Goal: Task Accomplishment & Management: Use online tool/utility

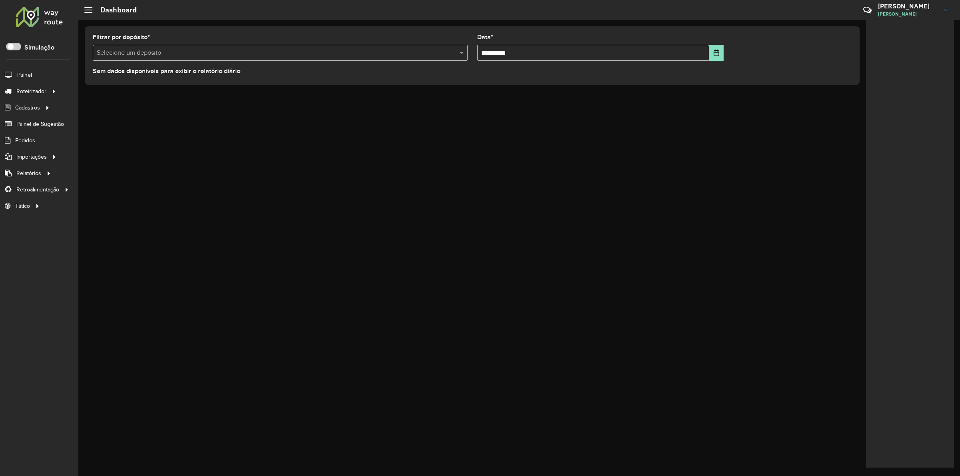
click at [48, 17] on div at bounding box center [39, 16] width 48 height 21
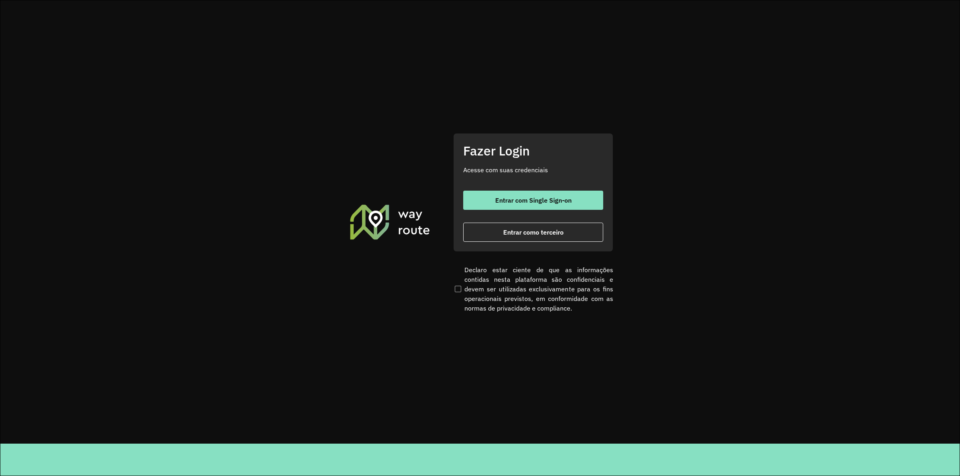
click at [518, 246] on div "Fazer Login Acesse com suas credenciais Entrar com Single Sign-on Entrar como t…" at bounding box center [533, 192] width 160 height 118
click at [527, 229] on span "Entrar como terceiro" at bounding box center [533, 232] width 60 height 6
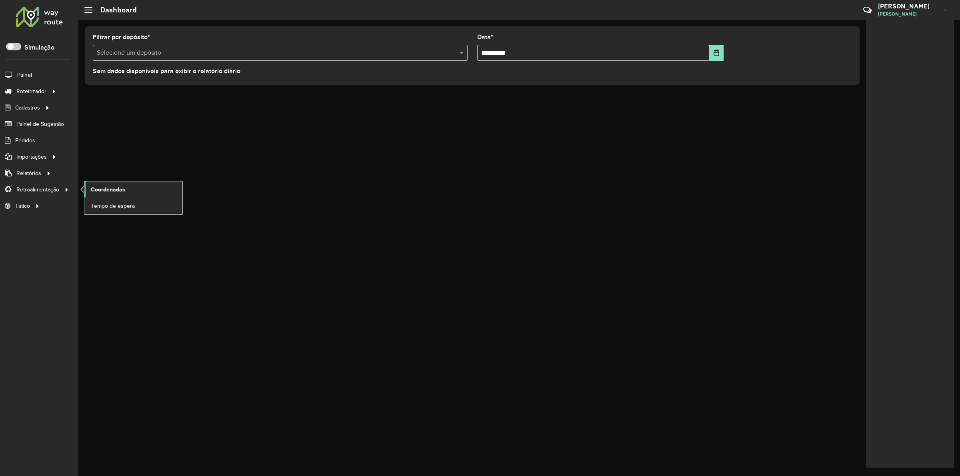
click at [112, 194] on span "Coordenadas" at bounding box center [108, 190] width 34 height 8
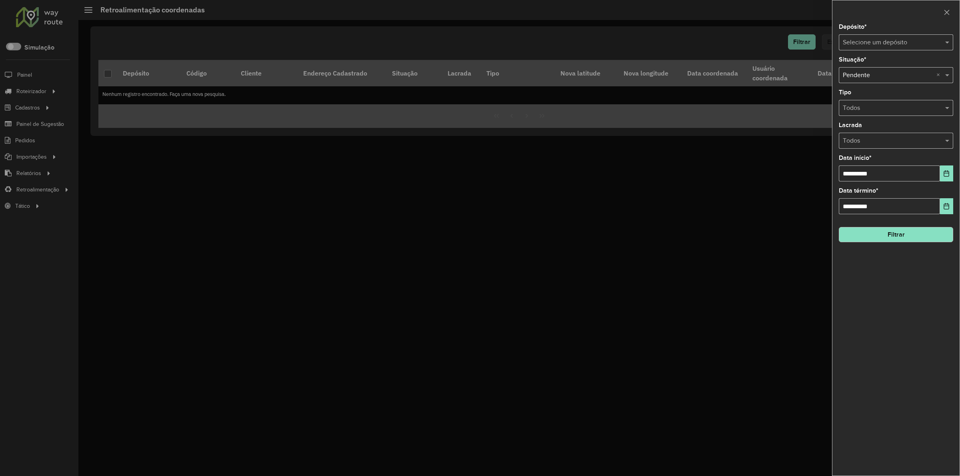
click at [861, 44] on input "text" at bounding box center [888, 43] width 90 height 10
click at [865, 78] on span "2 - Cemar - Dianopolis" at bounding box center [891, 79] width 96 height 7
click at [942, 178] on button "Choose Date" at bounding box center [946, 174] width 13 height 16
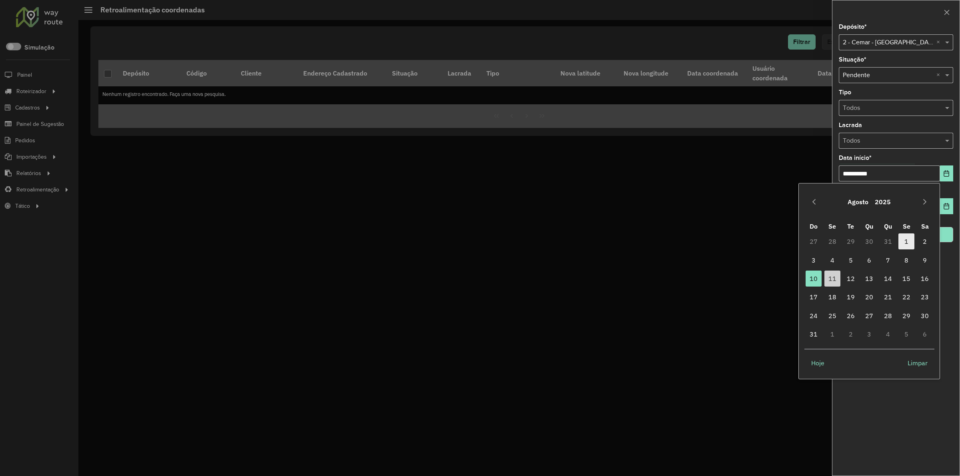
drag, startPoint x: 904, startPoint y: 242, endPoint x: 887, endPoint y: 247, distance: 17.4
click at [904, 241] on span "1" at bounding box center [907, 242] width 16 height 16
type input "**********"
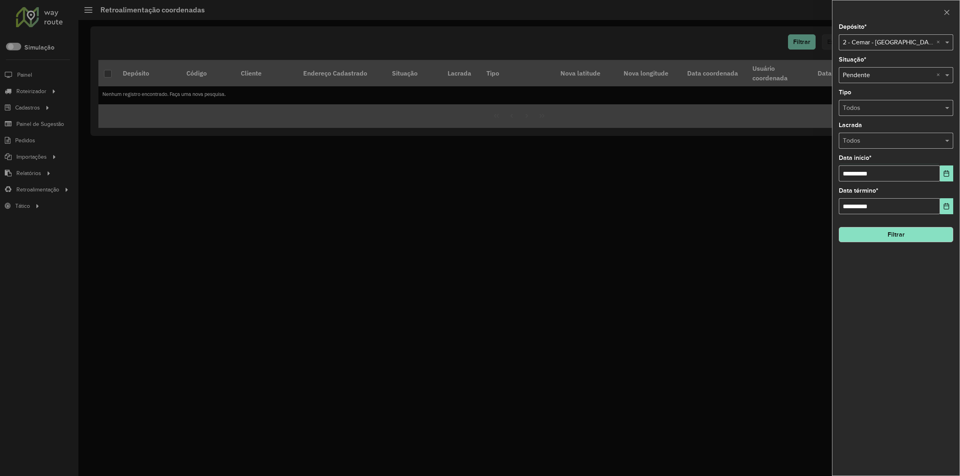
click at [875, 237] on button "Filtrar" at bounding box center [896, 234] width 114 height 15
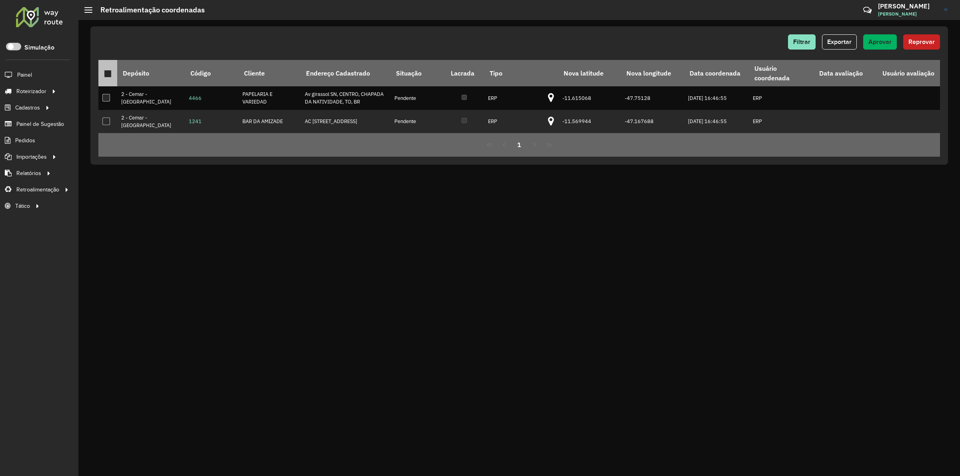
click at [109, 70] on div at bounding box center [108, 74] width 8 height 8
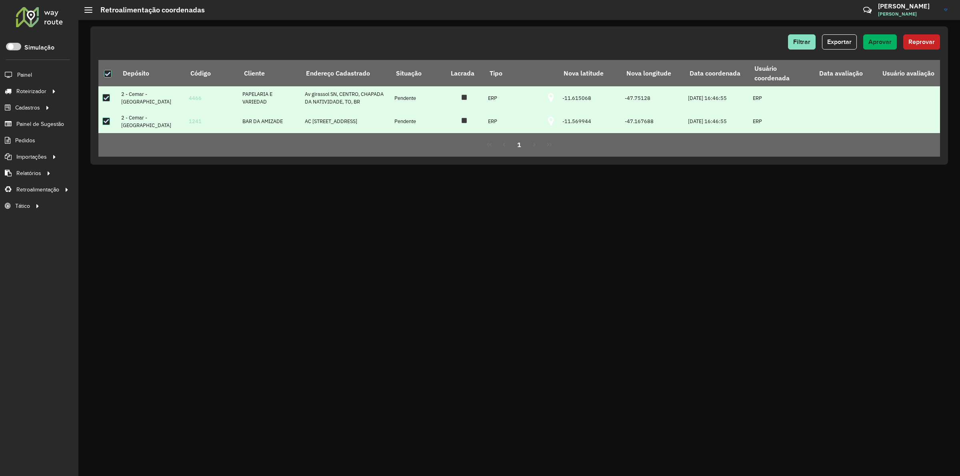
click at [881, 33] on div "Filtrar Exportar Aprovar Reprovar Depósito Código Cliente Endereço Cadastrado S…" at bounding box center [519, 95] width 858 height 138
click at [880, 40] on span "Aprovar" at bounding box center [880, 41] width 23 height 7
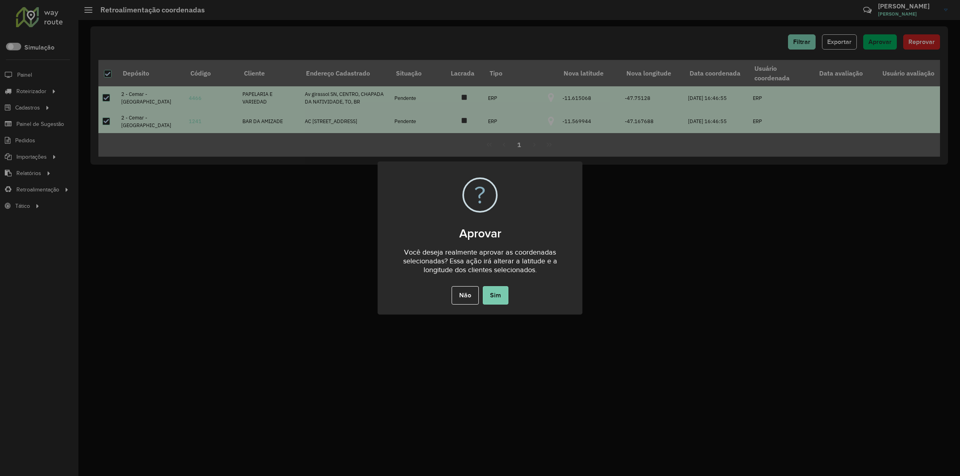
click at [499, 294] on button "Sim" at bounding box center [496, 295] width 26 height 18
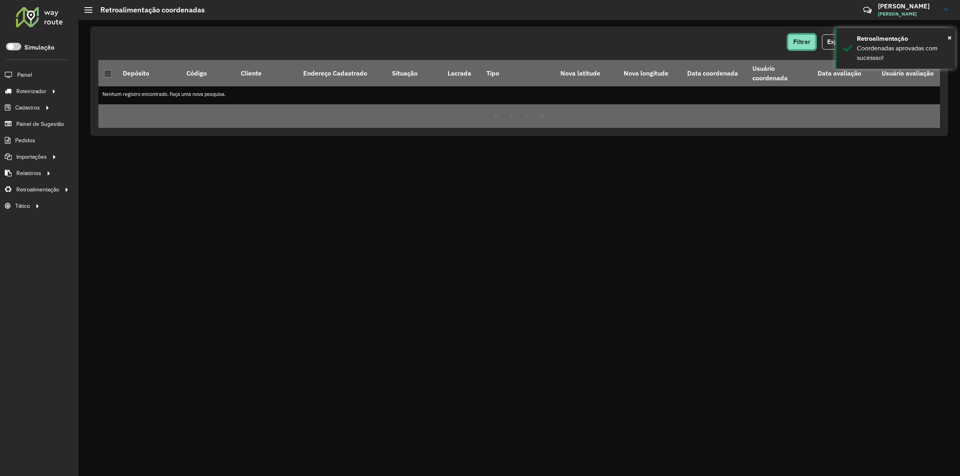
click at [791, 44] on button "Filtrar" at bounding box center [802, 41] width 28 height 15
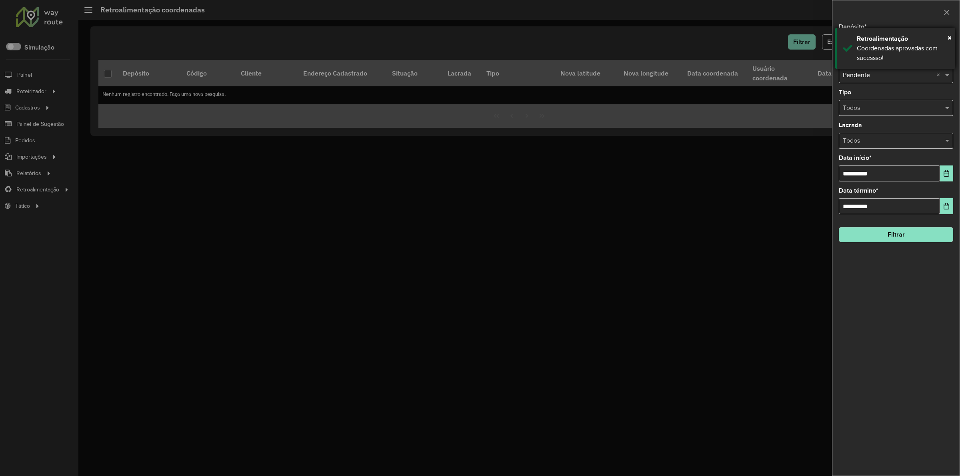
click at [842, 42] on div "× Retroalimentação Coordenadas aprovadas com sucessso!" at bounding box center [895, 48] width 120 height 41
click at [850, 41] on input "text" at bounding box center [888, 43] width 90 height 10
click at [859, 60] on div "1 - Cemar - Gurupi" at bounding box center [896, 66] width 114 height 14
click at [893, 245] on div "**********" at bounding box center [896, 250] width 127 height 452
click at [891, 242] on button "Filtrar" at bounding box center [896, 234] width 114 height 15
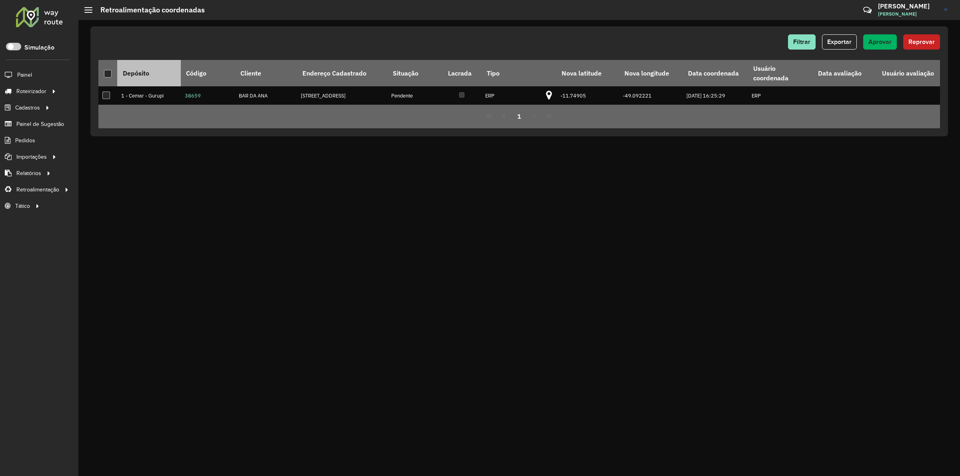
drag, startPoint x: 110, startPoint y: 74, endPoint x: 144, endPoint y: 83, distance: 35.5
click at [111, 75] on div at bounding box center [108, 74] width 8 height 8
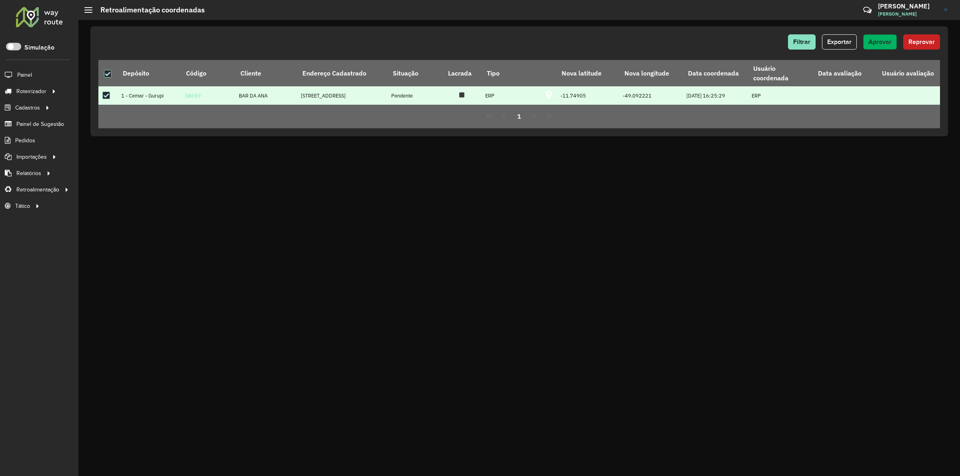
click at [889, 42] on span "Aprovar" at bounding box center [880, 41] width 23 height 7
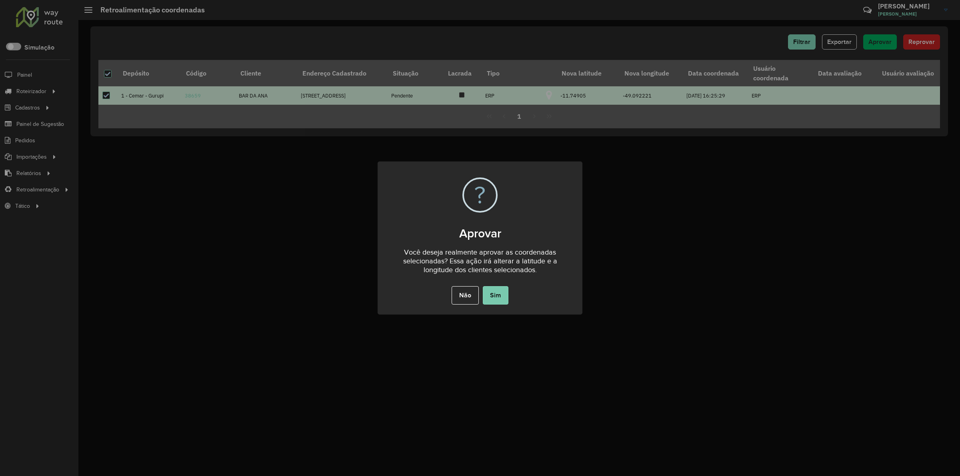
click at [507, 295] on button "Sim" at bounding box center [496, 295] width 26 height 18
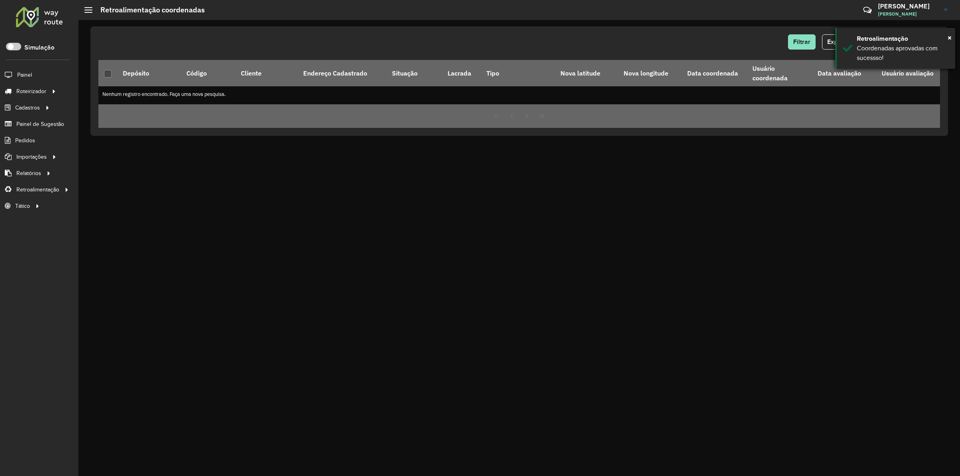
click at [849, 42] on div "× Retroalimentação Coordenadas aprovadas com sucessso!" at bounding box center [895, 48] width 120 height 41
click at [797, 42] on span "Filtrar" at bounding box center [801, 41] width 17 height 7
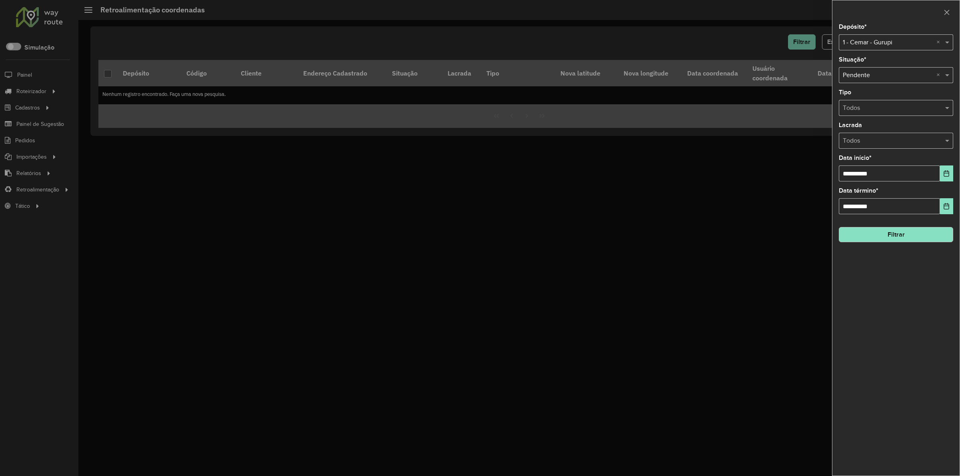
click at [863, 34] on div "Selecione um depósito × 1 - Cemar - Gurupi ×" at bounding box center [896, 42] width 114 height 16
drag, startPoint x: 859, startPoint y: 70, endPoint x: 859, endPoint y: 77, distance: 6.4
click at [859, 77] on div "2 - Cemar - Dianopolis Temar" at bounding box center [896, 72] width 114 height 27
click at [859, 77] on span "Temar" at bounding box center [852, 79] width 18 height 7
click at [893, 246] on div "**********" at bounding box center [896, 250] width 127 height 452
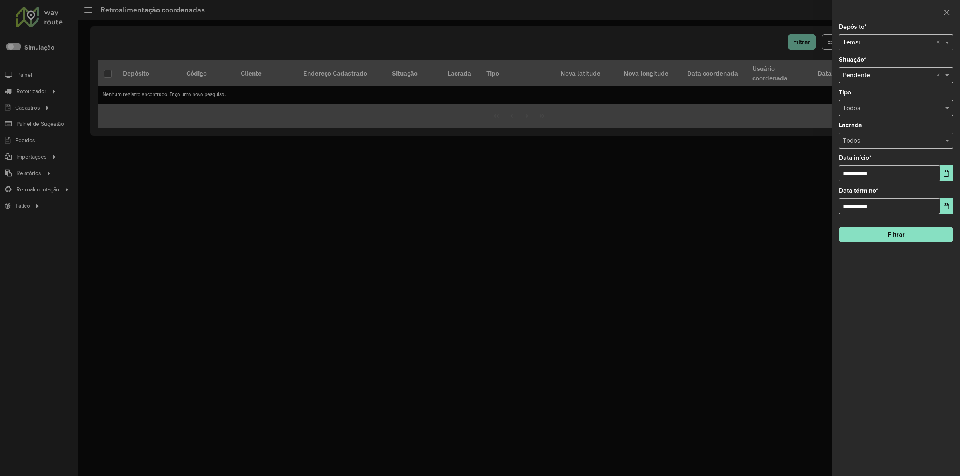
click at [891, 239] on button "Filtrar" at bounding box center [896, 234] width 114 height 15
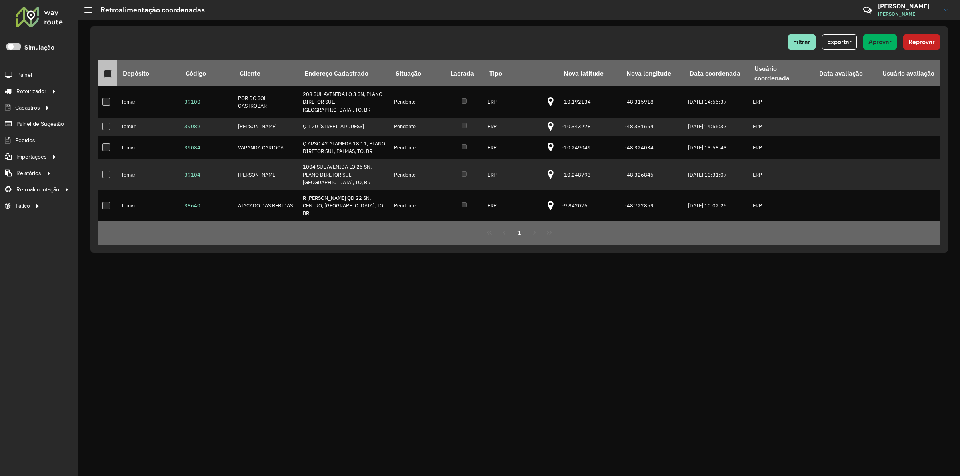
drag, startPoint x: 108, startPoint y: 73, endPoint x: 200, endPoint y: 90, distance: 93.6
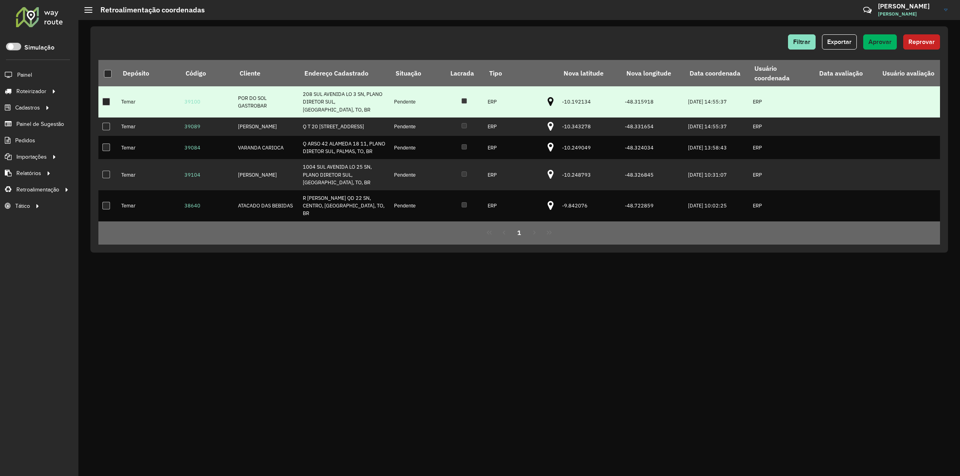
click at [109, 73] on div at bounding box center [108, 74] width 8 height 8
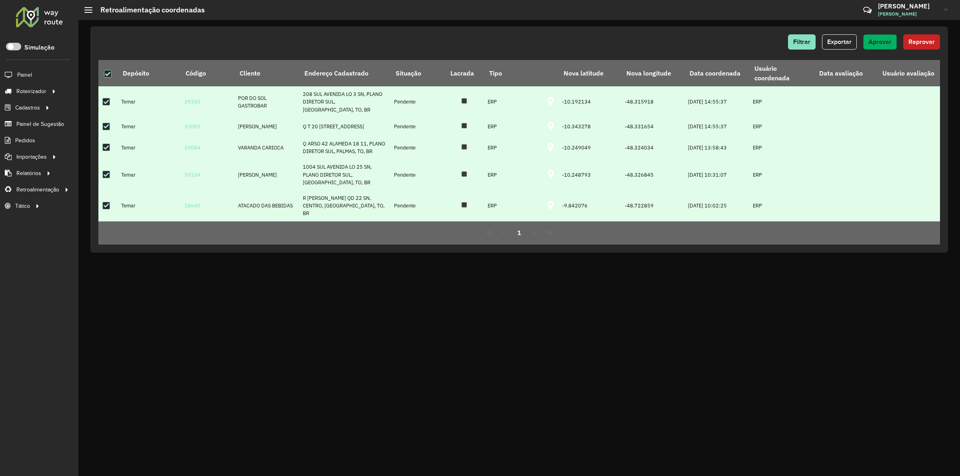
click at [883, 43] on span "Aprovar" at bounding box center [880, 41] width 23 height 7
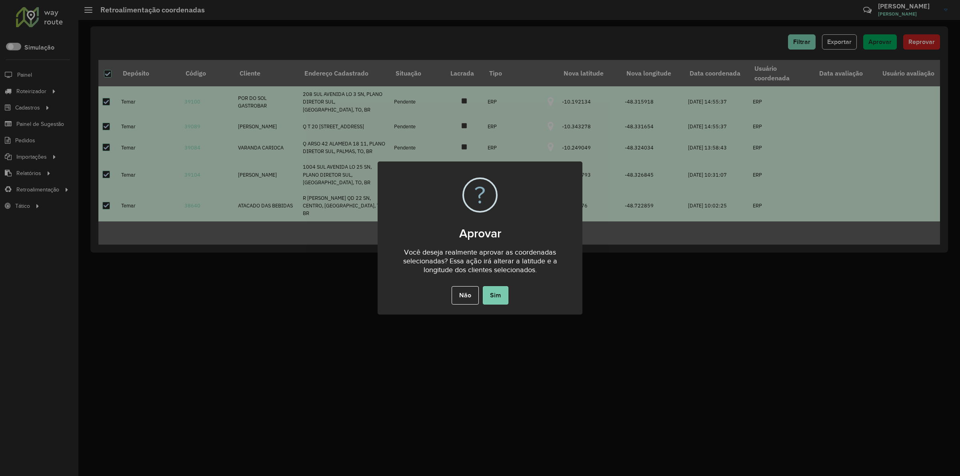
click at [499, 296] on button "Sim" at bounding box center [496, 295] width 26 height 18
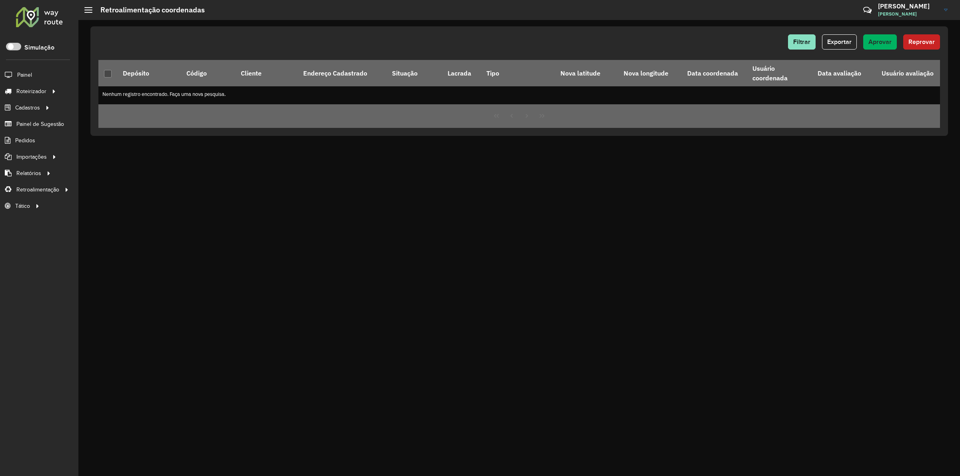
click at [45, 16] on div at bounding box center [39, 16] width 48 height 21
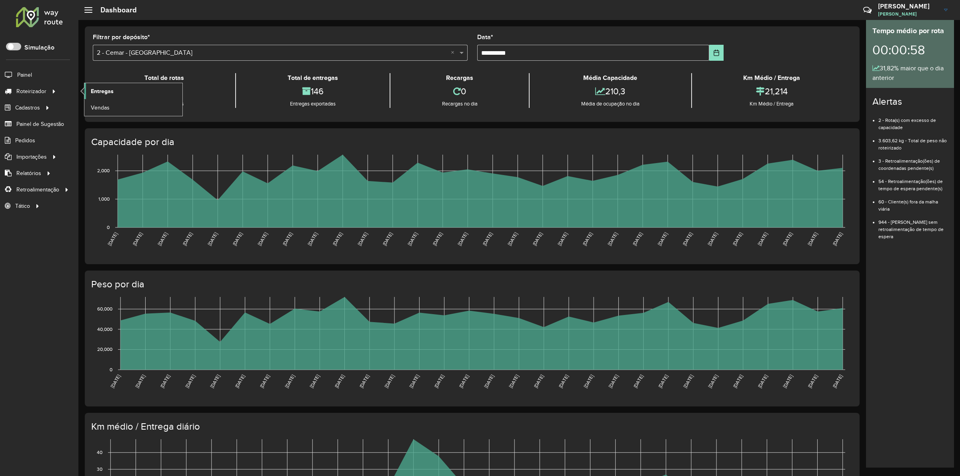
click at [134, 89] on link "Entregas" at bounding box center [133, 91] width 98 height 16
click at [108, 93] on span "Entregas" at bounding box center [102, 91] width 23 height 8
click at [105, 91] on span "Entregas" at bounding box center [102, 91] width 23 height 8
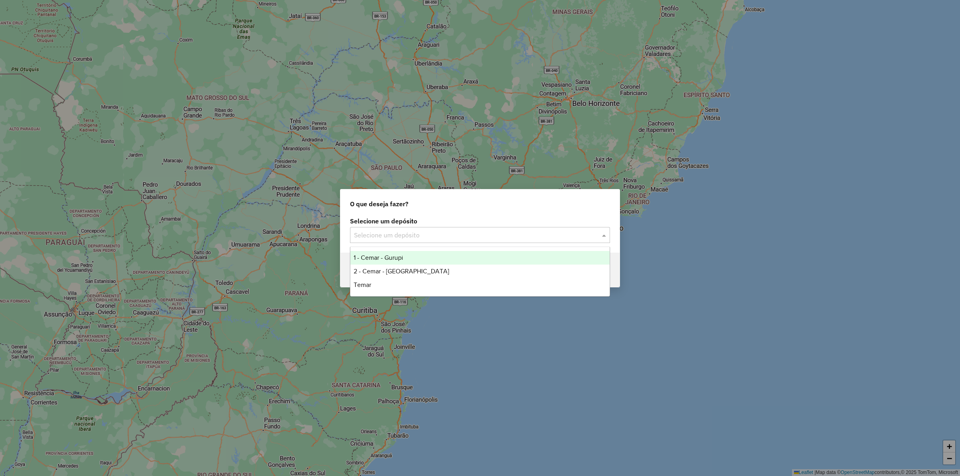
click at [405, 235] on input "text" at bounding box center [472, 236] width 236 height 10
click at [447, 203] on div "O que deseja fazer?" at bounding box center [479, 203] width 279 height 26
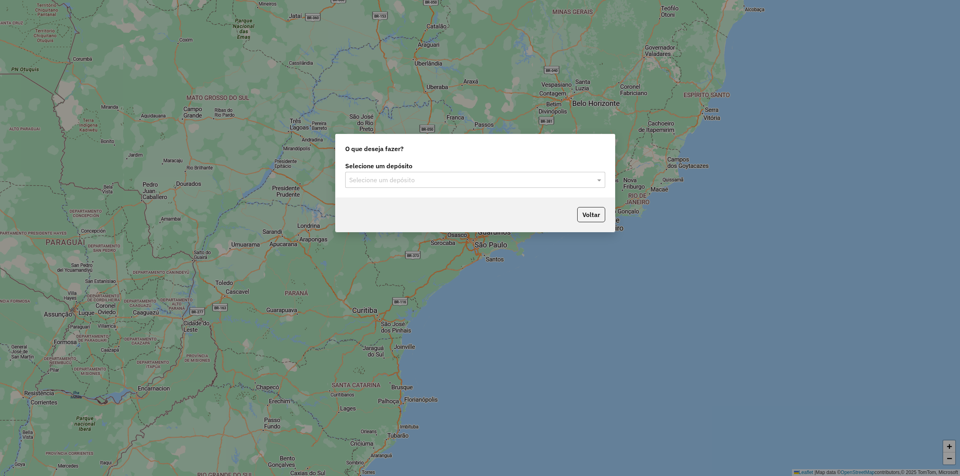
drag, startPoint x: 465, startPoint y: 201, endPoint x: 466, endPoint y: 152, distance: 48.8
click at [461, 147] on div "O que deseja fazer?" at bounding box center [475, 147] width 279 height 26
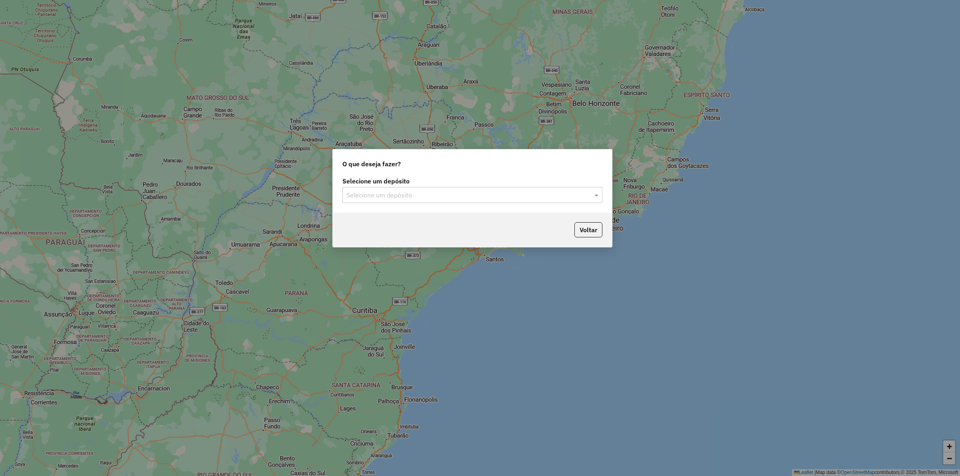
drag, startPoint x: 466, startPoint y: 144, endPoint x: 463, endPoint y: 159, distance: 15.5
click at [463, 159] on div "O que deseja fazer?" at bounding box center [472, 163] width 279 height 26
click at [391, 192] on input "text" at bounding box center [464, 196] width 236 height 10
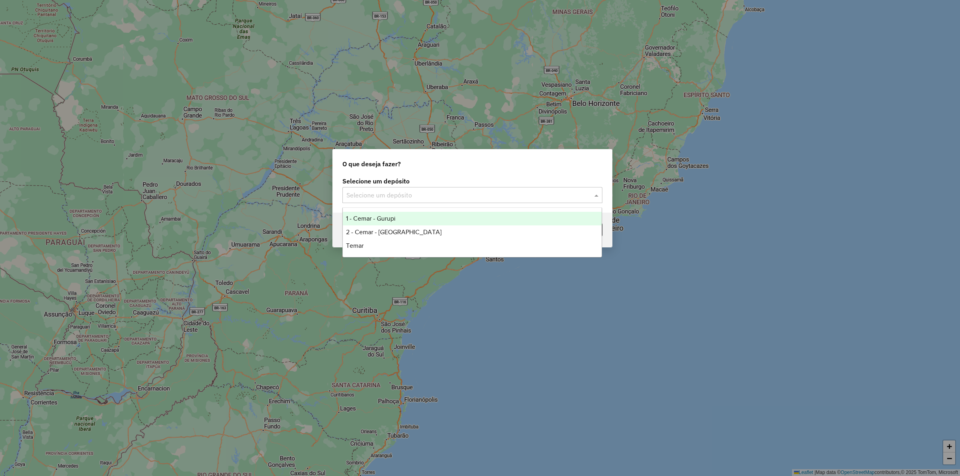
click at [380, 218] on span "1 - Cemar - Gurupi" at bounding box center [371, 218] width 50 height 7
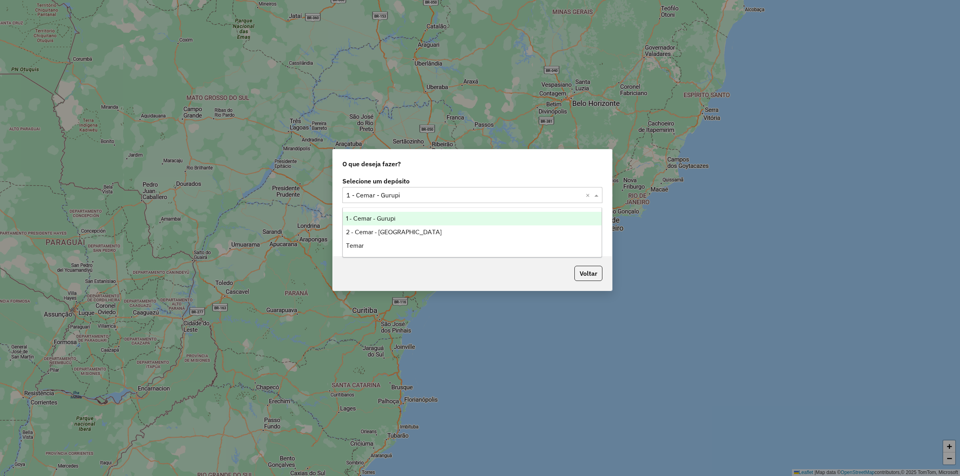
click at [413, 197] on input "text" at bounding box center [464, 196] width 236 height 10
click at [382, 214] on div "1 - Cemar - Gurupi" at bounding box center [472, 219] width 259 height 14
click at [400, 211] on button "Iniciar uma nova sessão de roteirização" at bounding box center [398, 216] width 113 height 12
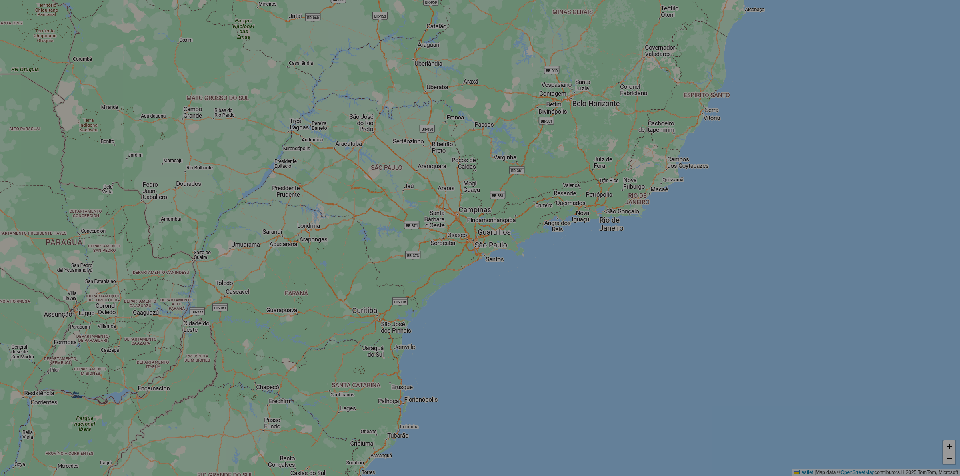
select select "*"
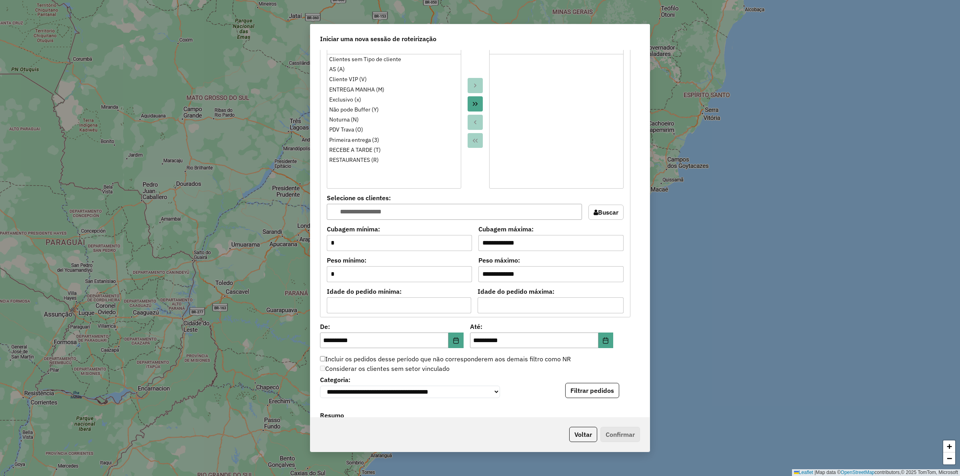
scroll to position [647, 0]
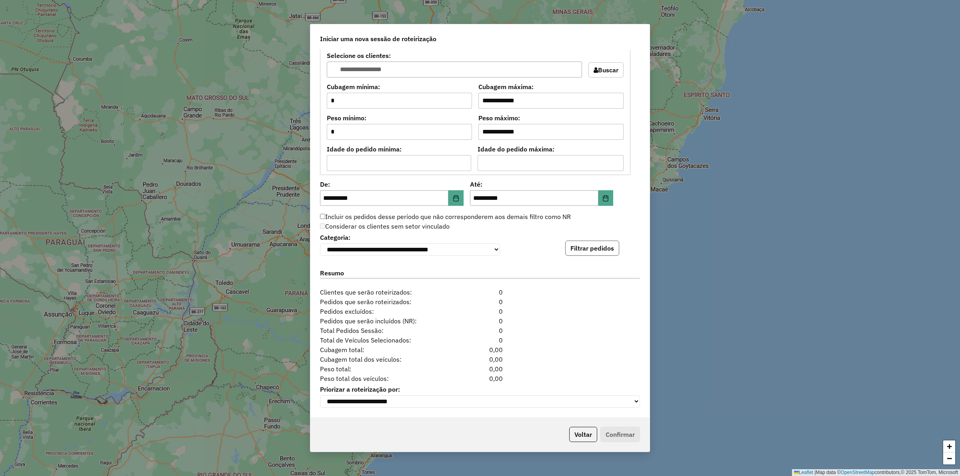
click at [579, 246] on button "Filtrar pedidos" at bounding box center [592, 248] width 54 height 15
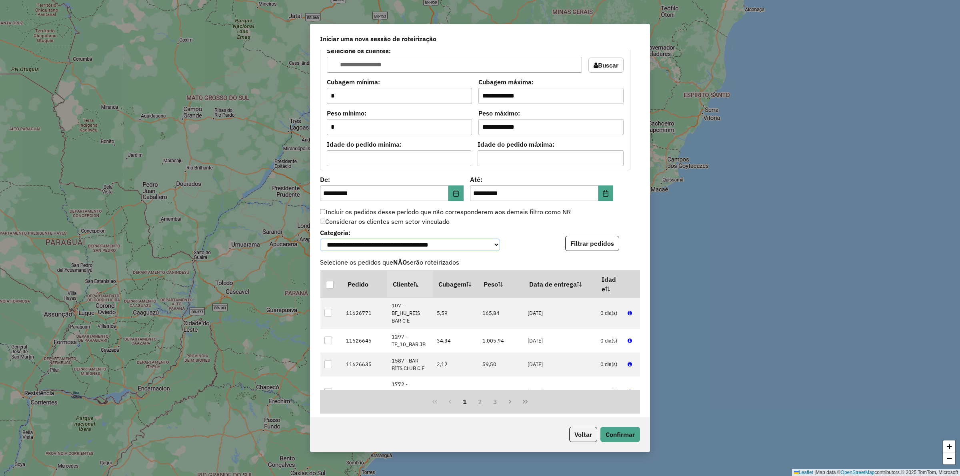
click at [499, 245] on select "**********" at bounding box center [410, 245] width 180 height 12
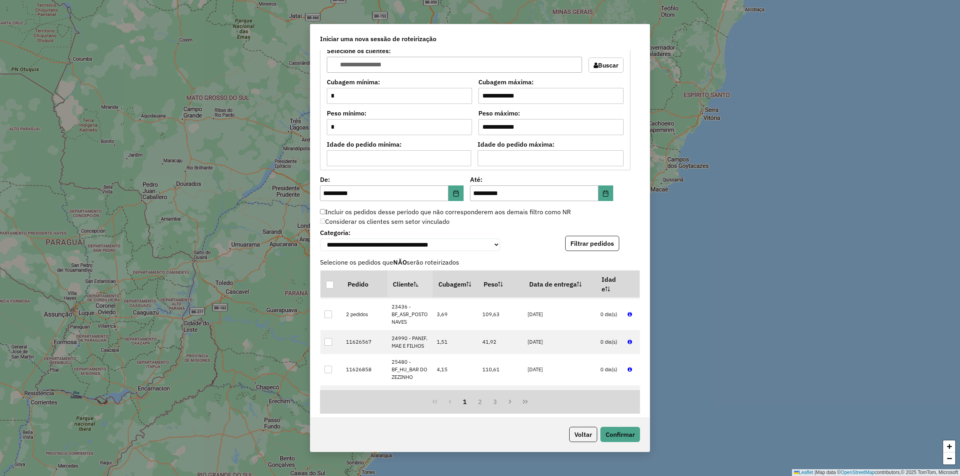
click at [564, 406] on div "1 2 3" at bounding box center [480, 402] width 320 height 24
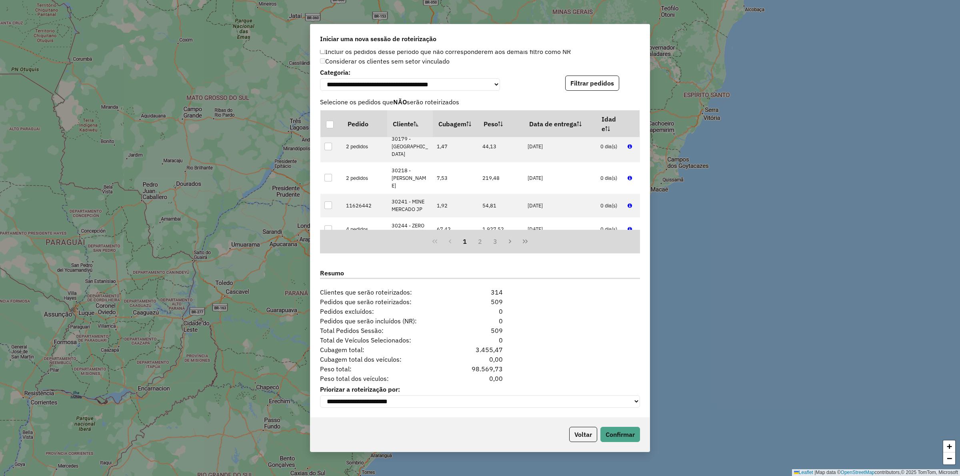
scroll to position [813, 0]
click at [615, 436] on button "Confirmar" at bounding box center [621, 434] width 40 height 15
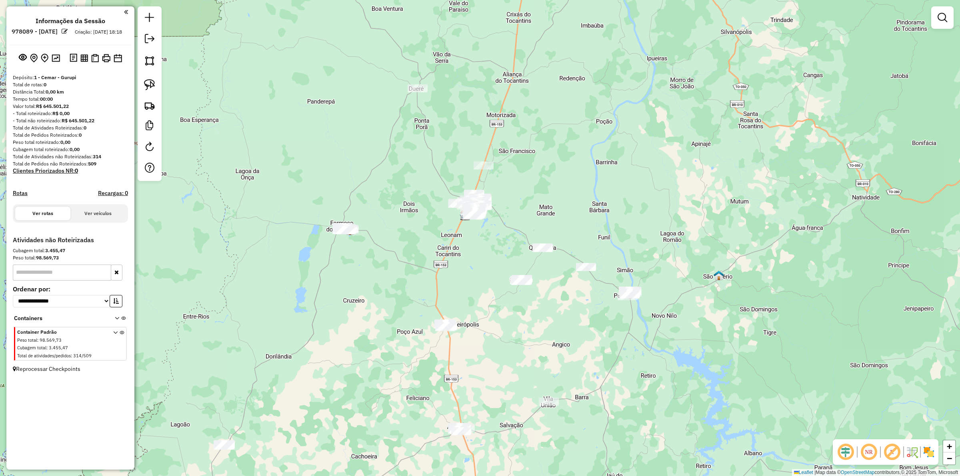
drag, startPoint x: 412, startPoint y: 300, endPoint x: 392, endPoint y: 225, distance: 77.8
click at [381, 221] on div "Janela de atendimento Grade de atendimento Capacidade Transportadoras Veículos …" at bounding box center [480, 238] width 960 height 476
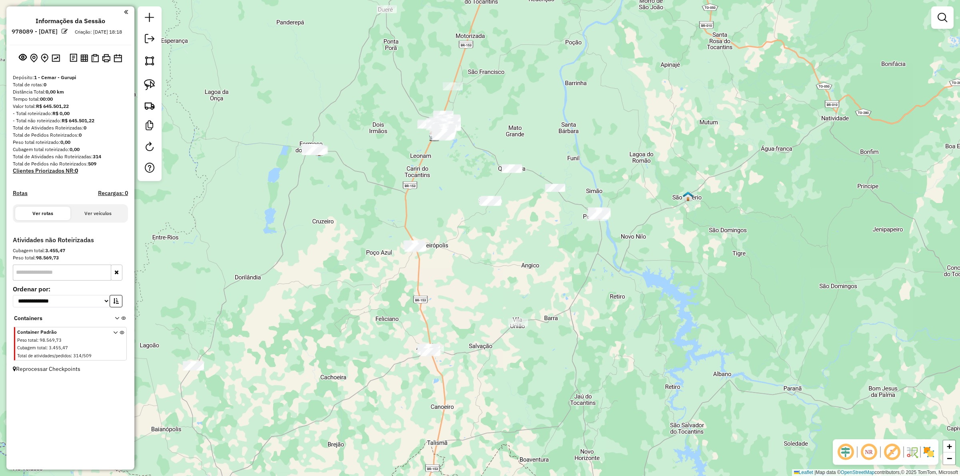
drag, startPoint x: 617, startPoint y: 291, endPoint x: 609, endPoint y: 301, distance: 13.1
click at [625, 291] on div "Janela de atendimento Grade de atendimento Capacidade Transportadoras Veículos …" at bounding box center [480, 238] width 960 height 476
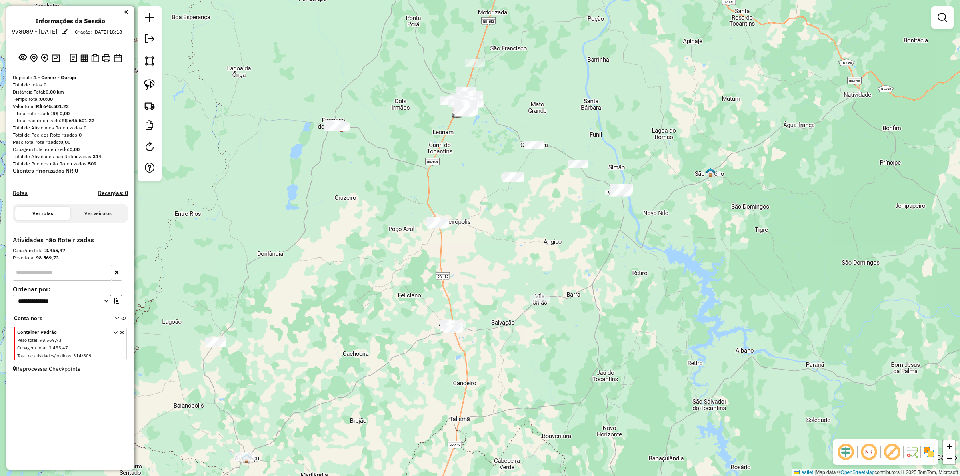
drag, startPoint x: 675, startPoint y: 322, endPoint x: 673, endPoint y: 294, distance: 28.1
click at [675, 303] on div "Janela de atendimento Grade de atendimento Capacidade Transportadoras Veículos …" at bounding box center [480, 238] width 960 height 476
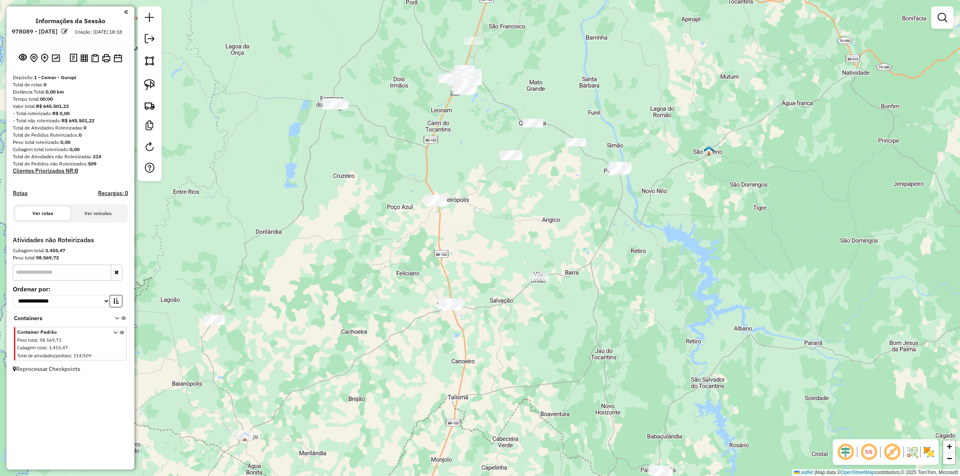
drag, startPoint x: 673, startPoint y: 294, endPoint x: 653, endPoint y: 280, distance: 24.2
click at [655, 279] on div "Janela de atendimento Grade de atendimento Capacidade Transportadoras Veículos …" at bounding box center [480, 238] width 960 height 476
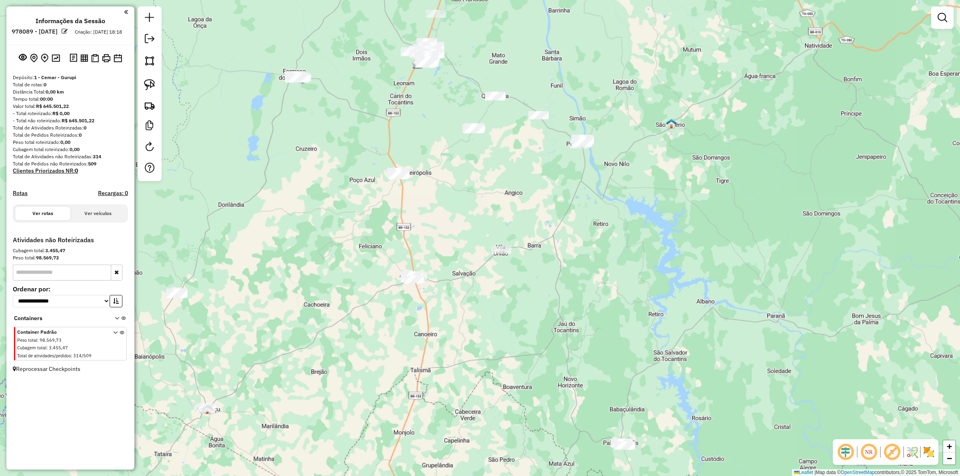
drag, startPoint x: 653, startPoint y: 280, endPoint x: 581, endPoint y: 249, distance: 78.6
click at [581, 208] on div "Janela de atendimento Grade de atendimento Capacidade Transportadoras Veículos …" at bounding box center [480, 238] width 960 height 476
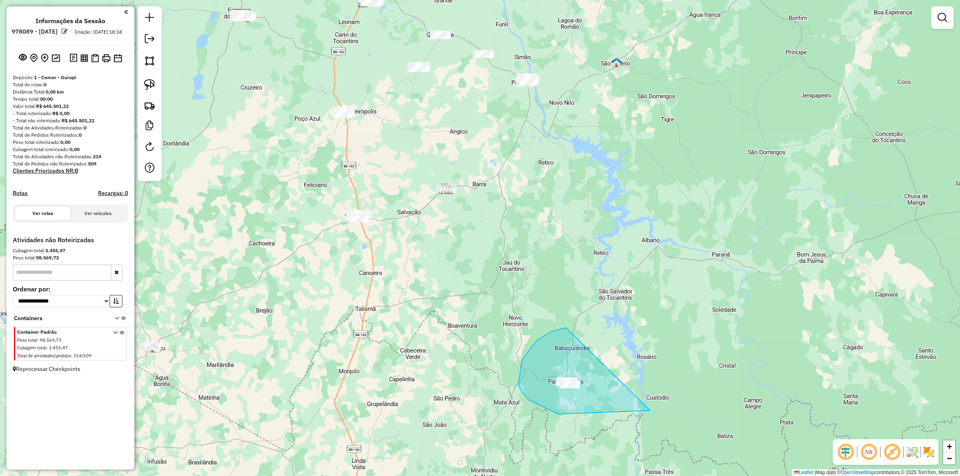
drag, startPoint x: 522, startPoint y: 360, endPoint x: 711, endPoint y: 324, distance: 192.2
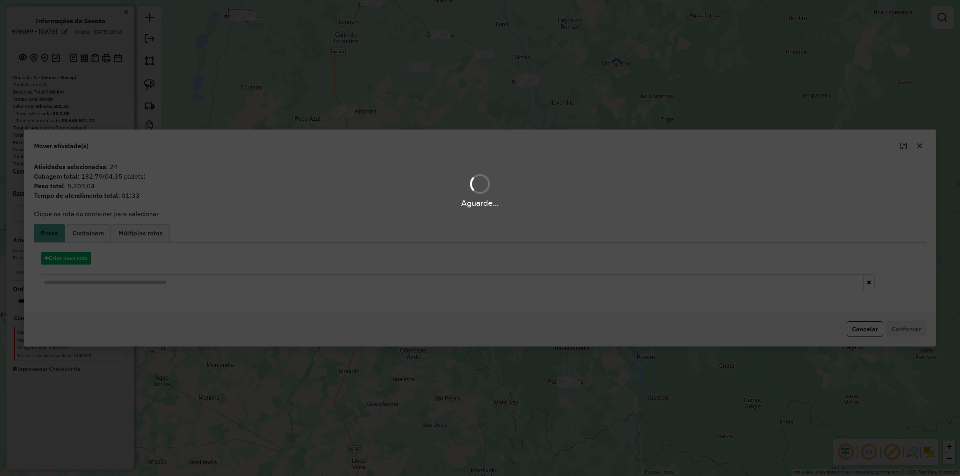
click at [66, 251] on div "Aguarde..." at bounding box center [480, 238] width 960 height 476
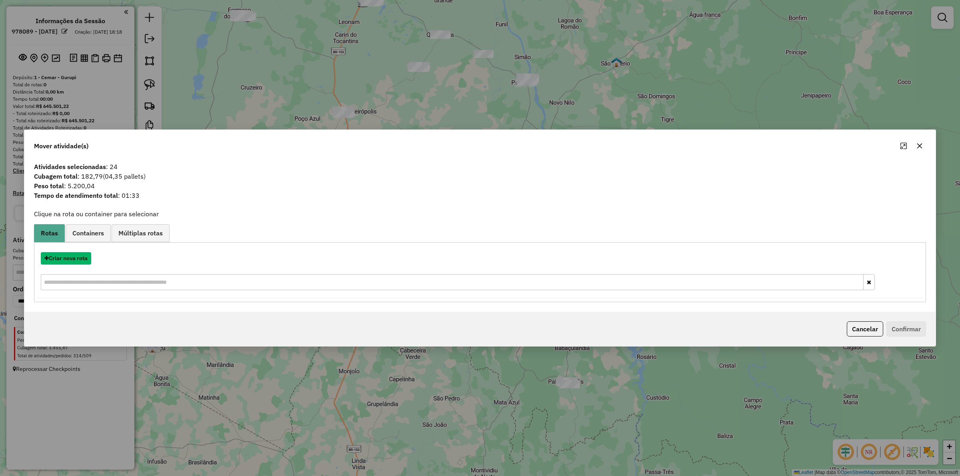
click at [65, 255] on button "Criar nova rota" at bounding box center [66, 258] width 50 height 12
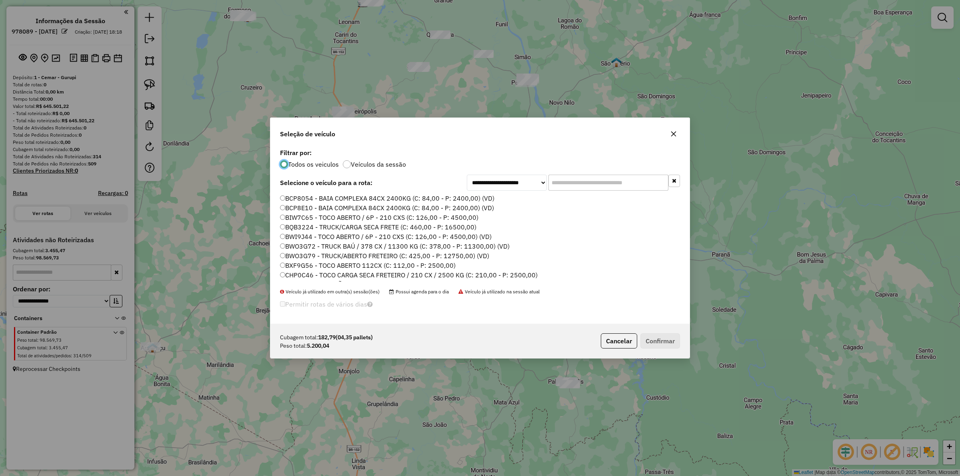
scroll to position [4, 2]
click at [583, 194] on li "BCP8054 - BAIA COMPLEXA 84CX 2400KG (C: 84,00 - P: 2400,00) (VD)" at bounding box center [480, 199] width 400 height 10
click at [577, 189] on input "text" at bounding box center [609, 183] width 120 height 16
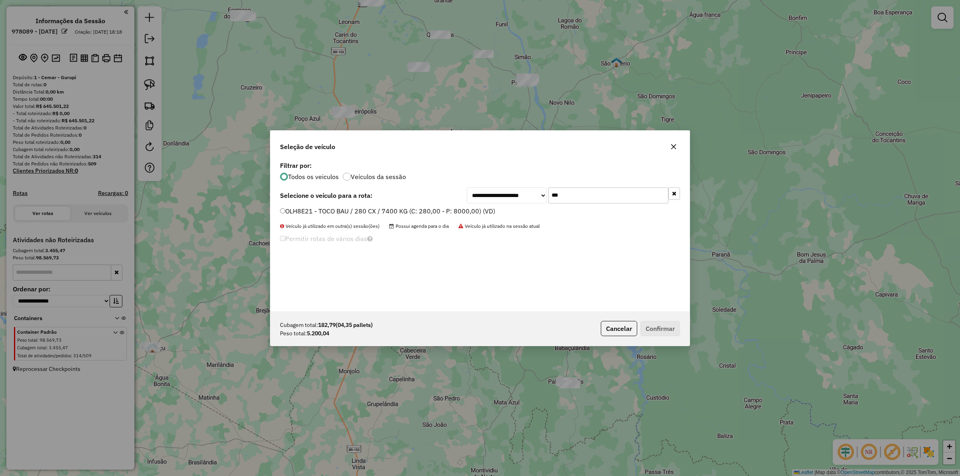
type input "***"
click at [472, 210] on label "OLH8E21 - TOCO BAU / 280 CX / 7400 KG (C: 280,00 - P: 8000,00) (VD)" at bounding box center [387, 211] width 215 height 10
click at [655, 326] on button "Confirmar" at bounding box center [661, 328] width 40 height 15
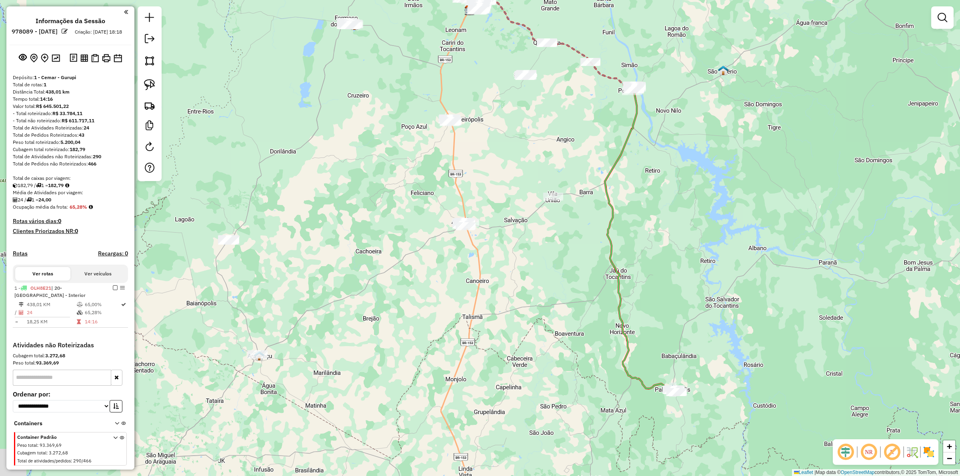
drag, startPoint x: 300, startPoint y: 291, endPoint x: 444, endPoint y: 288, distance: 143.7
click at [444, 288] on div "Janela de atendimento Grade de atendimento Capacidade Transportadoras Veículos …" at bounding box center [480, 238] width 960 height 476
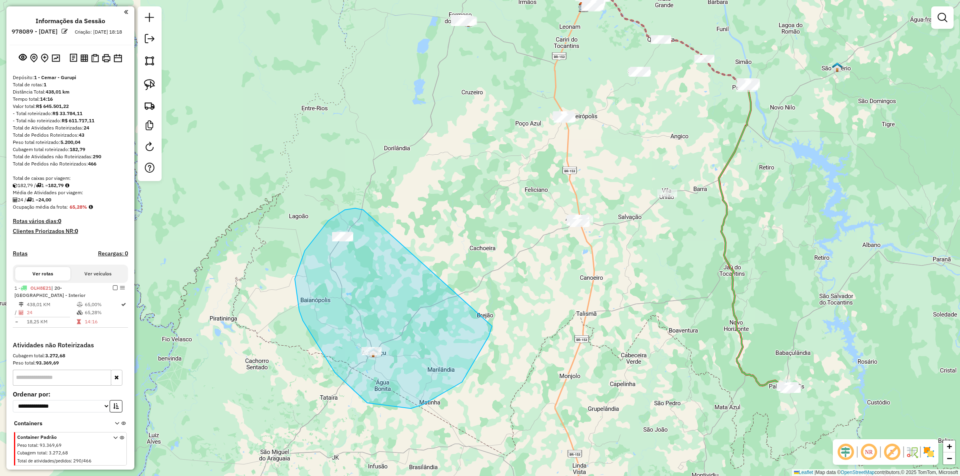
drag, startPoint x: 361, startPoint y: 209, endPoint x: 492, endPoint y: 323, distance: 173.8
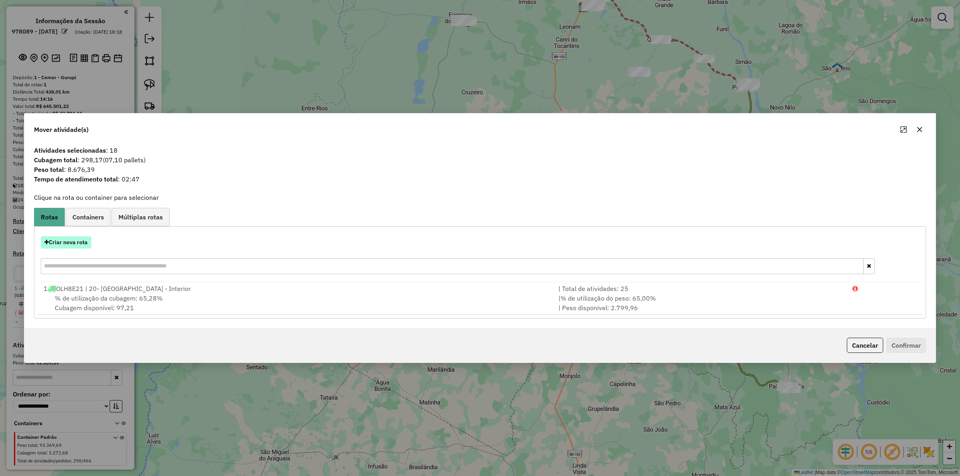
click at [73, 242] on button "Criar nova rota" at bounding box center [66, 242] width 50 height 12
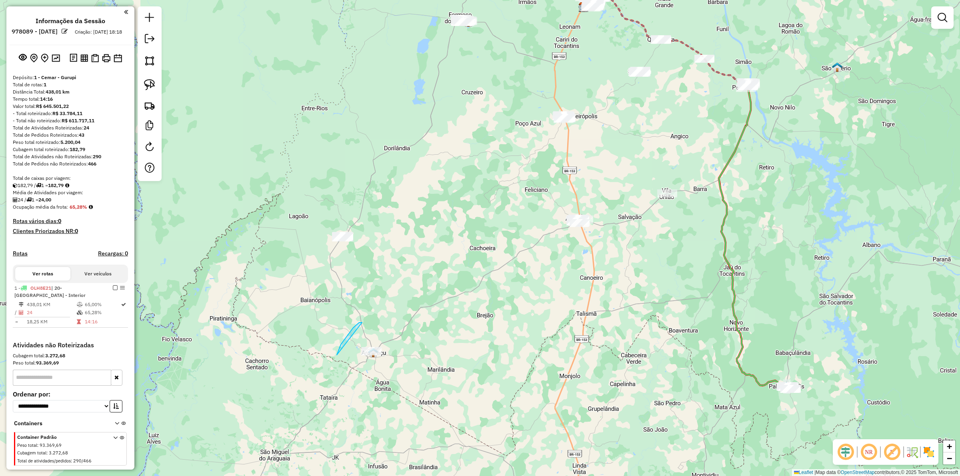
drag, startPoint x: 337, startPoint y: 355, endPoint x: 412, endPoint y: 347, distance: 76.0
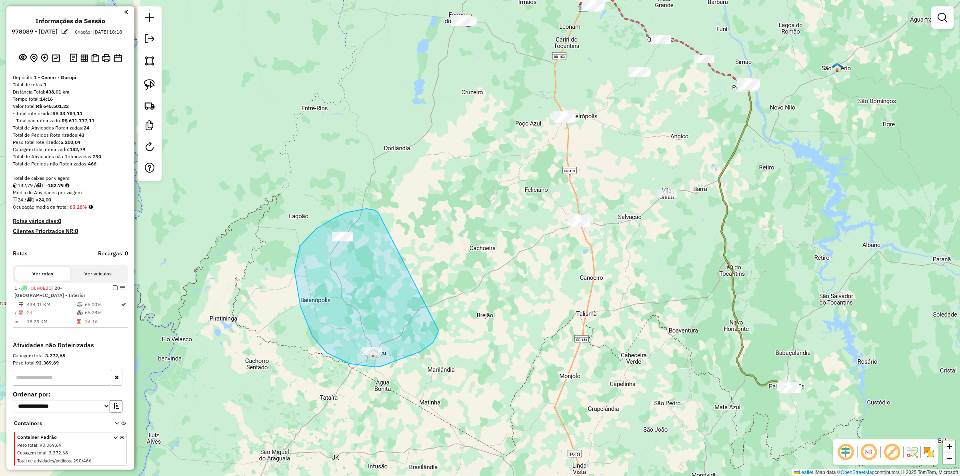
drag, startPoint x: 375, startPoint y: 210, endPoint x: 438, endPoint y: 330, distance: 135.8
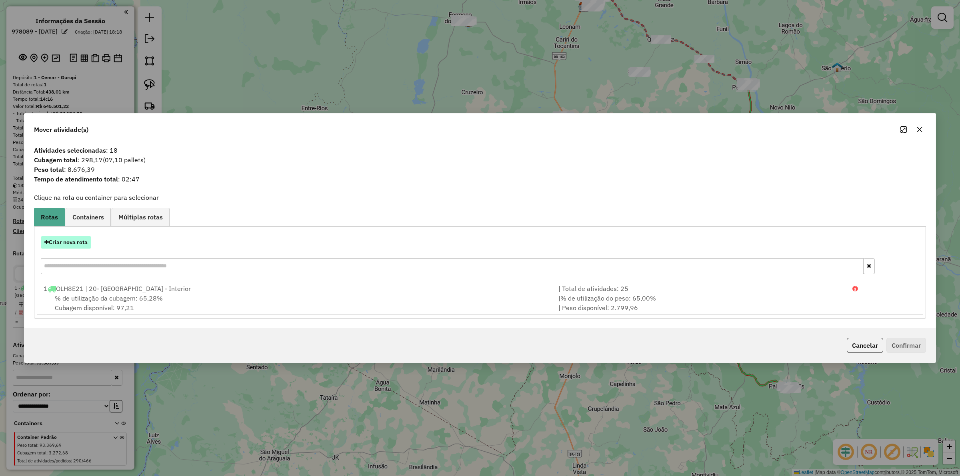
click at [70, 243] on button "Criar nova rota" at bounding box center [66, 242] width 50 height 12
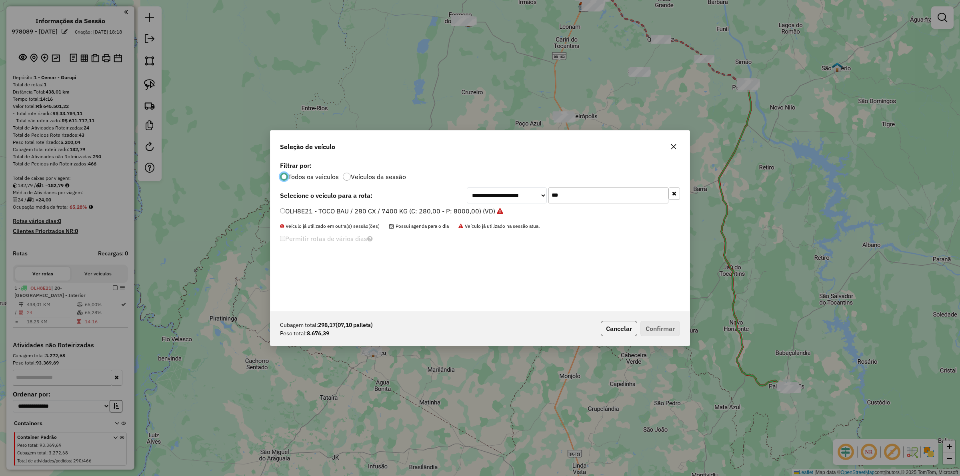
click at [587, 190] on input "***" at bounding box center [609, 196] width 120 height 16
type input "***"
click at [464, 214] on label "OLH8E69 - TOCO BAU / 280 CX / 7400 KG (C: 280,00 - P: 8000,00) (VD)" at bounding box center [387, 211] width 215 height 10
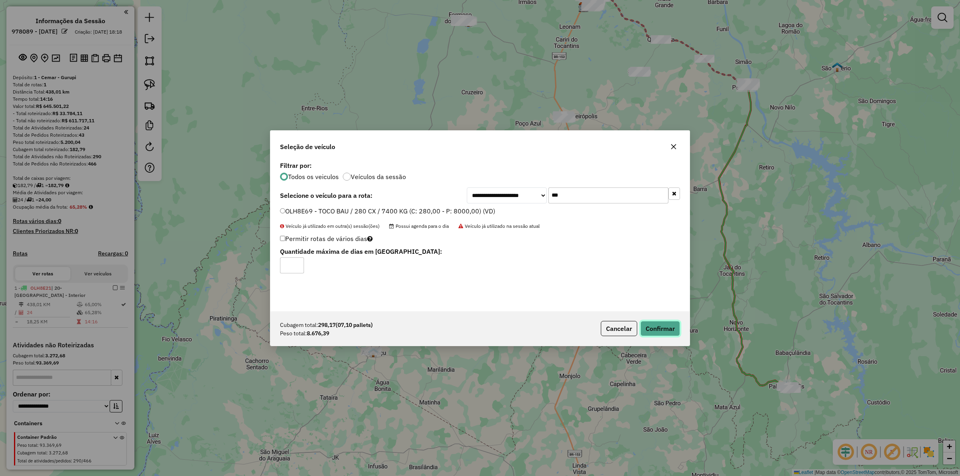
click at [653, 323] on button "Confirmar" at bounding box center [661, 328] width 40 height 15
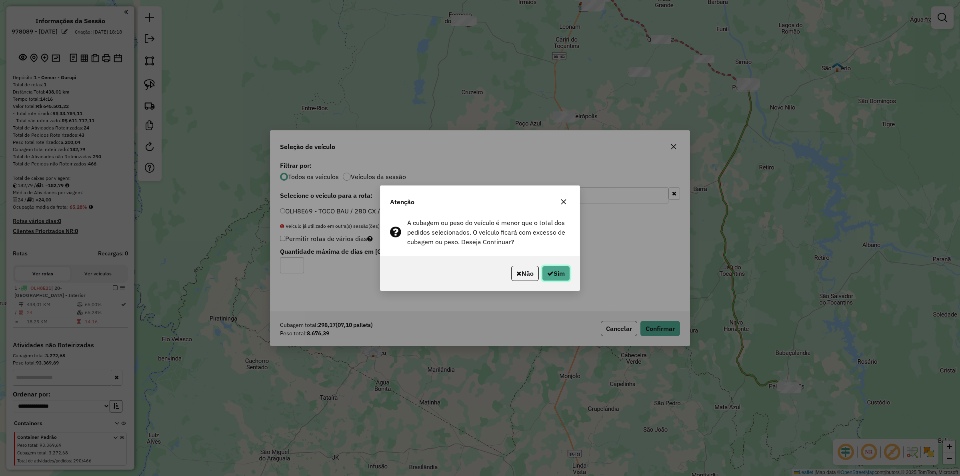
click at [547, 271] on icon "button" at bounding box center [550, 273] width 6 height 6
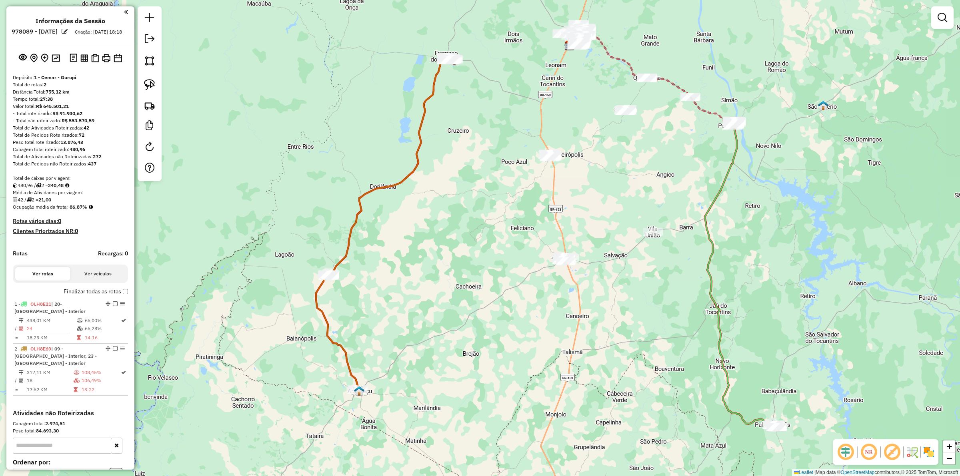
drag, startPoint x: 532, startPoint y: 195, endPoint x: 496, endPoint y: 275, distance: 87.4
click at [552, 334] on div "Janela de atendimento Grade de atendimento Capacidade Transportadoras Veículos …" at bounding box center [480, 238] width 960 height 476
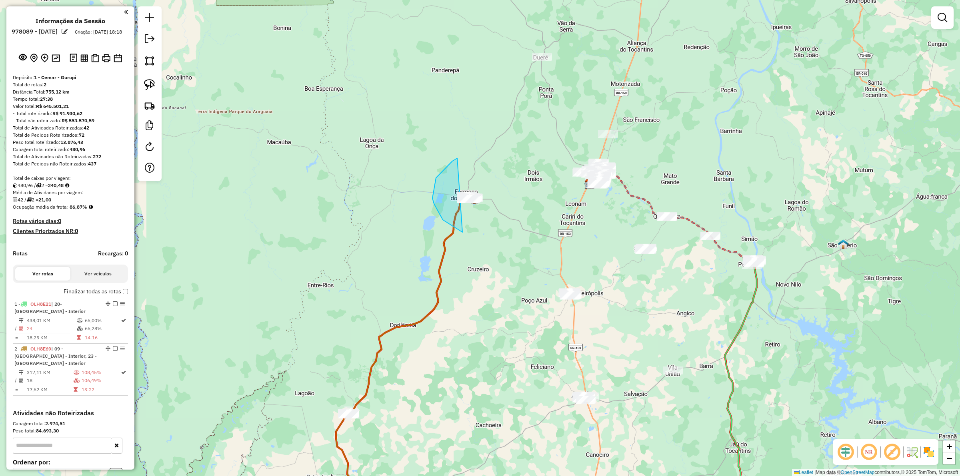
drag, startPoint x: 457, startPoint y: 158, endPoint x: 517, endPoint y: 182, distance: 63.9
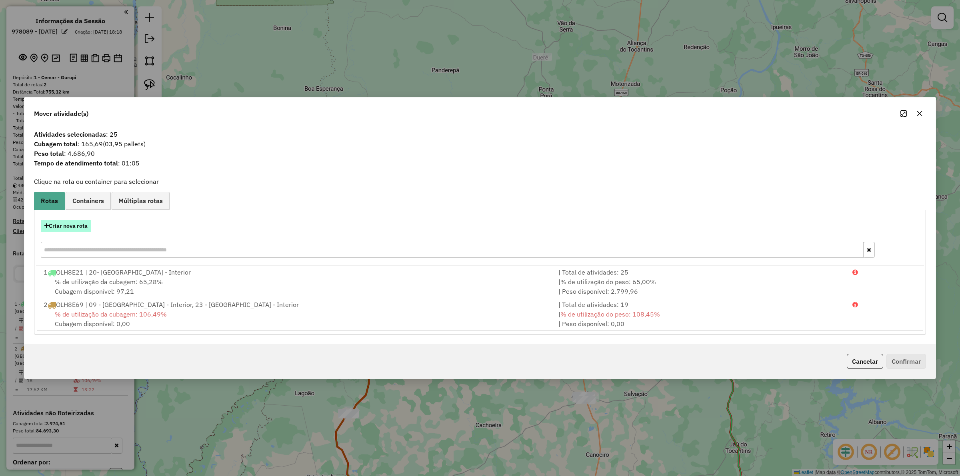
click at [62, 225] on button "Criar nova rota" at bounding box center [66, 226] width 50 height 12
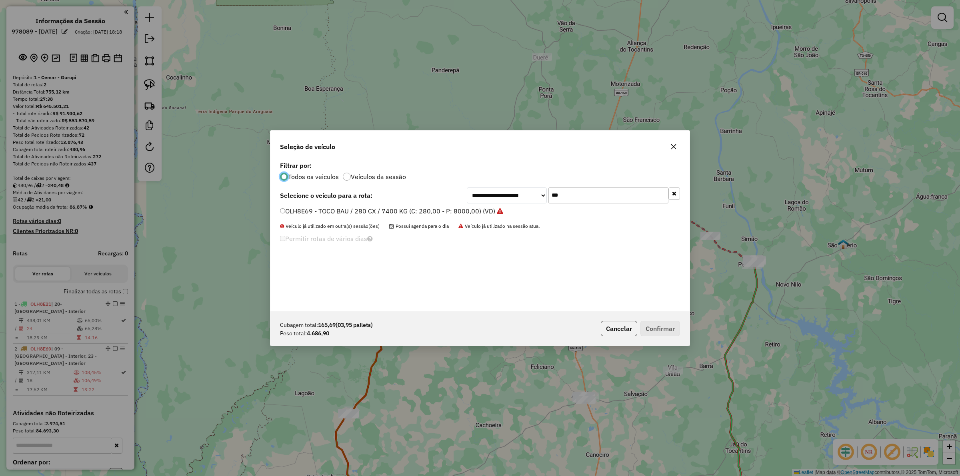
click at [587, 192] on input "***" at bounding box center [609, 196] width 120 height 16
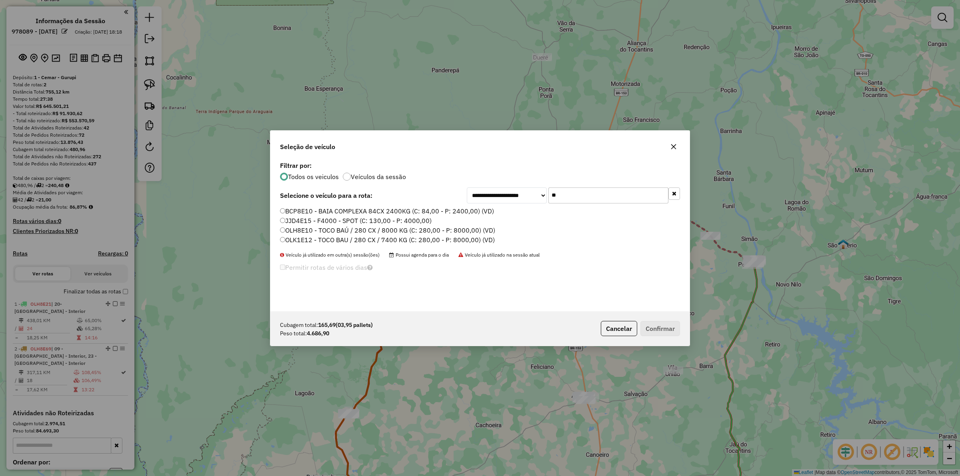
type input "**"
click at [333, 232] on label "OLH8E10 - TOCO BAÚ / 280 CX / 8000 KG (C: 280,00 - P: 8000,00) (VD)" at bounding box center [387, 231] width 215 height 10
click at [653, 326] on button "Confirmar" at bounding box center [661, 328] width 40 height 15
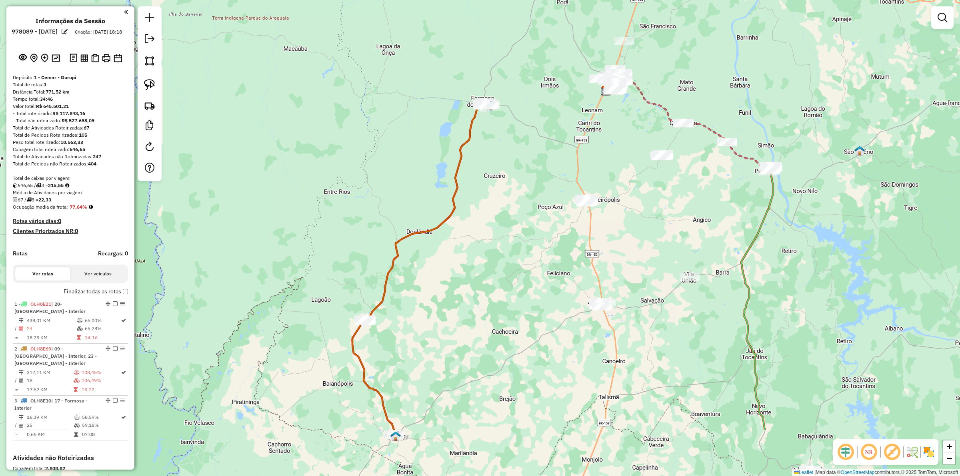
drag, startPoint x: 254, startPoint y: 277, endPoint x: 255, endPoint y: 169, distance: 108.0
click at [254, 170] on div "Janela de atendimento Grade de atendimento Capacidade Transportadoras Veículos …" at bounding box center [480, 238] width 960 height 476
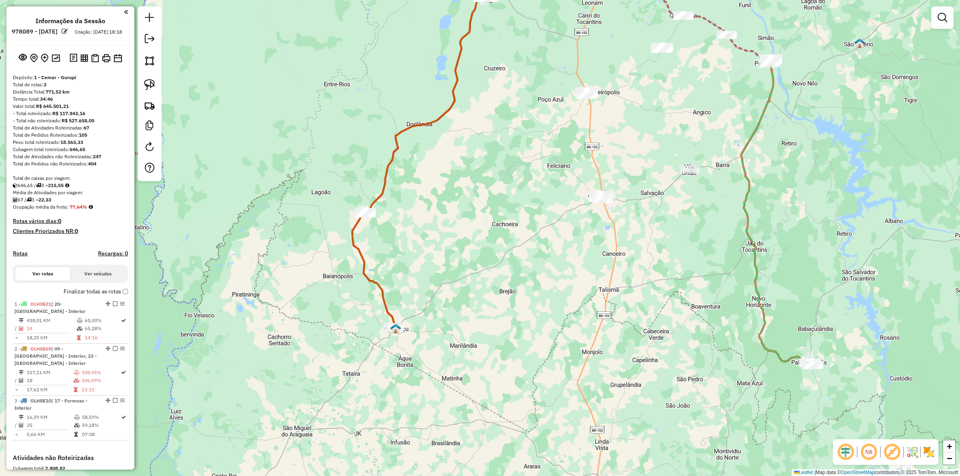
click at [352, 235] on icon at bounding box center [373, 270] width 42 height 116
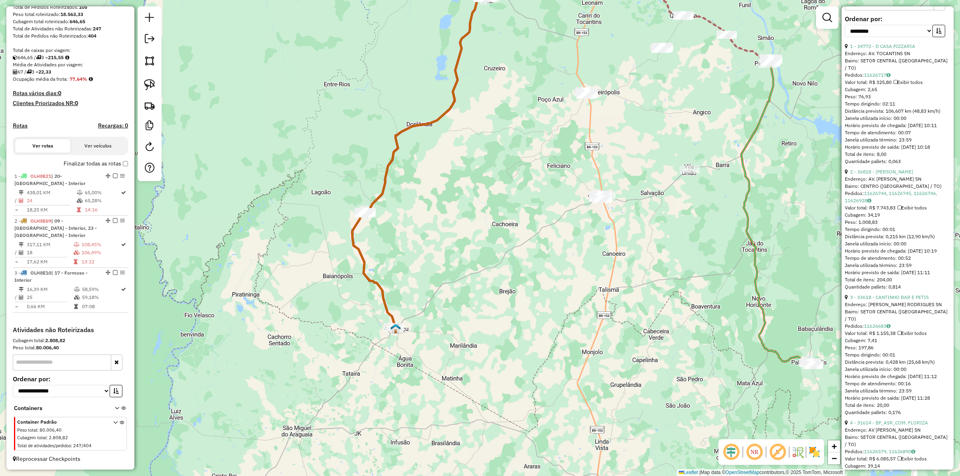
scroll to position [400, 0]
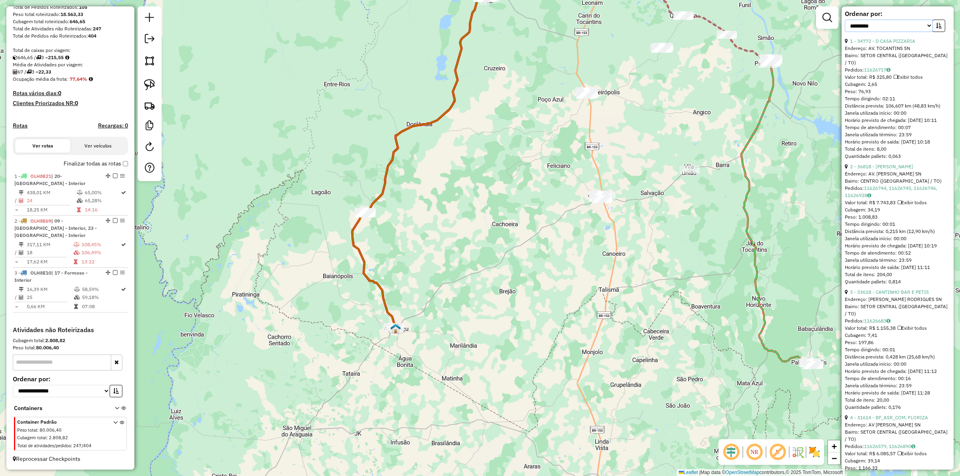
click at [885, 32] on select "**********" at bounding box center [889, 26] width 88 height 12
select select "*********"
click at [845, 32] on select "**********" at bounding box center [889, 26] width 88 height 12
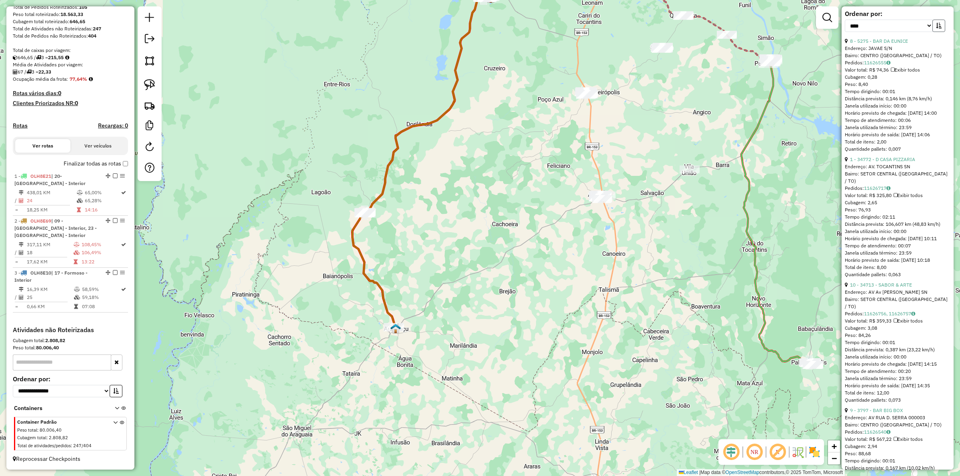
click at [938, 32] on button "button" at bounding box center [939, 26] width 13 height 12
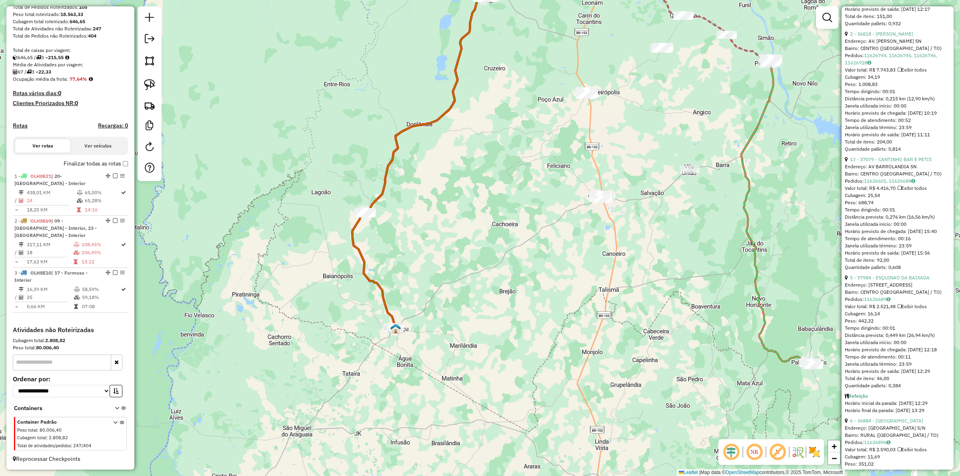
scroll to position [850, 0]
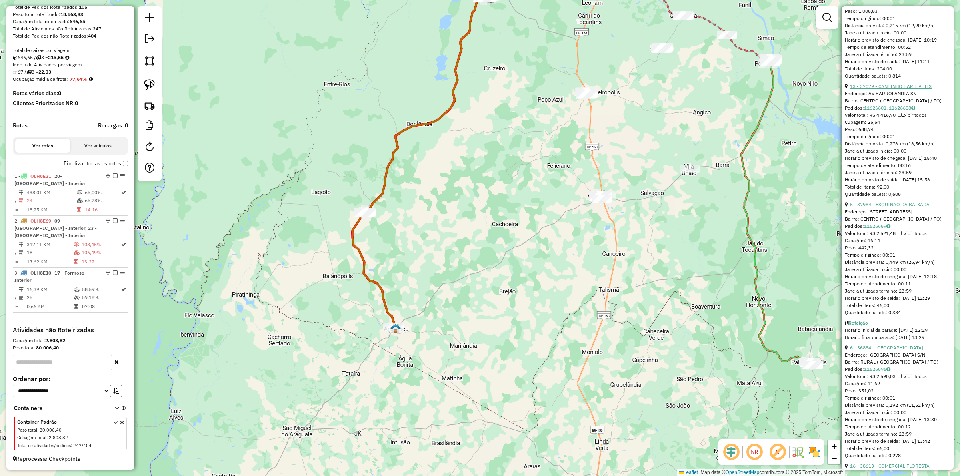
click at [881, 89] on link "13 - 37079 - CANTINHO BAR E PETIS" at bounding box center [891, 86] width 82 height 6
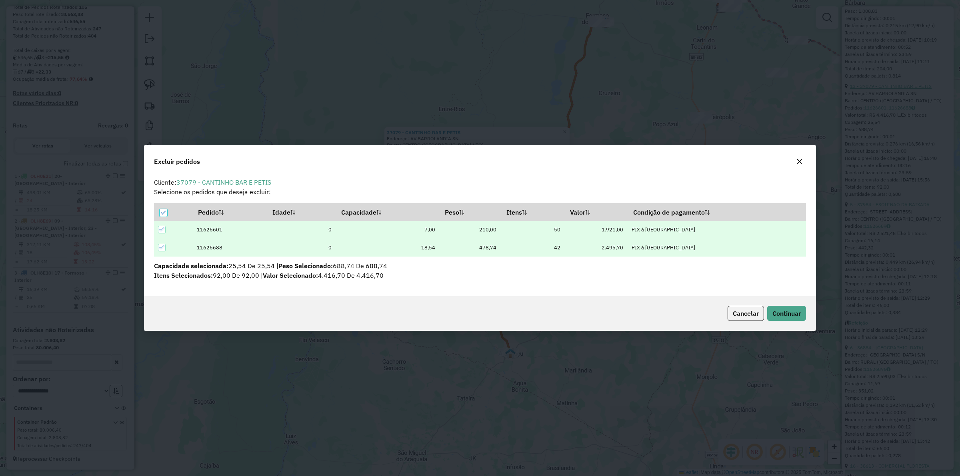
scroll to position [4, 2]
drag, startPoint x: 777, startPoint y: 311, endPoint x: 773, endPoint y: 310, distance: 4.1
click at [777, 311] on span "Continuar" at bounding box center [787, 314] width 28 height 8
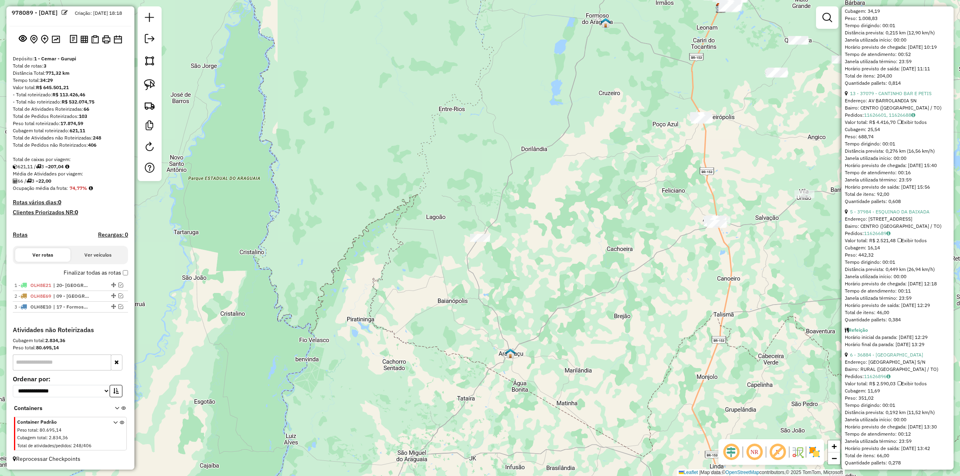
scroll to position [26, 0]
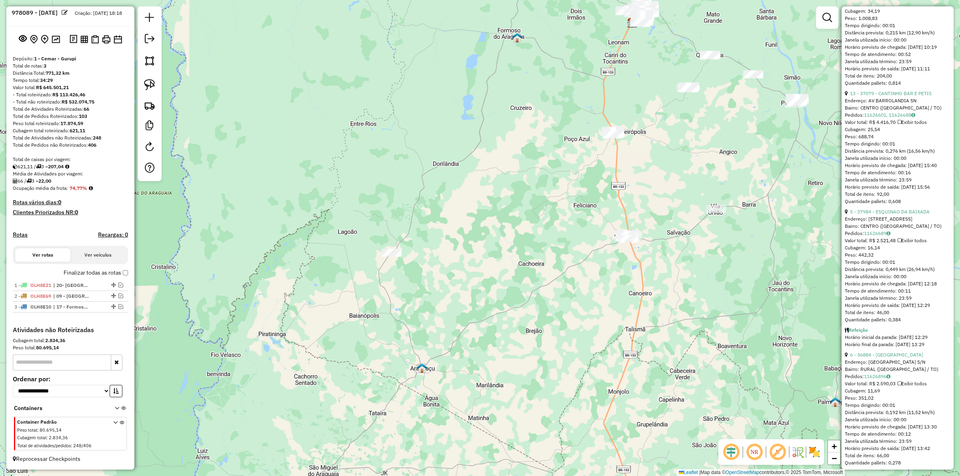
drag, startPoint x: 527, startPoint y: 240, endPoint x: 380, endPoint y: 263, distance: 148.7
click at [373, 270] on div "Janela de atendimento Grade de atendimento Capacidade Transportadoras Veículos …" at bounding box center [480, 238] width 960 height 476
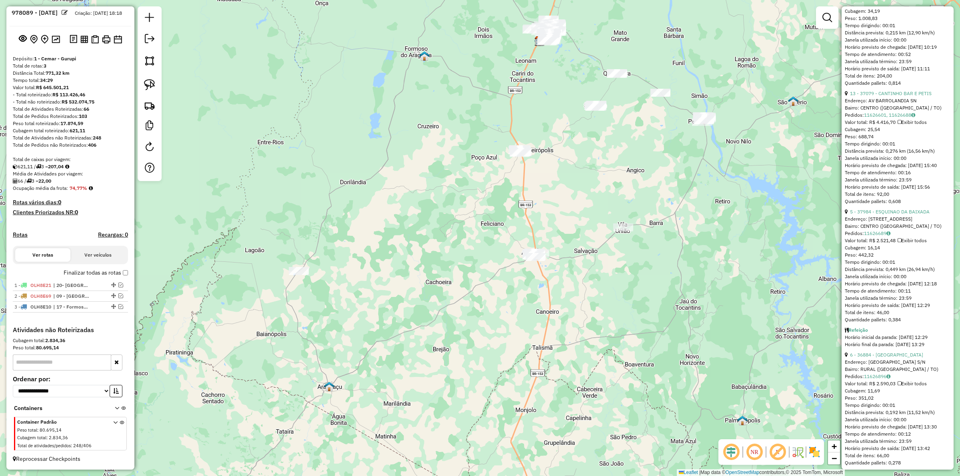
drag, startPoint x: 419, startPoint y: 234, endPoint x: 351, endPoint y: 279, distance: 81.8
click at [351, 279] on div "Janela de atendimento Grade de atendimento Capacidade Transportadoras Veículos …" at bounding box center [480, 238] width 960 height 476
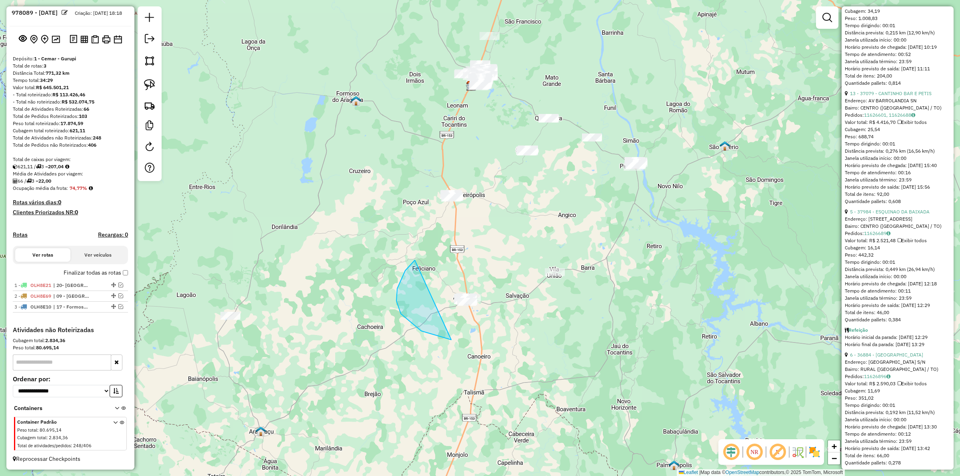
drag, startPoint x: 421, startPoint y: 331, endPoint x: 493, endPoint y: 266, distance: 96.6
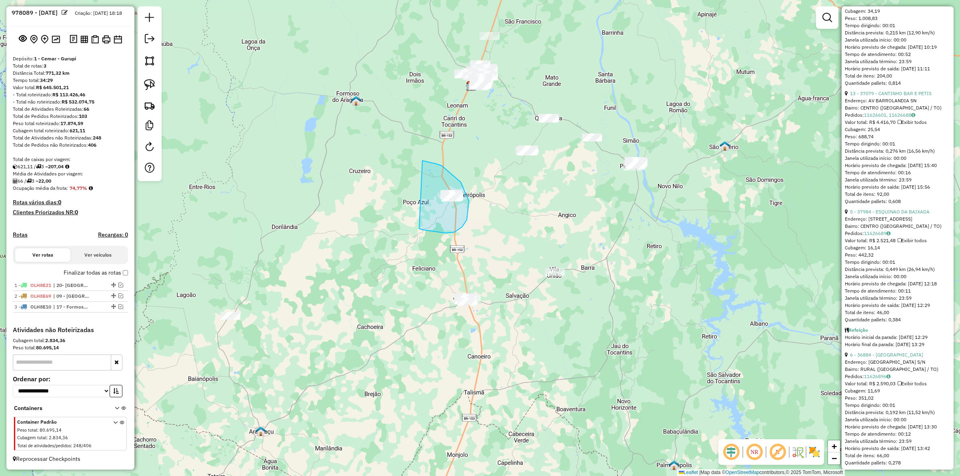
drag, startPoint x: 419, startPoint y: 229, endPoint x: 410, endPoint y: 164, distance: 65.4
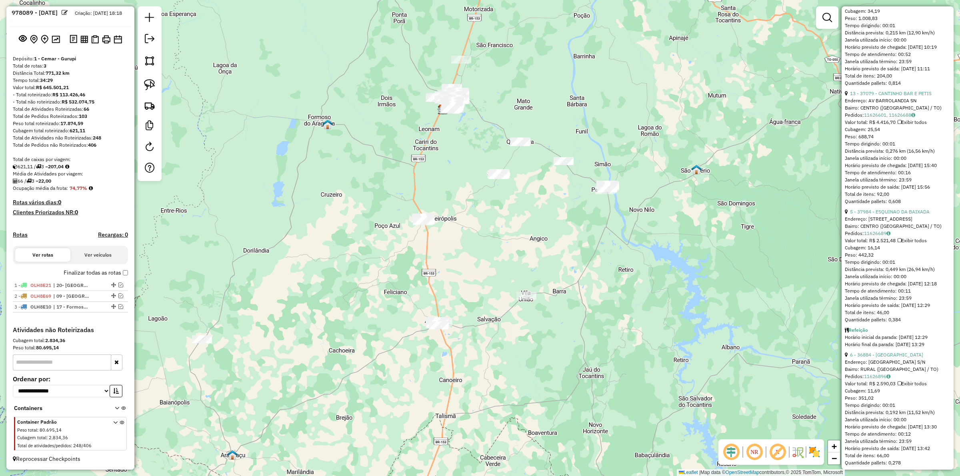
drag, startPoint x: 537, startPoint y: 234, endPoint x: 505, endPoint y: 258, distance: 40.2
click at [505, 262] on div "Janela de atendimento Grade de atendimento Capacidade Transportadoras Veículos …" at bounding box center [480, 238] width 960 height 476
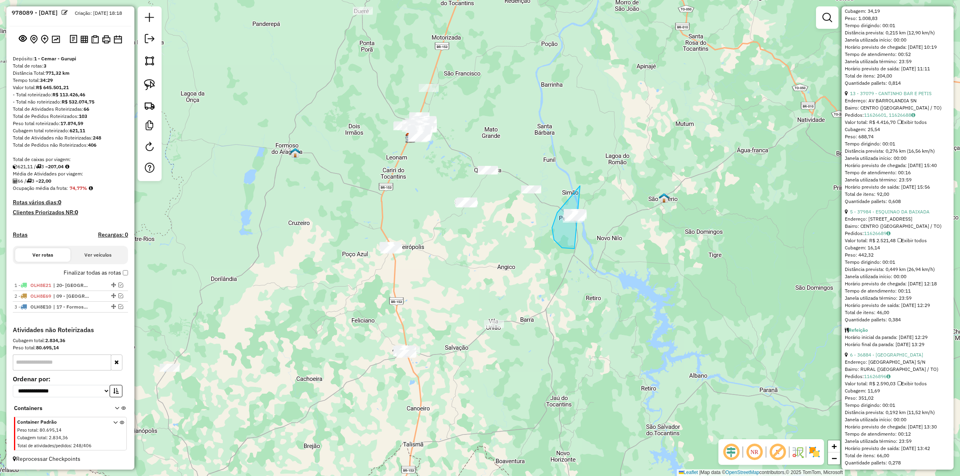
drag, startPoint x: 580, startPoint y: 186, endPoint x: 625, endPoint y: 208, distance: 49.6
drag, startPoint x: 549, startPoint y: 164, endPoint x: 539, endPoint y: 166, distance: 10.2
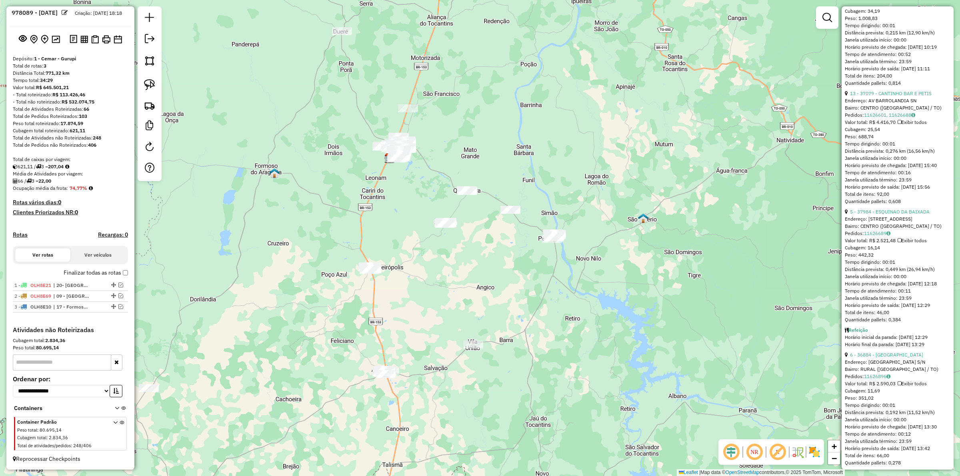
click at [511, 189] on div "Janela de atendimento Grade de atendimento Capacidade Transportadoras Veículos …" at bounding box center [480, 238] width 960 height 476
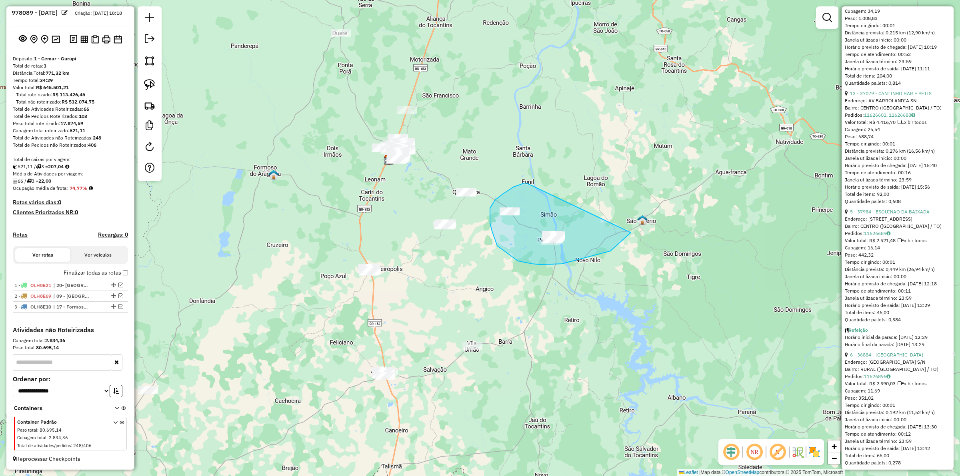
drag, startPoint x: 490, startPoint y: 208, endPoint x: 633, endPoint y: 222, distance: 143.9
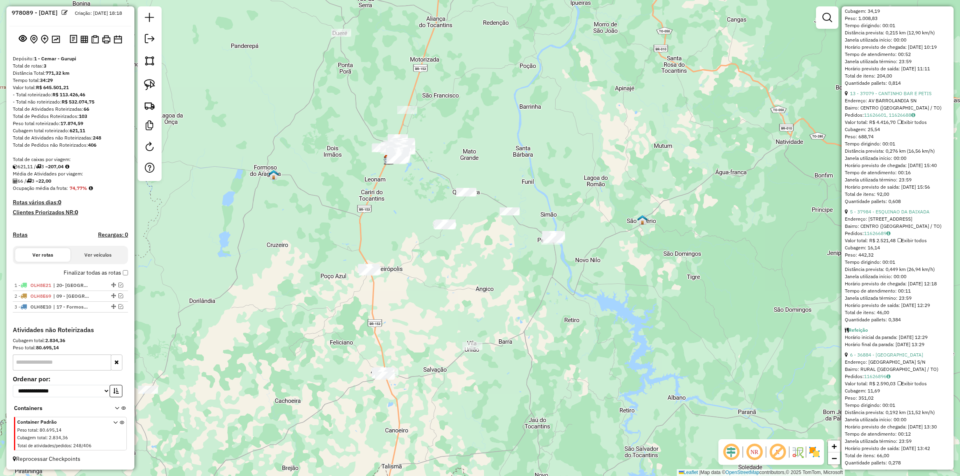
drag, startPoint x: 573, startPoint y: 213, endPoint x: 587, endPoint y: 215, distance: 14.2
click at [573, 212] on div "Janela de atendimento Grade de atendimento Capacidade Transportadoras Veículos …" at bounding box center [480, 238] width 960 height 476
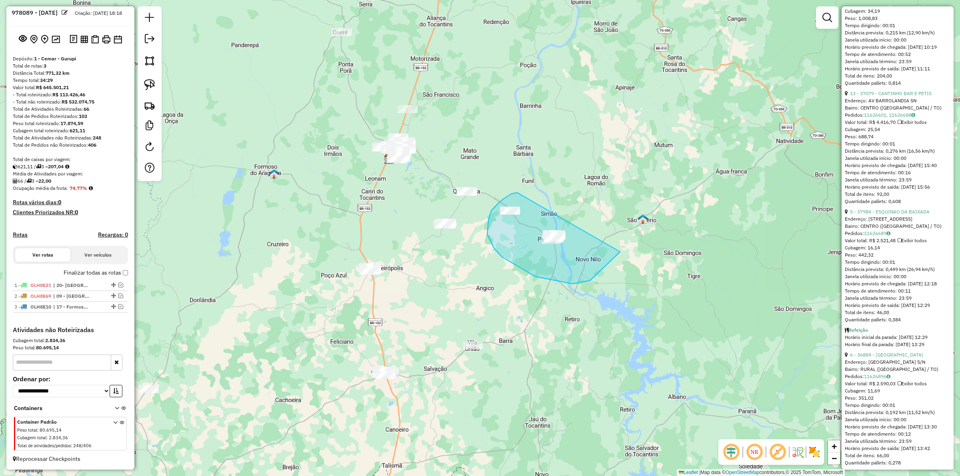
drag, startPoint x: 503, startPoint y: 199, endPoint x: 624, endPoint y: 212, distance: 121.5
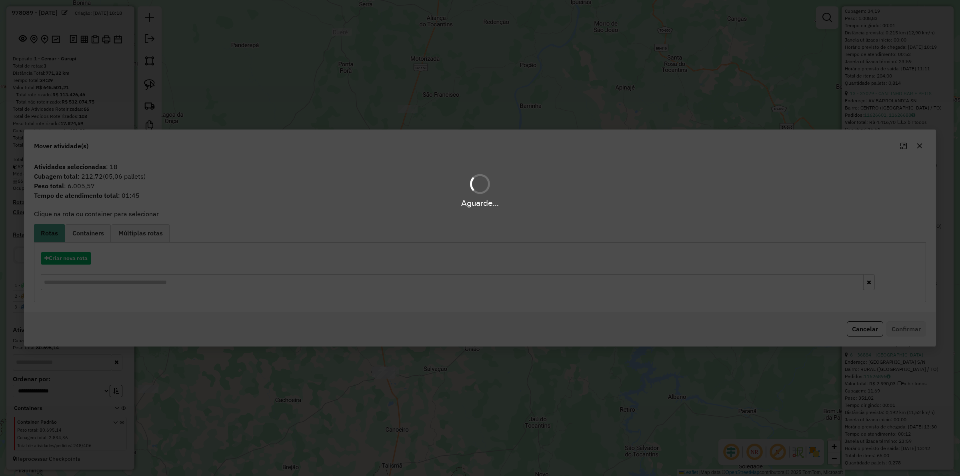
click at [71, 259] on div "Aguarde..." at bounding box center [480, 238] width 960 height 476
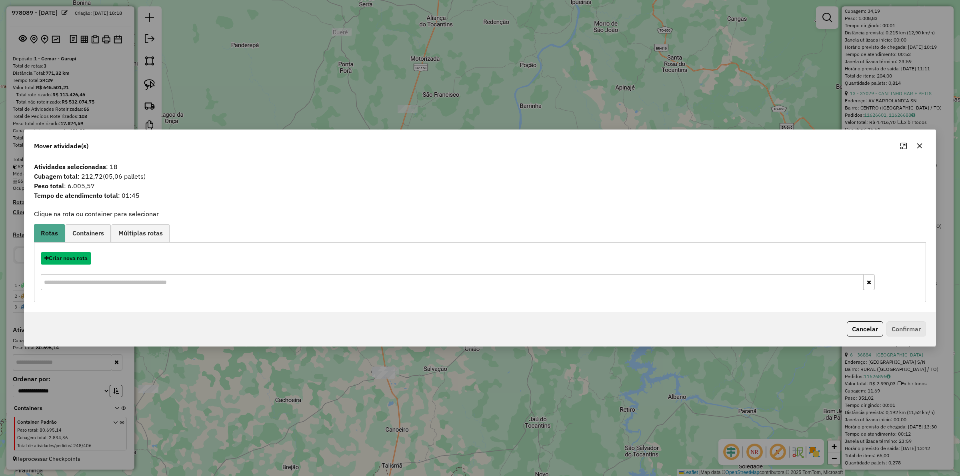
click at [71, 259] on button "Criar nova rota" at bounding box center [66, 258] width 50 height 12
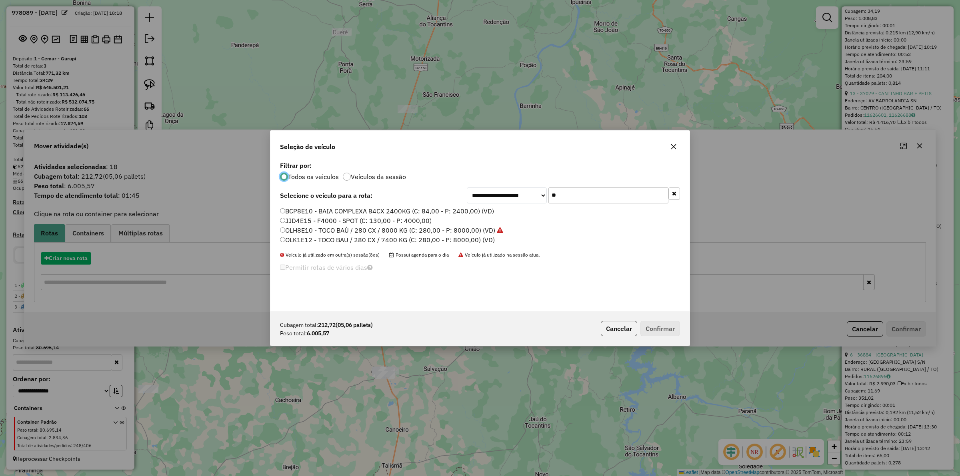
scroll to position [4, 2]
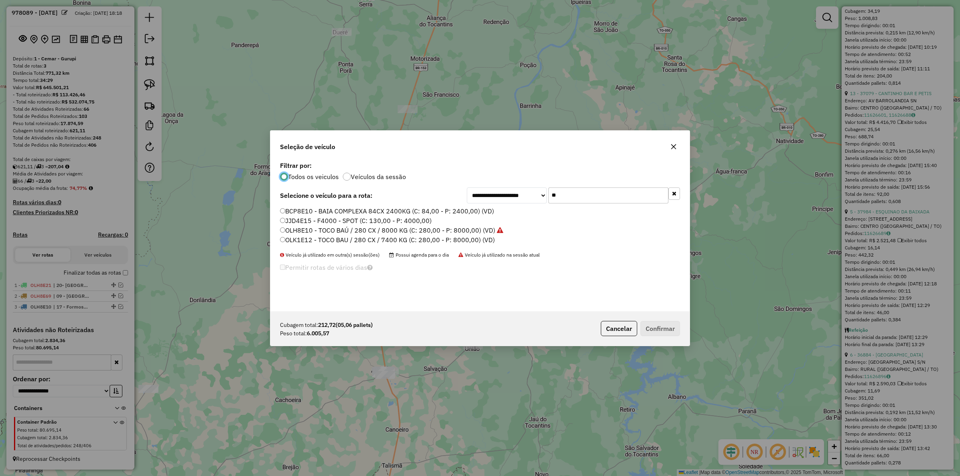
click at [565, 193] on input "**" at bounding box center [609, 196] width 120 height 16
type input "*"
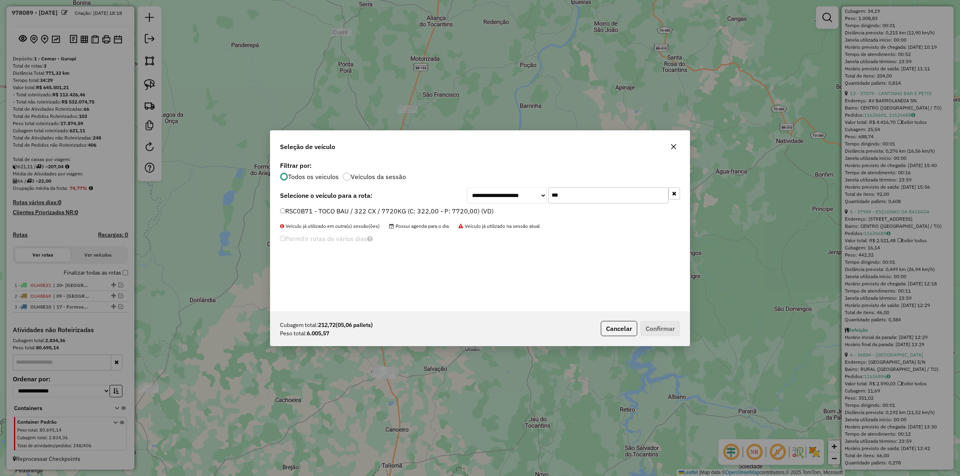
type input "***"
click at [454, 211] on label "RSC0B71 - TOCO BAU / 322 CX / 7720KG (C: 322,00 - P: 7720,00) (VD)" at bounding box center [387, 211] width 214 height 10
click at [669, 322] on button "Confirmar" at bounding box center [661, 328] width 40 height 15
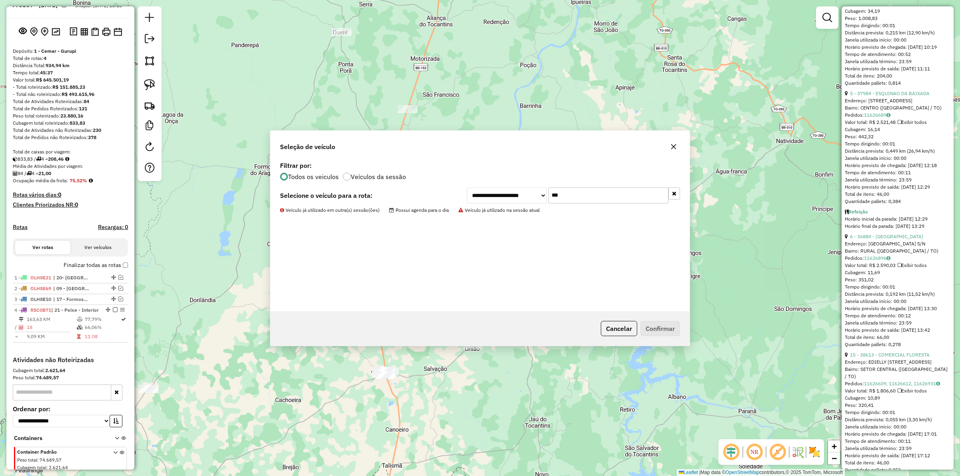
scroll to position [71, 0]
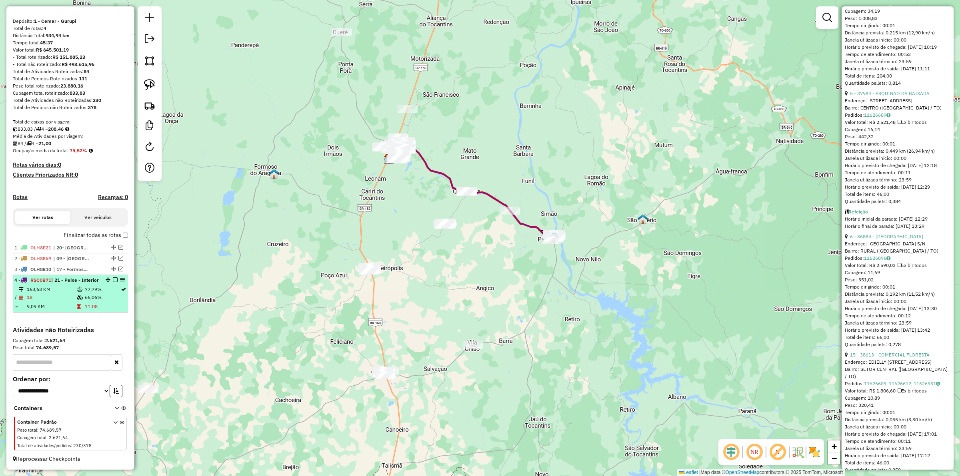
click at [113, 278] on em at bounding box center [115, 280] width 5 height 5
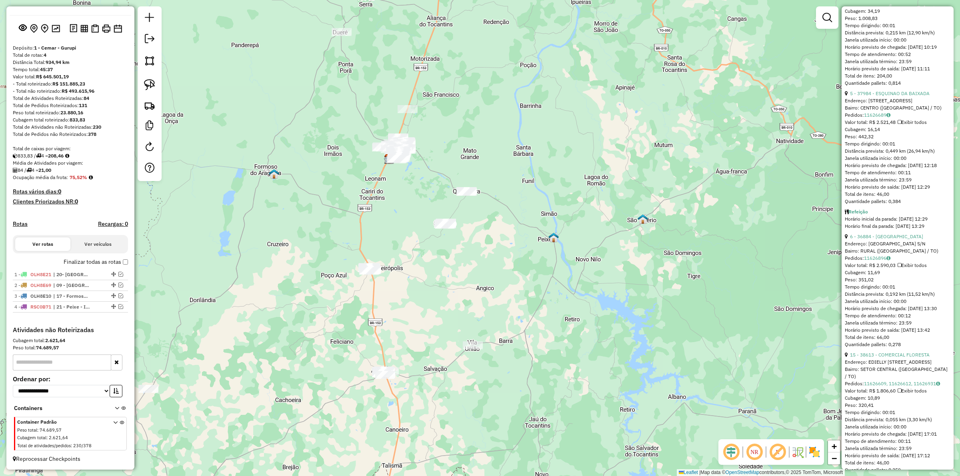
scroll to position [37, 0]
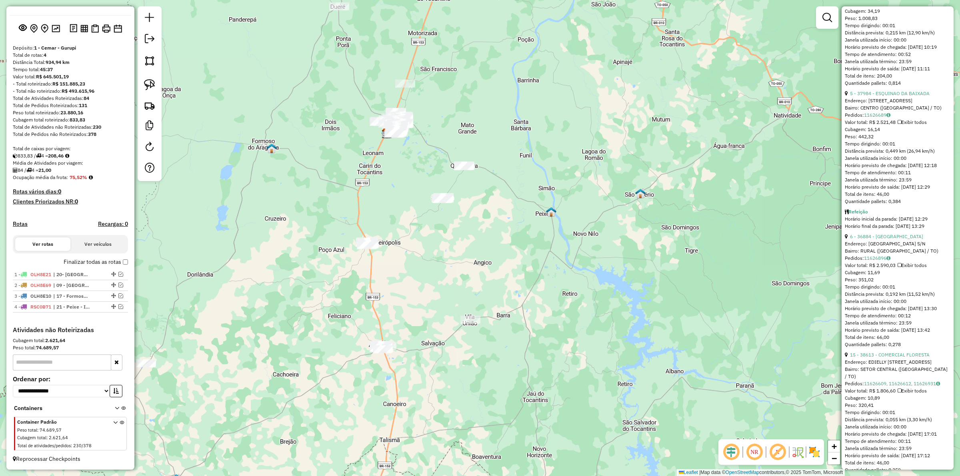
drag, startPoint x: 457, startPoint y: 266, endPoint x: 456, endPoint y: 253, distance: 13.6
click at [455, 247] on div "Janela de atendimento Grade de atendimento Capacidade Transportadoras Veículos …" at bounding box center [480, 238] width 960 height 476
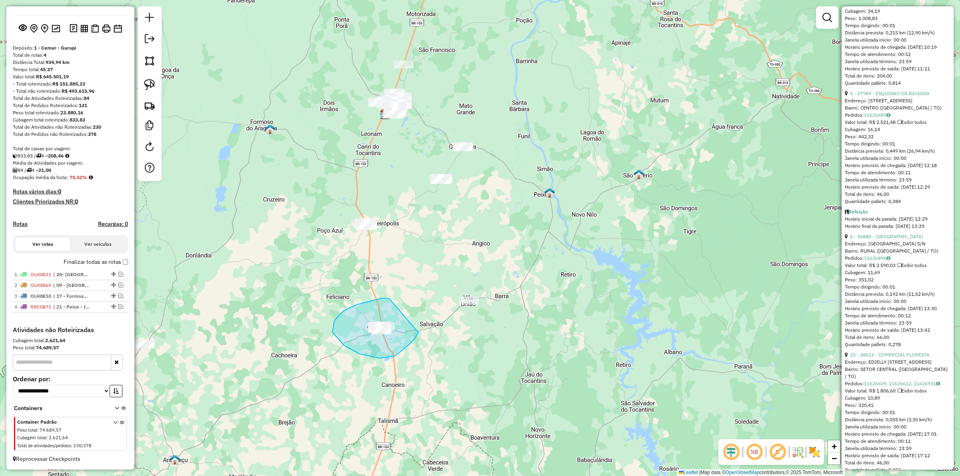
drag, startPoint x: 388, startPoint y: 298, endPoint x: 418, endPoint y: 333, distance: 45.9
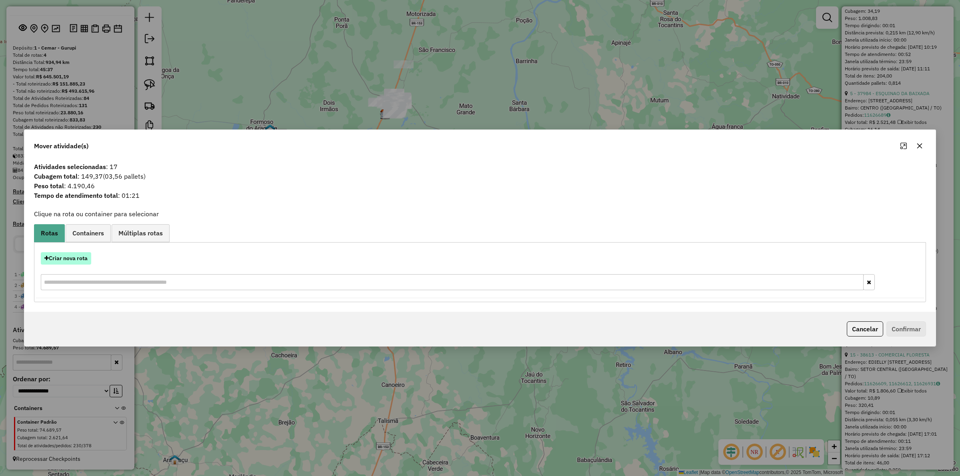
click at [63, 254] on button "Criar nova rota" at bounding box center [66, 258] width 50 height 12
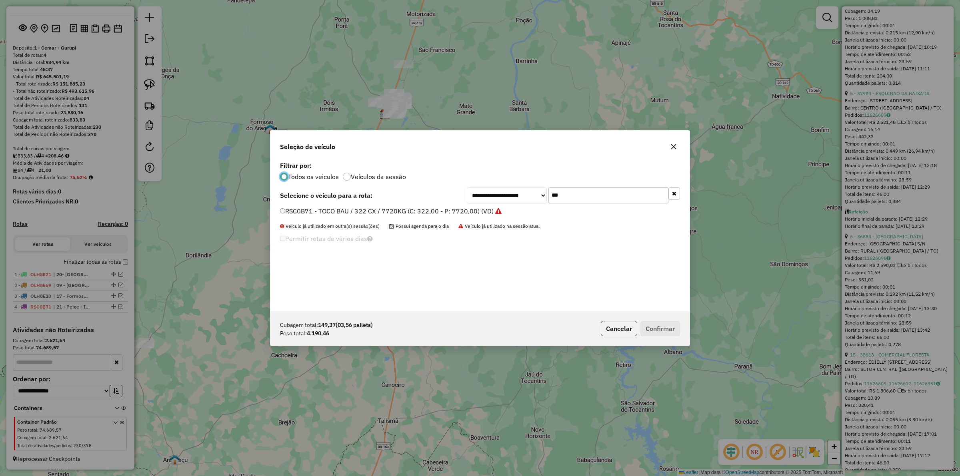
scroll to position [4, 2]
click at [601, 188] on input "***" at bounding box center [609, 196] width 120 height 16
type input "***"
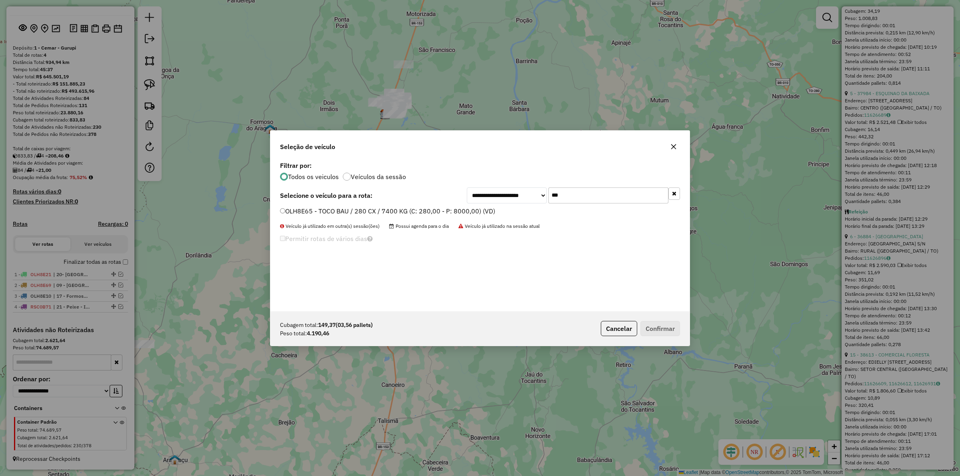
click at [440, 210] on label "OLH8E65 - TOCO BAU / 280 CX / 7400 KG (C: 280,00 - P: 8000,00) (VD)" at bounding box center [387, 211] width 215 height 10
click at [668, 330] on button "Confirmar" at bounding box center [661, 328] width 40 height 15
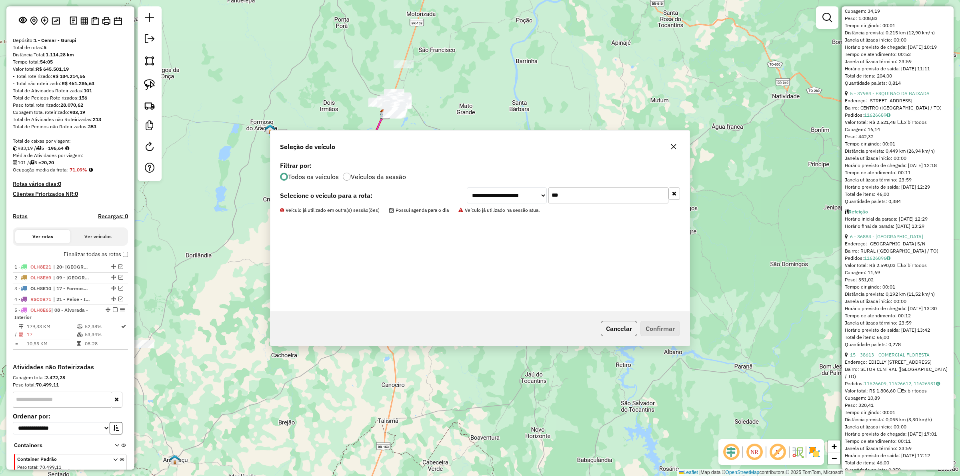
scroll to position [82, 0]
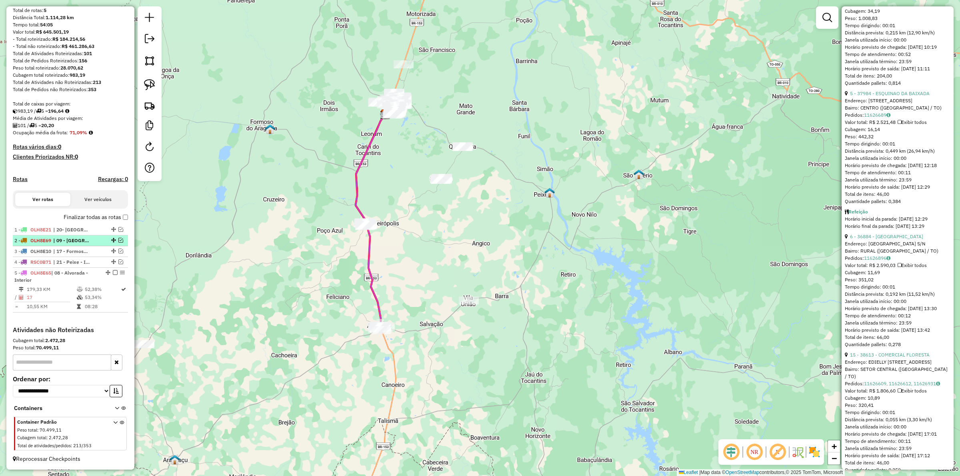
drag, startPoint x: 113, startPoint y: 274, endPoint x: 118, endPoint y: 273, distance: 5.7
click at [113, 274] on em at bounding box center [115, 272] width 5 height 5
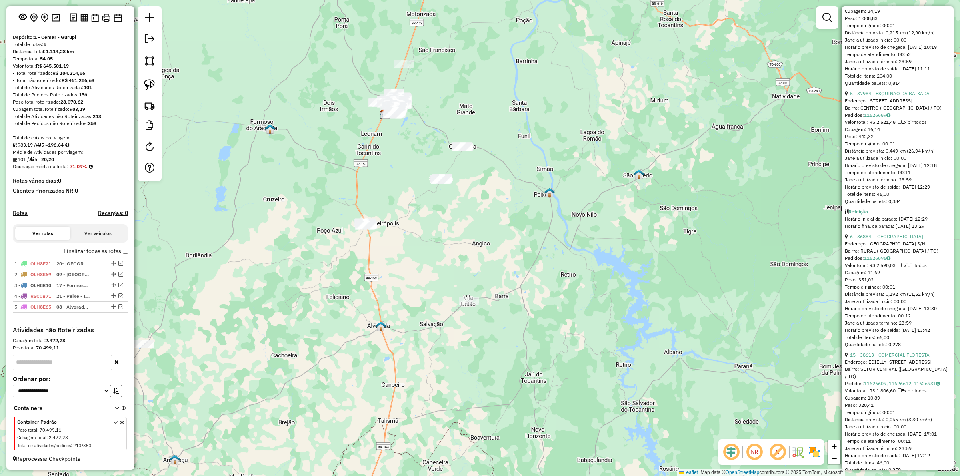
scroll to position [48, 0]
drag, startPoint x: 380, startPoint y: 285, endPoint x: 370, endPoint y: 262, distance: 24.7
click at [379, 296] on div "Janela de atendimento Grade de atendimento Capacidade Transportadoras Veículos …" at bounding box center [480, 238] width 960 height 476
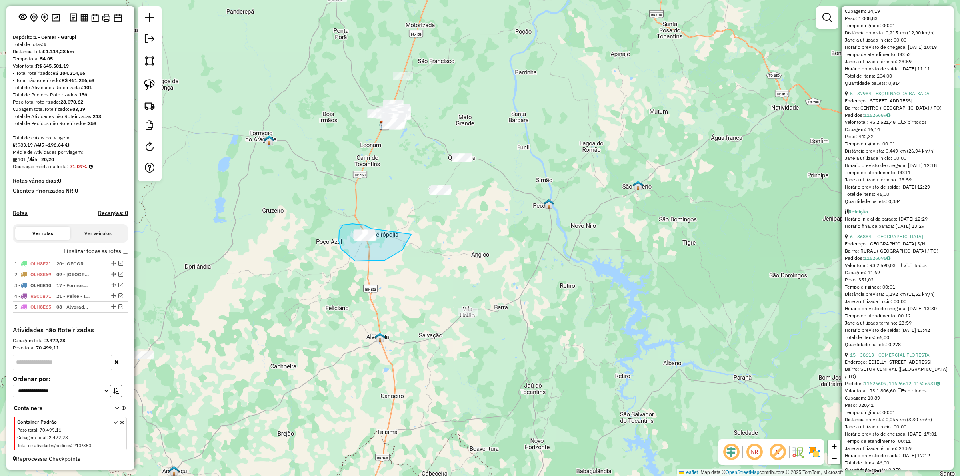
drag, startPoint x: 347, startPoint y: 224, endPoint x: 412, endPoint y: 233, distance: 65.8
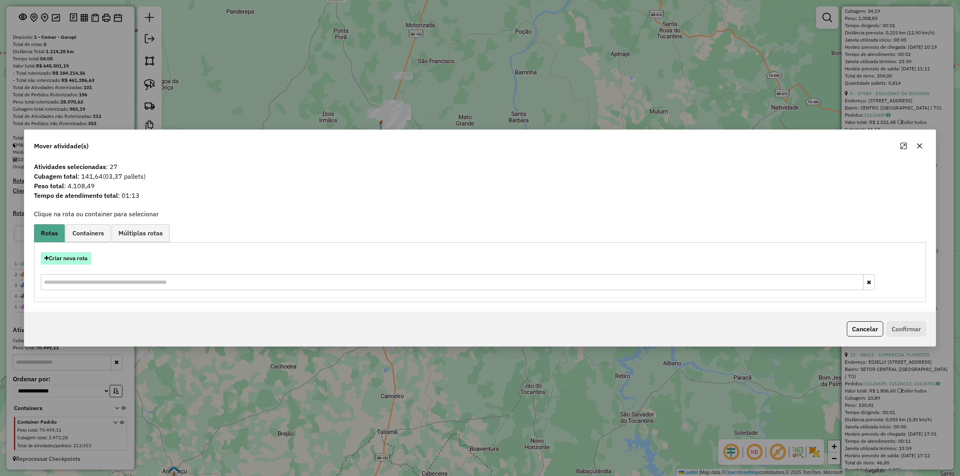
click at [74, 256] on button "Criar nova rota" at bounding box center [66, 258] width 50 height 12
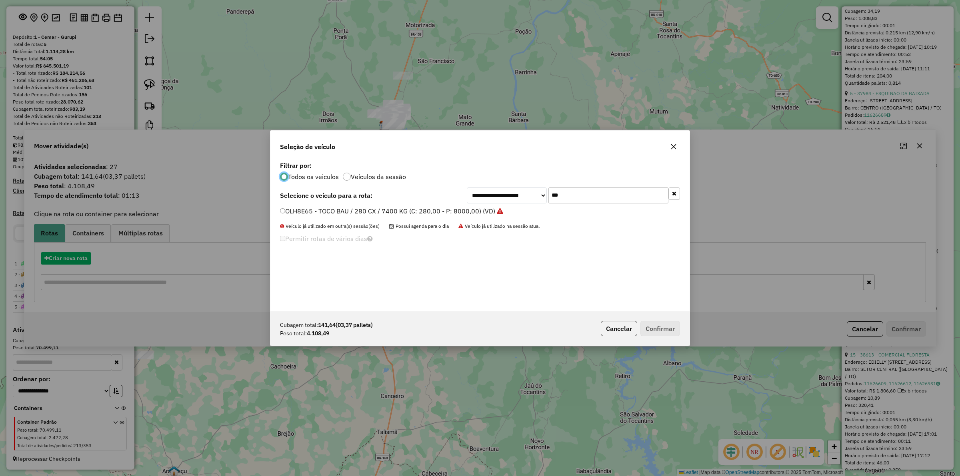
scroll to position [4, 2]
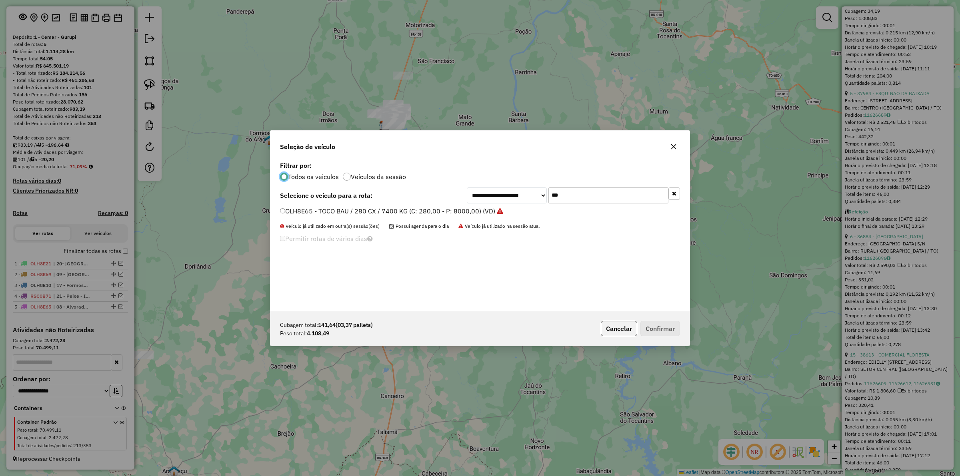
click at [575, 194] on input "***" at bounding box center [609, 196] width 120 height 16
type input "***"
click at [397, 213] on label "OLH8C00 - TOCO BAU / 280 CX / 7400 KG (C: 280,00 - P: 8000,00) (VD)" at bounding box center [388, 211] width 216 height 10
click at [655, 322] on button "Confirmar" at bounding box center [661, 328] width 40 height 15
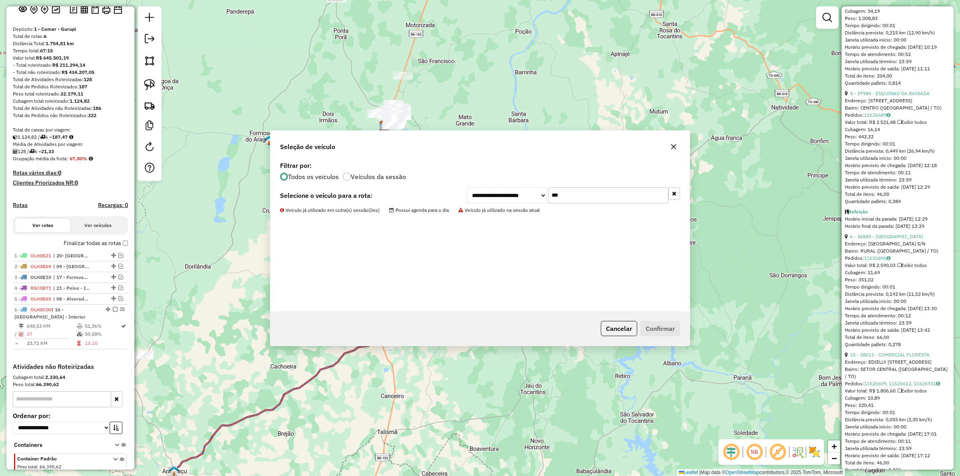
scroll to position [93, 0]
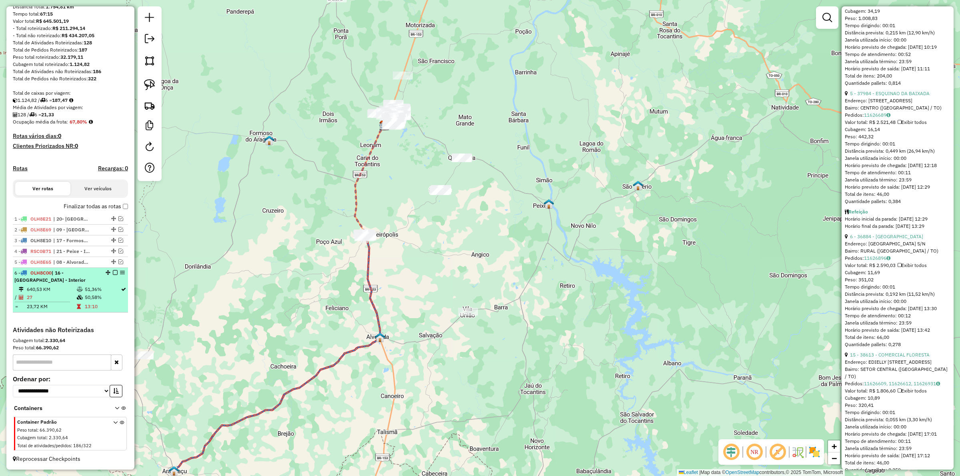
click at [116, 270] on div at bounding box center [113, 272] width 24 height 5
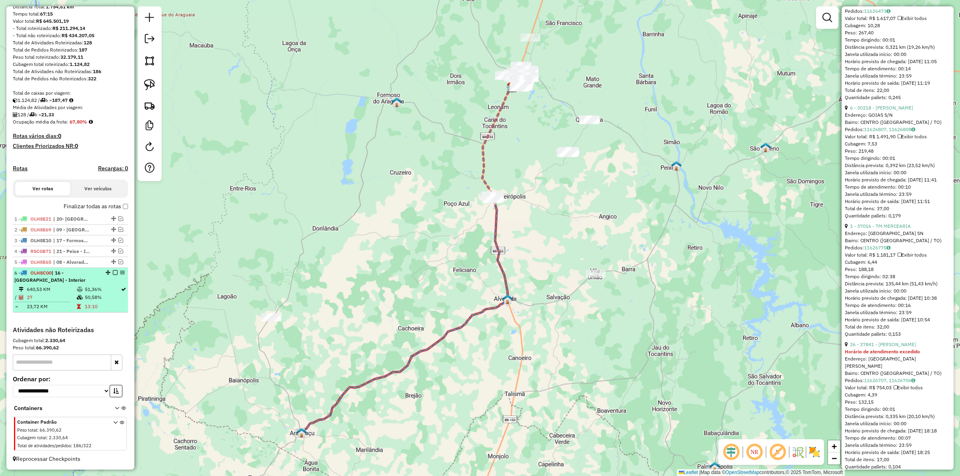
scroll to position [857, 0]
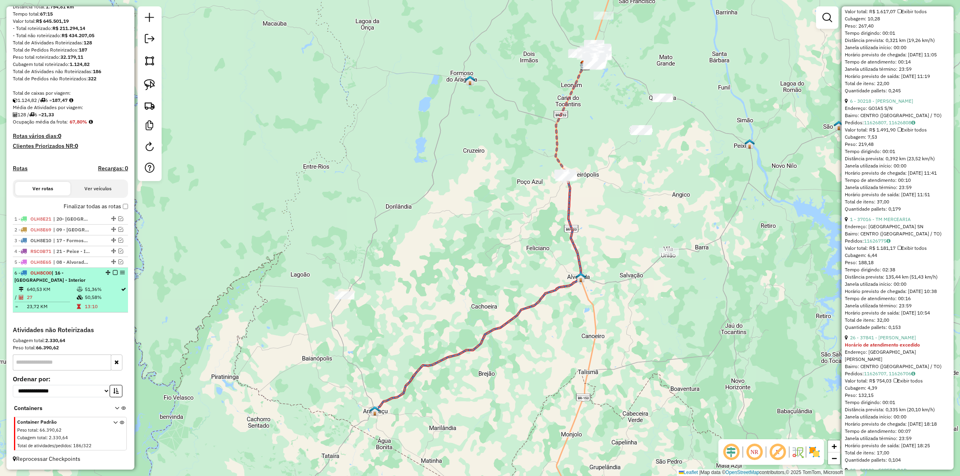
click at [115, 270] on em at bounding box center [115, 272] width 5 height 5
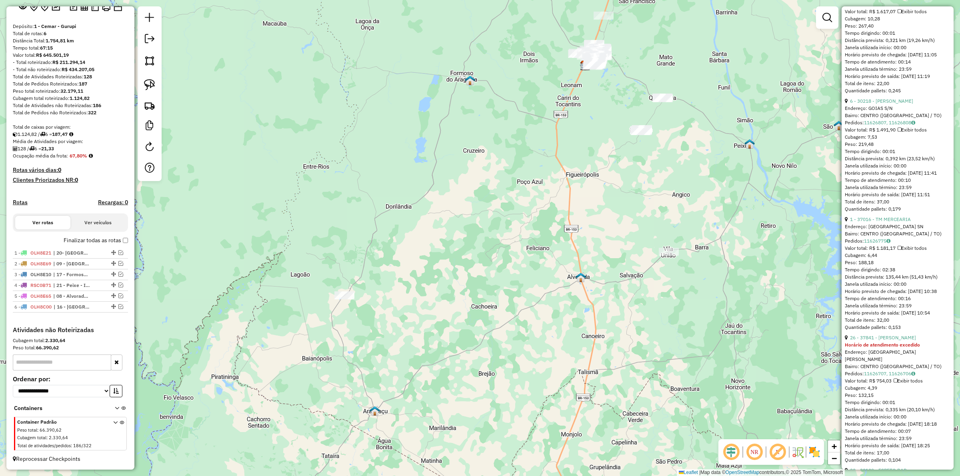
drag, startPoint x: 575, startPoint y: 223, endPoint x: 543, endPoint y: 287, distance: 71.6
click at [542, 291] on div "Janela de atendimento Grade de atendimento Capacidade Transportadoras Veículos …" at bounding box center [480, 238] width 960 height 476
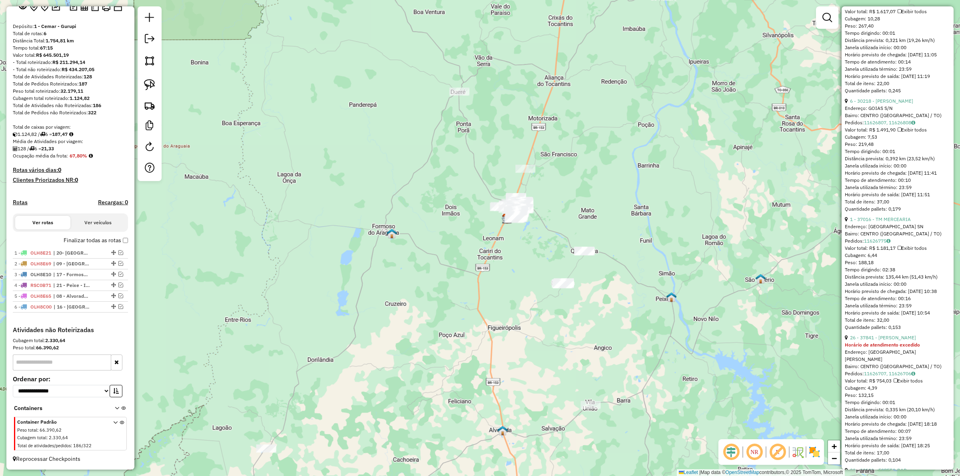
drag, startPoint x: 565, startPoint y: 246, endPoint x: 533, endPoint y: 285, distance: 50.1
click at [523, 329] on div "Janela de atendimento Grade de atendimento Capacidade Transportadoras Veículos …" at bounding box center [480, 238] width 960 height 476
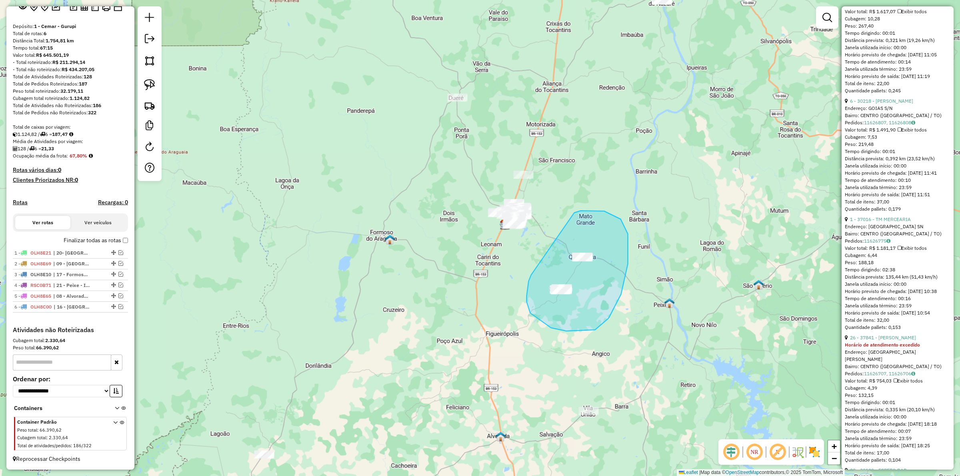
drag, startPoint x: 567, startPoint y: 331, endPoint x: 575, endPoint y: 213, distance: 118.7
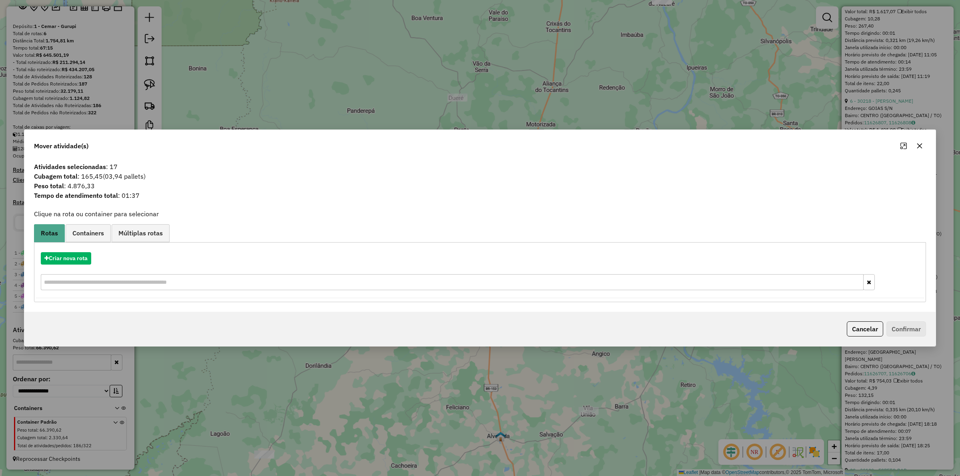
click at [67, 251] on div "Criar nova rota" at bounding box center [480, 272] width 888 height 52
click at [72, 257] on button "Criar nova rota" at bounding box center [66, 258] width 50 height 12
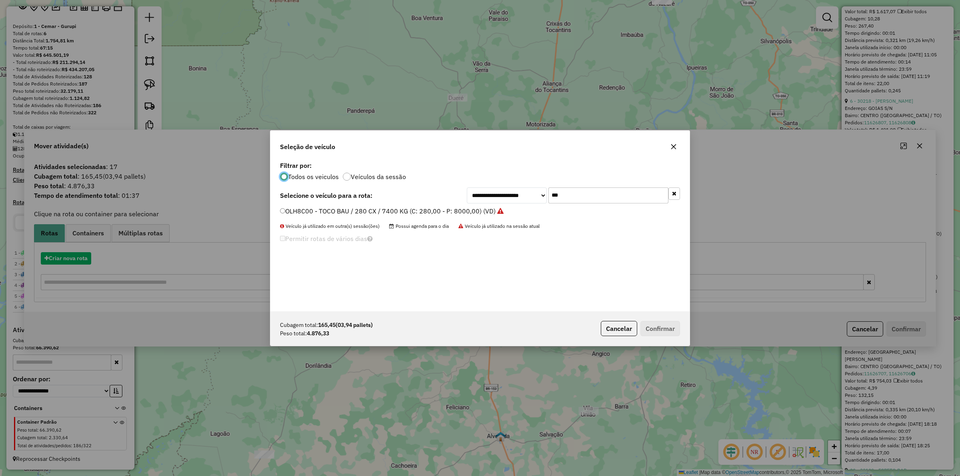
scroll to position [4, 2]
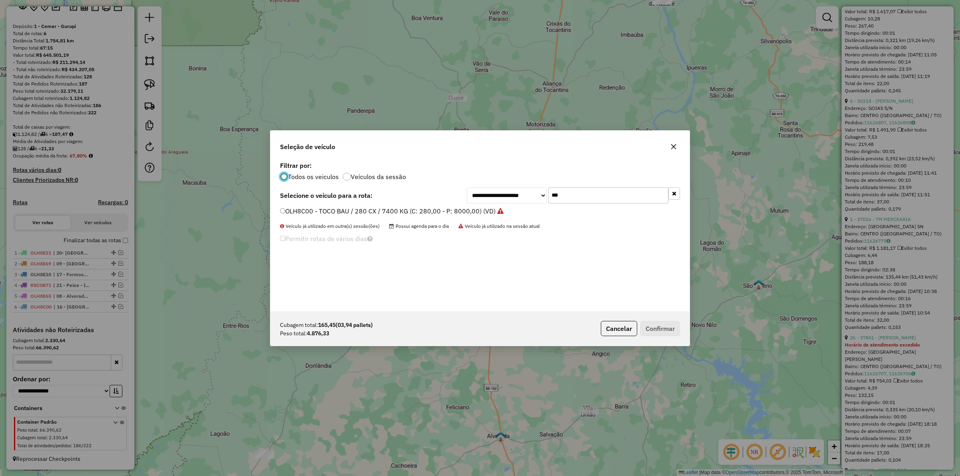
click at [589, 195] on input "***" at bounding box center [609, 196] width 120 height 16
type input "***"
click at [446, 211] on label "RSC0B61 - TOCO ABERTO / 260 CX / 8400kg (C: 260,00 - P: 8400,00) (VD)" at bounding box center [391, 211] width 223 height 10
click at [668, 323] on button "Confirmar" at bounding box center [661, 328] width 40 height 15
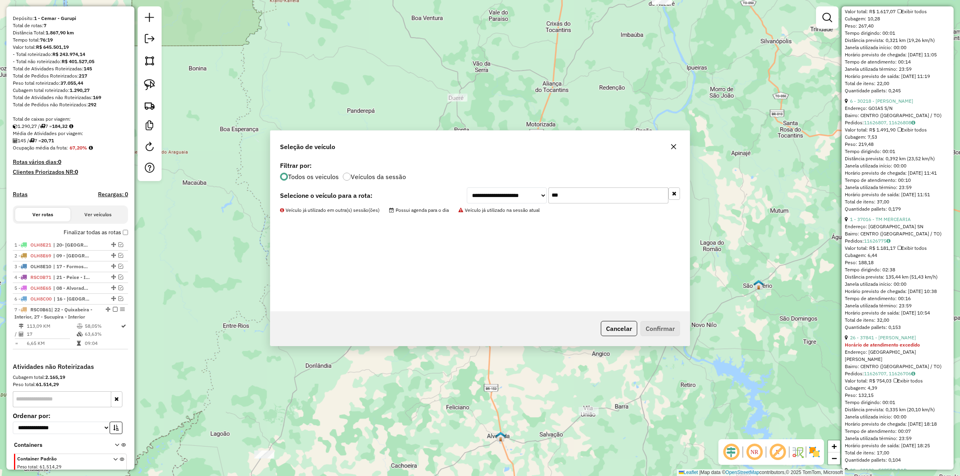
scroll to position [104, 0]
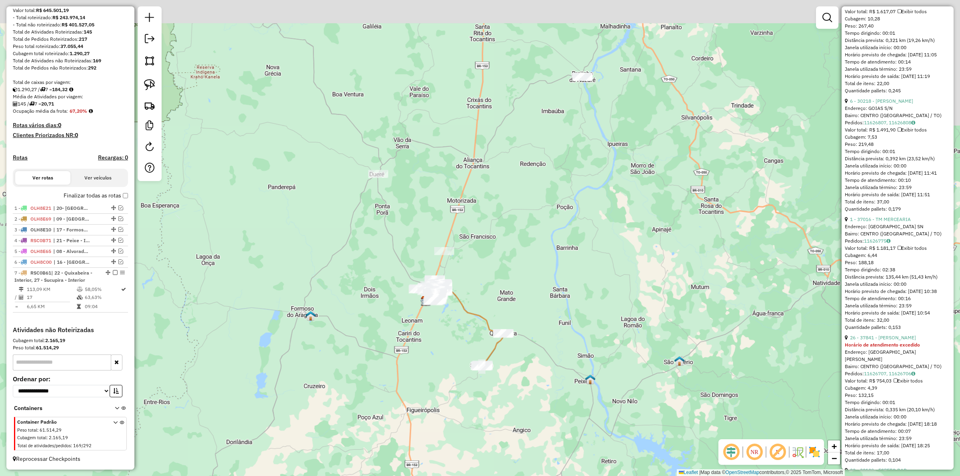
drag, startPoint x: 381, startPoint y: 265, endPoint x: 489, endPoint y: 232, distance: 112.2
click at [304, 338] on div "Janela de atendimento Grade de atendimento Capacidade Transportadoras Veículos …" at bounding box center [480, 238] width 960 height 476
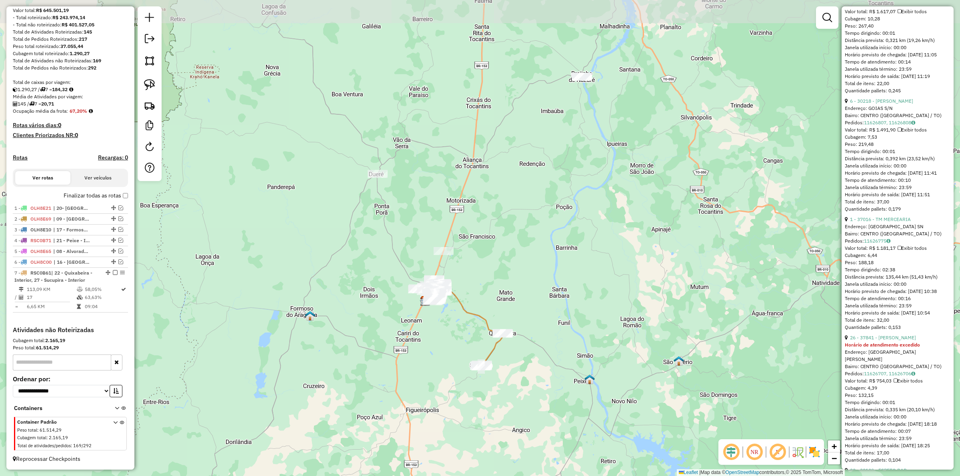
drag, startPoint x: 504, startPoint y: 223, endPoint x: 491, endPoint y: 271, distance: 50.3
click at [487, 279] on div "Janela de atendimento Grade de atendimento Capacidade Transportadoras Veículos …" at bounding box center [480, 238] width 960 height 476
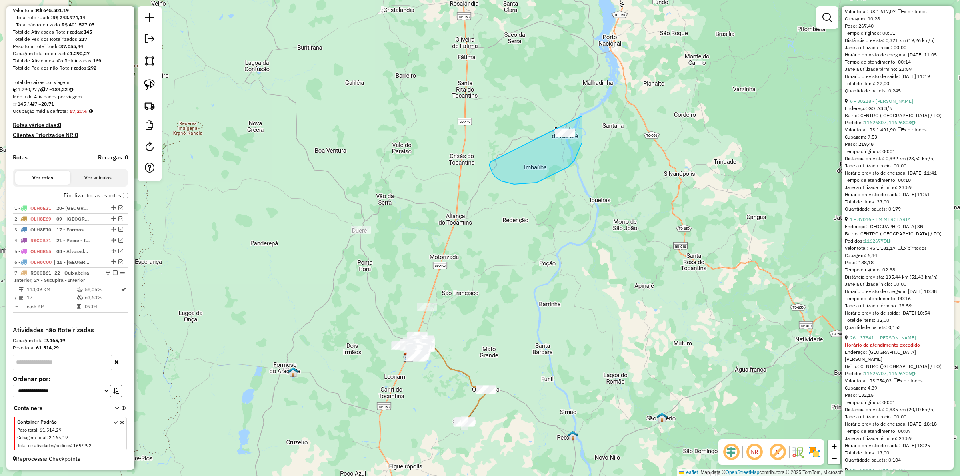
drag, startPoint x: 495, startPoint y: 177, endPoint x: 537, endPoint y: 103, distance: 85.3
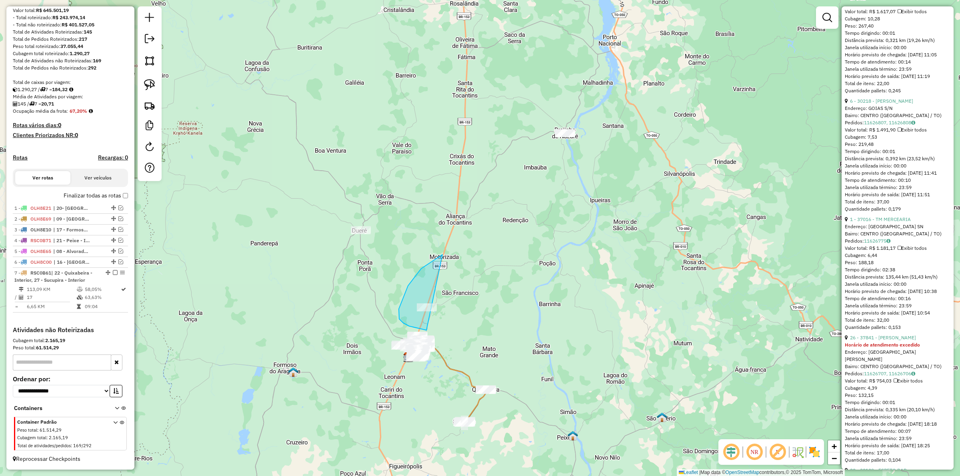
drag, startPoint x: 442, startPoint y: 255, endPoint x: 469, endPoint y: 309, distance: 60.1
click at [365, 301] on div "Janela de atendimento Grade de atendimento Capacidade Transportadoras Veículos …" at bounding box center [480, 238] width 960 height 476
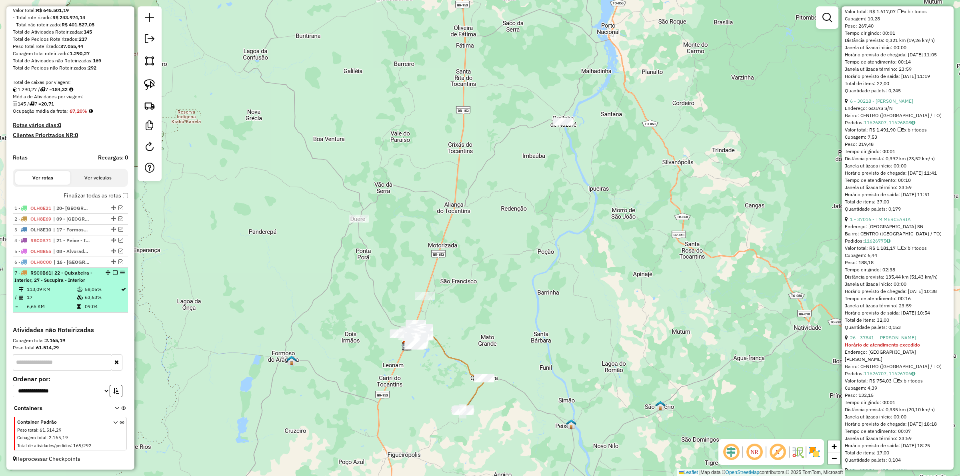
click at [114, 270] on div "7 - RSC0B61 | 22 - Quixabeira - Interior, 27 - Sucupira - Interior" at bounding box center [70, 277] width 112 height 14
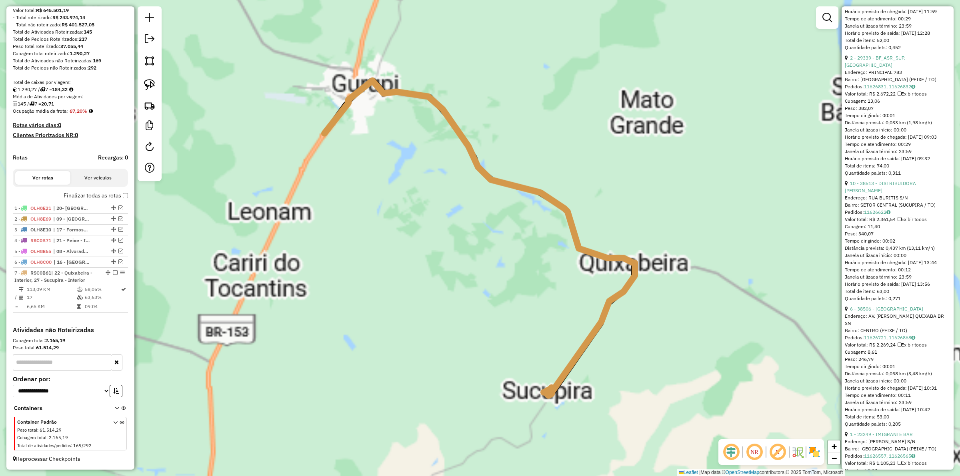
scroll to position [843, 0]
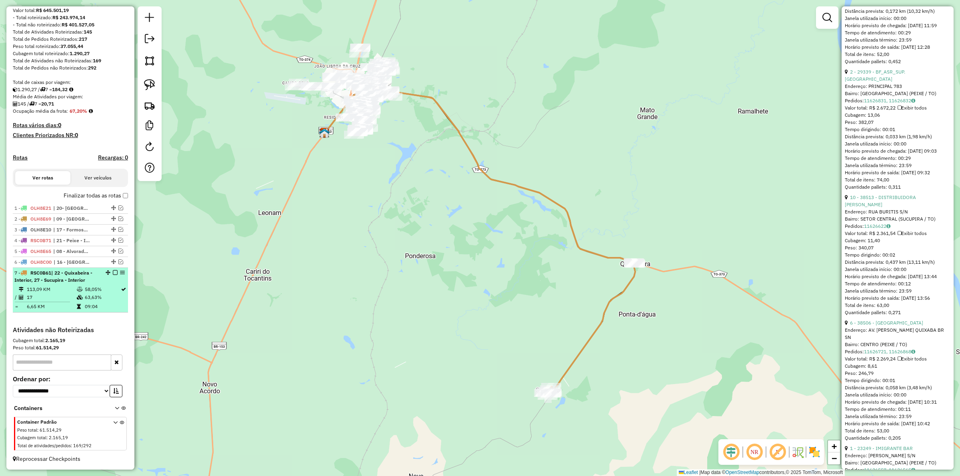
click at [113, 272] on em at bounding box center [115, 272] width 5 height 5
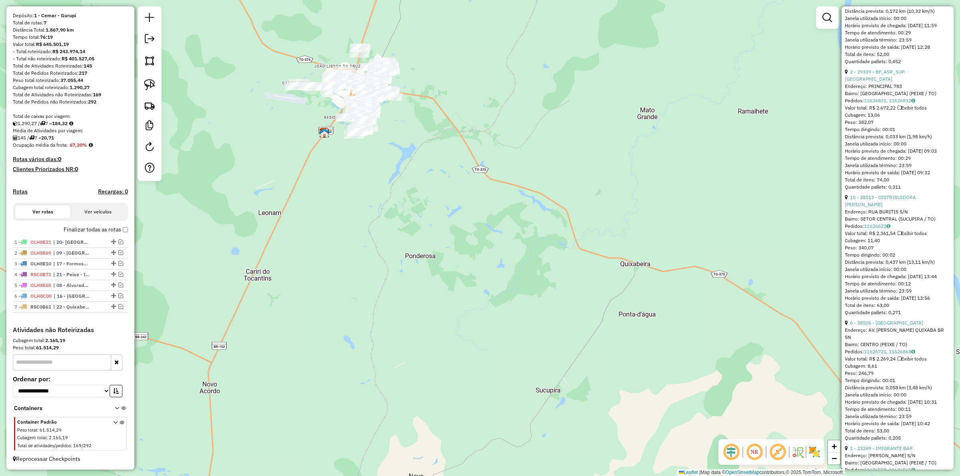
scroll to position [70, 0]
drag, startPoint x: 453, startPoint y: 217, endPoint x: 525, endPoint y: 287, distance: 101.0
click at [524, 287] on div "Janela de atendimento Grade de atendimento Capacidade Transportadoras Veículos …" at bounding box center [480, 238] width 960 height 476
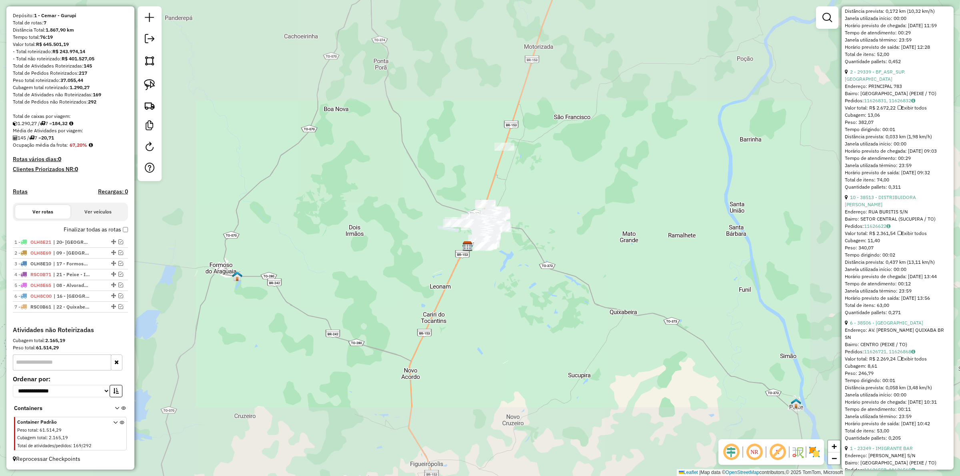
drag, startPoint x: 556, startPoint y: 239, endPoint x: 549, endPoint y: 261, distance: 22.6
click at [549, 261] on div "Janela de atendimento Grade de atendimento Capacidade Transportadoras Veículos …" at bounding box center [480, 238] width 960 height 476
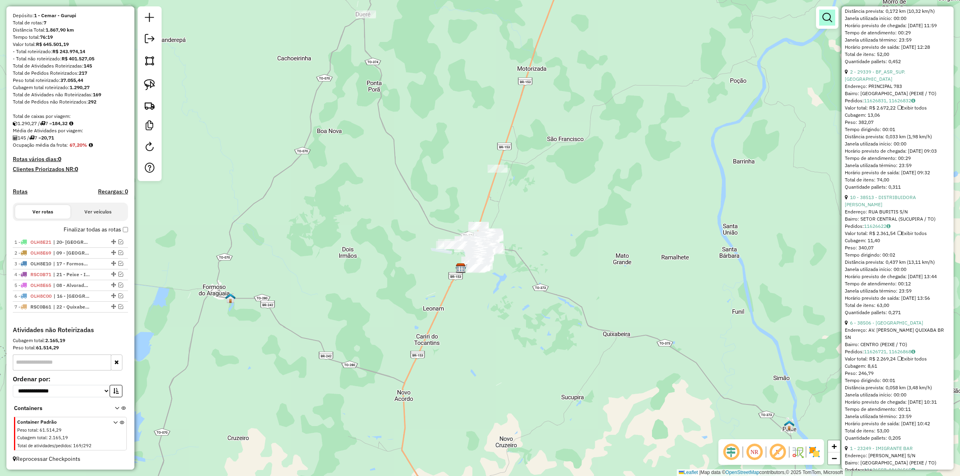
click at [823, 17] on em at bounding box center [828, 18] width 10 height 10
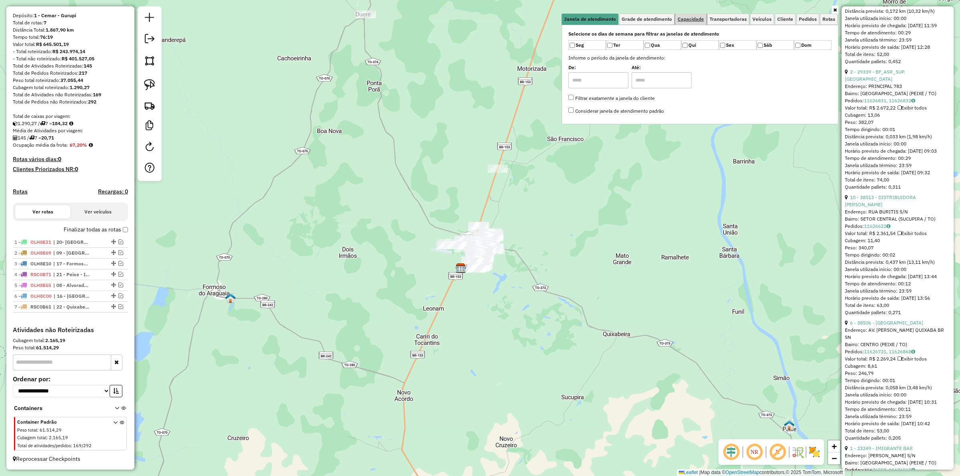
click at [689, 21] on span "Capacidade" at bounding box center [691, 19] width 26 height 5
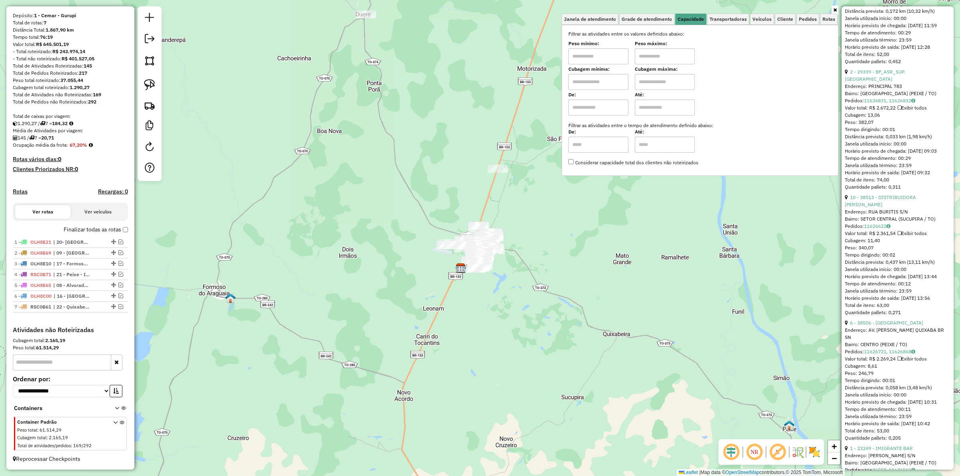
drag, startPoint x: 609, startPoint y: 54, endPoint x: 617, endPoint y: 63, distance: 11.3
click at [609, 54] on input "text" at bounding box center [599, 56] width 60 height 16
type input "****"
click at [653, 58] on input "text" at bounding box center [665, 56] width 60 height 16
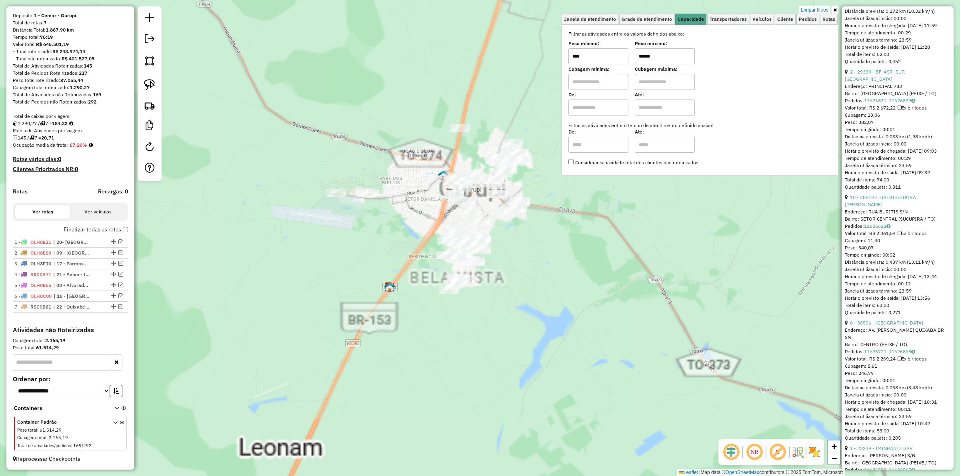
click at [517, 262] on div "Limpar filtros Janela de atendimento Grade de atendimento Capacidade Transporta…" at bounding box center [480, 238] width 960 height 476
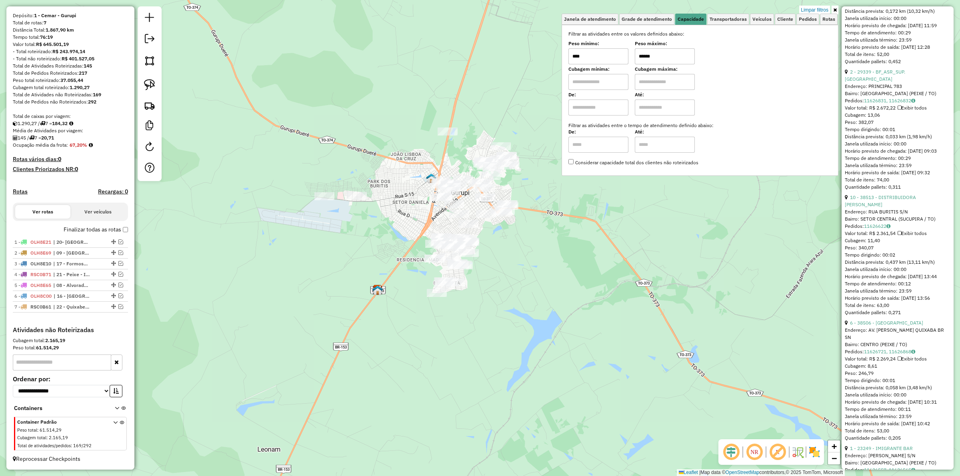
drag, startPoint x: 677, startPoint y: 45, endPoint x: 675, endPoint y: 51, distance: 6.2
click at [677, 45] on label "Peso máximo:" at bounding box center [665, 43] width 60 height 7
click at [669, 58] on input "******" at bounding box center [665, 56] width 60 height 16
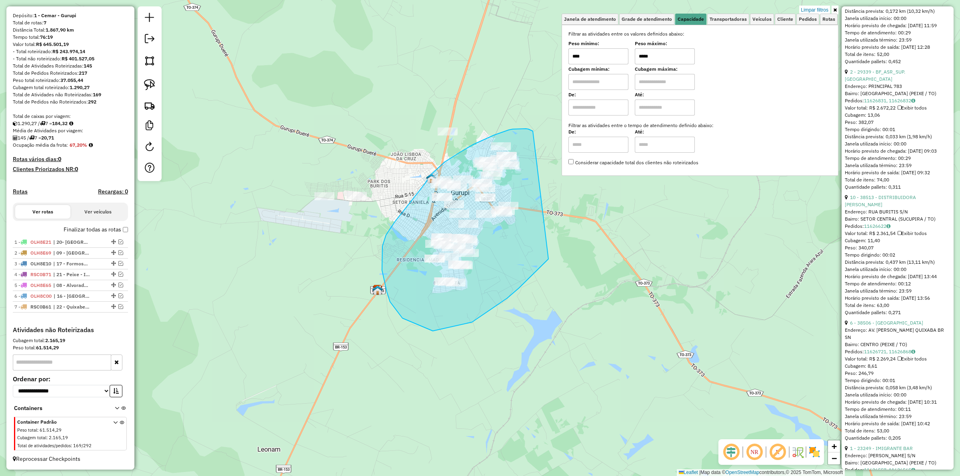
drag, startPoint x: 494, startPoint y: 135, endPoint x: 549, endPoint y: 259, distance: 135.1
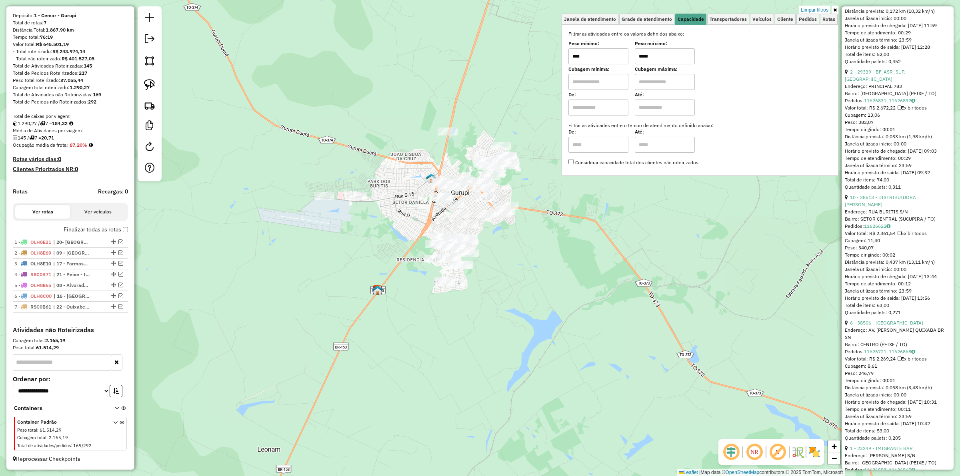
click at [665, 55] on input "*****" at bounding box center [665, 56] width 60 height 16
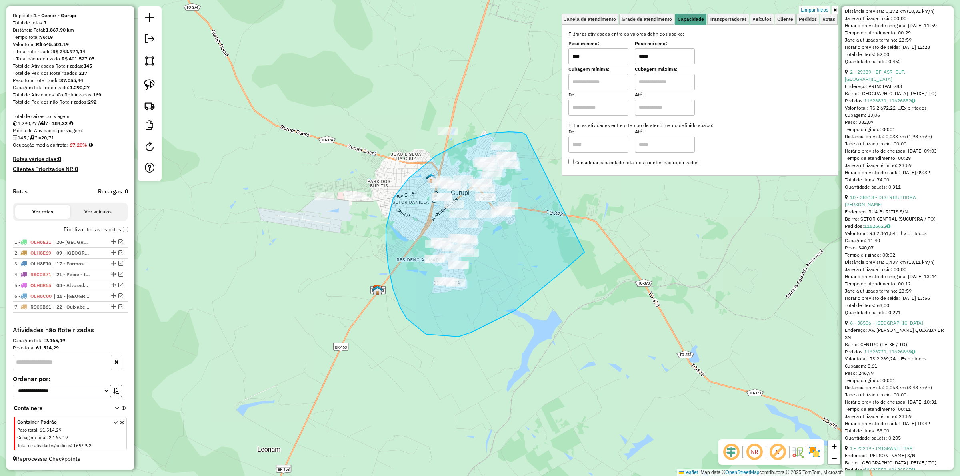
drag, startPoint x: 524, startPoint y: 134, endPoint x: 585, endPoint y: 252, distance: 132.9
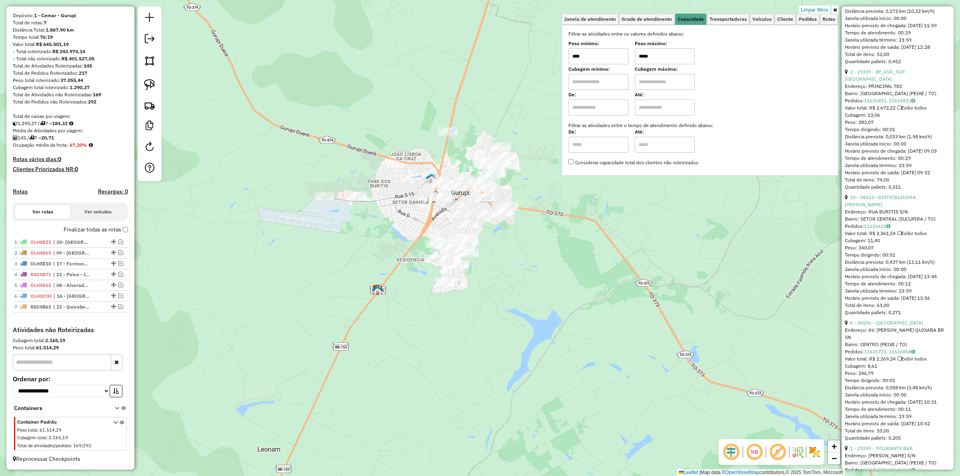
click at [685, 57] on input "*****" at bounding box center [665, 56] width 60 height 16
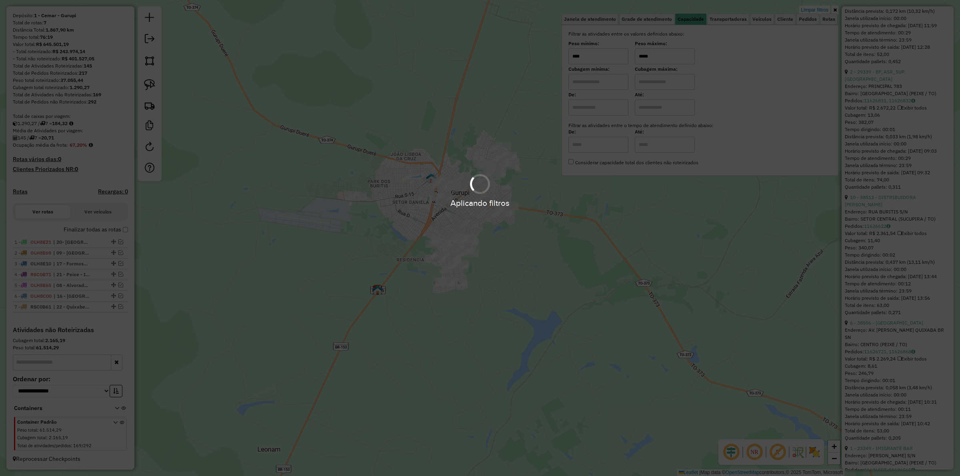
type input "*****"
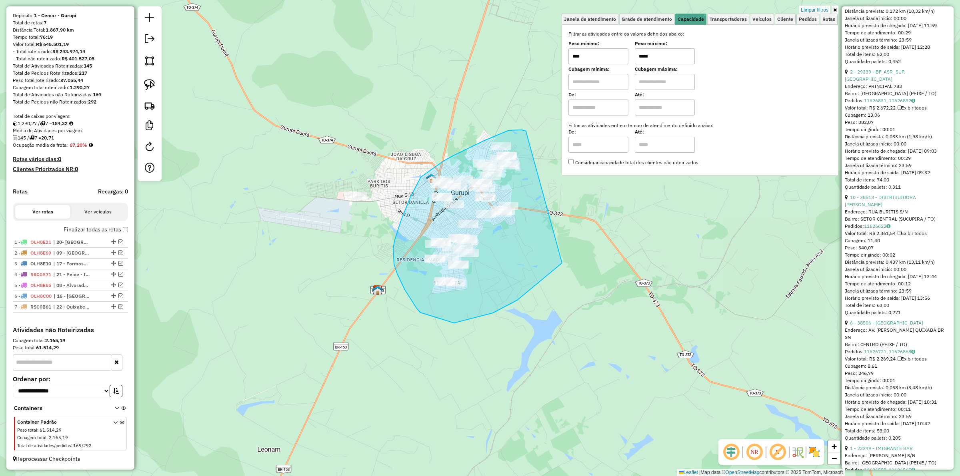
drag, startPoint x: 527, startPoint y: 133, endPoint x: 573, endPoint y: 247, distance: 123.3
click at [573, 247] on div "Limpar filtros Janela de atendimento Grade de atendimento Capacidade Transporta…" at bounding box center [480, 238] width 960 height 476
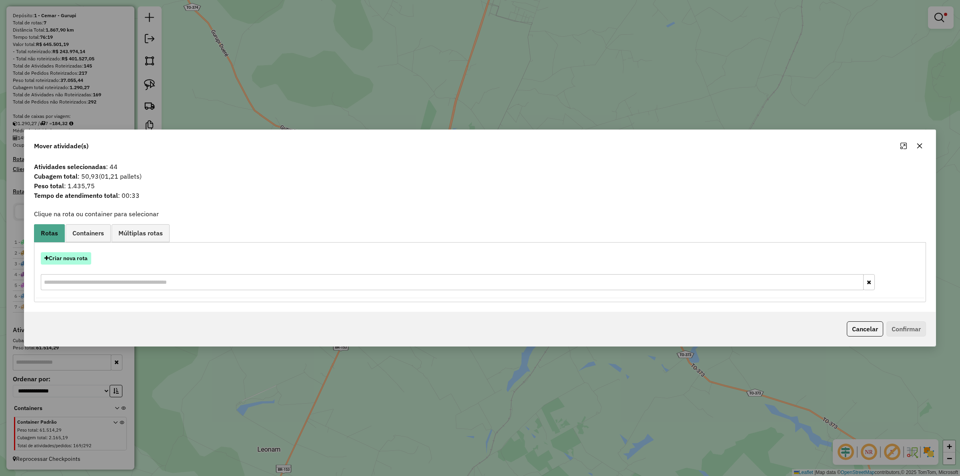
click at [75, 264] on button "Criar nova rota" at bounding box center [66, 258] width 50 height 12
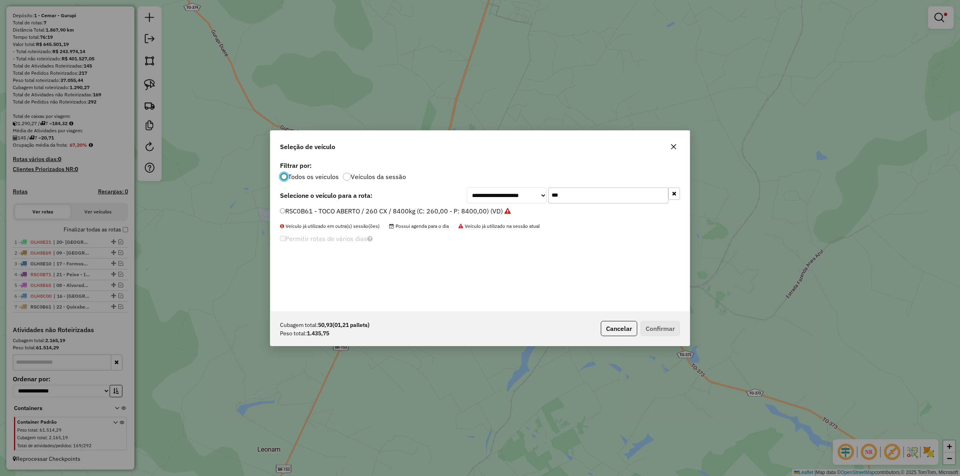
scroll to position [4, 2]
click at [575, 197] on input "***" at bounding box center [609, 196] width 120 height 16
type input "****"
click at [417, 207] on label "MXG6607 - FURGÃO/BAU (C: 84,00 - P: 1400,00)" at bounding box center [355, 211] width 150 height 10
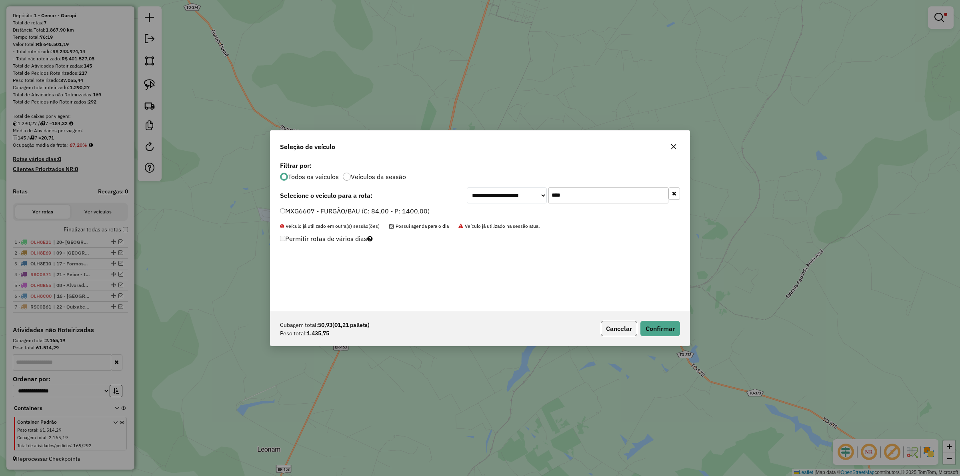
click at [655, 319] on div "Cubagem total: 50,93 (01,21 pallets) Peso total: 1.435,75 Cancelar Confirmar" at bounding box center [479, 329] width 419 height 34
click at [651, 321] on p-footer "Cubagem total: 50,93 (01,21 pallets) Peso total: 1.435,75 Cancelar Confirmar" at bounding box center [639, 328] width 82 height 15
click at [667, 329] on button "Confirmar" at bounding box center [661, 328] width 40 height 15
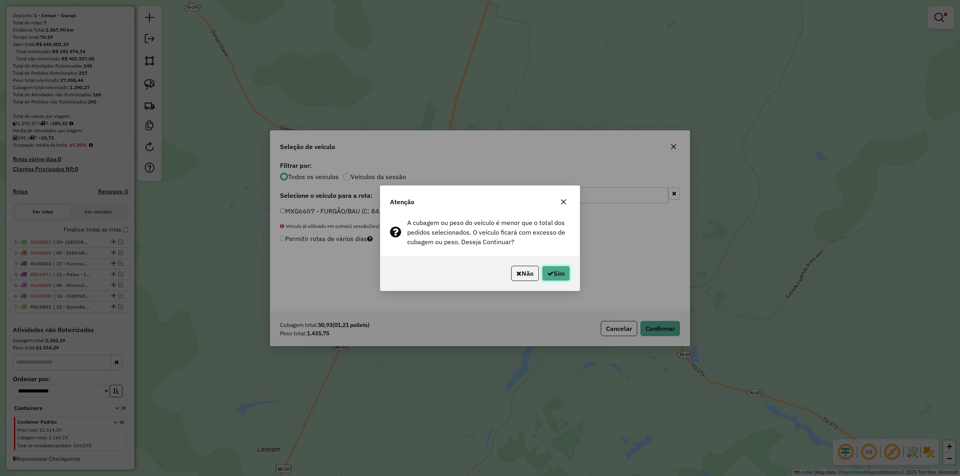
click at [559, 275] on button "Sim" at bounding box center [556, 273] width 28 height 15
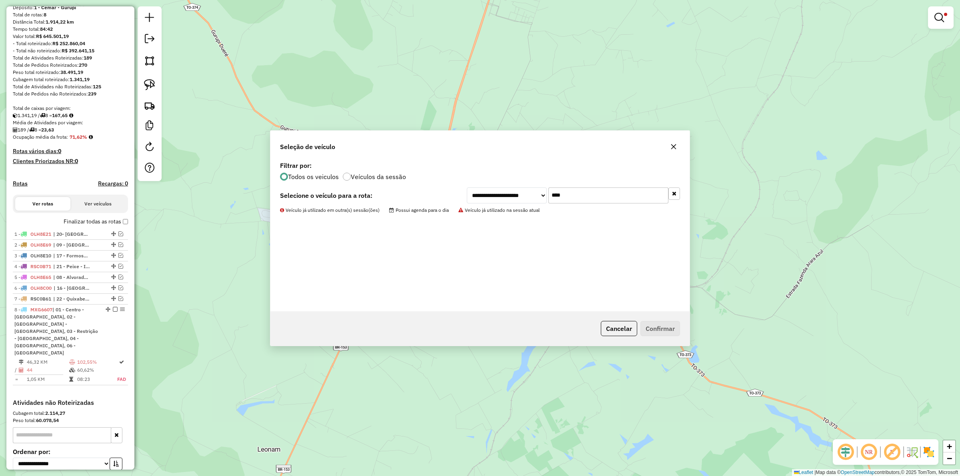
scroll to position [104, 0]
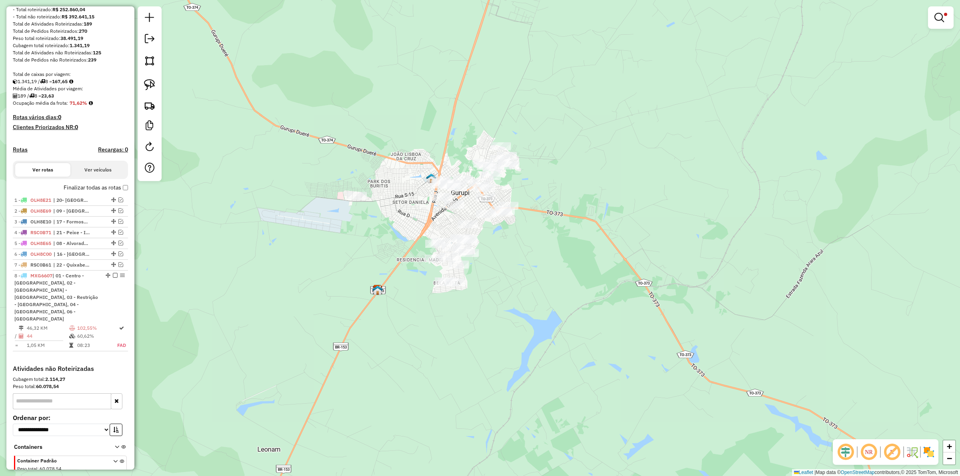
click at [409, 239] on div "Rota 8 - Placa MXG6607 36848 - BF_ASR_MERC ATALAIA Limpar filtros Janela de ate…" at bounding box center [480, 238] width 960 height 476
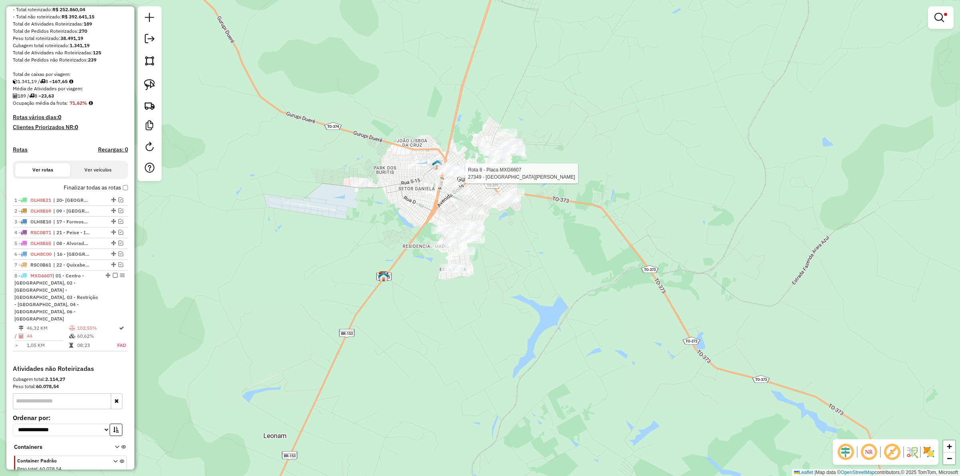
select select "*********"
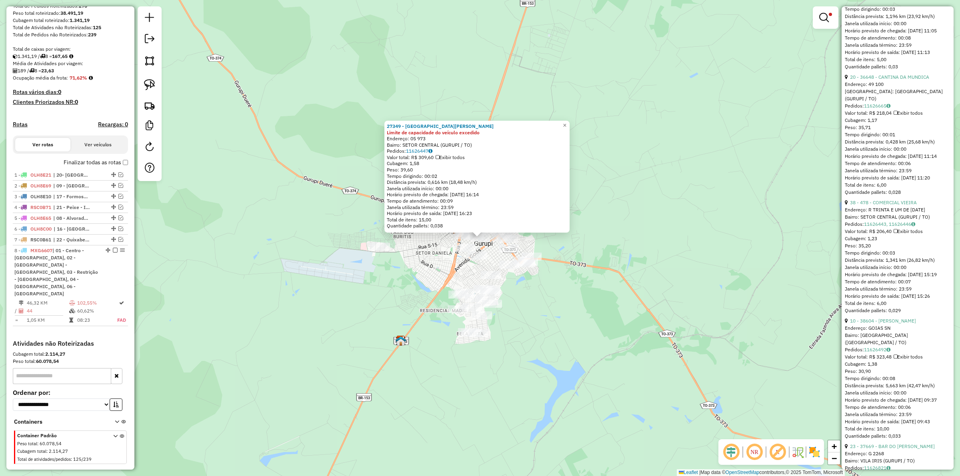
scroll to position [3001, 0]
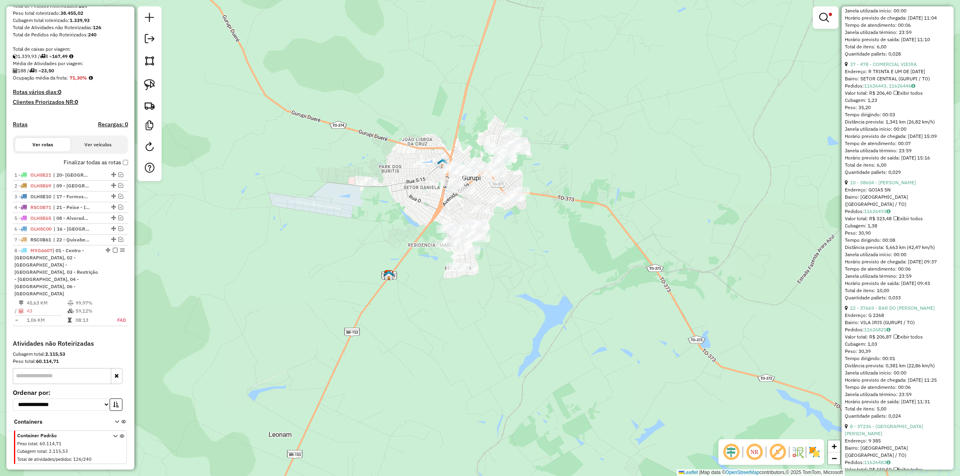
click at [113, 253] on em at bounding box center [115, 250] width 5 height 5
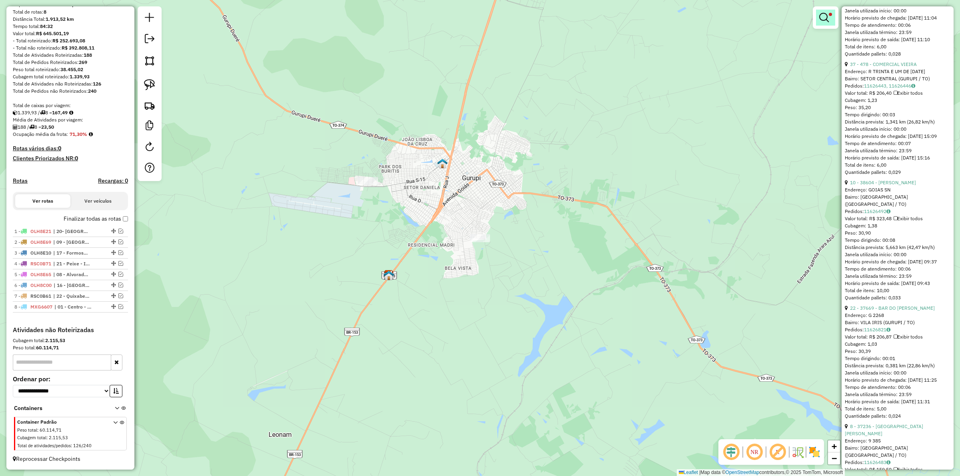
click at [819, 17] on em at bounding box center [824, 18] width 10 height 10
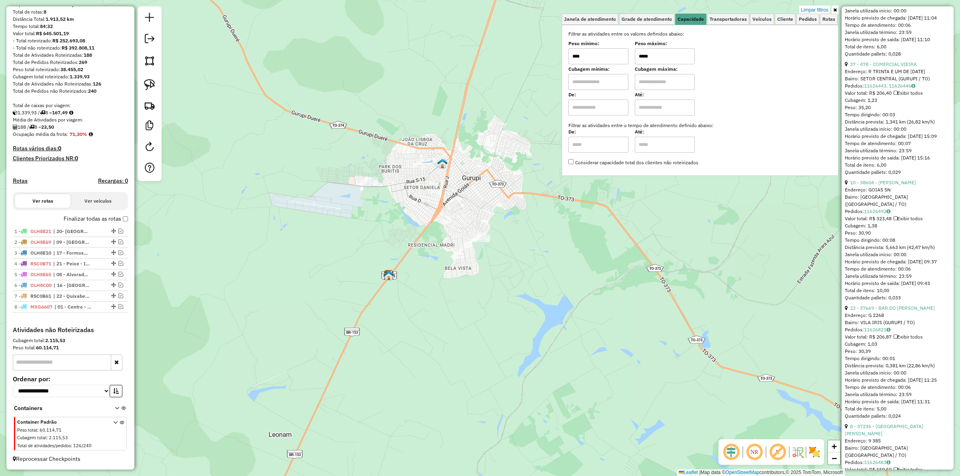
click at [667, 56] on input "*****" at bounding box center [665, 56] width 60 height 16
type input "******"
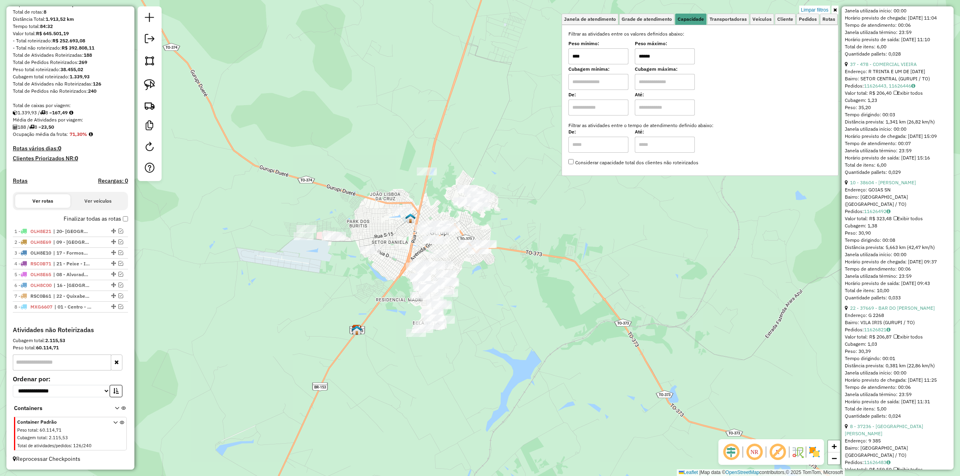
drag, startPoint x: 527, startPoint y: 260, endPoint x: 495, endPoint y: 316, distance: 64.4
click at [495, 316] on div "Limpar filtros Janela de atendimento Grade de atendimento Capacidade Transporta…" at bounding box center [480, 238] width 960 height 476
click at [531, 308] on div "Limpar filtros Janela de atendimento Grade de atendimento Capacidade Transporta…" at bounding box center [480, 238] width 960 height 476
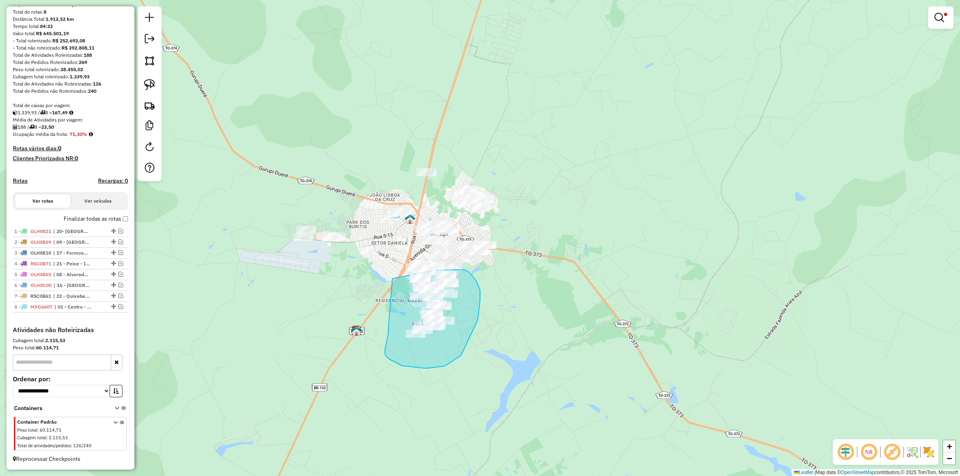
drag, startPoint x: 389, startPoint y: 323, endPoint x: 392, endPoint y: 279, distance: 44.6
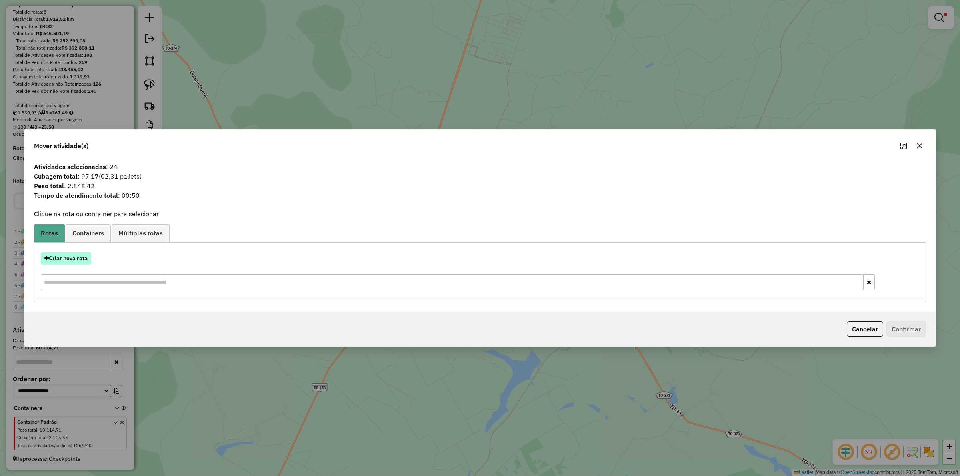
click at [77, 255] on button "Criar nova rota" at bounding box center [66, 258] width 50 height 12
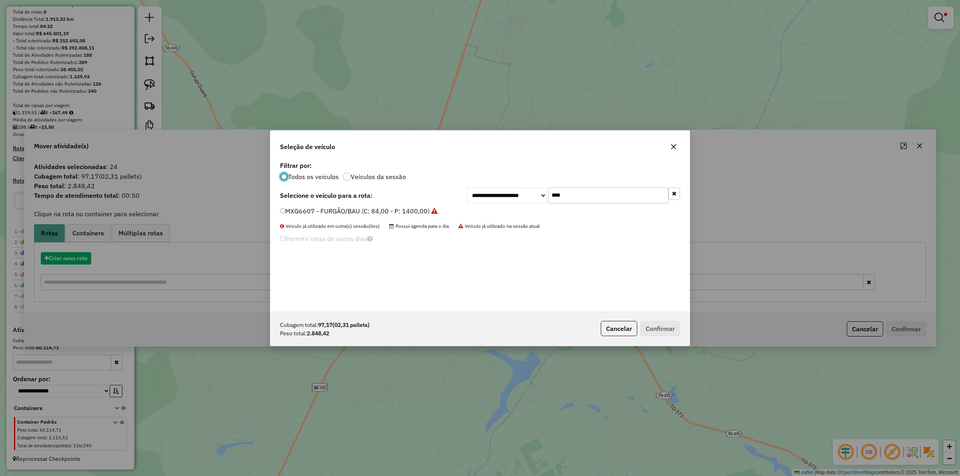
scroll to position [4, 2]
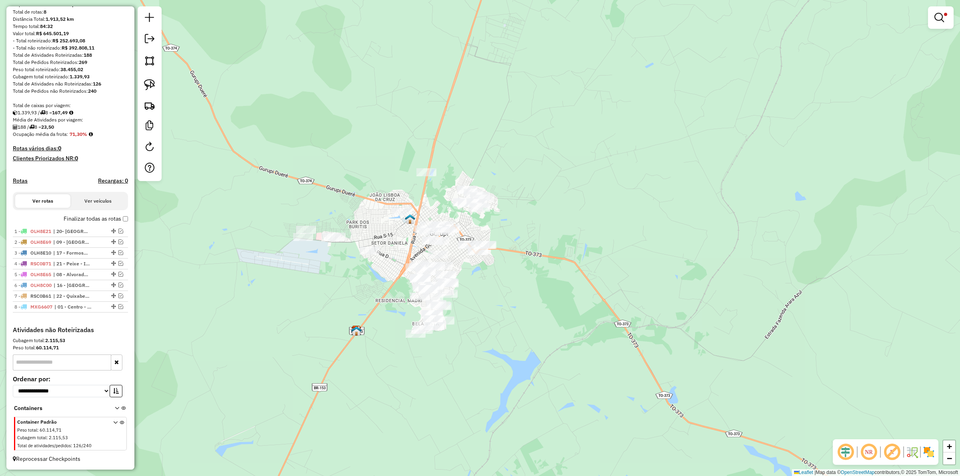
click at [936, 28] on div at bounding box center [941, 17] width 26 height 22
click at [937, 23] on link at bounding box center [940, 18] width 19 height 16
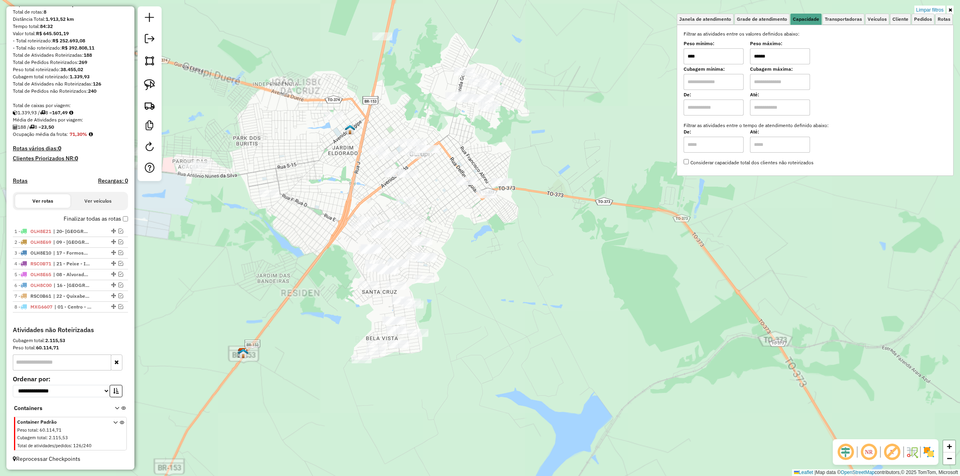
click at [483, 317] on div "Limpar filtros Janela de atendimento Grade de atendimento Capacidade Transporta…" at bounding box center [480, 238] width 960 height 476
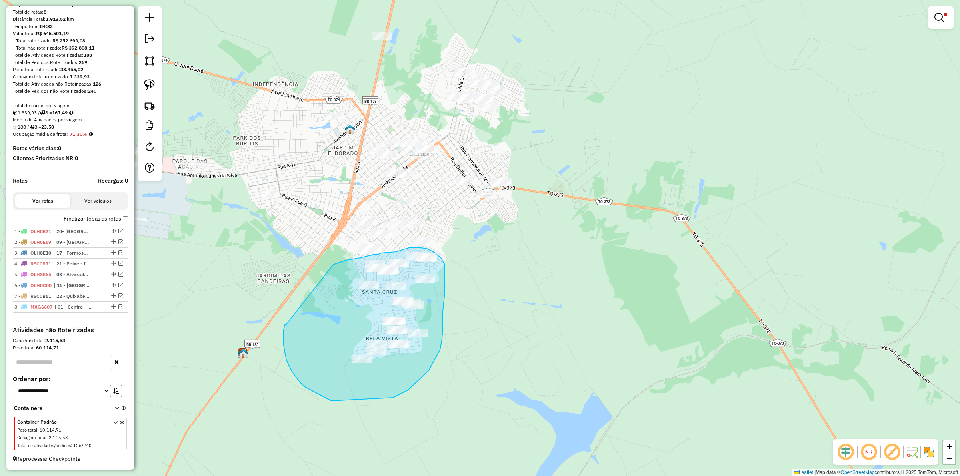
drag, startPoint x: 286, startPoint y: 324, endPoint x: 333, endPoint y: 265, distance: 75.8
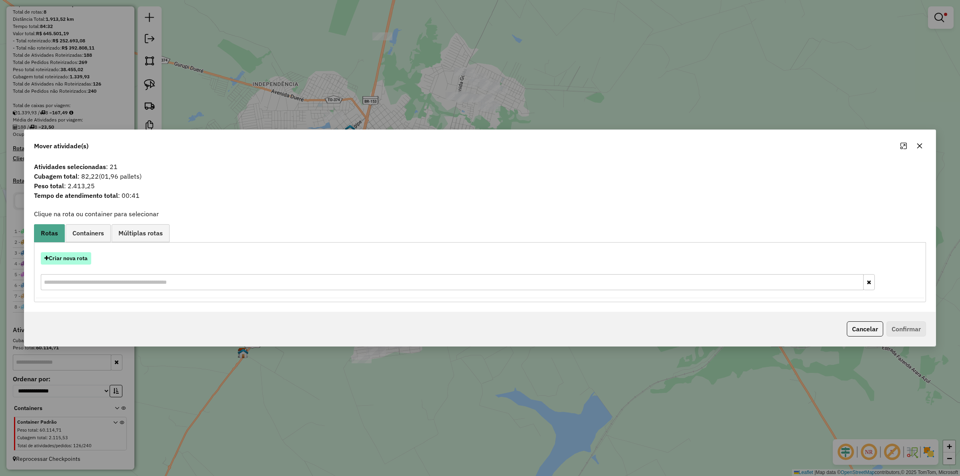
click at [62, 253] on button "Criar nova rota" at bounding box center [66, 258] width 50 height 12
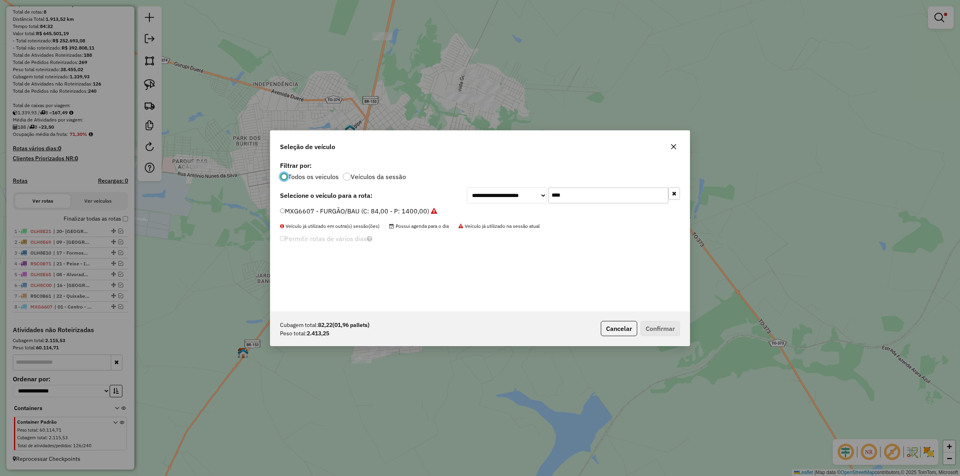
click at [581, 197] on input "****" at bounding box center [609, 196] width 120 height 16
type input "***"
click at [354, 214] on label "BXF9G56 - TOCO ABERTO 112CX (C: 112,00 - P: 2500,00)" at bounding box center [368, 211] width 176 height 10
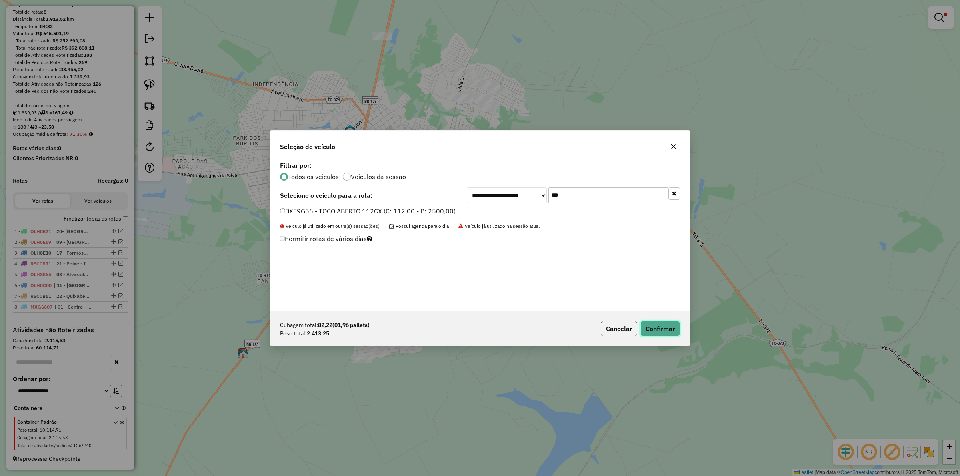
click at [659, 328] on button "Confirmar" at bounding box center [661, 328] width 40 height 15
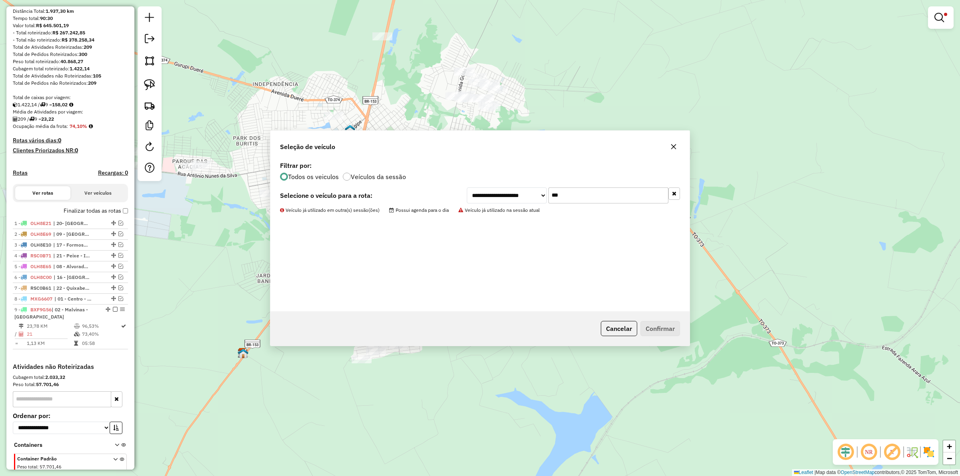
scroll to position [126, 0]
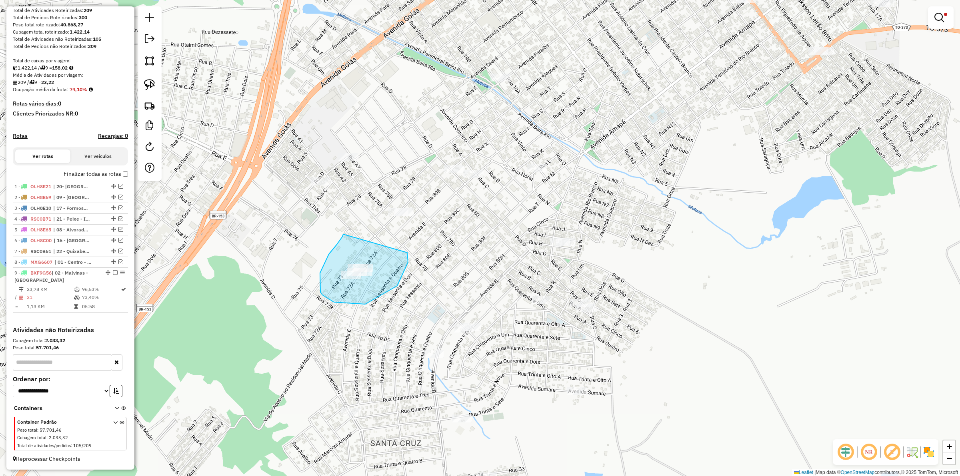
drag, startPoint x: 329, startPoint y: 254, endPoint x: 407, endPoint y: 253, distance: 78.4
drag, startPoint x: 543, startPoint y: 249, endPoint x: 579, endPoint y: 221, distance: 45.3
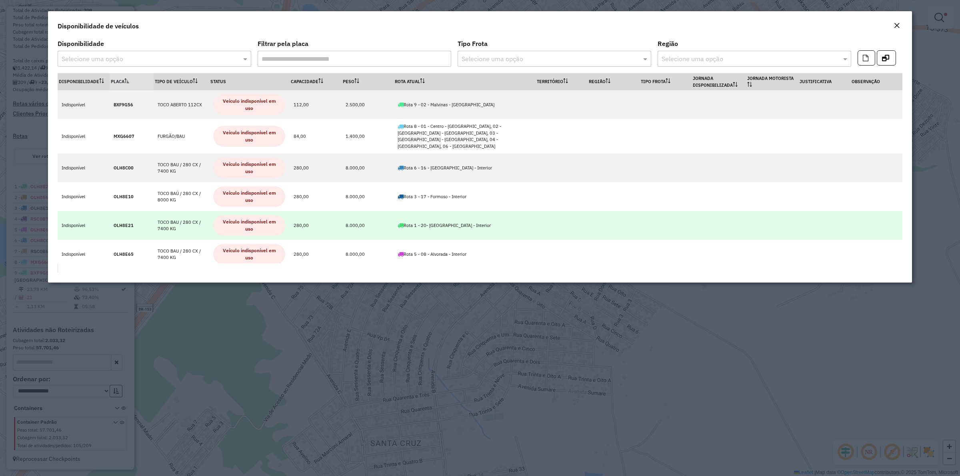
click at [536, 225] on td at bounding box center [562, 225] width 52 height 29
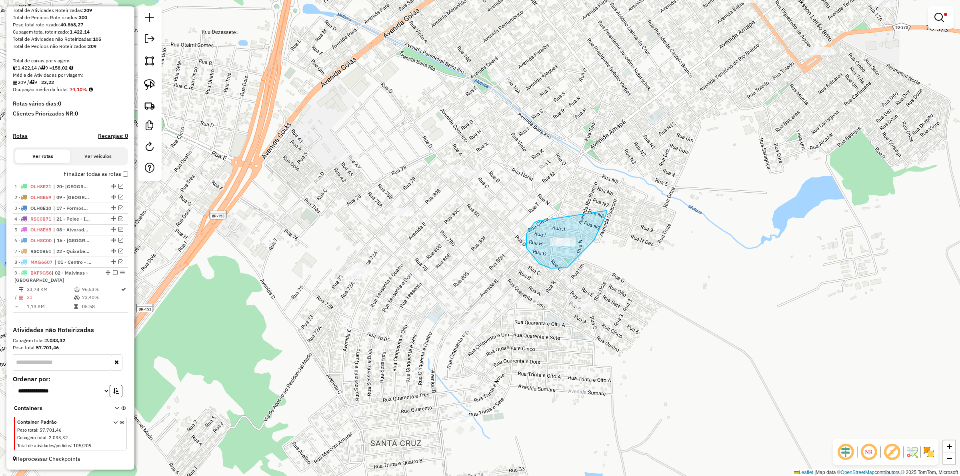
drag, startPoint x: 535, startPoint y: 223, endPoint x: 607, endPoint y: 211, distance: 73.0
drag, startPoint x: 526, startPoint y: 203, endPoint x: 527, endPoint y: 148, distance: 54.8
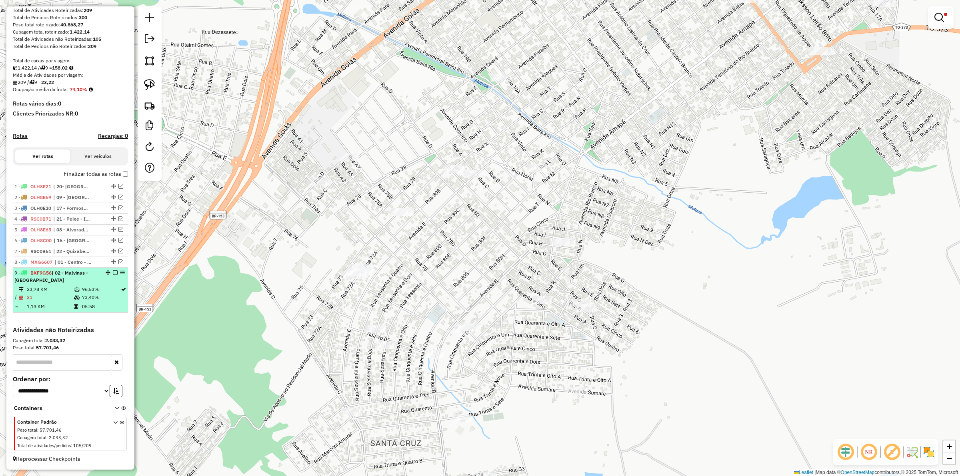
click at [114, 271] on em at bounding box center [115, 272] width 5 height 5
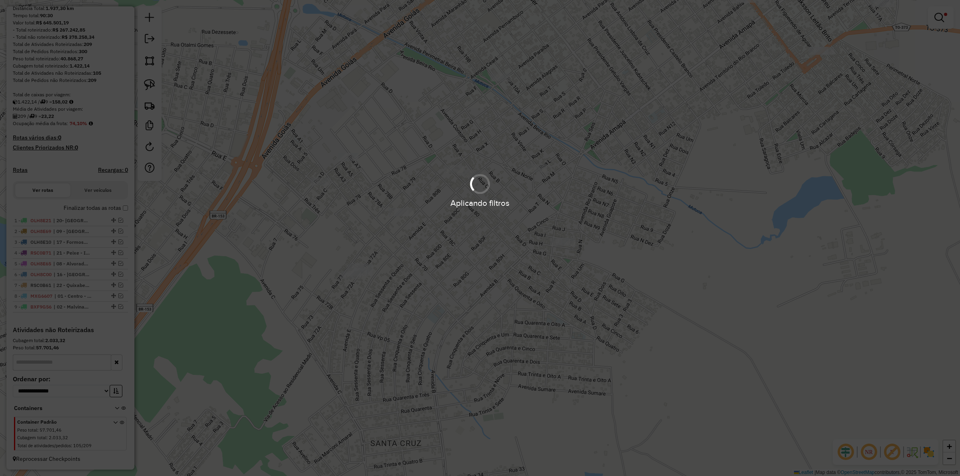
scroll to position [92, 0]
click at [597, 275] on div "Aplicando filtros" at bounding box center [480, 238] width 960 height 476
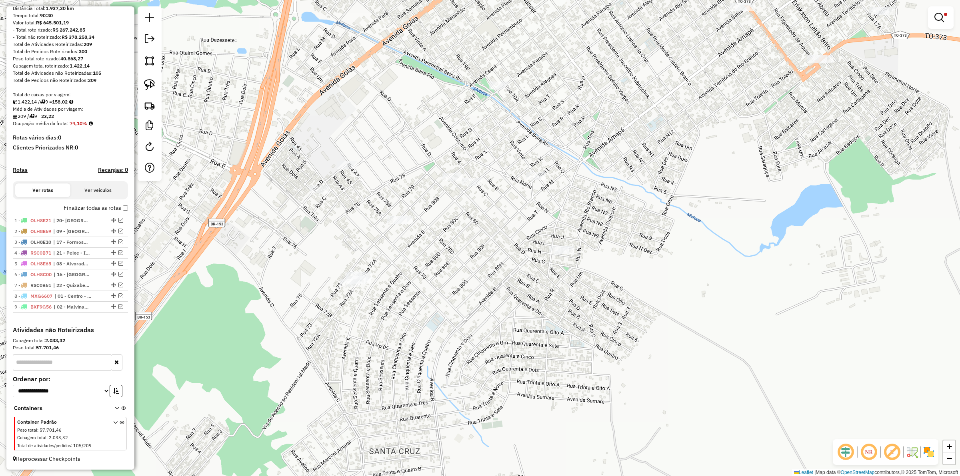
drag, startPoint x: 629, startPoint y: 257, endPoint x: 627, endPoint y: 283, distance: 26.0
click at [627, 283] on div "Limpar filtros Janela de atendimento Grade de atendimento Capacidade Transporta…" at bounding box center [480, 238] width 960 height 476
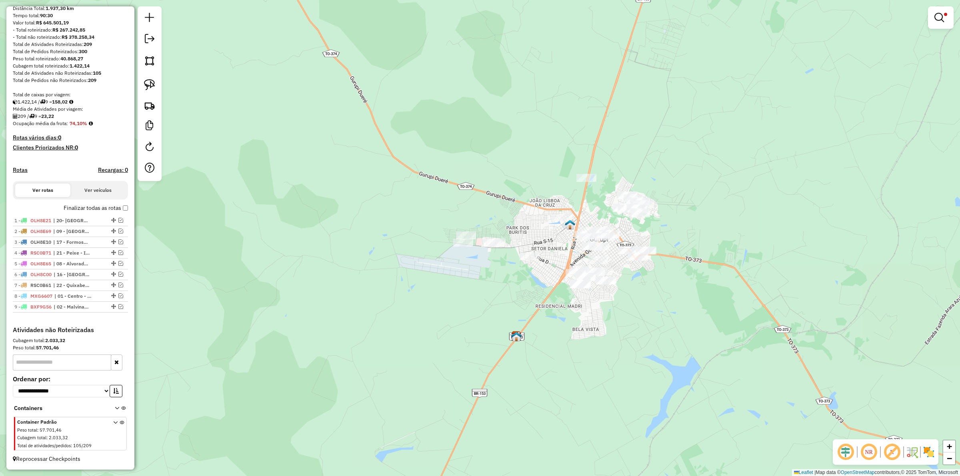
drag, startPoint x: 661, startPoint y: 291, endPoint x: 636, endPoint y: 297, distance: 25.1
click at [638, 298] on div "Limpar filtros Janela de atendimento Grade de atendimento Capacidade Transporta…" at bounding box center [480, 238] width 960 height 476
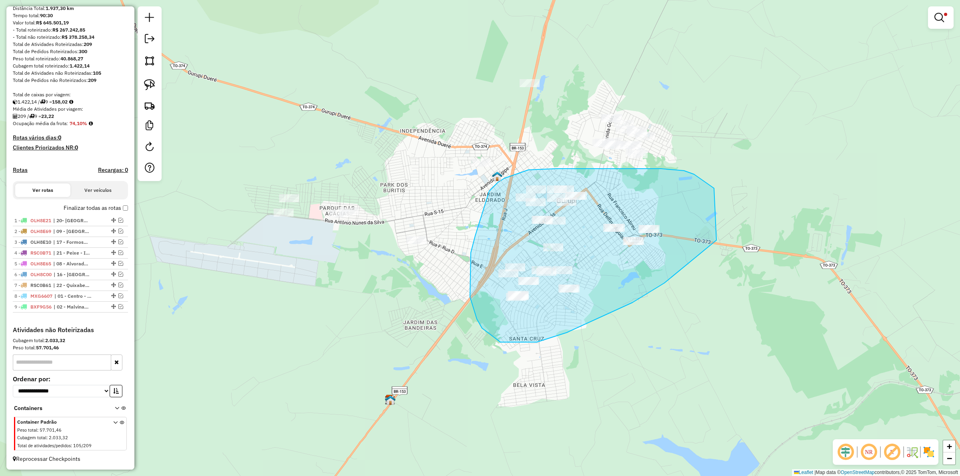
drag, startPoint x: 709, startPoint y: 184, endPoint x: 717, endPoint y: 240, distance: 57.0
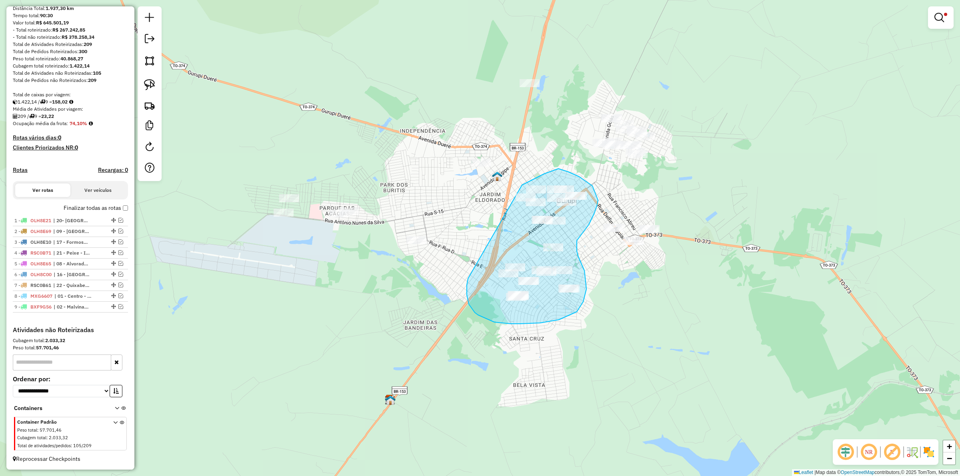
drag, startPoint x: 469, startPoint y: 304, endPoint x: 522, endPoint y: 185, distance: 130.6
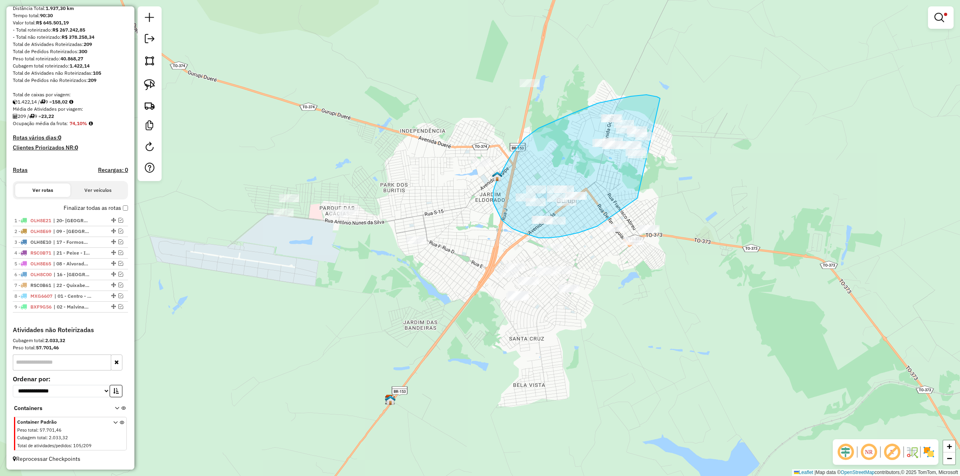
drag, startPoint x: 647, startPoint y: 95, endPoint x: 637, endPoint y: 198, distance: 104.0
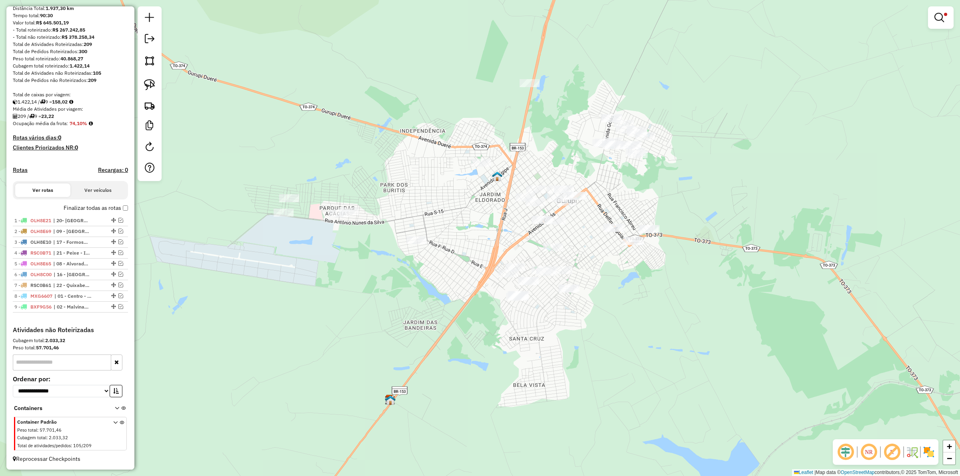
click at [941, 21] on em at bounding box center [940, 18] width 10 height 10
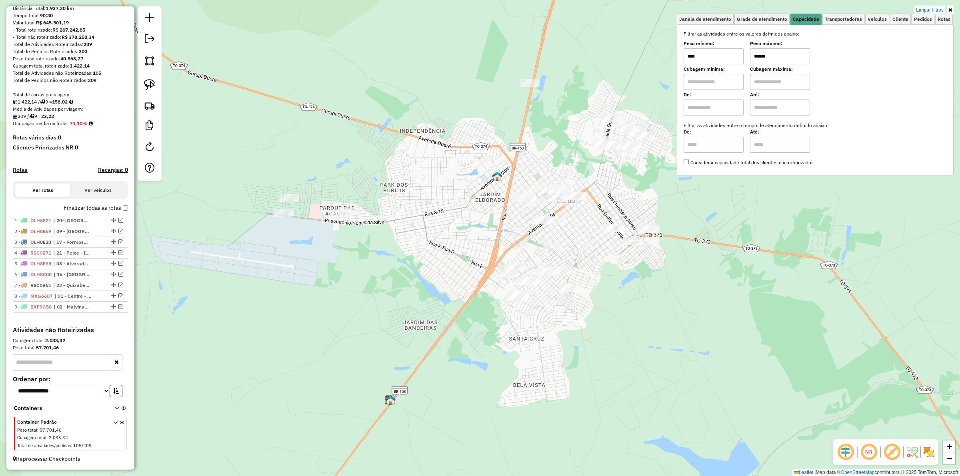
click at [781, 55] on input "******" at bounding box center [780, 56] width 60 height 16
type input "******"
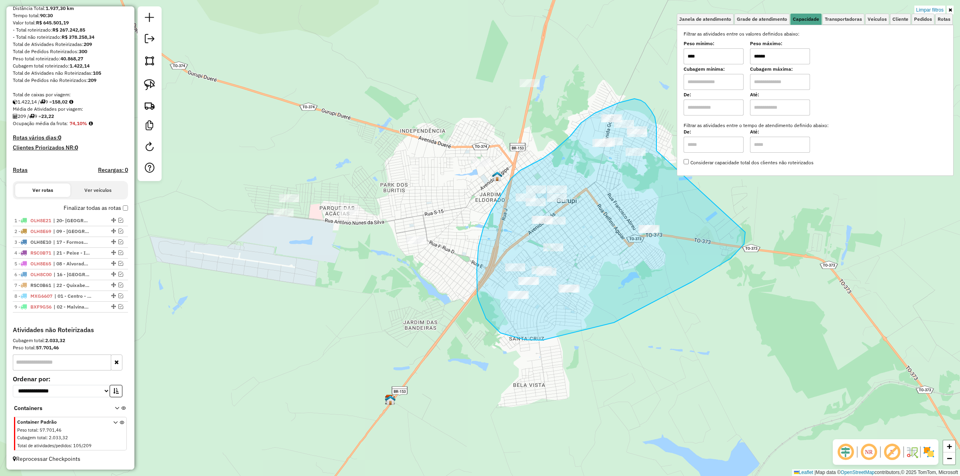
drag, startPoint x: 657, startPoint y: 151, endPoint x: 745, endPoint y: 232, distance: 120.6
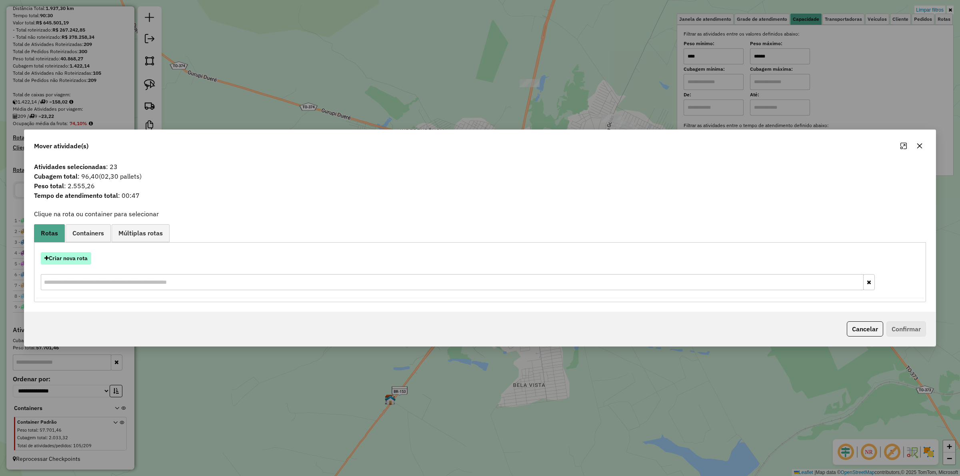
click at [67, 258] on button "Criar nova rota" at bounding box center [66, 258] width 50 height 12
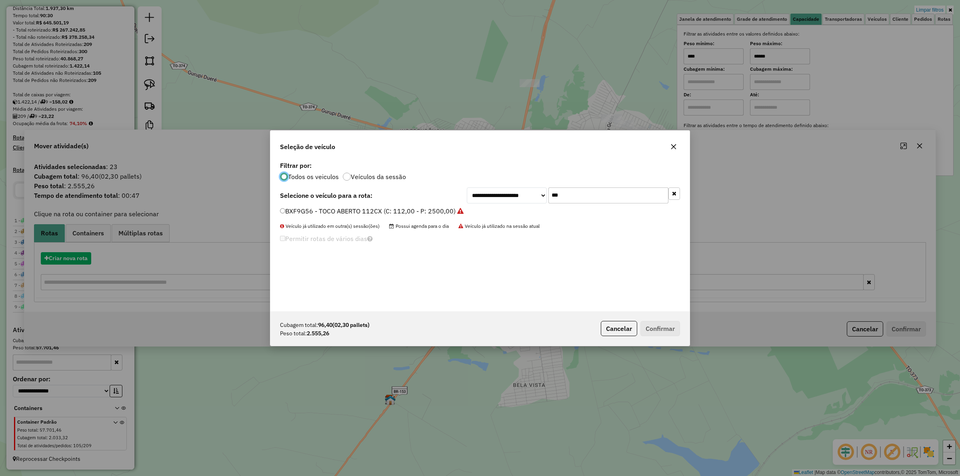
scroll to position [4, 2]
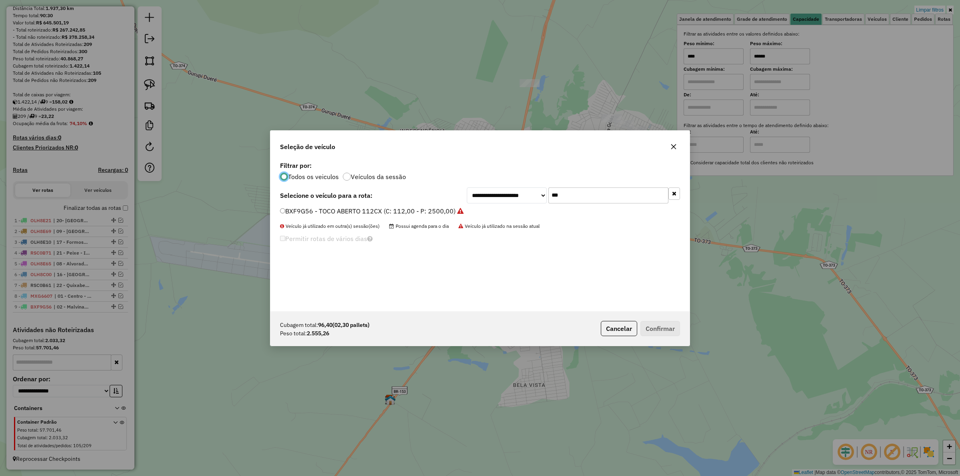
click at [581, 194] on input "***" at bounding box center [609, 196] width 120 height 16
type input "***"
click at [454, 213] on label "GKQ4B92 - TOCO CARGA SECA FRETEIRO / 210 CX / 2500 KG (C: 210,00 - P: 2500,00)" at bounding box center [409, 211] width 258 height 10
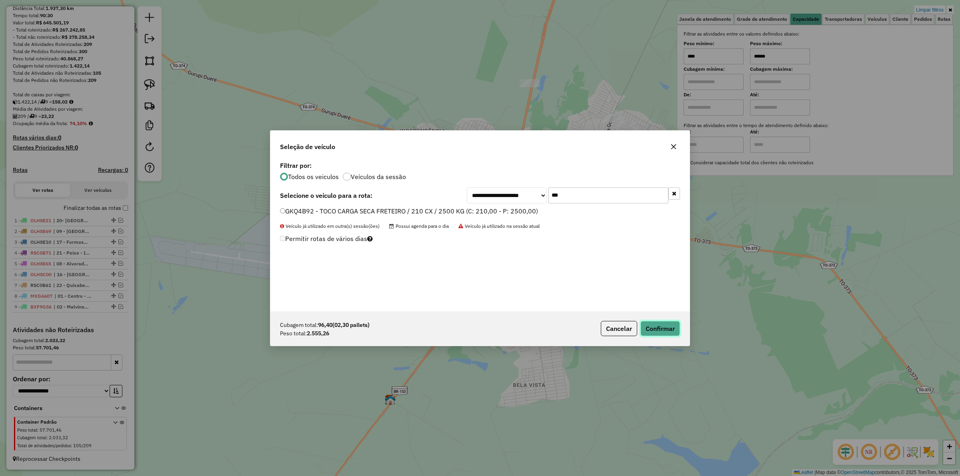
click at [659, 332] on button "Confirmar" at bounding box center [661, 328] width 40 height 15
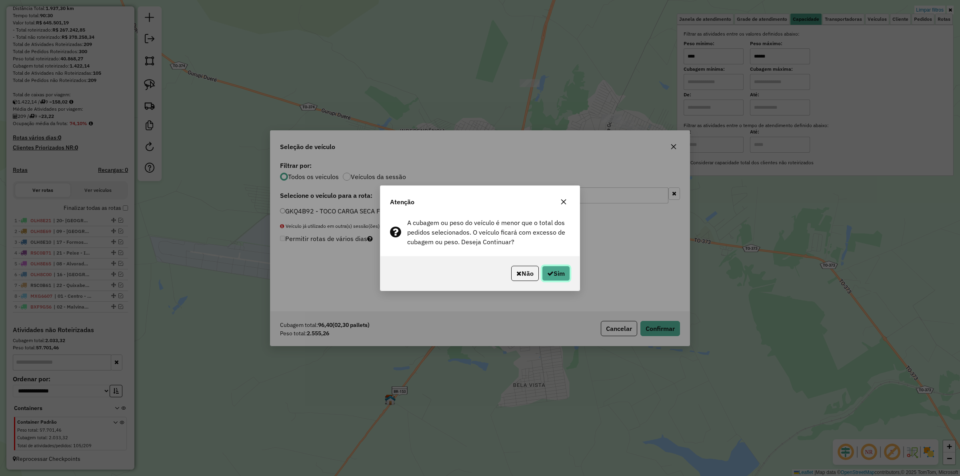
click at [553, 275] on button "Sim" at bounding box center [556, 273] width 28 height 15
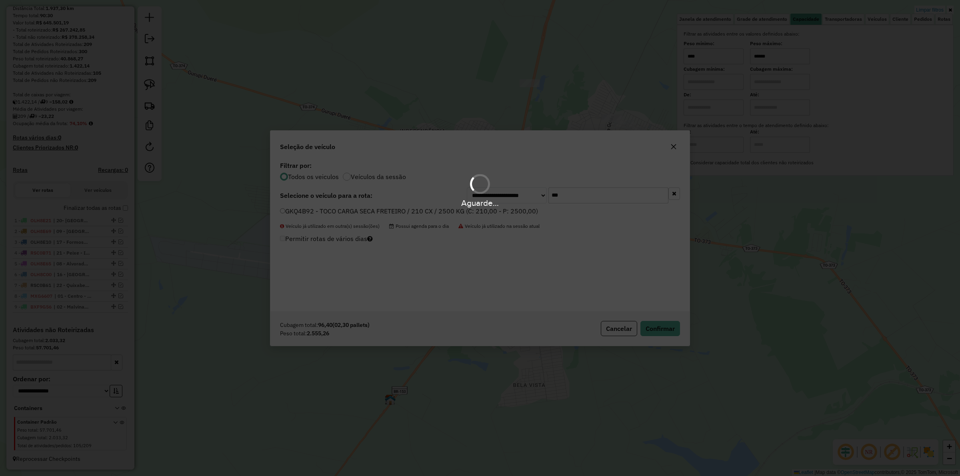
scroll to position [129, 0]
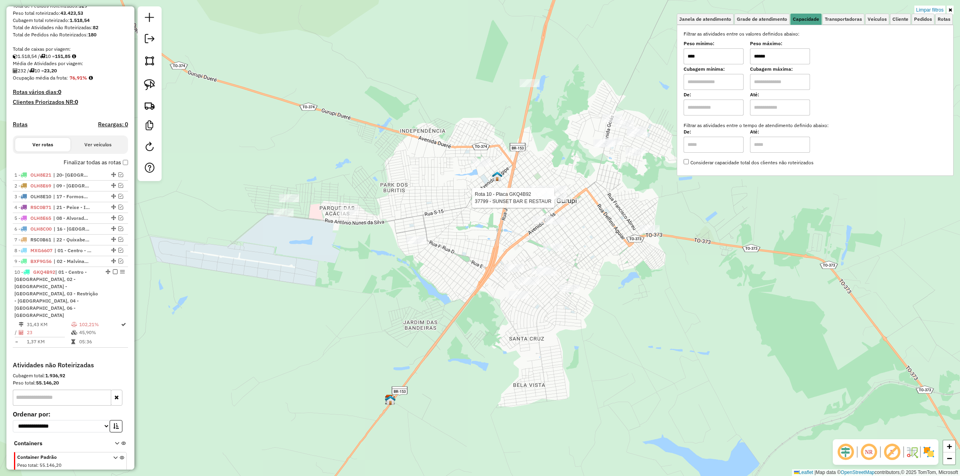
select select "*********"
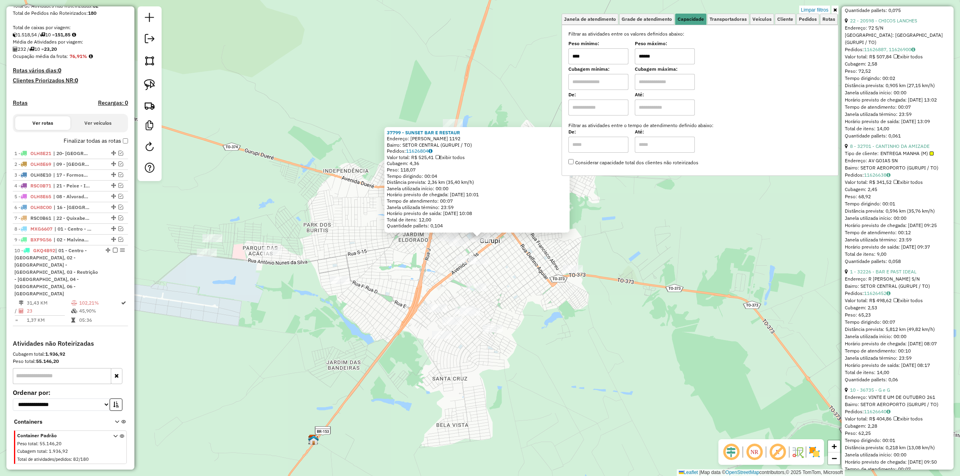
scroll to position [3030, 0]
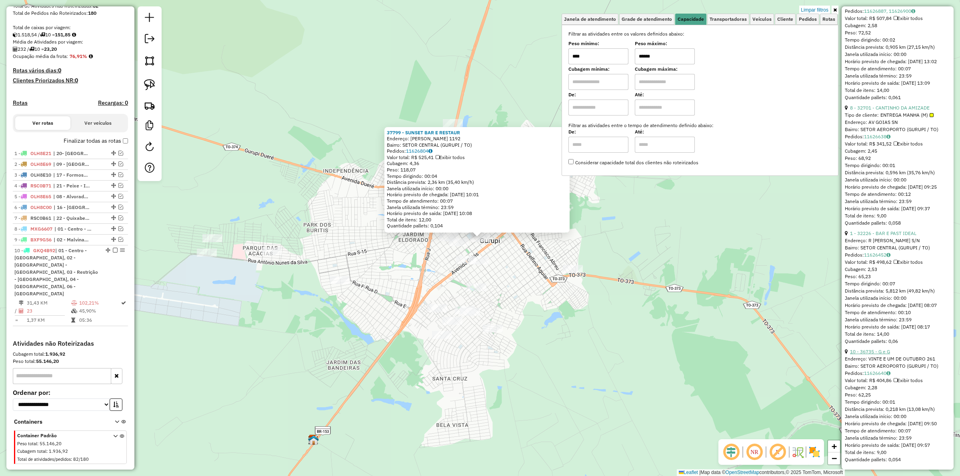
click at [881, 349] on link "10 - 36735 - G e G" at bounding box center [870, 352] width 40 height 6
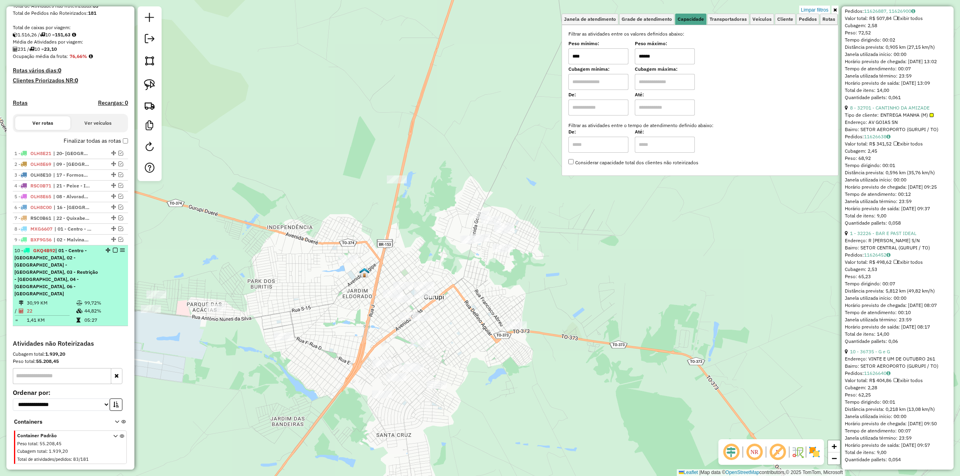
click at [113, 253] on em at bounding box center [115, 250] width 5 height 5
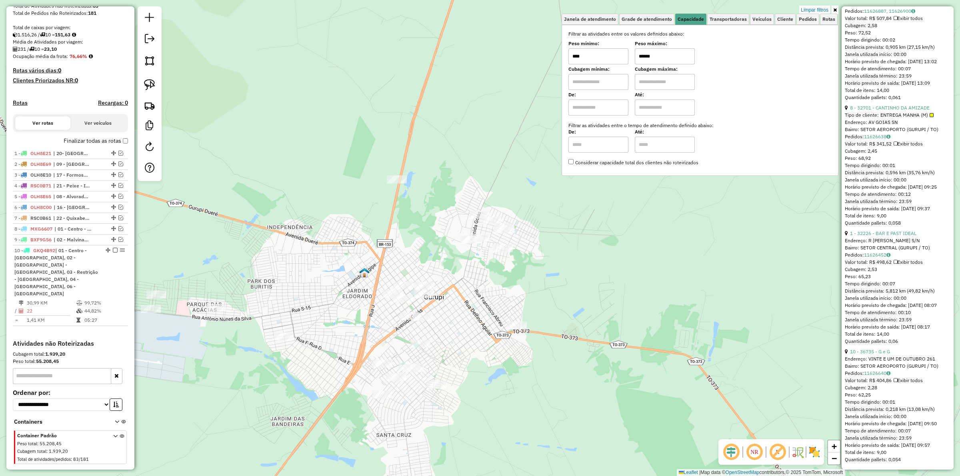
scroll to position [103, 0]
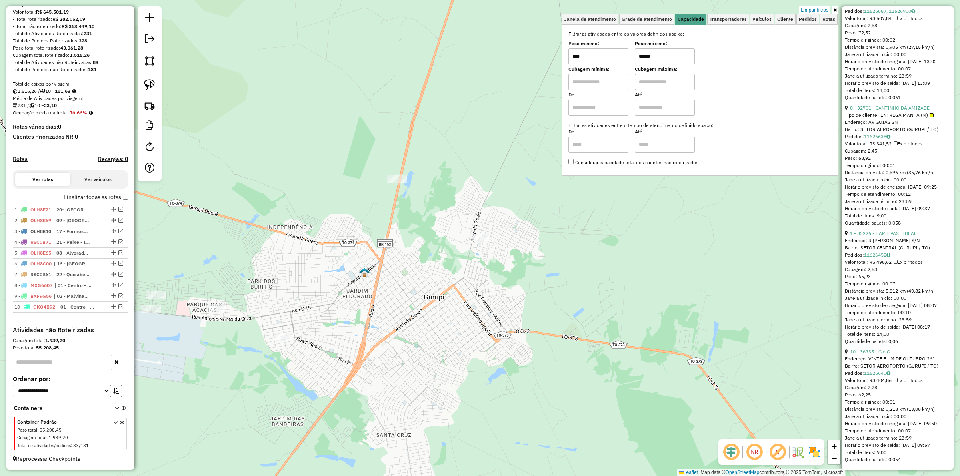
click at [663, 62] on input "******" at bounding box center [665, 56] width 60 height 16
type input "******"
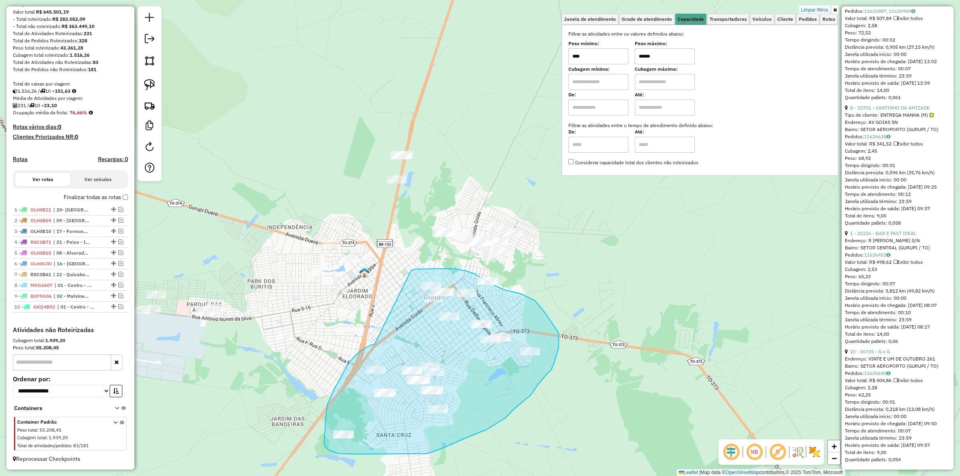
drag, startPoint x: 359, startPoint y: 352, endPoint x: 411, endPoint y: 270, distance: 96.8
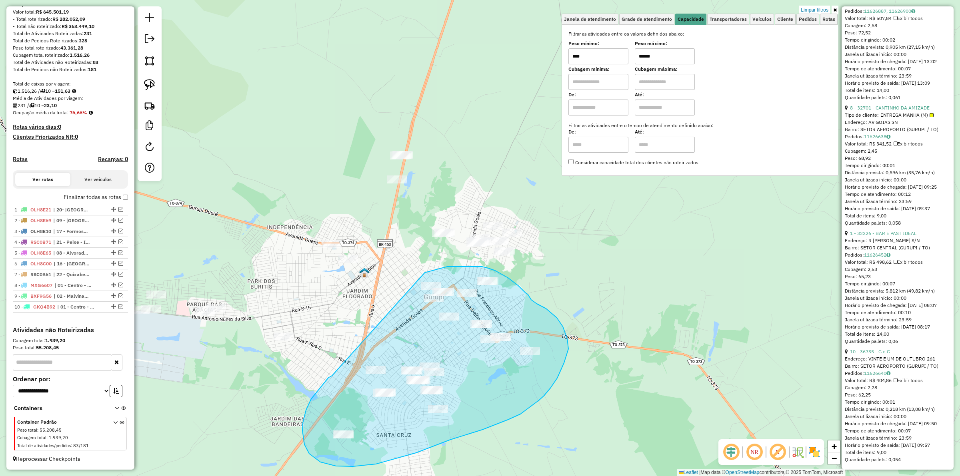
drag, startPoint x: 321, startPoint y: 386, endPoint x: 423, endPoint y: 273, distance: 152.4
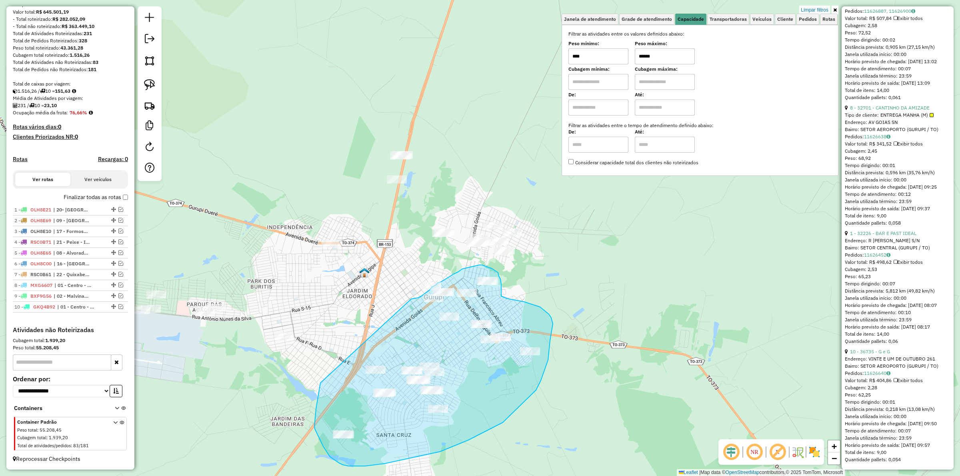
drag, startPoint x: 314, startPoint y: 426, endPoint x: 409, endPoint y: 300, distance: 157.8
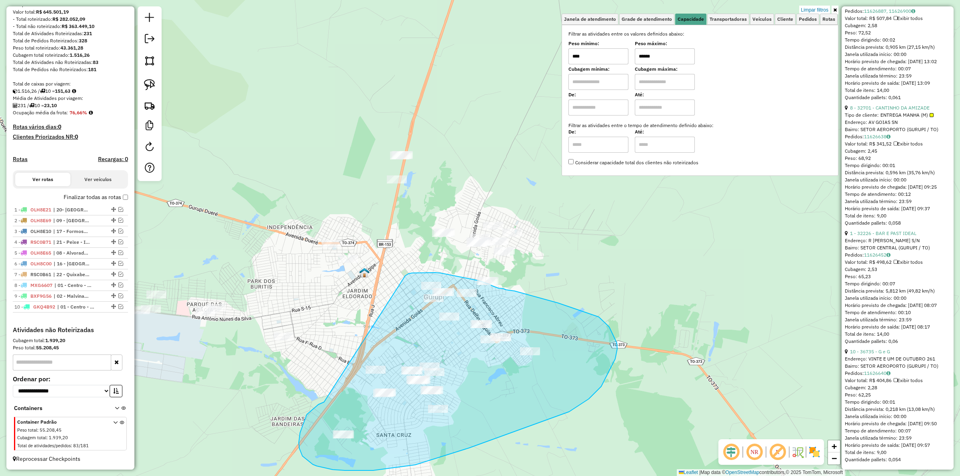
drag, startPoint x: 305, startPoint y: 421, endPoint x: 405, endPoint y: 276, distance: 176.2
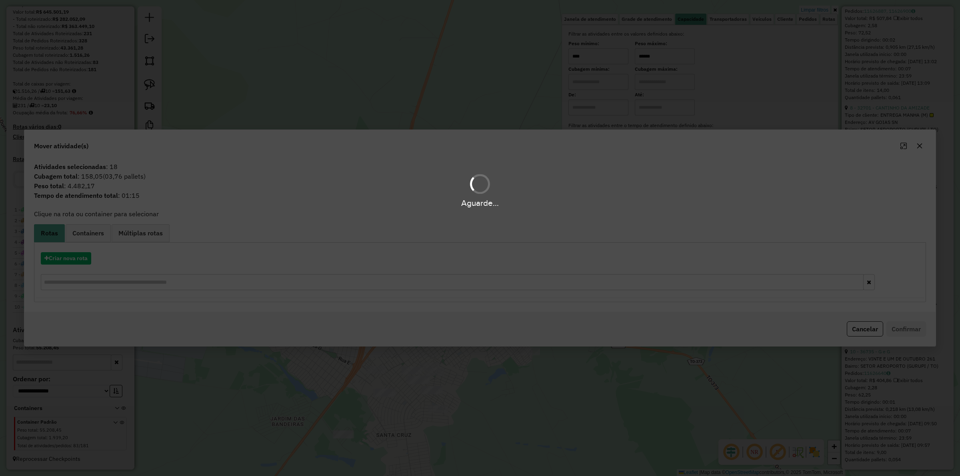
click at [80, 254] on hb-app "Aguarde... Pop-up bloqueado! Seu navegador bloqueou automáticamente a abertura …" at bounding box center [480, 238] width 960 height 476
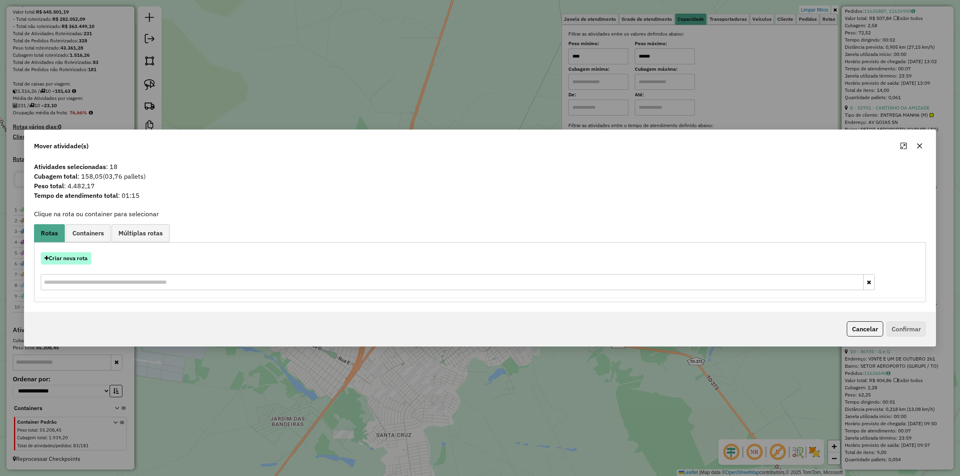
click at [79, 254] on button "Criar nova rota" at bounding box center [66, 258] width 50 height 12
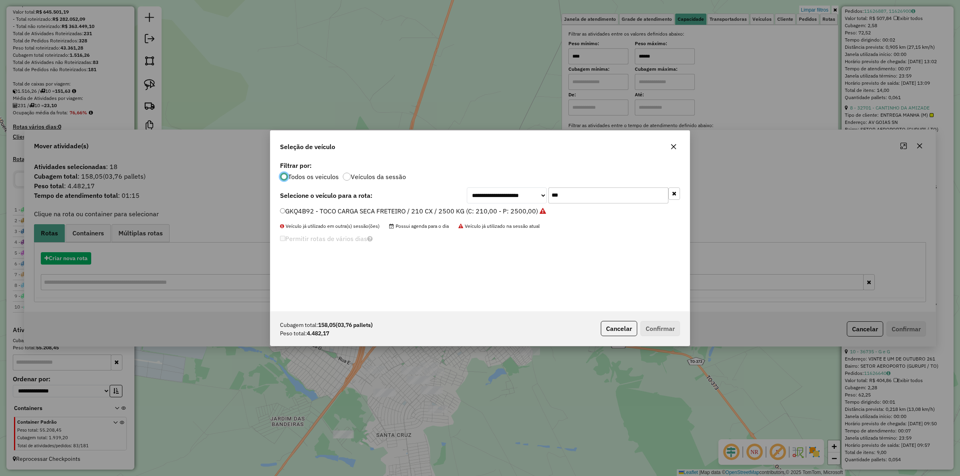
scroll to position [4, 2]
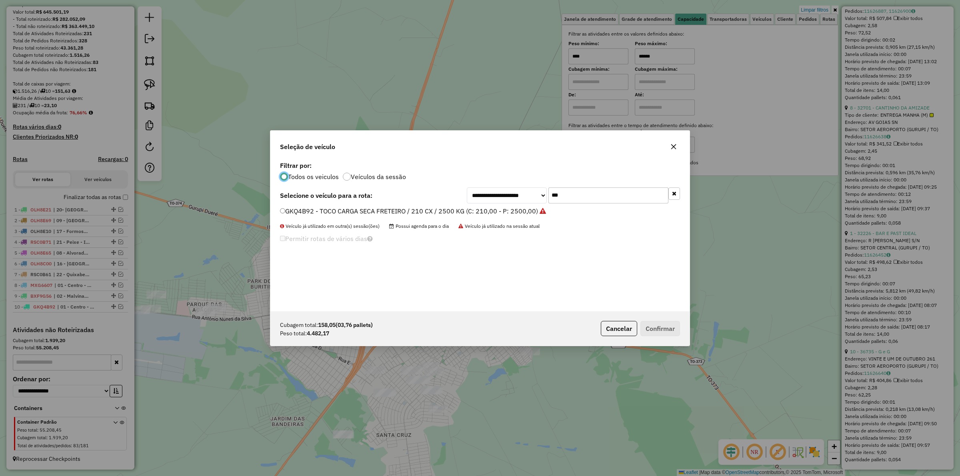
click at [570, 198] on input "***" at bounding box center [609, 196] width 120 height 16
type input "***"
click at [453, 209] on label "GSV8G75 - TOCO ABERTO / 6P - 210 CXS (C: 126,00 - P: 4500,00) (VD)" at bounding box center [386, 211] width 213 height 10
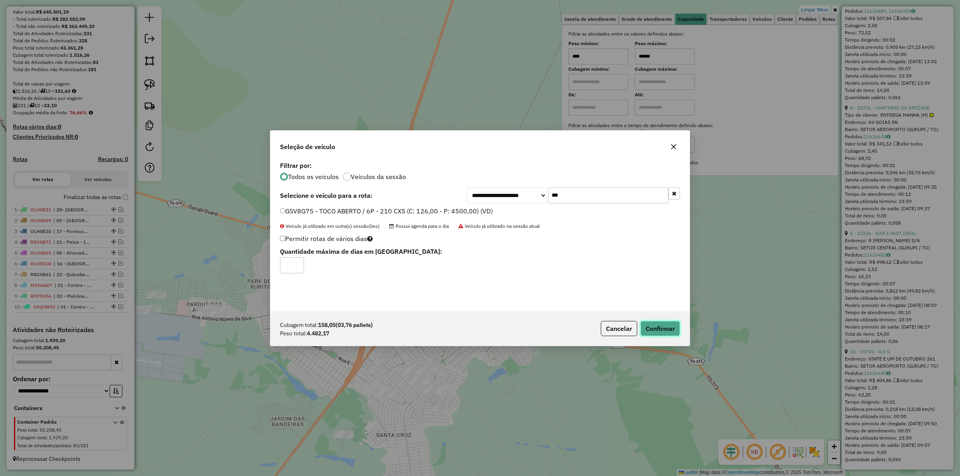
click at [661, 325] on button "Confirmar" at bounding box center [661, 328] width 40 height 15
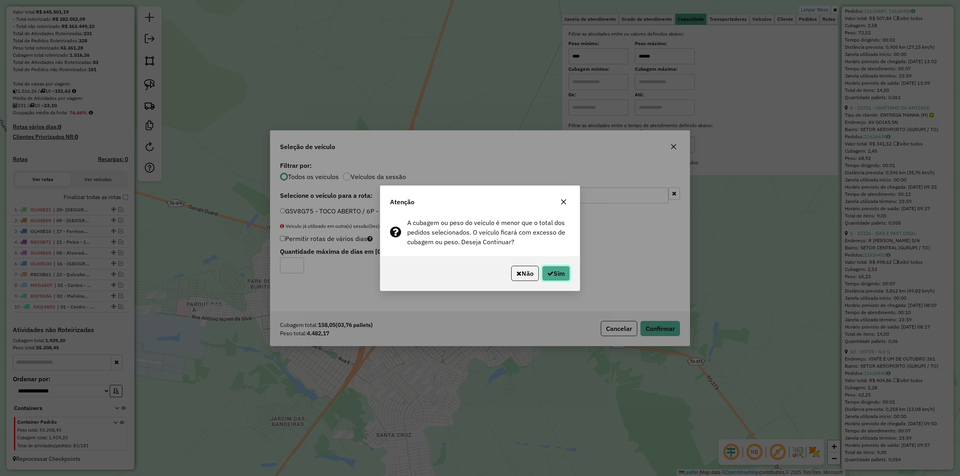
click at [547, 276] on icon "button" at bounding box center [550, 273] width 6 height 6
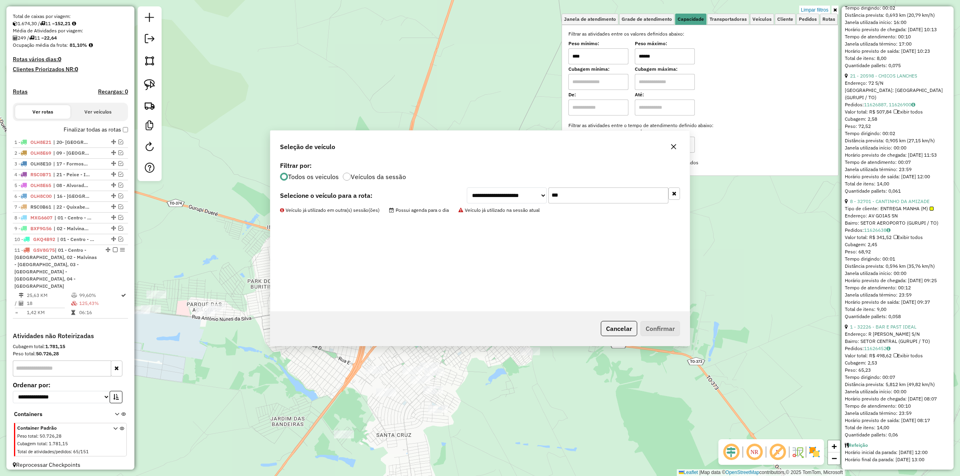
scroll to position [2897, 0]
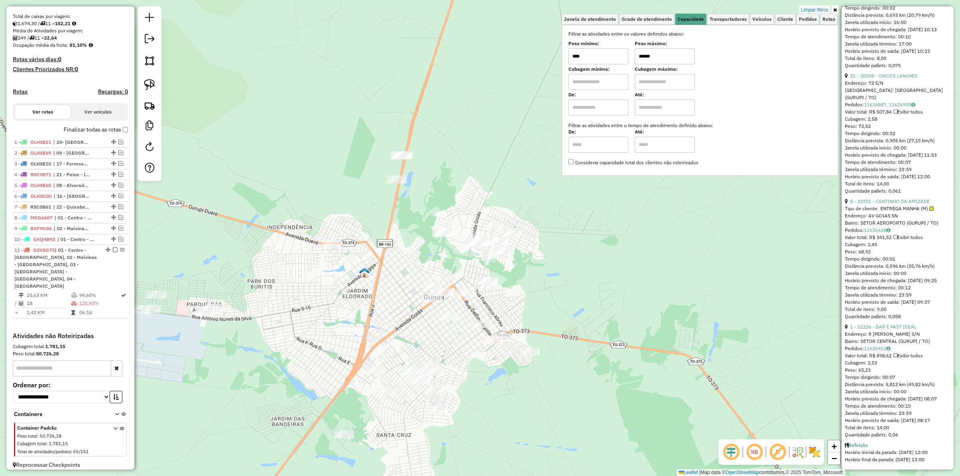
drag, startPoint x: 597, startPoint y: 262, endPoint x: 595, endPoint y: 225, distance: 37.6
click at [597, 225] on div "Limpar filtros Janela de atendimento Grade de atendimento Capacidade Transporta…" at bounding box center [480, 238] width 960 height 476
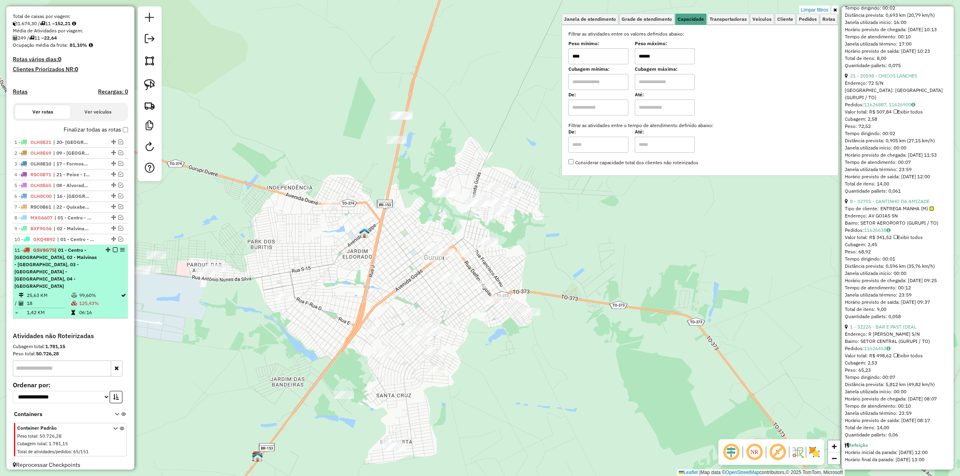
click at [113, 252] on em at bounding box center [115, 250] width 5 height 5
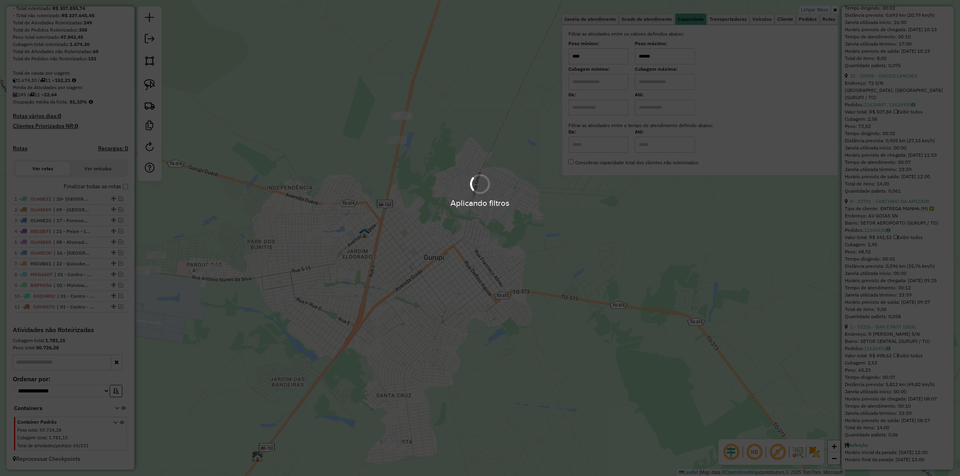
scroll to position [113, 0]
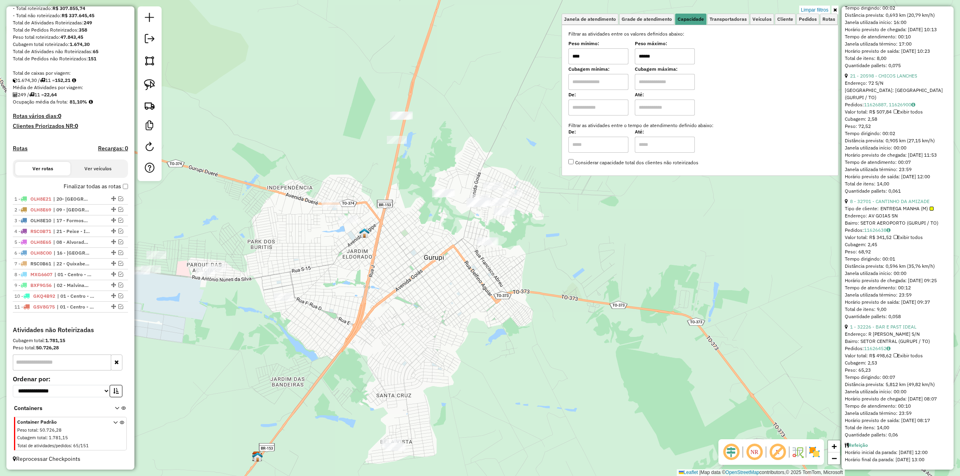
click at [641, 276] on div "Limpar filtros Janela de atendimento Grade de atendimento Capacidade Transporta…" at bounding box center [480, 238] width 960 height 476
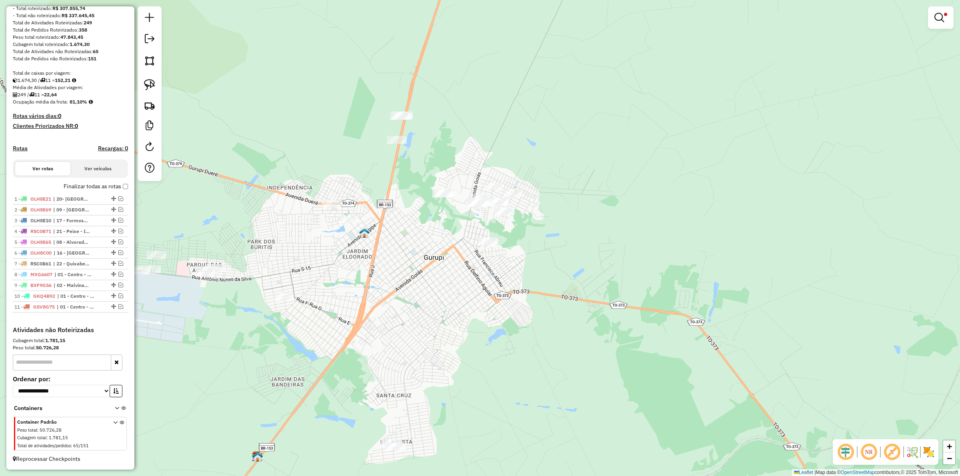
drag, startPoint x: 599, startPoint y: 262, endPoint x: 585, endPoint y: 255, distance: 16.1
click at [587, 257] on div "Limpar filtros Janela de atendimento Grade de atendimento Capacidade Transporta…" at bounding box center [480, 238] width 960 height 476
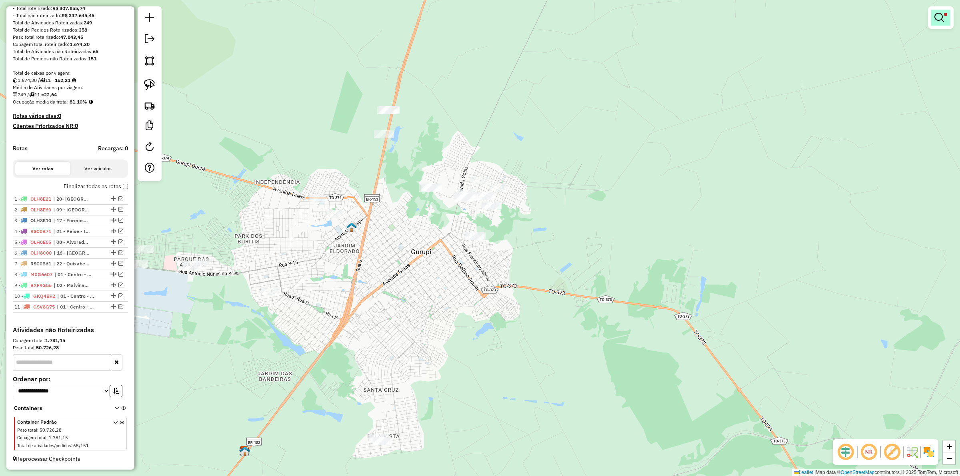
click at [943, 17] on em at bounding box center [940, 18] width 10 height 10
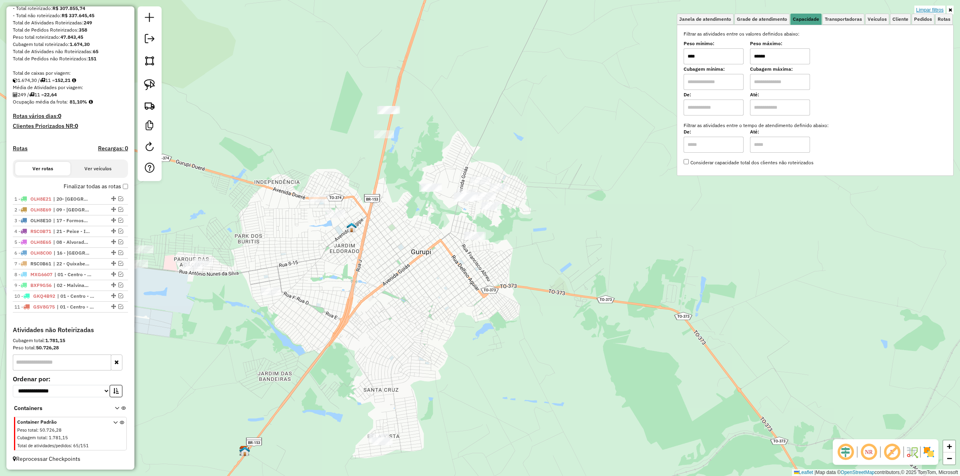
click at [920, 9] on link "Limpar filtros" at bounding box center [930, 10] width 31 height 9
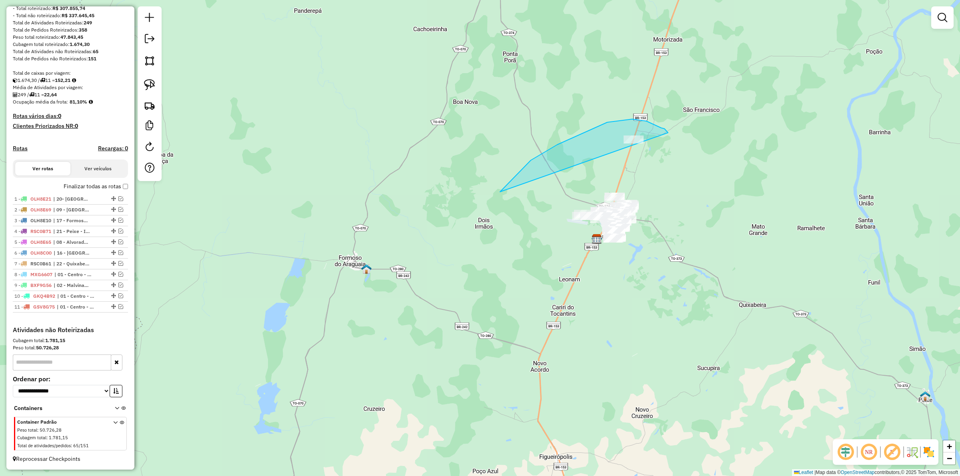
drag, startPoint x: 665, startPoint y: 129, endPoint x: 777, endPoint y: 237, distance: 156.5
click at [777, 237] on div "Janela de atendimento Grade de atendimento Capacidade Transportadoras Veículos …" at bounding box center [480, 238] width 960 height 476
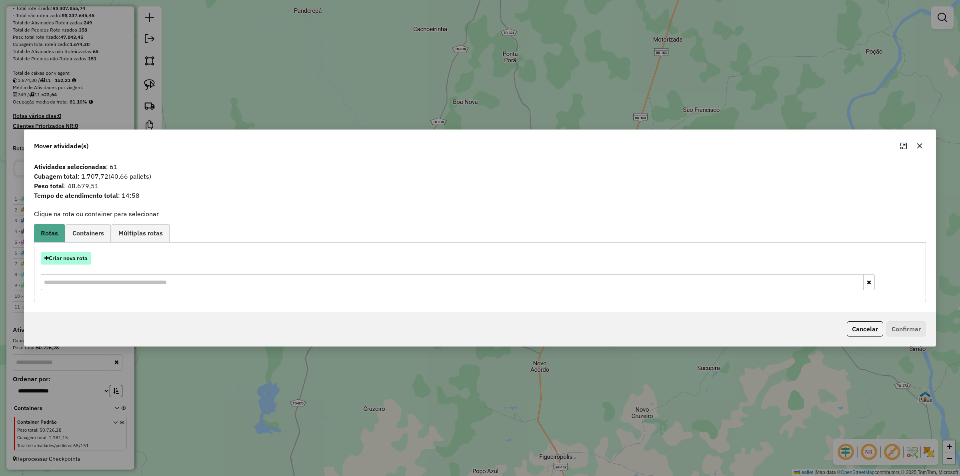
click at [66, 261] on button "Criar nova rota" at bounding box center [66, 258] width 50 height 12
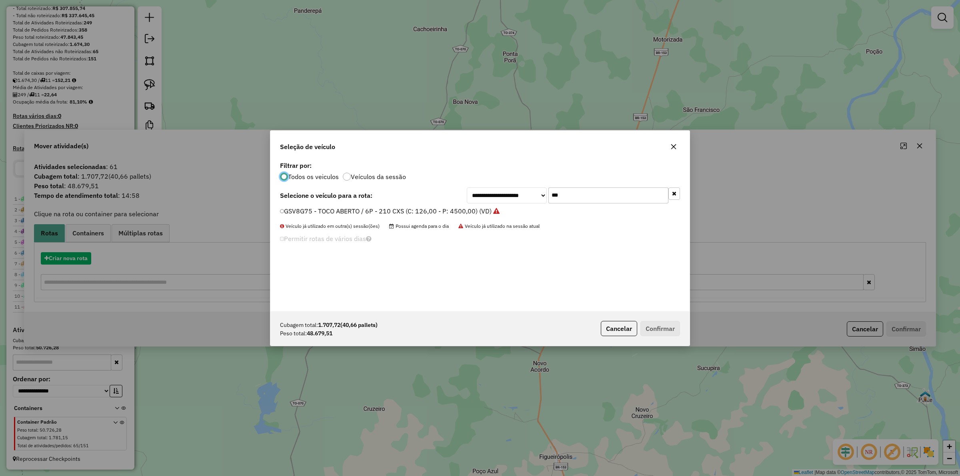
scroll to position [4, 2]
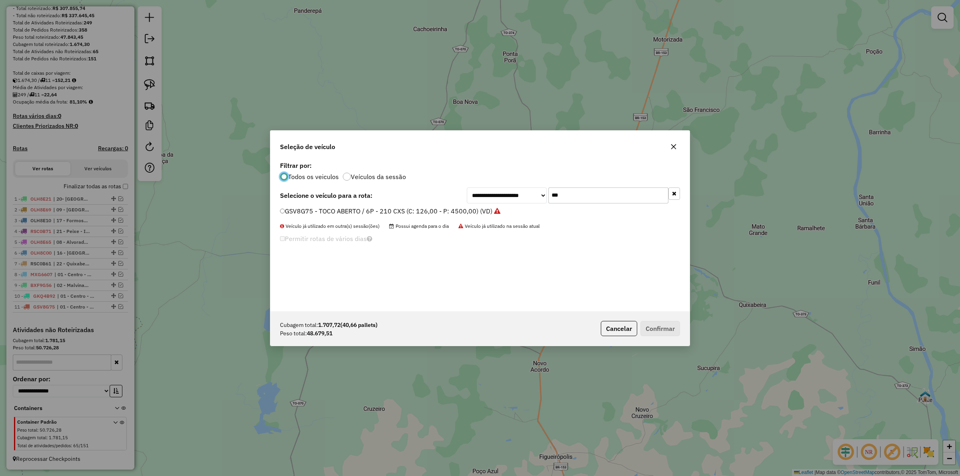
click at [586, 193] on input "***" at bounding box center [609, 196] width 120 height 16
type input "***"
click at [399, 209] on label "ROT0001 - 1 - ROT (C: 3500,00 - P: 3500,00) (VD)" at bounding box center [356, 211] width 152 height 10
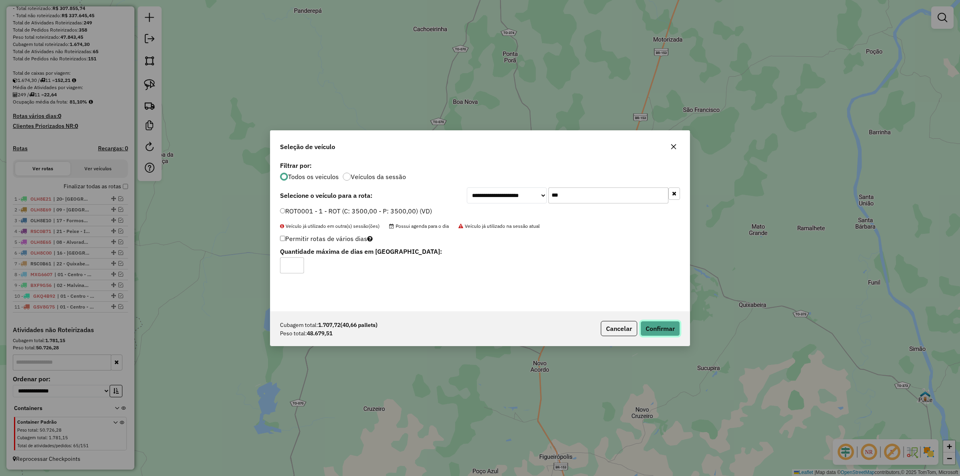
click at [653, 323] on button "Confirmar" at bounding box center [661, 328] width 40 height 15
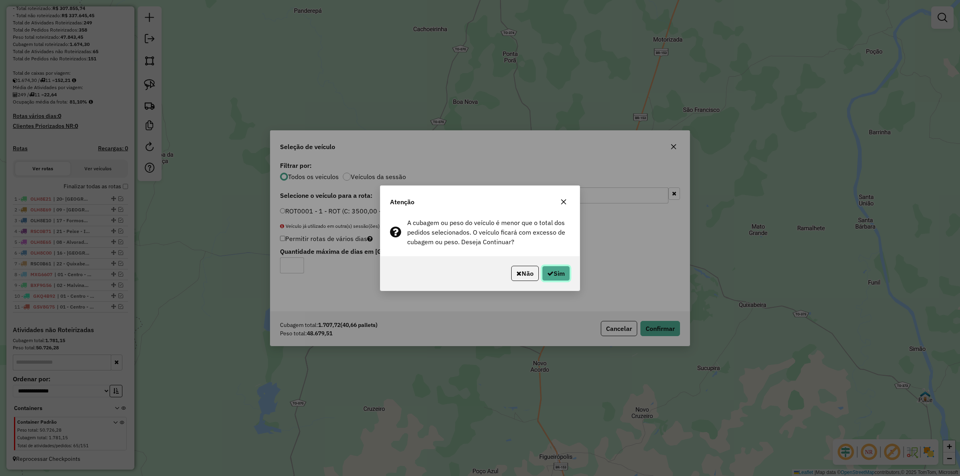
click at [553, 273] on button "Sim" at bounding box center [556, 273] width 28 height 15
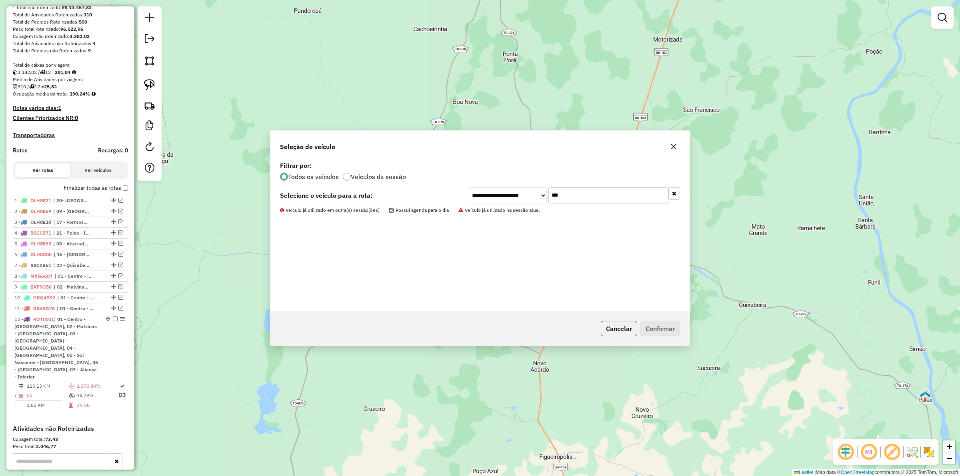
scroll to position [162, 0]
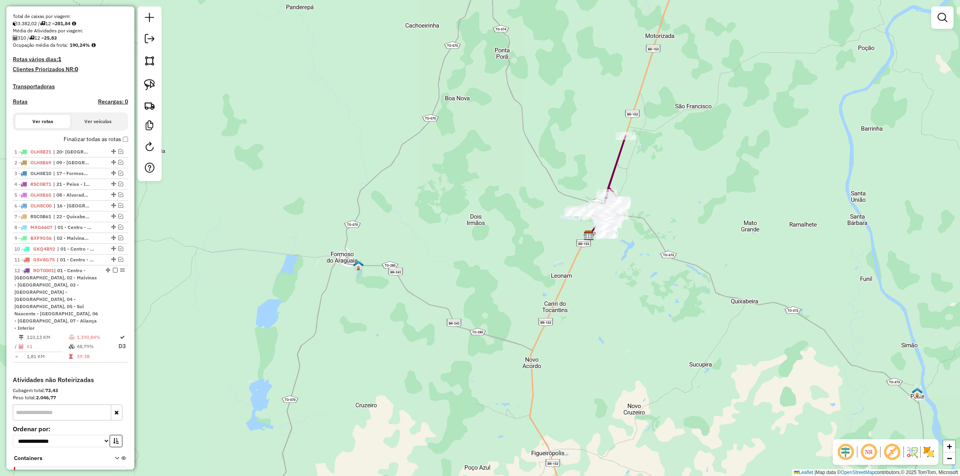
drag, startPoint x: 521, startPoint y: 281, endPoint x: 472, endPoint y: 281, distance: 48.8
click at [447, 297] on div "Janela de atendimento Grade de atendimento Capacidade Transportadoras Veículos …" at bounding box center [480, 238] width 960 height 476
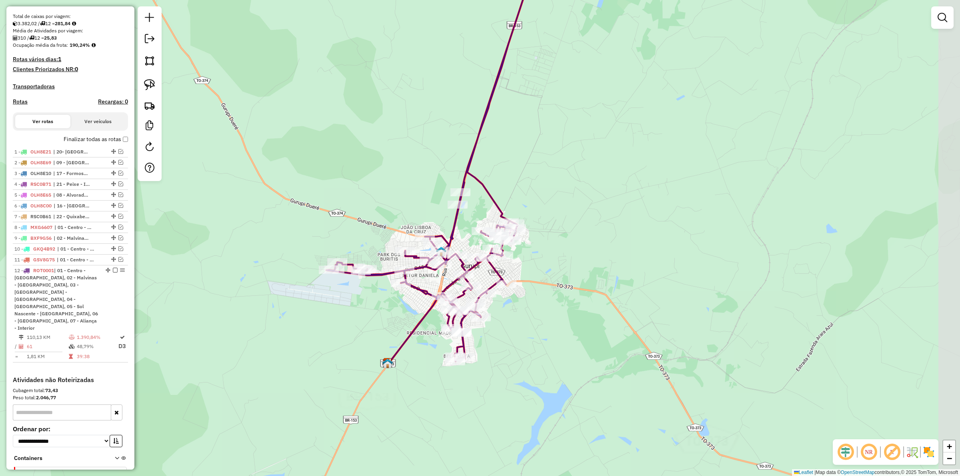
drag, startPoint x: 571, startPoint y: 268, endPoint x: 544, endPoint y: 243, distance: 36.8
click at [545, 244] on div "Janela de atendimento Grade de atendimento Capacidade Transportadoras Veículos …" at bounding box center [480, 238] width 960 height 476
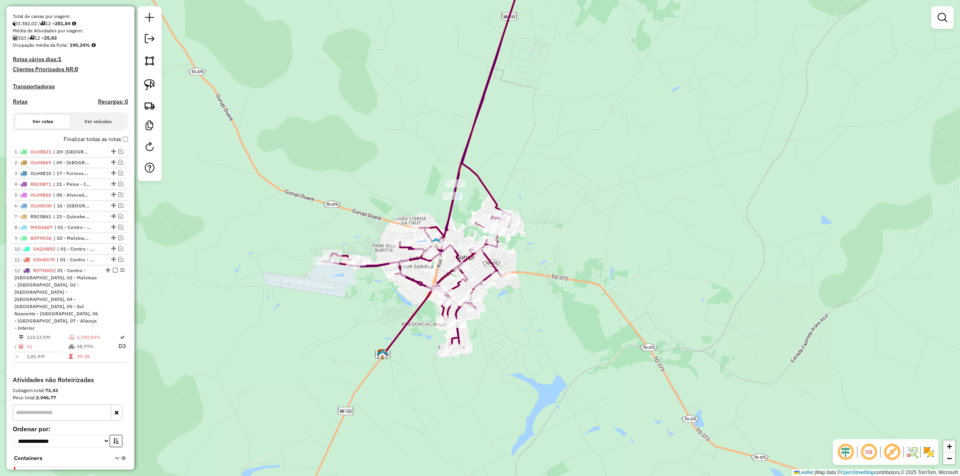
drag, startPoint x: 486, startPoint y: 190, endPoint x: 534, endPoint y: 221, distance: 56.8
click at [486, 191] on icon at bounding box center [425, 154] width 208 height 398
select select "*********"
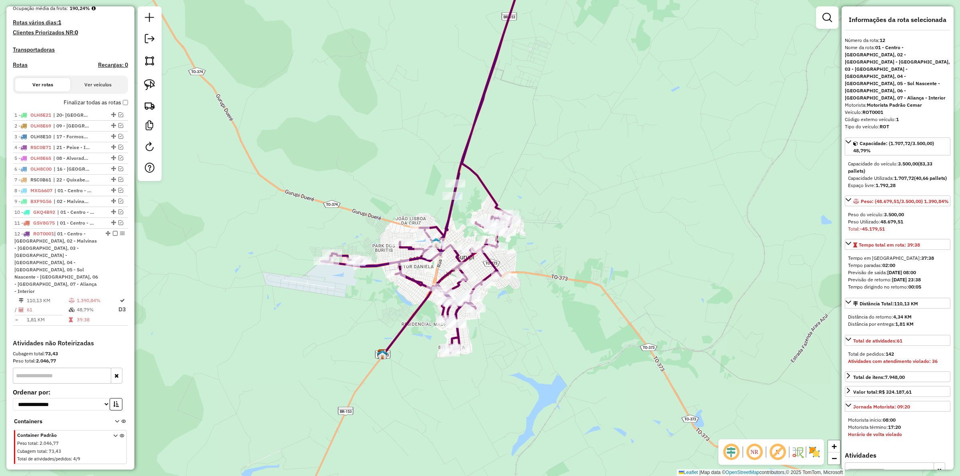
scroll to position [199, 0]
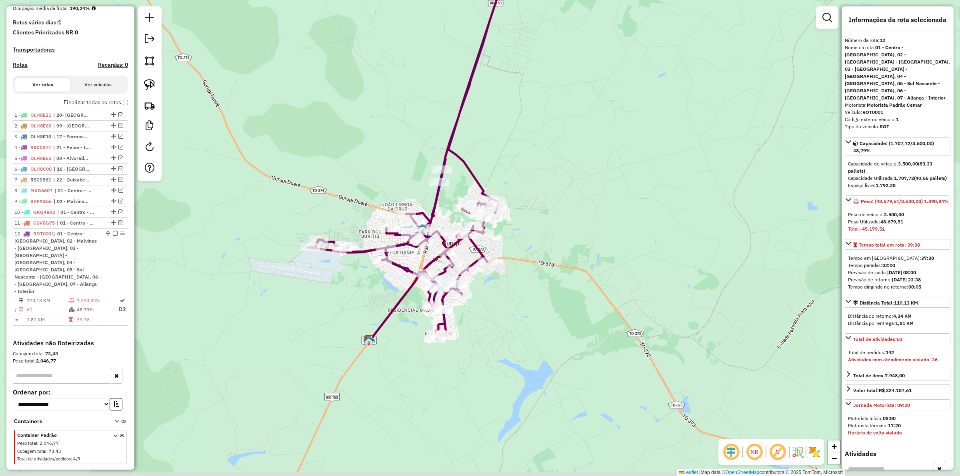
drag, startPoint x: 635, startPoint y: 277, endPoint x: 617, endPoint y: 261, distance: 24.1
click at [619, 263] on div "Janela de atendimento Grade de atendimento Capacidade Transportadoras Veículos …" at bounding box center [480, 238] width 960 height 476
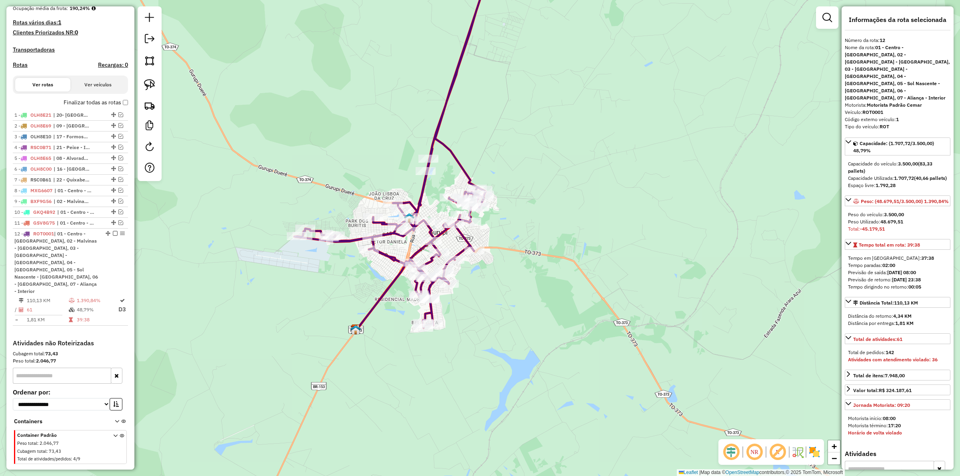
drag, startPoint x: 527, startPoint y: 261, endPoint x: 531, endPoint y: 265, distance: 5.9
click at [531, 265] on div "Janela de atendimento Grade de atendimento Capacidade Transportadoras Veículos …" at bounding box center [480, 238] width 960 height 476
click at [463, 238] on icon at bounding box center [395, 140] width 201 height 376
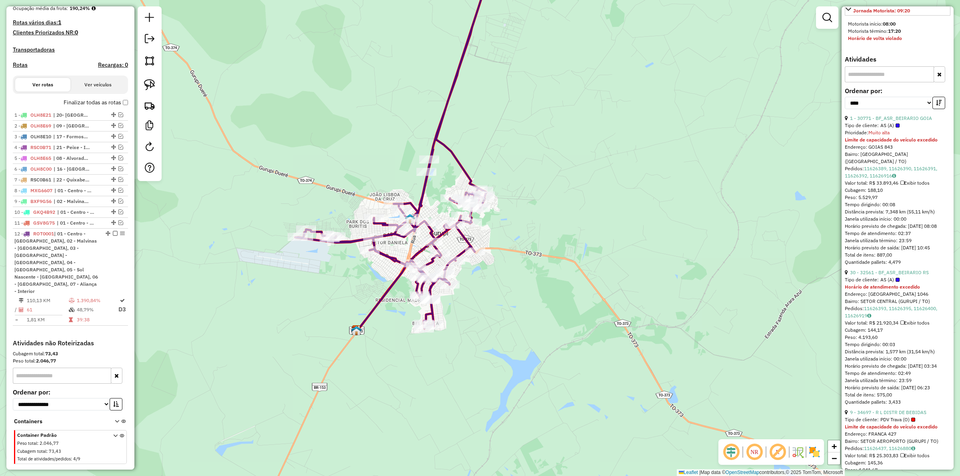
scroll to position [400, 0]
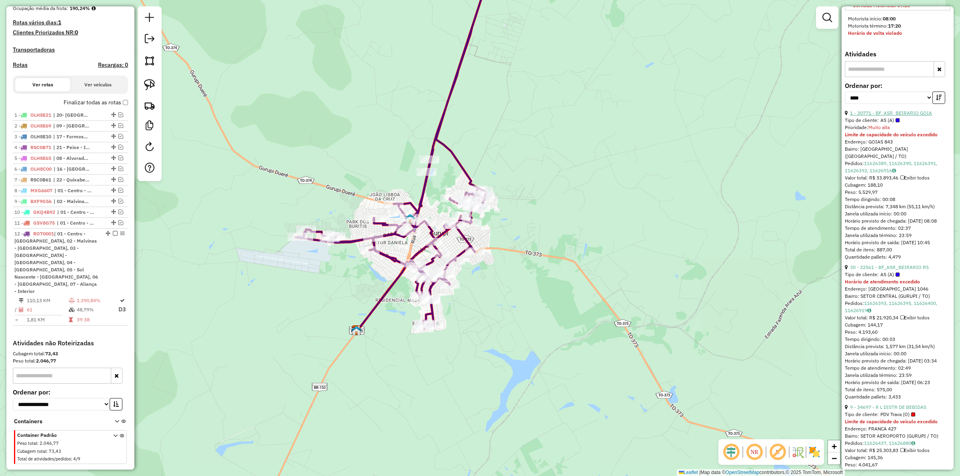
click at [891, 110] on link "1 - 30771 - BF_ASR_BEIRARIO GOIA" at bounding box center [891, 113] width 82 height 6
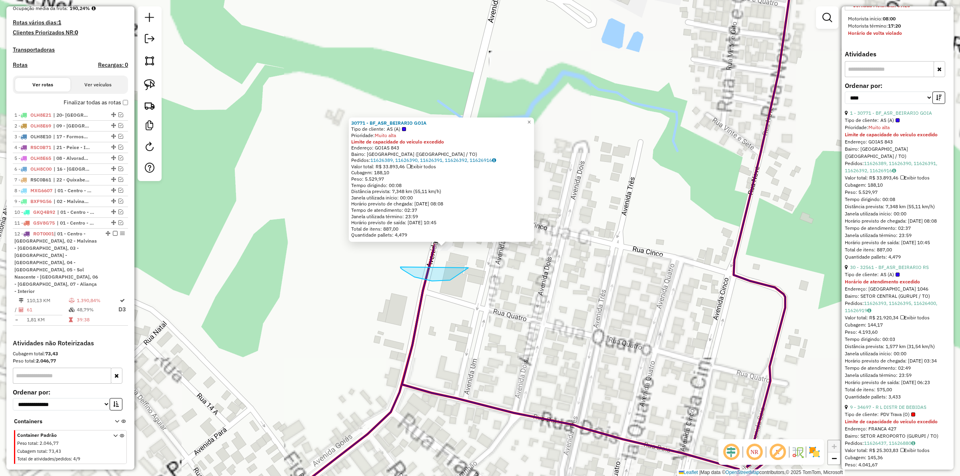
drag, startPoint x: 401, startPoint y: 268, endPoint x: 418, endPoint y: 225, distance: 46.7
click at [418, 225] on div "30771 - BF_ASR_BEIRARIO GOIA Tipo de cliente: AS (A) Prioridade: Muito alta Lim…" at bounding box center [480, 238] width 960 height 476
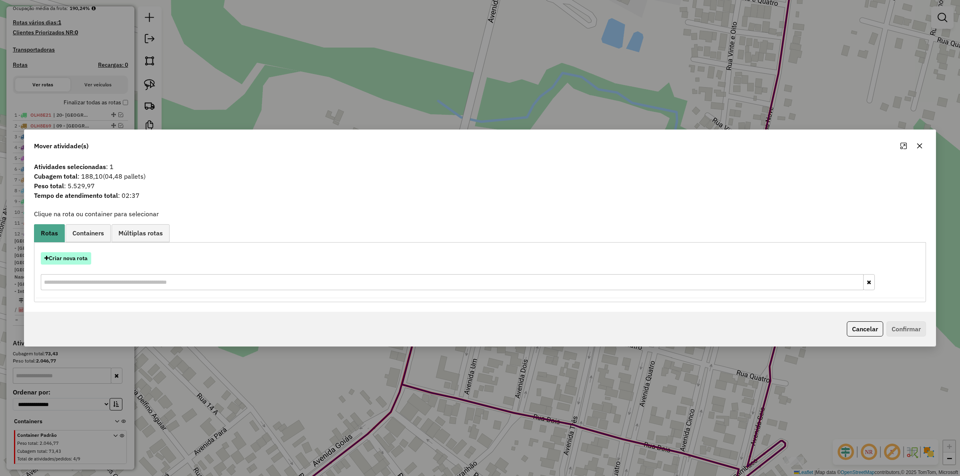
click at [69, 260] on button "Criar nova rota" at bounding box center [66, 258] width 50 height 12
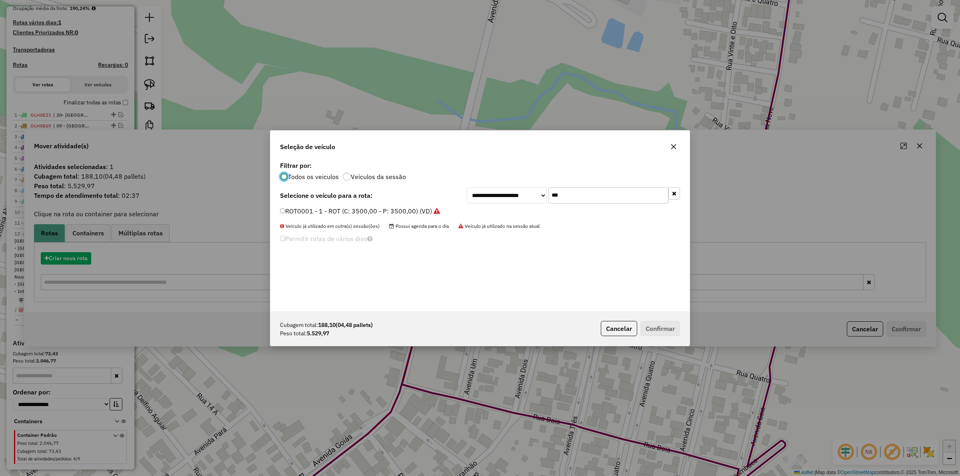
scroll to position [4, 2]
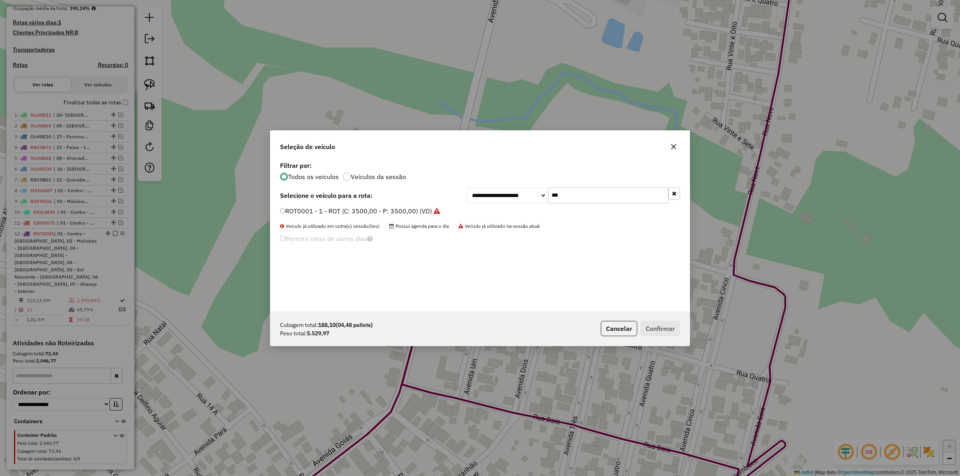
click at [586, 191] on input "***" at bounding box center [609, 196] width 120 height 16
type input "***"
click at [422, 213] on label "RSB8G31 - TRUCK BAÚ / 378 CX / 11300 KG (C: 378,00 - P: 11300,00) (VD)" at bounding box center [393, 211] width 227 height 10
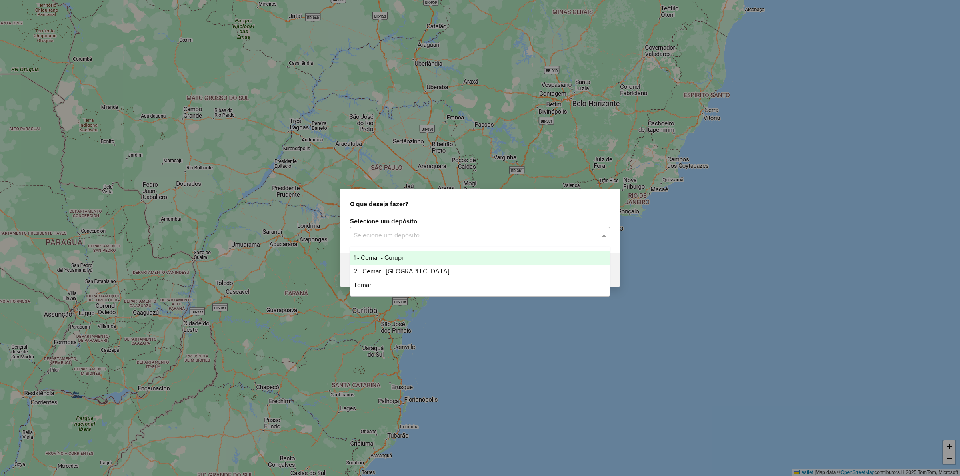
click at [392, 238] on input "text" at bounding box center [472, 236] width 236 height 10
click at [388, 269] on span "2 - Cemar - [GEOGRAPHIC_DATA]" at bounding box center [402, 271] width 96 height 7
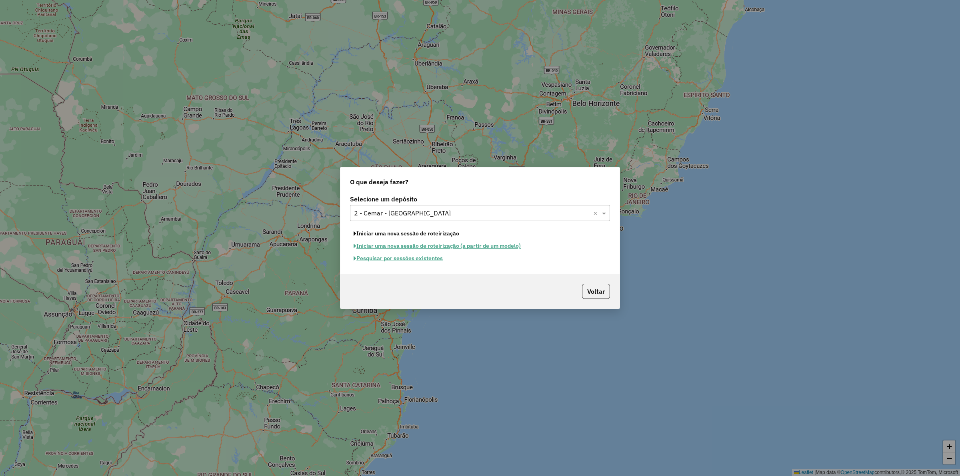
click at [404, 235] on button "Iniciar uma nova sessão de roteirização" at bounding box center [406, 234] width 113 height 12
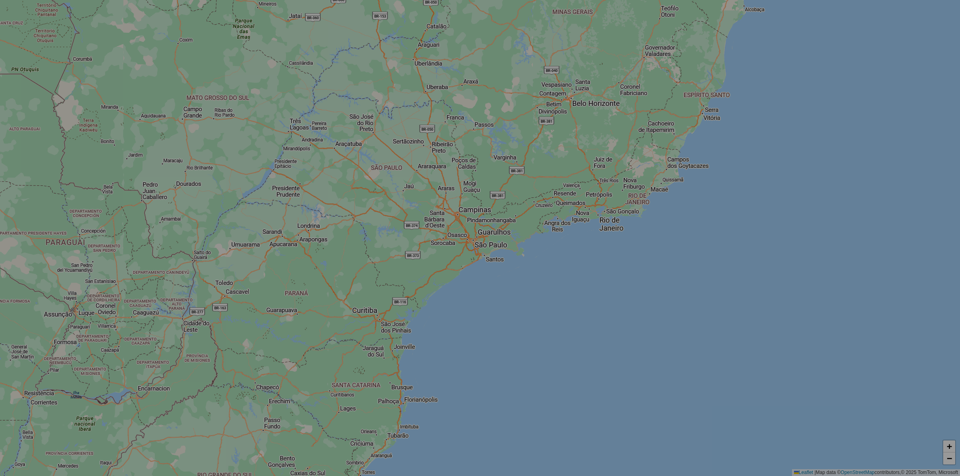
select select "*"
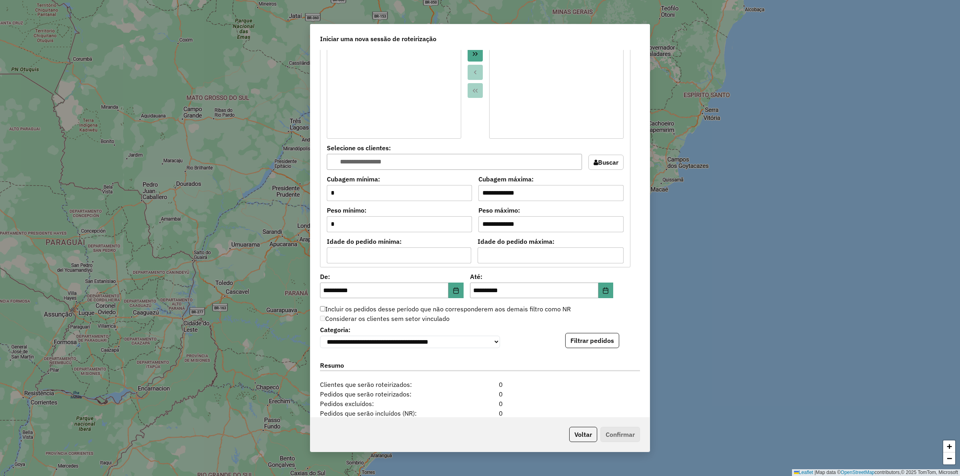
scroll to position [647, 0]
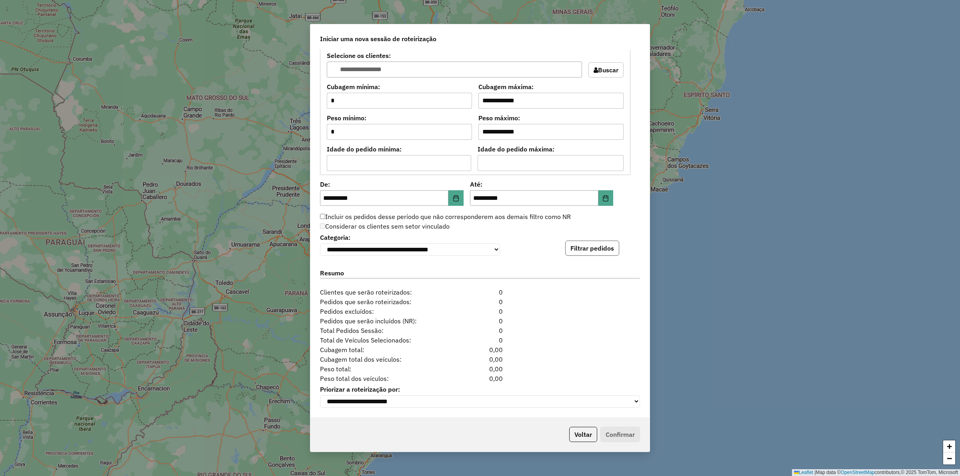
click at [595, 248] on button "Filtrar pedidos" at bounding box center [592, 248] width 54 height 15
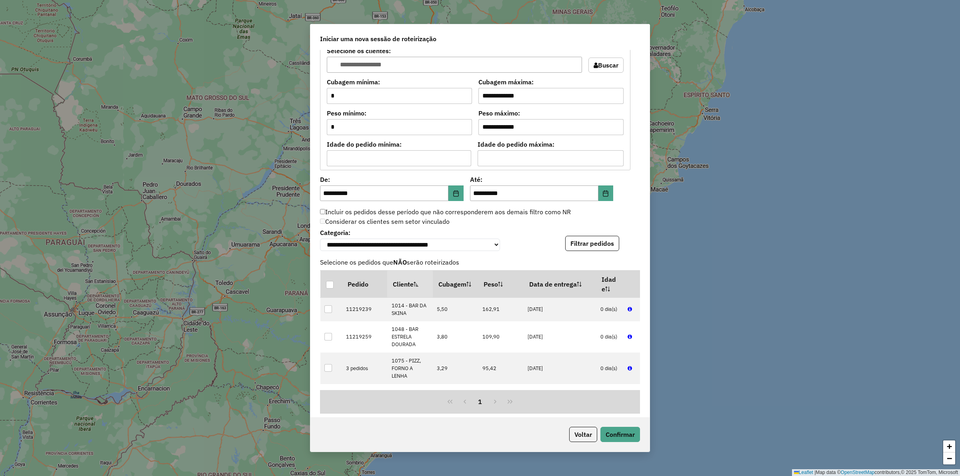
click at [545, 245] on div "**********" at bounding box center [480, 239] width 320 height 24
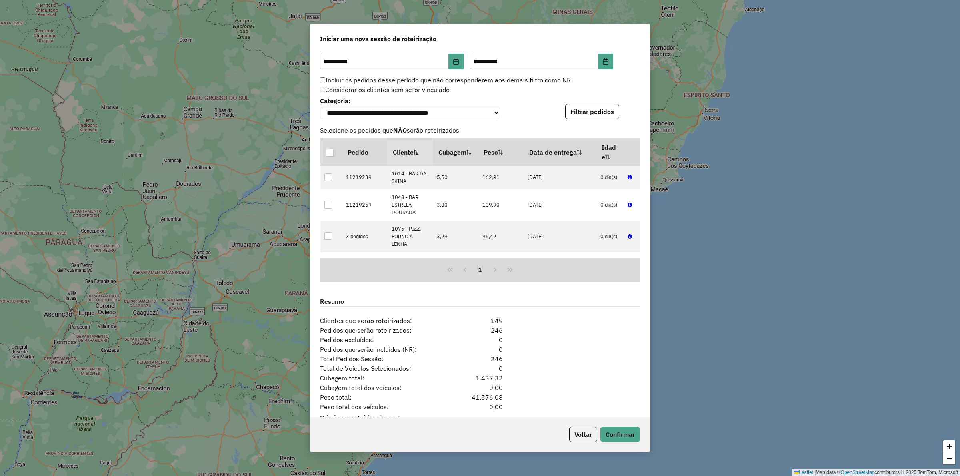
scroll to position [813, 0]
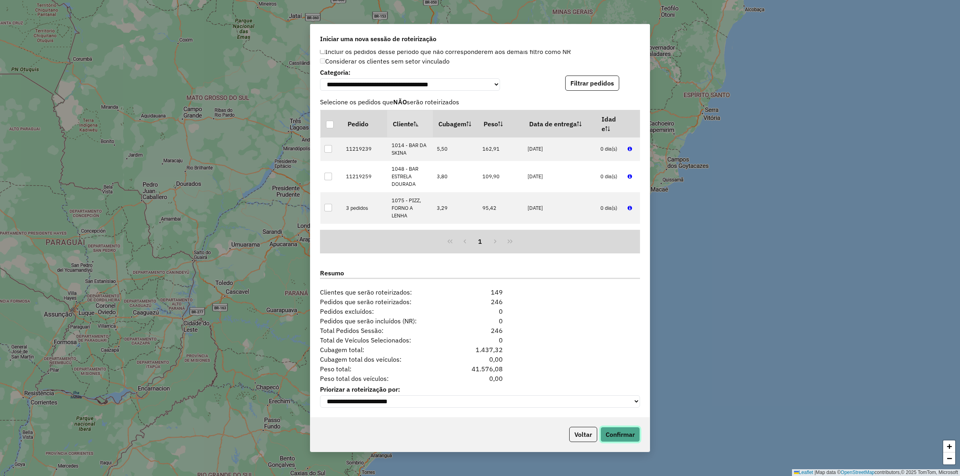
click at [619, 429] on button "Confirmar" at bounding box center [621, 434] width 40 height 15
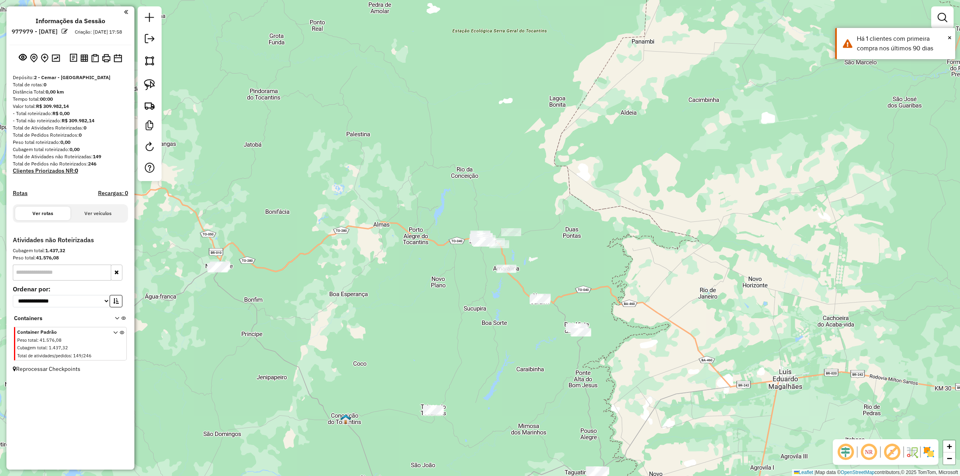
drag, startPoint x: 536, startPoint y: 358, endPoint x: 509, endPoint y: 241, distance: 120.4
click at [509, 242] on div "Janela de atendimento Grade de atendimento Capacidade Transportadoras Veículos …" at bounding box center [480, 238] width 960 height 476
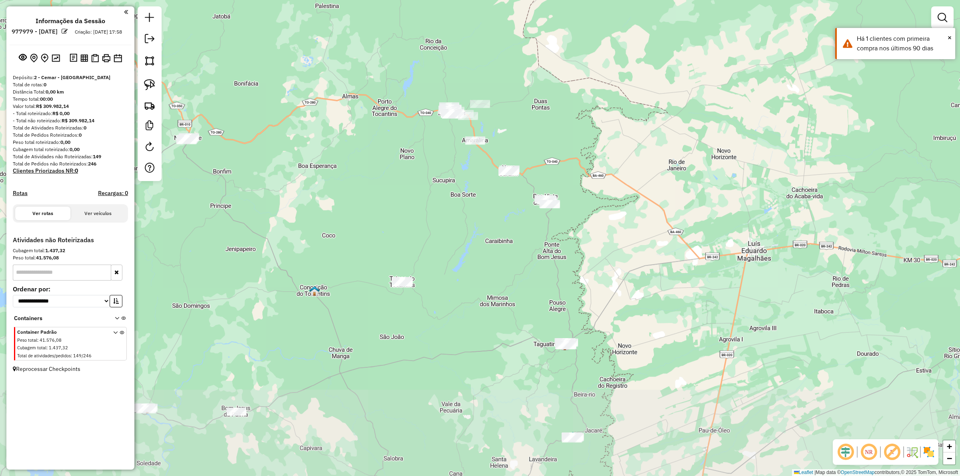
drag, startPoint x: 509, startPoint y: 284, endPoint x: 503, endPoint y: 224, distance: 60.4
click at [500, 215] on div "Janela de atendimento Grade de atendimento Capacidade Transportadoras Veículos …" at bounding box center [480, 238] width 960 height 476
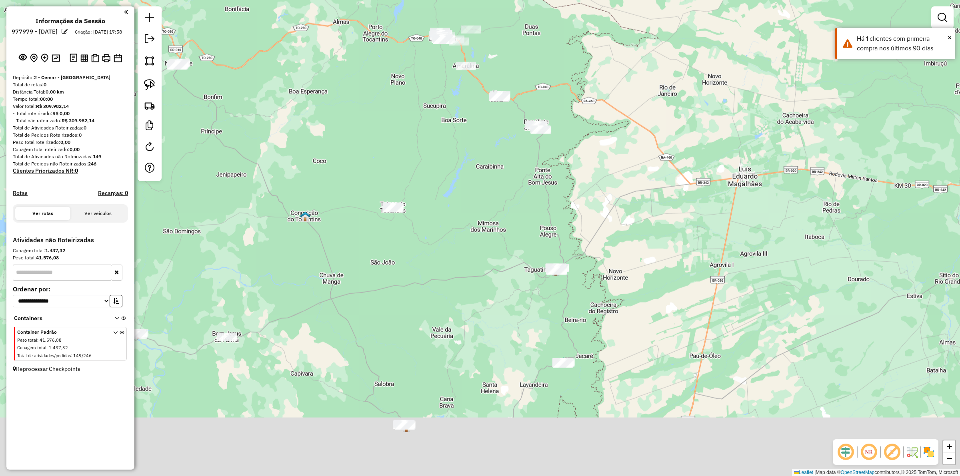
drag, startPoint x: 503, startPoint y: 283, endPoint x: 579, endPoint y: 264, distance: 78.0
click at [586, 259] on div "Janela de atendimento Grade de atendimento Capacidade Transportadoras Veículos …" at bounding box center [480, 238] width 960 height 476
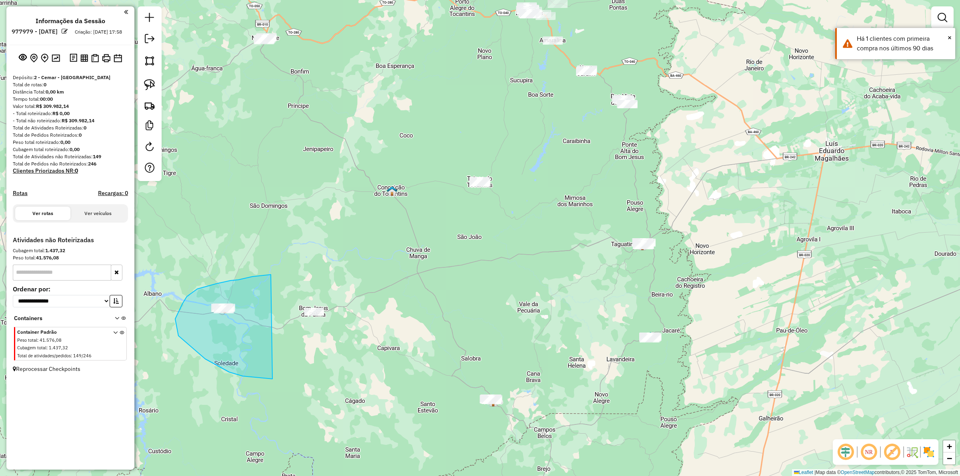
drag, startPoint x: 238, startPoint y: 280, endPoint x: 377, endPoint y: 290, distance: 138.8
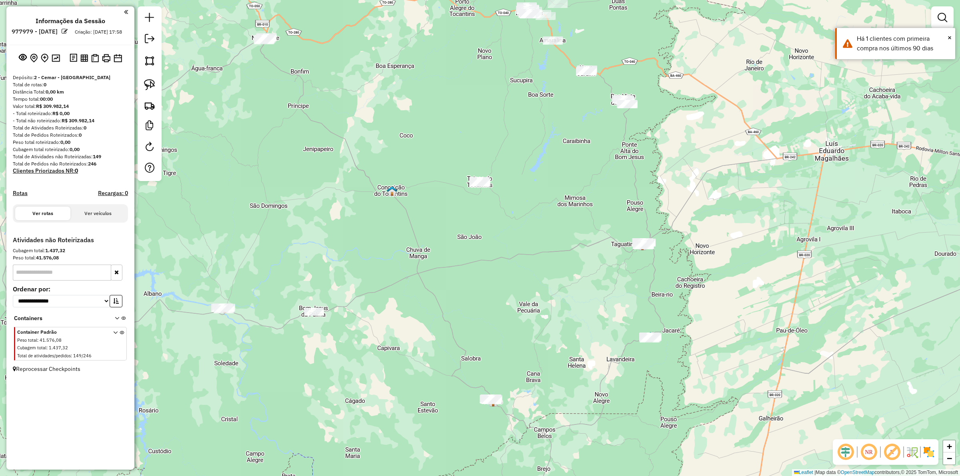
click at [489, 336] on div "Janela de atendimento Grade de atendimento Capacidade Transportadoras Veículos …" at bounding box center [480, 238] width 960 height 476
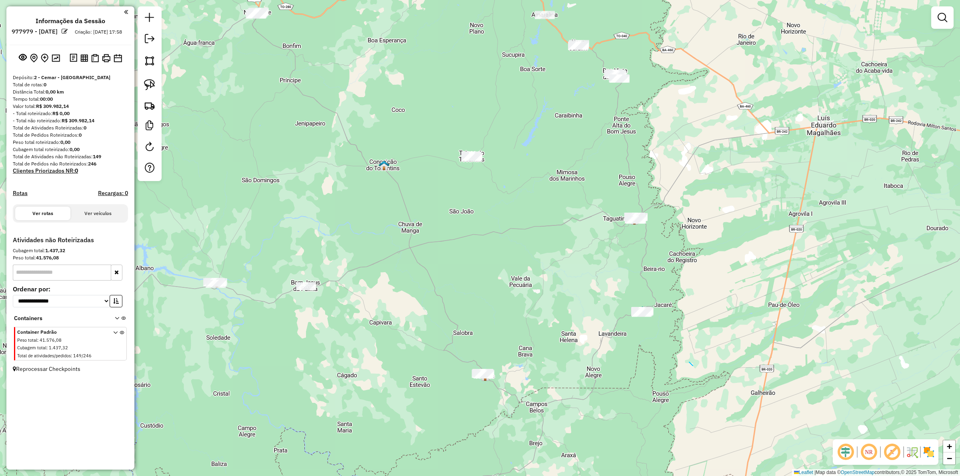
drag, startPoint x: 689, startPoint y: 362, endPoint x: 685, endPoint y: 359, distance: 5.1
drag, startPoint x: 446, startPoint y: 349, endPoint x: 545, endPoint y: 354, distance: 98.5
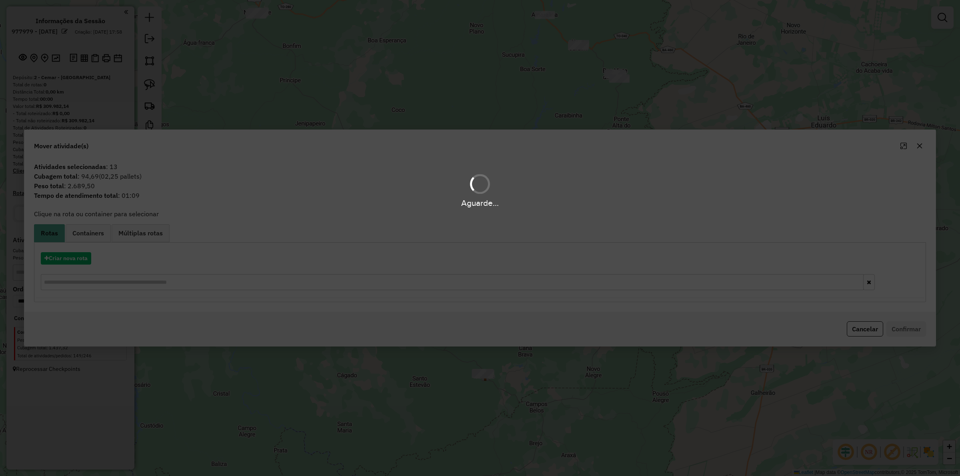
click at [78, 260] on div "Aguarde..." at bounding box center [480, 238] width 960 height 476
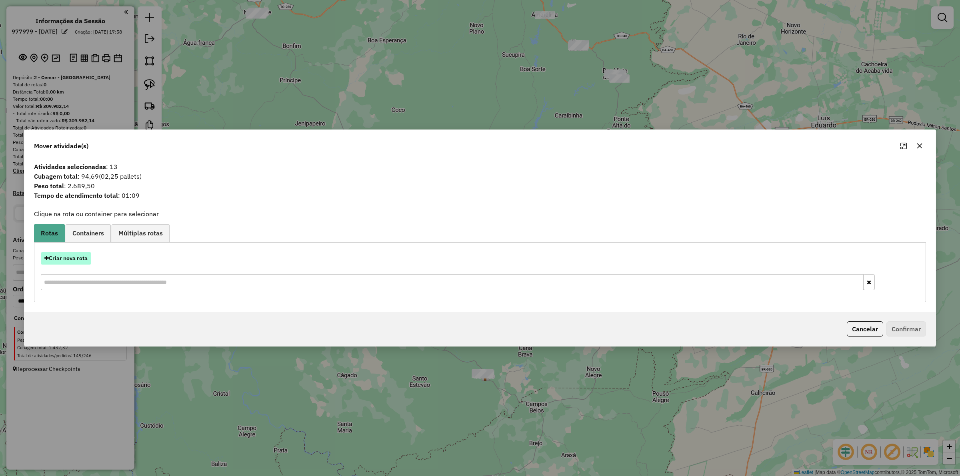
click at [69, 256] on button "Criar nova rota" at bounding box center [66, 258] width 50 height 12
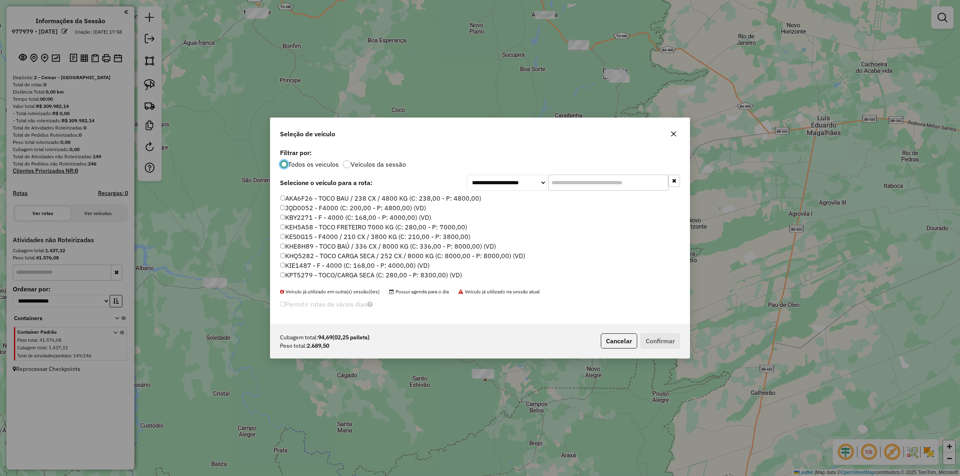
scroll to position [4, 2]
click at [583, 171] on div "**********" at bounding box center [479, 235] width 419 height 177
click at [583, 172] on div "**********" at bounding box center [479, 235] width 419 height 177
click at [583, 179] on input "text" at bounding box center [609, 183] width 120 height 16
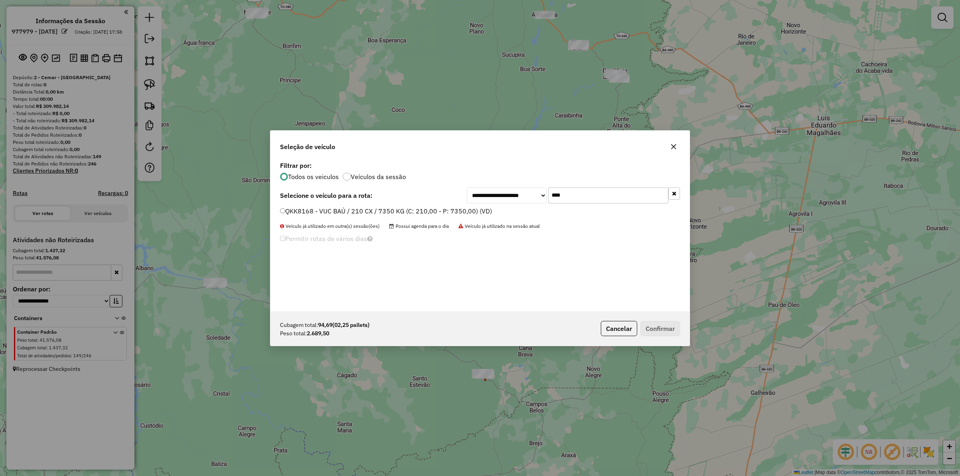
type input "****"
click at [451, 210] on label "QKK8168 - VUC BAÚ / 210 CX / 7350 KG (C: 210,00 - P: 7350,00) (VD)" at bounding box center [386, 211] width 212 height 10
click at [655, 325] on button "Confirmar" at bounding box center [661, 328] width 40 height 15
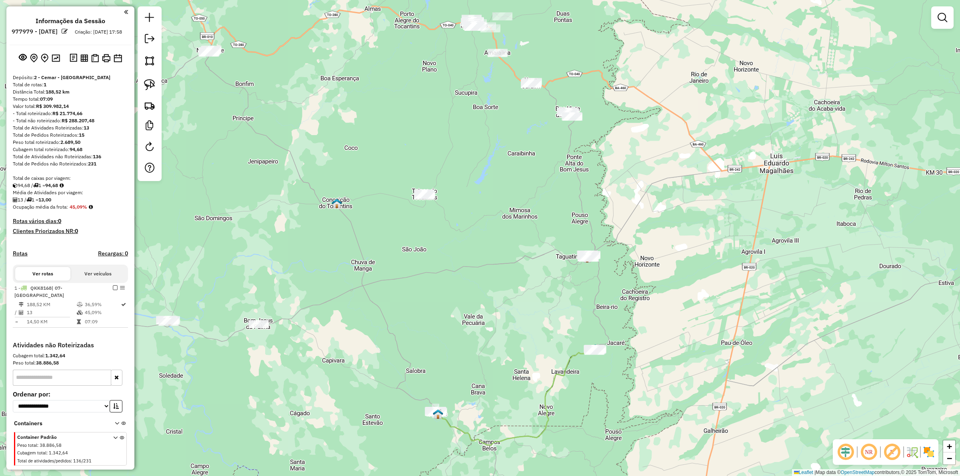
drag, startPoint x: 717, startPoint y: 288, endPoint x: 669, endPoint y: 326, distance: 61.2
click at [669, 326] on div "Janela de atendimento Grade de atendimento Capacidade Transportadoras Veículos …" at bounding box center [480, 238] width 960 height 476
drag, startPoint x: 700, startPoint y: 329, endPoint x: 681, endPoint y: 348, distance: 27.4
click at [688, 350] on div "Janela de atendimento Grade de atendimento Capacidade Transportadoras Veículos …" at bounding box center [480, 238] width 960 height 476
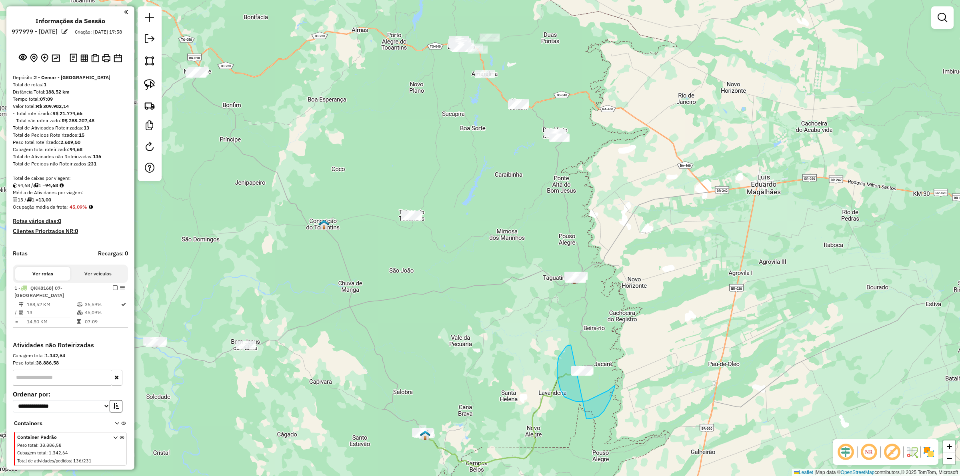
drag, startPoint x: 571, startPoint y: 345, endPoint x: 565, endPoint y: 413, distance: 67.9
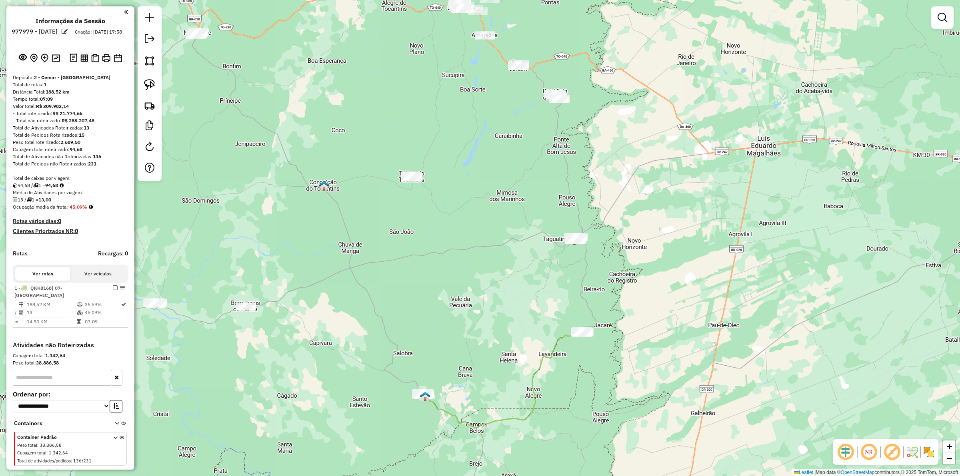
drag, startPoint x: 513, startPoint y: 377, endPoint x: 516, endPoint y: 335, distance: 42.1
click at [516, 336] on div "Janela de atendimento Grade de atendimento Capacidade Transportadoras Veículos …" at bounding box center [480, 238] width 960 height 476
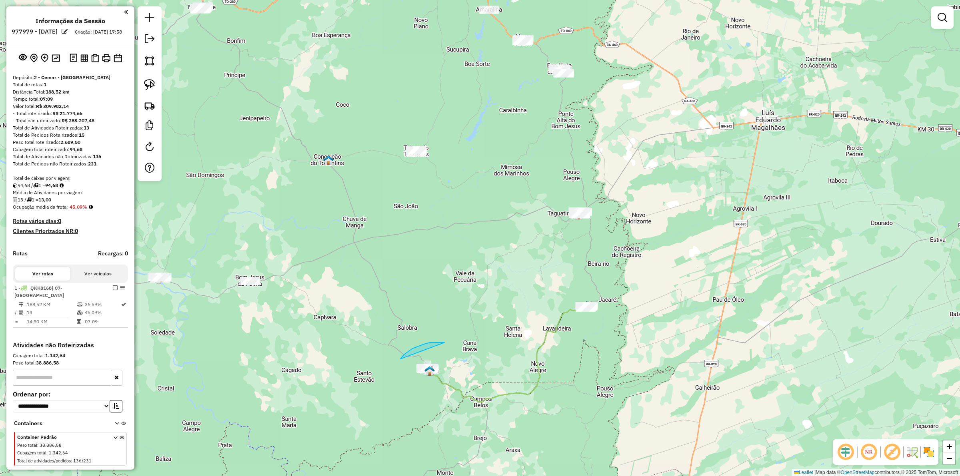
drag, startPoint x: 444, startPoint y: 343, endPoint x: 445, endPoint y: 359, distance: 16.0
click at [453, 385] on icon at bounding box center [507, 354] width 159 height 96
select select "**********"
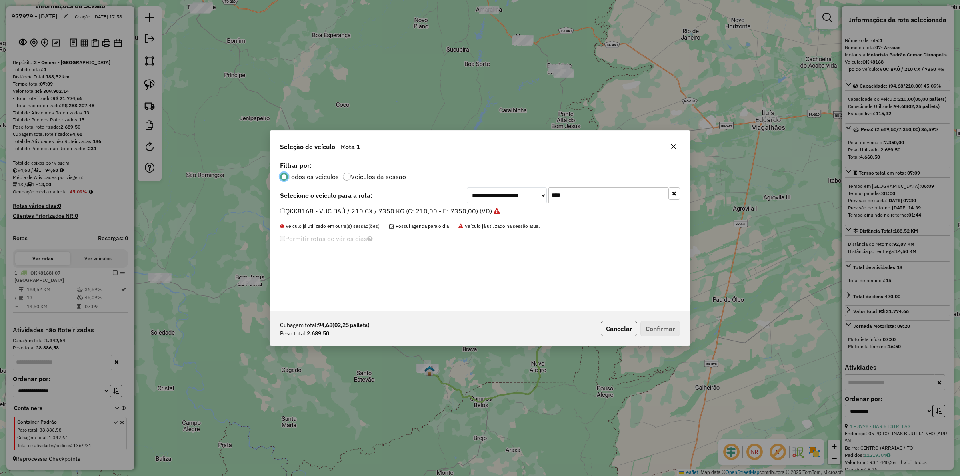
click at [579, 201] on input "****" at bounding box center [609, 196] width 120 height 16
click at [579, 200] on input "****" at bounding box center [609, 196] width 120 height 16
type input "****"
click at [413, 211] on label "OLJ7488 - TOCO/BAÚ (C: 280,00 - P: 8480,00) (VD)" at bounding box center [358, 211] width 156 height 10
click at [654, 325] on button "Confirmar" at bounding box center [661, 328] width 40 height 15
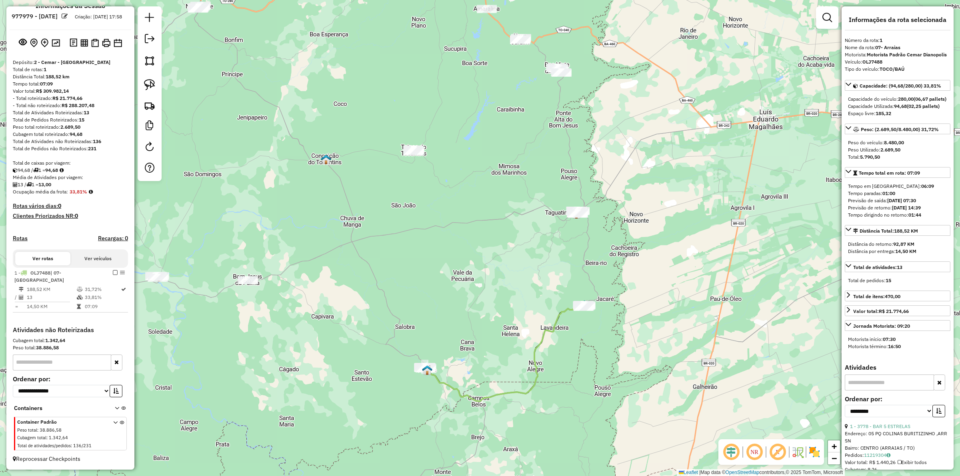
click at [547, 276] on div "Janela de atendimento Grade de atendimento Capacidade Transportadoras Veículos …" at bounding box center [480, 238] width 960 height 476
drag, startPoint x: 569, startPoint y: 333, endPoint x: 633, endPoint y: 254, distance: 101.5
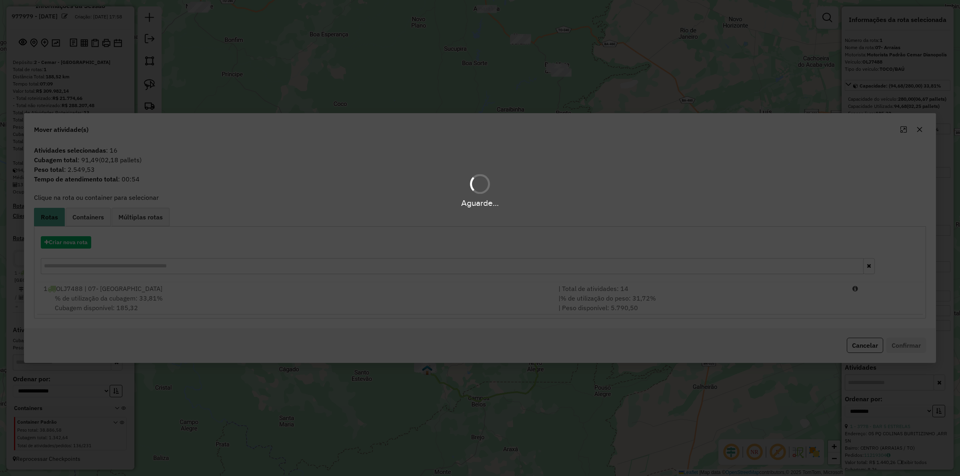
click at [80, 236] on div "Aguarde..." at bounding box center [480, 238] width 960 height 476
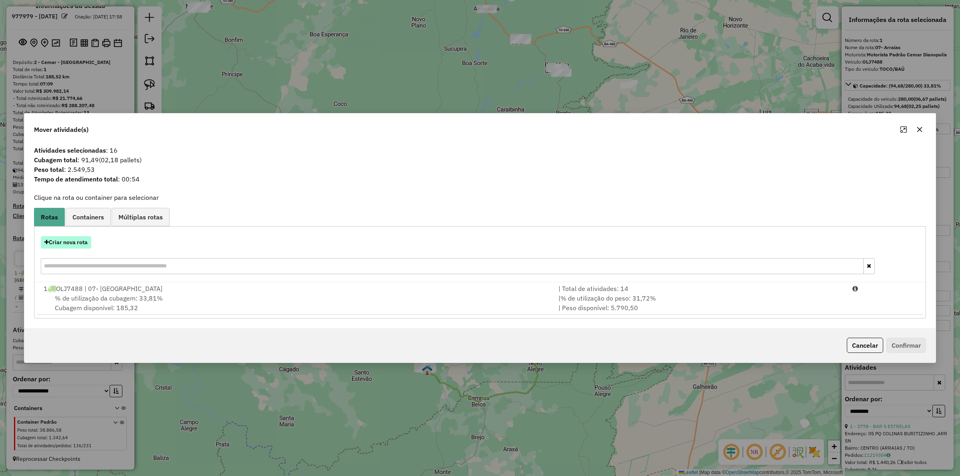
click at [75, 242] on button "Criar nova rota" at bounding box center [66, 242] width 50 height 12
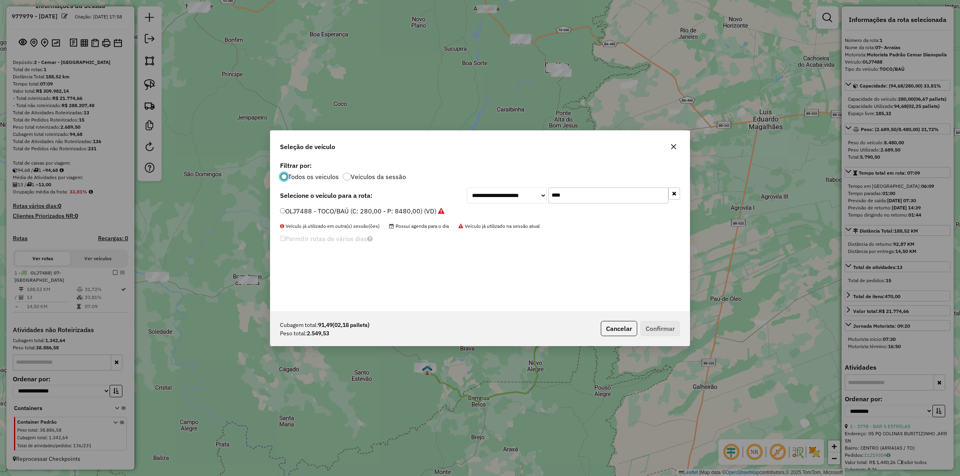
click at [585, 195] on input "****" at bounding box center [609, 196] width 120 height 16
type input "****"
click at [410, 214] on label "QKK8168 - VUC BAÚ / 210 CX / 7350 KG (C: 210,00 - P: 7350,00) (VD)" at bounding box center [386, 211] width 212 height 10
click at [653, 330] on button "Confirmar" at bounding box center [661, 328] width 40 height 15
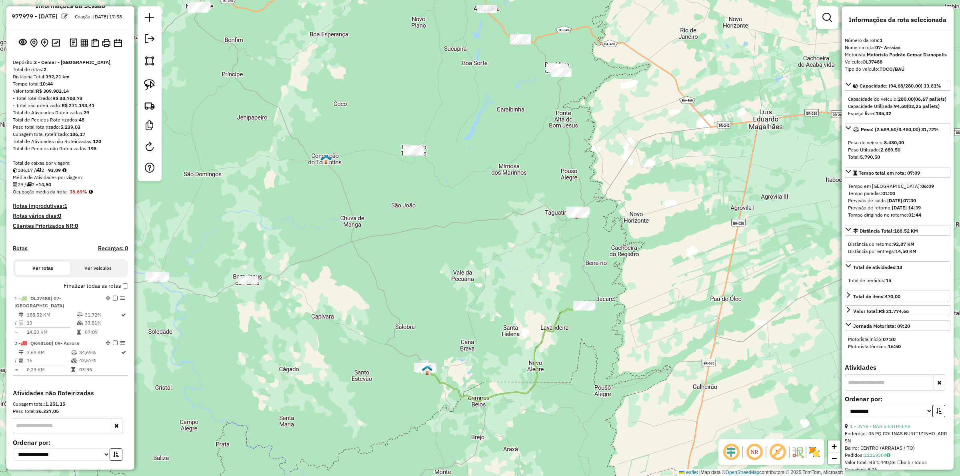
scroll to position [79, 0]
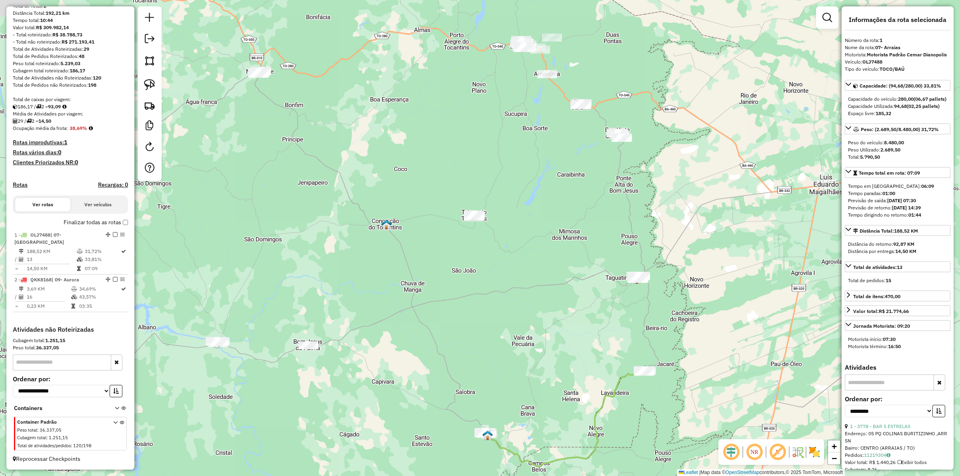
drag, startPoint x: 262, startPoint y: 130, endPoint x: 392, endPoint y: 215, distance: 155.5
click at [409, 250] on div "Janela de atendimento Grade de atendimento Capacidade Transportadoras Veículos …" at bounding box center [480, 238] width 960 height 476
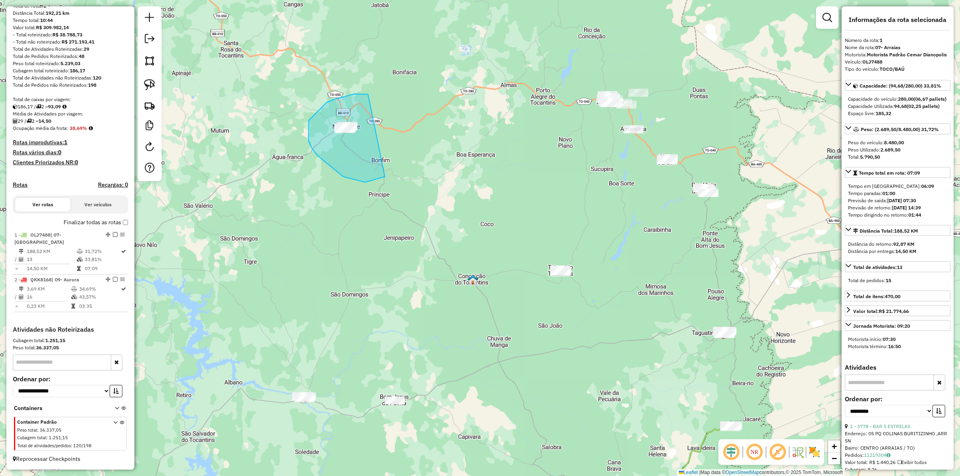
drag, startPoint x: 354, startPoint y: 94, endPoint x: 427, endPoint y: 165, distance: 101.3
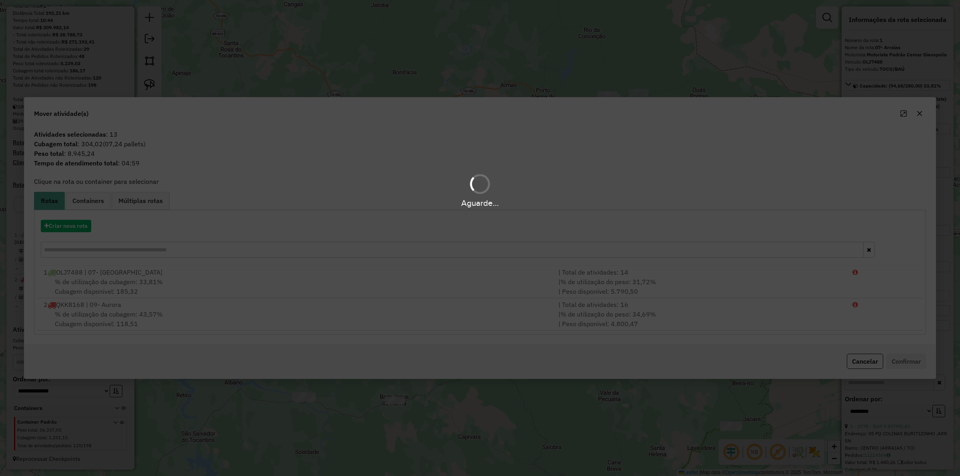
click at [79, 228] on div "Aguarde..." at bounding box center [480, 238] width 960 height 476
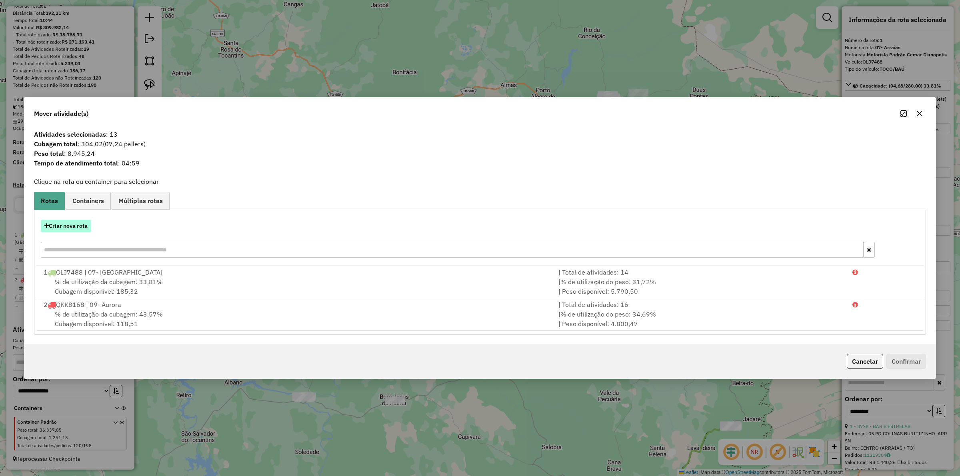
click at [71, 224] on button "Criar nova rota" at bounding box center [66, 226] width 50 height 12
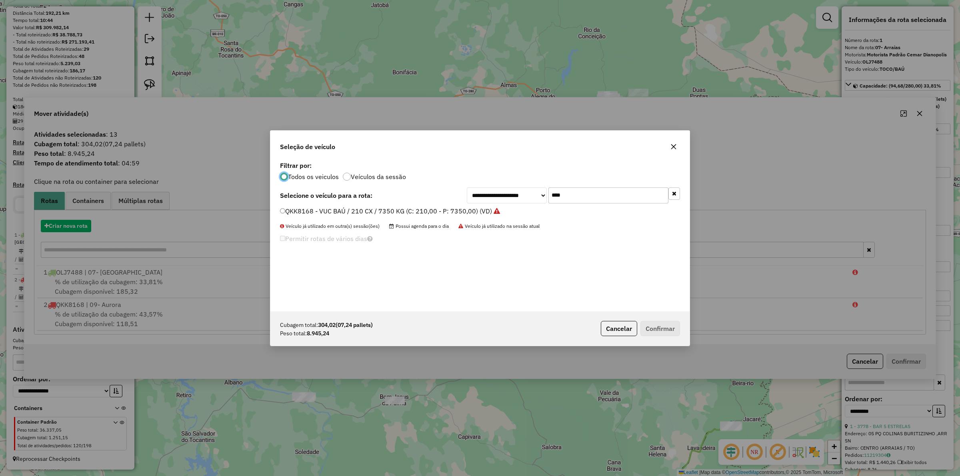
scroll to position [4, 2]
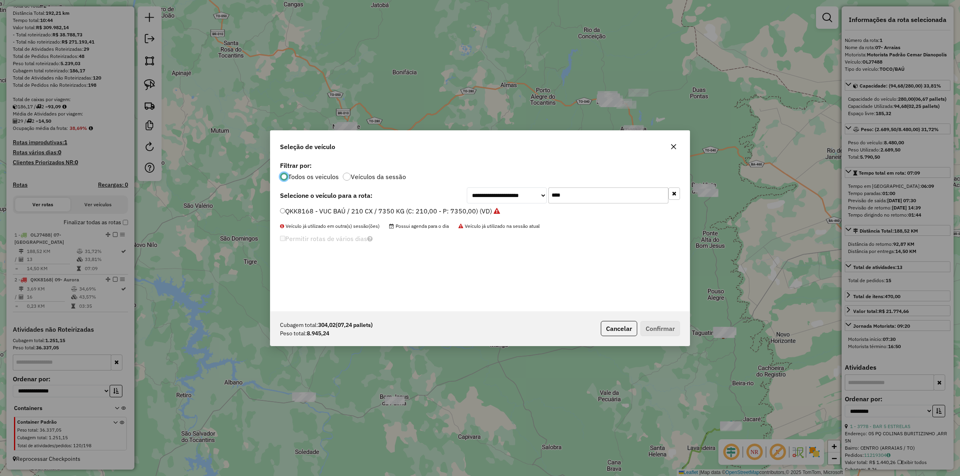
click at [599, 191] on input "****" at bounding box center [609, 196] width 120 height 16
type input "***"
click at [428, 209] on label "OLH8B92 - TOCO BAÚ / 336 CX / 8000 KG (C: 336,00 - P: 8000,00) (VD)" at bounding box center [388, 211] width 216 height 10
click at [659, 327] on button "Confirmar" at bounding box center [661, 328] width 40 height 15
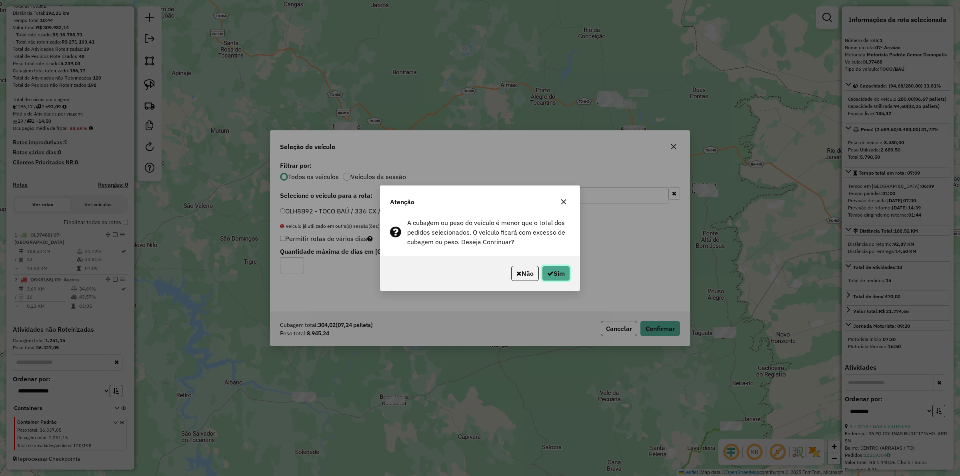
click at [554, 268] on button "Sim" at bounding box center [556, 273] width 28 height 15
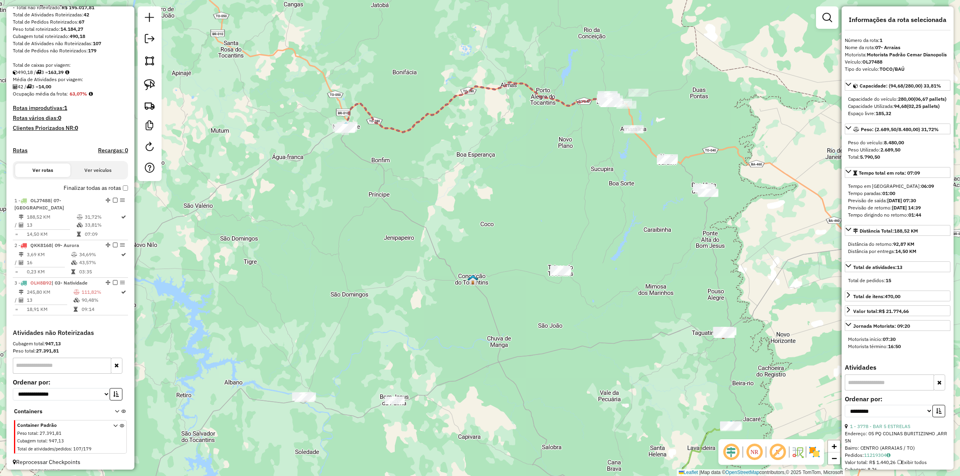
scroll to position [117, 0]
drag, startPoint x: 653, startPoint y: 209, endPoint x: 613, endPoint y: 253, distance: 58.9
click at [613, 253] on div "Janela de atendimento Grade de atendimento Capacidade Transportadoras Veículos …" at bounding box center [480, 238] width 960 height 476
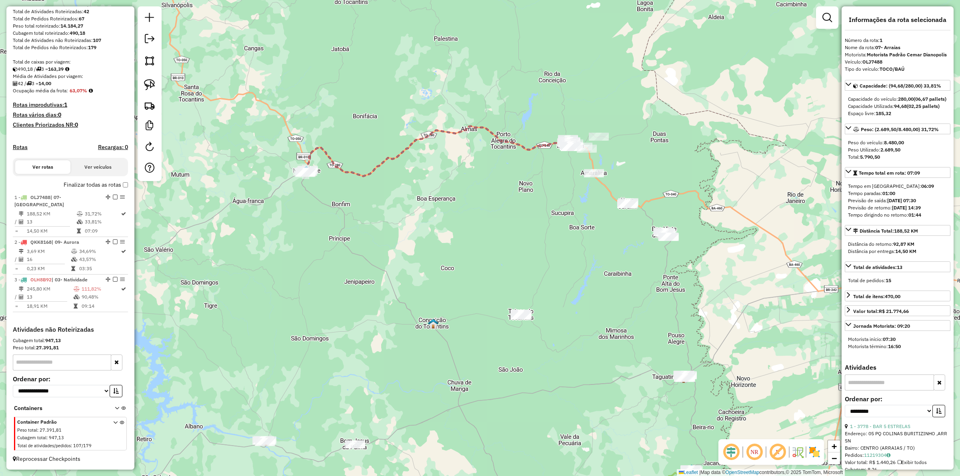
drag, startPoint x: 627, startPoint y: 254, endPoint x: 563, endPoint y: 216, distance: 74.7
click at [573, 221] on div "Janela de atendimento Grade de atendimento Capacidade Transportadoras Veículos …" at bounding box center [480, 238] width 960 height 476
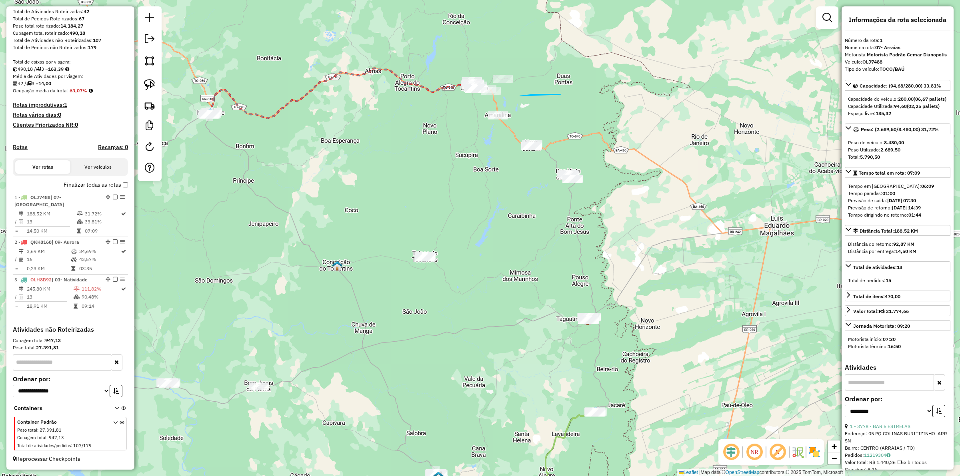
drag, startPoint x: 561, startPoint y: 94, endPoint x: 598, endPoint y: 179, distance: 92.4
drag, startPoint x: 589, startPoint y: 277, endPoint x: 643, endPoint y: 306, distance: 61.4
drag, startPoint x: 545, startPoint y: 299, endPoint x: 535, endPoint y: 284, distance: 17.5
click at [535, 284] on div "Janela de atendimento Grade de atendimento Capacidade Transportadoras Veículos …" at bounding box center [480, 238] width 960 height 476
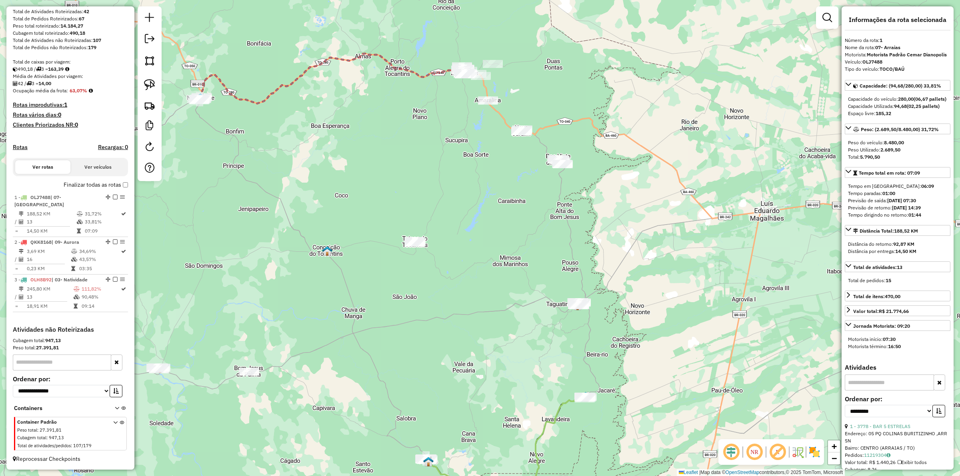
drag, startPoint x: 561, startPoint y: 277, endPoint x: 555, endPoint y: 265, distance: 13.1
click at [557, 265] on div "Janela de atendimento Grade de atendimento Capacidade Transportadoras Veículos …" at bounding box center [480, 238] width 960 height 476
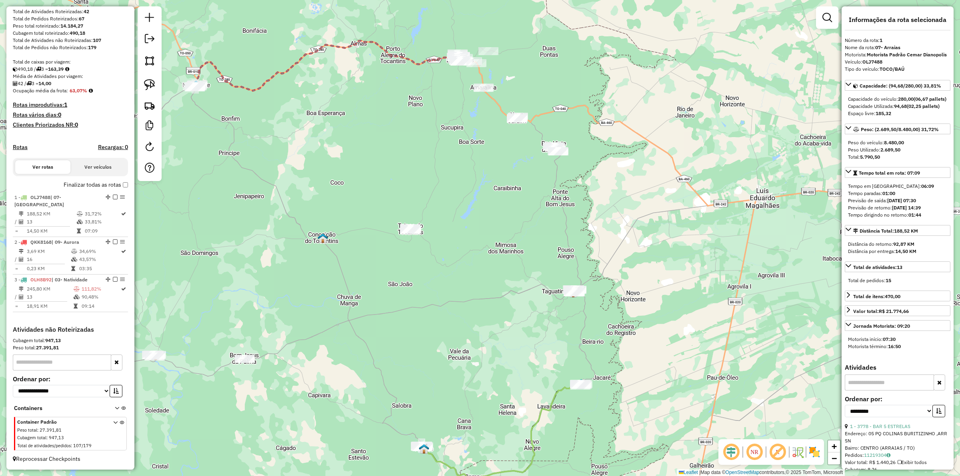
drag, startPoint x: 547, startPoint y: 257, endPoint x: 539, endPoint y: 240, distance: 18.8
click at [543, 243] on div "Janela de atendimento Grade de atendimento Capacidade Transportadoras Veículos …" at bounding box center [480, 238] width 960 height 476
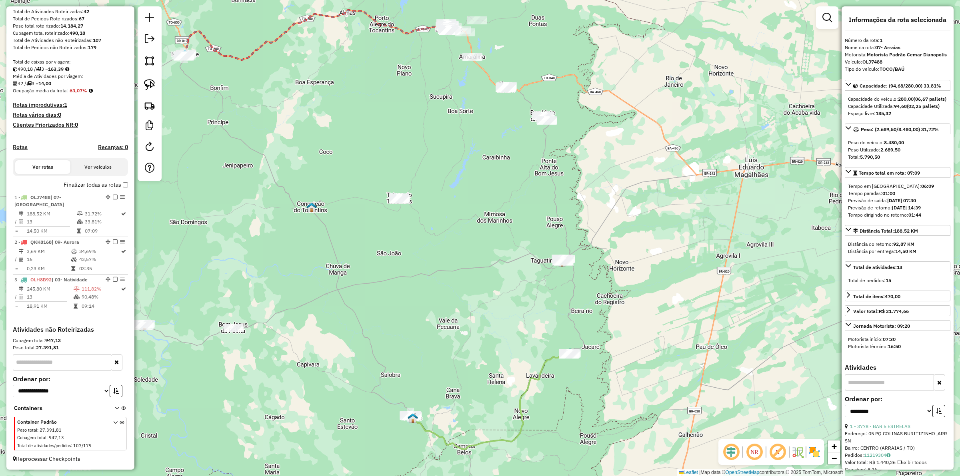
drag, startPoint x: 635, startPoint y: 278, endPoint x: 625, endPoint y: 301, distance: 25.1
click at [625, 301] on div "Janela de atendimento Grade de atendimento Capacidade Transportadoras Veículos …" at bounding box center [480, 238] width 960 height 476
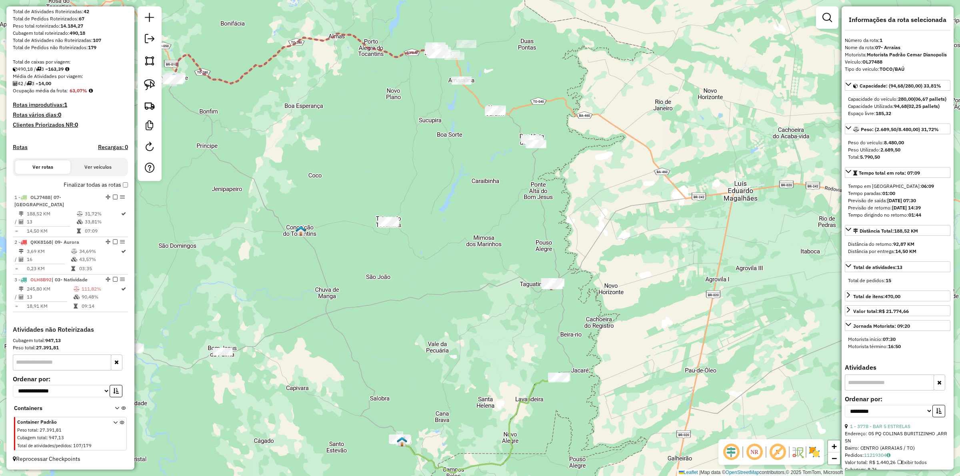
click at [555, 279] on div "Janela de atendimento Grade de atendimento Capacidade Transportadoras Veículos …" at bounding box center [480, 238] width 960 height 476
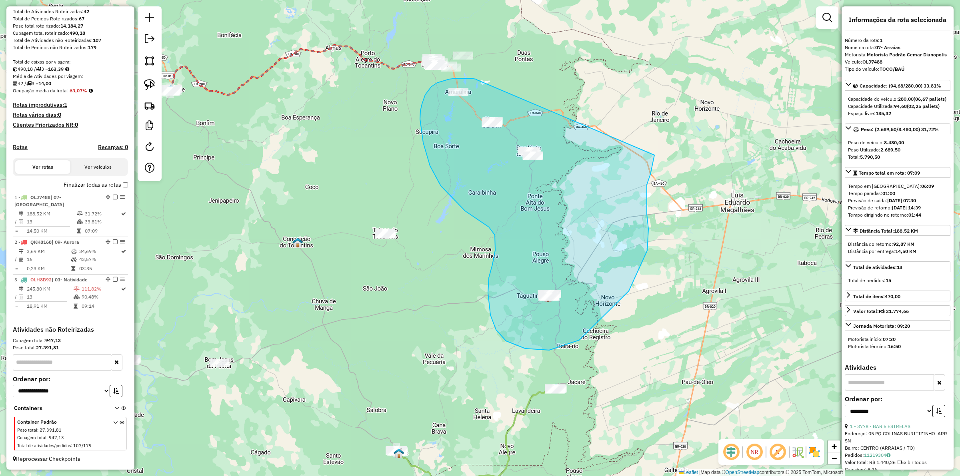
drag, startPoint x: 477, startPoint y: 80, endPoint x: 655, endPoint y: 155, distance: 192.5
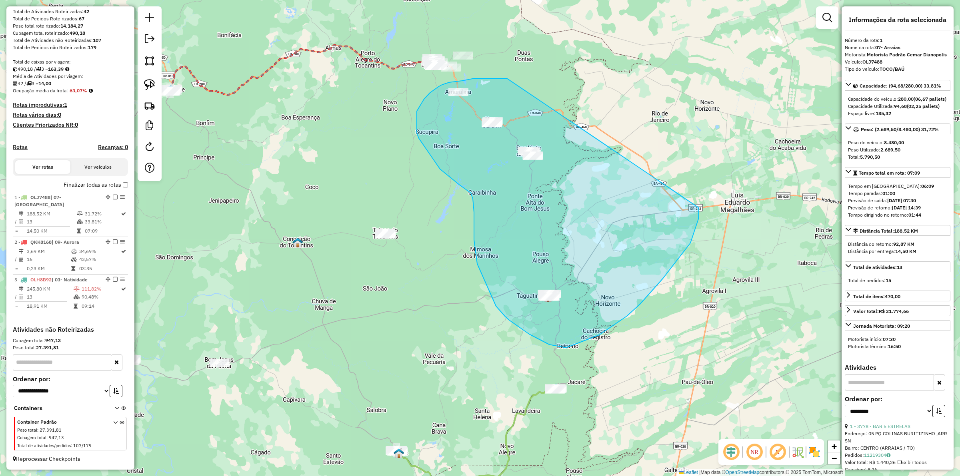
drag, startPoint x: 507, startPoint y: 78, endPoint x: 699, endPoint y: 194, distance: 224.2
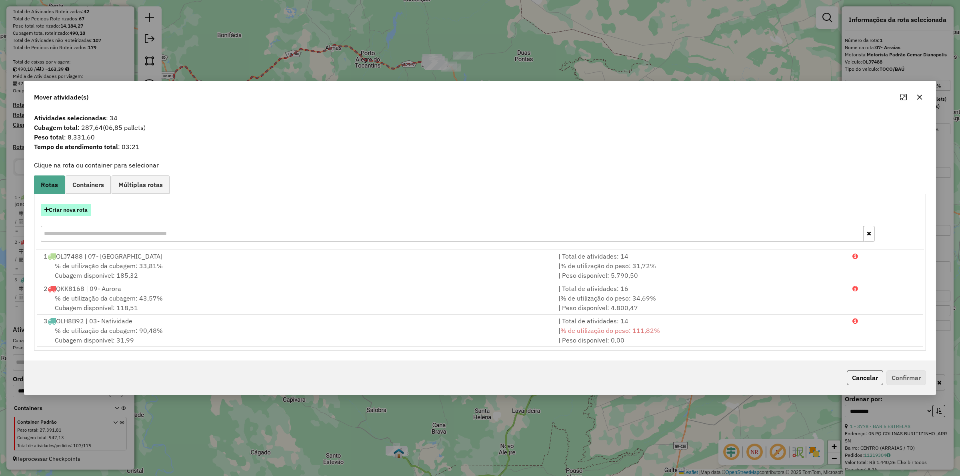
click at [57, 211] on button "Criar nova rota" at bounding box center [66, 210] width 50 height 12
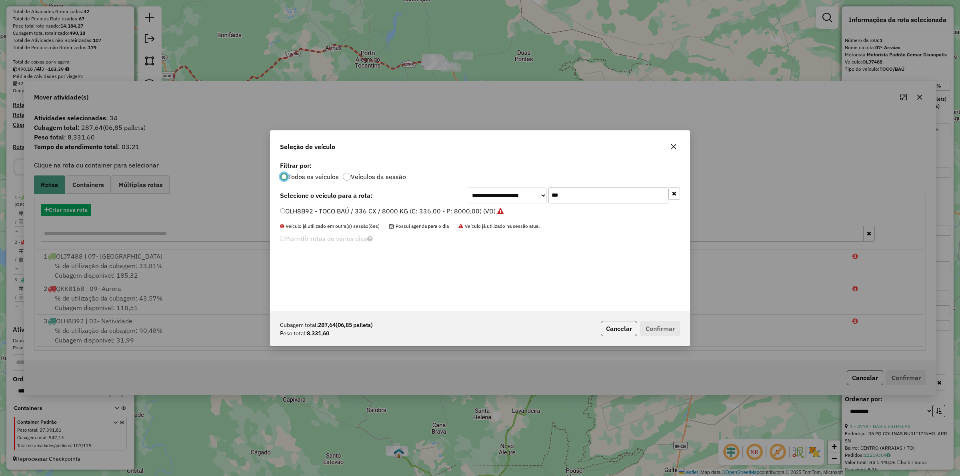
scroll to position [4, 2]
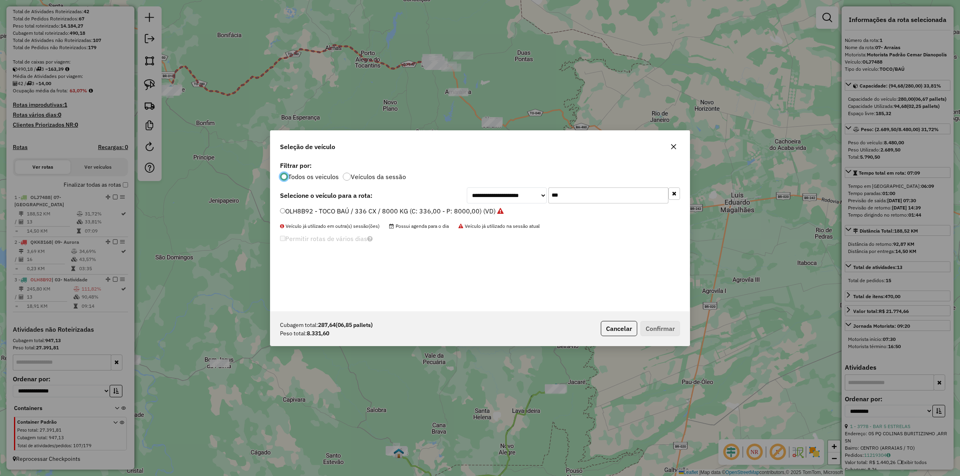
click at [589, 192] on input "***" at bounding box center [609, 196] width 120 height 16
type input "****"
click at [424, 209] on label "QWA9398 - TRUCK BAÚ 12750 KG (C: 12750,00 - P: 12750,00) (VD)" at bounding box center [383, 211] width 206 height 10
type input "*"
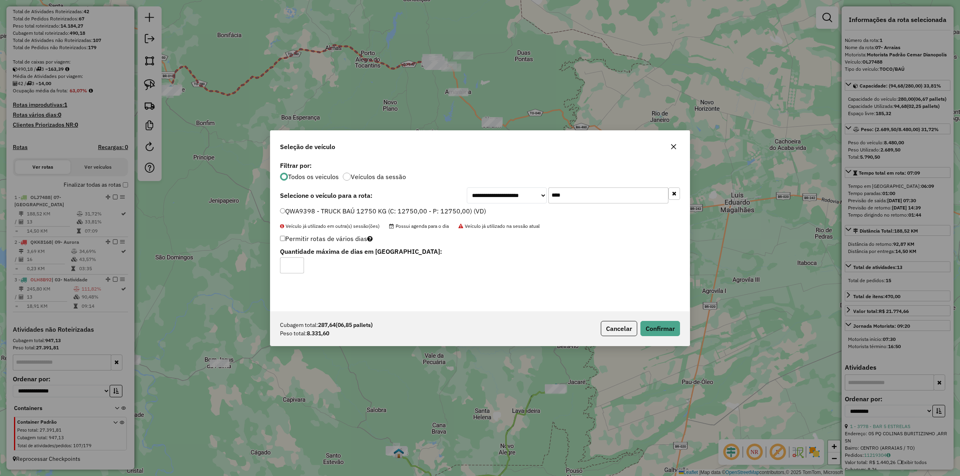
click at [280, 273] on input "*" at bounding box center [292, 266] width 24 height 16
click at [660, 333] on button "Confirmar" at bounding box center [661, 328] width 40 height 15
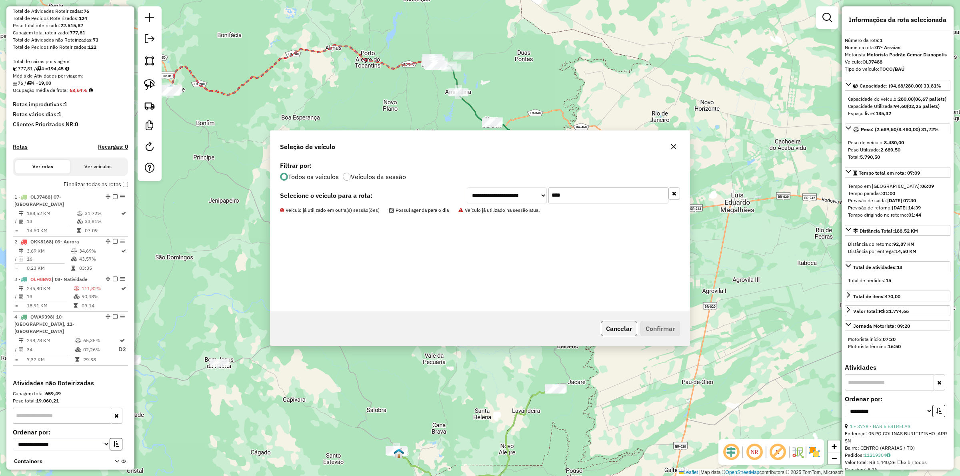
scroll to position [163, 0]
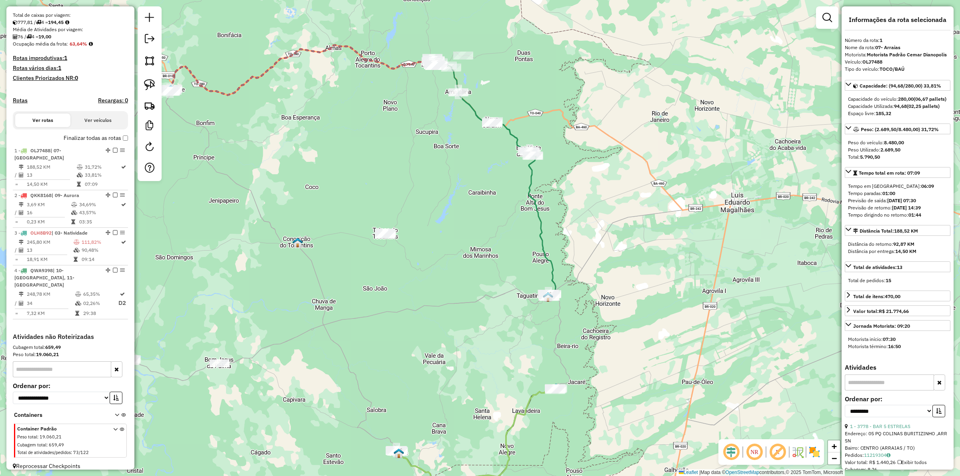
click at [521, 272] on div "Janela de atendimento Grade de atendimento Capacidade Transportadoras Veículos …" at bounding box center [480, 238] width 960 height 476
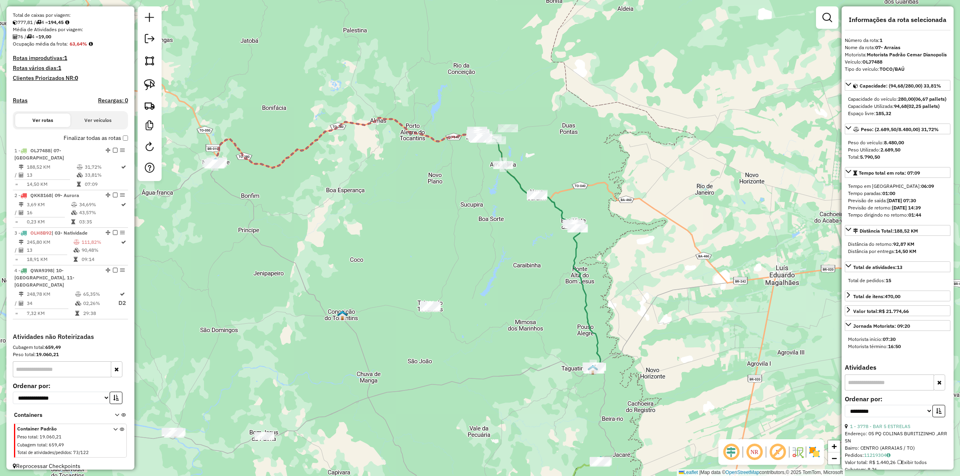
drag, startPoint x: 503, startPoint y: 276, endPoint x: 509, endPoint y: 285, distance: 11.0
click at [509, 285] on div "Janela de atendimento Grade de atendimento Capacidade Transportadoras Veículos …" at bounding box center [480, 238] width 960 height 476
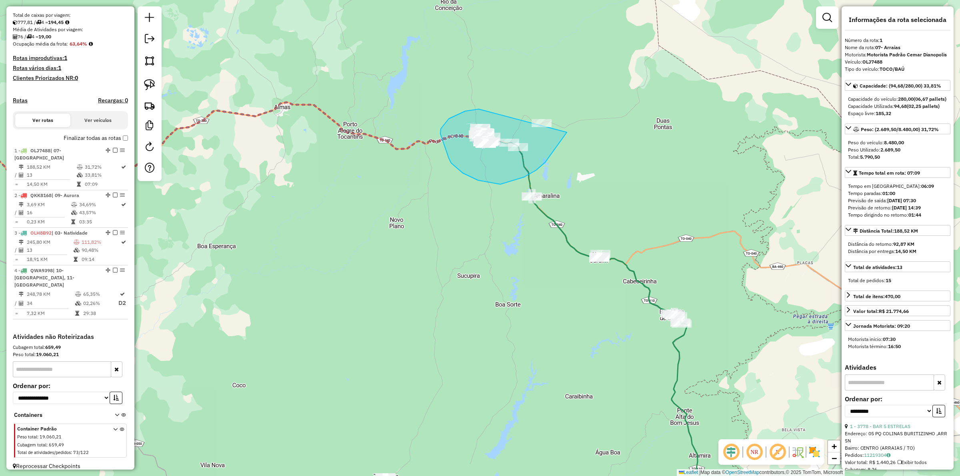
drag, startPoint x: 441, startPoint y: 129, endPoint x: 559, endPoint y: 81, distance: 127.3
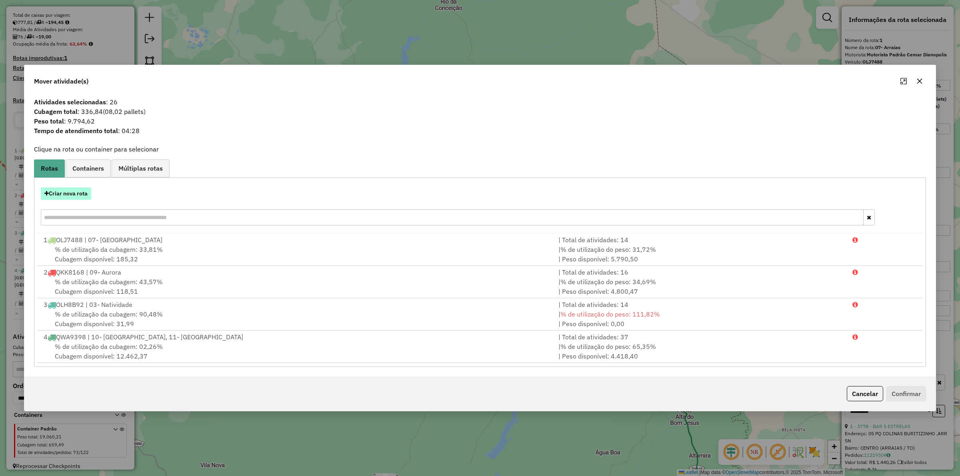
click at [67, 192] on button "Criar nova rota" at bounding box center [66, 194] width 50 height 12
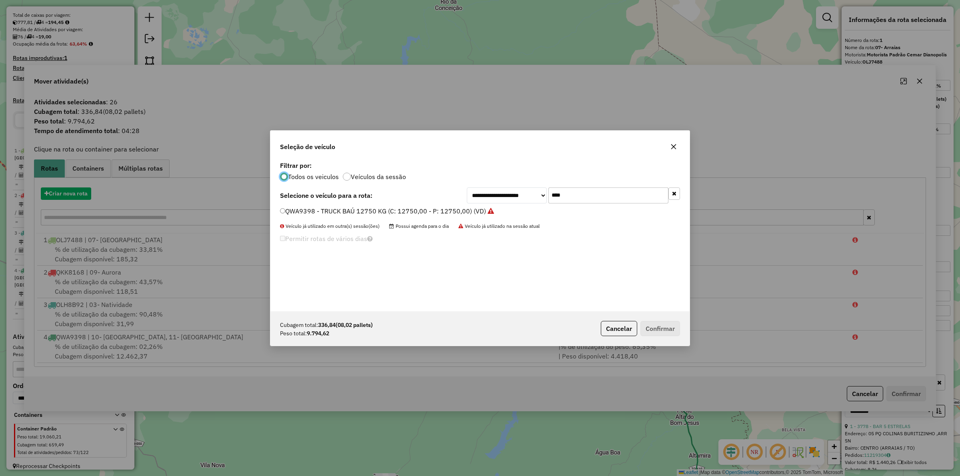
scroll to position [4, 2]
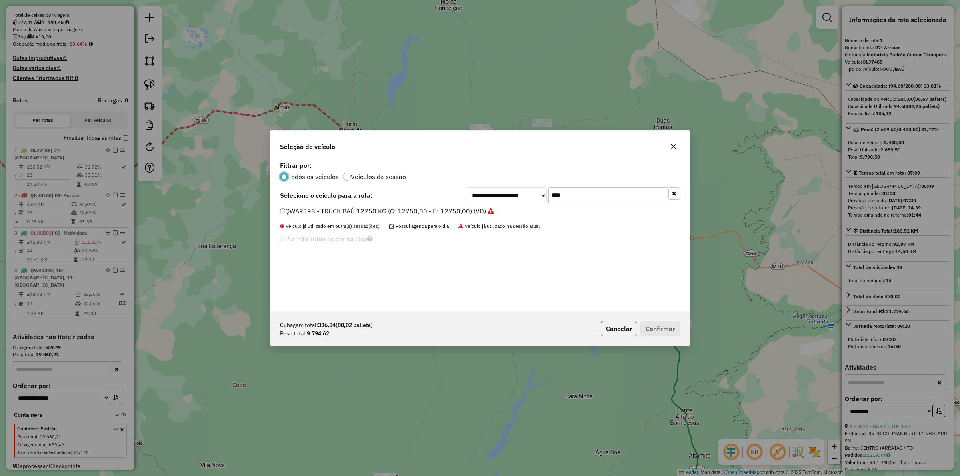
click at [581, 194] on input "****" at bounding box center [609, 196] width 120 height 16
type input "***"
drag, startPoint x: 409, startPoint y: 210, endPoint x: 515, endPoint y: 242, distance: 110.9
click at [410, 210] on label "ROT0001 - - F - 4000 (C: 168,00 - P: 4000,00) (VD)" at bounding box center [358, 211] width 156 height 10
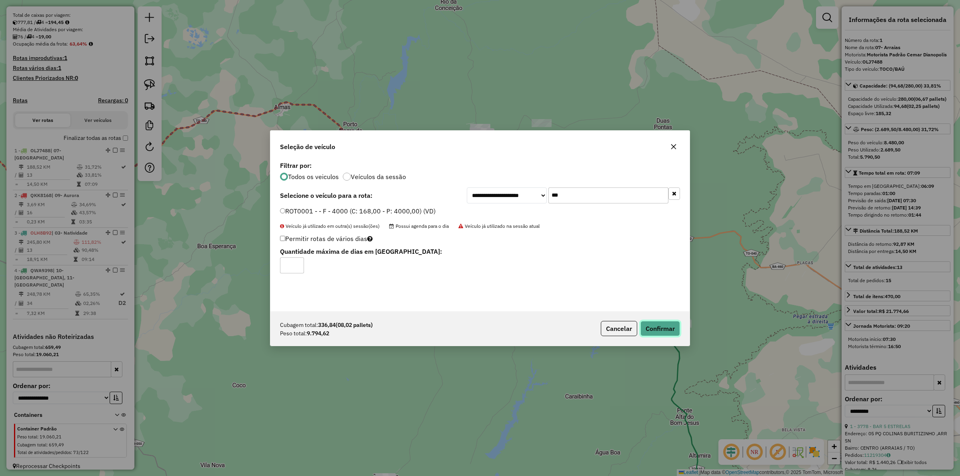
click at [667, 324] on button "Confirmar" at bounding box center [661, 328] width 40 height 15
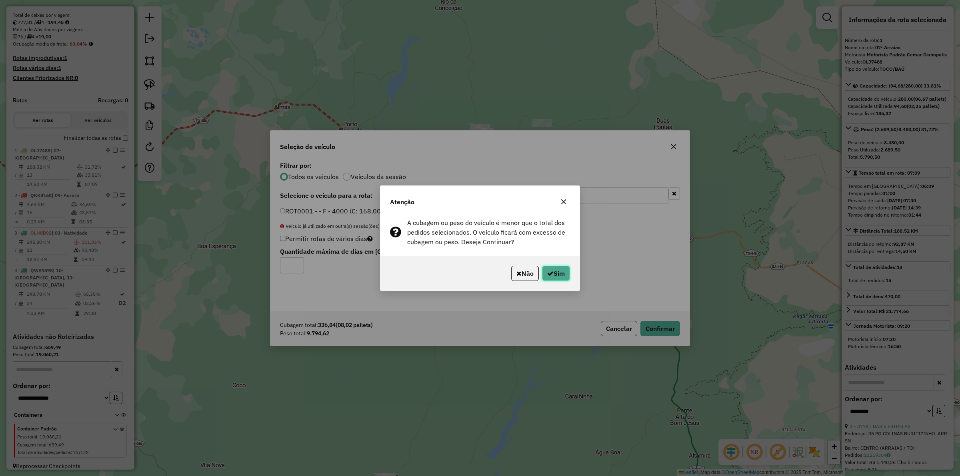
click at [550, 272] on icon "button" at bounding box center [550, 273] width 6 height 6
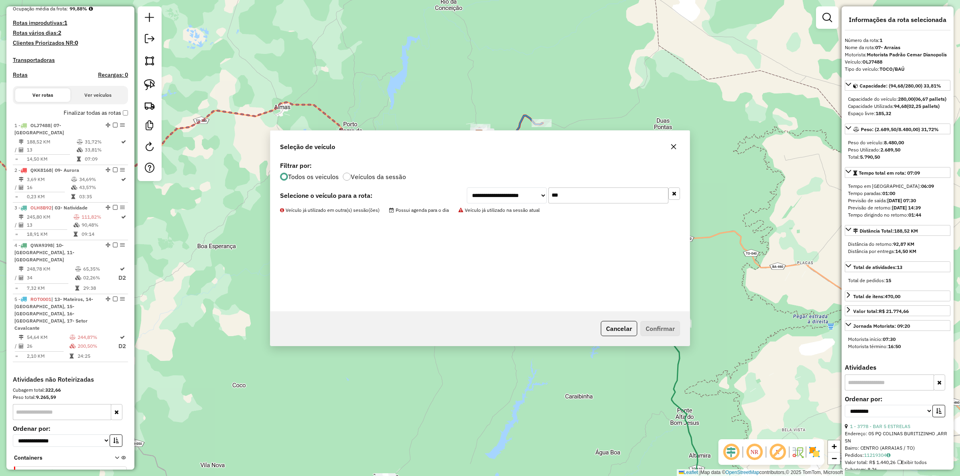
scroll to position [227, 0]
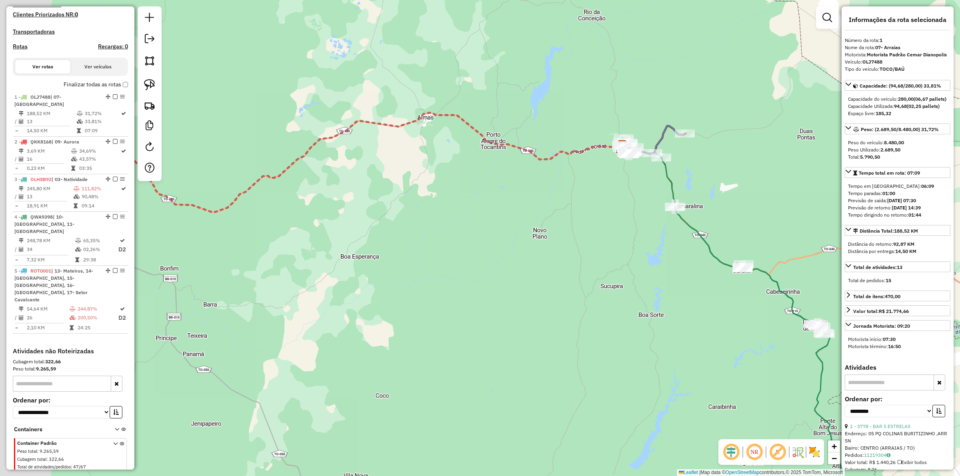
drag, startPoint x: 412, startPoint y: 285, endPoint x: 473, endPoint y: 274, distance: 61.4
click at [547, 291] on div "Janela de atendimento Grade de atendimento Capacidade Transportadoras Veículos …" at bounding box center [480, 238] width 960 height 476
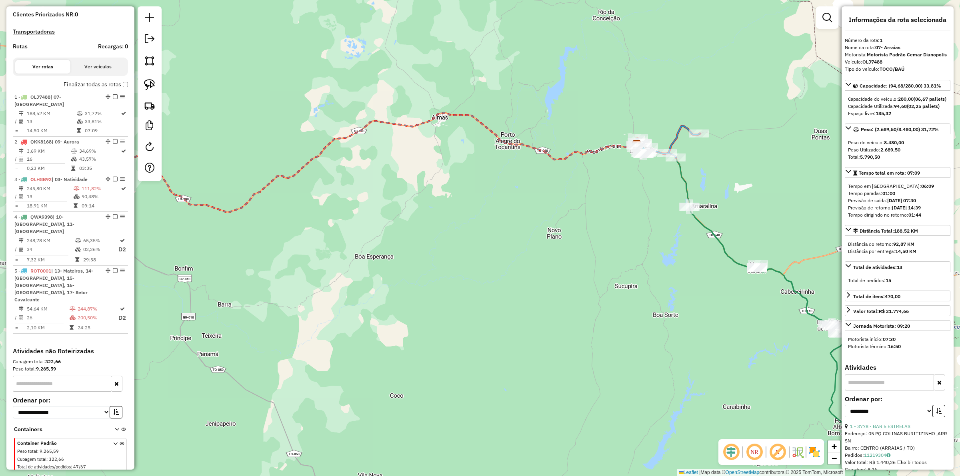
drag, startPoint x: 390, startPoint y: 252, endPoint x: 568, endPoint y: 256, distance: 177.7
click at [579, 256] on div "Janela de atendimento Grade de atendimento Capacidade Transportadoras Veículos …" at bounding box center [480, 238] width 960 height 476
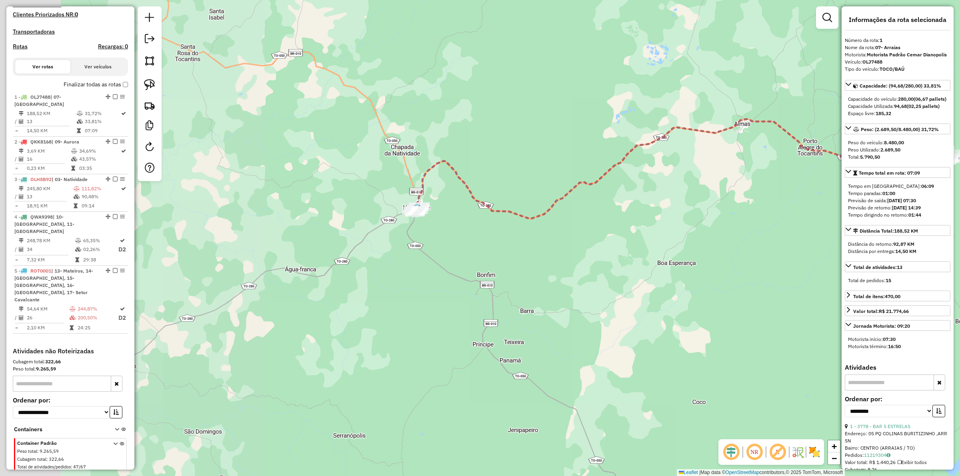
drag, startPoint x: 473, startPoint y: 258, endPoint x: 527, endPoint y: 255, distance: 53.3
click at [546, 255] on div "Janela de atendimento Grade de atendimento Capacidade Transportadoras Veículos …" at bounding box center [480, 238] width 960 height 476
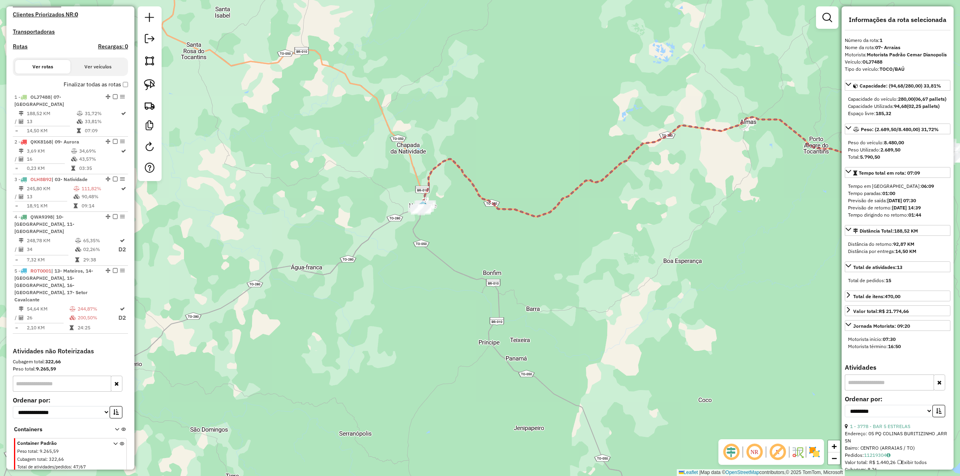
click at [428, 181] on icon at bounding box center [683, 167] width 524 height 100
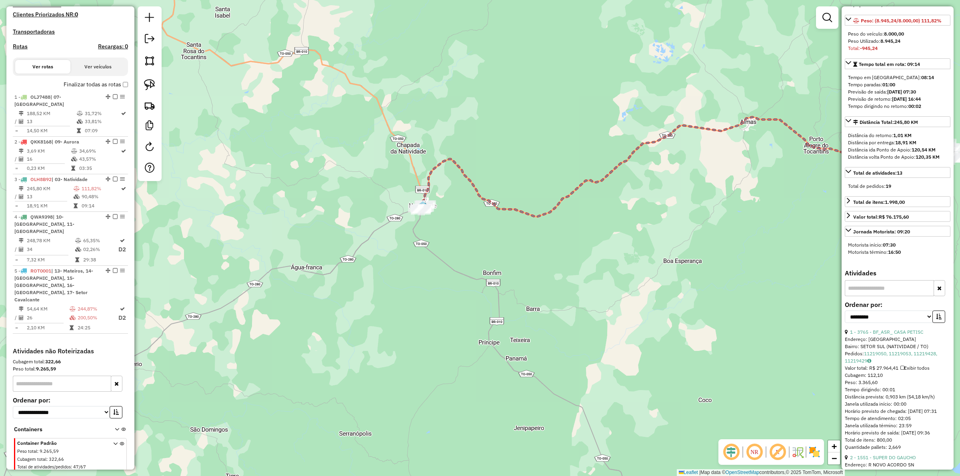
scroll to position [250, 0]
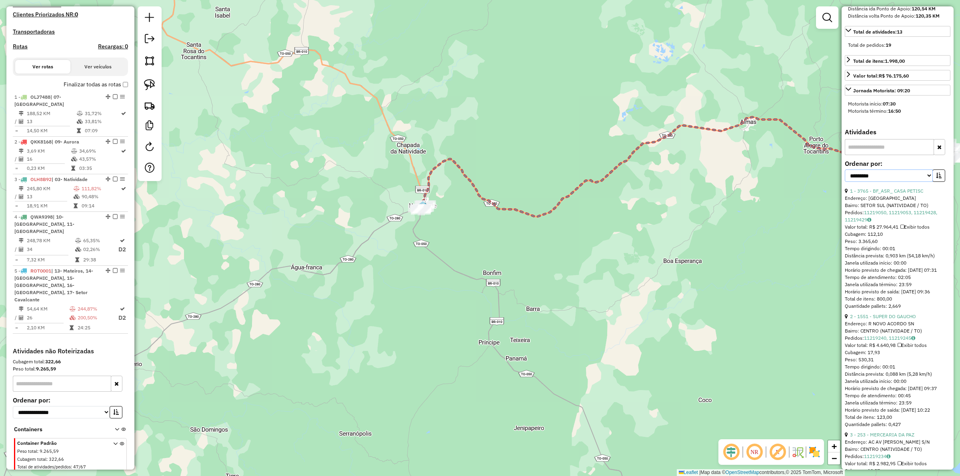
click at [877, 182] on select "**********" at bounding box center [889, 176] width 88 height 12
select select "*********"
click at [845, 182] on select "**********" at bounding box center [889, 176] width 88 height 12
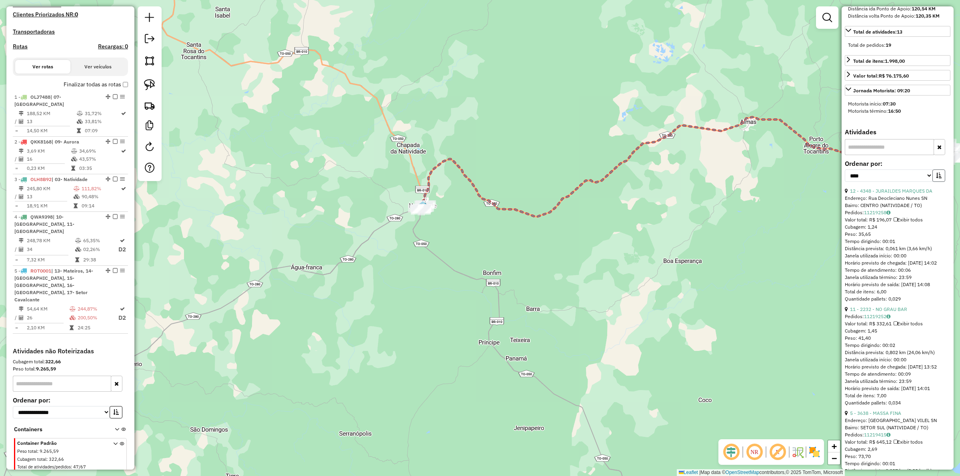
click at [933, 182] on button "button" at bounding box center [939, 176] width 13 height 12
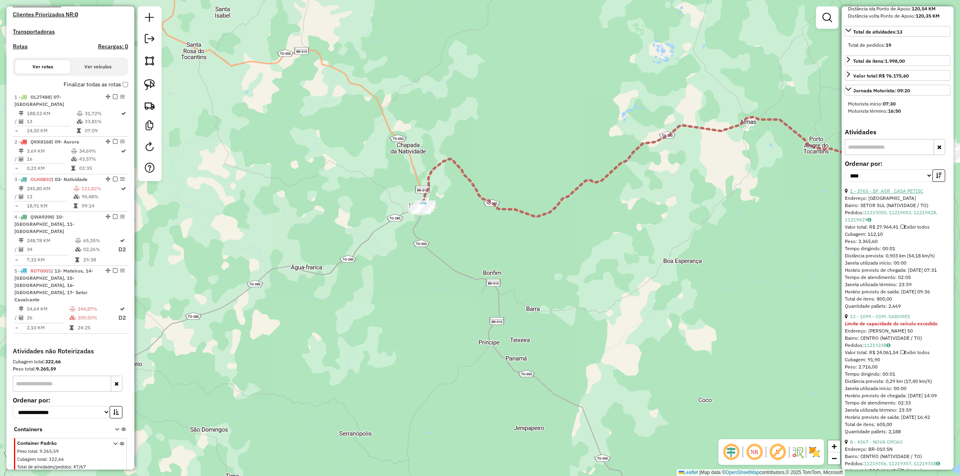
click at [901, 194] on link "1 - 3765 - BF_ASR_ CASA PETISC" at bounding box center [886, 191] width 73 height 6
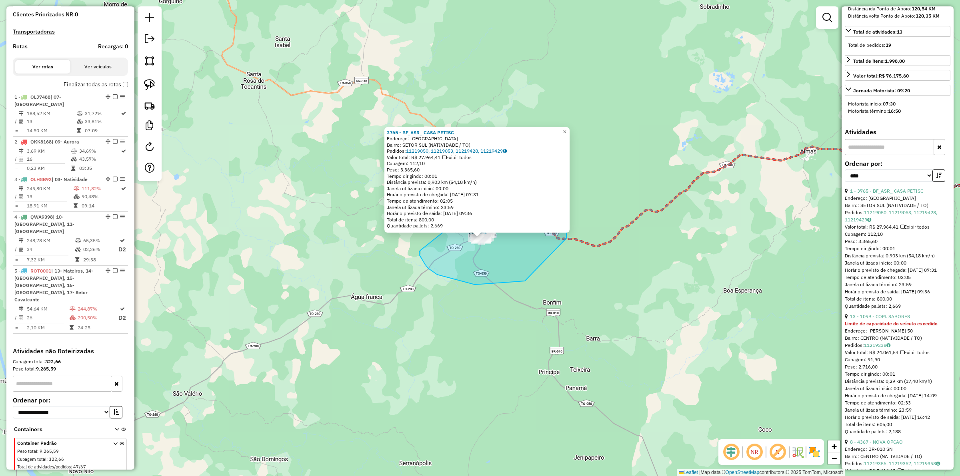
drag, startPoint x: 419, startPoint y: 252, endPoint x: 471, endPoint y: 188, distance: 82.5
click at [458, 187] on div "3765 - BF_ASR_ CASA PETISC Endereço: AVENIDA JK SN Bairro: SETOR SUL (NATIVIDAD…" at bounding box center [480, 238] width 960 height 476
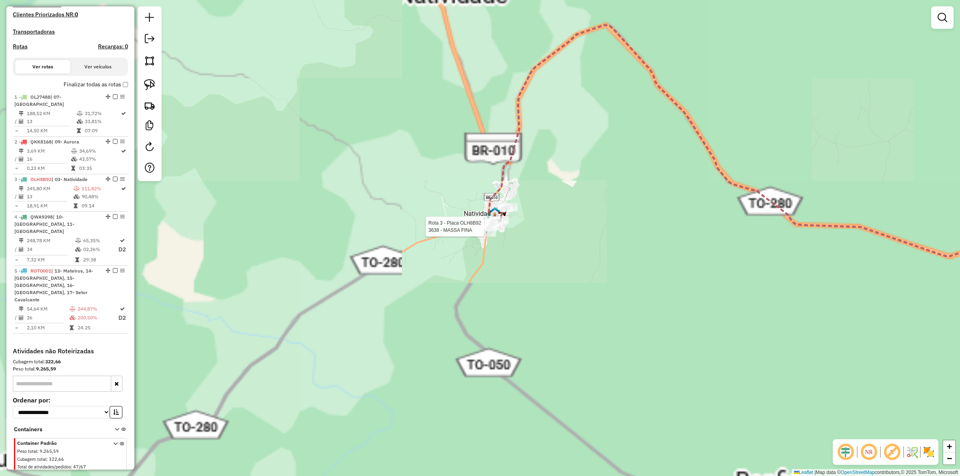
select select "*********"
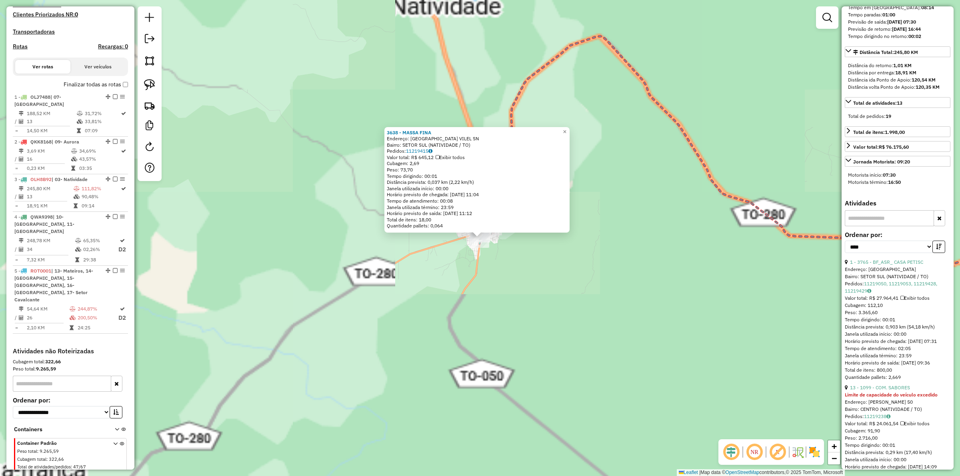
scroll to position [200, 0]
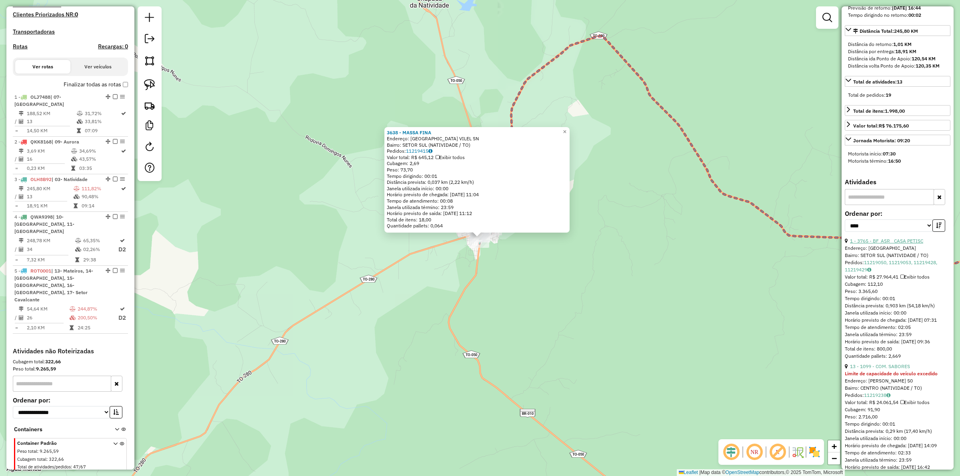
click at [875, 244] on link "1 - 3765 - BF_ASR_ CASA PETISC" at bounding box center [886, 241] width 73 height 6
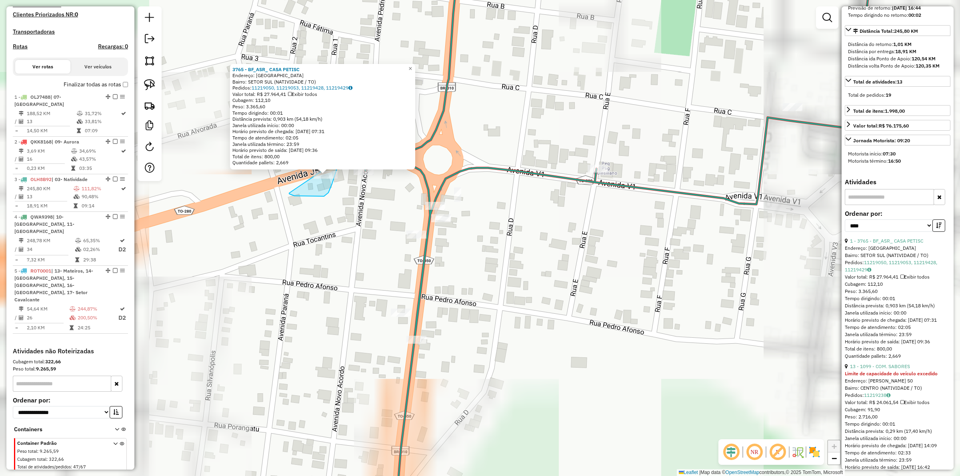
drag, startPoint x: 289, startPoint y: 193, endPoint x: 309, endPoint y: 159, distance: 39.8
click at [309, 159] on div "Rota 3 - Placa OLH8B92 3765 - BF_ASR_ CASA PETISC 3765 - BF_ASR_ CASA PETISC En…" at bounding box center [480, 238] width 960 height 476
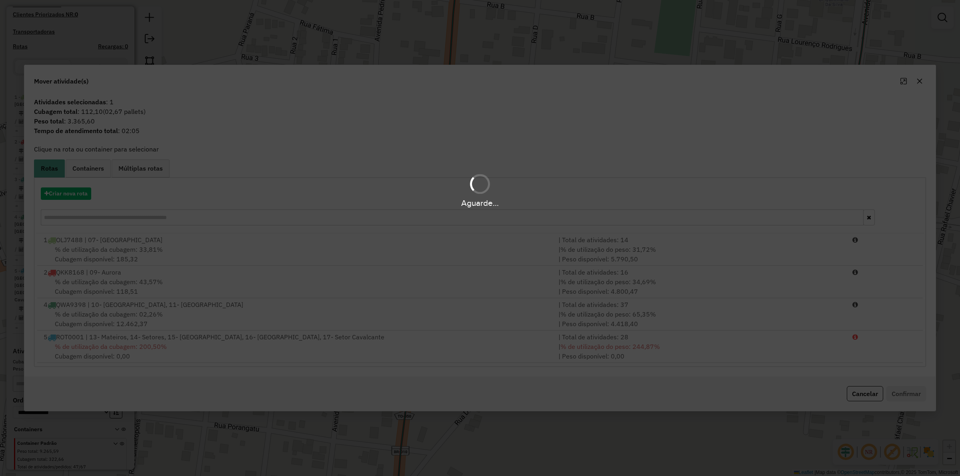
click at [86, 197] on div "Aguarde..." at bounding box center [480, 203] width 960 height 12
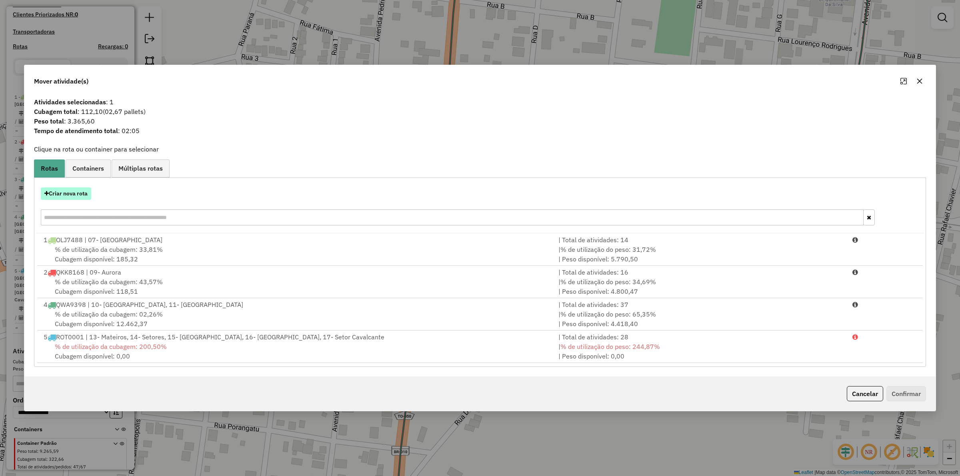
click at [81, 194] on button "Criar nova rota" at bounding box center [66, 194] width 50 height 12
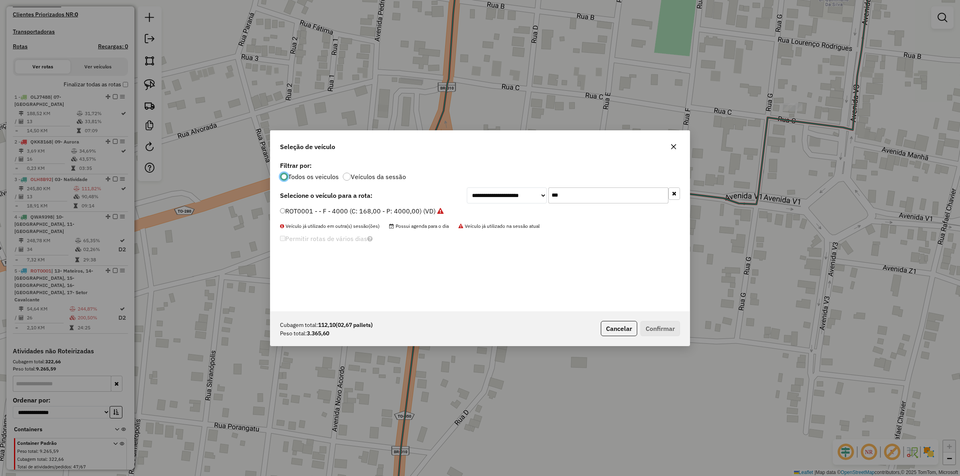
scroll to position [4, 2]
click at [603, 195] on input "***" at bounding box center [609, 196] width 120 height 16
click at [602, 195] on input "***" at bounding box center [609, 196] width 120 height 16
type input "***"
click at [446, 212] on label "MXB4J32 - TRUCK/CARGA SECA (C: 406,00 - P: 14100,00) (VD)" at bounding box center [375, 211] width 190 height 10
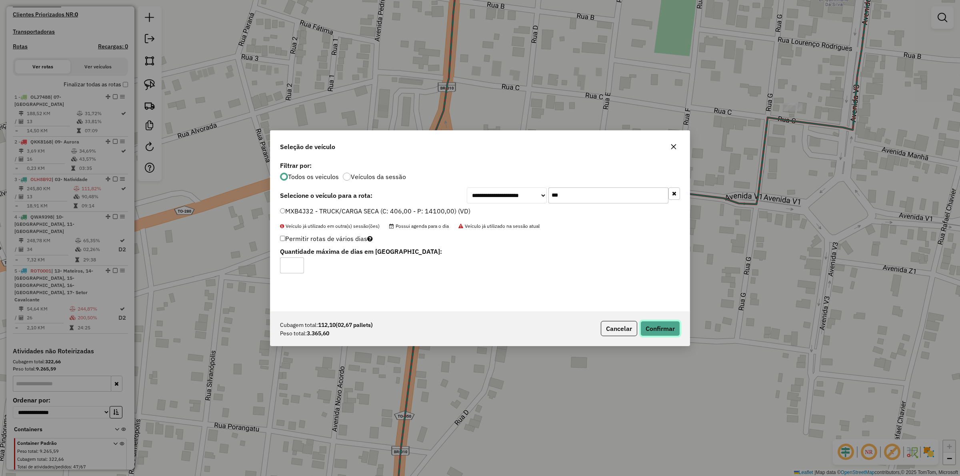
click at [665, 328] on button "Confirmar" at bounding box center [661, 328] width 40 height 15
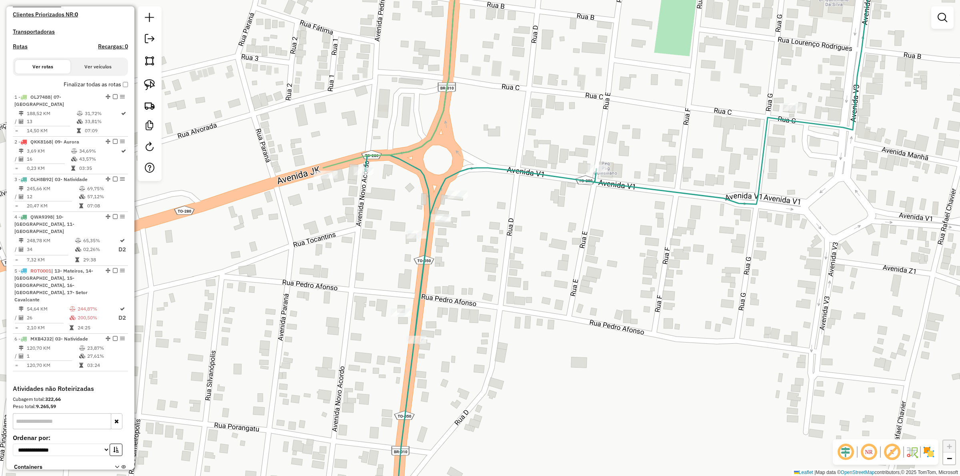
click at [452, 170] on icon at bounding box center [619, 228] width 509 height 552
select select "*********"
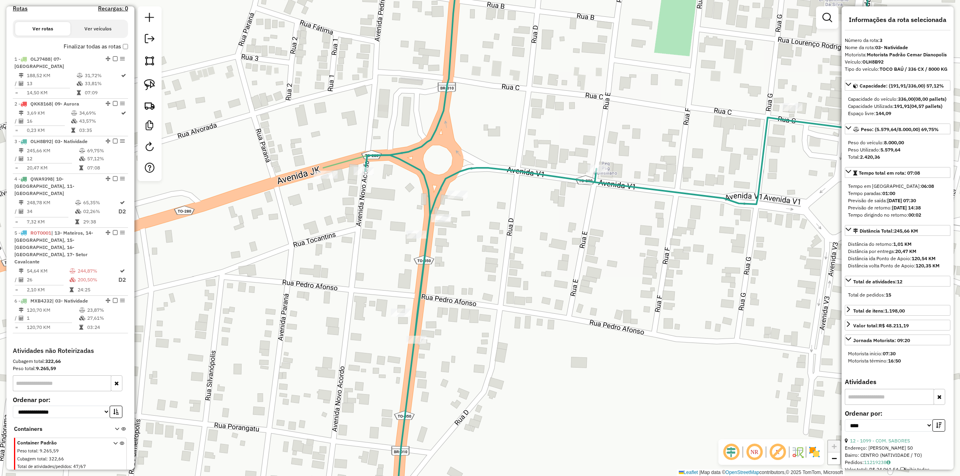
scroll to position [200, 0]
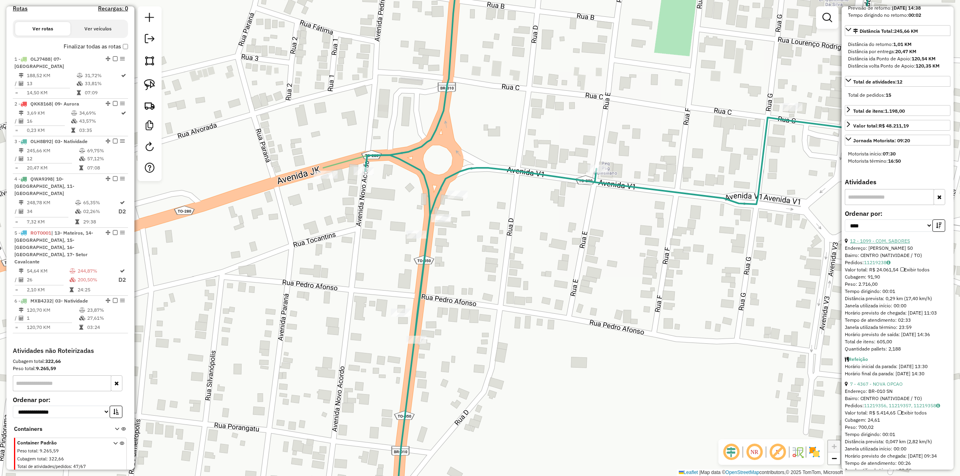
click at [885, 244] on link "12 - 1099 - COM. SABORES" at bounding box center [880, 241] width 60 height 6
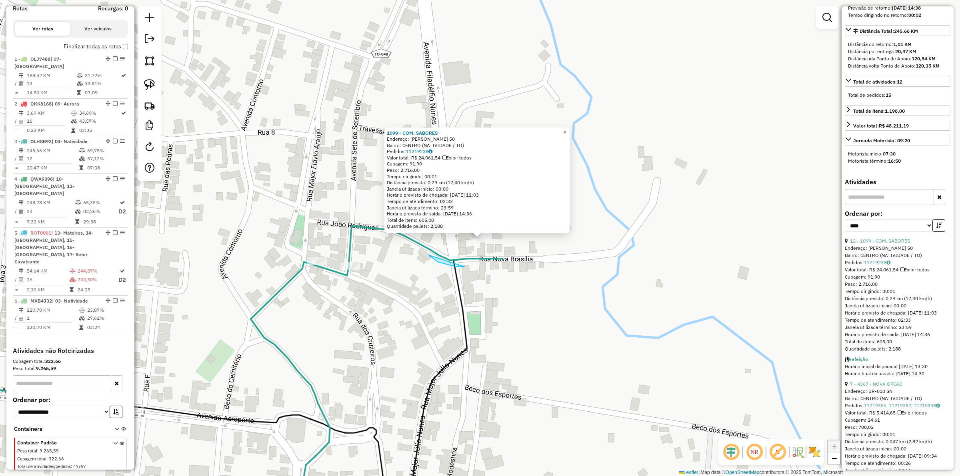
drag, startPoint x: 464, startPoint y: 267, endPoint x: 491, endPoint y: 222, distance: 51.5
click at [491, 222] on div "1099 - COM. SABORES Endereço: JOAO RODRIGUES 50 Bairro: CENTRO (NATIVIDADE / TO…" at bounding box center [480, 238] width 960 height 476
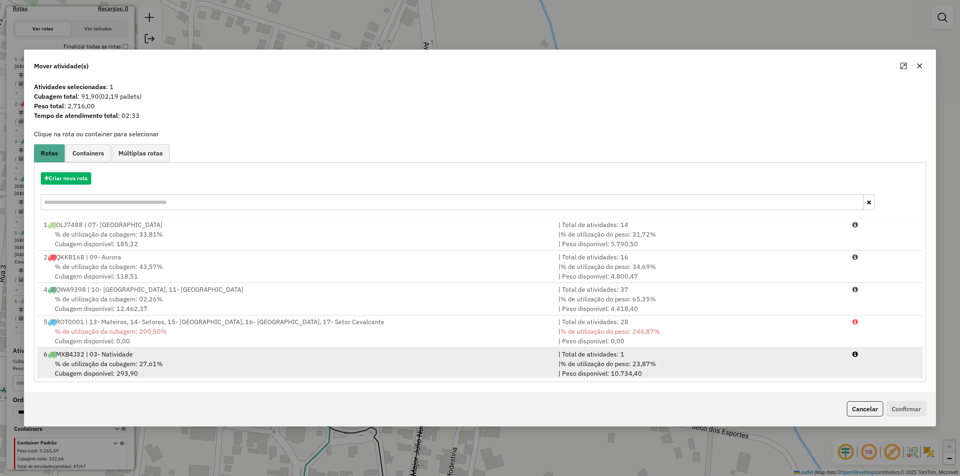
click at [637, 360] on span "% de utilização do peso: 23,87%" at bounding box center [609, 364] width 96 height 8
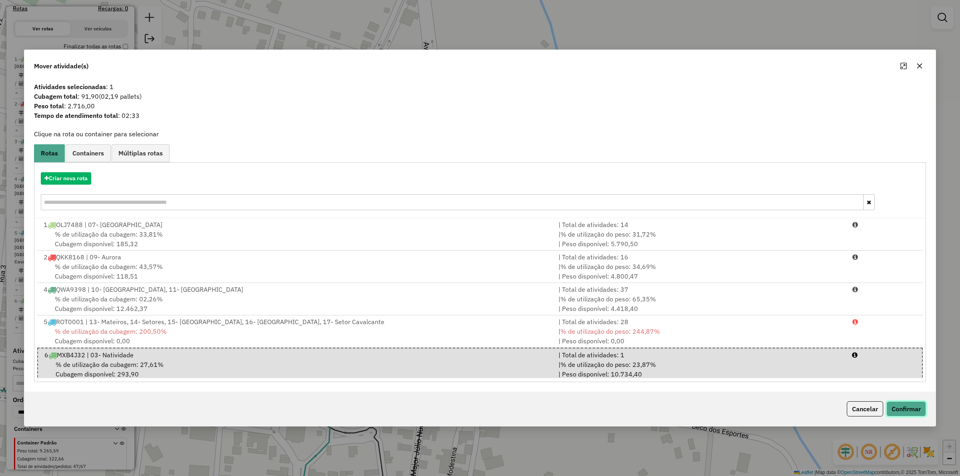
click at [906, 402] on button "Confirmar" at bounding box center [907, 409] width 40 height 15
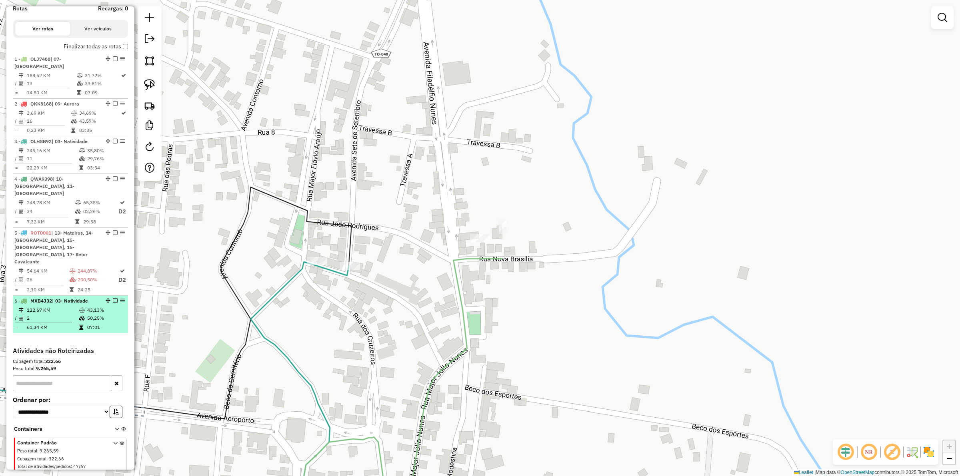
click at [113, 298] on em at bounding box center [115, 300] width 5 height 5
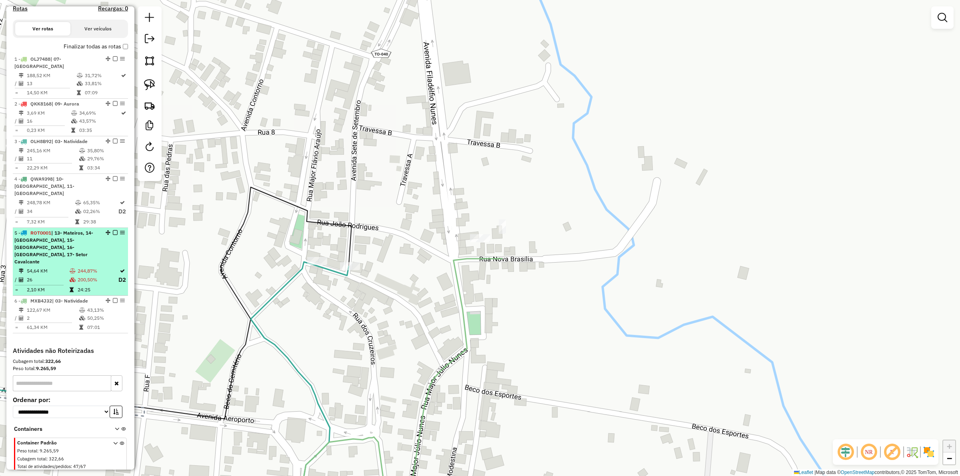
scroll to position [238, 0]
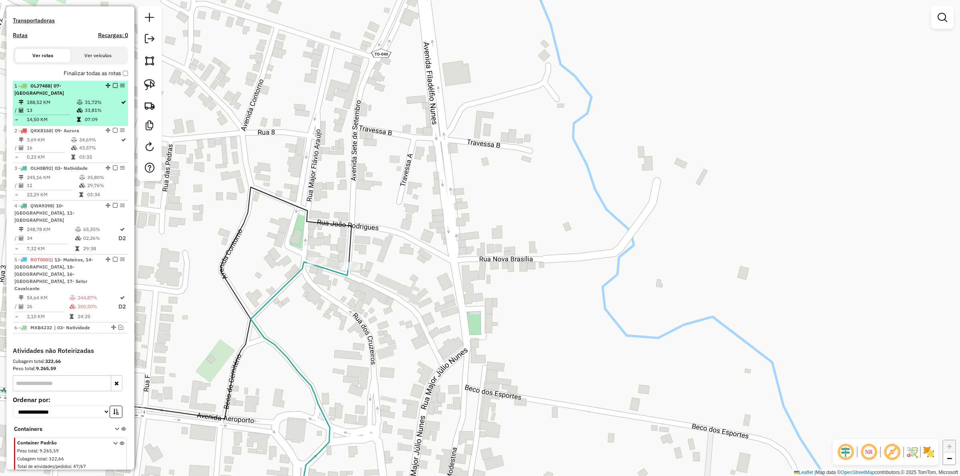
click at [113, 88] on em at bounding box center [115, 85] width 5 height 5
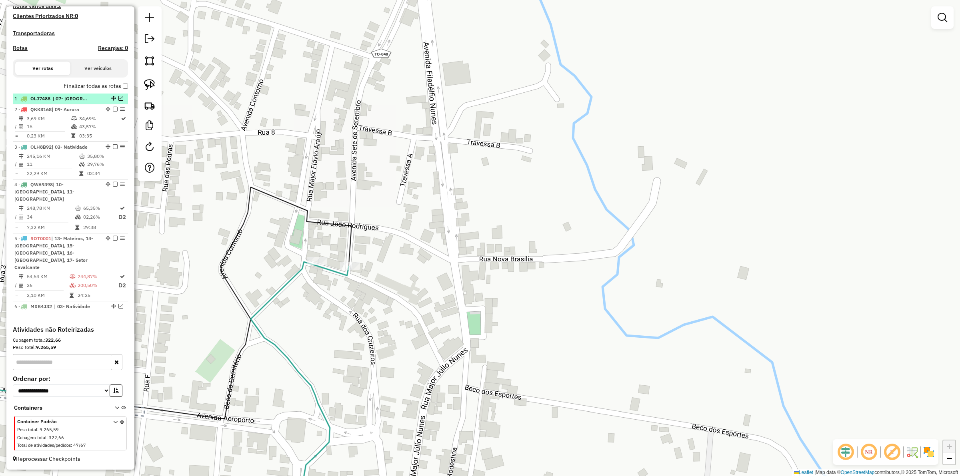
scroll to position [211, 0]
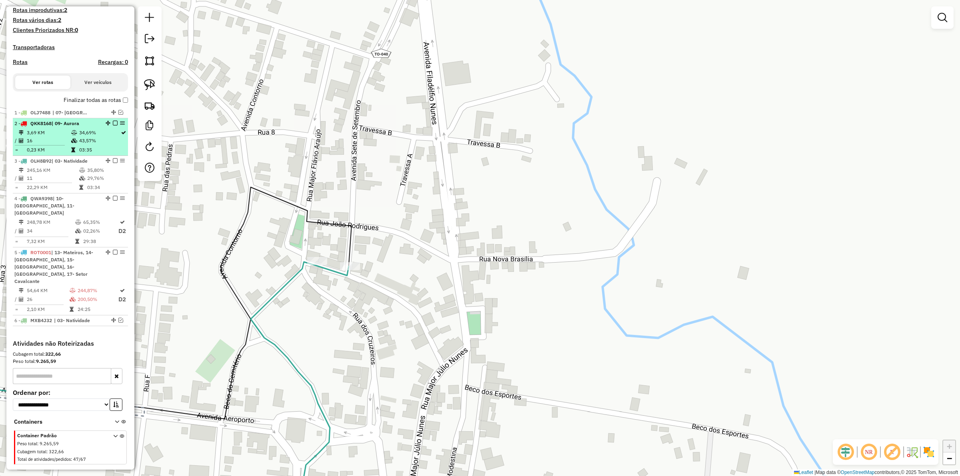
click at [114, 126] on em at bounding box center [115, 123] width 5 height 5
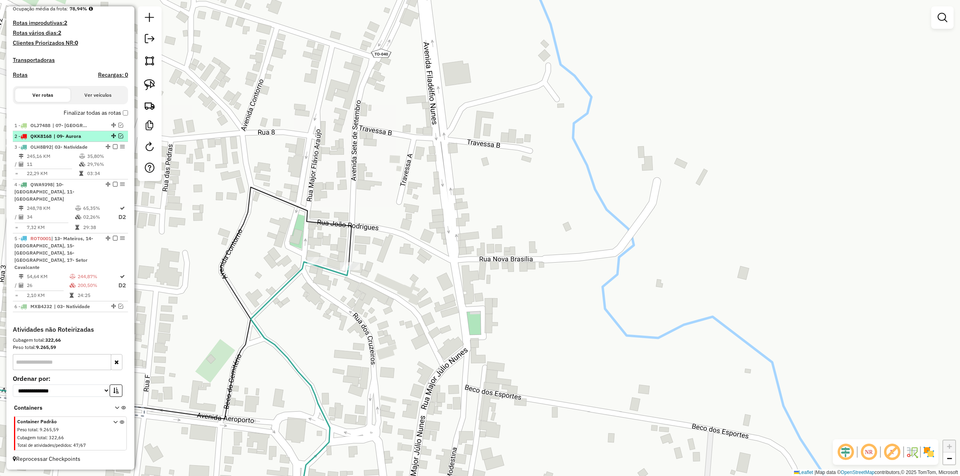
scroll to position [184, 0]
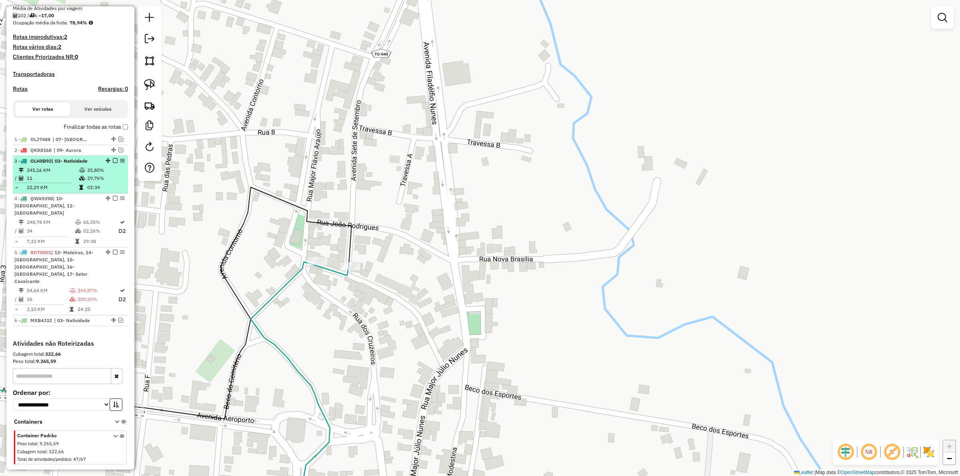
click at [81, 173] on icon at bounding box center [82, 170] width 6 height 5
select select "*********"
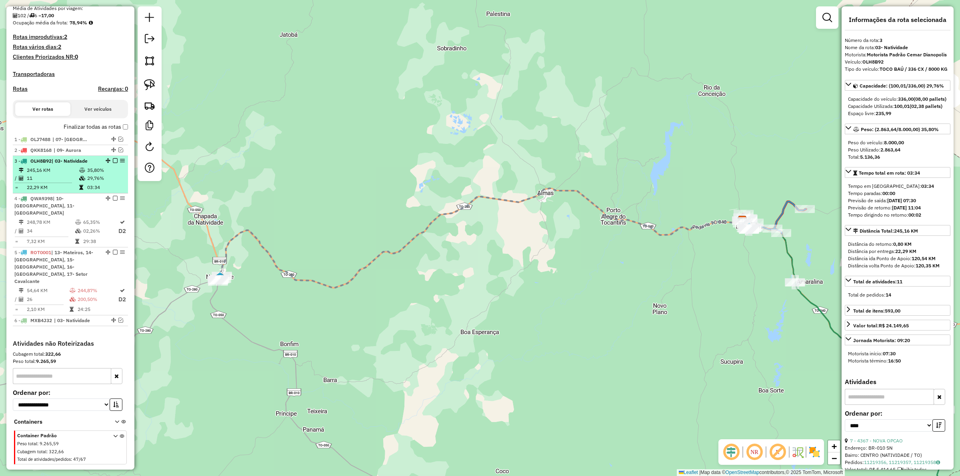
click at [113, 163] on em at bounding box center [115, 160] width 5 height 5
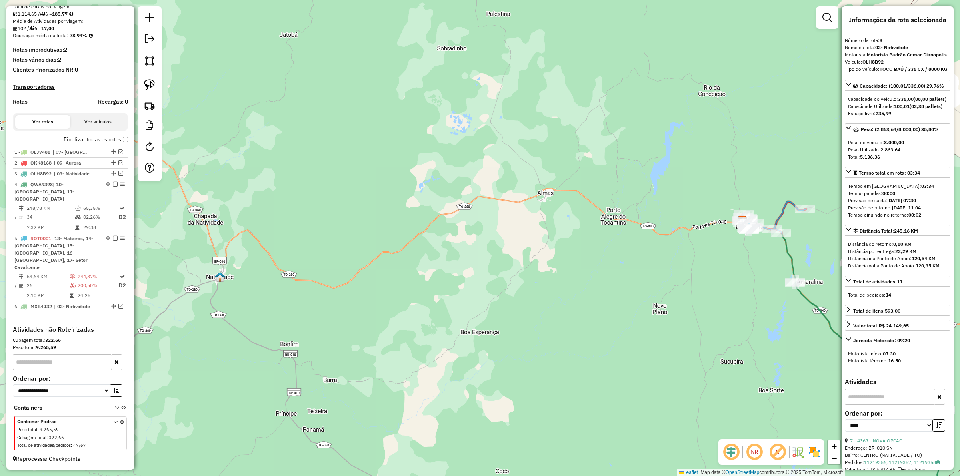
scroll to position [158, 0]
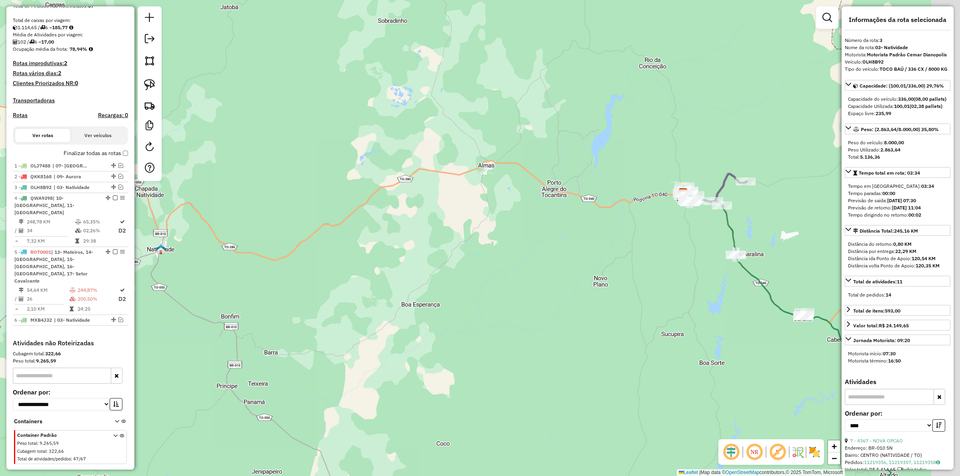
drag, startPoint x: 521, startPoint y: 289, endPoint x: 404, endPoint y: 232, distance: 129.7
click at [407, 234] on div "Janela de atendimento Grade de atendimento Capacidade Transportadoras Veículos …" at bounding box center [480, 238] width 960 height 476
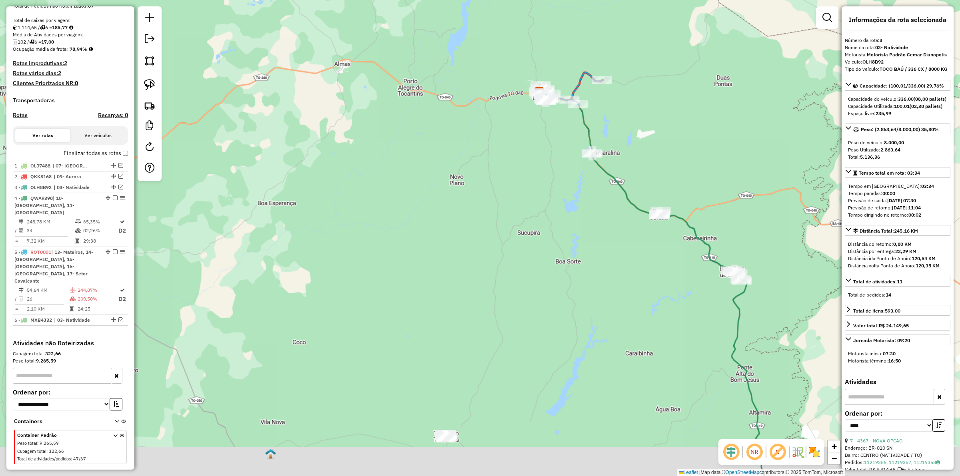
drag, startPoint x: 469, startPoint y: 233, endPoint x: 460, endPoint y: 232, distance: 8.4
click at [459, 221] on div "Janela de atendimento Grade de atendimento Capacidade Transportadoras Veículos …" at bounding box center [480, 238] width 960 height 476
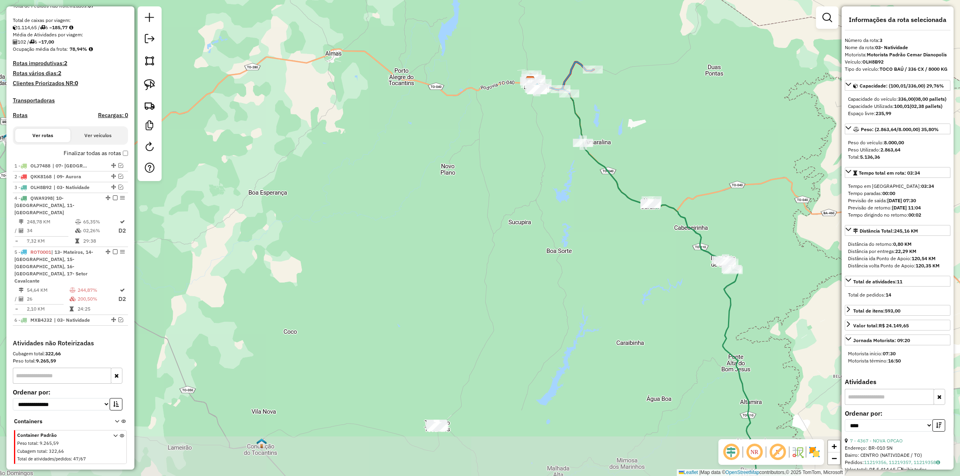
drag, startPoint x: 479, startPoint y: 273, endPoint x: 454, endPoint y: 230, distance: 49.5
click at [454, 230] on div "Janela de atendimento Grade de atendimento Capacidade Transportadoras Veículos …" at bounding box center [480, 238] width 960 height 476
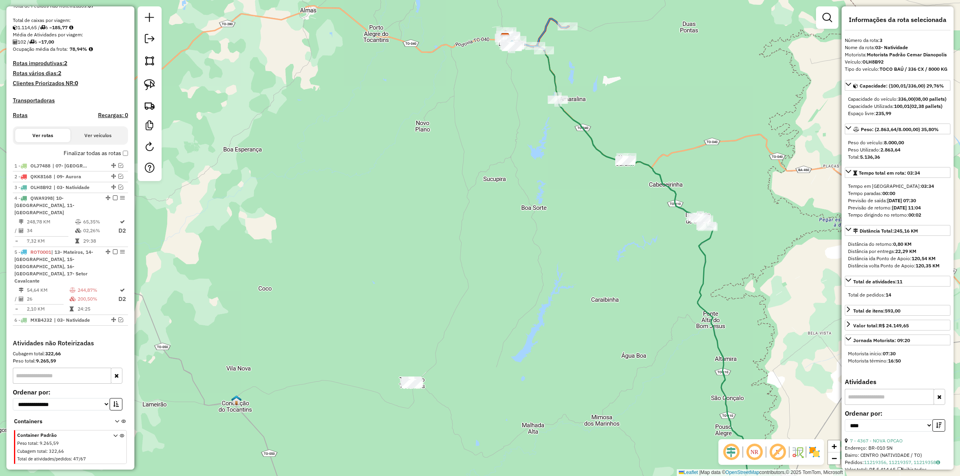
drag, startPoint x: 513, startPoint y: 208, endPoint x: 528, endPoint y: 216, distance: 17.4
click at [512, 206] on div "Janela de atendimento Grade de atendimento Capacidade Transportadoras Veículos …" at bounding box center [480, 238] width 960 height 476
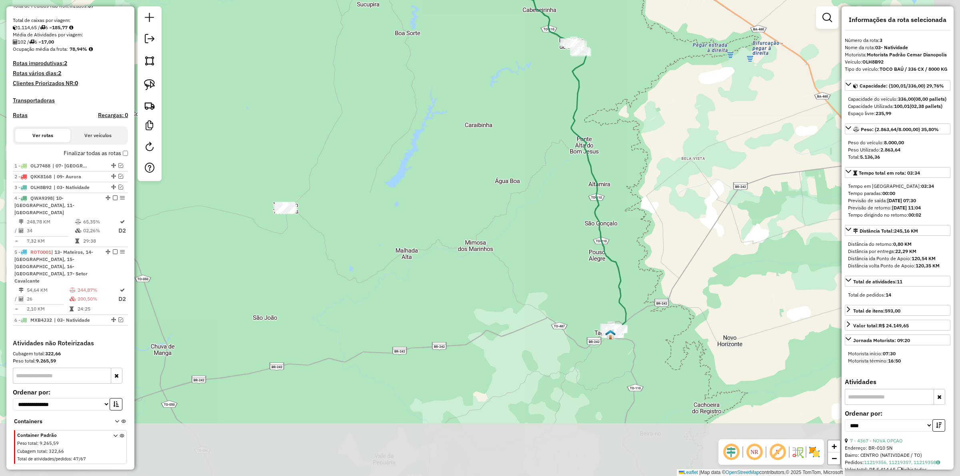
drag, startPoint x: 569, startPoint y: 244, endPoint x: 548, endPoint y: 247, distance: 21.0
click at [546, 229] on div "Janela de atendimento Grade de atendimento Capacidade Transportadoras Veículos …" at bounding box center [480, 238] width 960 height 476
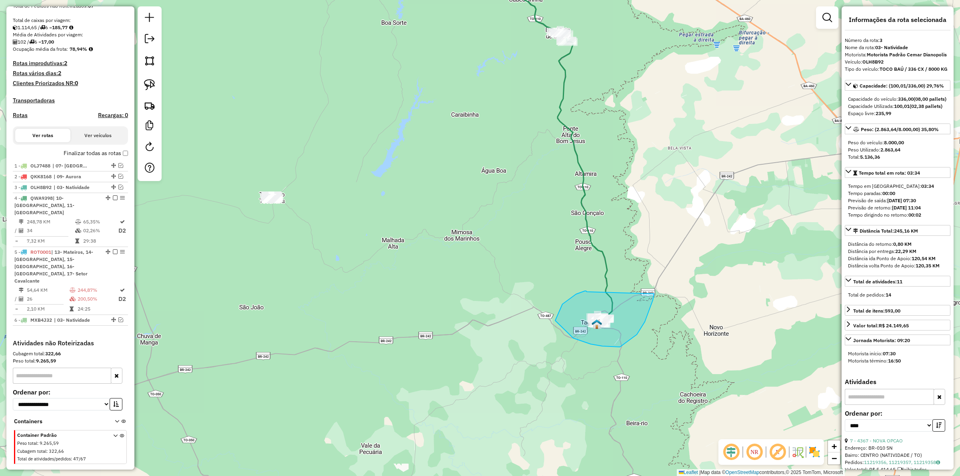
drag, startPoint x: 586, startPoint y: 291, endPoint x: 654, endPoint y: 294, distance: 68.1
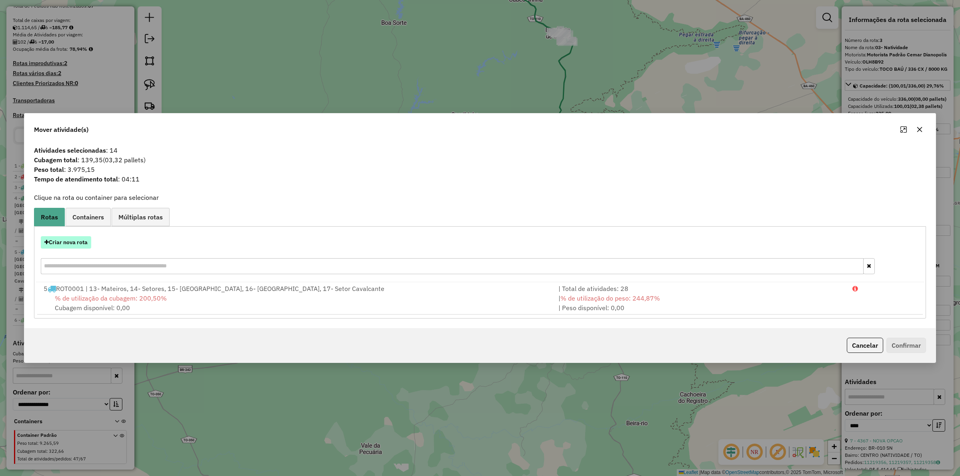
click at [64, 237] on button "Criar nova rota" at bounding box center [66, 242] width 50 height 12
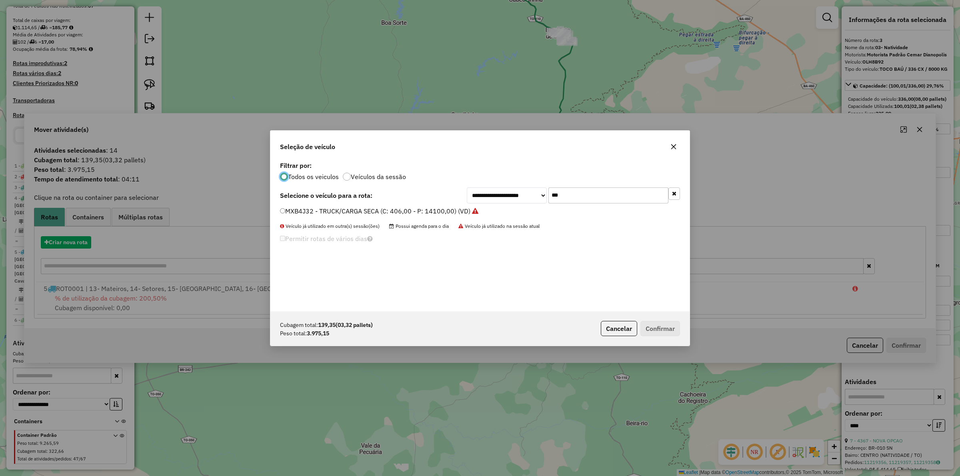
scroll to position [4, 2]
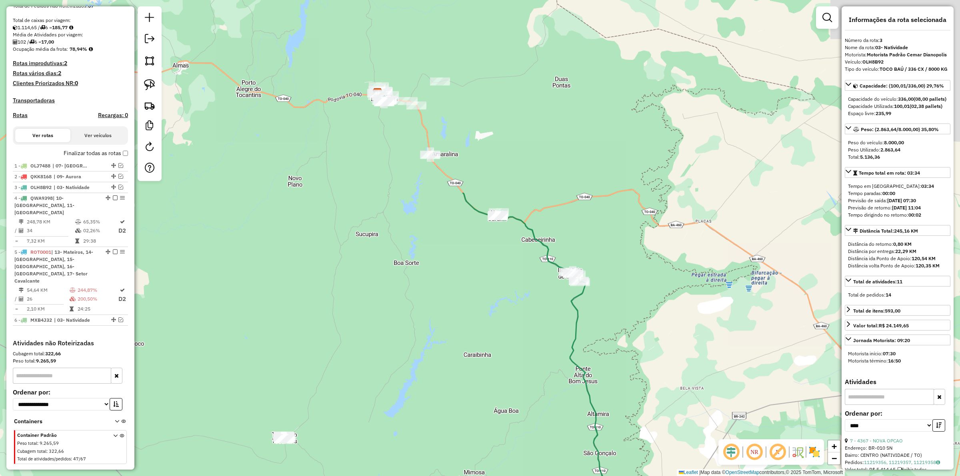
drag, startPoint x: 618, startPoint y: 112, endPoint x: 629, endPoint y: 360, distance: 248.3
click at [629, 360] on div "Janela de atendimento Grade de atendimento Capacidade Transportadoras Veículos …" at bounding box center [480, 238] width 960 height 476
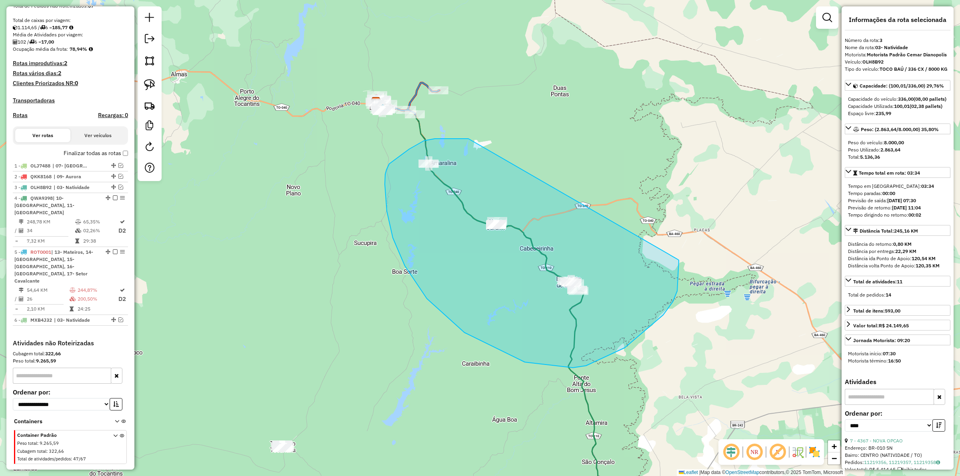
drag, startPoint x: 466, startPoint y: 139, endPoint x: 679, endPoint y: 260, distance: 244.6
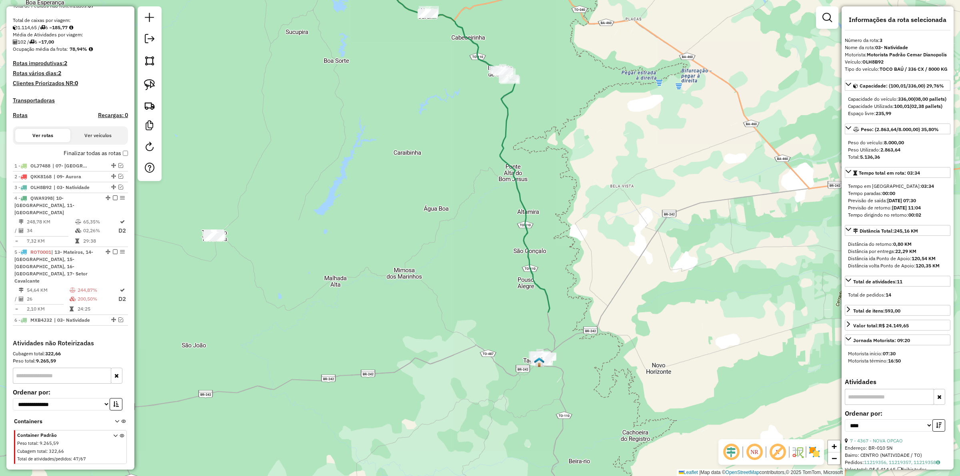
drag, startPoint x: 633, startPoint y: 349, endPoint x: 577, endPoint y: 198, distance: 160.8
click at [577, 172] on div "Janela de atendimento Grade de atendimento Capacidade Transportadoras Veículos …" at bounding box center [480, 238] width 960 height 476
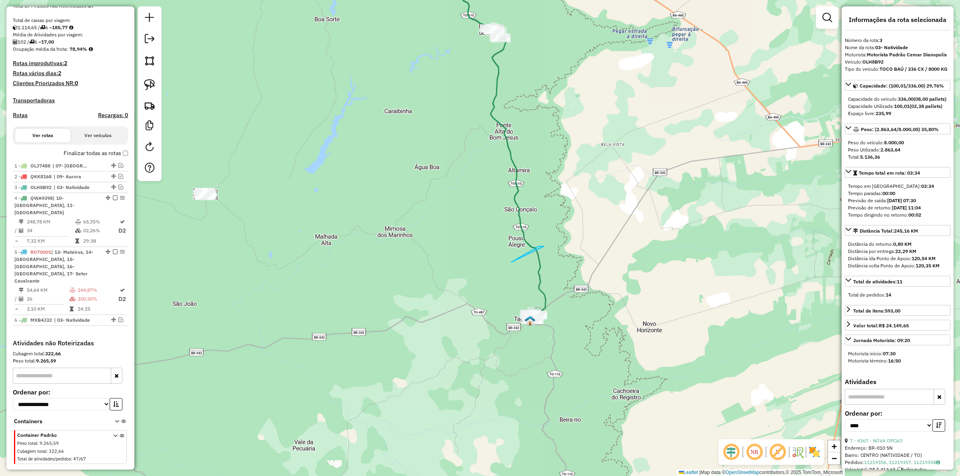
drag, startPoint x: 511, startPoint y: 262, endPoint x: 663, endPoint y: 274, distance: 152.1
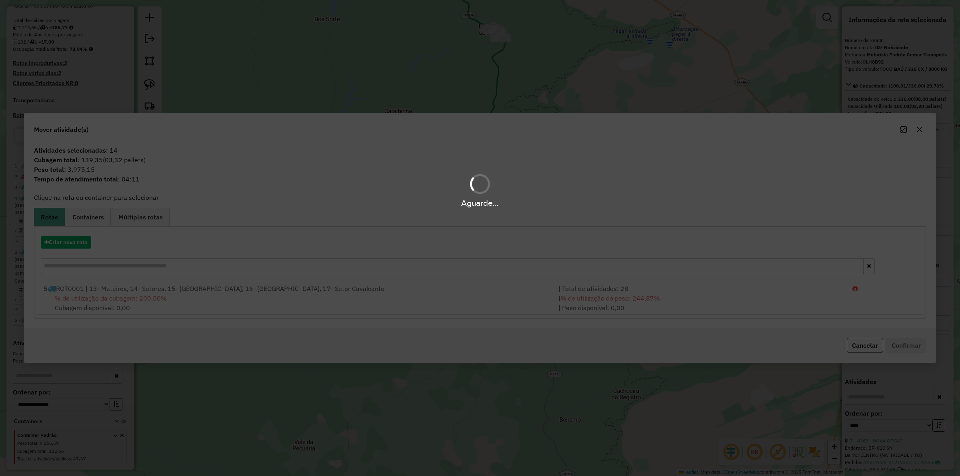
click at [62, 241] on div "Aguarde..." at bounding box center [480, 238] width 960 height 476
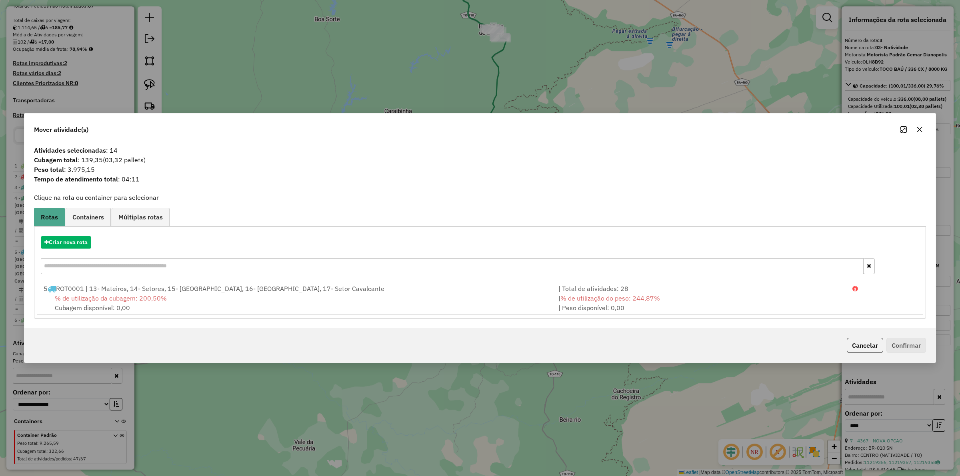
click at [62, 241] on hb-app "Aguarde... Pop-up bloqueado! Seu navegador bloqueou automáticamente a abertura …" at bounding box center [480, 238] width 960 height 476
drag, startPoint x: 62, startPoint y: 241, endPoint x: 66, endPoint y: 240, distance: 4.0
click at [66, 240] on button "Criar nova rota" at bounding box center [66, 242] width 50 height 12
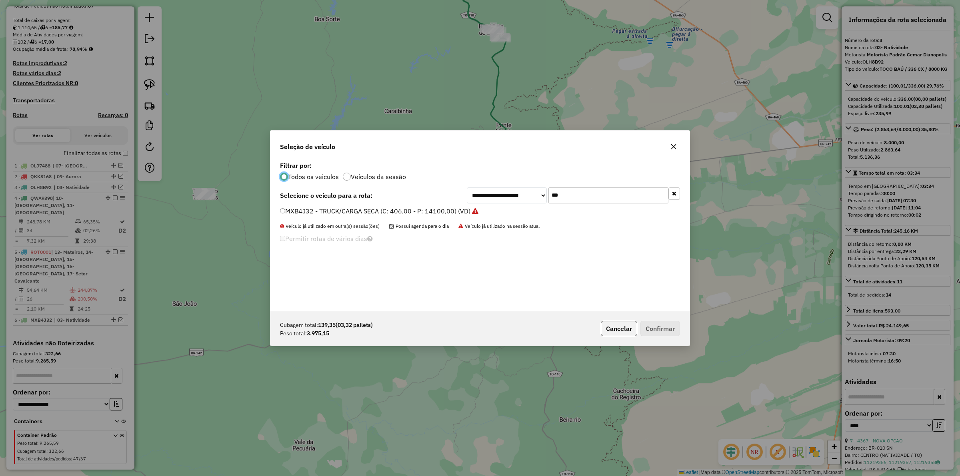
click at [581, 194] on input "***" at bounding box center [609, 196] width 120 height 16
type input "****"
click at [439, 208] on label "QWA9398 - TRUCK BAÚ 12750 KG (C: 12750,00 - P: 12750,00) (VD)" at bounding box center [387, 211] width 214 height 10
click at [665, 326] on button "Confirmar" at bounding box center [661, 328] width 40 height 15
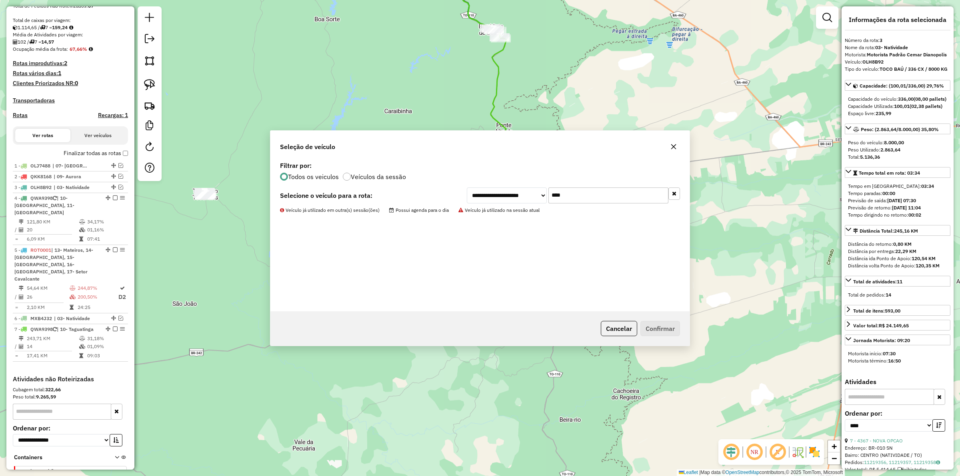
scroll to position [193, 0]
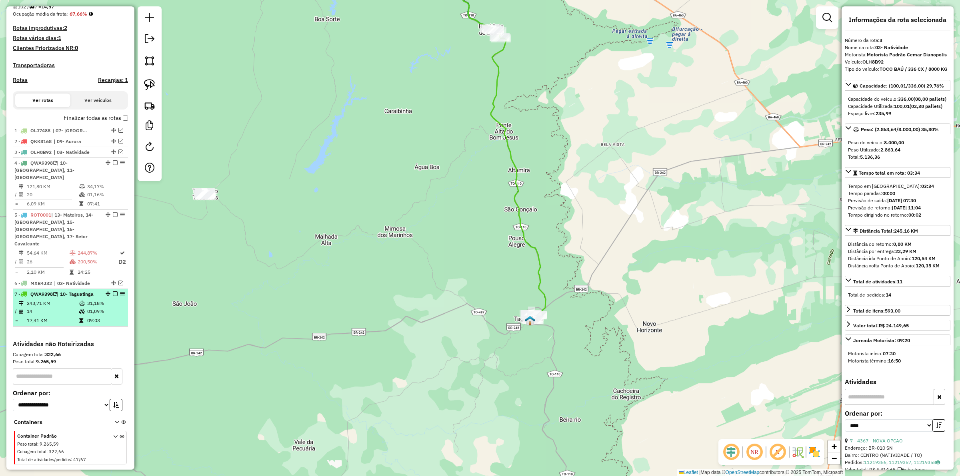
click at [113, 292] on em at bounding box center [115, 294] width 5 height 5
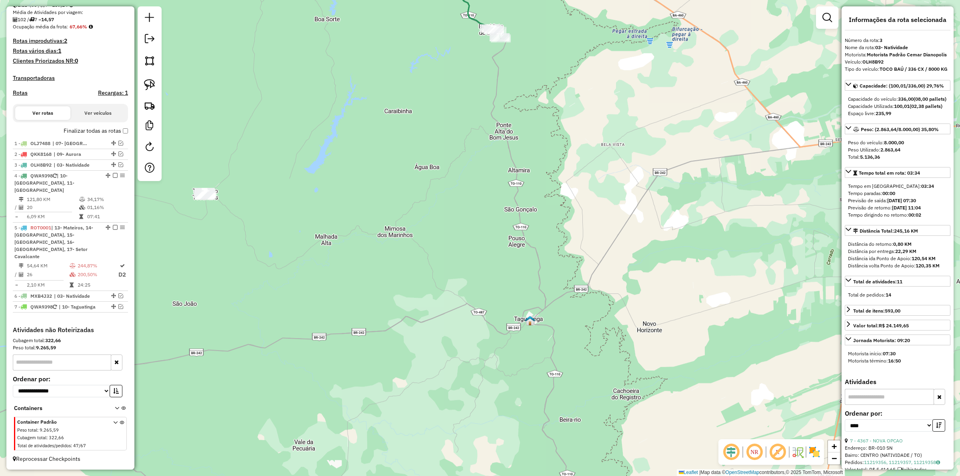
scroll to position [167, 0]
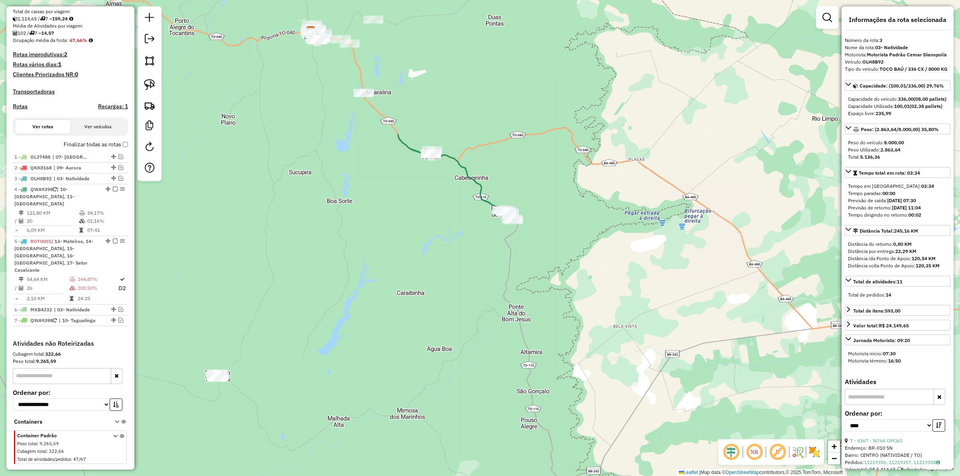
drag, startPoint x: 481, startPoint y: 268, endPoint x: 482, endPoint y: 351, distance: 82.8
click at [483, 366] on div "Janela de atendimento Grade de atendimento Capacidade Transportadoras Veículos …" at bounding box center [480, 238] width 960 height 476
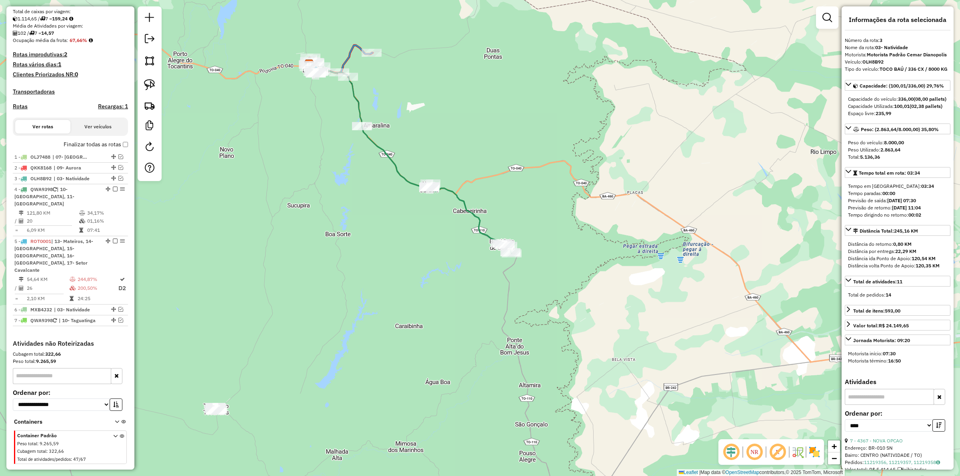
click at [402, 175] on icon at bounding box center [437, 190] width 150 height 128
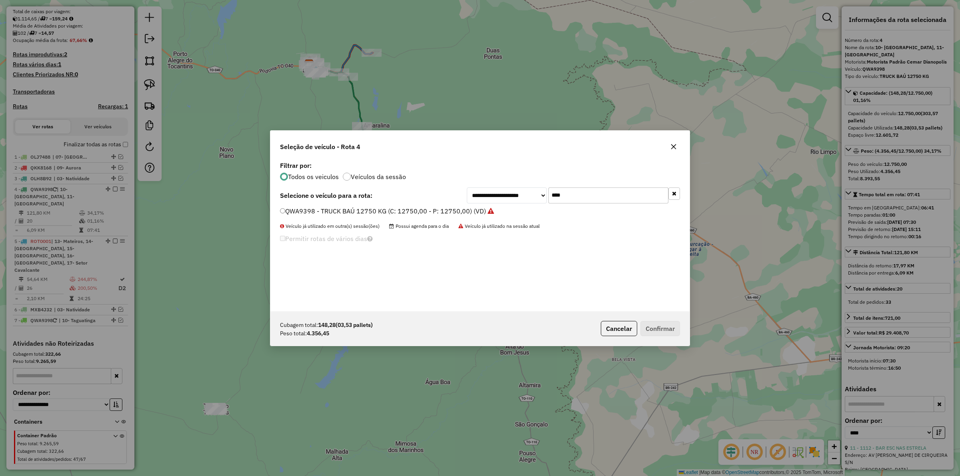
scroll to position [4, 2]
click at [573, 201] on input "****" at bounding box center [609, 196] width 120 height 16
click at [563, 201] on input "******" at bounding box center [609, 196] width 120 height 16
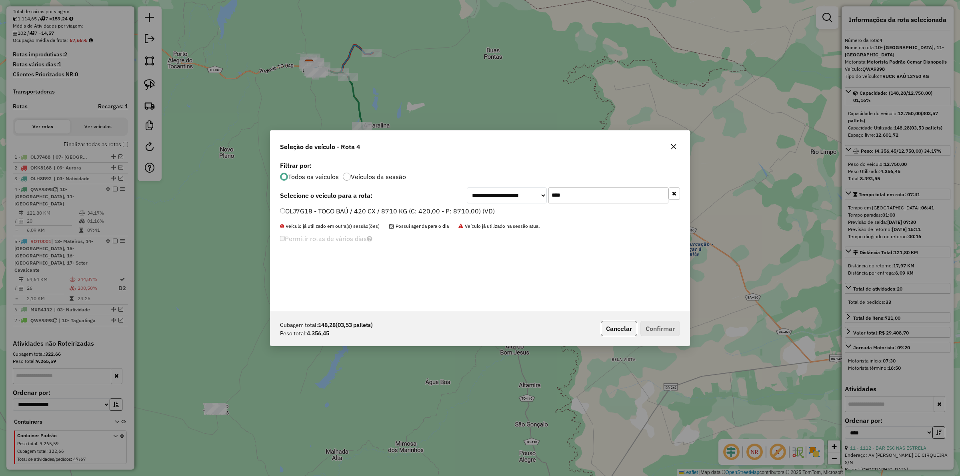
type input "****"
click at [461, 207] on label "OLJ7G18 - TOCO BAÚ / 420 CX / 8710 KG (C: 420,00 - P: 8710,00) (VD)" at bounding box center [387, 211] width 215 height 10
click at [659, 327] on button "Confirmar" at bounding box center [661, 328] width 40 height 15
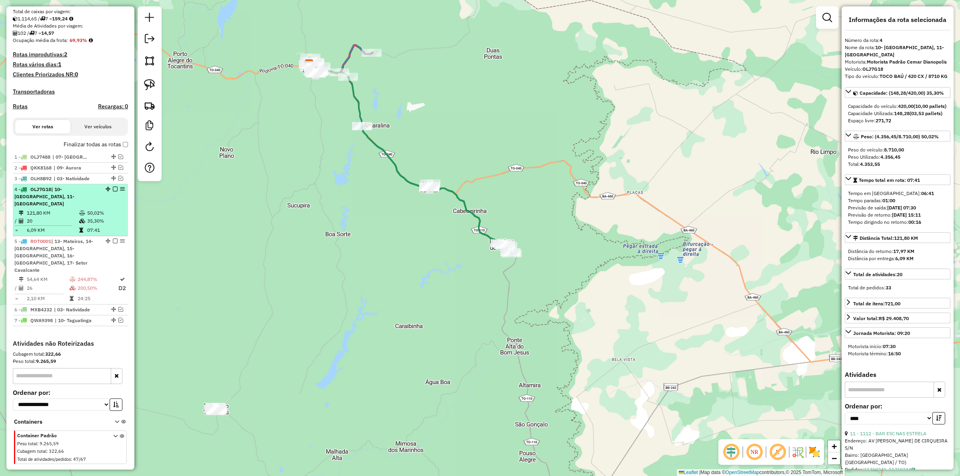
click at [113, 192] on em at bounding box center [115, 189] width 5 height 5
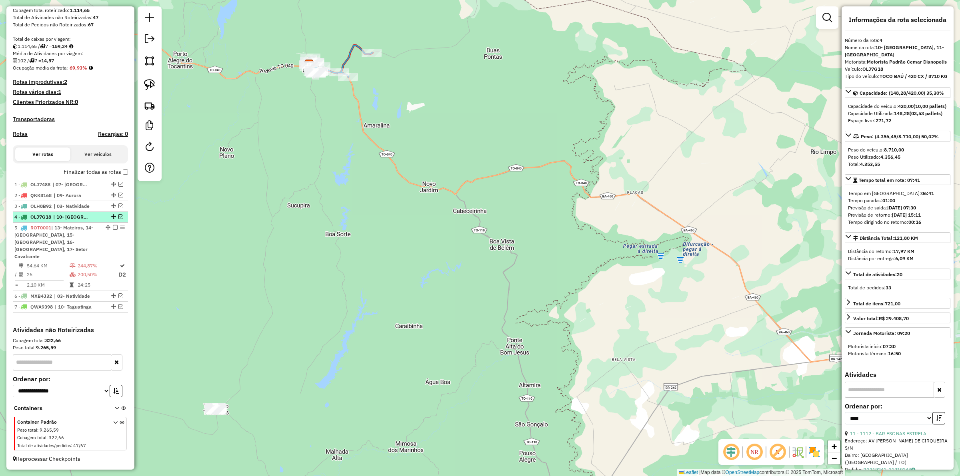
scroll to position [133, 0]
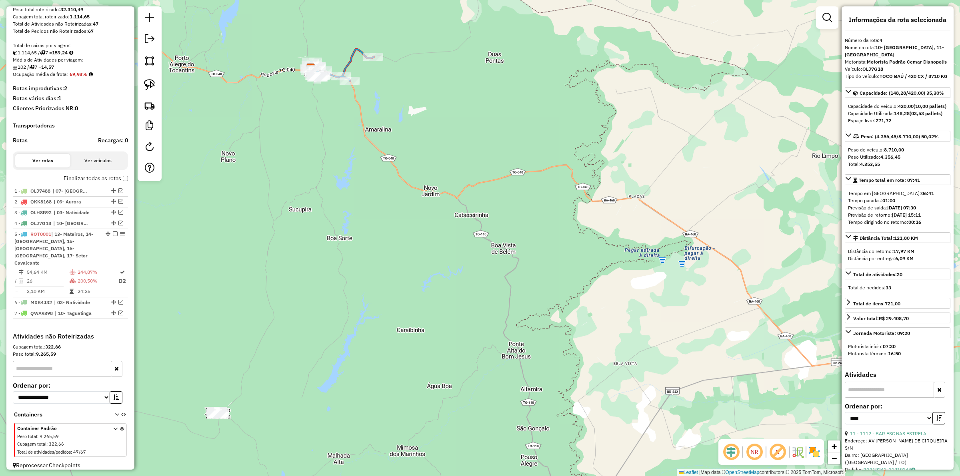
drag, startPoint x: 365, startPoint y: 144, endPoint x: 367, endPoint y: 192, distance: 47.7
click at [381, 216] on div "Janela de atendimento Grade de atendimento Capacidade Transportadoras Veículos …" at bounding box center [480, 238] width 960 height 476
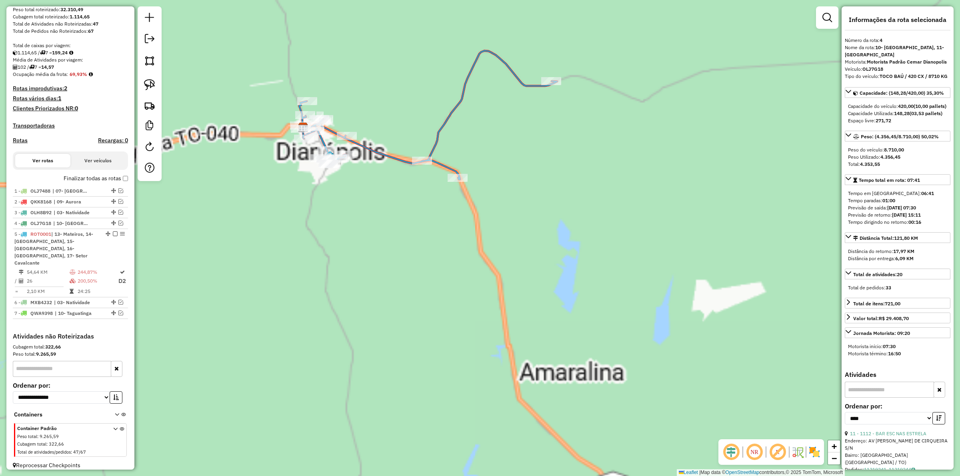
drag, startPoint x: 365, startPoint y: 129, endPoint x: 384, endPoint y: 123, distance: 20.1
click at [383, 129] on div "Janela de atendimento Grade de atendimento Capacidade Transportadoras Veículos …" at bounding box center [480, 238] width 960 height 476
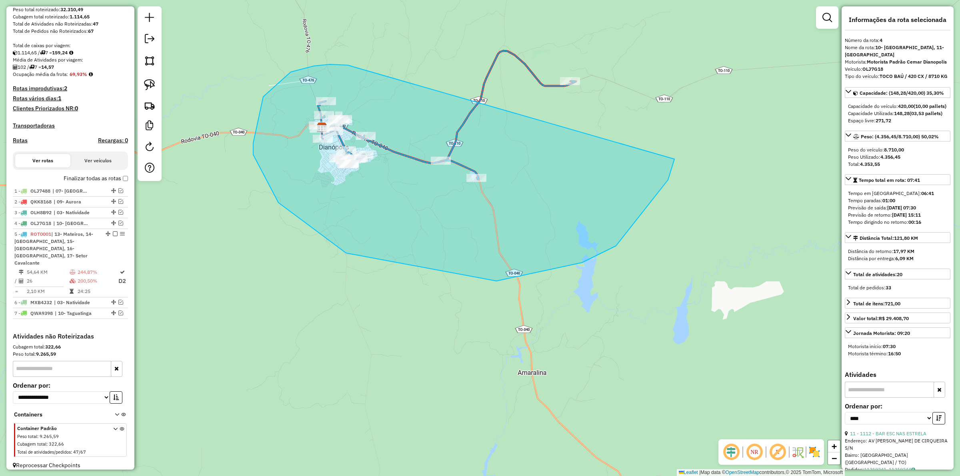
drag, startPoint x: 263, startPoint y: 97, endPoint x: 627, endPoint y: 40, distance: 368.4
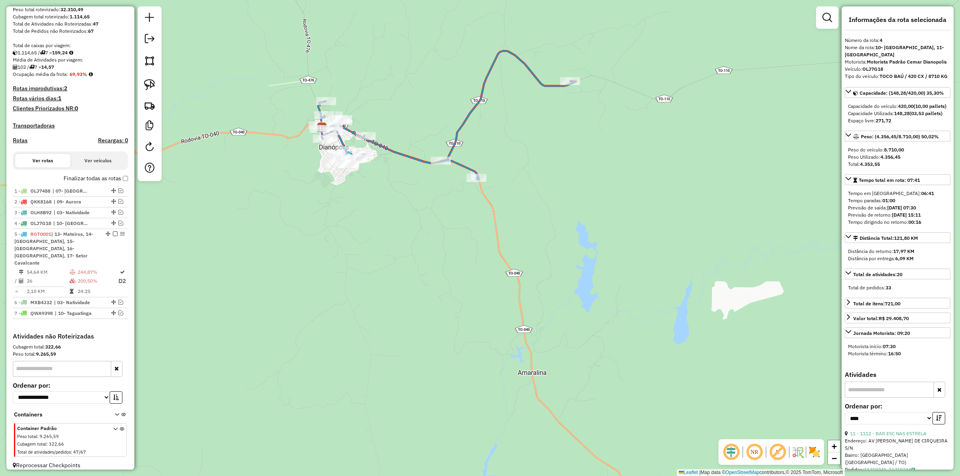
click at [398, 152] on icon at bounding box center [447, 115] width 258 height 129
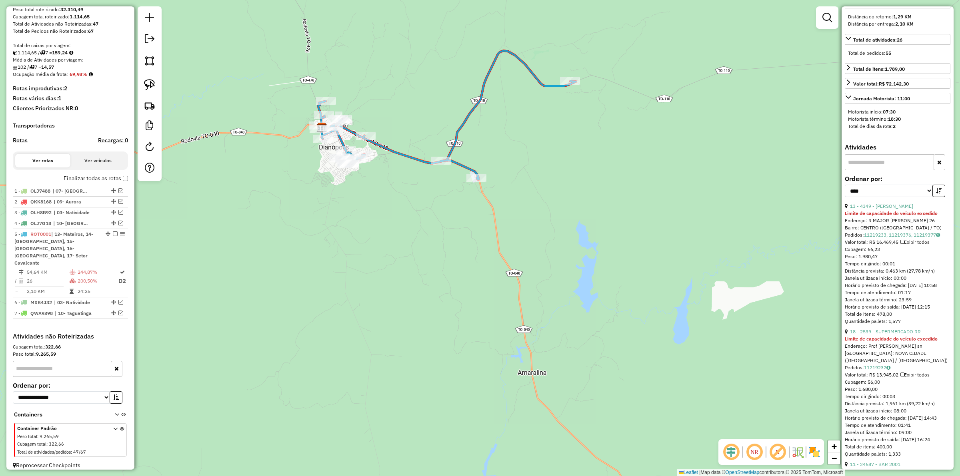
scroll to position [250, 0]
drag, startPoint x: 571, startPoint y: 308, endPoint x: 629, endPoint y: 315, distance: 59.2
click at [633, 316] on div "Janela de atendimento Grade de atendimento Capacidade Transportadoras Veículos …" at bounding box center [480, 238] width 960 height 476
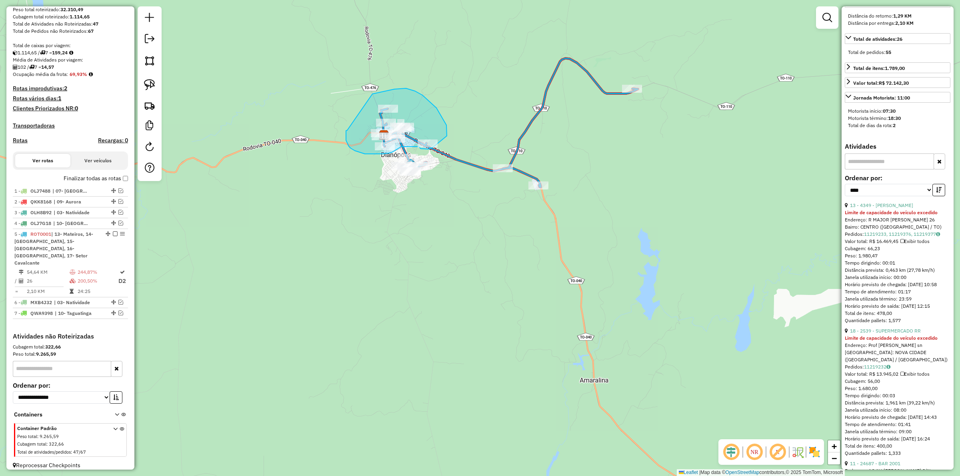
drag, startPoint x: 347, startPoint y: 130, endPoint x: 371, endPoint y: 94, distance: 43.4
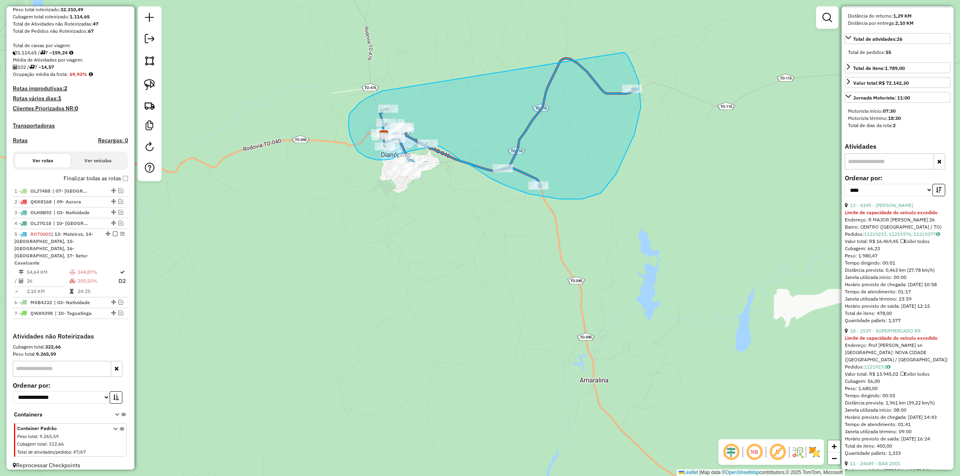
drag, startPoint x: 368, startPoint y: 97, endPoint x: 624, endPoint y: 52, distance: 259.6
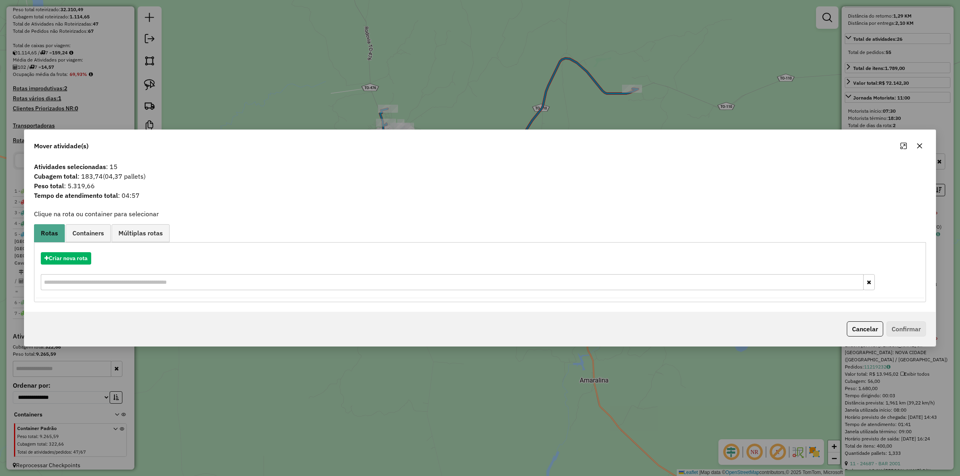
click at [80, 260] on hb-app "Aguarde... Pop-up bloqueado! Seu navegador bloqueou automáticamente a abertura …" at bounding box center [480, 238] width 960 height 476
click at [80, 260] on button "Criar nova rota" at bounding box center [66, 258] width 50 height 12
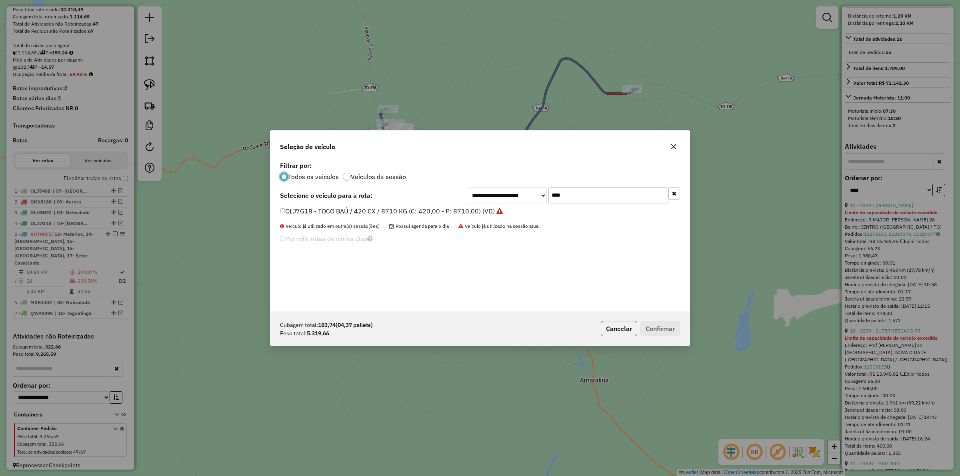
scroll to position [4, 2]
click at [585, 199] on input "****" at bounding box center [609, 196] width 120 height 16
type input "****"
click at [405, 210] on label "QWB7201 - VUC BAÚ / 238 CX / 7420 KG (C: 238,00 - P: 7420,00) (VD)" at bounding box center [387, 211] width 214 height 10
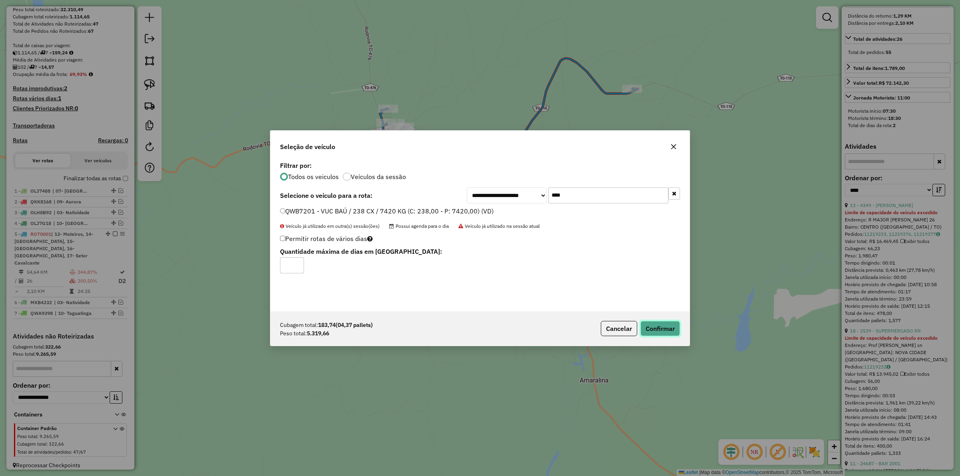
click at [656, 332] on button "Confirmar" at bounding box center [661, 328] width 40 height 15
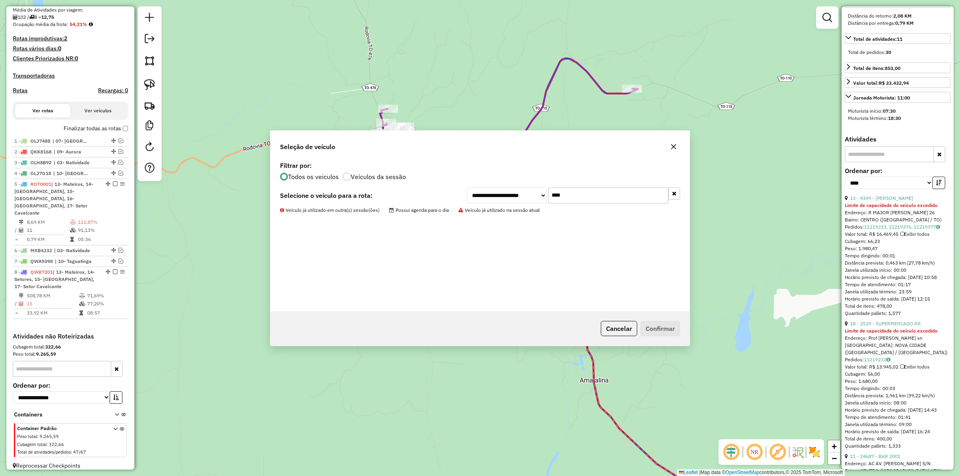
scroll to position [242, 0]
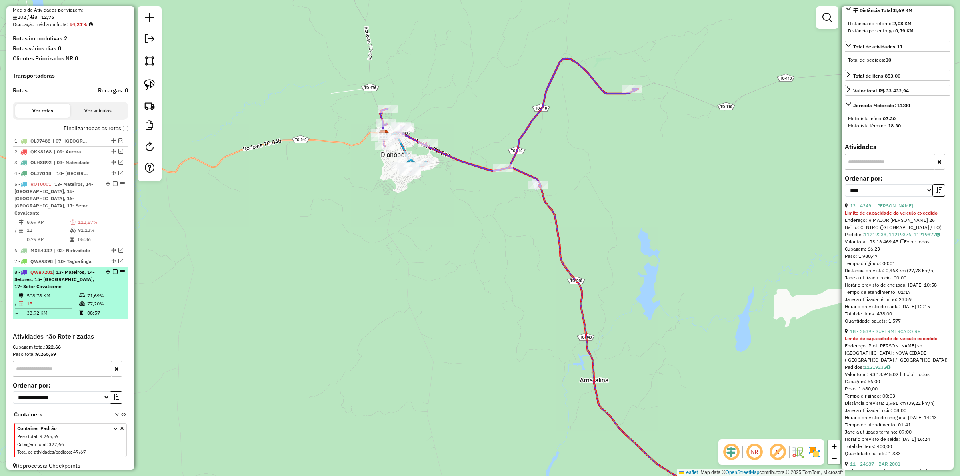
click at [113, 270] on em at bounding box center [115, 272] width 5 height 5
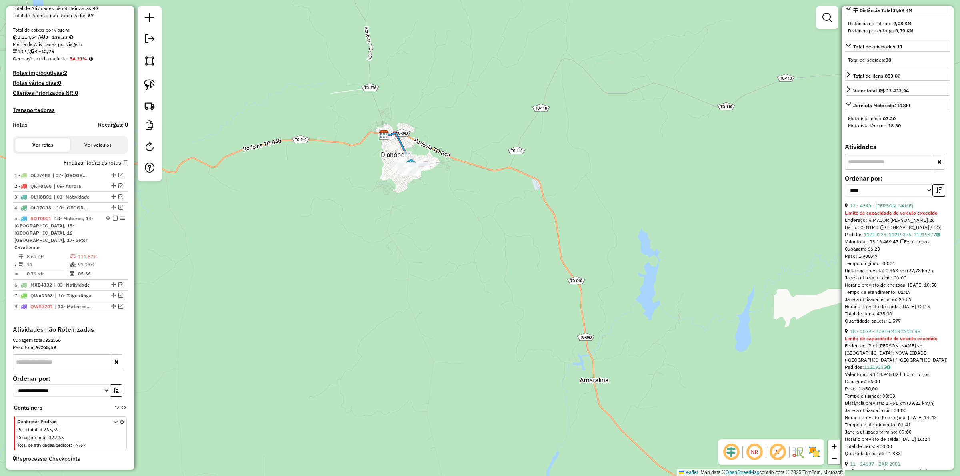
scroll to position [142, 0]
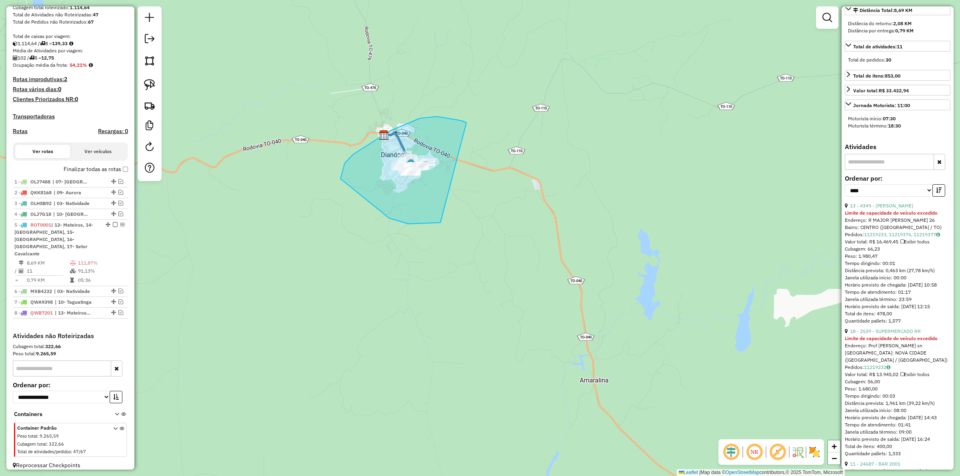
drag, startPoint x: 466, startPoint y: 123, endPoint x: 489, endPoint y: 177, distance: 58.6
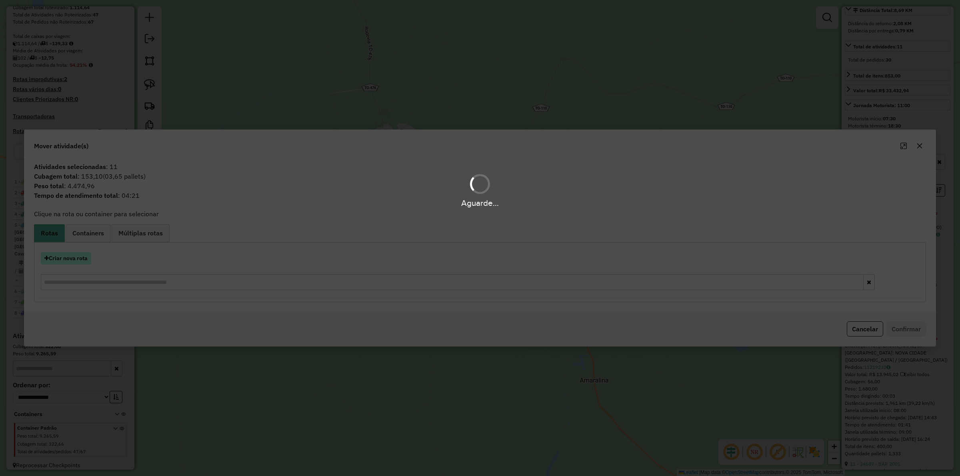
click at [69, 256] on button "Criar nova rota" at bounding box center [66, 258] width 50 height 12
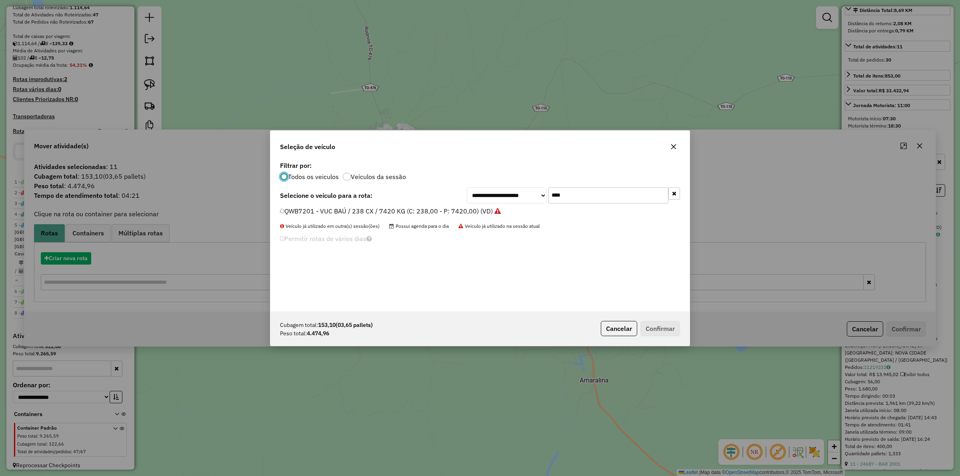
scroll to position [4, 2]
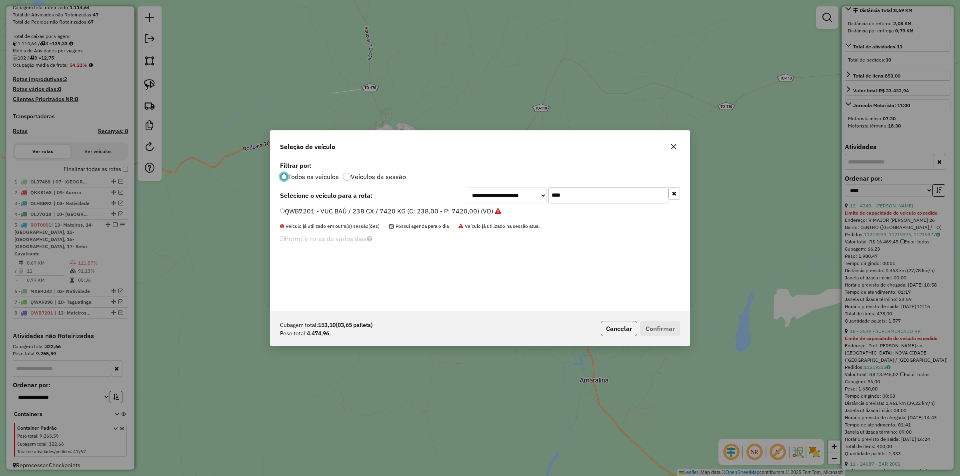
click at [593, 196] on input "****" at bounding box center [609, 196] width 120 height 16
type input "***"
click at [457, 214] on label "MWW8D38 - VUC BAÚ / 210 CX / 7350 KG (C: 210,00 - P: 7350,00) (VD)" at bounding box center [388, 211] width 216 height 10
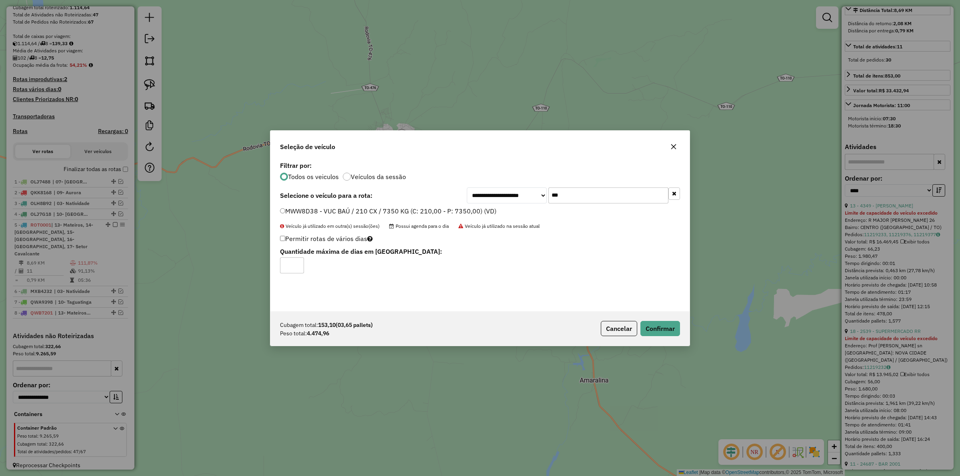
click at [457, 214] on label "MWW8D38 - VUC BAÚ / 210 CX / 7350 KG (C: 210,00 - P: 7350,00) (VD)" at bounding box center [388, 211] width 216 height 10
click at [651, 326] on button "Confirmar" at bounding box center [661, 328] width 40 height 15
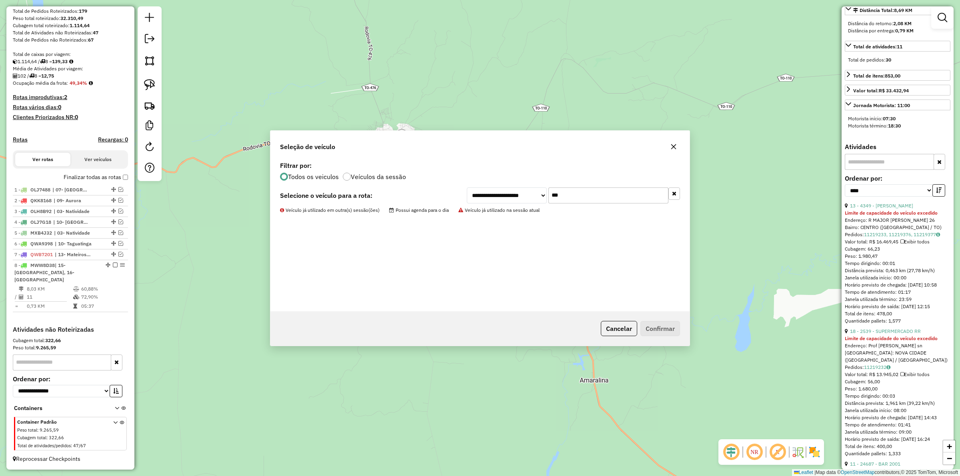
scroll to position [125, 0]
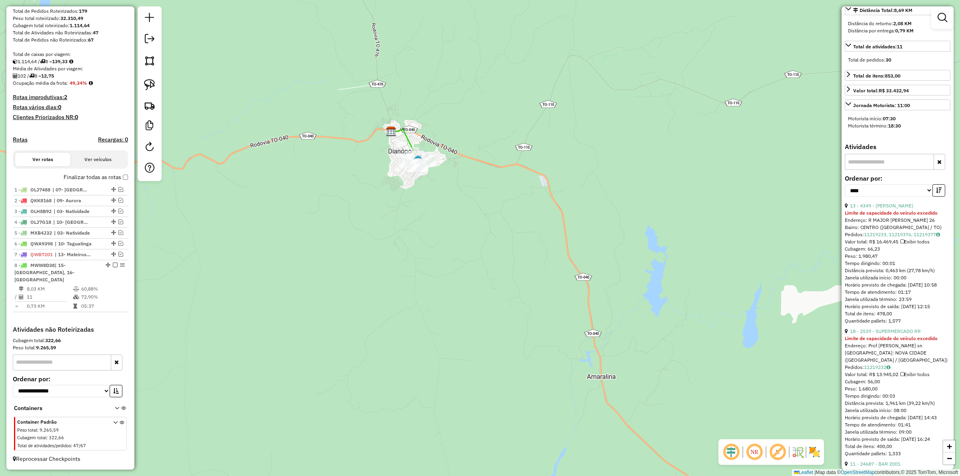
drag, startPoint x: 392, startPoint y: 269, endPoint x: 397, endPoint y: 260, distance: 10.0
click at [399, 261] on div "Janela de atendimento Grade de atendimento Capacidade Transportadoras Veículos …" at bounding box center [480, 238] width 960 height 476
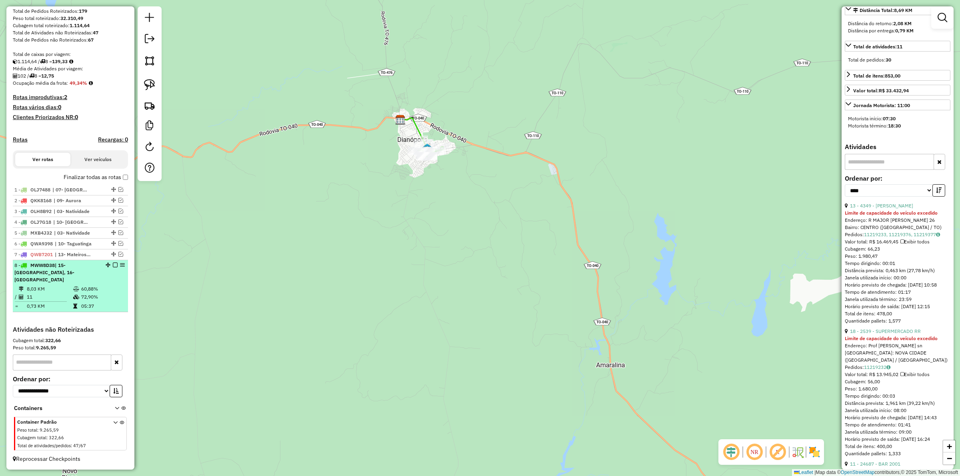
click at [113, 268] on em at bounding box center [115, 265] width 5 height 5
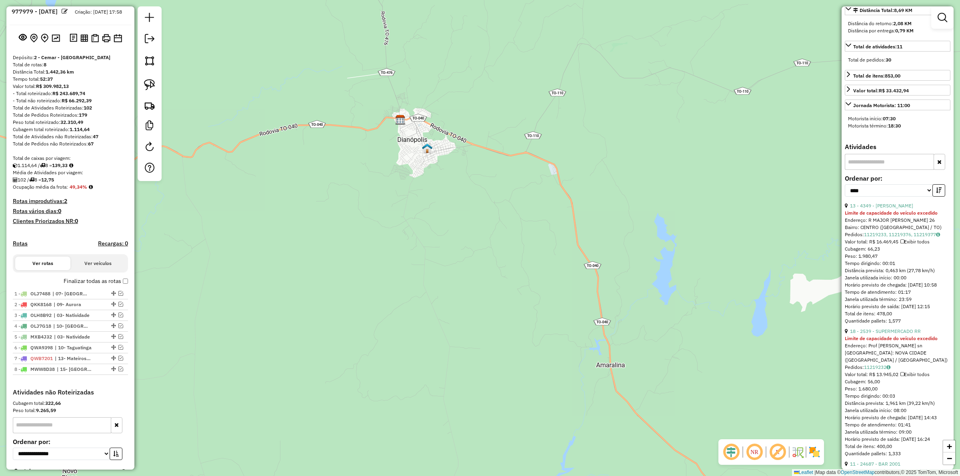
scroll to position [0, 0]
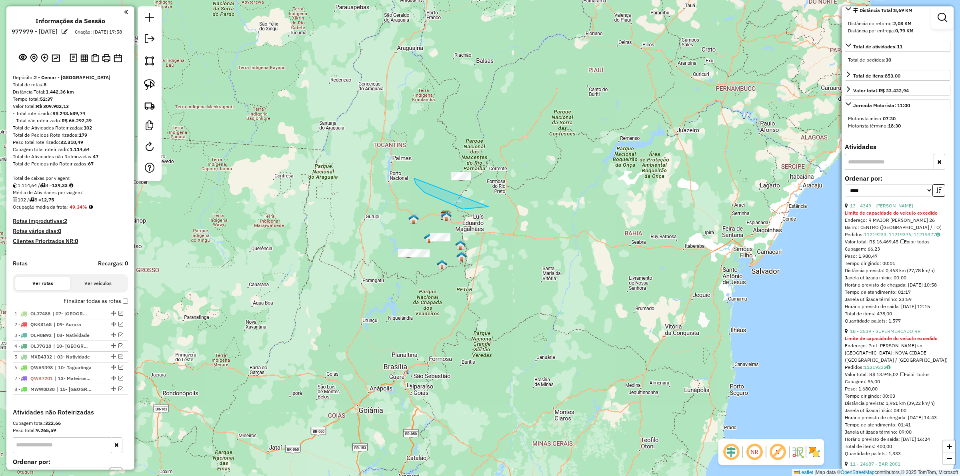
drag, startPoint x: 414, startPoint y: 178, endPoint x: 414, endPoint y: 139, distance: 39.2
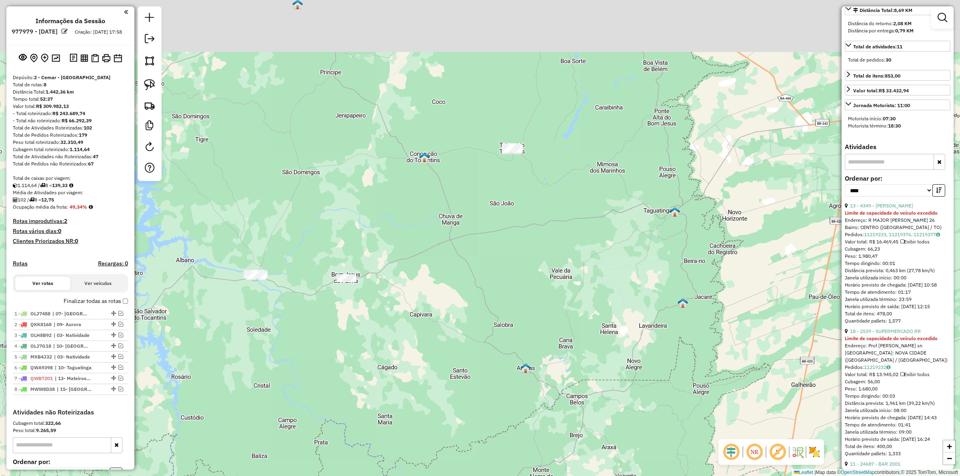
drag, startPoint x: 503, startPoint y: 101, endPoint x: 478, endPoint y: 240, distance: 141.7
click at [478, 240] on div "Janela de atendimento Grade de atendimento Capacidade Transportadoras Veículos …" at bounding box center [480, 238] width 960 height 476
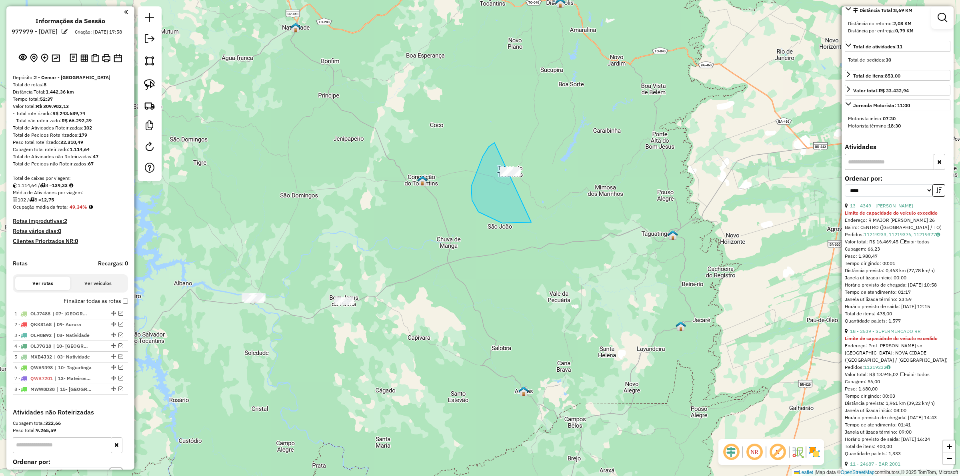
drag, startPoint x: 471, startPoint y: 186, endPoint x: 571, endPoint y: 140, distance: 109.5
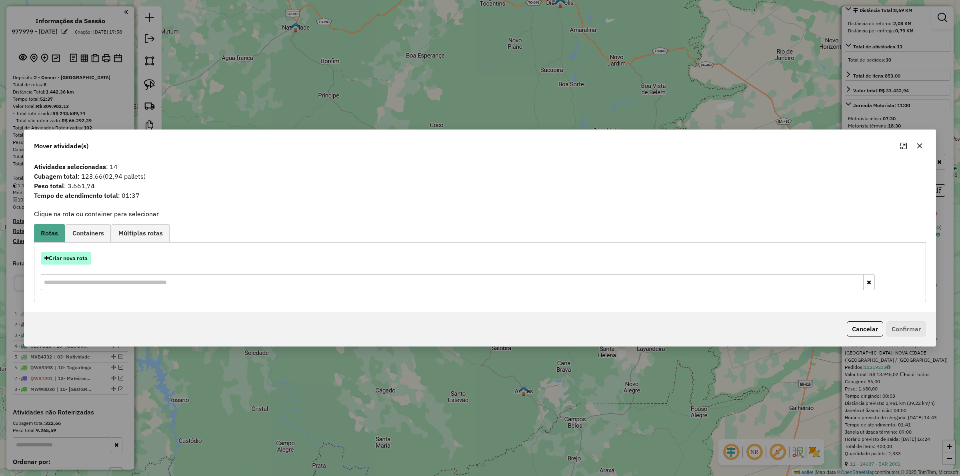
click at [81, 259] on button "Criar nova rota" at bounding box center [66, 258] width 50 height 12
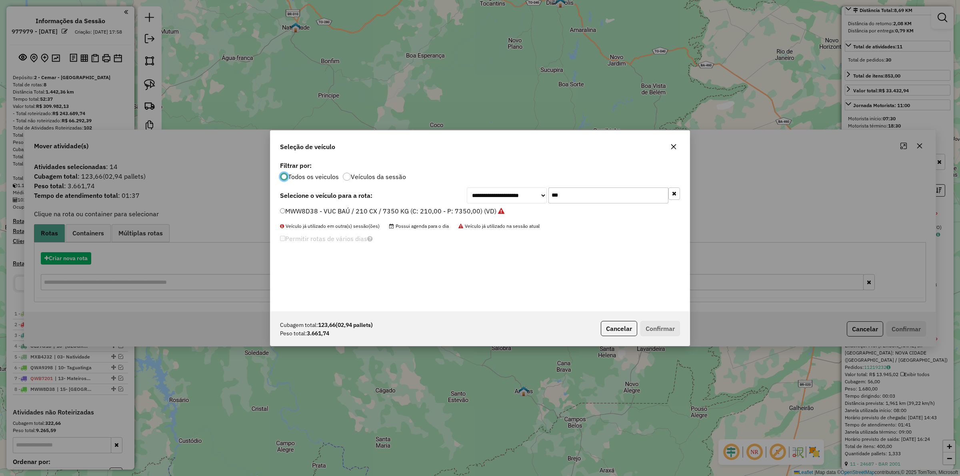
scroll to position [4, 2]
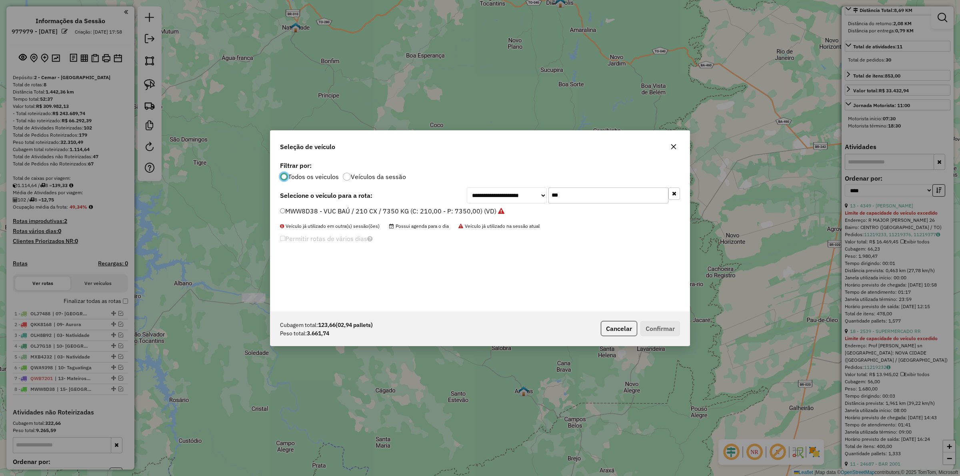
click at [578, 197] on input "***" at bounding box center [609, 196] width 120 height 16
type input "****"
click at [432, 208] on label "OLJ7538 - BAÚ 420 CX 10100 KG (C: 420,00 - P: 10100,00) (VD)" at bounding box center [378, 211] width 196 height 10
click at [661, 322] on button "Confirmar" at bounding box center [661, 328] width 40 height 15
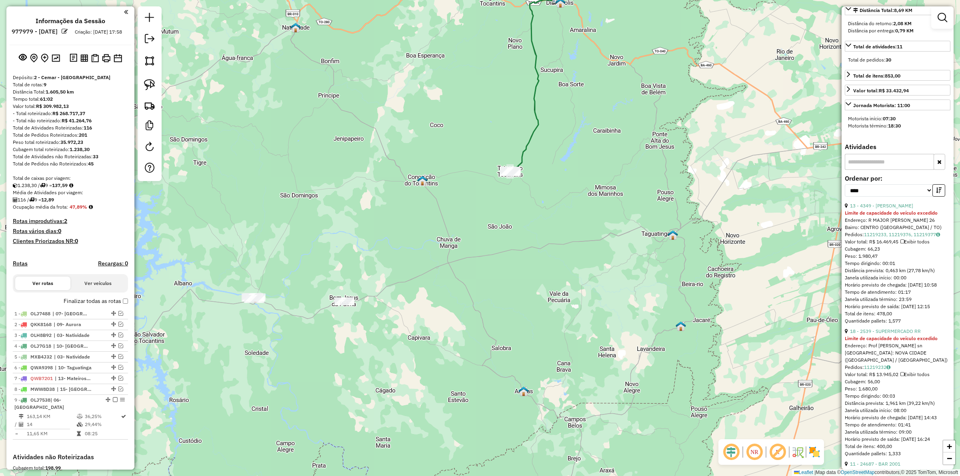
click at [525, 153] on icon at bounding box center [533, 85] width 47 height 172
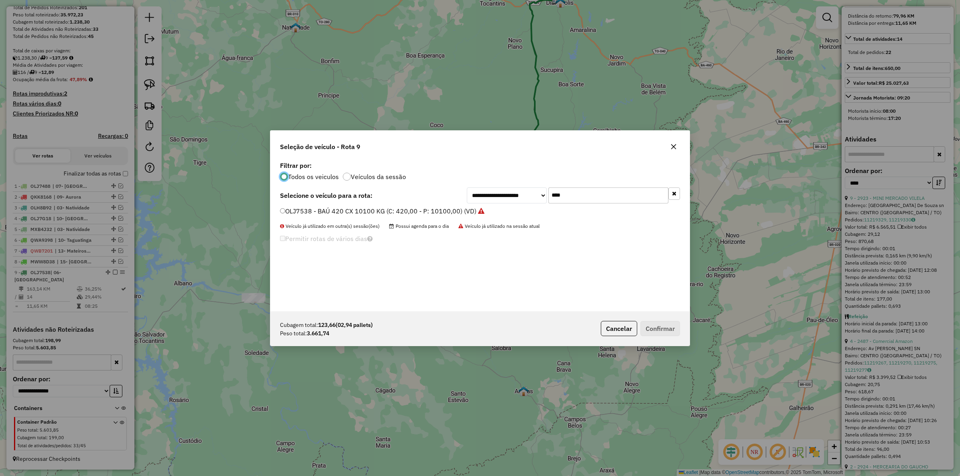
click at [589, 198] on input "****" at bounding box center [609, 196] width 120 height 16
type input "****"
click at [411, 213] on label "OLJ7G18 - TOCO BAÚ / 420 CX / 8710 KG (C: 420,00 - P: 8710,00) (VD)" at bounding box center [391, 211] width 223 height 10
click at [657, 329] on button "Confirmar" at bounding box center [661, 328] width 40 height 15
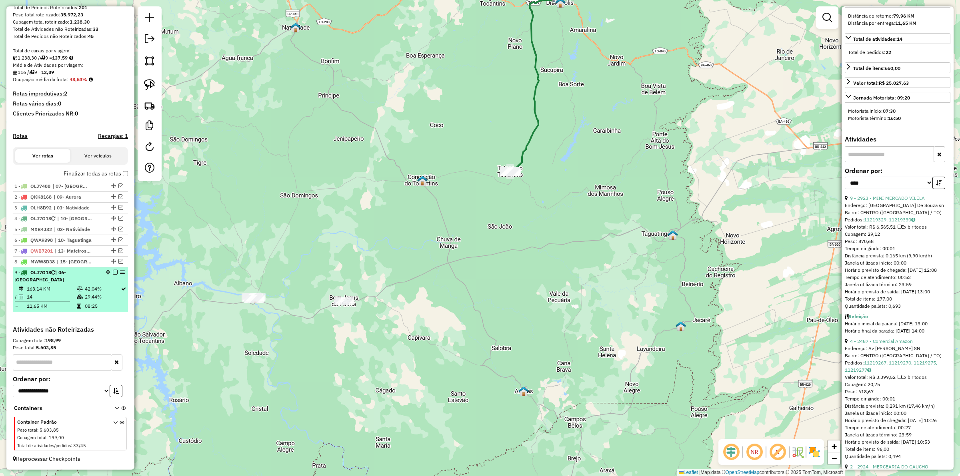
click at [113, 275] on em at bounding box center [115, 272] width 5 height 5
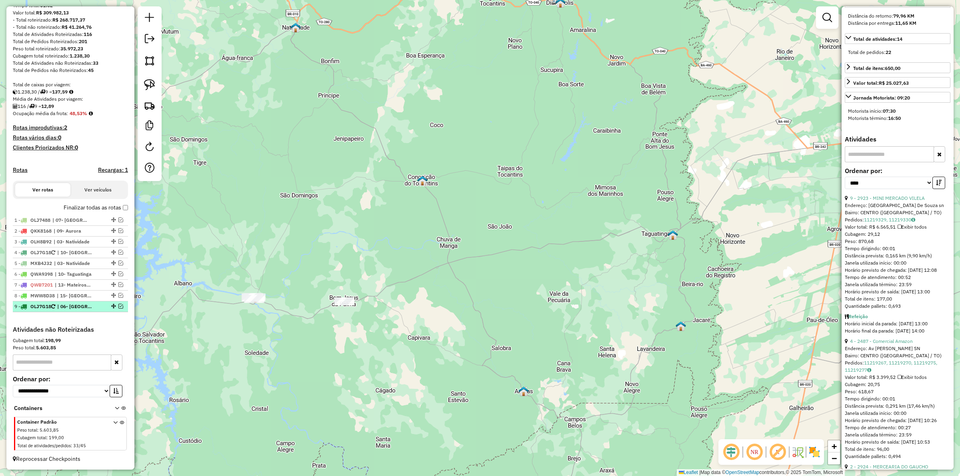
scroll to position [102, 0]
click at [118, 250] on em at bounding box center [120, 252] width 5 height 5
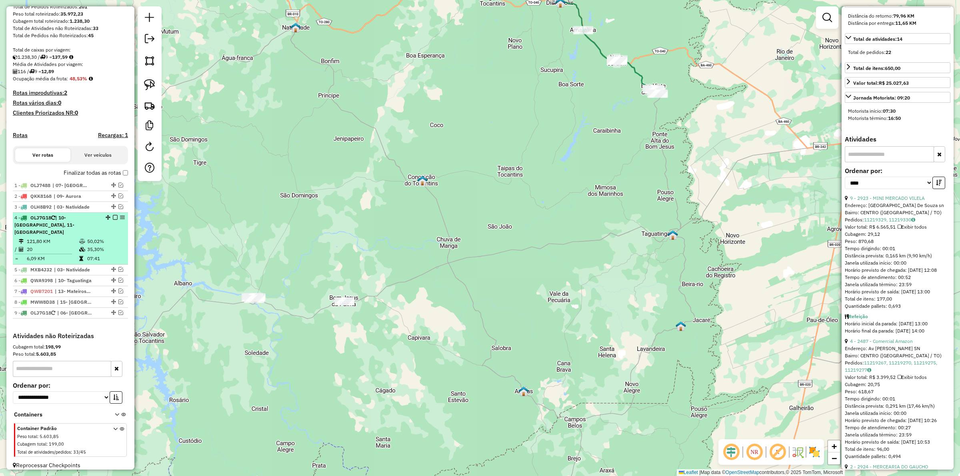
click at [61, 234] on div "4 - OLJ7G18 | 10- Taguatinga, 11- Ponte Alta" at bounding box center [56, 225] width 85 height 22
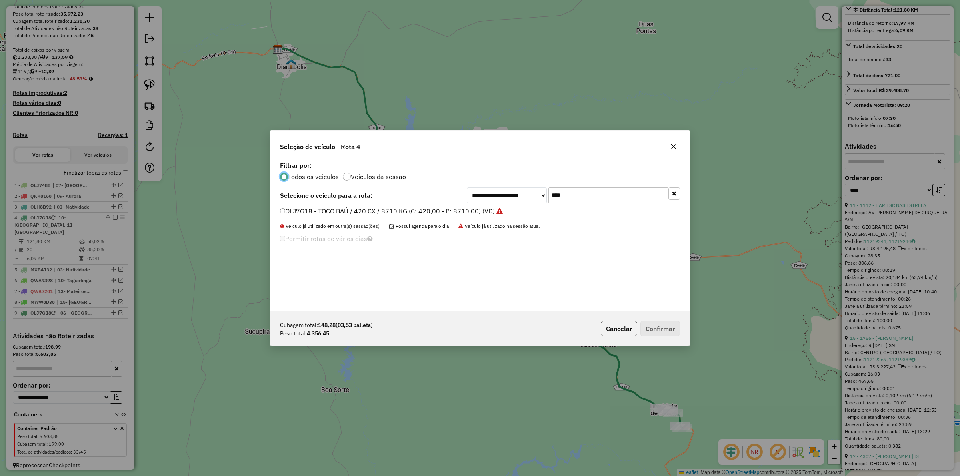
scroll to position [4, 2]
click at [587, 192] on input "****" at bounding box center [609, 196] width 120 height 16
type input "****"
click at [381, 209] on label "OLJ7538 - BAÚ 420 CX 10100 KG (C: 420,00 - P: 10100,00) (VD)" at bounding box center [378, 211] width 196 height 10
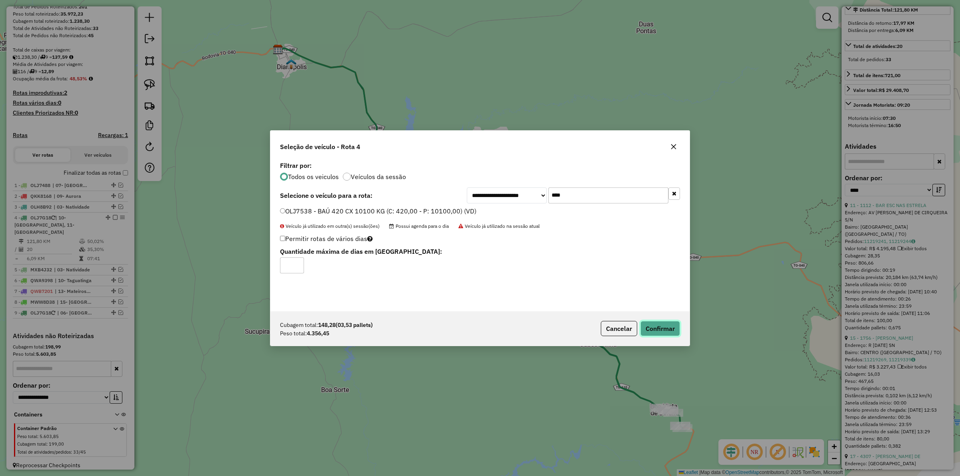
click at [647, 325] on button "Confirmar" at bounding box center [661, 328] width 40 height 15
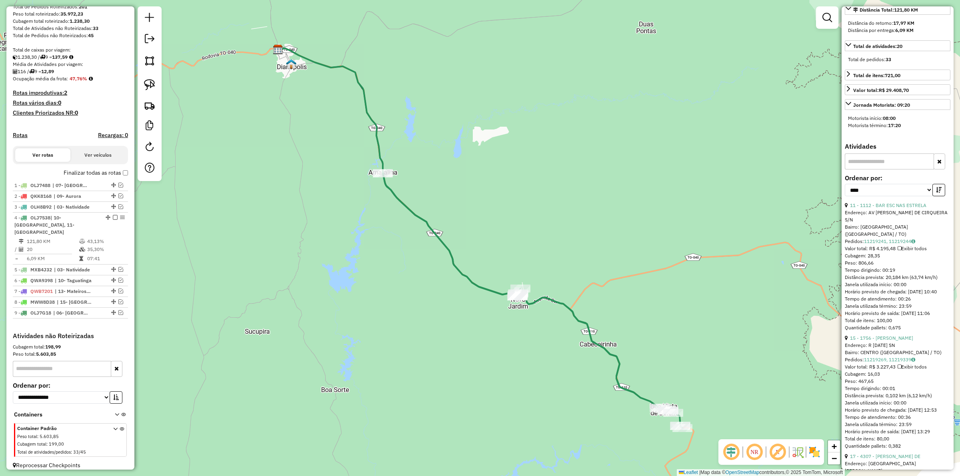
scroll to position [136, 0]
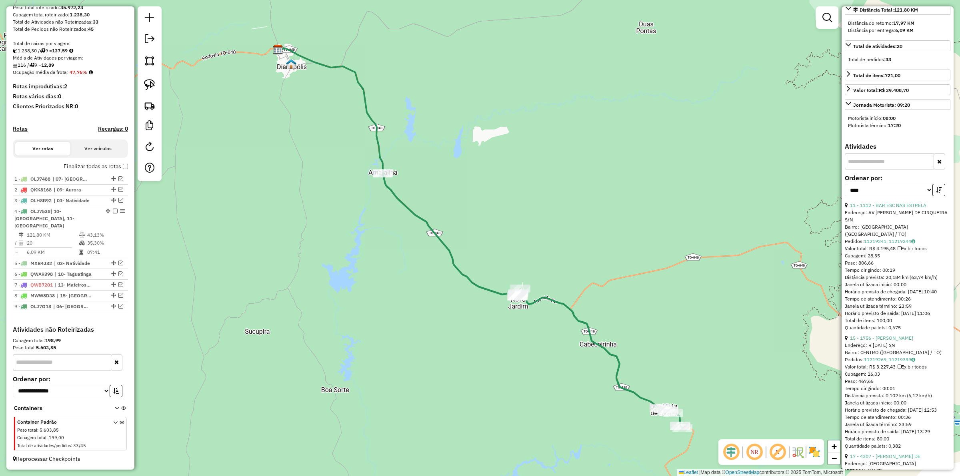
drag, startPoint x: 531, startPoint y: 249, endPoint x: 170, endPoint y: 275, distance: 362.2
click at [531, 249] on div "Janela de atendimento Grade de atendimento Capacidade Transportadoras Veículos …" at bounding box center [480, 238] width 960 height 476
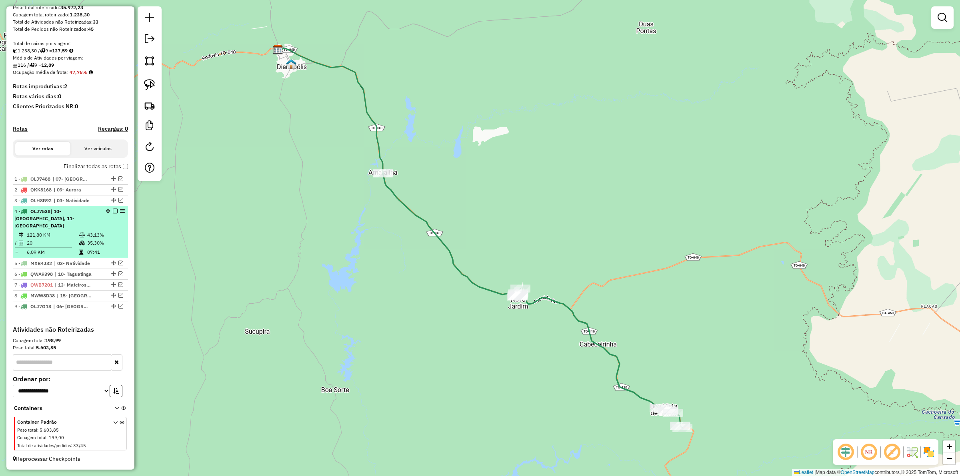
click at [115, 214] on em at bounding box center [115, 211] width 5 height 5
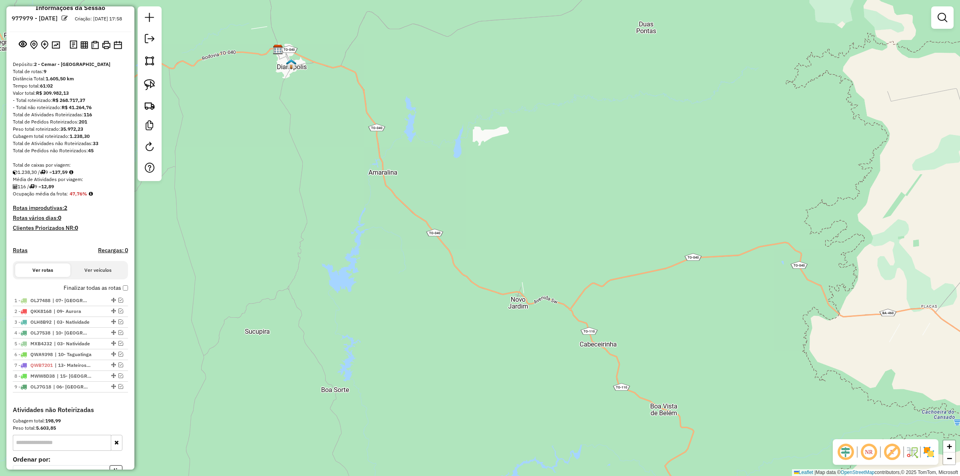
scroll to position [0, 0]
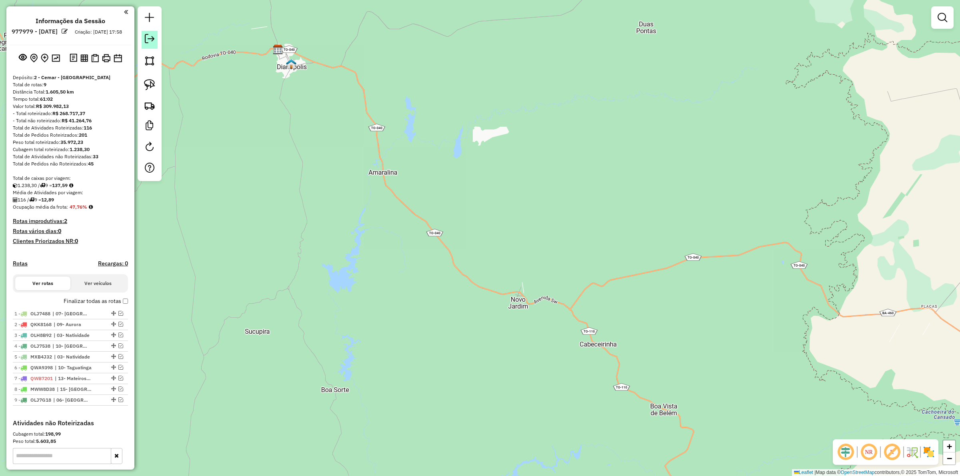
click at [152, 44] on em at bounding box center [150, 39] width 10 height 10
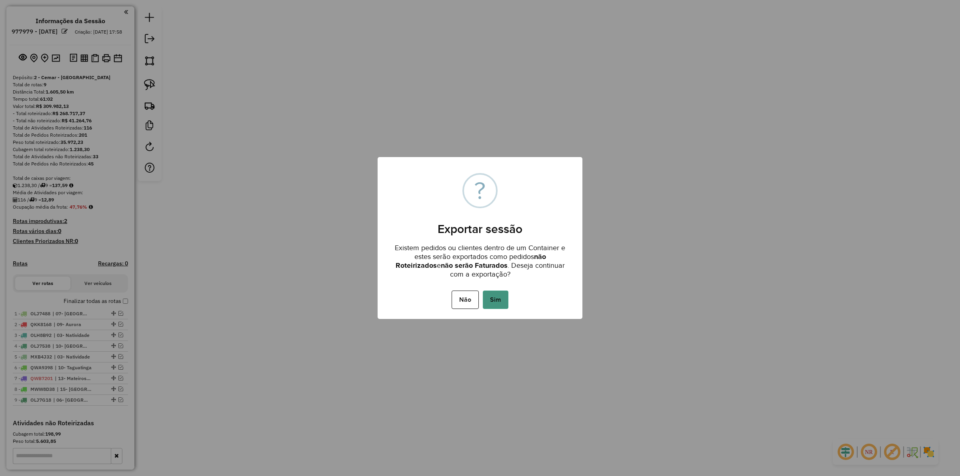
click at [501, 297] on button "Sim" at bounding box center [496, 300] width 26 height 18
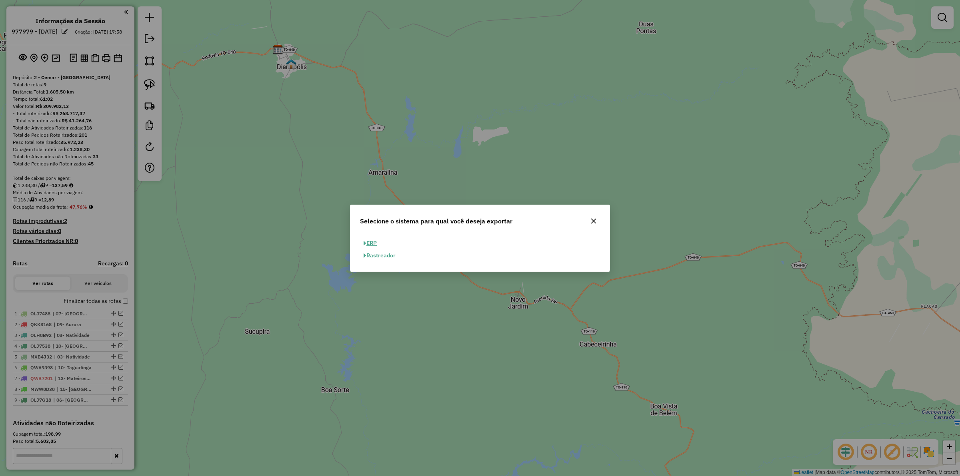
click at [372, 243] on button "ERP" at bounding box center [370, 243] width 20 height 12
select select "**"
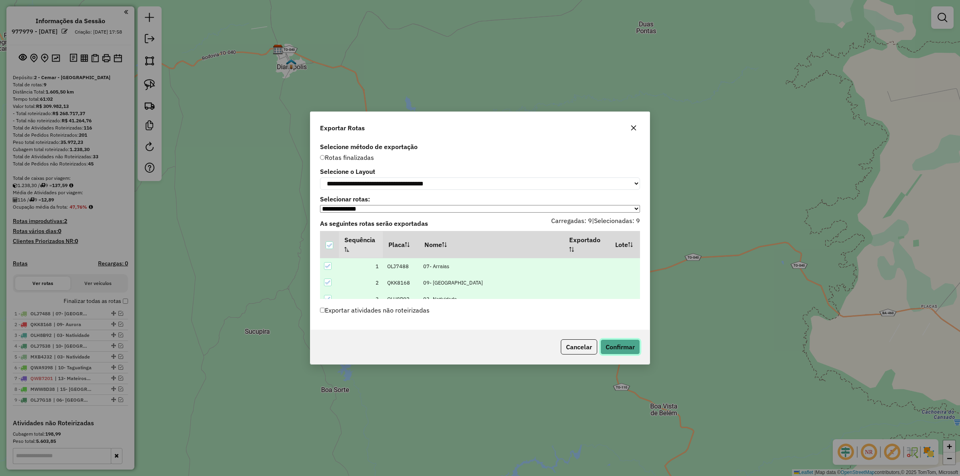
click at [631, 348] on button "Confirmar" at bounding box center [621, 347] width 40 height 15
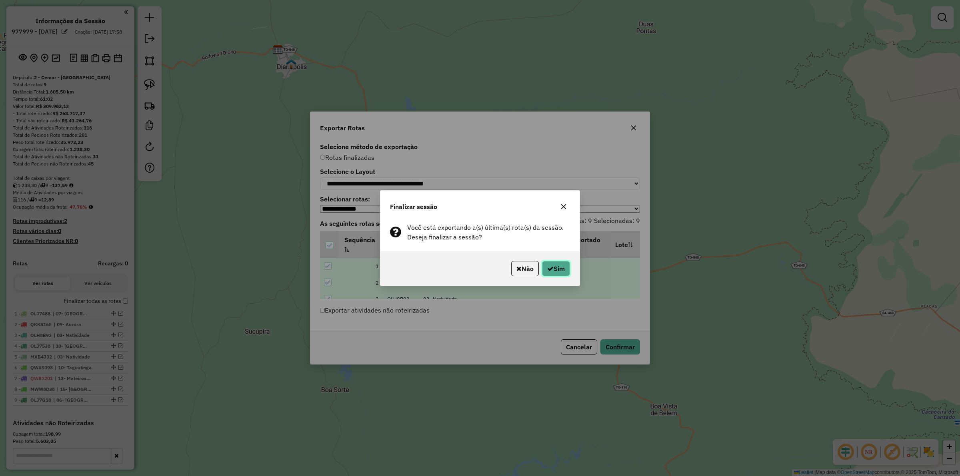
click at [557, 270] on button "Sim" at bounding box center [556, 268] width 28 height 15
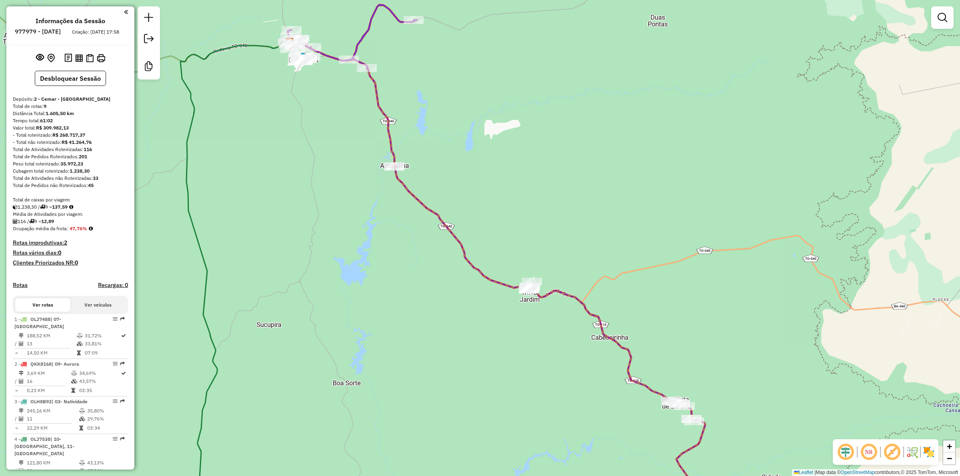
drag, startPoint x: 302, startPoint y: 291, endPoint x: 418, endPoint y: 250, distance: 123.4
click at [415, 251] on div "Janela de atendimento Grade de atendimento Capacidade Transportadoras Veículos …" at bounding box center [480, 238] width 960 height 476
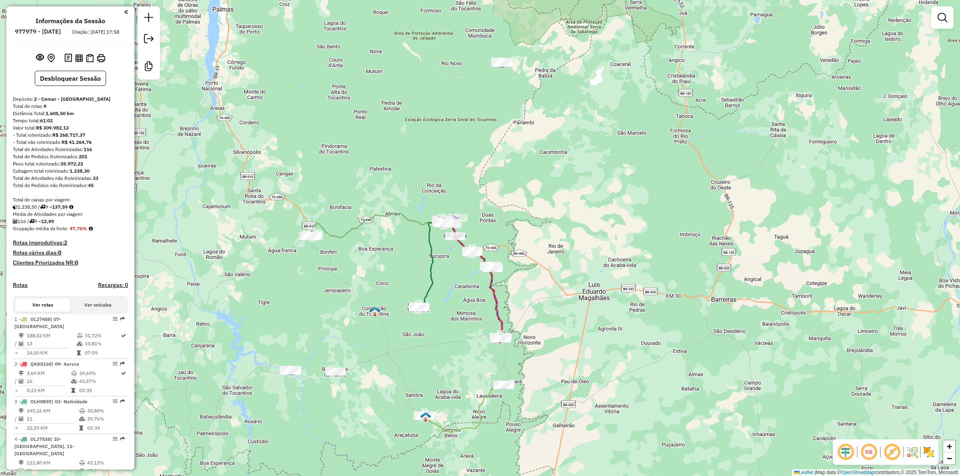
drag, startPoint x: 349, startPoint y: 306, endPoint x: 386, endPoint y: 316, distance: 38.6
click at [386, 316] on div "Janela de atendimento Grade de atendimento Capacidade Transportadoras Veículos …" at bounding box center [480, 238] width 960 height 476
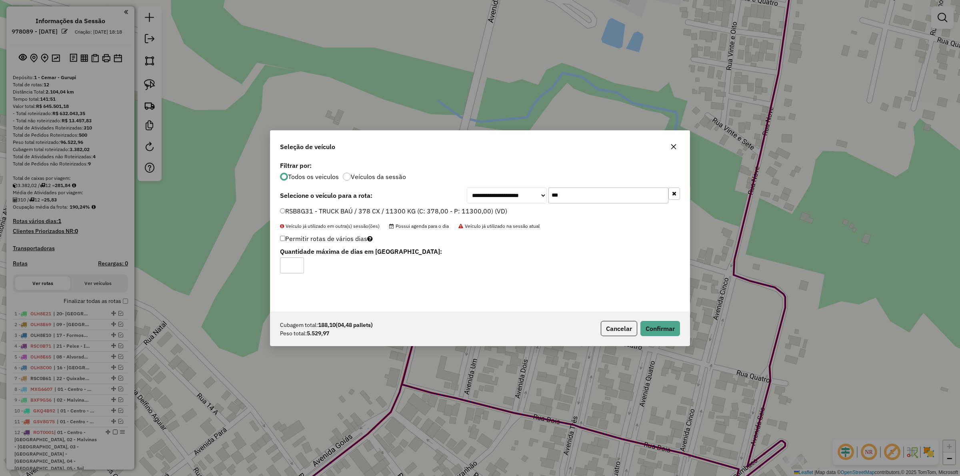
click at [655, 331] on button "Confirmar" at bounding box center [661, 328] width 40 height 15
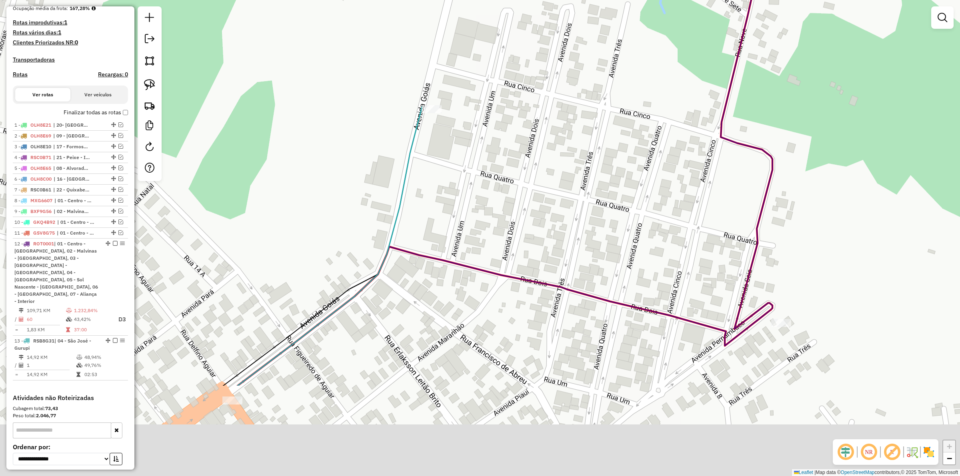
drag, startPoint x: 481, startPoint y: 354, endPoint x: 481, endPoint y: 241, distance: 113.2
click at [468, 200] on div "Janela de atendimento Grade de atendimento Capacidade Transportadoras Veículos …" at bounding box center [480, 238] width 960 height 476
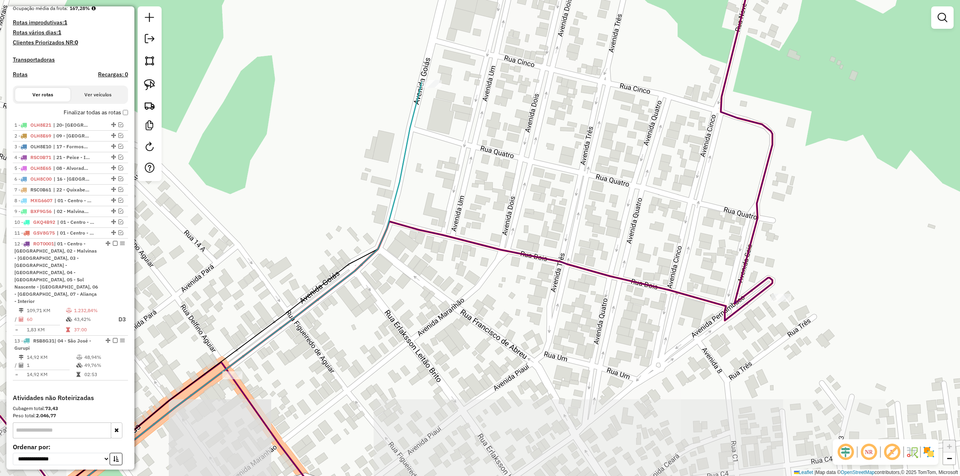
click at [489, 246] on icon at bounding box center [398, 373] width 745 height 302
select select "*********"
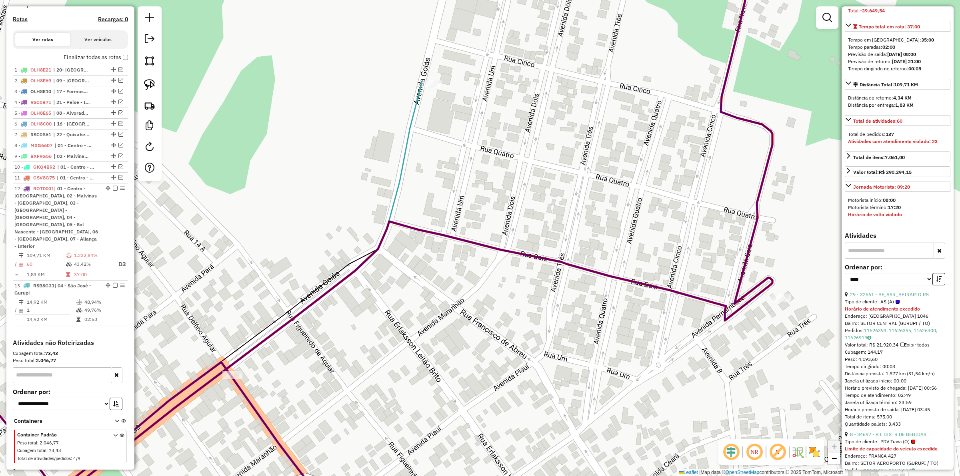
scroll to position [250, 0]
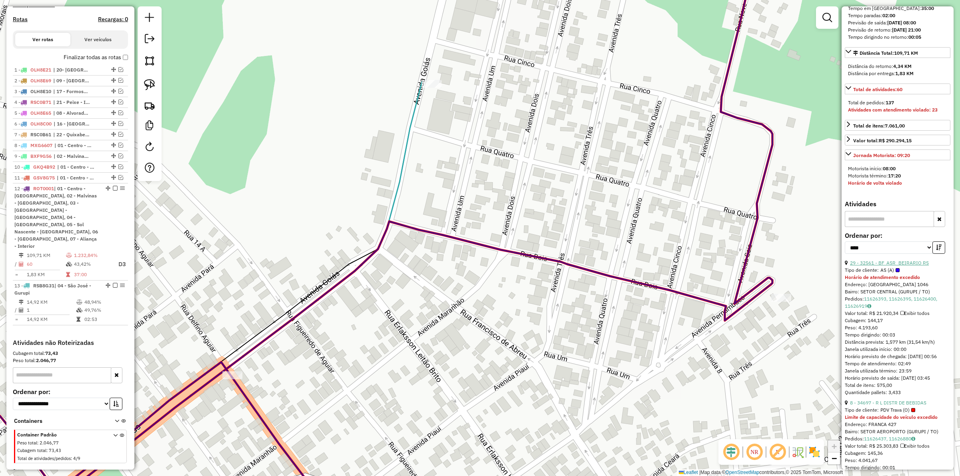
click at [901, 260] on link "29 - 32561 - BF_ASR_BEIRARIO RS" at bounding box center [889, 263] width 79 height 6
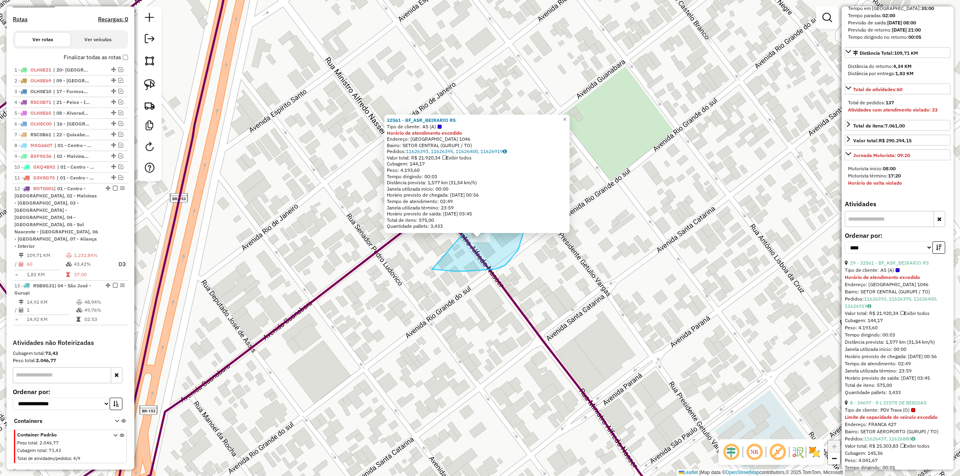
drag, startPoint x: 465, startPoint y: 271, endPoint x: 485, endPoint y: 210, distance: 64.2
click at [485, 210] on div "32561 - BF_ASR_BEIRARIO RS Tipo de cliente: AS (A) Horário de atendimento exced…" at bounding box center [480, 238] width 960 height 476
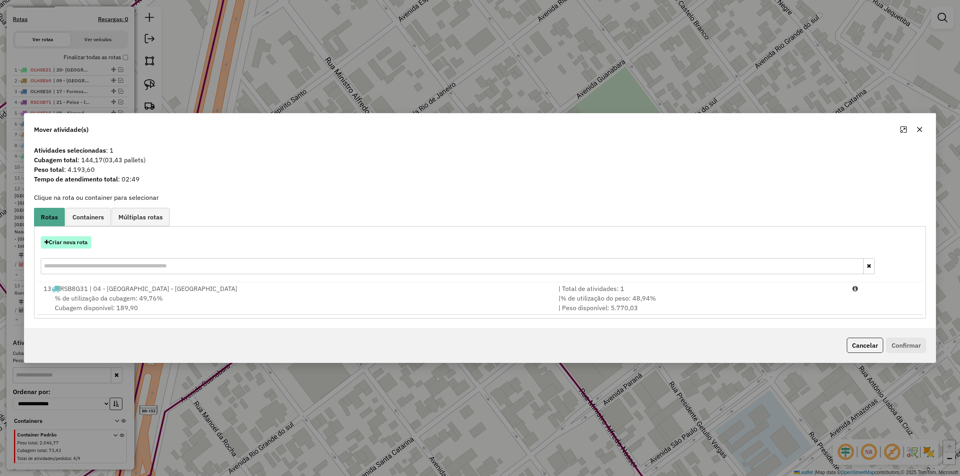
click at [72, 241] on button "Criar nova rota" at bounding box center [66, 242] width 50 height 12
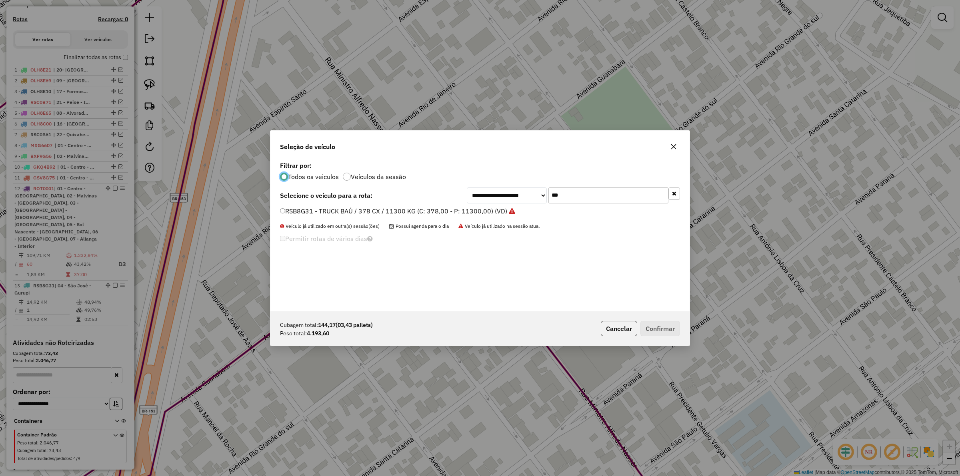
scroll to position [4, 2]
click at [455, 212] on label "RSB8G31 - TRUCK BAÚ / 378 CX / 11300 KG (C: 378,00 - P: 11300,00) (VD)" at bounding box center [397, 211] width 235 height 10
drag, startPoint x: 683, startPoint y: 340, endPoint x: 660, endPoint y: 330, distance: 24.7
click at [678, 339] on div "Cubagem total: 144,17 (03,43 pallets) Peso total: 4.193,60 Cancelar Confirmar" at bounding box center [479, 329] width 419 height 34
click at [660, 330] on button "Confirmar" at bounding box center [661, 328] width 40 height 15
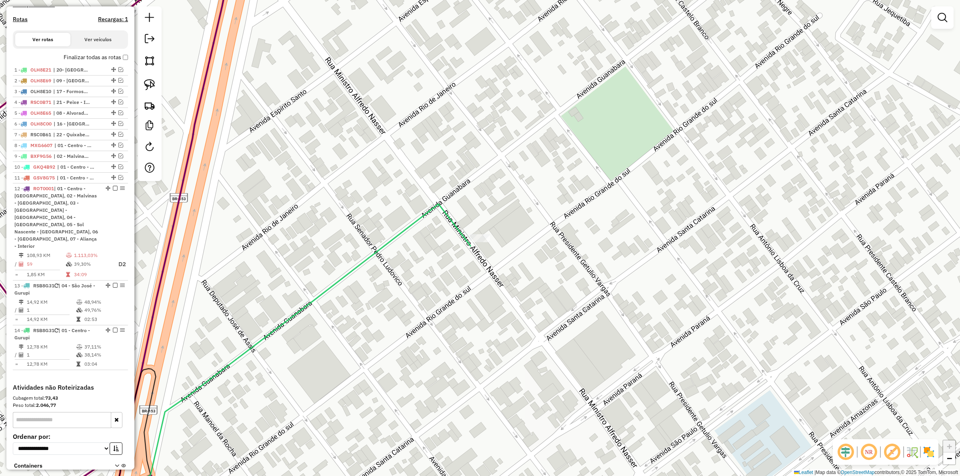
click at [937, 26] on div at bounding box center [942, 17] width 22 height 22
click at [943, 17] on em at bounding box center [943, 18] width 10 height 10
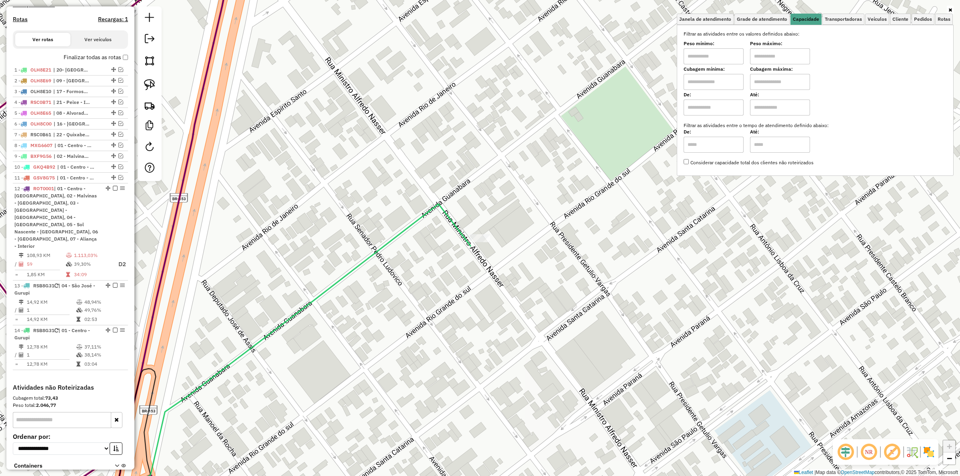
click at [721, 51] on input "text" at bounding box center [714, 56] width 60 height 16
type input "*******"
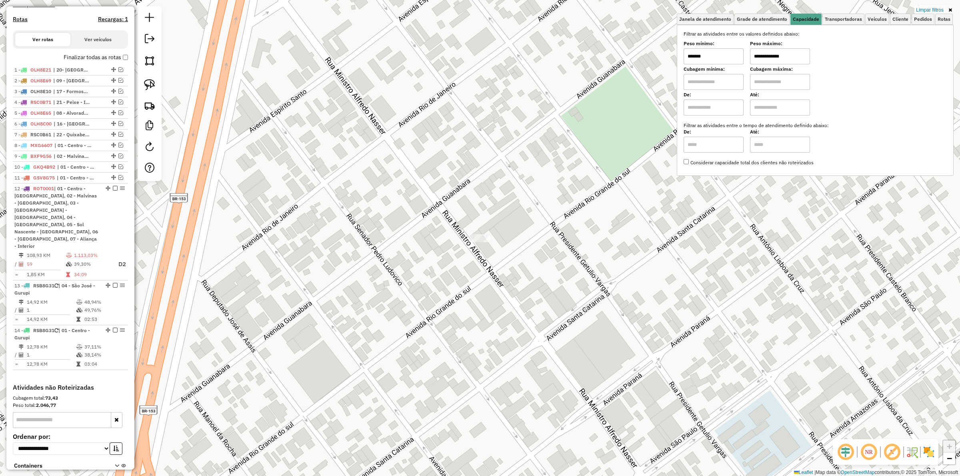
type input "**********"
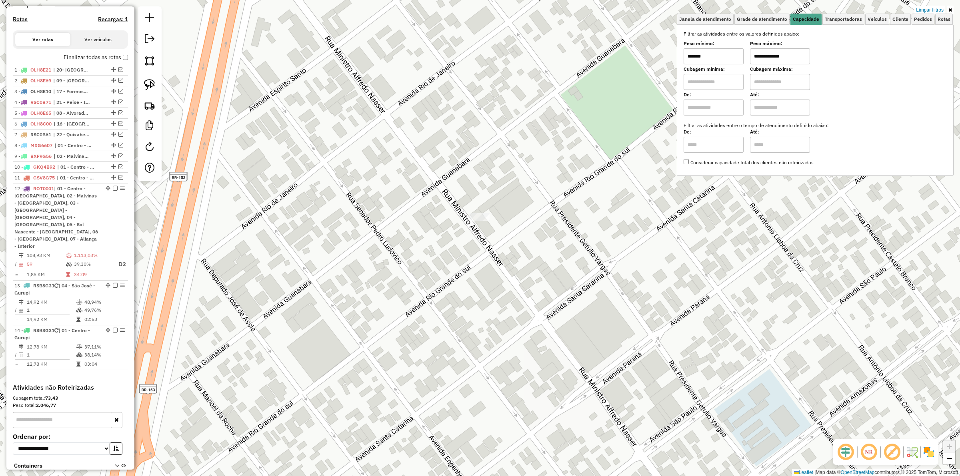
drag, startPoint x: 540, startPoint y: 275, endPoint x: 547, endPoint y: 136, distance: 139.4
click at [547, 136] on div "**********" at bounding box center [480, 238] width 960 height 476
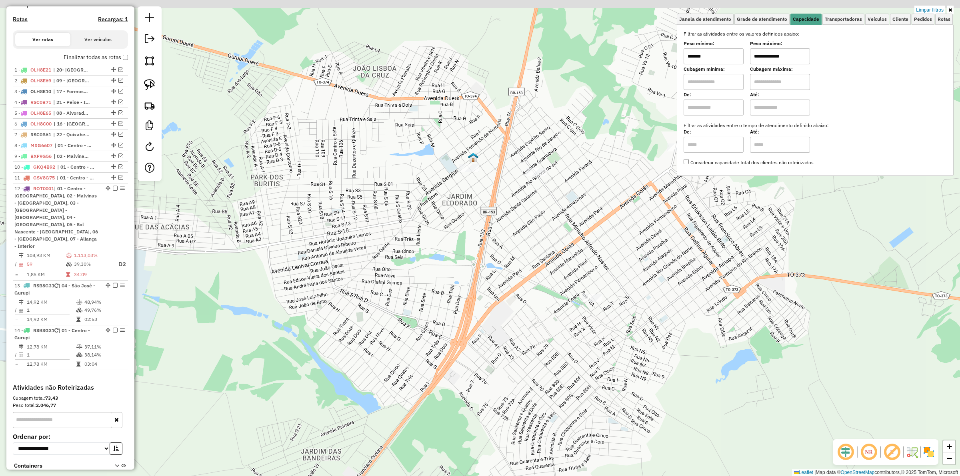
drag, startPoint x: 561, startPoint y: 209, endPoint x: 554, endPoint y: 233, distance: 25.1
click at [554, 233] on div "**********" at bounding box center [480, 238] width 960 height 476
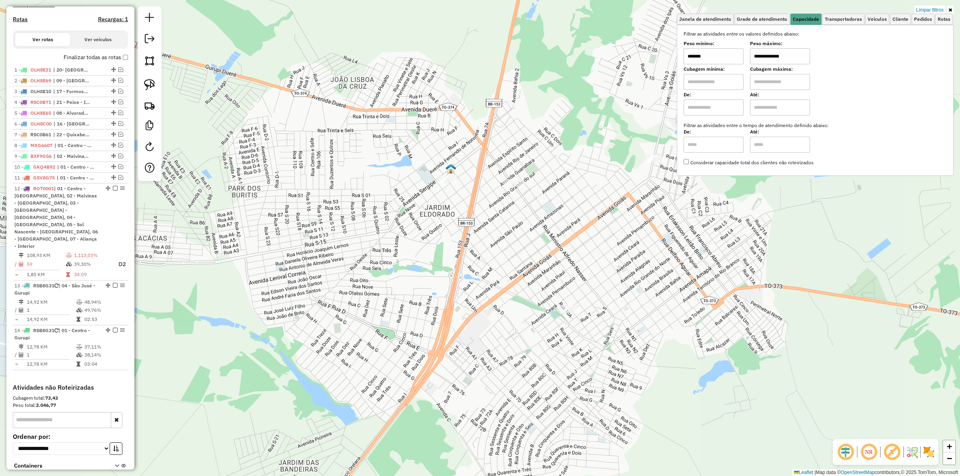
drag, startPoint x: 565, startPoint y: 270, endPoint x: 519, endPoint y: 292, distance: 50.3
click at [521, 293] on div "**********" at bounding box center [480, 238] width 960 height 476
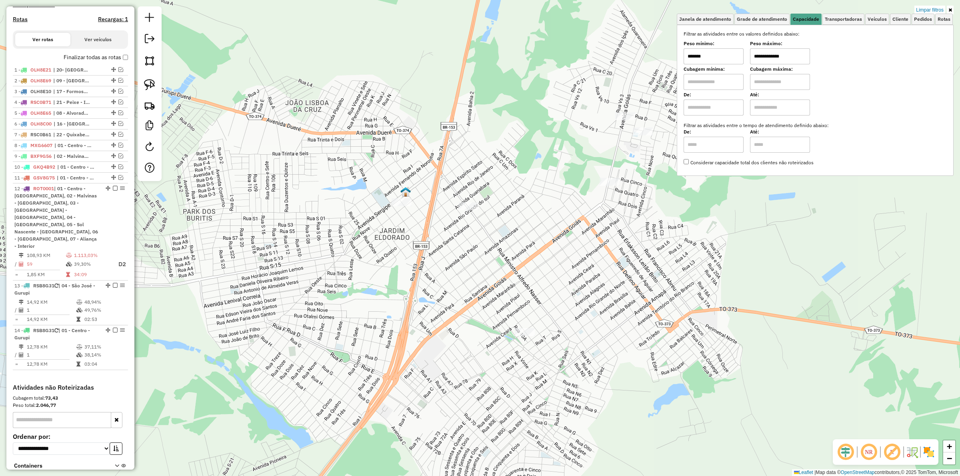
drag, startPoint x: 645, startPoint y: 268, endPoint x: 626, endPoint y: 266, distance: 18.9
click at [627, 267] on div "**********" at bounding box center [480, 238] width 960 height 476
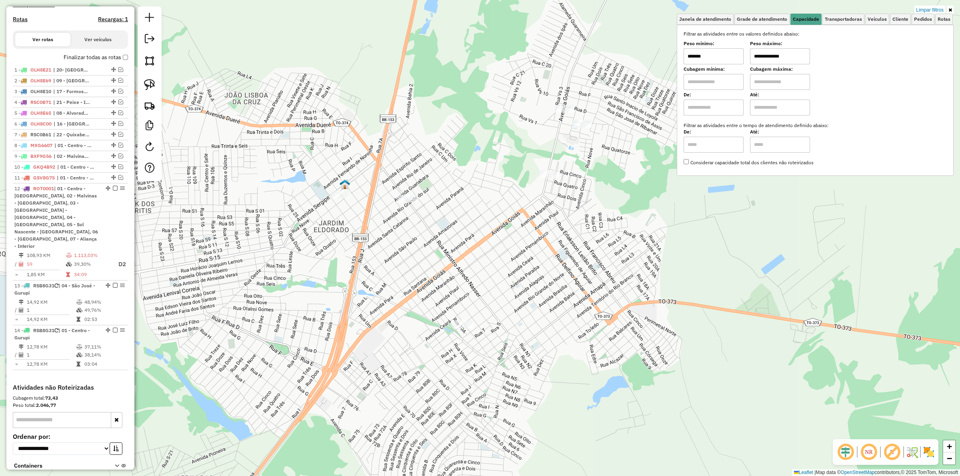
drag, startPoint x: 541, startPoint y: 299, endPoint x: 493, endPoint y: 288, distance: 49.2
click at [491, 290] on div "**********" at bounding box center [480, 238] width 960 height 476
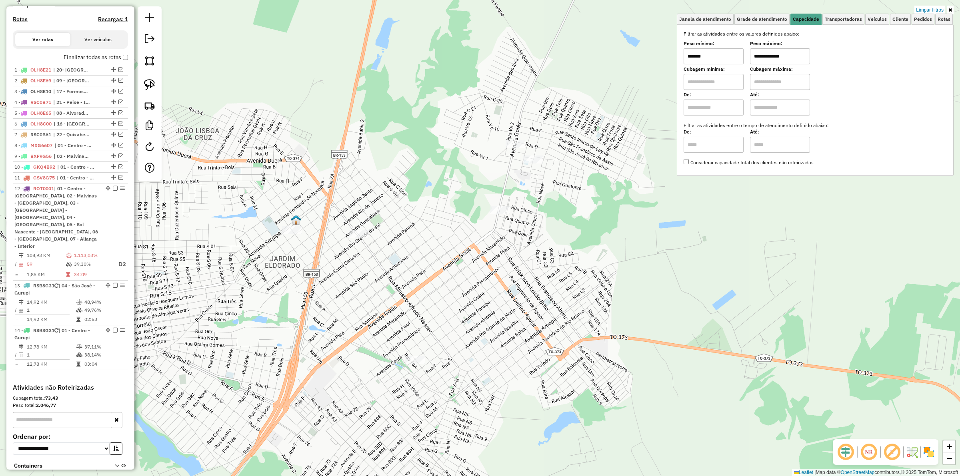
drag, startPoint x: 464, startPoint y: 232, endPoint x: 465, endPoint y: 277, distance: 44.8
click at [465, 277] on div "**********" at bounding box center [480, 238] width 960 height 476
drag, startPoint x: 281, startPoint y: 208, endPoint x: 342, endPoint y: 192, distance: 63.2
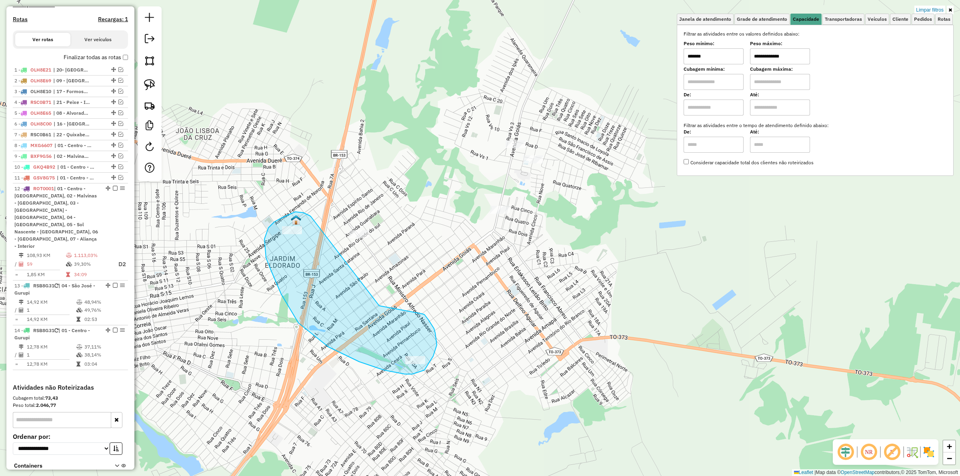
drag, startPoint x: 295, startPoint y: 212, endPoint x: 374, endPoint y: 306, distance: 122.7
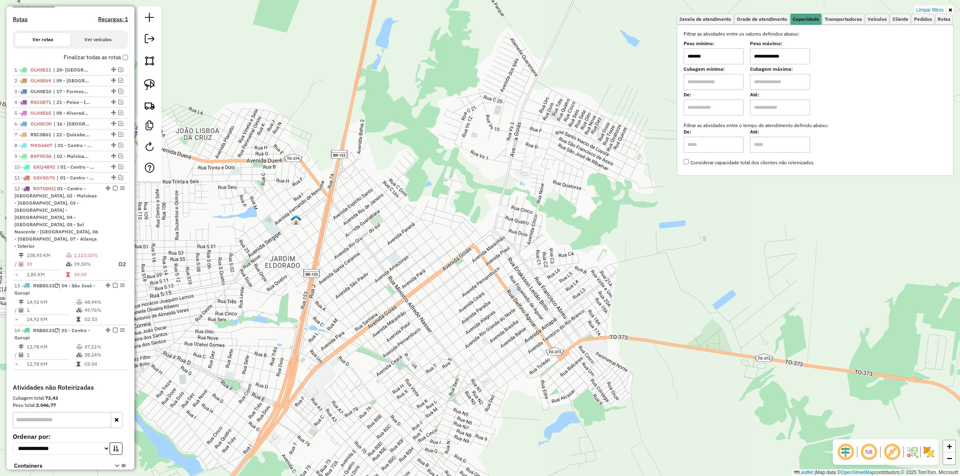
drag, startPoint x: 292, startPoint y: 204, endPoint x: 277, endPoint y: 215, distance: 18.3
click at [277, 215] on div "**********" at bounding box center [480, 238] width 960 height 476
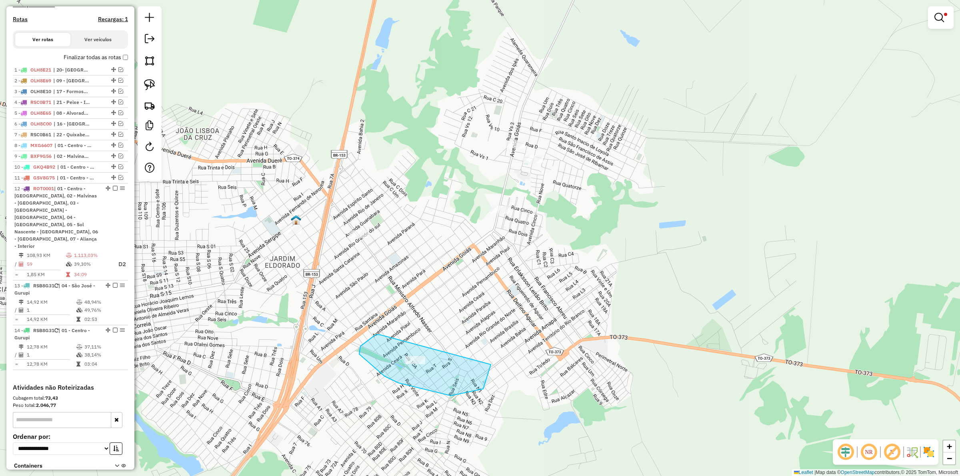
drag, startPoint x: 398, startPoint y: 383, endPoint x: 475, endPoint y: 332, distance: 91.8
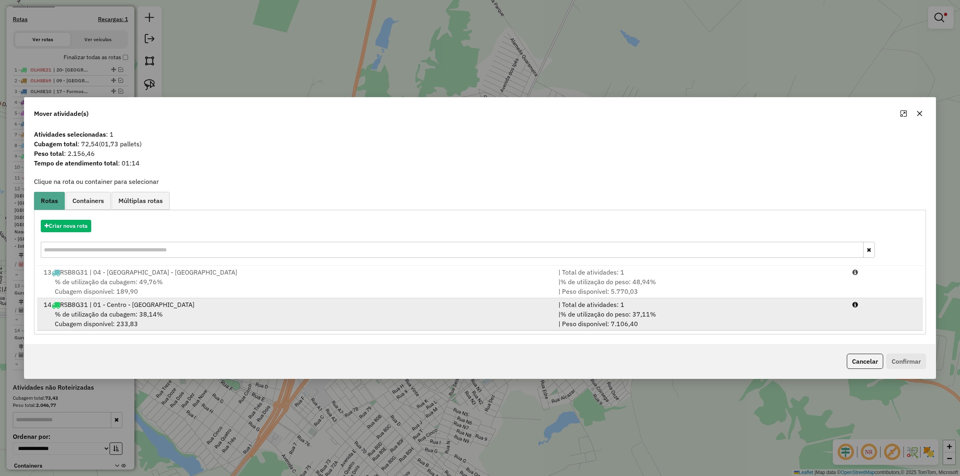
click at [647, 316] on span "% de utilização do peso: 37,11%" at bounding box center [609, 314] width 96 height 8
click at [646, 316] on span "% de utilização do peso: 37,11%" at bounding box center [609, 314] width 96 height 8
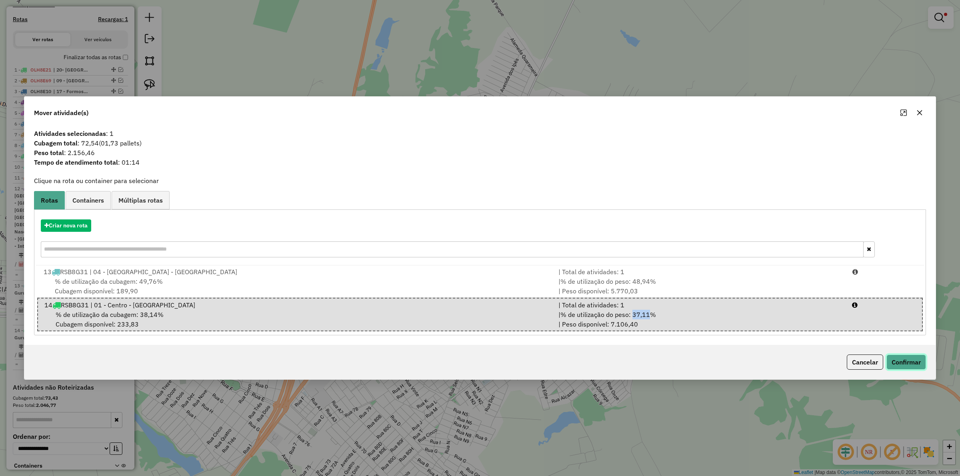
click at [915, 360] on button "Confirmar" at bounding box center [907, 362] width 40 height 15
click at [0, 0] on div "Aguarde..." at bounding box center [0, 0] width 0 height 0
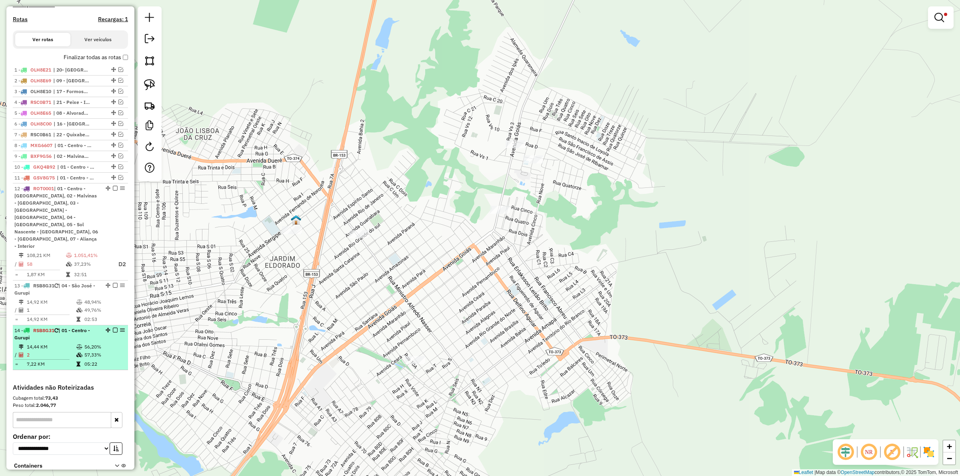
click at [113, 328] on em at bounding box center [115, 330] width 5 height 5
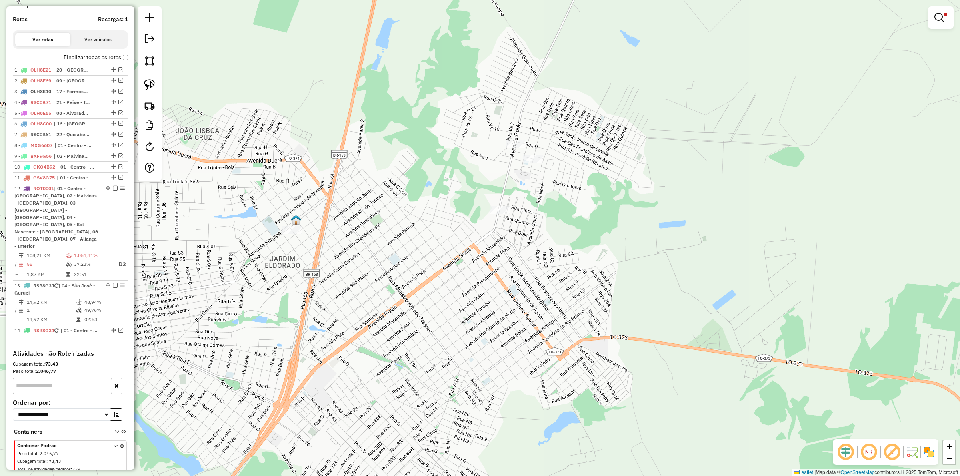
drag, startPoint x: 527, startPoint y: 226, endPoint x: 521, endPoint y: 228, distance: 6.3
click at [525, 239] on div "**********" at bounding box center [480, 238] width 960 height 476
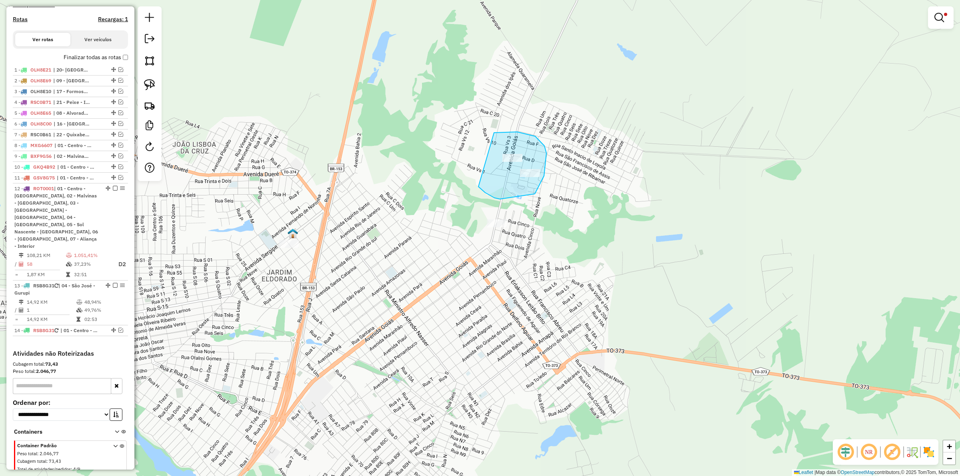
drag, startPoint x: 485, startPoint y: 193, endPoint x: 479, endPoint y: 142, distance: 51.3
drag, startPoint x: 514, startPoint y: 168, endPoint x: 569, endPoint y: 165, distance: 54.5
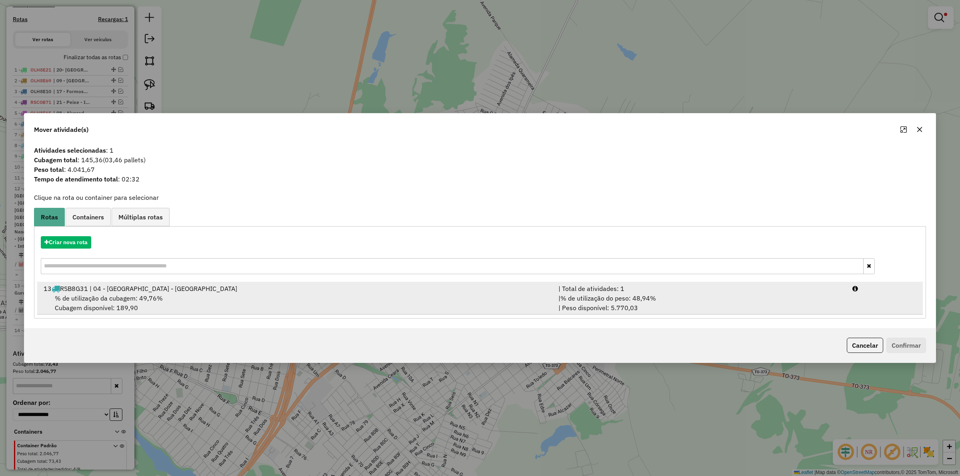
click at [655, 300] on span "% de utilização do peso: 48,94%" at bounding box center [609, 298] width 96 height 8
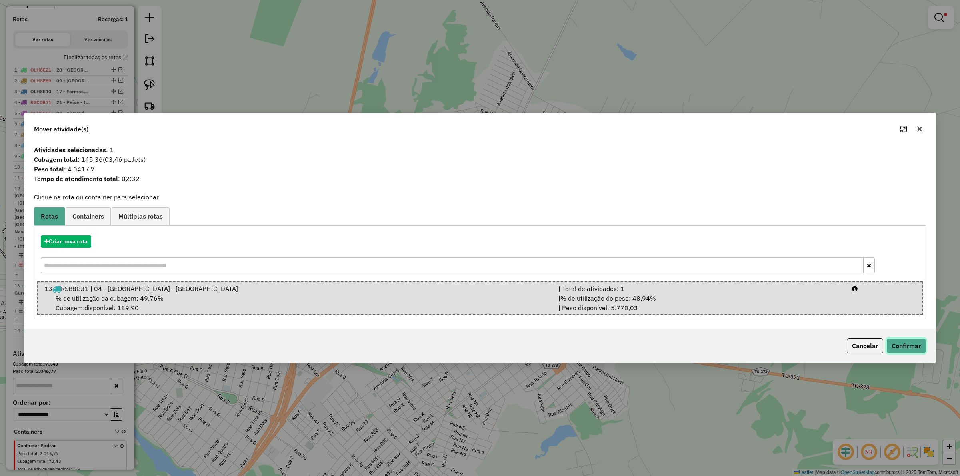
click at [907, 346] on button "Confirmar" at bounding box center [907, 345] width 40 height 15
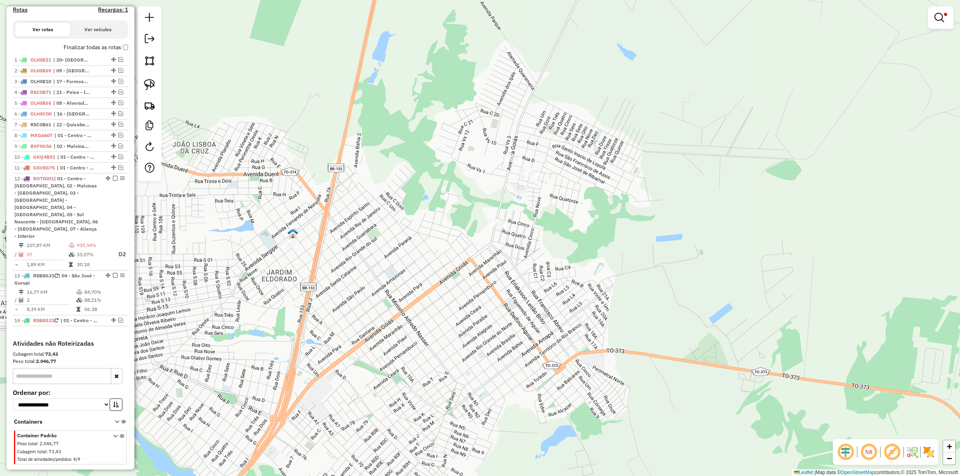
scroll to position [244, 0]
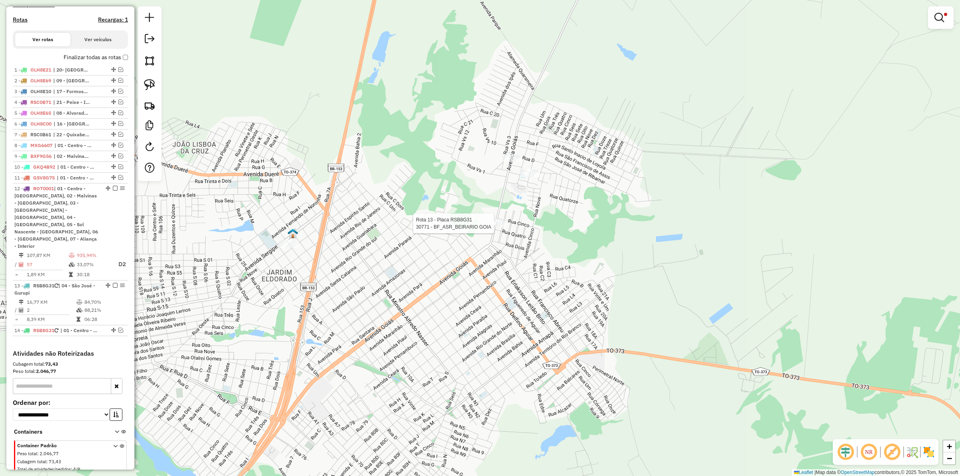
select select "*********"
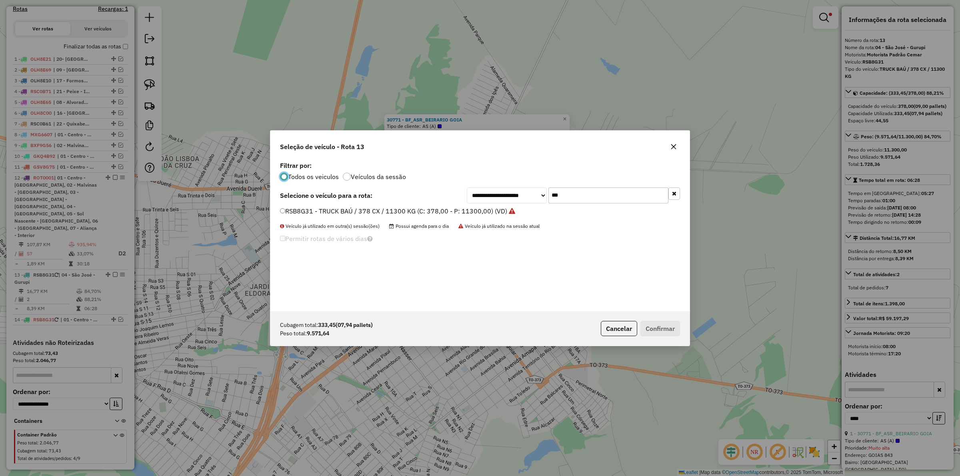
scroll to position [4, 2]
click at [578, 191] on input "***" at bounding box center [609, 196] width 120 height 16
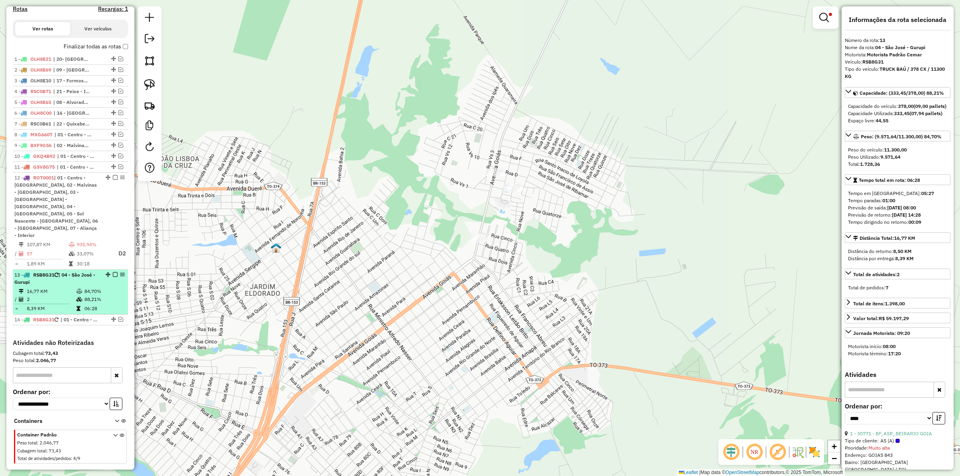
click at [113, 272] on em at bounding box center [115, 274] width 5 height 5
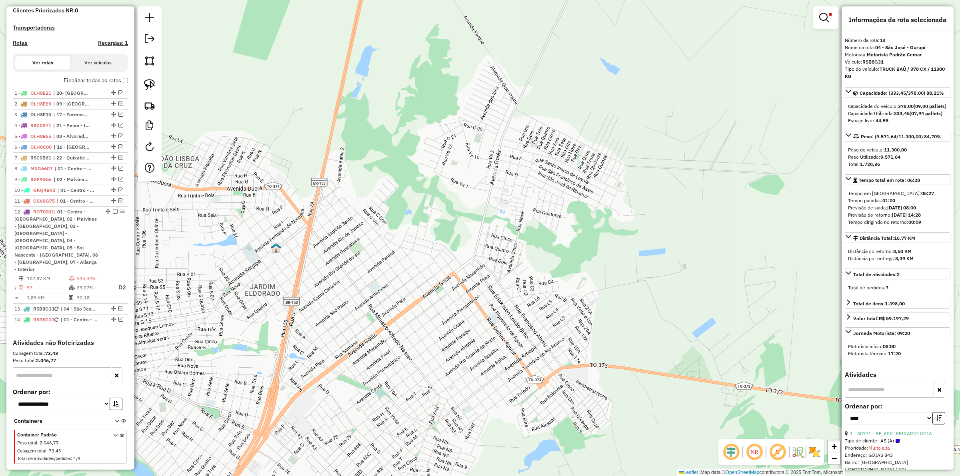
click at [825, 20] on em at bounding box center [824, 18] width 10 height 10
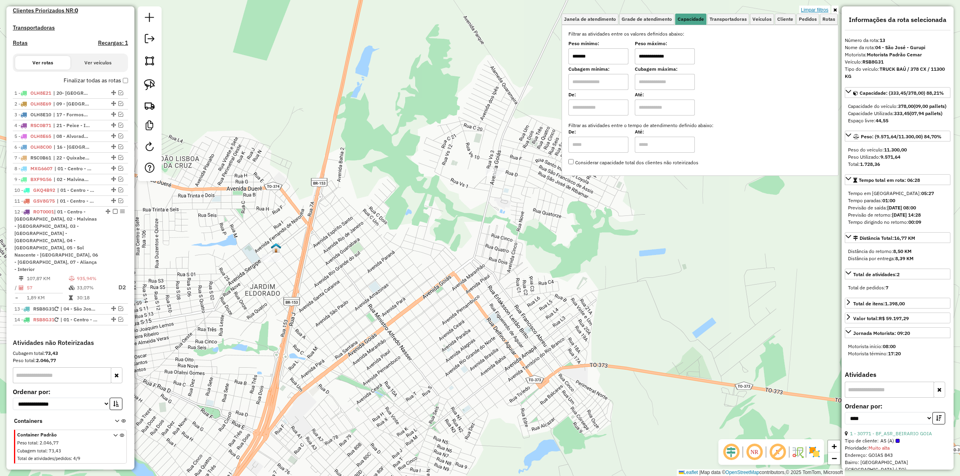
click at [807, 12] on link "Limpar filtros" at bounding box center [814, 10] width 31 height 9
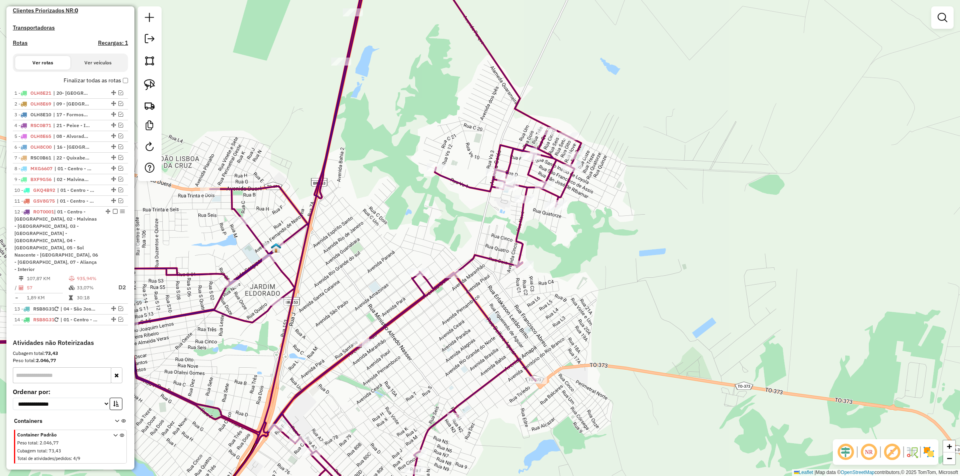
drag, startPoint x: 583, startPoint y: 271, endPoint x: 578, endPoint y: 254, distance: 17.2
click at [580, 256] on div "Janela de atendimento Grade de atendimento Capacidade Transportadoras Veículos …" at bounding box center [480, 238] width 960 height 476
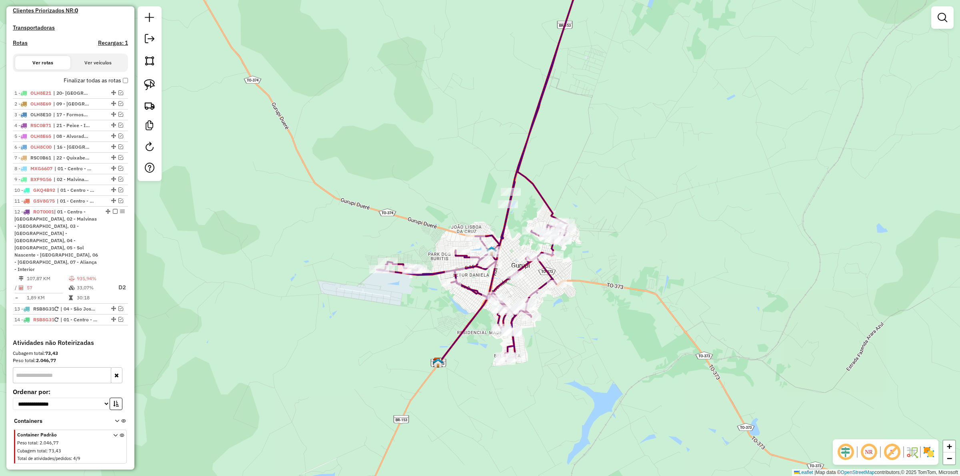
drag, startPoint x: 617, startPoint y: 227, endPoint x: 592, endPoint y: 238, distance: 27.6
click at [592, 238] on div "Janela de atendimento Grade de atendimento Capacidade Transportadoras Veículos …" at bounding box center [480, 238] width 960 height 476
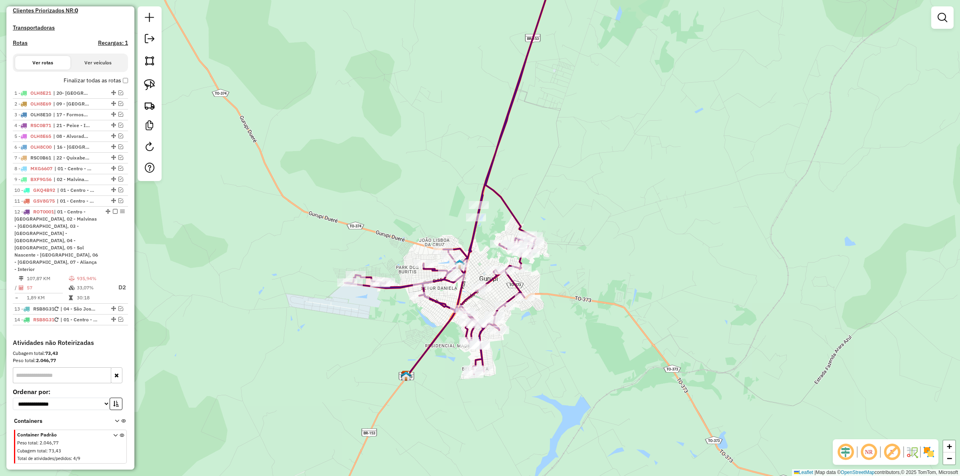
drag, startPoint x: 659, startPoint y: 240, endPoint x: 647, endPoint y: 237, distance: 12.4
click at [659, 239] on div "Janela de atendimento Grade de atendimento Capacidade Transportadoras Veículos …" at bounding box center [480, 238] width 960 height 476
click at [517, 218] on icon at bounding box center [448, 175] width 208 height 398
select select "*********"
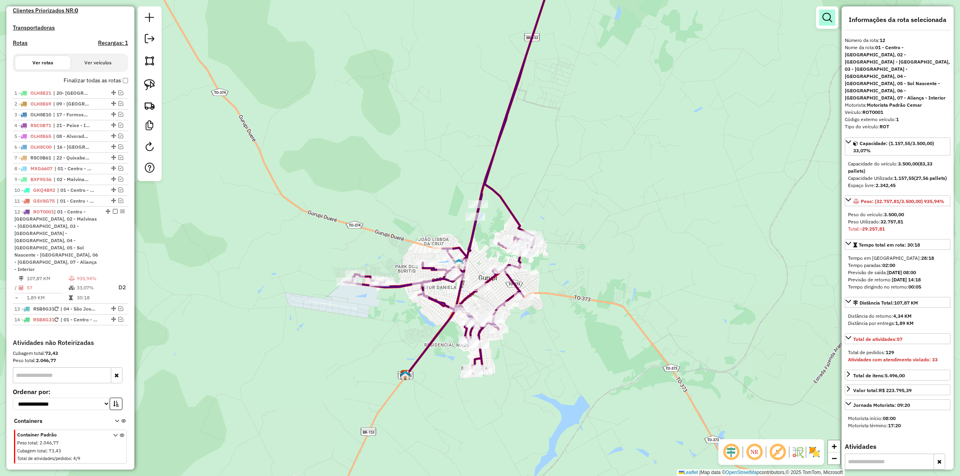
click at [827, 19] on em at bounding box center [828, 18] width 10 height 10
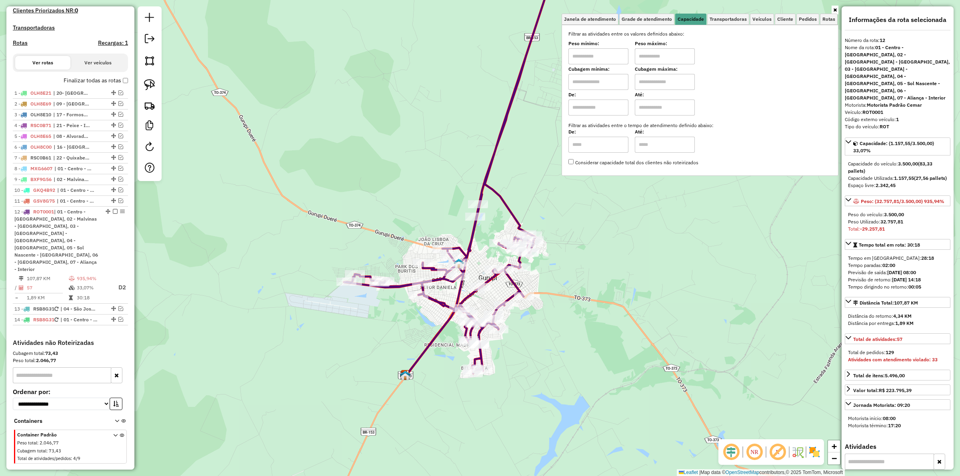
click at [585, 56] on input "text" at bounding box center [599, 56] width 60 height 16
type input "*******"
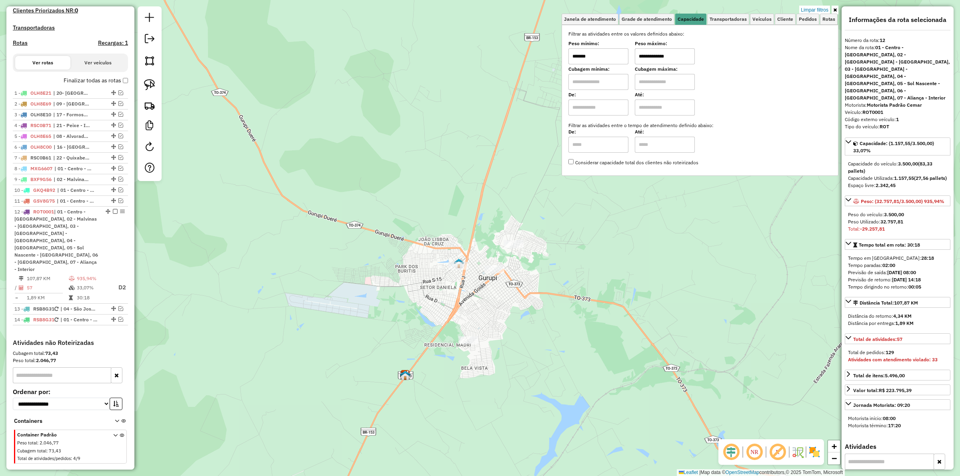
type input "**********"
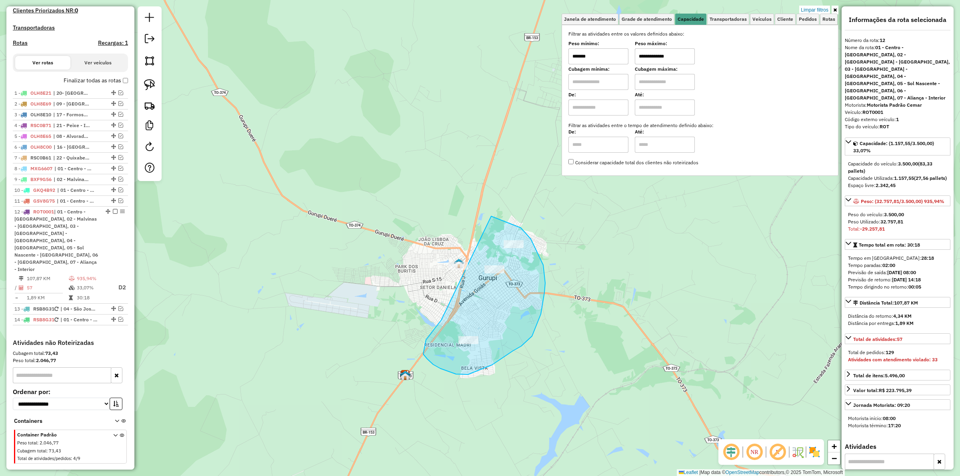
drag, startPoint x: 426, startPoint y: 340, endPoint x: 424, endPoint y: 233, distance: 106.8
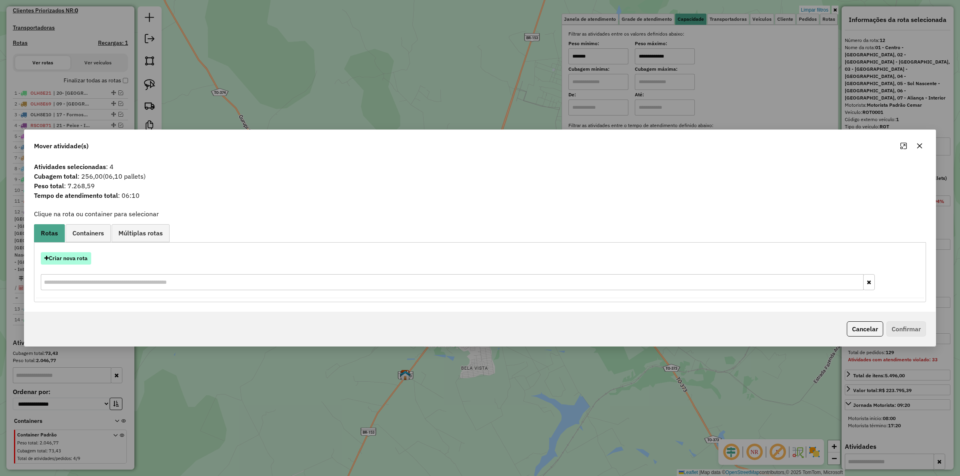
click at [75, 262] on button "Criar nova rota" at bounding box center [66, 258] width 50 height 12
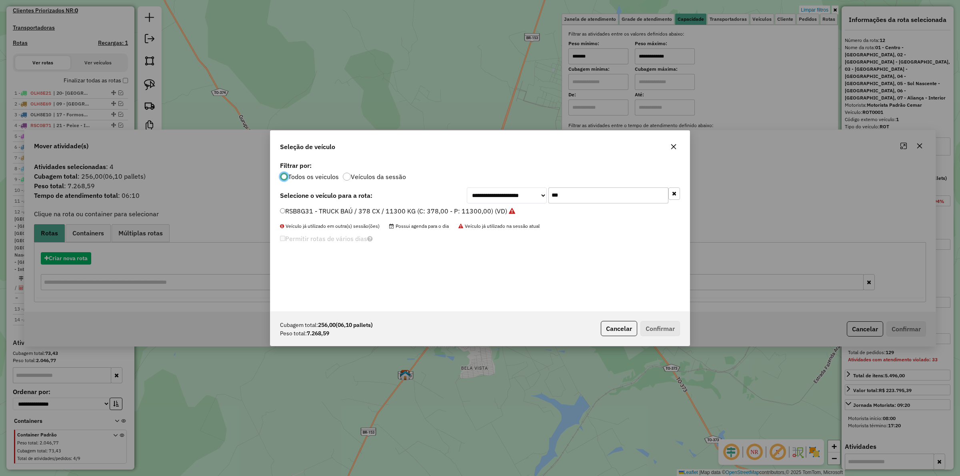
scroll to position [4, 2]
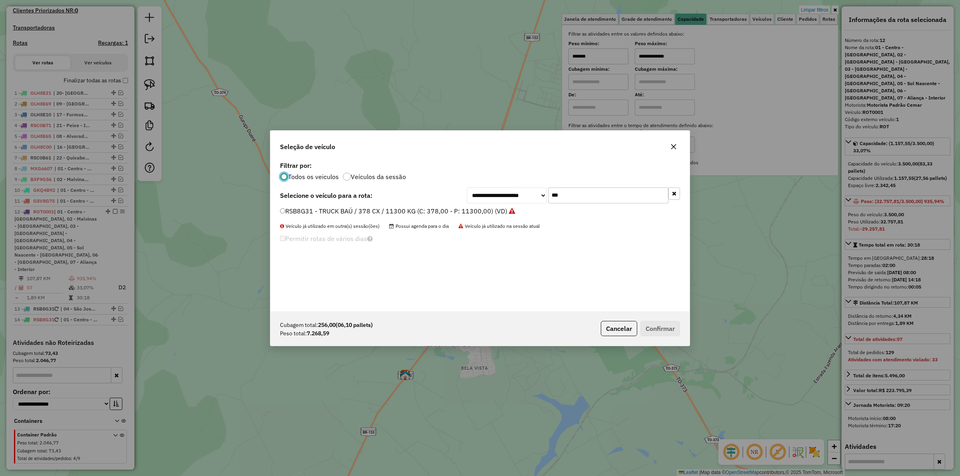
click at [581, 194] on input "***" at bounding box center [609, 196] width 120 height 16
type input "***"
click at [471, 210] on label "JTK4I15 - TOCO CARGA SECA FRETEIRO / 280 CX / 8500 KG (C: 280,00 - P: 8500,00)" at bounding box center [407, 211] width 254 height 10
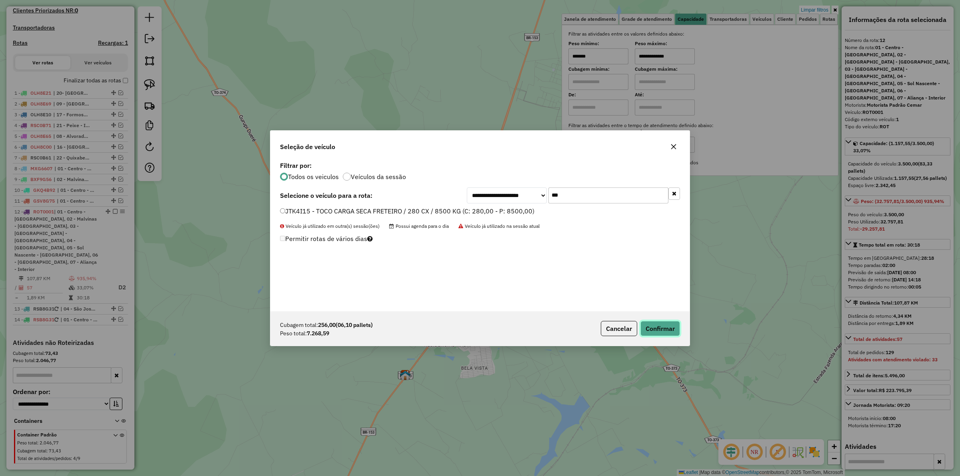
drag, startPoint x: 655, startPoint y: 327, endPoint x: 593, endPoint y: 305, distance: 65.9
click at [655, 326] on button "Confirmar" at bounding box center [661, 328] width 40 height 15
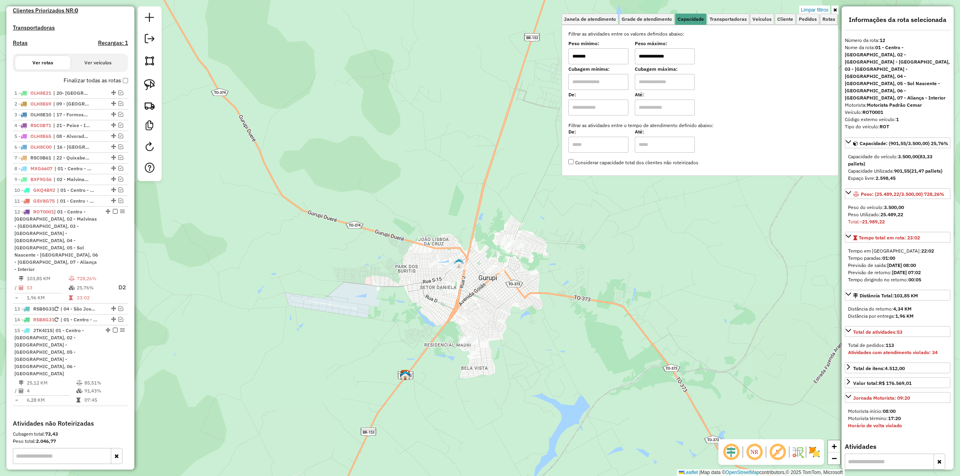
scroll to position [255, 0]
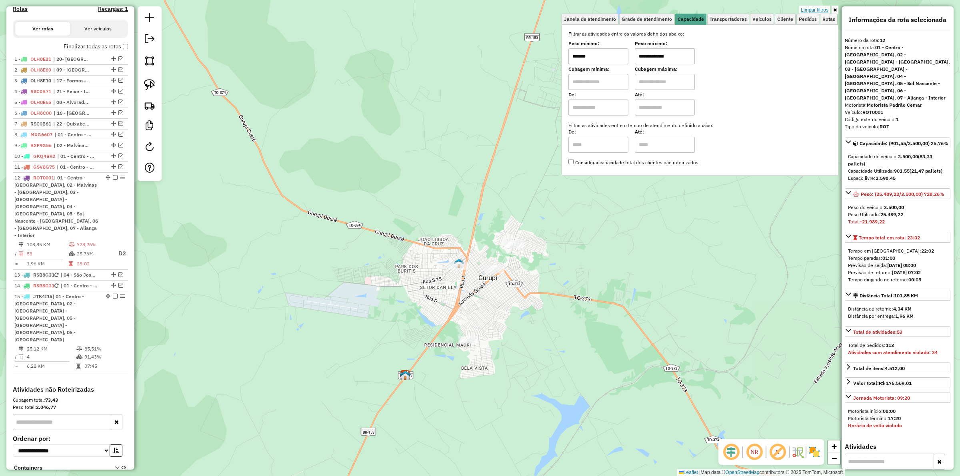
click at [813, 11] on link "Limpar filtros" at bounding box center [814, 10] width 31 height 9
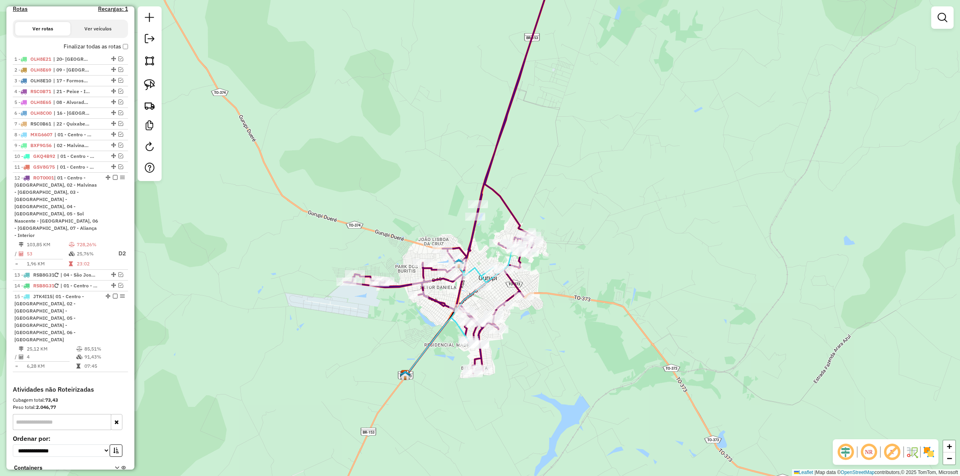
click at [501, 201] on icon at bounding box center [448, 175] width 208 height 398
select select "*********"
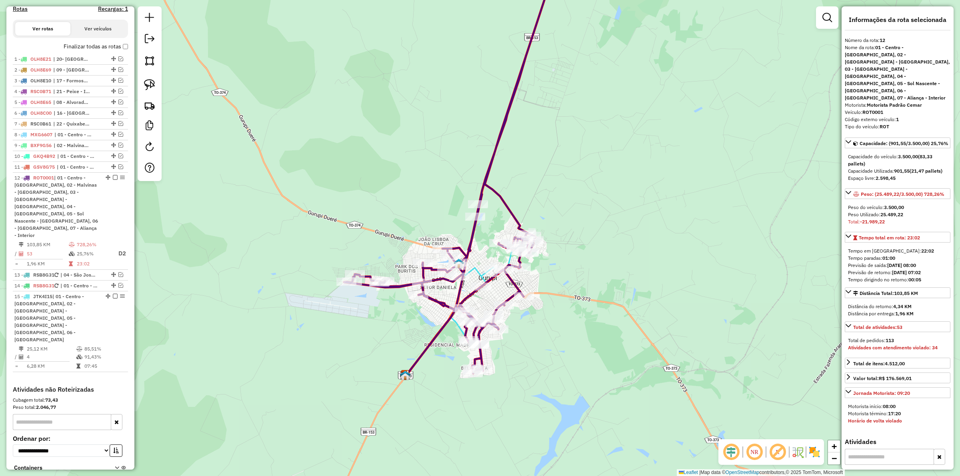
scroll to position [280, 0]
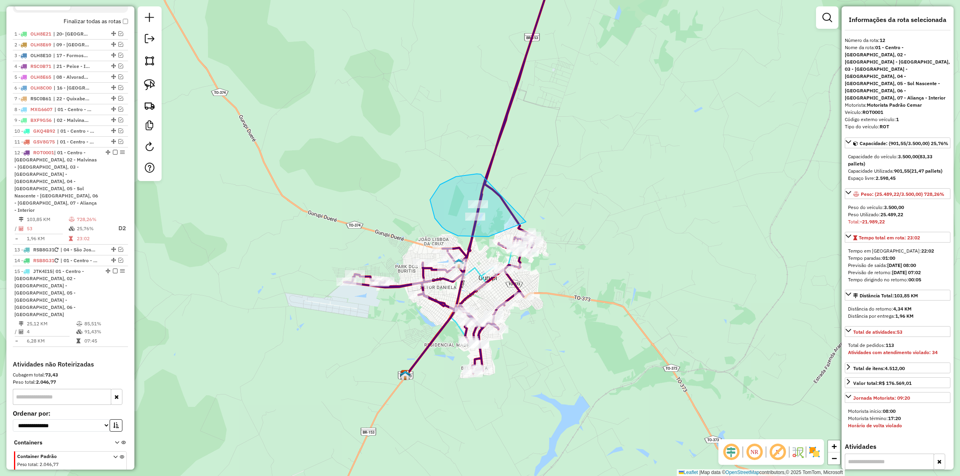
drag, startPoint x: 435, startPoint y: 218, endPoint x: 543, endPoint y: 194, distance: 110.7
click at [511, 210] on icon at bounding box center [448, 175] width 208 height 398
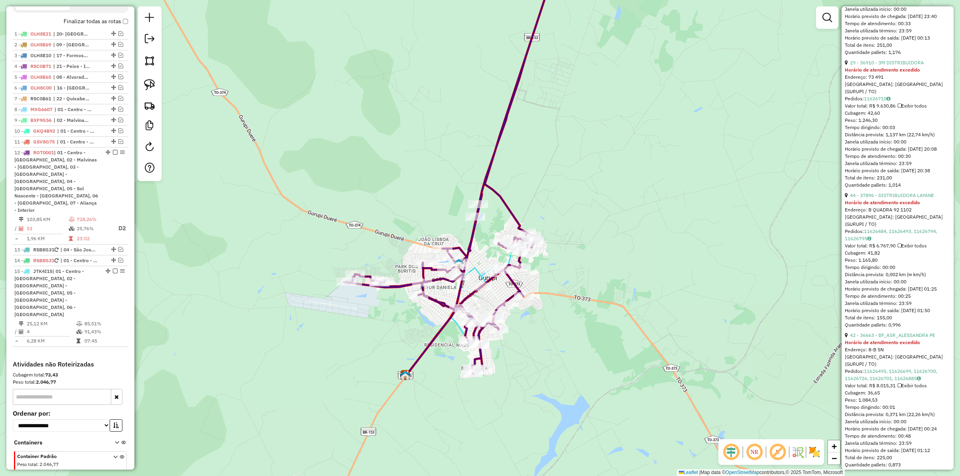
scroll to position [750, 0]
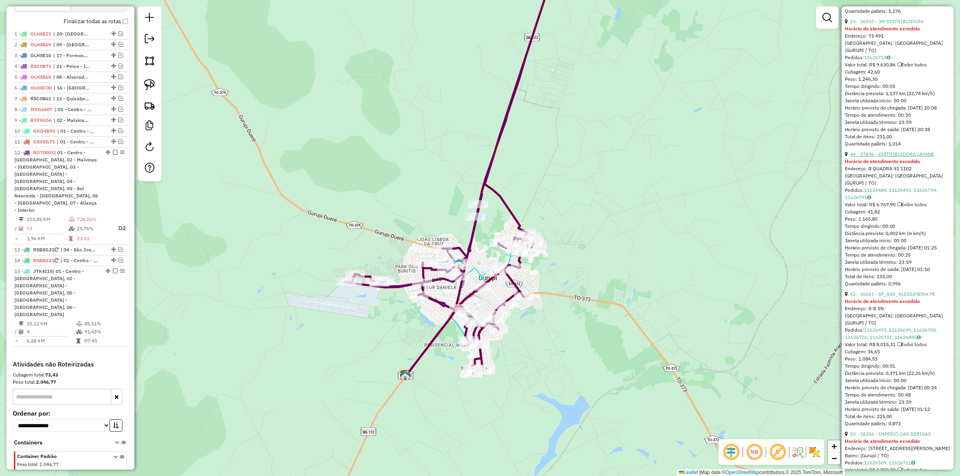
click at [881, 157] on link "44 - 37896 - DISTRIBUIDORA LAYANE" at bounding box center [892, 154] width 84 height 6
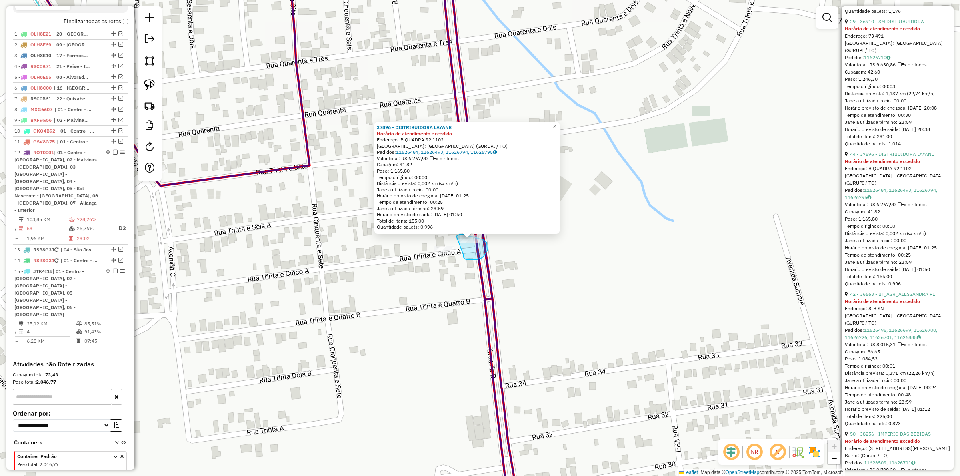
drag, startPoint x: 476, startPoint y: 260, endPoint x: 456, endPoint y: 237, distance: 30.9
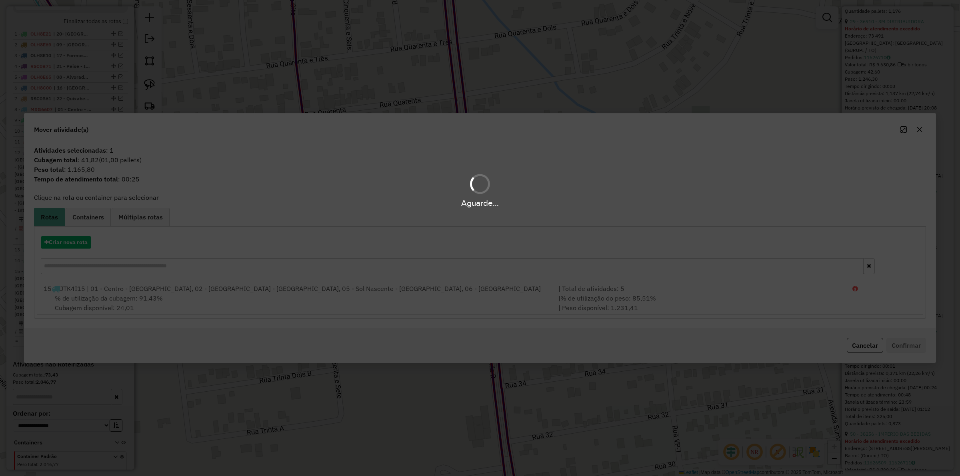
click at [637, 307] on div "Aguarde..." at bounding box center [480, 238] width 960 height 476
click at [637, 306] on div "| % de utilização do peso: 85,51% | Peso disponível: 1.231,41" at bounding box center [701, 303] width 294 height 19
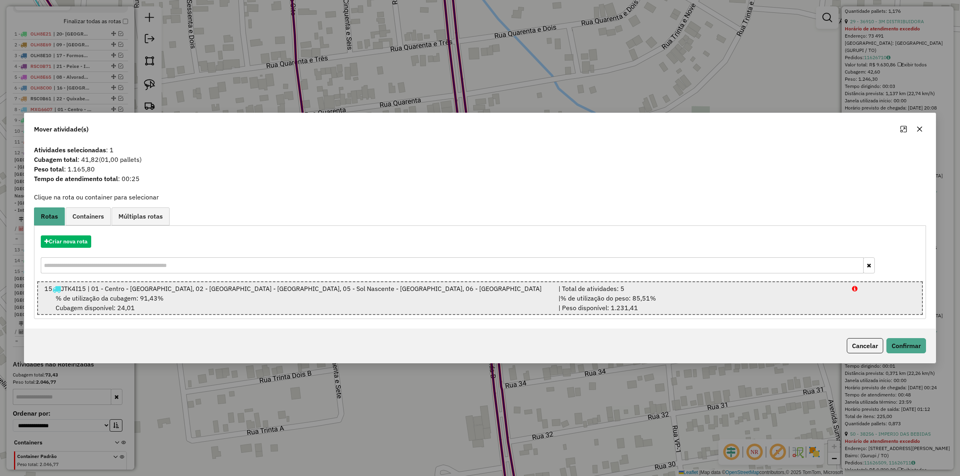
click at [637, 303] on div "| % de utilização do peso: 85,51% | Peso disponível: 1.231,41" at bounding box center [701, 303] width 294 height 19
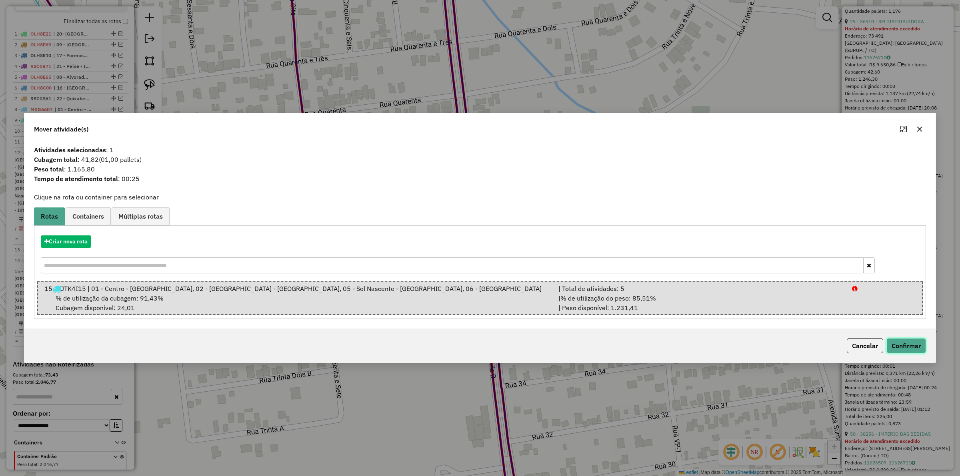
click at [899, 347] on button "Confirmar" at bounding box center [907, 345] width 40 height 15
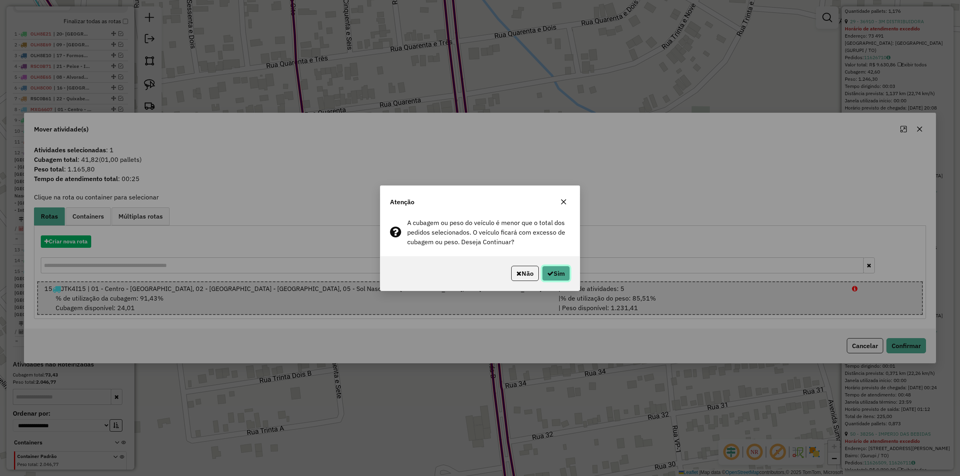
click at [555, 271] on button "Sim" at bounding box center [556, 273] width 28 height 15
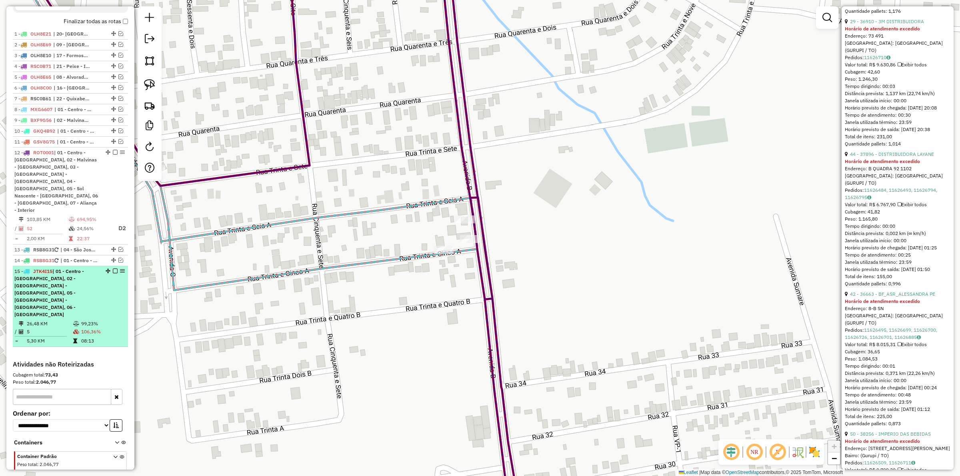
click at [113, 269] on em at bounding box center [115, 271] width 5 height 5
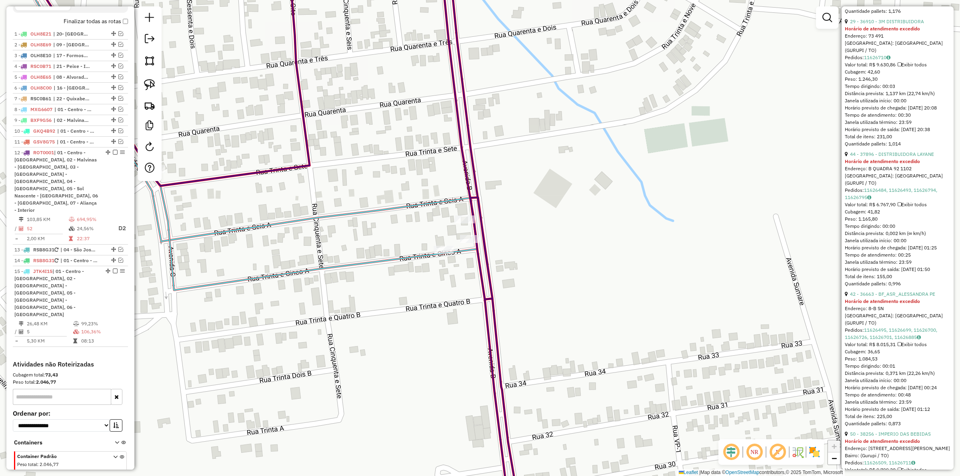
scroll to position [231, 0]
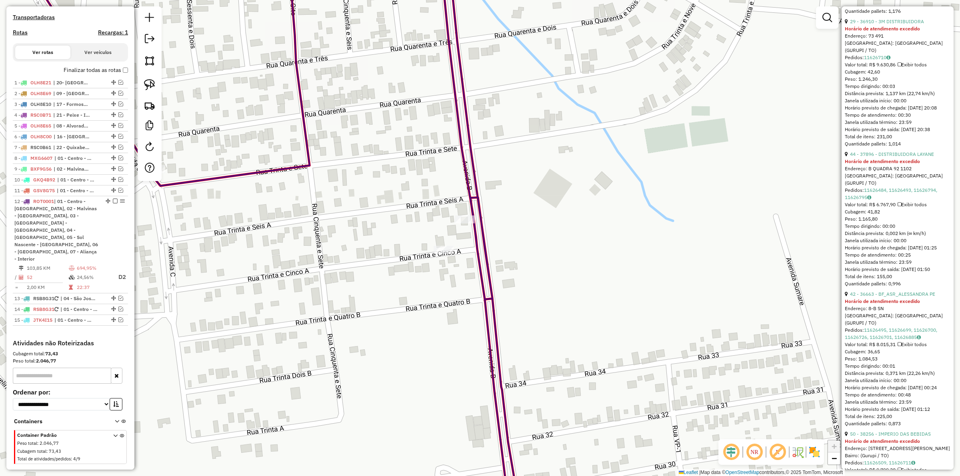
drag, startPoint x: 411, startPoint y: 271, endPoint x: 413, endPoint y: 258, distance: 13.0
click at [412, 258] on div "Janela de atendimento Grade de atendimento Capacidade Transportadoras Veículos …" at bounding box center [480, 238] width 960 height 476
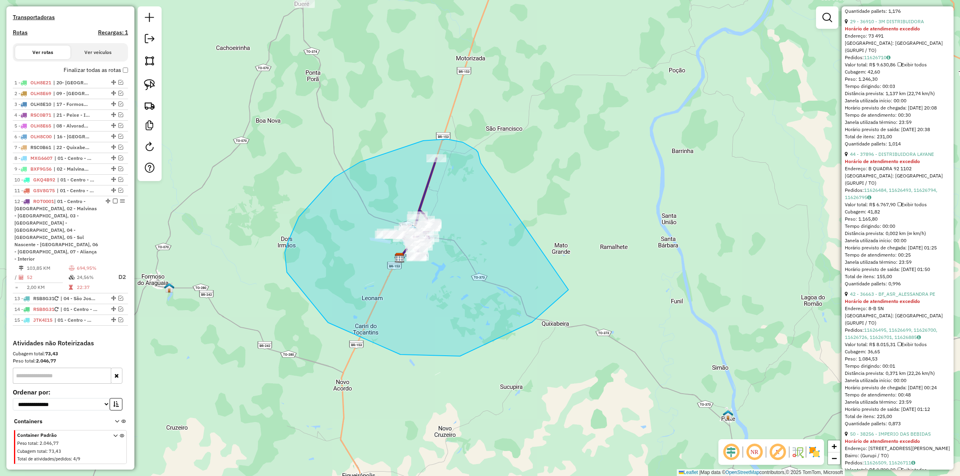
drag, startPoint x: 481, startPoint y: 163, endPoint x: 585, endPoint y: 266, distance: 146.0
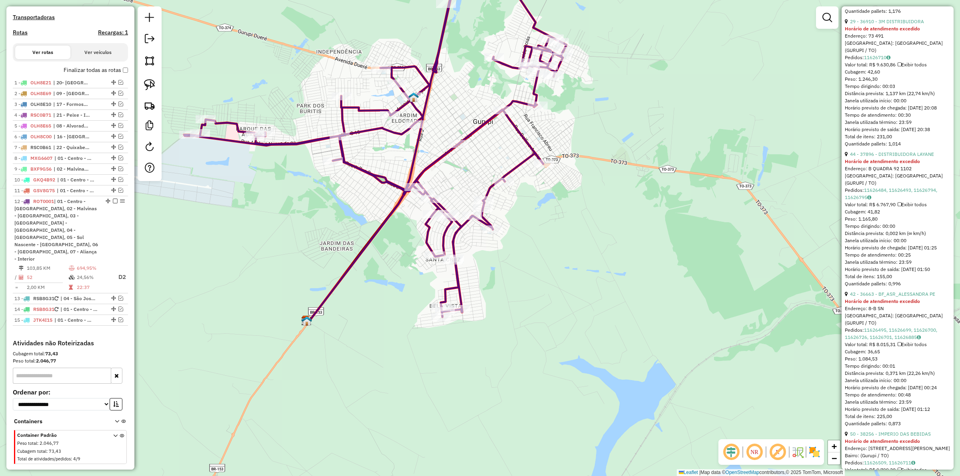
click at [419, 294] on div "Janela de atendimento Grade de atendimento Capacidade Transportadoras Veículos …" at bounding box center [480, 238] width 960 height 476
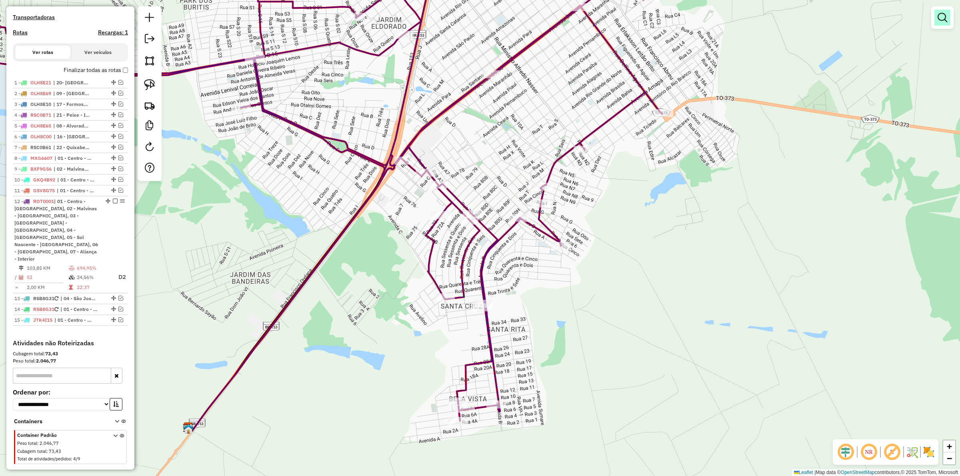
click at [938, 17] on em at bounding box center [943, 18] width 10 height 10
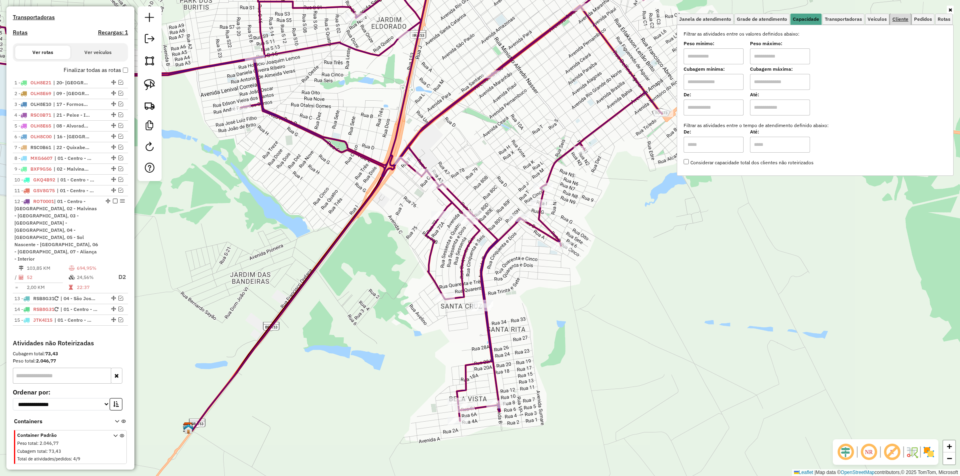
click at [905, 19] on span "Cliente" at bounding box center [901, 19] width 16 height 5
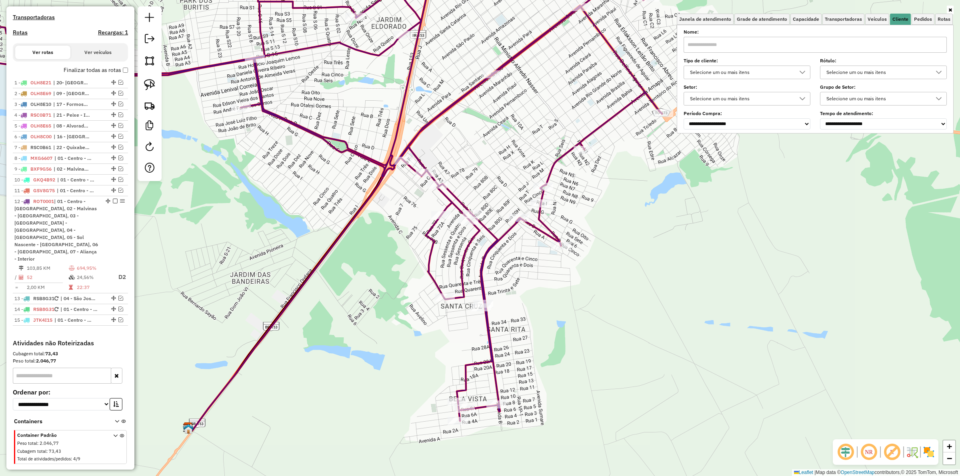
click at [752, 72] on div "Selecione um ou mais itens" at bounding box center [741, 72] width 108 height 13
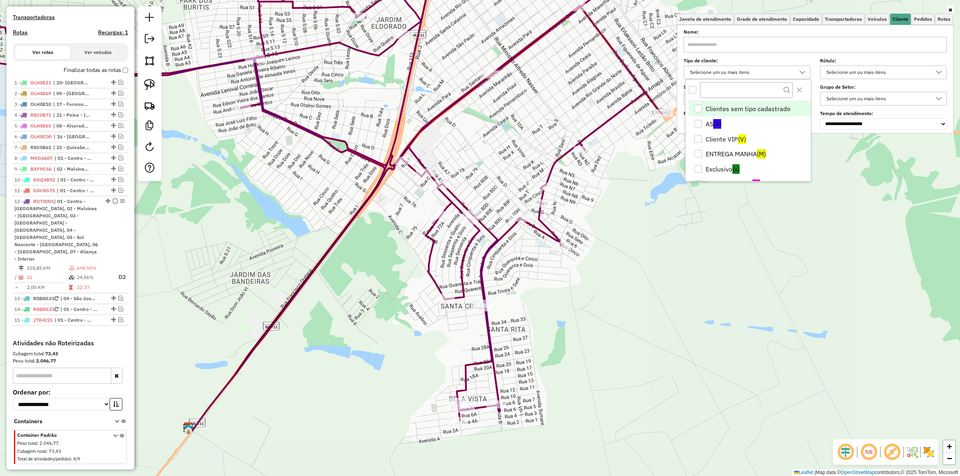
scroll to position [4, 28]
click at [719, 140] on li "Cliente VIP (V)" at bounding box center [750, 139] width 122 height 15
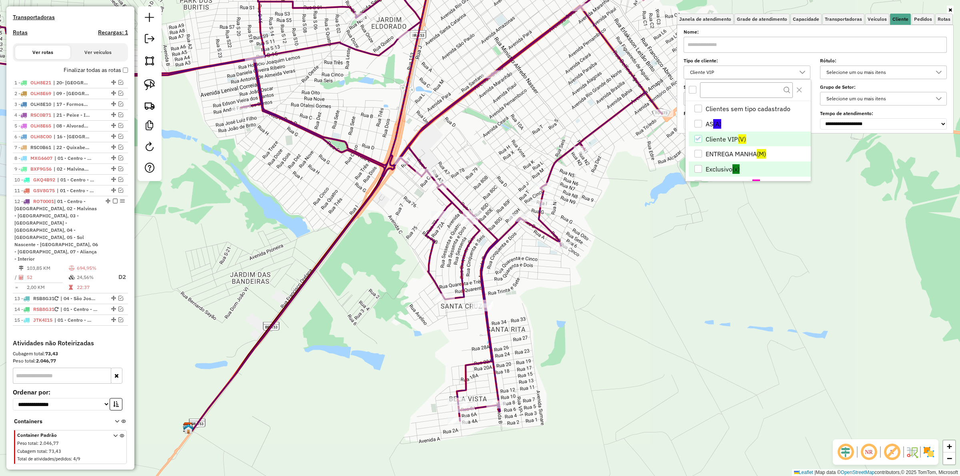
click at [720, 162] on li "Exclusivo (x)" at bounding box center [750, 169] width 122 height 15
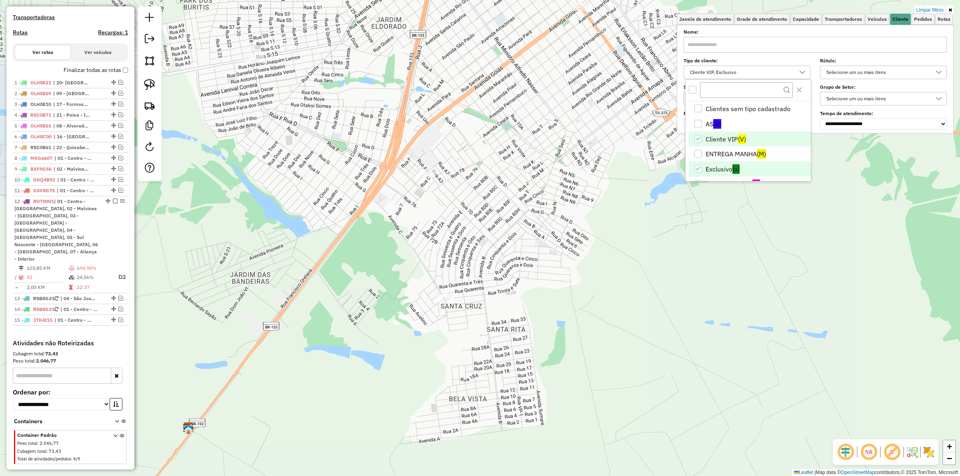
scroll to position [50, 0]
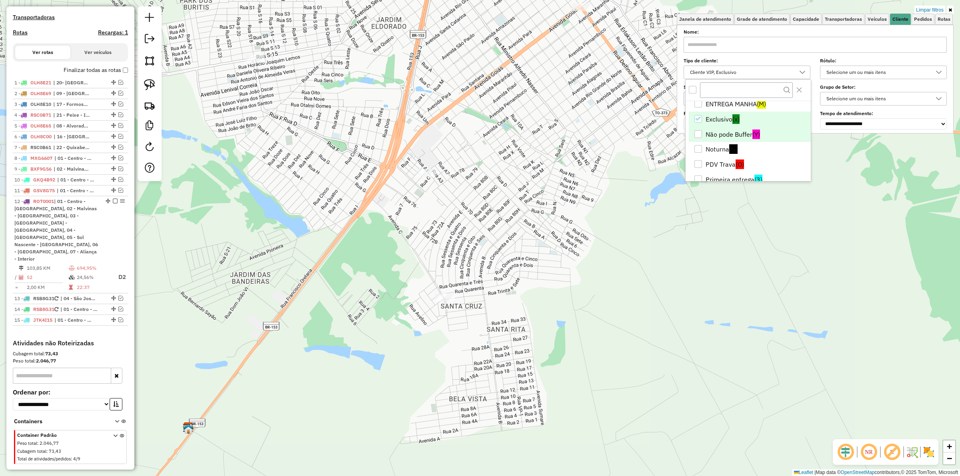
click at [720, 137] on li "Não pode Buffer (Y)" at bounding box center [750, 134] width 122 height 15
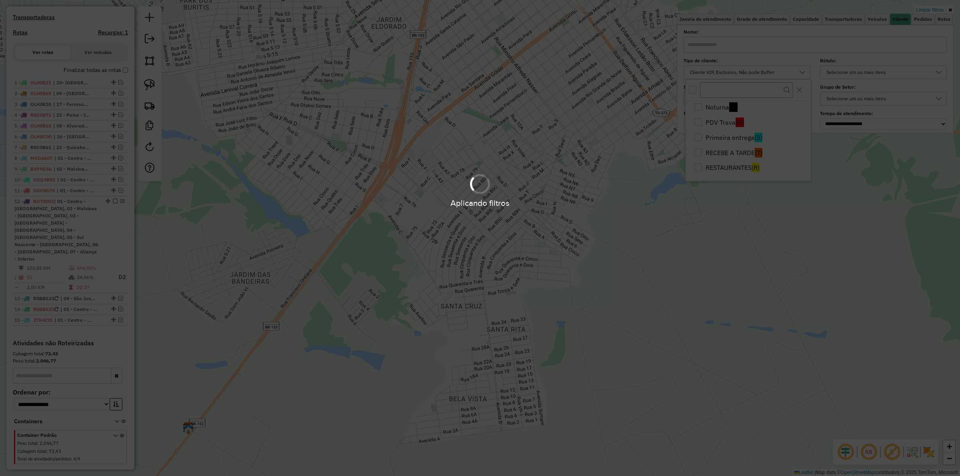
scroll to position [92, 0]
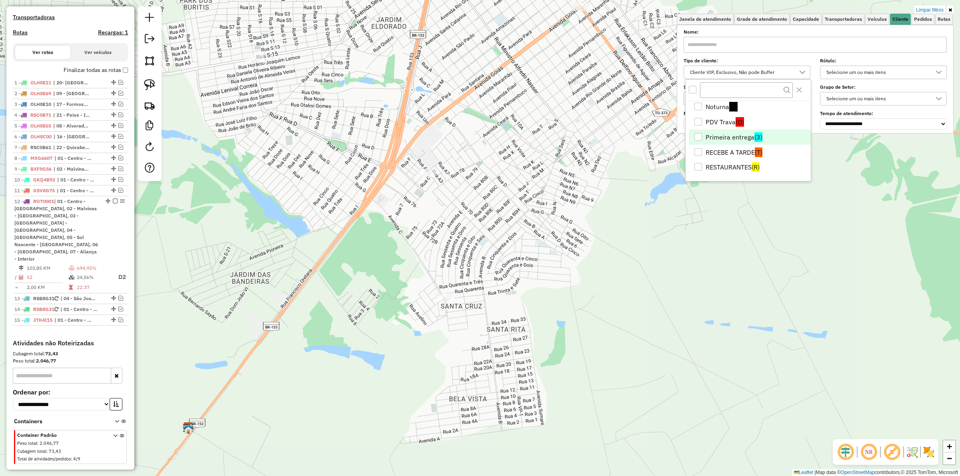
click at [723, 138] on li "Primeira entrega (3)" at bounding box center [750, 137] width 122 height 15
click at [725, 164] on li "RESTAURANTES (R)" at bounding box center [750, 167] width 122 height 15
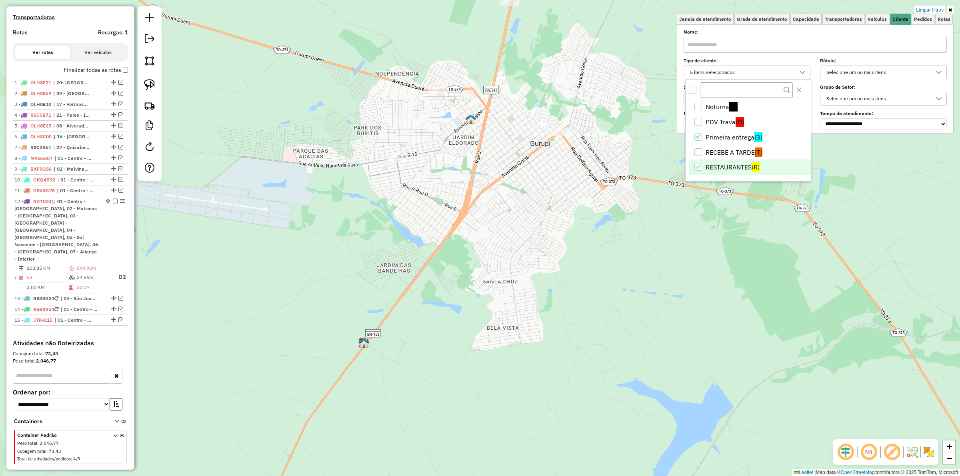
drag, startPoint x: 545, startPoint y: 244, endPoint x: 544, endPoint y: 250, distance: 6.1
click at [544, 250] on div "Limpar filtros Janela de atendimento Grade de atendimento Capacidade Transporta…" at bounding box center [480, 238] width 960 height 476
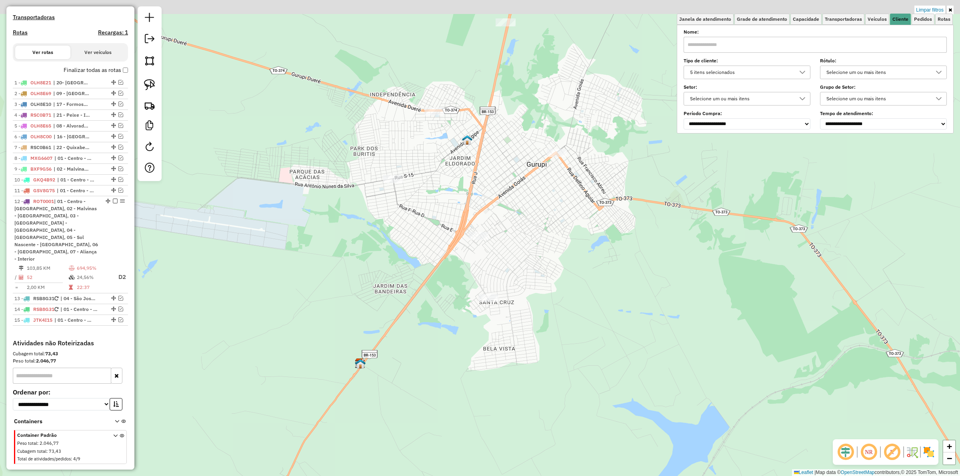
drag, startPoint x: 560, startPoint y: 209, endPoint x: 543, endPoint y: 293, distance: 85.7
click at [543, 293] on div "Limpar filtros Janela de atendimento Grade de atendimento Capacidade Transporta…" at bounding box center [480, 238] width 960 height 476
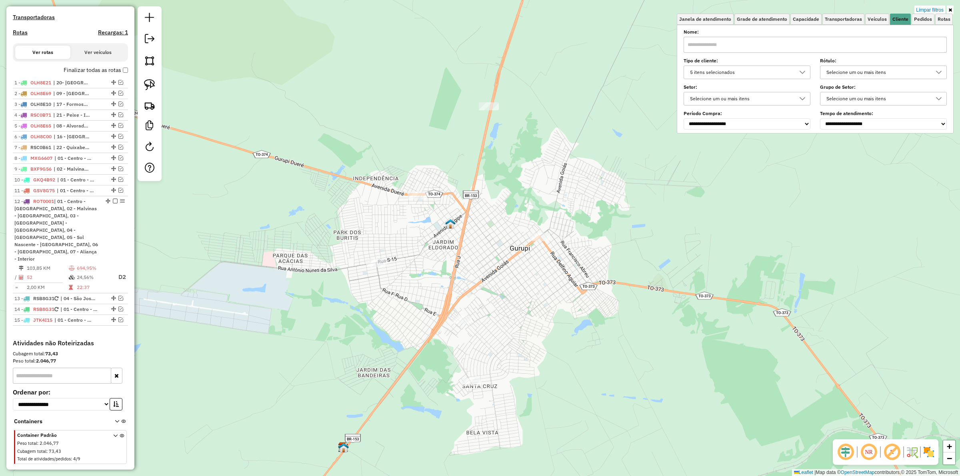
drag, startPoint x: 309, startPoint y: 250, endPoint x: 309, endPoint y: 260, distance: 10.0
click at [309, 260] on div "Limpar filtros Janela de atendimento Grade de atendimento Capacidade Transporta…" at bounding box center [480, 238] width 960 height 476
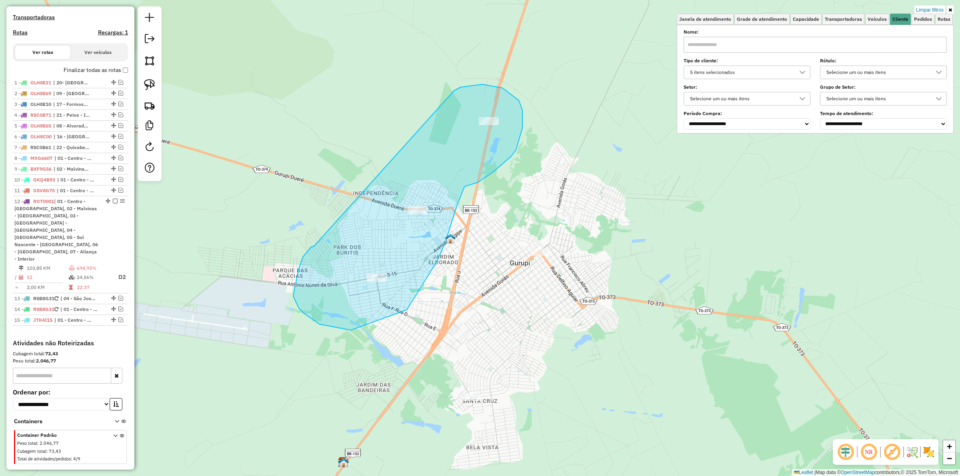
drag, startPoint x: 319, startPoint y: 324, endPoint x: 454, endPoint y: 91, distance: 269.8
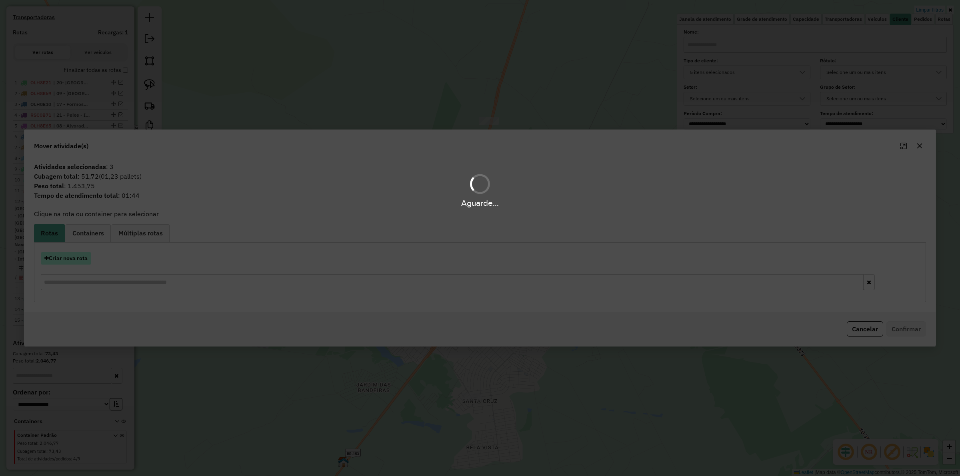
drag, startPoint x: 59, startPoint y: 267, endPoint x: 56, endPoint y: 262, distance: 5.6
click at [58, 265] on div "Criar nova rota" at bounding box center [480, 272] width 888 height 52
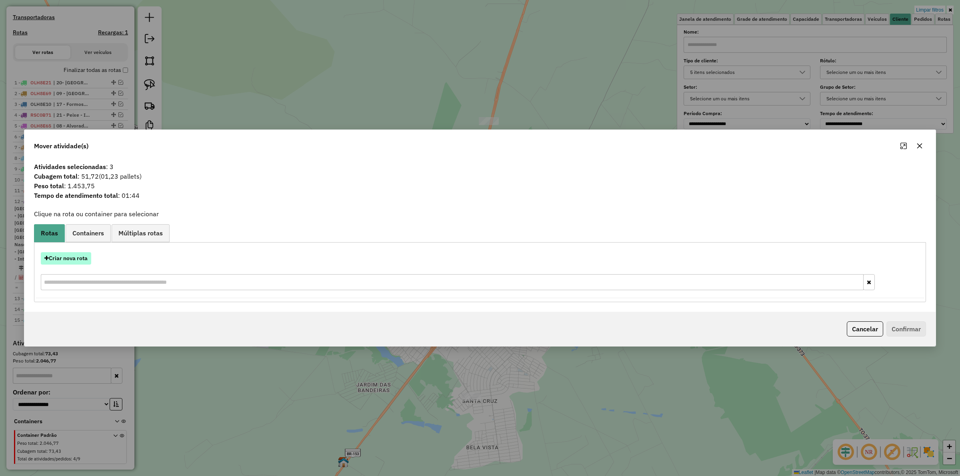
click at [60, 259] on button "Criar nova rota" at bounding box center [66, 258] width 50 height 12
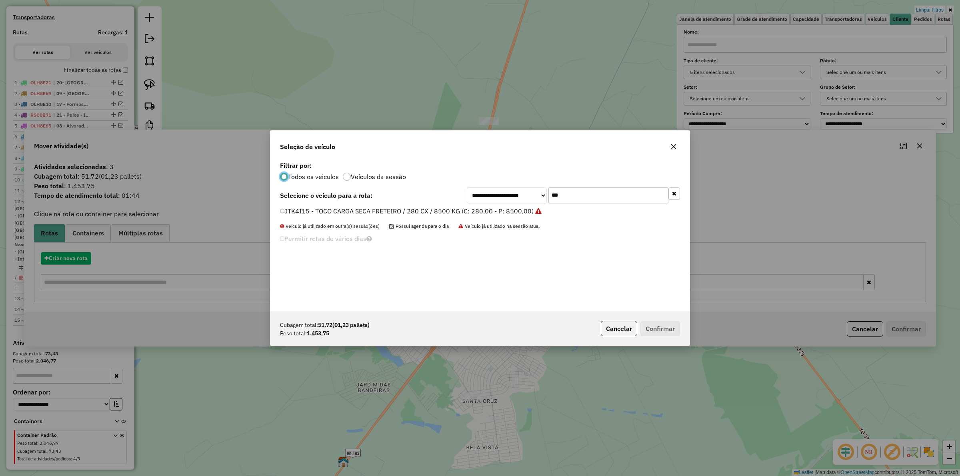
scroll to position [4, 2]
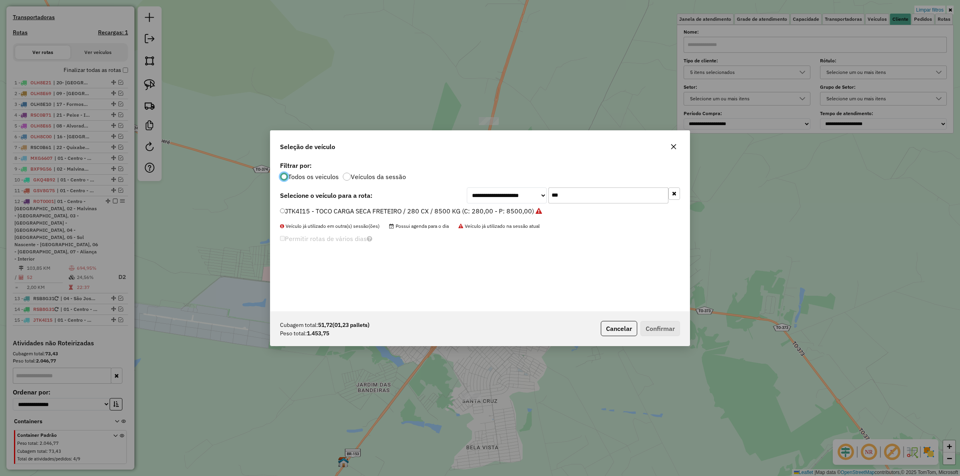
click at [590, 191] on input "***" at bounding box center [609, 196] width 120 height 16
type input "***"
click at [442, 210] on label "KKQ3I51 - TOCO BAÚ / 280 CX / 8480kg (C: 280,00 - P: 8480,00) (VD)" at bounding box center [385, 211] width 211 height 10
click at [651, 331] on button "Confirmar" at bounding box center [661, 328] width 40 height 15
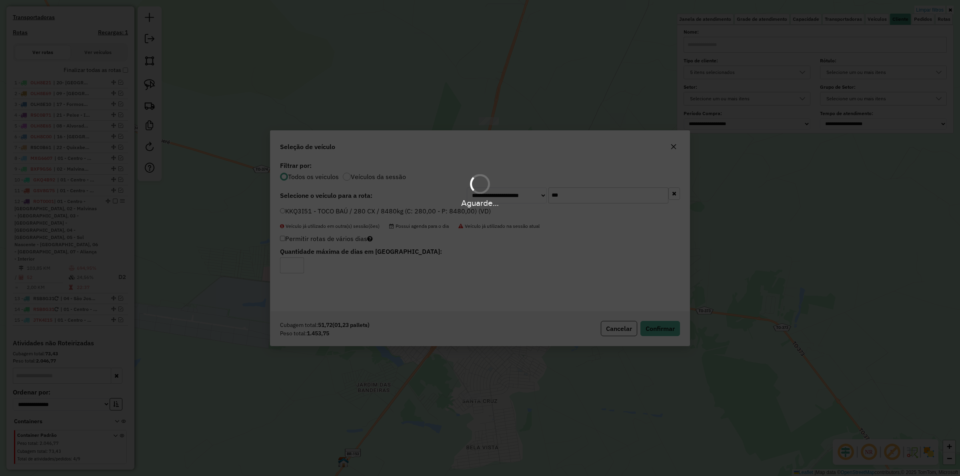
click at [512, 345] on div "Aguarde..." at bounding box center [480, 238] width 960 height 476
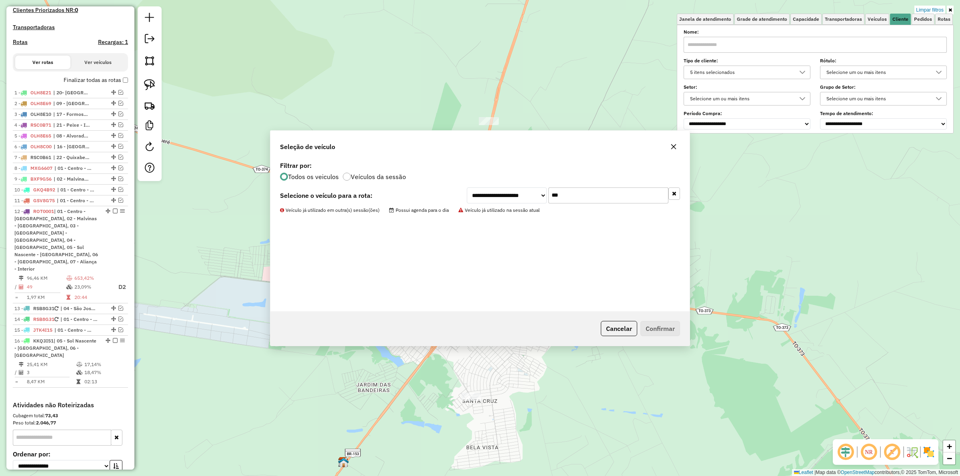
scroll to position [290, 0]
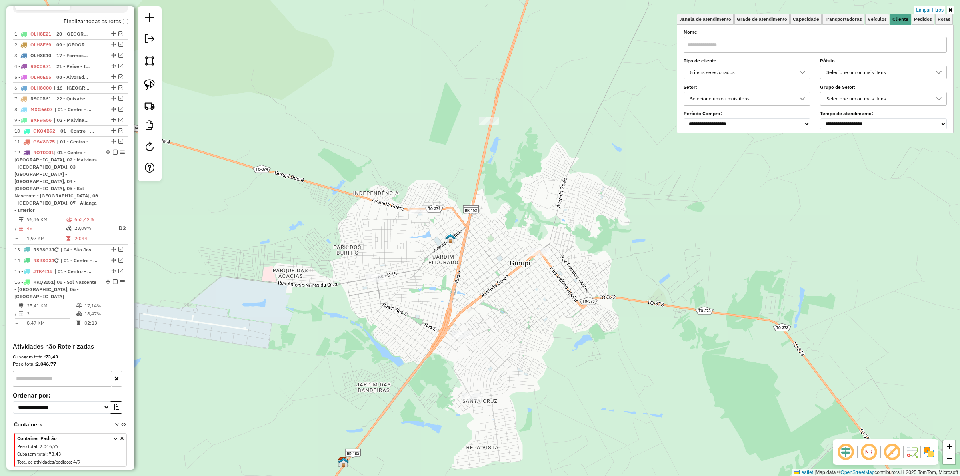
drag, startPoint x: 509, startPoint y: 364, endPoint x: 493, endPoint y: 338, distance: 30.5
click at [498, 336] on div "Limpar filtros Janela de atendimento Grade de atendimento Capacidade Transporta…" at bounding box center [480, 238] width 960 height 476
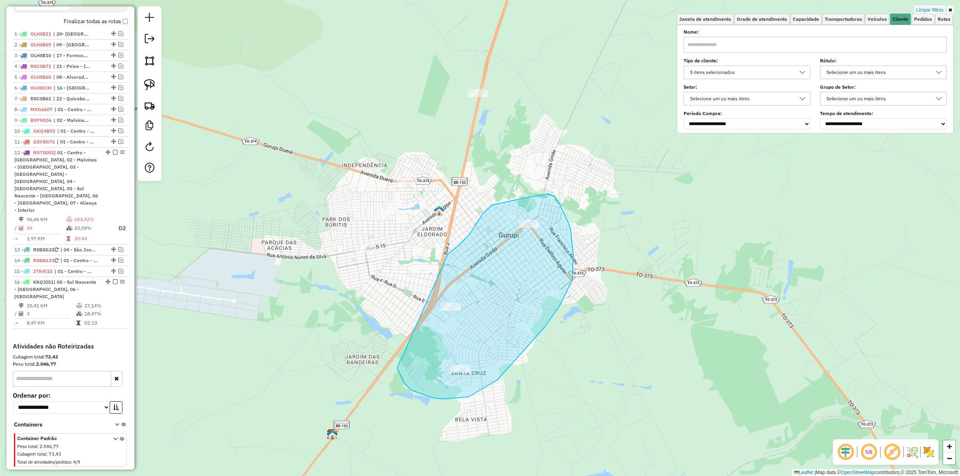
drag, startPoint x: 404, startPoint y: 383, endPoint x: 435, endPoint y: 273, distance: 114.4
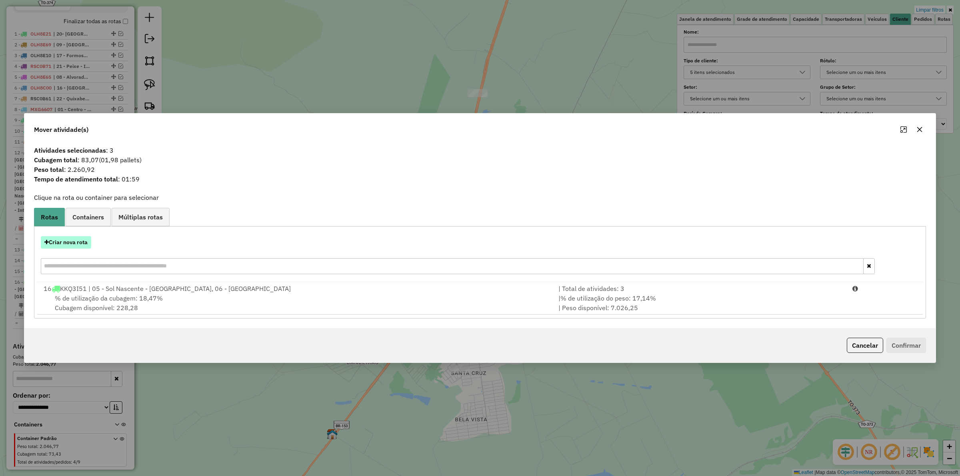
click at [82, 240] on button "Criar nova rota" at bounding box center [66, 242] width 50 height 12
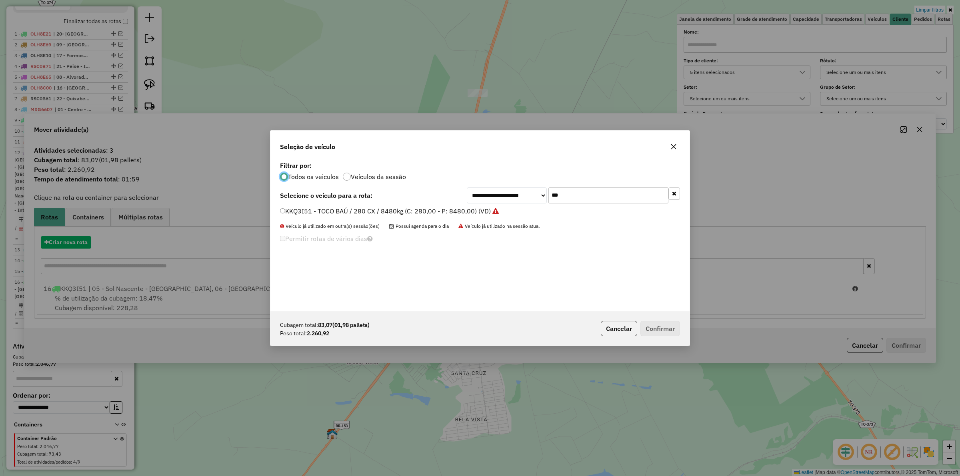
scroll to position [4, 2]
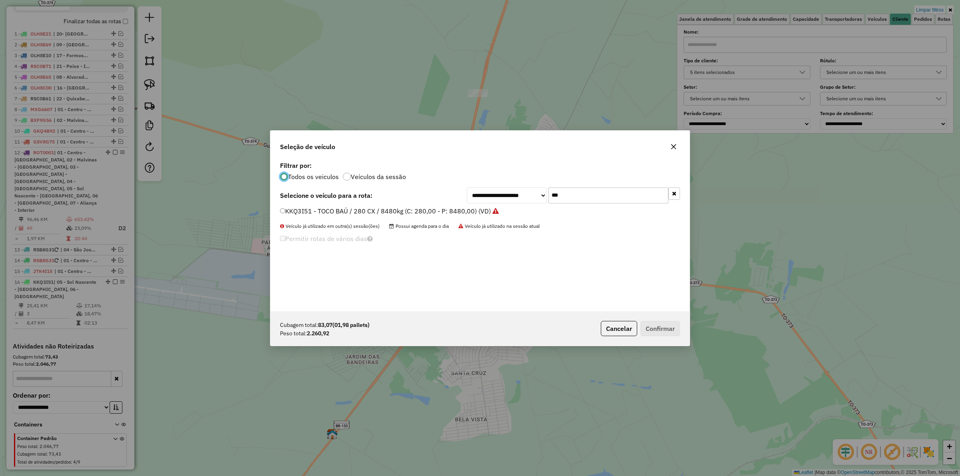
click at [599, 194] on input "***" at bounding box center [609, 196] width 120 height 16
type input "****"
click at [443, 210] on label "QWA3532 - TOCO BAÚ / 280 CX / 8000 KG (C: 280,00 - P: 8000,00) (VD)" at bounding box center [389, 211] width 218 height 10
click at [651, 320] on div "Cubagem total: 83,07 (01,98 pallets) Peso total: 2.260,92 Cancelar Confirmar" at bounding box center [479, 329] width 419 height 34
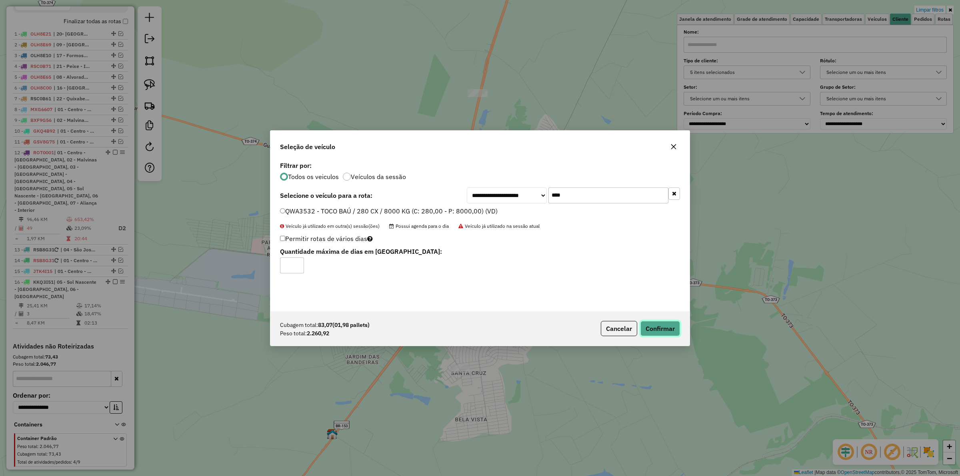
click at [651, 322] on button "Confirmar" at bounding box center [661, 328] width 40 height 15
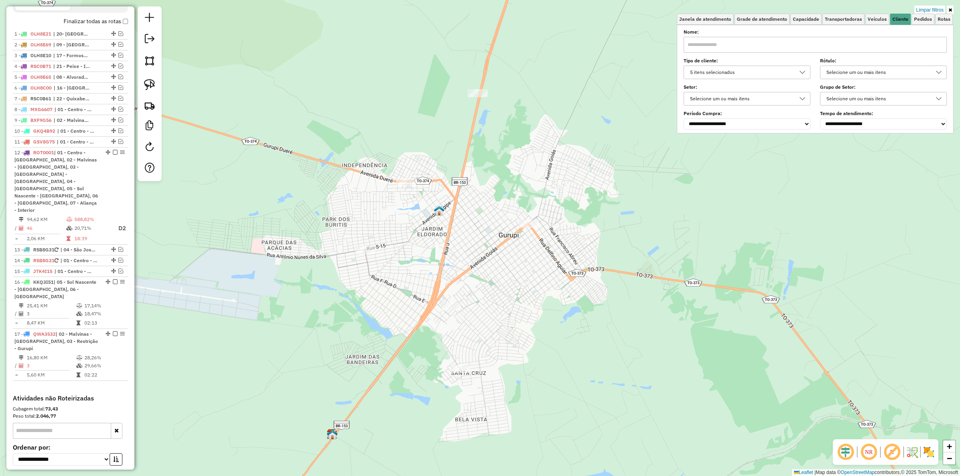
drag, startPoint x: 563, startPoint y: 245, endPoint x: 611, endPoint y: 184, distance: 78.0
click at [564, 244] on div "Limpar filtros Janela de atendimento Grade de atendimento Capacidade Transporta…" at bounding box center [480, 238] width 960 height 476
click at [935, 10] on link "Limpar filtros" at bounding box center [930, 10] width 31 height 9
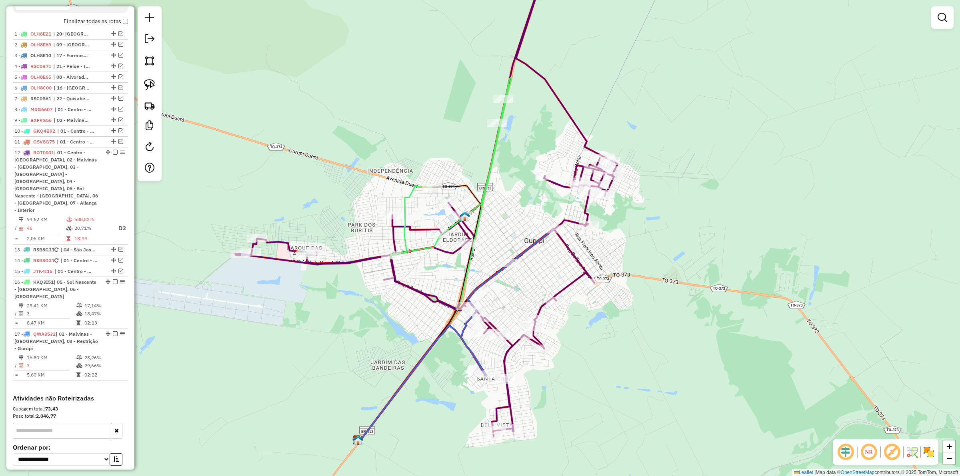
click at [400, 288] on icon at bounding box center [426, 198] width 382 height 478
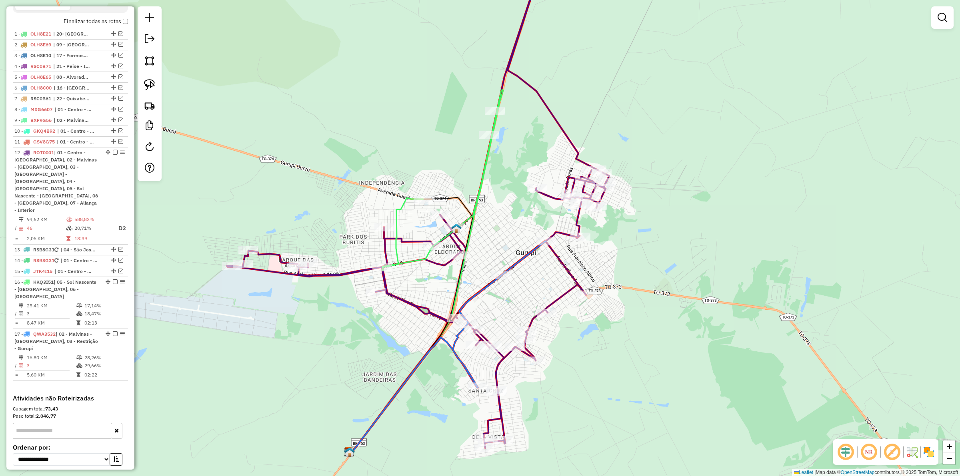
drag, startPoint x: 439, startPoint y: 292, endPoint x: 431, endPoint y: 304, distance: 14.7
click at [431, 304] on div "Janela de atendimento Grade de atendimento Capacidade Transportadoras Veículos …" at bounding box center [480, 238] width 960 height 476
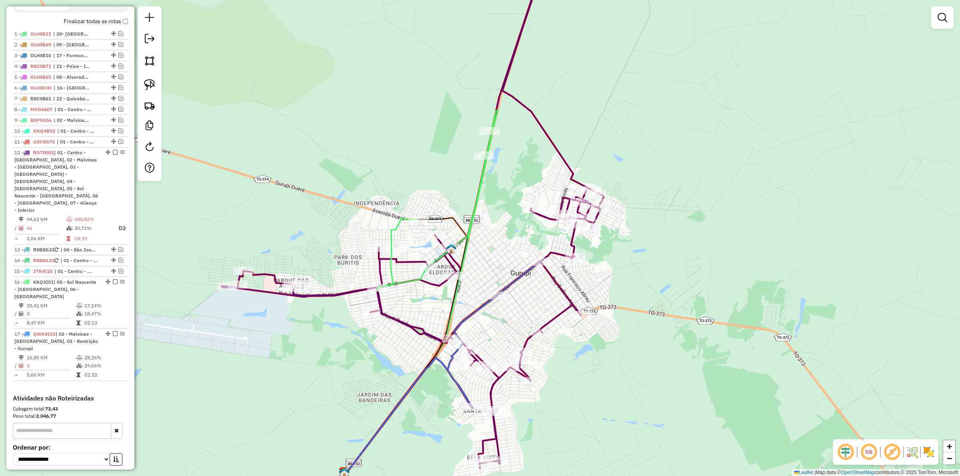
drag, startPoint x: 487, startPoint y: 233, endPoint x: 481, endPoint y: 253, distance: 21.1
click at [481, 253] on div "Janela de atendimento Grade de atendimento Capacidade Transportadoras Veículos …" at bounding box center [480, 238] width 960 height 476
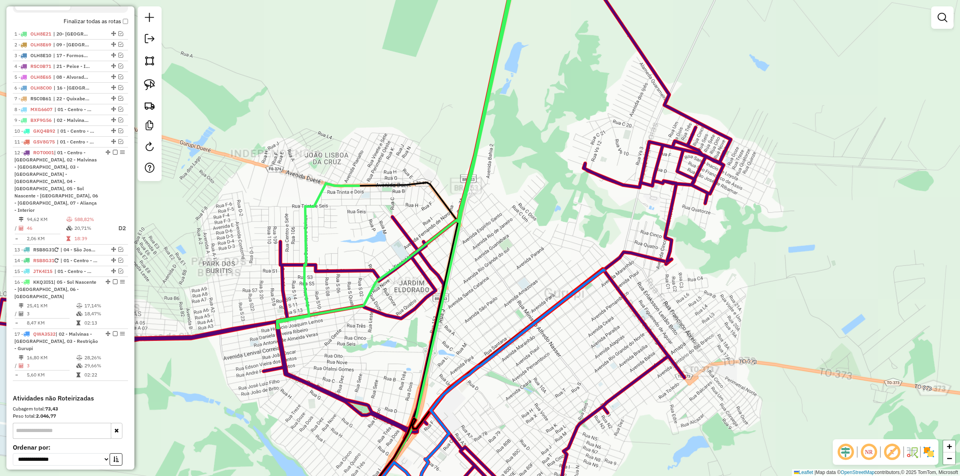
click at [495, 251] on div "Janela de atendimento Grade de atendimento Capacidade Transportadoras Veículos …" at bounding box center [480, 238] width 960 height 476
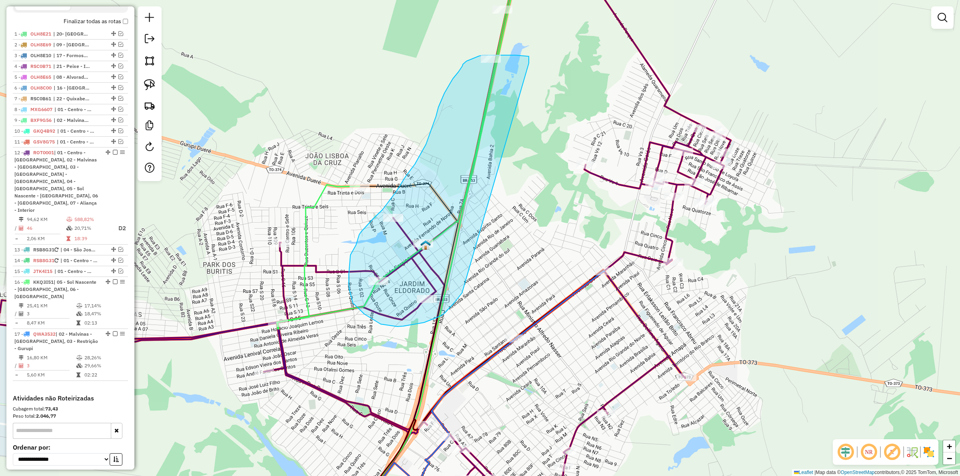
drag, startPoint x: 529, startPoint y: 56, endPoint x: 462, endPoint y: 293, distance: 245.6
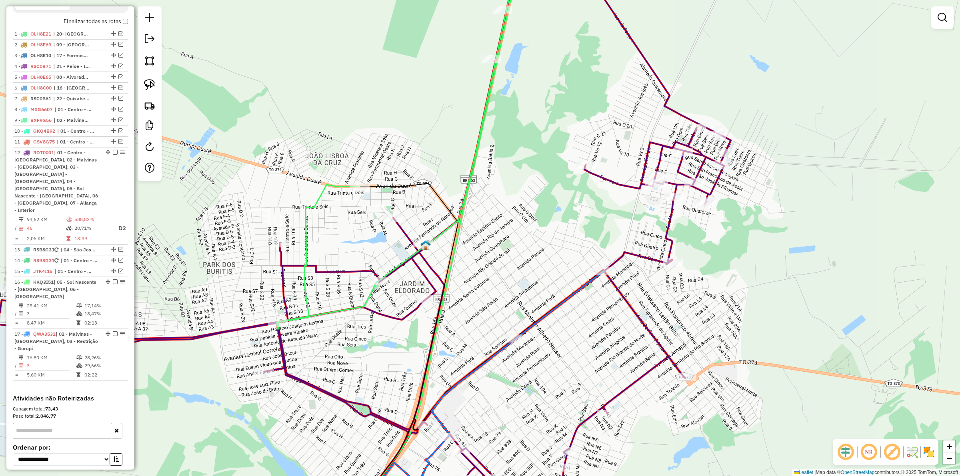
drag, startPoint x: 493, startPoint y: 223, endPoint x: 522, endPoint y: 197, distance: 39.1
click at [522, 197] on div "Janela de atendimento Grade de atendimento Capacidade Transportadoras Veículos …" at bounding box center [480, 238] width 960 height 476
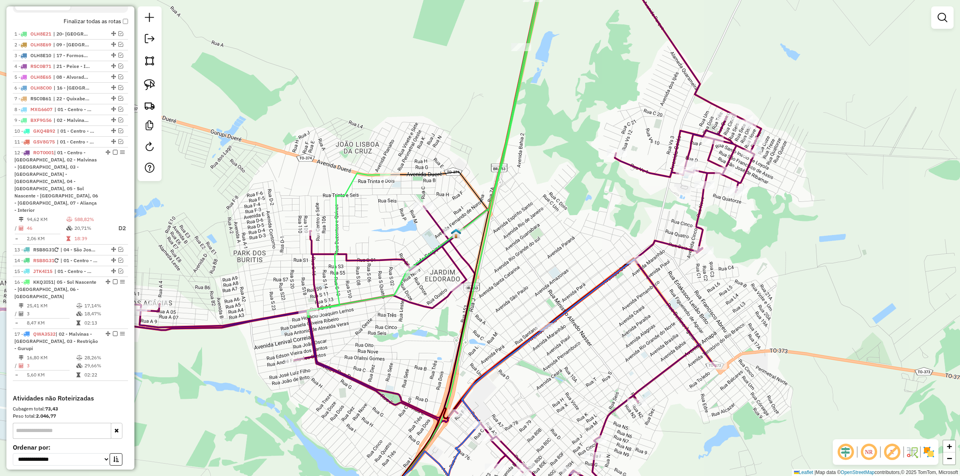
drag, startPoint x: 370, startPoint y: 225, endPoint x: 375, endPoint y: 247, distance: 22.4
click at [373, 251] on div "Janela de atendimento Grade de atendimento Capacidade Transportadoras Veículos …" at bounding box center [480, 238] width 960 height 476
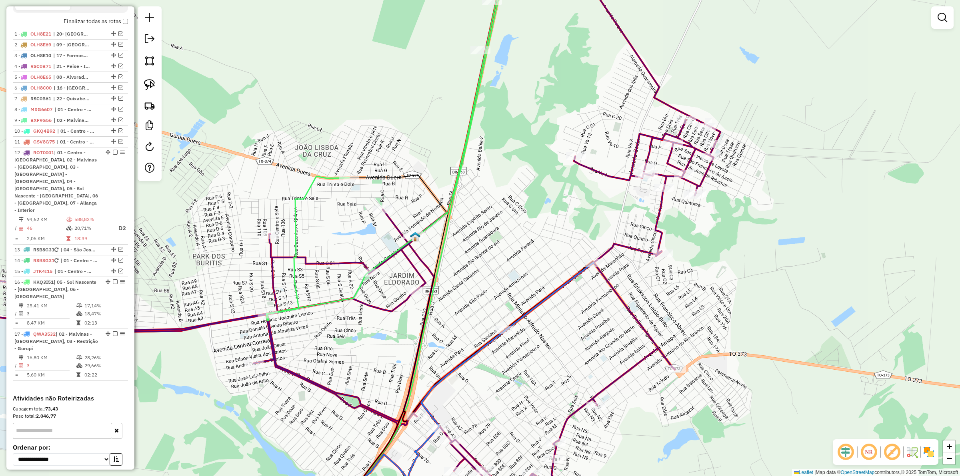
drag, startPoint x: 352, startPoint y: 224, endPoint x: 353, endPoint y: 231, distance: 6.8
click at [353, 231] on div "Janela de atendimento Grade de atendimento Capacidade Transportadoras Veículos …" at bounding box center [480, 238] width 960 height 476
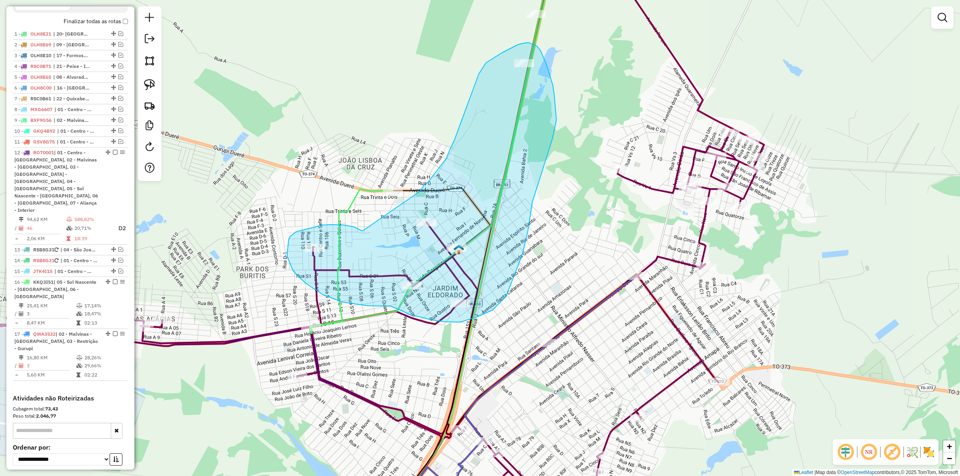
drag, startPoint x: 354, startPoint y: 227, endPoint x: 419, endPoint y: 194, distance: 72.5
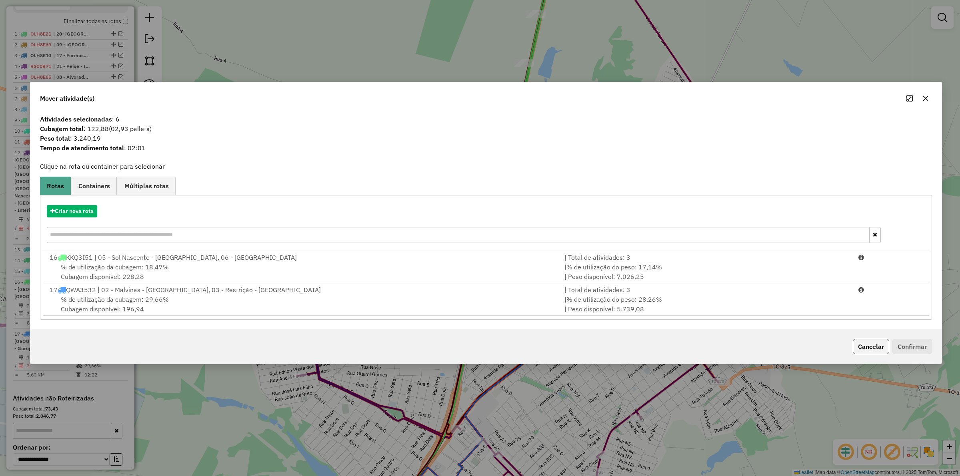
drag, startPoint x: 318, startPoint y: 107, endPoint x: 305, endPoint y: 98, distance: 15.5
click at [305, 98] on div "Mover atividade(s)" at bounding box center [485, 96] width 911 height 29
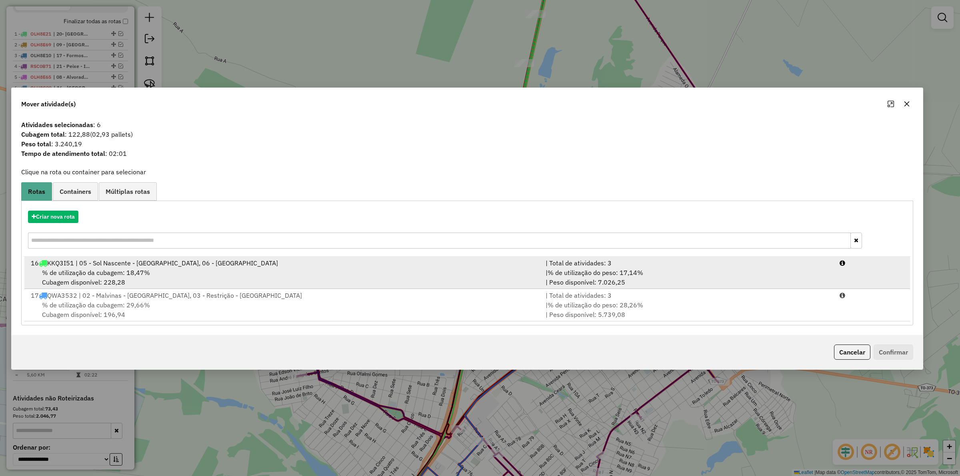
click at [604, 275] on span "% de utilização do peso: 17,14%" at bounding box center [596, 273] width 96 height 8
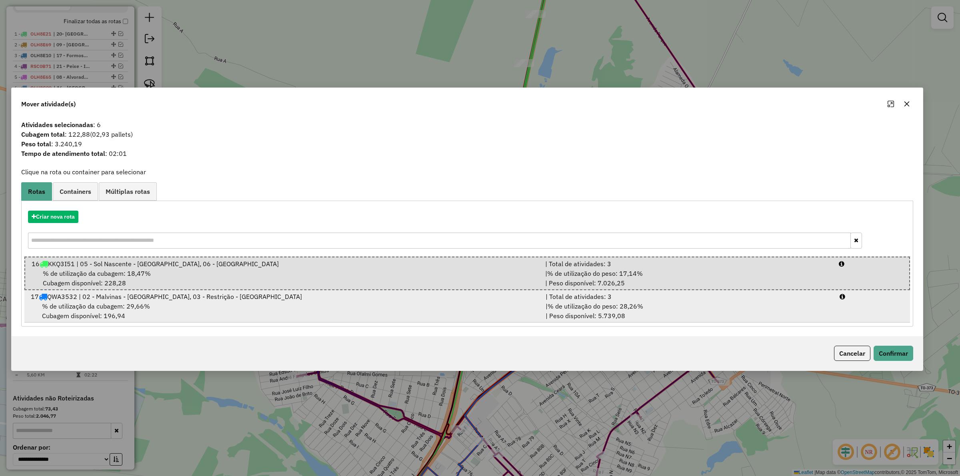
drag, startPoint x: 637, startPoint y: 275, endPoint x: 843, endPoint y: 305, distance: 207.5
click at [638, 274] on span "% de utilização do peso: 17,14%" at bounding box center [595, 274] width 96 height 8
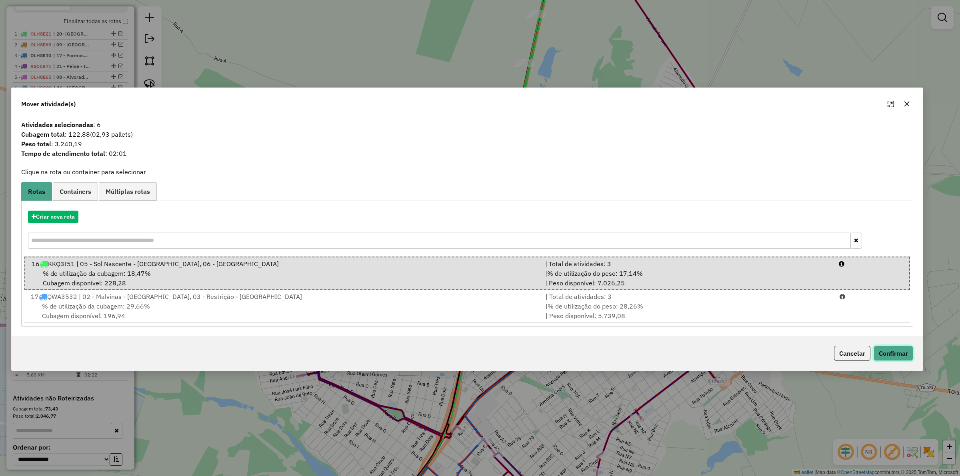
drag, startPoint x: 895, startPoint y: 354, endPoint x: 882, endPoint y: 350, distance: 13.4
click at [895, 354] on button "Confirmar" at bounding box center [894, 353] width 40 height 15
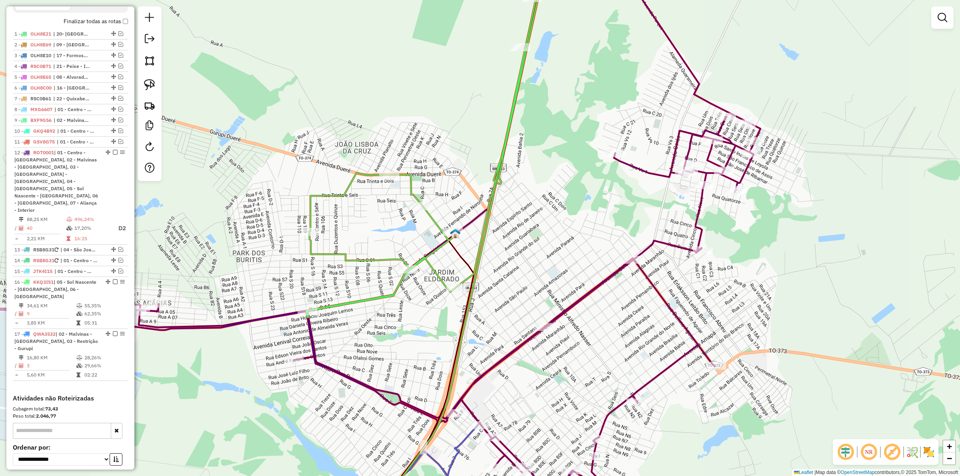
drag, startPoint x: 417, startPoint y: 321, endPoint x: 395, endPoint y: 257, distance: 67.9
click at [395, 257] on div "Janela de atendimento Grade de atendimento Capacidade Transportadoras Veículos …" at bounding box center [480, 238] width 960 height 476
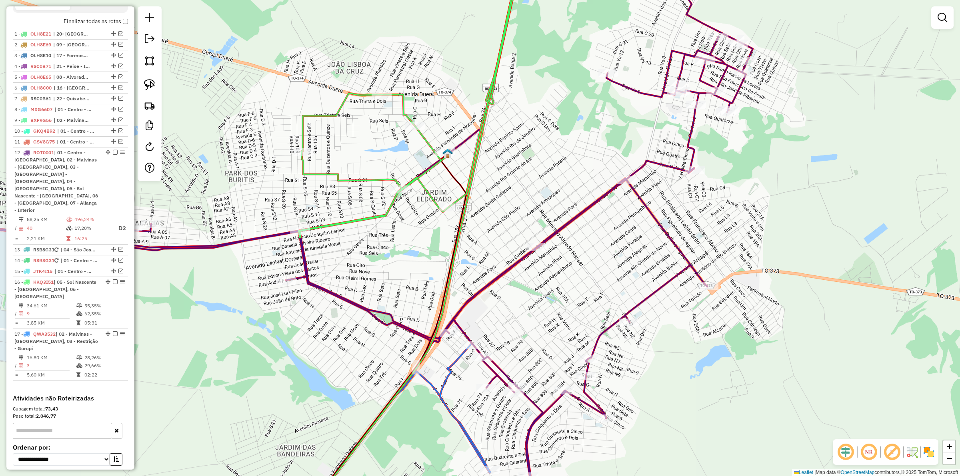
drag, startPoint x: 404, startPoint y: 279, endPoint x: 430, endPoint y: 262, distance: 30.8
click at [428, 258] on div "Janela de atendimento Grade de atendimento Capacidade Transportadoras Veículos …" at bounding box center [480, 238] width 960 height 476
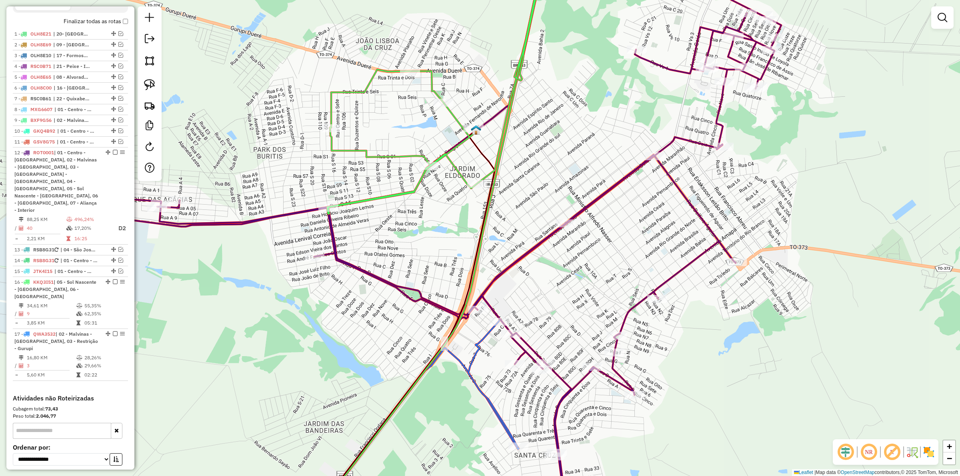
drag, startPoint x: 431, startPoint y: 257, endPoint x: 454, endPoint y: 254, distance: 23.4
click at [442, 256] on div "Janela de atendimento Grade de atendimento Capacidade Transportadoras Veículos …" at bounding box center [480, 238] width 960 height 476
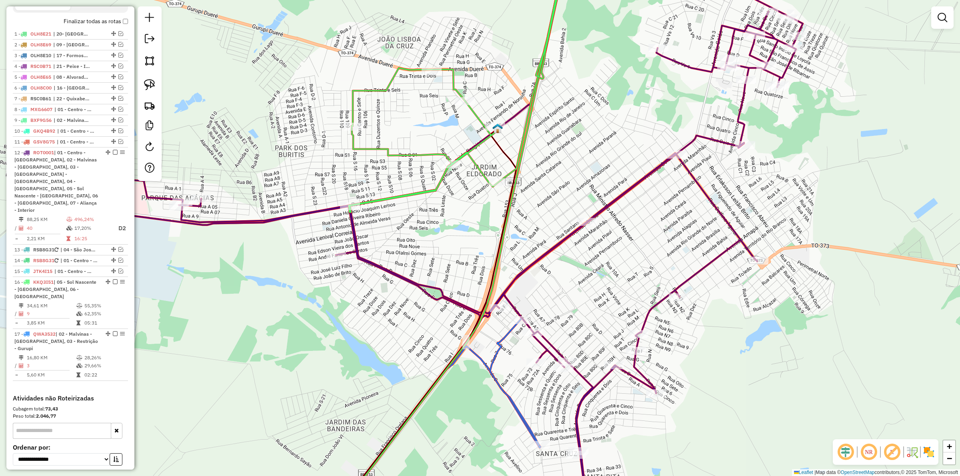
drag, startPoint x: 436, startPoint y: 244, endPoint x: 499, endPoint y: 270, distance: 67.6
click at [499, 270] on div "Janela de atendimento Grade de atendimento Capacidade Transportadoras Veículos …" at bounding box center [480, 238] width 960 height 476
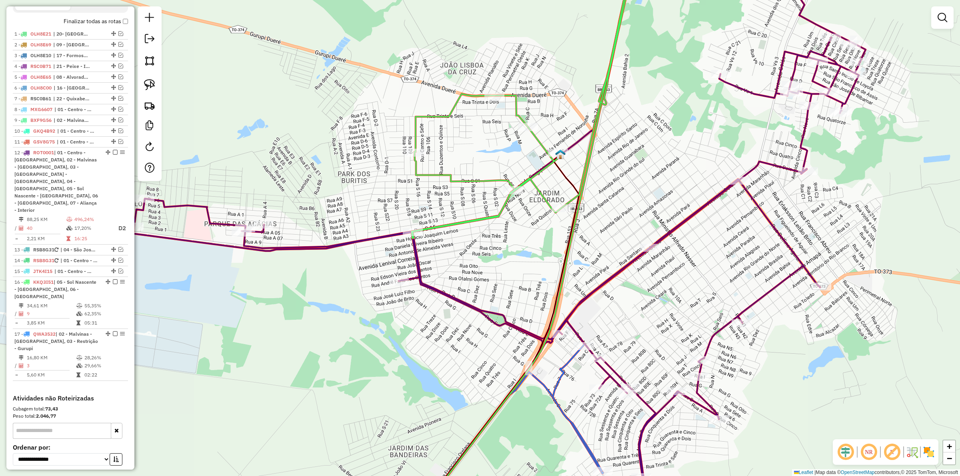
drag, startPoint x: 475, startPoint y: 260, endPoint x: 502, endPoint y: 304, distance: 51.4
click at [501, 304] on div "Janela de atendimento Grade de atendimento Capacidade Transportadoras Veículos …" at bounding box center [480, 238] width 960 height 476
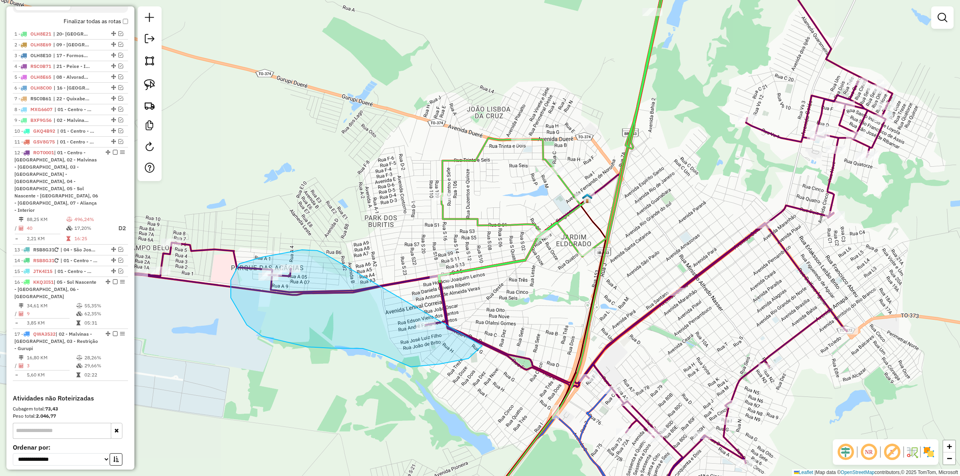
drag, startPoint x: 317, startPoint y: 251, endPoint x: 469, endPoint y: 309, distance: 162.4
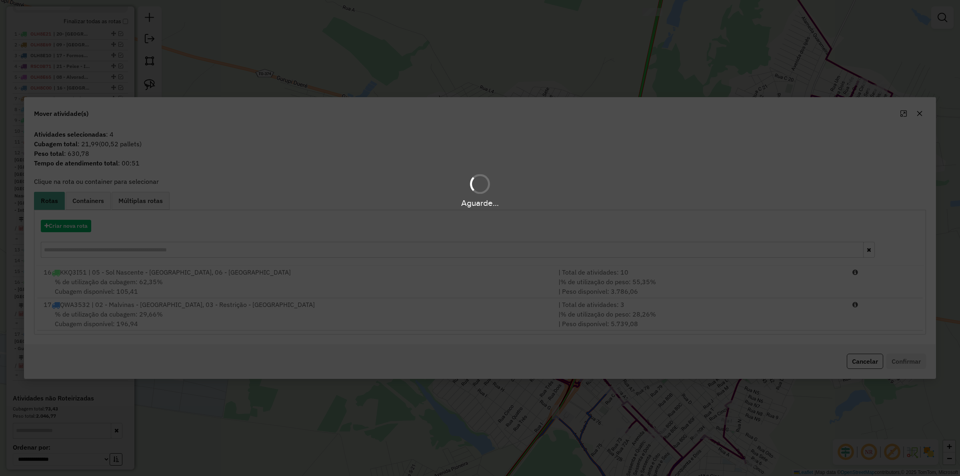
click at [647, 284] on div "Aguarde..." at bounding box center [480, 238] width 960 height 476
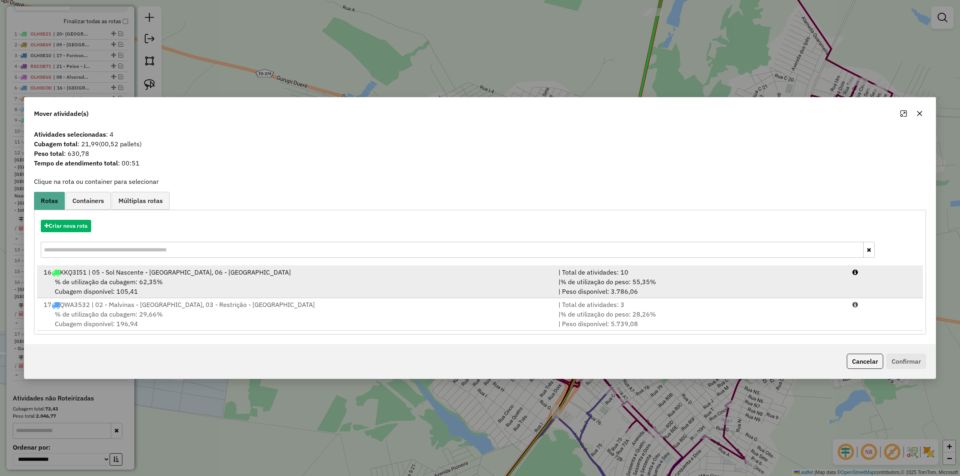
click at [635, 282] on span "% de utilização do peso: 55,35%" at bounding box center [609, 282] width 96 height 8
drag, startPoint x: 635, startPoint y: 282, endPoint x: 687, endPoint y: 271, distance: 53.2
click at [645, 280] on span "% de utilização do peso: 55,35%" at bounding box center [609, 282] width 96 height 8
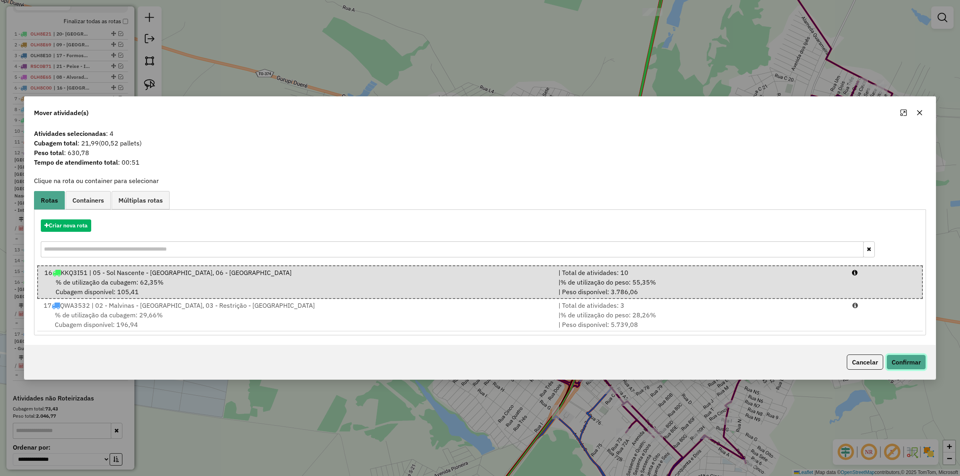
click at [915, 357] on button "Confirmar" at bounding box center [907, 362] width 40 height 15
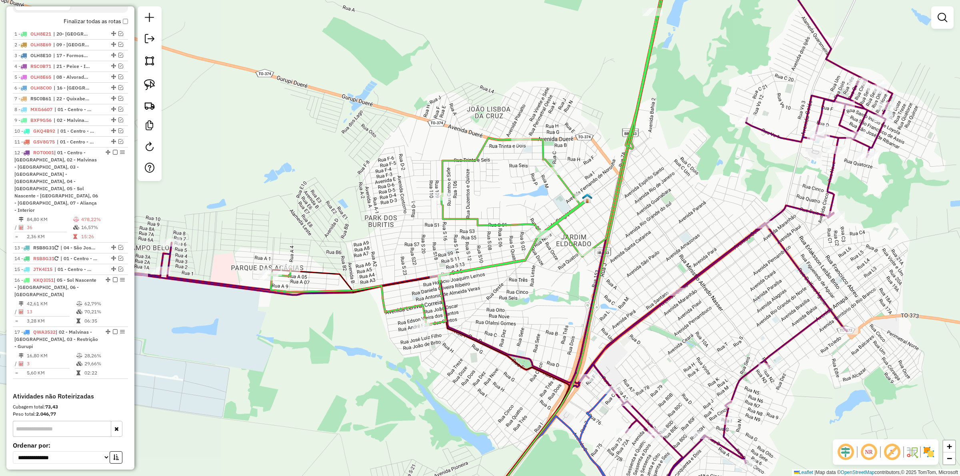
drag, startPoint x: 224, startPoint y: 316, endPoint x: 335, endPoint y: 260, distance: 124.4
click at [335, 260] on div "Janela de atendimento Grade de atendimento Capacidade Transportadoras Veículos …" at bounding box center [480, 238] width 960 height 476
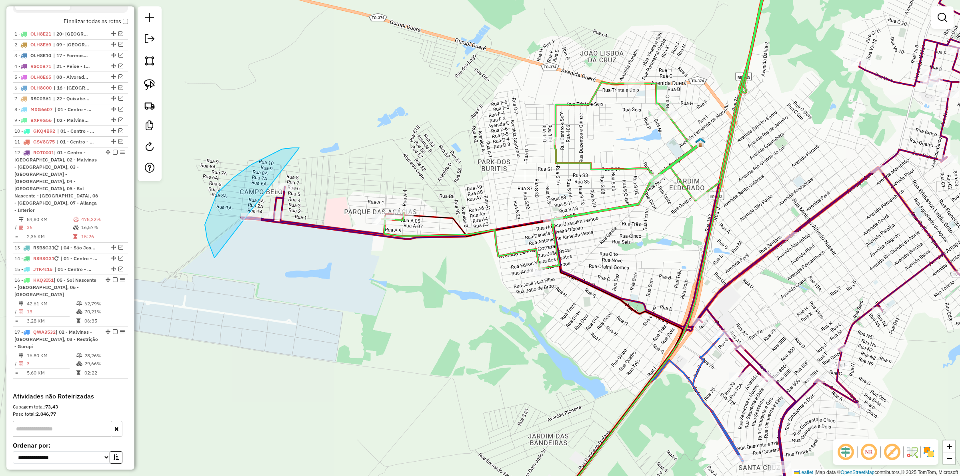
drag, startPoint x: 217, startPoint y: 193, endPoint x: 334, endPoint y: 209, distance: 117.9
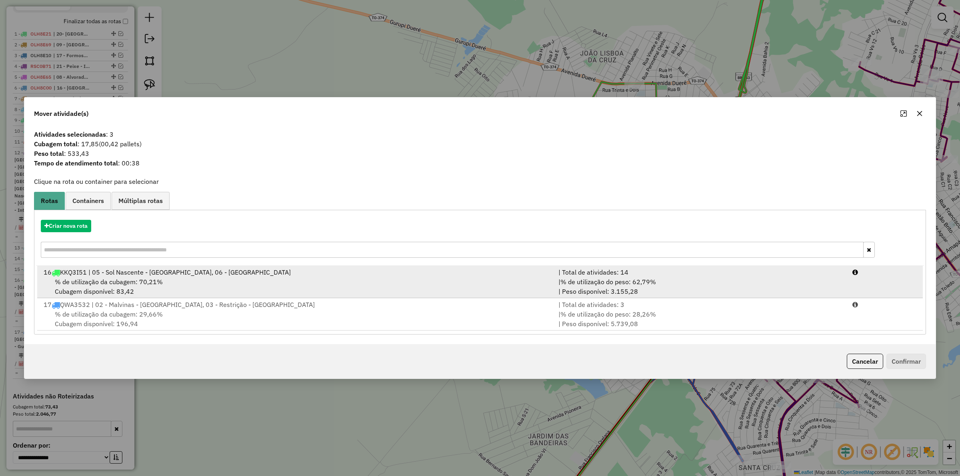
click at [656, 282] on span "% de utilização do peso: 62,79%" at bounding box center [609, 282] width 96 height 8
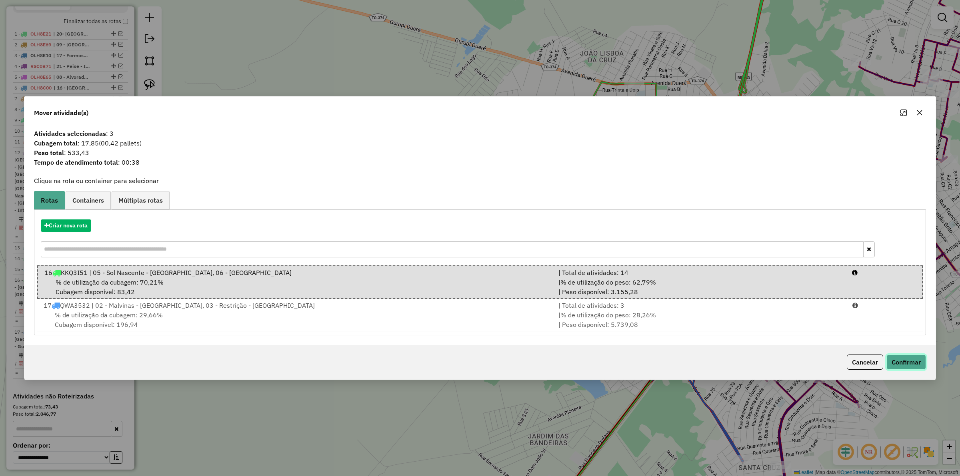
click at [903, 367] on button "Confirmar" at bounding box center [907, 362] width 40 height 15
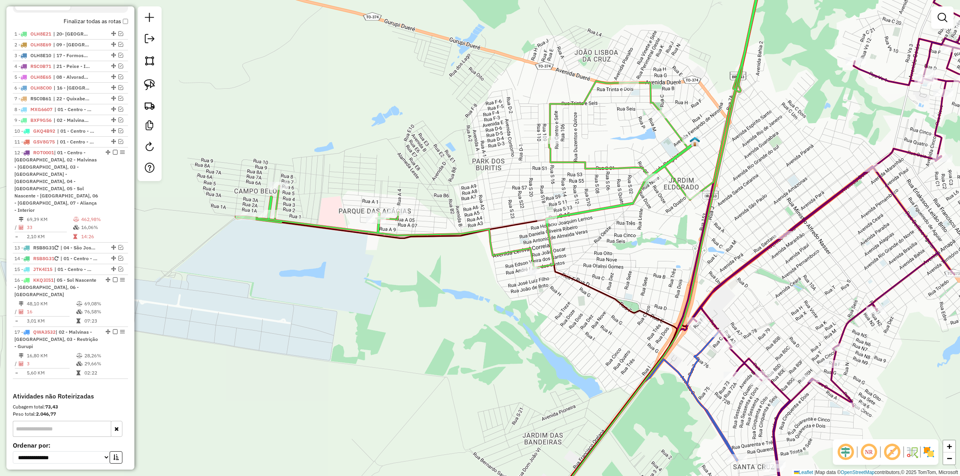
drag, startPoint x: 285, startPoint y: 258, endPoint x: 279, endPoint y: 257, distance: 5.7
click at [279, 257] on div "Janela de atendimento Grade de atendimento Capacidade Transportadoras Veículos …" at bounding box center [480, 238] width 960 height 476
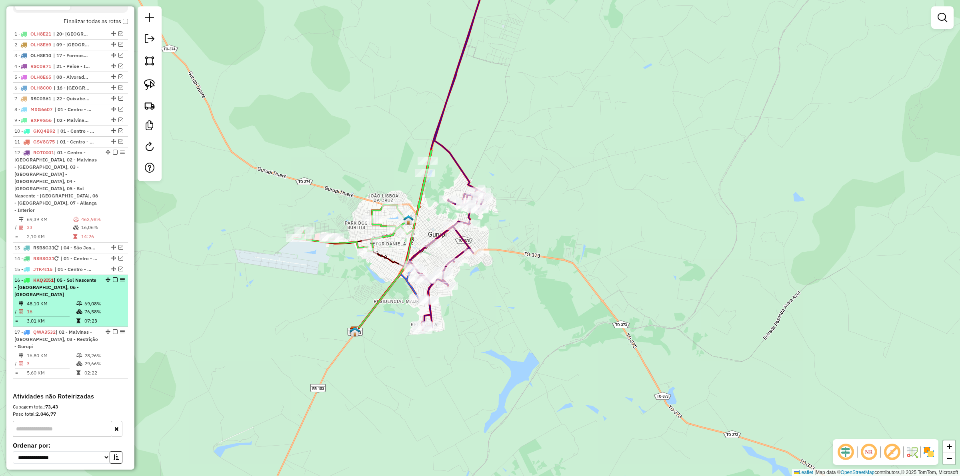
click at [113, 278] on em at bounding box center [115, 280] width 5 height 5
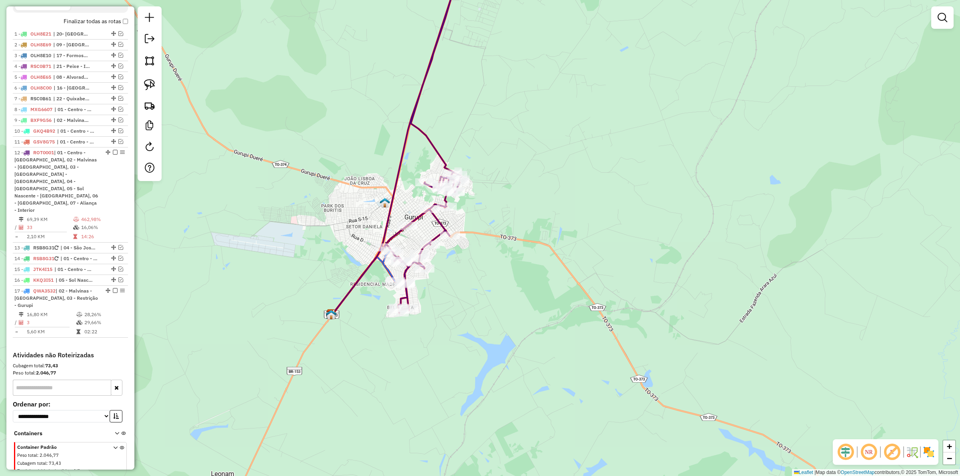
drag, startPoint x: 272, startPoint y: 293, endPoint x: 249, endPoint y: 269, distance: 34.0
click at [249, 273] on div "Janela de atendimento Grade de atendimento Capacidade Transportadoras Veículos …" at bounding box center [480, 238] width 960 height 476
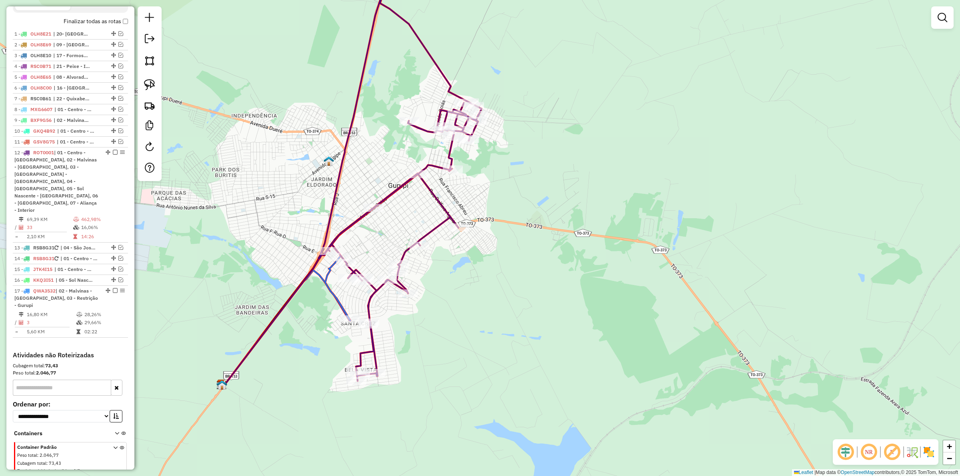
drag, startPoint x: 462, startPoint y: 259, endPoint x: 464, endPoint y: 253, distance: 6.3
click at [464, 253] on div "Rota 12 - Placa ROT0001 38660 - RONIEL AVELINO DE SO Janela de atendimento Grad…" at bounding box center [480, 238] width 960 height 476
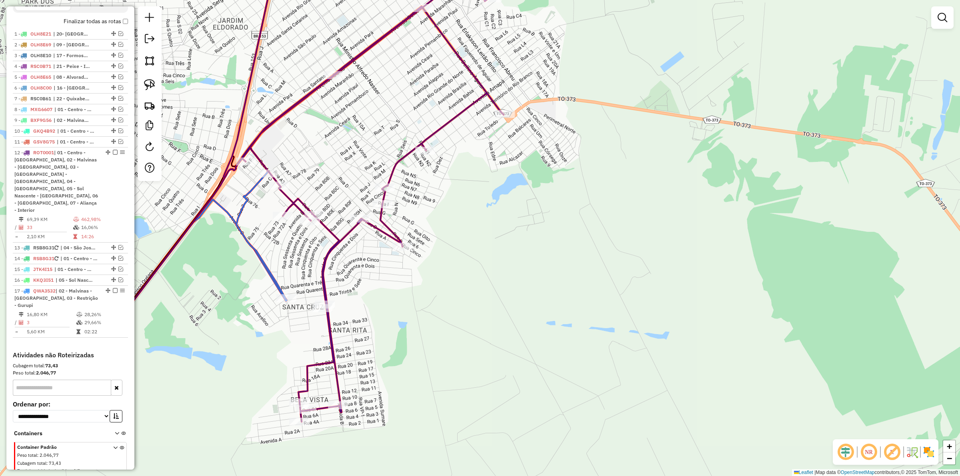
drag, startPoint x: 463, startPoint y: 273, endPoint x: 471, endPoint y: 255, distance: 19.2
click at [471, 255] on div "Janela de atendimento Grade de atendimento Capacidade Transportadoras Veículos …" at bounding box center [480, 238] width 960 height 476
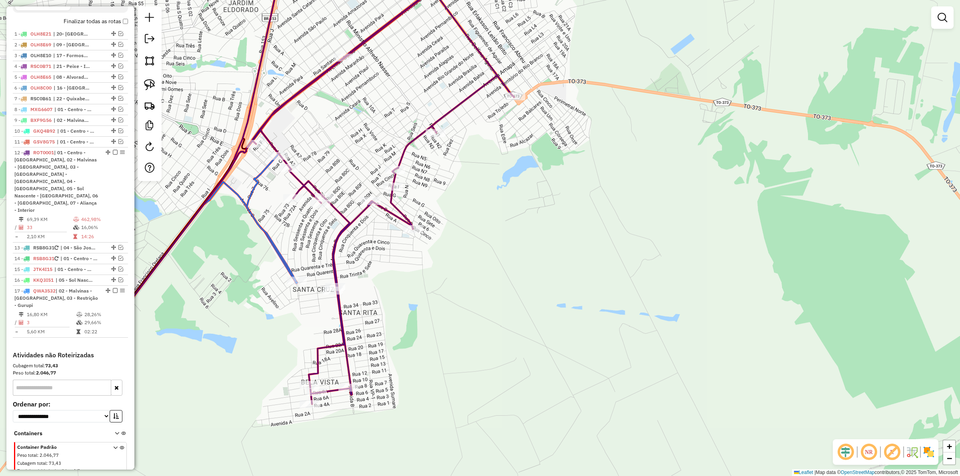
drag, startPoint x: 433, startPoint y: 337, endPoint x: 430, endPoint y: 348, distance: 11.5
click at [438, 343] on div "Janela de atendimento Grade de atendimento Capacidade Transportadoras Veículos …" at bounding box center [480, 238] width 960 height 476
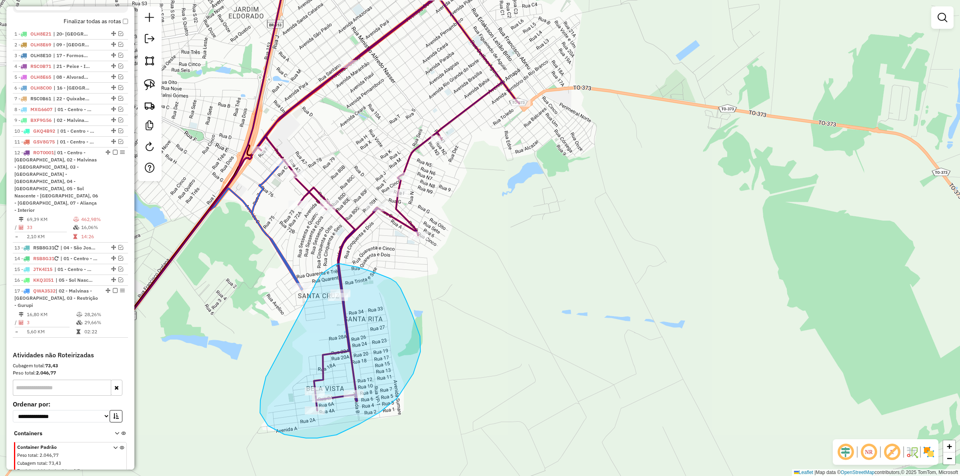
drag, startPoint x: 266, startPoint y: 377, endPoint x: 314, endPoint y: 287, distance: 101.7
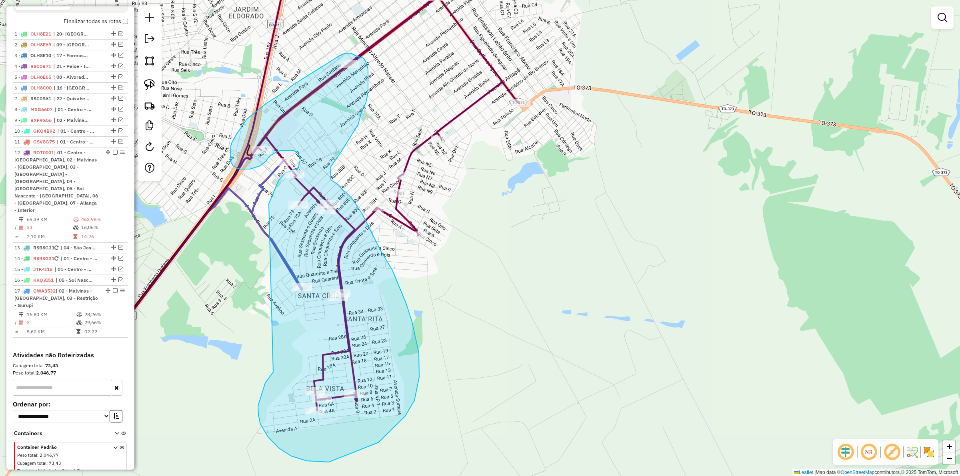
drag, startPoint x: 265, startPoint y: 383, endPoint x: 269, endPoint y: 204, distance: 179.3
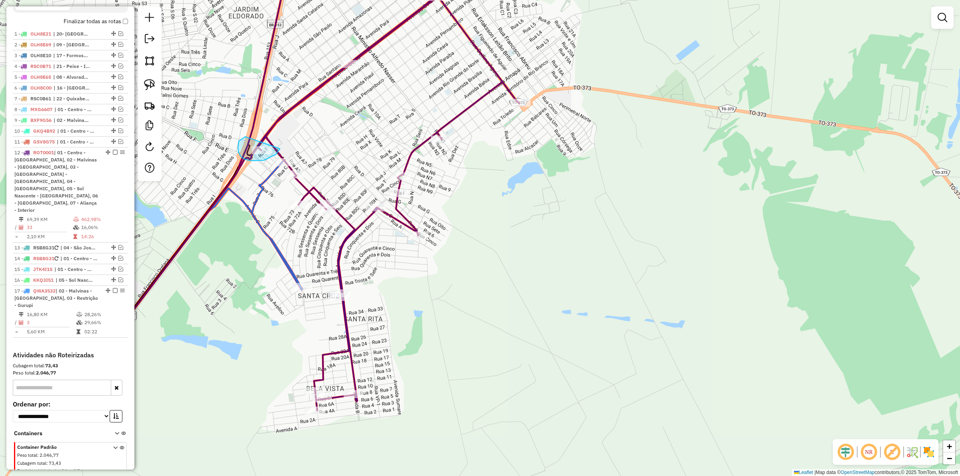
drag, startPoint x: 242, startPoint y: 138, endPoint x: 286, endPoint y: 137, distance: 43.6
drag, startPoint x: 321, startPoint y: 51, endPoint x: 374, endPoint y: 44, distance: 54.1
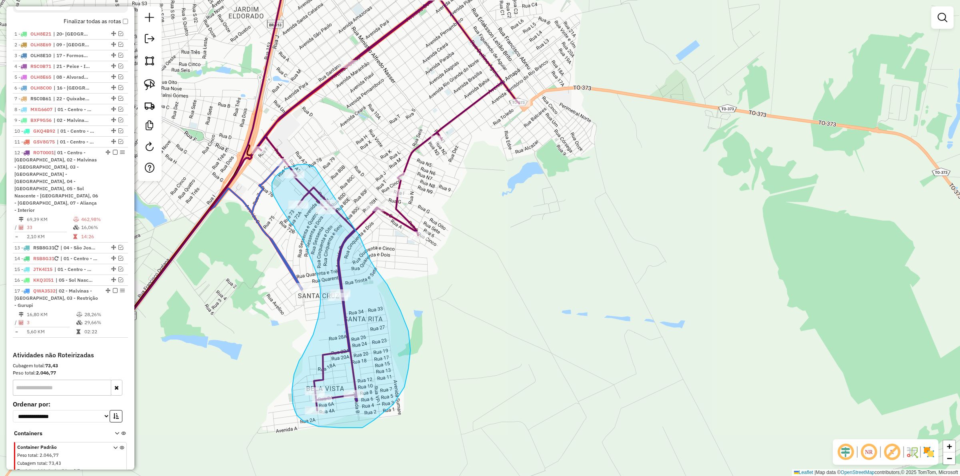
drag, startPoint x: 311, startPoint y: 166, endPoint x: 348, endPoint y: 214, distance: 61.1
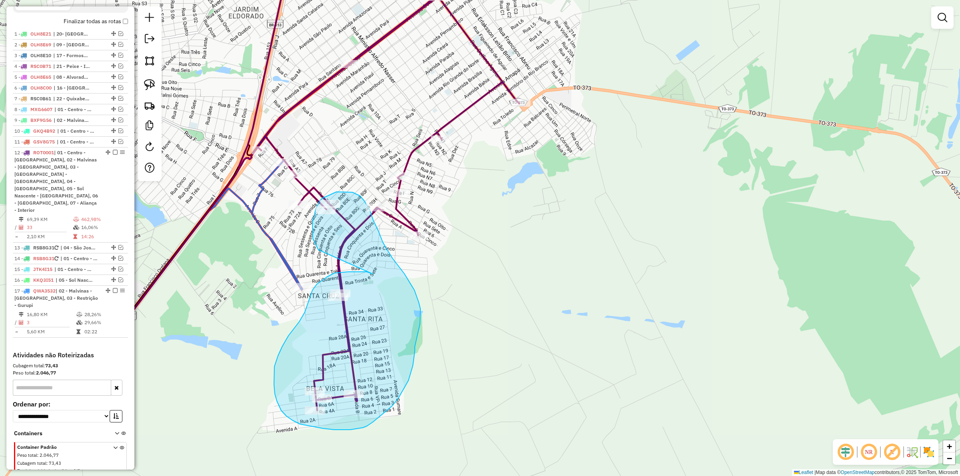
drag, startPoint x: 348, startPoint y: 272, endPoint x: 318, endPoint y: 250, distance: 37.2
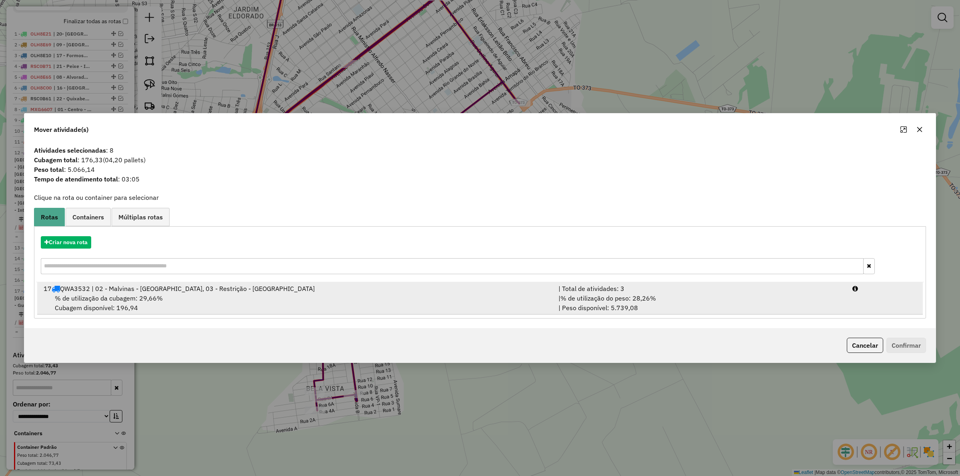
click at [654, 303] on div "| % de utilização do peso: 28,26% | Peso disponível: 5.739,08" at bounding box center [701, 303] width 294 height 19
drag, startPoint x: 654, startPoint y: 303, endPoint x: 676, endPoint y: 301, distance: 22.1
click at [660, 303] on div "| % de utilização do peso: 28,26% | Peso disponível: 5.739,08" at bounding box center [701, 303] width 294 height 19
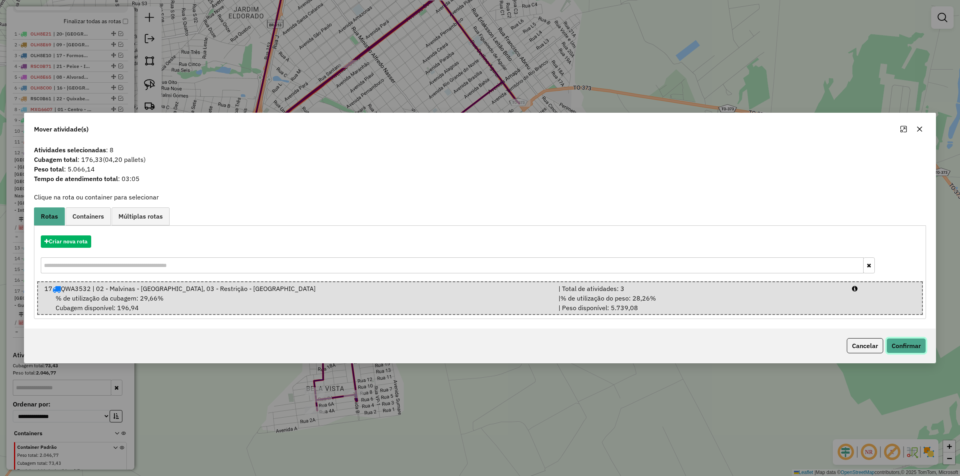
click at [903, 344] on button "Confirmar" at bounding box center [907, 345] width 40 height 15
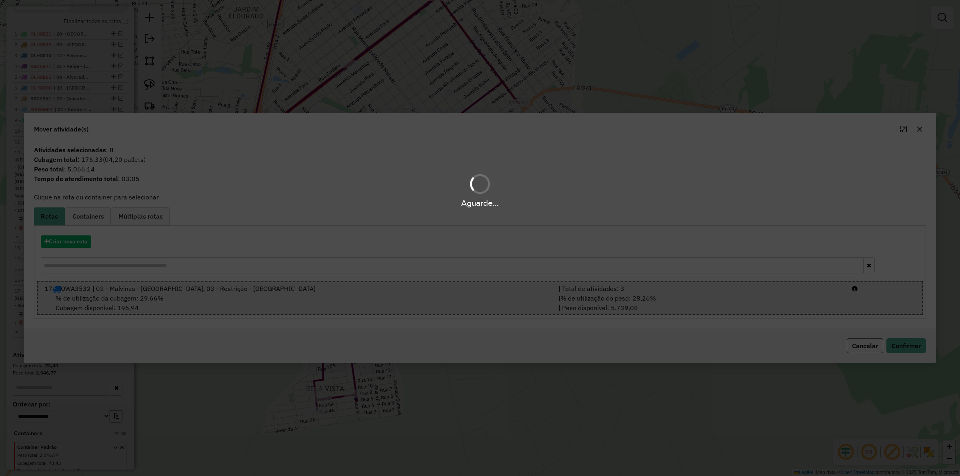
scroll to position [280, 0]
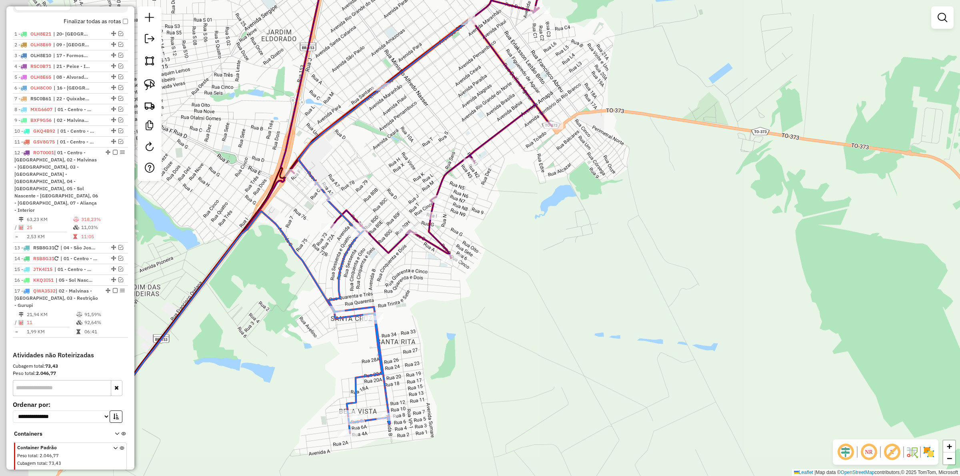
drag, startPoint x: 344, startPoint y: 155, endPoint x: 355, endPoint y: 196, distance: 42.2
click at [391, 182] on div "Janela de atendimento Grade de atendimento Capacidade Transportadoras Veículos …" at bounding box center [480, 238] width 960 height 476
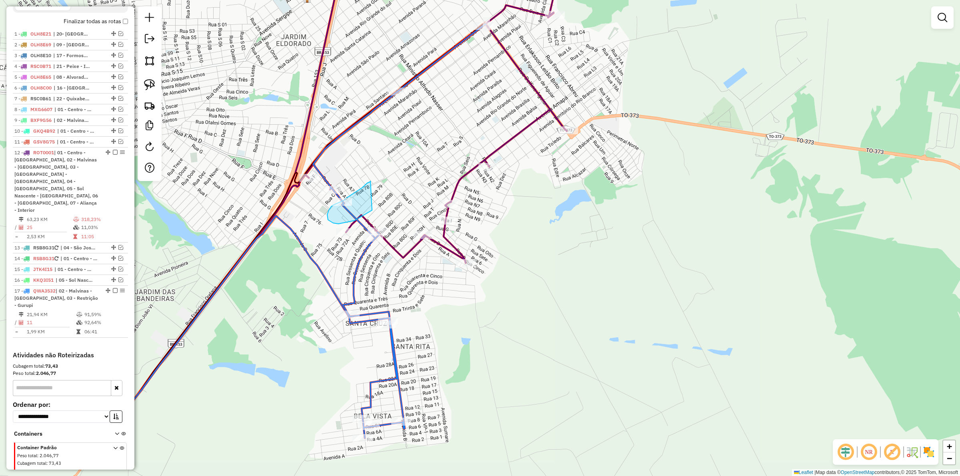
drag, startPoint x: 364, startPoint y: 186, endPoint x: 372, endPoint y: 210, distance: 25.6
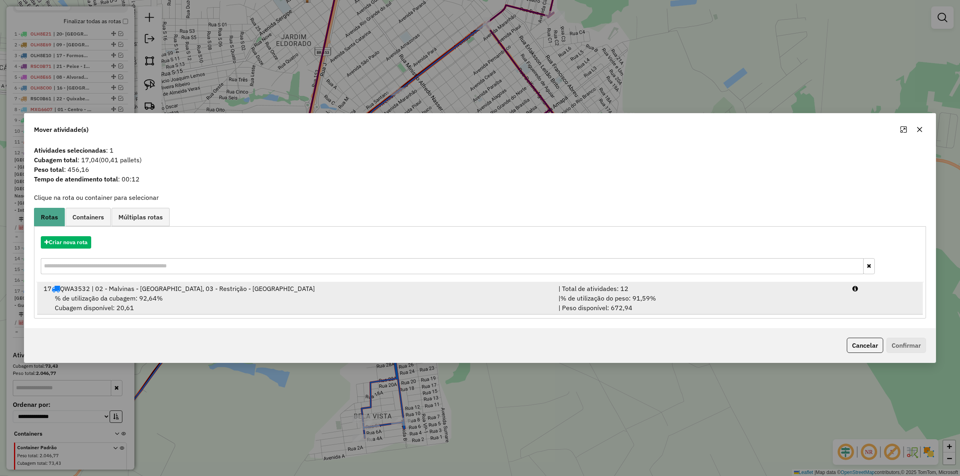
drag, startPoint x: 629, startPoint y: 300, endPoint x: 765, endPoint y: 303, distance: 136.1
click at [629, 299] on span "% de utilização do peso: 91,59%" at bounding box center [609, 298] width 96 height 8
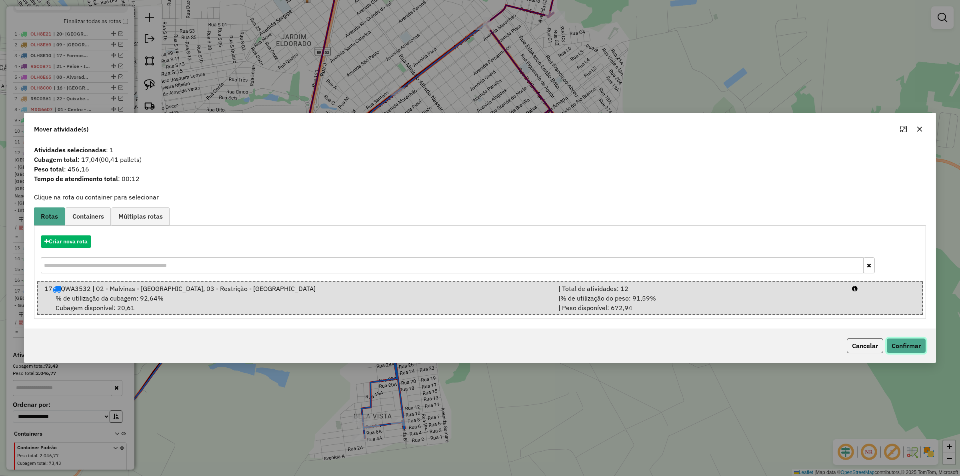
drag, startPoint x: 901, startPoint y: 347, endPoint x: 892, endPoint y: 347, distance: 8.4
click at [897, 347] on button "Confirmar" at bounding box center [907, 345] width 40 height 15
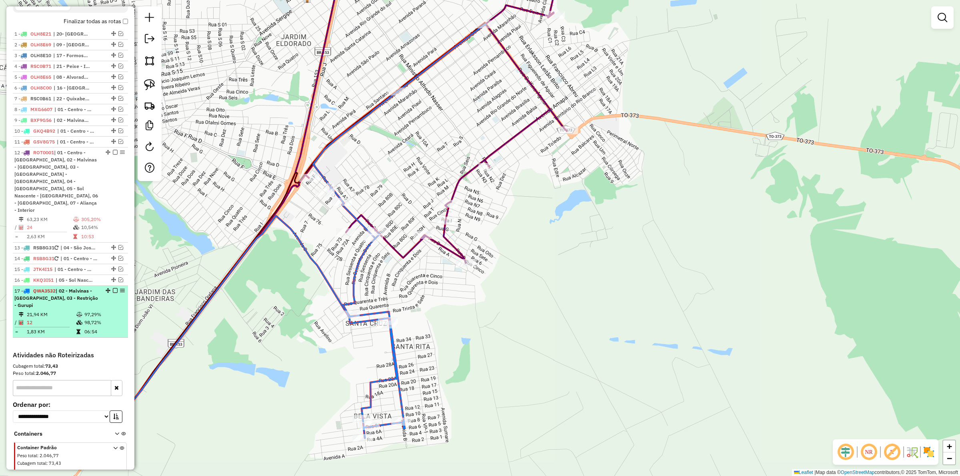
click at [114, 288] on em at bounding box center [115, 290] width 5 height 5
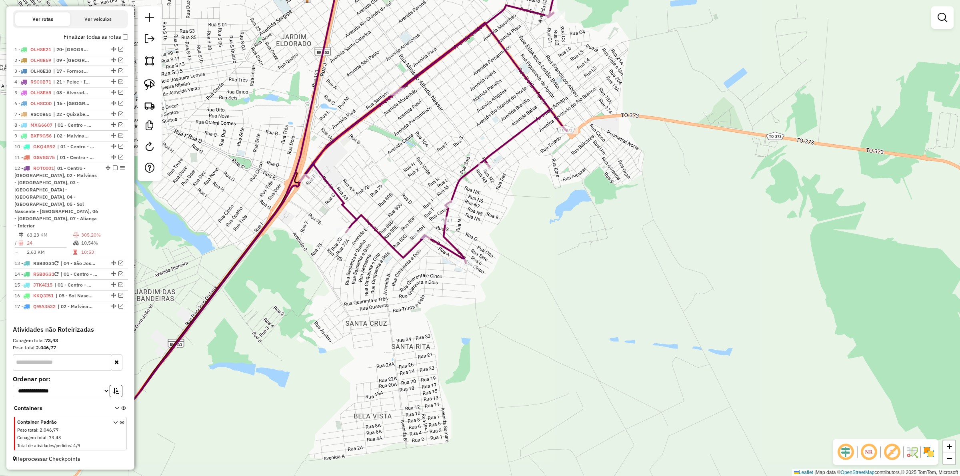
scroll to position [251, 0]
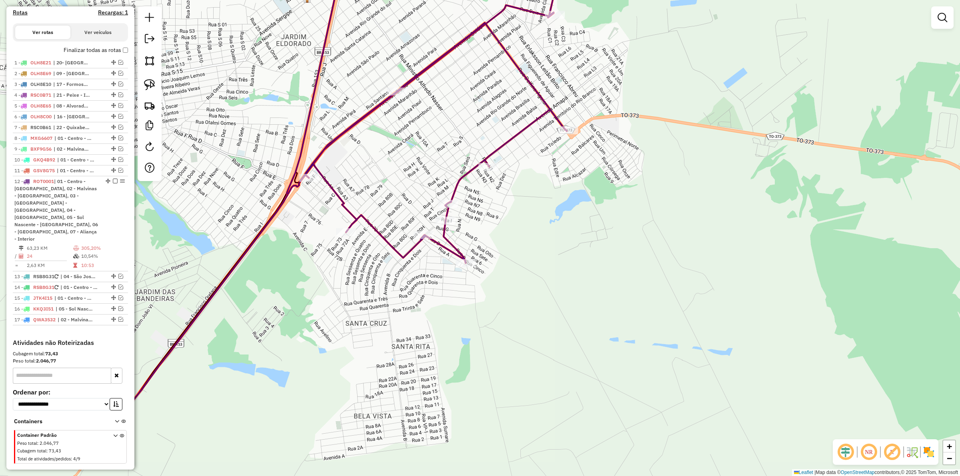
drag, startPoint x: 455, startPoint y: 295, endPoint x: 465, endPoint y: 284, distance: 14.7
click at [464, 285] on div "Janela de atendimento Grade de atendimento Capacidade Transportadoras Veículos …" at bounding box center [480, 238] width 960 height 476
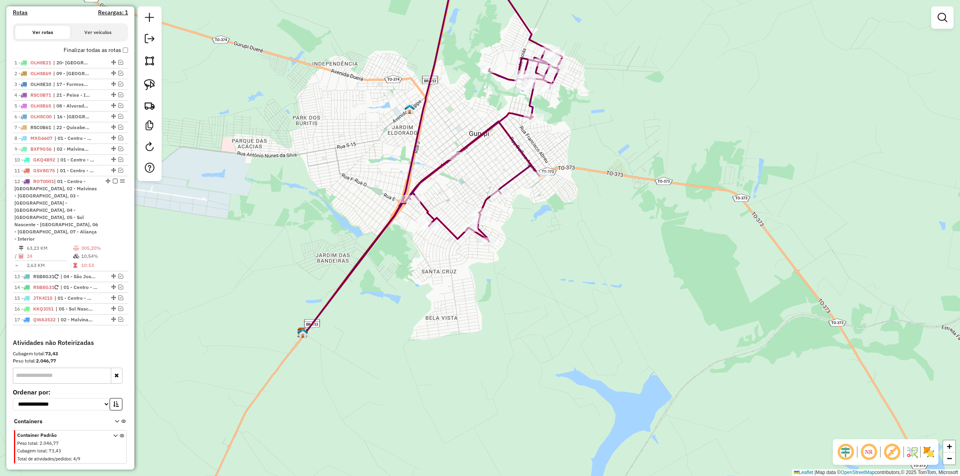
drag, startPoint x: 533, startPoint y: 262, endPoint x: 507, endPoint y: 317, distance: 60.7
click at [509, 319] on div "Janela de atendimento Grade de atendimento Capacidade Transportadoras Veículos …" at bounding box center [480, 238] width 960 height 476
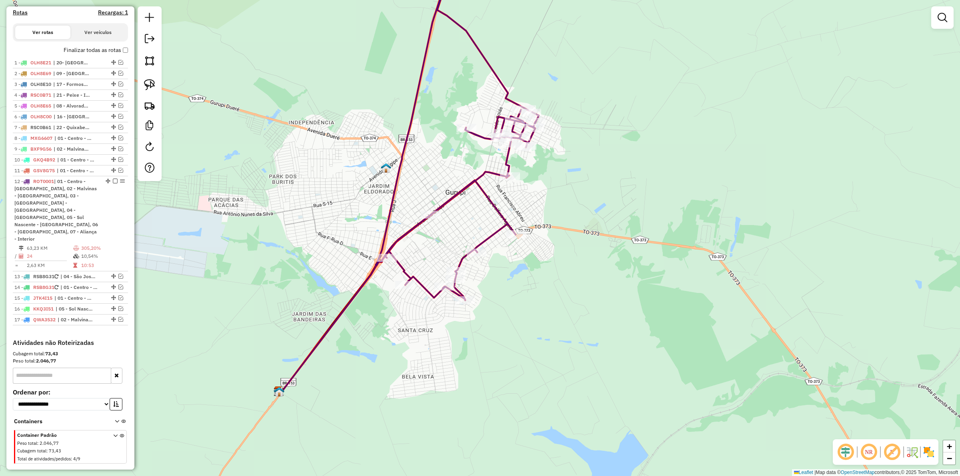
drag, startPoint x: 571, startPoint y: 202, endPoint x: 549, endPoint y: 251, distance: 53.2
click at [549, 251] on div "Rota 12 - Placa ROT0001 38256 - IMPERIO DAS BEBIDAS Janela de atendimento Grade…" at bounding box center [480, 238] width 960 height 476
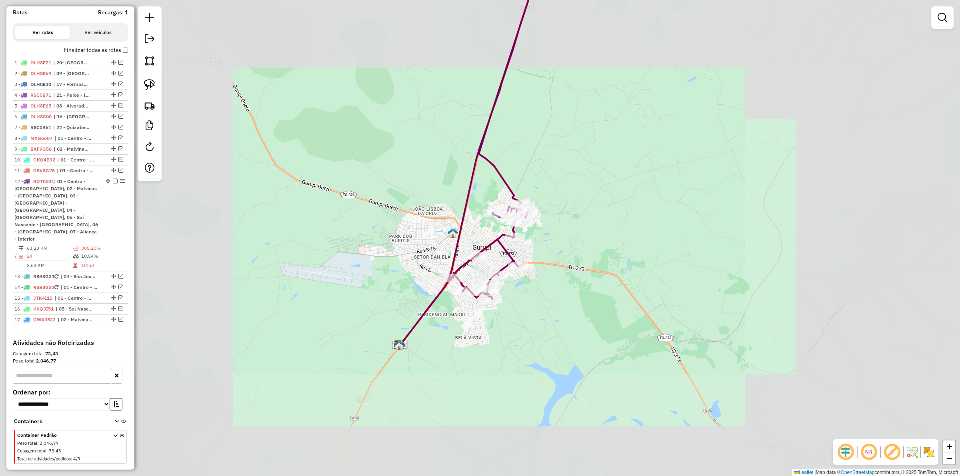
click at [549, 222] on div "Janela de atendimento Grade de atendimento Capacidade Transportadoras Veículos …" at bounding box center [480, 238] width 960 height 476
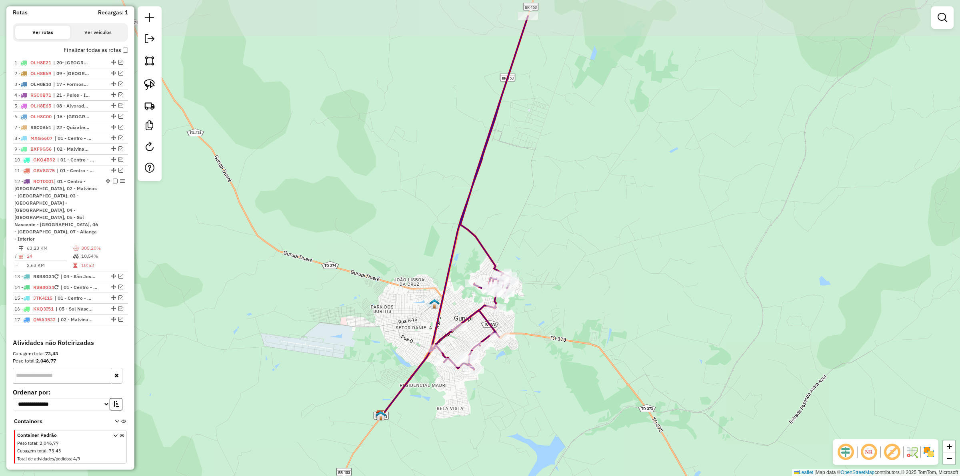
drag, startPoint x: 535, startPoint y: 217, endPoint x: 524, endPoint y: 258, distance: 43.0
click at [526, 265] on div "Janela de atendimento Grade de atendimento Capacidade Transportadoras Veículos …" at bounding box center [480, 238] width 960 height 476
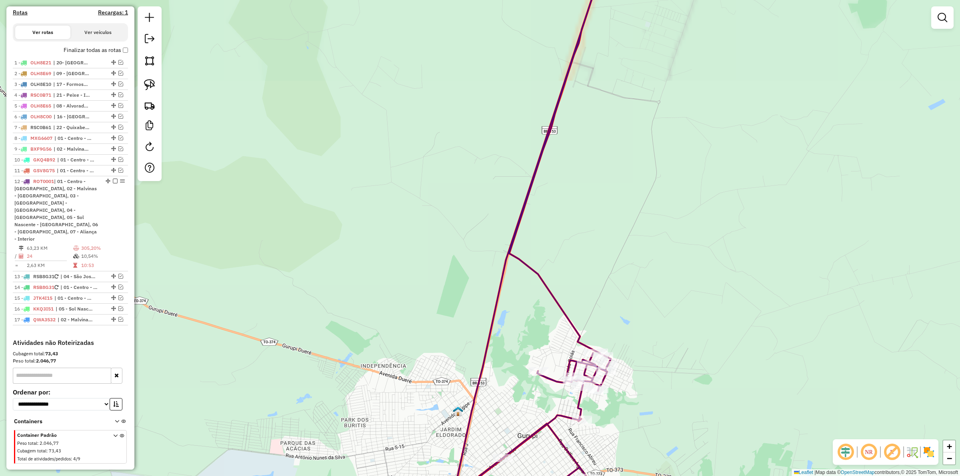
click at [515, 257] on icon at bounding box center [529, 238] width 163 height 572
select select "*********"
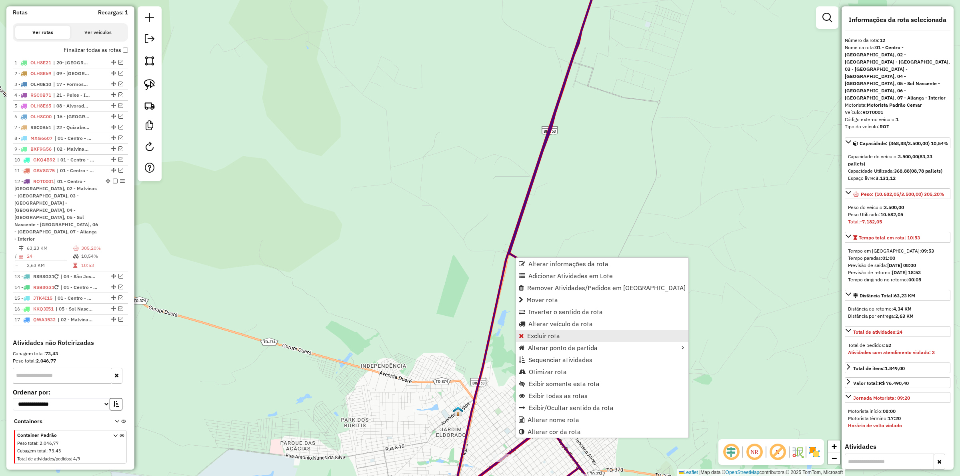
click at [539, 338] on span "Excluir rota" at bounding box center [543, 336] width 33 height 6
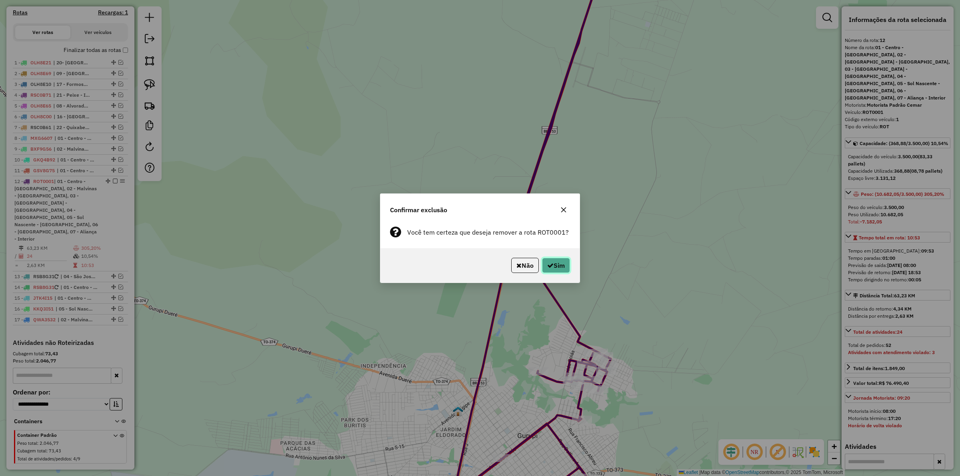
click at [547, 265] on icon "button" at bounding box center [550, 265] width 6 height 6
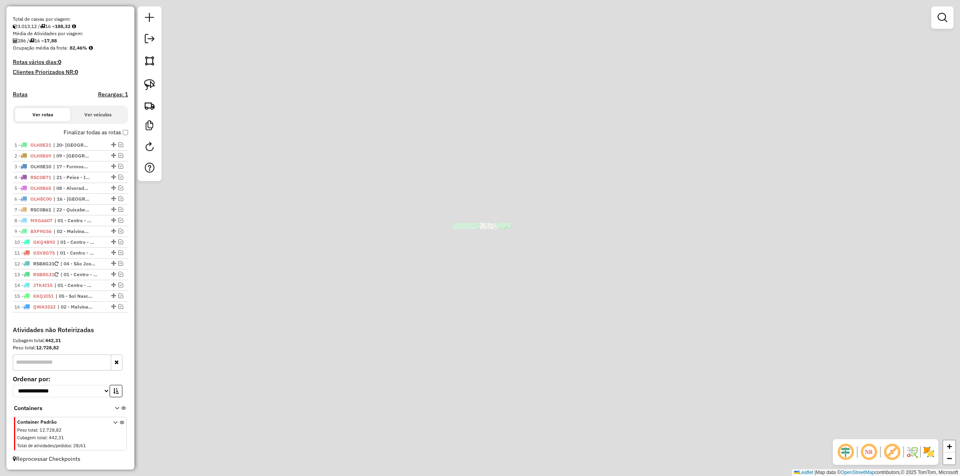
scroll to position [168, 0]
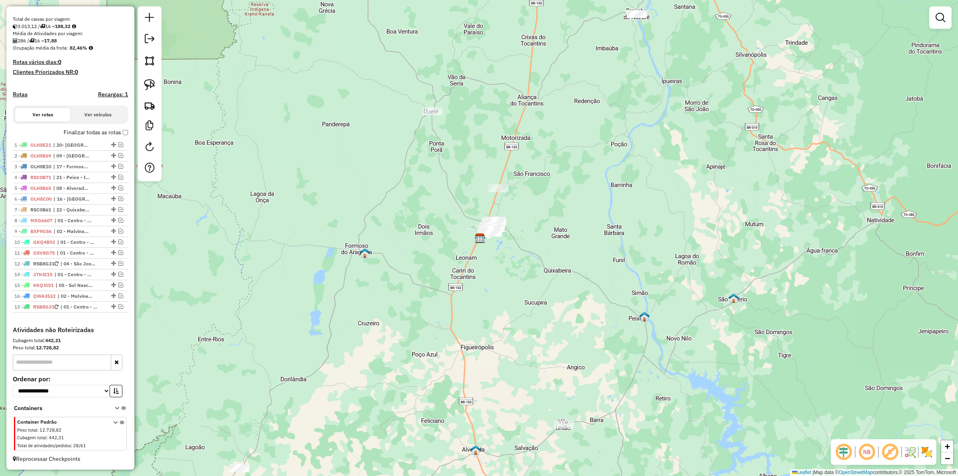
drag, startPoint x: 110, startPoint y: 271, endPoint x: 110, endPoint y: 322, distance: 51.6
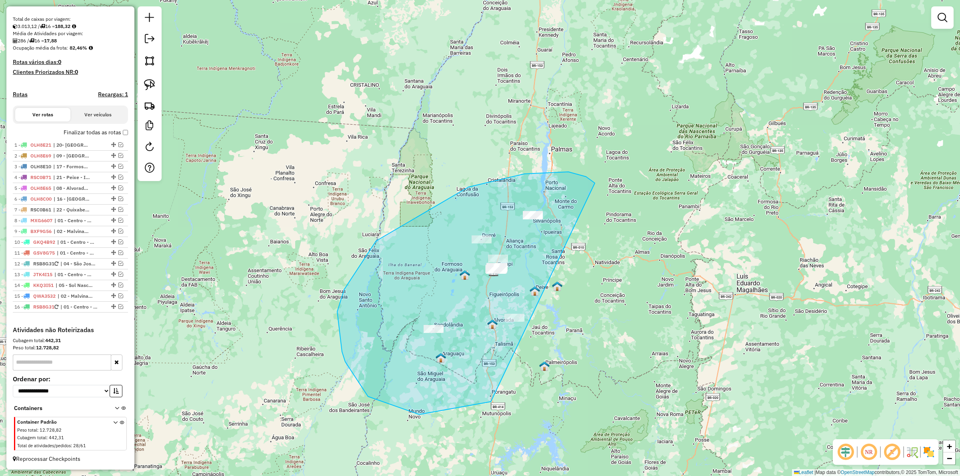
drag, startPoint x: 569, startPoint y: 172, endPoint x: 635, endPoint y: 283, distance: 129.4
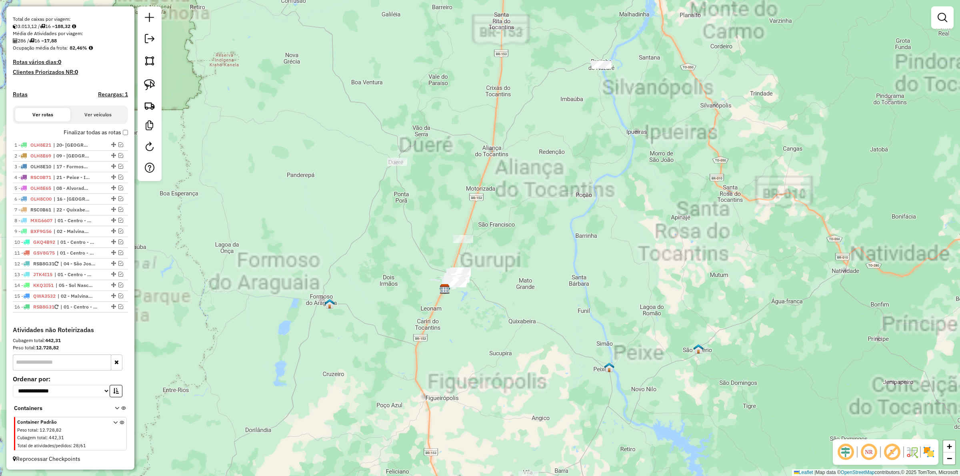
drag, startPoint x: 530, startPoint y: 301, endPoint x: 483, endPoint y: 247, distance: 72.0
click at [491, 256] on div "Janela de atendimento Grade de atendimento Capacidade Transportadoras Veículos …" at bounding box center [480, 238] width 960 height 476
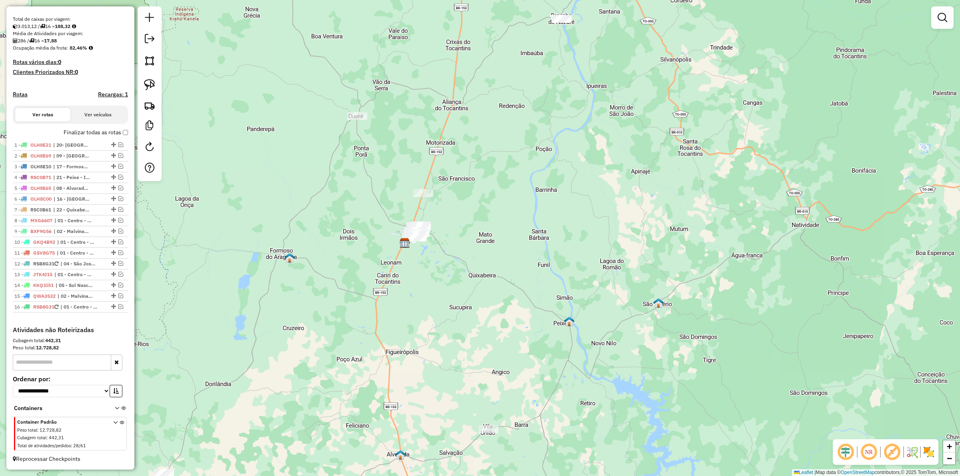
scroll to position [0, 0]
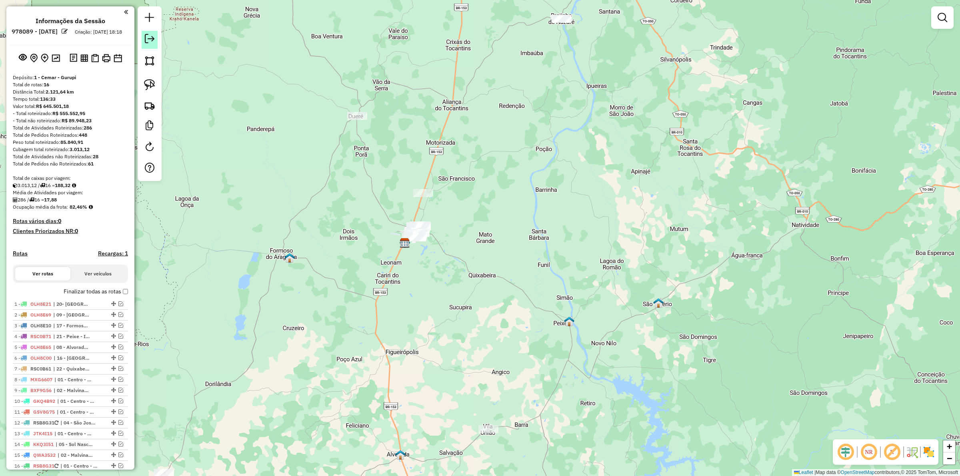
click at [153, 43] on em at bounding box center [150, 39] width 10 height 10
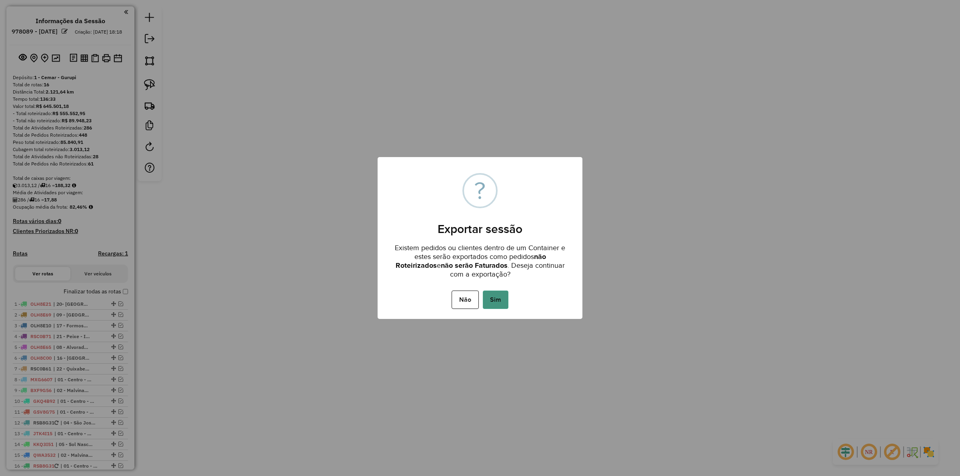
click at [505, 295] on button "Sim" at bounding box center [496, 300] width 26 height 18
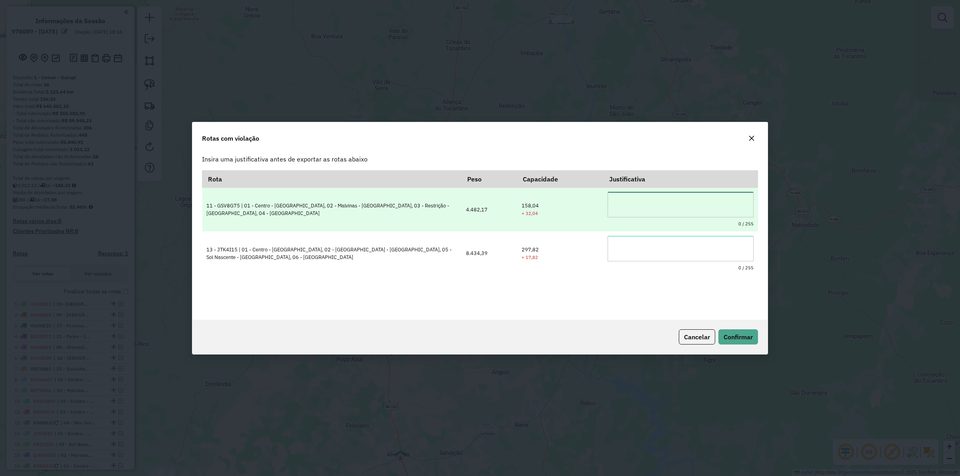
click at [626, 208] on textarea at bounding box center [681, 205] width 146 height 26
type textarea "**********"
paste textarea "**********"
type textarea "**********"
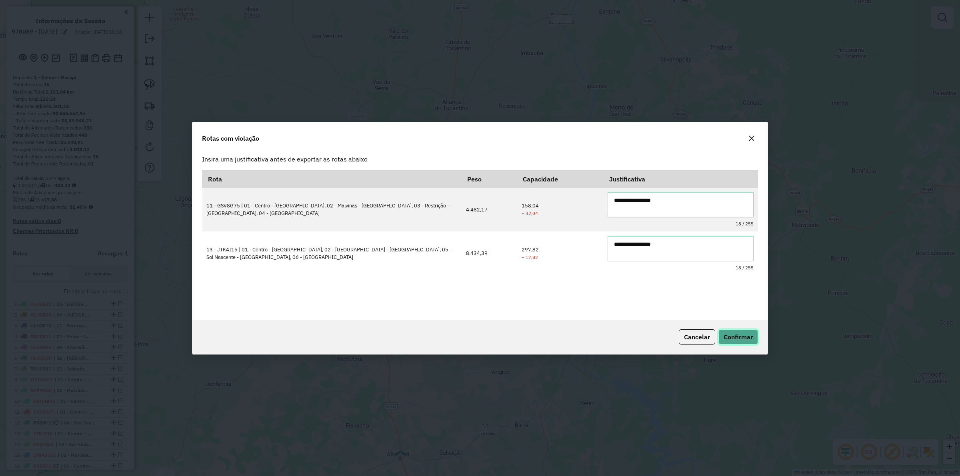
click at [737, 332] on button "Confirmar" at bounding box center [739, 337] width 40 height 15
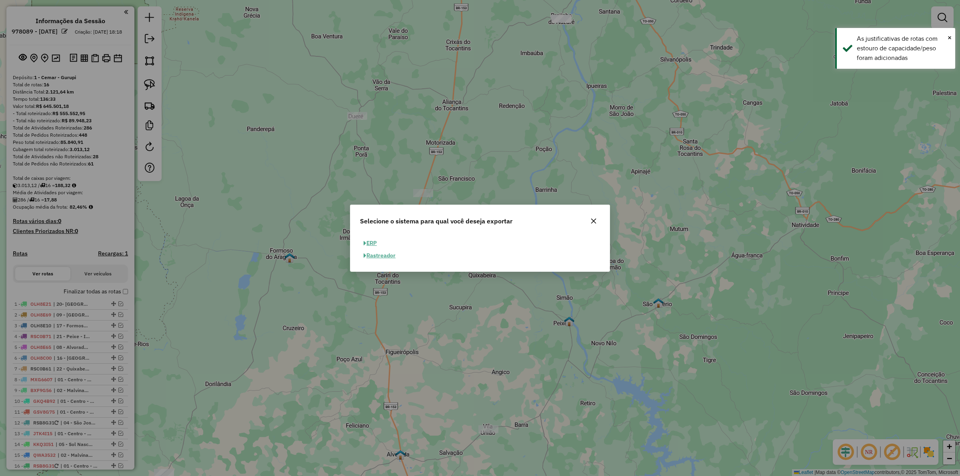
click at [379, 240] on button "ERP" at bounding box center [370, 243] width 20 height 12
select select "**"
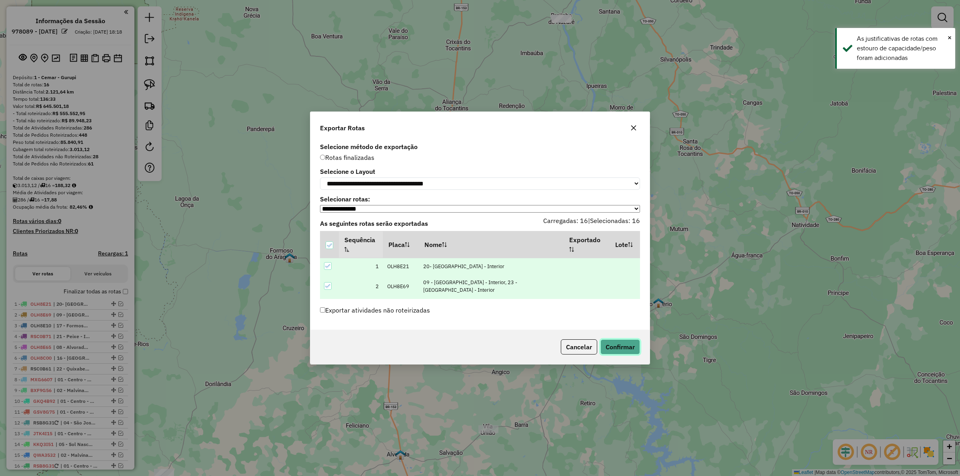
click at [621, 348] on button "Confirmar" at bounding box center [621, 347] width 40 height 15
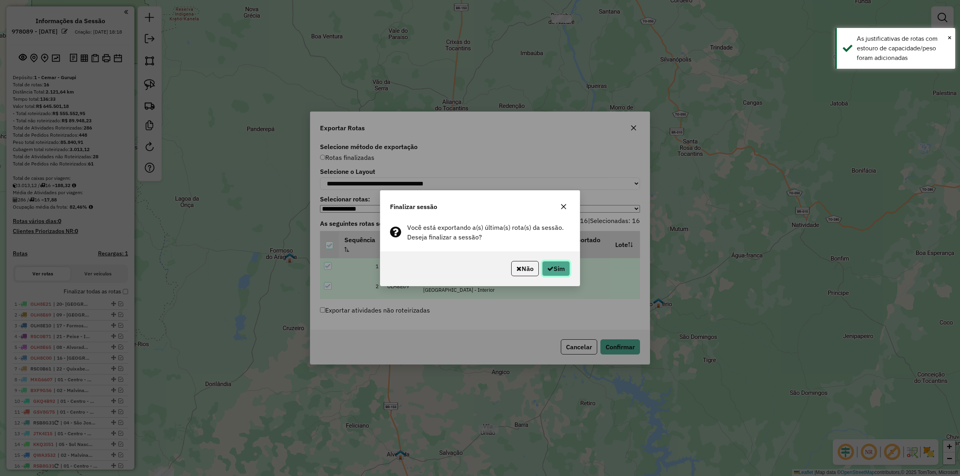
click at [562, 273] on button "Sim" at bounding box center [556, 268] width 28 height 15
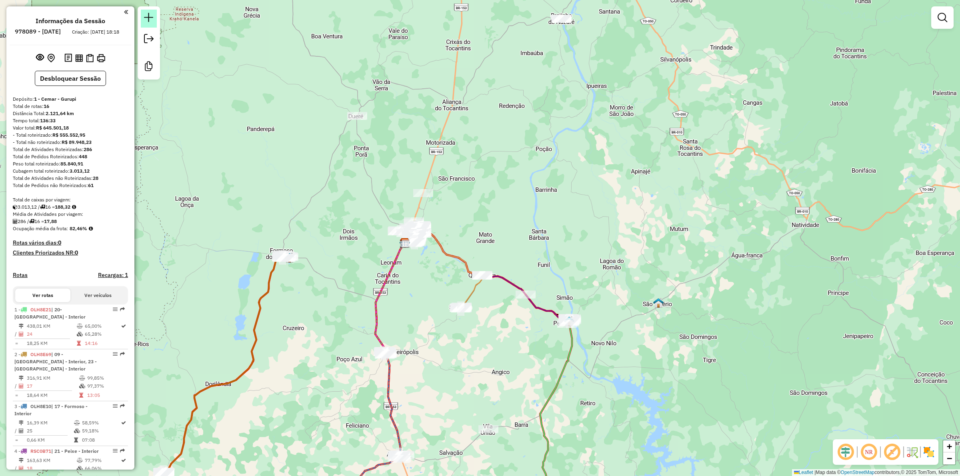
click at [150, 14] on em at bounding box center [149, 18] width 10 height 10
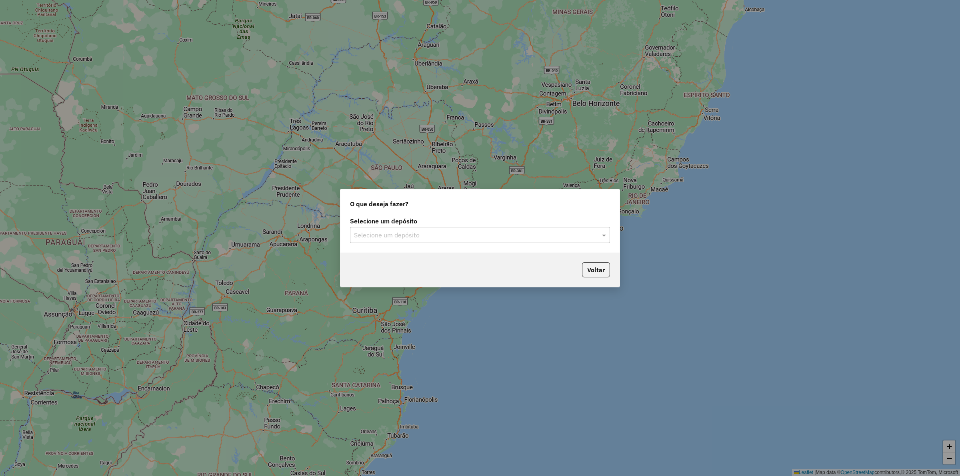
click at [380, 232] on input "text" at bounding box center [472, 236] width 236 height 10
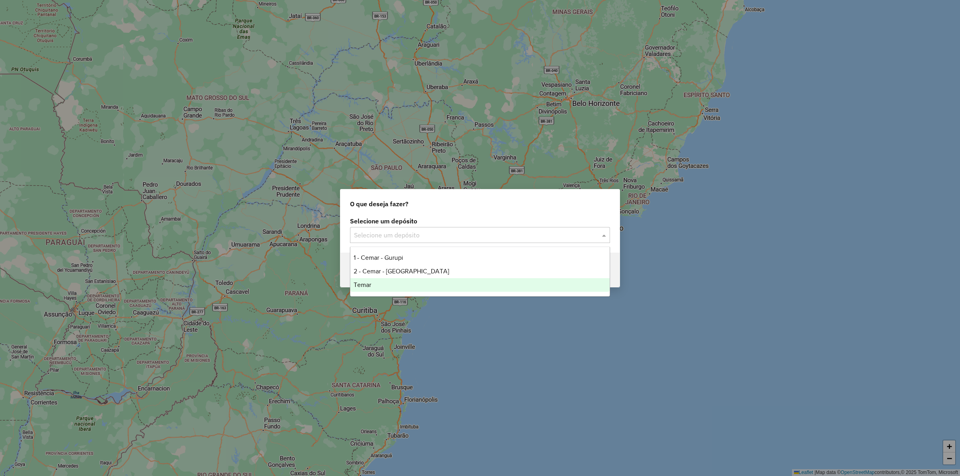
click at [359, 285] on span "Temar" at bounding box center [363, 285] width 18 height 7
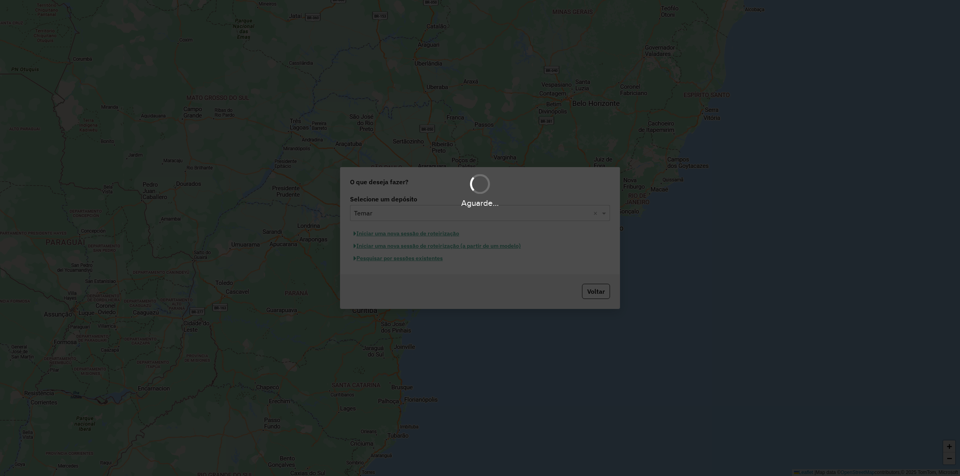
click at [413, 233] on div "Aguarde..." at bounding box center [480, 238] width 960 height 476
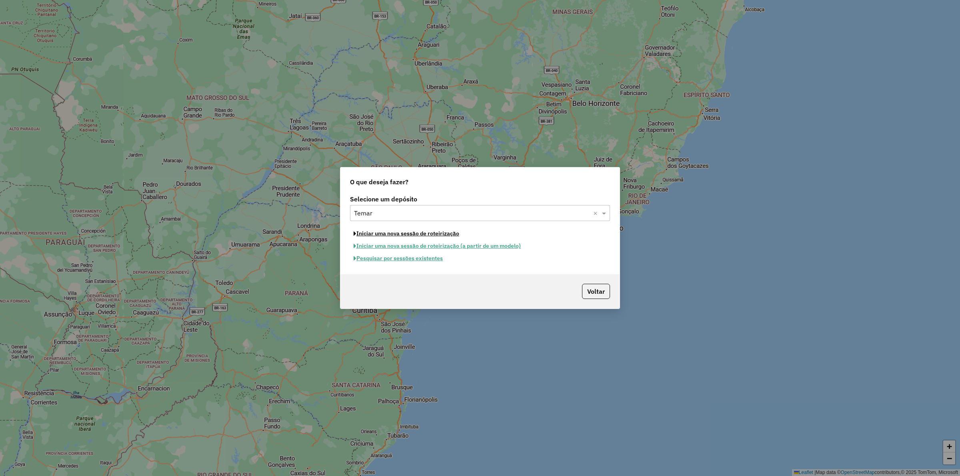
click at [406, 233] on button "Iniciar uma nova sessão de roteirização" at bounding box center [406, 234] width 113 height 12
select select "*"
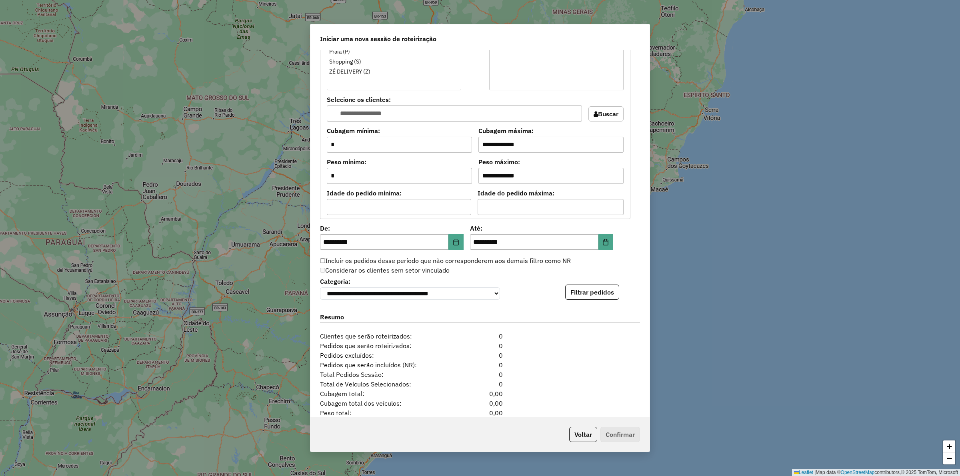
scroll to position [647, 0]
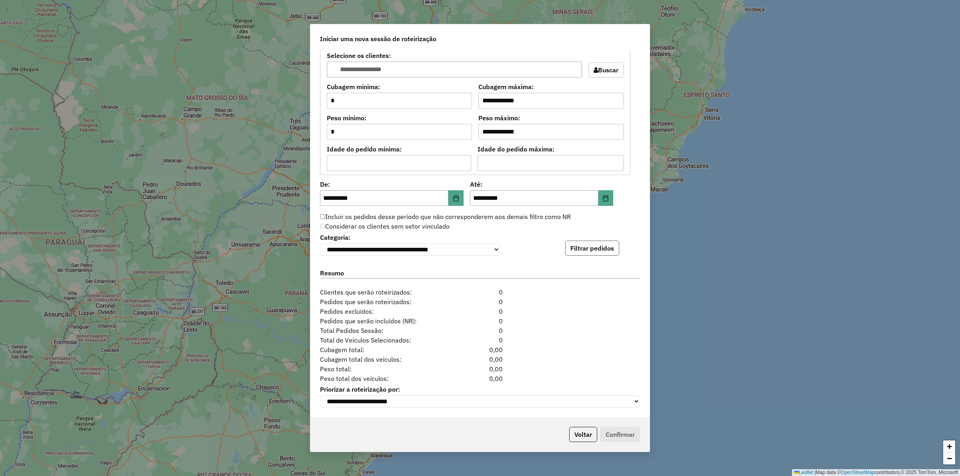
click at [590, 246] on button "Filtrar pedidos" at bounding box center [592, 248] width 54 height 15
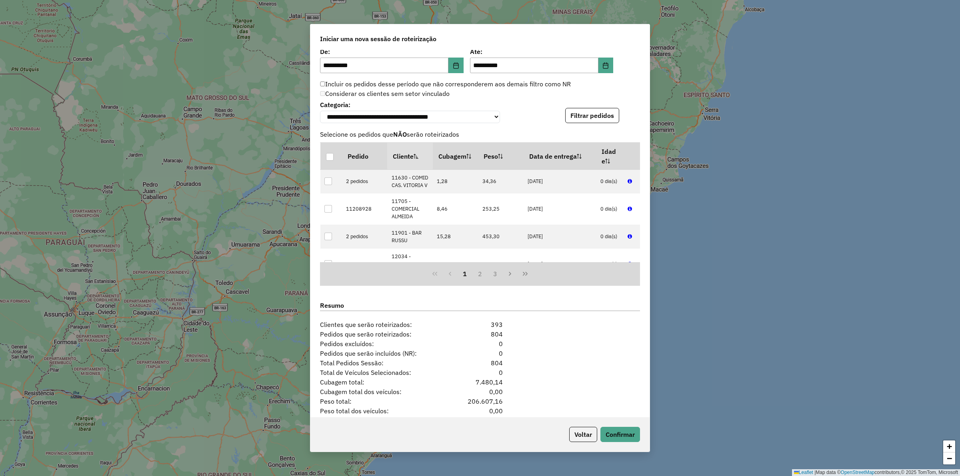
scroll to position [813, 0]
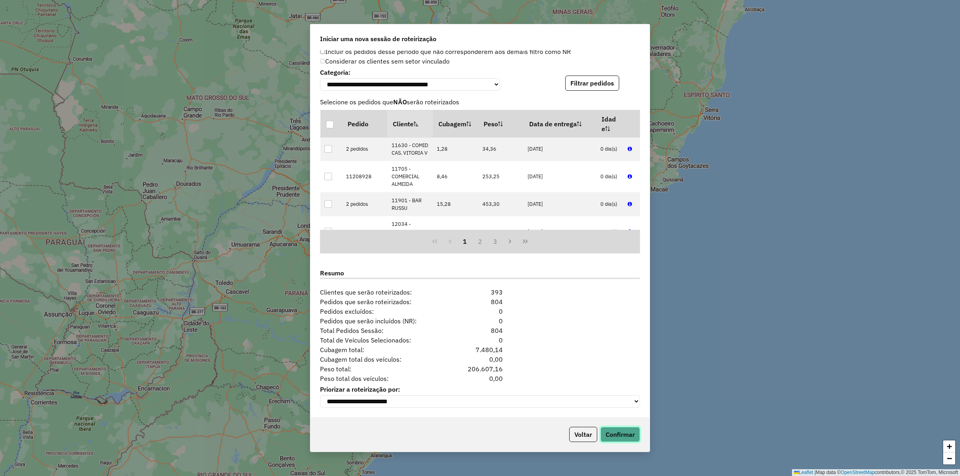
click at [617, 432] on button "Confirmar" at bounding box center [621, 434] width 40 height 15
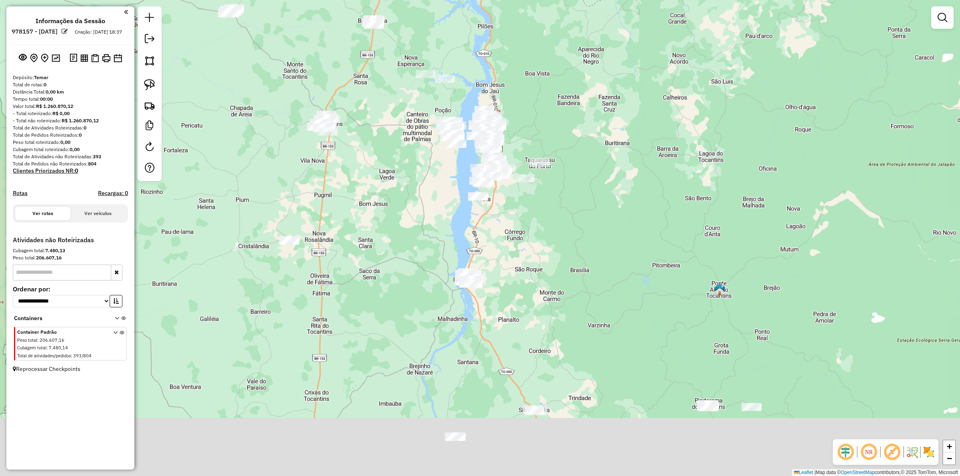
drag, startPoint x: 575, startPoint y: 264, endPoint x: 596, endPoint y: 257, distance: 22.0
click at [581, 206] on div "Janela de atendimento Grade de atendimento Capacidade Transportadoras Veículos …" at bounding box center [480, 238] width 960 height 476
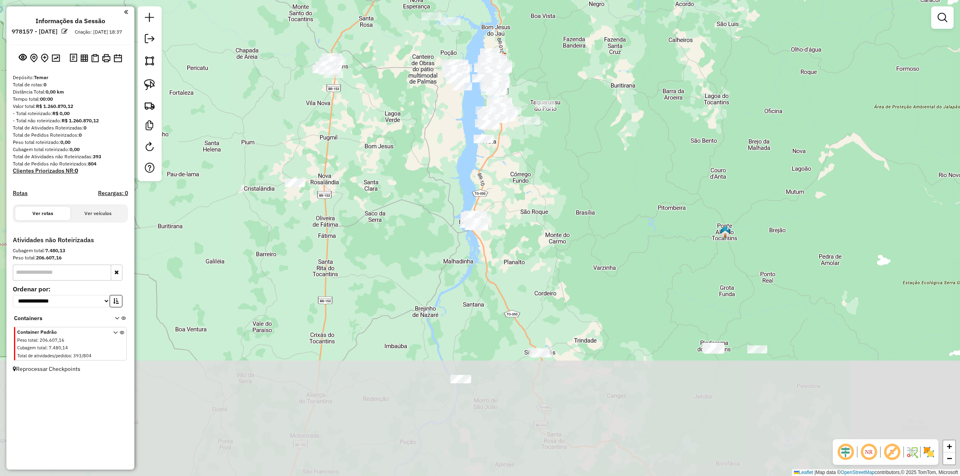
click at [593, 232] on div "Janela de atendimento Grade de atendimento Capacidade Transportadoras Veículos …" at bounding box center [480, 238] width 960 height 476
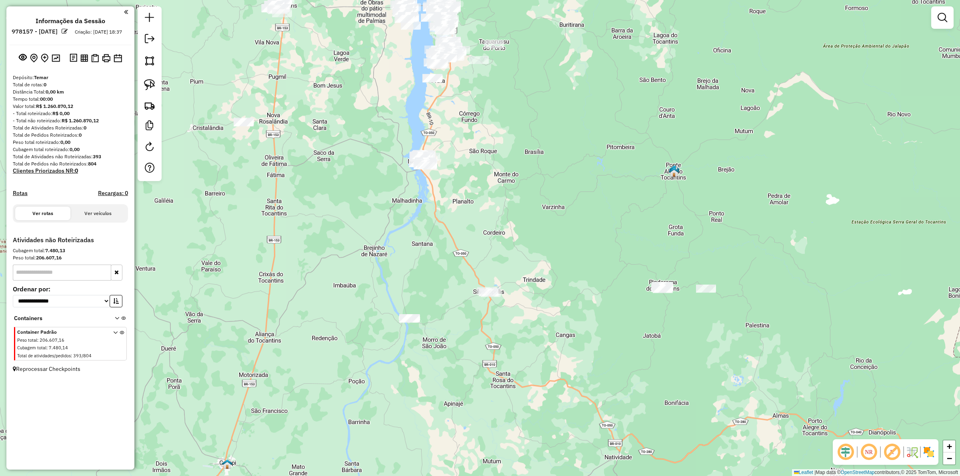
drag, startPoint x: 614, startPoint y: 272, endPoint x: 583, endPoint y: 257, distance: 34.5
click at [567, 242] on div "Janela de atendimento Grade de atendimento Capacidade Transportadoras Veículos …" at bounding box center [480, 238] width 960 height 476
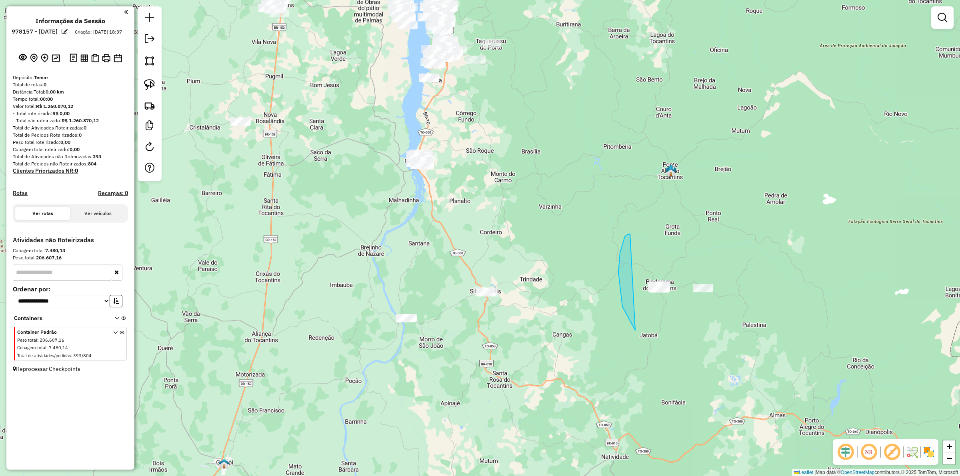
drag, startPoint x: 623, startPoint y: 307, endPoint x: 779, endPoint y: 249, distance: 166.7
drag, startPoint x: 396, startPoint y: 287, endPoint x: 442, endPoint y: 322, distance: 57.7
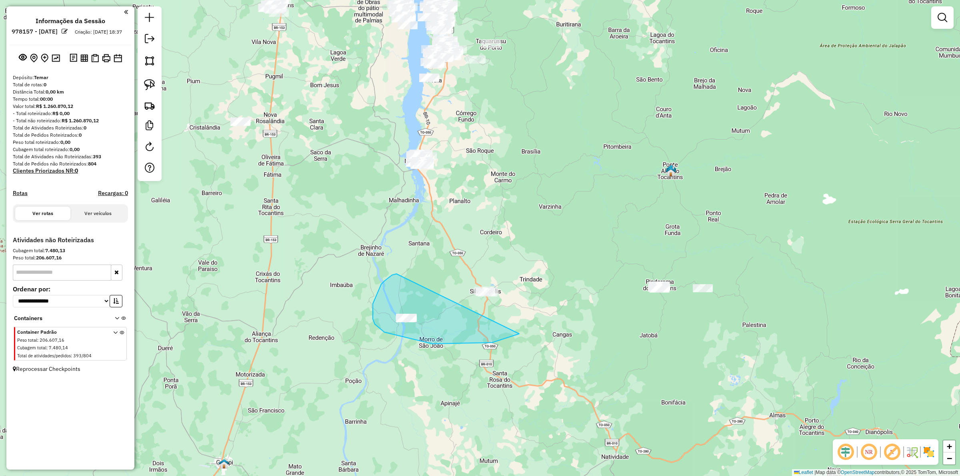
drag, startPoint x: 373, startPoint y: 304, endPoint x: 517, endPoint y: 223, distance: 165.0
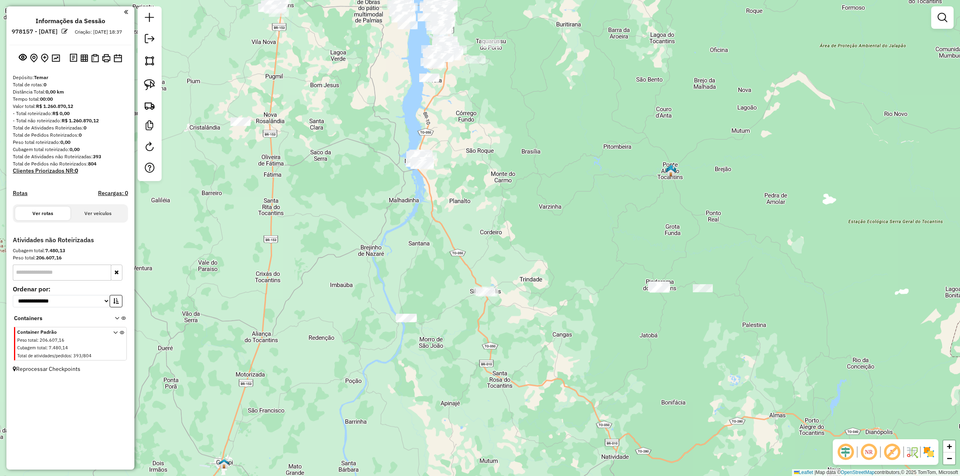
drag, startPoint x: 438, startPoint y: 233, endPoint x: 443, endPoint y: 259, distance: 26.1
click at [444, 233] on div "Janela de atendimento Grade de atendimento Capacidade Transportadoras Veículos …" at bounding box center [480, 238] width 960 height 476
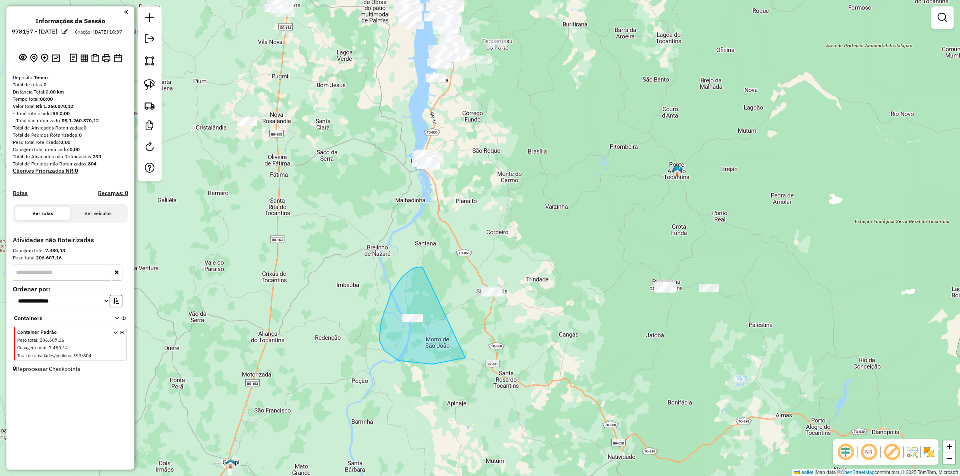
drag, startPoint x: 384, startPoint y: 350, endPoint x: 541, endPoint y: 227, distance: 200.0
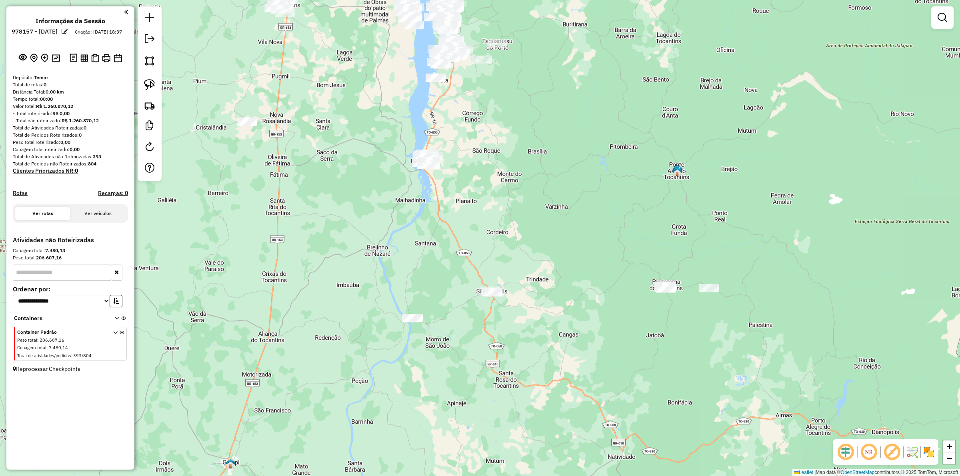
click at [456, 295] on div "Janela de atendimento Grade de atendimento Capacidade Transportadoras Veículos …" at bounding box center [480, 238] width 960 height 476
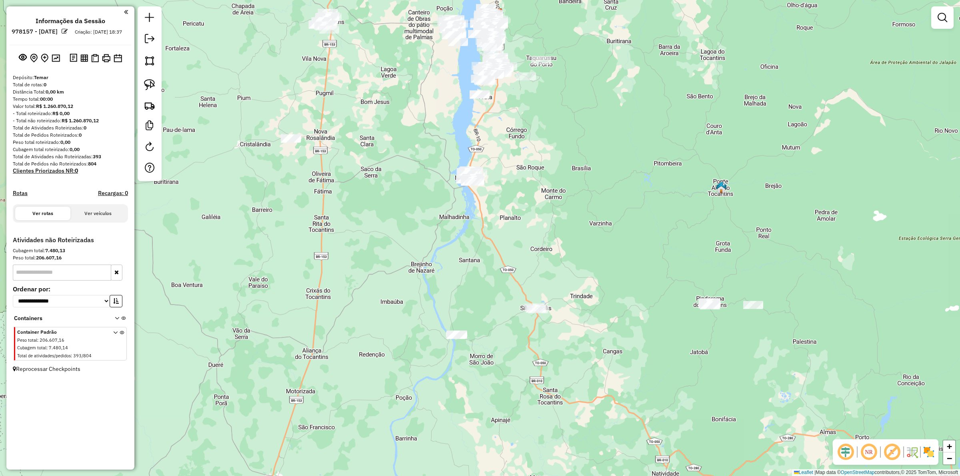
drag, startPoint x: 435, startPoint y: 272, endPoint x: 467, endPoint y: 251, distance: 38.7
click at [466, 252] on div "Janela de atendimento Grade de atendimento Capacidade Transportadoras Veículos …" at bounding box center [480, 238] width 960 height 476
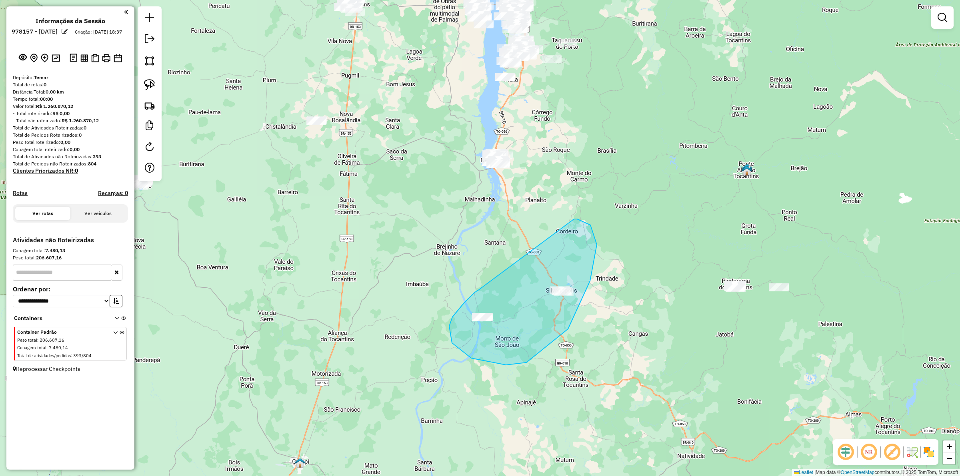
drag, startPoint x: 452, startPoint y: 343, endPoint x: 559, endPoint y: 222, distance: 161.8
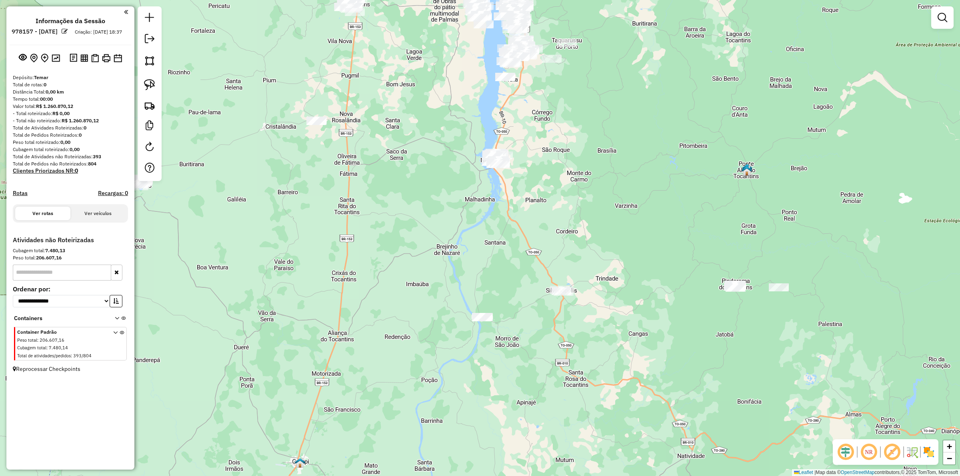
drag, startPoint x: 405, startPoint y: 270, endPoint x: 533, endPoint y: 259, distance: 128.5
click at [559, 260] on div "Janela de atendimento Grade de atendimento Capacidade Transportadoras Veículos …" at bounding box center [480, 238] width 960 height 476
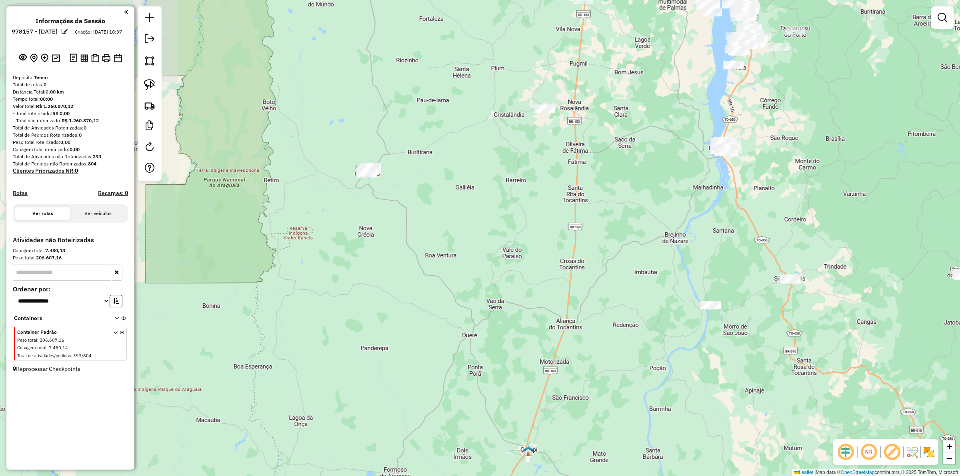
drag, startPoint x: 460, startPoint y: 250, endPoint x: 511, endPoint y: 254, distance: 51.0
click at [523, 250] on div "Janela de atendimento Grade de atendimento Capacidade Transportadoras Veículos …" at bounding box center [480, 238] width 960 height 476
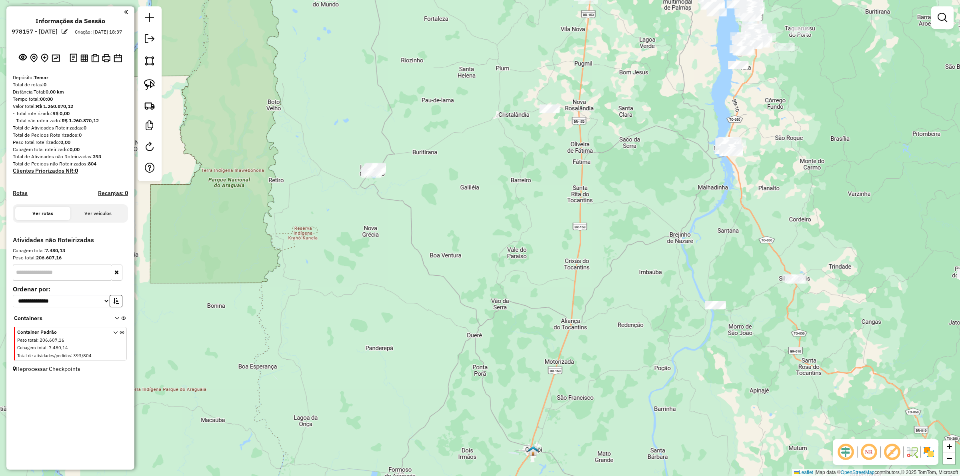
drag, startPoint x: 481, startPoint y: 234, endPoint x: 473, endPoint y: 292, distance: 58.6
click at [491, 308] on div "Janela de atendimento Grade de atendimento Capacidade Transportadoras Veículos …" at bounding box center [480, 238] width 960 height 476
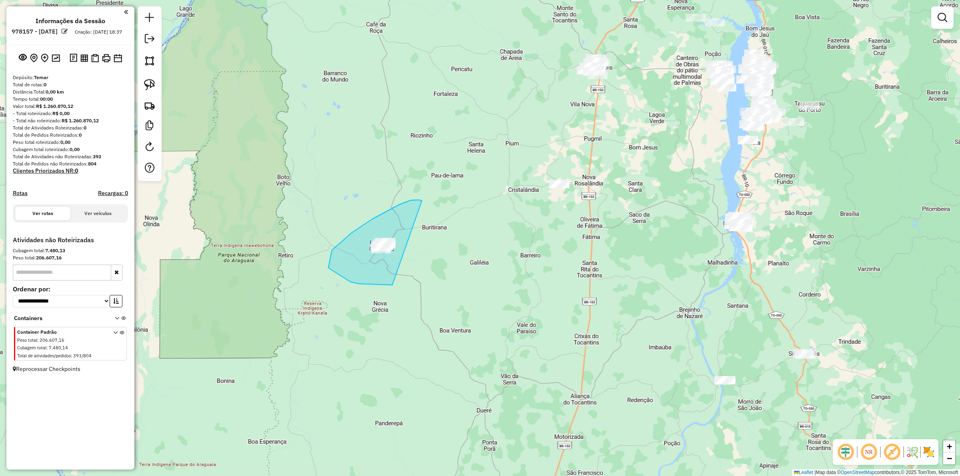
drag, startPoint x: 352, startPoint y: 233, endPoint x: 472, endPoint y: 239, distance: 120.2
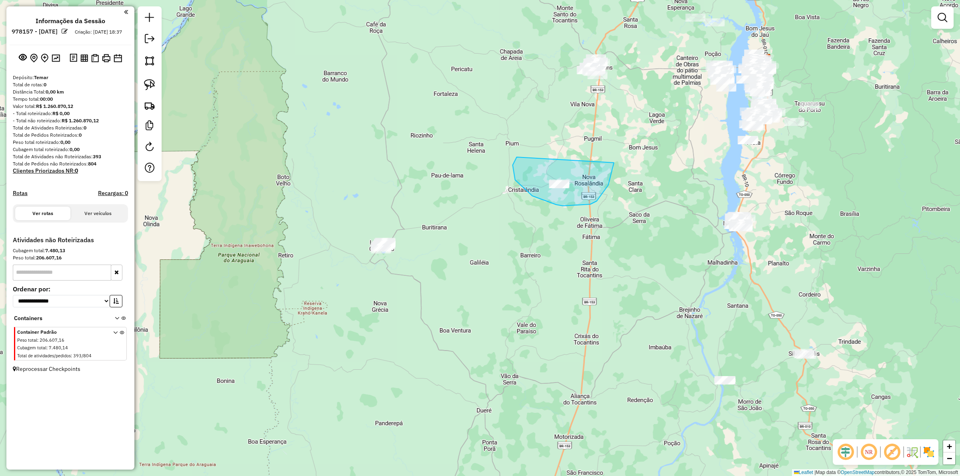
drag, startPoint x: 533, startPoint y: 196, endPoint x: 609, endPoint y: 125, distance: 104.2
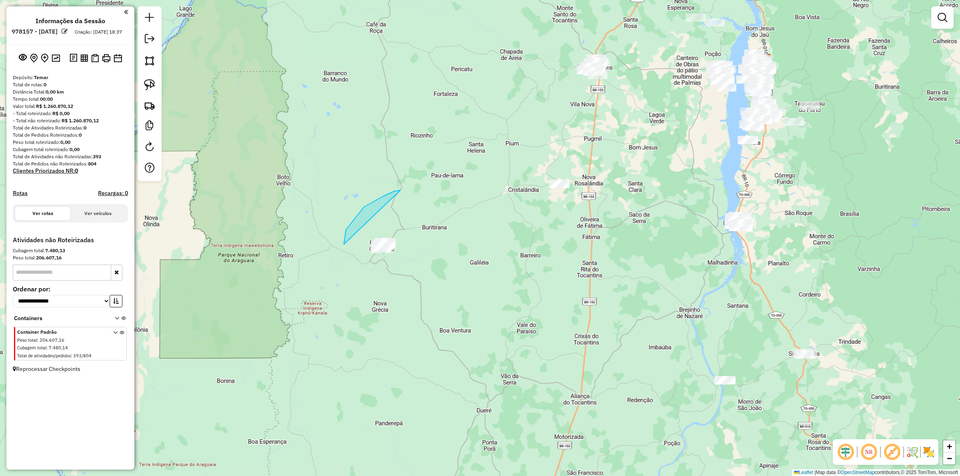
drag, startPoint x: 344, startPoint y: 244, endPoint x: 493, endPoint y: 229, distance: 150.0
click at [493, 229] on div "Janela de atendimento Grade de atendimento Capacidade Transportadoras Veículos …" at bounding box center [480, 238] width 960 height 476
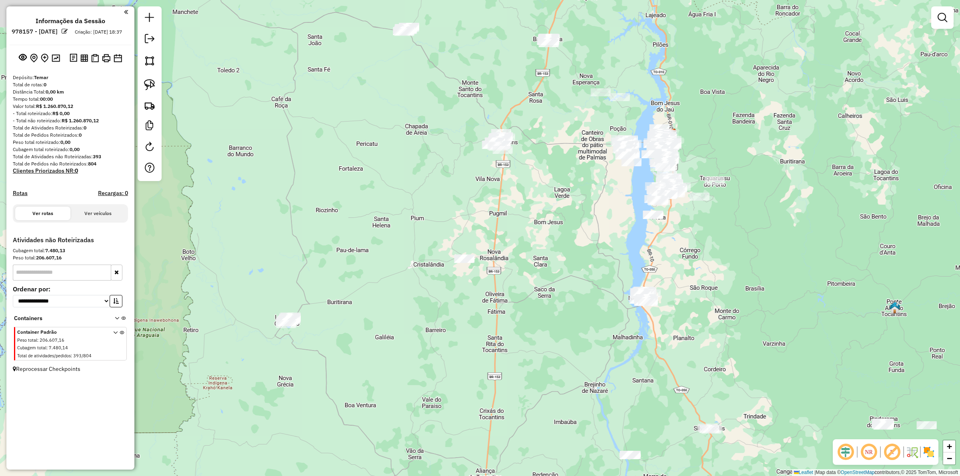
drag, startPoint x: 524, startPoint y: 145, endPoint x: 428, endPoint y: 223, distance: 123.4
click at [425, 224] on div "Janela de atendimento Grade de atendimento Capacidade Transportadoras Veículos …" at bounding box center [480, 238] width 960 height 476
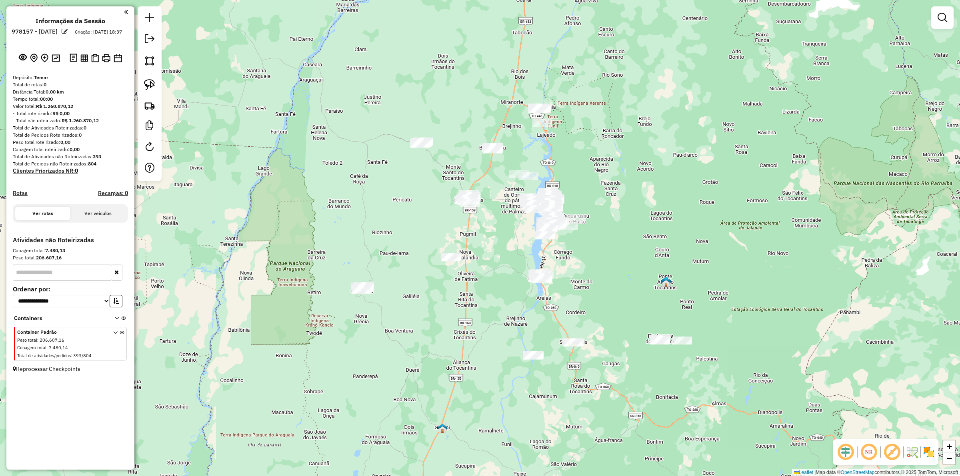
drag, startPoint x: 404, startPoint y: 223, endPoint x: 392, endPoint y: 230, distance: 13.4
click at [388, 253] on div "Janela de atendimento Grade de atendimento Capacidade Transportadoras Veículos …" at bounding box center [480, 238] width 960 height 476
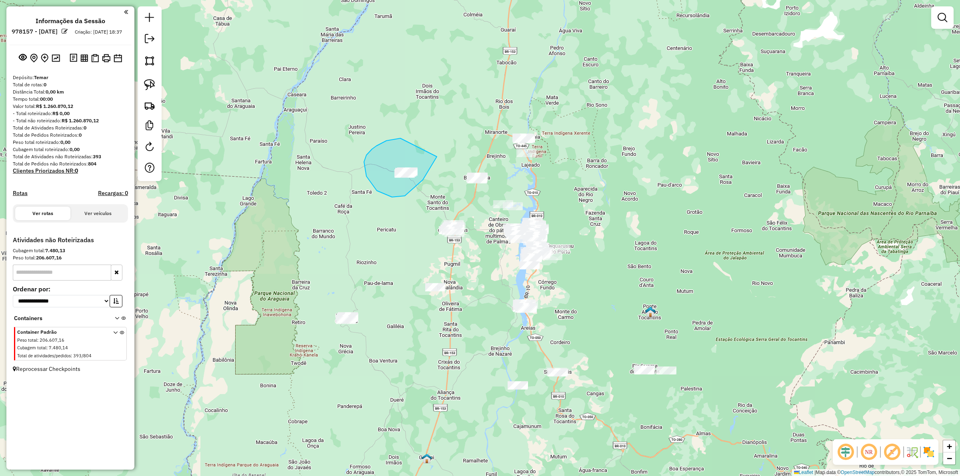
drag, startPoint x: 376, startPoint y: 146, endPoint x: 439, endPoint y: 148, distance: 62.5
drag, startPoint x: 431, startPoint y: 215, endPoint x: 430, endPoint y: 210, distance: 5.2
click at [429, 216] on div "Janela de atendimento Grade de atendimento Capacidade Transportadoras Veículos …" at bounding box center [480, 238] width 960 height 476
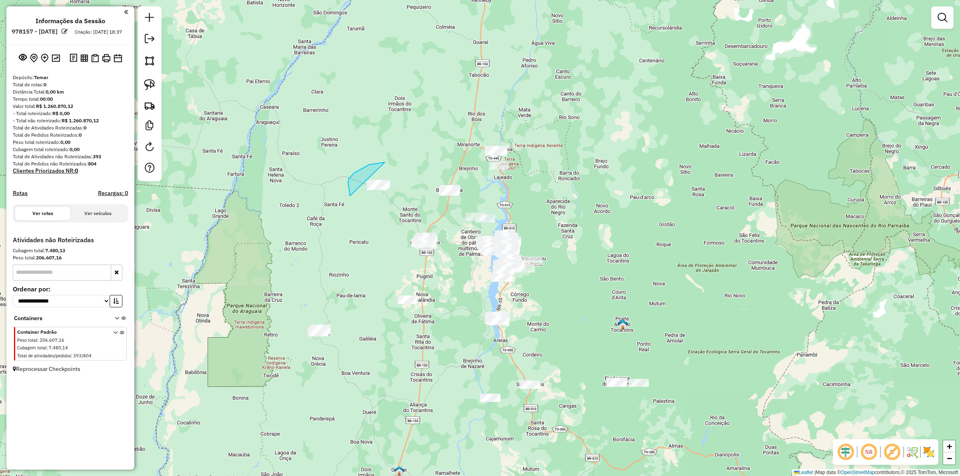
drag, startPoint x: 383, startPoint y: 162, endPoint x: 433, endPoint y: 163, distance: 50.0
drag, startPoint x: 427, startPoint y: 177, endPoint x: 473, endPoint y: 179, distance: 46.4
drag, startPoint x: 467, startPoint y: 183, endPoint x: 513, endPoint y: 205, distance: 51.4
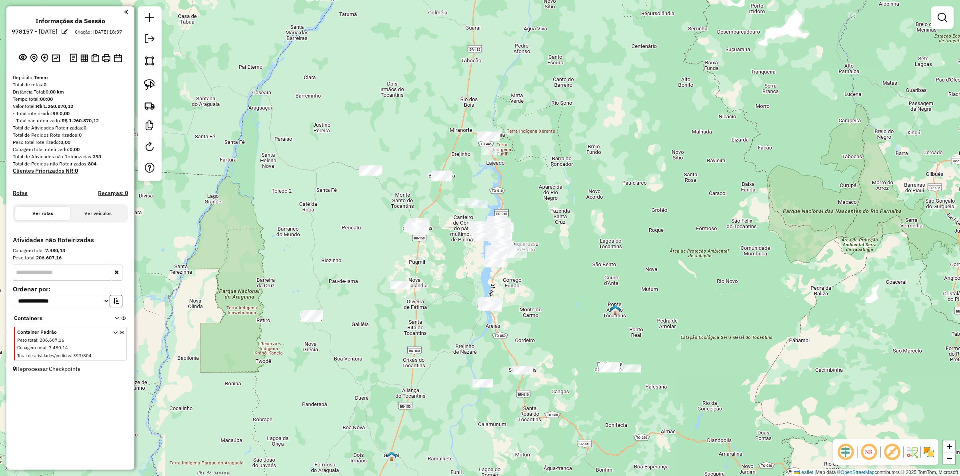
drag, startPoint x: 448, startPoint y: 236, endPoint x: 444, endPoint y: 229, distance: 7.9
click at [444, 229] on div "Janela de atendimento Grade de atendimento Capacidade Transportadoras Veículos …" at bounding box center [480, 238] width 960 height 476
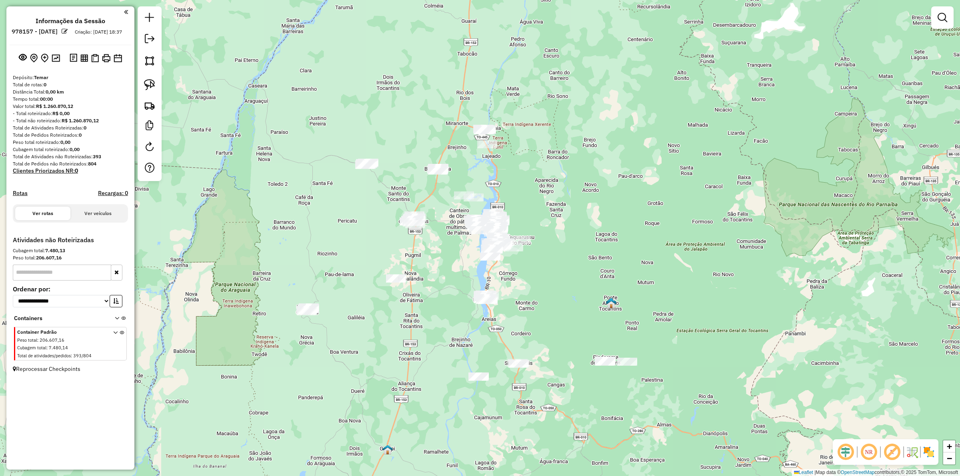
click at [400, 289] on div "Janela de atendimento Grade de atendimento Capacidade Transportadoras Veículos …" at bounding box center [480, 238] width 960 height 476
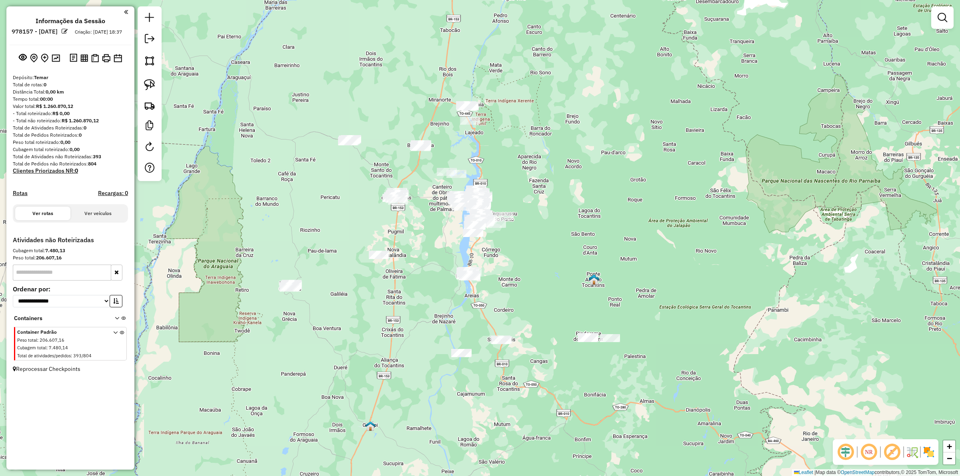
click at [426, 287] on div "Janela de atendimento Grade de atendimento Capacidade Transportadoras Veículos …" at bounding box center [480, 238] width 960 height 476
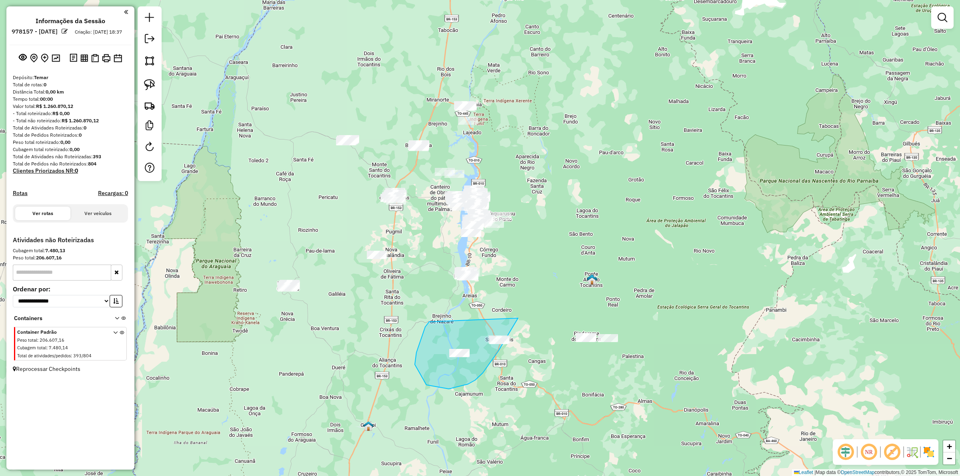
drag, startPoint x: 429, startPoint y: 323, endPoint x: 525, endPoint y: 299, distance: 98.6
click at [414, 335] on div "Janela de atendimento Grade de atendimento Capacidade Transportadoras Veículos …" at bounding box center [480, 238] width 960 height 476
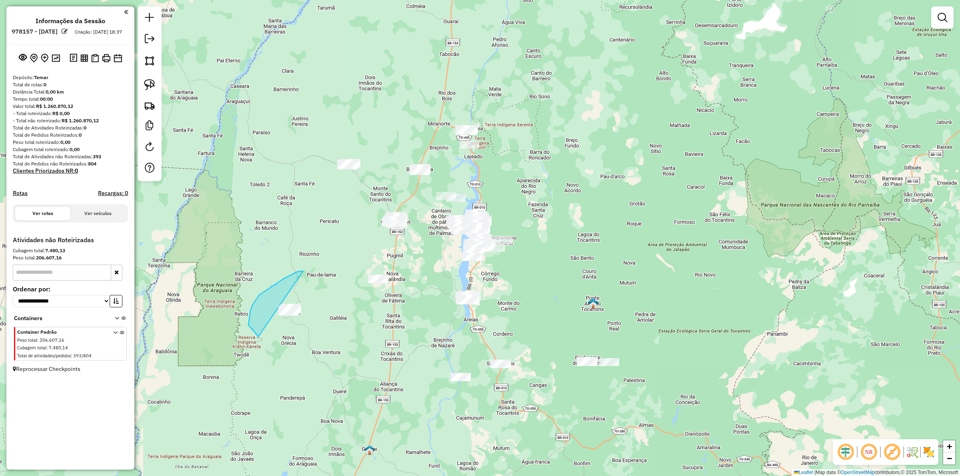
drag, startPoint x: 248, startPoint y: 325, endPoint x: 351, endPoint y: 318, distance: 103.1
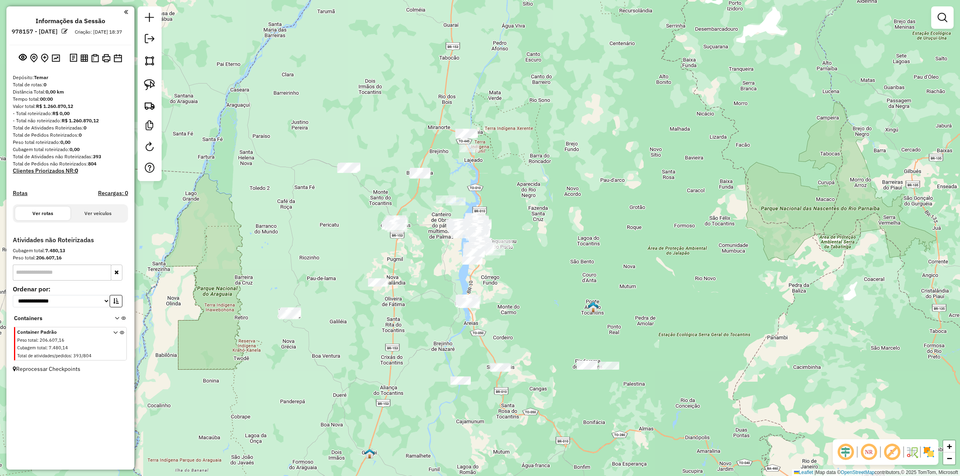
drag, startPoint x: 335, startPoint y: 231, endPoint x: 338, endPoint y: 251, distance: 20.3
click at [337, 256] on div "Janela de atendimento Grade de atendimento Capacidade Transportadoras Veículos …" at bounding box center [480, 238] width 960 height 476
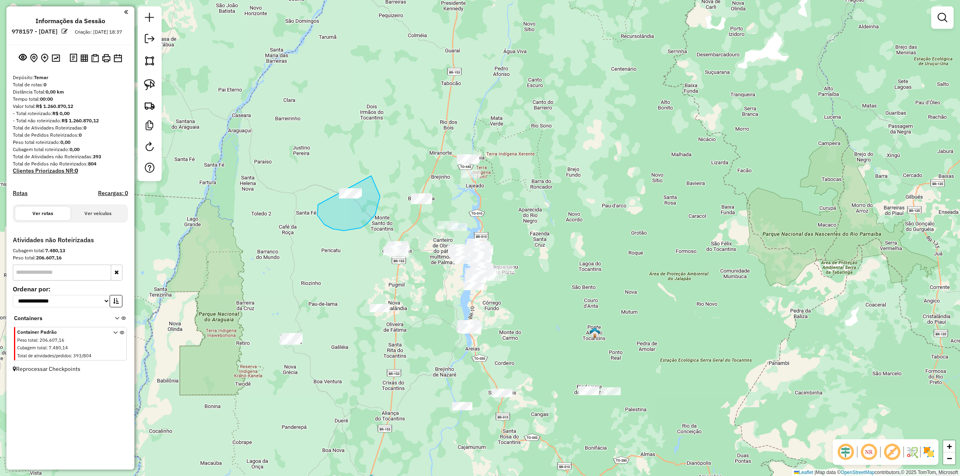
drag, startPoint x: 361, startPoint y: 228, endPoint x: 317, endPoint y: 180, distance: 65.1
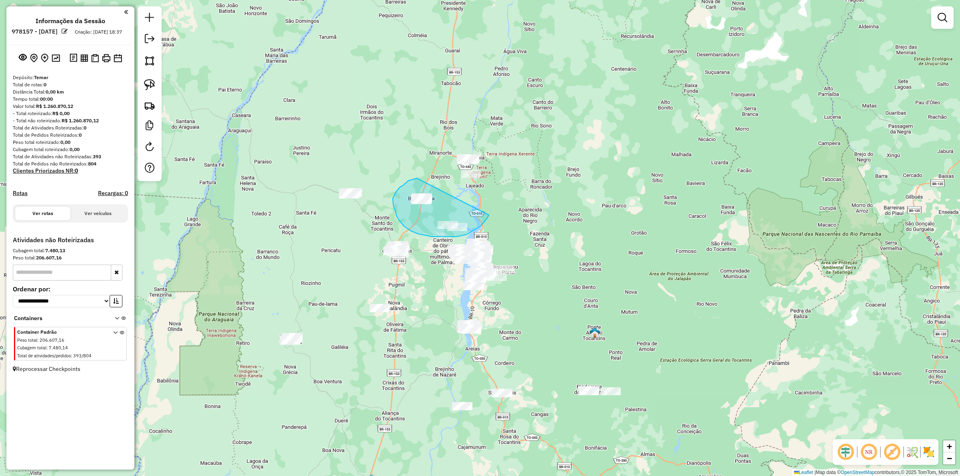
drag, startPoint x: 408, startPoint y: 181, endPoint x: 489, endPoint y: 215, distance: 87.3
drag, startPoint x: 543, startPoint y: 309, endPoint x: 549, endPoint y: 276, distance: 33.4
click at [549, 276] on div "Janela de atendimento Grade de atendimento Capacidade Transportadoras Veículos …" at bounding box center [480, 238] width 960 height 476
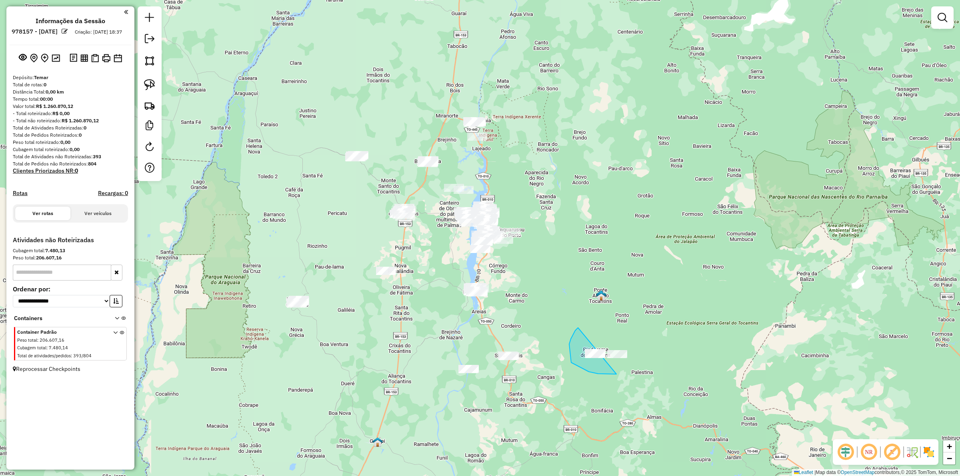
drag, startPoint x: 617, startPoint y: 374, endPoint x: 677, endPoint y: 285, distance: 108.0
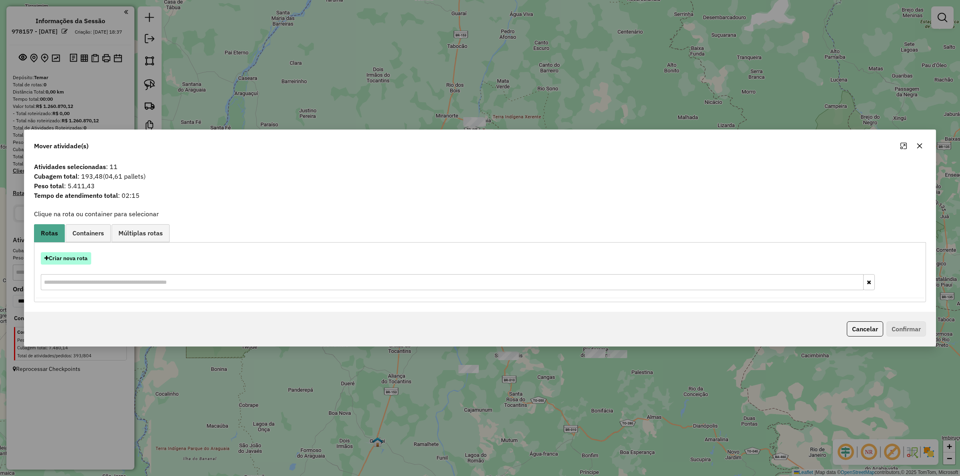
click at [84, 259] on button "Criar nova rota" at bounding box center [66, 258] width 50 height 12
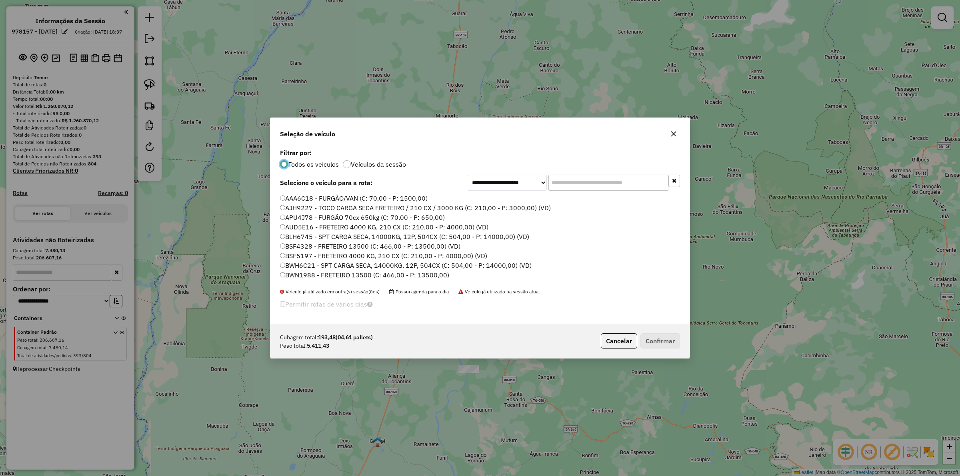
scroll to position [4, 2]
click at [585, 181] on input "text" at bounding box center [609, 183] width 120 height 16
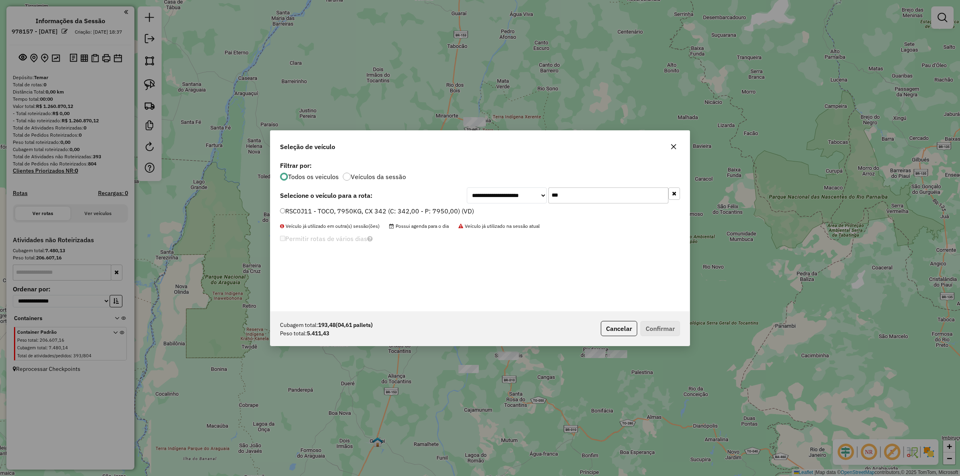
type input "***"
click at [410, 202] on div "**********" at bounding box center [480, 196] width 400 height 16
click at [413, 210] on label "RSC0J11 - TOCO, 7950KG, CX 342 (C: 342,00 - P: 7950,00) (VD)" at bounding box center [377, 211] width 194 height 10
click at [663, 334] on button "Confirmar" at bounding box center [661, 328] width 40 height 15
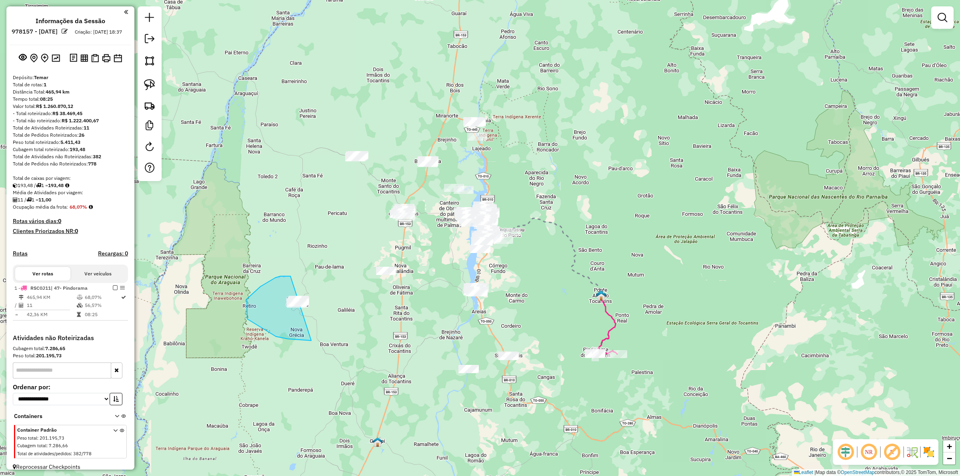
drag, startPoint x: 280, startPoint y: 276, endPoint x: 370, endPoint y: 273, distance: 89.7
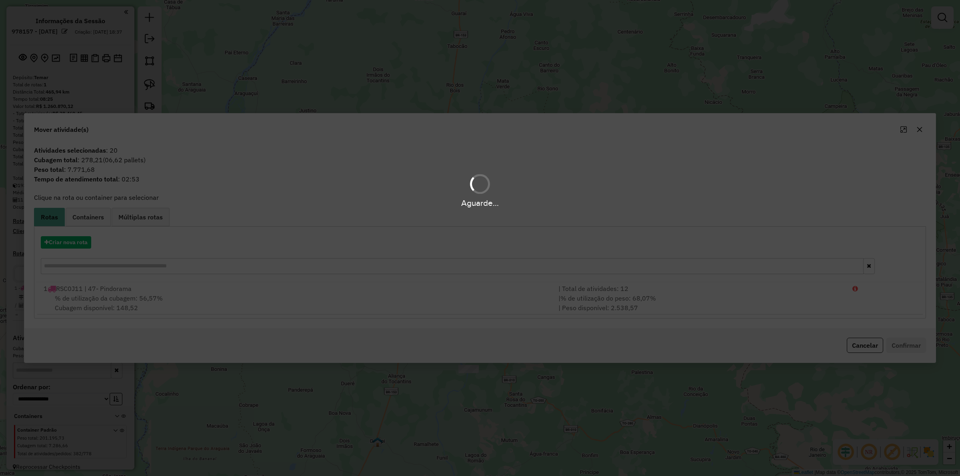
click at [64, 242] on hb-app "Aguarde... Pop-up bloqueado! Seu navegador bloqueou automáticamente a abertura …" at bounding box center [480, 238] width 960 height 476
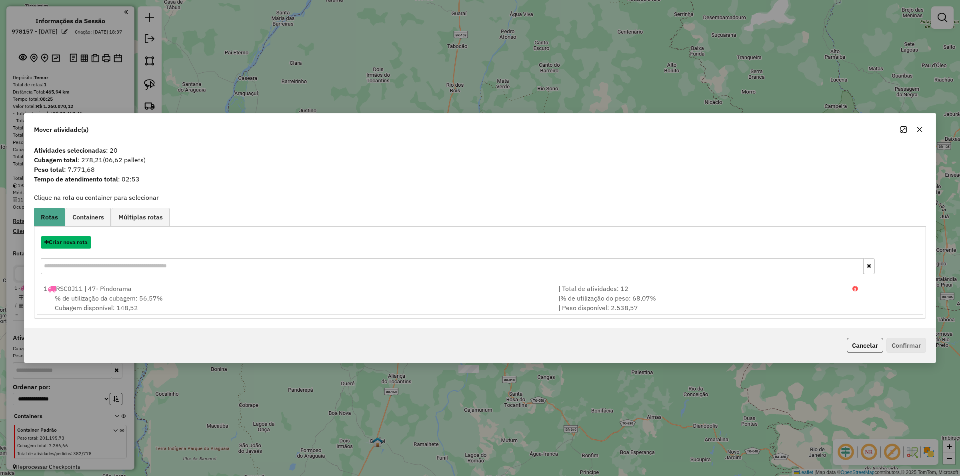
click at [73, 235] on div "Criar nova rota" at bounding box center [480, 256] width 888 height 52
click at [65, 245] on button "Criar nova rota" at bounding box center [66, 242] width 50 height 12
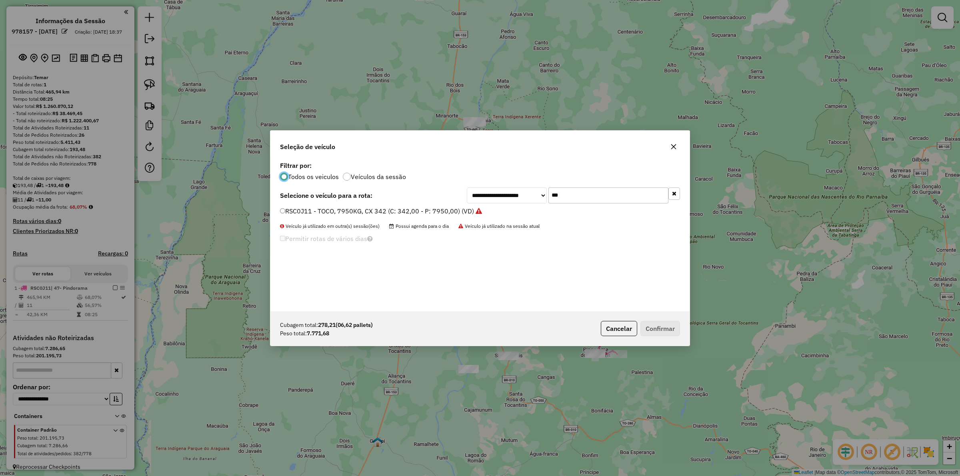
click at [586, 196] on input "***" at bounding box center [609, 196] width 120 height 16
type input "****"
click at [403, 209] on label "QWA2032 - TOCO BAÚ 336 CXS 7560 KG (C: 336,00 - P: 7560,00) (VD)" at bounding box center [386, 211] width 213 height 10
click at [663, 327] on button "Confirmar" at bounding box center [661, 328] width 40 height 15
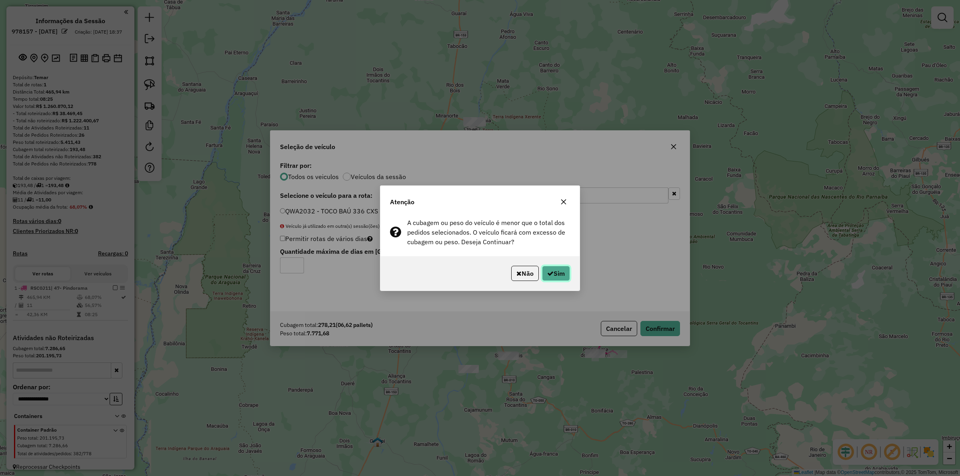
click at [550, 270] on icon "button" at bounding box center [550, 273] width 6 height 6
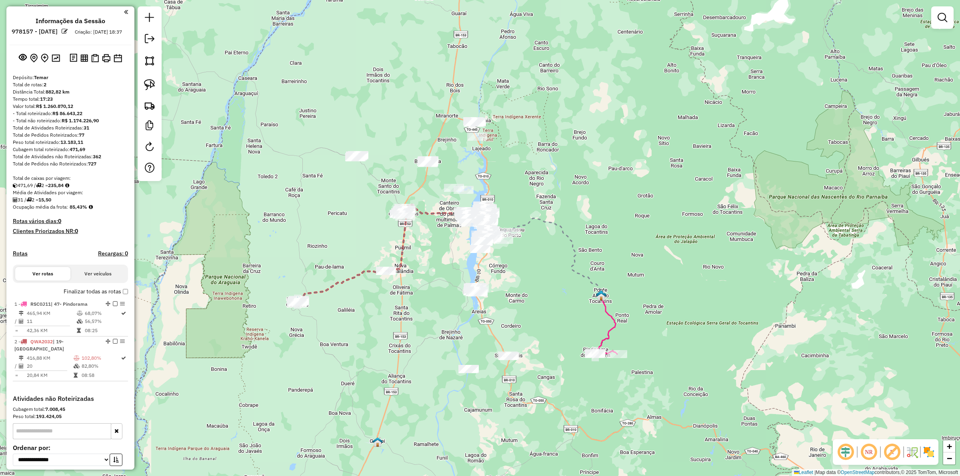
click at [313, 293] on icon at bounding box center [394, 253] width 192 height 97
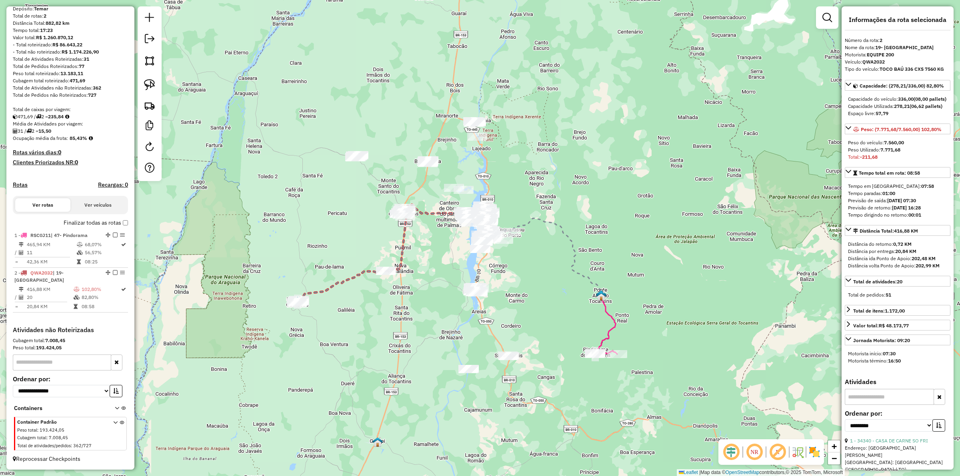
scroll to position [150, 0]
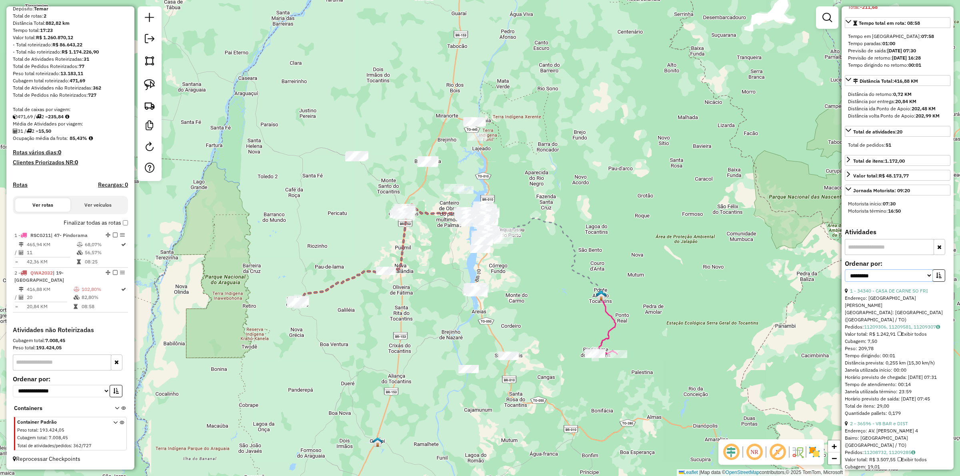
click at [873, 282] on select "**********" at bounding box center [889, 276] width 88 height 12
select select "*********"
click at [845, 282] on select "**********" at bounding box center [889, 276] width 88 height 12
click at [936, 278] on icon "button" at bounding box center [939, 276] width 6 height 6
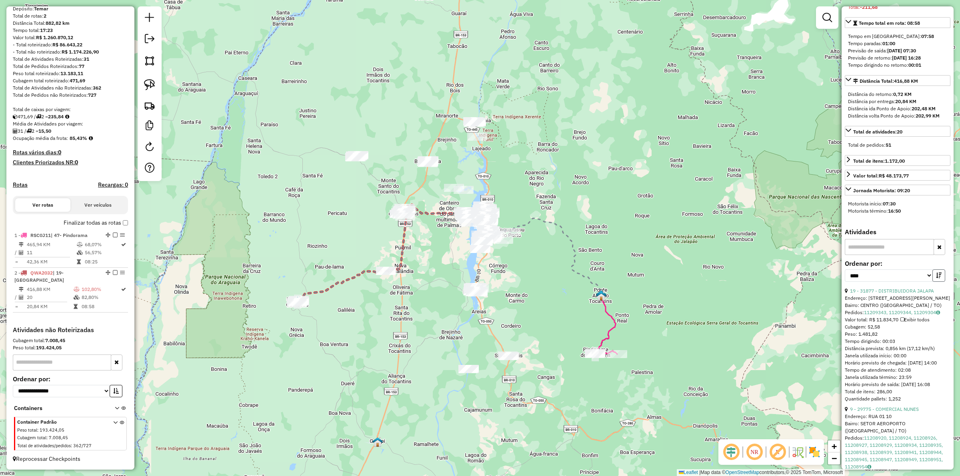
click at [936, 278] on icon "button" at bounding box center [939, 276] width 6 height 6
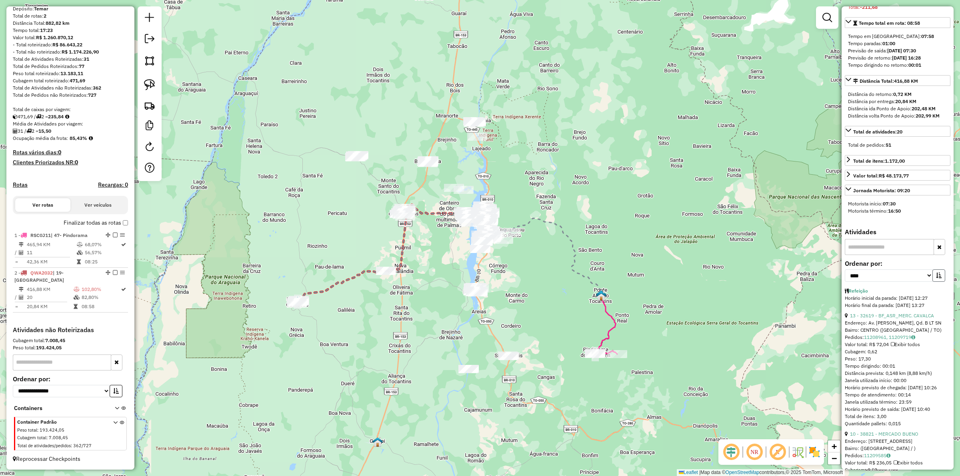
click at [935, 282] on button "button" at bounding box center [939, 276] width 13 height 12
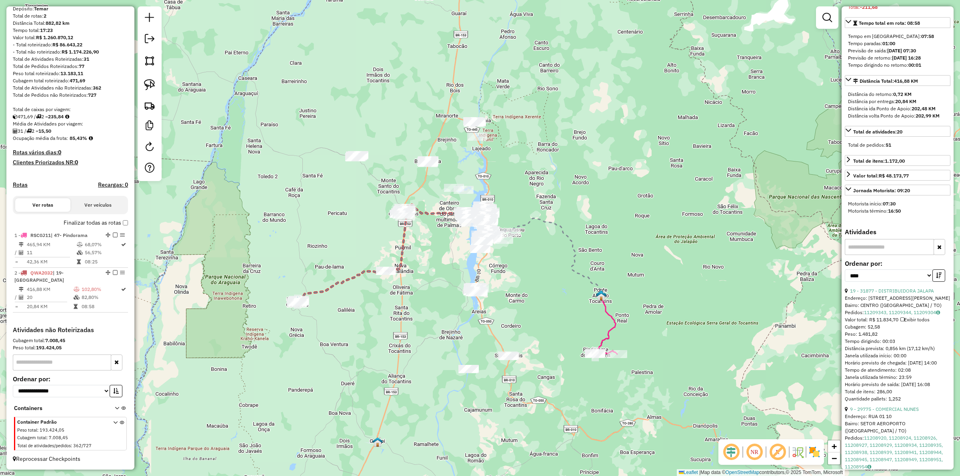
drag, startPoint x: 685, startPoint y: 219, endPoint x: 689, endPoint y: 258, distance: 39.4
click at [685, 272] on div "Janela de atendimento Grade de atendimento Capacidade Transportadoras Veículos …" at bounding box center [480, 238] width 960 height 476
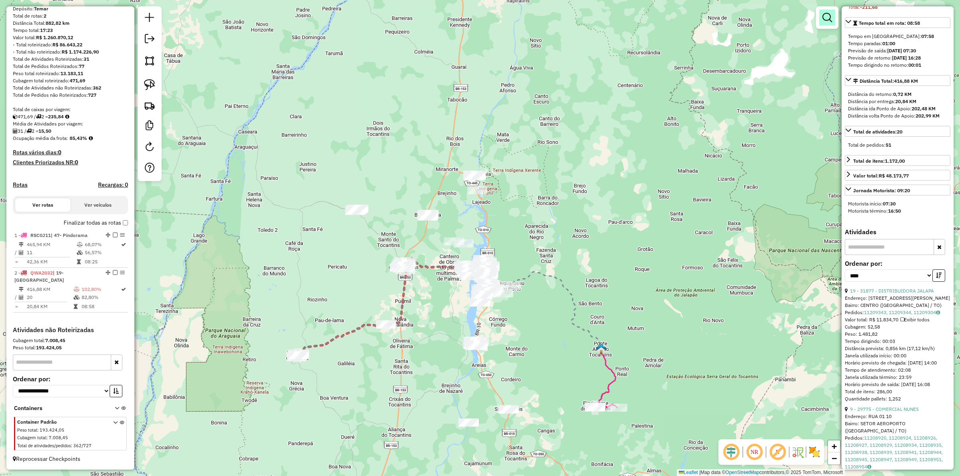
click at [834, 16] on link at bounding box center [827, 18] width 16 height 16
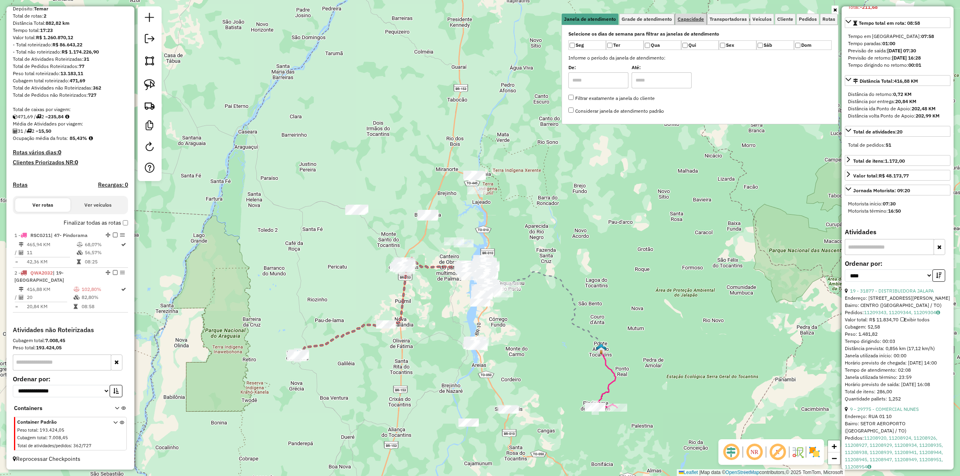
click at [695, 23] on link "Capacidade" at bounding box center [690, 19] width 31 height 11
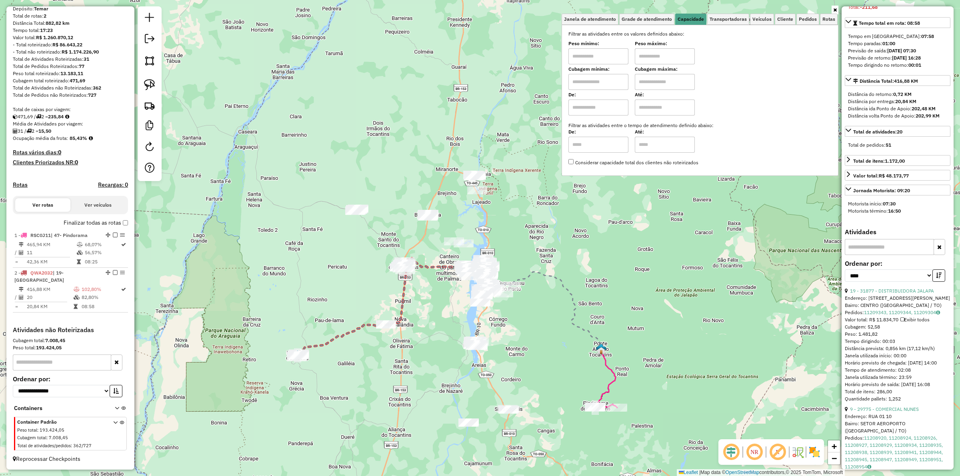
click at [595, 58] on input "text" at bounding box center [599, 56] width 60 height 16
type input "****"
click at [656, 55] on input "text" at bounding box center [665, 56] width 60 height 16
type input "******"
drag, startPoint x: 259, startPoint y: 319, endPoint x: 351, endPoint y: 363, distance: 101.5
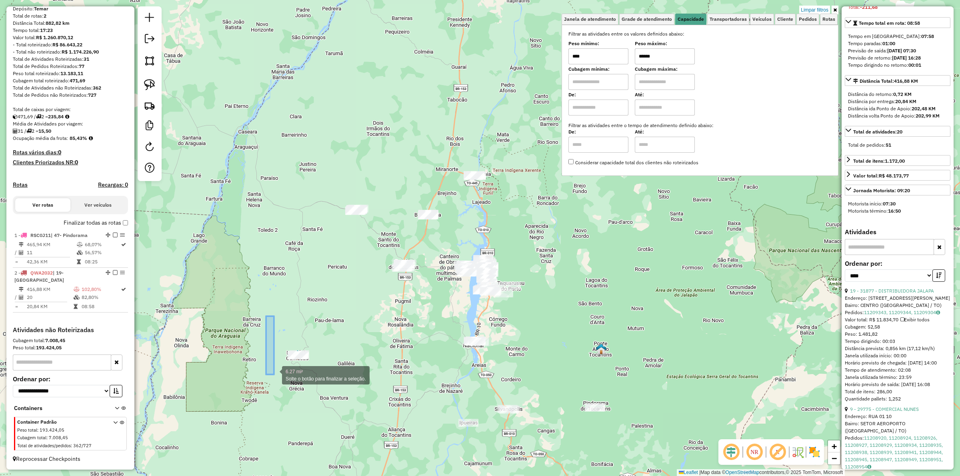
drag, startPoint x: 264, startPoint y: 339, endPoint x: 342, endPoint y: 380, distance: 87.9
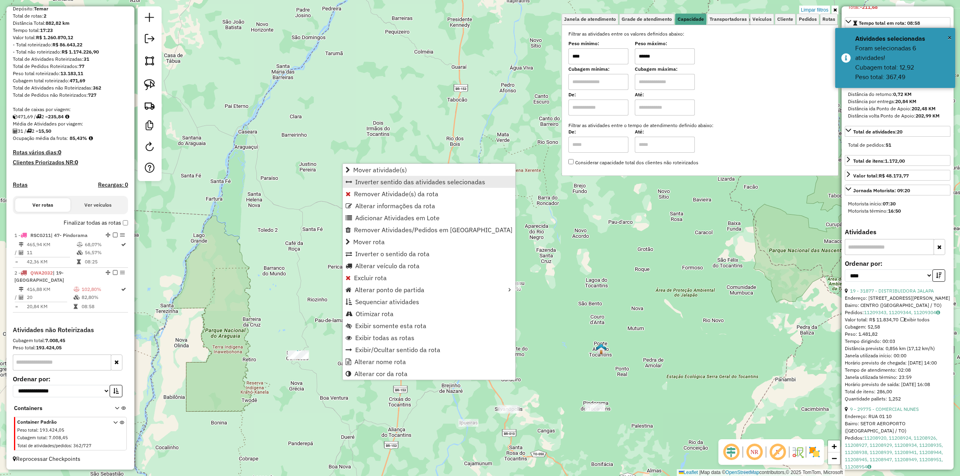
click at [372, 186] on link "Inverter sentido das atividades selecionadas" at bounding box center [429, 182] width 172 height 12
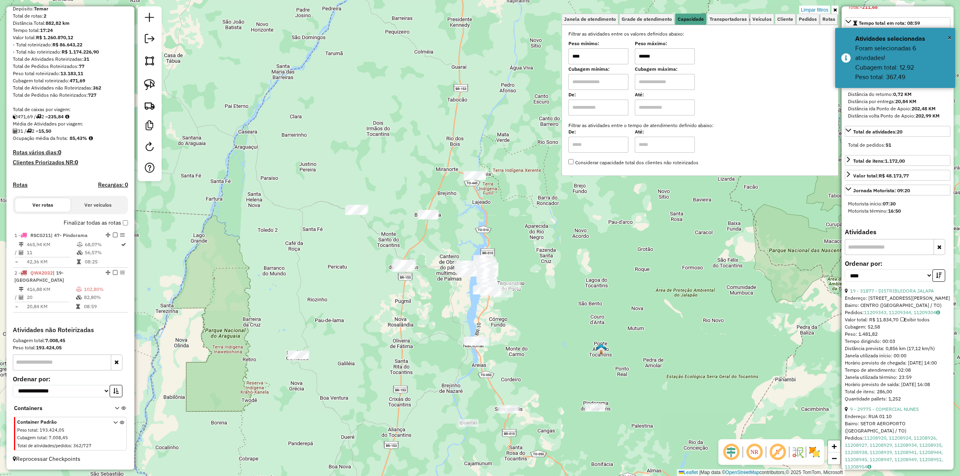
click at [290, 321] on div "Limpar filtros Janela de atendimento Grade de atendimento Capacidade Transporta…" at bounding box center [480, 238] width 960 height 476
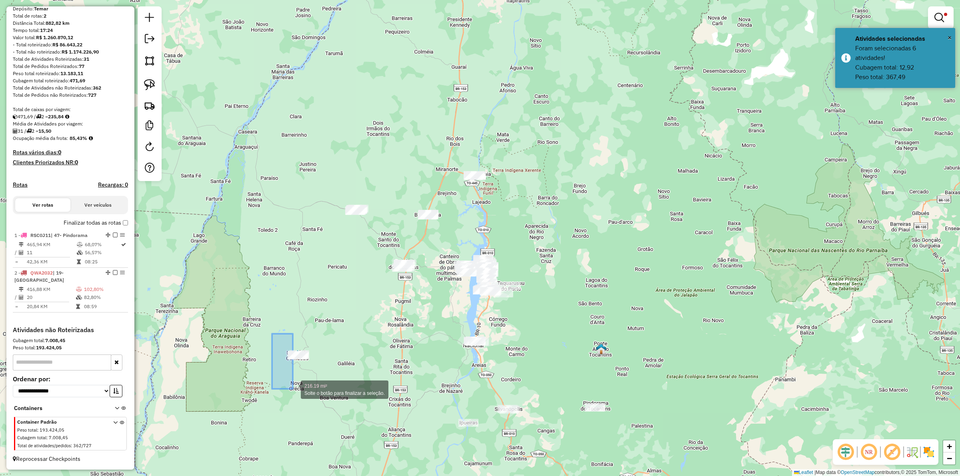
drag, startPoint x: 275, startPoint y: 364, endPoint x: 326, endPoint y: 386, distance: 55.9
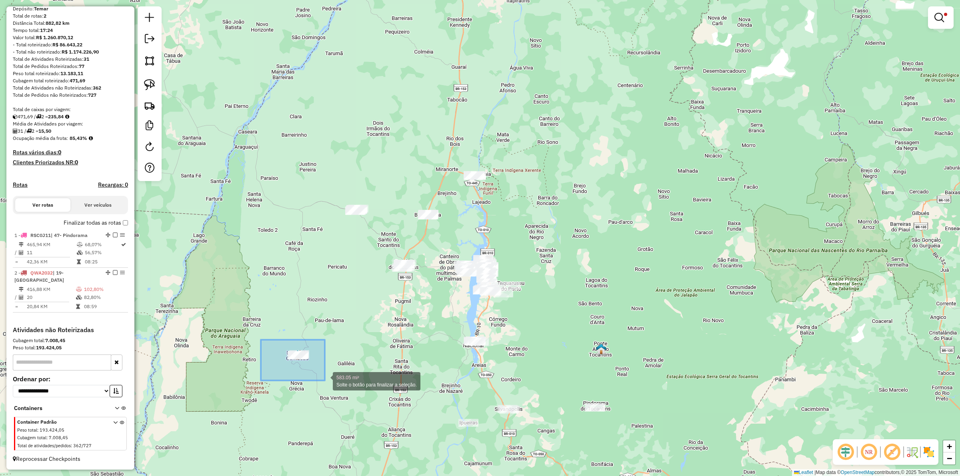
drag, startPoint x: 262, startPoint y: 343, endPoint x: 325, endPoint y: 381, distance: 73.4
click at [301, 360] on div at bounding box center [297, 356] width 20 height 8
select select "*********"
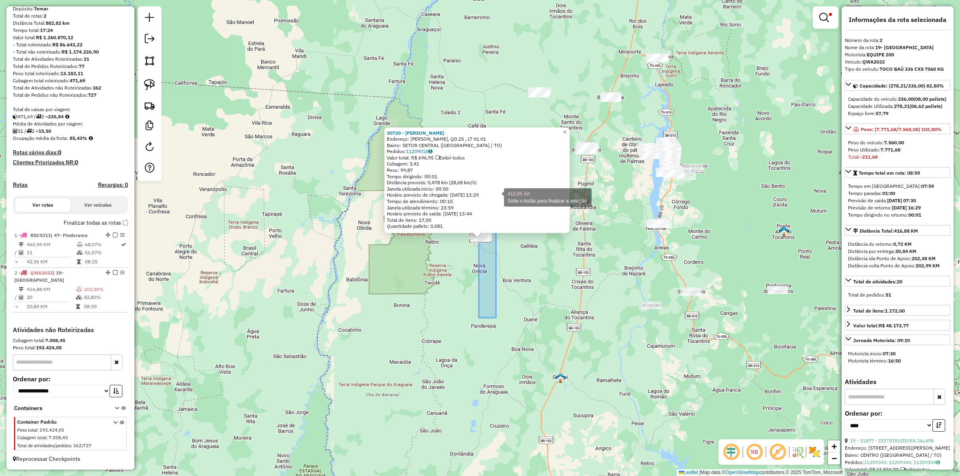
drag, startPoint x: 463, startPoint y: 285, endPoint x: 496, endPoint y: 197, distance: 94.3
click at [496, 197] on div "30720 - BAR MARANHASSE Endereço: CARLITO DORTA, QD.25 , LT 01 01 Bairro: SETOR …" at bounding box center [480, 238] width 960 height 476
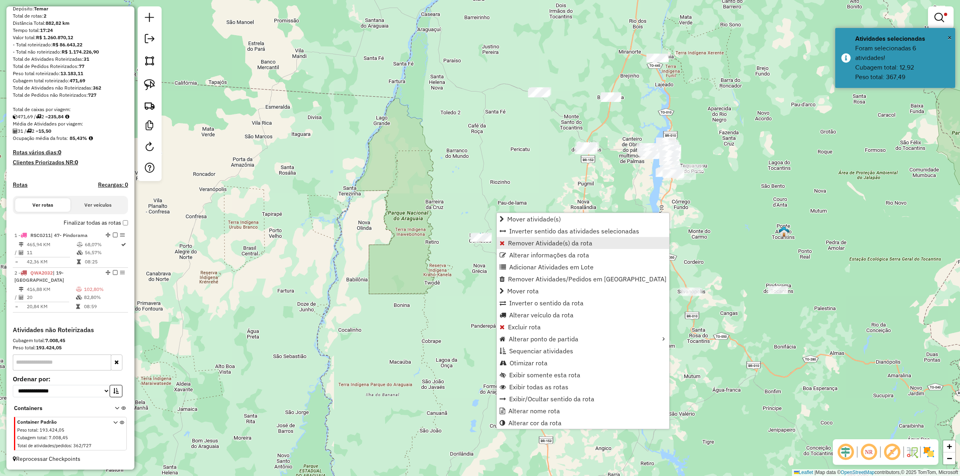
click at [522, 245] on span "Remover Atividade(s) da rota" at bounding box center [550, 243] width 84 height 6
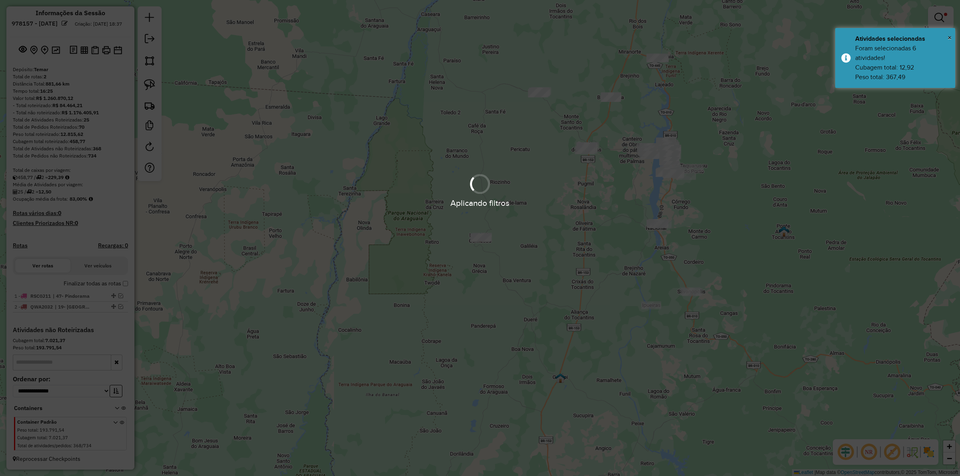
scroll to position [15, 0]
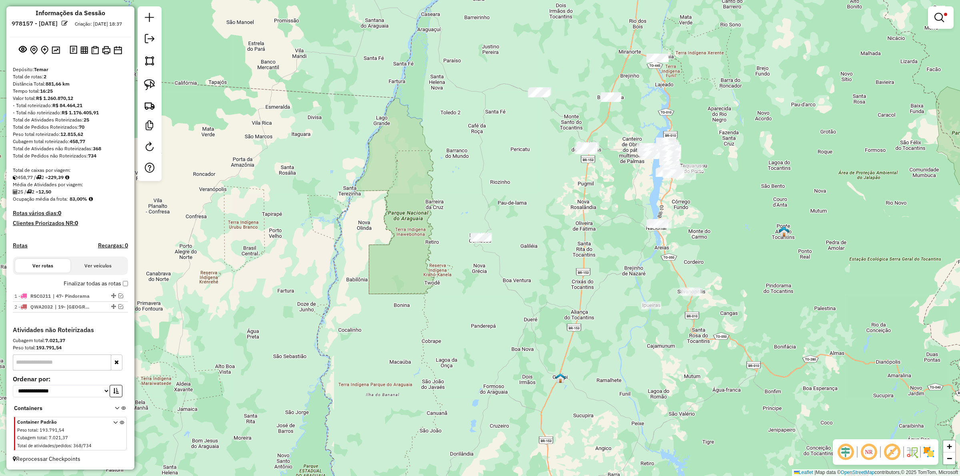
click at [944, 14] on span at bounding box center [945, 14] width 3 height 3
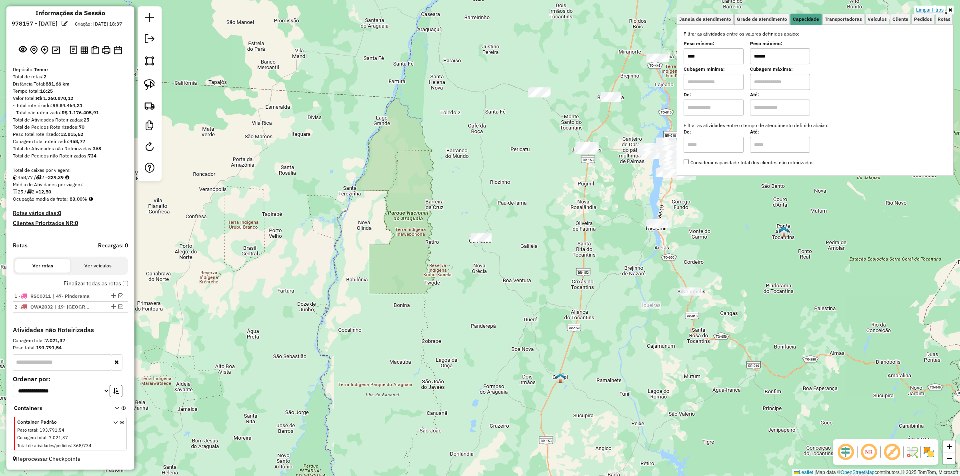
click at [920, 12] on link "Limpar filtros" at bounding box center [930, 10] width 31 height 9
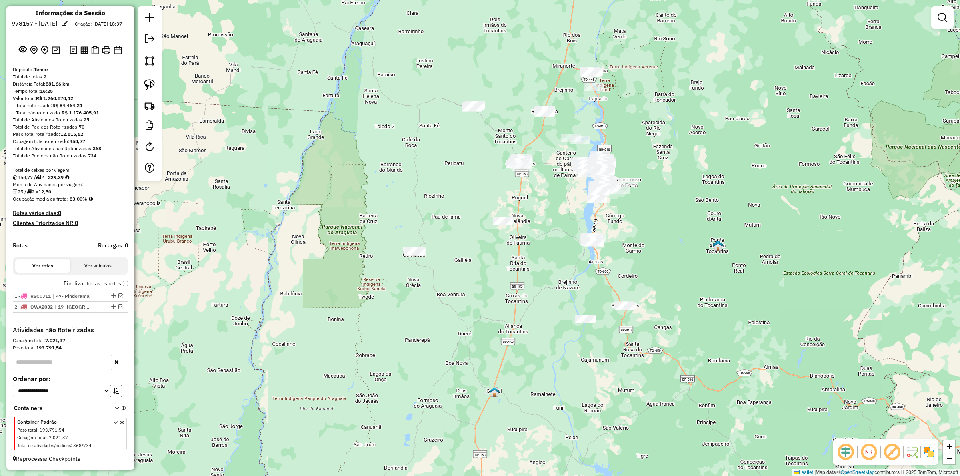
drag, startPoint x: 545, startPoint y: 242, endPoint x: 502, endPoint y: 256, distance: 45.3
click at [497, 252] on div "Janela de atendimento Grade de atendimento Capacidade Transportadoras Veículos …" at bounding box center [480, 238] width 960 height 476
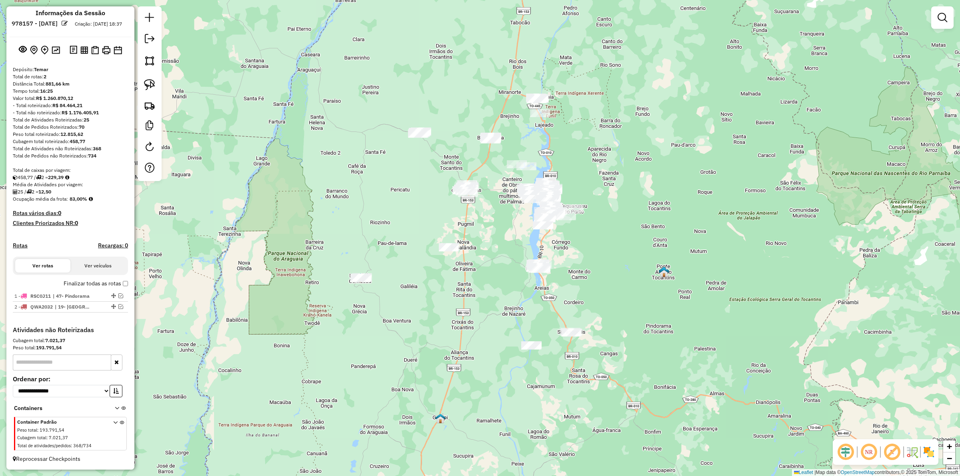
drag, startPoint x: 579, startPoint y: 293, endPoint x: 583, endPoint y: 300, distance: 8.6
click at [576, 299] on div "Janela de atendimento Grade de atendimento Capacidade Transportadoras Veículos …" at bounding box center [480, 238] width 960 height 476
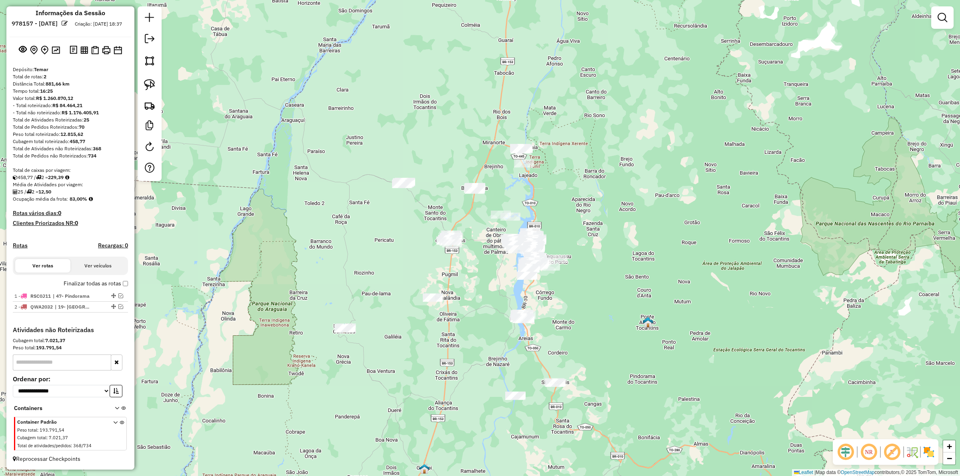
drag, startPoint x: 583, startPoint y: 320, endPoint x: 549, endPoint y: 333, distance: 36.7
click at [579, 343] on div "Janela de atendimento Grade de atendimento Capacidade Transportadoras Veículos …" at bounding box center [480, 238] width 960 height 476
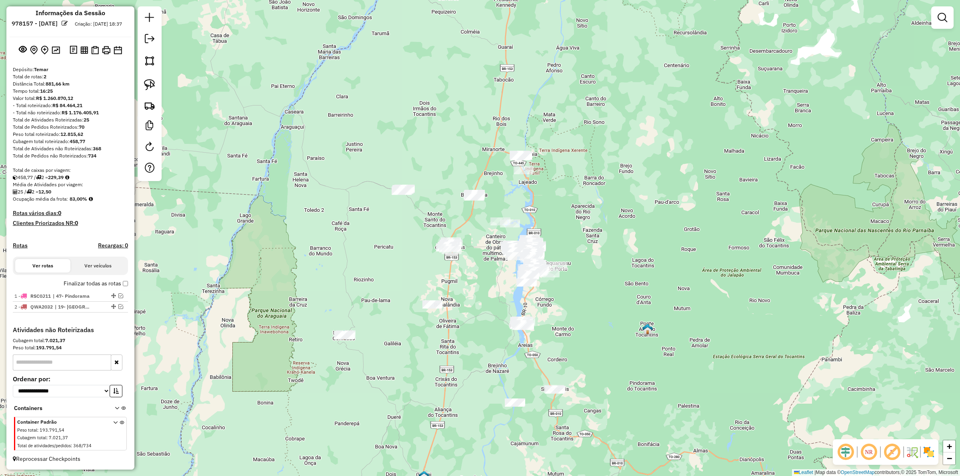
drag, startPoint x: 486, startPoint y: 318, endPoint x: 484, endPoint y: 361, distance: 43.3
click at [484, 361] on div "Janela de atendimento Grade de atendimento Capacidade Transportadoras Veículos …" at bounding box center [480, 238] width 960 height 476
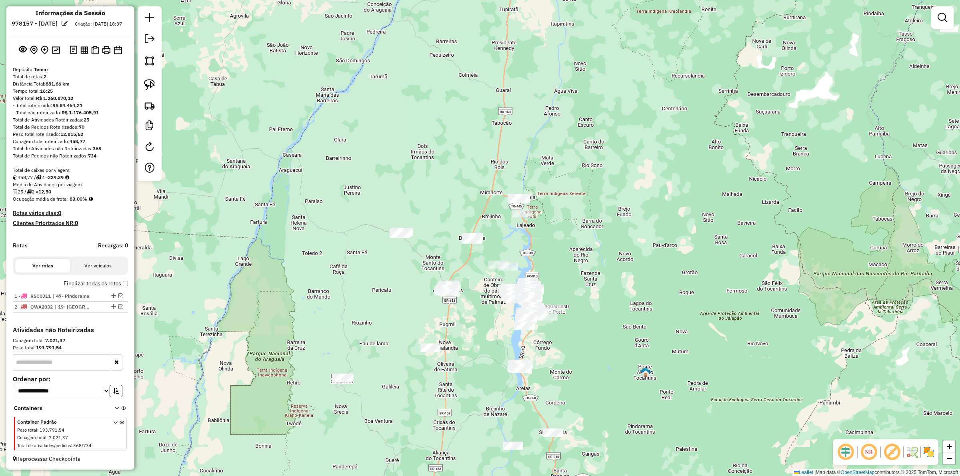
drag, startPoint x: 405, startPoint y: 270, endPoint x: 399, endPoint y: 280, distance: 11.7
click at [399, 279] on div "Janela de atendimento Grade de atendimento Capacidade Transportadoras Veículos …" at bounding box center [480, 238] width 960 height 476
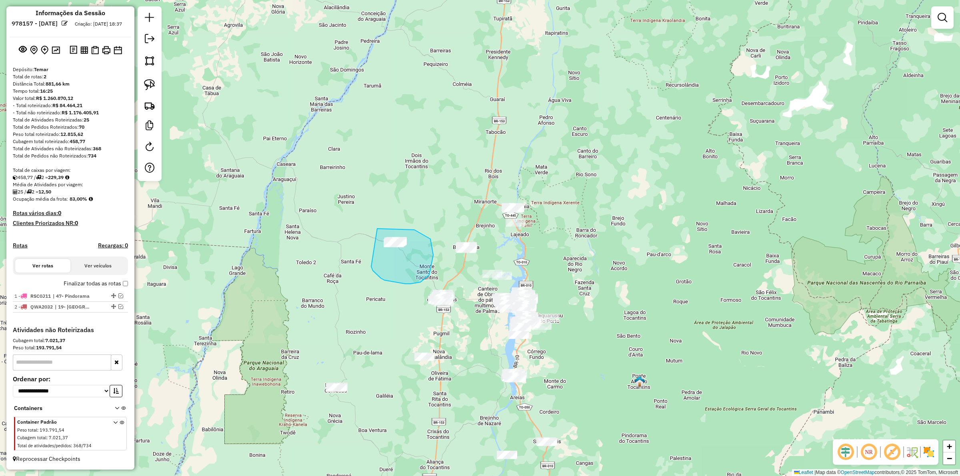
drag, startPoint x: 373, startPoint y: 271, endPoint x: 356, endPoint y: 236, distance: 38.1
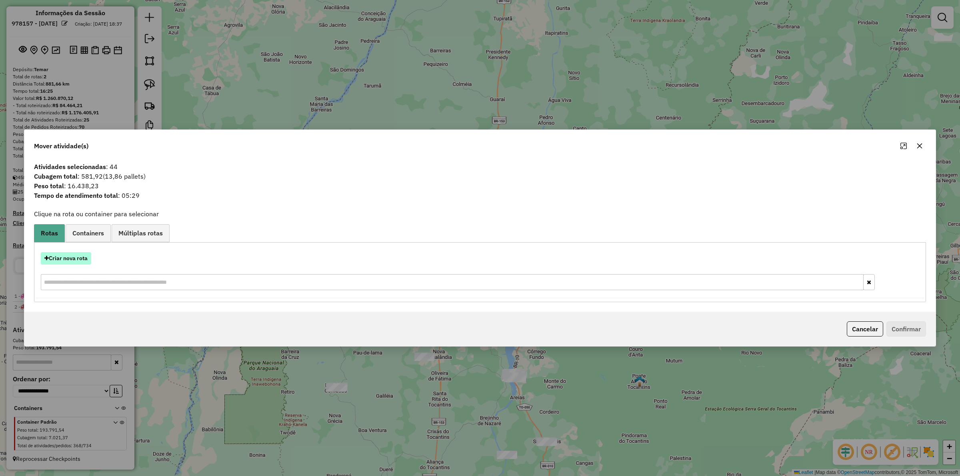
click at [68, 252] on button "Criar nova rota" at bounding box center [66, 258] width 50 height 12
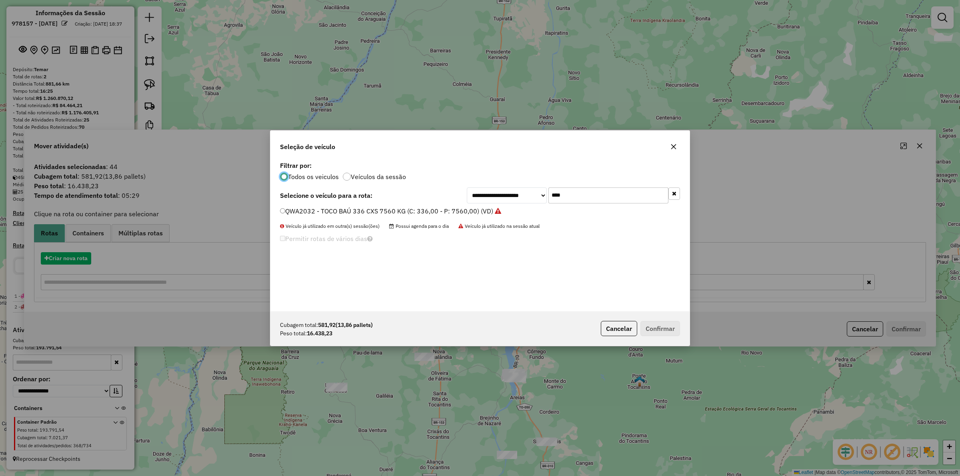
scroll to position [4, 2]
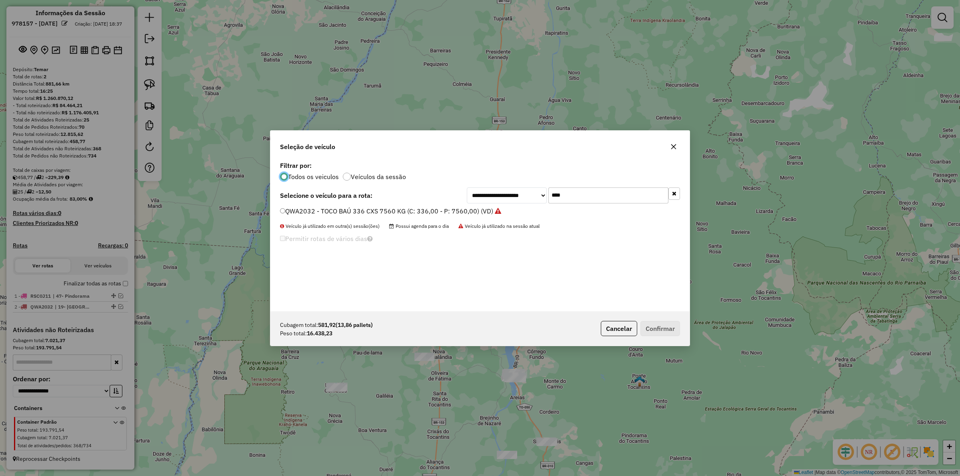
click at [575, 195] on input "****" at bounding box center [609, 196] width 120 height 16
type input "****"
click at [377, 212] on label "QWA8045 - BAÚ 392 CX 10100 KG (C: 392,00 - P: 10100,00) (VD)" at bounding box center [380, 211] width 200 height 10
click at [275, 265] on div "Permitir rotas de vários dias Quantidade máxima de dias em rota: *" at bounding box center [411, 253] width 273 height 40
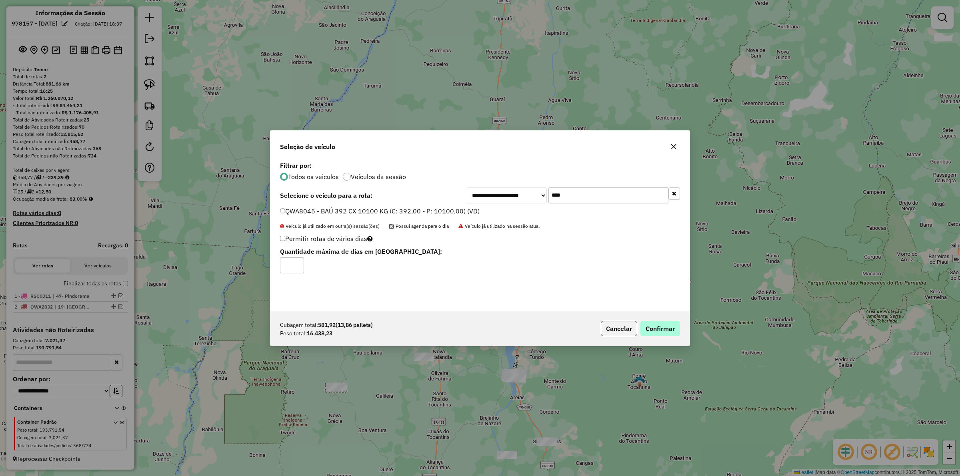
type input "*"
click at [656, 326] on button "Confirmar" at bounding box center [661, 328] width 40 height 15
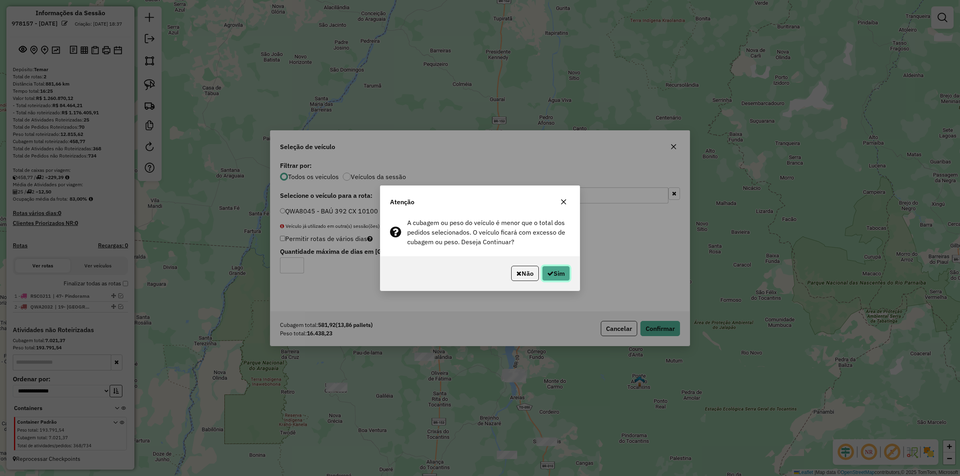
click at [567, 276] on button "Sim" at bounding box center [556, 273] width 28 height 15
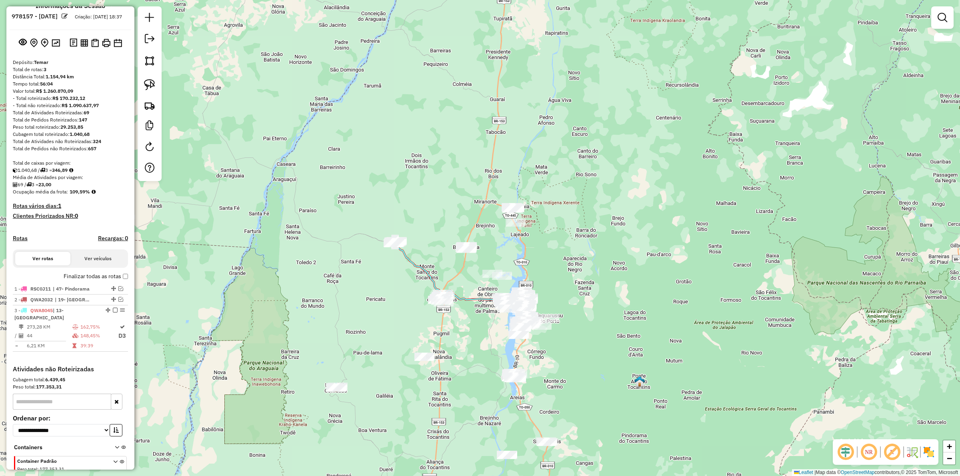
click at [416, 265] on icon at bounding box center [462, 271] width 133 height 58
select select "*********"
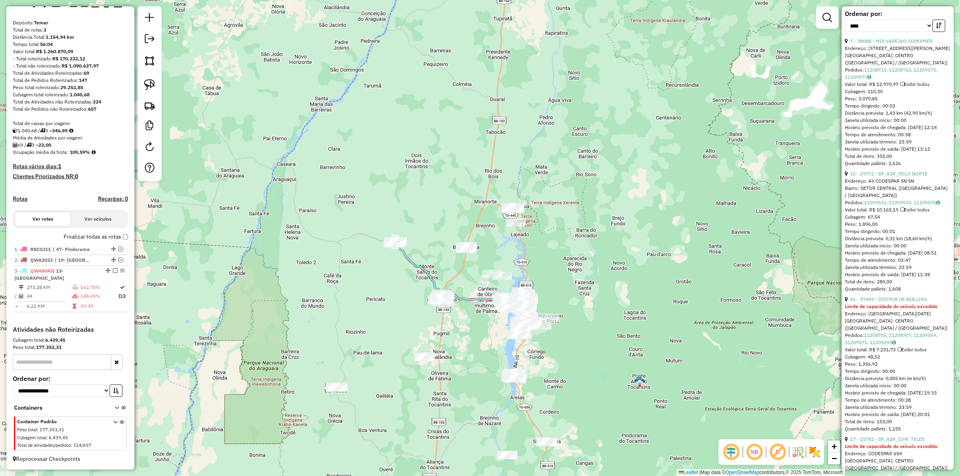
scroll to position [100, 0]
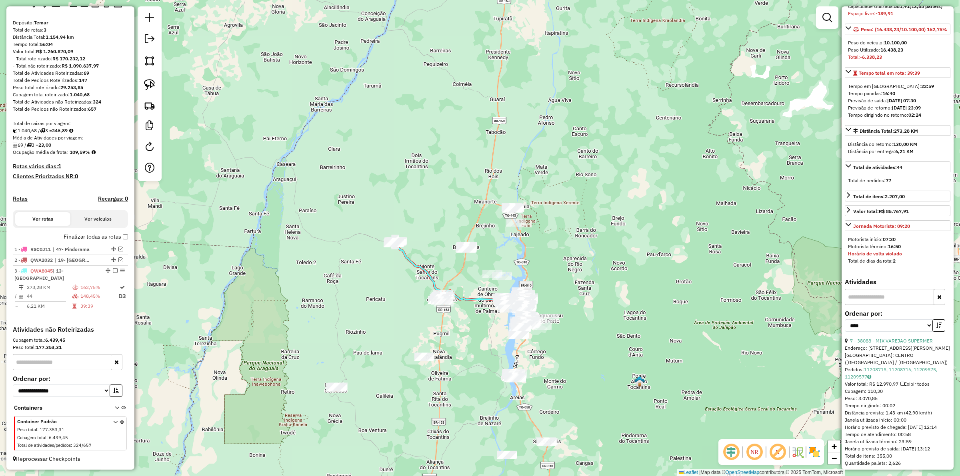
click at [411, 260] on icon at bounding box center [462, 271] width 133 height 58
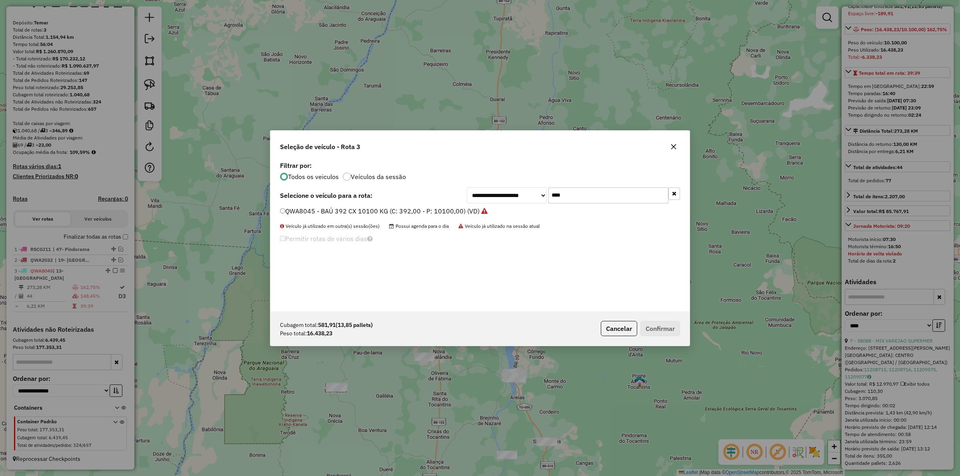
scroll to position [4, 2]
click at [583, 196] on input "****" at bounding box center [609, 196] width 120 height 16
type input "****"
drag, startPoint x: 433, startPoint y: 207, endPoint x: 427, endPoint y: 209, distance: 6.1
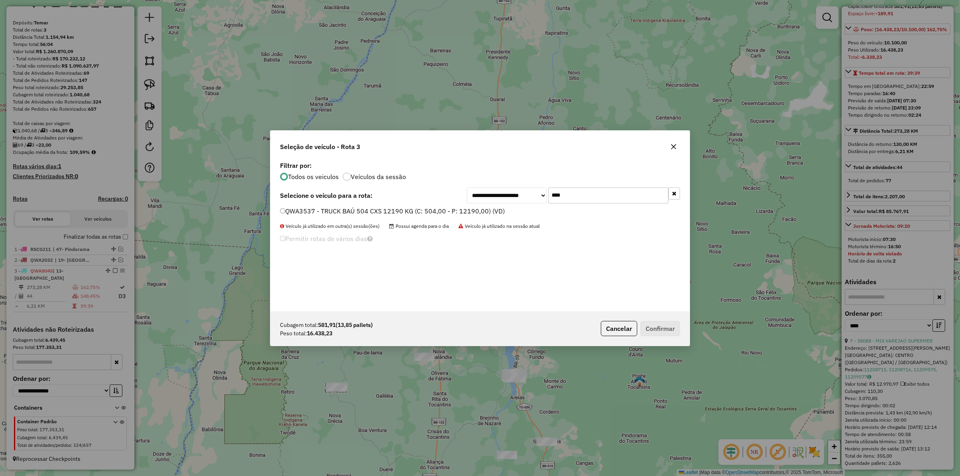
click at [432, 207] on label "QWA3537 - TRUCK BAÚ 504 CXS 12190 KG (C: 504,00 - P: 12190,00) (VD)" at bounding box center [392, 211] width 225 height 10
click at [285, 273] on div "**********" at bounding box center [479, 236] width 419 height 152
type input "*"
click at [655, 330] on button "Confirmar" at bounding box center [661, 328] width 40 height 15
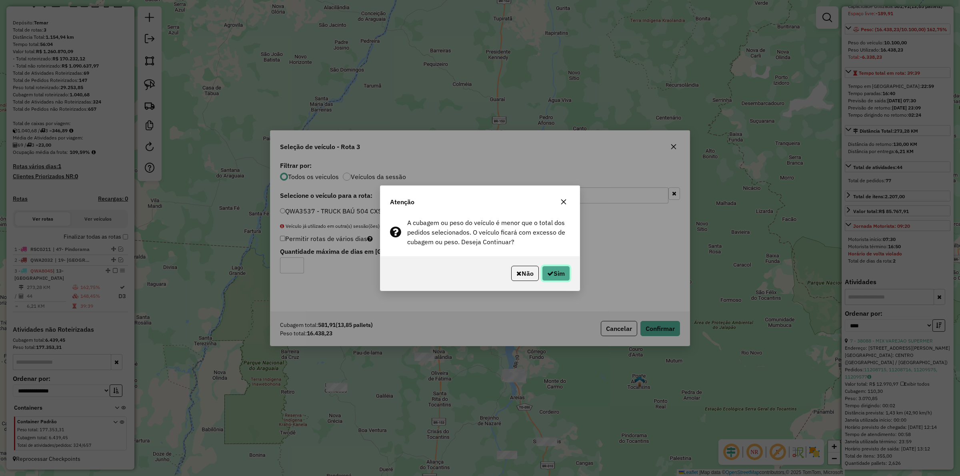
click at [561, 277] on button "Sim" at bounding box center [556, 273] width 28 height 15
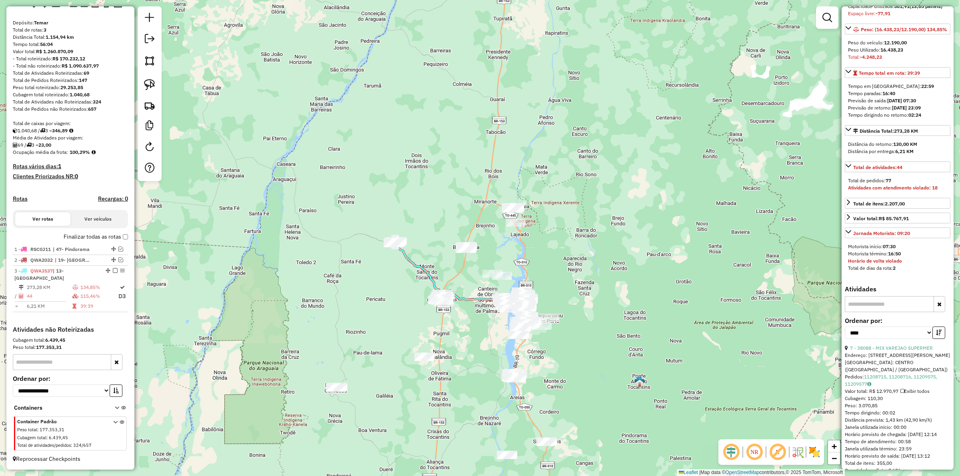
scroll to position [107, 0]
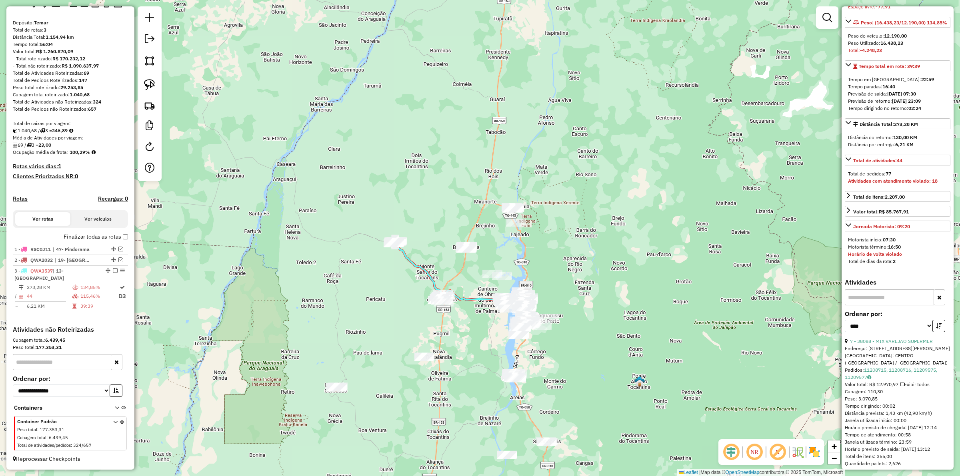
click at [411, 265] on icon at bounding box center [462, 271] width 133 height 58
drag, startPoint x: 823, startPoint y: 19, endPoint x: 828, endPoint y: 19, distance: 4.8
click at [824, 19] on em at bounding box center [828, 18] width 10 height 10
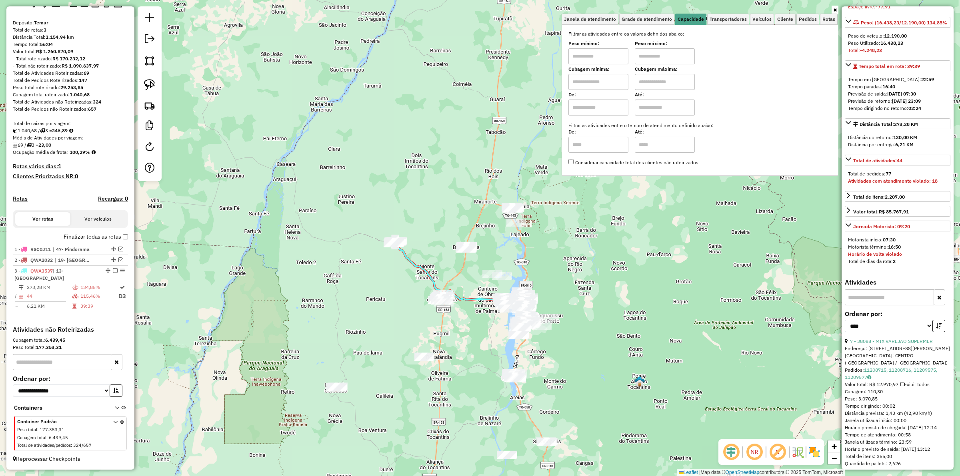
click at [605, 53] on input "text" at bounding box center [599, 56] width 60 height 16
type input "****"
click at [661, 62] on input "text" at bounding box center [665, 56] width 60 height 16
type input "******"
drag, startPoint x: 377, startPoint y: 208, endPoint x: 382, endPoint y: 219, distance: 12.0
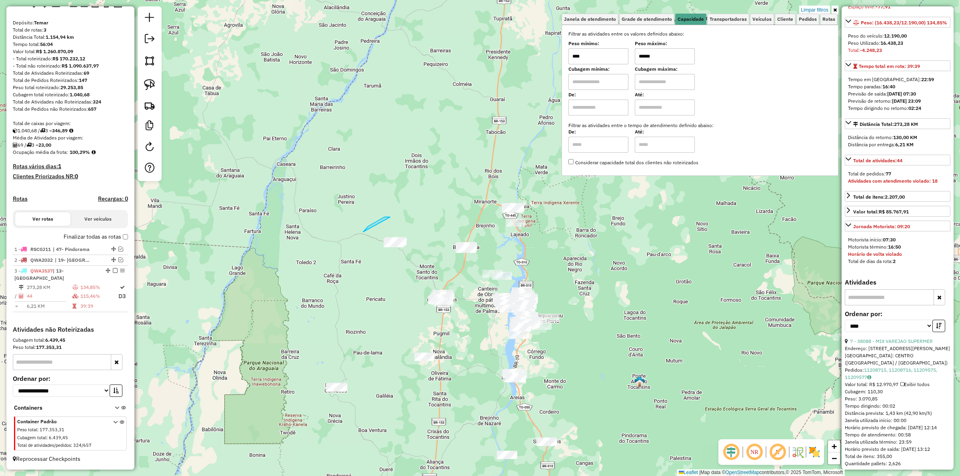
drag, startPoint x: 390, startPoint y: 217, endPoint x: 431, endPoint y: 239, distance: 46.4
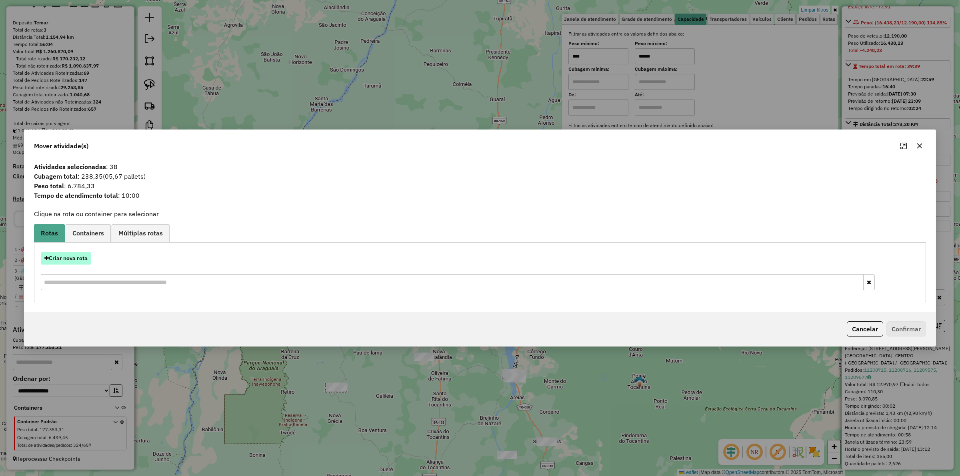
click at [76, 257] on button "Criar nova rota" at bounding box center [66, 258] width 50 height 12
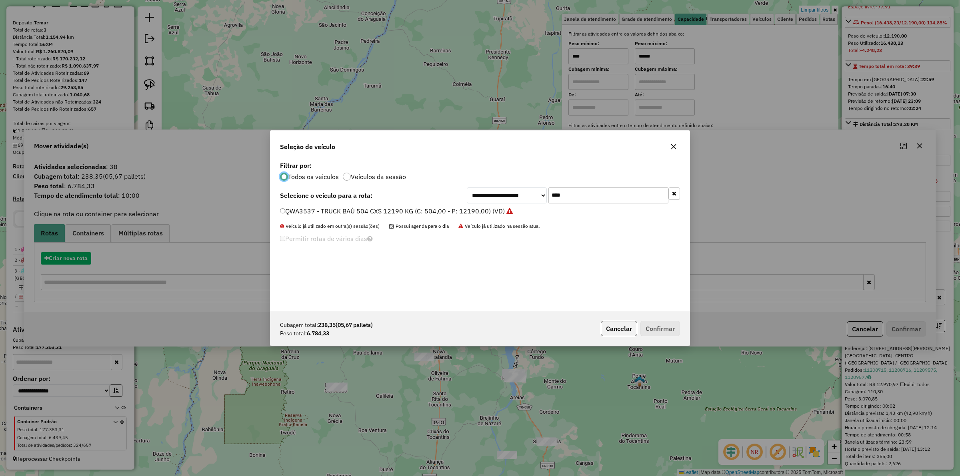
scroll to position [4, 2]
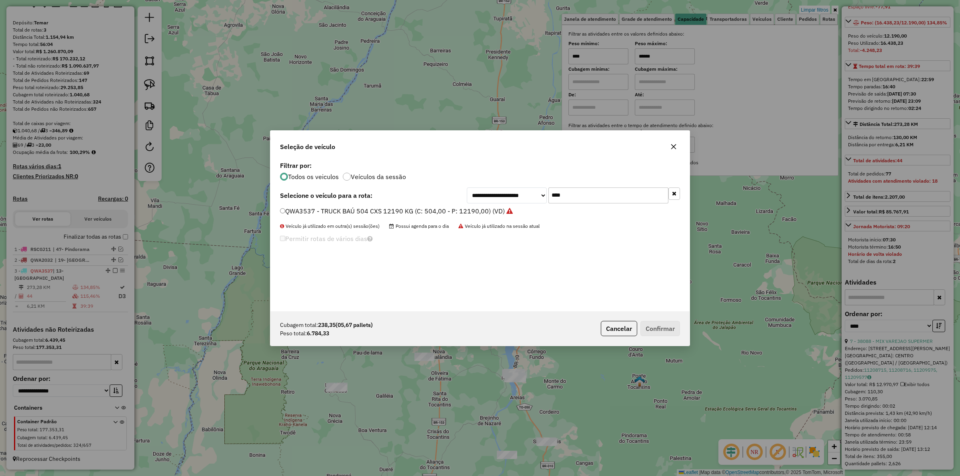
click at [583, 200] on input "****" at bounding box center [609, 196] width 120 height 16
type input "****"
click at [403, 210] on label "QWA8045 - BAÚ 392 CX 10100 KG (C: 392,00 - P: 10100,00) (VD)" at bounding box center [380, 211] width 200 height 10
drag, startPoint x: 280, startPoint y: 271, endPoint x: 267, endPoint y: 273, distance: 13.8
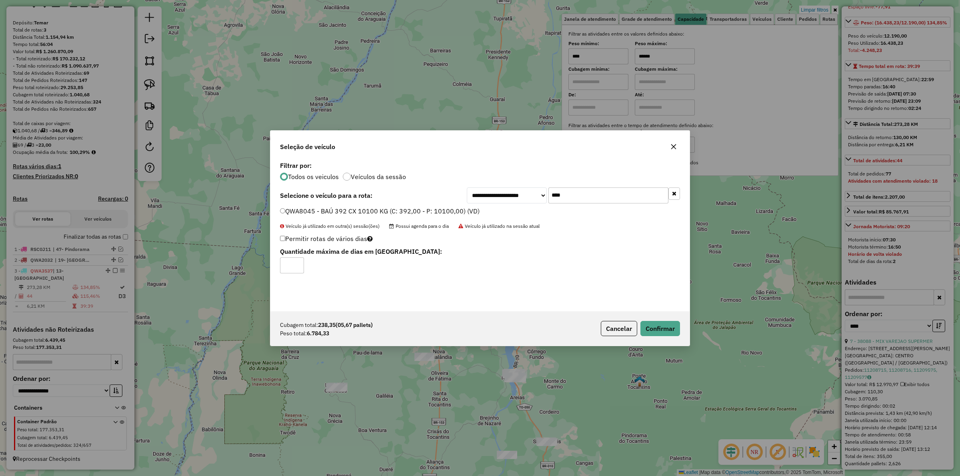
click at [267, 273] on div "**********" at bounding box center [480, 238] width 960 height 476
type input "*"
click at [663, 329] on button "Confirmar" at bounding box center [661, 328] width 40 height 15
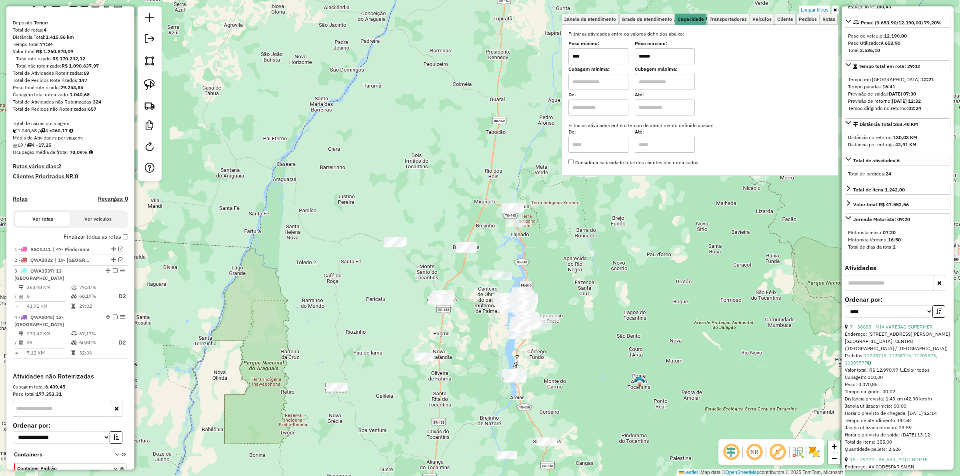
scroll to position [100, 0]
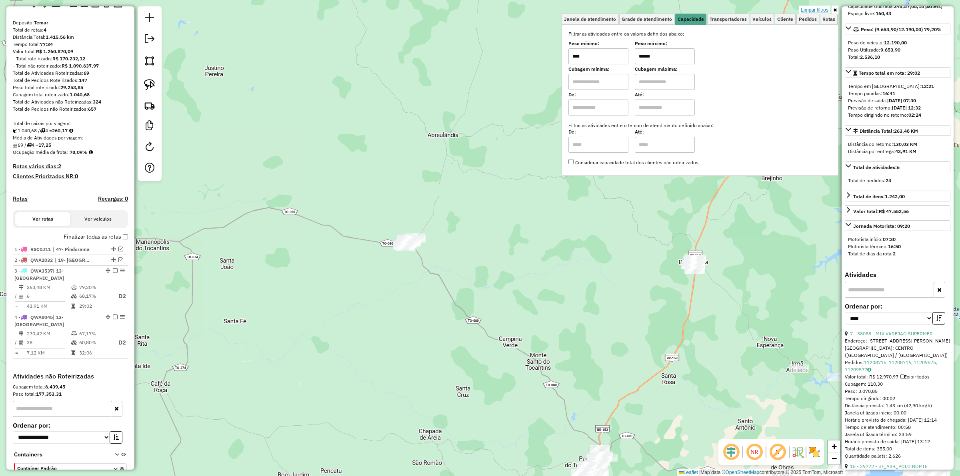
click at [823, 11] on link "Limpar filtros" at bounding box center [814, 10] width 31 height 9
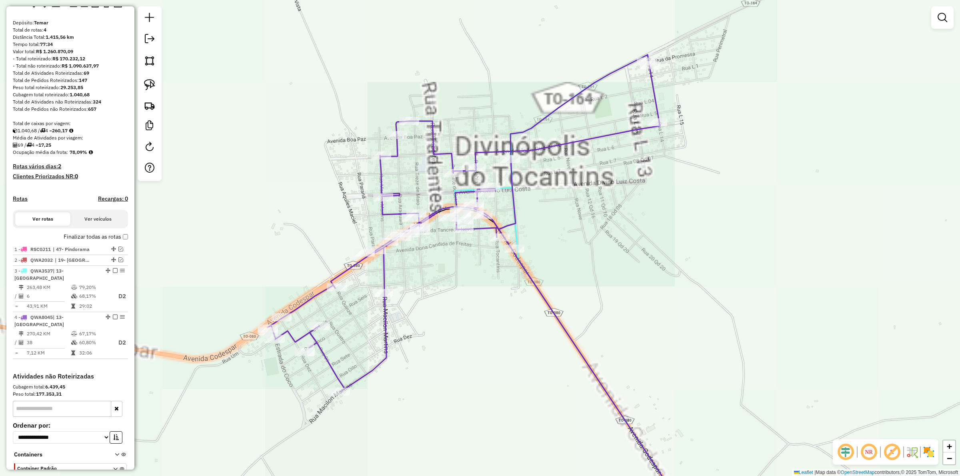
click at [563, 145] on icon at bounding box center [463, 224] width 393 height 338
select select "*********"
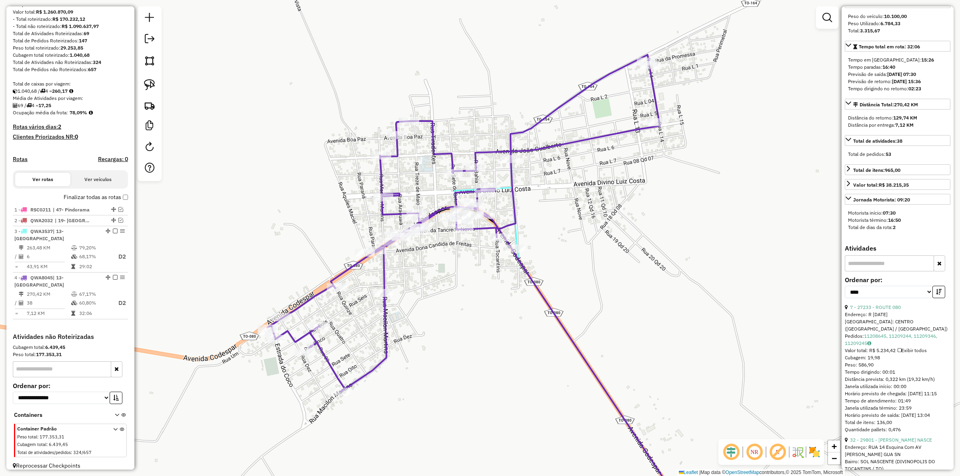
scroll to position [250, 0]
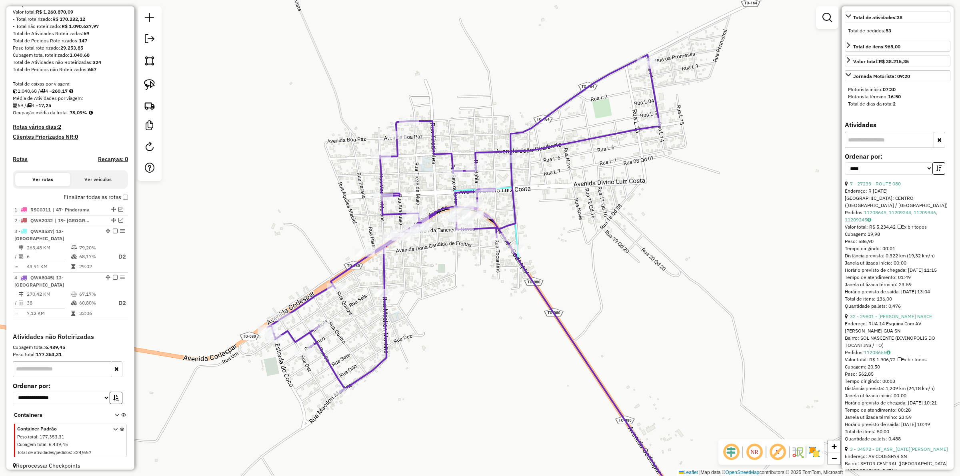
click at [884, 187] on link "7 - 27233 - ROUTE 080" at bounding box center [875, 184] width 51 height 6
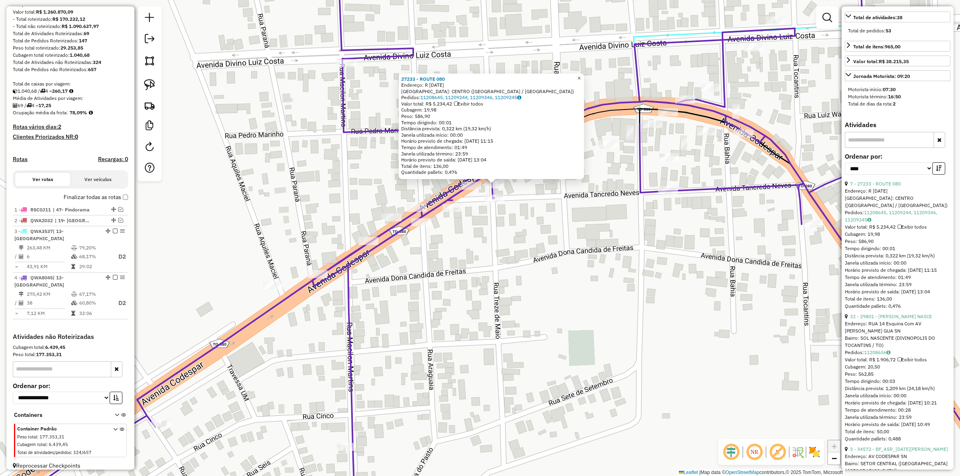
click at [581, 74] on span "×" at bounding box center [579, 77] width 4 height 7
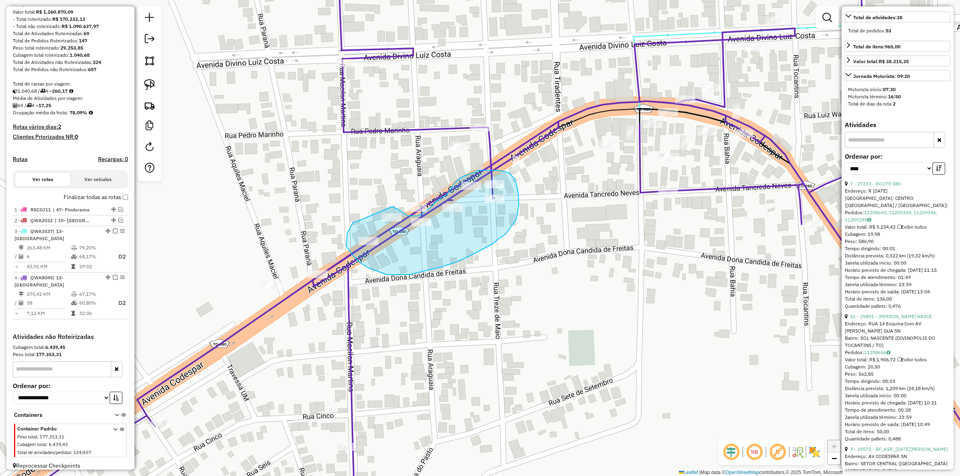
drag, startPoint x: 347, startPoint y: 233, endPoint x: 384, endPoint y: 206, distance: 45.5
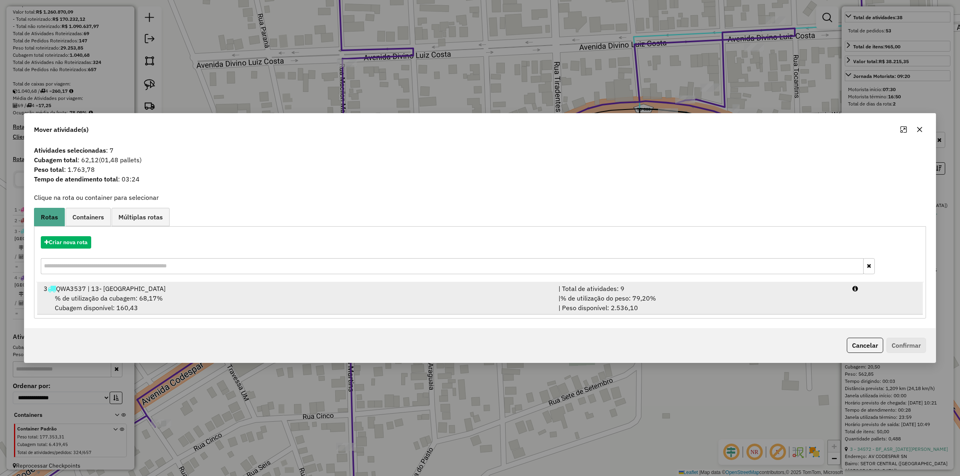
click at [647, 297] on span "% de utilização do peso: 79,20%" at bounding box center [609, 298] width 96 height 8
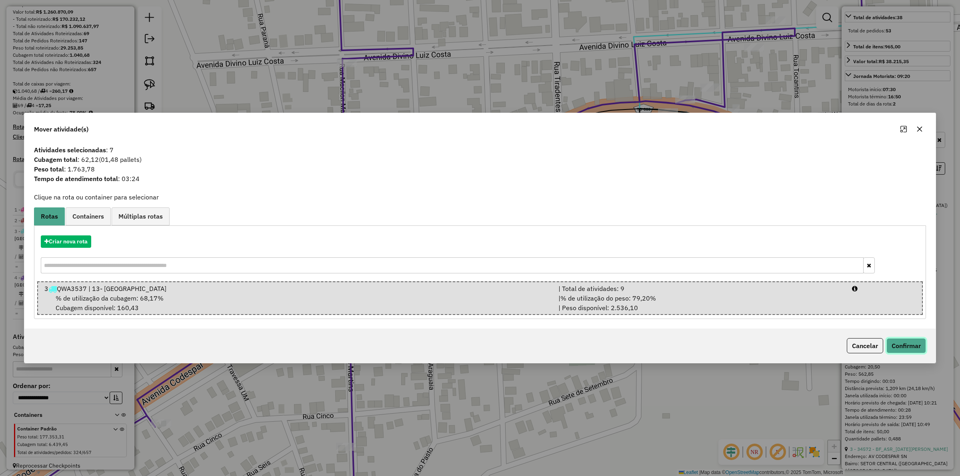
click at [907, 353] on button "Confirmar" at bounding box center [907, 345] width 40 height 15
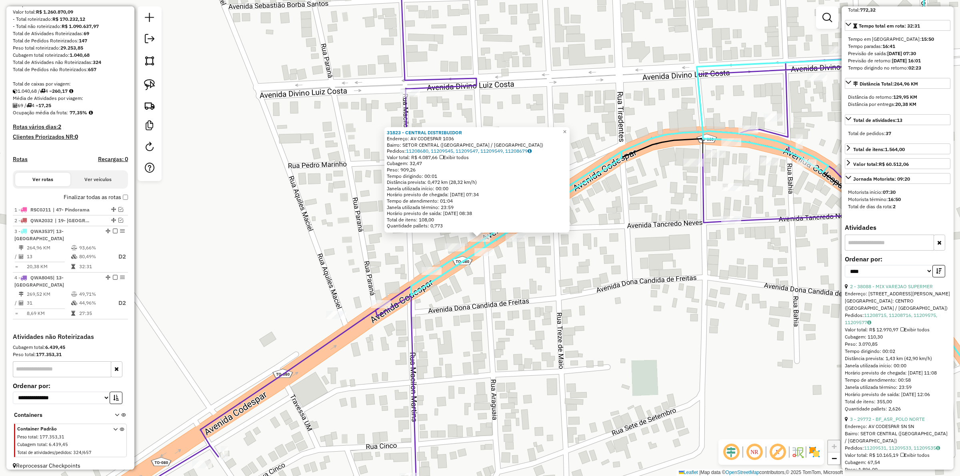
scroll to position [57, 0]
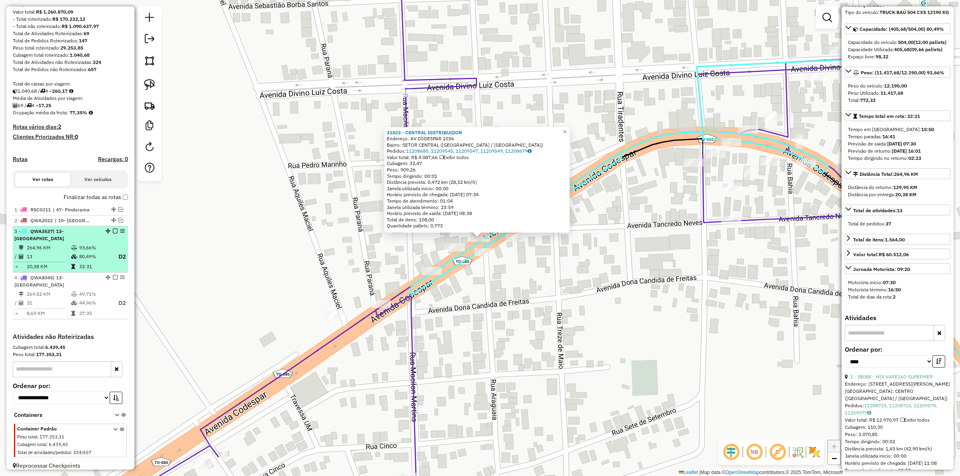
click at [114, 234] on em at bounding box center [115, 231] width 5 height 5
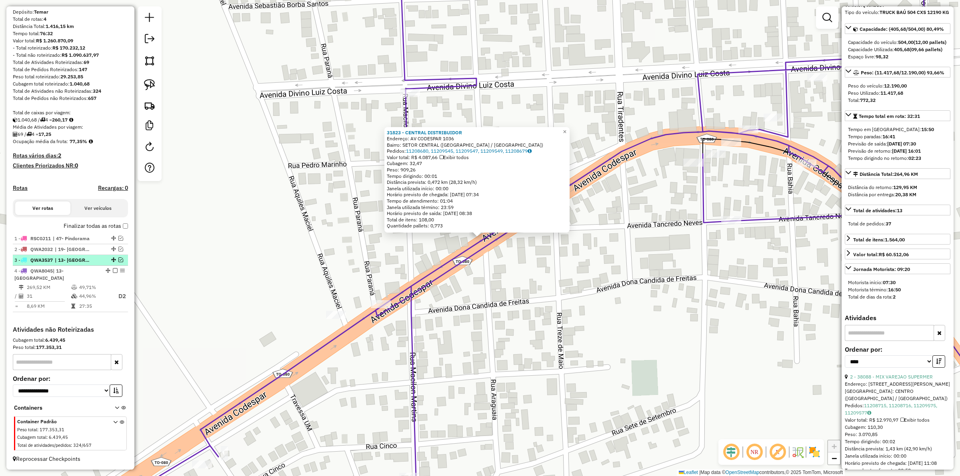
scroll to position [66, 0]
drag, startPoint x: 613, startPoint y: 341, endPoint x: 368, endPoint y: 240, distance: 264.4
click at [406, 248] on div "Rota 4 - Placa QWA8045 35985 - DISTRIBUIDORA E LANC 31823 - CENTRAL DISTRIBUIDO…" at bounding box center [480, 238] width 960 height 476
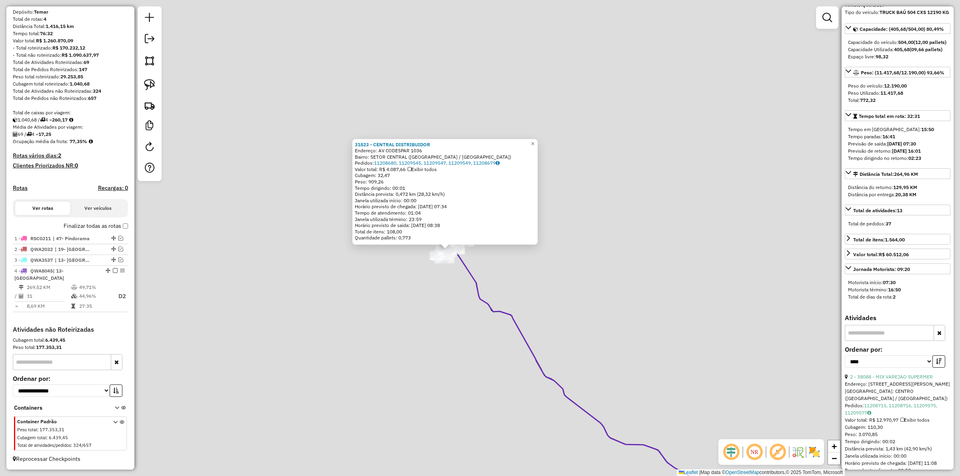
drag, startPoint x: 559, startPoint y: 294, endPoint x: 511, endPoint y: 231, distance: 79.9
click at [529, 266] on div "31823 - CENTRAL DISTRIBUIDOR Endereço: AV CODESPAR 1036 Bairro: SETOR CENTRAL (…" at bounding box center [480, 238] width 960 height 476
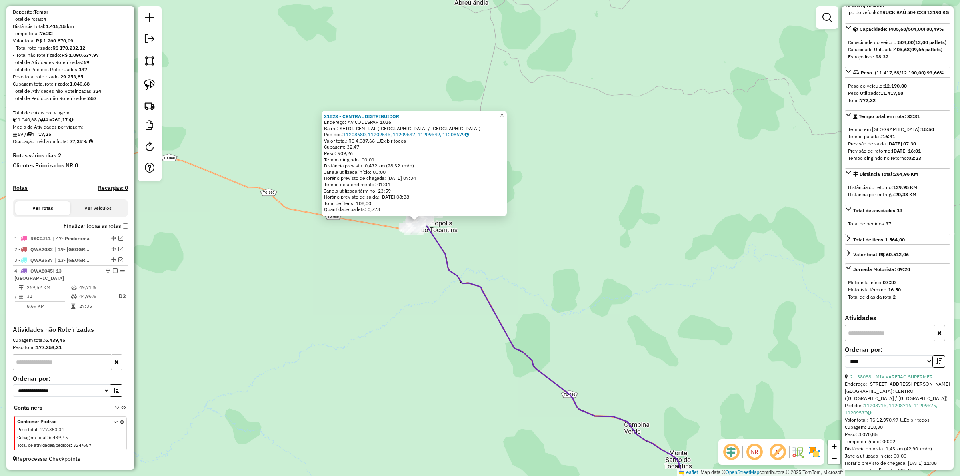
click at [504, 112] on span "×" at bounding box center [502, 115] width 4 height 7
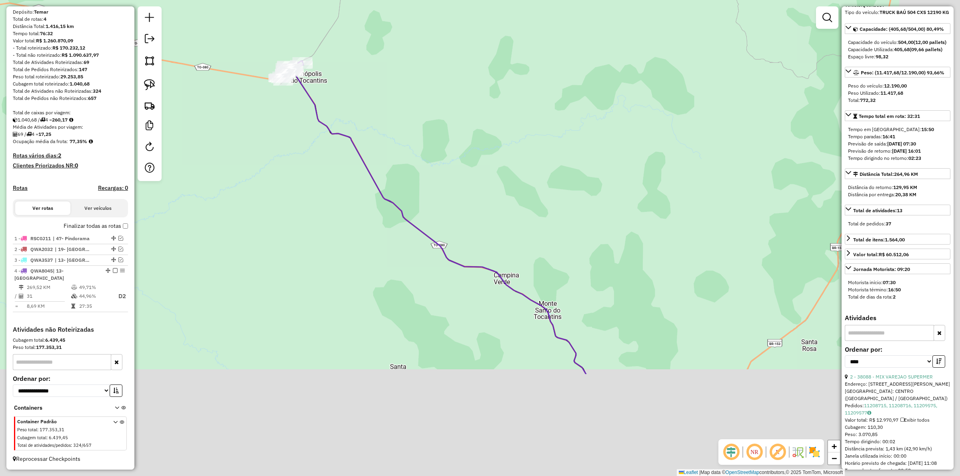
drag, startPoint x: 592, startPoint y: 252, endPoint x: 468, endPoint y: 126, distance: 177.1
click at [473, 136] on div "Janela de atendimento Grade de atendimento Capacidade Transportadoras Veículos …" at bounding box center [480, 238] width 960 height 476
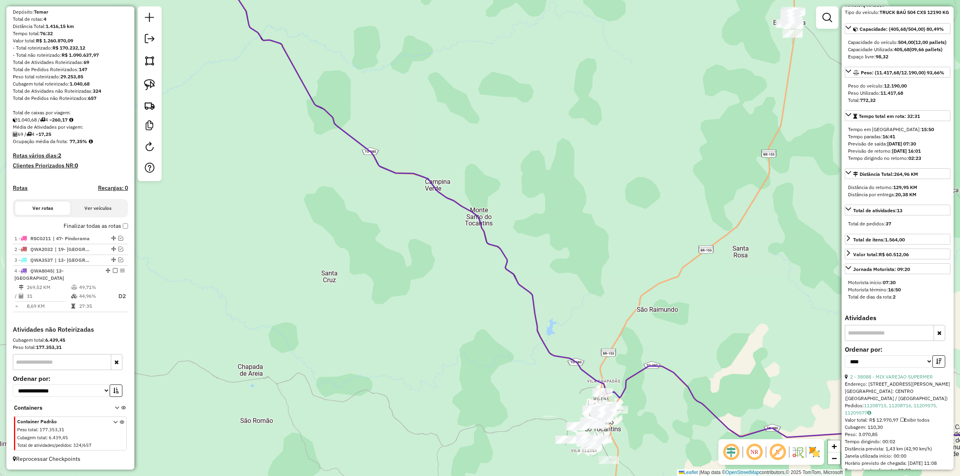
drag, startPoint x: 545, startPoint y: 329, endPoint x: 463, endPoint y: 159, distance: 188.1
click at [469, 163] on div "Janela de atendimento Grade de atendimento Capacidade Transportadoras Veículos …" at bounding box center [480, 238] width 960 height 476
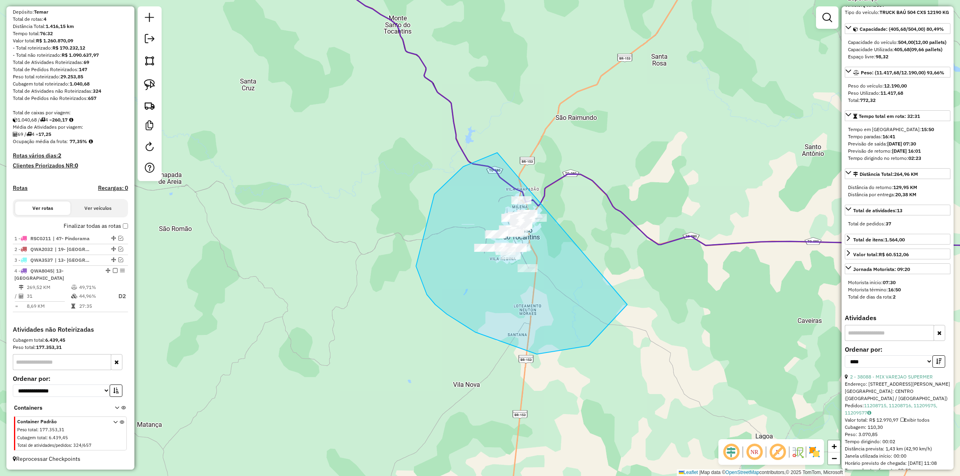
drag, startPoint x: 493, startPoint y: 155, endPoint x: 619, endPoint y: 188, distance: 130.4
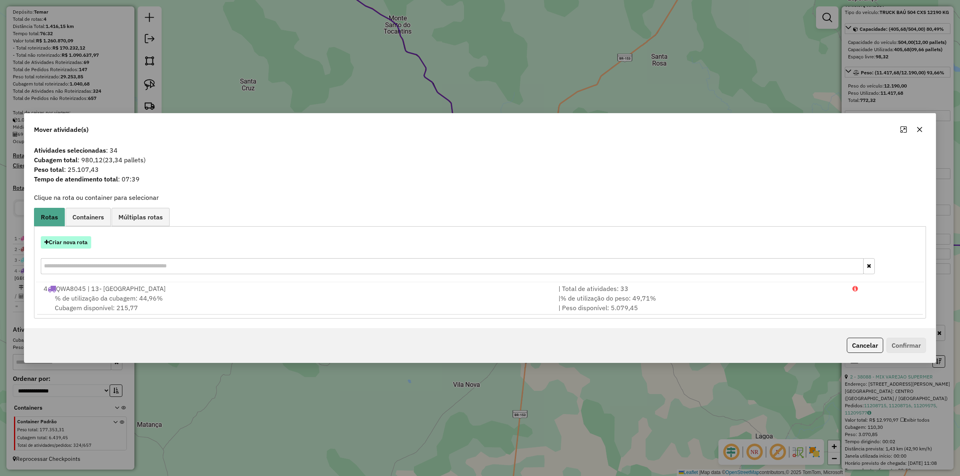
click at [79, 244] on button "Criar nova rota" at bounding box center [66, 242] width 50 height 12
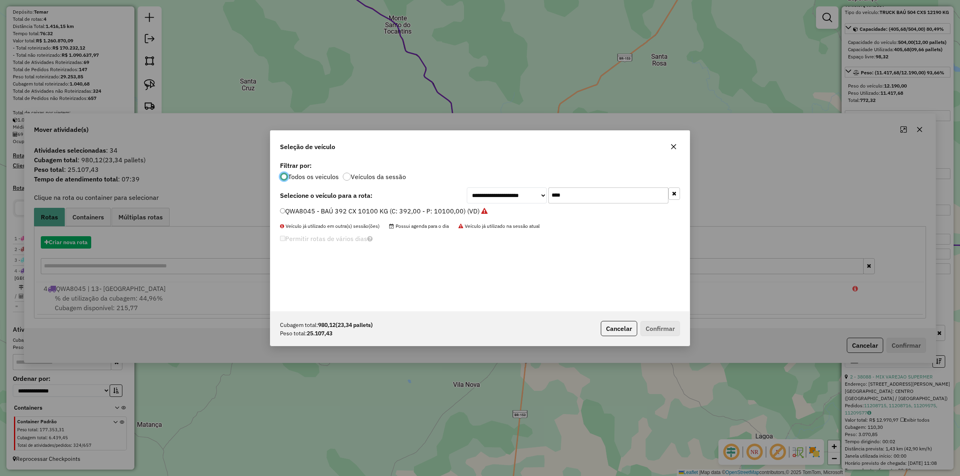
scroll to position [4, 2]
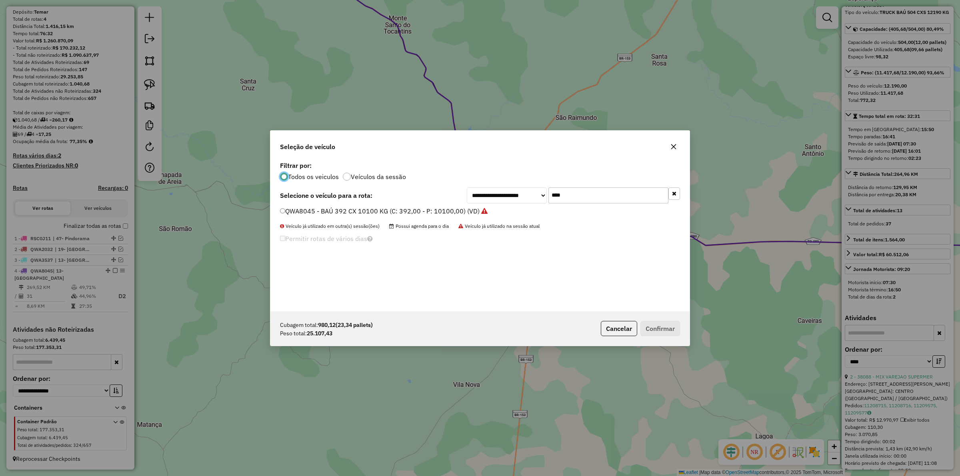
drag, startPoint x: 522, startPoint y: 195, endPoint x: 516, endPoint y: 195, distance: 6.0
click at [516, 195] on div "**********" at bounding box center [573, 196] width 213 height 16
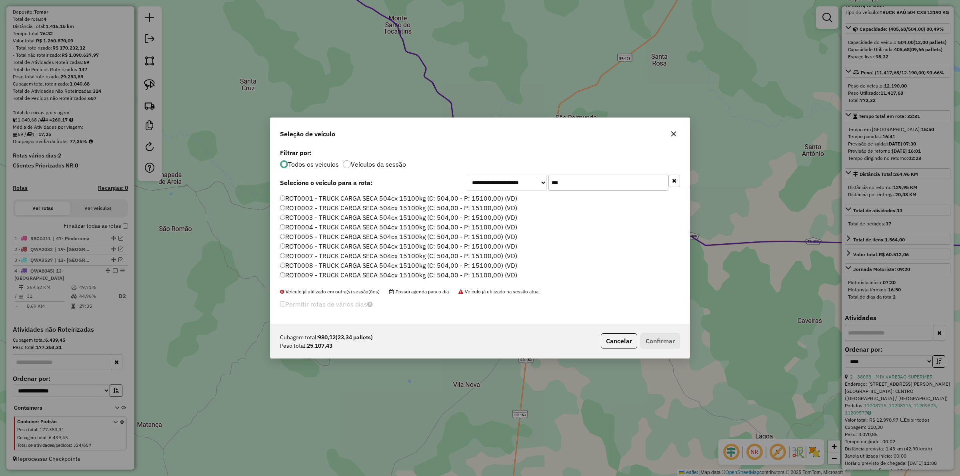
type input "***"
click at [421, 198] on label "ROT0001 - TRUCK CARGA SECA 504cx 15100kg (C: 504,00 - P: 15100,00) (VD)" at bounding box center [398, 199] width 237 height 10
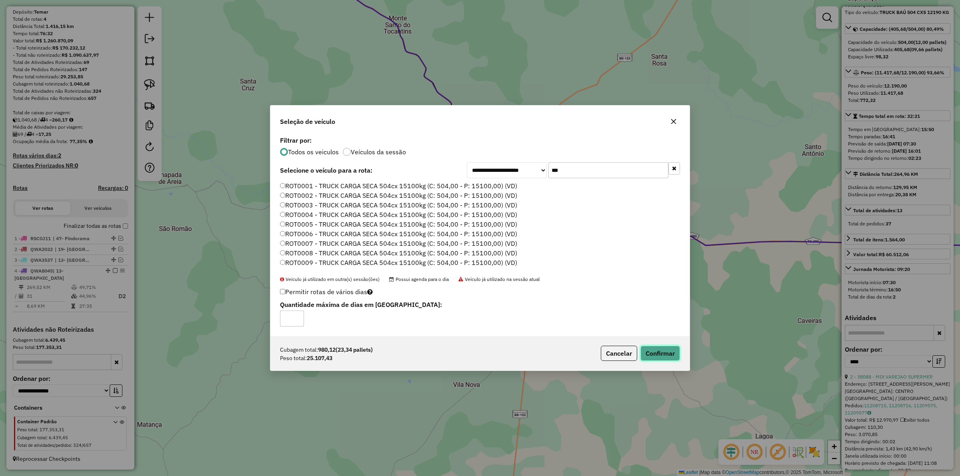
click at [657, 350] on button "Confirmar" at bounding box center [661, 353] width 40 height 15
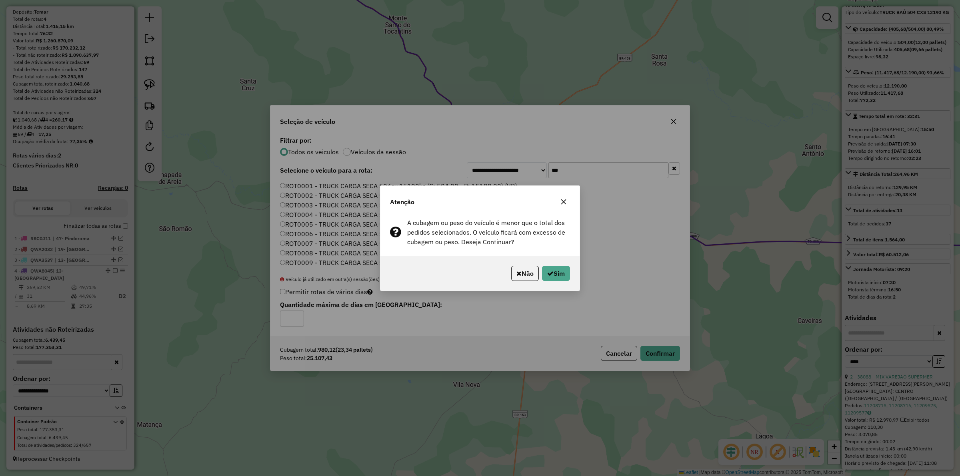
click at [557, 282] on div "Não Sim" at bounding box center [479, 273] width 199 height 34
click at [557, 271] on button "Sim" at bounding box center [556, 273] width 28 height 15
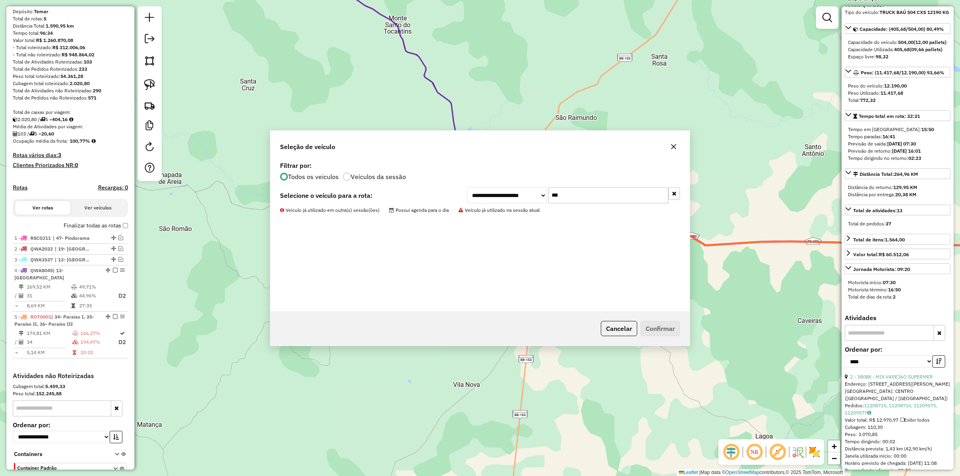
scroll to position [112, 0]
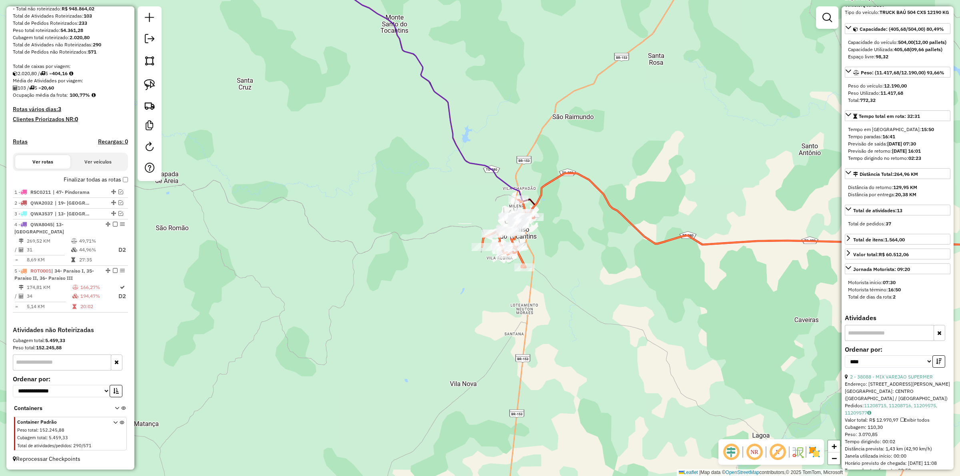
drag, startPoint x: 594, startPoint y: 261, endPoint x: 537, endPoint y: 243, distance: 59.7
click at [537, 243] on div "Rota 5 - Placa ROT0001 34951 - BF_ASR_COM SA Janela de atendimento Grade de ate…" at bounding box center [480, 238] width 960 height 476
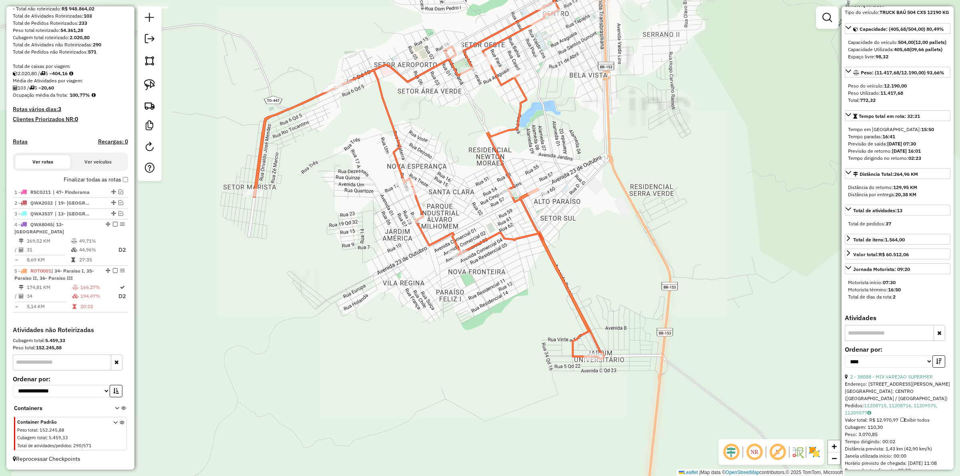
click at [481, 239] on icon at bounding box center [458, 155] width 408 height 407
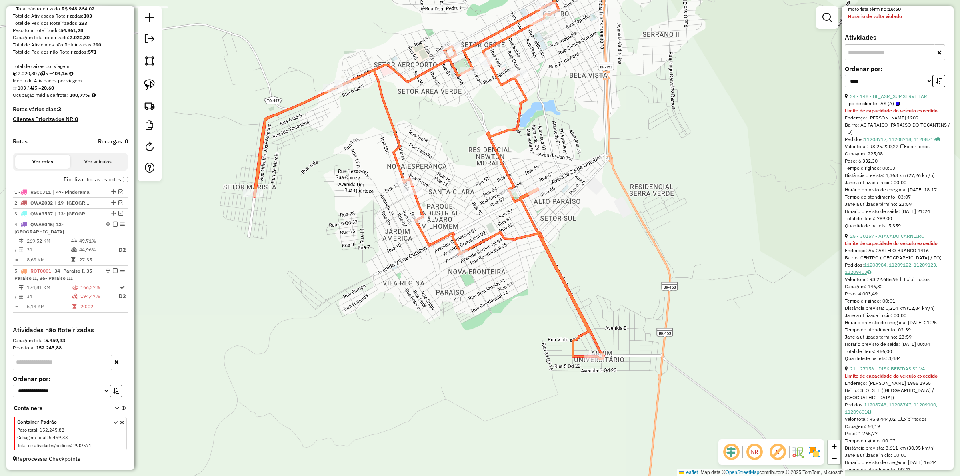
scroll to position [364, 0]
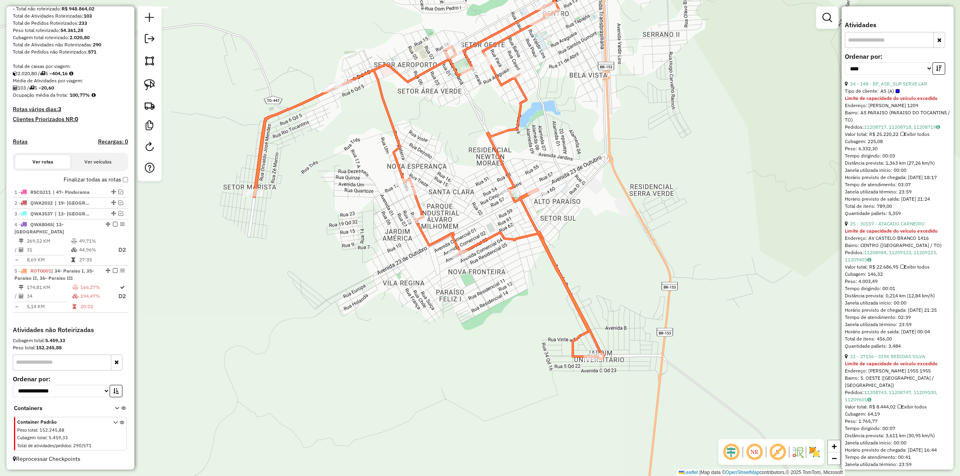
click at [899, 234] on strong "Limite de capacidade do veículo excedido" at bounding box center [891, 231] width 93 height 6
click at [899, 227] on link "25 - 30157 - ATACADO CARNEIRO" at bounding box center [887, 224] width 75 height 6
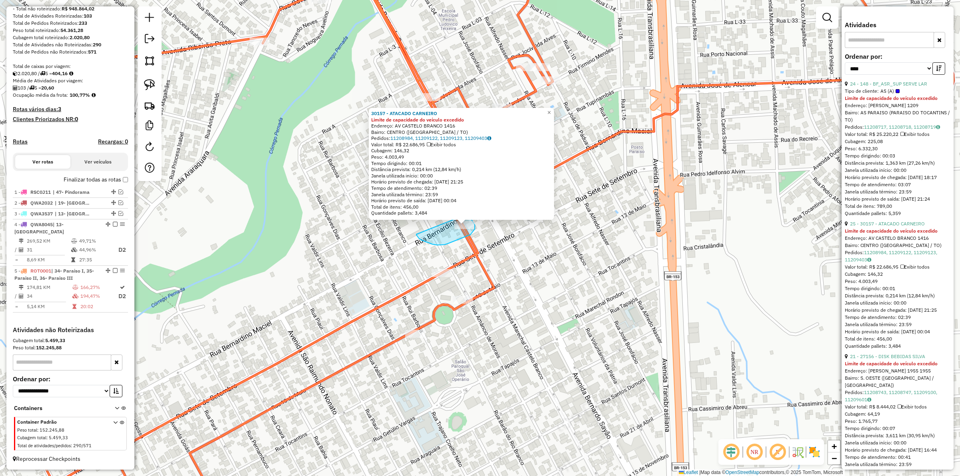
drag, startPoint x: 416, startPoint y: 234, endPoint x: 465, endPoint y: 215, distance: 52.6
click at [465, 215] on div "30157 - ATACADO CARNEIRO Limite de capacidade do veículo excedido Endereço: AV …" at bounding box center [480, 238] width 960 height 476
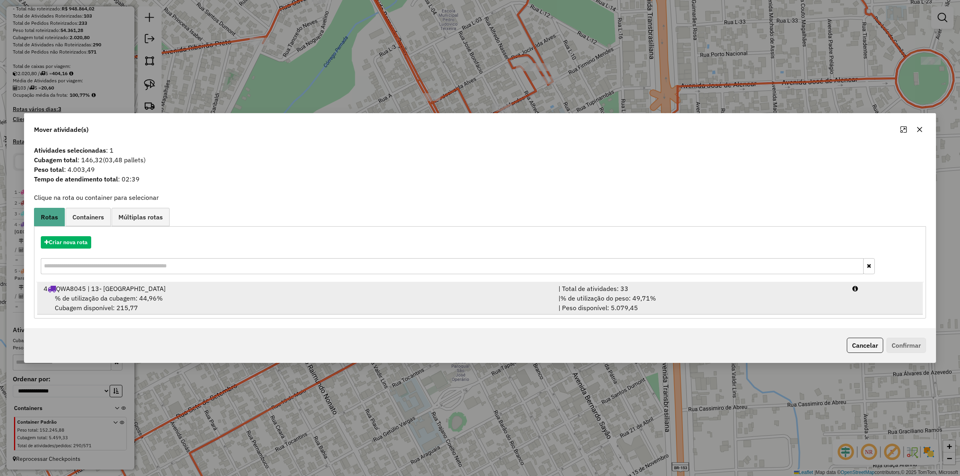
click at [655, 305] on div "| % de utilização do peso: 49,71% | Peso disponível: 5.079,45" at bounding box center [701, 303] width 294 height 19
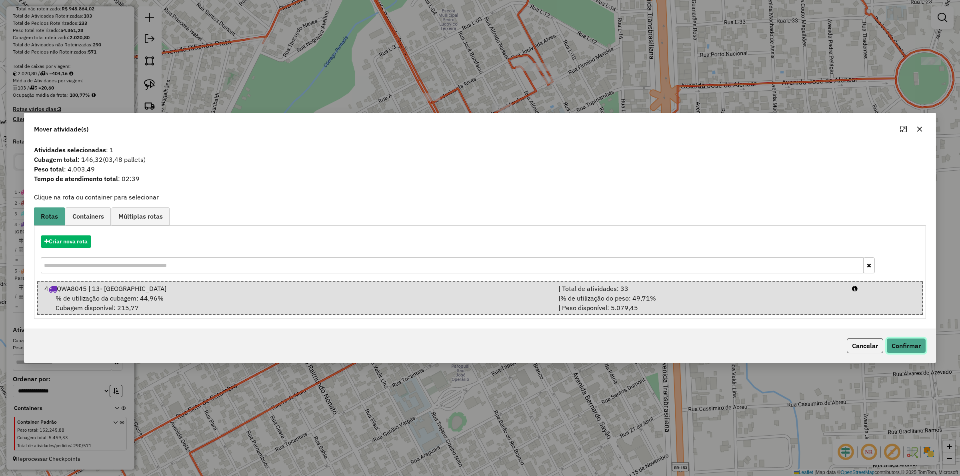
click at [897, 351] on button "Confirmar" at bounding box center [907, 345] width 40 height 15
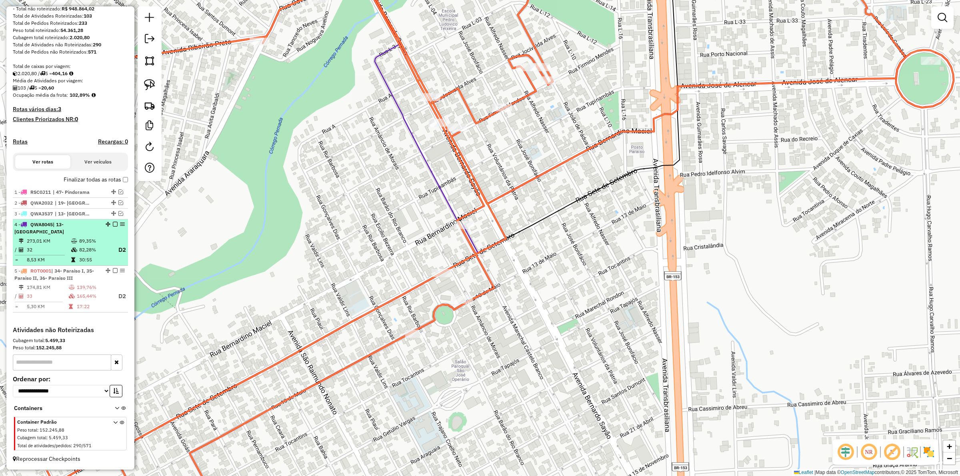
click at [113, 227] on em at bounding box center [115, 224] width 5 height 5
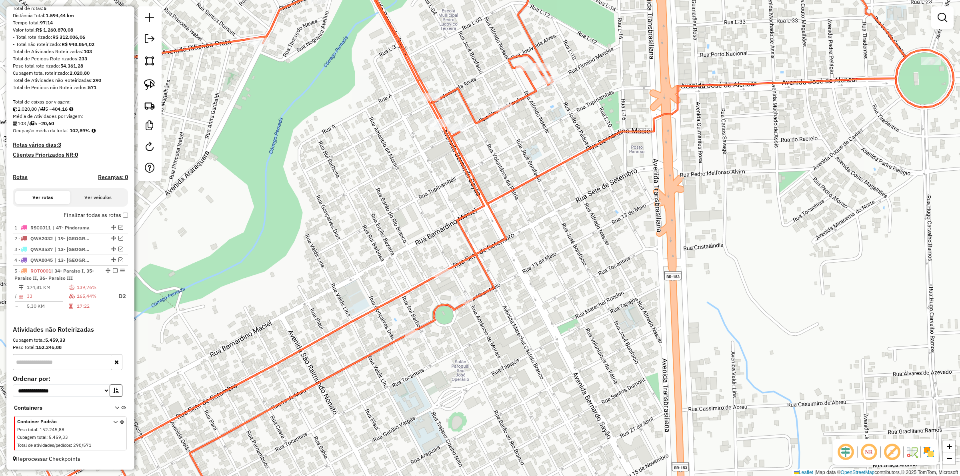
scroll to position [84, 0]
drag, startPoint x: 517, startPoint y: 319, endPoint x: 363, endPoint y: 224, distance: 180.5
click at [383, 238] on div "Rota 5 - Placa ROT0001 36320 - IDEAL BEBIDAS Janela de atendimento Grade de ate…" at bounding box center [480, 238] width 960 height 476
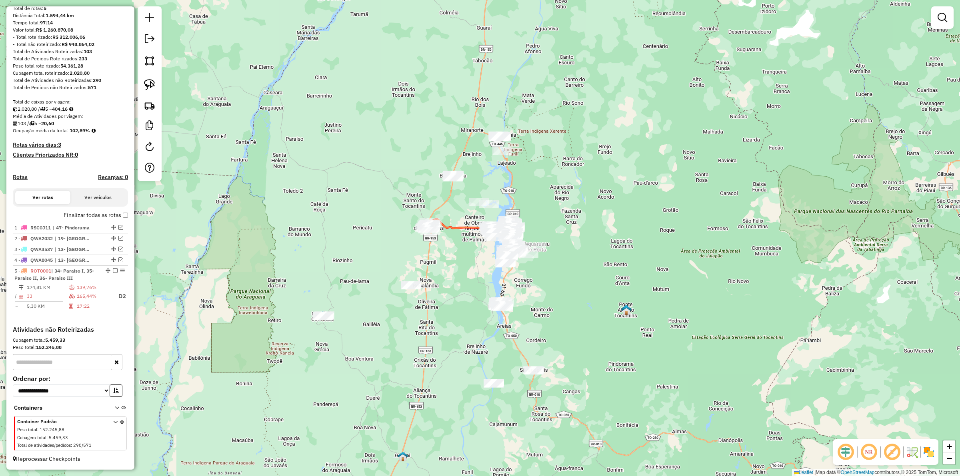
drag, startPoint x: 445, startPoint y: 272, endPoint x: 431, endPoint y: 229, distance: 45.8
click at [431, 225] on div "Janela de atendimento Grade de atendimento Capacidade Transportadoras Veículos …" at bounding box center [480, 238] width 960 height 476
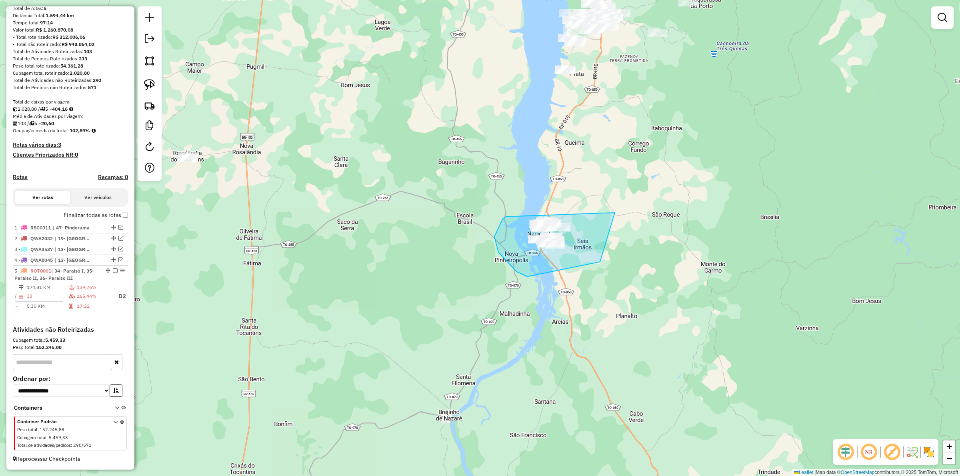
drag, startPoint x: 527, startPoint y: 277, endPoint x: 559, endPoint y: 179, distance: 102.9
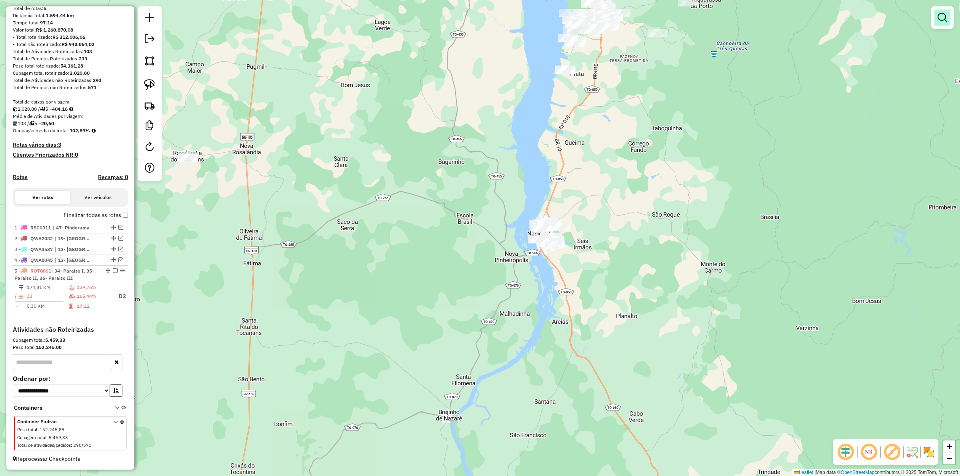
click at [943, 17] on em at bounding box center [943, 18] width 10 height 10
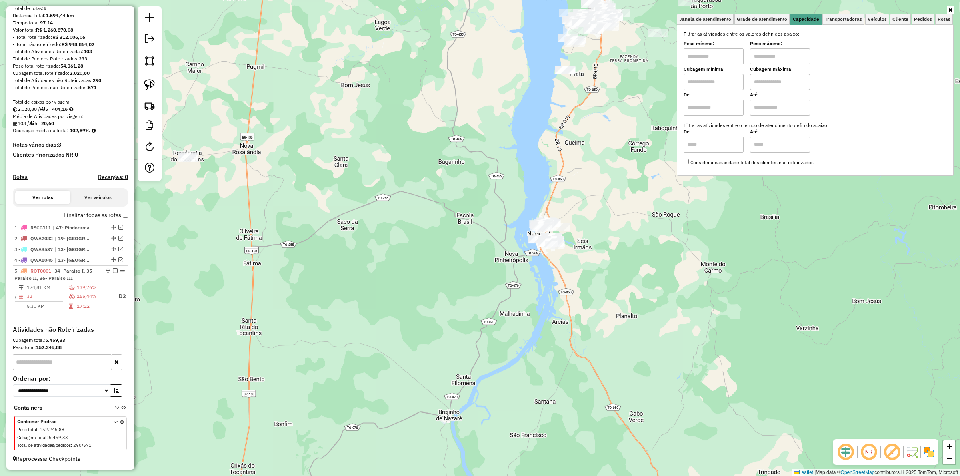
click at [715, 53] on input "text" at bounding box center [714, 56] width 60 height 16
type input "****"
click at [765, 58] on input "text" at bounding box center [780, 56] width 60 height 16
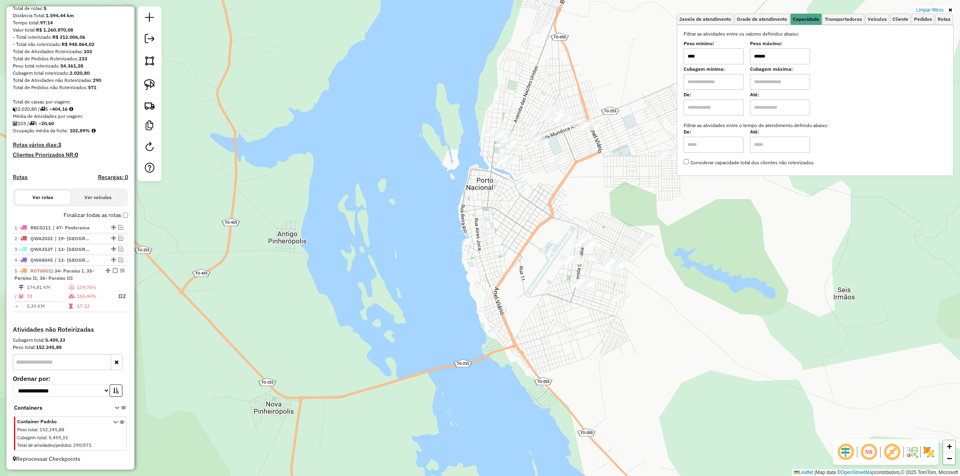
type input "******"
drag, startPoint x: 469, startPoint y: 193, endPoint x: 513, endPoint y: 209, distance: 46.5
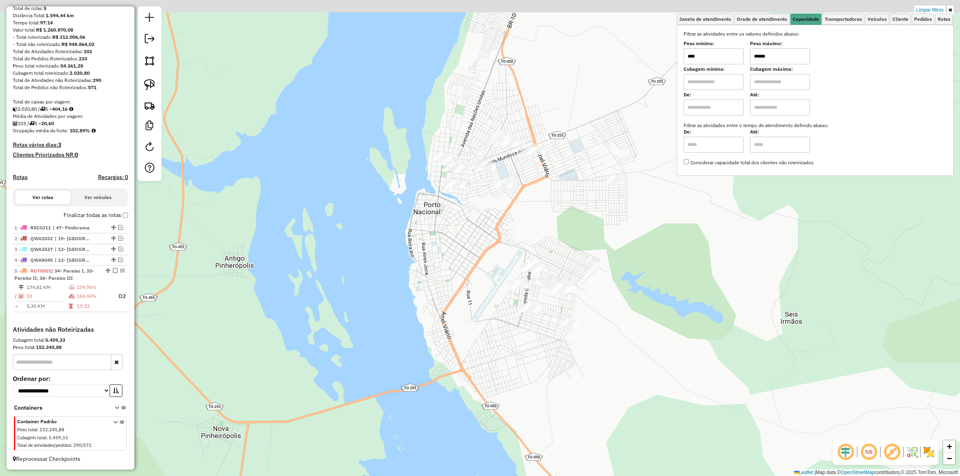
drag, startPoint x: 555, startPoint y: 200, endPoint x: 477, endPoint y: 226, distance: 82.4
click at [489, 226] on div "Limpar filtros Janela de atendimento Grade de atendimento Capacidade Transporta…" at bounding box center [480, 238] width 960 height 476
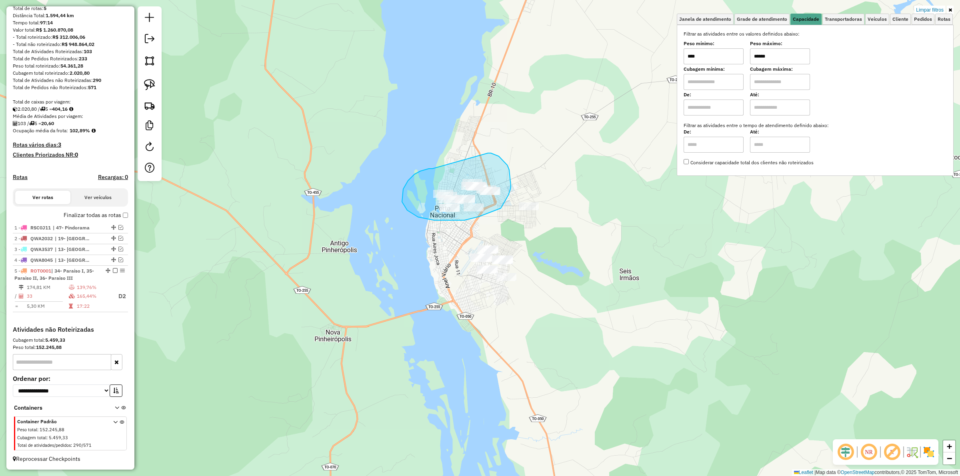
drag, startPoint x: 402, startPoint y: 195, endPoint x: 487, endPoint y: 154, distance: 94.3
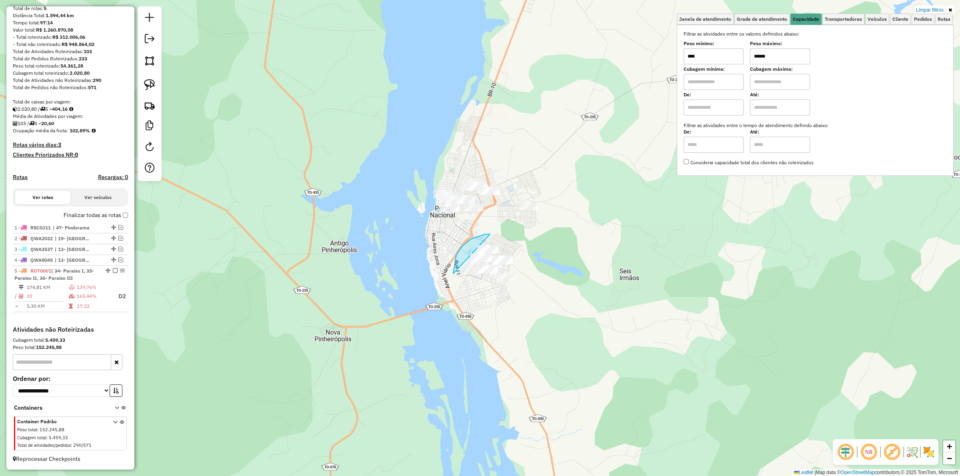
drag, startPoint x: 456, startPoint y: 256, endPoint x: 555, endPoint y: 244, distance: 99.9
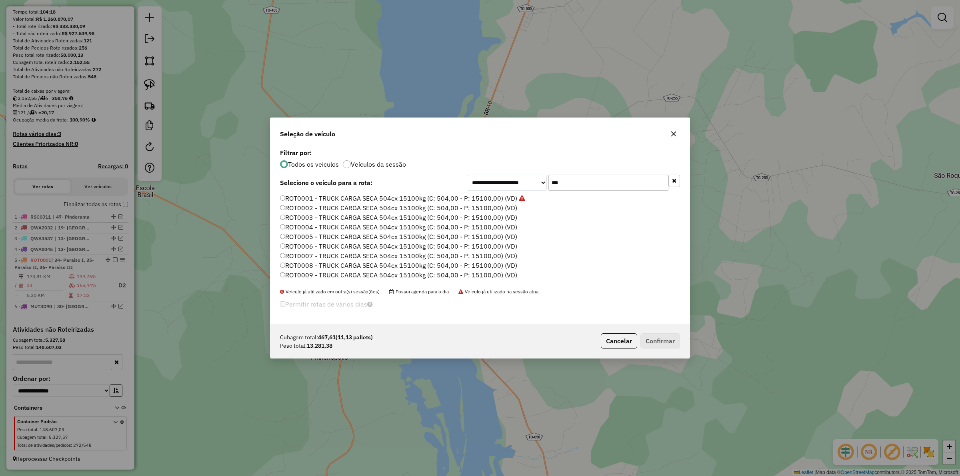
scroll to position [4, 2]
type input "***"
click at [427, 193] on div "**********" at bounding box center [479, 235] width 419 height 177
click at [439, 198] on label "ROT0001 - TRUCK CARGA SECA 504cx 15100kg (C: 504,00 - P: 15100,00) (VD)" at bounding box center [402, 199] width 245 height 10
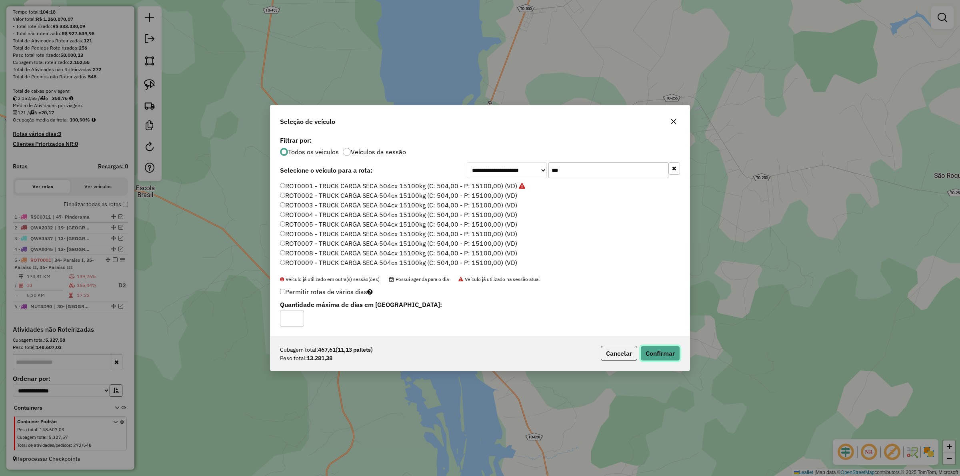
drag, startPoint x: 654, startPoint y: 348, endPoint x: 649, endPoint y: 339, distance: 10.9
click at [657, 349] on button "Confirmar" at bounding box center [661, 353] width 40 height 15
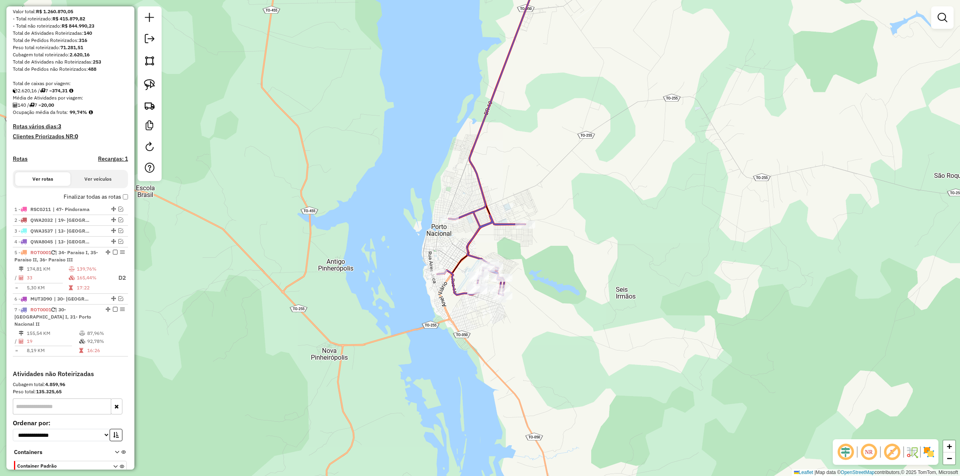
scroll to position [112, 0]
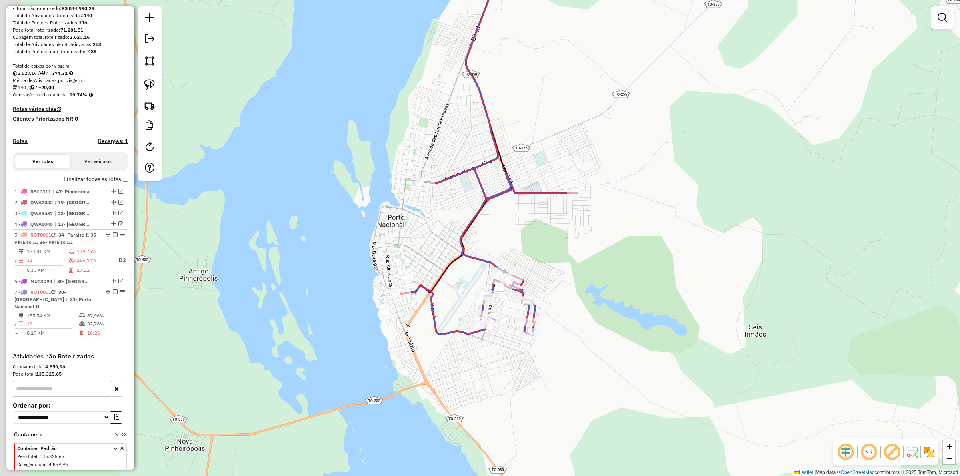
drag, startPoint x: 335, startPoint y: 224, endPoint x: 399, endPoint y: 211, distance: 65.3
click at [386, 237] on div "Janela de atendimento Grade de atendimento Capacidade Transportadoras Veículos …" at bounding box center [480, 238] width 960 height 476
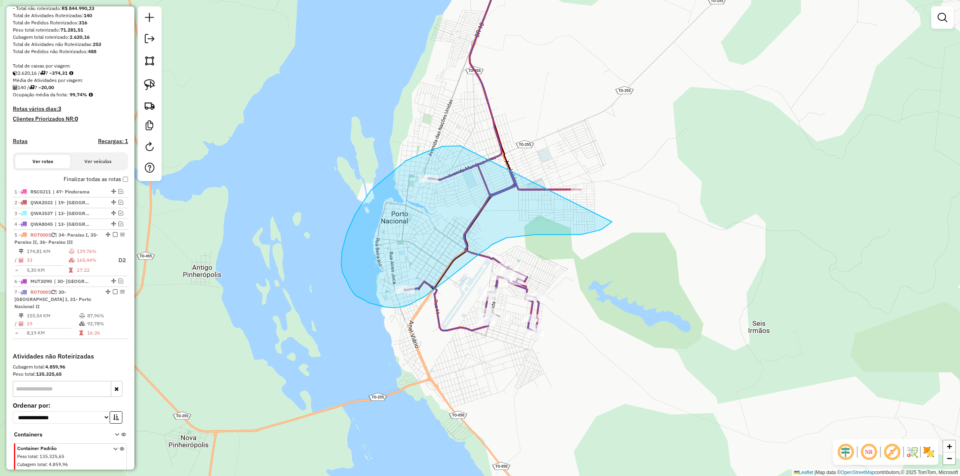
drag, startPoint x: 406, startPoint y: 161, endPoint x: 603, endPoint y: 154, distance: 197.3
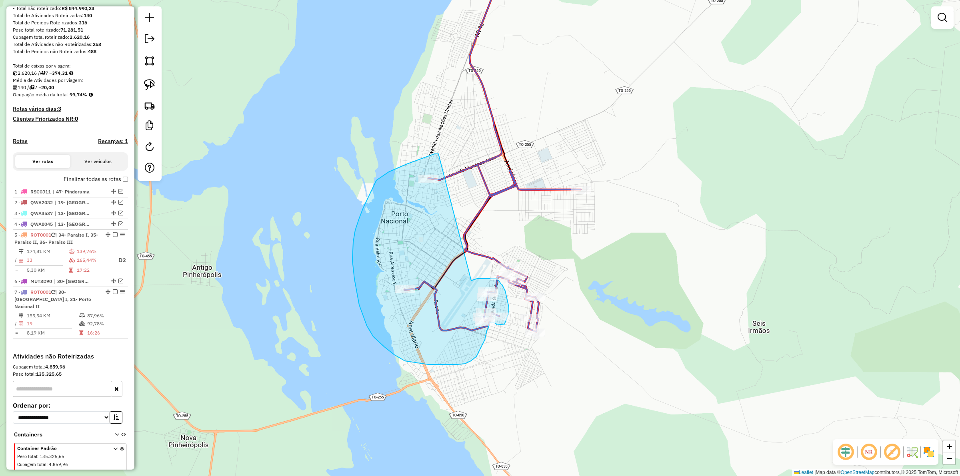
drag, startPoint x: 389, startPoint y: 172, endPoint x: 468, endPoint y: 280, distance: 134.2
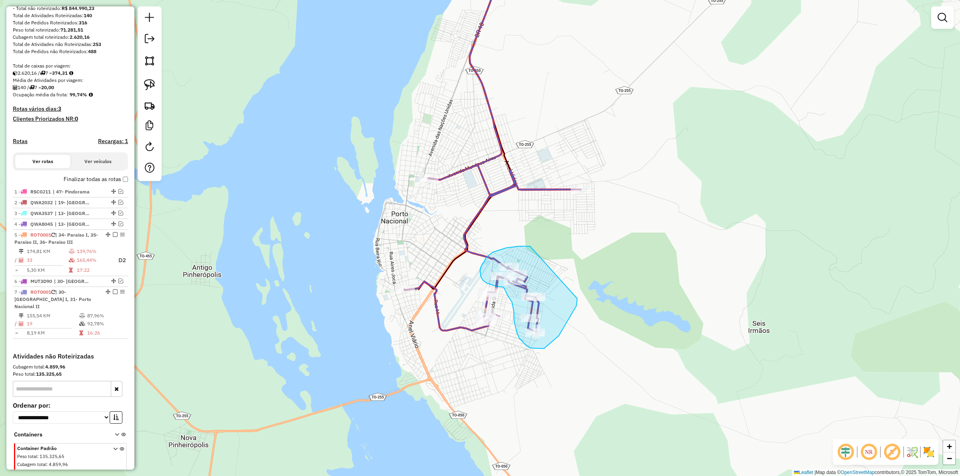
drag, startPoint x: 520, startPoint y: 246, endPoint x: 577, endPoint y: 297, distance: 76.0
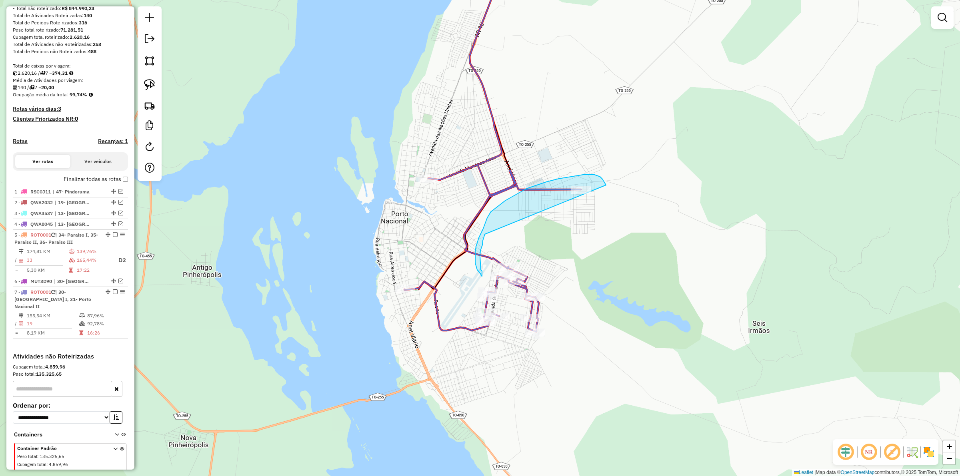
drag, startPoint x: 605, startPoint y: 183, endPoint x: 471, endPoint y: 199, distance: 134.6
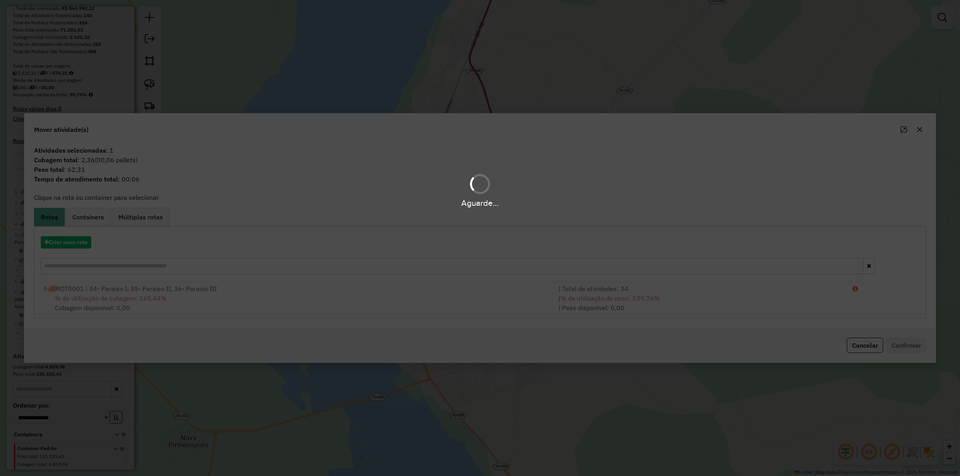
drag, startPoint x: 389, startPoint y: 180, endPoint x: 411, endPoint y: 180, distance: 22.4
click at [410, 187] on div "Aguarde..." at bounding box center [480, 238] width 960 height 476
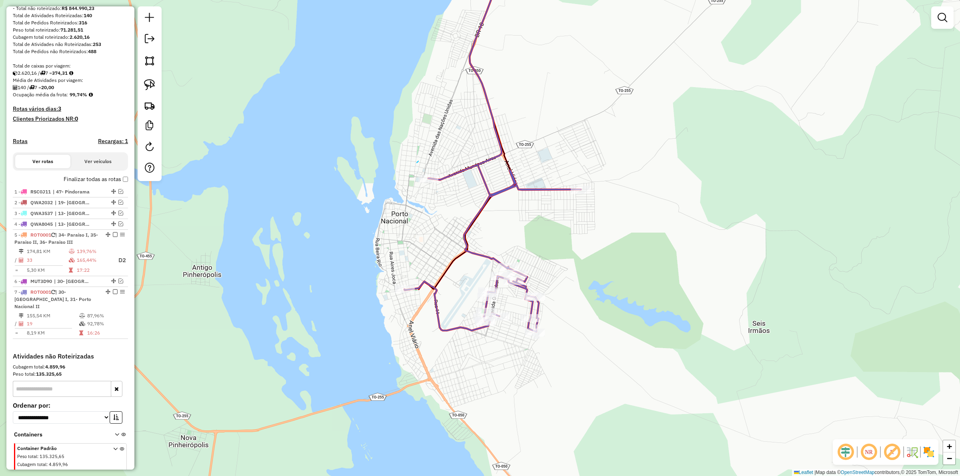
drag, startPoint x: 417, startPoint y: 163, endPoint x: 470, endPoint y: 162, distance: 53.2
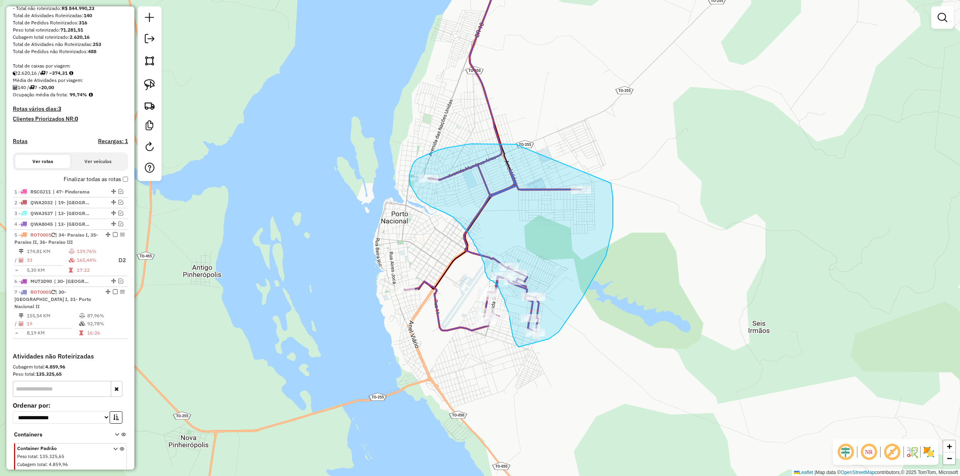
drag, startPoint x: 517, startPoint y: 144, endPoint x: 611, endPoint y: 183, distance: 102.1
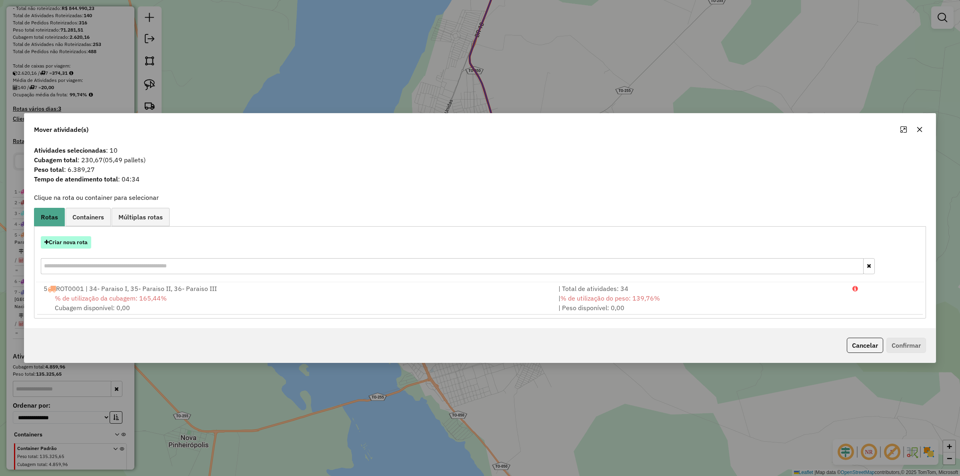
click at [80, 238] on button "Criar nova rota" at bounding box center [66, 242] width 50 height 12
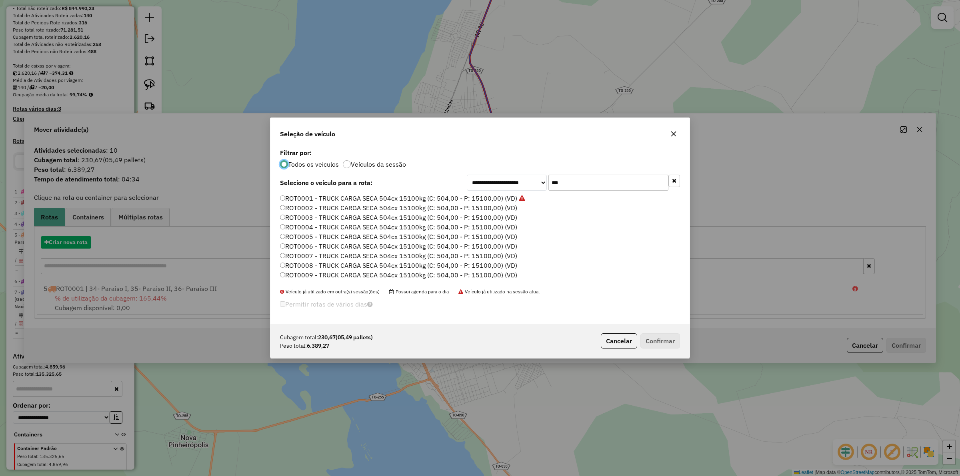
scroll to position [4, 2]
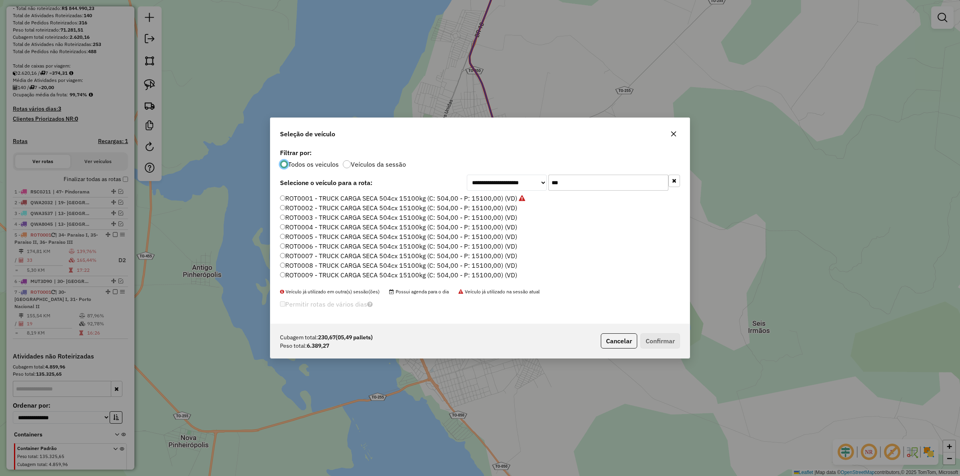
click at [605, 189] on input "***" at bounding box center [609, 183] width 120 height 16
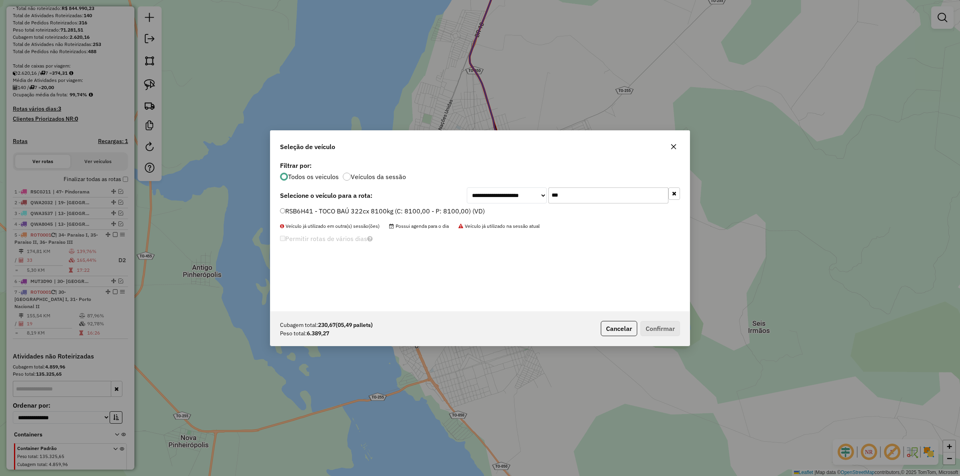
type input "***"
drag, startPoint x: 442, startPoint y: 208, endPoint x: 505, endPoint y: 231, distance: 66.4
click at [441, 209] on label "RSB6H41 - TOCO BAÚ 322cx 8100kg (C: 8100,00 - P: 8100,00) (VD)" at bounding box center [382, 211] width 205 height 10
click at [473, 211] on label "RSB6H41 - TOCO BAÚ 322cx 8100kg (C: 8100,00 - P: 8100,00) (VD)" at bounding box center [382, 211] width 205 height 10
click at [667, 327] on button "Confirmar" at bounding box center [661, 328] width 40 height 15
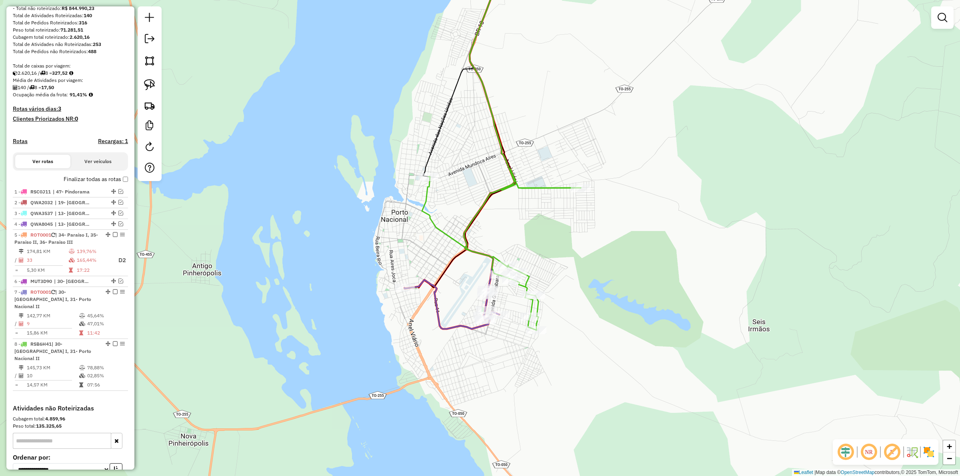
drag, startPoint x: 453, startPoint y: 283, endPoint x: 453, endPoint y: 243, distance: 39.6
click at [453, 243] on div "Janela de atendimento Grade de atendimento Capacidade Transportadoras Veículos …" at bounding box center [480, 238] width 960 height 476
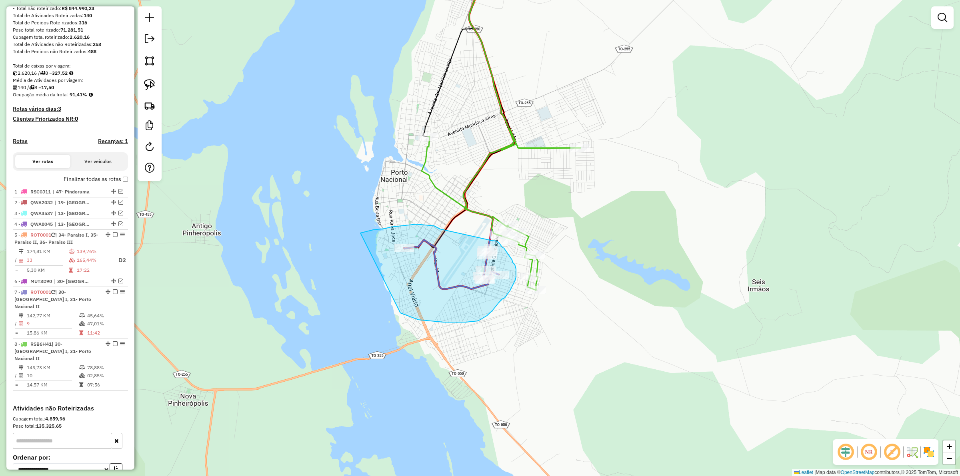
drag, startPoint x: 416, startPoint y: 224, endPoint x: 489, endPoint y: 241, distance: 74.6
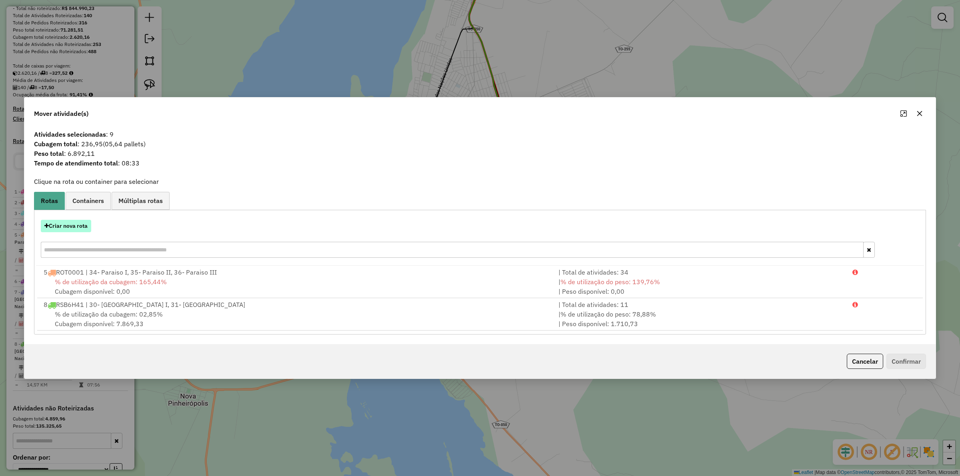
click at [75, 221] on button "Criar nova rota" at bounding box center [66, 226] width 50 height 12
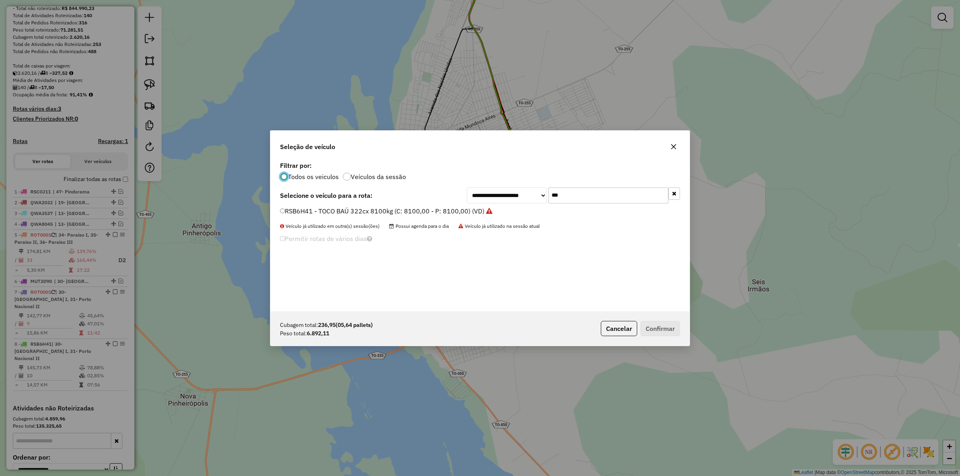
click at [575, 196] on input "***" at bounding box center [609, 196] width 120 height 16
type input "****"
click at [413, 213] on label "QWA8A42 - BAÚ 392 CX 10100 KG (C: 392,00 - P: 10100,00) (VD)" at bounding box center [380, 211] width 200 height 10
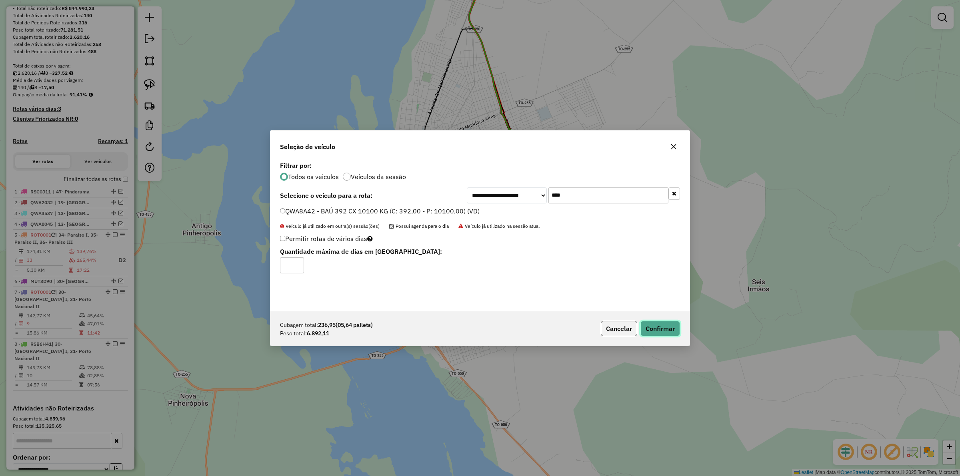
click at [658, 323] on button "Confirmar" at bounding box center [661, 328] width 40 height 15
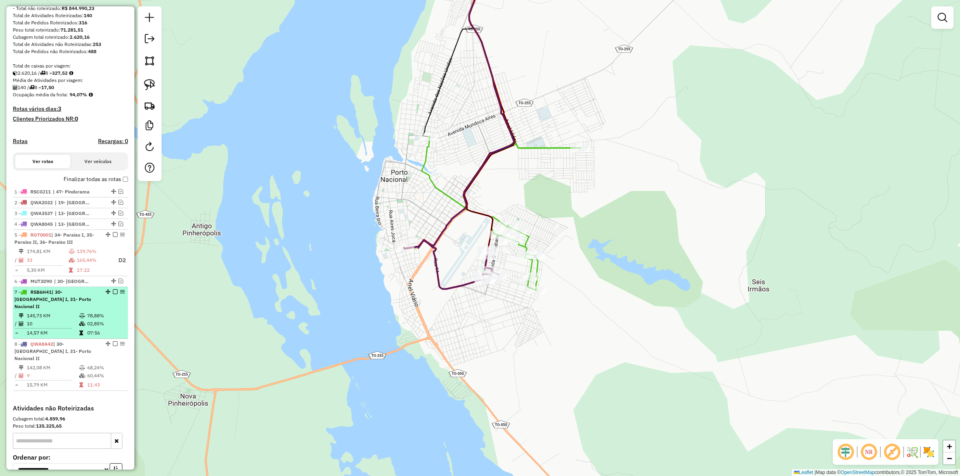
click at [114, 294] on em at bounding box center [115, 292] width 5 height 5
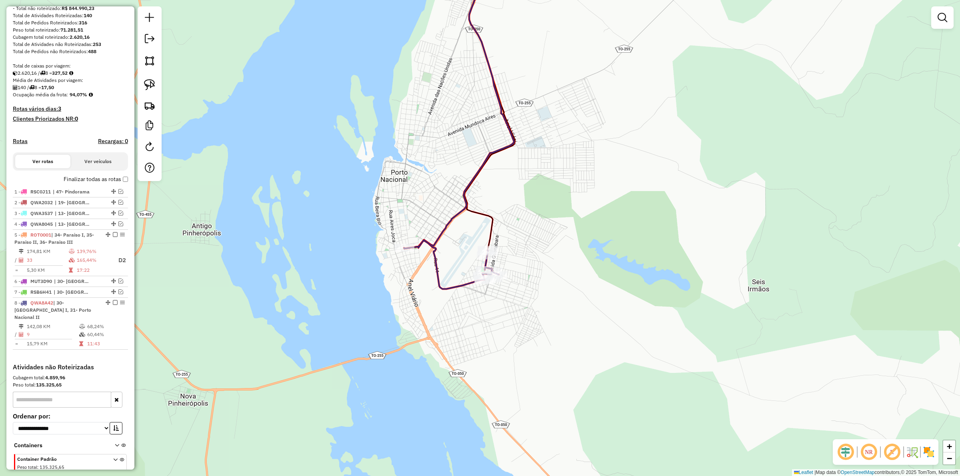
select select "*********"
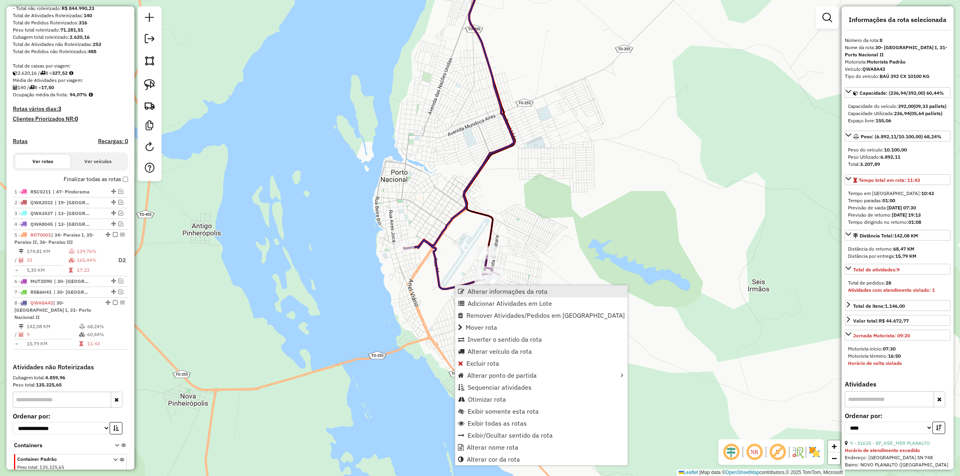
scroll to position [151, 0]
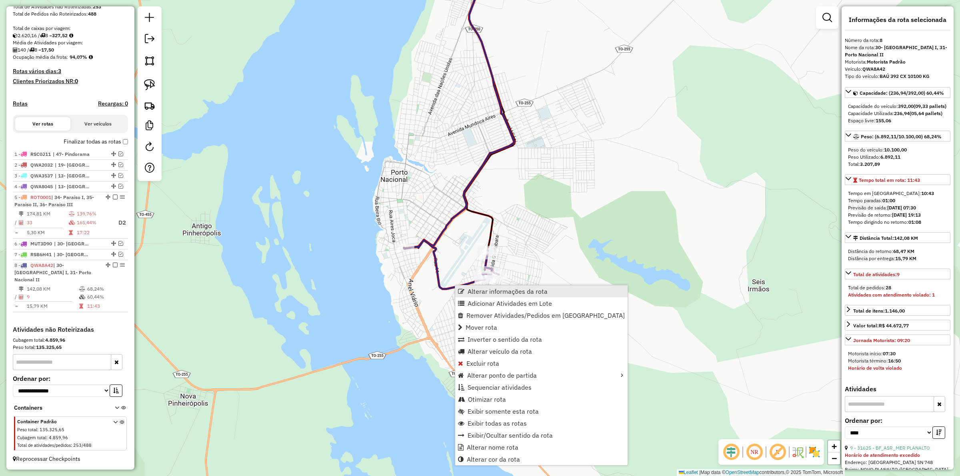
click at [489, 293] on span "Alterar informações da rota" at bounding box center [508, 291] width 80 height 6
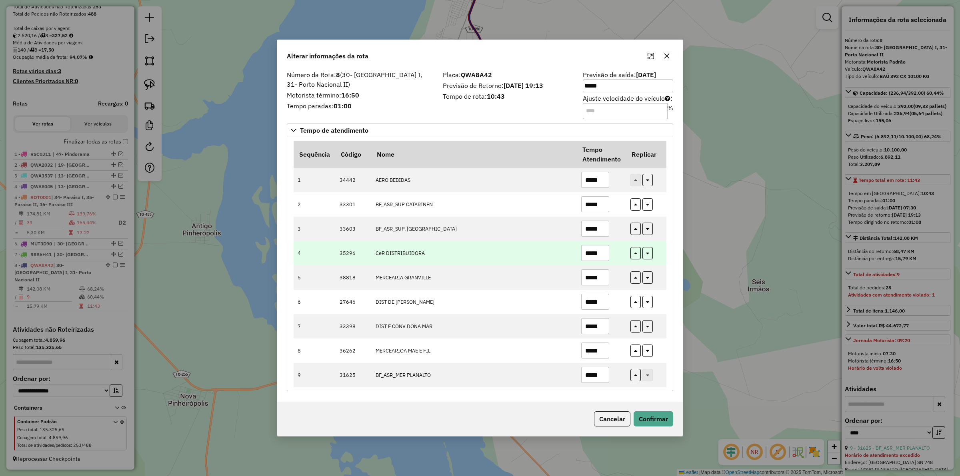
click at [619, 251] on td "*****" at bounding box center [601, 253] width 49 height 24
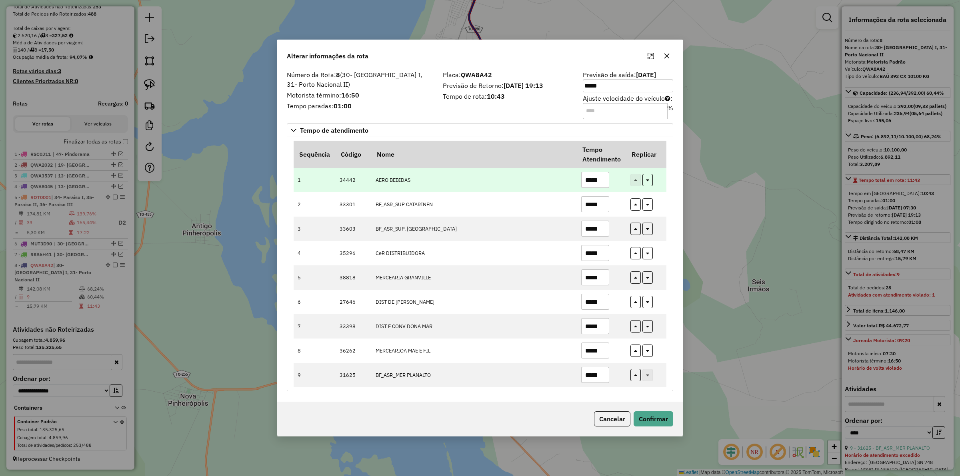
click at [605, 183] on input "*****" at bounding box center [595, 180] width 28 height 16
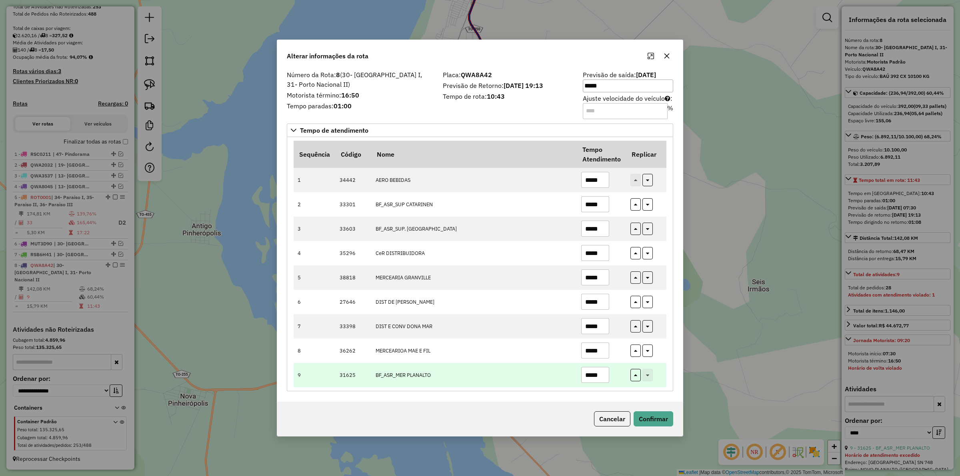
type input "*****"
click at [599, 375] on input "*****" at bounding box center [595, 375] width 28 height 16
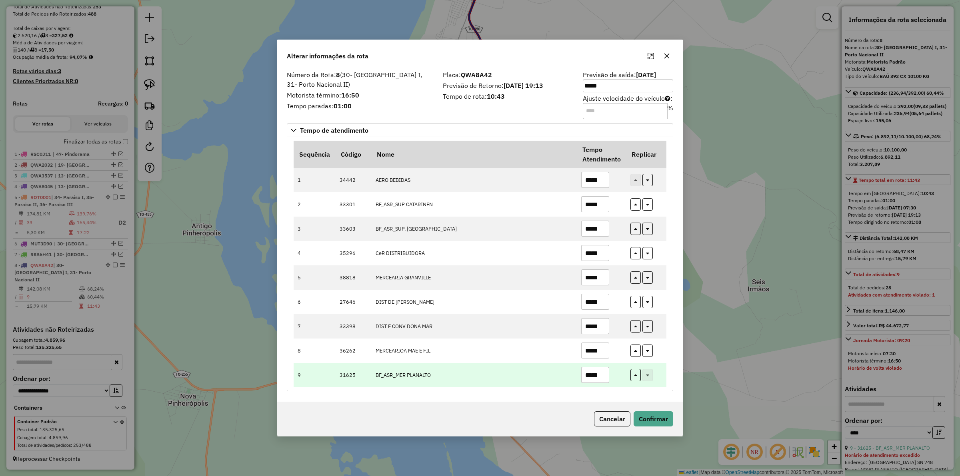
click at [599, 375] on input "*****" at bounding box center [595, 375] width 28 height 16
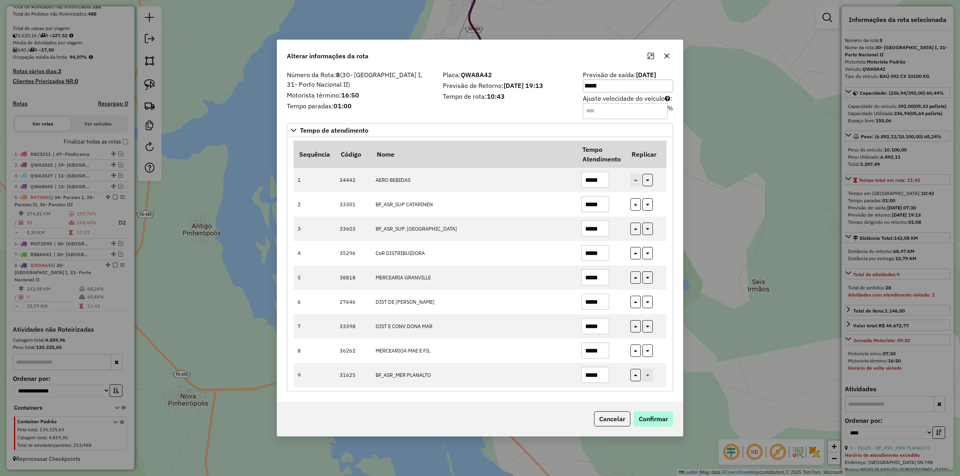
type input "*****"
click at [646, 419] on button "Confirmar" at bounding box center [654, 419] width 40 height 15
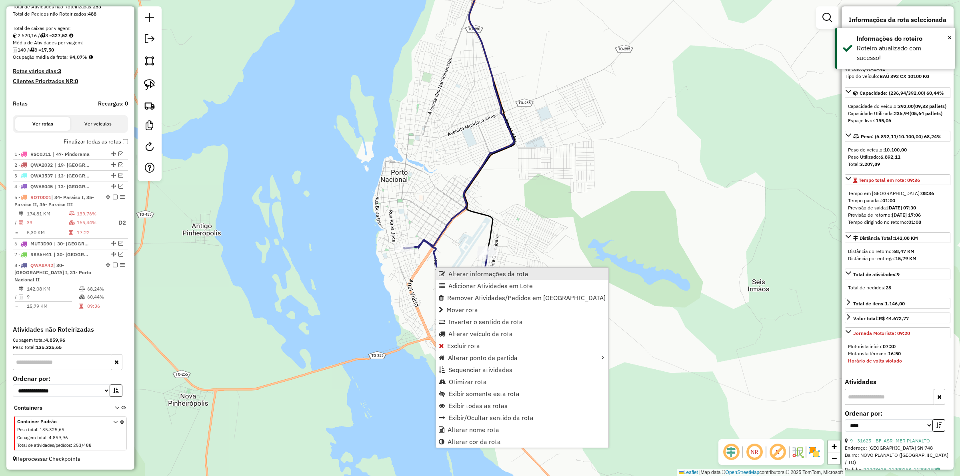
click at [459, 271] on span "Alterar informações da rota" at bounding box center [488, 274] width 80 height 6
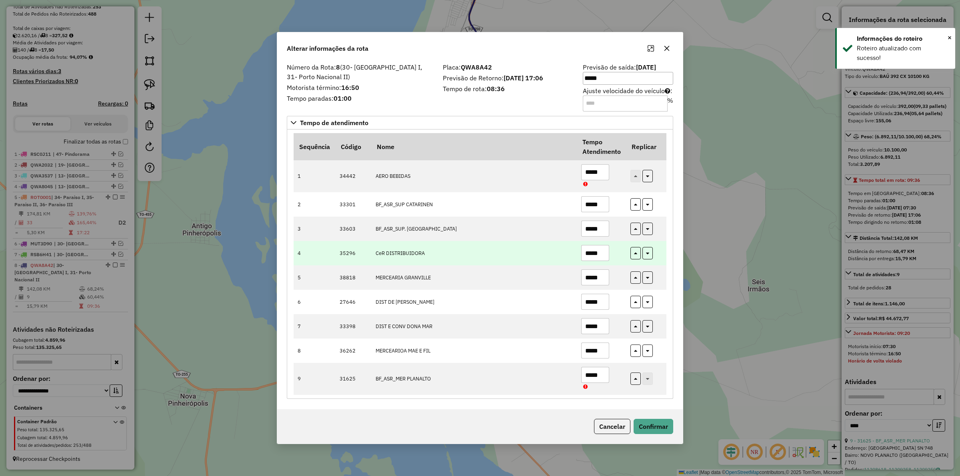
click at [603, 250] on input "*****" at bounding box center [595, 253] width 28 height 16
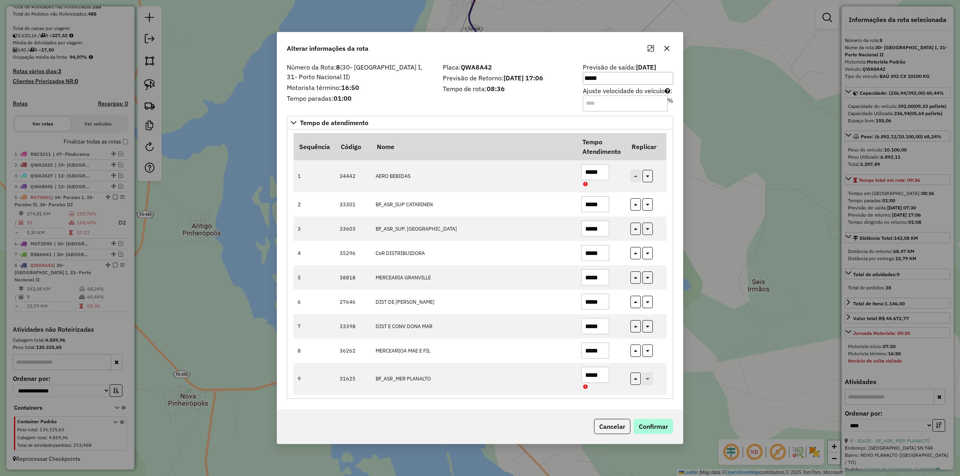
type input "*****"
click at [657, 425] on button "Confirmar" at bounding box center [654, 426] width 40 height 15
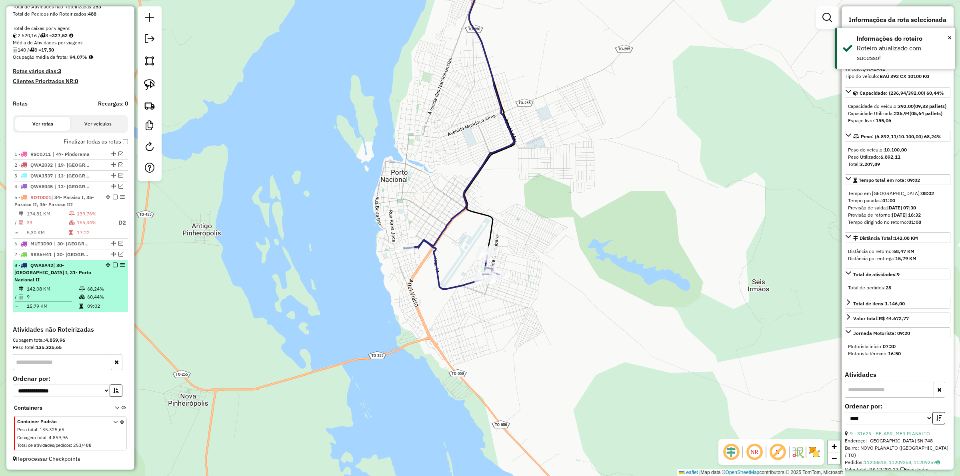
click at [115, 268] on em at bounding box center [115, 265] width 5 height 5
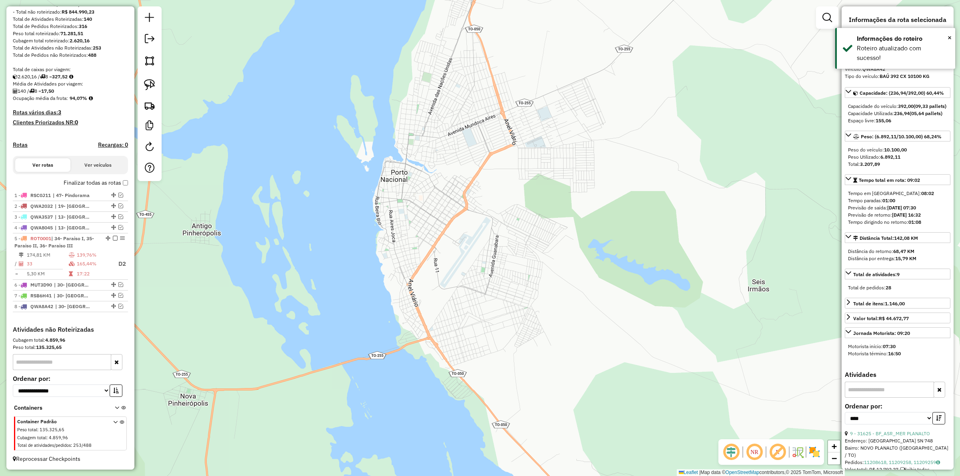
scroll to position [117, 0]
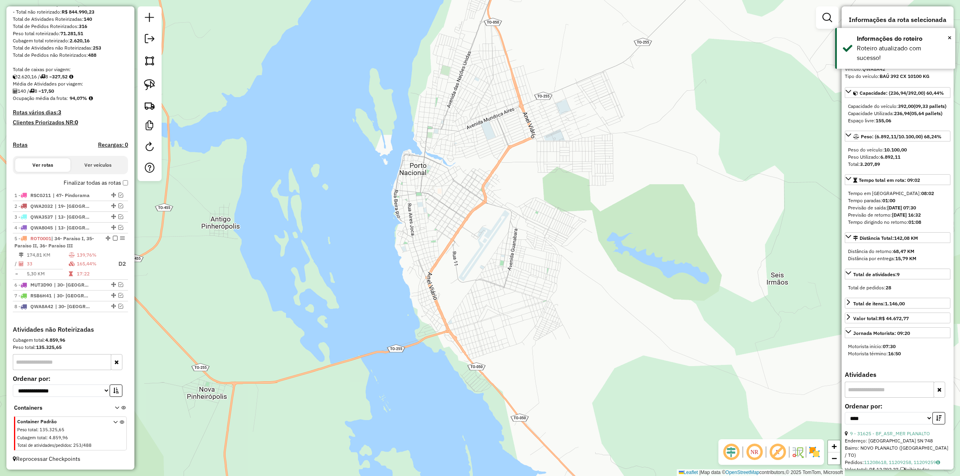
drag, startPoint x: 375, startPoint y: 274, endPoint x: 417, endPoint y: 261, distance: 44.0
click at [415, 261] on div "Janela de atendimento Grade de atendimento Capacidade Transportadoras Veículos …" at bounding box center [480, 238] width 960 height 476
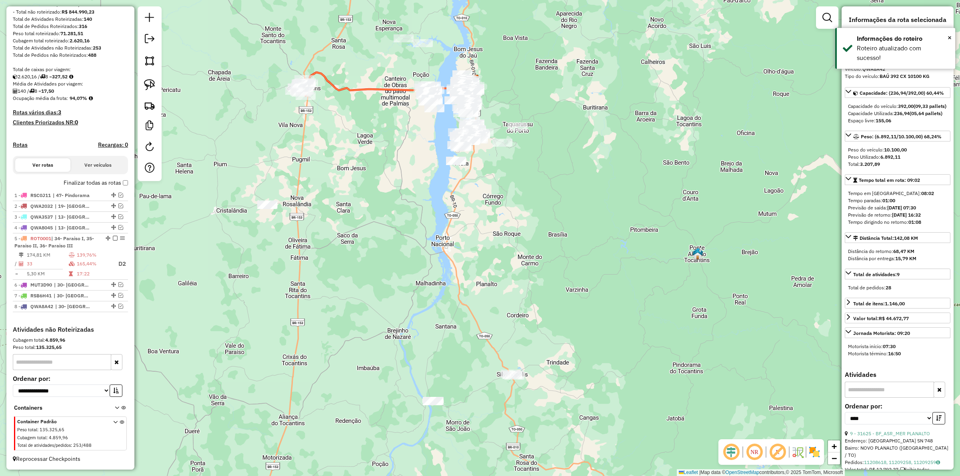
click at [454, 254] on div "Janela de atendimento Grade de atendimento Capacidade Transportadoras Veículos …" at bounding box center [480, 238] width 960 height 476
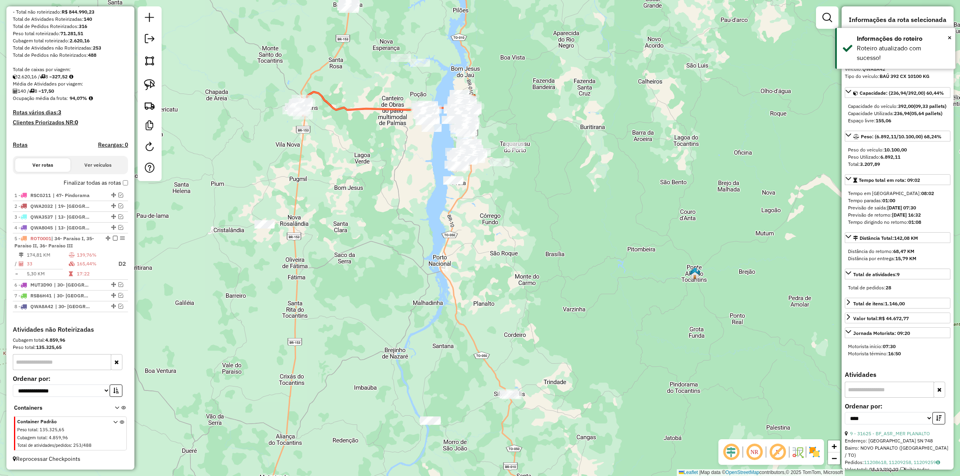
drag, startPoint x: 467, startPoint y: 289, endPoint x: 452, endPoint y: 292, distance: 15.1
click at [476, 318] on div "Janela de atendimento Grade de atendimento Capacidade Transportadoras Veículos …" at bounding box center [480, 238] width 960 height 476
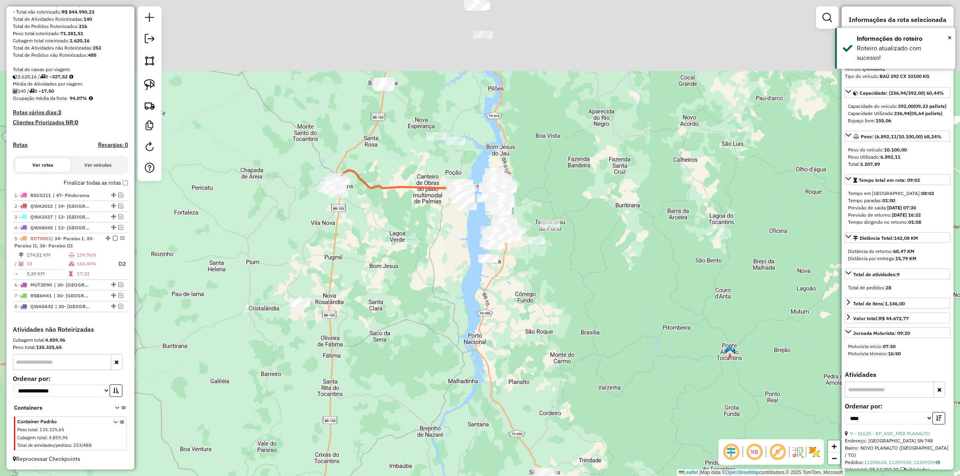
drag, startPoint x: 477, startPoint y: 339, endPoint x: 452, endPoint y: 296, distance: 49.5
click at [474, 333] on div "Janela de atendimento Grade de atendimento Capacidade Transportadoras Veículos …" at bounding box center [480, 238] width 960 height 476
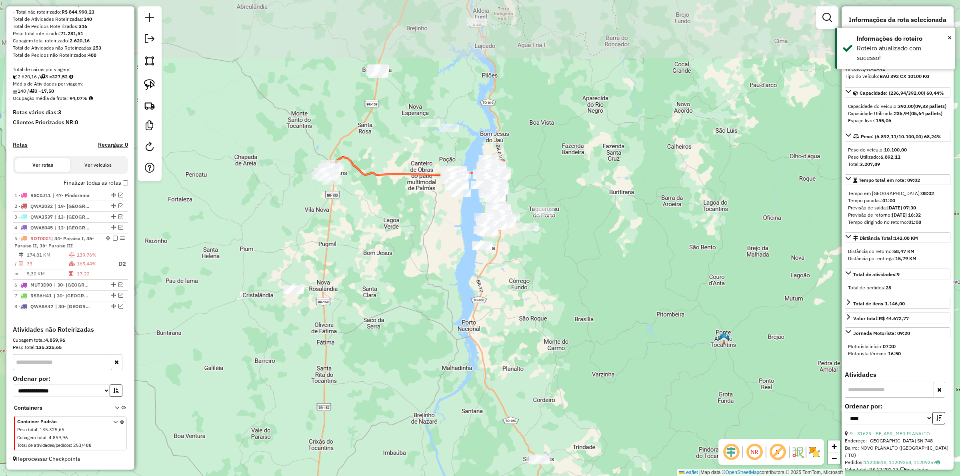
drag, startPoint x: 465, startPoint y: 316, endPoint x: 456, endPoint y: 311, distance: 10.2
click at [481, 333] on div "Janela de atendimento Grade de atendimento Capacidade Transportadoras Veículos …" at bounding box center [480, 238] width 960 height 476
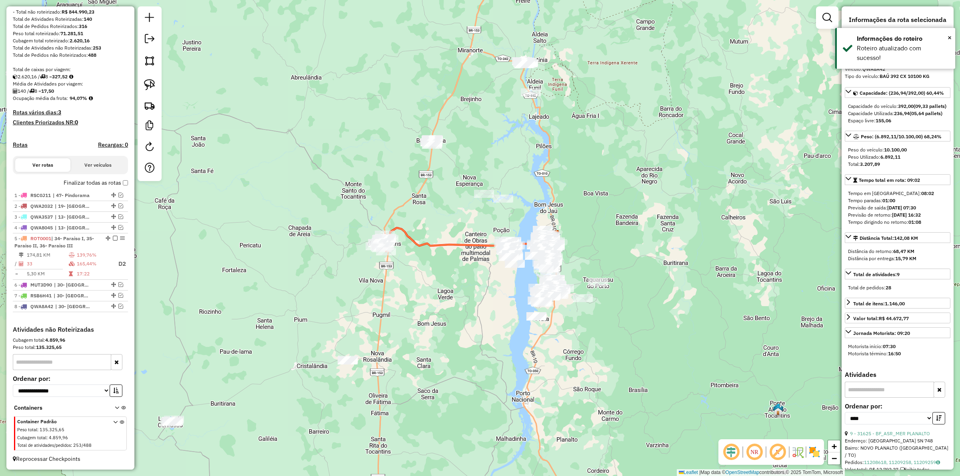
drag, startPoint x: 422, startPoint y: 291, endPoint x: 430, endPoint y: 304, distance: 15.2
click at [458, 334] on div "Janela de atendimento Grade de atendimento Capacidade Transportadoras Veículos …" at bounding box center [480, 238] width 960 height 476
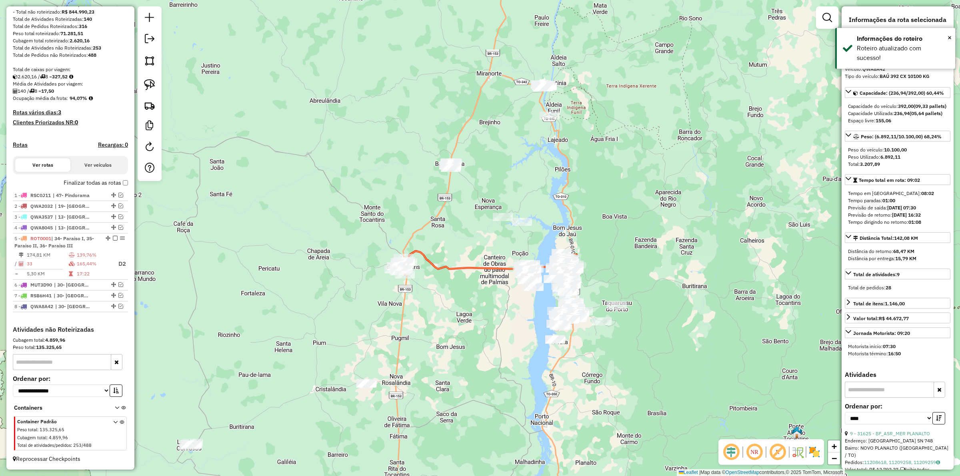
drag, startPoint x: 465, startPoint y: 301, endPoint x: 515, endPoint y: 310, distance: 51.2
click at [436, 311] on div "Janela de atendimento Grade de atendimento Capacidade Transportadoras Veículos …" at bounding box center [480, 238] width 960 height 476
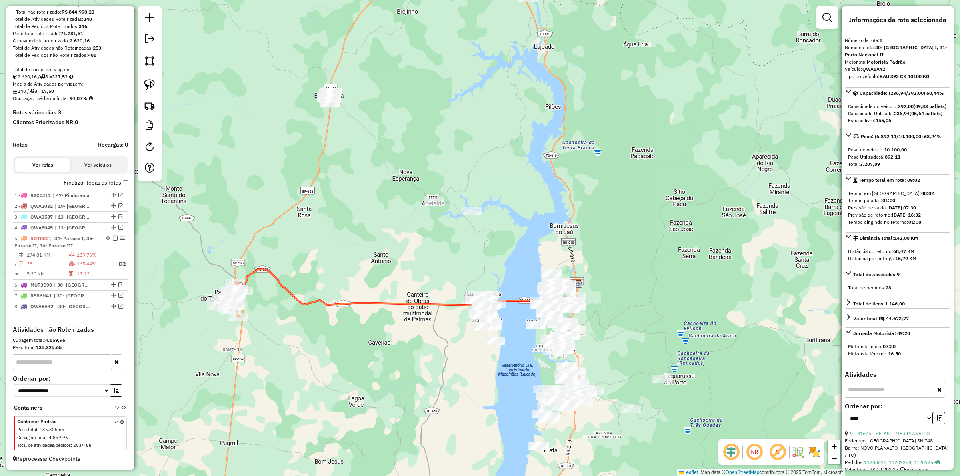
click at [519, 244] on div "Janela de atendimento Grade de atendimento Capacidade Transportadoras Veículos …" at bounding box center [480, 238] width 960 height 476
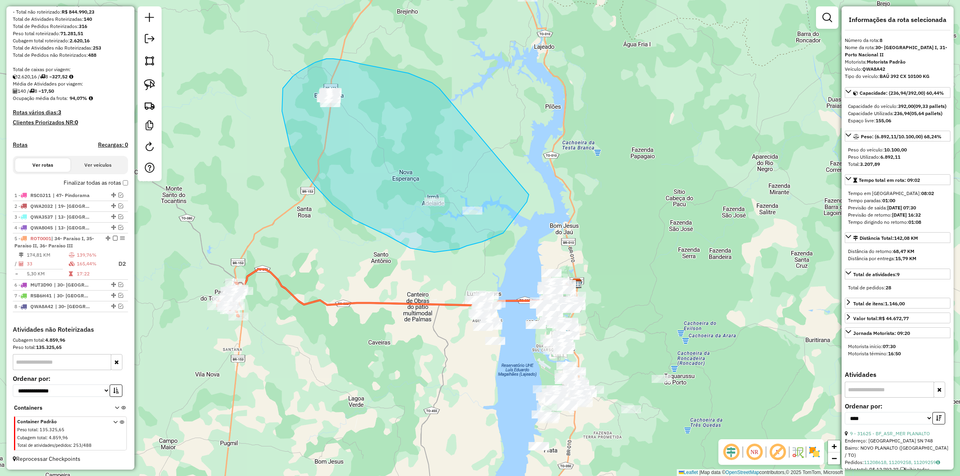
drag, startPoint x: 432, startPoint y: 83, endPoint x: 532, endPoint y: 180, distance: 139.5
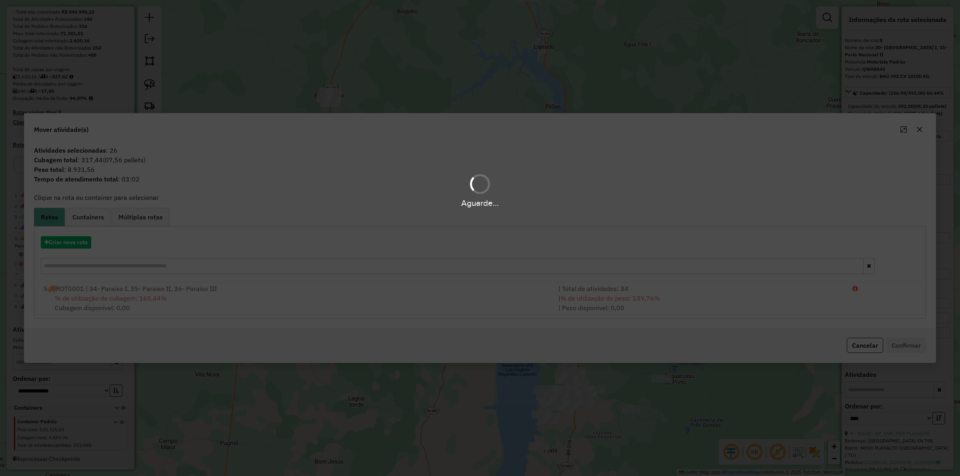
click at [81, 245] on hb-app "Aguarde... Pop-up bloqueado! Seu navegador bloqueou automáticamente a abertura …" at bounding box center [480, 238] width 960 height 476
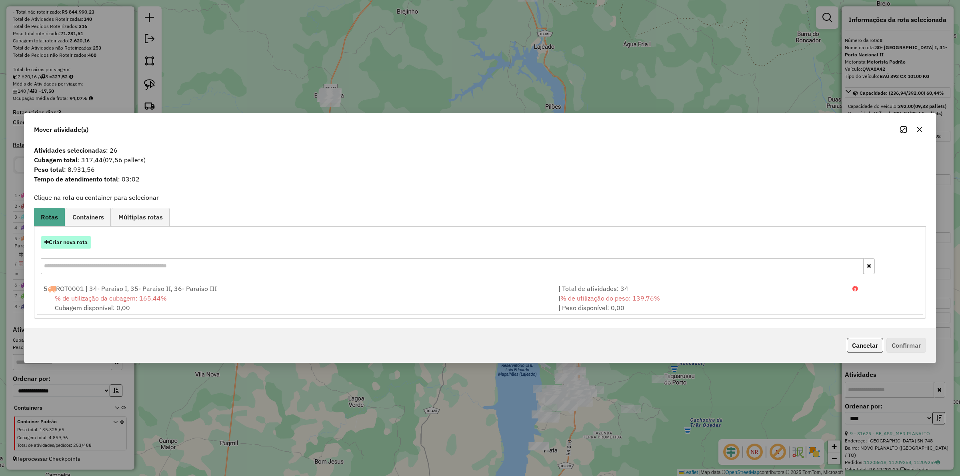
click at [78, 243] on button "Criar nova rota" at bounding box center [66, 242] width 50 height 12
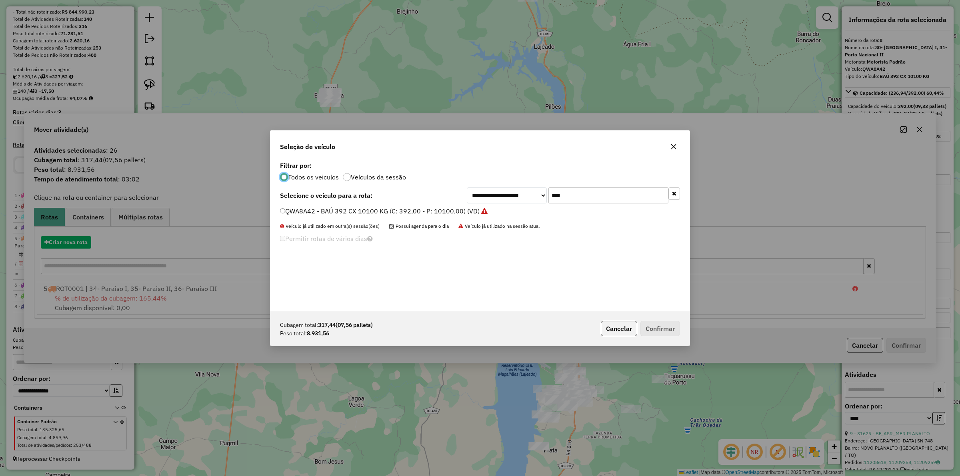
scroll to position [4, 2]
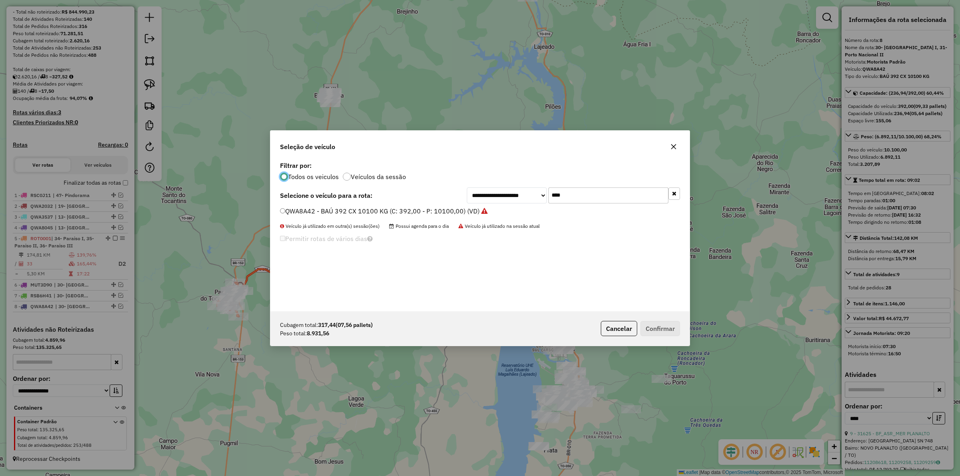
click at [579, 192] on input "****" at bounding box center [609, 196] width 120 height 16
click at [579, 191] on input "****" at bounding box center [609, 196] width 120 height 16
type input "****"
click at [430, 212] on label "QWA8036 - BAÚ 392 CX 10100 KG (C: 392,00 - P: 10100,00) (VD)" at bounding box center [380, 211] width 200 height 10
click at [270, 271] on div "**********" at bounding box center [479, 236] width 419 height 152
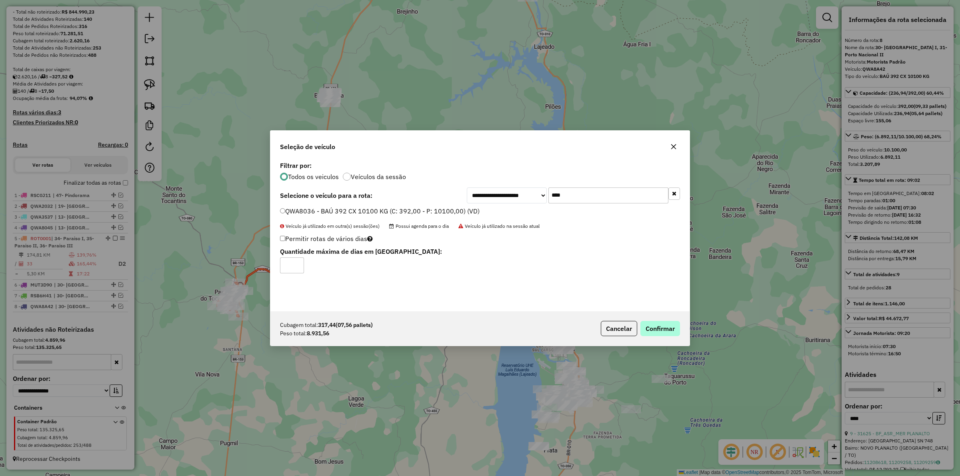
type input "*"
click at [669, 327] on button "Confirmar" at bounding box center [661, 328] width 40 height 15
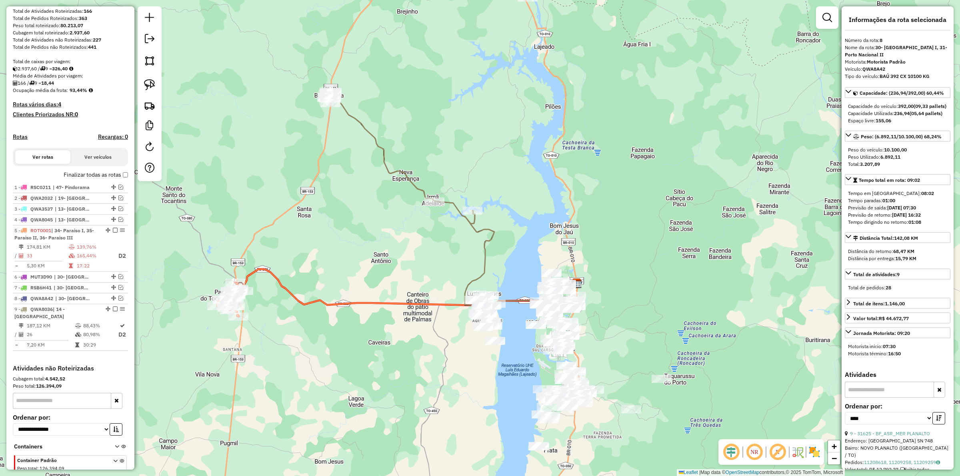
scroll to position [156, 0]
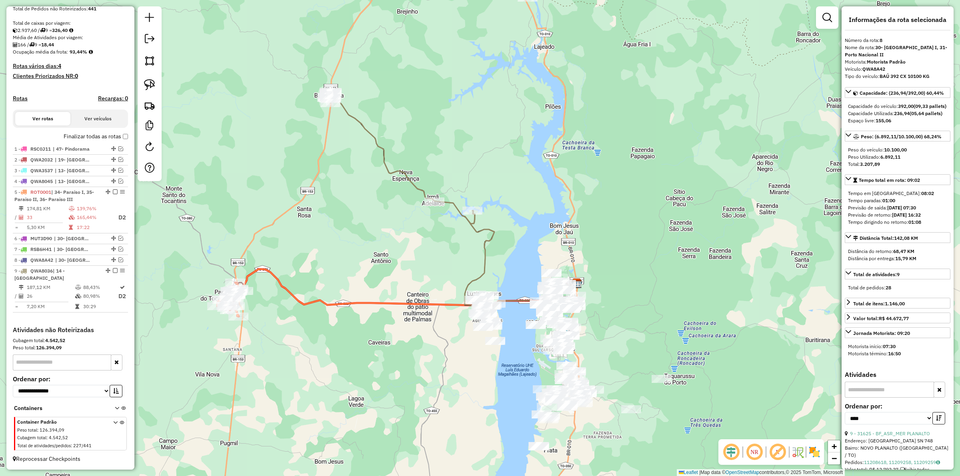
click at [498, 242] on div "Janela de atendimento Grade de atendimento Capacidade Transportadoras Veículos …" at bounding box center [480, 238] width 960 height 476
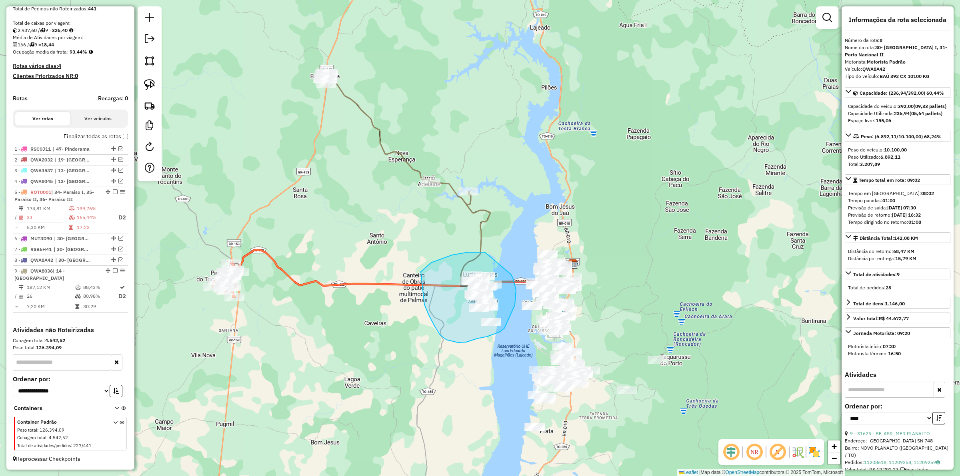
drag, startPoint x: 473, startPoint y: 252, endPoint x: 511, endPoint y: 274, distance: 43.8
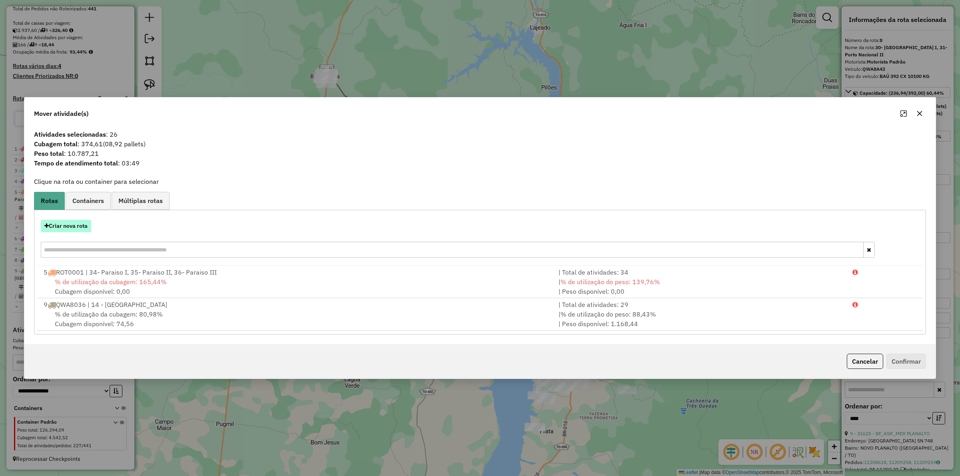
click at [68, 225] on button "Criar nova rota" at bounding box center [66, 226] width 50 height 12
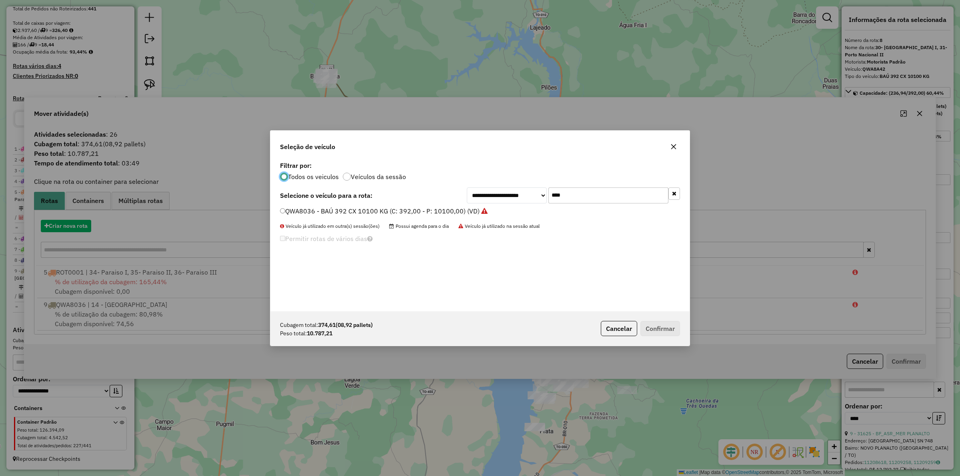
scroll to position [4, 2]
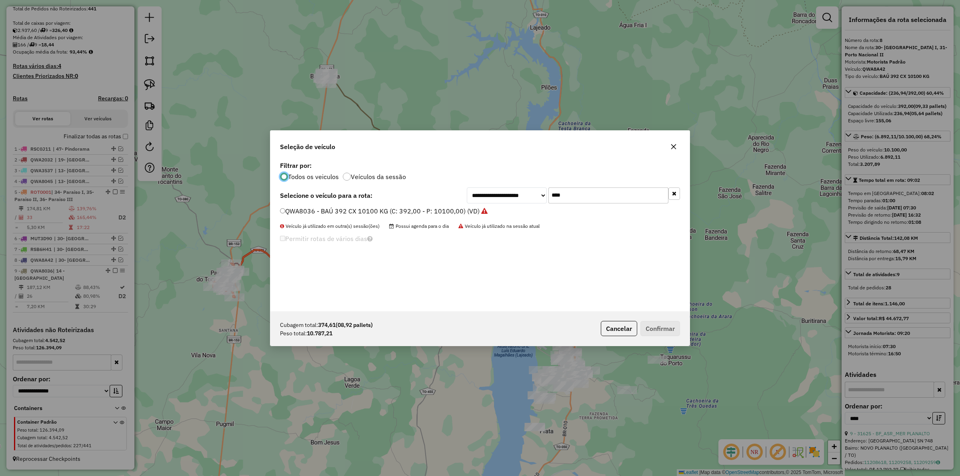
click at [561, 199] on input "****" at bounding box center [609, 196] width 120 height 16
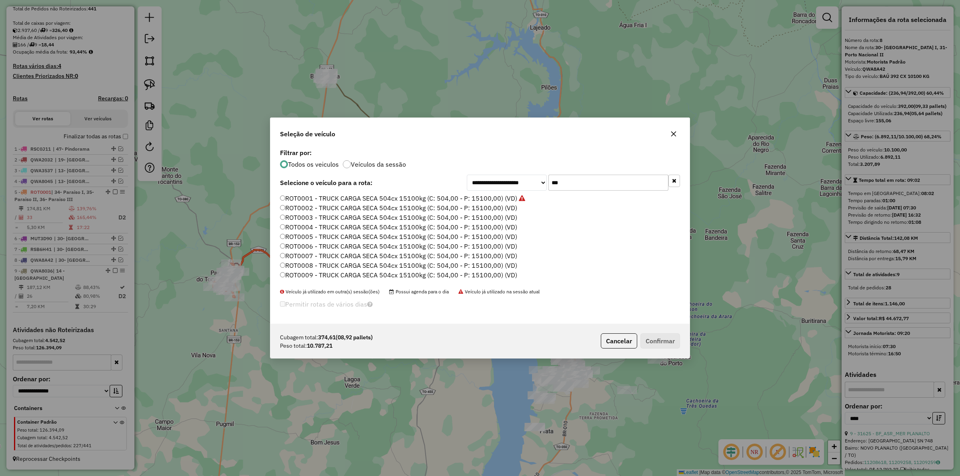
type input "***"
click at [438, 198] on label "ROT0001 - TRUCK CARGA SECA 504cx 15100kg (C: 504,00 - P: 15100,00) (VD)" at bounding box center [402, 199] width 245 height 10
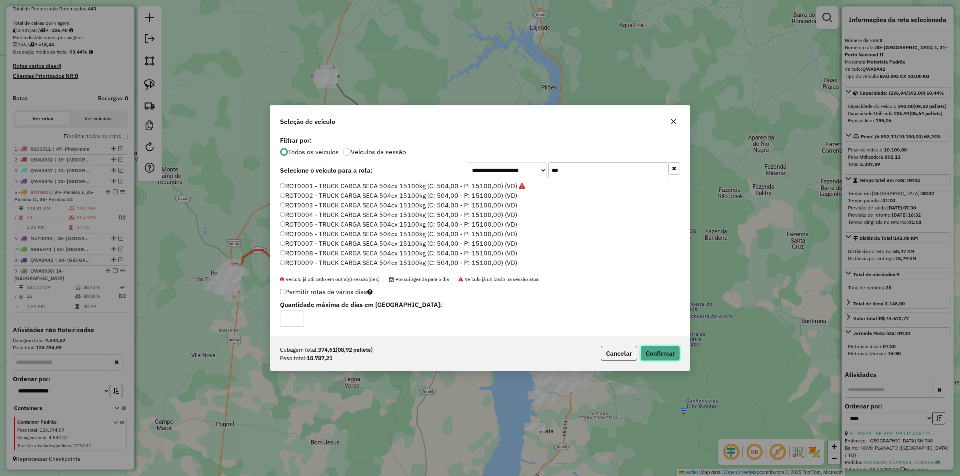
click at [657, 350] on button "Confirmar" at bounding box center [661, 353] width 40 height 15
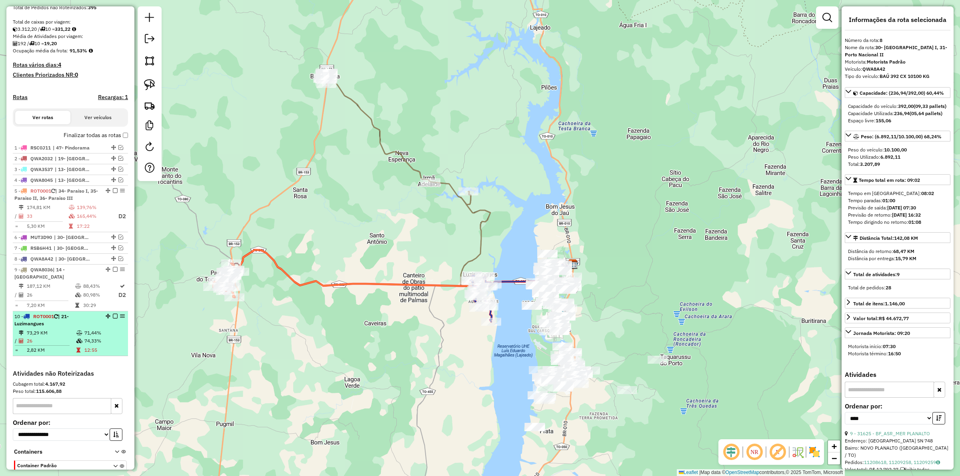
scroll to position [201, 0]
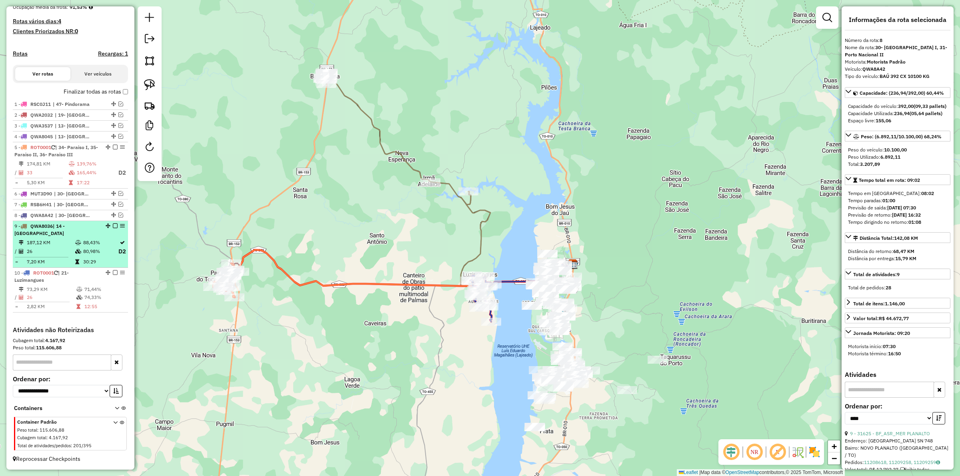
click at [113, 228] on em at bounding box center [115, 226] width 5 height 5
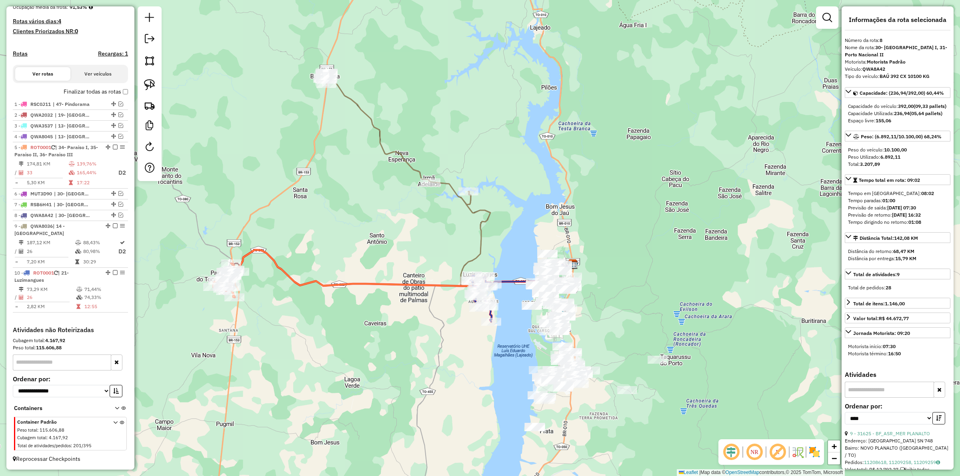
scroll to position [172, 0]
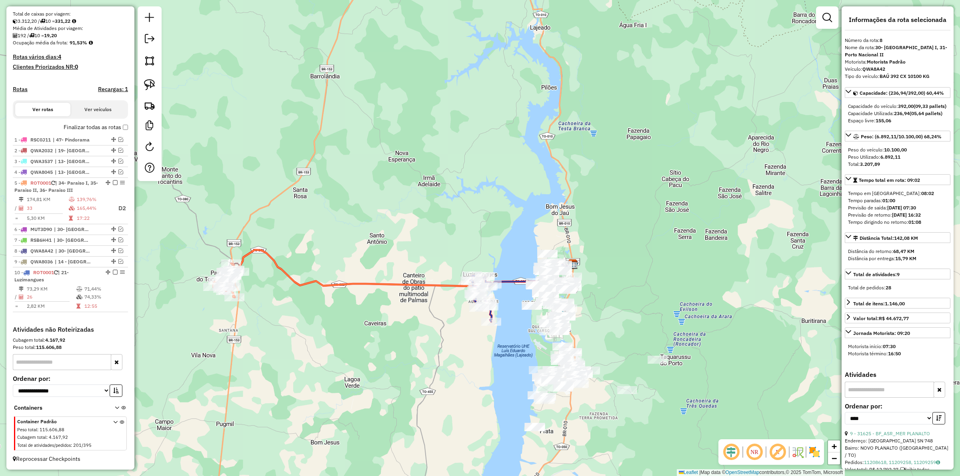
drag, startPoint x: 380, startPoint y: 244, endPoint x: 414, endPoint y: 228, distance: 37.8
click at [412, 227] on div "Janela de atendimento Grade de atendimento Capacidade Transportadoras Veículos …" at bounding box center [480, 238] width 960 height 476
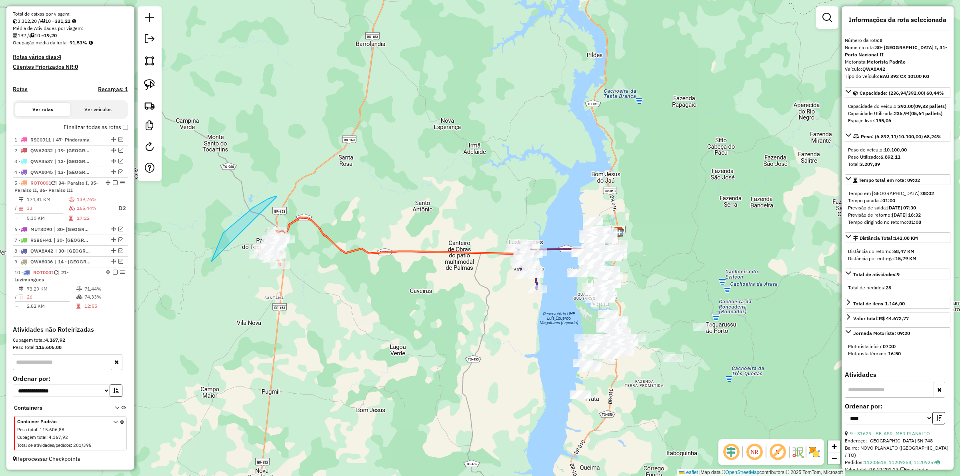
drag, startPoint x: 223, startPoint y: 233, endPoint x: 370, endPoint y: 217, distance: 148.1
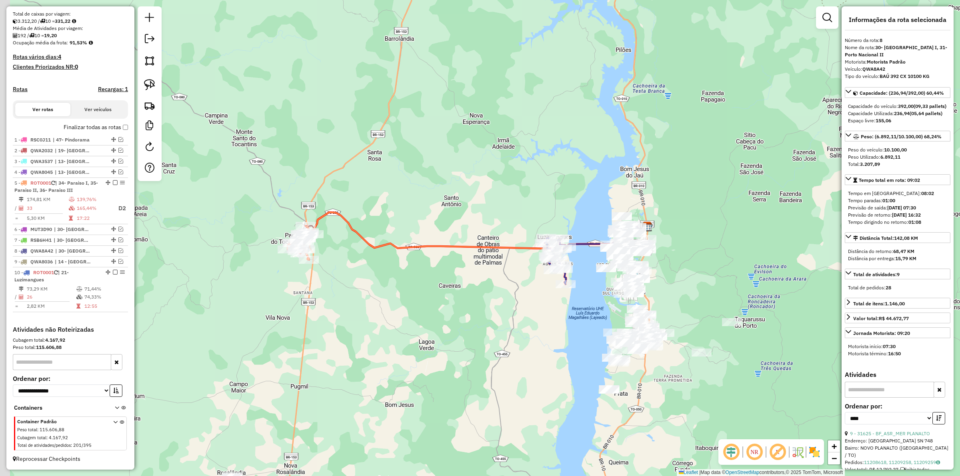
drag, startPoint x: 422, startPoint y: 198, endPoint x: 443, endPoint y: 204, distance: 21.8
click at [429, 197] on div "Janela de atendimento Grade de atendimento Capacidade Transportadoras Veículos …" at bounding box center [480, 238] width 960 height 476
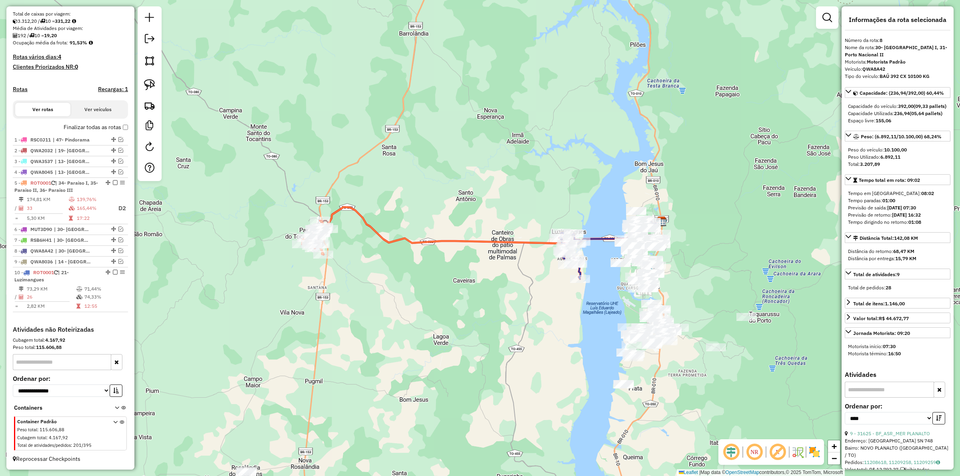
drag, startPoint x: 366, startPoint y: 244, endPoint x: 350, endPoint y: 247, distance: 16.6
click at [375, 244] on div "Janela de atendimento Grade de atendimento Capacidade Transportadoras Veículos …" at bounding box center [480, 238] width 960 height 476
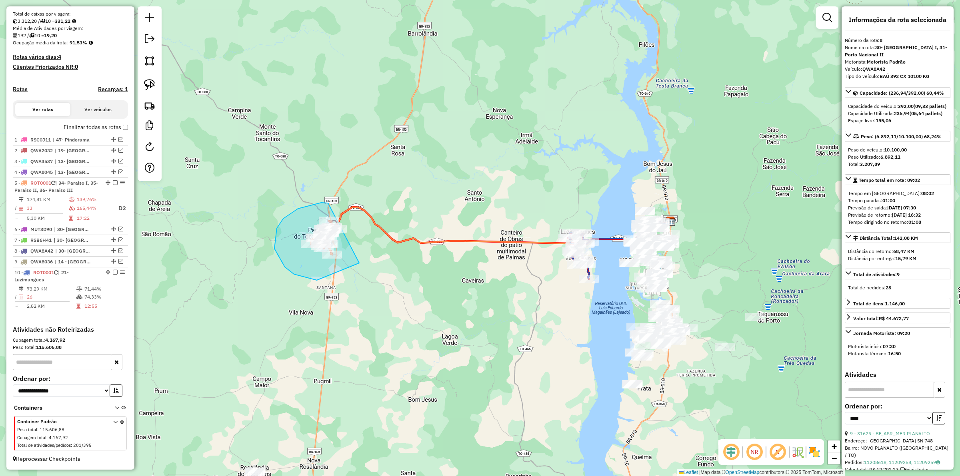
drag, startPoint x: 328, startPoint y: 203, endPoint x: 403, endPoint y: 207, distance: 74.9
click at [380, 229] on icon at bounding box center [503, 225] width 336 height 37
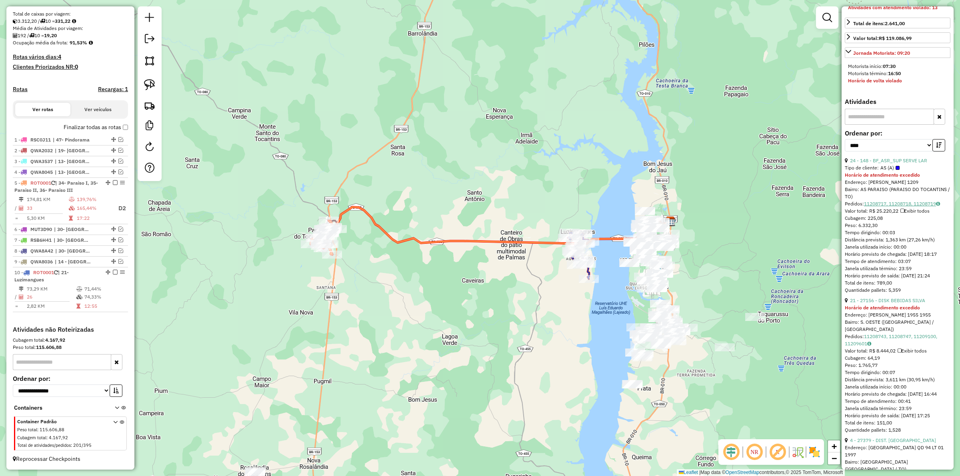
scroll to position [350, 0]
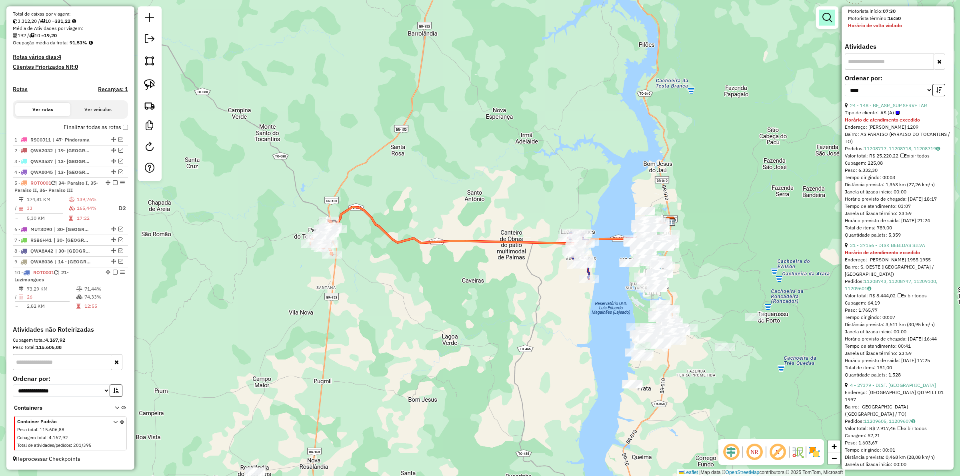
click at [833, 20] on link at bounding box center [827, 18] width 16 height 16
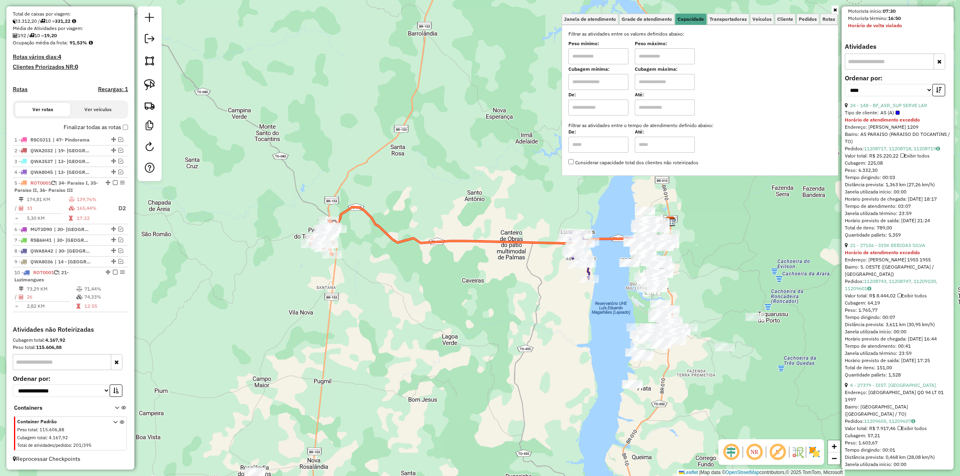
click at [599, 59] on input "text" at bounding box center [599, 56] width 60 height 16
type input "****"
click at [601, 46] on label "Peso mínimo:" at bounding box center [599, 43] width 60 height 7
click at [833, 10] on icon at bounding box center [835, 10] width 4 height 5
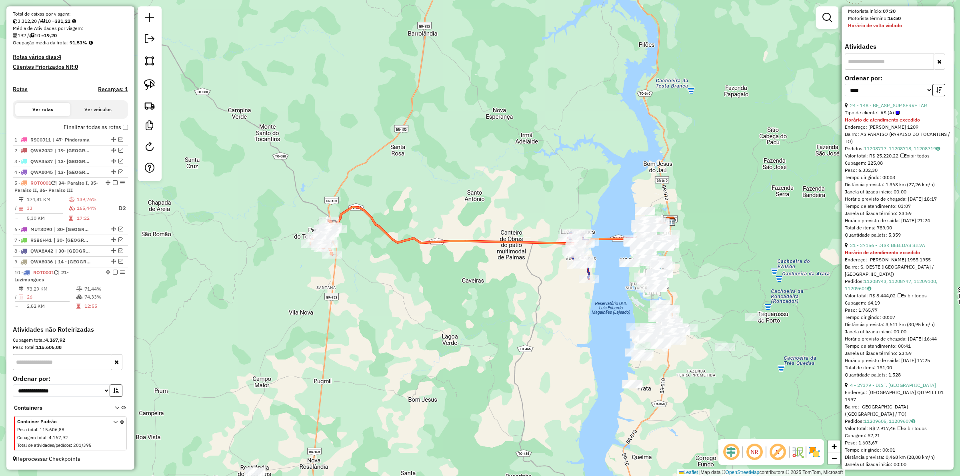
drag, startPoint x: 392, startPoint y: 239, endPoint x: 514, endPoint y: 255, distance: 123.1
click at [392, 238] on icon at bounding box center [503, 225] width 336 height 37
click at [873, 108] on link "24 - 148 - BF_ASR_SUP SERVE LAR" at bounding box center [888, 105] width 77 height 6
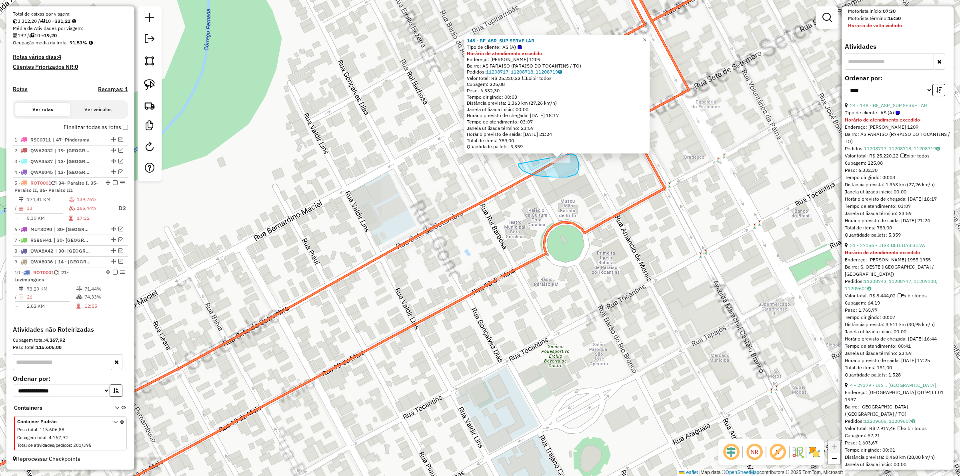
drag, startPoint x: 539, startPoint y: 176, endPoint x: 561, endPoint y: 154, distance: 30.8
click at [561, 154] on div "148 - BF_ASR_SUP SERVE LAR Tipo de cliente: AS (A) Horário de atendimento exced…" at bounding box center [480, 238] width 960 height 476
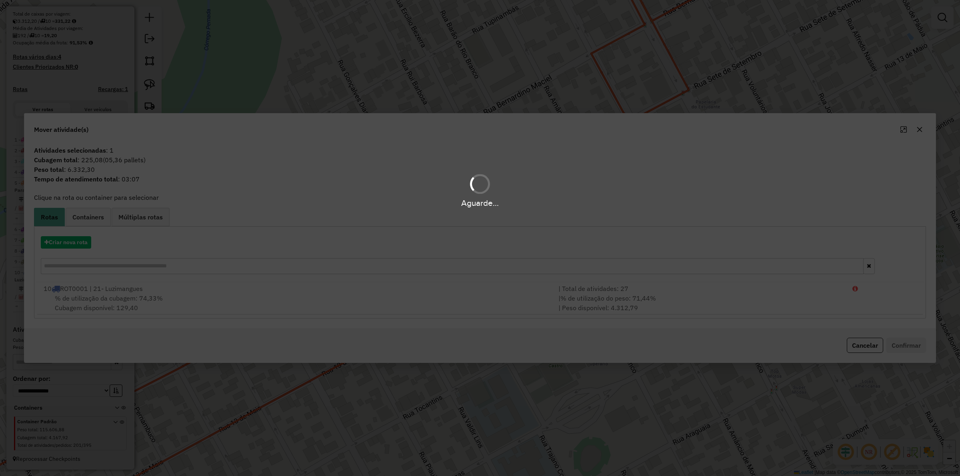
click at [82, 238] on div "Aguarde..." at bounding box center [480, 238] width 960 height 476
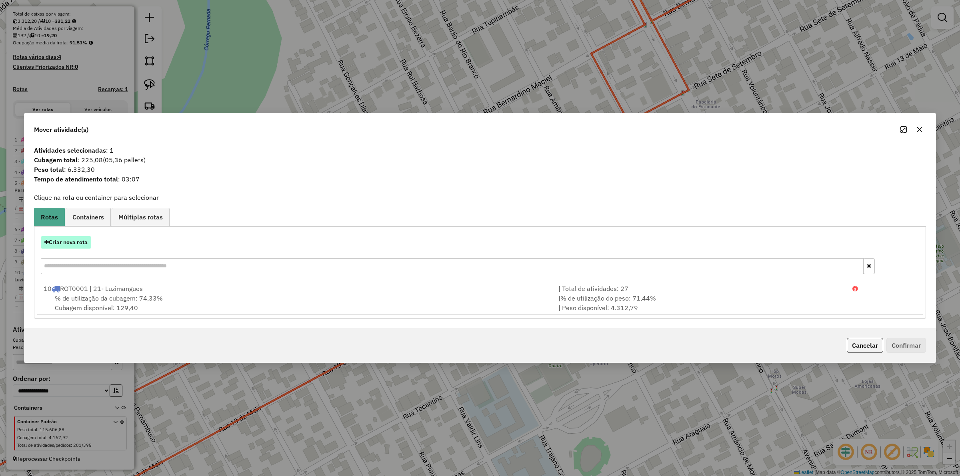
click at [71, 243] on button "Criar nova rota" at bounding box center [66, 242] width 50 height 12
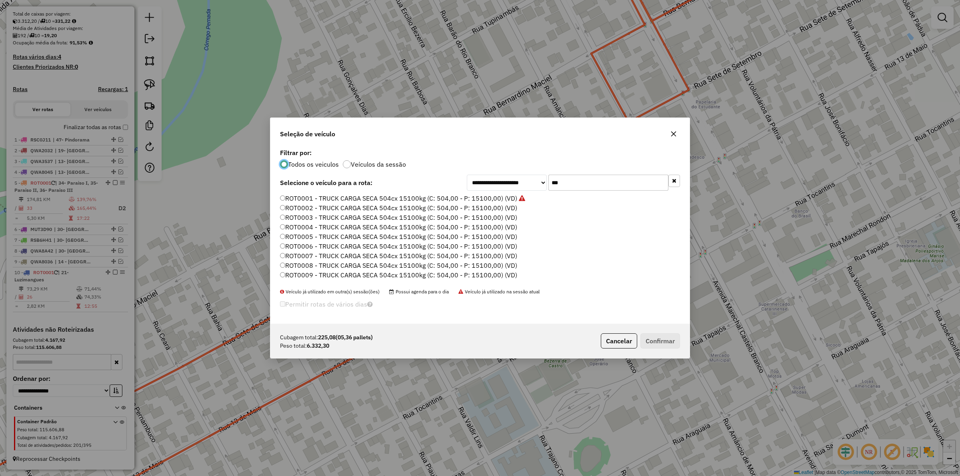
scroll to position [4, 2]
click at [586, 184] on input "***" at bounding box center [609, 183] width 120 height 16
click at [585, 185] on input "***" at bounding box center [609, 183] width 120 height 16
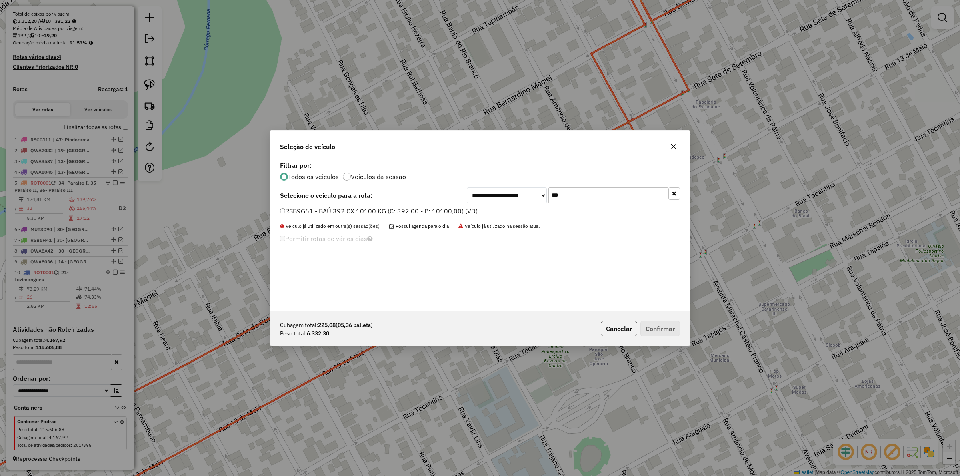
type input "***"
click at [366, 208] on label "RSB9G61 - BAÚ 392 CX 10100 KG (C: 392,00 - P: 10100,00) (VD)" at bounding box center [379, 211] width 198 height 10
click at [652, 330] on button "Confirmar" at bounding box center [661, 328] width 40 height 15
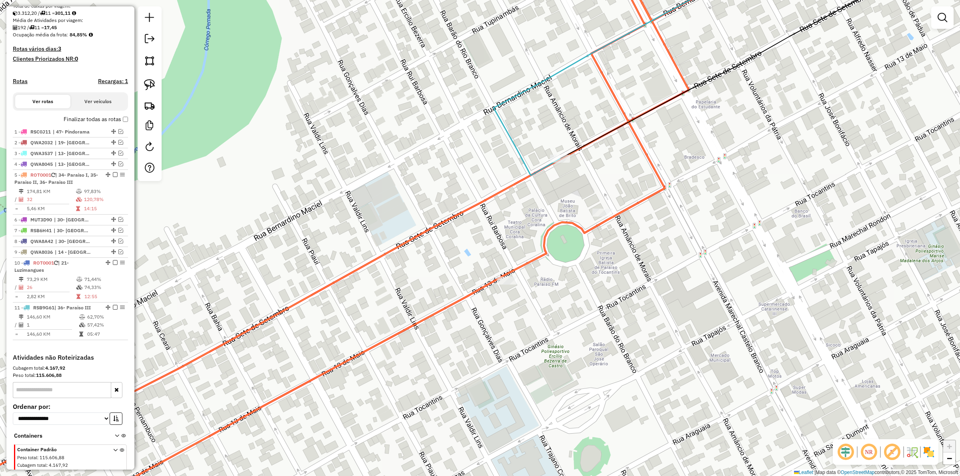
scroll to position [201, 0]
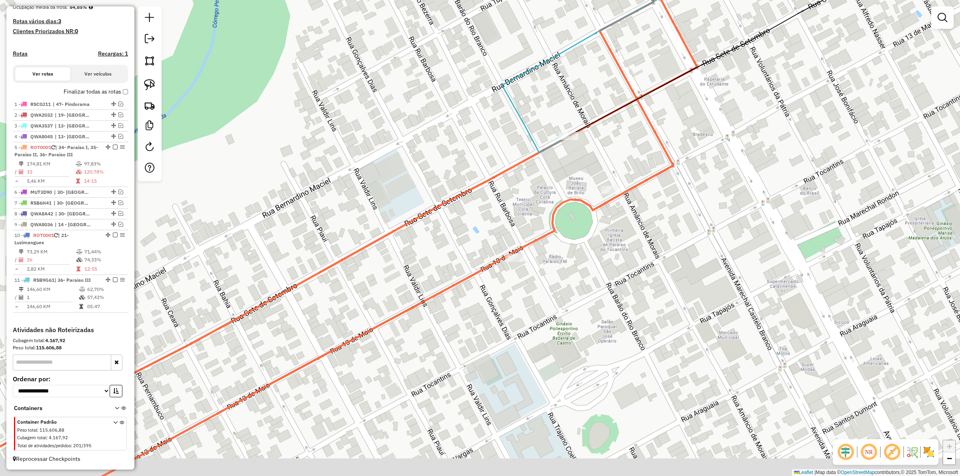
drag, startPoint x: 363, startPoint y: 230, endPoint x: 420, endPoint y: 145, distance: 102.8
click at [417, 146] on div "Janela de atendimento Grade de atendimento Capacidade Transportadoras Veículos …" at bounding box center [480, 238] width 960 height 476
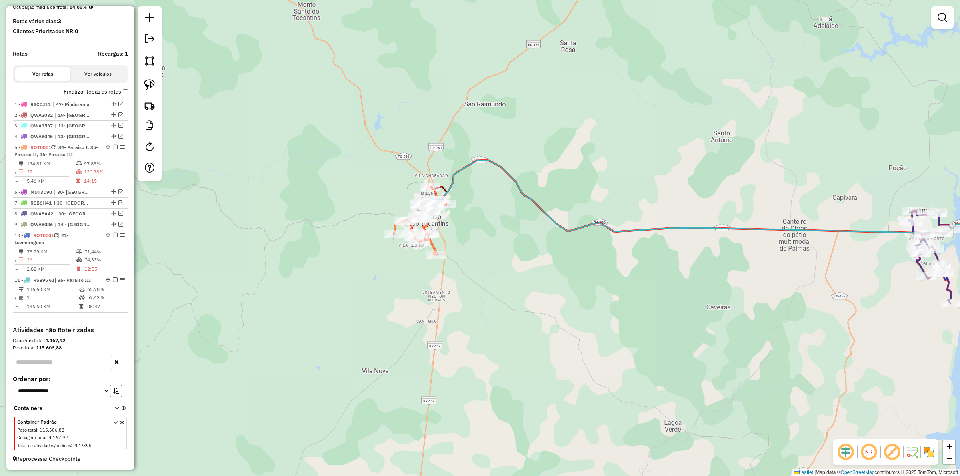
drag, startPoint x: 476, startPoint y: 240, endPoint x: 485, endPoint y: 219, distance: 22.8
click at [489, 220] on div "Janela de atendimento Grade de atendimento Capacidade Transportadoras Veículos …" at bounding box center [480, 238] width 960 height 476
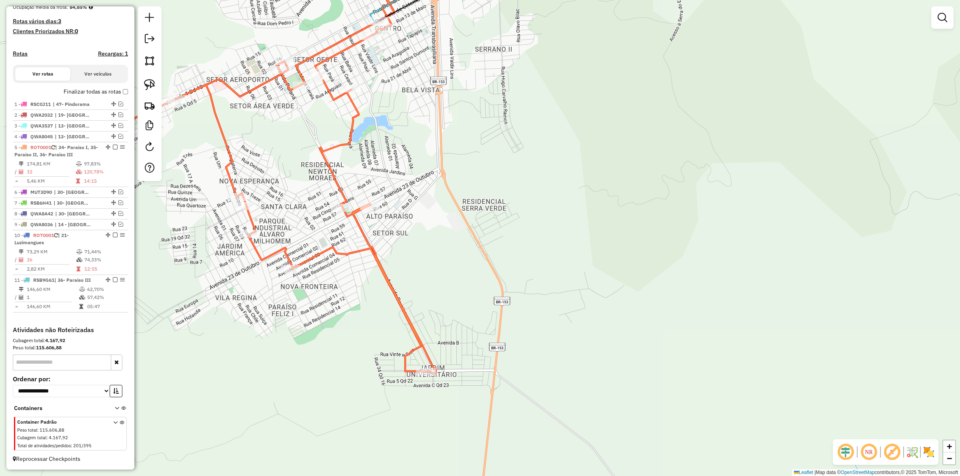
click at [330, 140] on div "Janela de atendimento Grade de atendimento Capacidade Transportadoras Veículos …" at bounding box center [480, 238] width 960 height 476
click at [334, 148] on icon at bounding box center [293, 163] width 415 height 422
select select "*********"
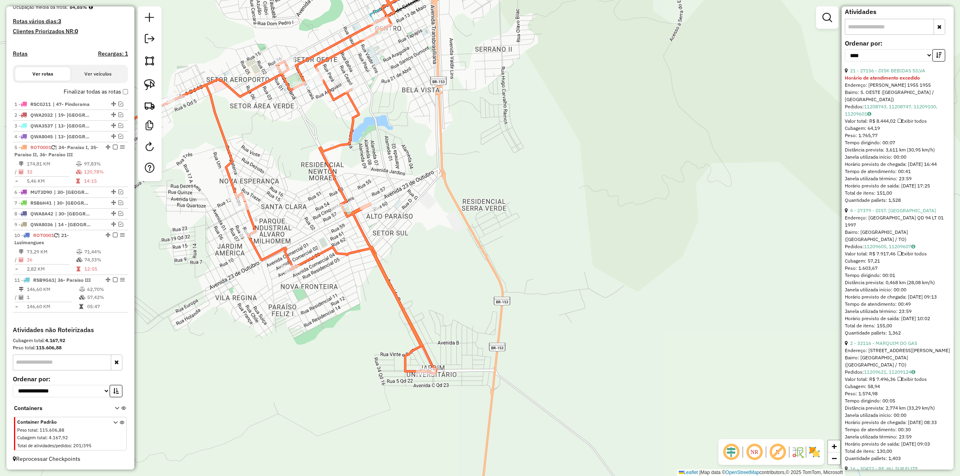
scroll to position [350, 0]
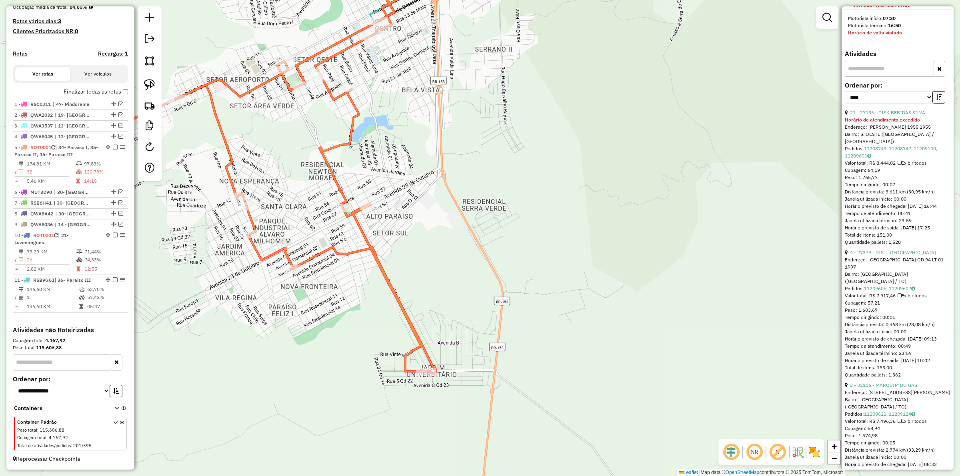
click at [897, 116] on link "21 - 27156 - DISK BEBIDAS SILVA" at bounding box center [887, 113] width 75 height 6
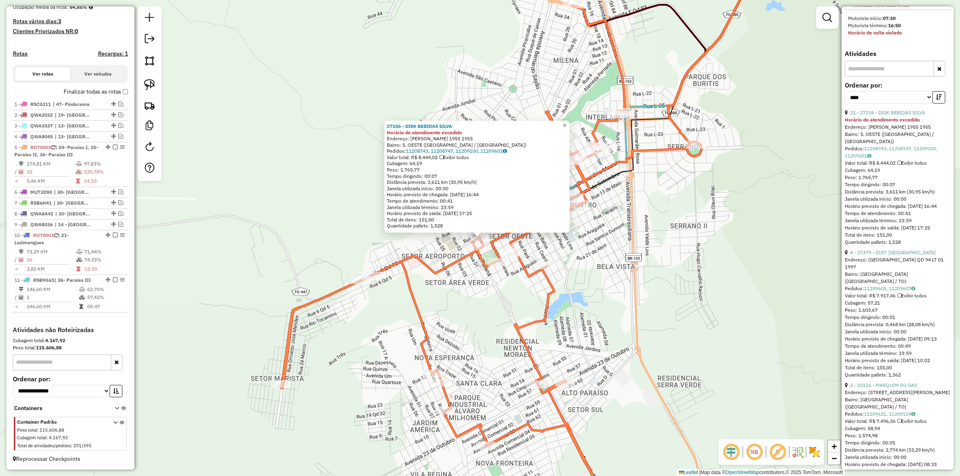
click at [567, 124] on span "×" at bounding box center [565, 125] width 4 height 7
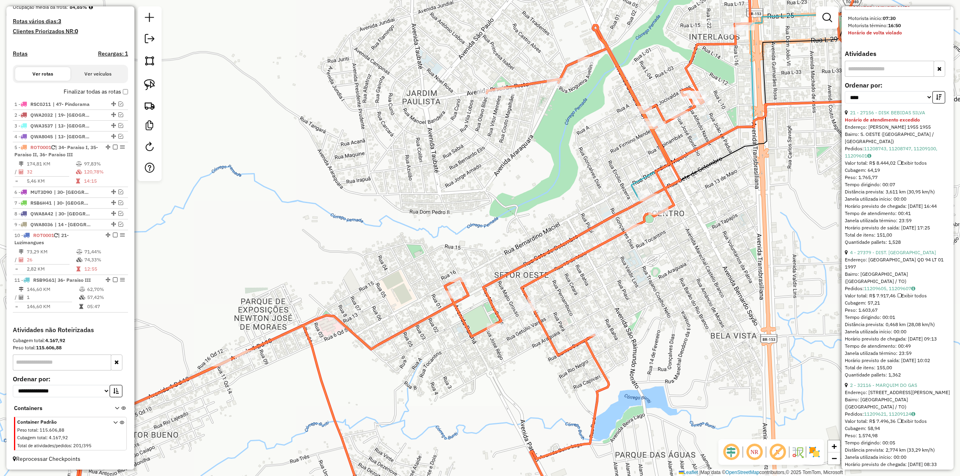
drag, startPoint x: 516, startPoint y: 197, endPoint x: 509, endPoint y: 244, distance: 47.3
click at [509, 243] on div "Janela de atendimento Grade de atendimento Capacidade Transportadoras Veículos …" at bounding box center [480, 238] width 960 height 476
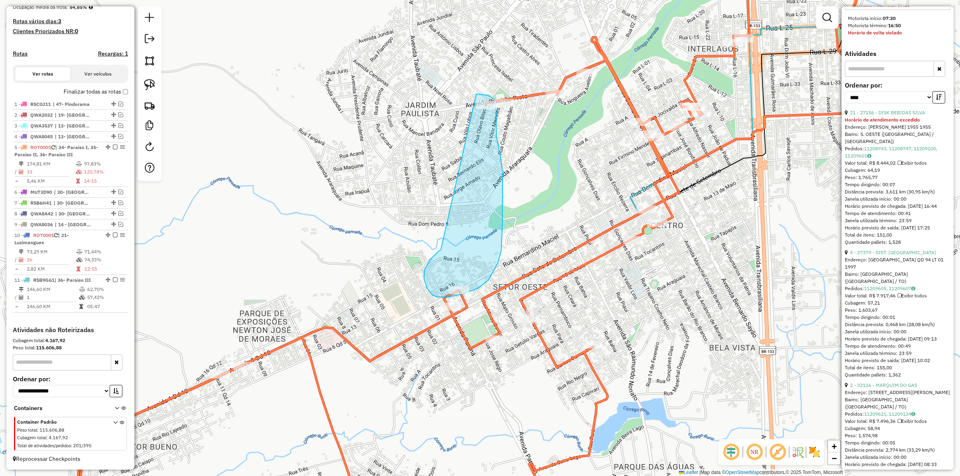
drag, startPoint x: 430, startPoint y: 260, endPoint x: 433, endPoint y: 110, distance: 150.1
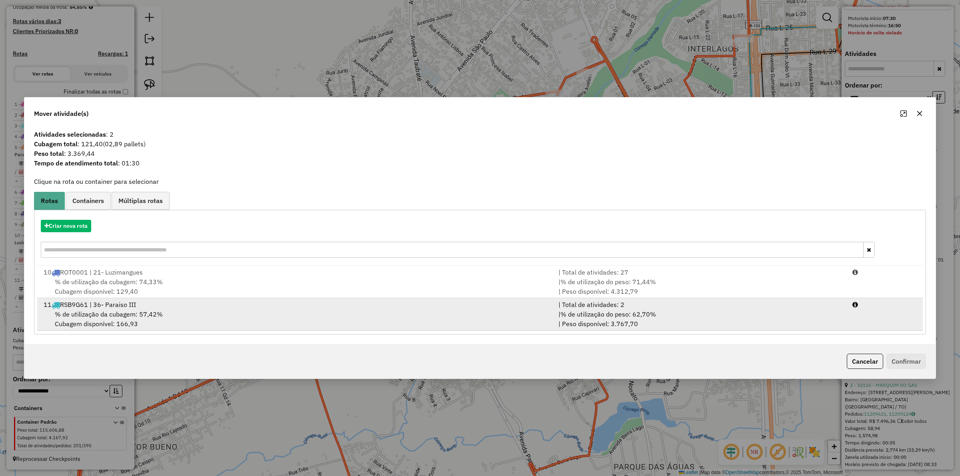
click at [629, 318] on span "% de utilização do peso: 62,70%" at bounding box center [609, 314] width 96 height 8
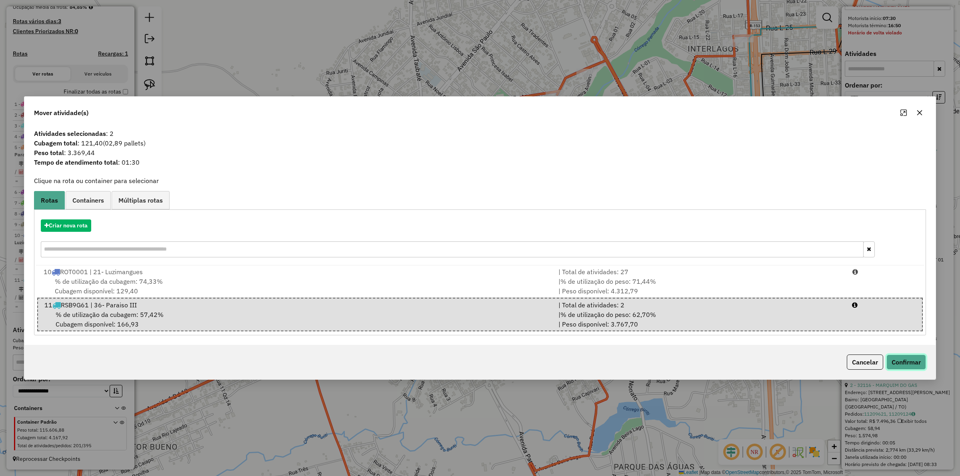
click at [899, 359] on button "Confirmar" at bounding box center [907, 362] width 40 height 15
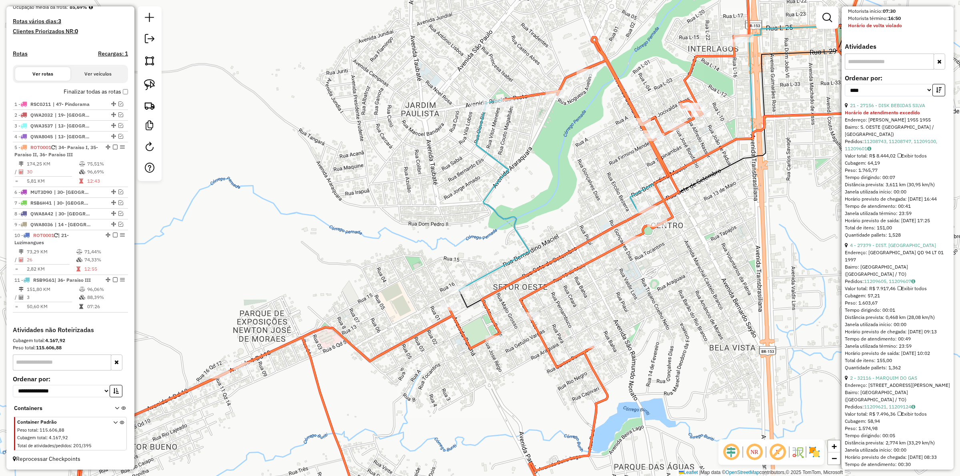
scroll to position [343, 0]
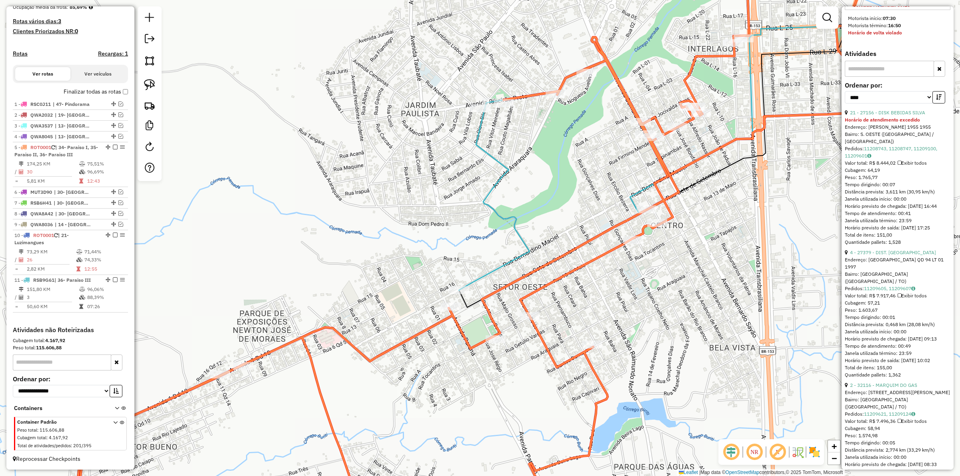
click at [463, 234] on div "Janela de atendimento Grade de atendimento Capacidade Transportadoras Veículos …" at bounding box center [480, 238] width 960 height 476
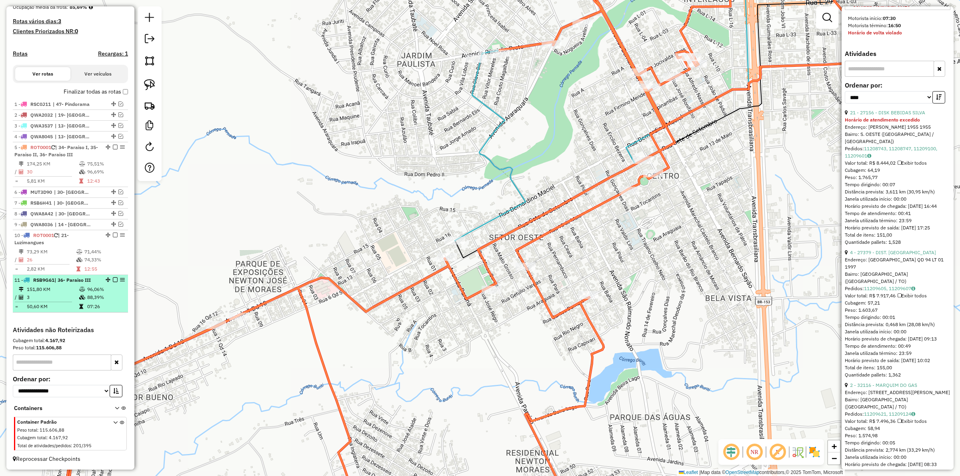
click at [113, 279] on em at bounding box center [115, 280] width 5 height 5
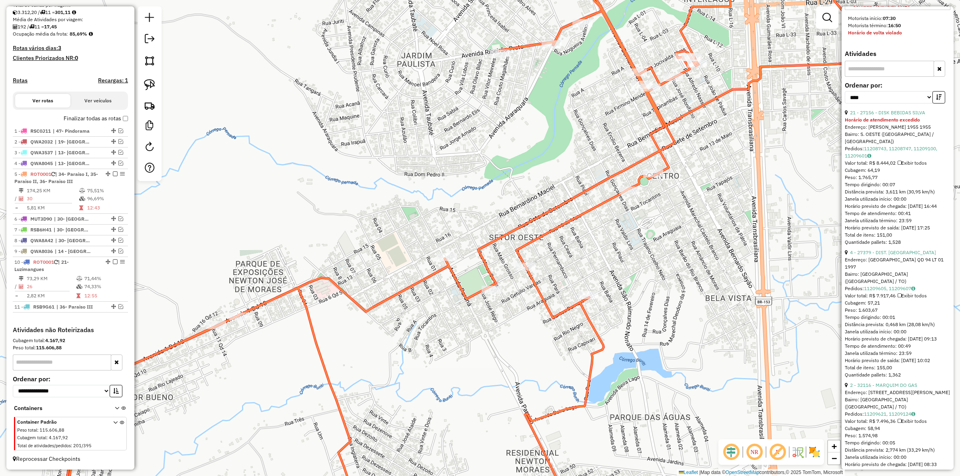
drag, startPoint x: 386, startPoint y: 327, endPoint x: 363, endPoint y: 292, distance: 41.7
click at [363, 293] on div "Janela de atendimento Grade de atendimento Capacidade Transportadoras Veículos …" at bounding box center [480, 238] width 960 height 476
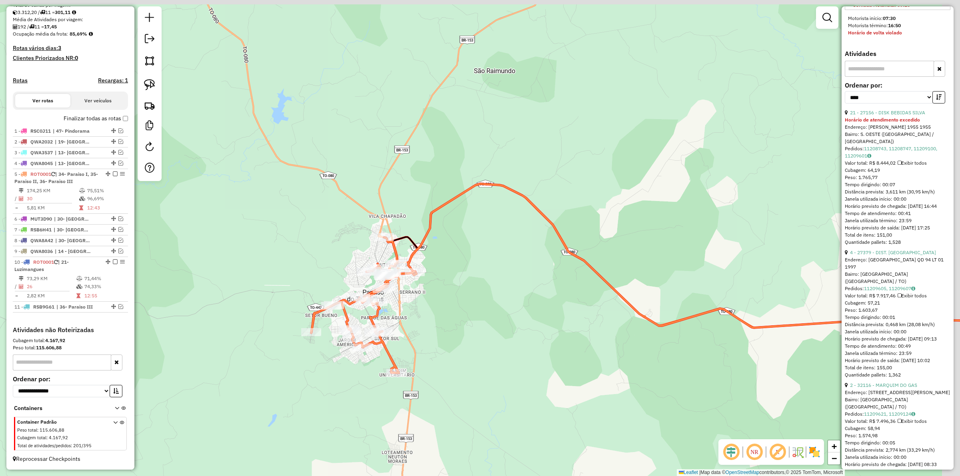
drag, startPoint x: 482, startPoint y: 309, endPoint x: 470, endPoint y: 296, distance: 17.5
click at [474, 313] on div "Janela de atendimento Grade de atendimento Capacidade Transportadoras Veículos …" at bounding box center [480, 238] width 960 height 476
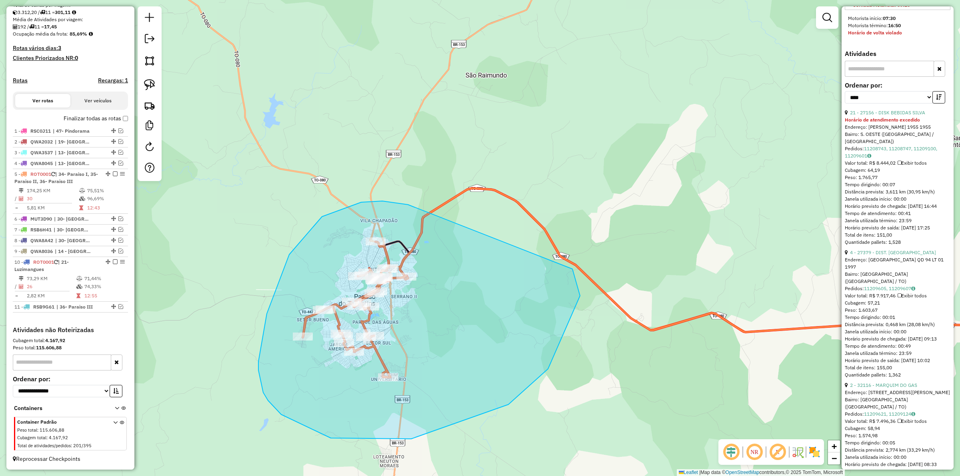
drag, startPoint x: 322, startPoint y: 217, endPoint x: 531, endPoint y: 261, distance: 213.5
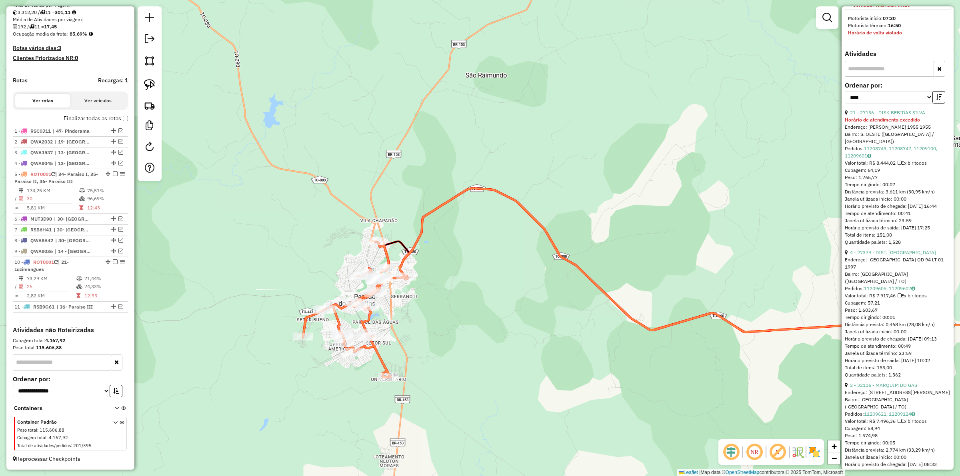
drag, startPoint x: 416, startPoint y: 334, endPoint x: 416, endPoint y: 309, distance: 25.2
click at [436, 304] on div "Janela de atendimento Grade de atendimento Capacidade Transportadoras Veículos …" at bounding box center [480, 238] width 960 height 476
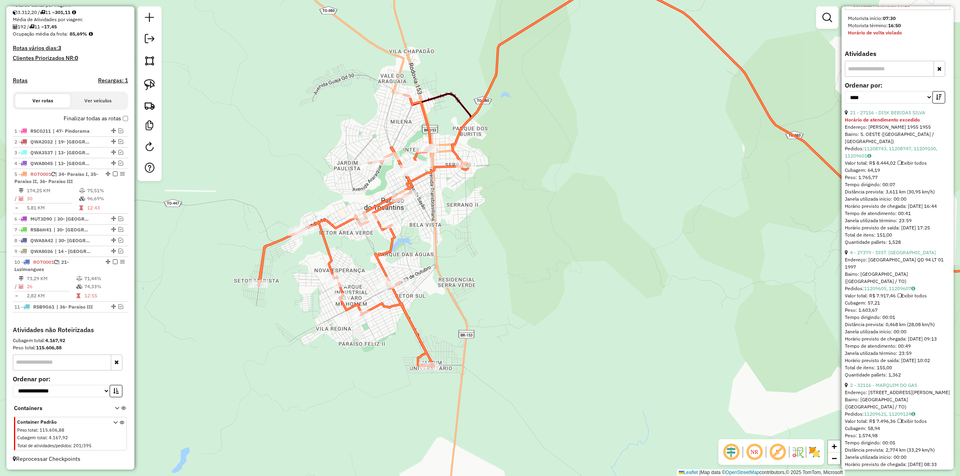
drag, startPoint x: 447, startPoint y: 291, endPoint x: 471, endPoint y: 276, distance: 27.9
click at [470, 276] on div "Janela de atendimento Grade de atendimento Capacidade Transportadoras Veículos …" at bounding box center [480, 238] width 960 height 476
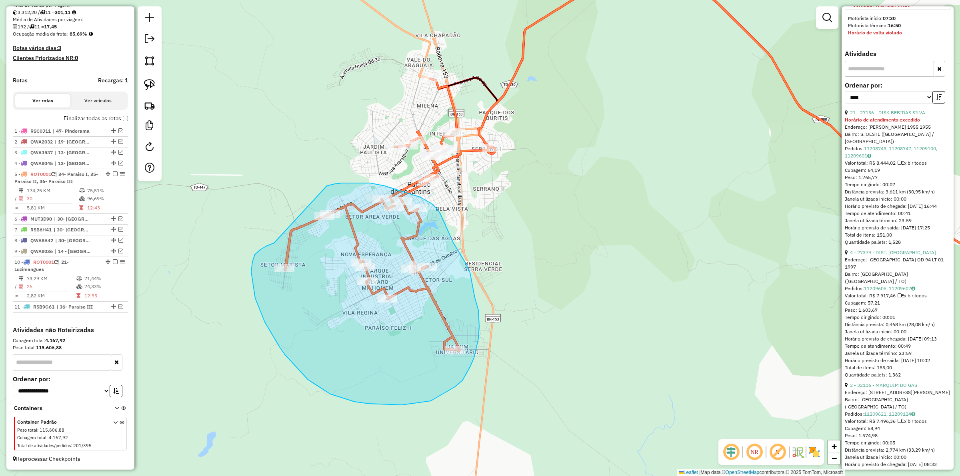
drag, startPoint x: 260, startPoint y: 250, endPoint x: 326, endPoint y: 186, distance: 92.2
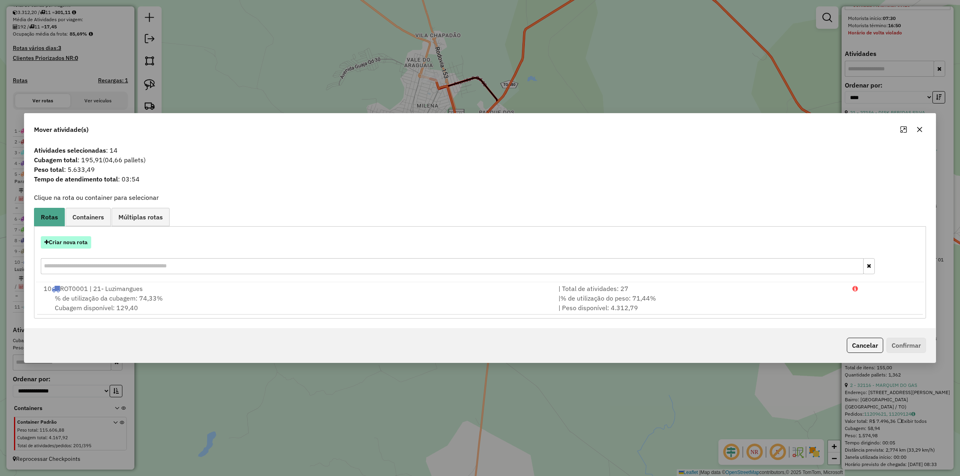
click at [72, 242] on button "Criar nova rota" at bounding box center [66, 242] width 50 height 12
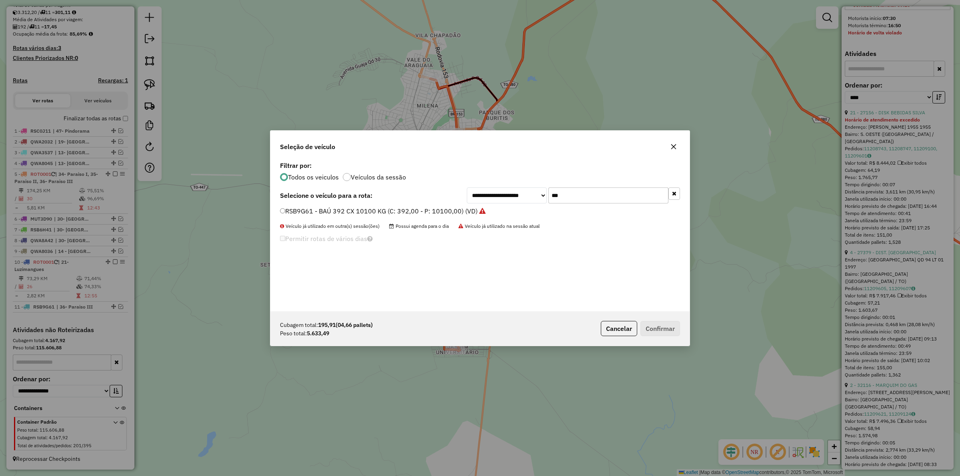
scroll to position [4, 2]
click at [579, 194] on input "***" at bounding box center [609, 196] width 120 height 16
type input "****"
click at [413, 213] on label "QWA3526 - TOCO BAÚ 336CXS 7800 KG (C: 336,00 - P: 7800,00) (VD)" at bounding box center [386, 211] width 212 height 10
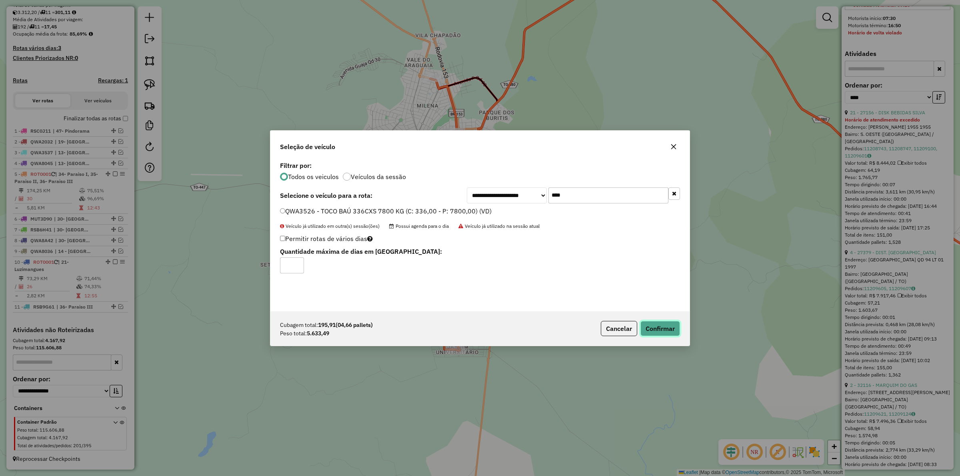
click at [656, 330] on button "Confirmar" at bounding box center [661, 328] width 40 height 15
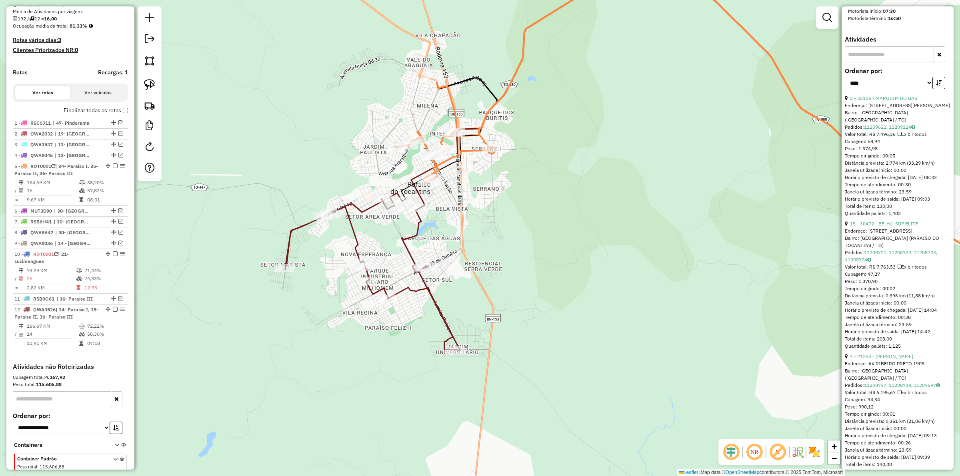
scroll to position [335, 0]
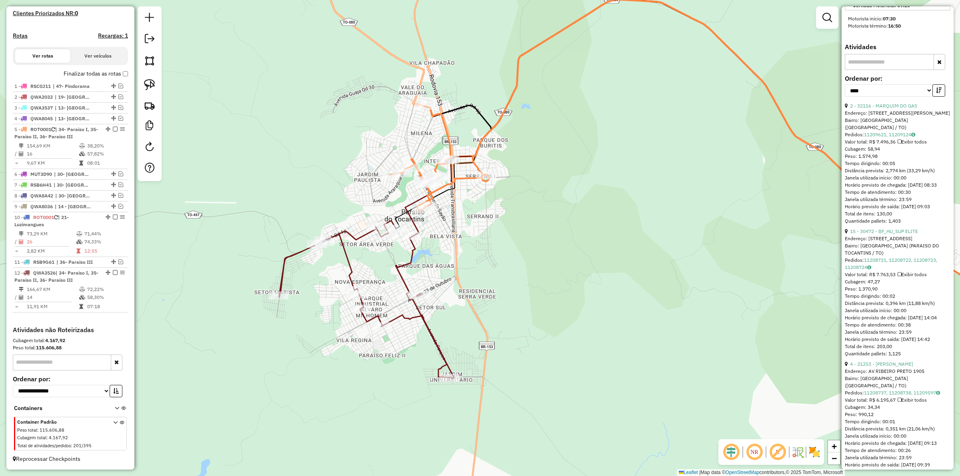
drag, startPoint x: 563, startPoint y: 244, endPoint x: 541, endPoint y: 250, distance: 23.6
click at [561, 260] on div "Janela de atendimento Grade de atendimento Capacidade Transportadoras Veículos …" at bounding box center [480, 238] width 960 height 476
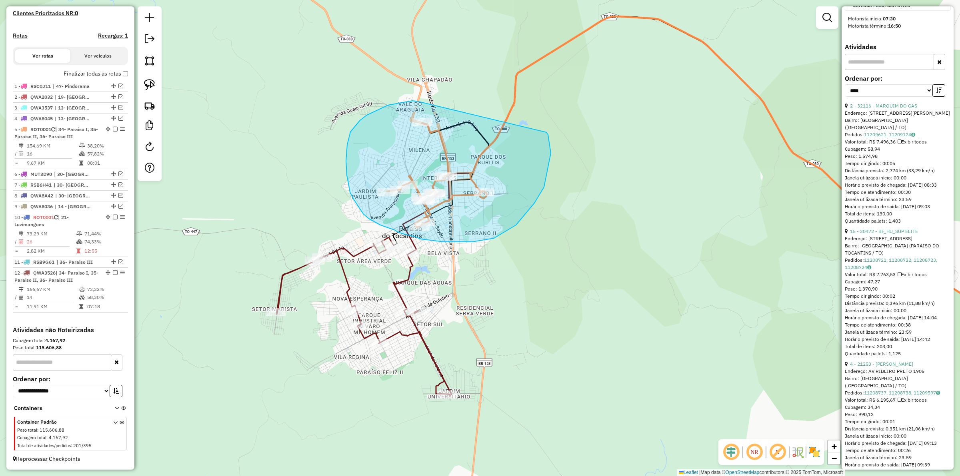
drag, startPoint x: 394, startPoint y: 104, endPoint x: 547, endPoint y: 132, distance: 155.1
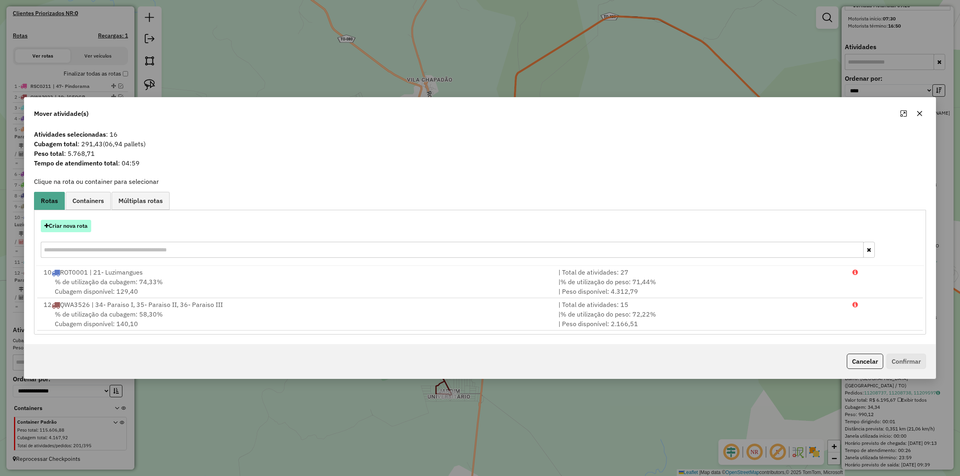
click at [61, 224] on button "Criar nova rota" at bounding box center [66, 226] width 50 height 12
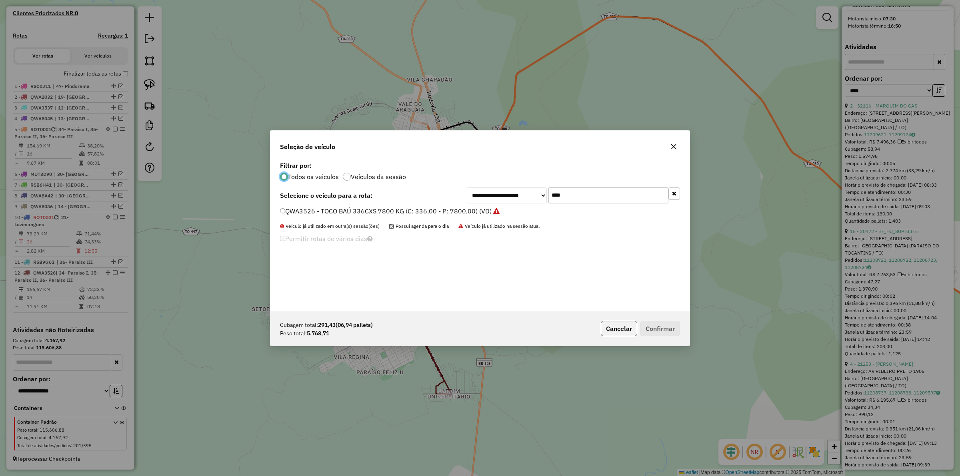
scroll to position [4, 2]
click at [578, 199] on input "****" at bounding box center [609, 196] width 120 height 16
type input "****"
drag, startPoint x: 466, startPoint y: 215, endPoint x: 499, endPoint y: 219, distance: 33.0
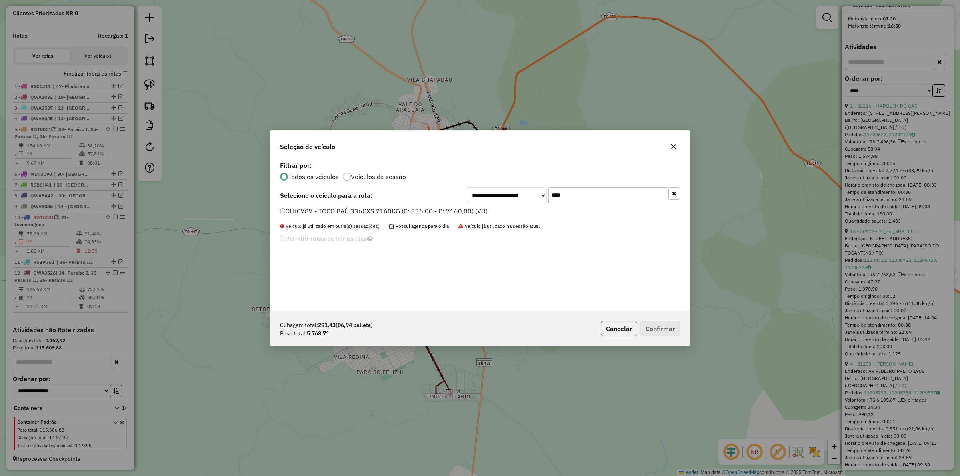
click at [464, 213] on label "OLK0787 - TOCO BAÚ 336CXS 7160KG (C: 336,00 - P: 7160,00) (VD)" at bounding box center [384, 211] width 208 height 10
click at [661, 327] on button "Confirmar" at bounding box center [661, 328] width 40 height 15
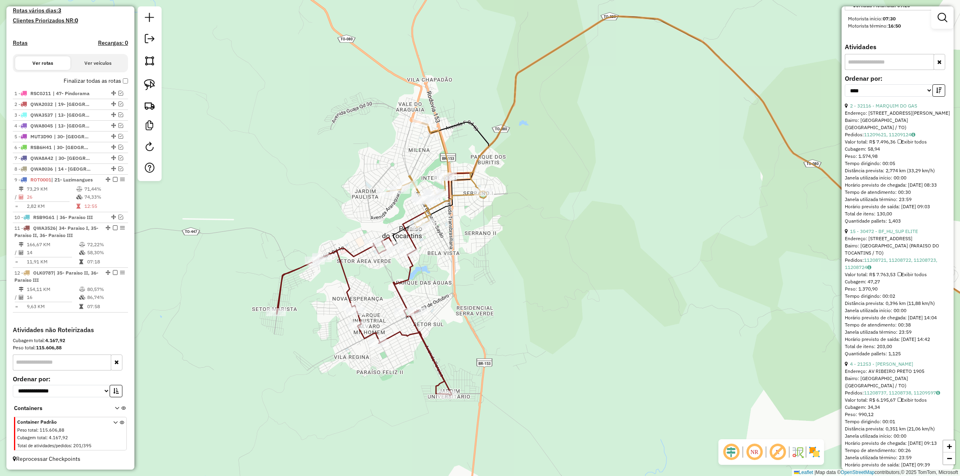
scroll to position [219, 0]
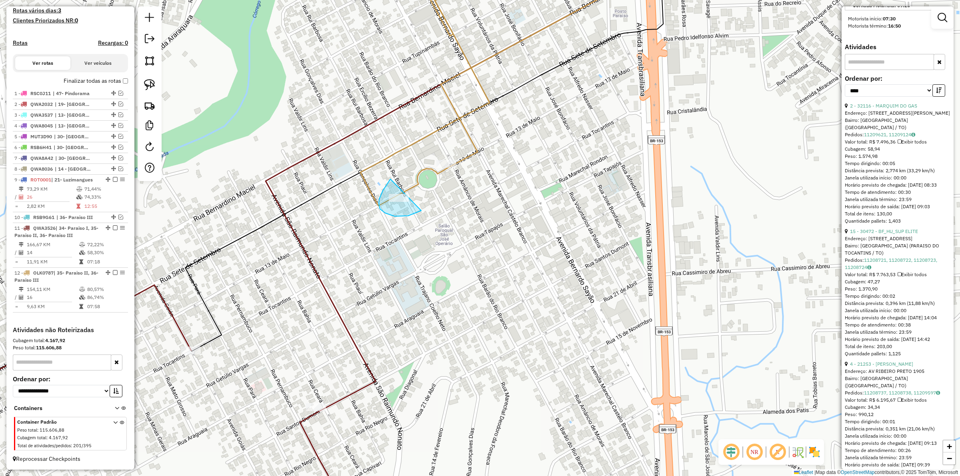
drag, startPoint x: 394, startPoint y: 216, endPoint x: 428, endPoint y: 202, distance: 36.6
drag, startPoint x: 423, startPoint y: 175, endPoint x: 465, endPoint y: 147, distance: 49.9
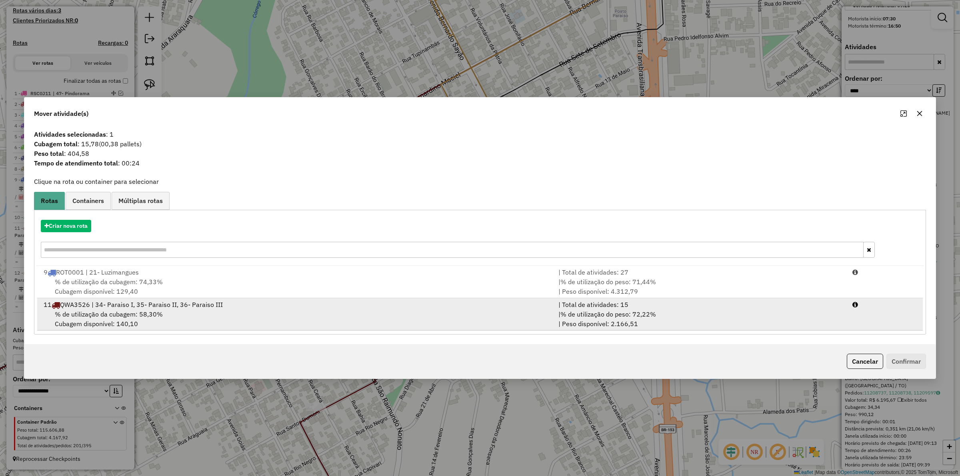
click at [649, 308] on div "| Total de atividades: 15" at bounding box center [701, 305] width 294 height 10
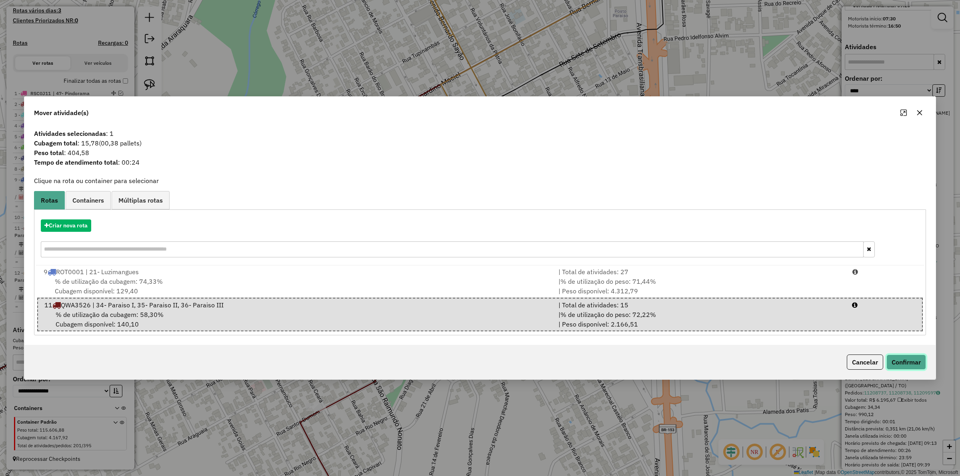
click at [899, 362] on button "Confirmar" at bounding box center [907, 362] width 40 height 15
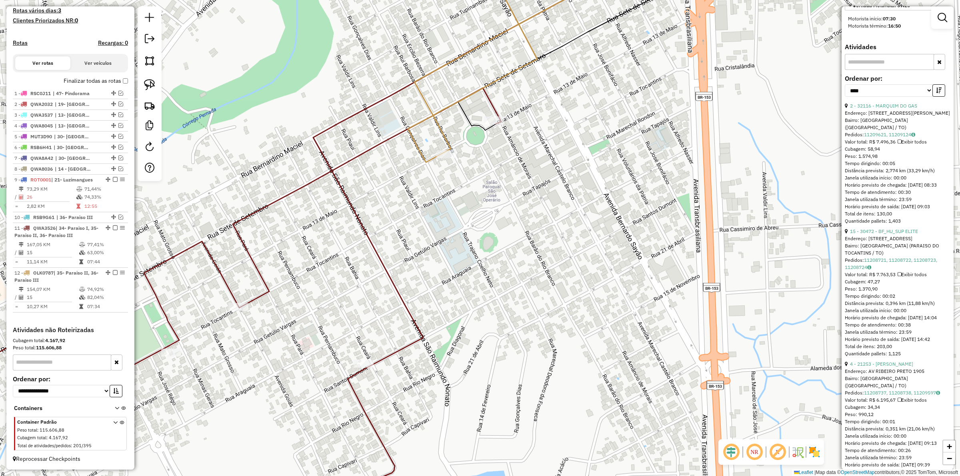
drag, startPoint x: 472, startPoint y: 267, endPoint x: 472, endPoint y: 248, distance: 19.2
click at [493, 248] on div "Janela de atendimento Grade de atendimento Capacidade Transportadoras Veículos …" at bounding box center [480, 238] width 960 height 476
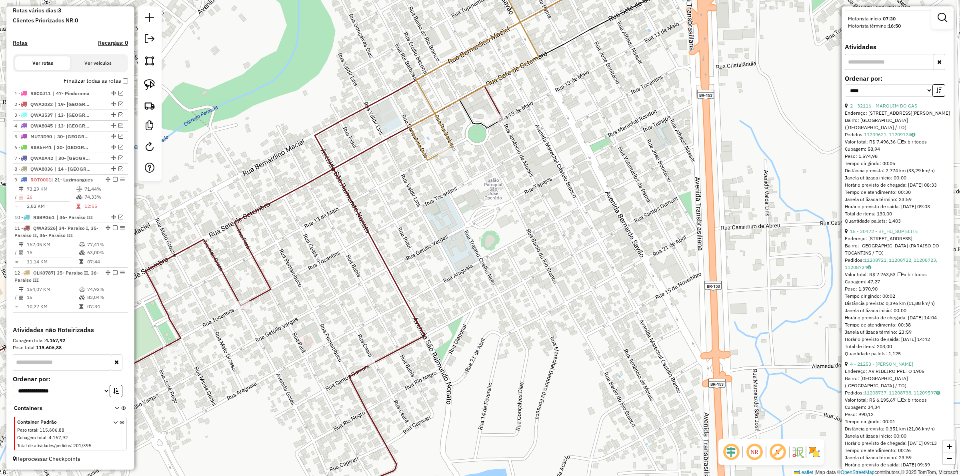
click at [356, 212] on icon at bounding box center [482, 159] width 334 height 414
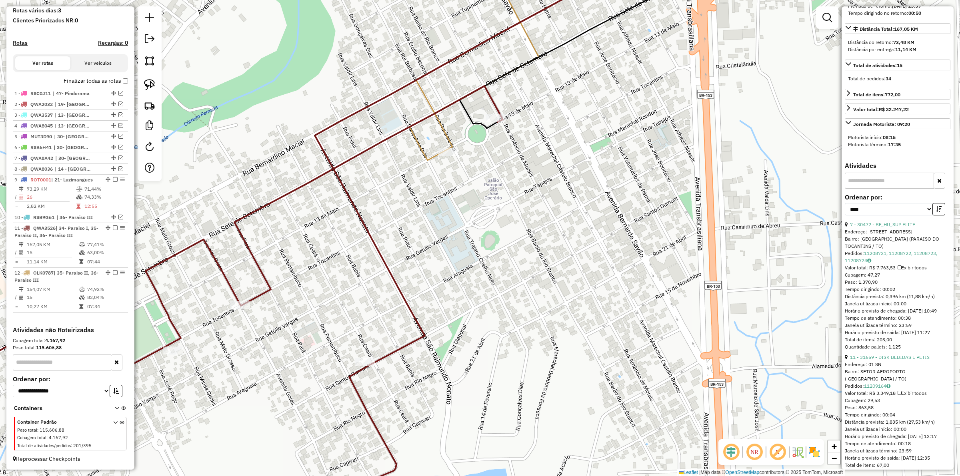
scroll to position [0, 0]
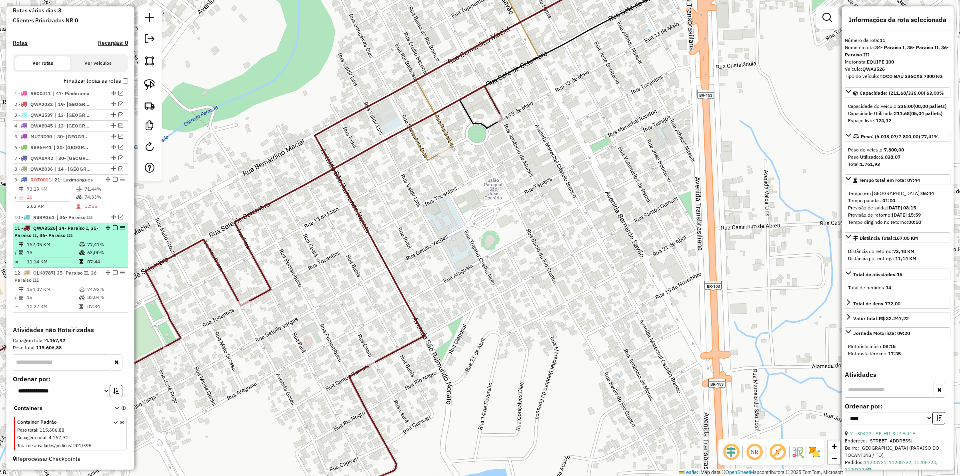
click at [113, 227] on em at bounding box center [115, 228] width 5 height 5
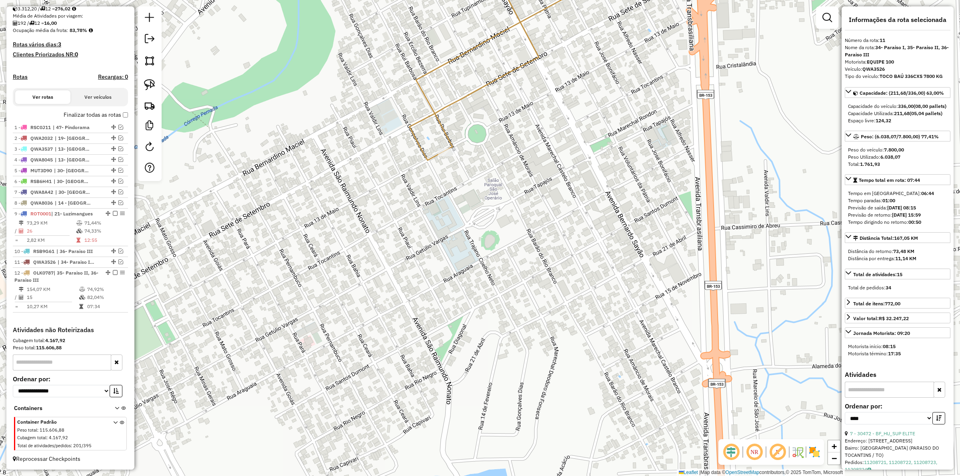
scroll to position [185, 0]
click at [418, 149] on icon at bounding box center [530, 56] width 240 height 208
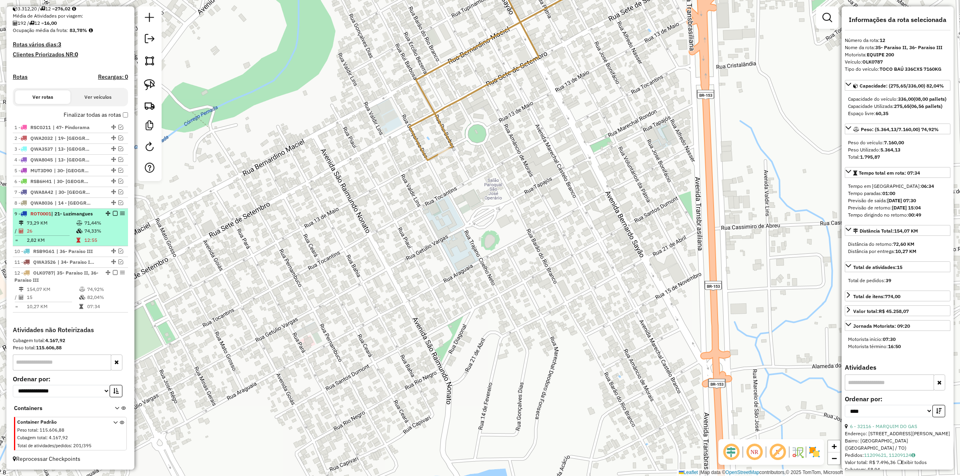
click at [113, 272] on em at bounding box center [115, 272] width 5 height 5
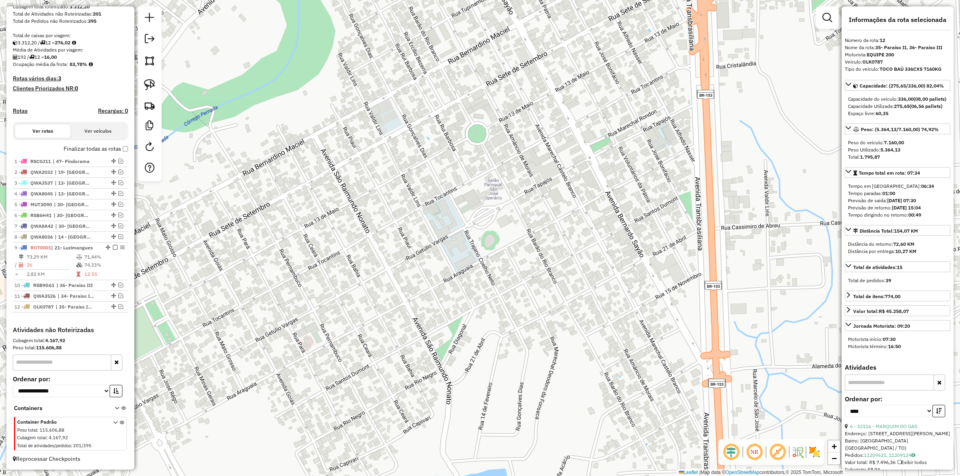
scroll to position [151, 0]
drag, startPoint x: 398, startPoint y: 307, endPoint x: 379, endPoint y: 268, distance: 43.7
click at [394, 270] on div "Janela de atendimento Grade de atendimento Capacidade Transportadoras Veículos …" at bounding box center [480, 238] width 960 height 476
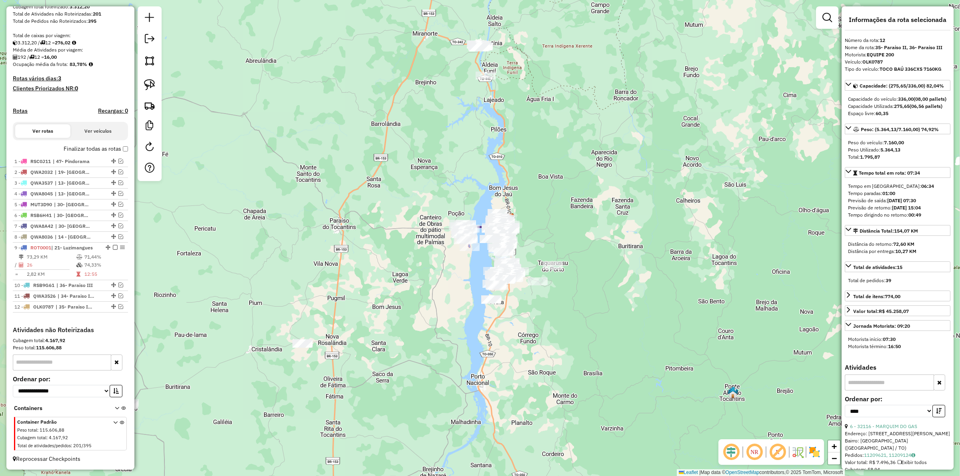
drag, startPoint x: 466, startPoint y: 281, endPoint x: 384, endPoint y: 229, distance: 96.8
click at [384, 229] on div "Janela de atendimento Grade de atendimento Capacidade Transportadoras Veículos …" at bounding box center [480, 238] width 960 height 476
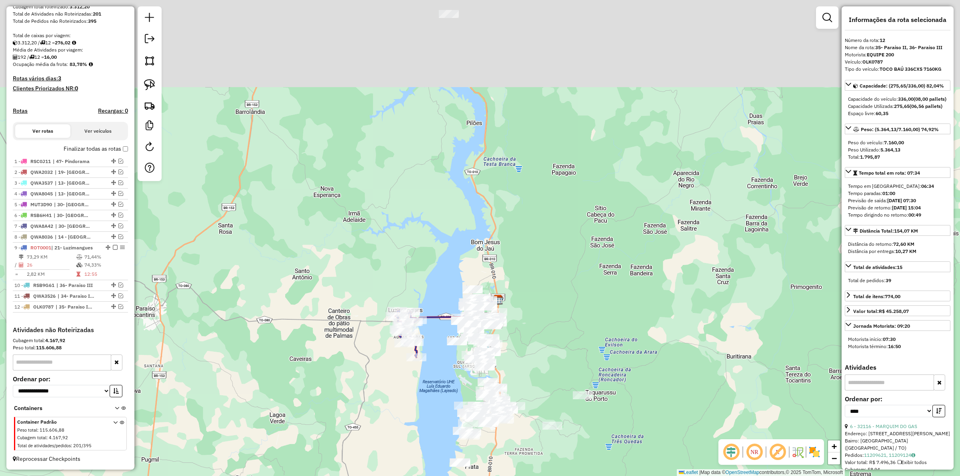
drag, startPoint x: 489, startPoint y: 124, endPoint x: 447, endPoint y: 226, distance: 110.0
click at [444, 237] on div "Janela de atendimento Grade de atendimento Capacidade Transportadoras Veículos …" at bounding box center [480, 238] width 960 height 476
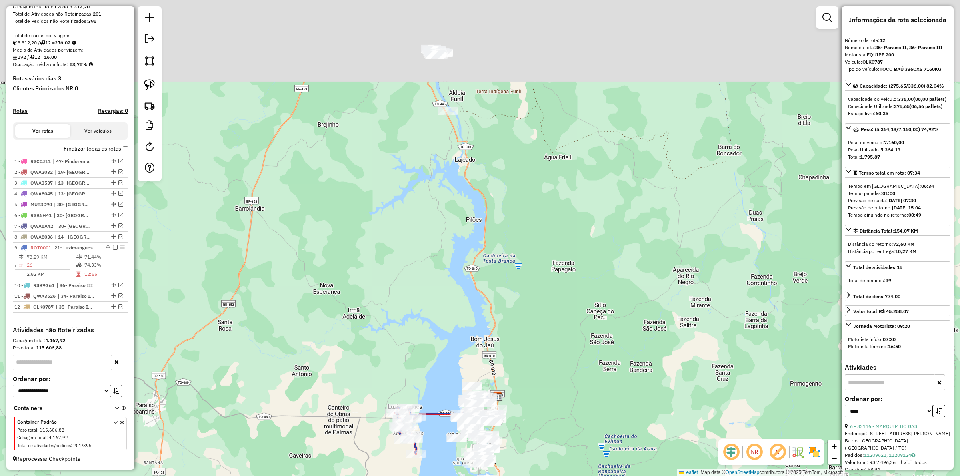
drag, startPoint x: 453, startPoint y: 197, endPoint x: 453, endPoint y: 288, distance: 91.6
click at [453, 288] on div "Janela de atendimento Grade de atendimento Capacidade Transportadoras Veículos …" at bounding box center [480, 238] width 960 height 476
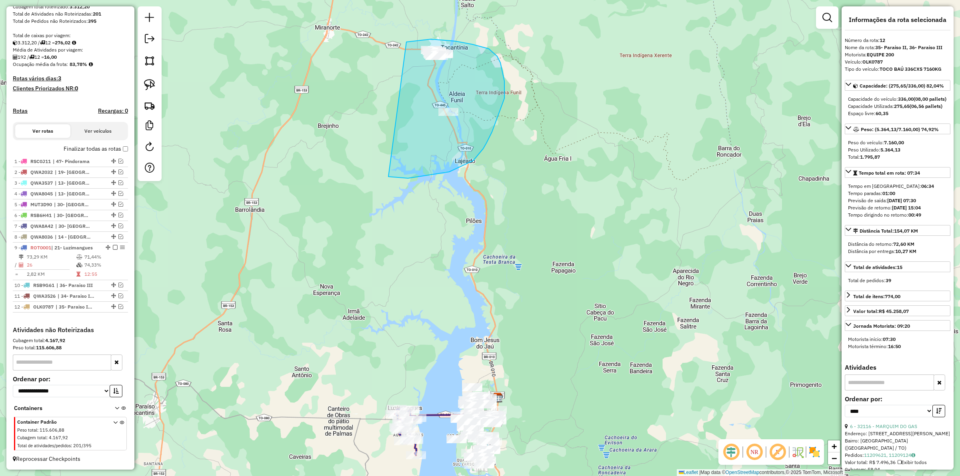
drag, startPoint x: 388, startPoint y: 177, endPoint x: 370, endPoint y: 56, distance: 121.8
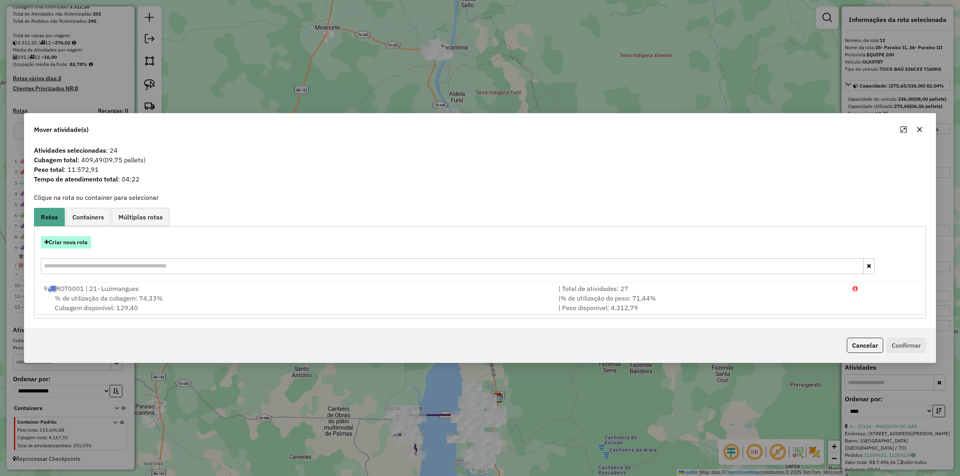
click at [76, 244] on button "Criar nova rota" at bounding box center [66, 242] width 50 height 12
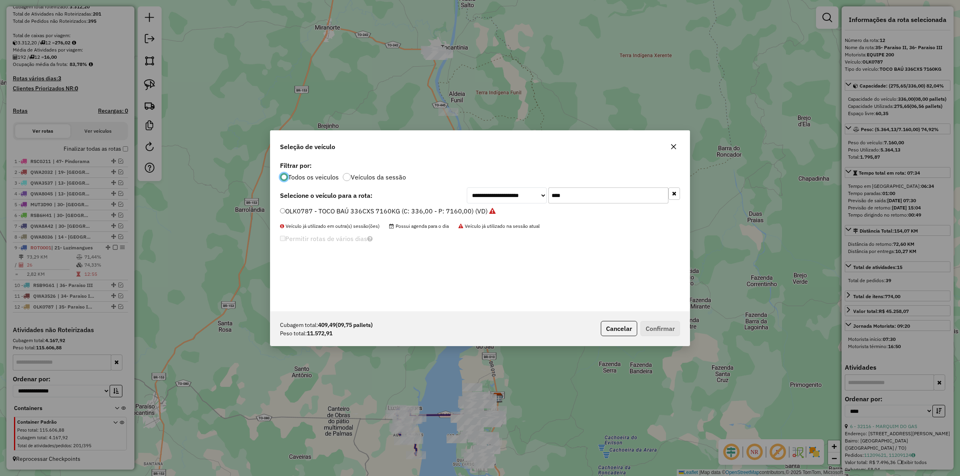
scroll to position [4, 2]
click at [591, 194] on input "****" at bounding box center [609, 196] width 120 height 16
type input "***"
click at [346, 211] on label "QWF1E73 - BAÚ 420 CX 10100 KG (C: 10100,00 - P: 10100,00) (VD)" at bounding box center [383, 211] width 207 height 10
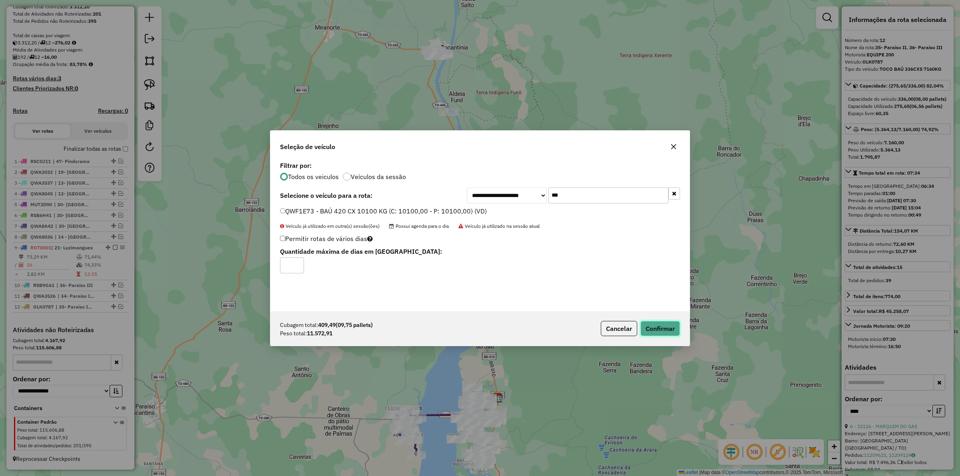
click at [659, 331] on button "Confirmar" at bounding box center [661, 328] width 40 height 15
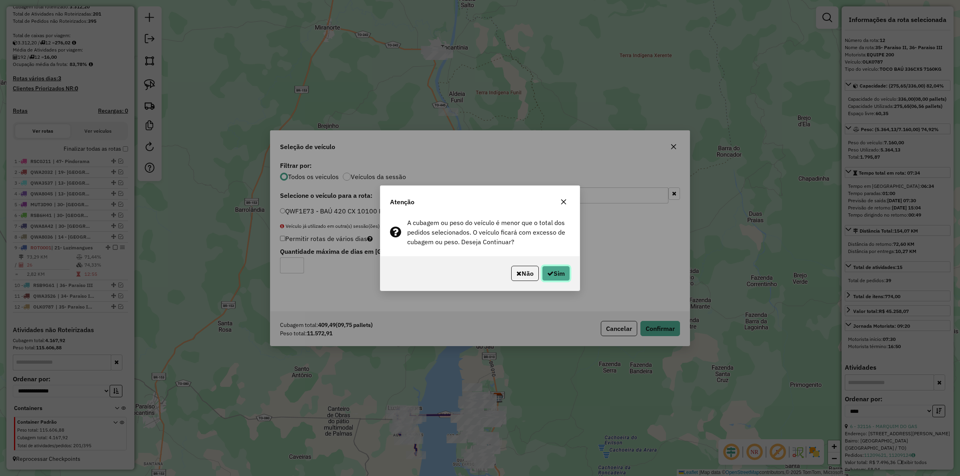
click at [553, 271] on button "Sim" at bounding box center [556, 273] width 28 height 15
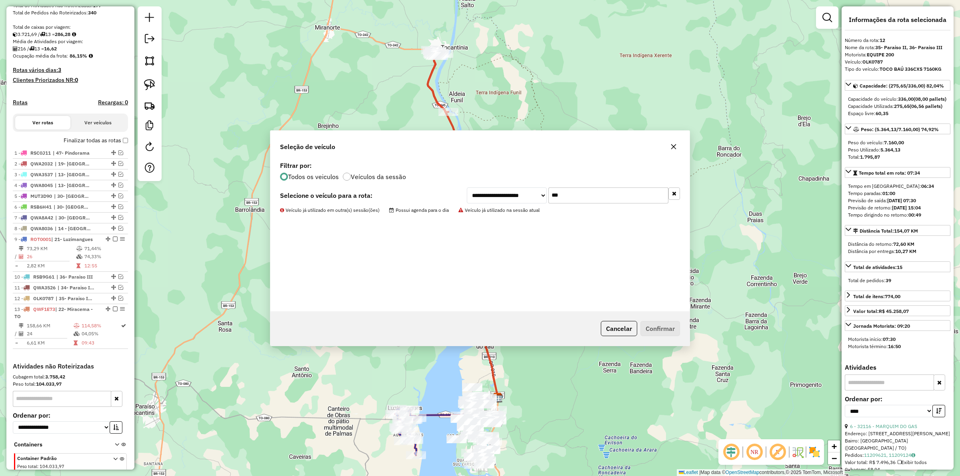
scroll to position [196, 0]
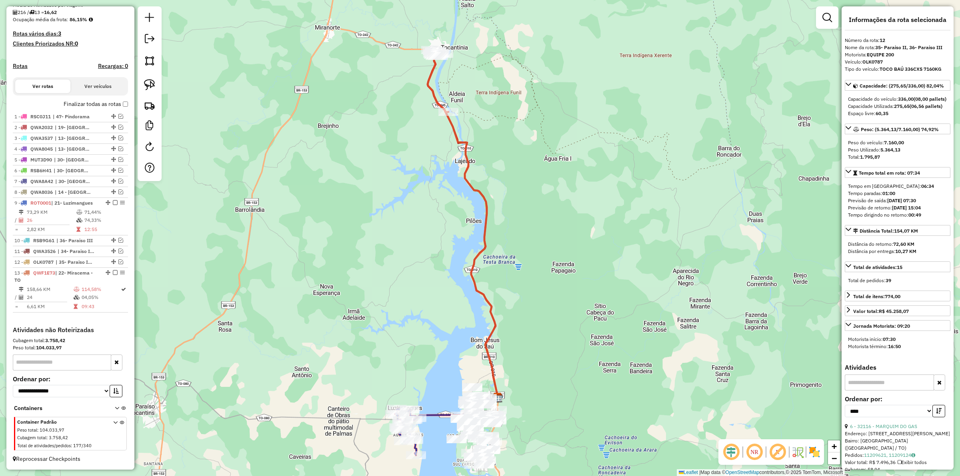
drag, startPoint x: 495, startPoint y: 174, endPoint x: 487, endPoint y: 194, distance: 21.5
click at [497, 199] on div "Janela de atendimento Grade de atendimento Capacidade Transportadoras Veículos …" at bounding box center [480, 238] width 960 height 476
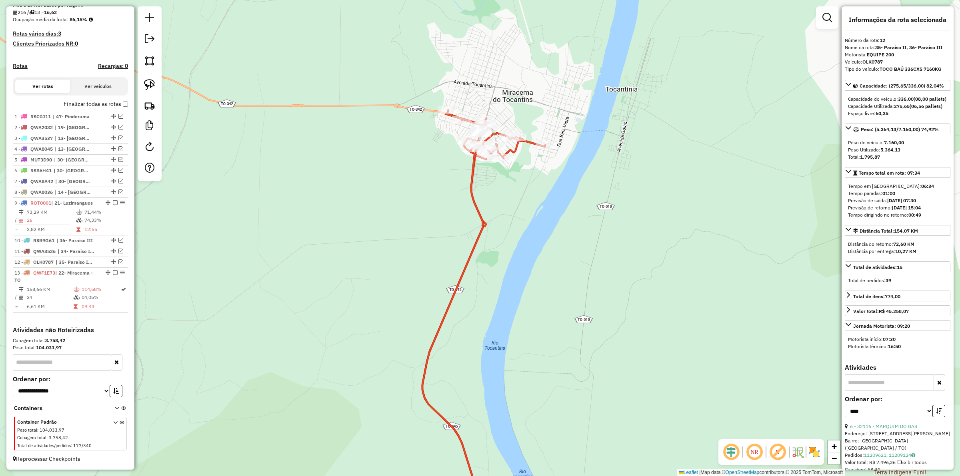
drag, startPoint x: 524, startPoint y: 182, endPoint x: 521, endPoint y: 230, distance: 48.1
click at [524, 230] on div "Janela de atendimento Grade de atendimento Capacidade Transportadoras Veículos …" at bounding box center [480, 238] width 960 height 476
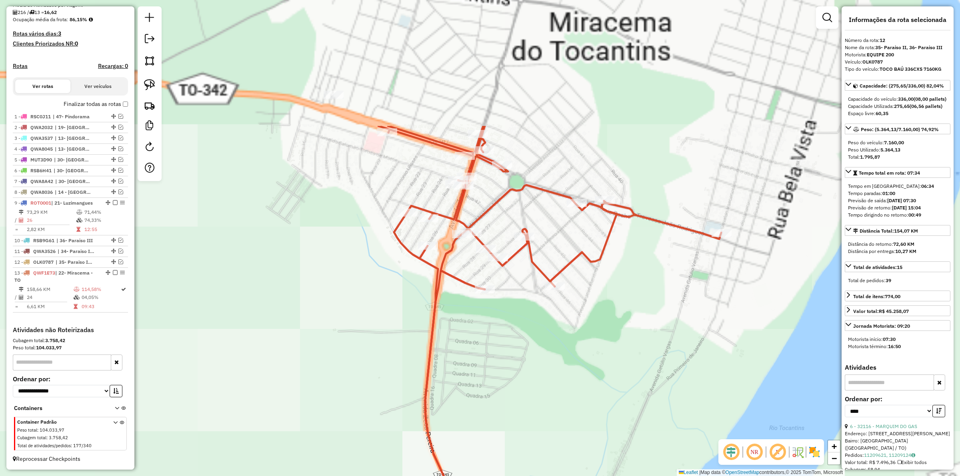
drag, startPoint x: 523, startPoint y: 229, endPoint x: 533, endPoint y: 392, distance: 163.5
click at [539, 382] on div "Janela de atendimento Grade de atendimento Capacidade Transportadoras Veículos …" at bounding box center [480, 238] width 960 height 476
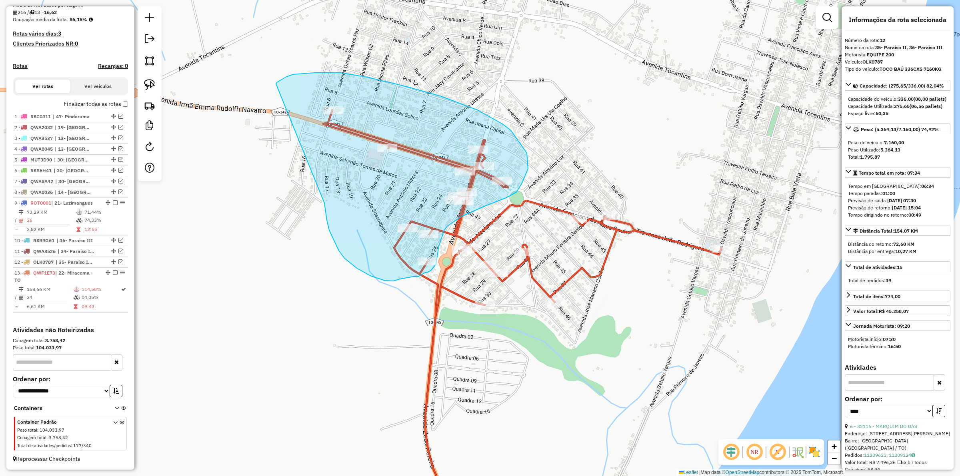
drag, startPoint x: 329, startPoint y: 230, endPoint x: 276, endPoint y: 84, distance: 155.8
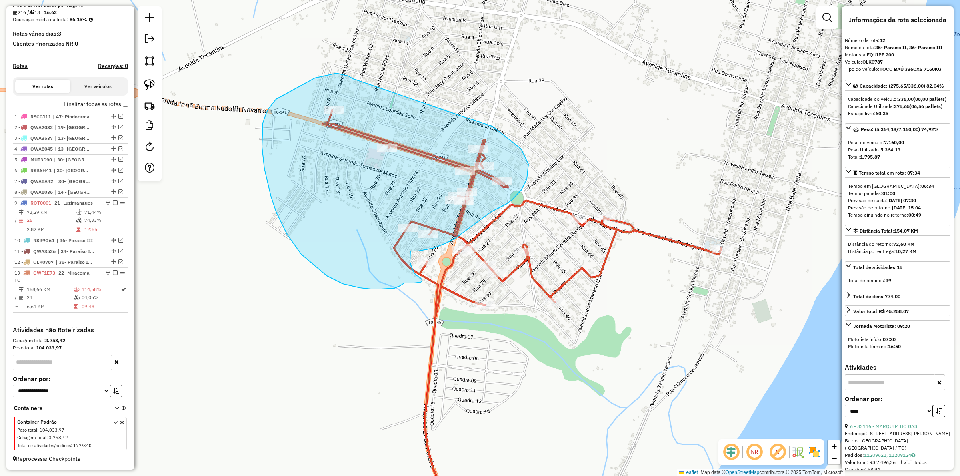
drag, startPoint x: 336, startPoint y: 73, endPoint x: 492, endPoint y: 126, distance: 164.3
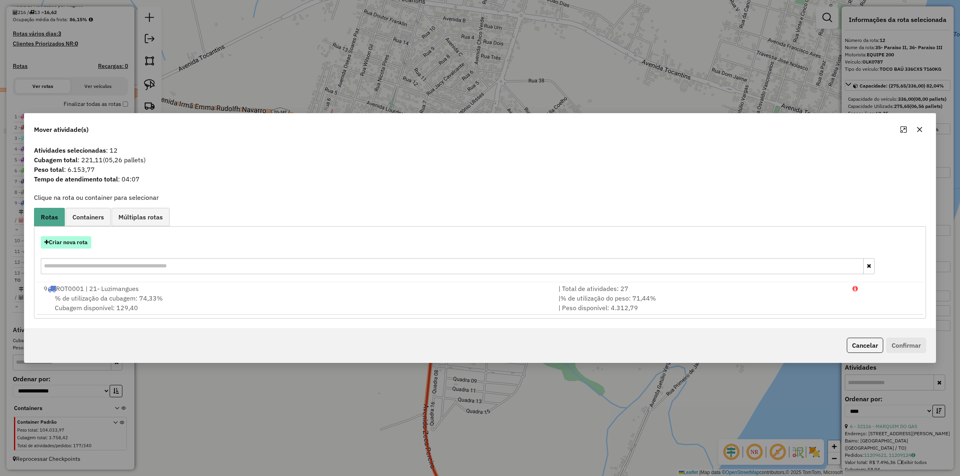
click at [76, 239] on button "Criar nova rota" at bounding box center [66, 242] width 50 height 12
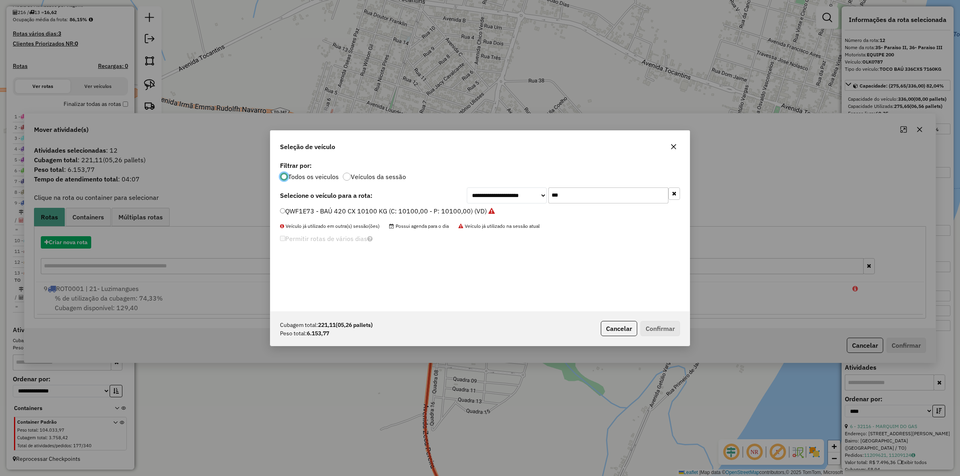
scroll to position [4, 2]
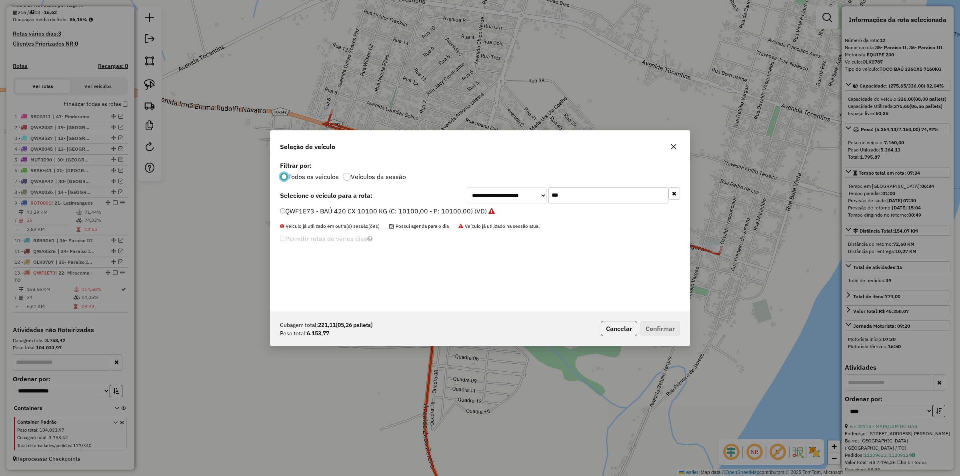
click at [589, 192] on input "***" at bounding box center [609, 196] width 120 height 16
type input "****"
drag, startPoint x: 446, startPoint y: 206, endPoint x: 491, endPoint y: 219, distance: 46.5
click at [447, 207] on label "KIV6179 - TOCO BAÚ 336cx 6550kg (C: 336,00 - P: 6550,00) (VD)" at bounding box center [379, 211] width 199 height 10
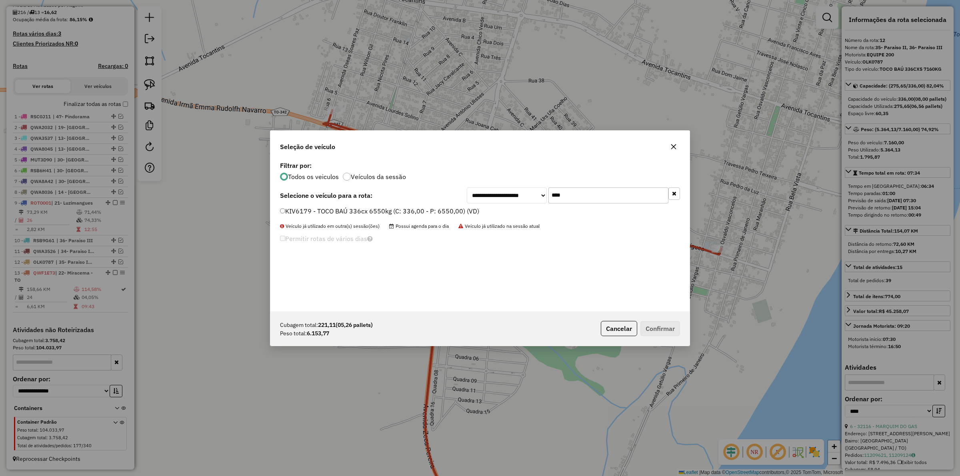
click at [437, 211] on label "KIV6179 - TOCO BAÚ 336cx 6550kg (C: 336,00 - P: 6550,00) (VD)" at bounding box center [379, 211] width 199 height 10
drag, startPoint x: 669, startPoint y: 323, endPoint x: 828, endPoint y: 304, distance: 160.7
click at [670, 324] on button "Confirmar" at bounding box center [661, 328] width 40 height 15
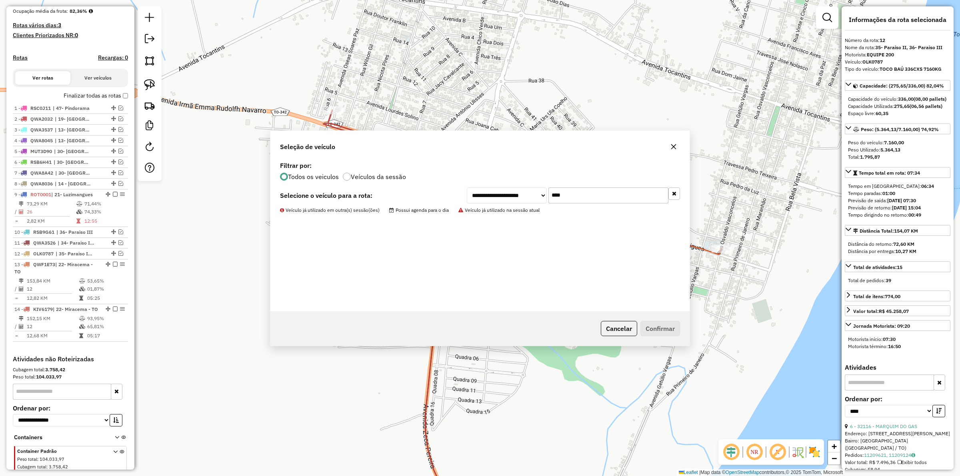
scroll to position [241, 0]
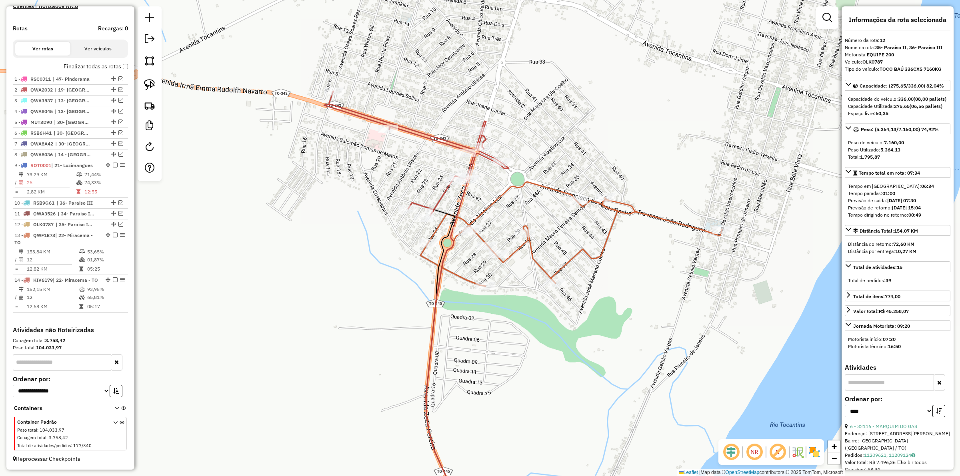
drag, startPoint x: 279, startPoint y: 326, endPoint x: 285, endPoint y: 219, distance: 107.4
click at [287, 222] on div "Janela de atendimento Grade de atendimento Capacidade Transportadoras Veículos …" at bounding box center [480, 238] width 960 height 476
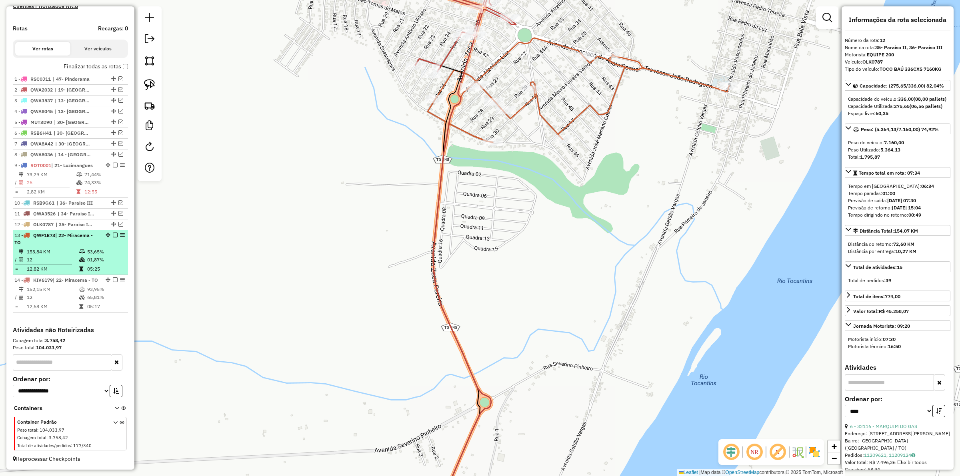
click at [113, 233] on em at bounding box center [115, 235] width 5 height 5
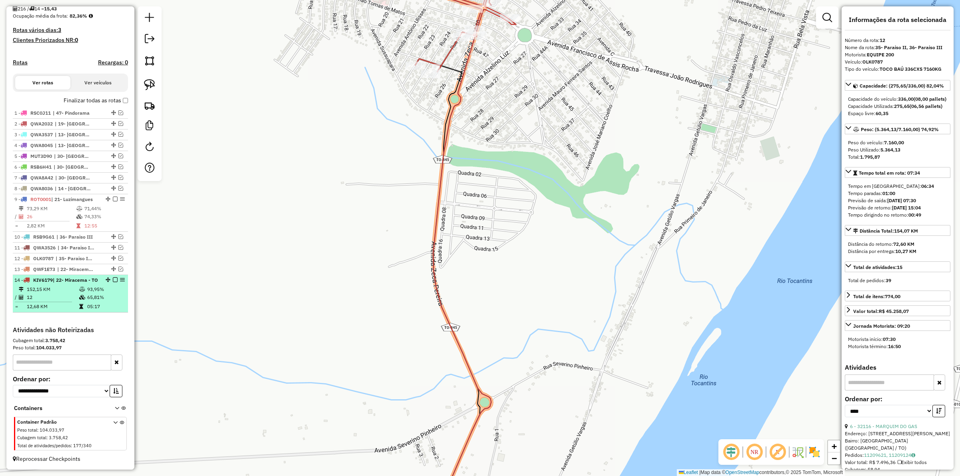
click at [113, 278] on em at bounding box center [115, 280] width 5 height 5
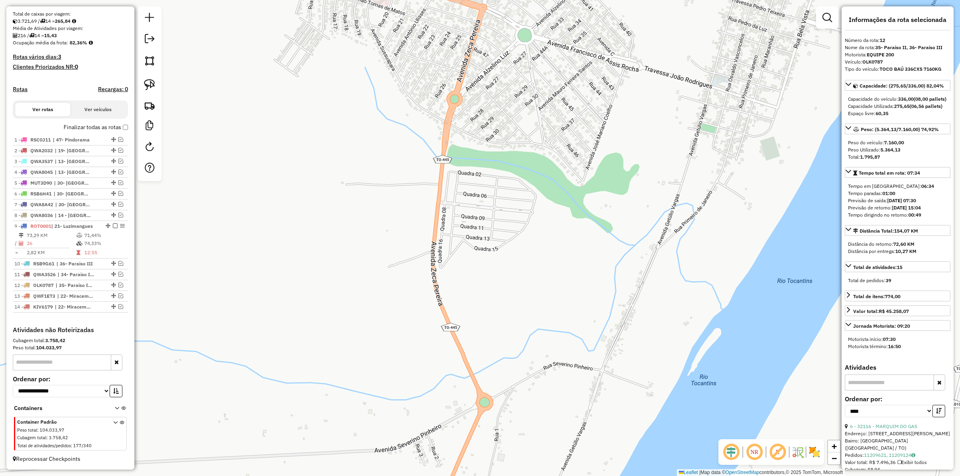
drag, startPoint x: 430, startPoint y: 268, endPoint x: 434, endPoint y: 152, distance: 116.1
click at [434, 165] on div "Janela de atendimento Grade de atendimento Capacidade Transportadoras Veículos …" at bounding box center [480, 238] width 960 height 476
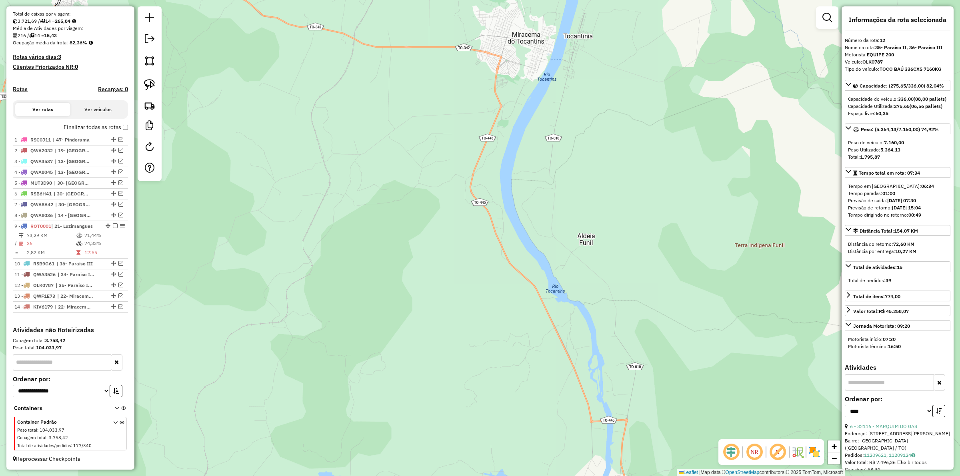
drag, startPoint x: 515, startPoint y: 259, endPoint x: 470, endPoint y: 92, distance: 172.6
click at [473, 98] on div "Janela de atendimento Grade de atendimento Capacidade Transportadoras Veículos …" at bounding box center [480, 238] width 960 height 476
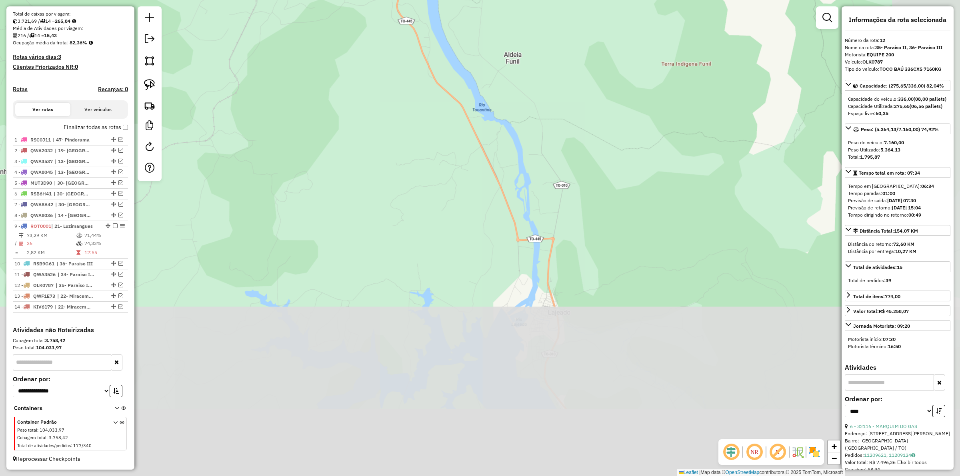
drag, startPoint x: 501, startPoint y: 228, endPoint x: 435, endPoint y: 91, distance: 152.5
click at [445, 85] on div "Janela de atendimento Grade de atendimento Capacidade Transportadoras Veículos …" at bounding box center [480, 238] width 960 height 476
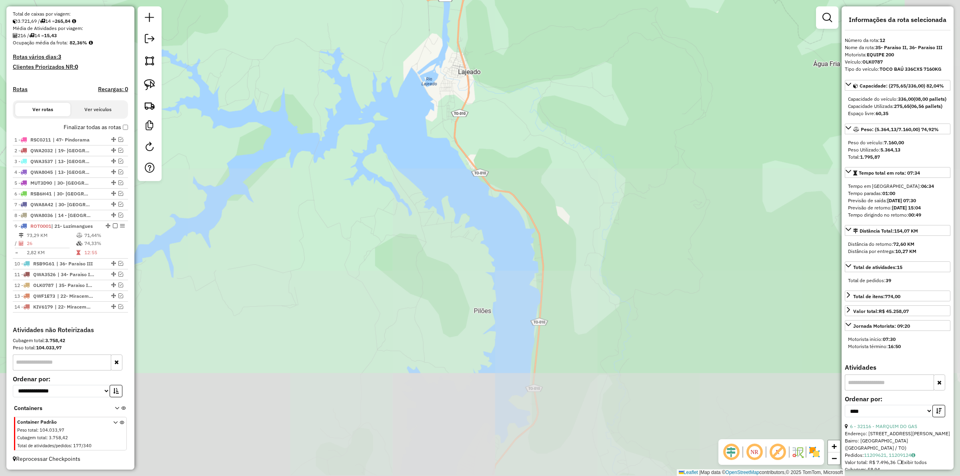
drag, startPoint x: 437, startPoint y: 158, endPoint x: 401, endPoint y: 68, distance: 97.3
click at [402, 57] on div "Janela de atendimento Grade de atendimento Capacidade Transportadoras Veículos …" at bounding box center [480, 238] width 960 height 476
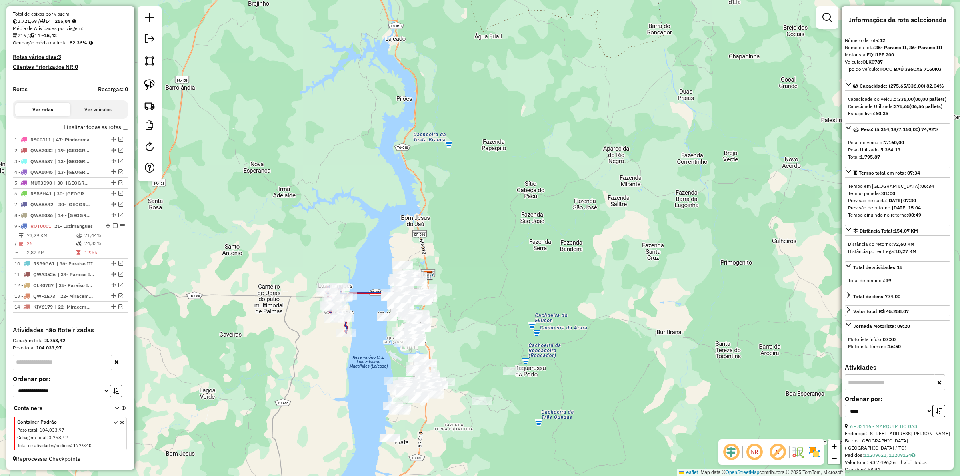
drag, startPoint x: 462, startPoint y: 238, endPoint x: 459, endPoint y: 167, distance: 70.9
click at [456, 166] on div "Janela de atendimento Grade de atendimento Capacidade Transportadoras Veículos …" at bounding box center [480, 238] width 960 height 476
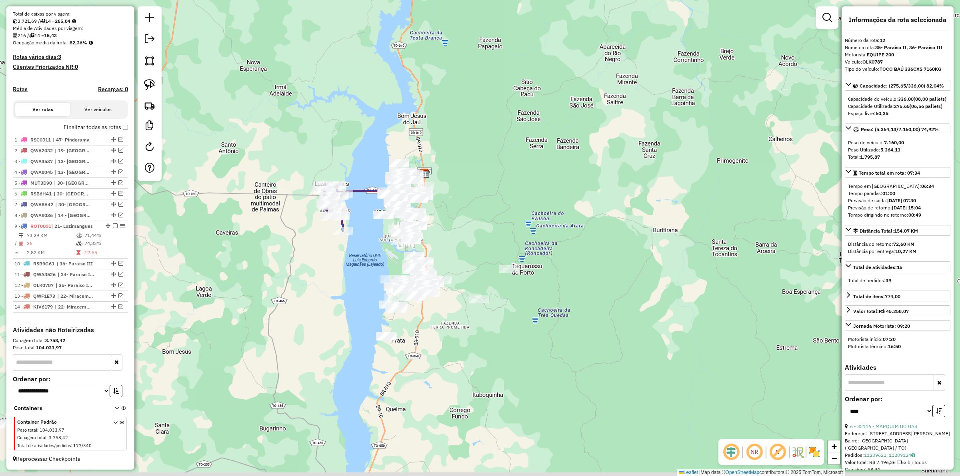
drag, startPoint x: 477, startPoint y: 199, endPoint x: 479, endPoint y: 184, distance: 14.9
click at [479, 184] on div "Janela de atendimento Grade de atendimento Capacidade Transportadoras Veículos …" at bounding box center [480, 238] width 960 height 476
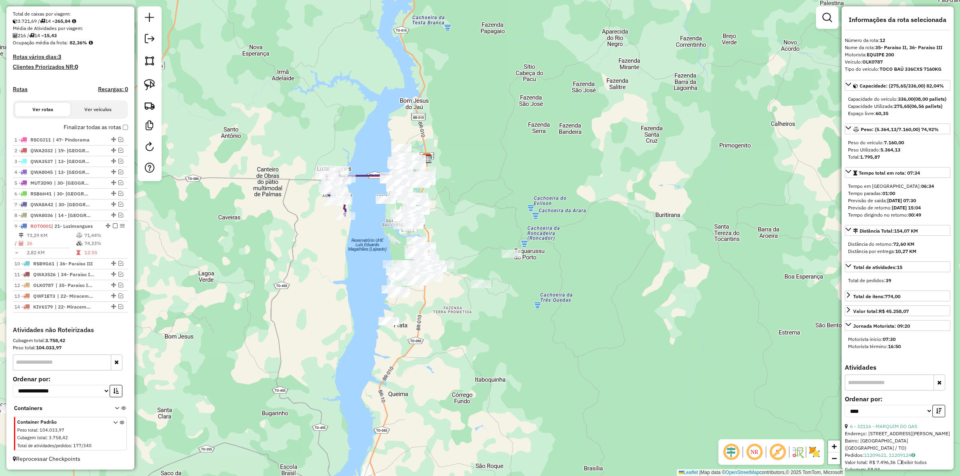
drag, startPoint x: 499, startPoint y: 216, endPoint x: 490, endPoint y: 220, distance: 9.1
click at [501, 217] on div "Janela de atendimento Grade de atendimento Capacidade Transportadoras Veículos …" at bounding box center [480, 238] width 960 height 476
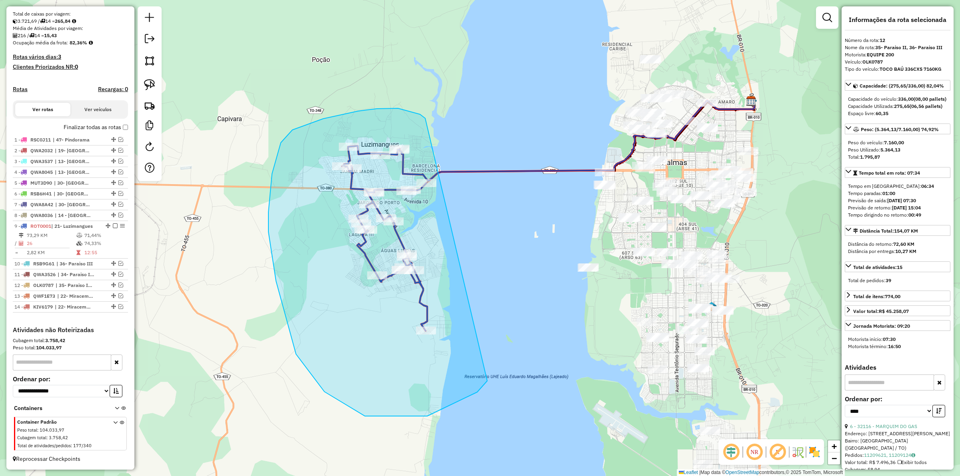
drag, startPoint x: 420, startPoint y: 114, endPoint x: 496, endPoint y: 224, distance: 133.4
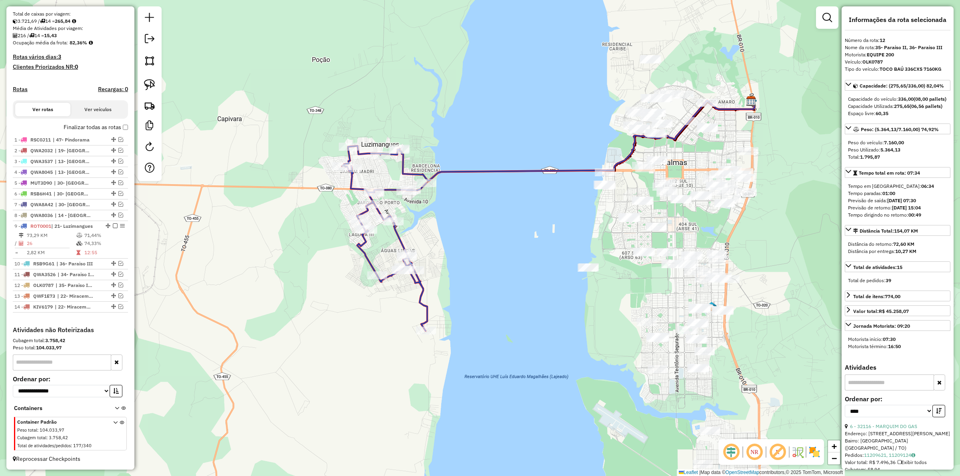
drag, startPoint x: 465, startPoint y: 261, endPoint x: 464, endPoint y: 270, distance: 9.6
click at [465, 261] on div "Janela de atendimento Grade de atendimento Capacidade Transportadoras Veículos …" at bounding box center [480, 238] width 960 height 476
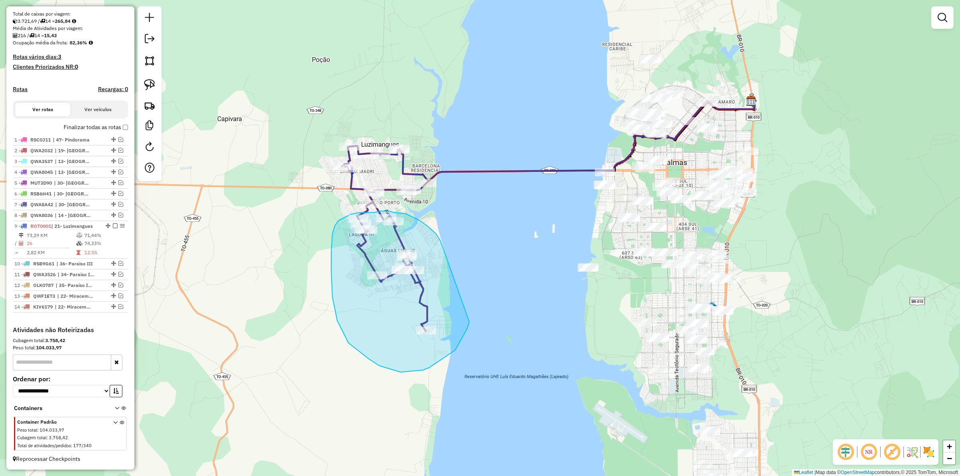
drag, startPoint x: 436, startPoint y: 234, endPoint x: 469, endPoint y: 322, distance: 94.1
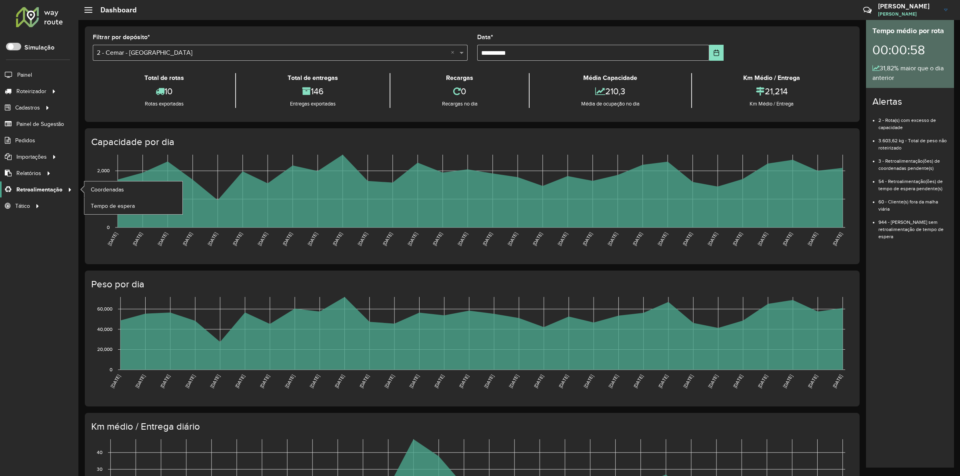
click at [31, 192] on span "Retroalimentação" at bounding box center [39, 190] width 46 height 8
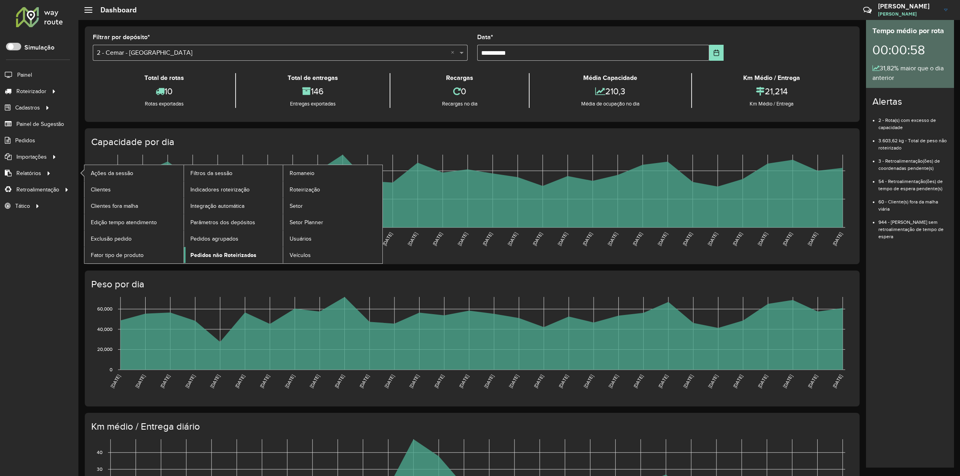
click at [230, 254] on span "Pedidos não Roteirizados" at bounding box center [223, 255] width 66 height 8
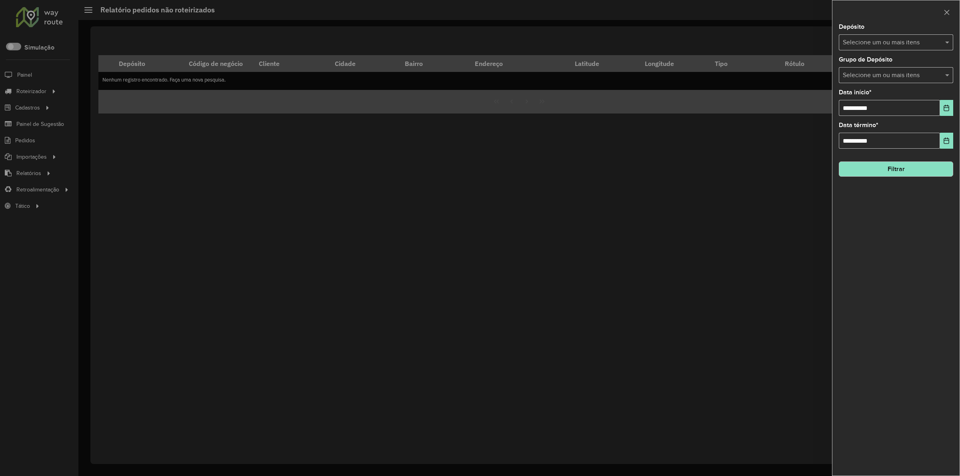
click at [872, 50] on div "Selecione um ou mais itens" at bounding box center [896, 42] width 114 height 16
click at [873, 67] on button "Selecionar Todos" at bounding box center [867, 67] width 51 height 12
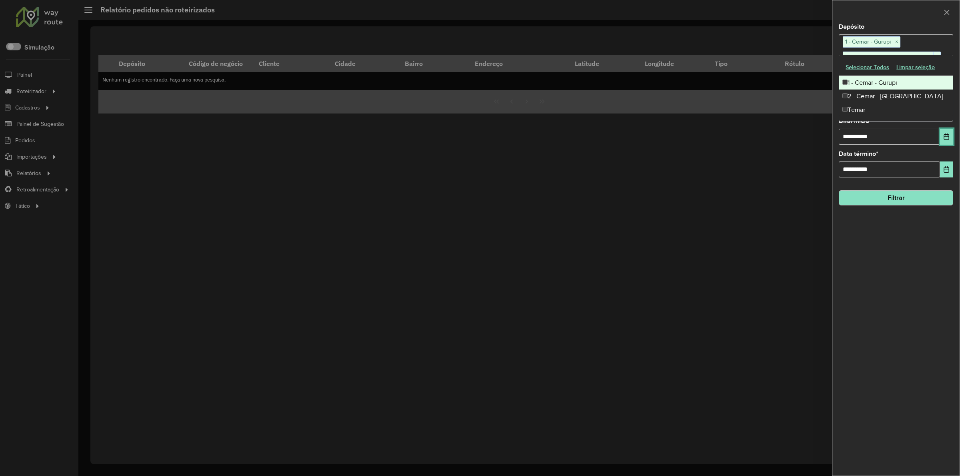
click at [943, 139] on button "Choose Date" at bounding box center [946, 137] width 13 height 16
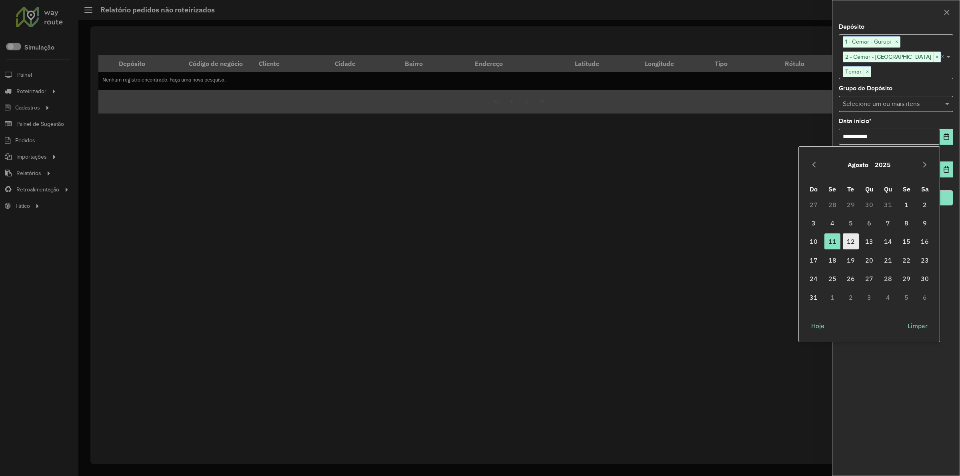
click at [847, 242] on span "12" at bounding box center [851, 242] width 16 height 16
type input "**********"
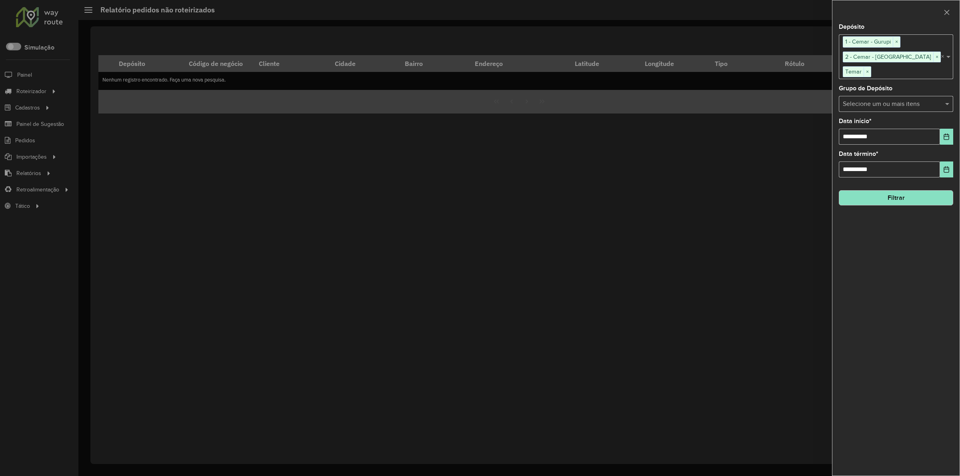
click at [887, 203] on button "Filtrar" at bounding box center [896, 197] width 114 height 15
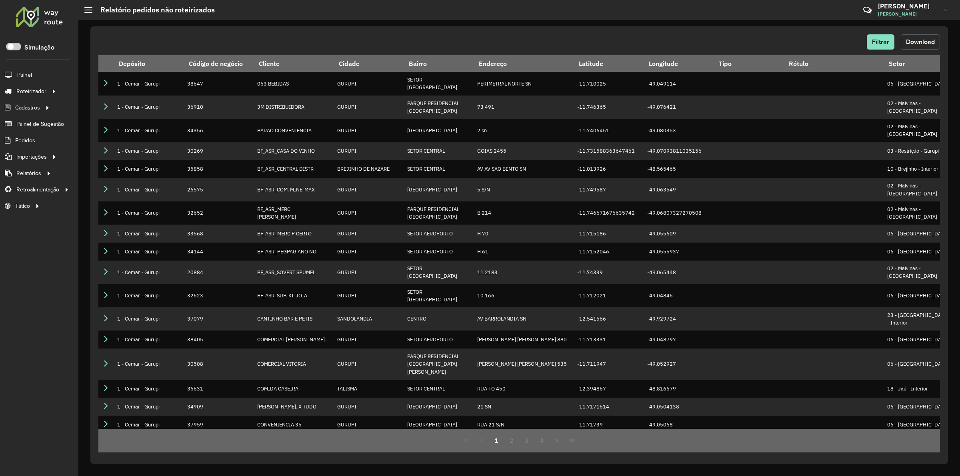
click at [911, 46] on button "Download" at bounding box center [920, 41] width 39 height 15
click at [42, 13] on div at bounding box center [39, 16] width 48 height 21
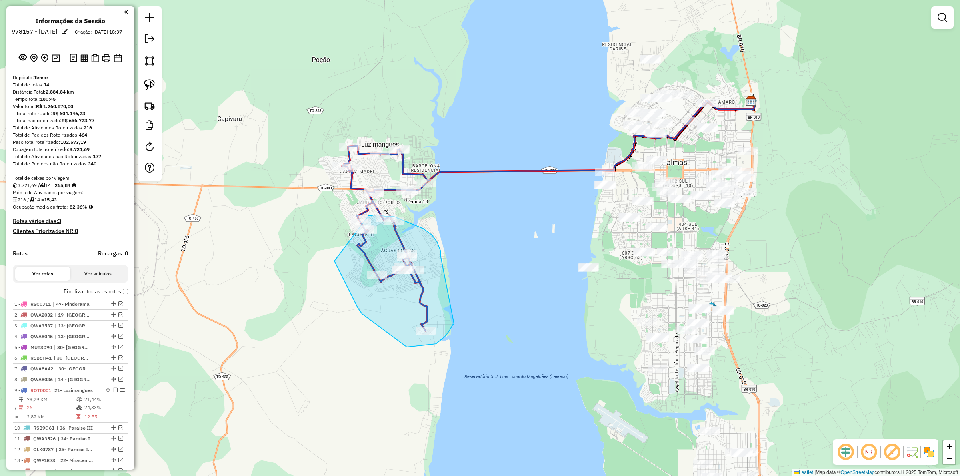
scroll to position [173, 0]
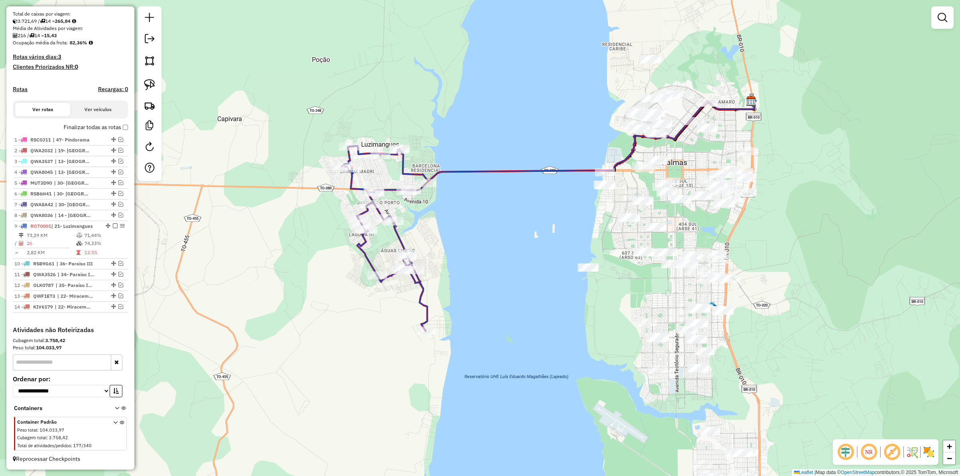
click at [423, 293] on icon at bounding box center [384, 238] width 85 height 185
select select "*********"
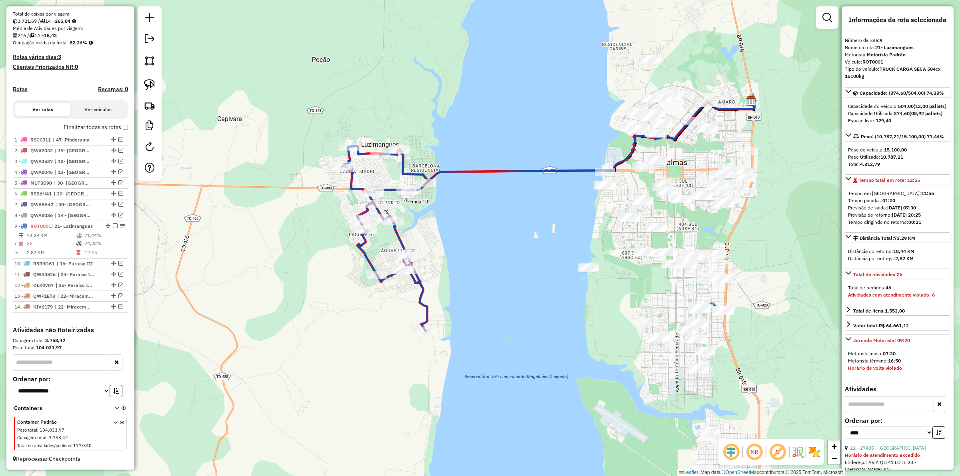
scroll to position [200, 0]
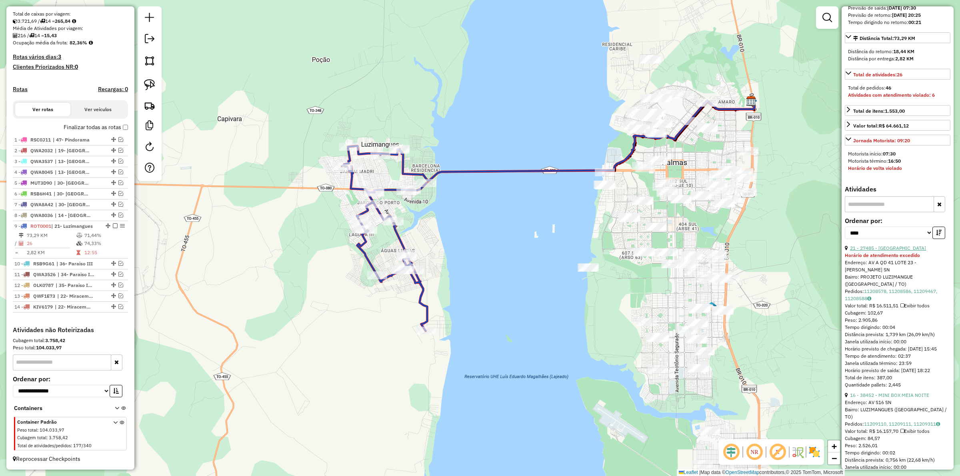
click at [891, 251] on link "21 - 27485 - MINI BOX JARDIM PORT" at bounding box center [888, 248] width 76 height 6
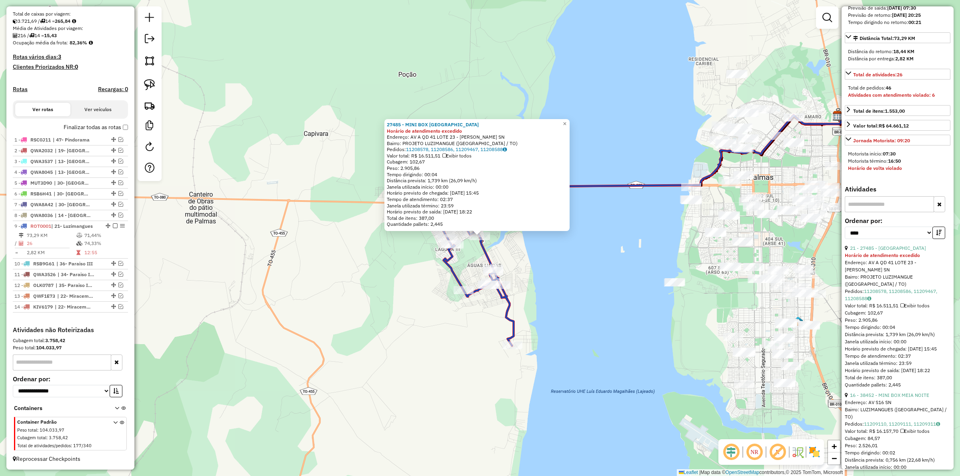
drag, startPoint x: 541, startPoint y: 300, endPoint x: 541, endPoint y: 273, distance: 27.6
click at [541, 298] on div "27485 - MINI BOX JARDIM PORT Horário de atendimento excedido Endereço: AV A QD …" at bounding box center [480, 238] width 960 height 476
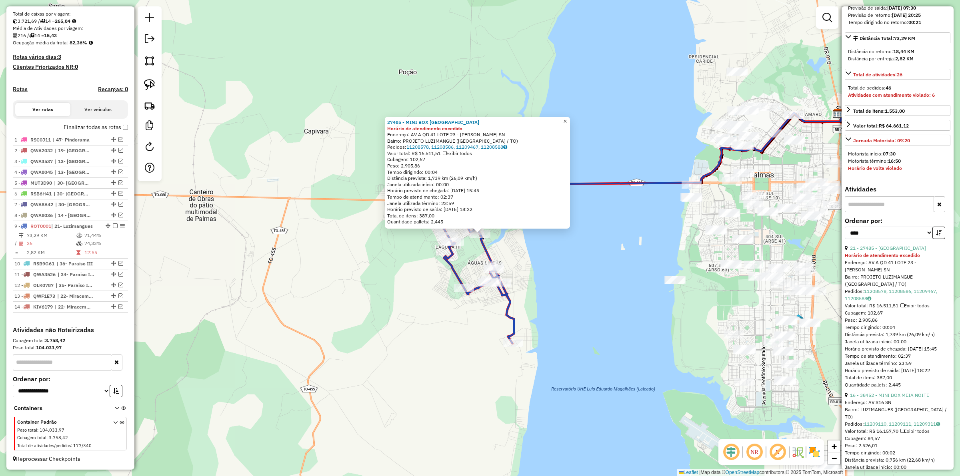
drag, startPoint x: 567, startPoint y: 122, endPoint x: 569, endPoint y: 127, distance: 5.1
click at [567, 122] on link "×" at bounding box center [566, 122] width 10 height 10
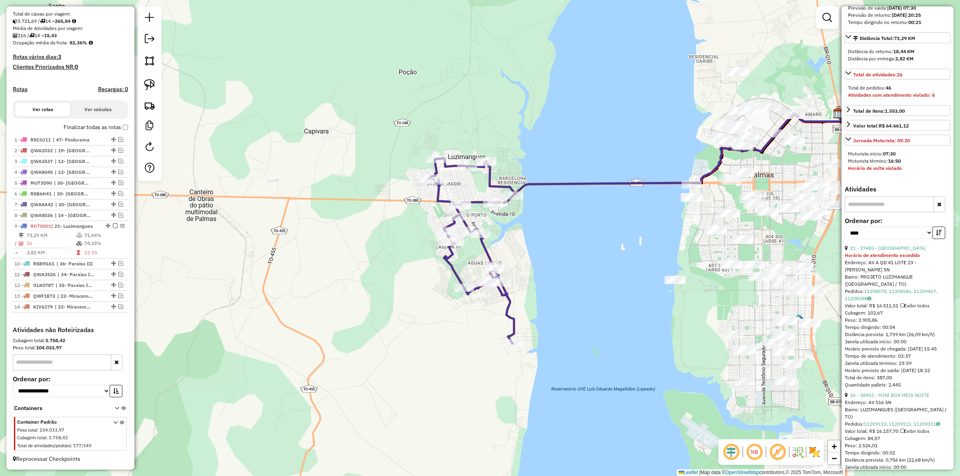
drag, startPoint x: 524, startPoint y: 258, endPoint x: 524, endPoint y: 225, distance: 33.2
click at [525, 225] on div "Janela de atendimento Grade de atendimento Capacidade Transportadoras Veículos …" at bounding box center [480, 238] width 960 height 476
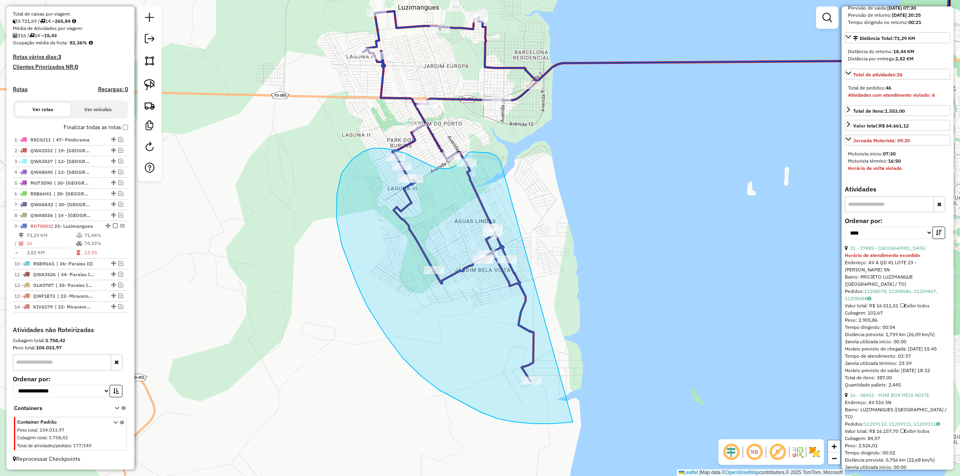
drag, startPoint x: 501, startPoint y: 161, endPoint x: 656, endPoint y: 303, distance: 210.7
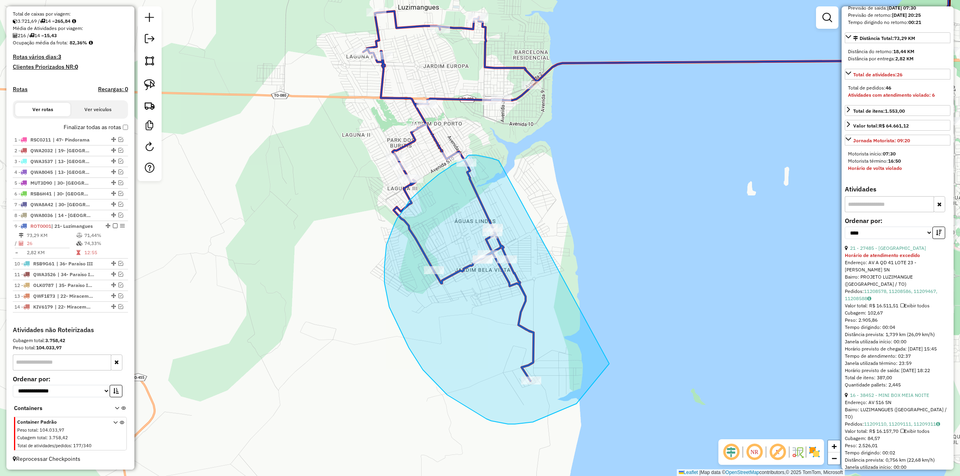
drag, startPoint x: 498, startPoint y: 160, endPoint x: 623, endPoint y: 324, distance: 205.9
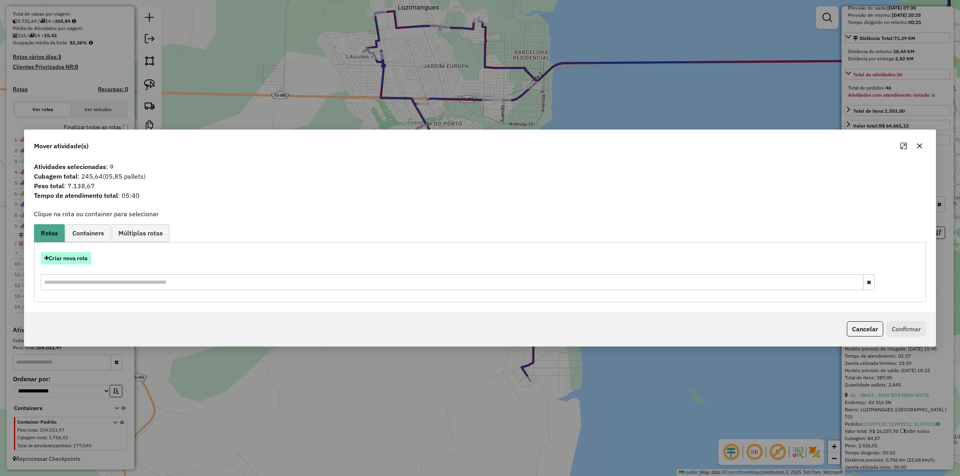
click at [80, 259] on button "Criar nova rota" at bounding box center [66, 258] width 50 height 12
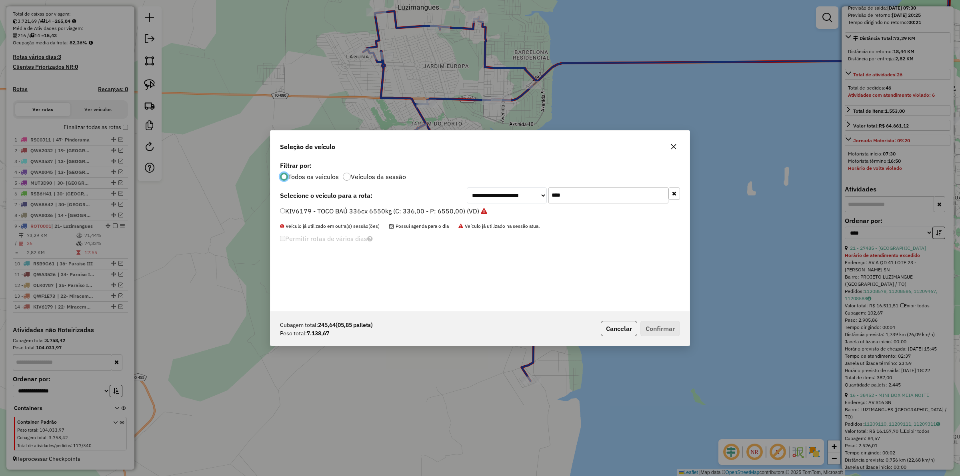
scroll to position [4, 2]
click at [578, 192] on input "****" at bounding box center [609, 196] width 120 height 16
click at [578, 193] on input "****" at bounding box center [609, 196] width 120 height 16
type input "****"
click at [409, 212] on label "MVZ8736 - TOCO BAÚ 336cx 8530kg (C: 336,00 - P: 8530,00) (VD)" at bounding box center [381, 211] width 202 height 10
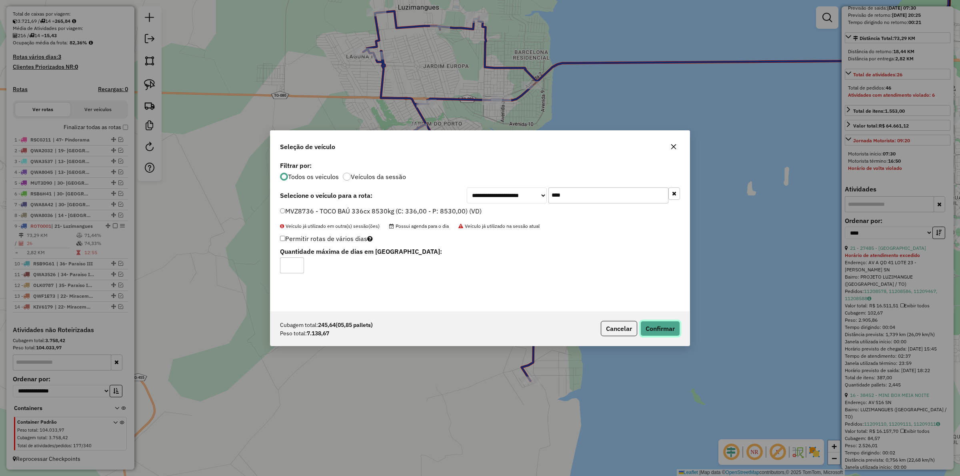
click at [665, 325] on button "Confirmar" at bounding box center [661, 328] width 40 height 15
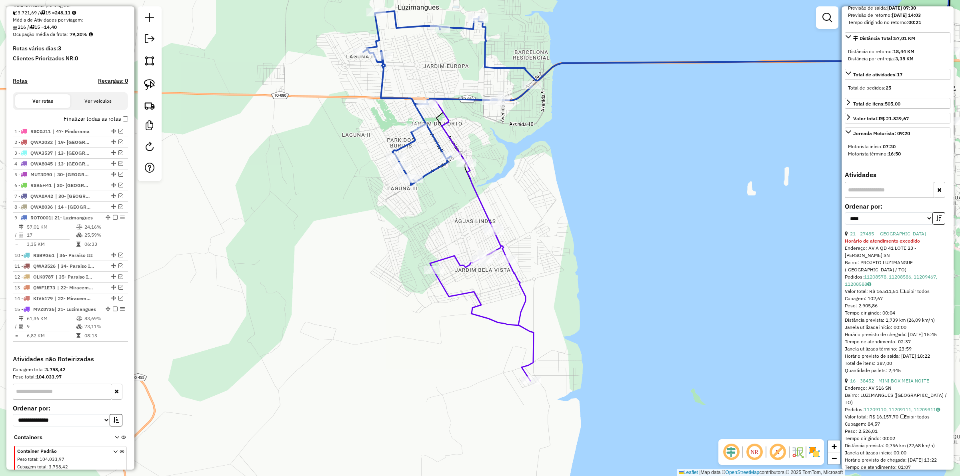
scroll to position [218, 0]
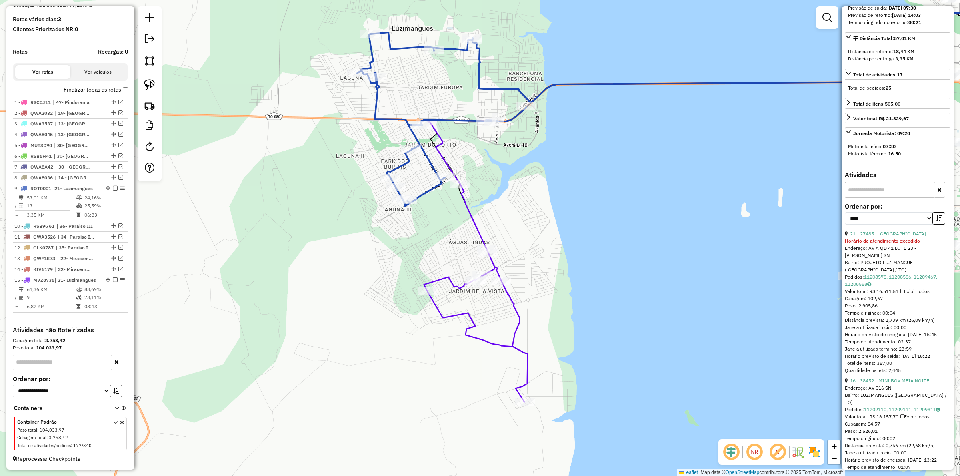
drag, startPoint x: 444, startPoint y: 230, endPoint x: 451, endPoint y: 318, distance: 88.3
click at [451, 318] on div "Janela de atendimento Grade de atendimento Capacidade Transportadoras Veículos …" at bounding box center [480, 238] width 960 height 476
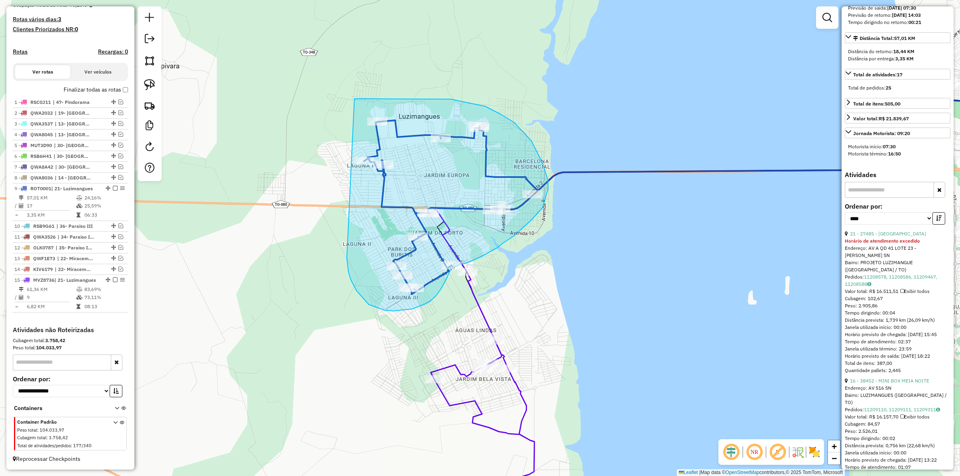
drag, startPoint x: 347, startPoint y: 258, endPoint x: 297, endPoint y: 116, distance: 150.6
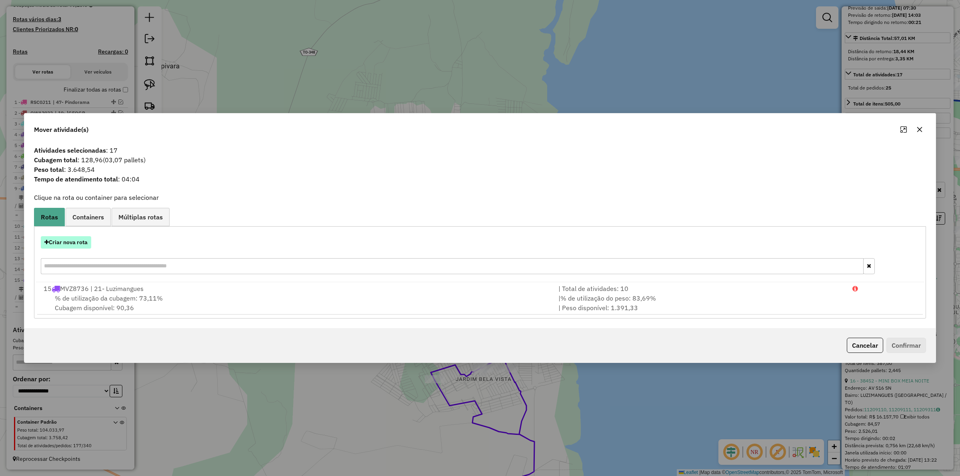
click at [75, 239] on button "Criar nova rota" at bounding box center [66, 242] width 50 height 12
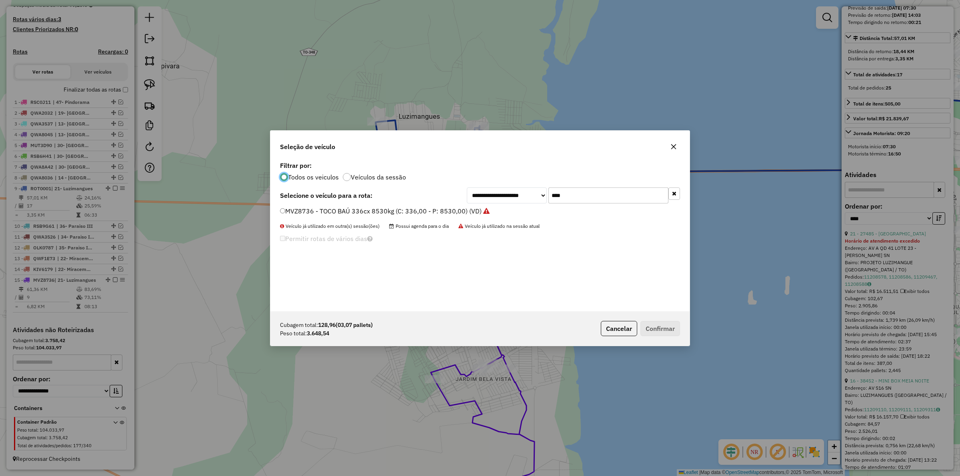
scroll to position [4, 2]
click at [583, 194] on input "****" at bounding box center [609, 196] width 120 height 16
type input "****"
click at [455, 216] on div "MVZ8456 - TOCO BAÚ 239cx 7160kg (C: 239,00 - P: 7160,00) (VD)" at bounding box center [480, 215] width 410 height 16
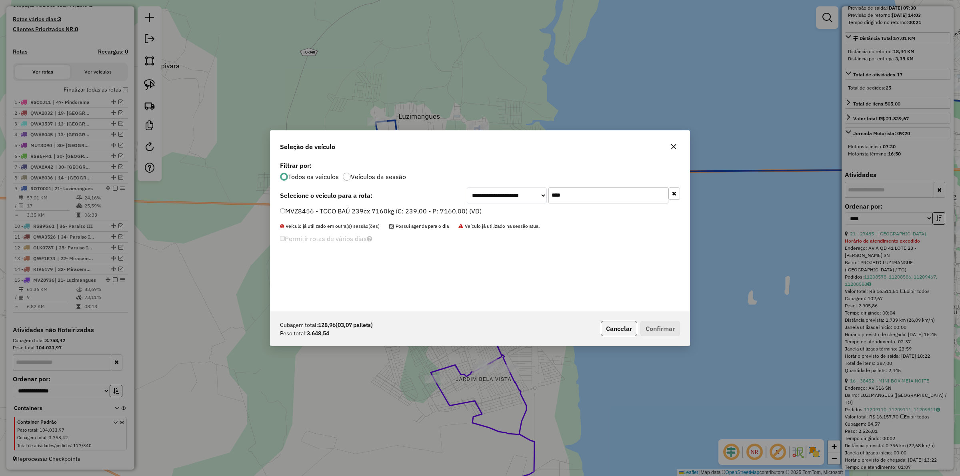
click at [462, 207] on label "MVZ8456 - TOCO BAÚ 239cx 7160kg (C: 239,00 - P: 7160,00) (VD)" at bounding box center [381, 211] width 202 height 10
click at [661, 328] on button "Confirmar" at bounding box center [661, 328] width 40 height 15
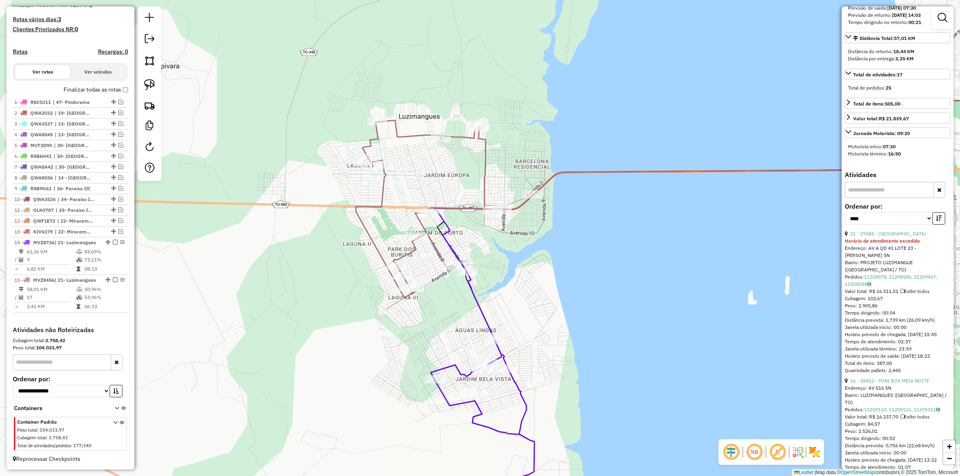
scroll to position [225, 0]
click at [113, 278] on em at bounding box center [115, 280] width 5 height 5
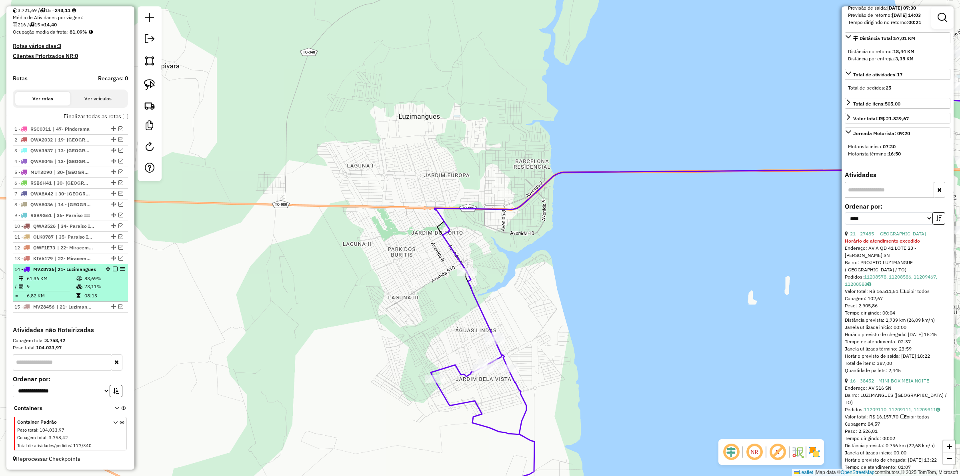
scroll to position [191, 0]
click at [114, 267] on em at bounding box center [115, 269] width 5 height 5
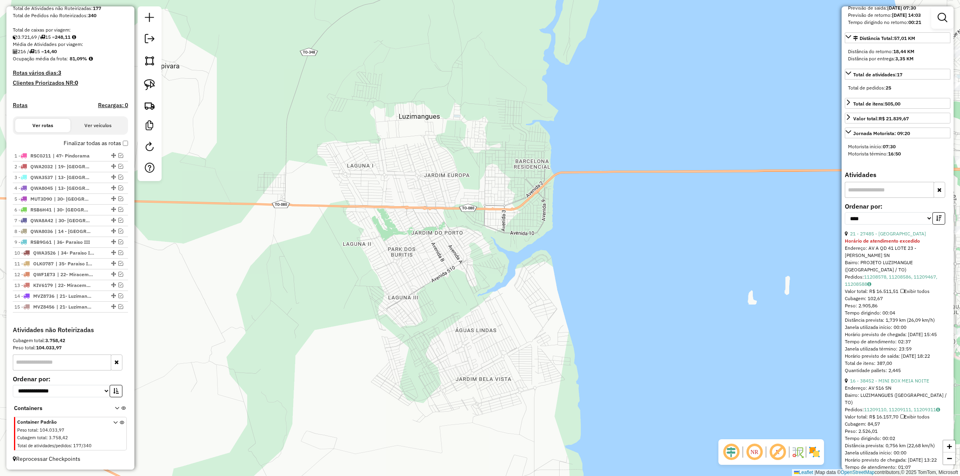
scroll to position [157, 0]
click at [309, 168] on div "Janela de atendimento Grade de atendimento Capacidade Transportadoras Veículos …" at bounding box center [480, 238] width 960 height 476
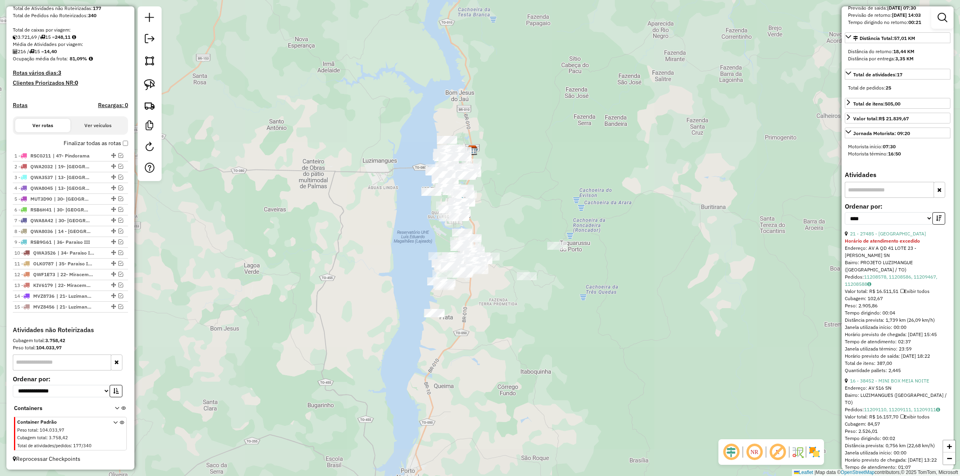
click at [358, 201] on div "Janela de atendimento Grade de atendimento Capacidade Transportadoras Veículos …" at bounding box center [480, 238] width 960 height 476
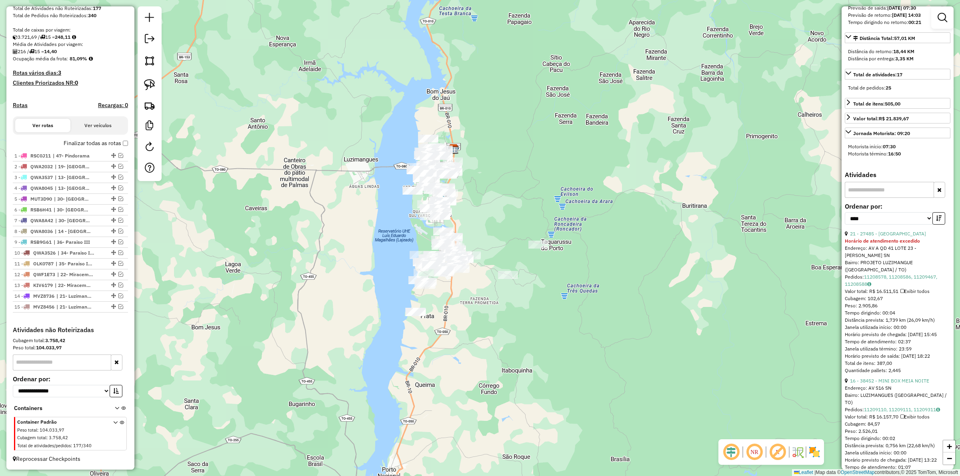
drag, startPoint x: 596, startPoint y: 200, endPoint x: 599, endPoint y: 208, distance: 8.6
click at [599, 207] on div "Janela de atendimento Grade de atendimento Capacidade Transportadoras Veículos …" at bounding box center [480, 238] width 960 height 476
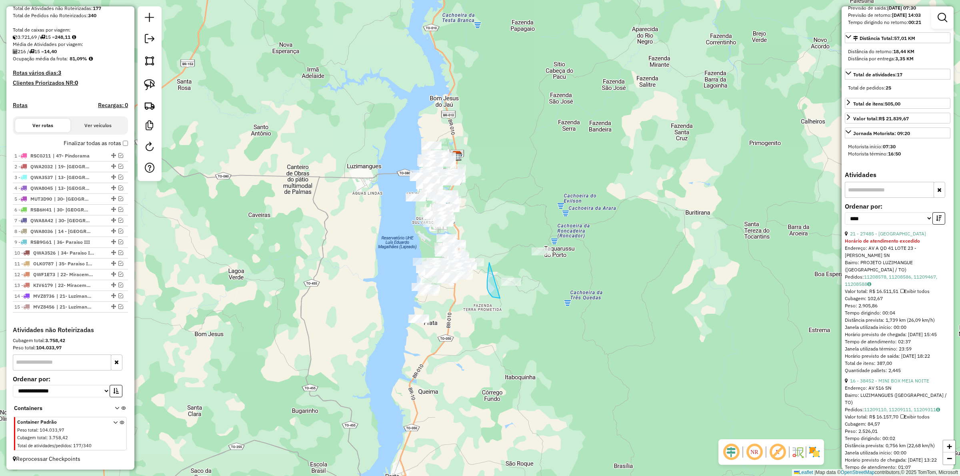
drag, startPoint x: 489, startPoint y: 265, endPoint x: 543, endPoint y: 272, distance: 54.0
click at [947, 19] on link at bounding box center [943, 18] width 16 height 16
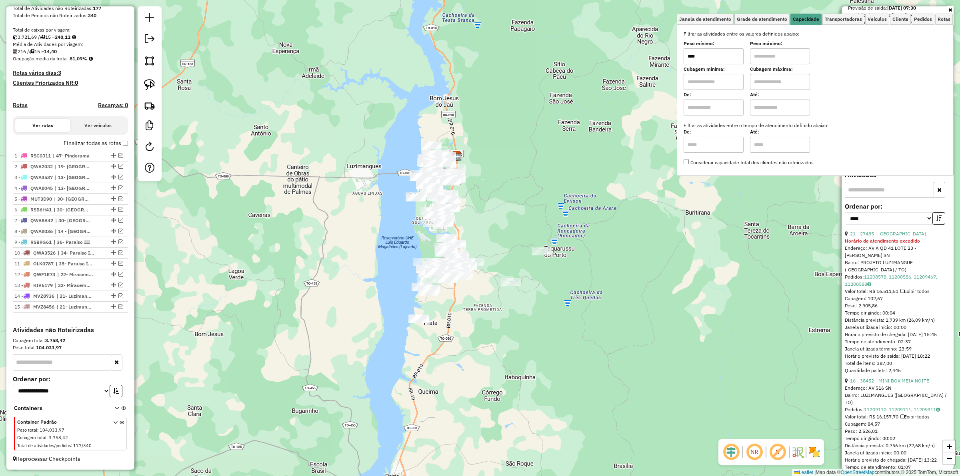
drag, startPoint x: 680, startPoint y: 59, endPoint x: 671, endPoint y: 60, distance: 8.9
click at [671, 60] on div "Janela de atendimento Grade de atendimento Capacidade Transportadoras Veículos …" at bounding box center [480, 238] width 960 height 476
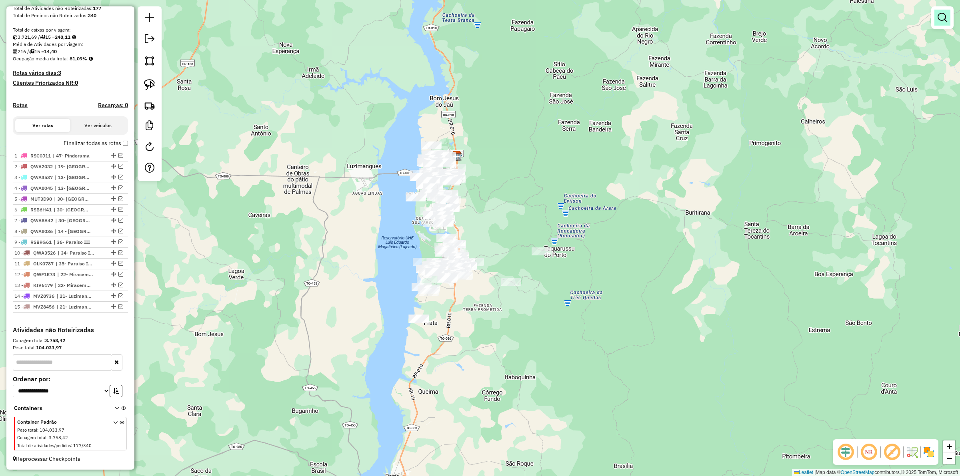
click at [943, 24] on link at bounding box center [943, 18] width 16 height 16
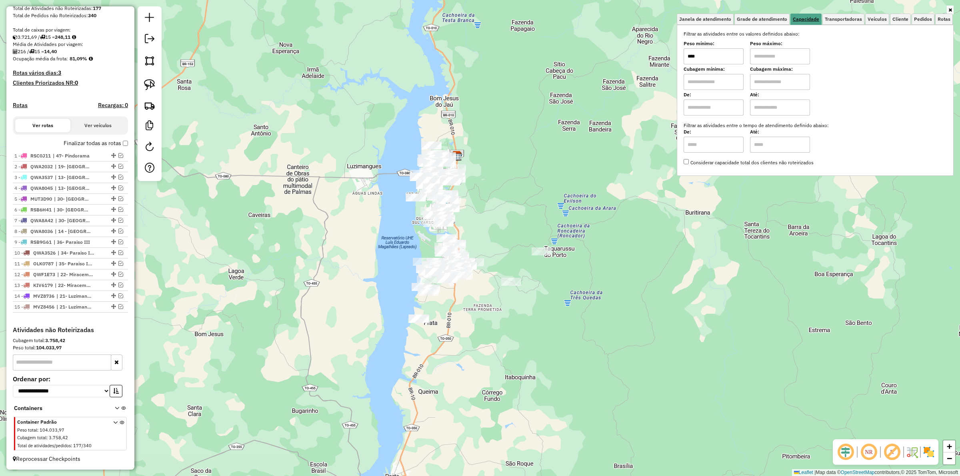
type input "****"
click at [815, 24] on link "Capacidade" at bounding box center [806, 20] width 31 height 12
click at [903, 18] on span "Cliente" at bounding box center [901, 19] width 16 height 5
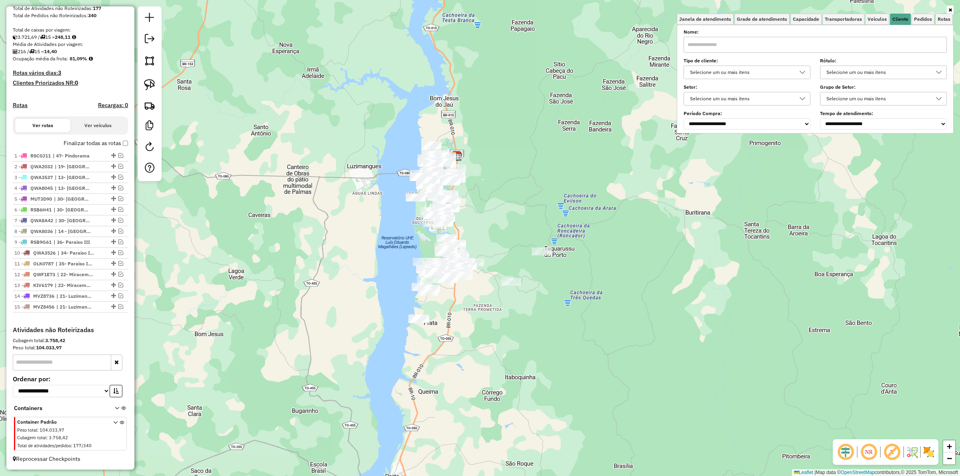
click at [720, 69] on div "Selecione um ou mais itens" at bounding box center [741, 72] width 108 height 13
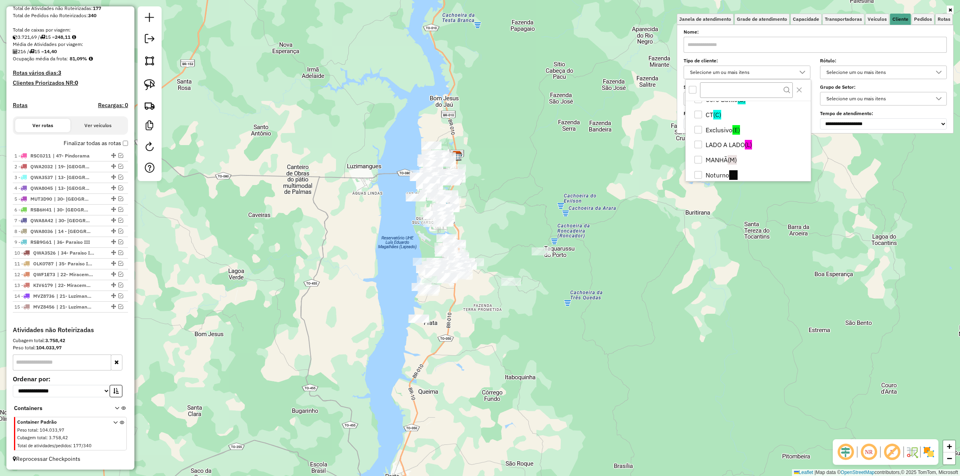
scroll to position [100, 0]
click at [715, 130] on li "Noturno (N)" at bounding box center [750, 129] width 122 height 15
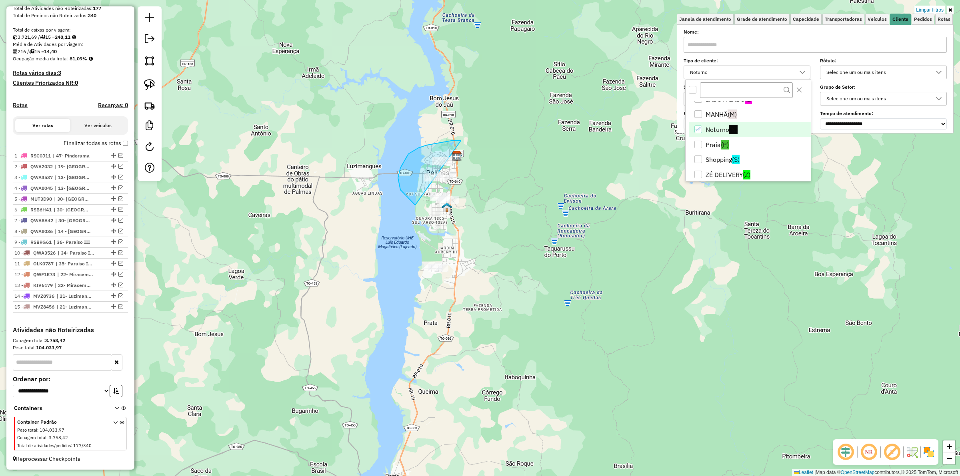
drag, startPoint x: 451, startPoint y: 141, endPoint x: 479, endPoint y: 201, distance: 66.4
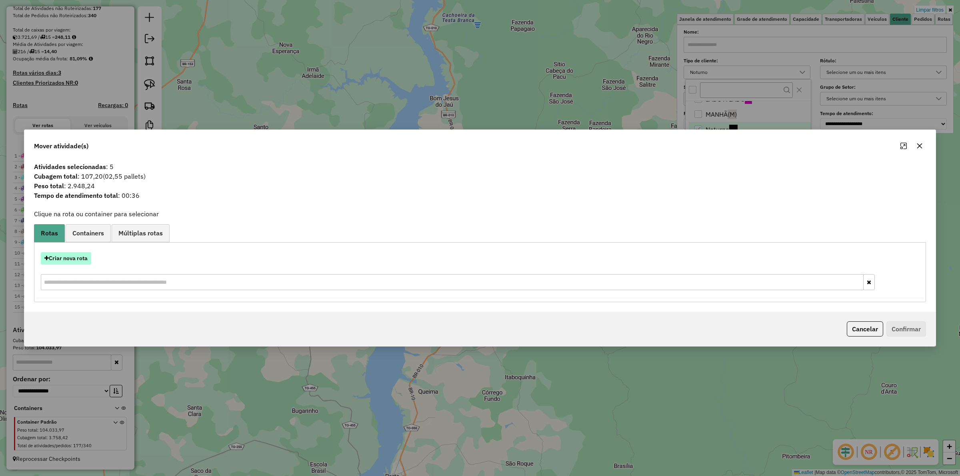
click at [76, 264] on button "Criar nova rota" at bounding box center [66, 258] width 50 height 12
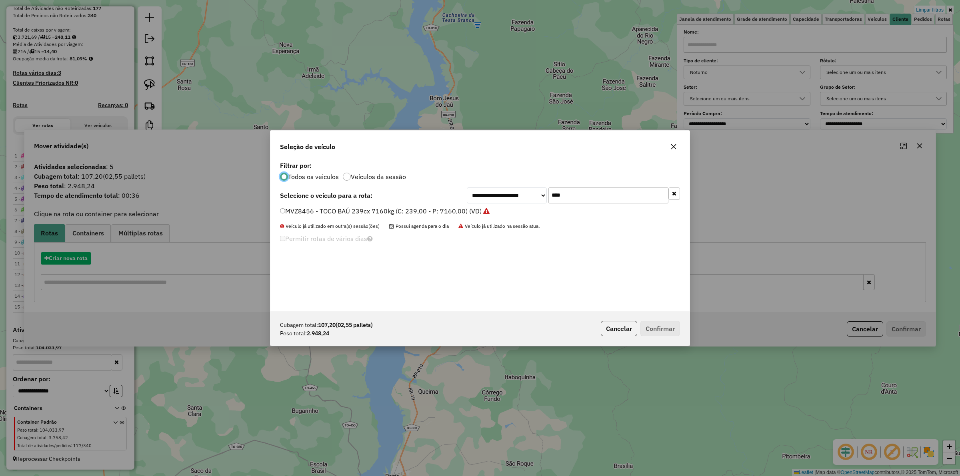
scroll to position [4, 2]
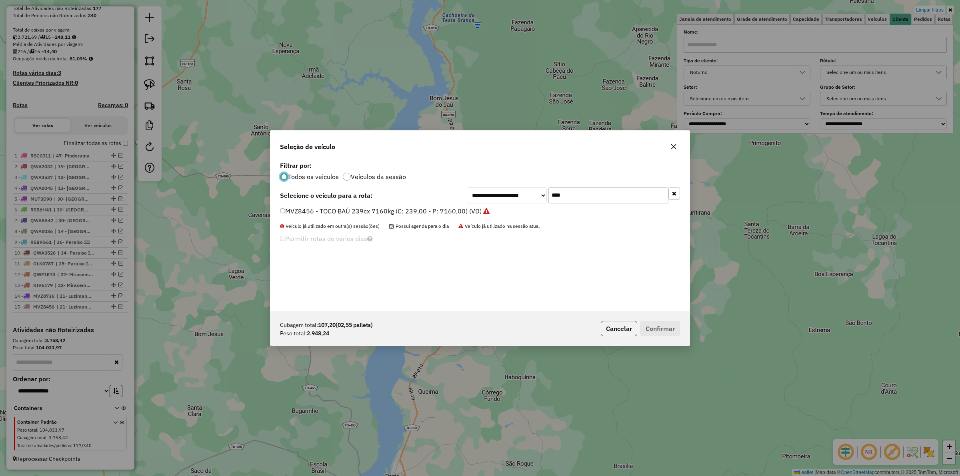
click at [589, 197] on input "****" at bounding box center [609, 196] width 120 height 16
type input "****"
click at [439, 215] on label "KIU4499 - TOCO BAÚ 239cx 7160kg (C: 239,00 - P: 7160,00) (VD)" at bounding box center [380, 211] width 200 height 10
click at [659, 322] on button "Confirmar" at bounding box center [661, 328] width 40 height 15
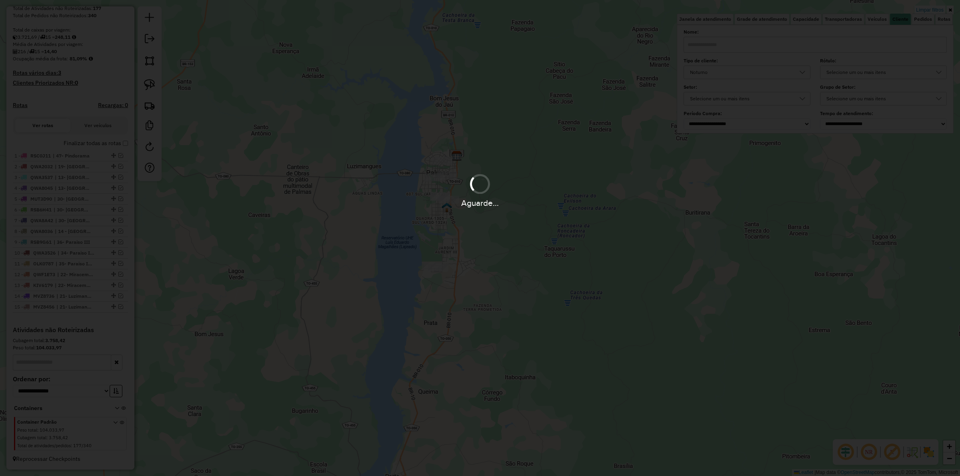
scroll to position [219, 0]
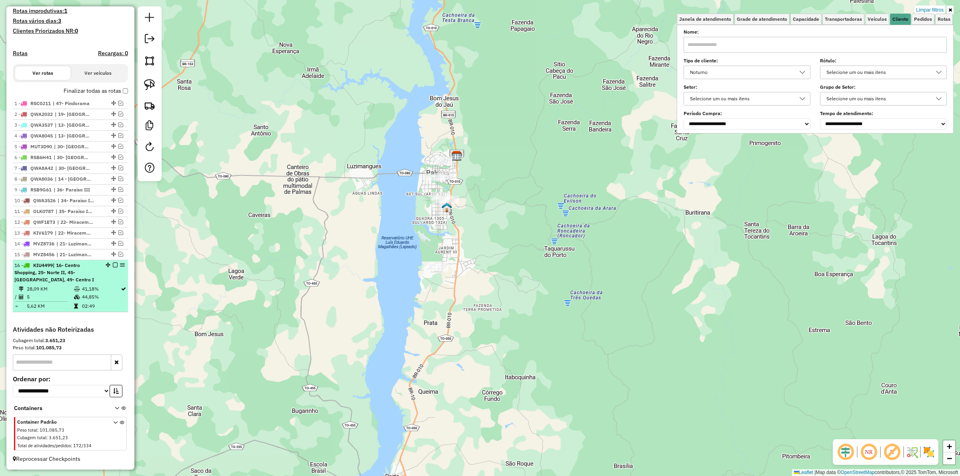
click at [114, 266] on em at bounding box center [115, 265] width 5 height 5
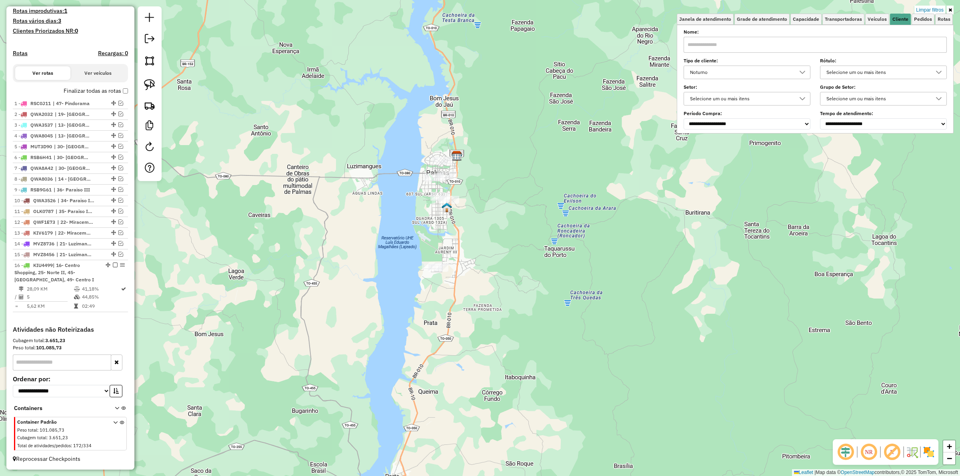
scroll to position [178, 0]
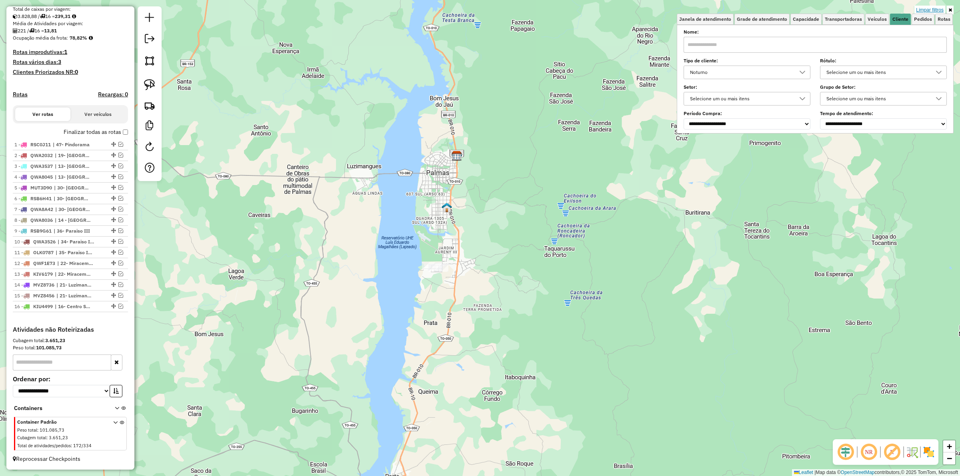
click at [927, 8] on link "Limpar filtros" at bounding box center [930, 10] width 31 height 9
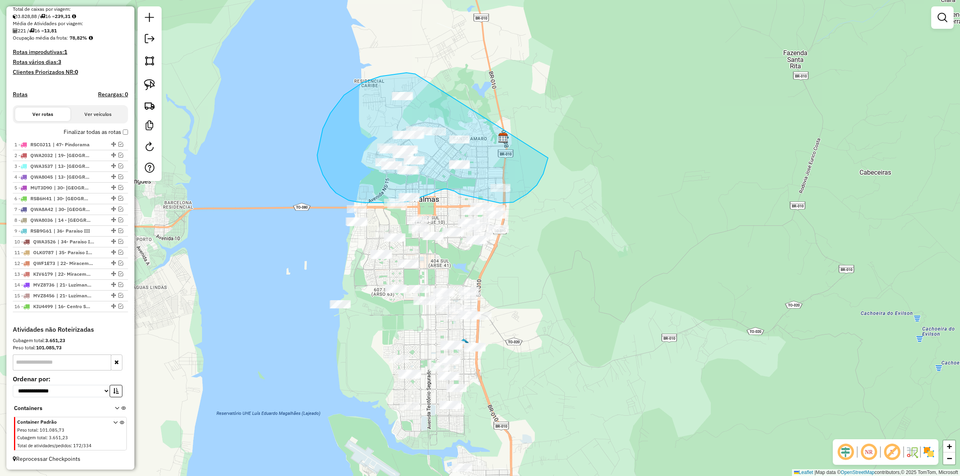
drag, startPoint x: 415, startPoint y: 74, endPoint x: 548, endPoint y: 150, distance: 153.2
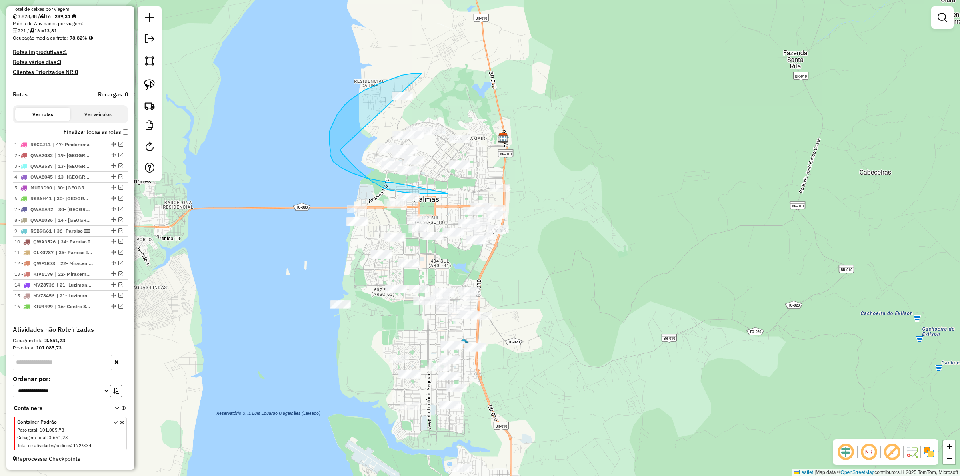
drag, startPoint x: 422, startPoint y: 73, endPoint x: 351, endPoint y: 93, distance: 73.5
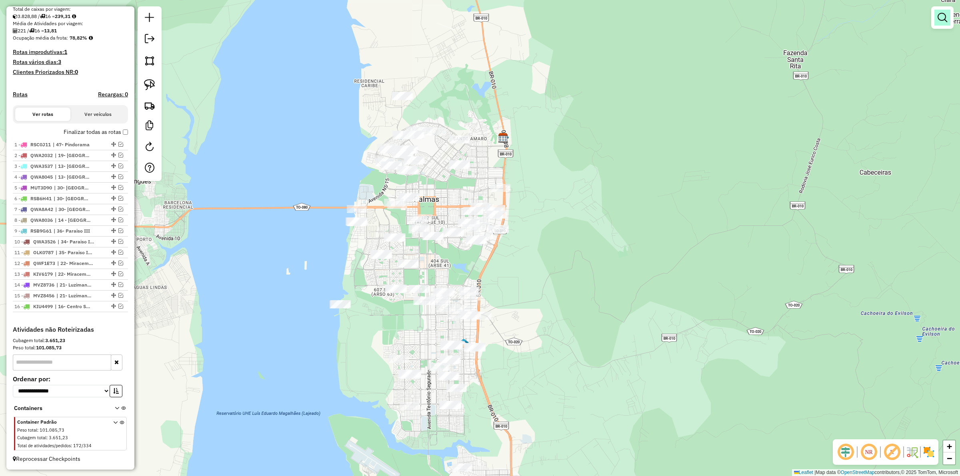
click at [941, 17] on em at bounding box center [943, 18] width 10 height 10
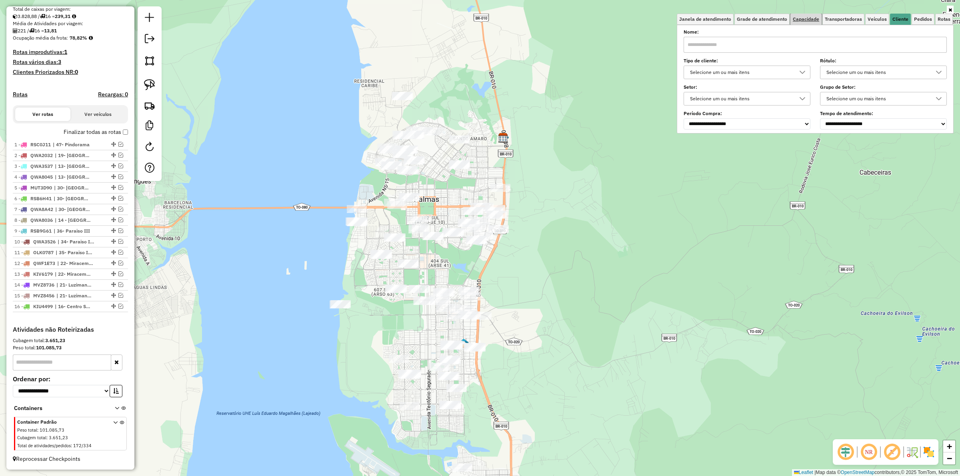
click at [811, 18] on span "Capacidade" at bounding box center [806, 19] width 26 height 5
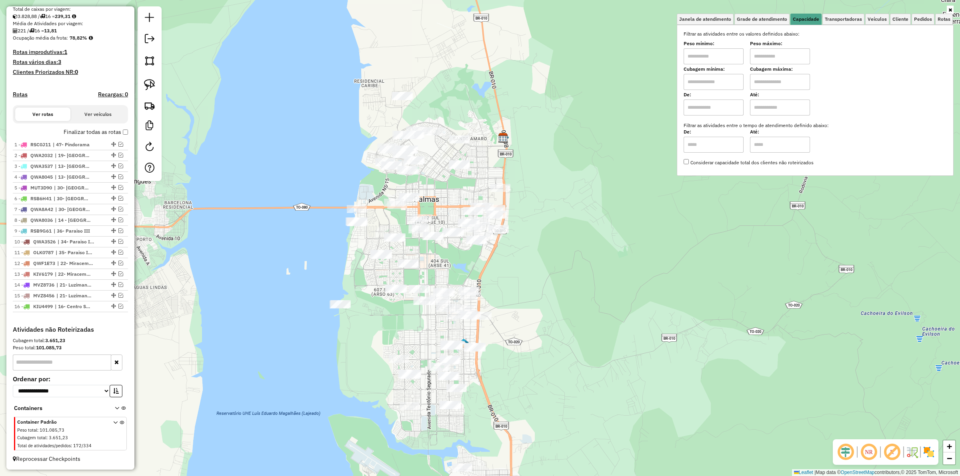
click at [707, 60] on input "text" at bounding box center [714, 56] width 60 height 16
type input "****"
click at [770, 52] on input "text" at bounding box center [780, 56] width 60 height 16
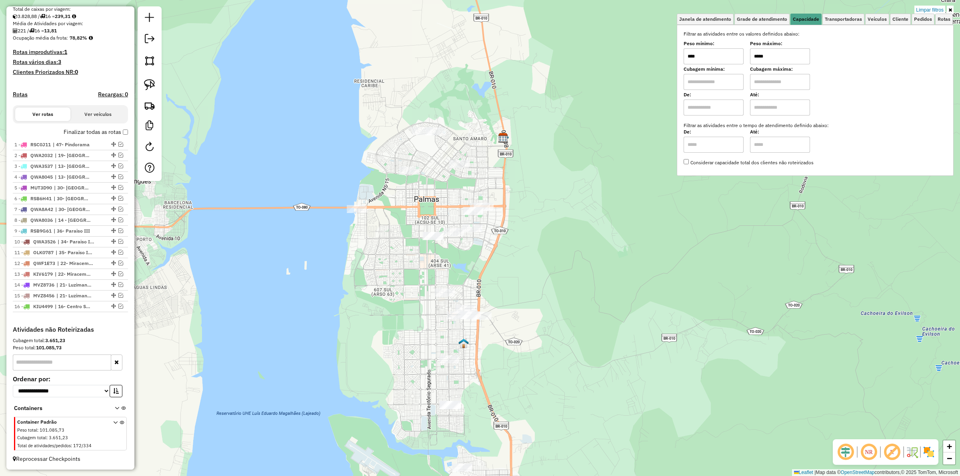
type input "*****"
click at [498, 225] on div "Limpar filtros Janela de atendimento Grade de atendimento Capacidade Transporta…" at bounding box center [480, 238] width 960 height 476
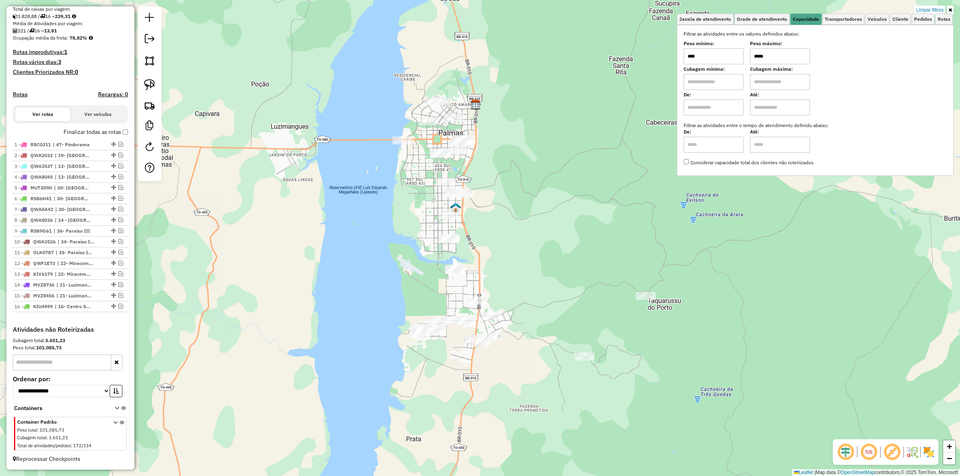
drag, startPoint x: 507, startPoint y: 231, endPoint x: 503, endPoint y: 231, distance: 4.8
click at [503, 231] on div "Limpar filtros Janela de atendimento Grade de atendimento Capacidade Transporta…" at bounding box center [480, 238] width 960 height 476
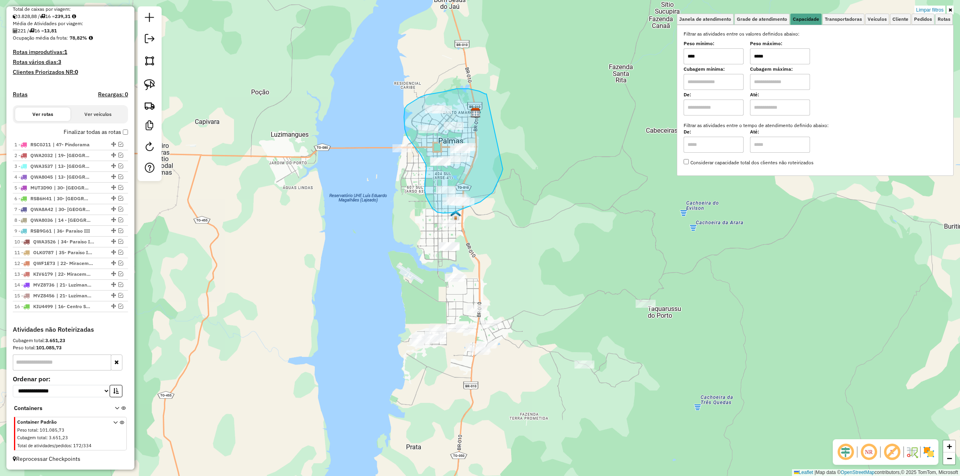
drag, startPoint x: 476, startPoint y: 91, endPoint x: 503, endPoint y: 169, distance: 82.7
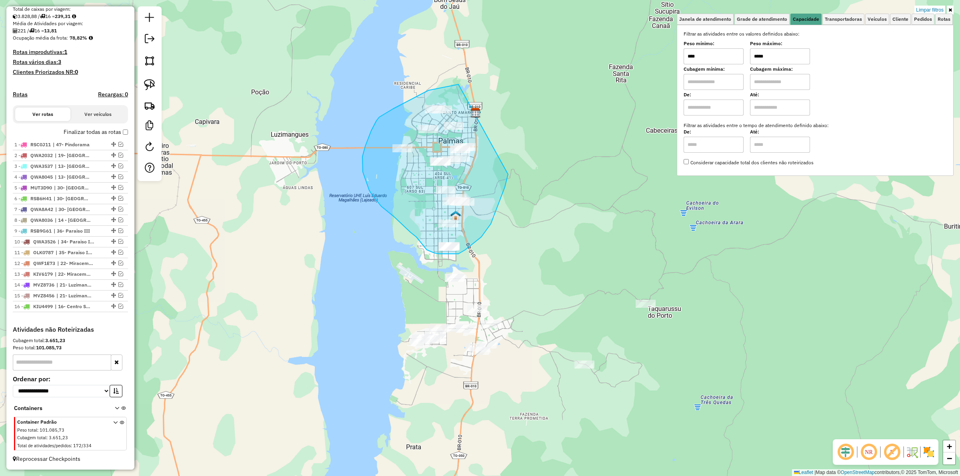
drag, startPoint x: 445, startPoint y: 87, endPoint x: 510, endPoint y: 163, distance: 100.2
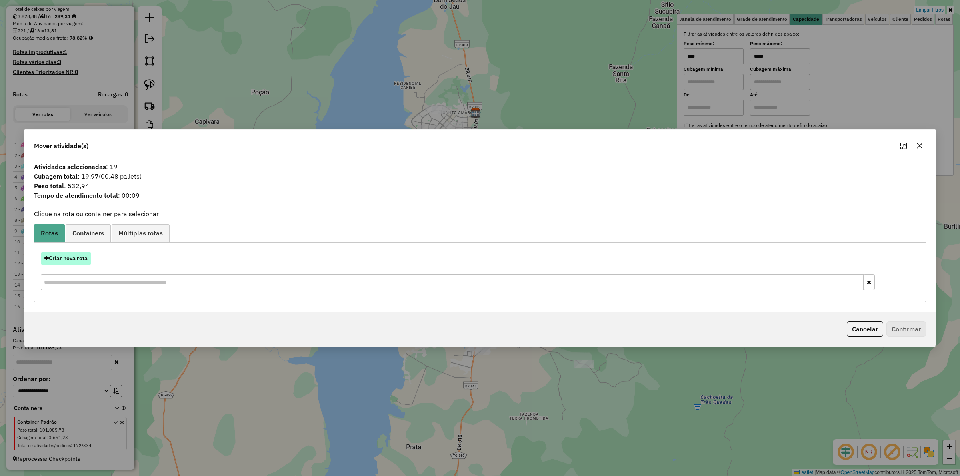
click at [73, 254] on button "Criar nova rota" at bounding box center [66, 258] width 50 height 12
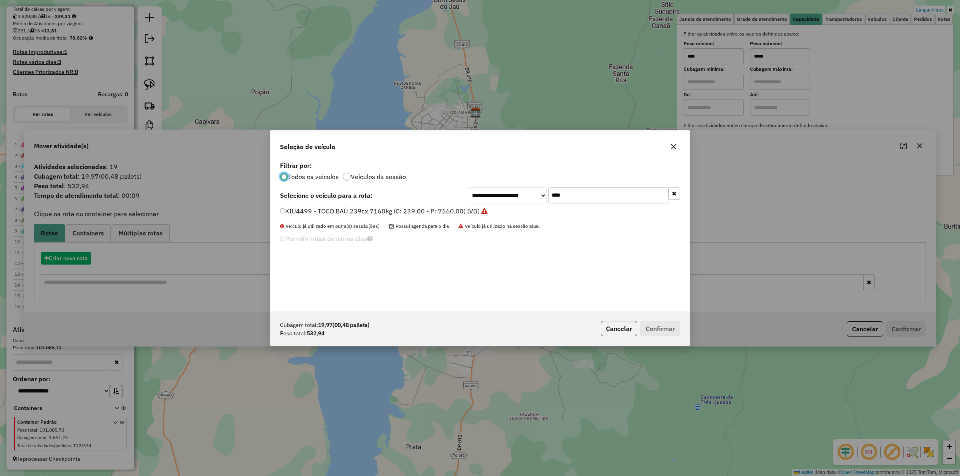
scroll to position [4, 2]
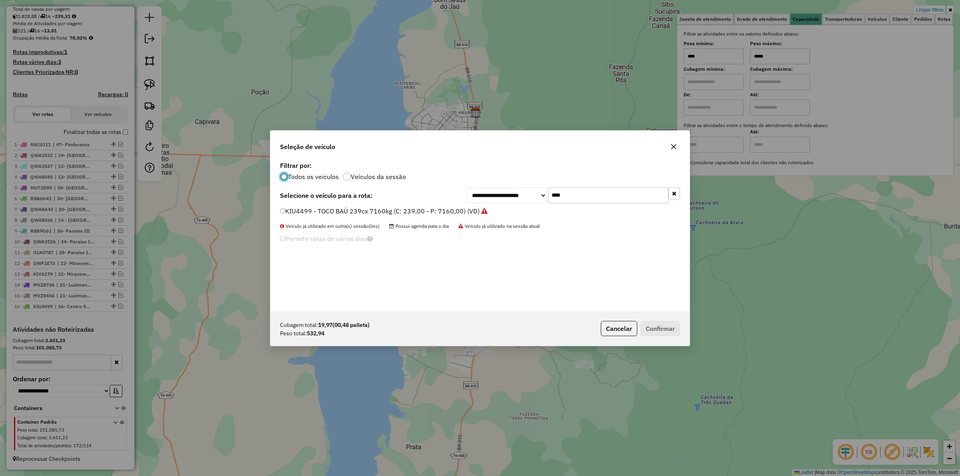
click at [585, 192] on input "****" at bounding box center [609, 196] width 120 height 16
type input "***"
click at [381, 208] on label "NES2772 - FURGÃO 70cx 650kg (C: 70,00 - P: 650,00)" at bounding box center [362, 211] width 165 height 10
click at [662, 325] on button "Confirmar" at bounding box center [661, 328] width 40 height 15
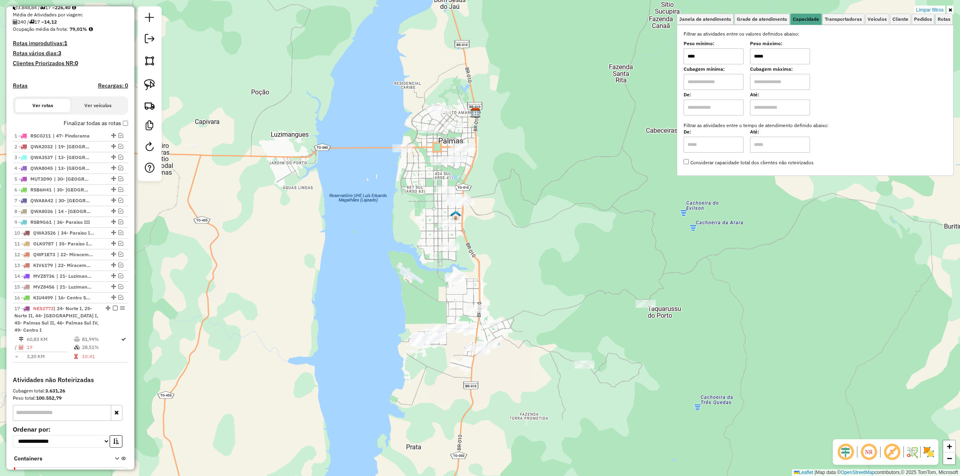
scroll to position [237, 0]
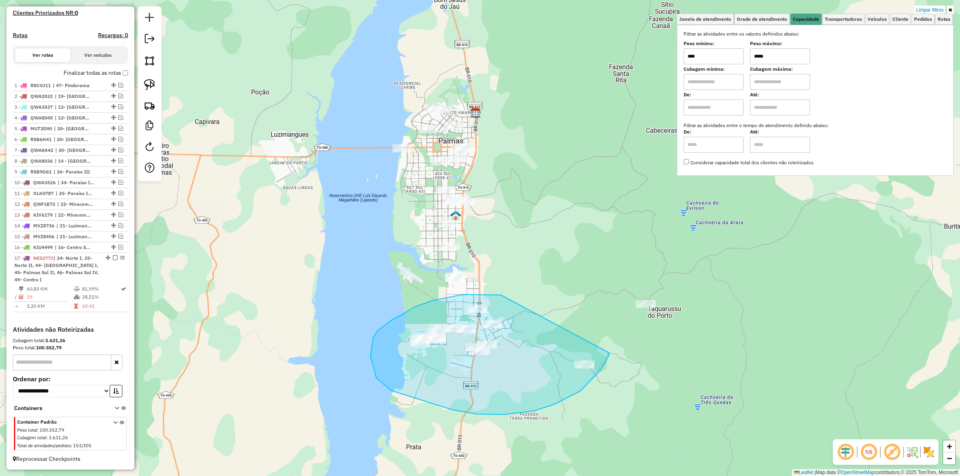
drag, startPoint x: 499, startPoint y: 295, endPoint x: 609, endPoint y: 353, distance: 123.7
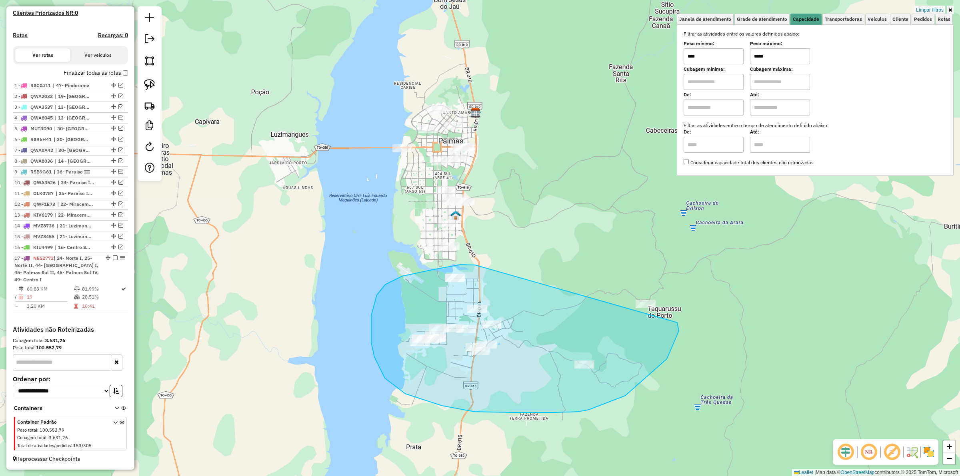
drag, startPoint x: 432, startPoint y: 270, endPoint x: 661, endPoint y: 326, distance: 236.1
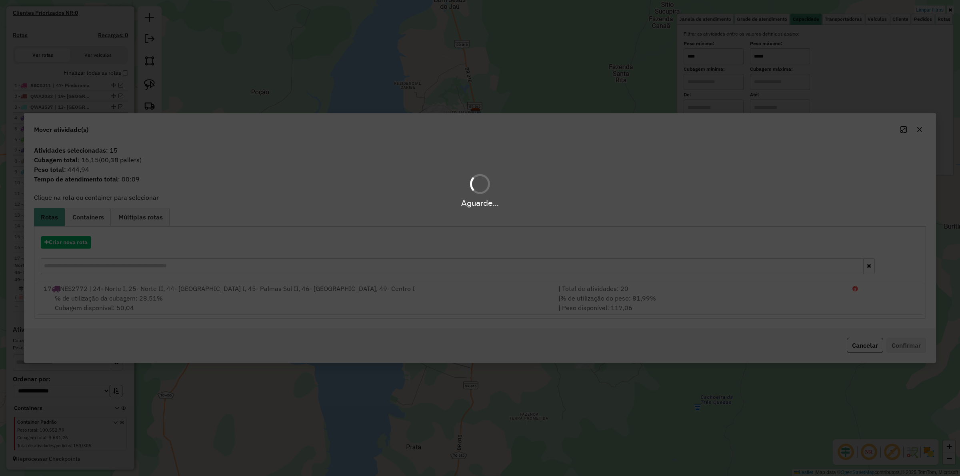
click at [66, 244] on hb-app "Aguarde... Pop-up bloqueado! Seu navegador bloqueou automáticamente a abertura …" at bounding box center [480, 238] width 960 height 476
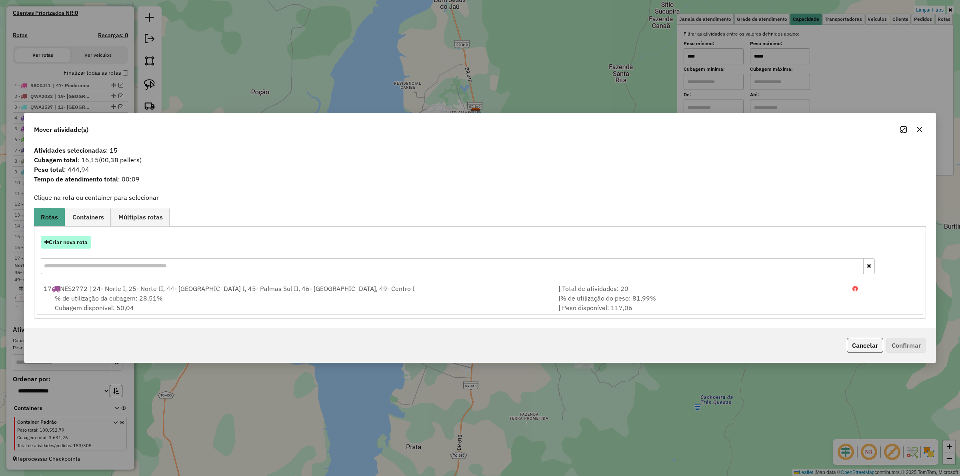
click at [65, 243] on button "Criar nova rota" at bounding box center [66, 242] width 50 height 12
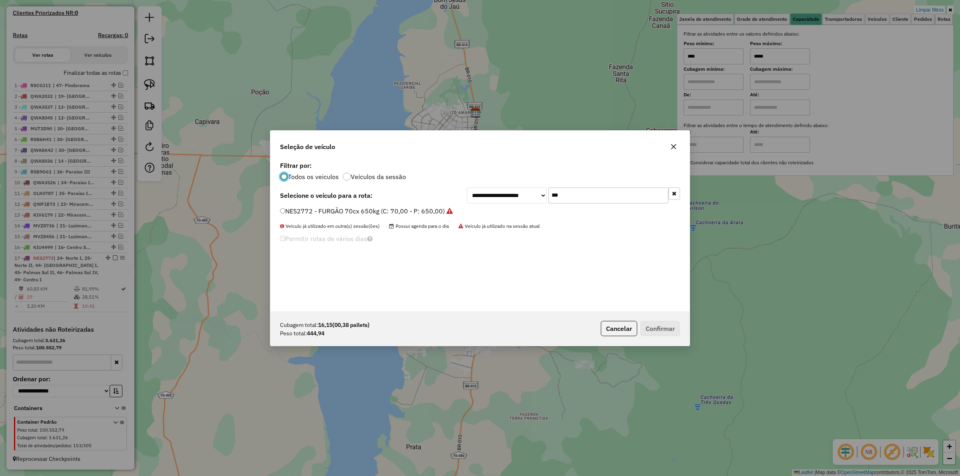
scroll to position [4, 2]
click at [580, 199] on input "***" at bounding box center [609, 196] width 120 height 16
type input "***"
click at [419, 208] on label "MXC1G90 - FURGÃO 70cx 650kg (C: 70,00 - P: 650,00) (VD)" at bounding box center [370, 211] width 181 height 10
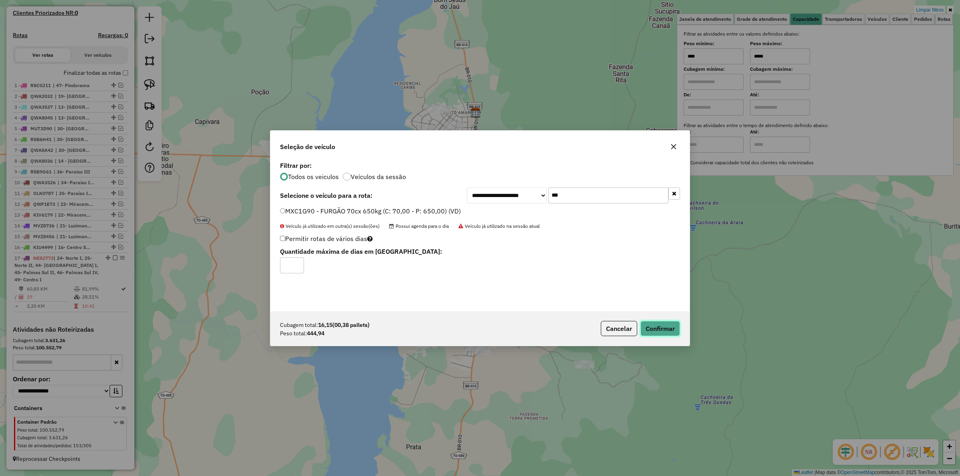
click at [647, 329] on button "Confirmar" at bounding box center [661, 328] width 40 height 15
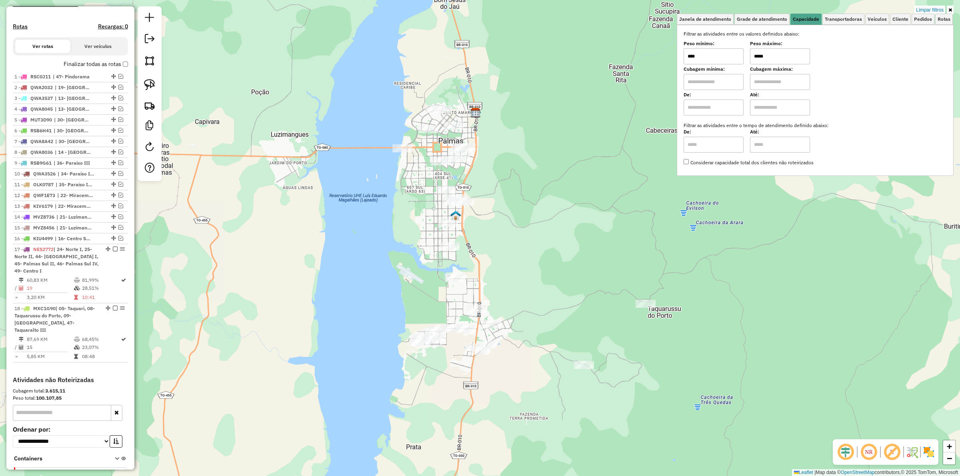
scroll to position [251, 0]
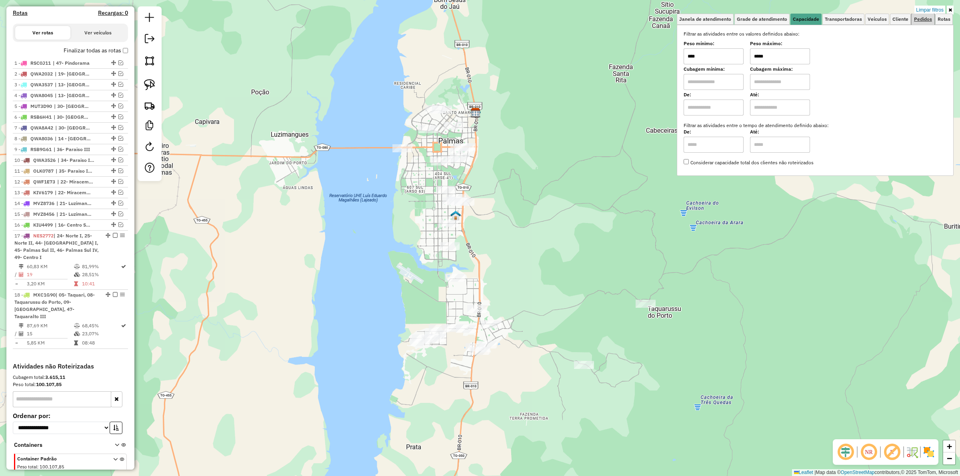
click at [923, 14] on link "Pedidos" at bounding box center [923, 19] width 23 height 11
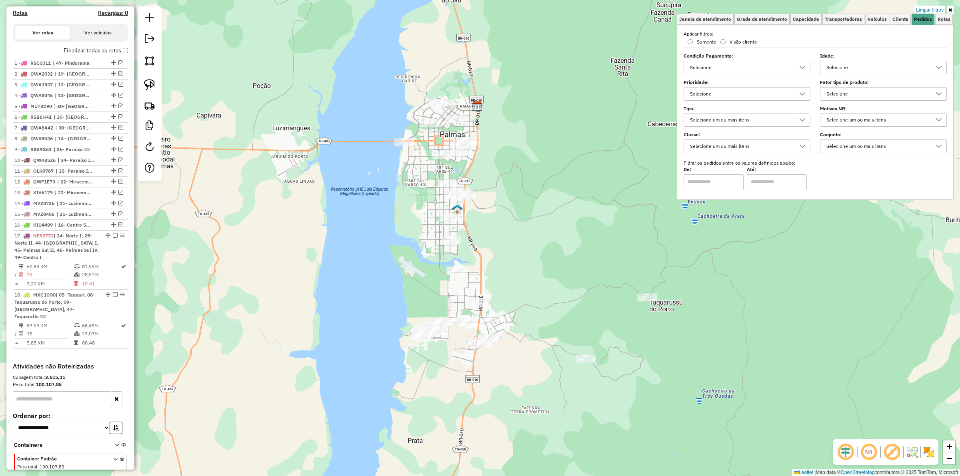
drag, startPoint x: 582, startPoint y: 233, endPoint x: 585, endPoint y: 215, distance: 18.2
click at [585, 215] on div "Limpar filtros Janela de atendimento Grade de atendimento Capacidade Transporta…" at bounding box center [480, 238] width 960 height 476
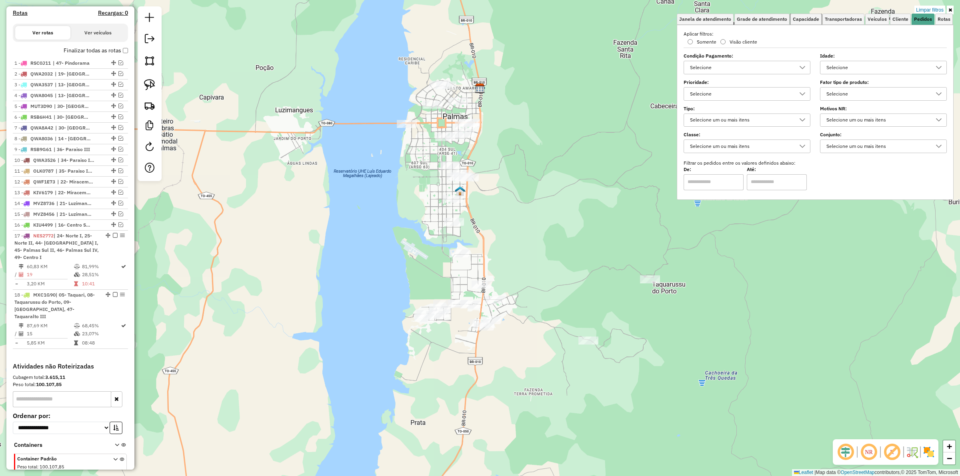
drag, startPoint x: 808, startPoint y: 19, endPoint x: 815, endPoint y: 43, distance: 25.4
click at [808, 19] on span "Capacidade" at bounding box center [806, 19] width 26 height 5
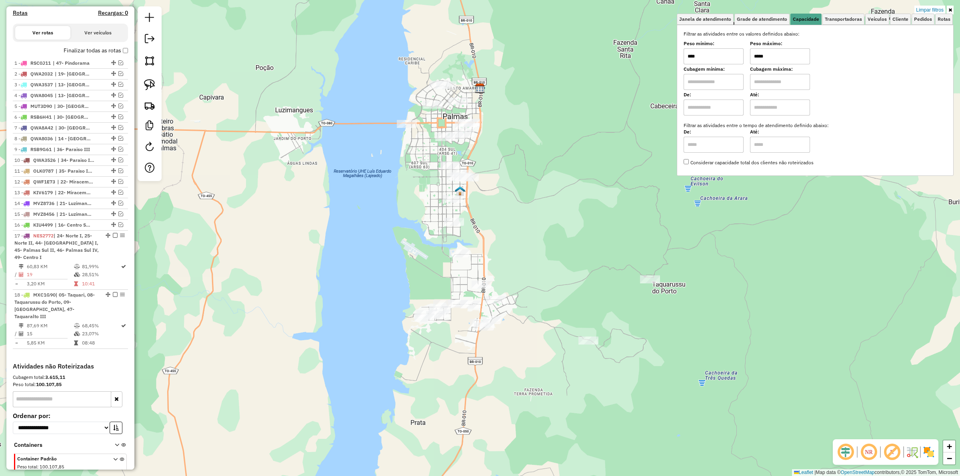
click at [787, 53] on input "*****" at bounding box center [780, 56] width 60 height 16
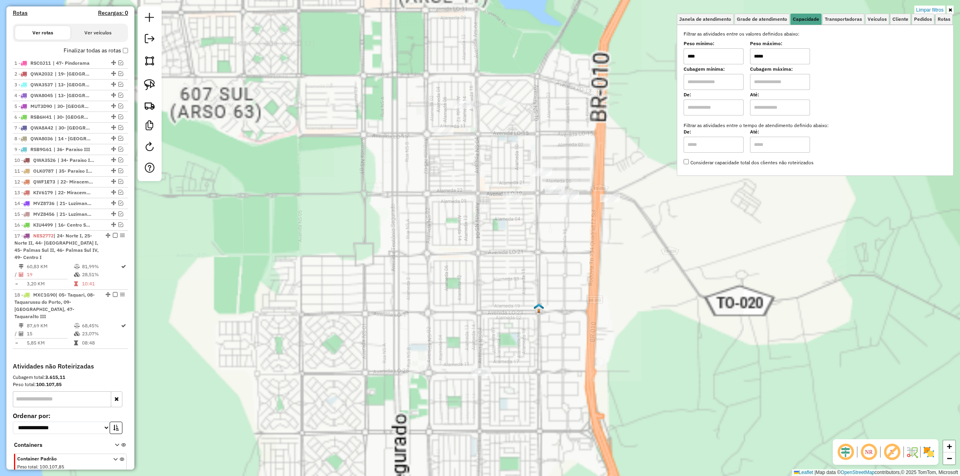
type input "*****"
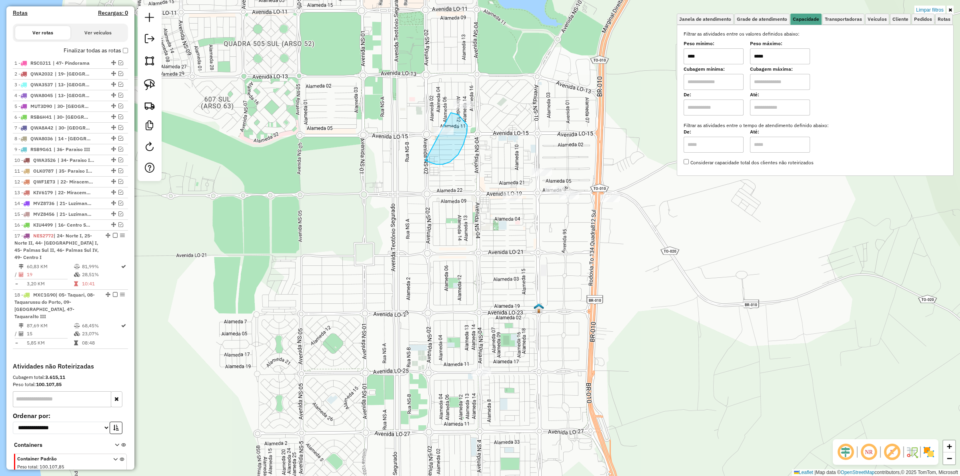
drag, startPoint x: 436, startPoint y: 164, endPoint x: 399, endPoint y: 128, distance: 52.1
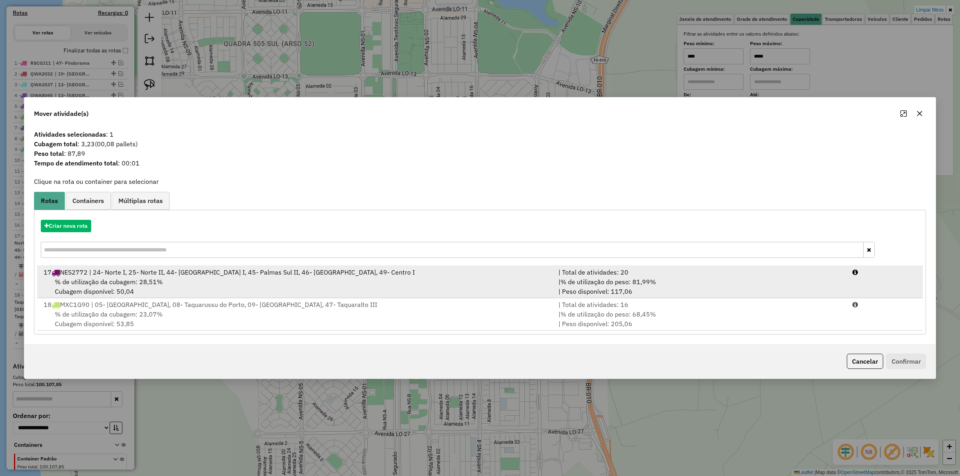
click at [626, 273] on div "| Total de atividades: 20" at bounding box center [701, 273] width 294 height 10
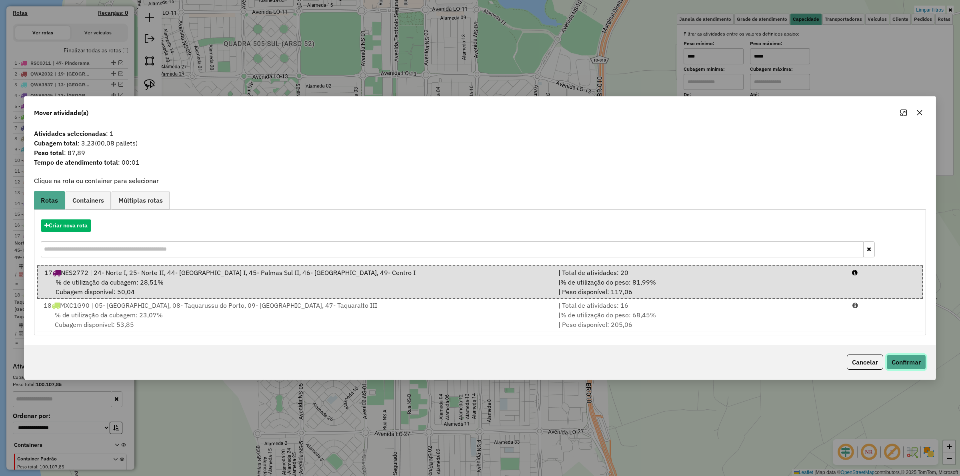
drag, startPoint x: 900, startPoint y: 358, endPoint x: 745, endPoint y: 357, distance: 155.2
click at [901, 358] on button "Confirmar" at bounding box center [907, 362] width 40 height 15
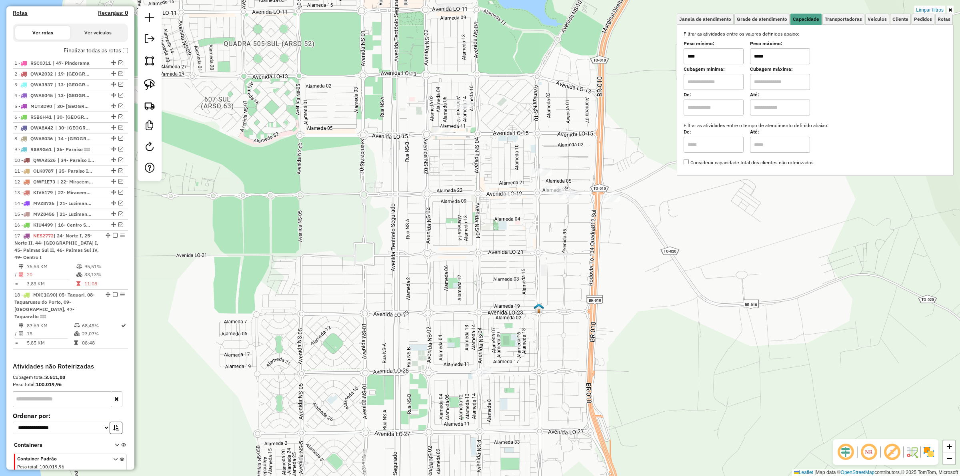
select select "*********"
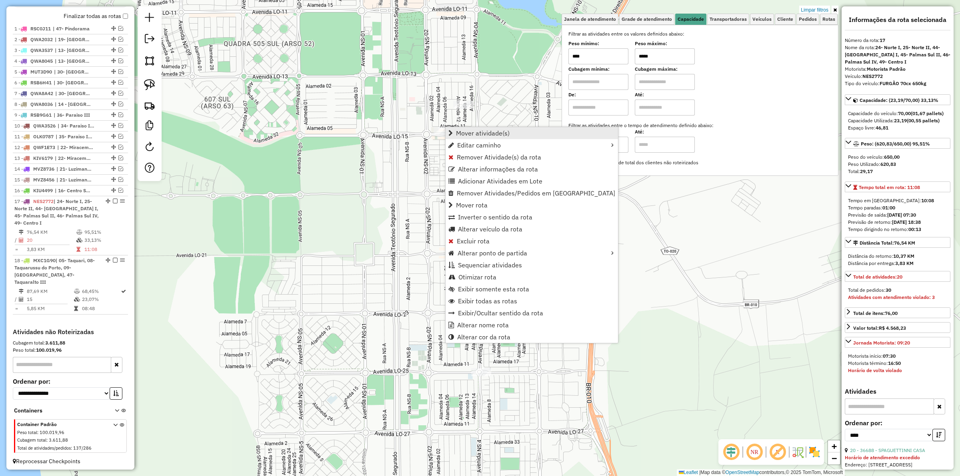
scroll to position [289, 0]
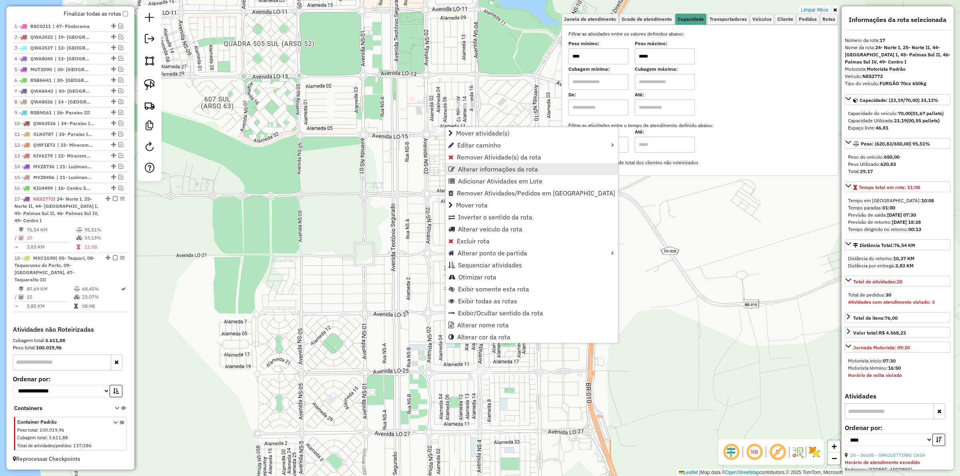
click at [474, 167] on span "Alterar informações da rota" at bounding box center [498, 169] width 80 height 6
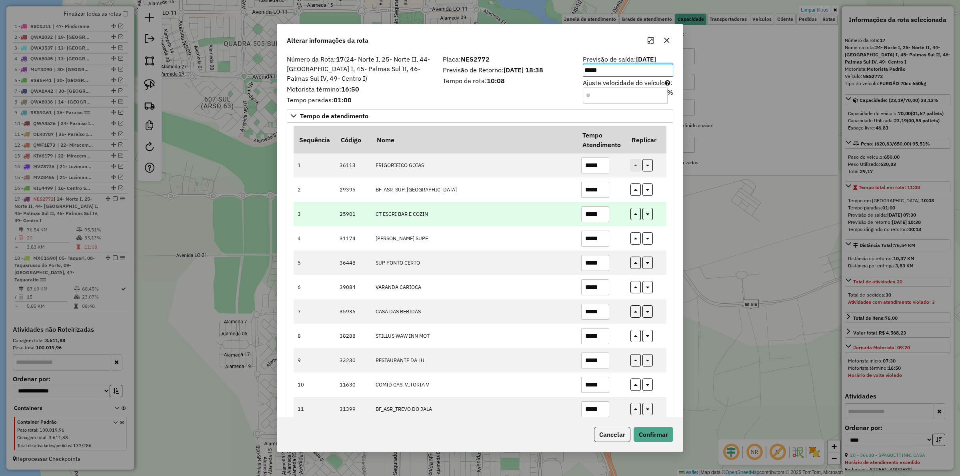
click at [593, 217] on input "*****" at bounding box center [595, 214] width 28 height 16
click at [595, 217] on input "*****" at bounding box center [595, 214] width 28 height 16
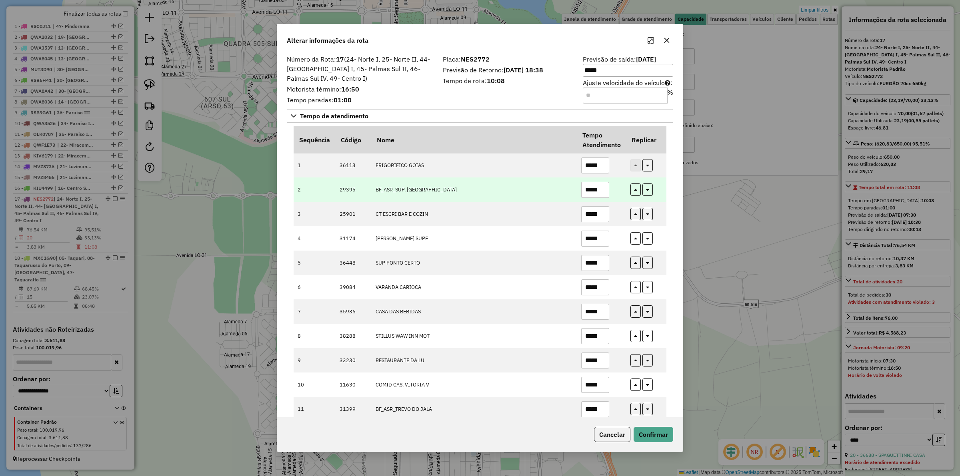
type input "*****"
click at [603, 194] on input "*****" at bounding box center [595, 190] width 28 height 16
drag, startPoint x: 603, startPoint y: 194, endPoint x: 597, endPoint y: 191, distance: 6.8
click at [599, 192] on input "*****" at bounding box center [595, 190] width 28 height 16
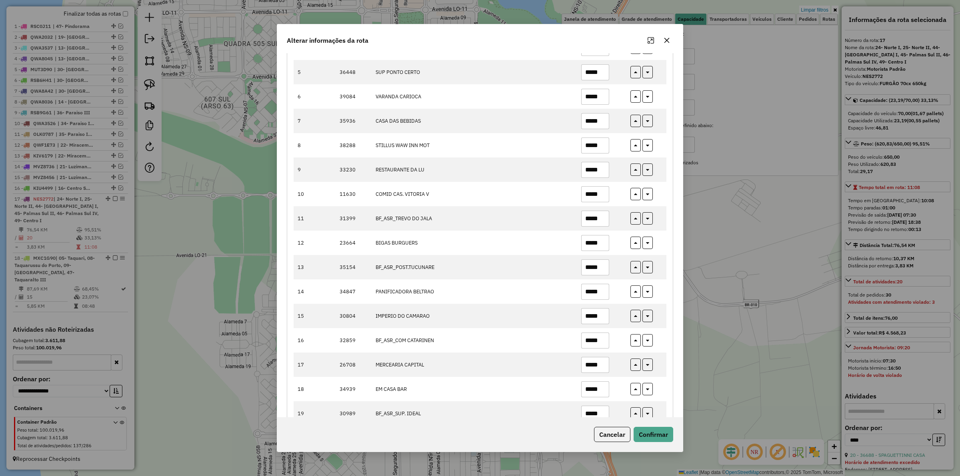
scroll to position [241, 0]
type input "*****"
click at [661, 432] on button "Confirmar" at bounding box center [654, 434] width 40 height 15
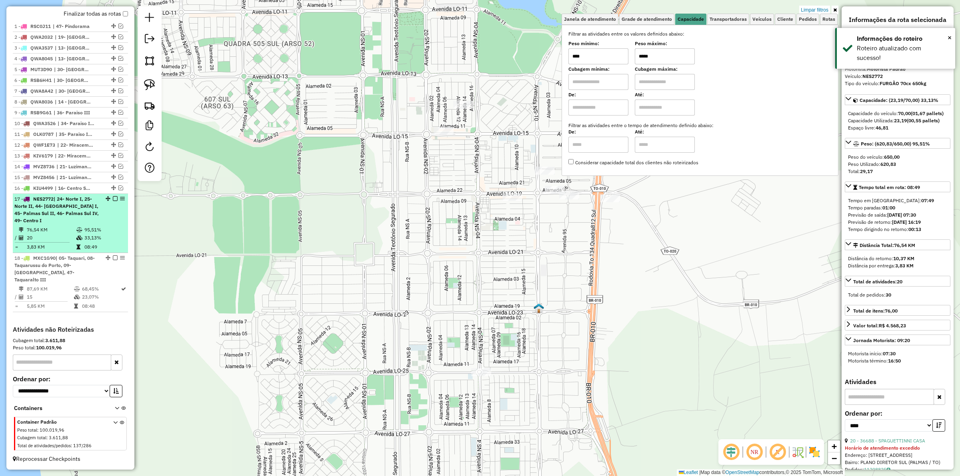
click at [113, 201] on em at bounding box center [115, 198] width 5 height 5
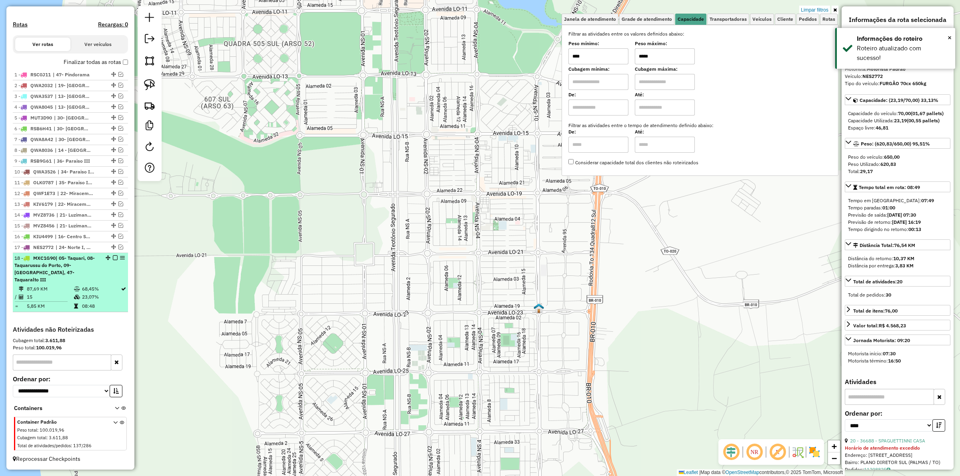
click at [49, 270] on span "| 05- Taquari, 08- Taquarussu do Porto, 09- [GEOGRAPHIC_DATA], 47- Taquaralto I…" at bounding box center [54, 269] width 80 height 28
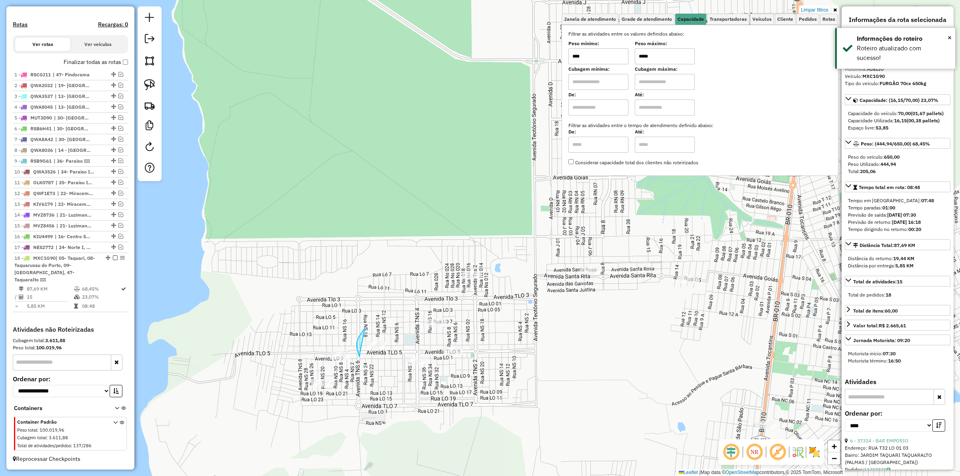
drag, startPoint x: 357, startPoint y: 348, endPoint x: 389, endPoint y: 327, distance: 38.5
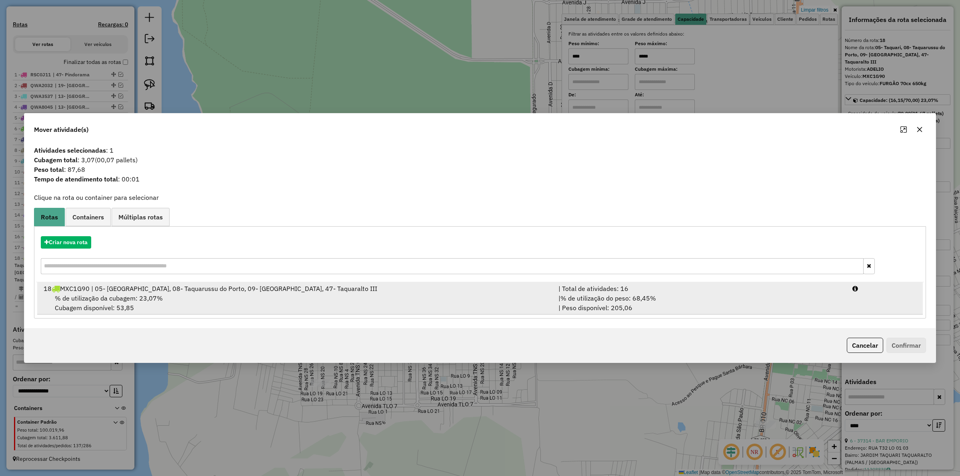
click at [627, 301] on span "% de utilização do peso: 68,45%" at bounding box center [609, 298] width 96 height 8
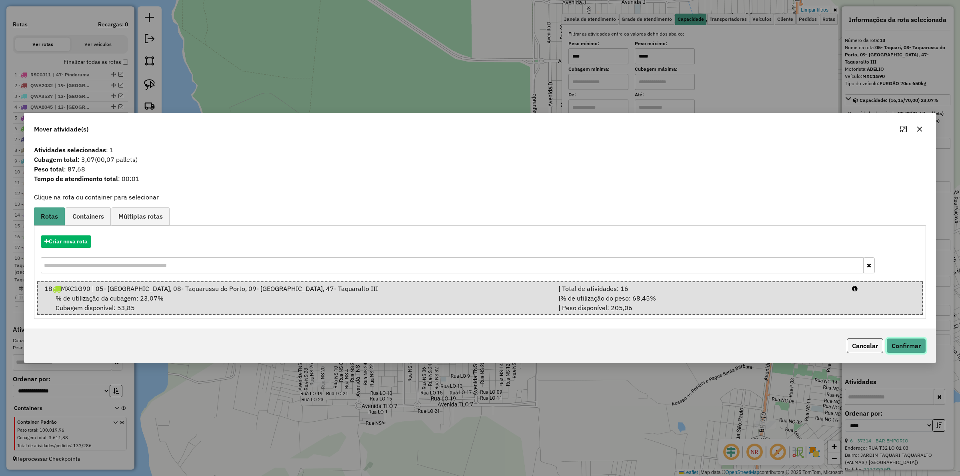
click at [908, 344] on button "Confirmar" at bounding box center [907, 345] width 40 height 15
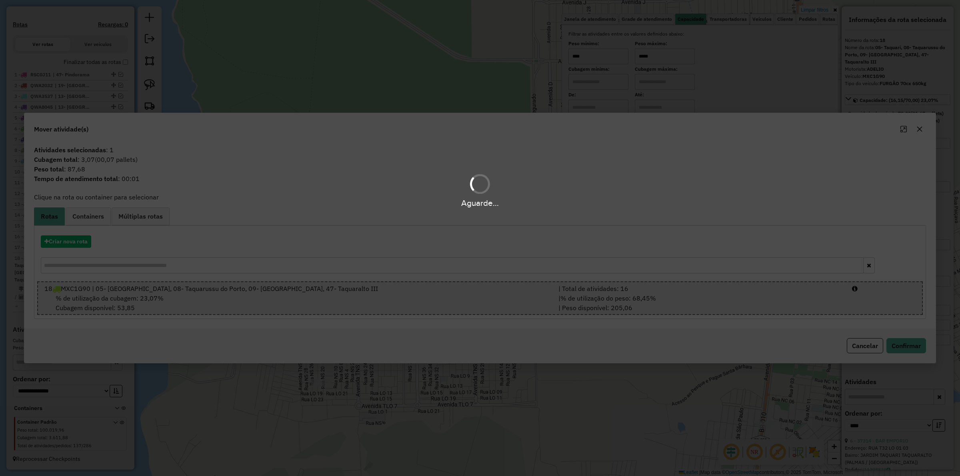
click at [671, 54] on div "Aguarde..." at bounding box center [480, 238] width 960 height 476
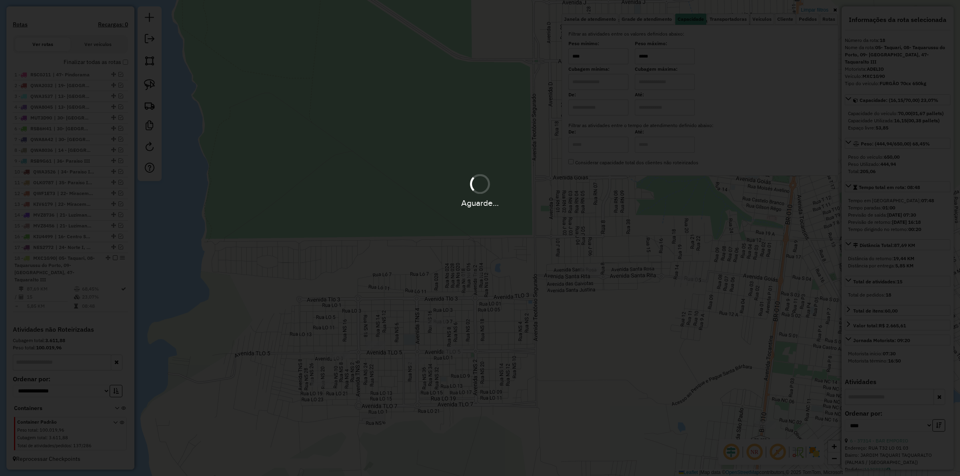
click at [671, 54] on hb-app "Aguarde... Pop-up bloqueado! Seu navegador bloqueou automáticamente a abertura …" at bounding box center [480, 238] width 960 height 476
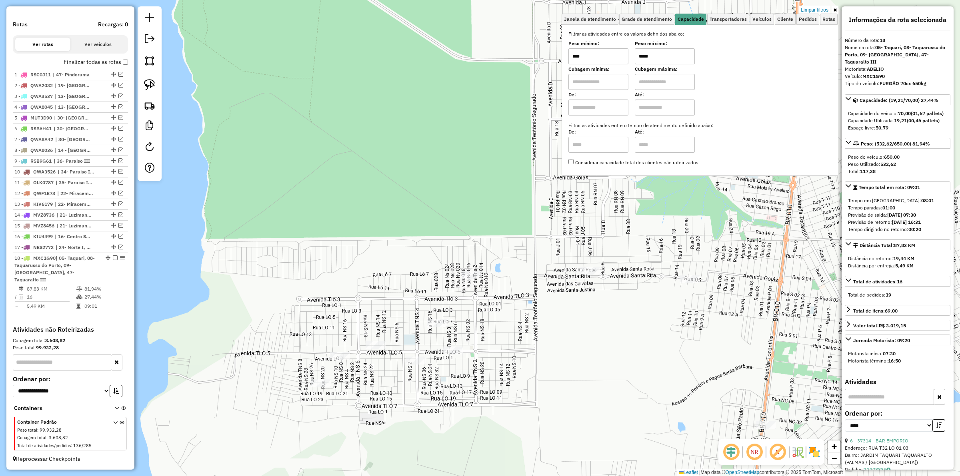
click at [671, 54] on div "Mover atividade(s) Clique na rota ou container para selecionar Rotas Containers…" at bounding box center [480, 238] width 960 height 476
click at [671, 54] on input "*****" at bounding box center [665, 56] width 60 height 16
type input "******"
drag, startPoint x: 356, startPoint y: 290, endPoint x: 406, endPoint y: 293, distance: 50.1
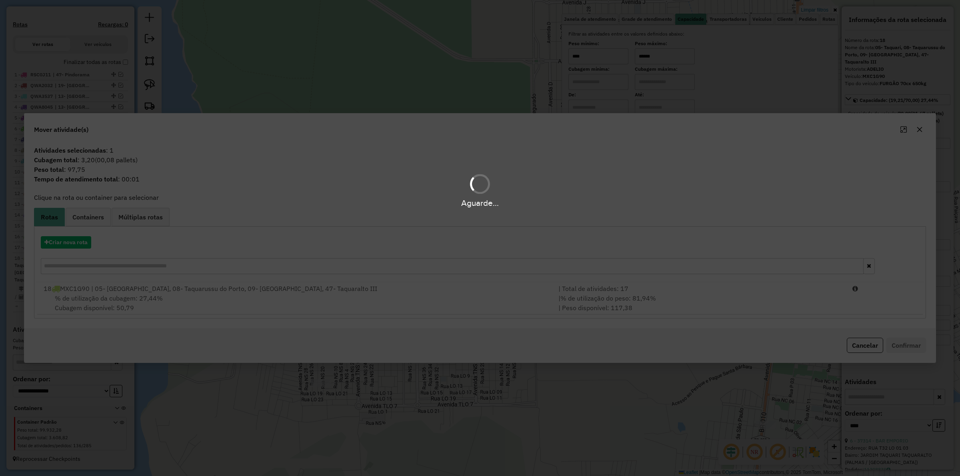
click at [639, 300] on div "Aguarde..." at bounding box center [480, 238] width 960 height 476
click at [639, 300] on span "% de utilização do peso: 81,94%" at bounding box center [609, 298] width 96 height 8
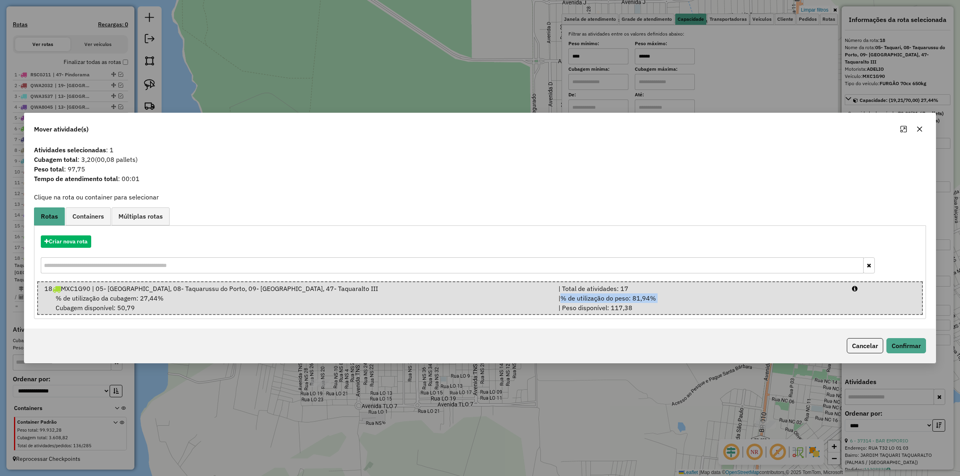
click at [639, 300] on span "% de utilização do peso: 81,94%" at bounding box center [609, 298] width 96 height 8
click at [903, 344] on button "Confirmar" at bounding box center [907, 345] width 40 height 15
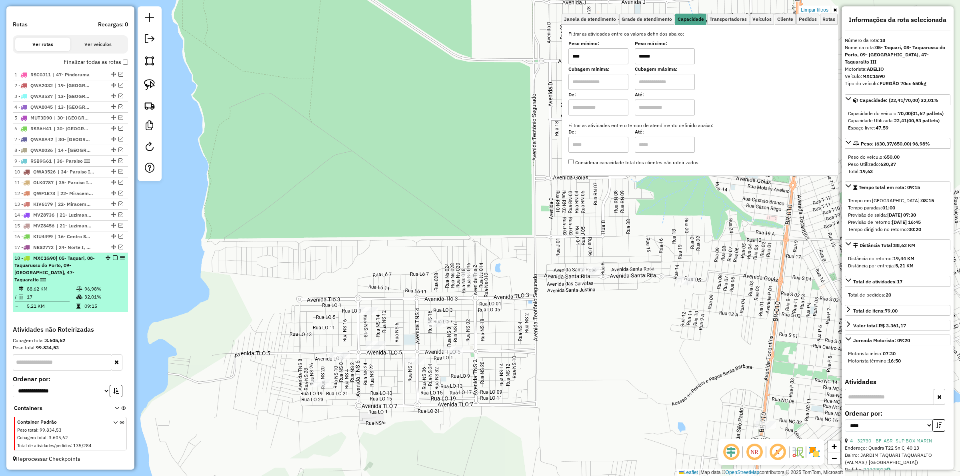
click at [114, 260] on em at bounding box center [115, 258] width 5 height 5
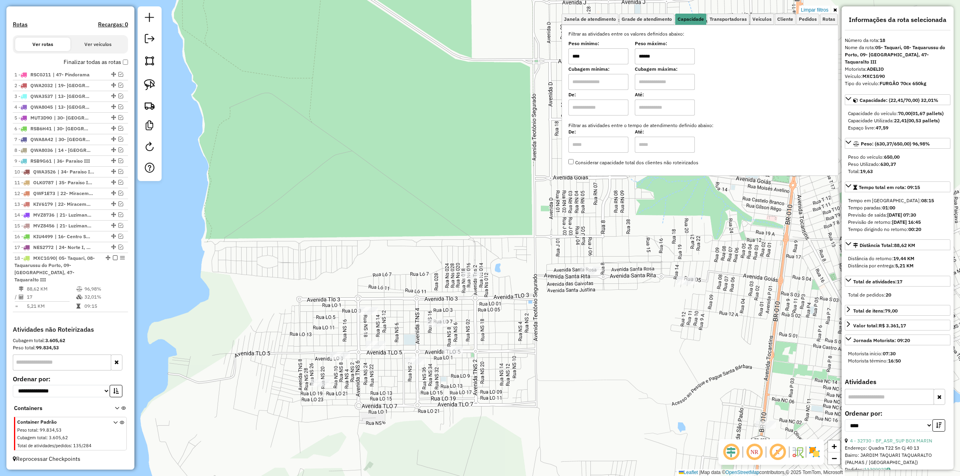
scroll to position [200, 0]
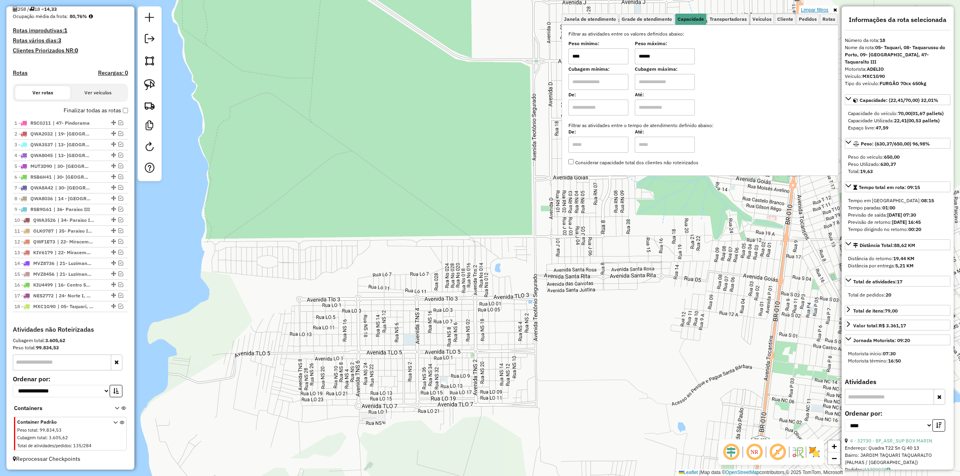
click at [819, 10] on link "Limpar filtros" at bounding box center [814, 10] width 31 height 9
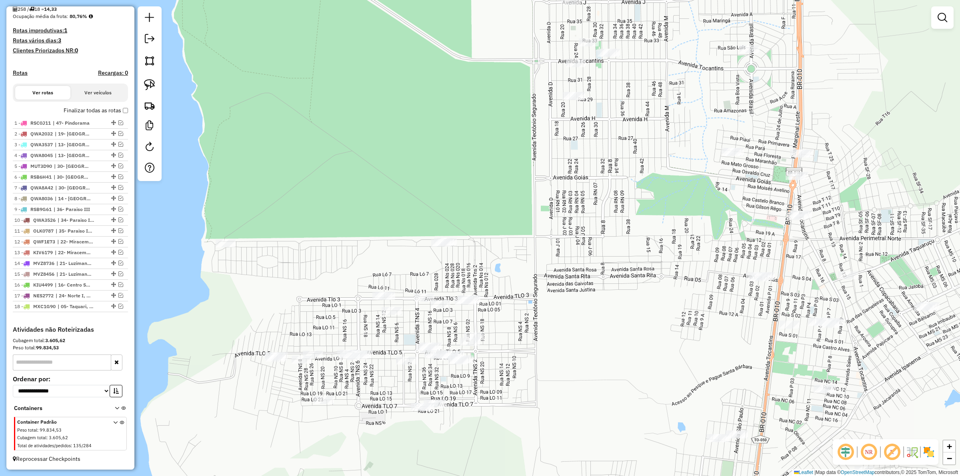
drag, startPoint x: 595, startPoint y: 227, endPoint x: 449, endPoint y: 232, distance: 145.3
click at [474, 228] on div "Janela de atendimento Grade de atendimento Capacidade Transportadoras Veículos …" at bounding box center [480, 238] width 960 height 476
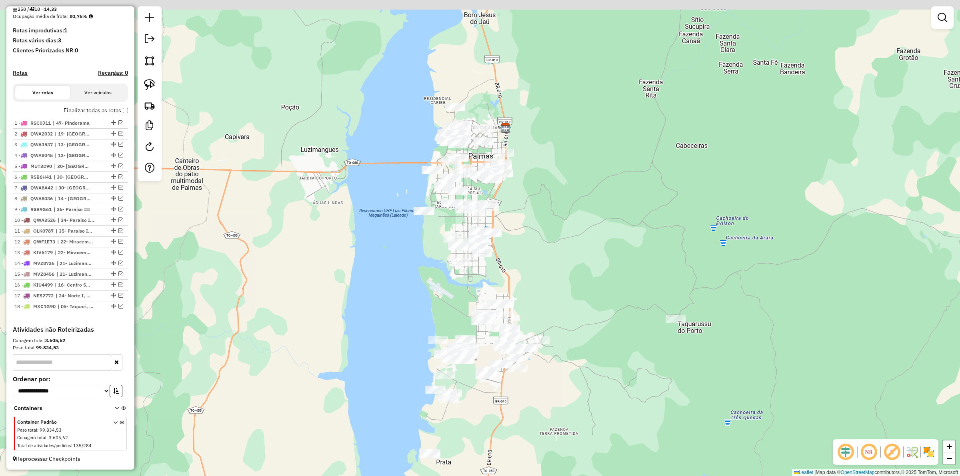
click at [567, 272] on div "Janela de atendimento Grade de atendimento Capacidade Transportadoras Veículos …" at bounding box center [480, 238] width 960 height 476
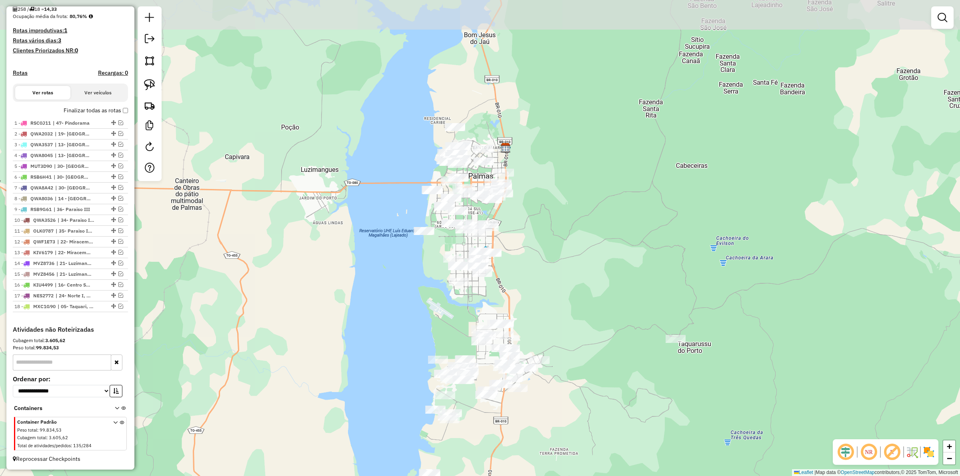
drag, startPoint x: 553, startPoint y: 233, endPoint x: 539, endPoint y: 244, distance: 18.0
click at [557, 264] on div "Janela de atendimento Grade de atendimento Capacidade Transportadoras Veículos …" at bounding box center [480, 238] width 960 height 476
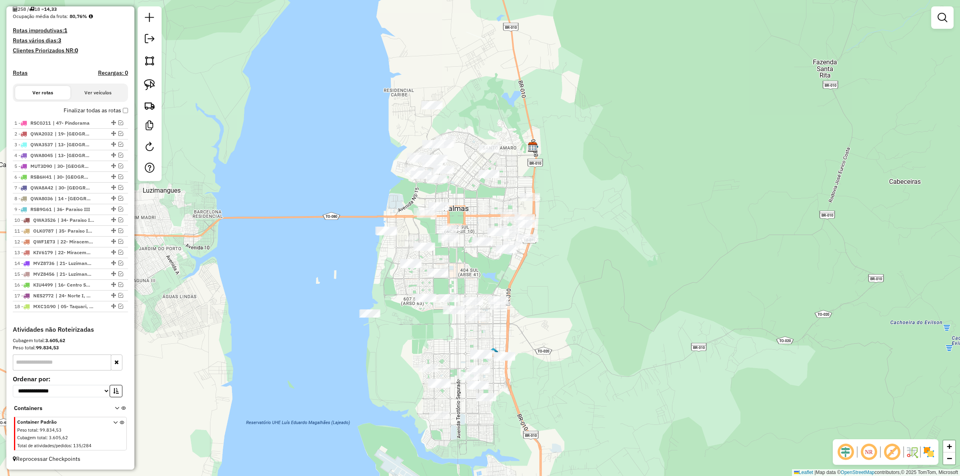
click at [529, 131] on div "Janela de atendimento Grade de atendimento Capacidade Transportadoras Veículos …" at bounding box center [480, 238] width 960 height 476
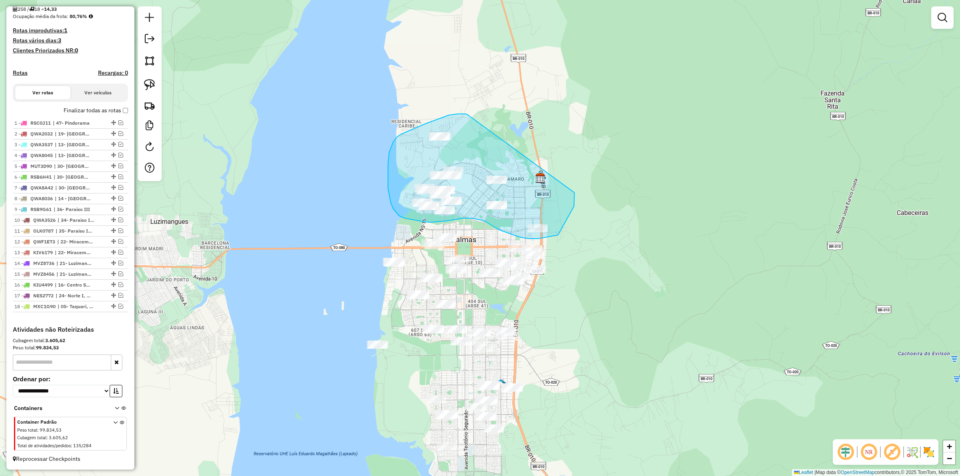
drag, startPoint x: 469, startPoint y: 116, endPoint x: 575, endPoint y: 193, distance: 130.3
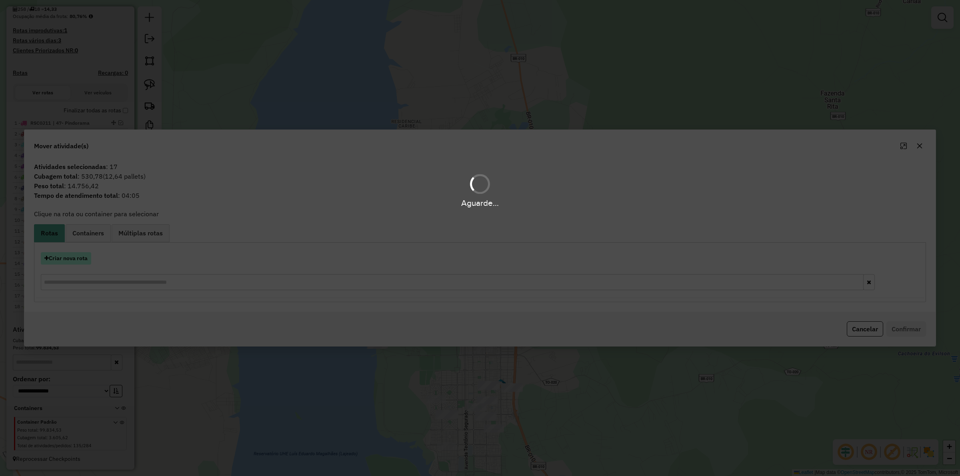
click at [73, 258] on button "Criar nova rota" at bounding box center [66, 258] width 50 height 12
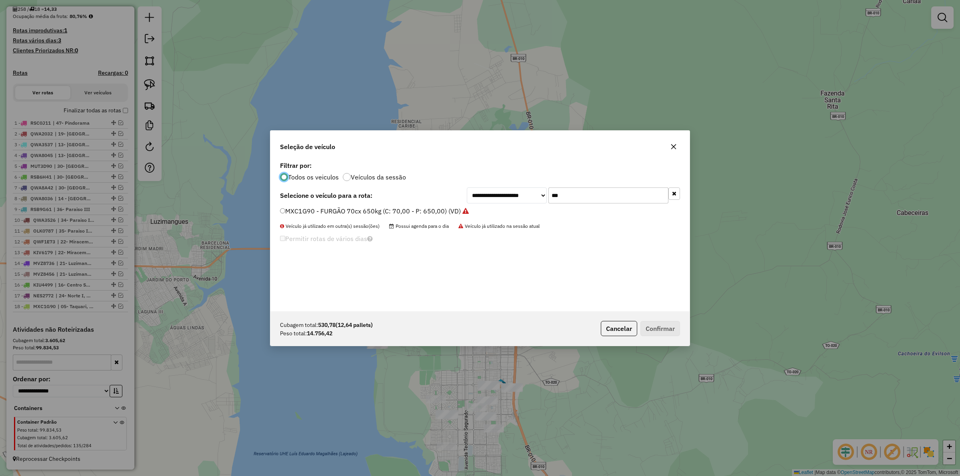
scroll to position [4, 2]
drag, startPoint x: 593, startPoint y: 199, endPoint x: 503, endPoint y: 201, distance: 90.4
click at [503, 201] on div "**********" at bounding box center [573, 196] width 213 height 16
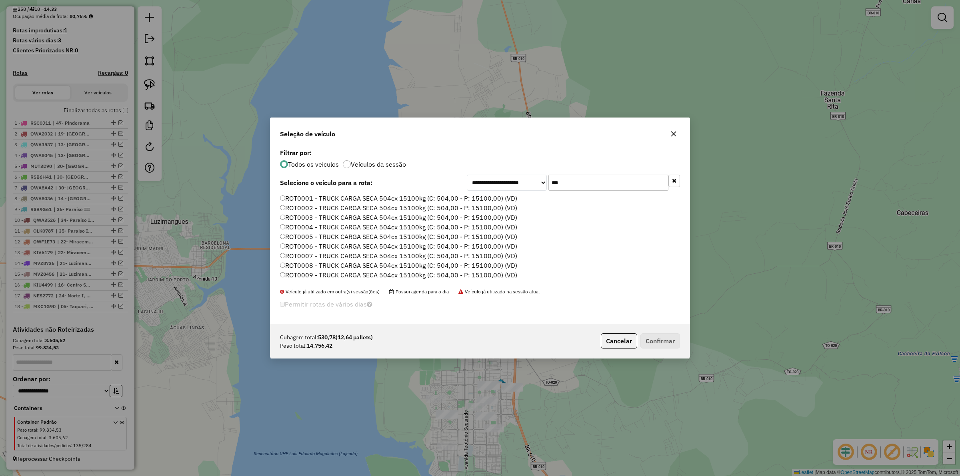
type input "***"
click at [375, 195] on label "ROT0001 - TRUCK CARGA SECA 504cx 15100kg (C: 504,00 - P: 15100,00) (VD)" at bounding box center [398, 199] width 237 height 10
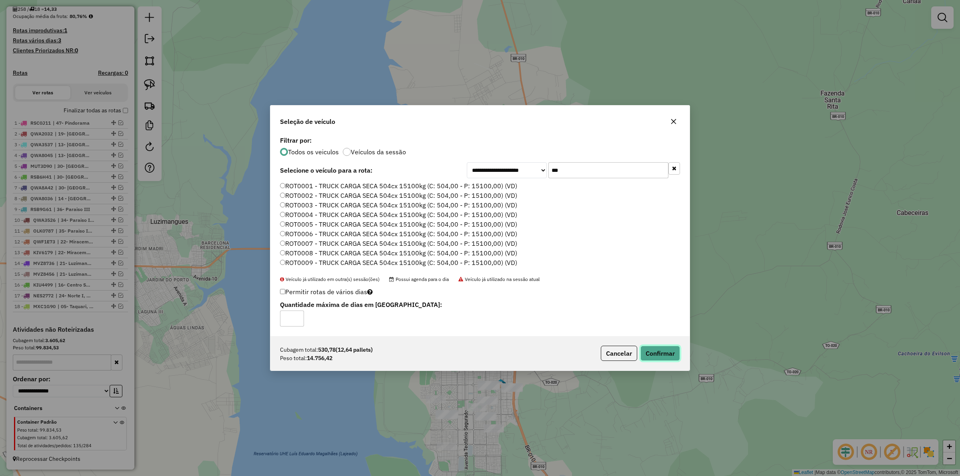
click at [659, 350] on button "Confirmar" at bounding box center [661, 353] width 40 height 15
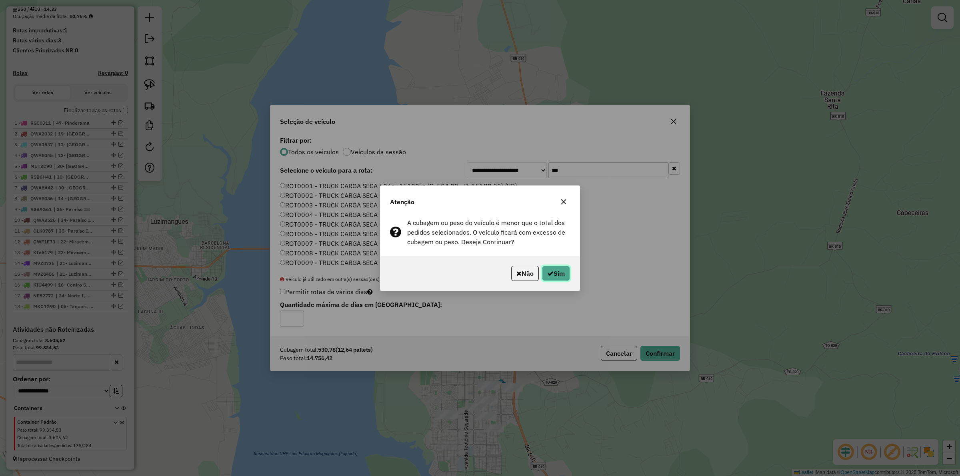
click at [555, 280] on button "Sim" at bounding box center [556, 273] width 28 height 15
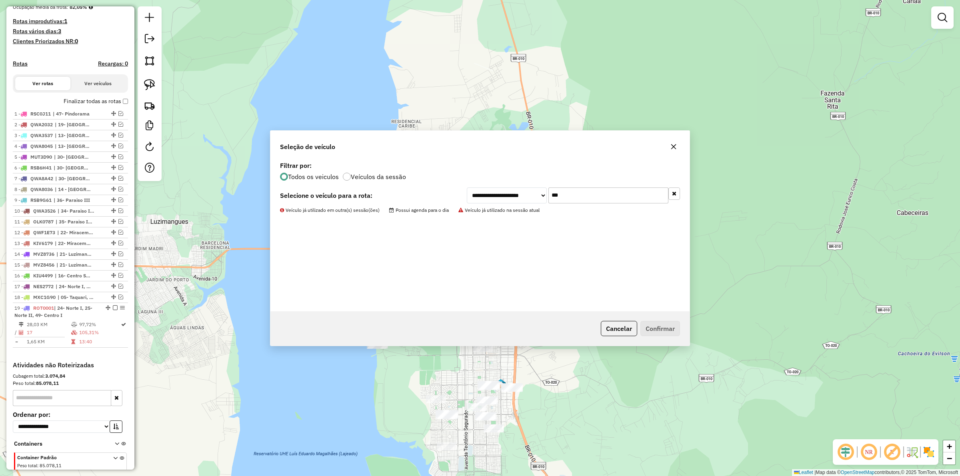
scroll to position [244, 0]
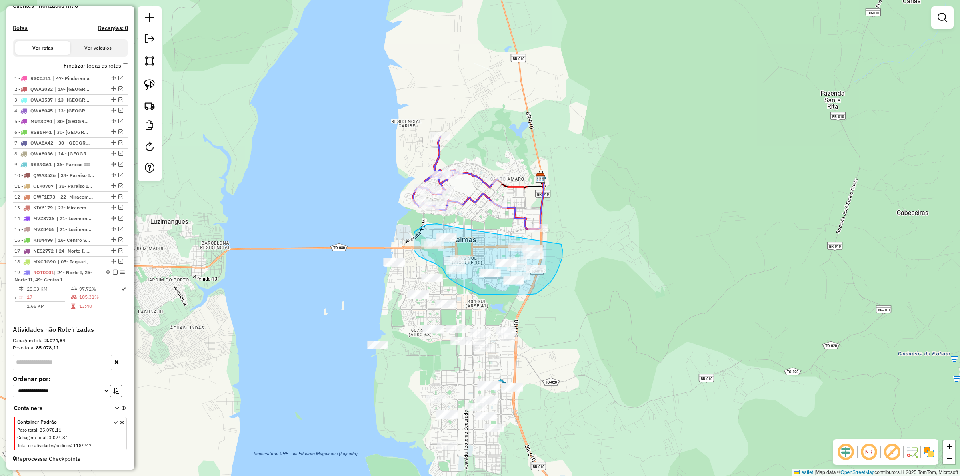
drag, startPoint x: 427, startPoint y: 225, endPoint x: 561, endPoint y: 244, distance: 135.9
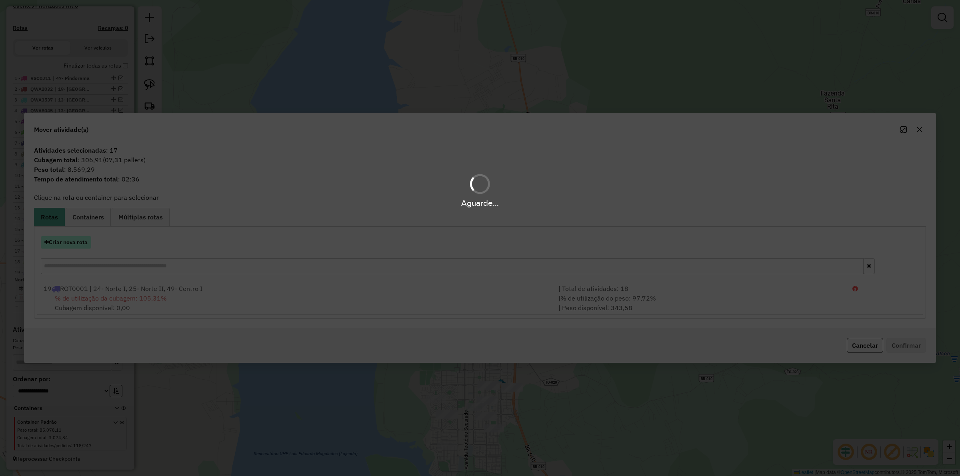
click at [76, 238] on button "Criar nova rota" at bounding box center [66, 242] width 50 height 12
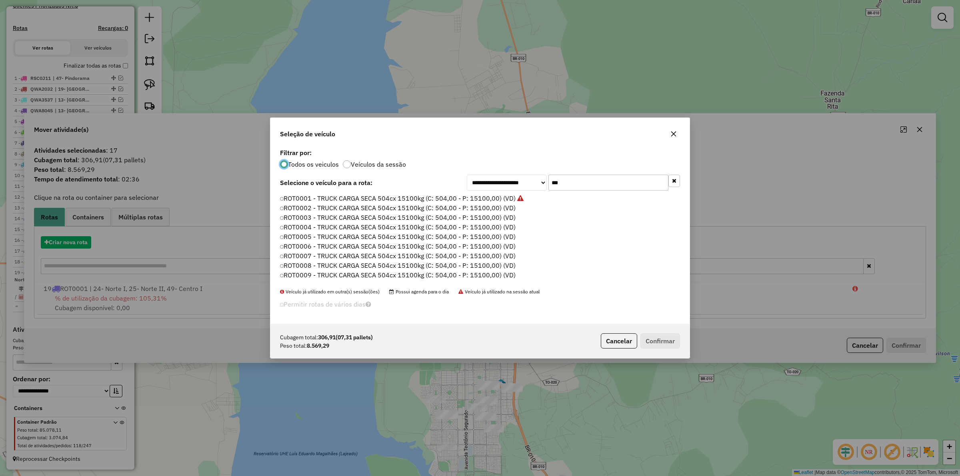
scroll to position [4, 2]
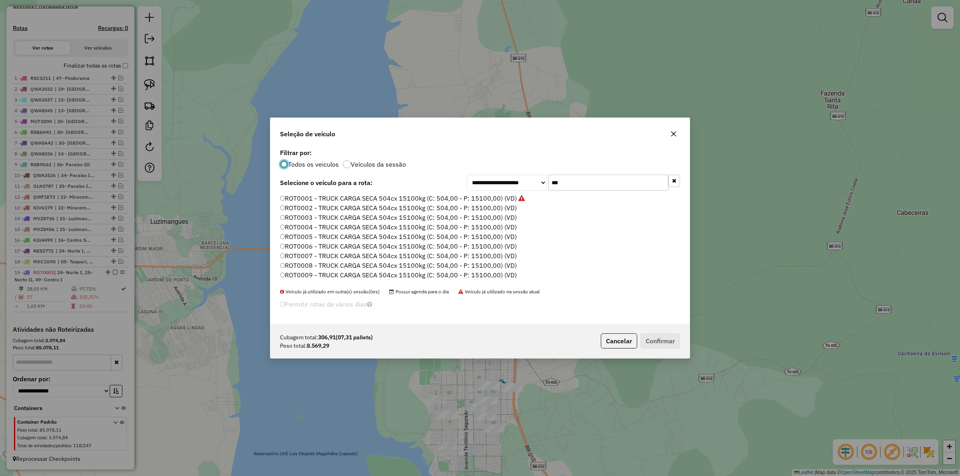
click at [458, 199] on label "ROT0001 - TRUCK CARGA SECA 504cx 15100kg (C: 504,00 - P: 15100,00) (VD)" at bounding box center [402, 199] width 245 height 10
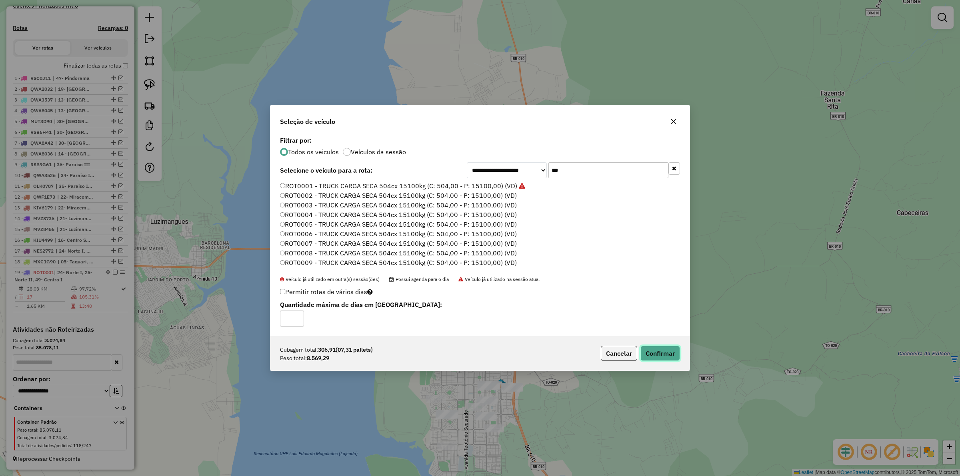
click at [663, 349] on button "Confirmar" at bounding box center [661, 353] width 40 height 15
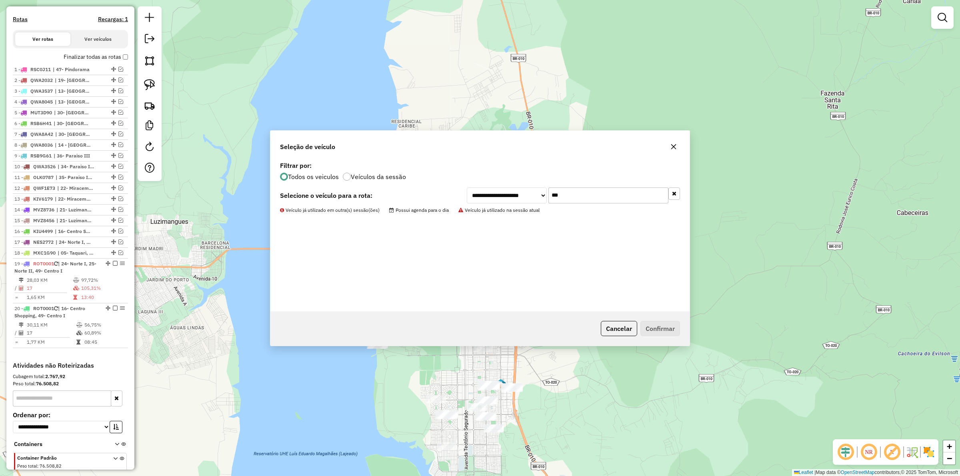
scroll to position [289, 0]
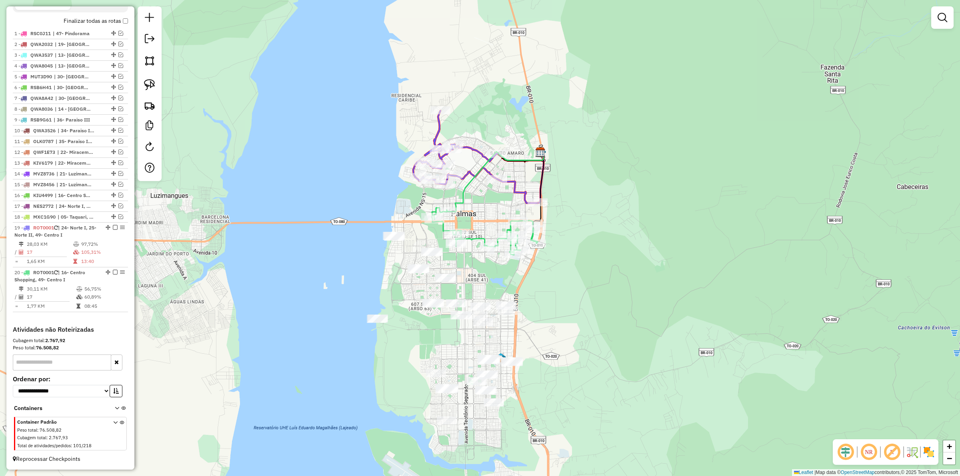
drag, startPoint x: 489, startPoint y: 294, endPoint x: 481, endPoint y: 235, distance: 59.8
click at [489, 234] on div "Janela de atendimento Grade de atendimento Capacidade Transportadoras Veículos …" at bounding box center [480, 238] width 960 height 476
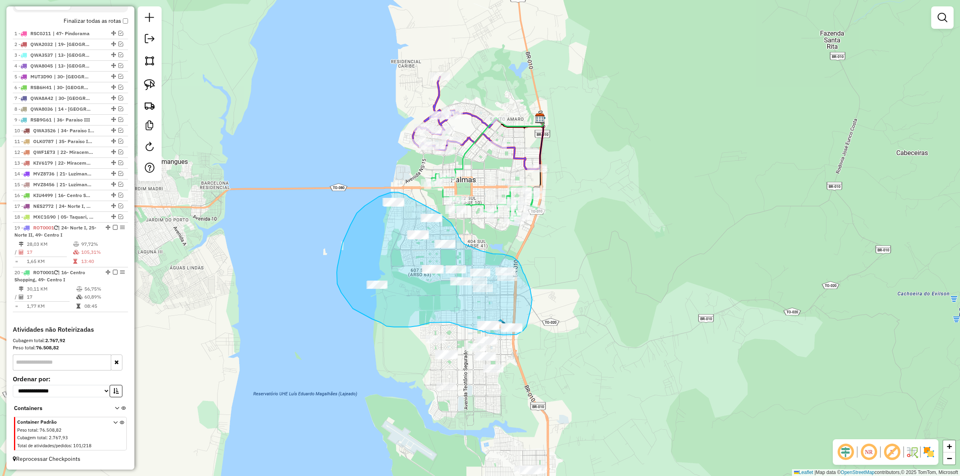
click at [440, 214] on div "Janela de atendimento Grade de atendimento Capacidade Transportadoras Veículos …" at bounding box center [480, 238] width 960 height 476
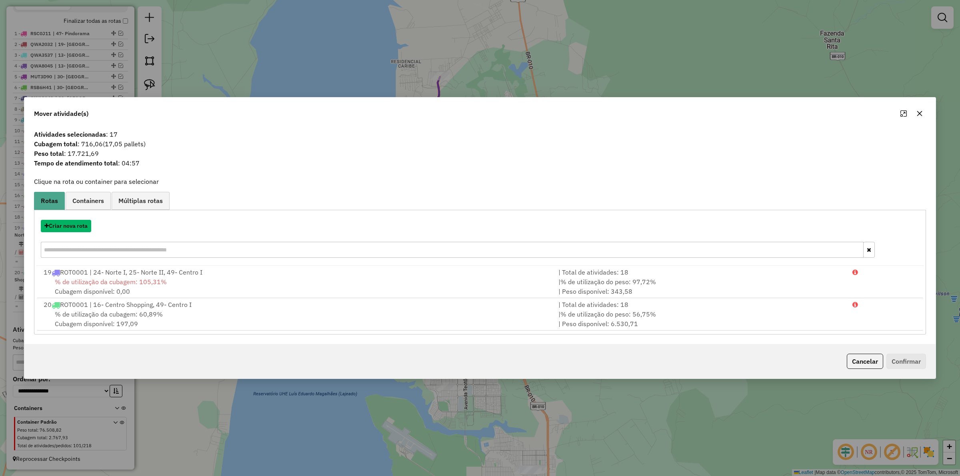
click at [67, 224] on button "Criar nova rota" at bounding box center [66, 226] width 50 height 12
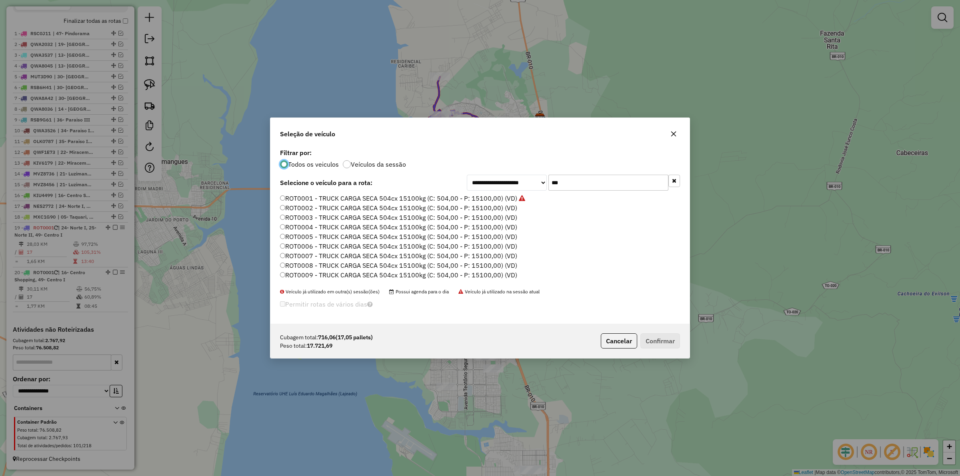
click at [67, 224] on div "**********" at bounding box center [480, 238] width 960 height 476
click at [481, 199] on label "ROT0001 - TRUCK CARGA SECA 504cx 15100kg (C: 504,00 - P: 15100,00) (VD)" at bounding box center [402, 199] width 245 height 10
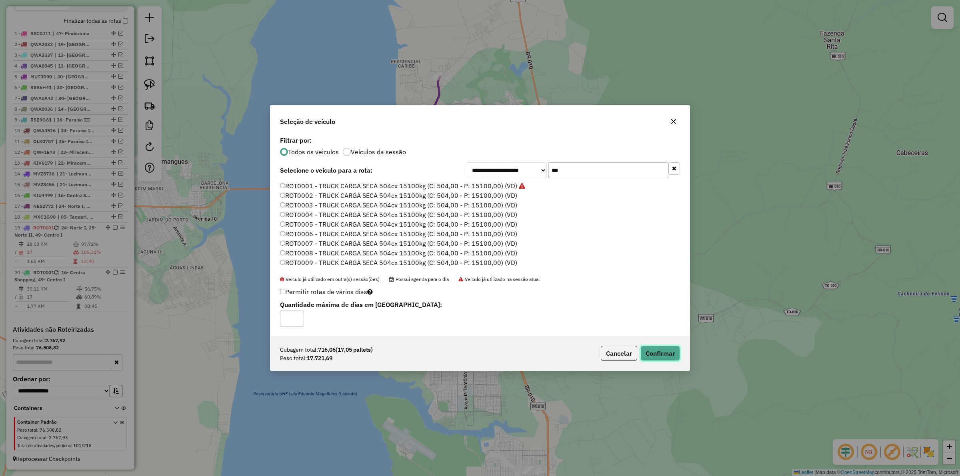
click at [657, 351] on button "Confirmar" at bounding box center [661, 353] width 40 height 15
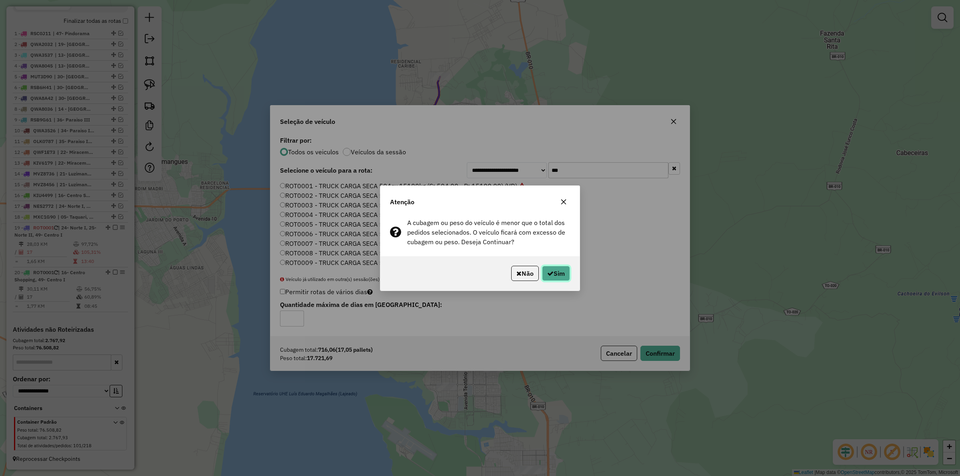
click at [552, 275] on button "Sim" at bounding box center [556, 273] width 28 height 15
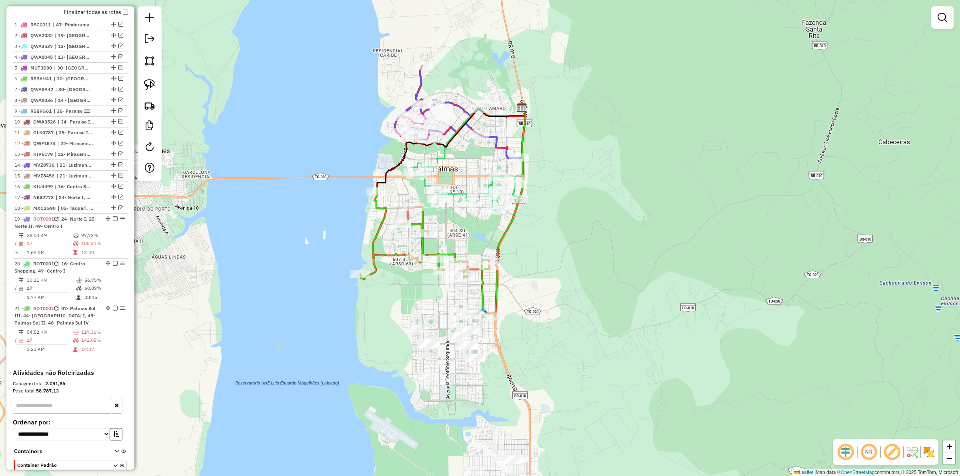
drag, startPoint x: 797, startPoint y: 295, endPoint x: 727, endPoint y: 264, distance: 76.1
click at [753, 271] on div "Janela de atendimento Grade de atendimento Capacidade Transportadoras Veículos …" at bounding box center [480, 238] width 960 height 476
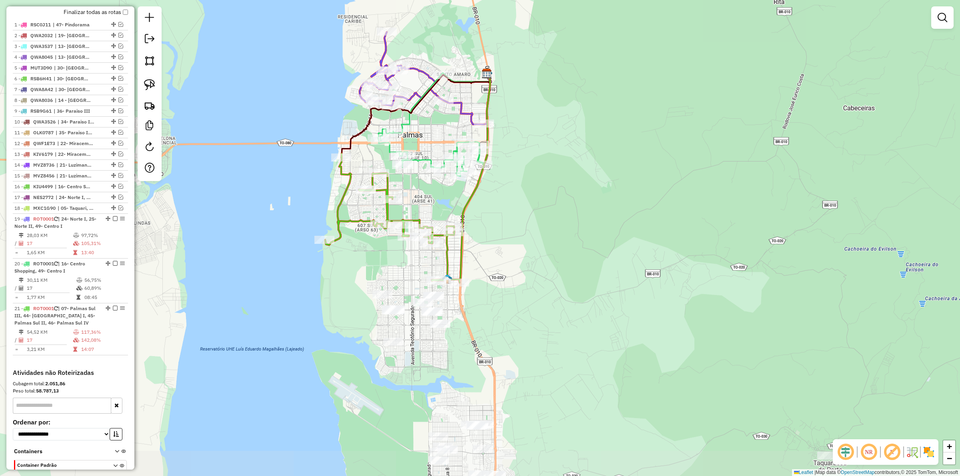
drag, startPoint x: 618, startPoint y: 335, endPoint x: 623, endPoint y: 247, distance: 88.2
click at [623, 247] on div "Janela de atendimento Grade de atendimento Capacidade Transportadoras Veículos …" at bounding box center [480, 238] width 960 height 476
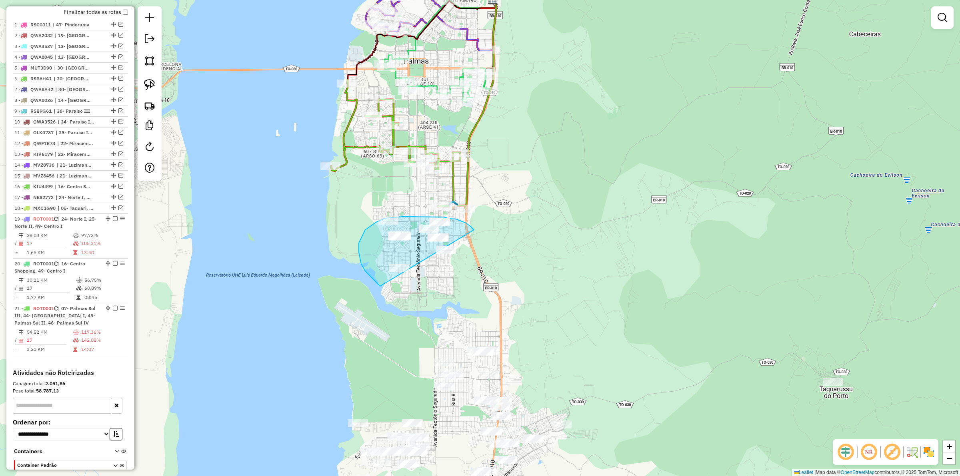
drag, startPoint x: 466, startPoint y: 223, endPoint x: 464, endPoint y: 274, distance: 51.2
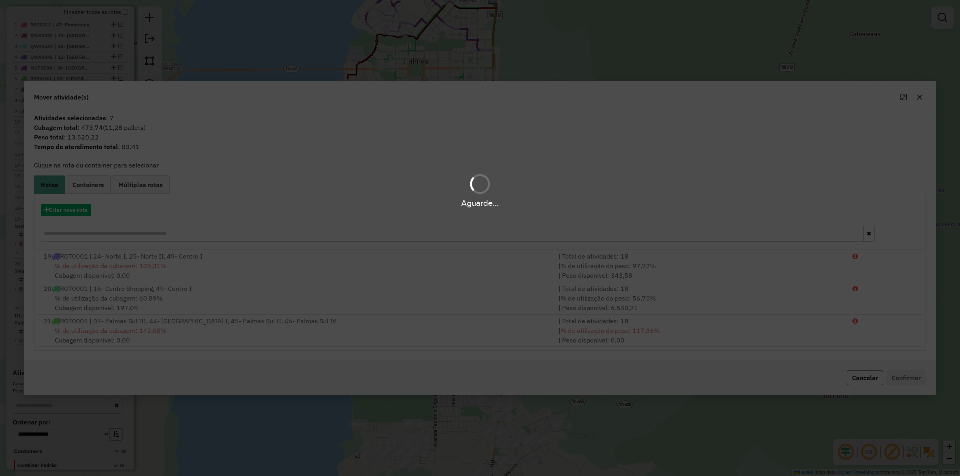
click at [75, 210] on div "Aguarde..." at bounding box center [480, 238] width 960 height 476
click at [75, 210] on button "Criar nova rota" at bounding box center [66, 210] width 50 height 12
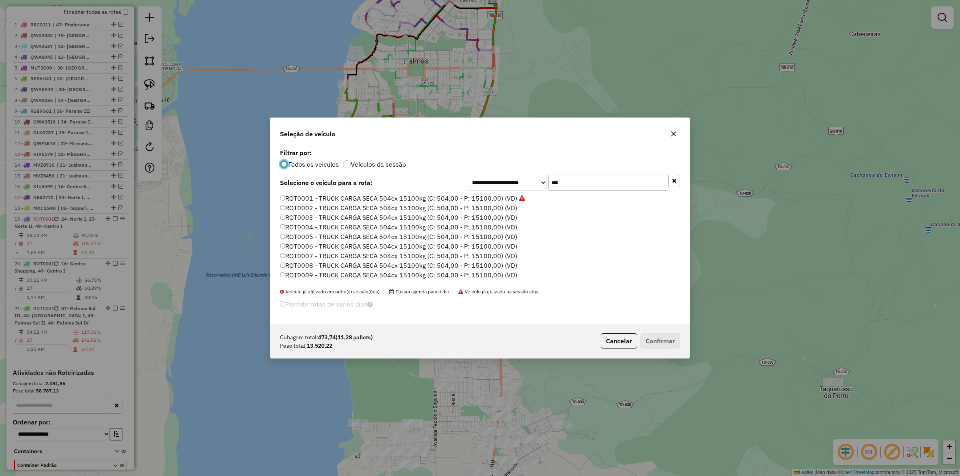
click at [445, 200] on label "ROT0001 - TRUCK CARGA SECA 504cx 15100kg (C: 504,00 - P: 15100,00) (VD)" at bounding box center [402, 199] width 245 height 10
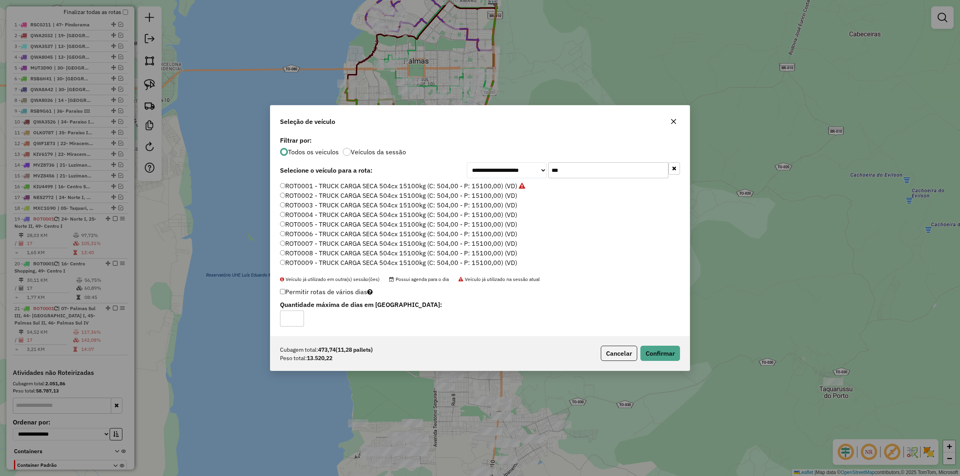
click at [661, 345] on div "Cubagem total: 473,74 (11,28 pallets) Peso total: 13.520,22 Cancelar Confirmar" at bounding box center [479, 353] width 419 height 34
click at [655, 357] on button "Confirmar" at bounding box center [661, 353] width 40 height 15
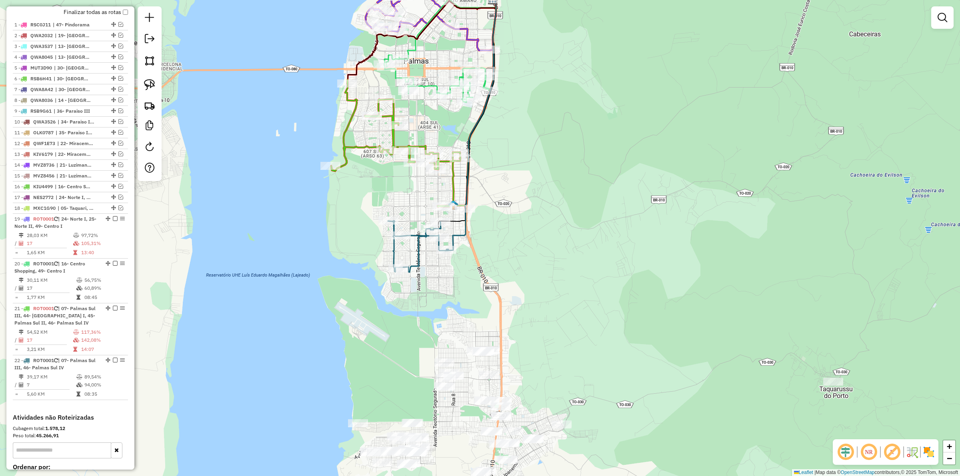
drag, startPoint x: 579, startPoint y: 307, endPoint x: 578, endPoint y: 323, distance: 16.0
click at [579, 306] on div "Janela de atendimento Grade de atendimento Capacidade Transportadoras Veículos …" at bounding box center [480, 238] width 960 height 476
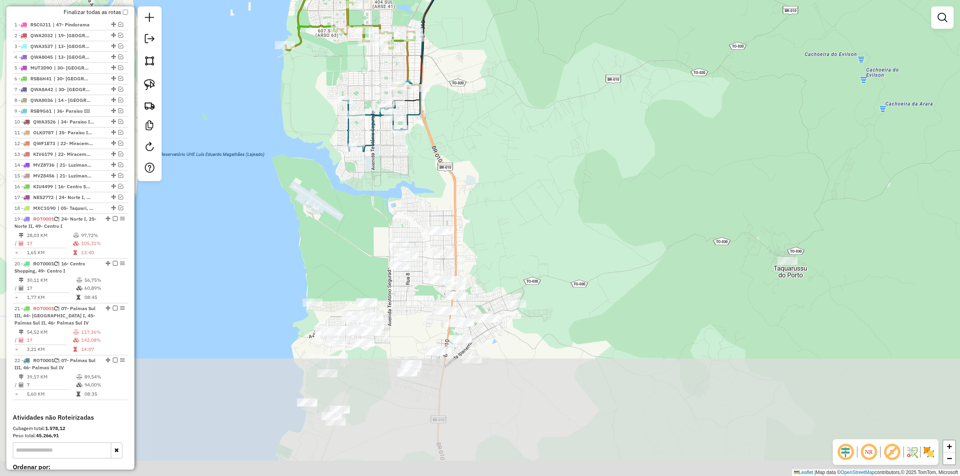
drag, startPoint x: 559, startPoint y: 284, endPoint x: 537, endPoint y: 222, distance: 65.8
click at [537, 222] on div "Janela de atendimento Grade de atendimento Capacidade Transportadoras Veículos …" at bounding box center [480, 238] width 960 height 476
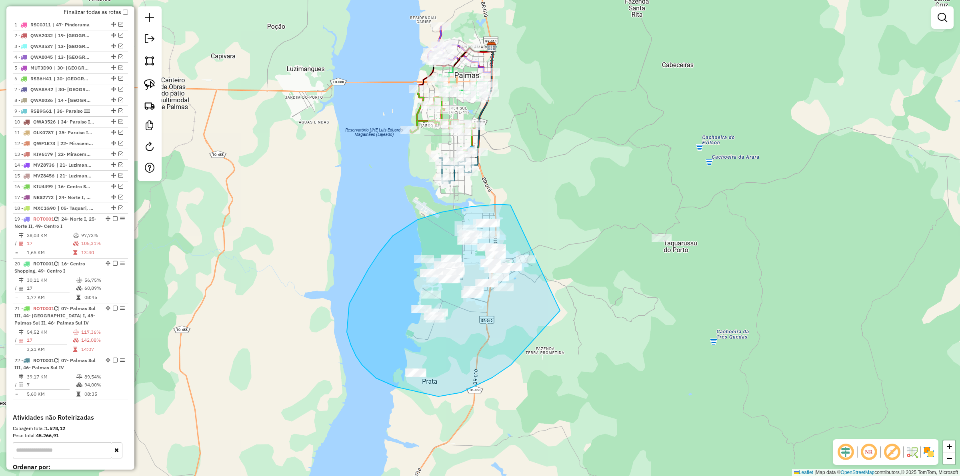
drag, startPoint x: 503, startPoint y: 204, endPoint x: 597, endPoint y: 221, distance: 95.8
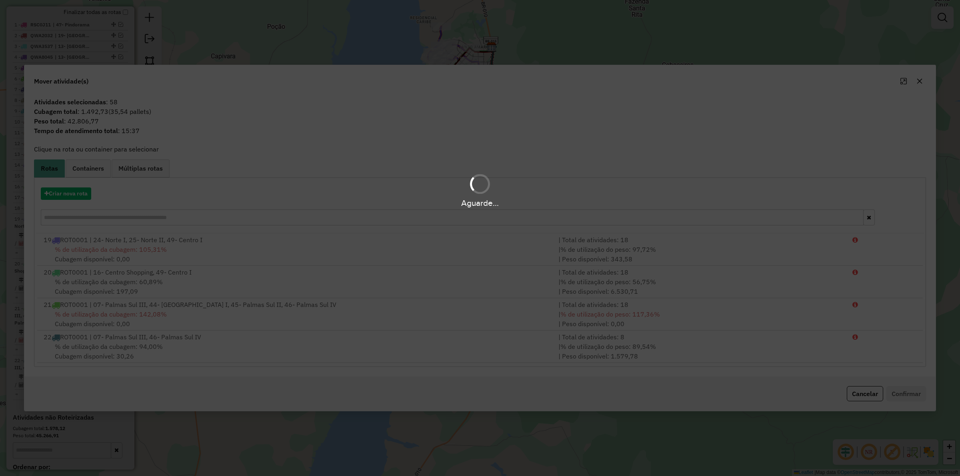
click at [71, 196] on div "Aguarde..." at bounding box center [480, 191] width 960 height 38
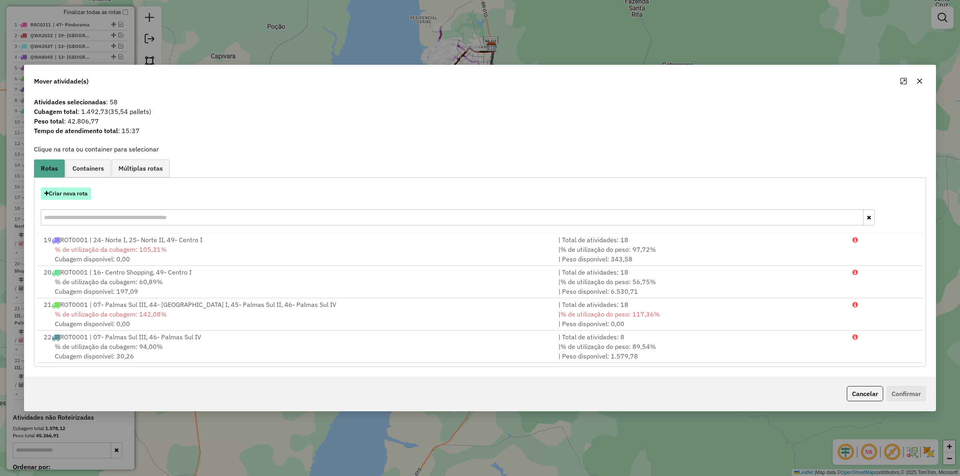
click at [71, 195] on button "Criar nova rota" at bounding box center [66, 194] width 50 height 12
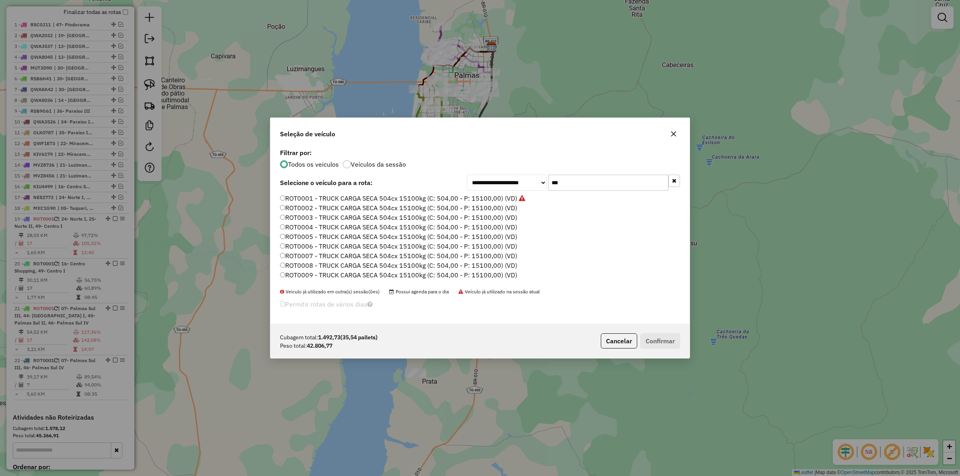
click at [444, 198] on label "ROT0001 - TRUCK CARGA SECA 504cx 15100kg (C: 504,00 - P: 15100,00) (VD)" at bounding box center [402, 199] width 245 height 10
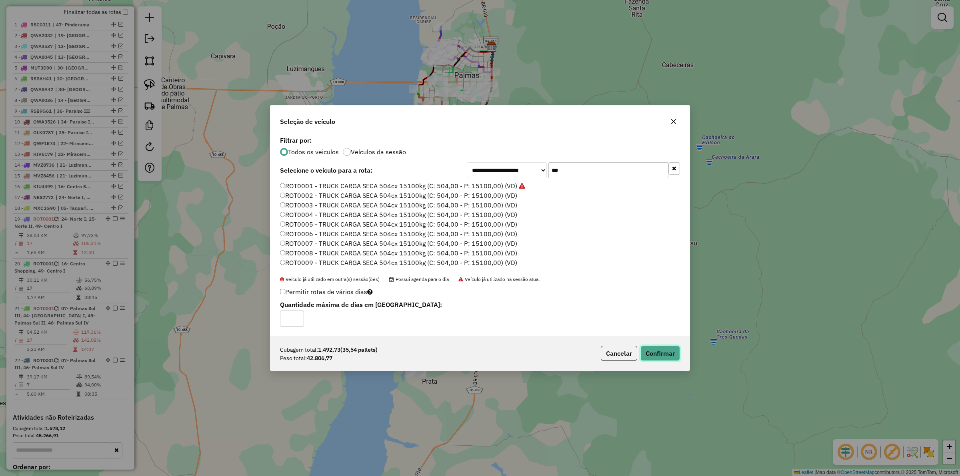
click at [655, 349] on button "Confirmar" at bounding box center [661, 353] width 40 height 15
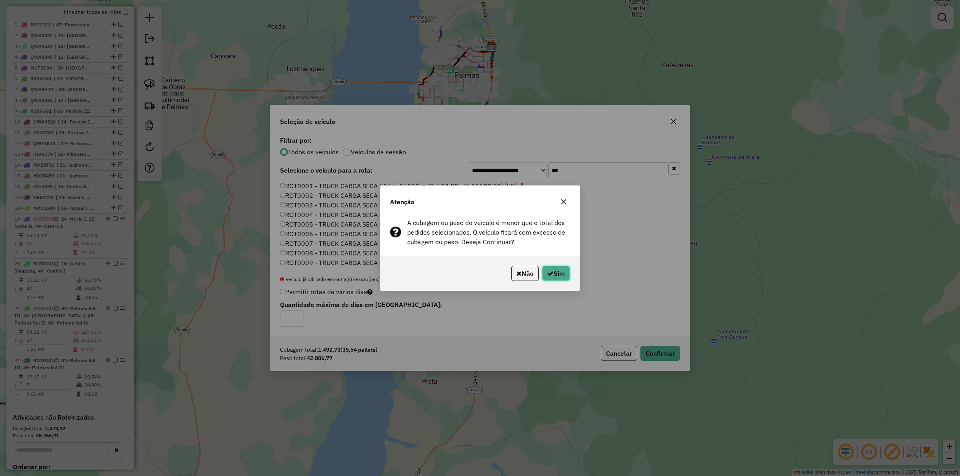
click at [557, 274] on button "Sim" at bounding box center [556, 273] width 28 height 15
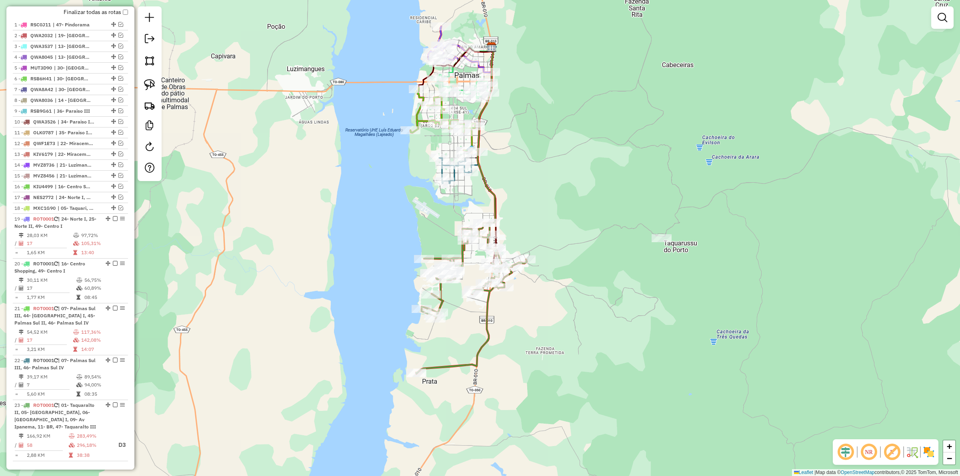
drag, startPoint x: 610, startPoint y: 195, endPoint x: 618, endPoint y: 225, distance: 31.4
click at [619, 230] on div "Janela de atendimento Grade de atendimento Capacidade Transportadoras Veículos …" at bounding box center [480, 238] width 960 height 476
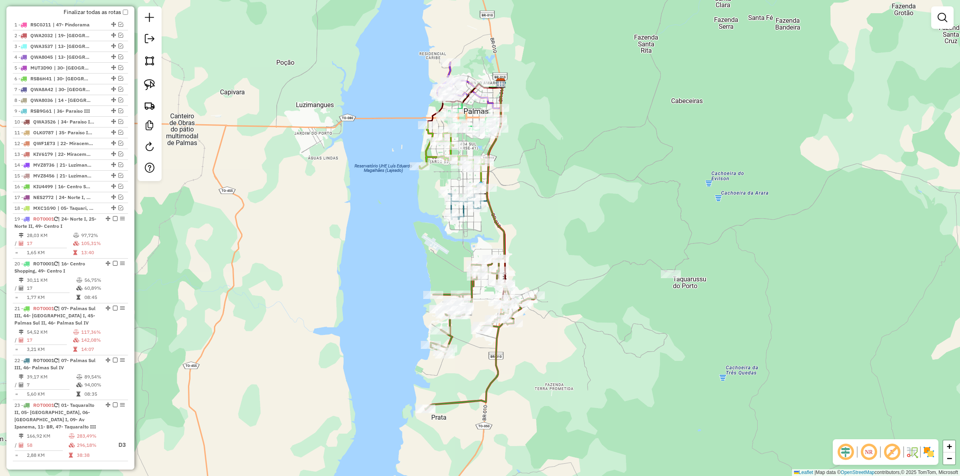
drag, startPoint x: 599, startPoint y: 202, endPoint x: 525, endPoint y: 194, distance: 74.0
click at [587, 261] on div "Janela de atendimento Grade de atendimento Capacidade Transportadoras Veículos …" at bounding box center [480, 238] width 960 height 476
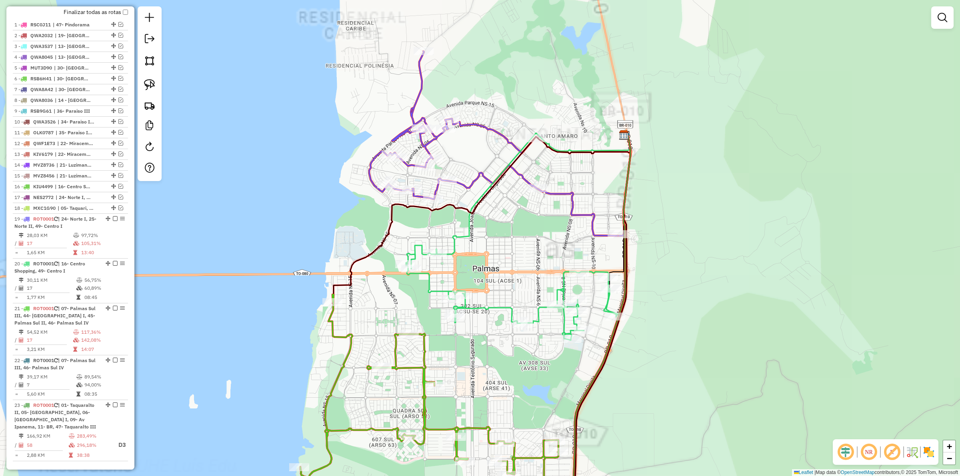
drag, startPoint x: 481, startPoint y: 148, endPoint x: 475, endPoint y: 171, distance: 23.9
click at [482, 147] on div "Janela de atendimento Grade de atendimento Capacidade Transportadoras Veículos …" at bounding box center [480, 238] width 960 height 476
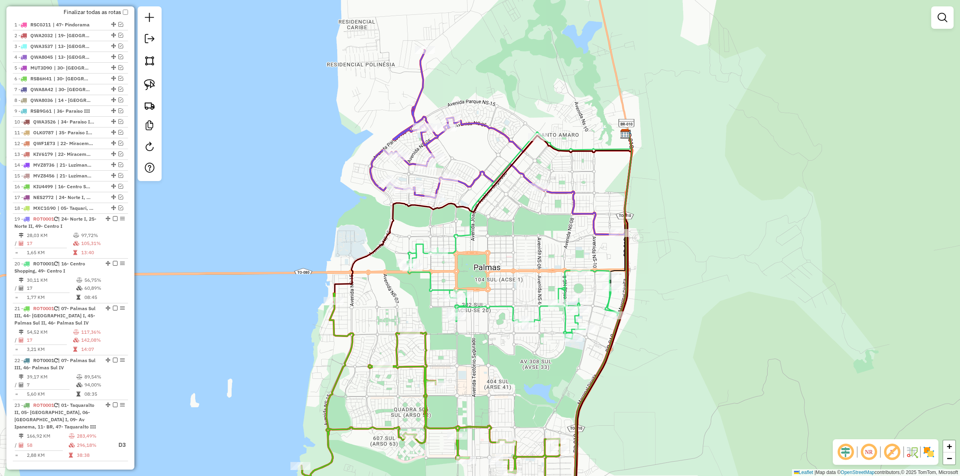
click at [472, 181] on icon at bounding box center [494, 142] width 248 height 185
select select "*********"
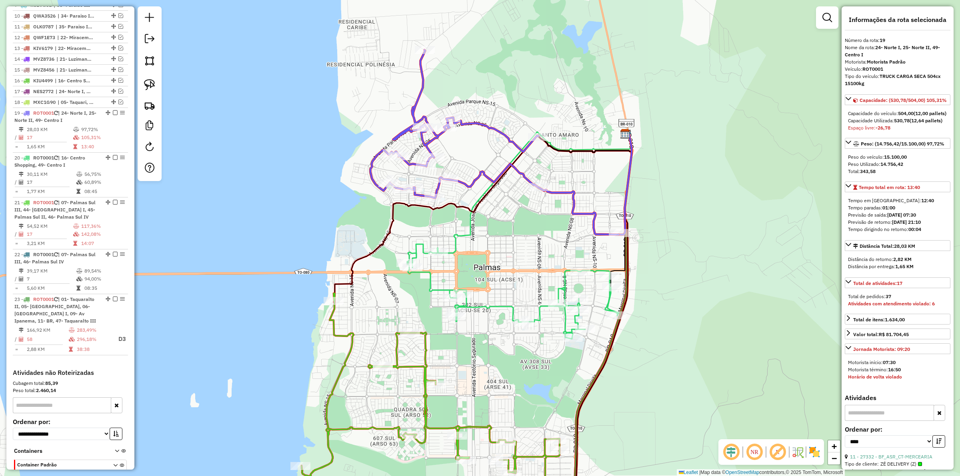
scroll to position [447, 0]
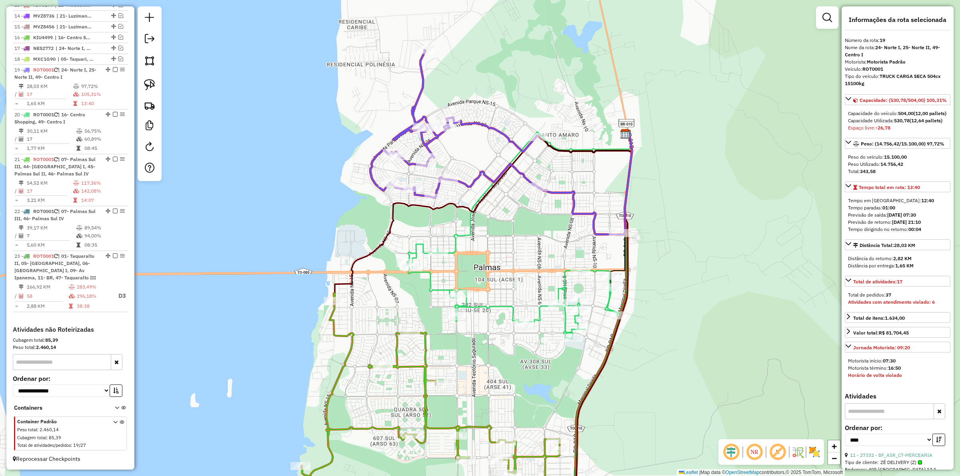
drag, startPoint x: 762, startPoint y: 314, endPoint x: 731, endPoint y: 243, distance: 77.6
click at [733, 244] on div "Janela de atendimento Grade de atendimento Capacidade Transportadoras Veículos …" at bounding box center [480, 238] width 960 height 476
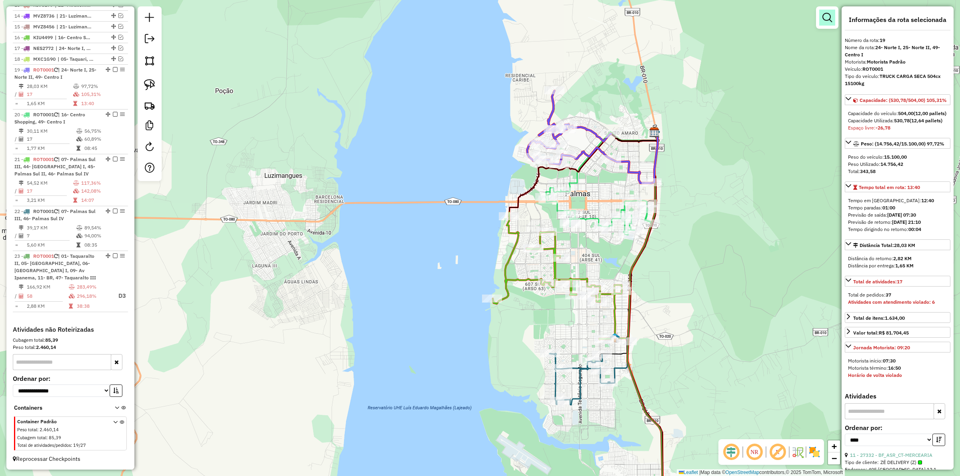
click at [825, 17] on em at bounding box center [828, 18] width 10 height 10
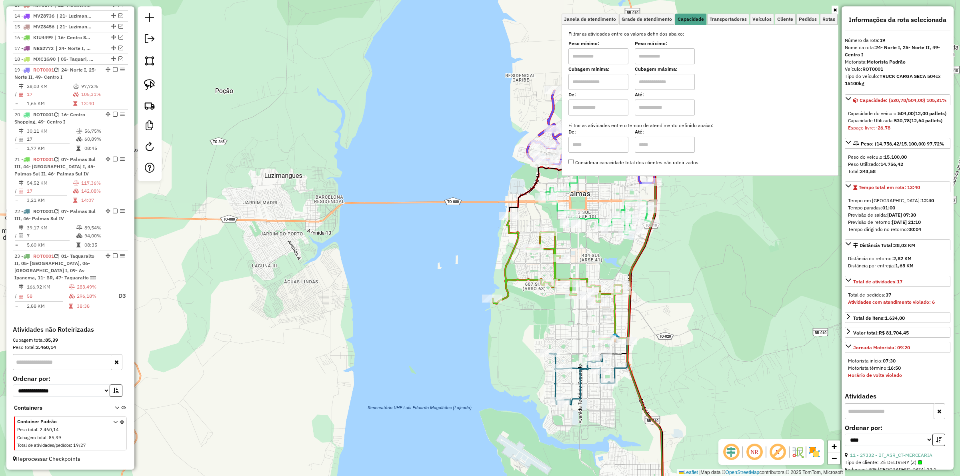
click at [593, 57] on input "text" at bounding box center [599, 56] width 60 height 16
type input "****"
click at [657, 53] on input "text" at bounding box center [665, 56] width 60 height 16
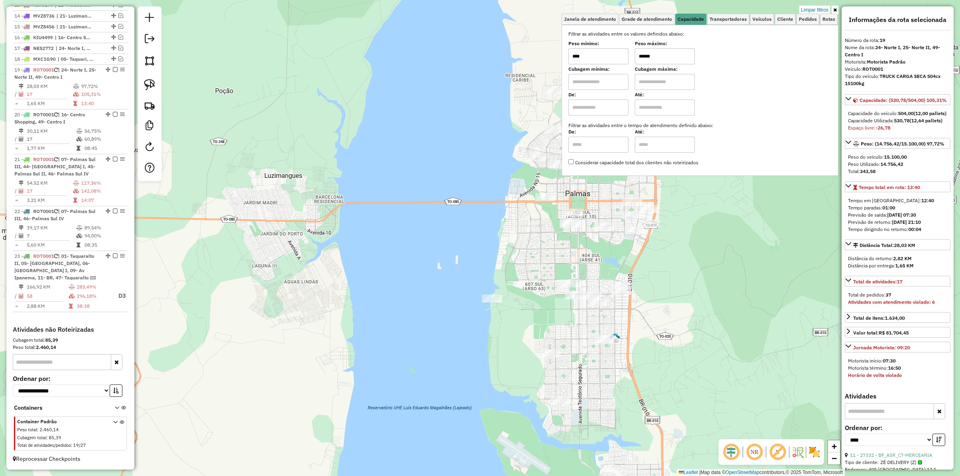
type input "******"
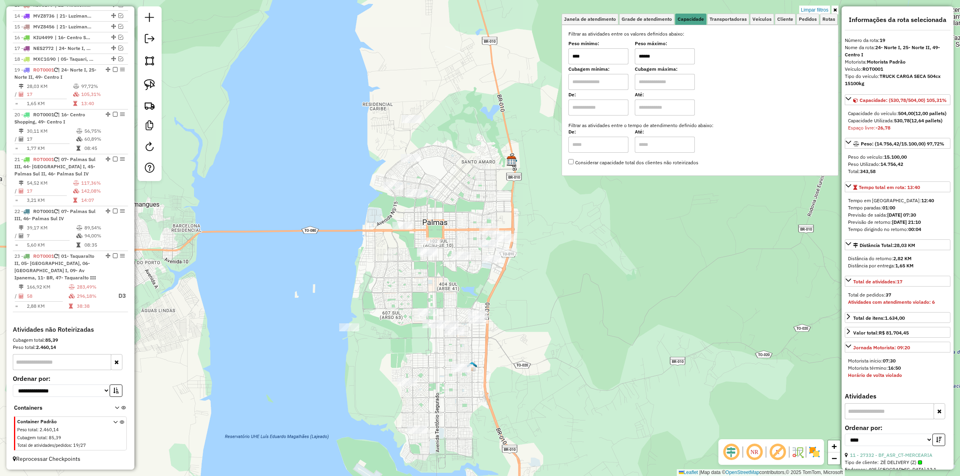
drag, startPoint x: 693, startPoint y: 220, endPoint x: 551, endPoint y: 249, distance: 145.7
click at [551, 249] on div "Limpar filtros Janela de atendimento Grade de atendimento Capacidade Transporta…" at bounding box center [480, 238] width 960 height 476
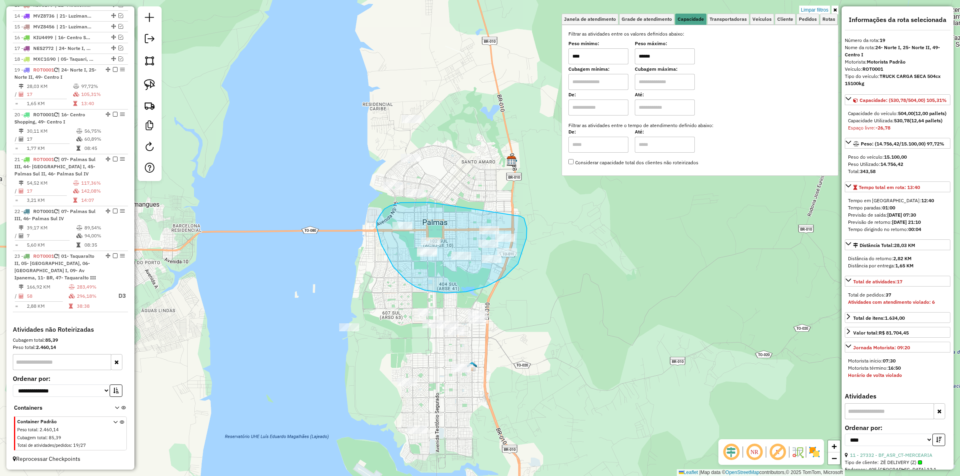
drag, startPoint x: 422, startPoint y: 202, endPoint x: 521, endPoint y: 216, distance: 99.0
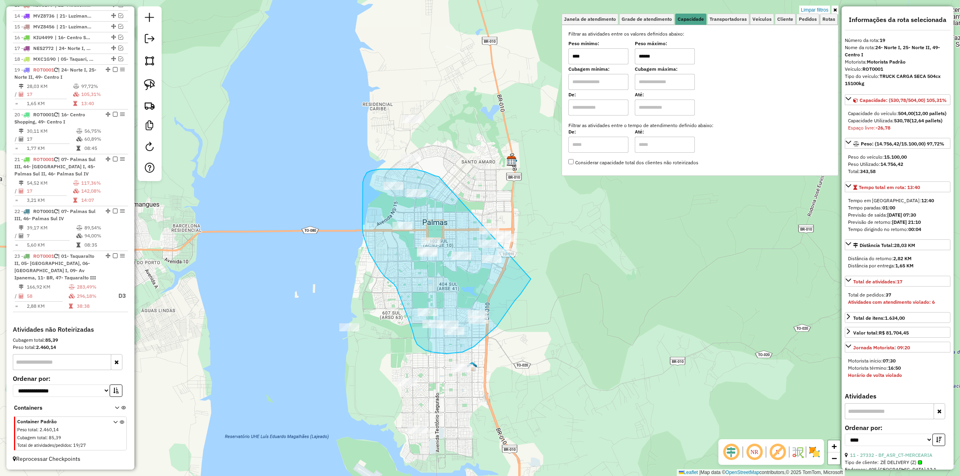
drag, startPoint x: 438, startPoint y: 177, endPoint x: 542, endPoint y: 227, distance: 115.6
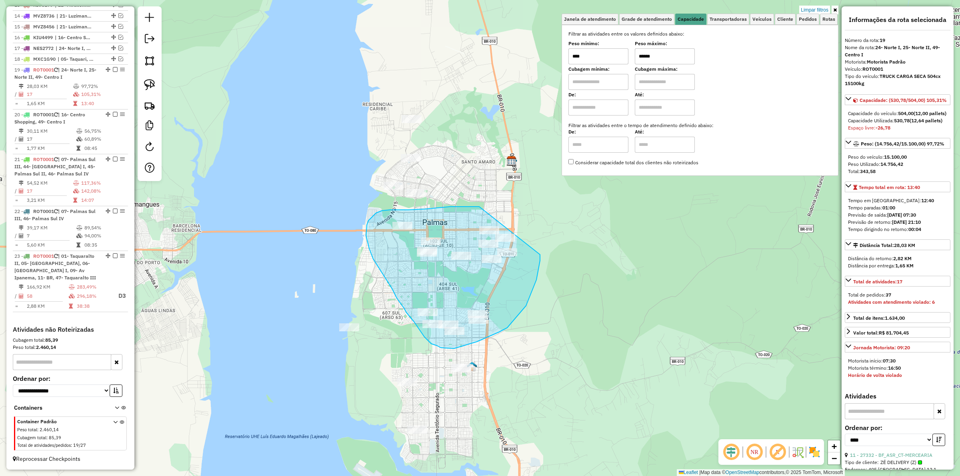
drag, startPoint x: 450, startPoint y: 207, endPoint x: 540, endPoint y: 254, distance: 101.8
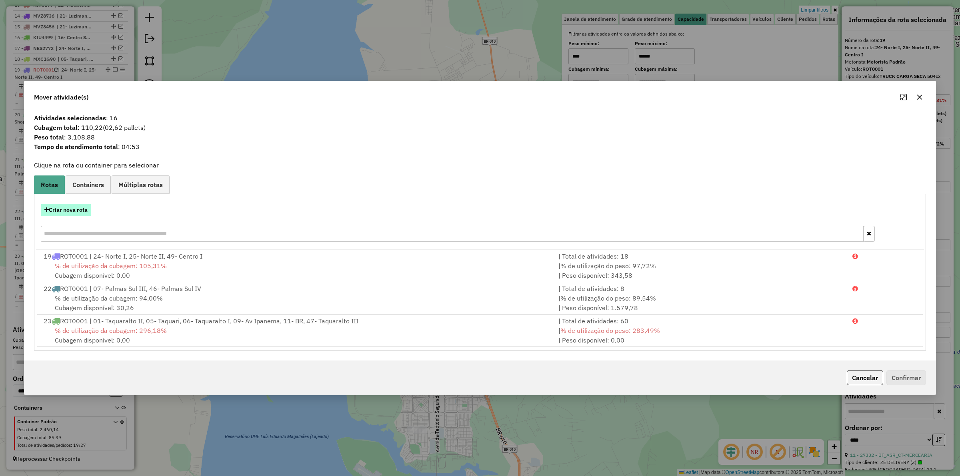
click at [66, 211] on button "Criar nova rota" at bounding box center [66, 210] width 50 height 12
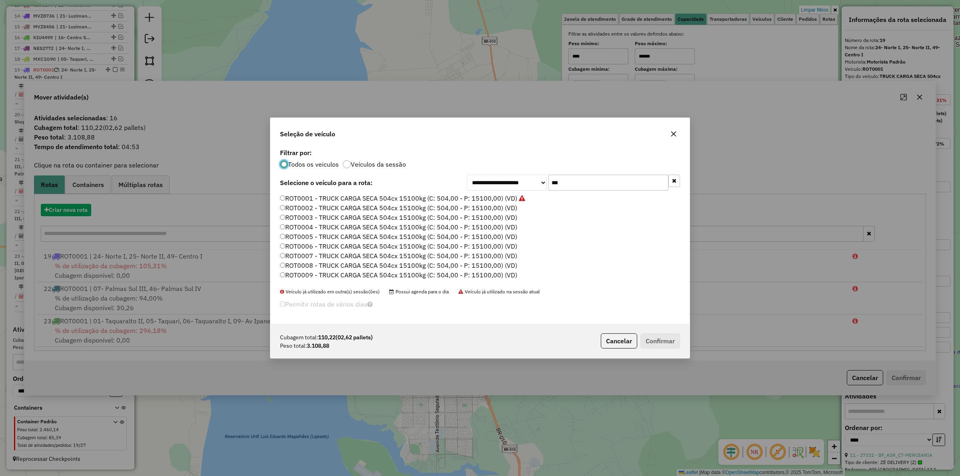
scroll to position [4, 2]
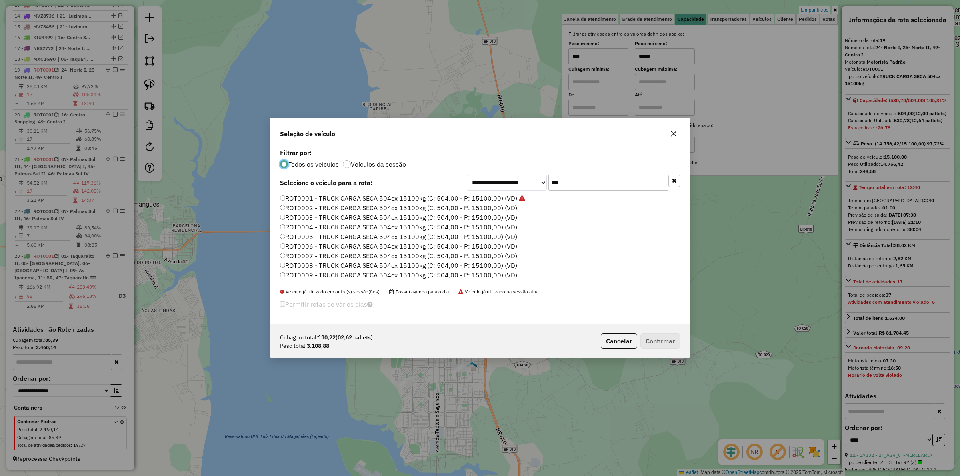
click at [563, 190] on input "***" at bounding box center [609, 183] width 120 height 16
click at [564, 189] on input "***" at bounding box center [609, 183] width 120 height 16
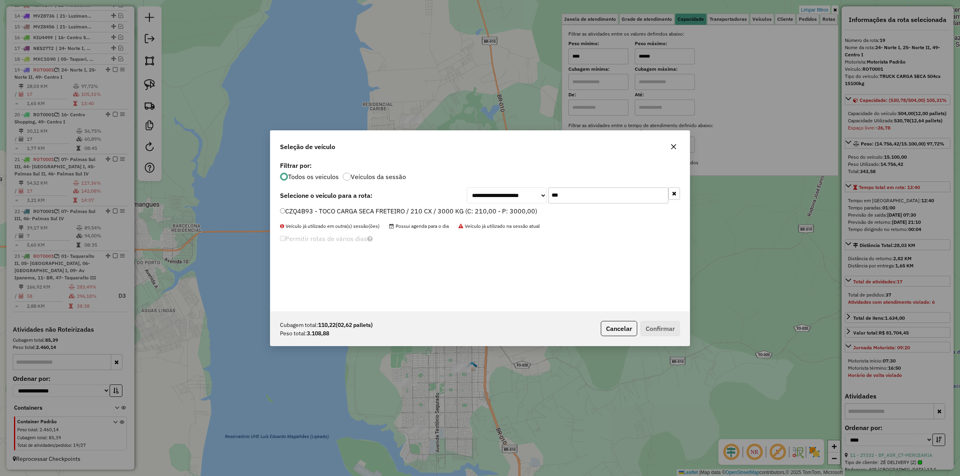
type input "***"
drag, startPoint x: 468, startPoint y: 206, endPoint x: 505, endPoint y: 223, distance: 40.7
click at [467, 207] on label "CZQ4B93 - TOCO CARGA SECA FRETEIRO / 210 CX / 3000 KG (C: 210,00 - P: 3000,00)" at bounding box center [408, 211] width 257 height 10
click at [659, 331] on button "Confirmar" at bounding box center [661, 328] width 40 height 15
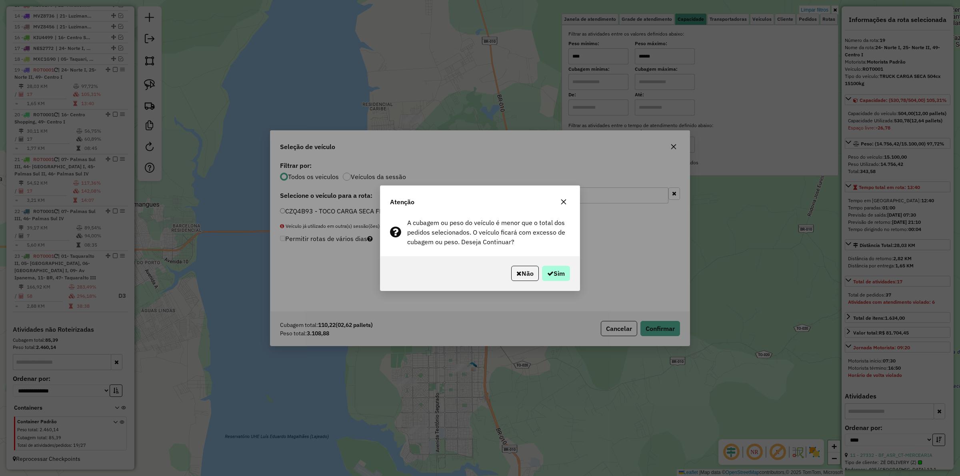
drag, startPoint x: 535, startPoint y: 264, endPoint x: 547, endPoint y: 268, distance: 12.7
click at [541, 266] on div "Não Sim" at bounding box center [479, 273] width 199 height 34
click at [547, 268] on button "Sim" at bounding box center [556, 273] width 28 height 15
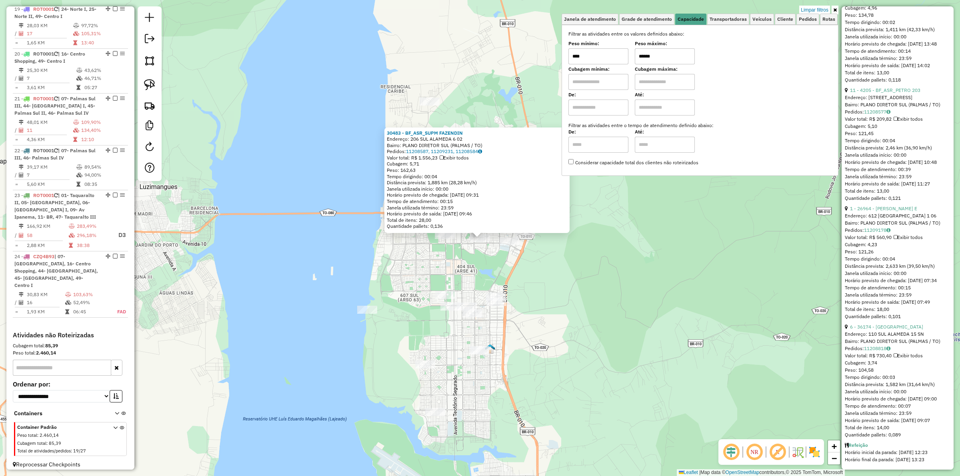
scroll to position [2072, 0]
click at [883, 206] on link "1 - 26964 - SELMAR MELO BISTRO E" at bounding box center [883, 209] width 67 height 6
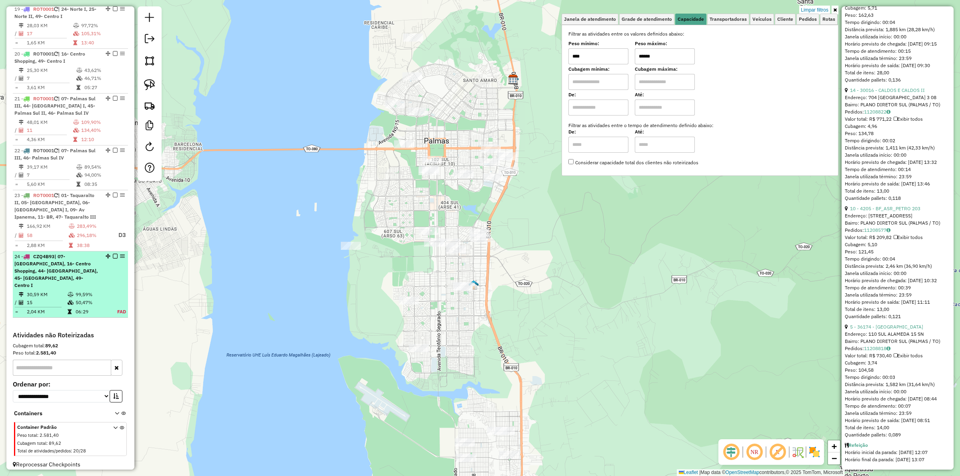
scroll to position [1939, 0]
click at [114, 259] on em at bounding box center [115, 256] width 5 height 5
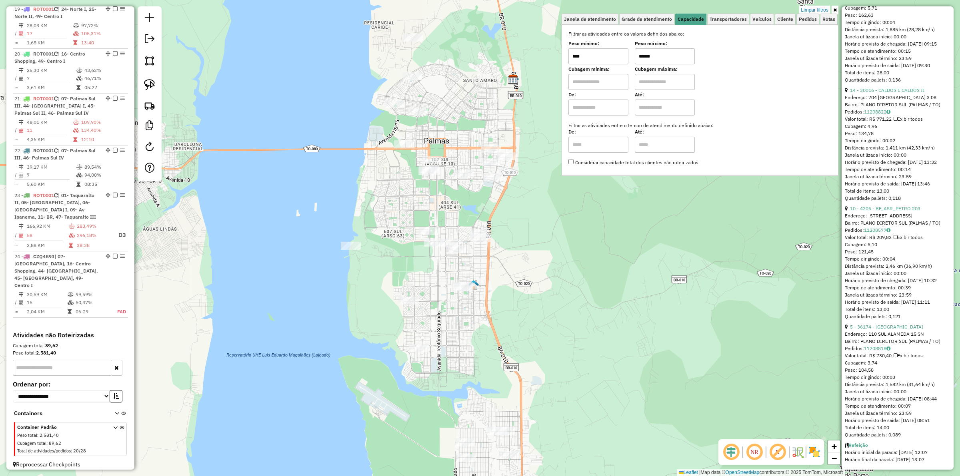
scroll to position [458, 0]
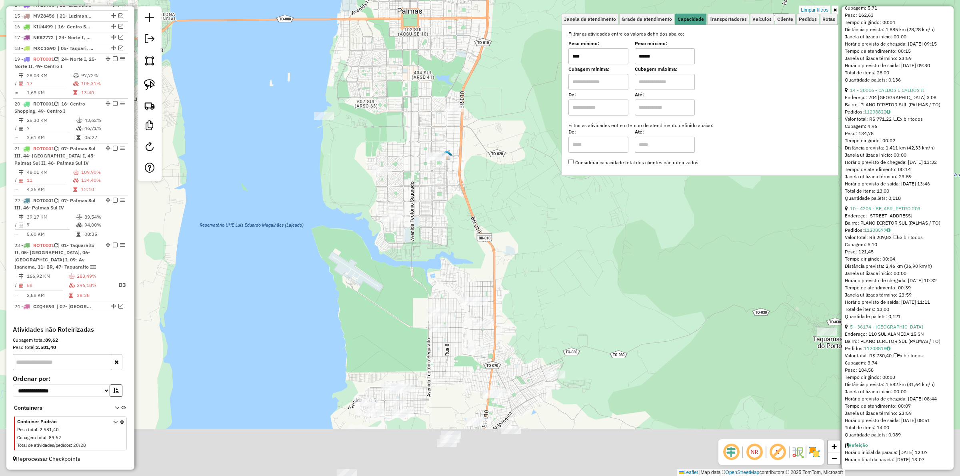
drag, startPoint x: 509, startPoint y: 370, endPoint x: 479, endPoint y: 177, distance: 195.6
click at [475, 174] on div "Limpar filtros Janela de atendimento Grade de atendimento Capacidade Transporta…" at bounding box center [480, 238] width 960 height 476
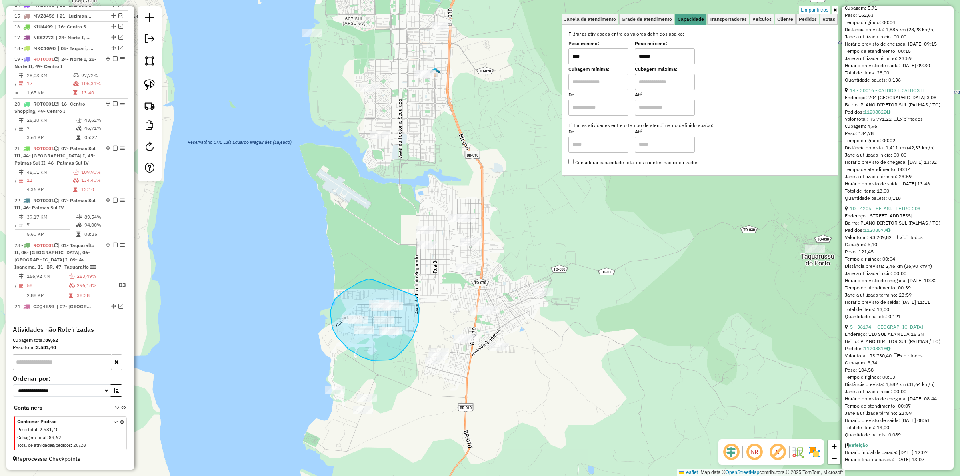
drag, startPoint x: 351, startPoint y: 287, endPoint x: 415, endPoint y: 296, distance: 65.0
drag, startPoint x: 378, startPoint y: 276, endPoint x: 408, endPoint y: 223, distance: 61.3
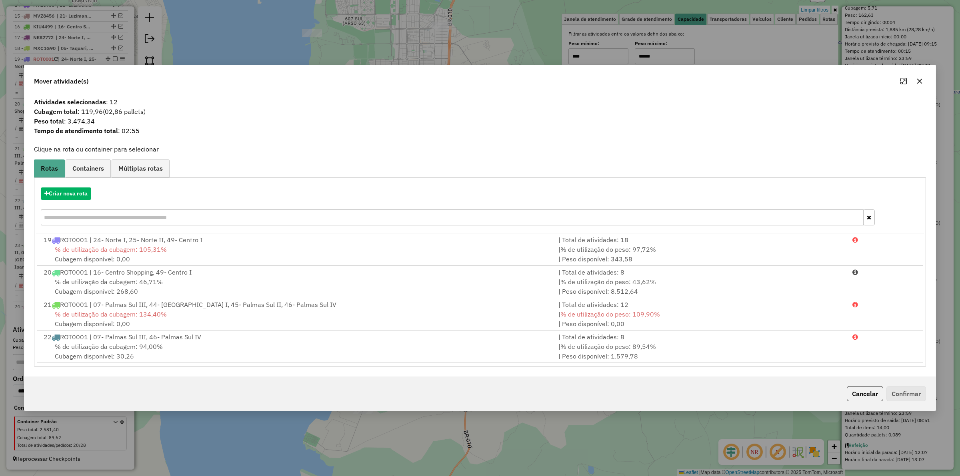
click at [58, 186] on div "Criar nova rota" at bounding box center [480, 208] width 888 height 52
click at [69, 197] on button "Criar nova rota" at bounding box center [66, 194] width 50 height 12
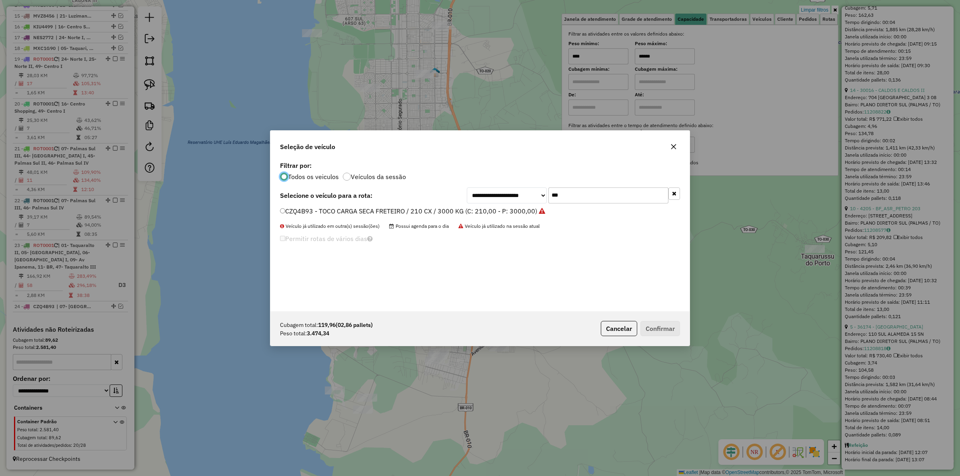
scroll to position [4, 2]
click at [582, 199] on input "***" at bounding box center [609, 196] width 120 height 16
click at [583, 199] on input "***" at bounding box center [609, 196] width 120 height 16
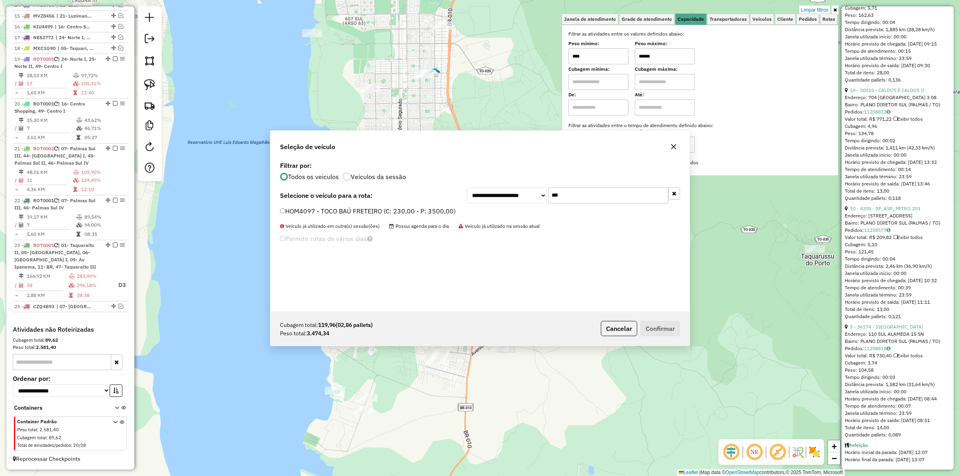
type input "***"
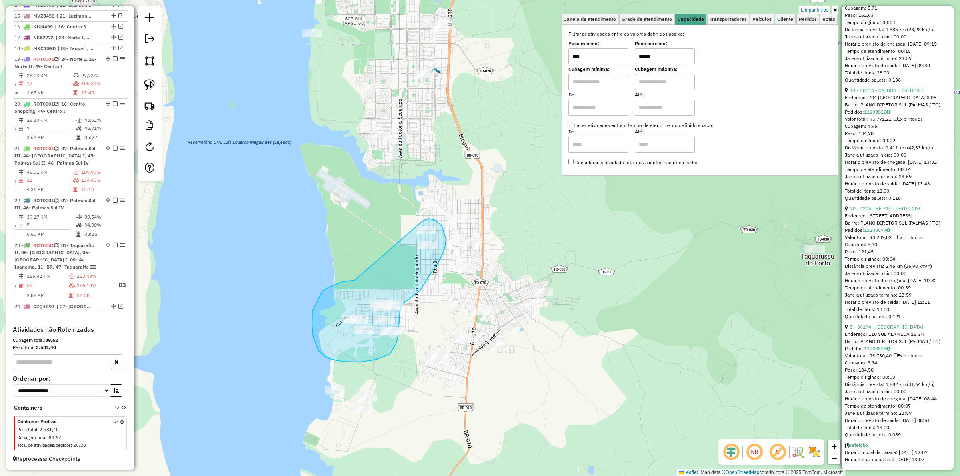
drag, startPoint x: 342, startPoint y: 282, endPoint x: 421, endPoint y: 222, distance: 98.8
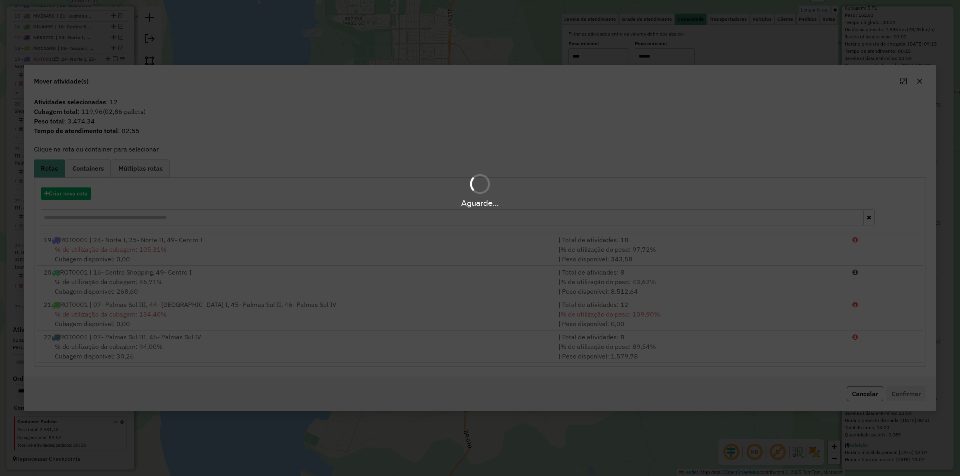
click at [71, 200] on hb-app "Aguarde... Pop-up bloqueado! Seu navegador bloqueou automáticamente a abertura …" at bounding box center [480, 238] width 960 height 476
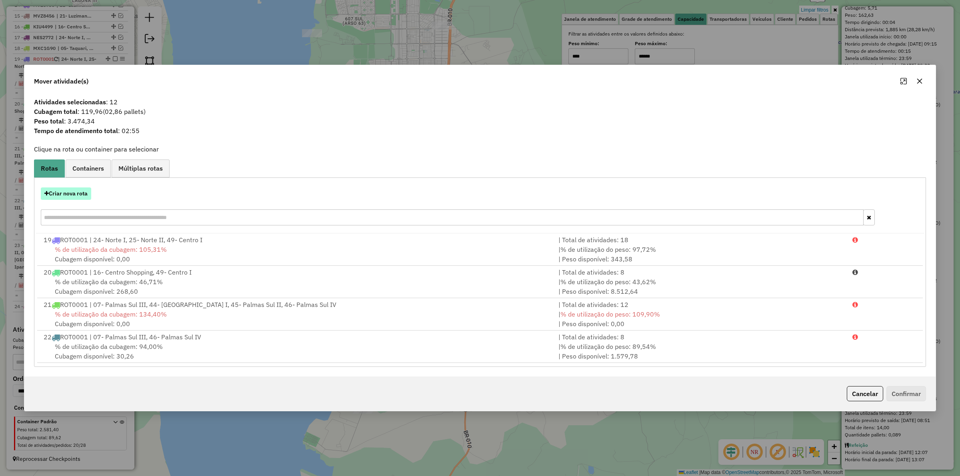
click at [70, 197] on button "Criar nova rota" at bounding box center [66, 194] width 50 height 12
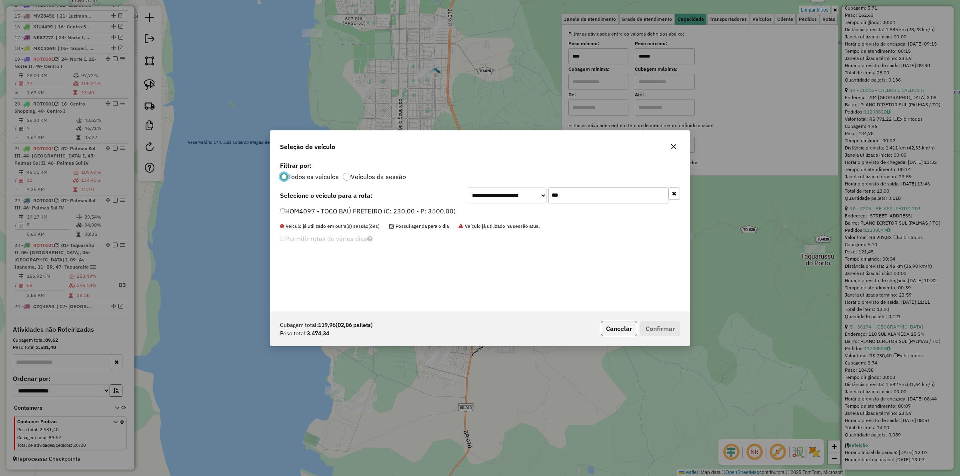
click at [431, 215] on label "HOM4097 - TOCO BAÚ FRETEIRO (C: 230,00 - P: 3500,00)" at bounding box center [368, 211] width 176 height 10
click at [645, 328] on button "Confirmar" at bounding box center [661, 328] width 40 height 15
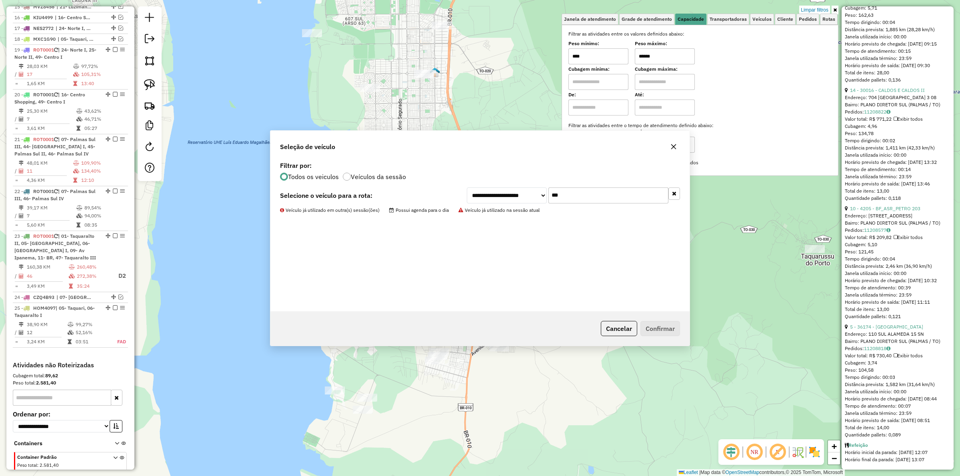
scroll to position [503, 0]
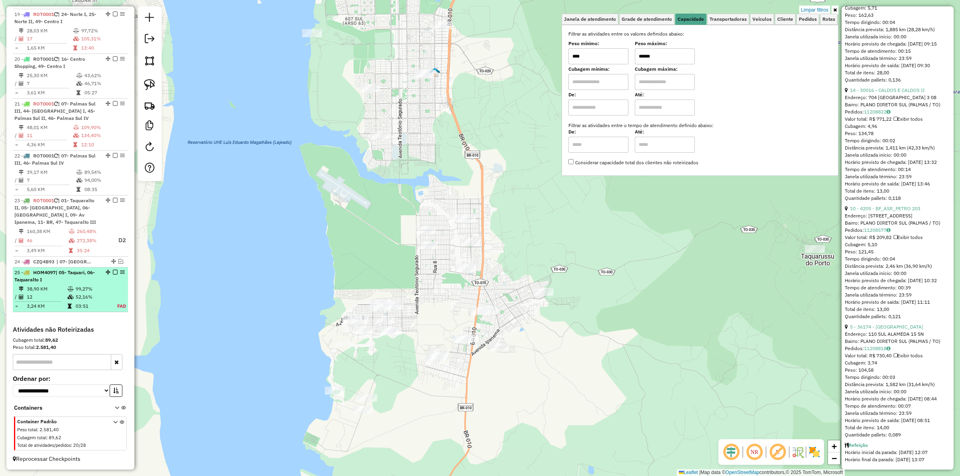
click at [113, 272] on em at bounding box center [115, 272] width 5 height 5
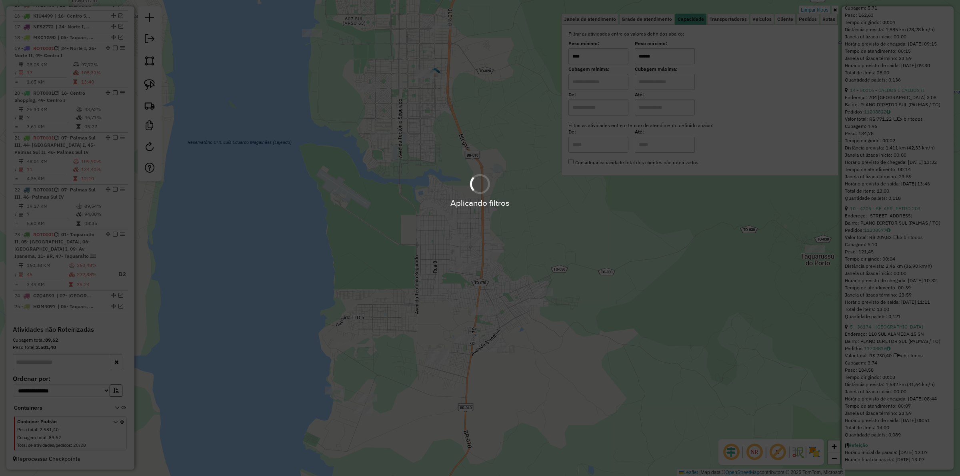
scroll to position [469, 0]
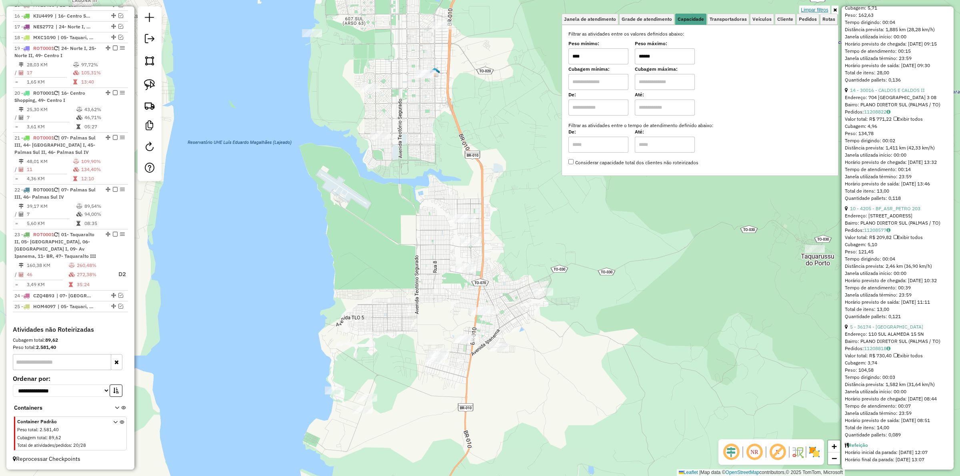
click at [816, 13] on link "Limpar filtros" at bounding box center [814, 10] width 31 height 9
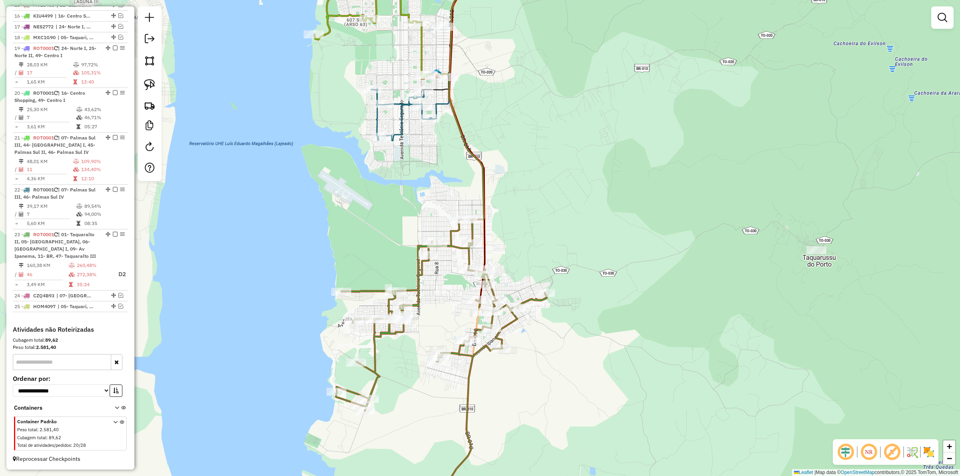
drag, startPoint x: 493, startPoint y: 105, endPoint x: 522, endPoint y: 174, distance: 74.9
click at [527, 203] on div "Janela de atendimento Grade de atendimento Capacidade Transportadoras Veículos …" at bounding box center [480, 238] width 960 height 476
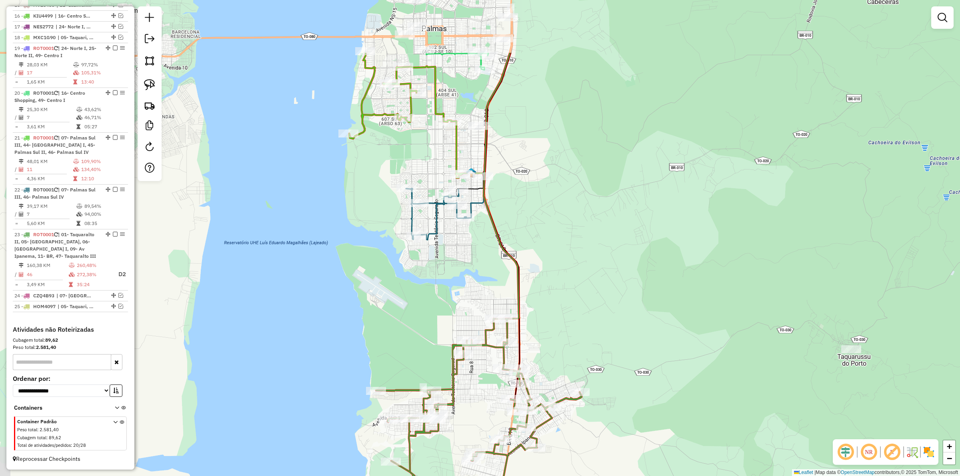
drag, startPoint x: 530, startPoint y: 192, endPoint x: 540, endPoint y: 175, distance: 19.6
click at [536, 229] on div "Janela de atendimento Grade de atendimento Capacidade Transportadoras Veículos …" at bounding box center [480, 238] width 960 height 476
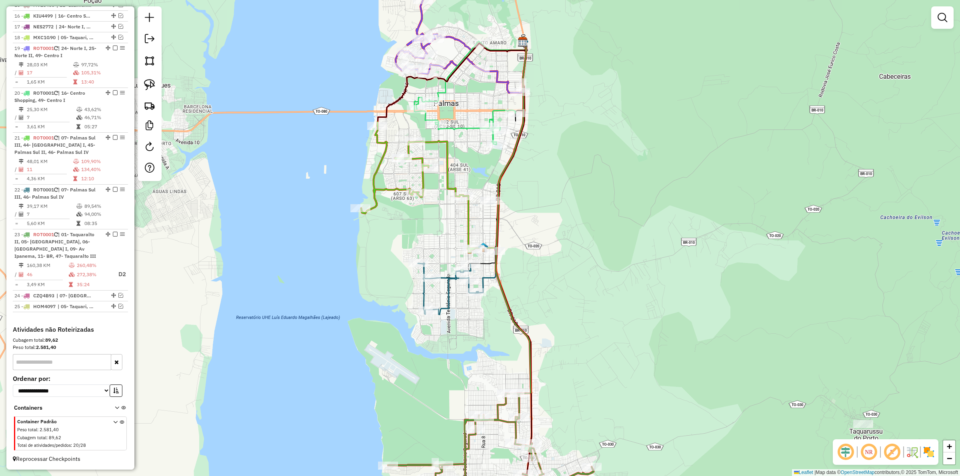
drag, startPoint x: 537, startPoint y: 237, endPoint x: 505, endPoint y: 207, distance: 44.5
click at [535, 242] on div "Janela de atendimento Grade de atendimento Capacidade Transportadoras Veículos …" at bounding box center [480, 238] width 960 height 476
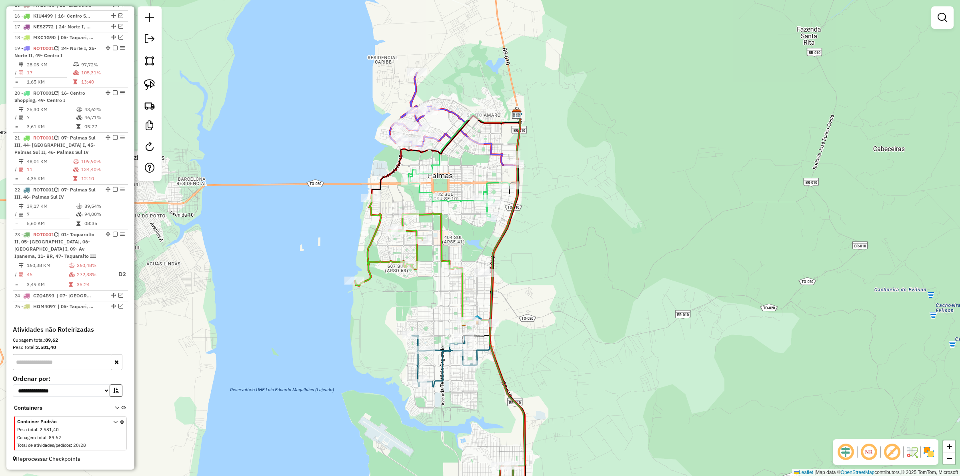
drag, startPoint x: 459, startPoint y: 174, endPoint x: 453, endPoint y: 181, distance: 9.1
click at [459, 188] on div "Janela de atendimento Grade de atendimento Capacidade Transportadoras Veículos …" at bounding box center [480, 238] width 960 height 476
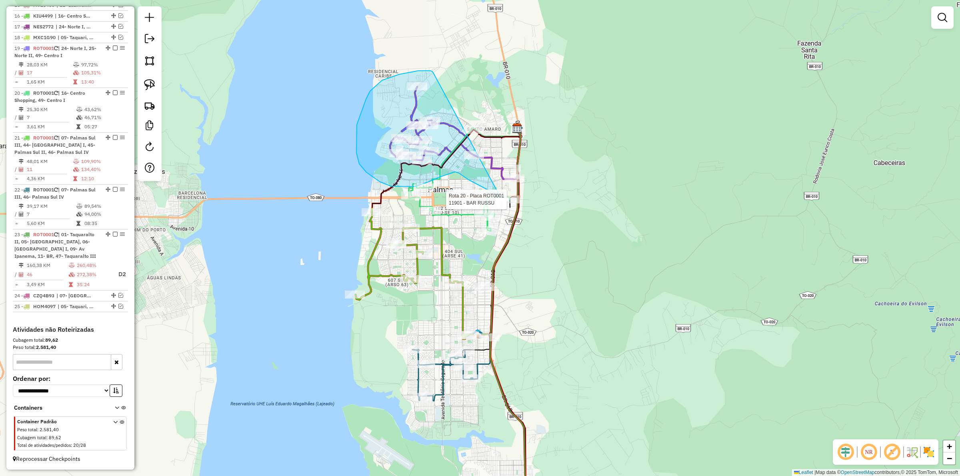
drag, startPoint x: 433, startPoint y: 72, endPoint x: 576, endPoint y: 122, distance: 151.8
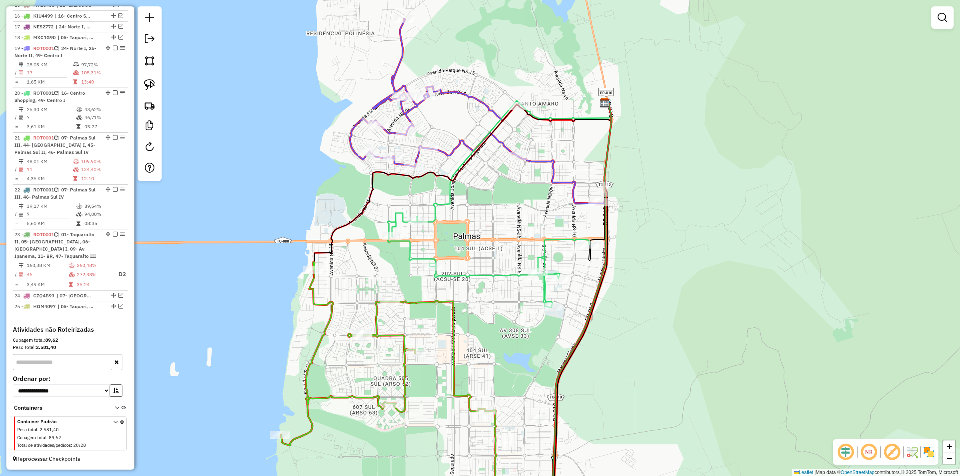
drag, startPoint x: 442, startPoint y: 177, endPoint x: 454, endPoint y: 202, distance: 27.9
click at [454, 202] on icon at bounding box center [462, 187] width 298 height 170
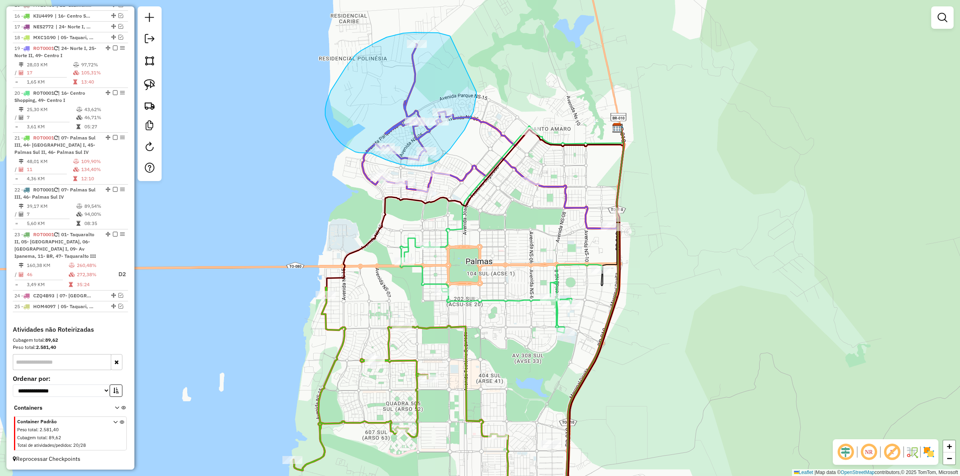
drag, startPoint x: 438, startPoint y: 33, endPoint x: 476, endPoint y: 92, distance: 70.6
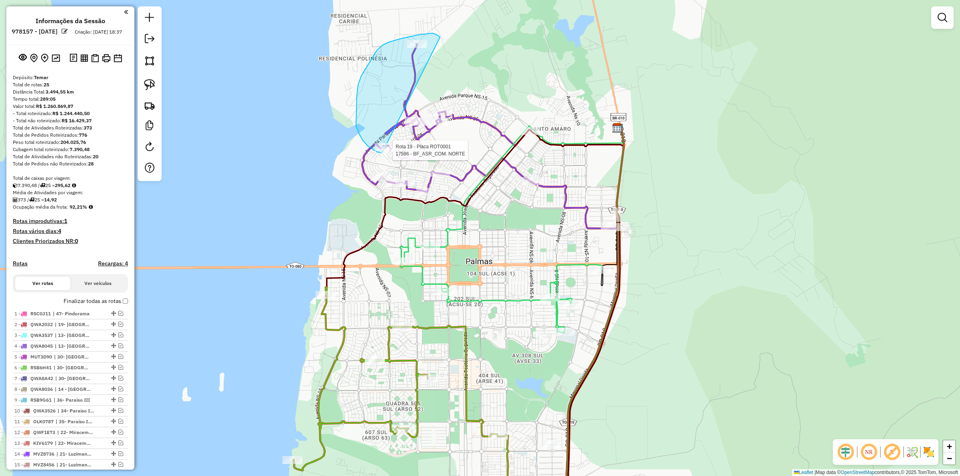
scroll to position [469, 0]
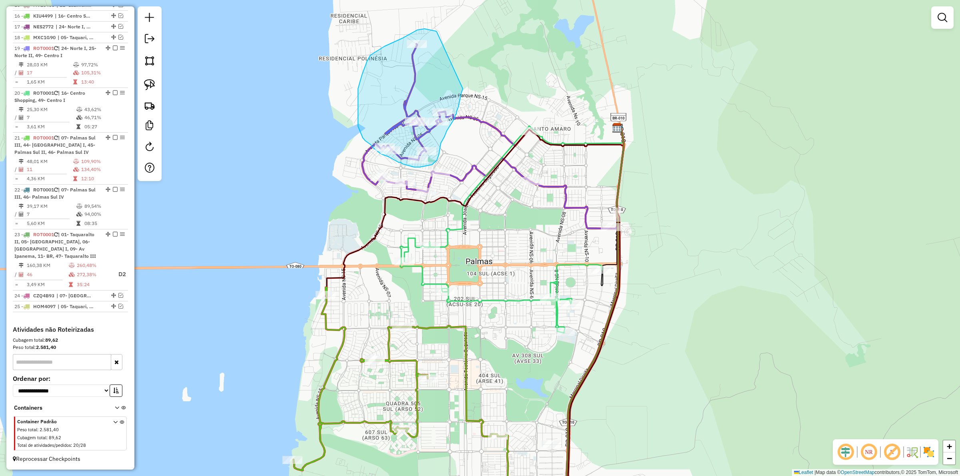
drag, startPoint x: 436, startPoint y: 31, endPoint x: 463, endPoint y: 89, distance: 63.5
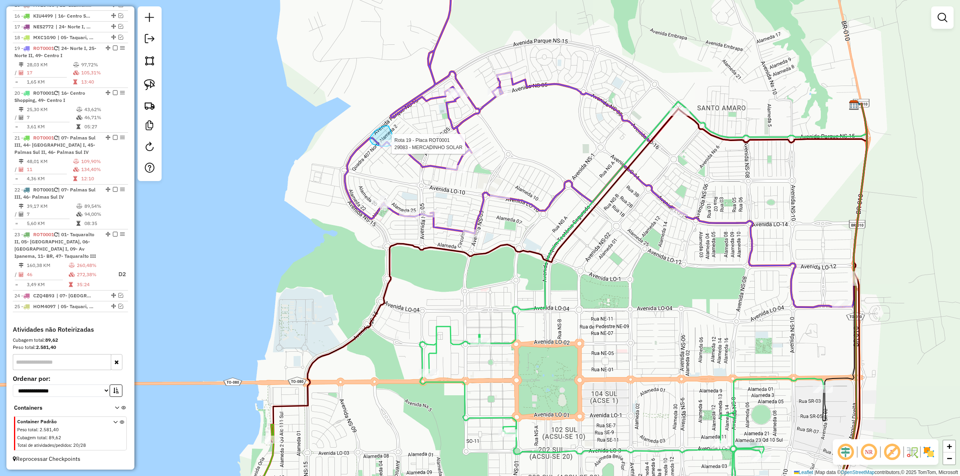
drag, startPoint x: 375, startPoint y: 131, endPoint x: 404, endPoint y: 130, distance: 29.2
drag, startPoint x: 412, startPoint y: 141, endPoint x: 410, endPoint y: 156, distance: 14.9
click at [410, 156] on div "Rota 19 - Placa ROT0001 17586 - BF_ASR_COM. NORTE Janela de atendimento Grade d…" at bounding box center [480, 238] width 960 height 476
drag, startPoint x: 458, startPoint y: 153, endPoint x: 497, endPoint y: 140, distance: 40.1
drag, startPoint x: 439, startPoint y: 165, endPoint x: 477, endPoint y: 159, distance: 38.1
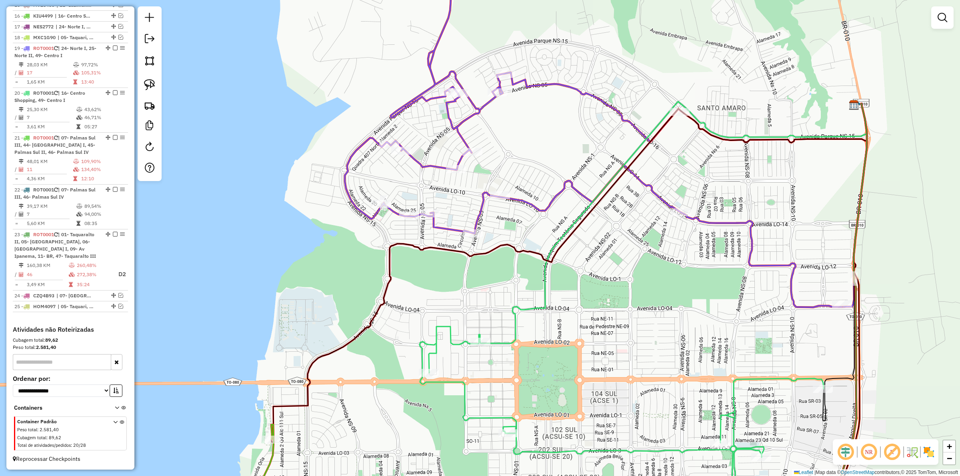
drag, startPoint x: 517, startPoint y: 145, endPoint x: 497, endPoint y: 196, distance: 55.0
click at [497, 196] on div "Janela de atendimento Grade de atendimento Capacidade Transportadoras Veículos …" at bounding box center [480, 238] width 960 height 476
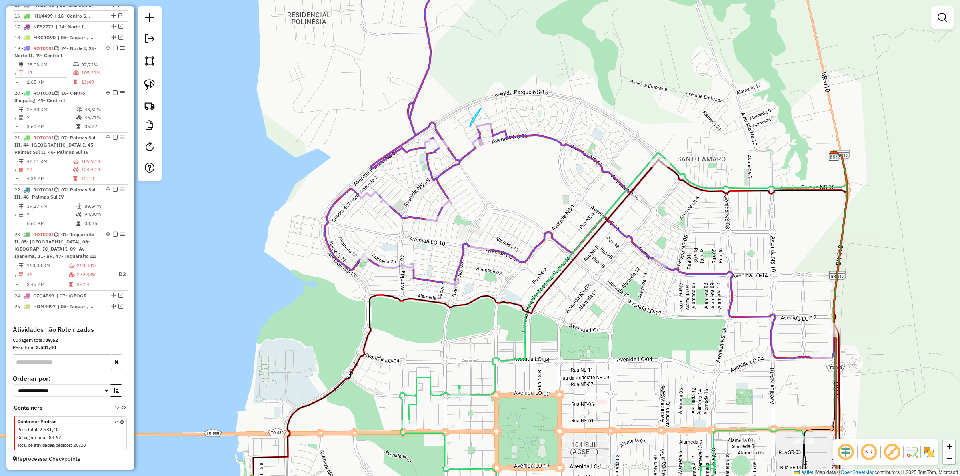
drag, startPoint x: 471, startPoint y: 122, endPoint x: 507, endPoint y: 119, distance: 36.1
click at [507, 119] on div "Janela de atendimento Grade de atendimento Capacidade Transportadoras Veículos …" at bounding box center [480, 238] width 960 height 476
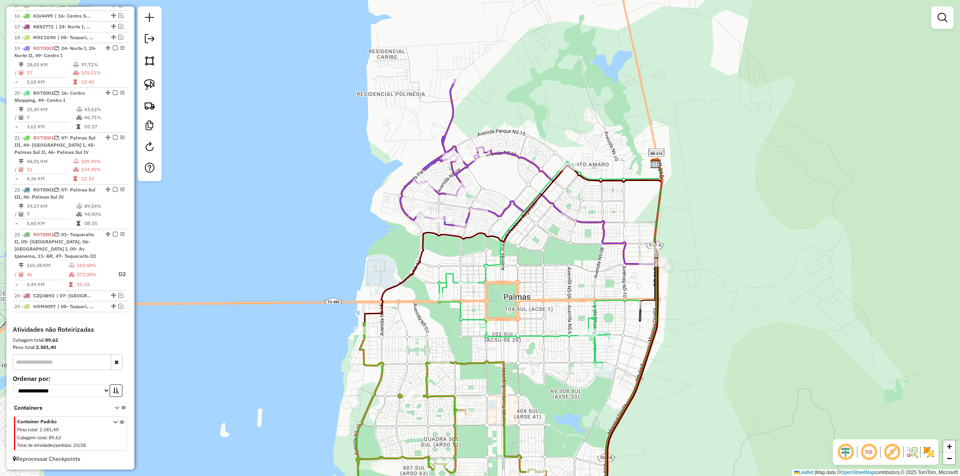
drag, startPoint x: 511, startPoint y: 158, endPoint x: 501, endPoint y: 171, distance: 16.8
click at [501, 171] on div "Janela de atendimento Grade de atendimento Capacidade Transportadoras Veículos …" at bounding box center [480, 238] width 960 height 476
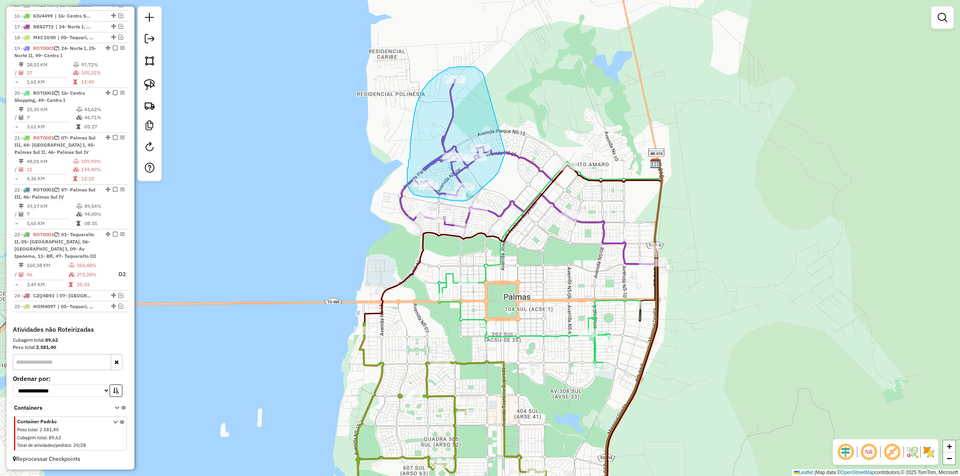
drag, startPoint x: 482, startPoint y: 72, endPoint x: 505, endPoint y: 153, distance: 83.7
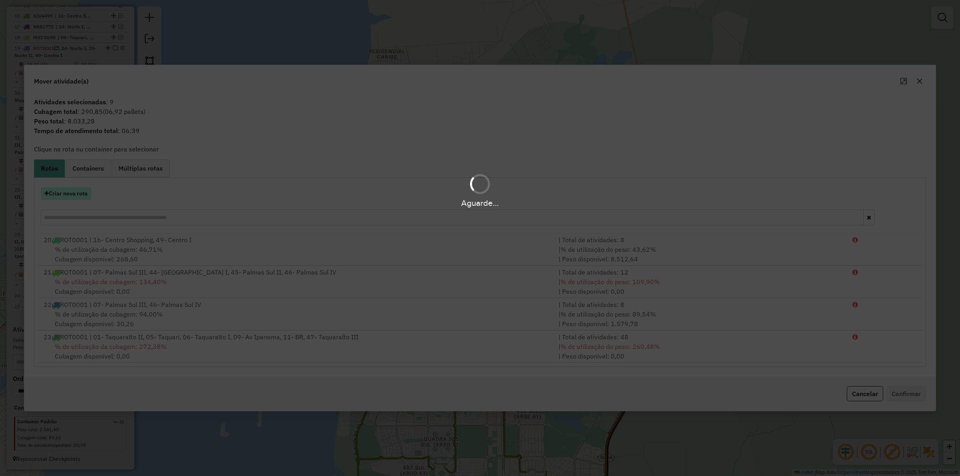
drag, startPoint x: 76, startPoint y: 198, endPoint x: 71, endPoint y: 194, distance: 6.6
click at [75, 198] on hb-app "Aguarde... Pop-up bloqueado! Seu navegador bloqueou automáticamente a abertura …" at bounding box center [480, 238] width 960 height 476
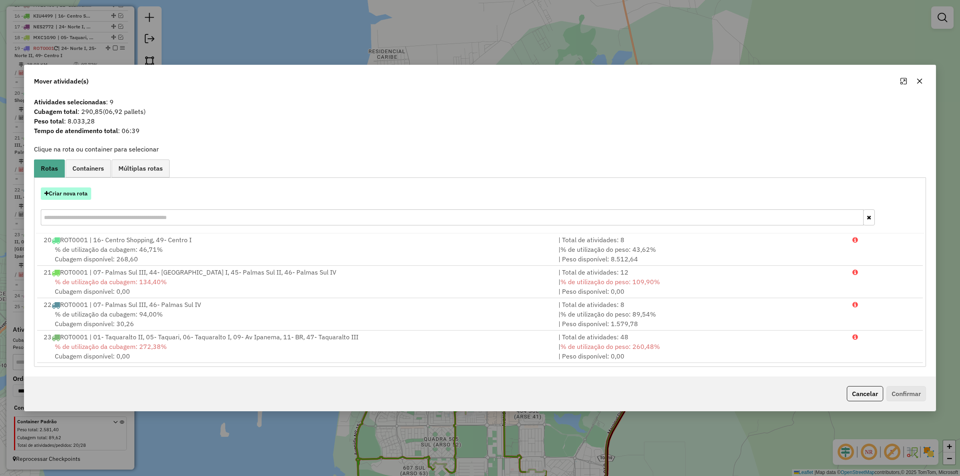
click at [71, 194] on button "Criar nova rota" at bounding box center [66, 194] width 50 height 12
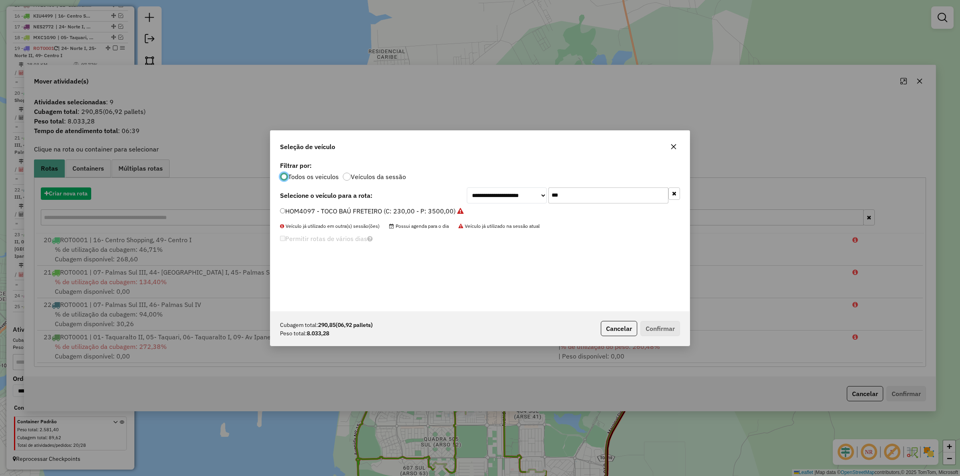
scroll to position [4, 2]
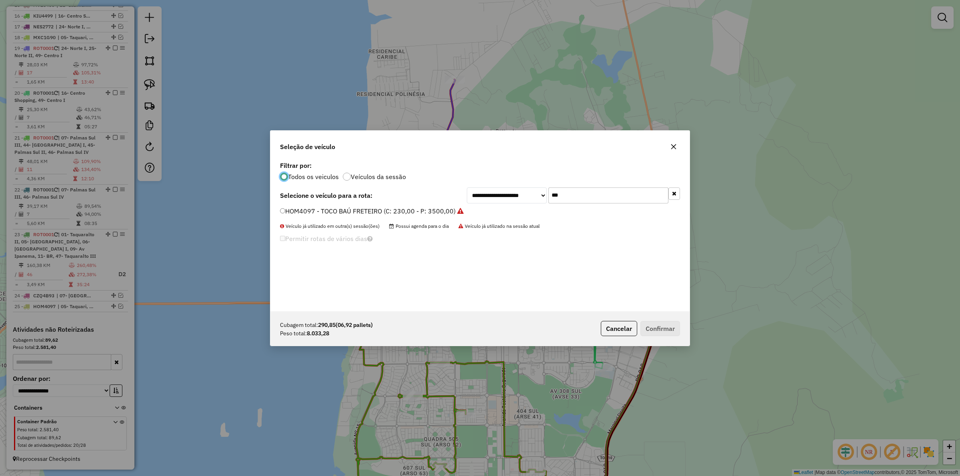
click at [593, 199] on input "***" at bounding box center [609, 196] width 120 height 16
type input "****"
click at [395, 208] on label "MXG9635 - TOCO BAÚ 322cx 8000kg (C: 322,00 - P: 8000,00) (VD)" at bounding box center [381, 211] width 202 height 10
click at [661, 327] on button "Confirmar" at bounding box center [661, 328] width 40 height 15
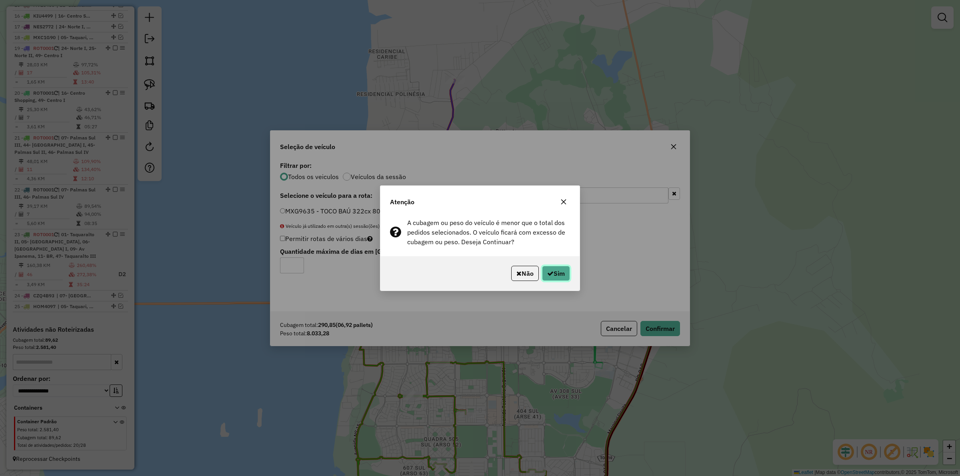
click at [561, 274] on button "Sim" at bounding box center [556, 273] width 28 height 15
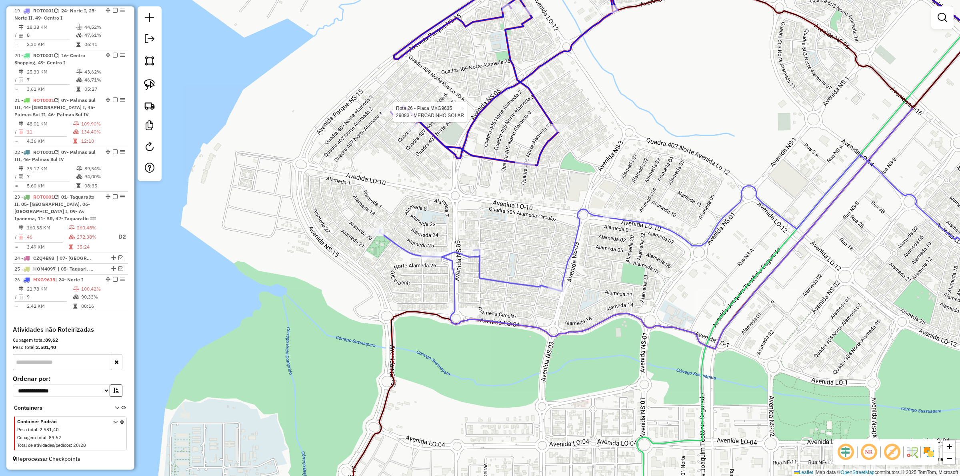
scroll to position [507, 0]
select select "*********"
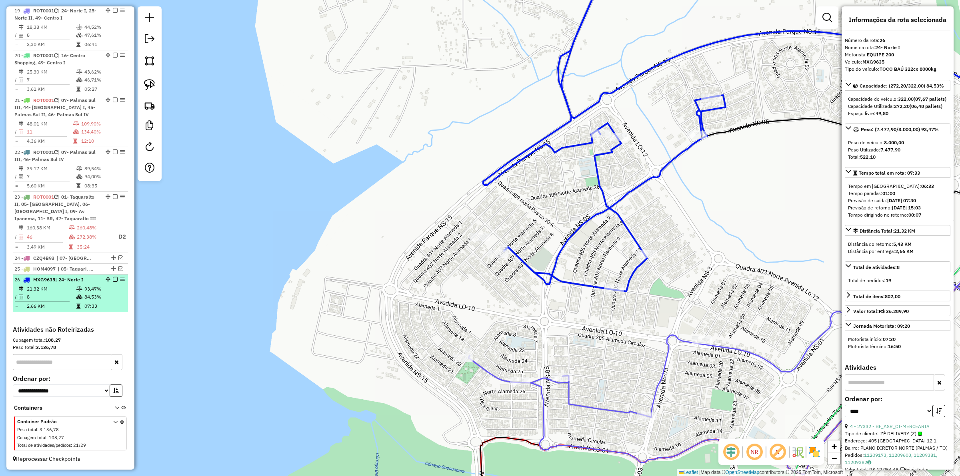
click at [113, 278] on em at bounding box center [115, 279] width 5 height 5
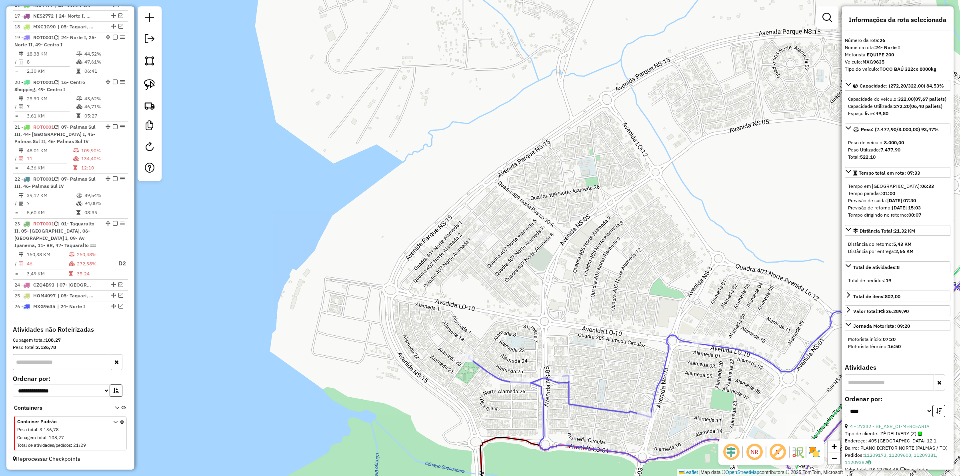
scroll to position [480, 0]
drag, startPoint x: 569, startPoint y: 282, endPoint x: 445, endPoint y: 238, distance: 131.2
click at [447, 239] on div "Janela de atendimento Grade de atendimento Capacidade Transportadoras Veículos …" at bounding box center [480, 238] width 960 height 476
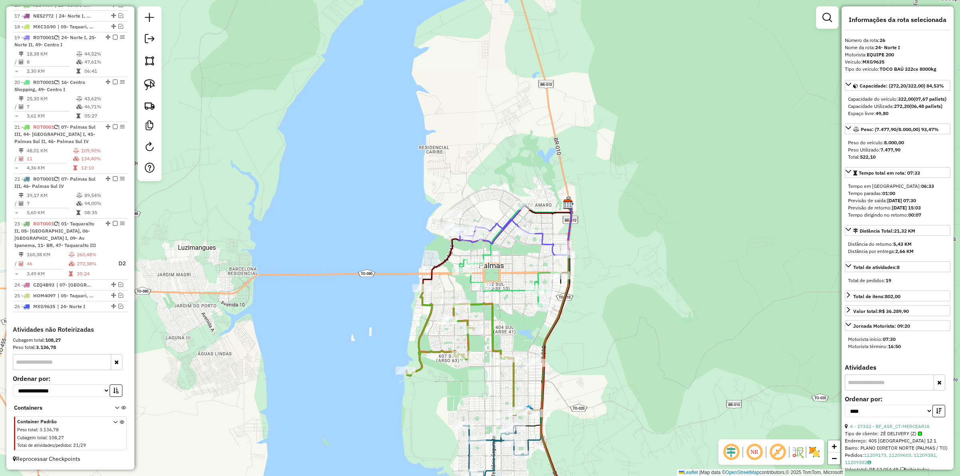
drag, startPoint x: 487, startPoint y: 192, endPoint x: 481, endPoint y: 194, distance: 7.1
click at [487, 191] on div "Janela de atendimento Grade de atendimento Capacidade Transportadoras Veículos …" at bounding box center [480, 238] width 960 height 476
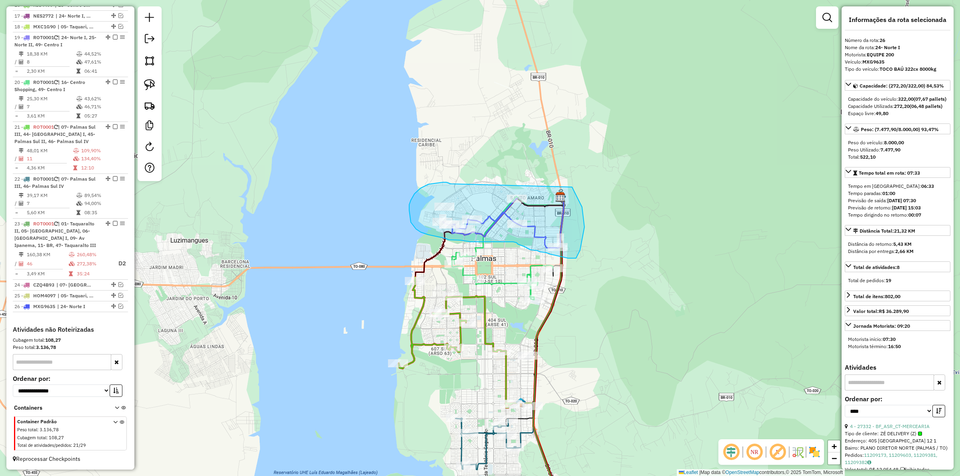
drag, startPoint x: 449, startPoint y: 183, endPoint x: 572, endPoint y: 187, distance: 122.9
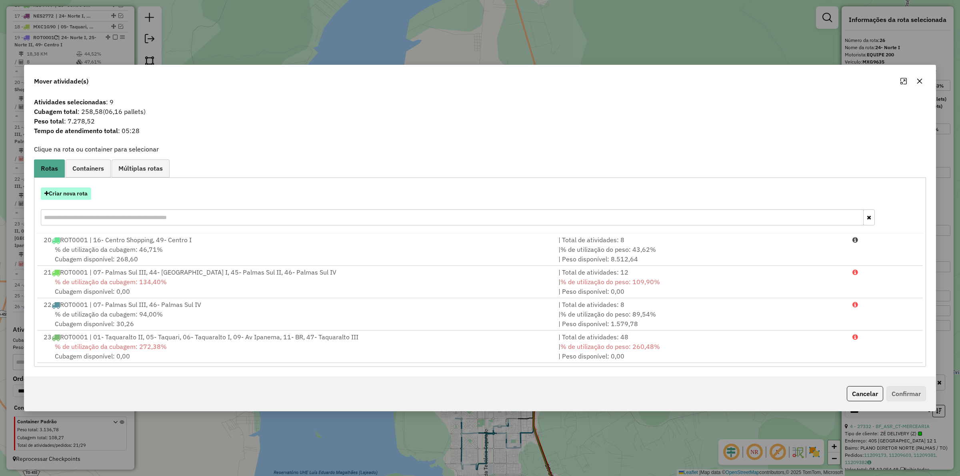
click at [75, 190] on button "Criar nova rota" at bounding box center [66, 194] width 50 height 12
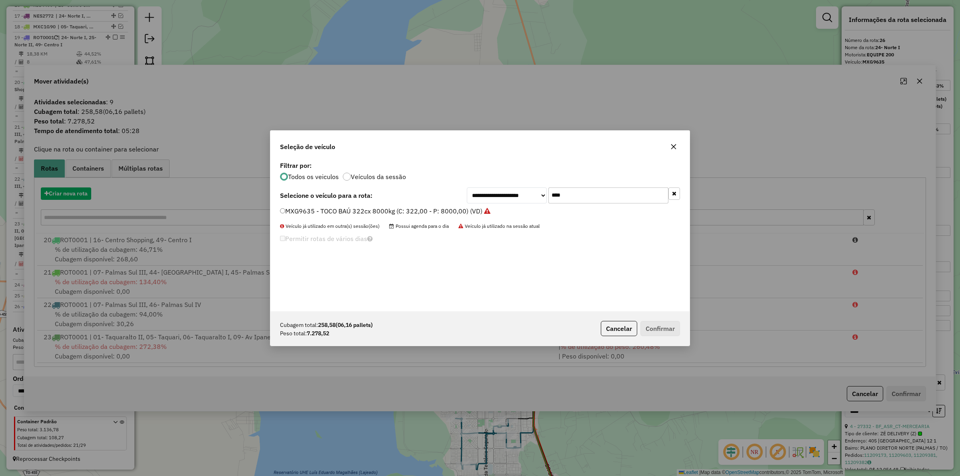
scroll to position [4, 2]
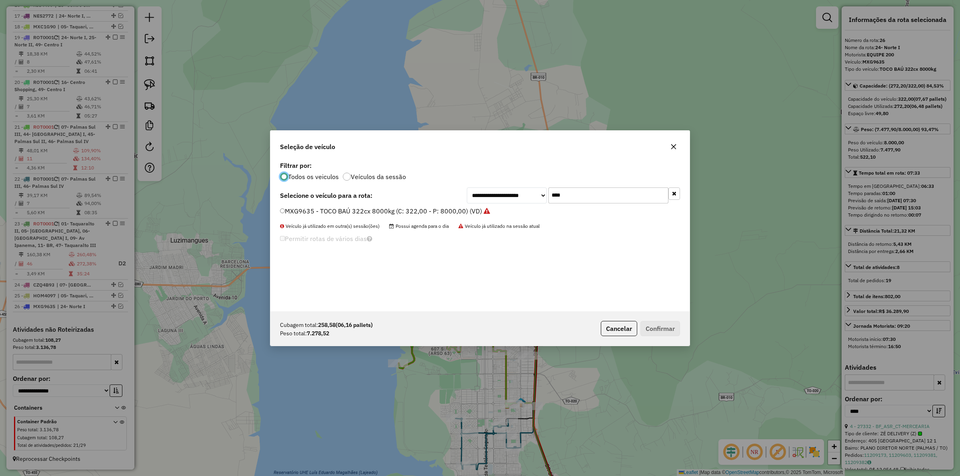
click at [577, 198] on input "****" at bounding box center [609, 196] width 120 height 16
type input "****"
click at [451, 210] on label "MVZ8746 - TOCO BAÚ 336cx 8530kg (C: 336,00 - P: 8530,00) (VD)" at bounding box center [381, 211] width 202 height 10
drag, startPoint x: 675, startPoint y: 325, endPoint x: 671, endPoint y: 323, distance: 4.8
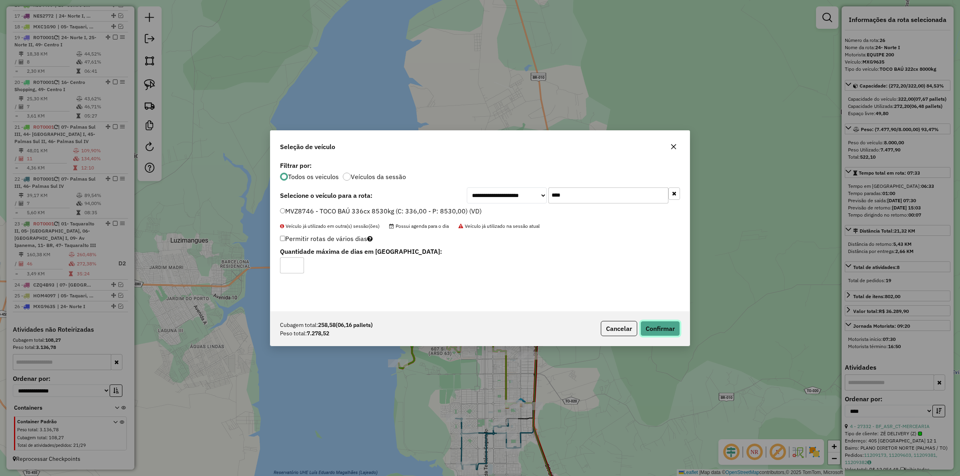
click at [675, 325] on button "Confirmar" at bounding box center [661, 328] width 40 height 15
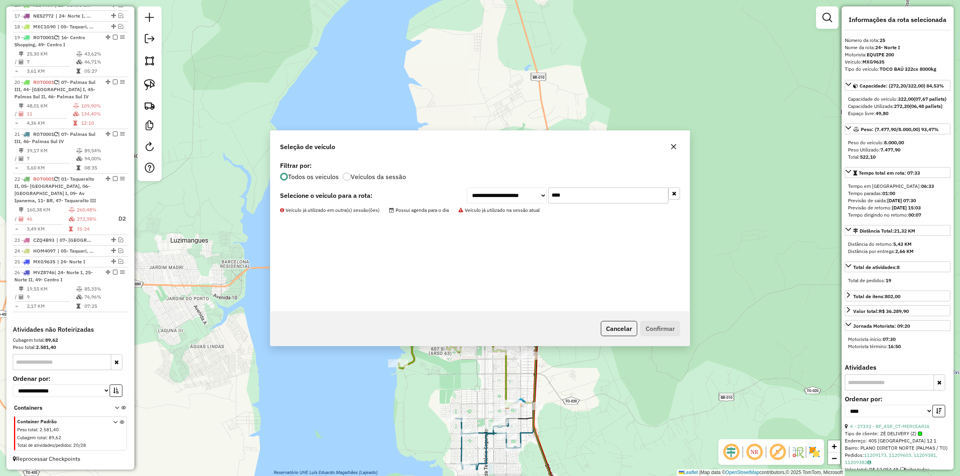
scroll to position [480, 0]
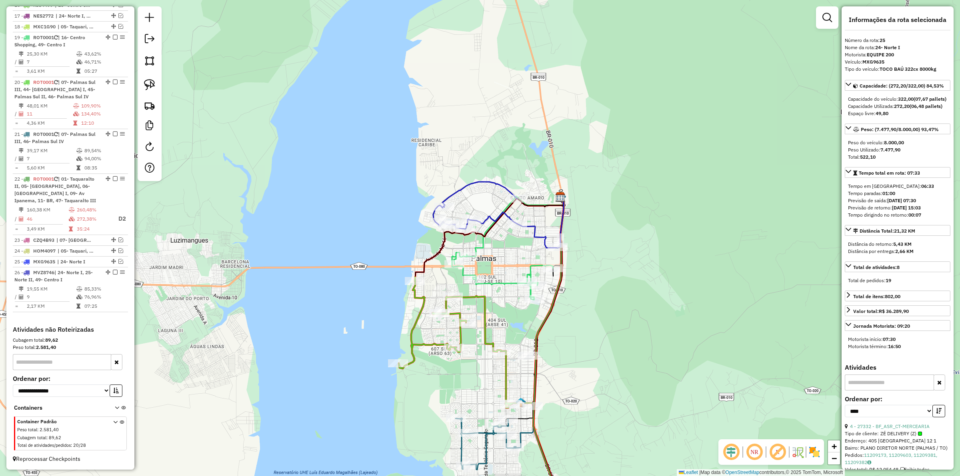
click at [380, 245] on div "Rota 19 - Placa ROT0001 36023 - BOI DE OURO CHURRASC Janela de atendimento Grad…" at bounding box center [480, 238] width 960 height 476
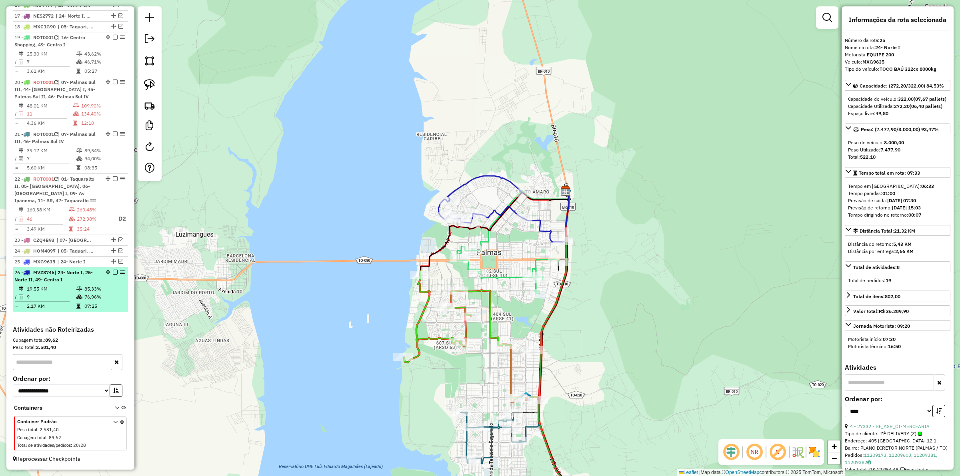
click at [113, 271] on em at bounding box center [115, 272] width 5 height 5
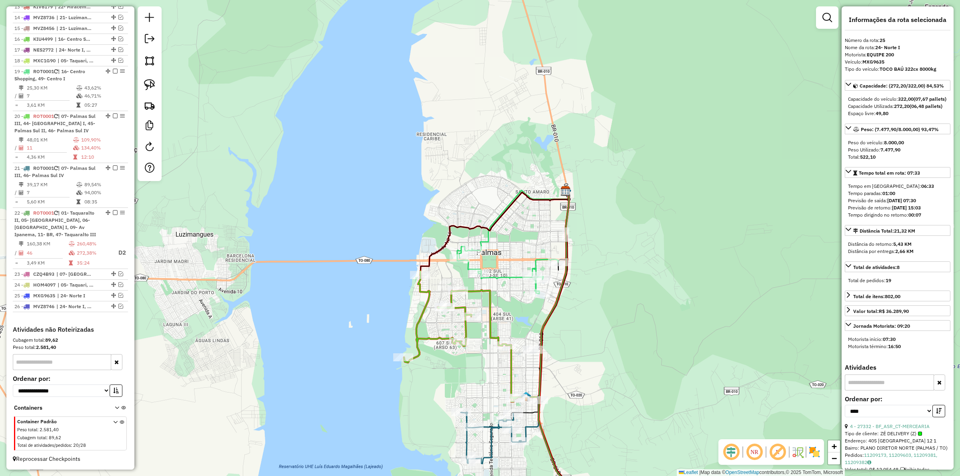
scroll to position [446, 0]
drag, startPoint x: 522, startPoint y: 222, endPoint x: 519, endPoint y: 210, distance: 12.3
click at [521, 210] on div "Janela de atendimento Grade de atendimento Capacidade Transportadoras Veículos …" at bounding box center [480, 238] width 960 height 476
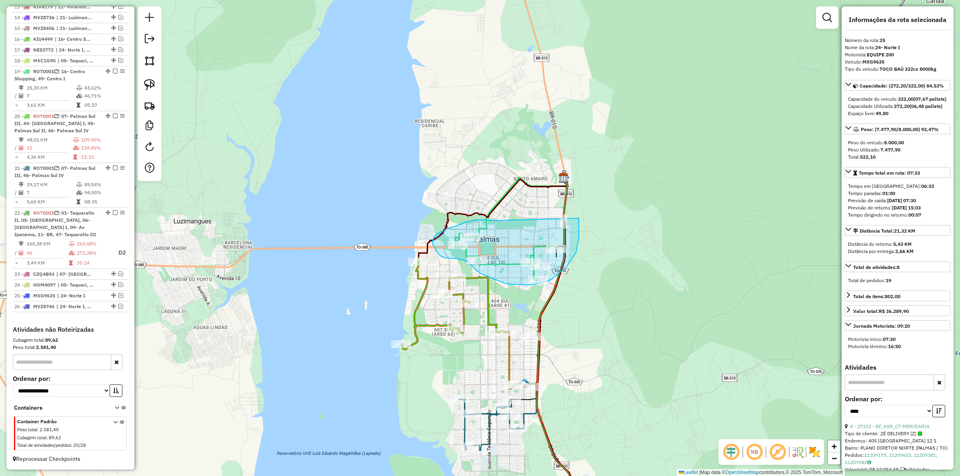
drag, startPoint x: 491, startPoint y: 221, endPoint x: 579, endPoint y: 218, distance: 88.1
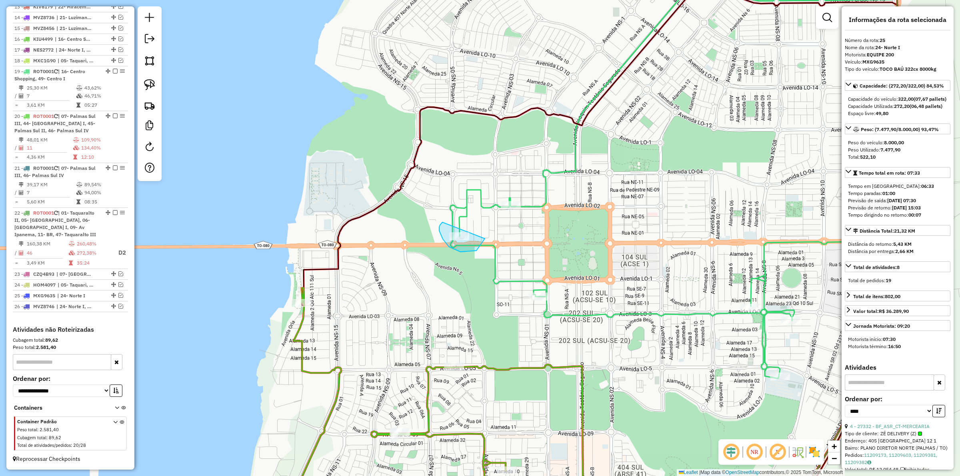
drag, startPoint x: 439, startPoint y: 231, endPoint x: 487, endPoint y: 232, distance: 48.0
drag, startPoint x: 500, startPoint y: 190, endPoint x: 537, endPoint y: 193, distance: 37.3
drag, startPoint x: 509, startPoint y: 291, endPoint x: 557, endPoint y: 267, distance: 54.2
drag, startPoint x: 557, startPoint y: 263, endPoint x: 493, endPoint y: 247, distance: 65.7
click at [502, 251] on div "Janela de atendimento Grade de atendimento Capacidade Transportadoras Veículos …" at bounding box center [480, 238] width 960 height 476
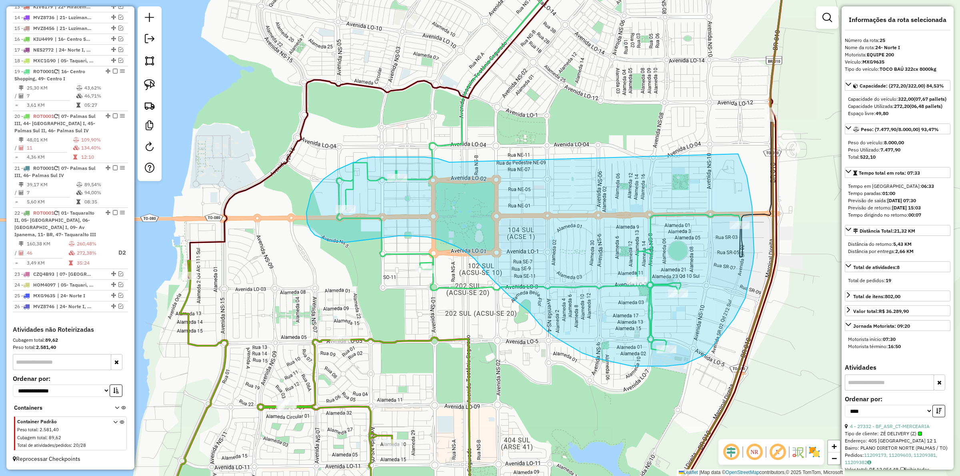
drag, startPoint x: 425, startPoint y: 157, endPoint x: 738, endPoint y: 154, distance: 313.3
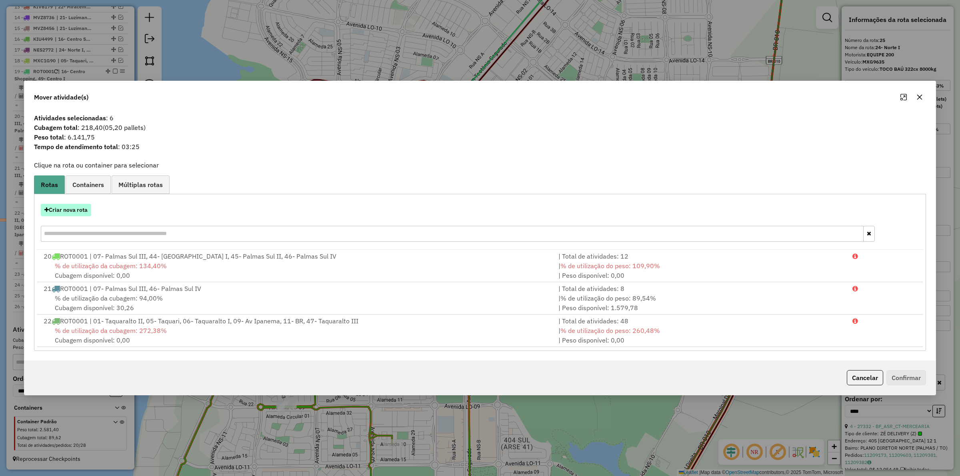
click at [64, 208] on button "Criar nova rota" at bounding box center [66, 210] width 50 height 12
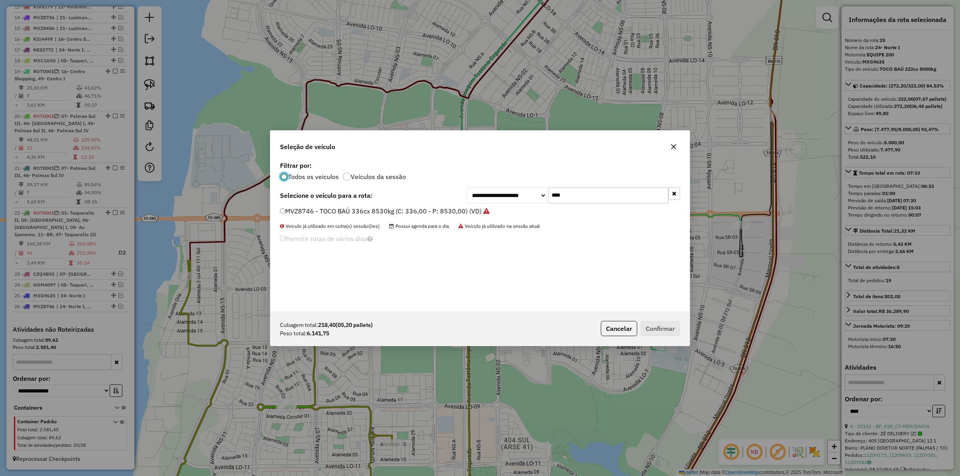
scroll to position [4, 2]
click at [592, 196] on input "****" at bounding box center [609, 196] width 120 height 16
type input "****"
click at [446, 212] on label "KIV6219 - TOCO BAÚ 336cx 6550kg (C: 336,00 - P: 6550,00) (VD)" at bounding box center [379, 211] width 199 height 10
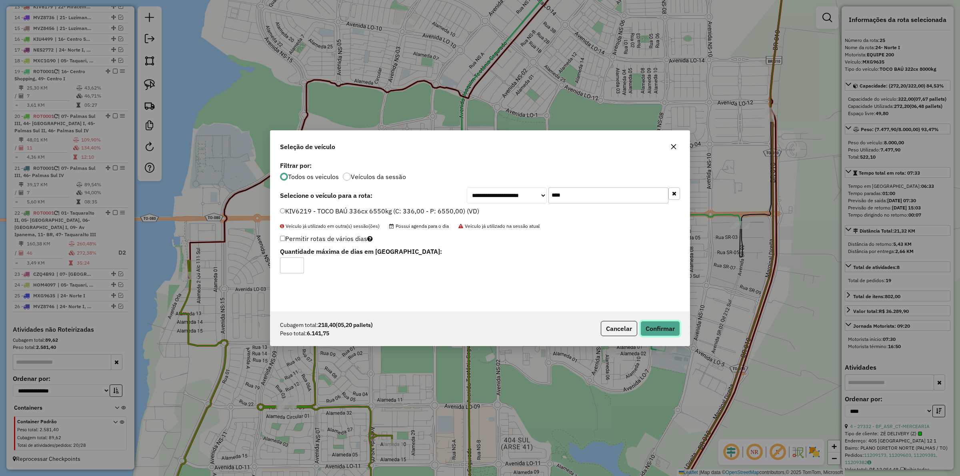
drag, startPoint x: 667, startPoint y: 329, endPoint x: 528, endPoint y: 294, distance: 142.7
click at [665, 329] on button "Confirmar" at bounding box center [661, 328] width 40 height 15
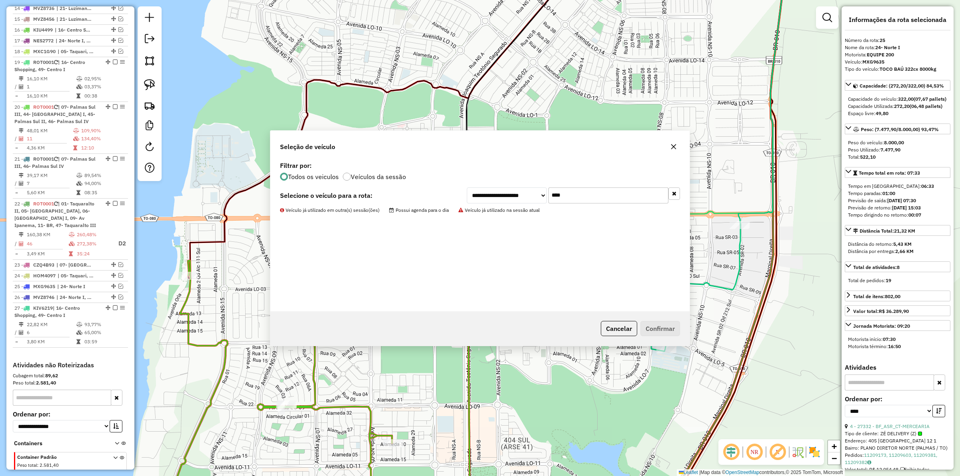
scroll to position [491, 0]
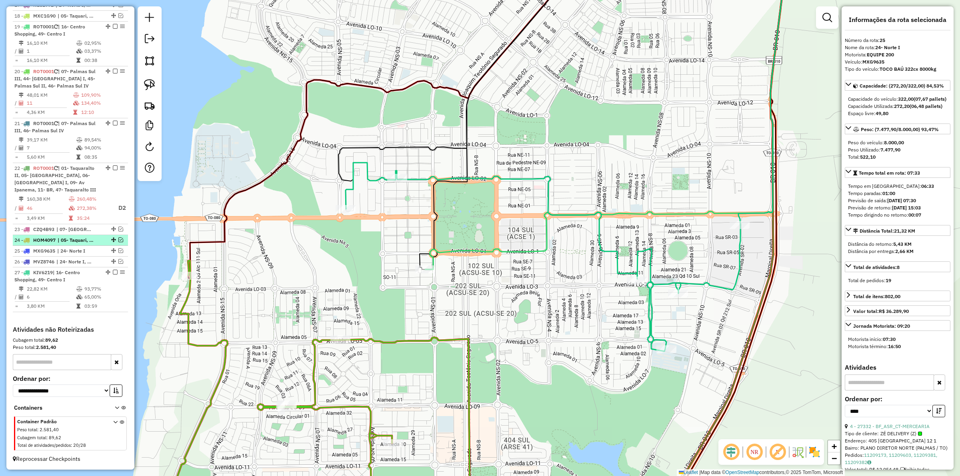
click at [113, 272] on em at bounding box center [115, 272] width 5 height 5
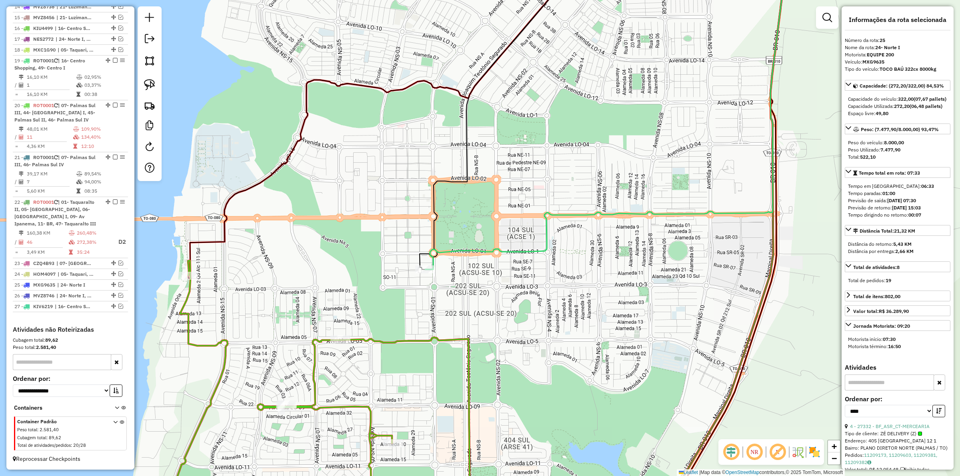
scroll to position [457, 0]
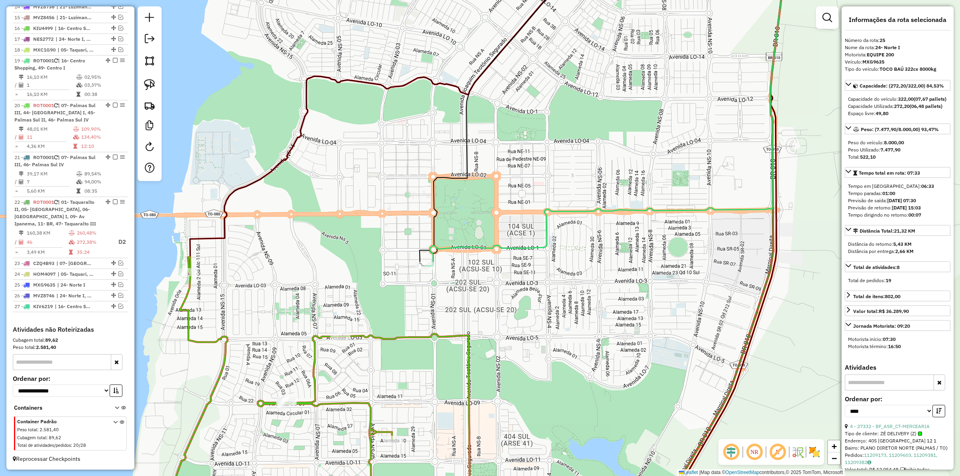
drag, startPoint x: 397, startPoint y: 302, endPoint x: 397, endPoint y: 244, distance: 58.4
click at [397, 248] on div "Janela de atendimento Grade de atendimento Capacidade Transportadoras Veículos …" at bounding box center [480, 238] width 960 height 476
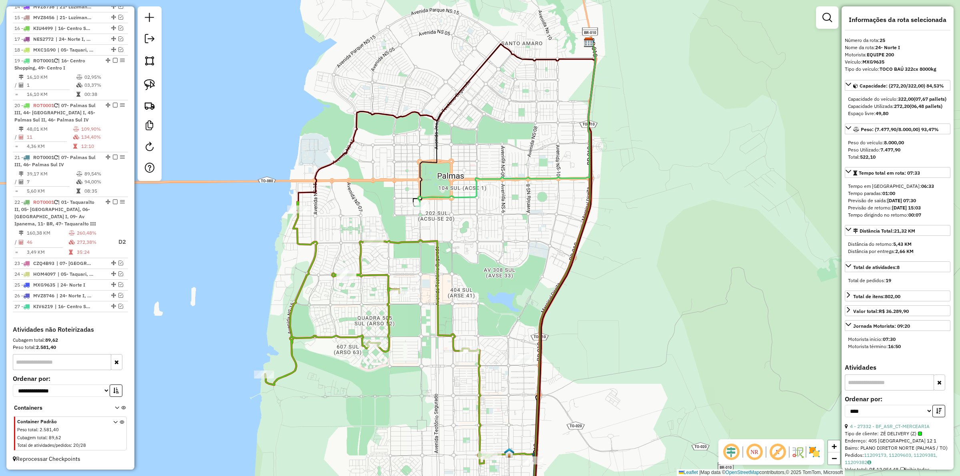
click at [439, 269] on icon at bounding box center [399, 333] width 269 height 262
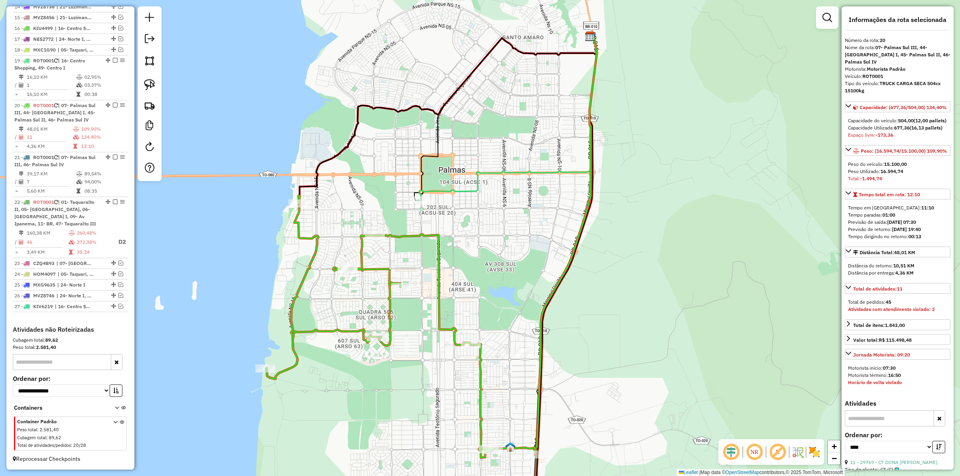
drag, startPoint x: 512, startPoint y: 299, endPoint x: 519, endPoint y: 238, distance: 60.8
click at [517, 240] on div "Janela de atendimento Grade de atendimento Capacidade Transportadoras Veículos …" at bounding box center [480, 238] width 960 height 476
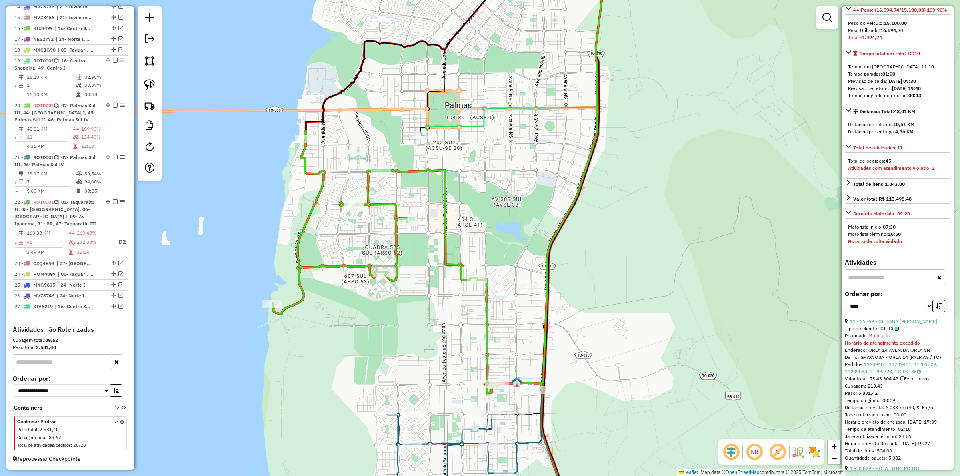
scroll to position [350, 0]
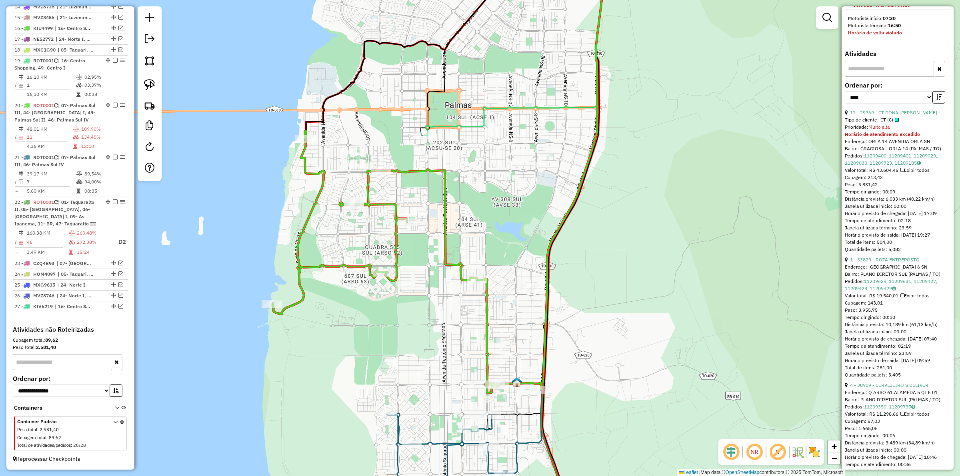
click at [886, 116] on link "11 - 29769 - CT DONA [PERSON_NAME]." at bounding box center [894, 113] width 88 height 6
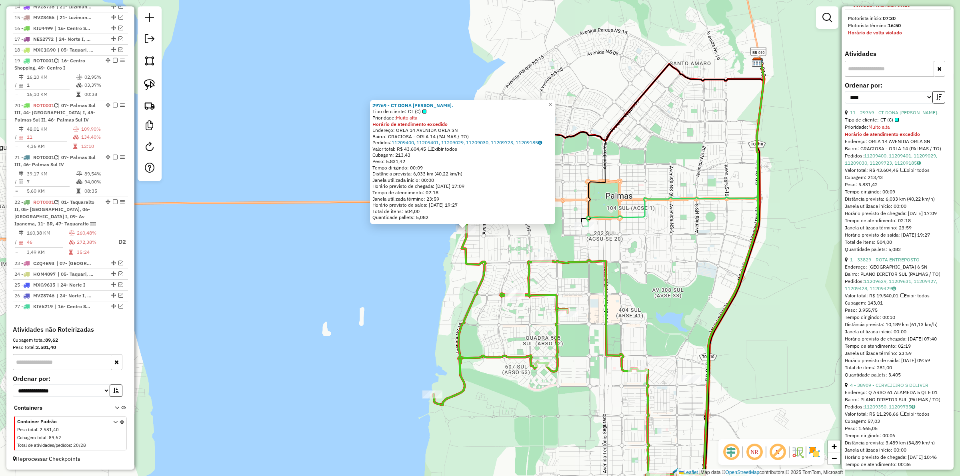
drag, startPoint x: 680, startPoint y: 267, endPoint x: 627, endPoint y: 227, distance: 66.9
click at [625, 225] on div "29769 - CT DONA [PERSON_NAME]. Tipo de cliente: CT (C) Prioridade: Muito [GEOGR…" at bounding box center [480, 238] width 960 height 476
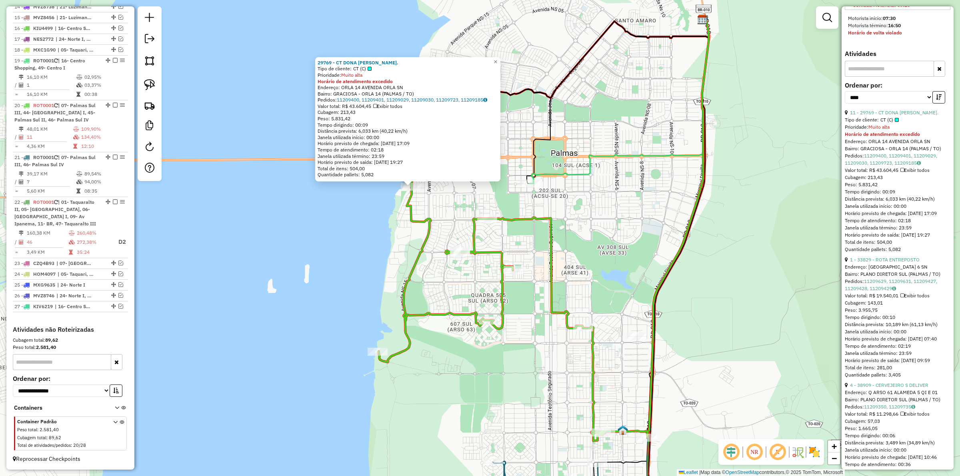
drag, startPoint x: 442, startPoint y: 198, endPoint x: 446, endPoint y: 199, distance: 4.2
click at [443, 198] on div "29769 - CT DONA [PERSON_NAME]. Tipo de cliente: CT (C) Prioridade: Muito [GEOGR…" at bounding box center [480, 238] width 960 height 476
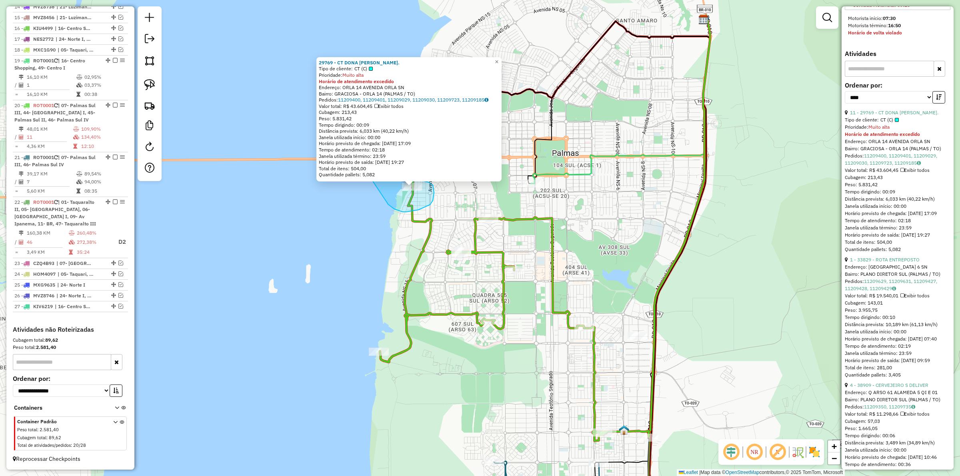
drag, startPoint x: 406, startPoint y: 212, endPoint x: 388, endPoint y: 169, distance: 46.8
click at [370, 180] on div "29769 - CT DONA [PERSON_NAME]. Tipo de cliente: CT (C) Prioridade: Muito [GEOGR…" at bounding box center [480, 238] width 960 height 476
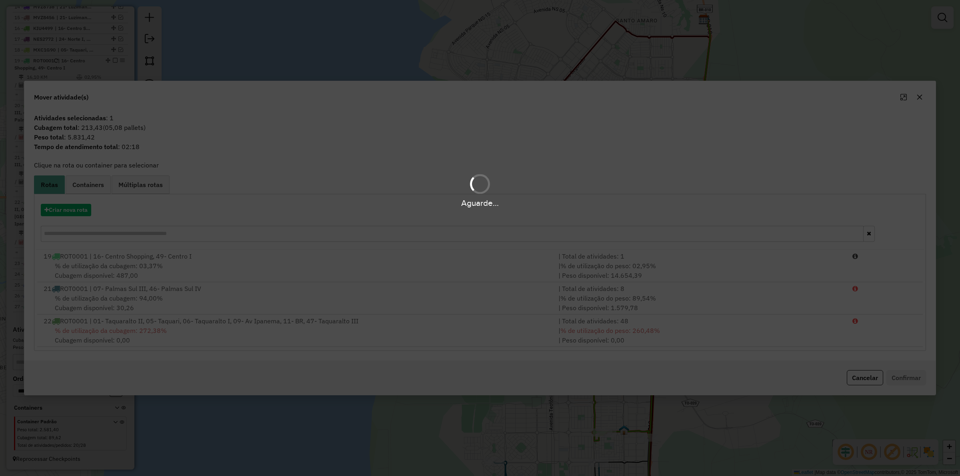
click at [69, 209] on div "Aguarde..." at bounding box center [480, 203] width 960 height 12
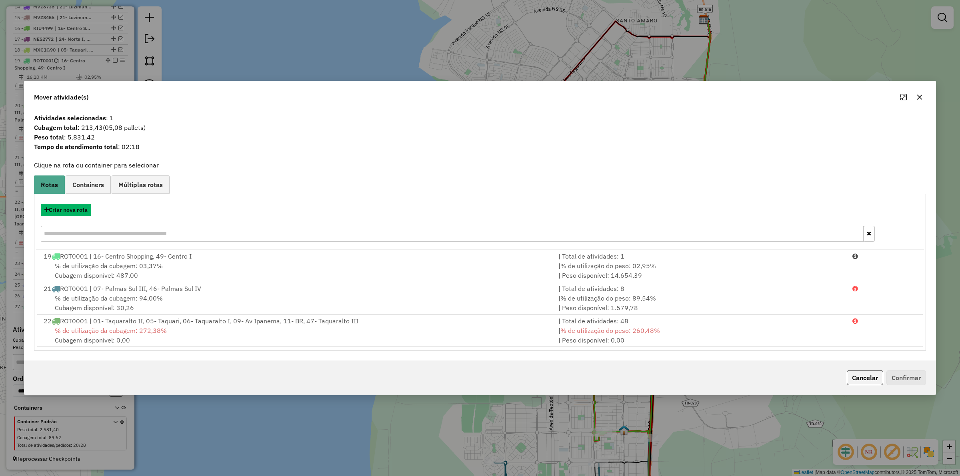
click at [69, 209] on button "Criar nova rota" at bounding box center [66, 210] width 50 height 12
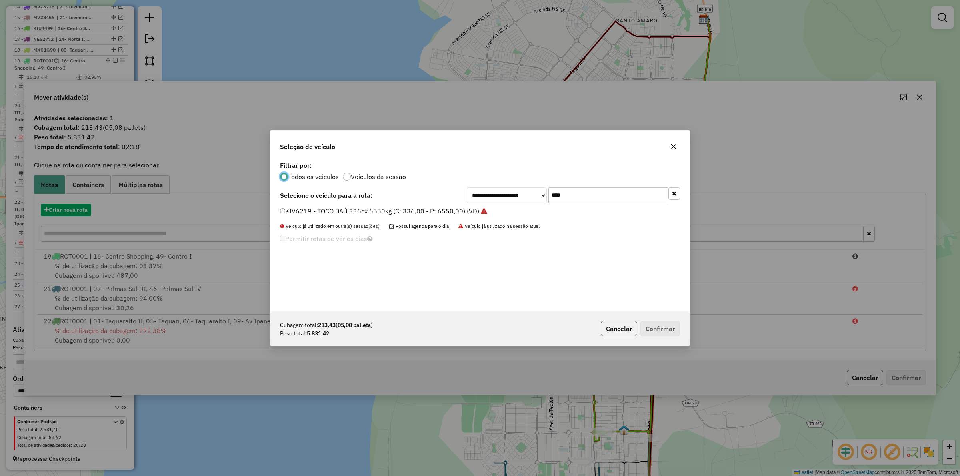
scroll to position [4, 2]
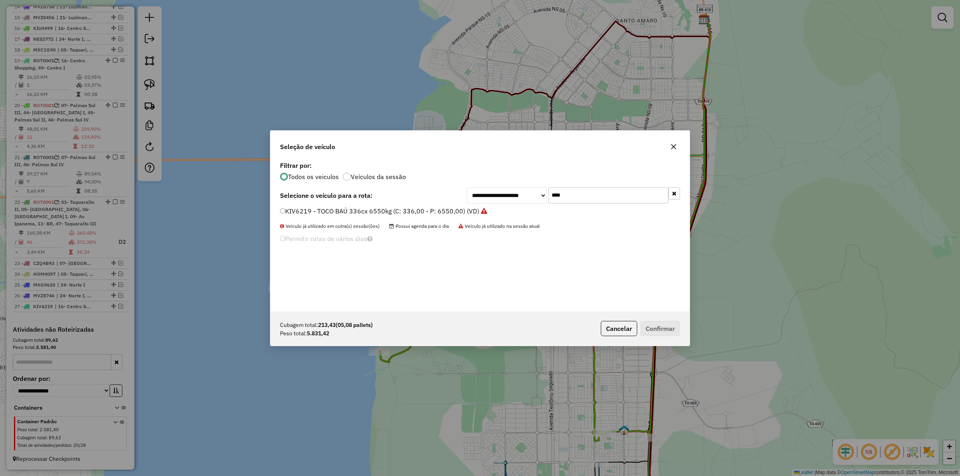
click at [568, 195] on input "****" at bounding box center [609, 196] width 120 height 16
click at [568, 194] on input "****" at bounding box center [609, 196] width 120 height 16
type input "***"
click at [458, 211] on label "RSF3D54 - BAÚ 420 CX 10100 KG (C: 10100,00 - P: 10100,00) (VD)" at bounding box center [382, 211] width 205 height 10
click at [667, 331] on button "Confirmar" at bounding box center [661, 328] width 40 height 15
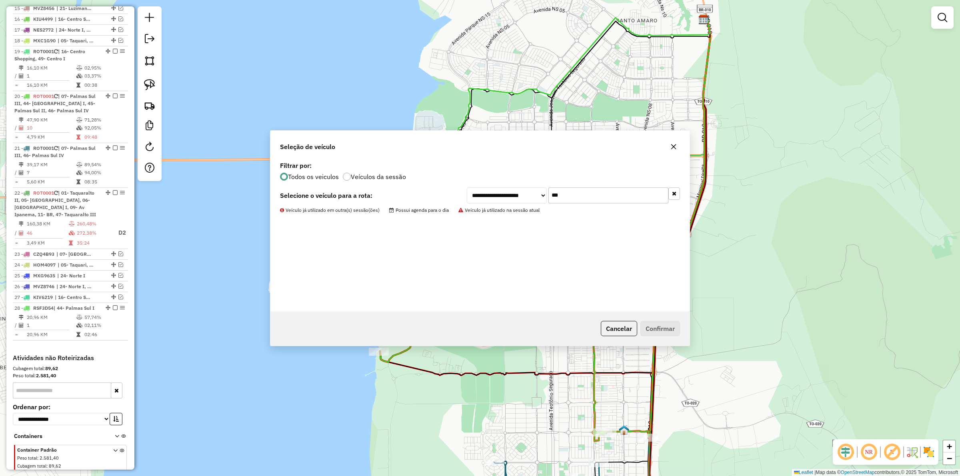
scroll to position [491, 0]
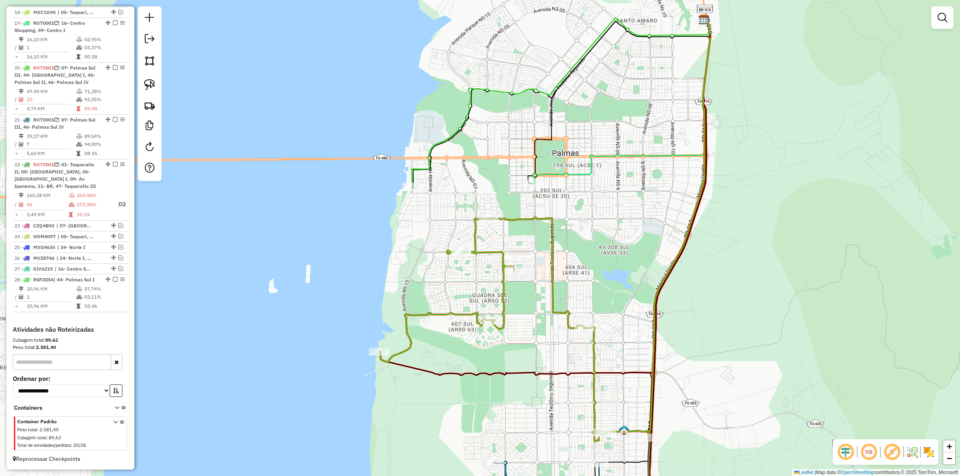
click at [514, 203] on div "Janela de atendimento Grade de atendimento Capacidade Transportadoras Veículos …" at bounding box center [480, 238] width 960 height 476
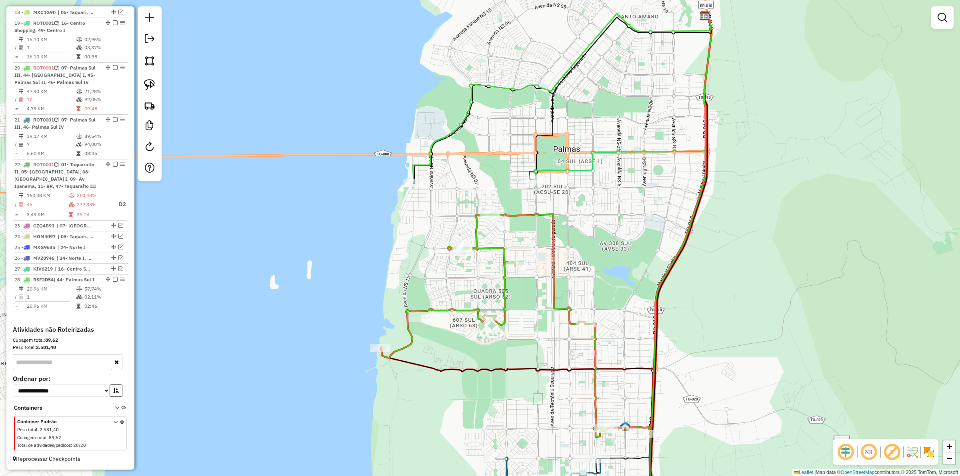
click at [518, 214] on icon at bounding box center [515, 326] width 269 height 224
select select "*********"
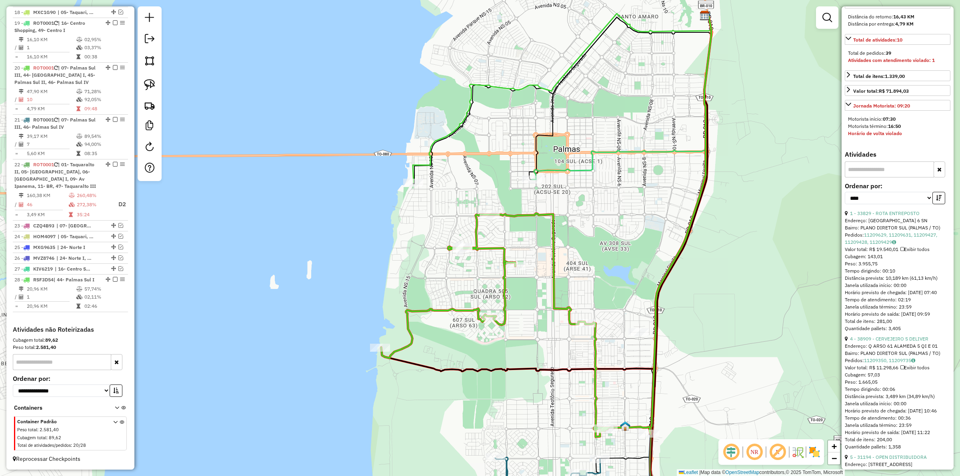
scroll to position [250, 0]
click at [887, 216] on link "1 - 33829 - ROTA ENTREPOSTO" at bounding box center [885, 213] width 70 height 6
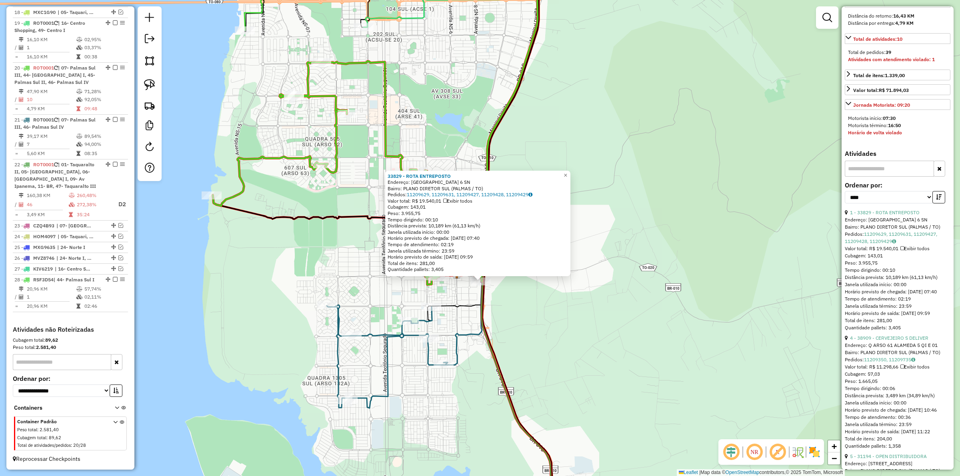
drag, startPoint x: 511, startPoint y: 249, endPoint x: 512, endPoint y: 292, distance: 43.2
click at [512, 292] on div "33829 - ROTA ENTREPOSTO Endereço: 1012 SUL ALAMEDA 6 SN Bairro: PLANO DIRETOR S…" at bounding box center [480, 238] width 960 height 476
drag, startPoint x: 511, startPoint y: 288, endPoint x: 503, endPoint y: 331, distance: 44.1
click at [503, 331] on div "33829 - ROTA ENTREPOSTO Endereço: 1012 SUL ALAMEDA 6 SN Bairro: PLANO DIRETOR S…" at bounding box center [480, 238] width 960 height 476
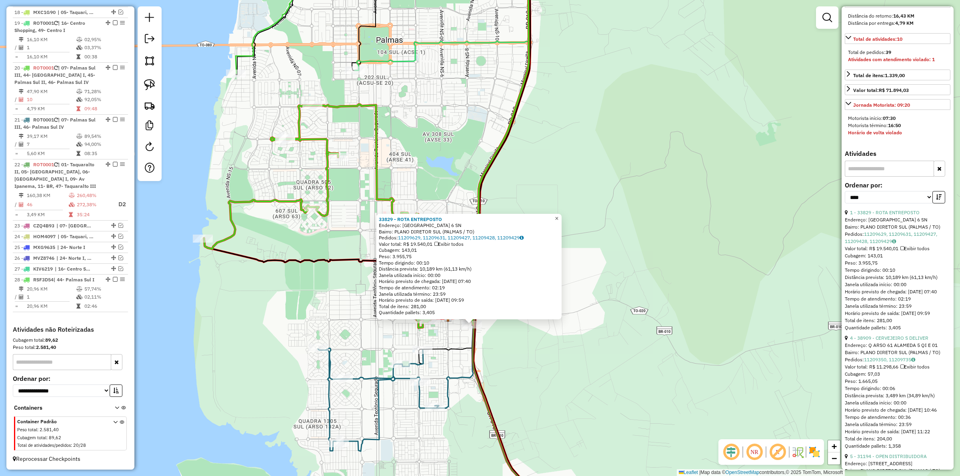
click at [559, 217] on span "×" at bounding box center [557, 218] width 4 height 7
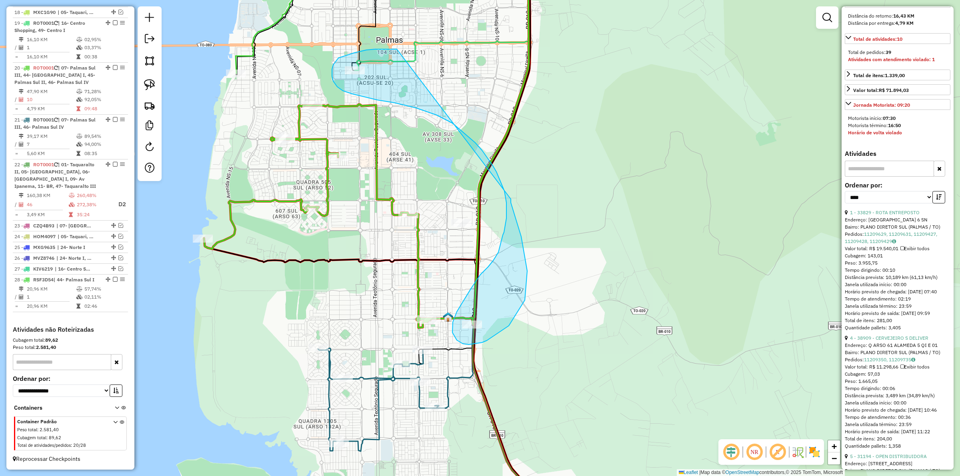
drag, startPoint x: 383, startPoint y: 49, endPoint x: 511, endPoint y: 199, distance: 197.0
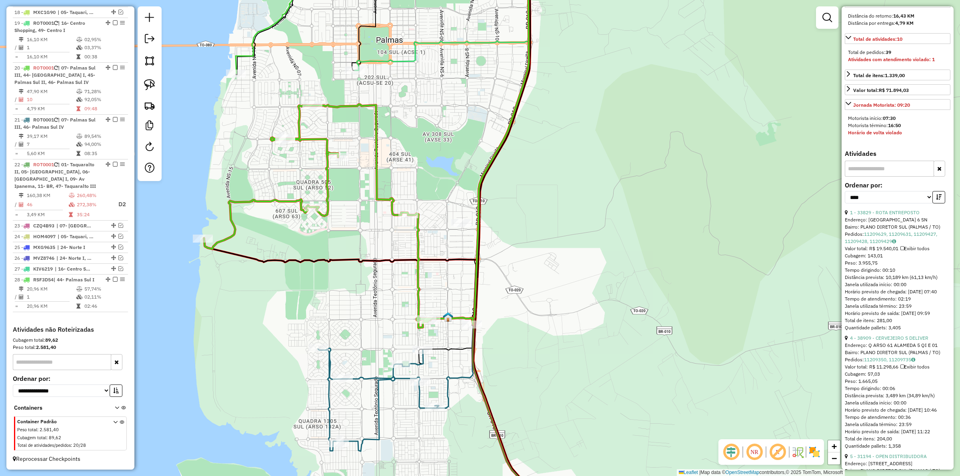
click at [359, 107] on icon at bounding box center [338, 216] width 269 height 224
click at [893, 341] on link "4 - 38909 - CERVEJEIRO S DELIVER" at bounding box center [889, 338] width 78 height 6
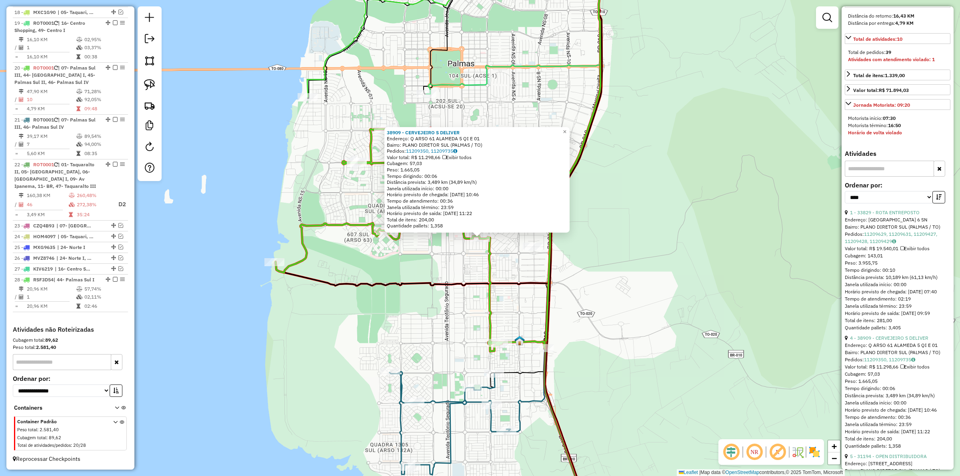
drag, startPoint x: 531, startPoint y: 101, endPoint x: 535, endPoint y: 142, distance: 41.8
click at [535, 142] on div "38909 - CERVEJEIRO S DELIVER Endereço: Q ARSO 61 ALAMEDA 5 QI E 01 Bairro: PLAN…" at bounding box center [480, 238] width 960 height 476
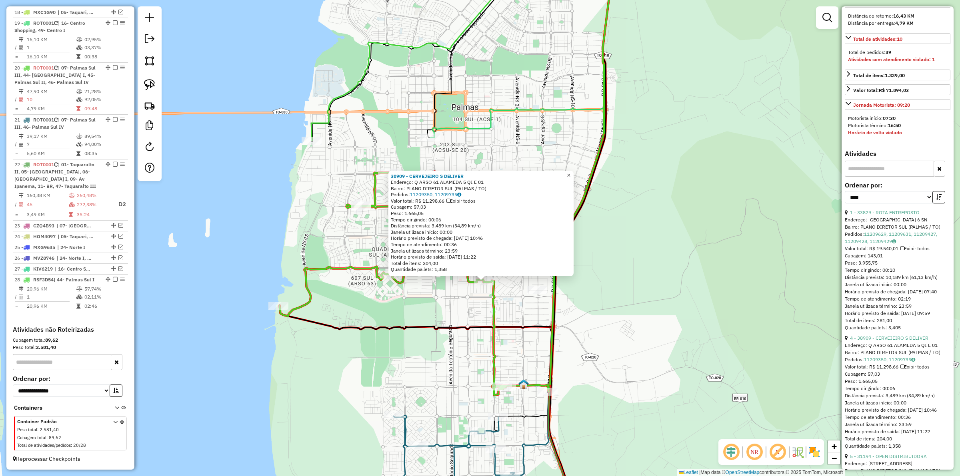
click at [571, 172] on span "×" at bounding box center [569, 175] width 4 height 7
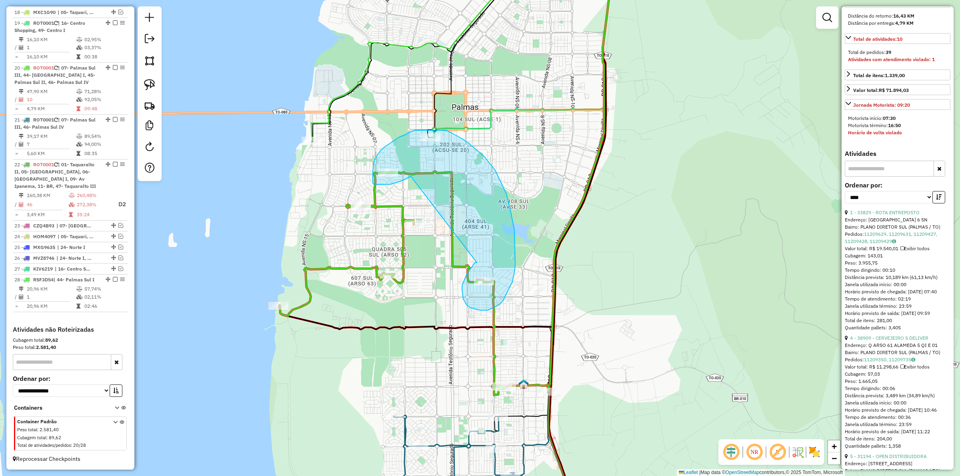
drag, startPoint x: 477, startPoint y: 263, endPoint x: 411, endPoint y: 176, distance: 108.7
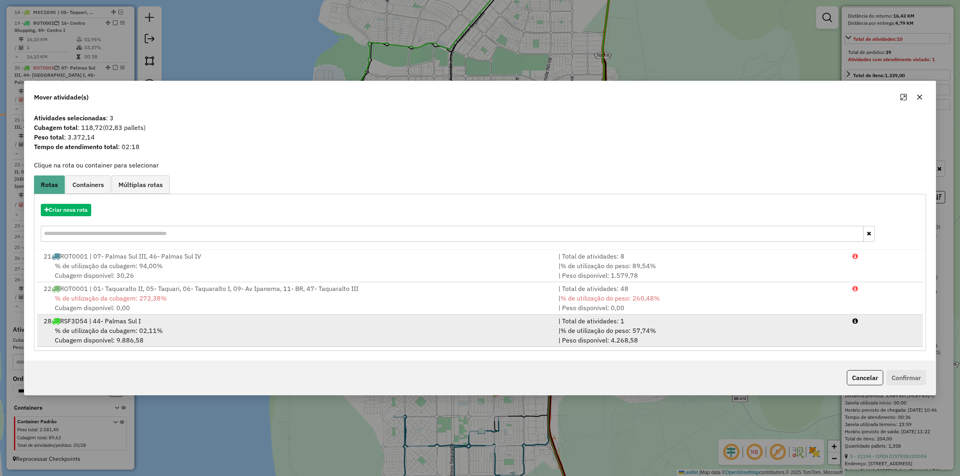
click at [641, 322] on div "| Total de atividades: 1" at bounding box center [701, 321] width 294 height 10
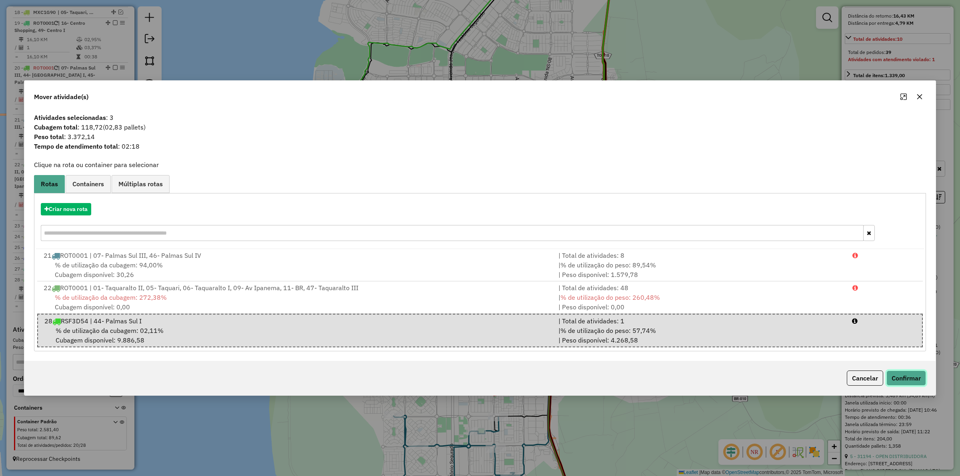
click at [901, 374] on button "Confirmar" at bounding box center [907, 378] width 40 height 15
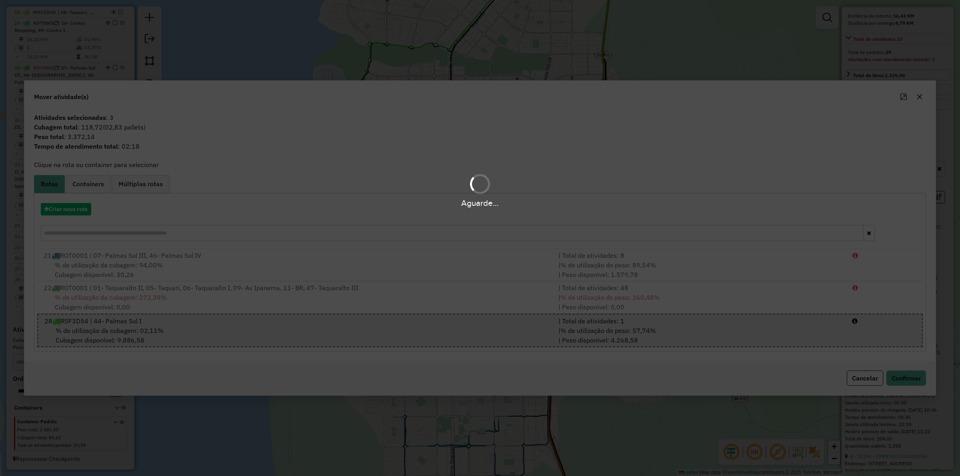
scroll to position [450, 0]
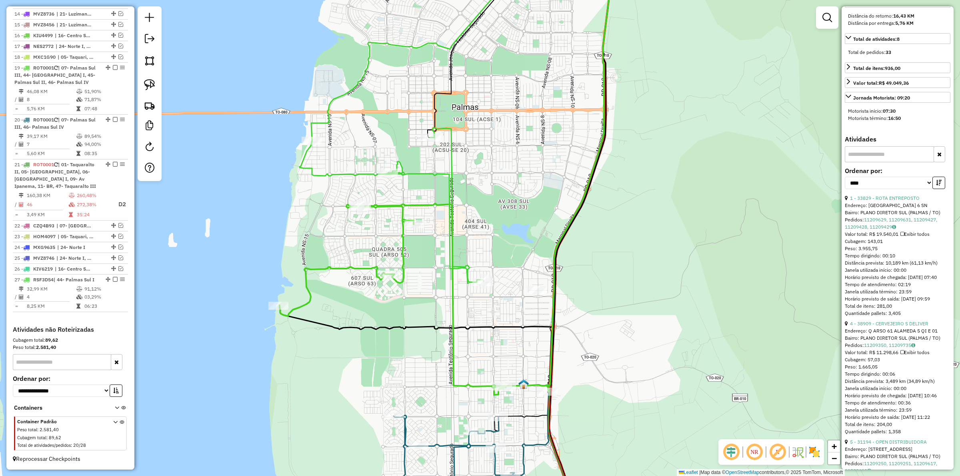
drag, startPoint x: 113, startPoint y: 280, endPoint x: 134, endPoint y: 280, distance: 21.6
click at [113, 280] on em at bounding box center [115, 279] width 5 height 5
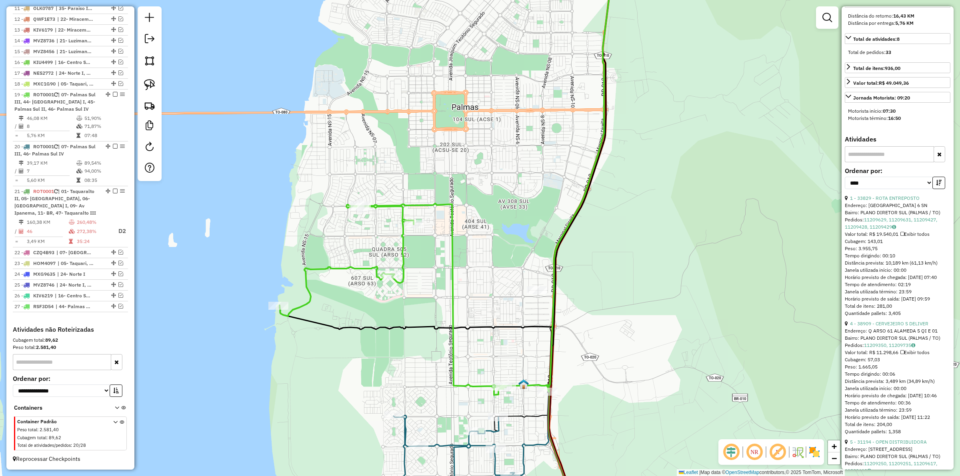
drag, startPoint x: 437, startPoint y: 219, endPoint x: 437, endPoint y: 185, distance: 33.6
click at [437, 192] on div "Rota 19 - Placa ROT0001 30792 - BF_ASR_EMPORIO RG Janela de atendimento Grade d…" at bounding box center [480, 238] width 960 height 476
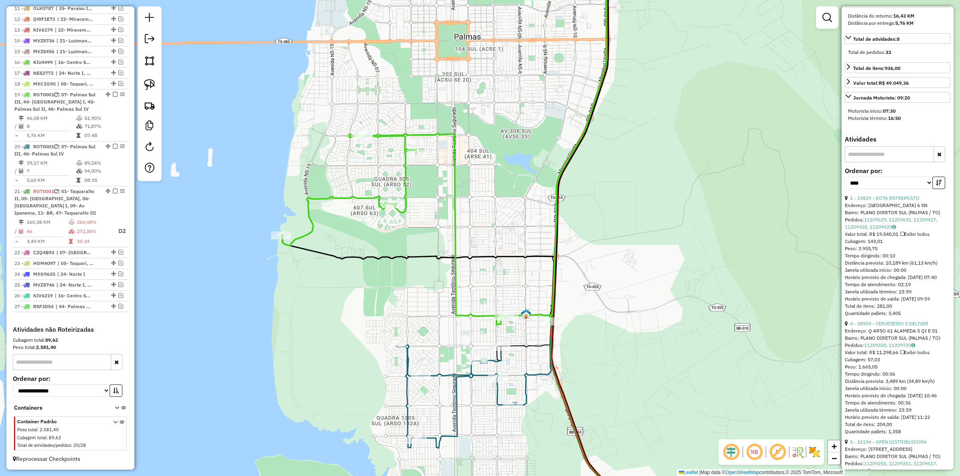
click at [434, 204] on div "Janela de atendimento Grade de atendimento Capacidade Transportadoras Veículos …" at bounding box center [480, 238] width 960 height 476
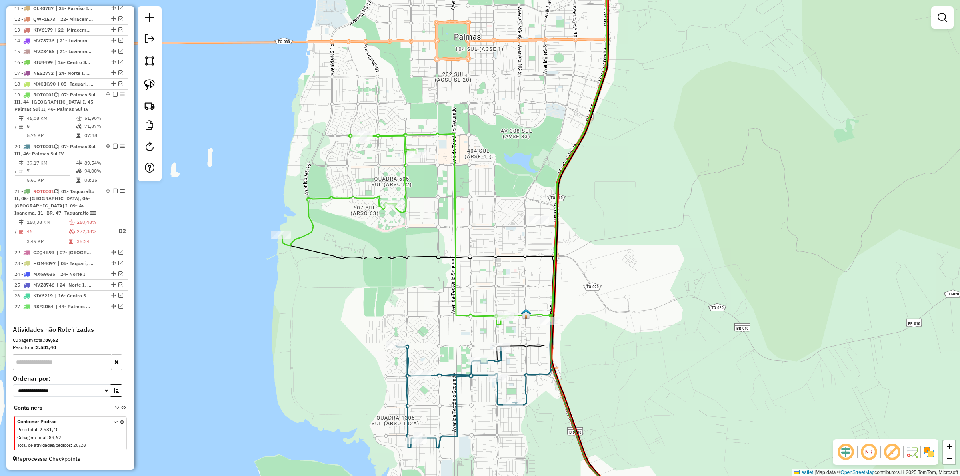
click at [450, 372] on icon at bounding box center [456, 396] width 121 height 103
select select "*********"
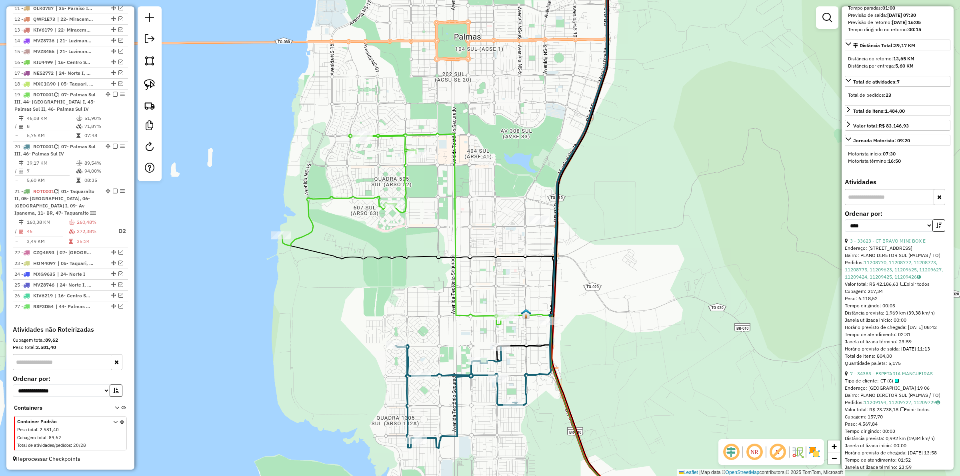
scroll to position [300, 0]
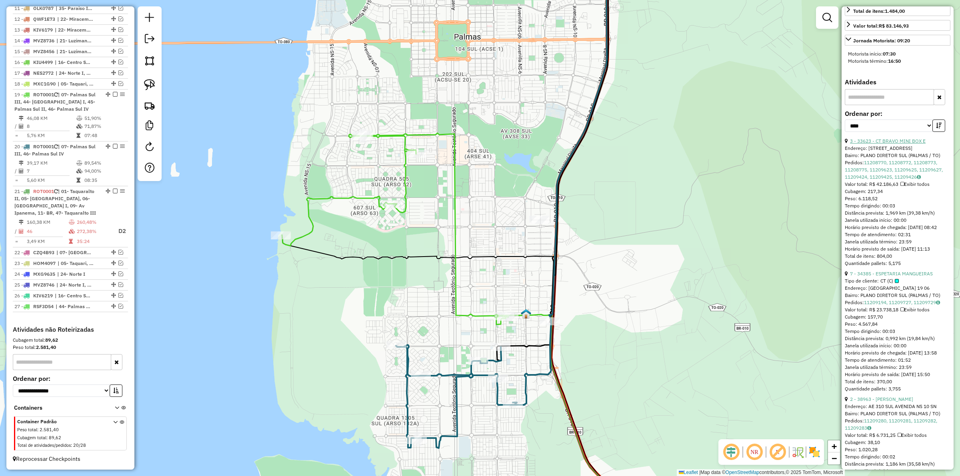
click at [887, 144] on link "3 - 33623 - CT BRAVO MINI BOX E" at bounding box center [888, 141] width 76 height 6
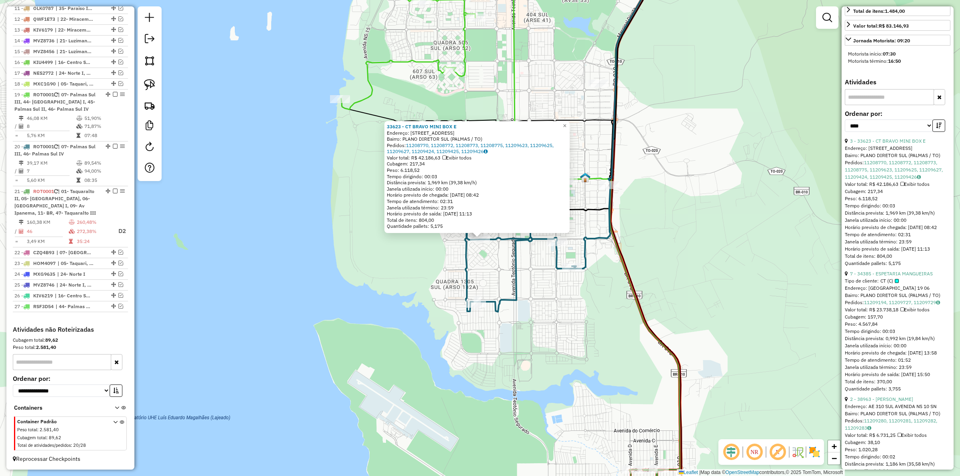
click at [492, 265] on div "33623 - CT BRAVO MINI BOX E Endereço: 1103 SUL AVENIDA LO 27 13 Bairro: [GEOGRA…" at bounding box center [480, 238] width 960 height 476
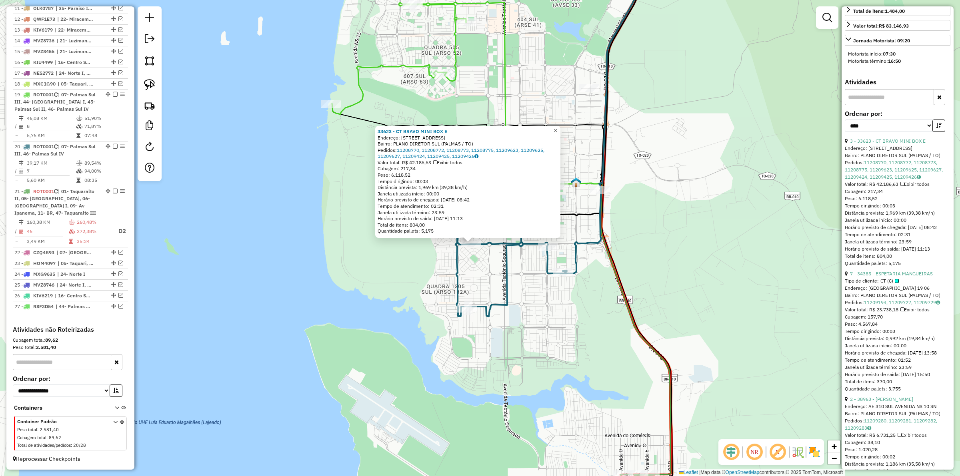
drag, startPoint x: 561, startPoint y: 128, endPoint x: 571, endPoint y: 147, distance: 21.1
click at [557, 128] on span "×" at bounding box center [556, 130] width 4 height 7
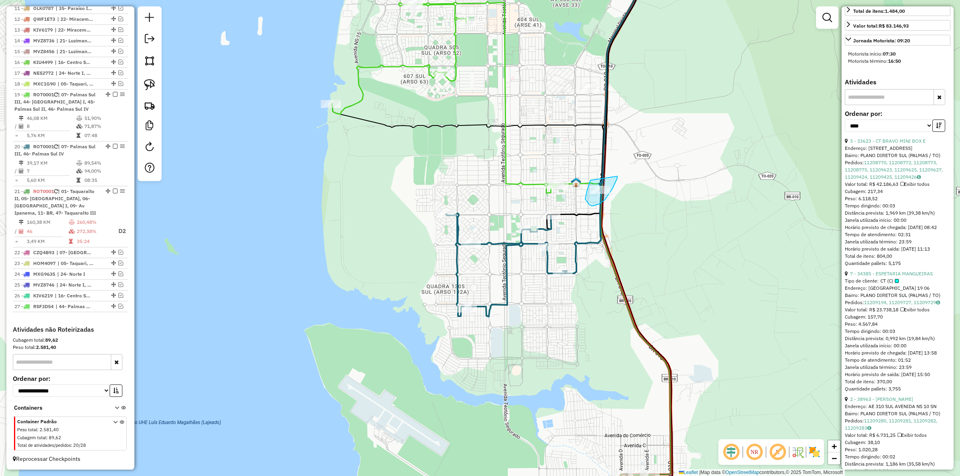
drag, startPoint x: 591, startPoint y: 180, endPoint x: 603, endPoint y: 181, distance: 12.4
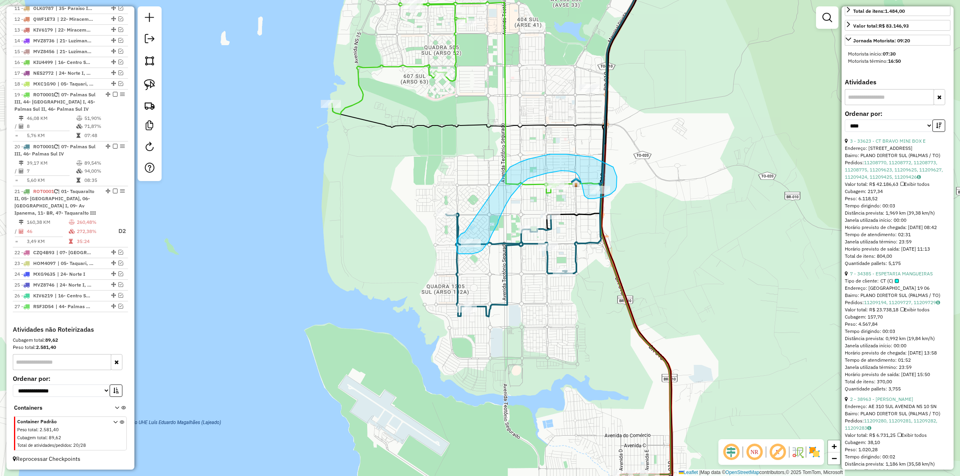
drag, startPoint x: 465, startPoint y: 232, endPoint x: 510, endPoint y: 167, distance: 79.4
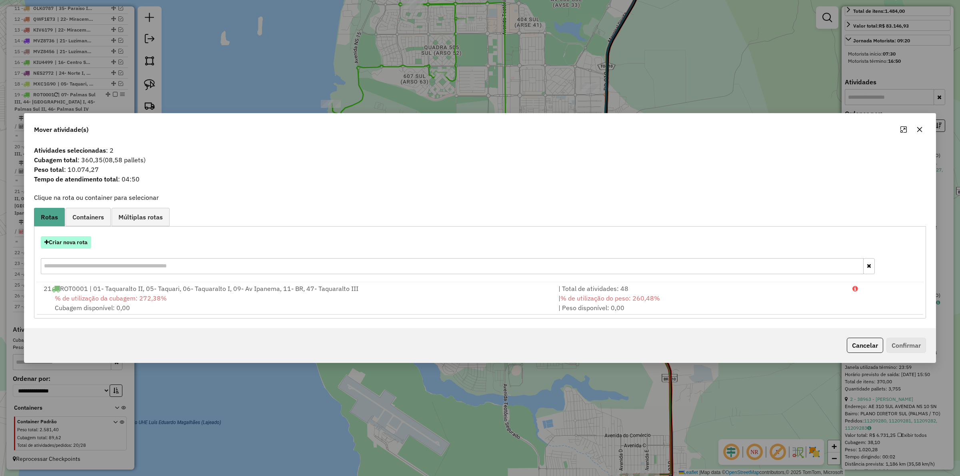
click at [72, 238] on button "Criar nova rota" at bounding box center [66, 242] width 50 height 12
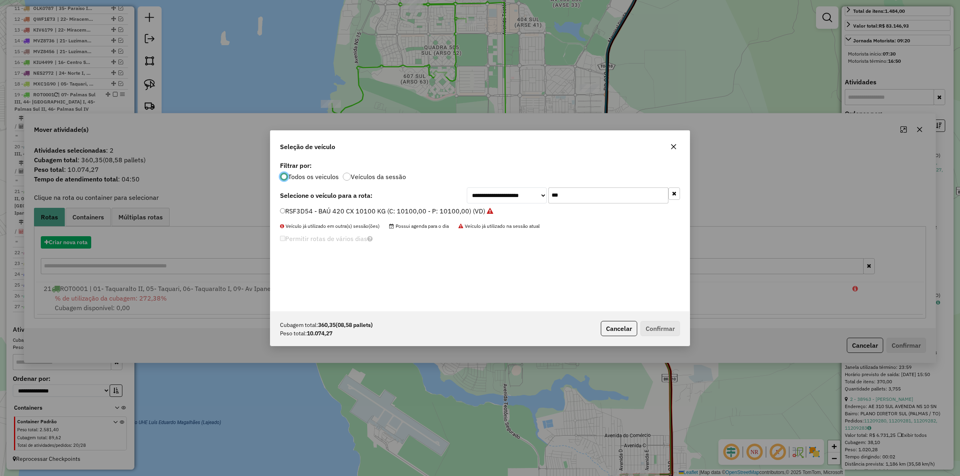
scroll to position [4, 2]
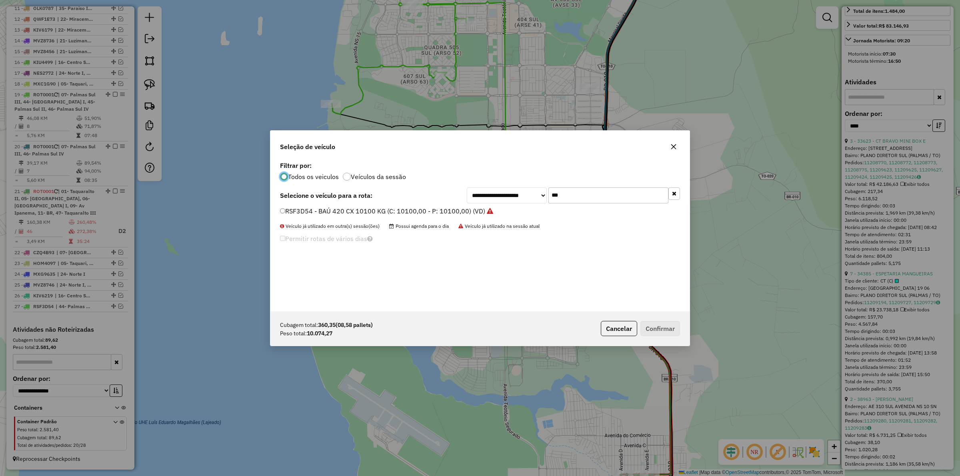
click at [591, 193] on input "***" at bounding box center [609, 196] width 120 height 16
type input "***"
click at [420, 214] on label "QWD7D30 - BAÚ 392 CX 10100 KG (C: 392,00 - P: 10100,00) (VD)" at bounding box center [380, 211] width 200 height 10
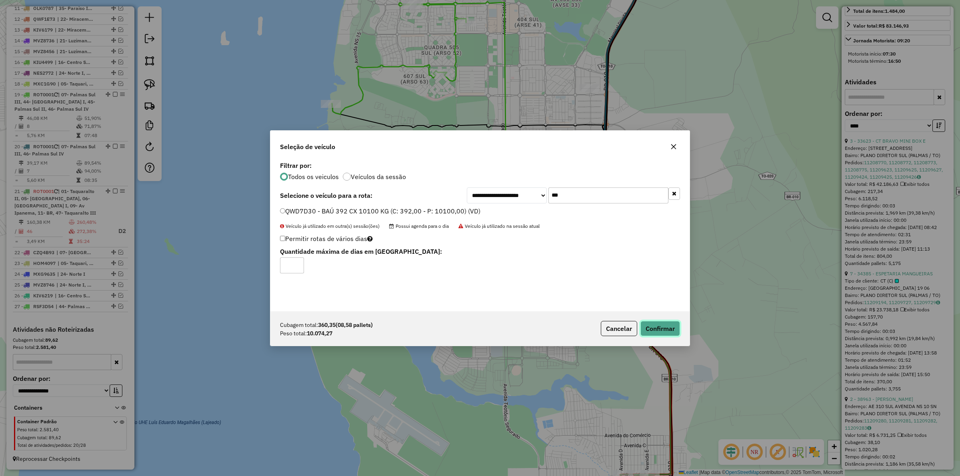
click at [653, 328] on button "Confirmar" at bounding box center [661, 328] width 40 height 15
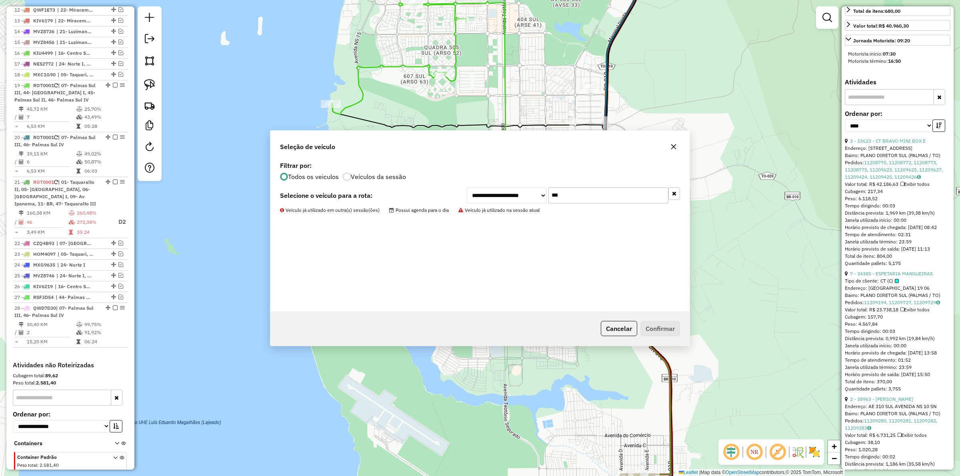
scroll to position [468, 0]
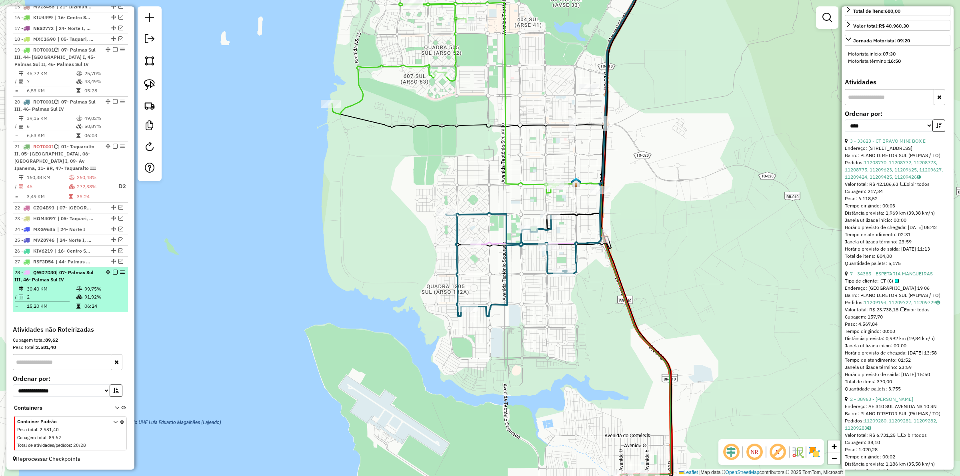
click at [113, 272] on em at bounding box center [115, 272] width 5 height 5
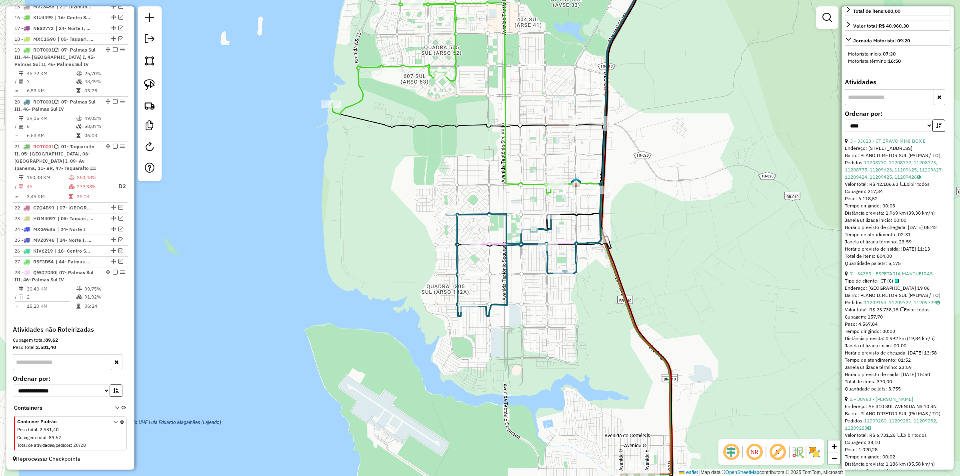
scroll to position [434, 0]
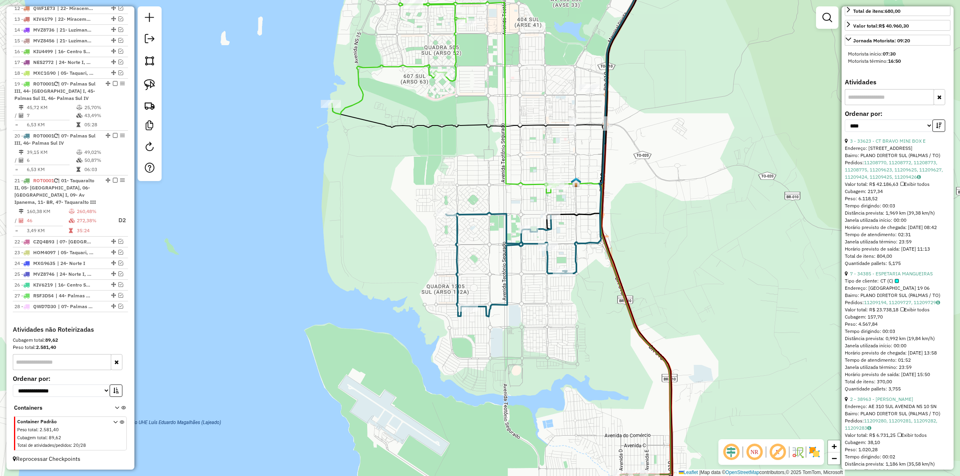
drag, startPoint x: 434, startPoint y: 174, endPoint x: 441, endPoint y: 238, distance: 64.4
click at [431, 262] on div "Janela de atendimento Grade de atendimento Capacidade Transportadoras Veículos …" at bounding box center [480, 238] width 960 height 476
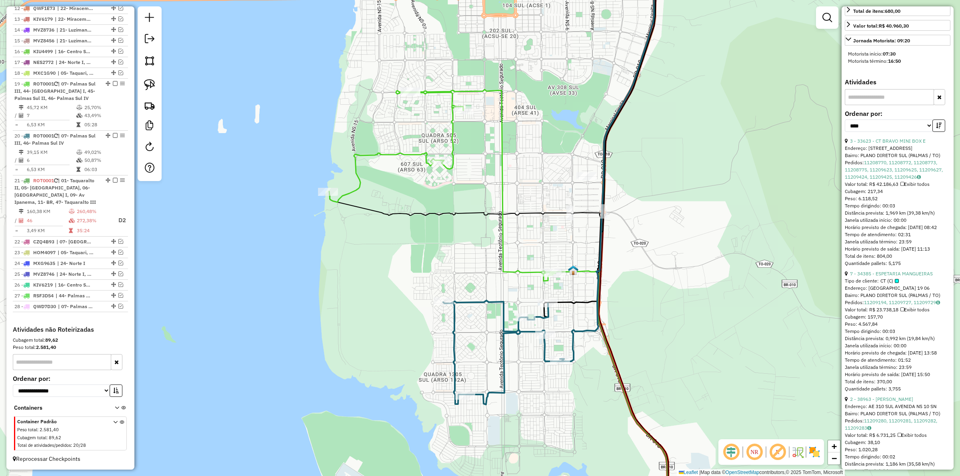
drag, startPoint x: 448, startPoint y: 225, endPoint x: 448, endPoint y: 237, distance: 12.0
click at [448, 237] on div "Janela de atendimento Grade de atendimento Capacidade Transportadoras Veículos …" at bounding box center [480, 238] width 960 height 476
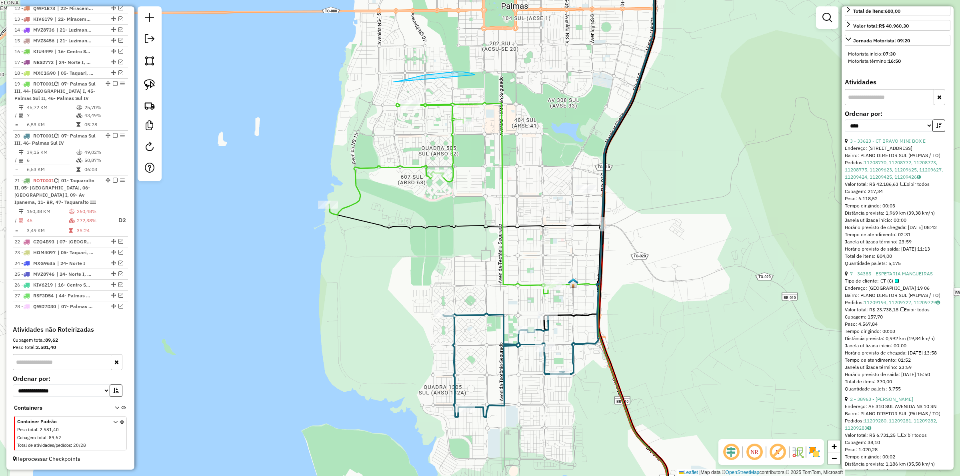
drag, startPoint x: 401, startPoint y: 81, endPoint x: 396, endPoint y: 82, distance: 4.6
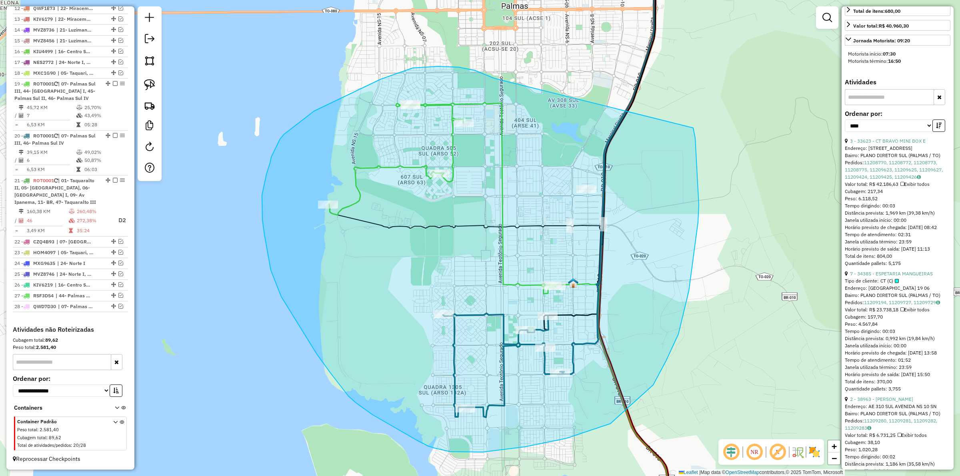
drag, startPoint x: 479, startPoint y: 72, endPoint x: 693, endPoint y: 128, distance: 221.6
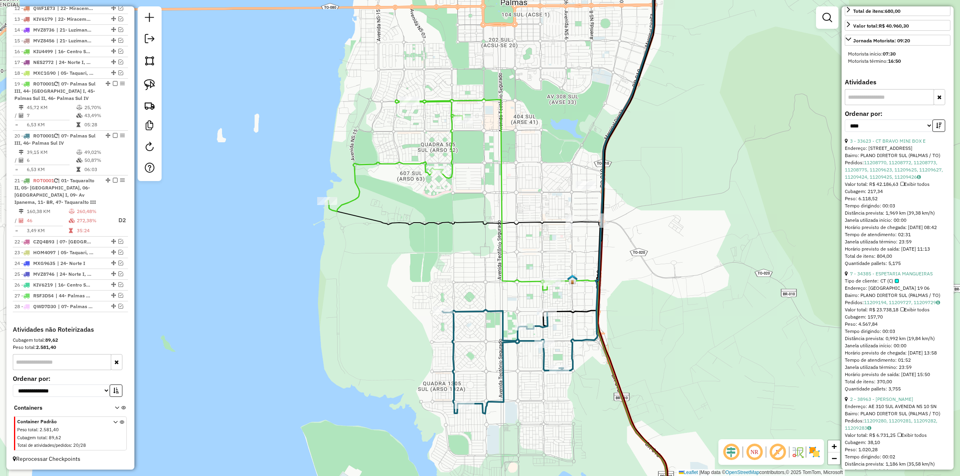
drag, startPoint x: 530, startPoint y: 169, endPoint x: 596, endPoint y: 171, distance: 66.1
click at [529, 159] on div "Janela de atendimento Grade de atendimento Capacidade Transportadoras Veículos …" at bounding box center [480, 238] width 960 height 476
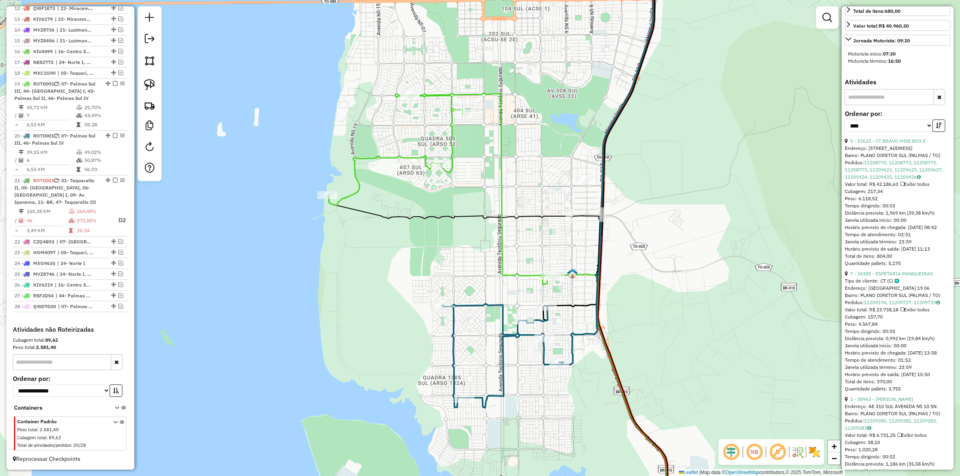
click at [551, 119] on div "Janela de atendimento Grade de atendimento Capacidade Transportadoras Veículos …" at bounding box center [480, 238] width 960 height 476
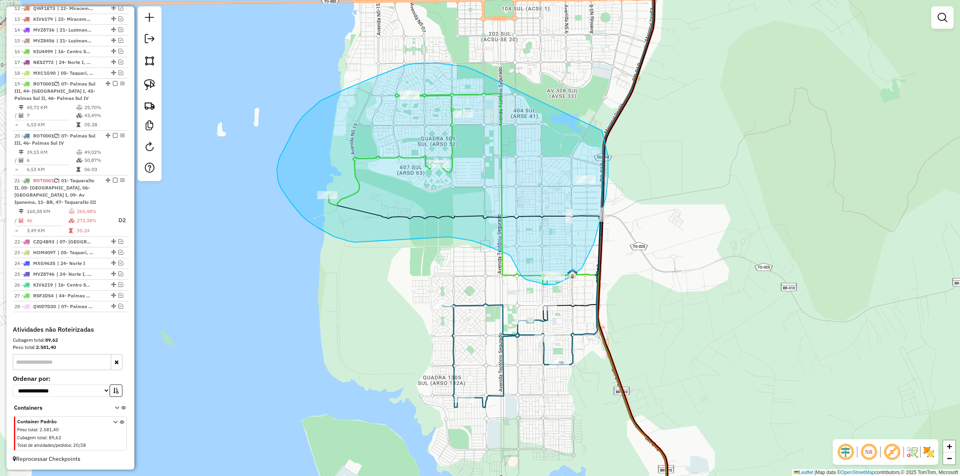
drag, startPoint x: 465, startPoint y: 66, endPoint x: 602, endPoint y: 131, distance: 151.6
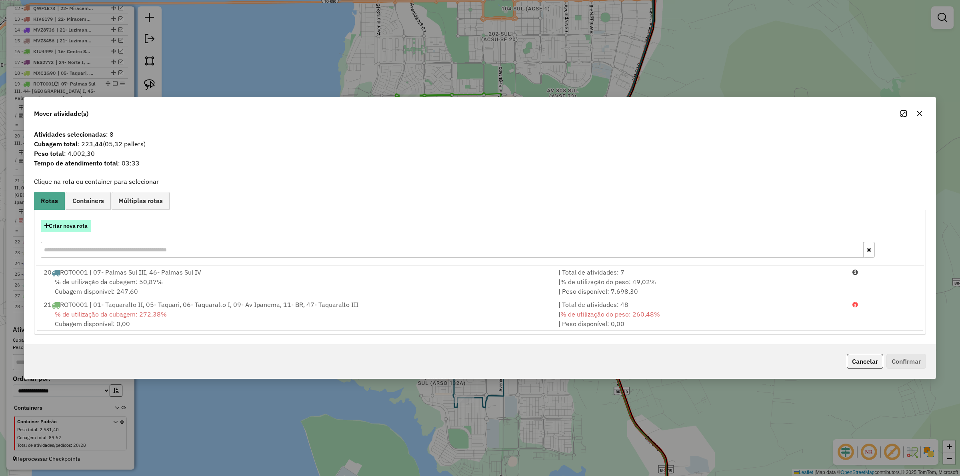
click at [76, 228] on button "Criar nova rota" at bounding box center [66, 226] width 50 height 12
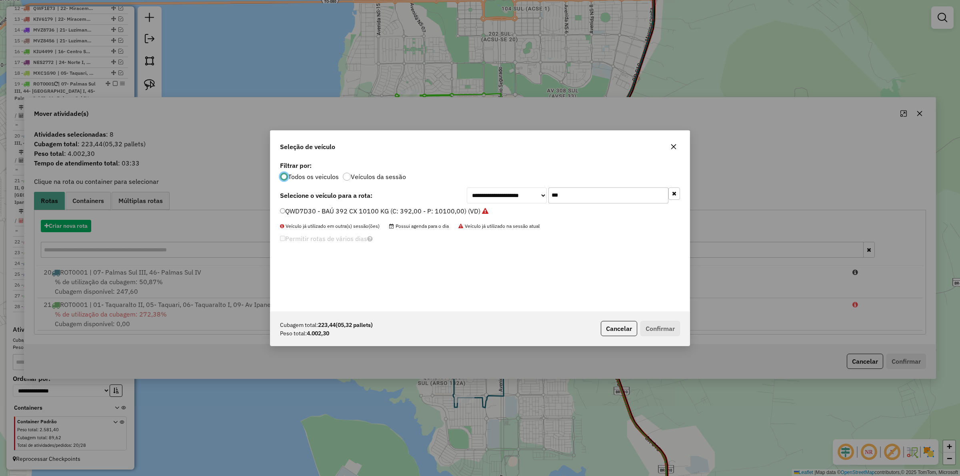
scroll to position [4, 2]
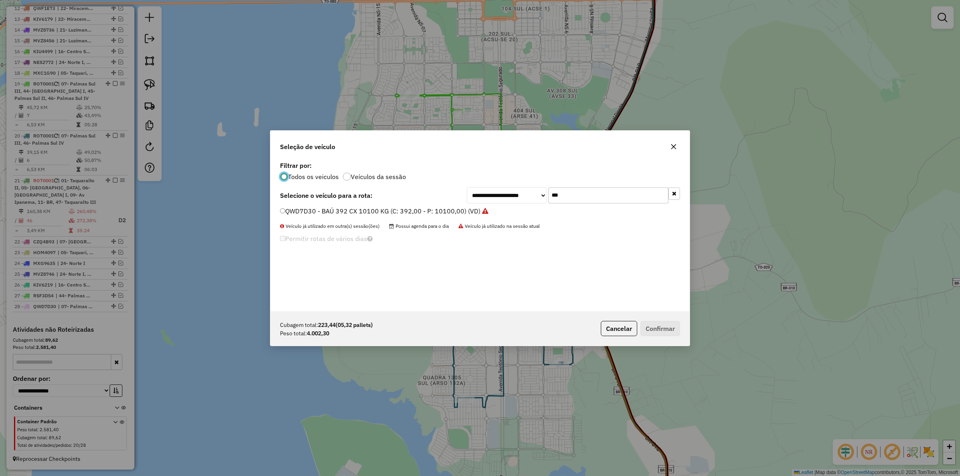
click at [586, 197] on input "***" at bounding box center [609, 196] width 120 height 16
type input "****"
drag, startPoint x: 425, startPoint y: 209, endPoint x: 578, endPoint y: 231, distance: 154.4
click at [427, 210] on label "KHF0509 - TOCO BAÚ 336cx 6550kg (C: 336,00 - P: 6550,00) (VD)" at bounding box center [380, 211] width 201 height 10
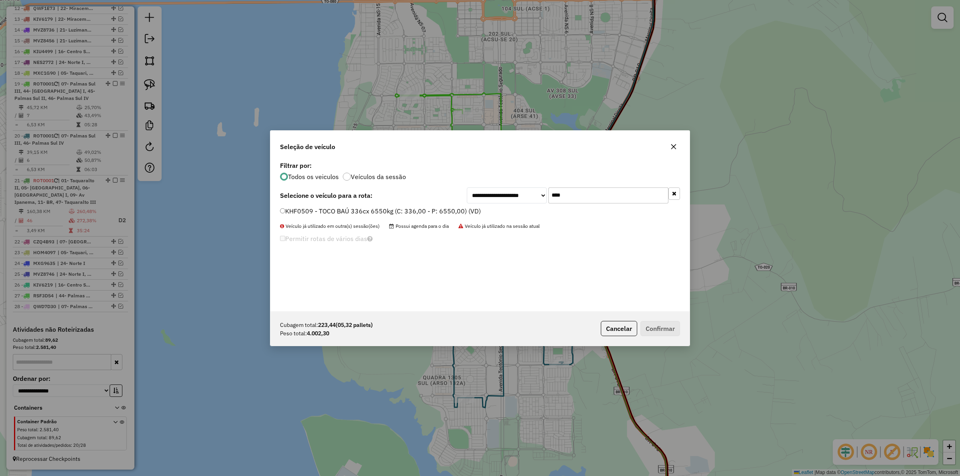
click at [450, 211] on label "KHF0509 - TOCO BAÚ 336cx 6550kg (C: 336,00 - P: 6550,00) (VD)" at bounding box center [380, 211] width 201 height 10
click at [660, 323] on button "Confirmar" at bounding box center [661, 328] width 40 height 15
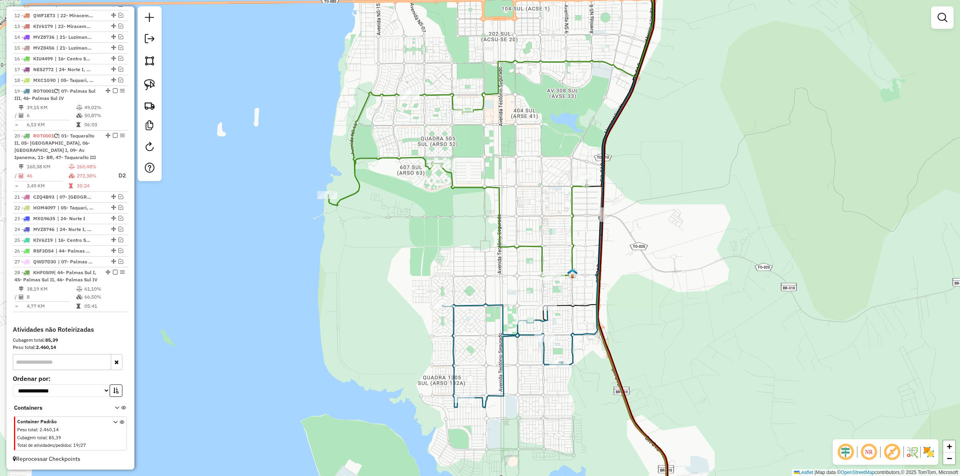
drag, startPoint x: 695, startPoint y: 235, endPoint x: 701, endPoint y: 193, distance: 42.6
click at [702, 193] on div "Janela de atendimento Grade de atendimento Capacidade Transportadoras Veículos …" at bounding box center [480, 238] width 960 height 476
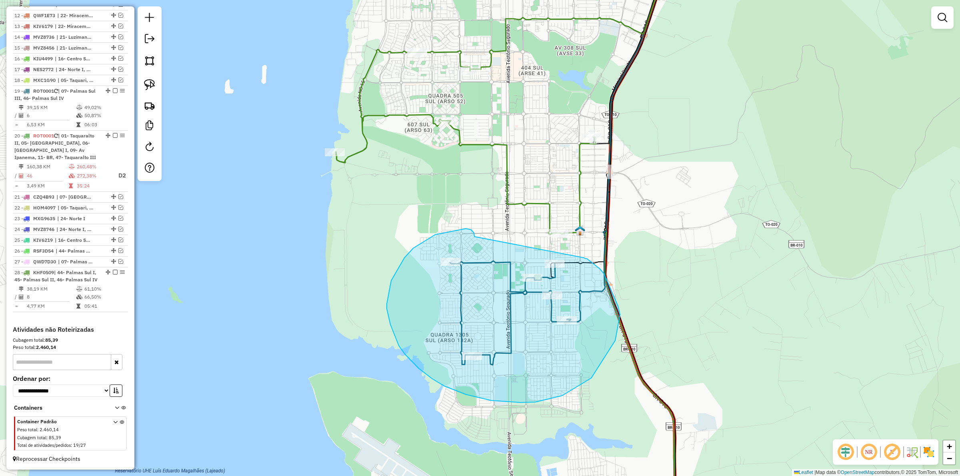
drag, startPoint x: 474, startPoint y: 237, endPoint x: 584, endPoint y: 258, distance: 111.7
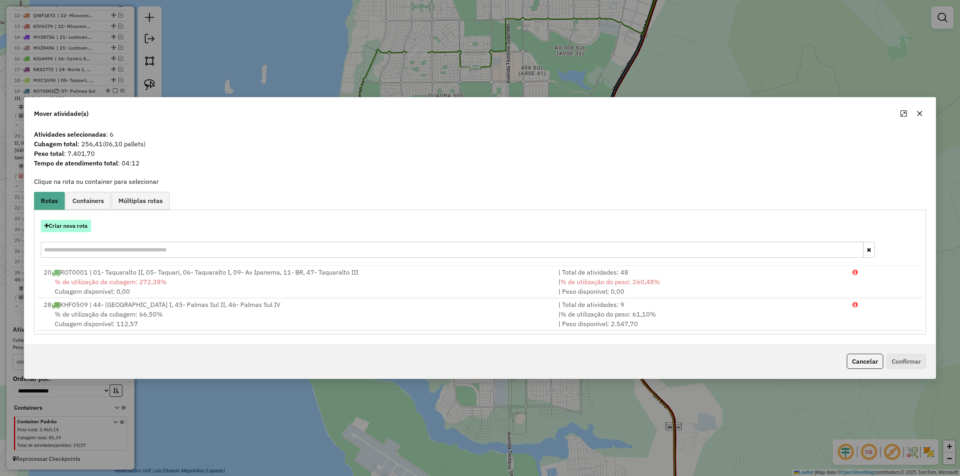
click at [69, 225] on button "Criar nova rota" at bounding box center [66, 226] width 50 height 12
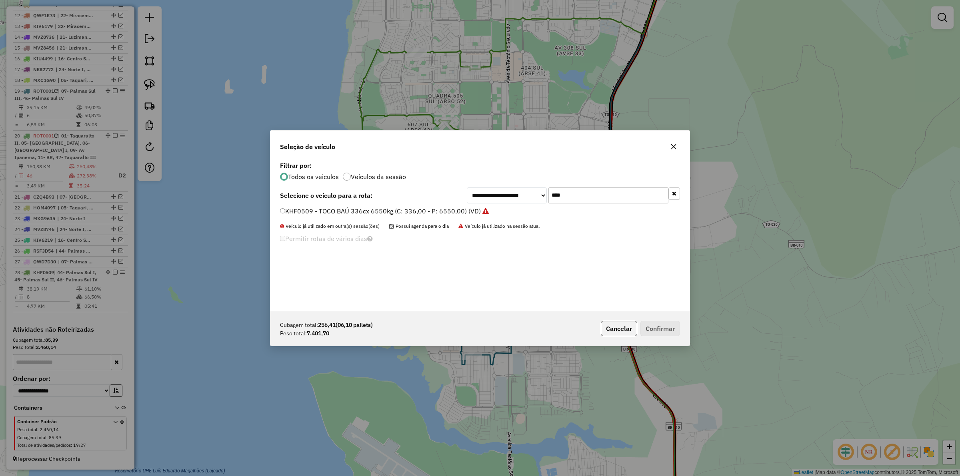
click at [587, 195] on input "****" at bounding box center [609, 196] width 120 height 16
click at [577, 194] on input "****" at bounding box center [609, 196] width 120 height 16
type input "****"
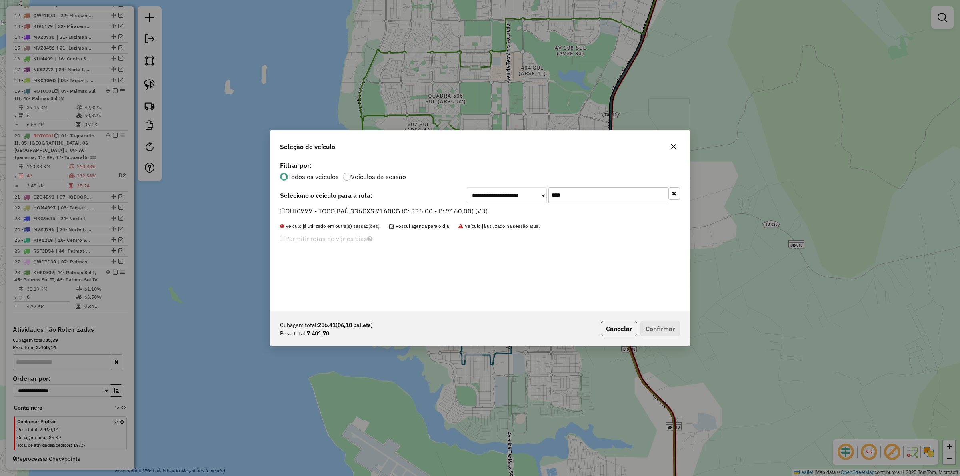
click at [424, 223] on span "Possui agenda para o dia" at bounding box center [419, 226] width 60 height 6
click at [423, 218] on div "OLK0777 - TOCO BAÚ 336CXS 7160KG (C: 336,00 - P: 7160,00) (VD)" at bounding box center [480, 215] width 410 height 16
click at [433, 215] on label "OLK0777 - TOCO BAÚ 336CXS 7160KG (C: 336,00 - P: 7160,00) (VD)" at bounding box center [384, 211] width 208 height 10
click at [661, 330] on button "Confirmar" at bounding box center [661, 328] width 40 height 15
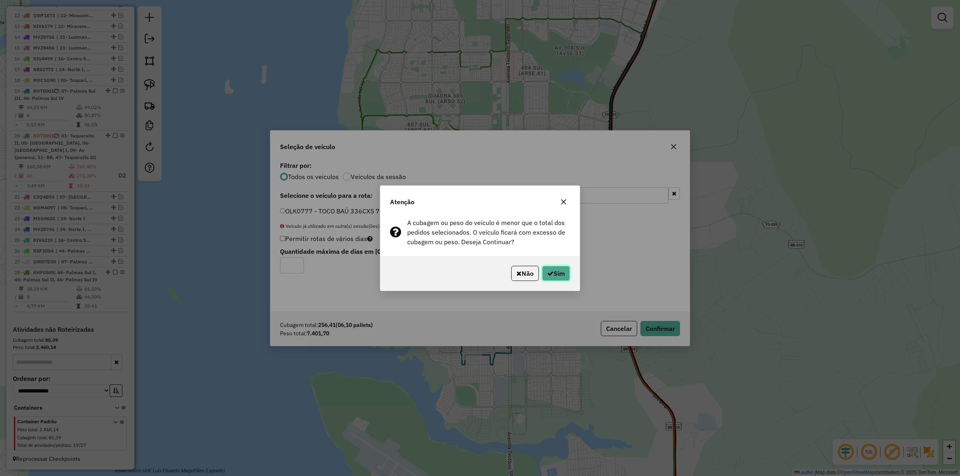
click at [565, 270] on button "Sim" at bounding box center [556, 273] width 28 height 15
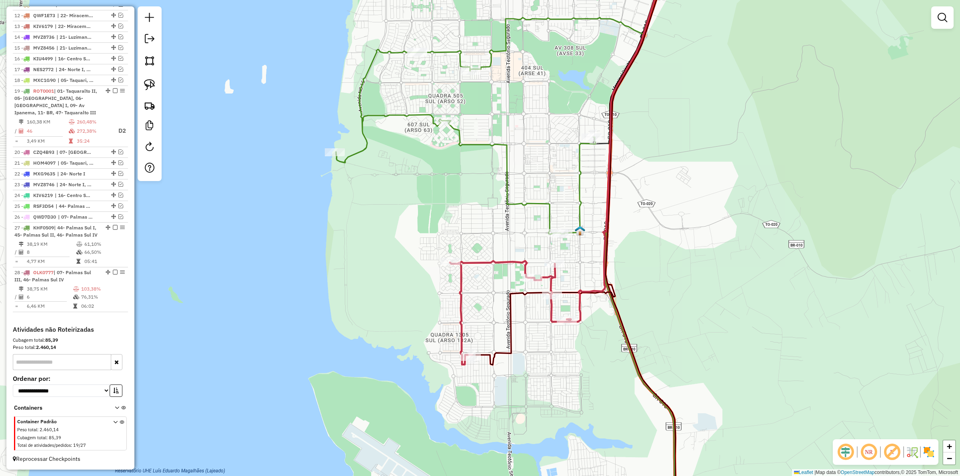
click at [510, 261] on icon at bounding box center [510, 313] width 121 height 104
select select "*********"
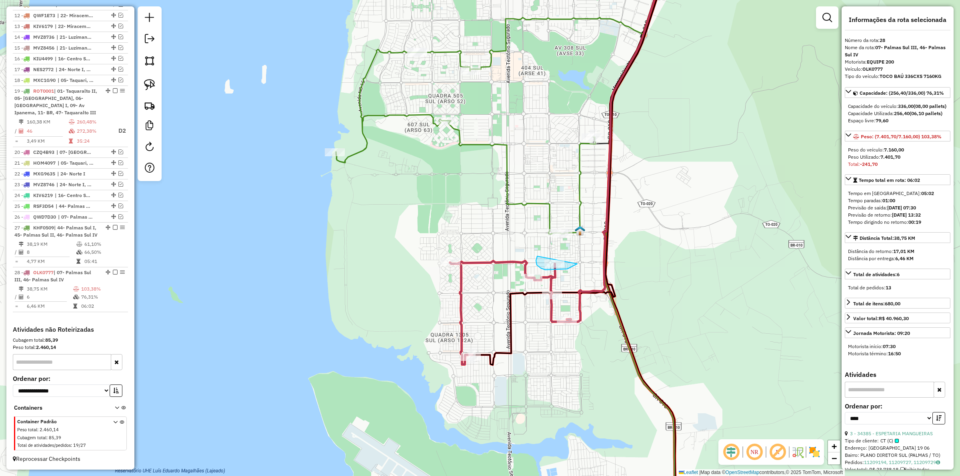
drag, startPoint x: 537, startPoint y: 256, endPoint x: 581, endPoint y: 253, distance: 43.8
click at [481, 264] on icon at bounding box center [510, 313] width 121 height 104
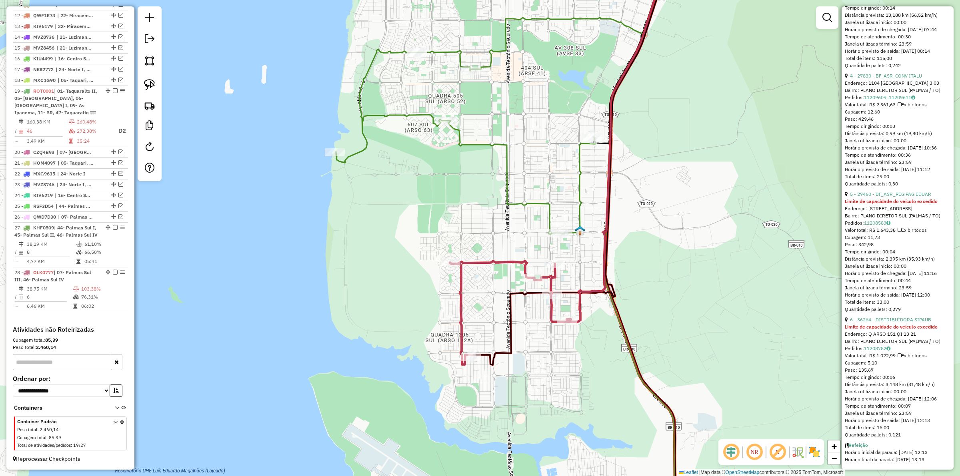
scroll to position [788, 0]
click at [877, 191] on link "5 - 29460 - BF_ASR_PEG PAG EDUAR" at bounding box center [890, 194] width 81 height 6
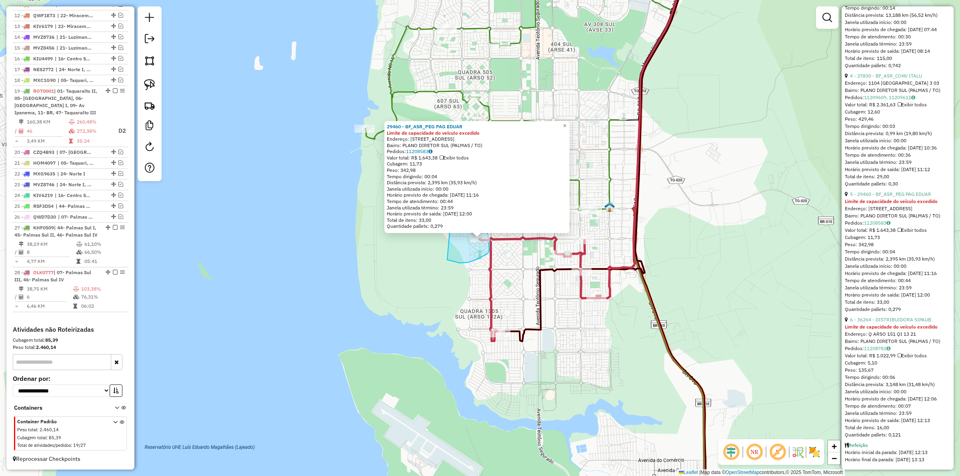
drag, startPoint x: 447, startPoint y: 260, endPoint x: 450, endPoint y: 223, distance: 37.3
click at [450, 223] on div "Rota 28 - Placa OLK0777 29460 - BF_ASR_PEG PAG EDUAR 29460 - BF_ASR_PEG PAG EDU…" at bounding box center [480, 238] width 960 height 476
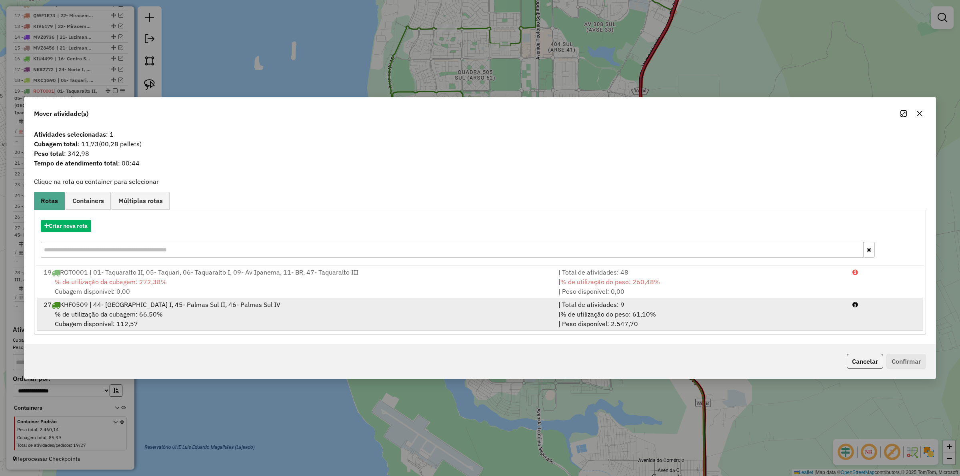
click at [635, 314] on span "% de utilização do peso: 61,10%" at bounding box center [609, 314] width 96 height 8
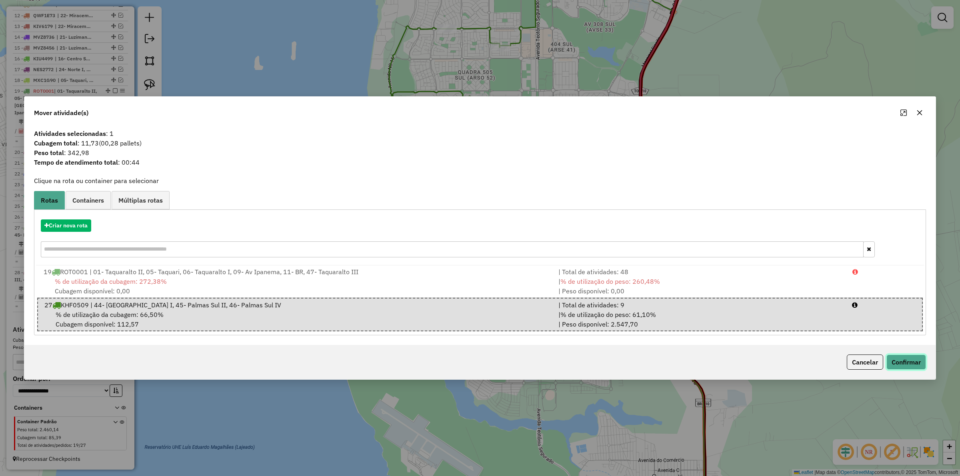
click at [897, 363] on button "Confirmar" at bounding box center [907, 362] width 40 height 15
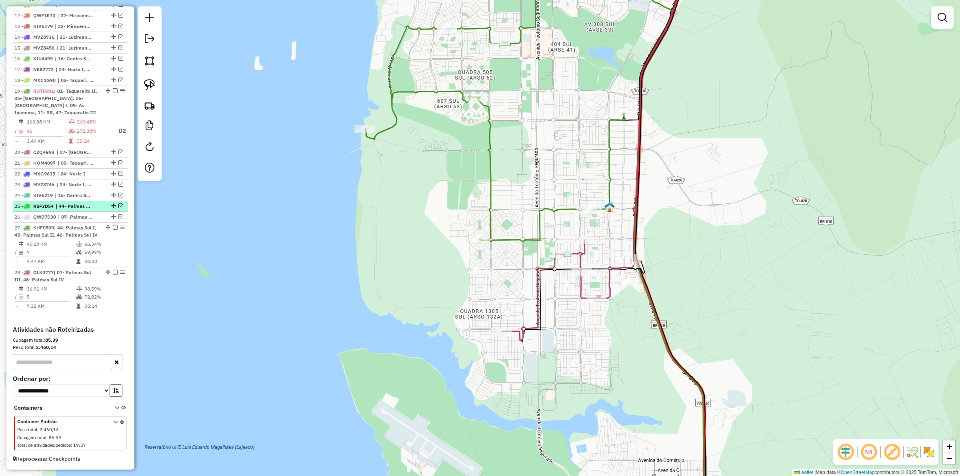
click at [118, 204] on em at bounding box center [120, 206] width 5 height 5
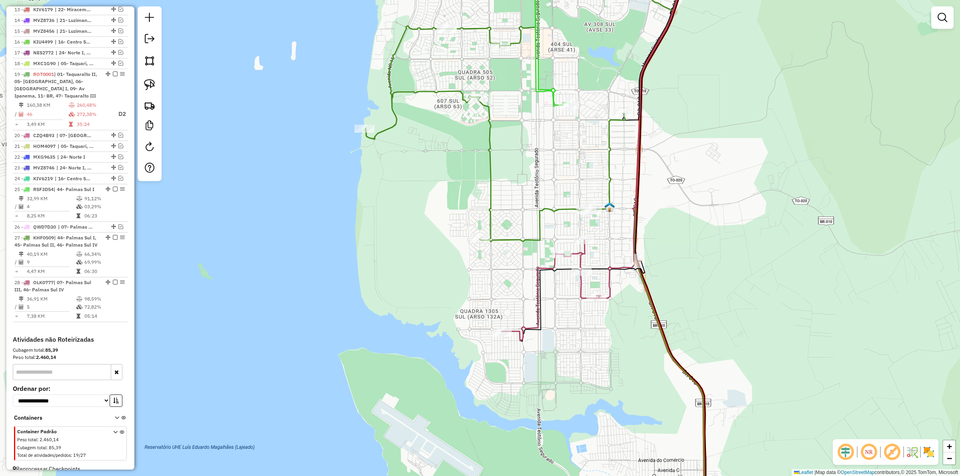
scroll to position [460, 0]
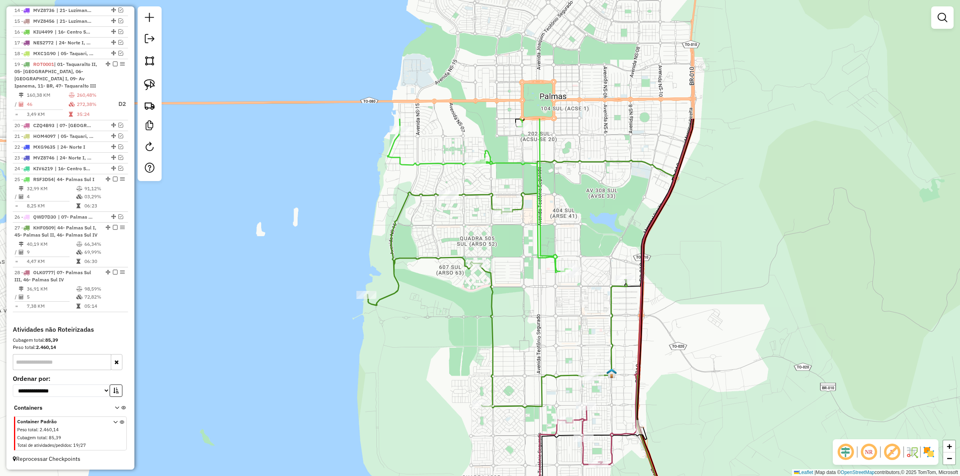
drag, startPoint x: 542, startPoint y: 146, endPoint x: 545, endPoint y: 315, distance: 168.5
click at [545, 315] on div "Janela de atendimento Grade de atendimento Capacidade Transportadoras Veículos …" at bounding box center [480, 238] width 960 height 476
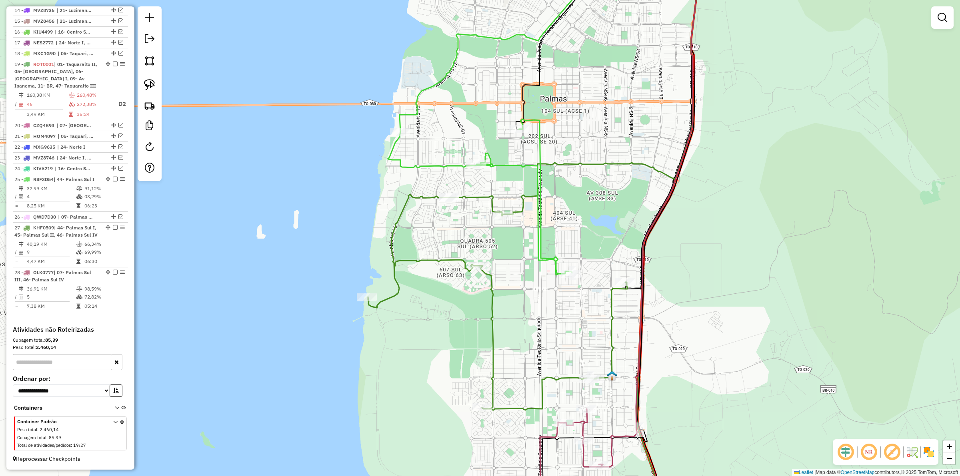
drag, startPoint x: 542, startPoint y: 214, endPoint x: 516, endPoint y: 204, distance: 27.9
click at [546, 254] on icon at bounding box center [480, 197] width 184 height 156
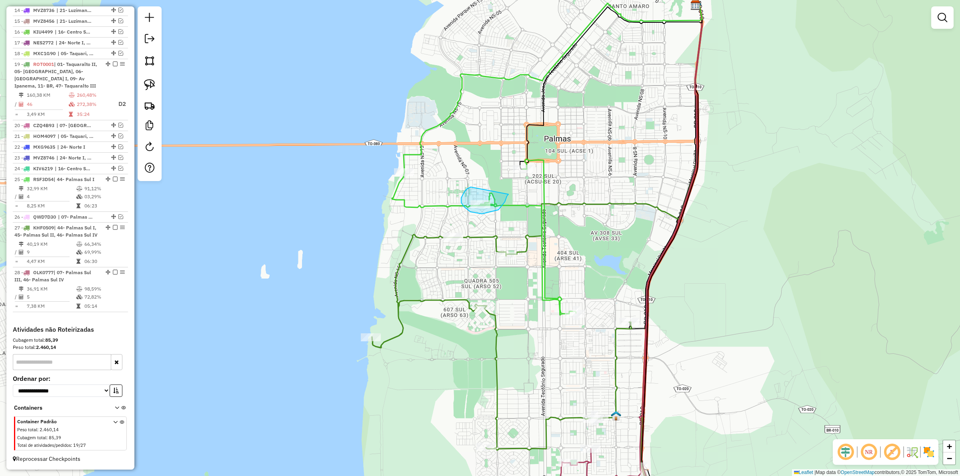
drag, startPoint x: 467, startPoint y: 189, endPoint x: 509, endPoint y: 191, distance: 42.4
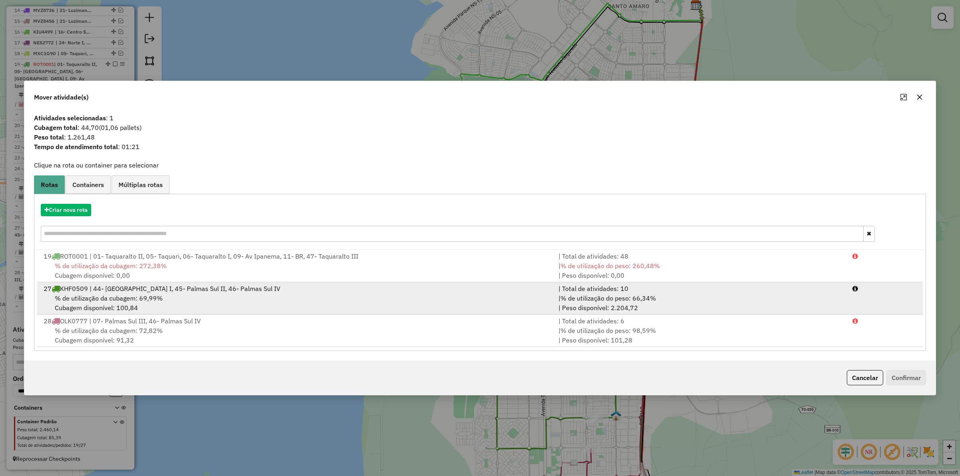
click at [637, 300] on span "% de utilização do peso: 66,34%" at bounding box center [609, 298] width 96 height 8
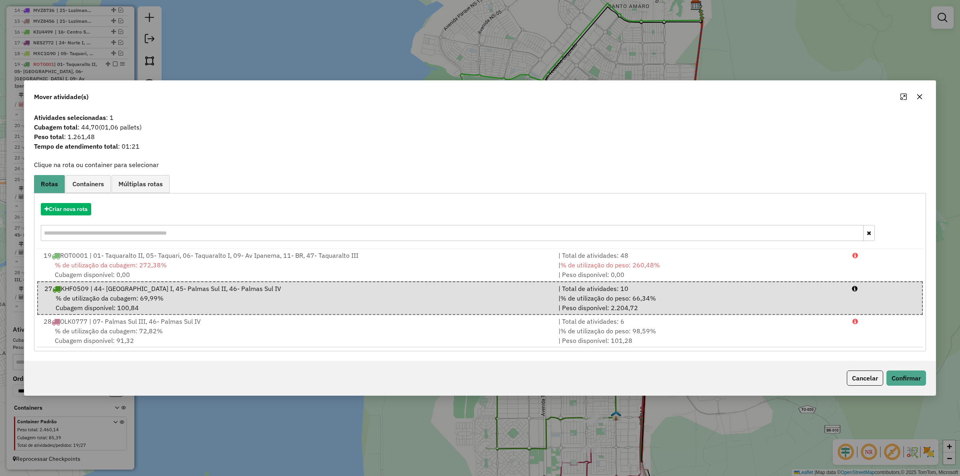
click at [898, 370] on div "Cancelar Confirmar" at bounding box center [479, 378] width 911 height 34
drag, startPoint x: 901, startPoint y: 375, endPoint x: 537, endPoint y: 375, distance: 364.5
click at [901, 375] on button "Confirmar" at bounding box center [907, 378] width 40 height 15
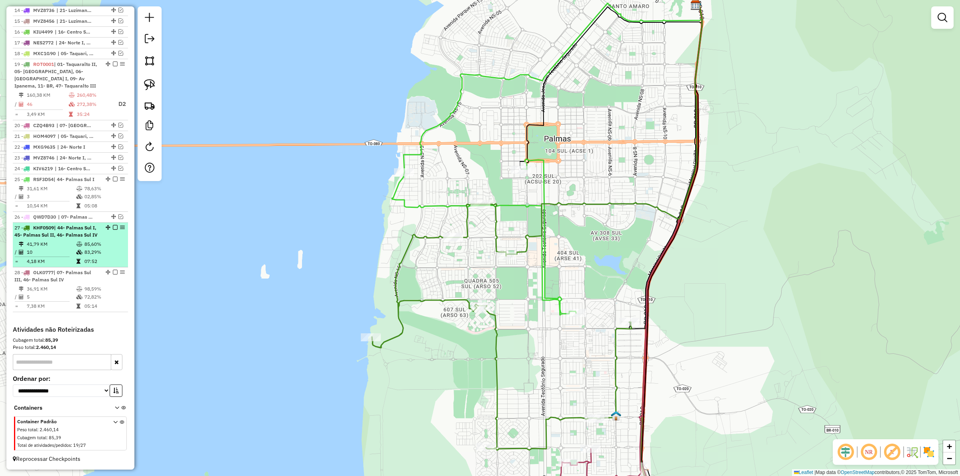
click at [113, 225] on em at bounding box center [115, 227] width 5 height 5
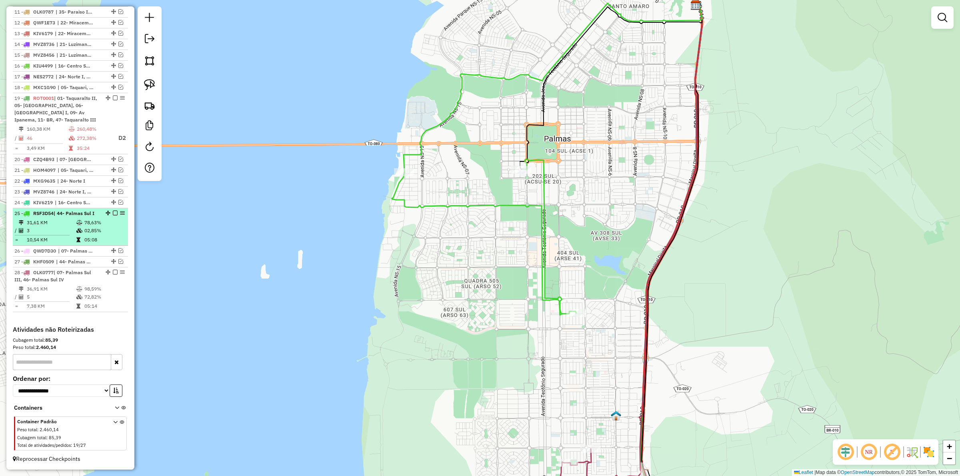
click at [114, 213] on em at bounding box center [115, 213] width 5 height 5
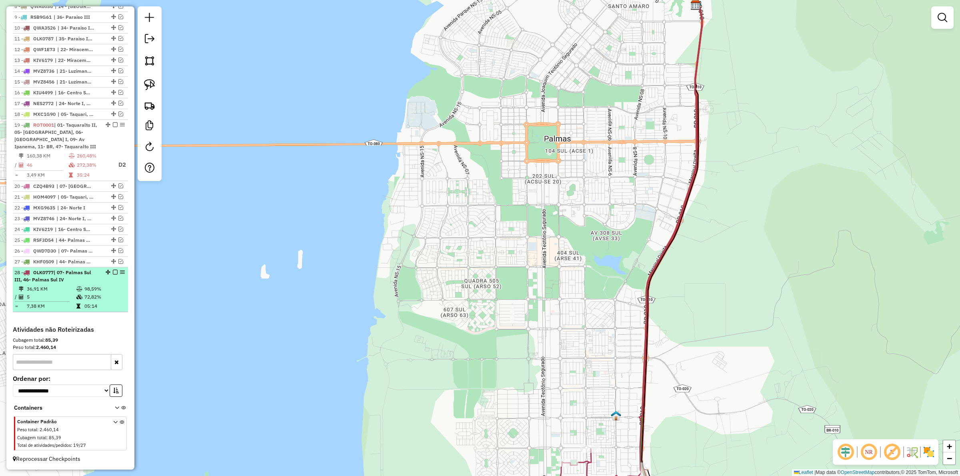
click at [113, 271] on em at bounding box center [115, 272] width 5 height 5
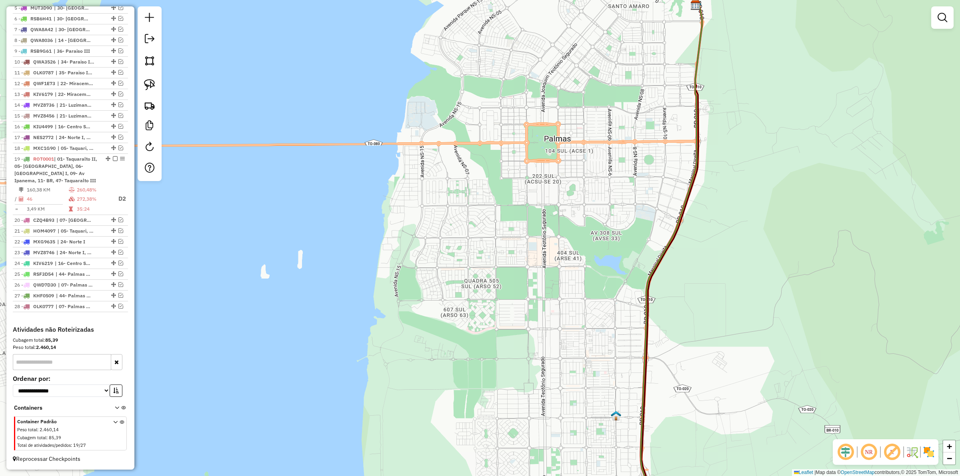
scroll to position [359, 0]
drag, startPoint x: 511, startPoint y: 303, endPoint x: 476, endPoint y: 141, distance: 165.7
click at [481, 156] on div "Janela de atendimento Grade de atendimento Capacidade Transportadoras Veículos …" at bounding box center [480, 238] width 960 height 476
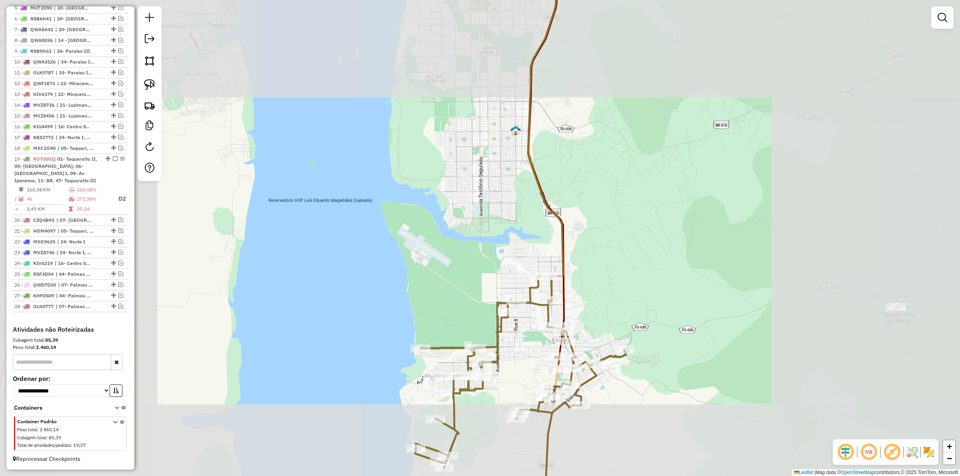
drag, startPoint x: 497, startPoint y: 203, endPoint x: 474, endPoint y: 137, distance: 69.7
click at [474, 137] on div "Janela de atendimento Grade de atendimento Capacidade Transportadoras Veículos …" at bounding box center [480, 238] width 960 height 476
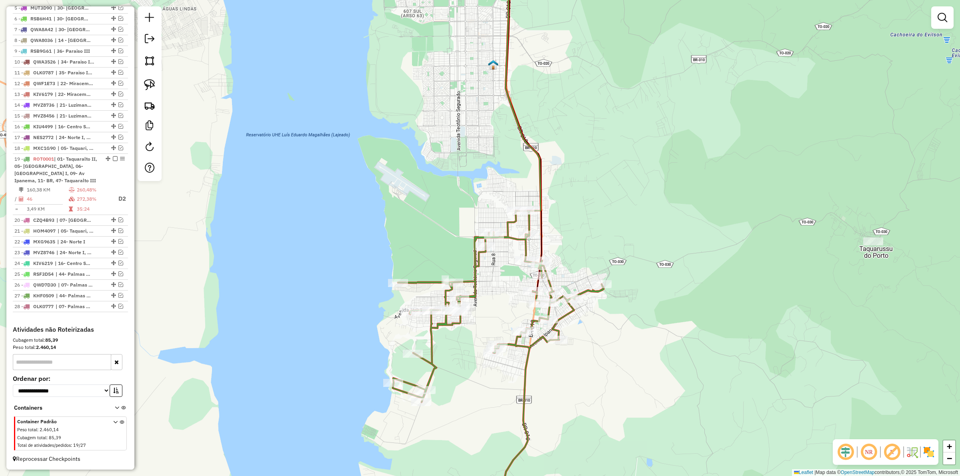
drag, startPoint x: 621, startPoint y: 201, endPoint x: 616, endPoint y: 184, distance: 17.1
click at [615, 165] on div "Janela de atendimento Grade de atendimento Capacidade Transportadoras Veículos …" at bounding box center [480, 238] width 960 height 476
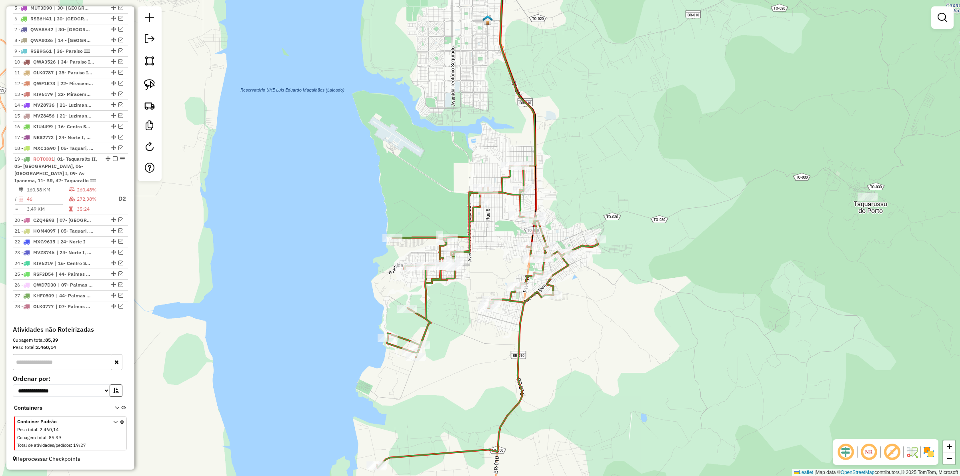
drag, startPoint x: 655, startPoint y: 274, endPoint x: 653, endPoint y: 265, distance: 9.3
click at [654, 263] on div "Janela de atendimento Grade de atendimento Capacidade Transportadoras Veículos …" at bounding box center [480, 238] width 960 height 476
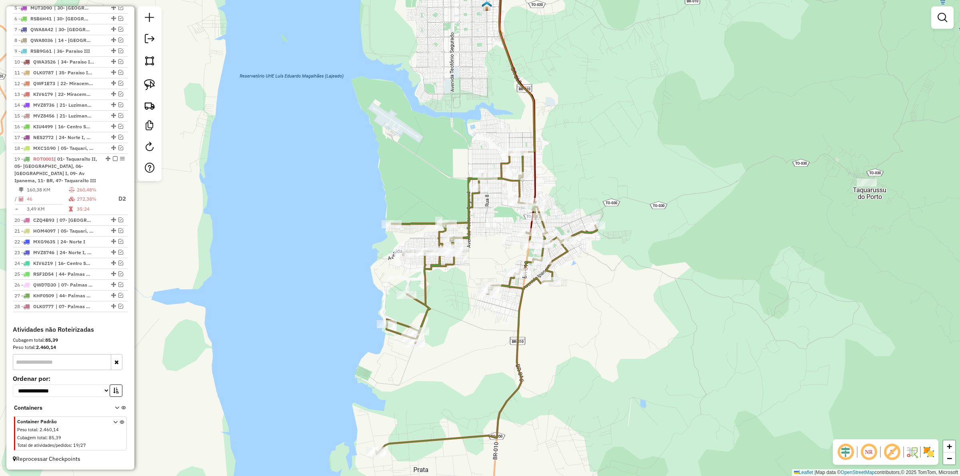
click at [559, 254] on icon at bounding box center [486, 303] width 221 height 302
select select "*********"
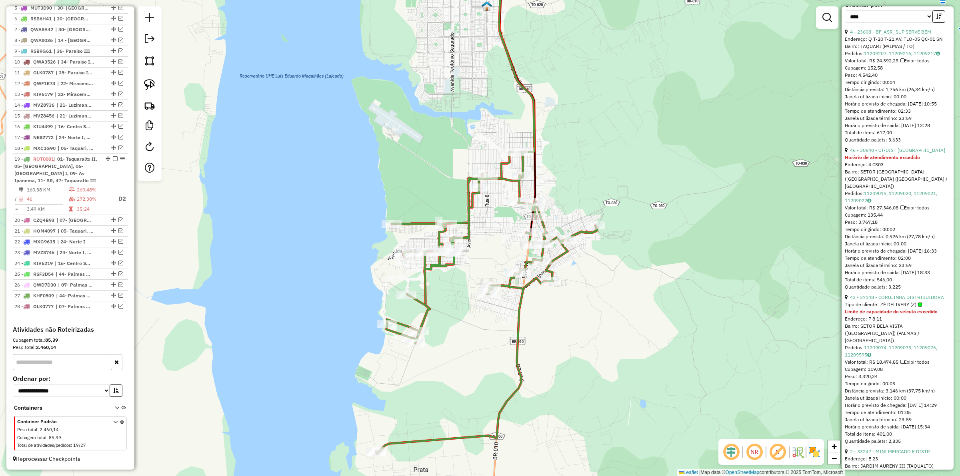
scroll to position [550, 0]
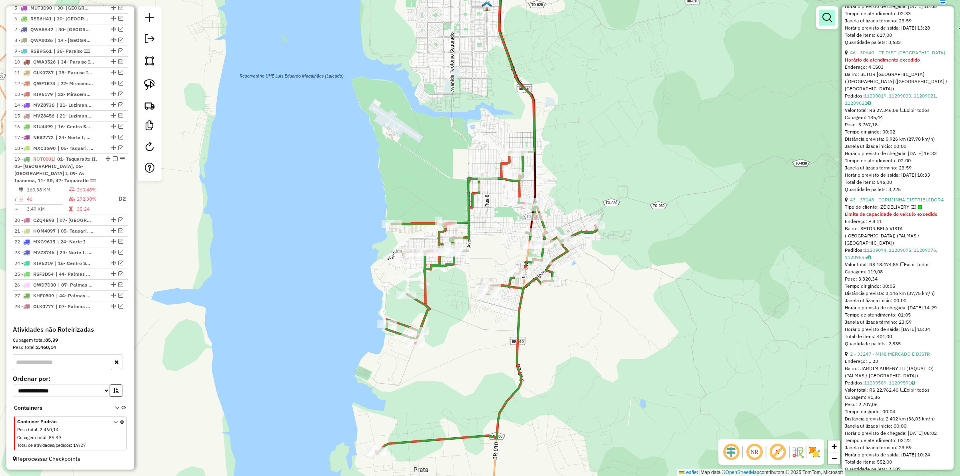
click at [821, 17] on link at bounding box center [827, 18] width 16 height 16
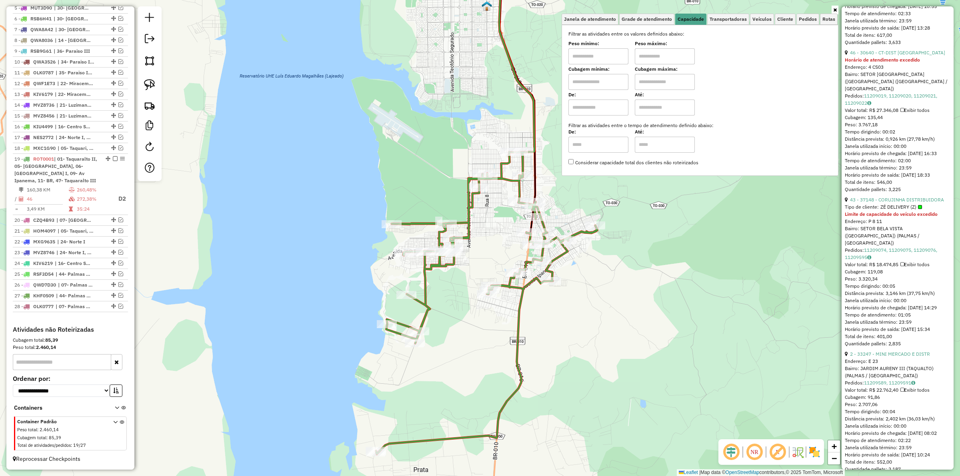
click at [591, 57] on input "text" at bounding box center [599, 56] width 60 height 16
type input "*******"
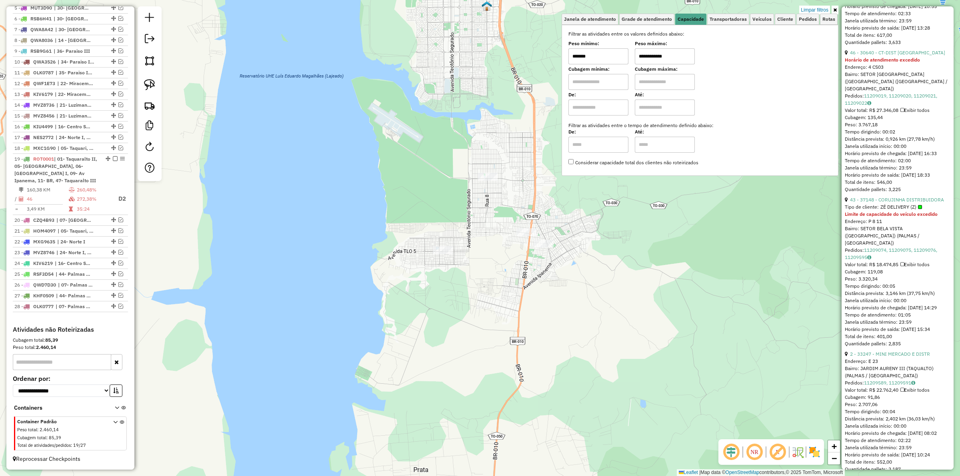
type input "**********"
drag, startPoint x: 535, startPoint y: 223, endPoint x: 581, endPoint y: 239, distance: 48.1
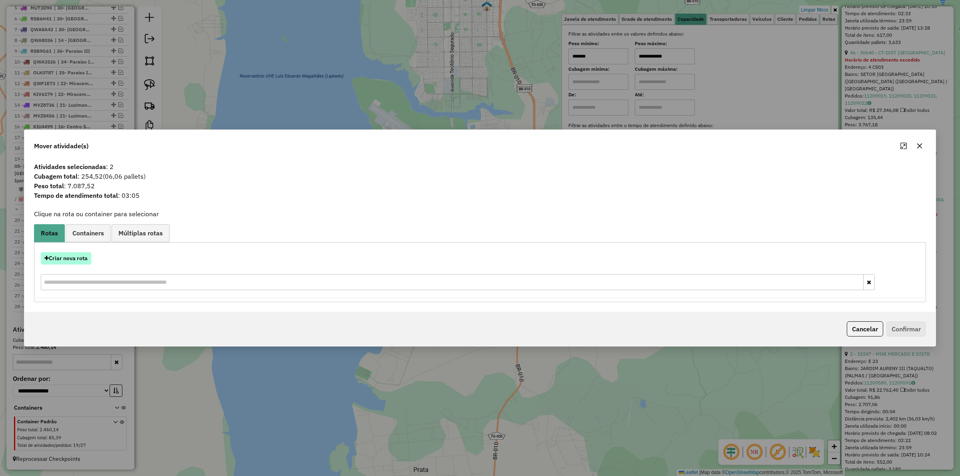
click at [69, 259] on button "Criar nova rota" at bounding box center [66, 258] width 50 height 12
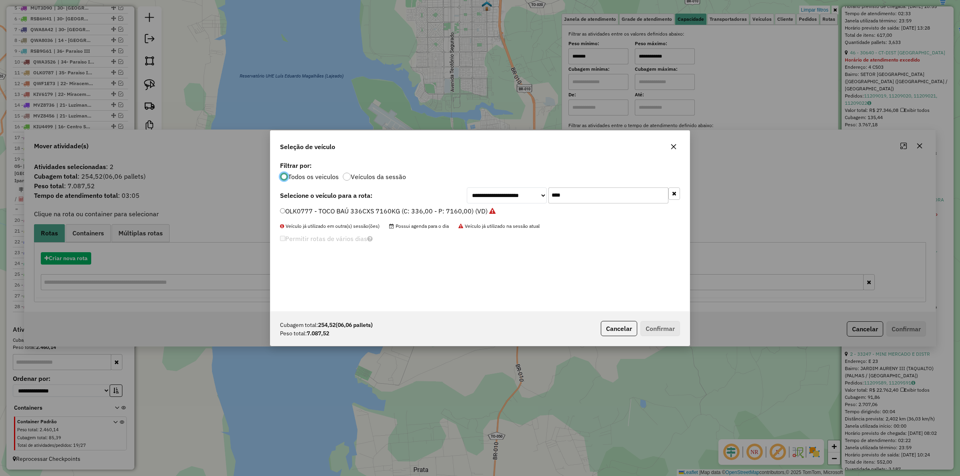
scroll to position [4, 2]
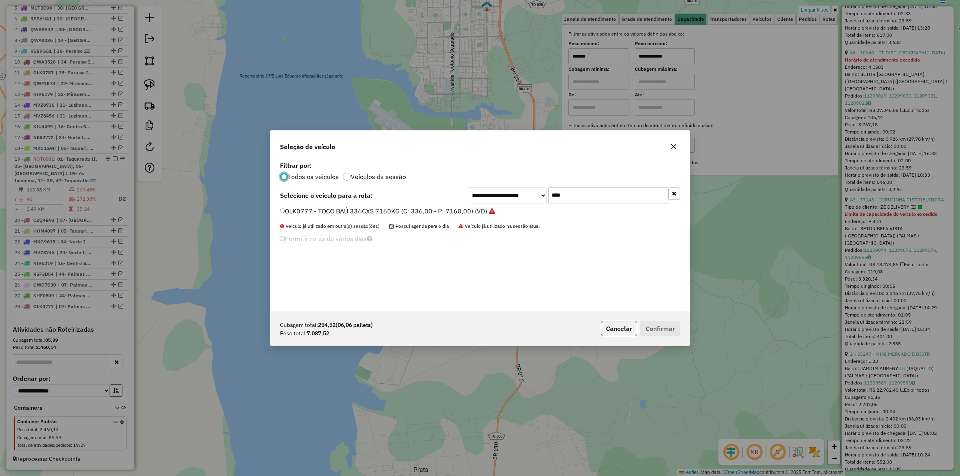
click at [592, 200] on input "****" at bounding box center [609, 196] width 120 height 16
type input "****"
click at [431, 208] on label "QWA8054 - BAÚ 420 CX 10100 KG (C: 10100,00 - P: 10100,00) (VD)" at bounding box center [384, 211] width 208 height 10
click at [663, 326] on button "Confirmar" at bounding box center [661, 328] width 40 height 15
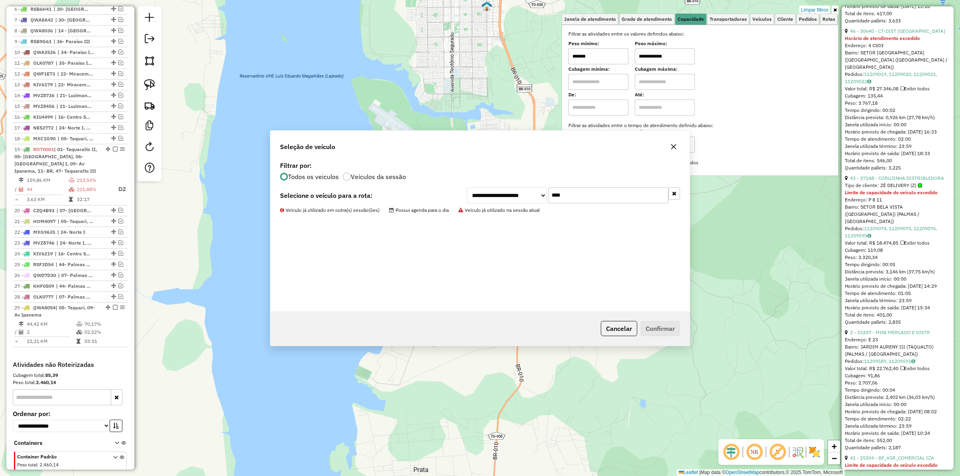
scroll to position [529, 0]
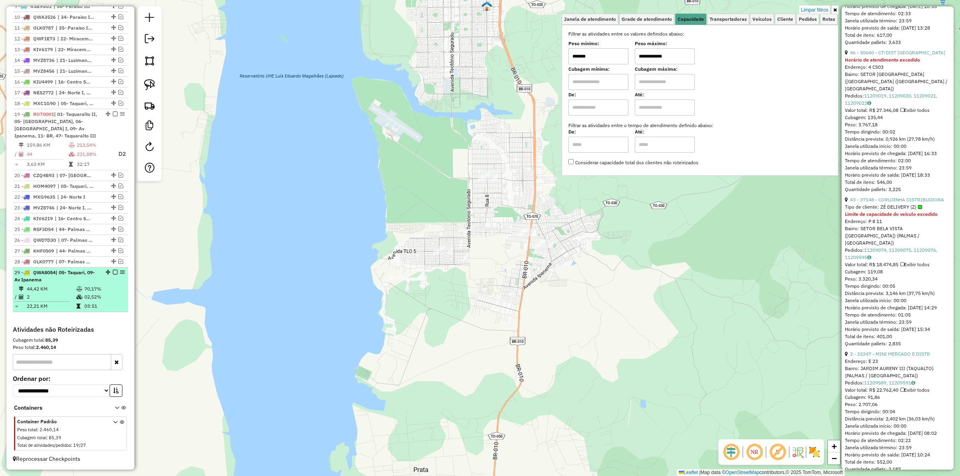
click at [113, 271] on em at bounding box center [115, 272] width 5 height 5
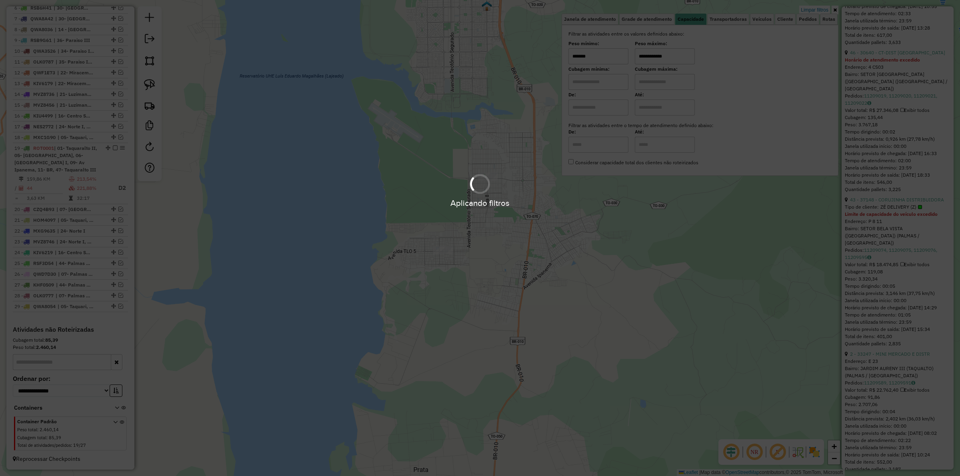
scroll to position [369, 0]
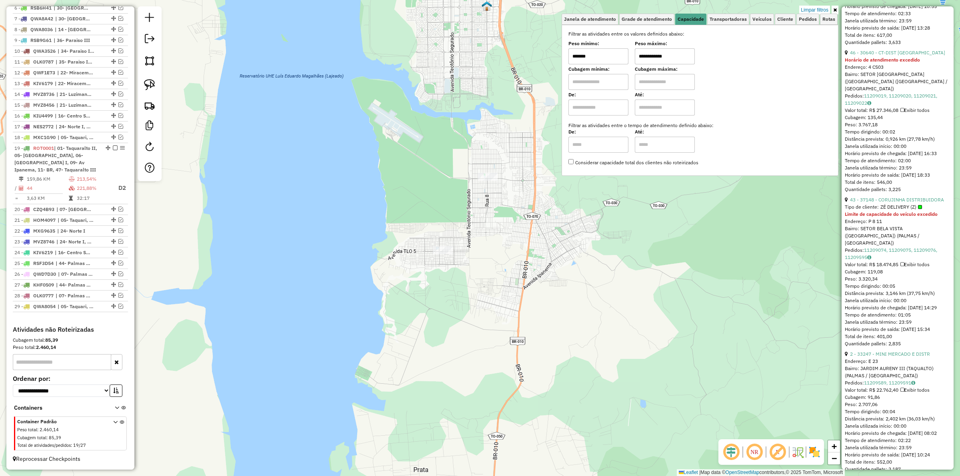
click at [442, 244] on div "**********" at bounding box center [480, 238] width 960 height 476
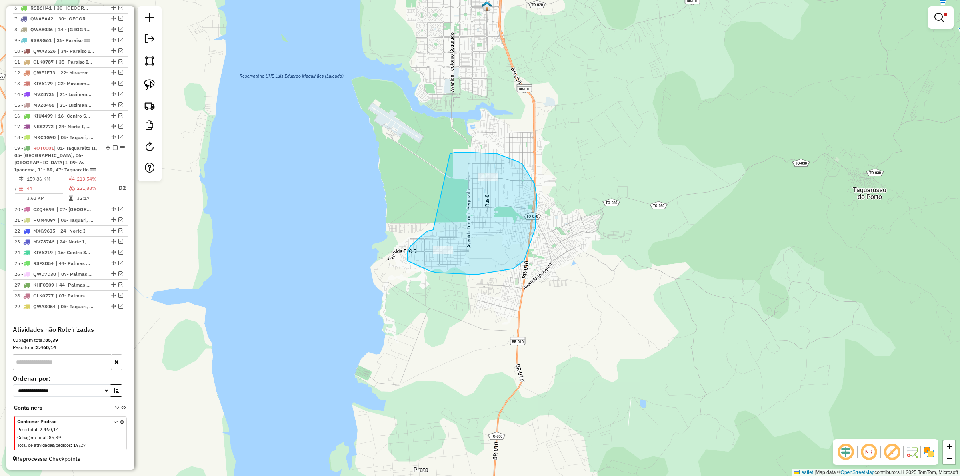
drag, startPoint x: 433, startPoint y: 230, endPoint x: 440, endPoint y: 168, distance: 62.0
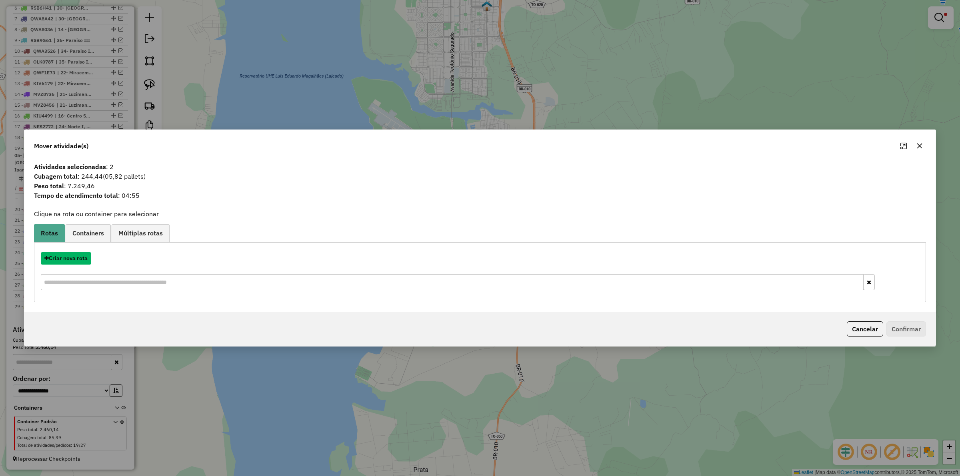
click at [64, 256] on button "Criar nova rota" at bounding box center [66, 258] width 50 height 12
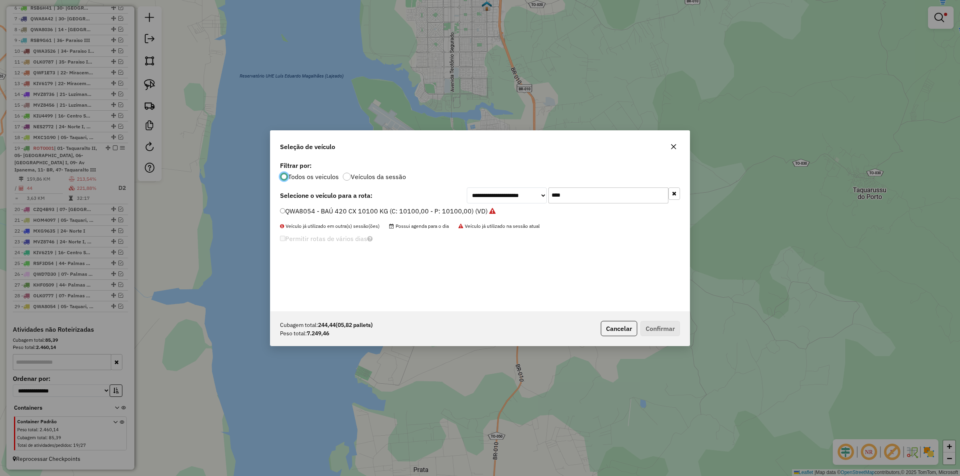
scroll to position [4, 2]
click at [585, 195] on input "****" at bounding box center [609, 196] width 120 height 16
type input "***"
click at [436, 207] on label "RSC0E91 - BAÚ 312CX 7710KG (C: 312,00 - P: 7710,00) (VD)" at bounding box center [373, 211] width 186 height 10
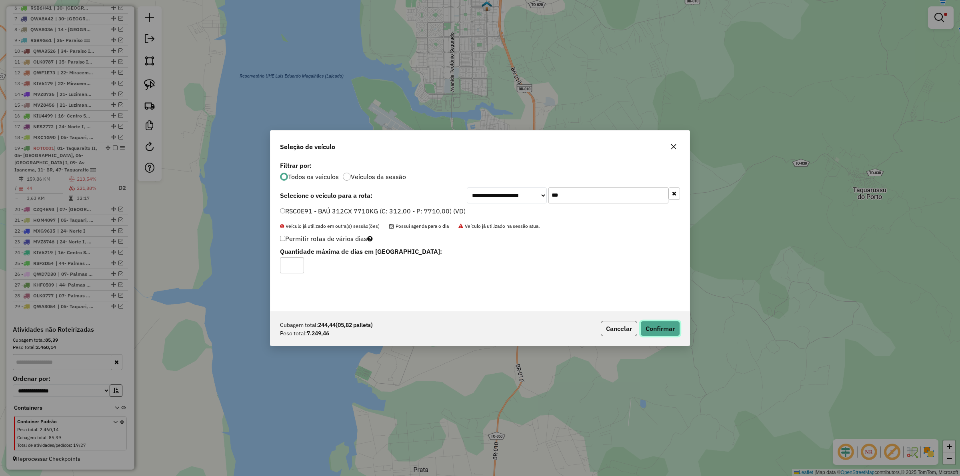
click at [661, 322] on button "Confirmar" at bounding box center [661, 328] width 40 height 15
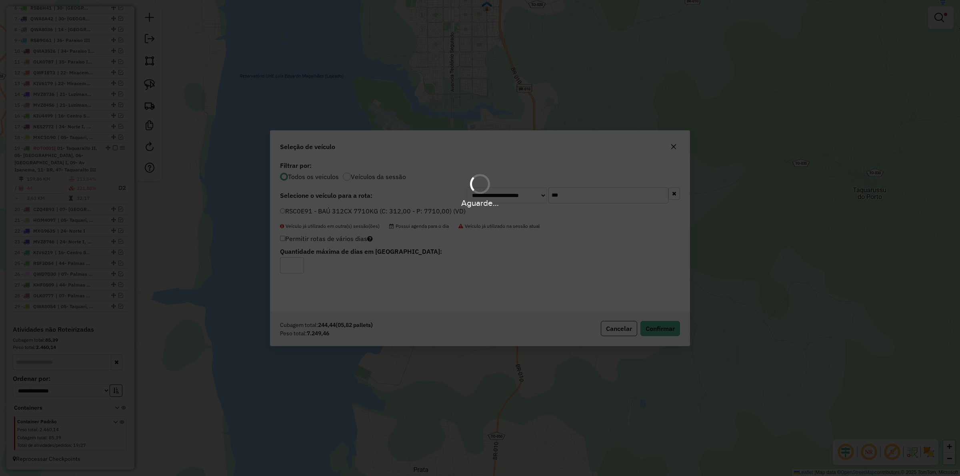
scroll to position [414, 0]
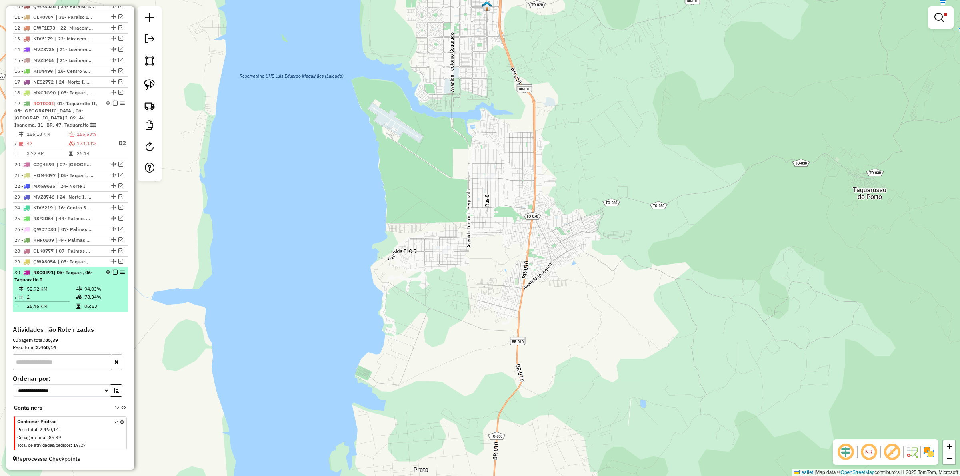
click at [113, 272] on em at bounding box center [115, 272] width 5 height 5
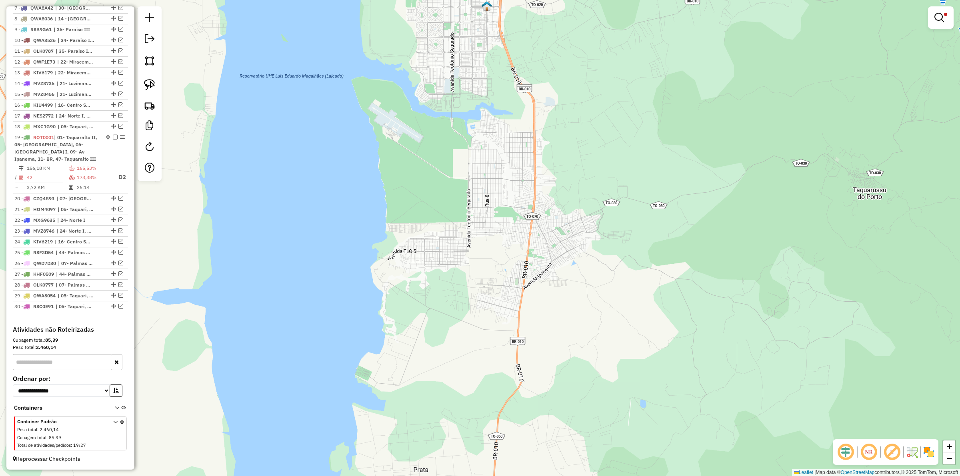
scroll to position [380, 0]
click at [945, 21] on link at bounding box center [940, 18] width 19 height 16
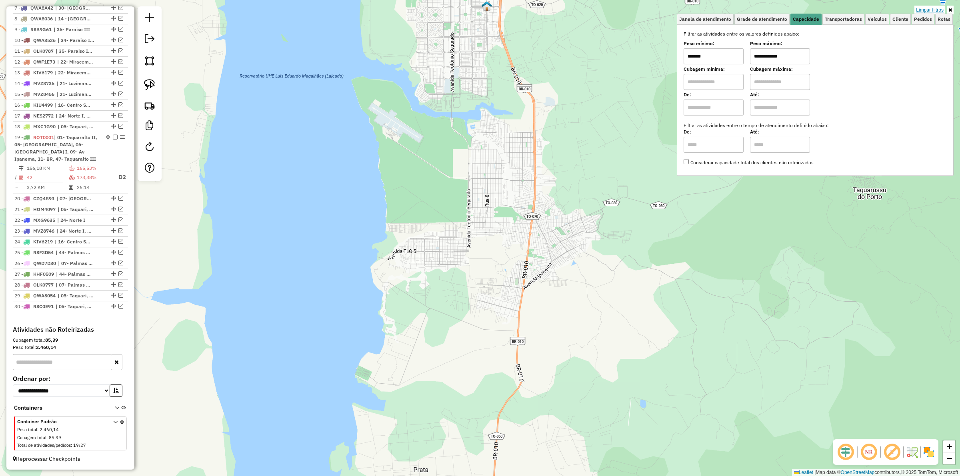
click at [927, 11] on link "Limpar filtros" at bounding box center [930, 10] width 31 height 9
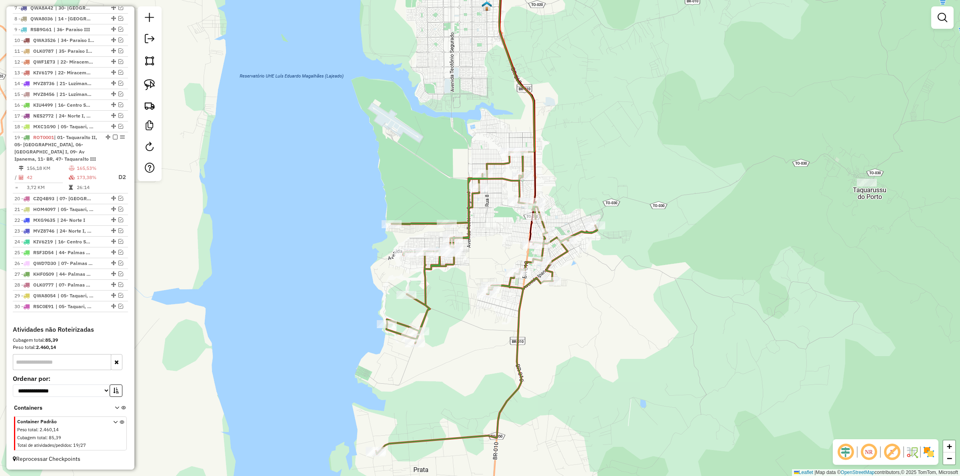
click at [933, 22] on div at bounding box center [942, 17] width 22 height 22
drag, startPoint x: 945, startPoint y: 12, endPoint x: 946, endPoint y: 21, distance: 8.5
click at [945, 13] on em at bounding box center [943, 18] width 10 height 10
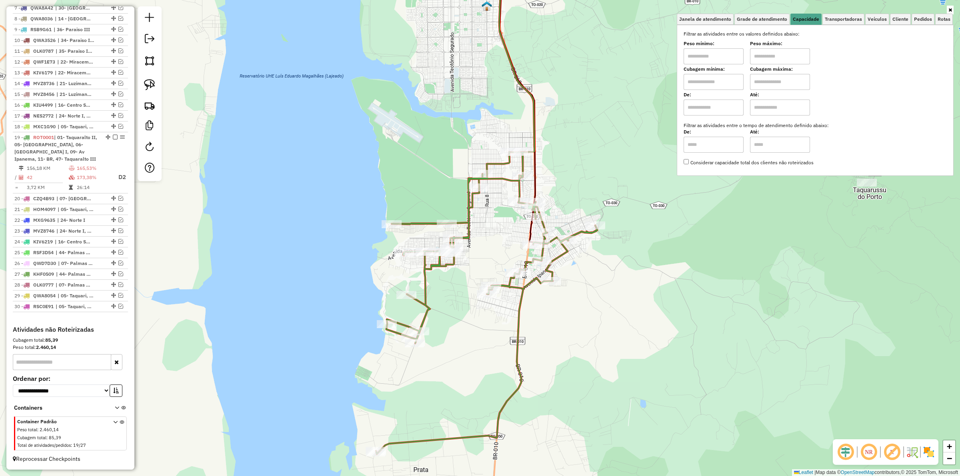
click at [720, 59] on input "text" at bounding box center [714, 56] width 60 height 16
type input "*******"
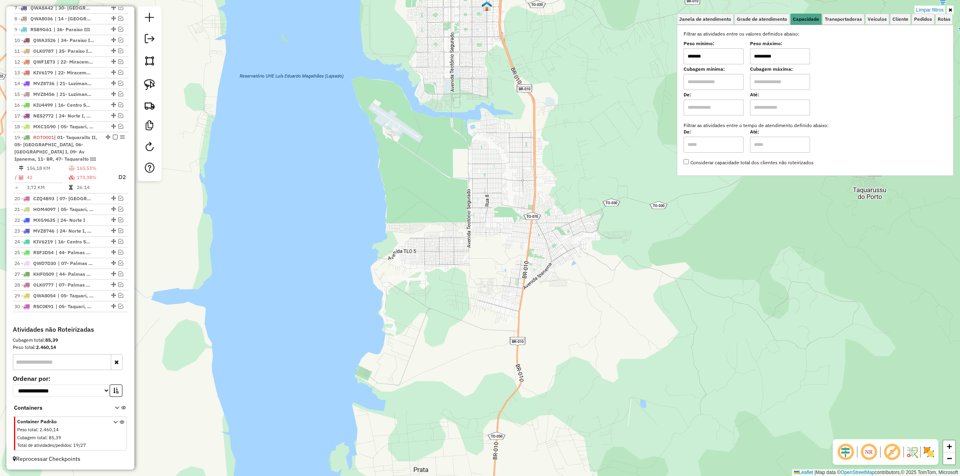
type input "*********"
click at [716, 54] on input "*******" at bounding box center [714, 56] width 60 height 16
type input "*******"
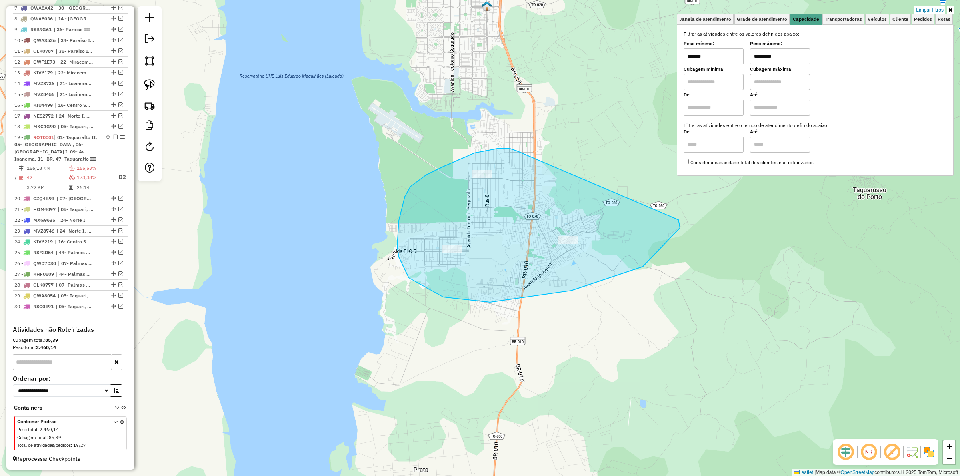
drag, startPoint x: 513, startPoint y: 150, endPoint x: 677, endPoint y: 217, distance: 176.7
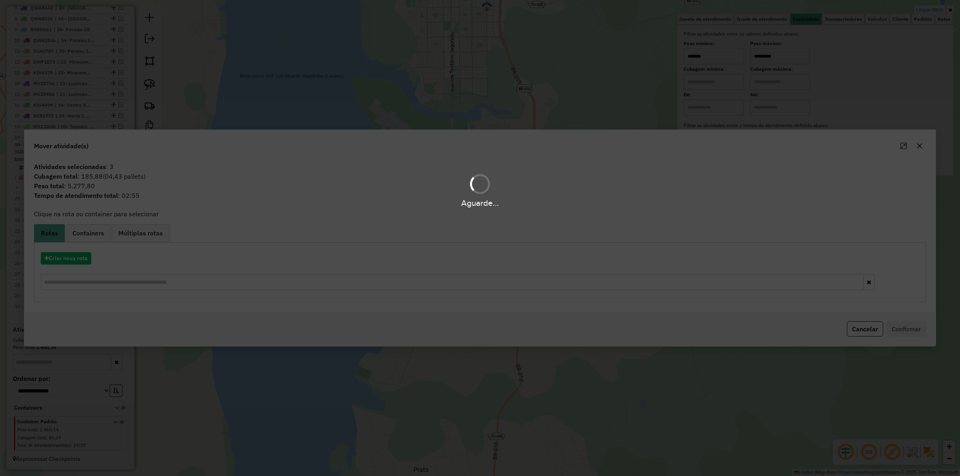
click at [70, 258] on hb-app "Aguarde... Pop-up bloqueado! Seu navegador bloqueou automáticamente a abertura …" at bounding box center [480, 238] width 960 height 476
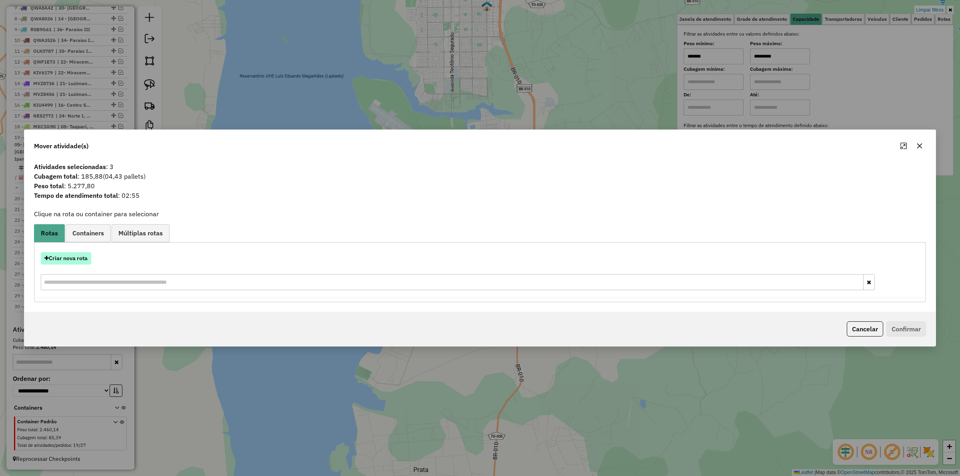
click at [73, 258] on button "Criar nova rota" at bounding box center [66, 258] width 50 height 12
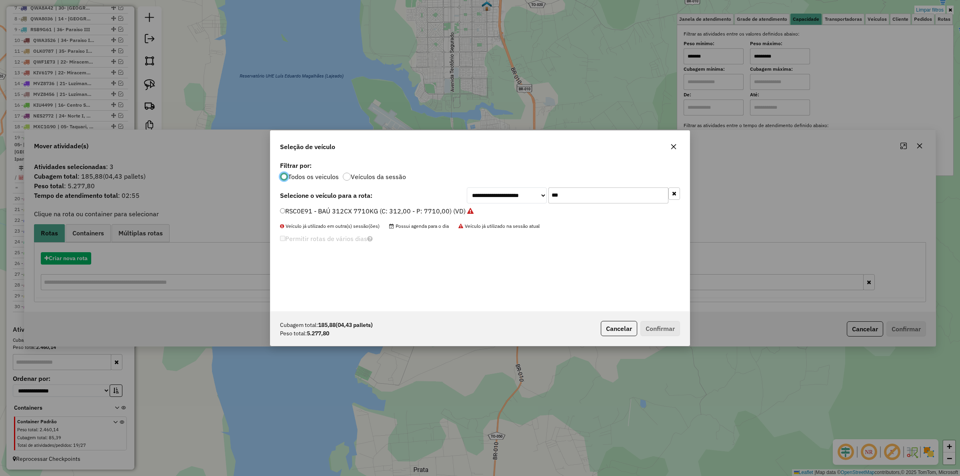
scroll to position [4, 2]
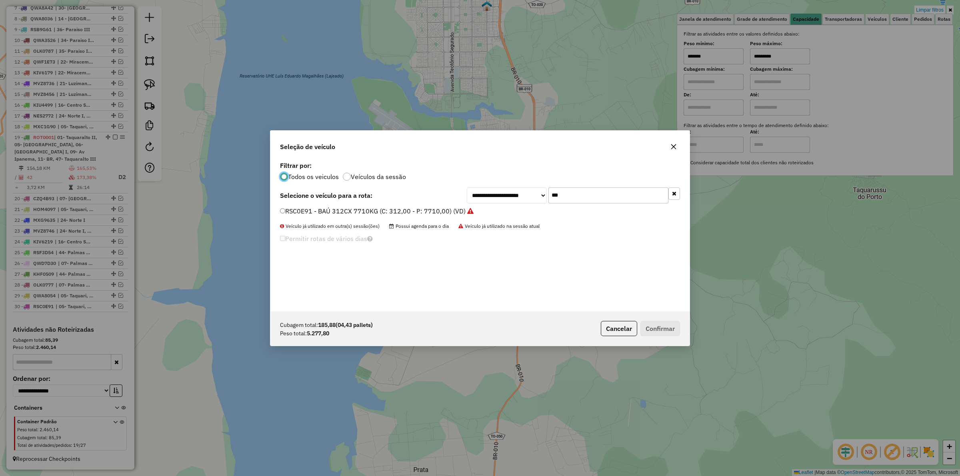
click at [579, 192] on input "***" at bounding box center [609, 196] width 120 height 16
type input "****"
click at [436, 213] on label "MXF8983 - TOCO BAÚ 235cx 7060kg (C: 235,00 - P: 7060,00) (VD)" at bounding box center [381, 211] width 202 height 10
click at [677, 324] on button "Confirmar" at bounding box center [661, 328] width 40 height 15
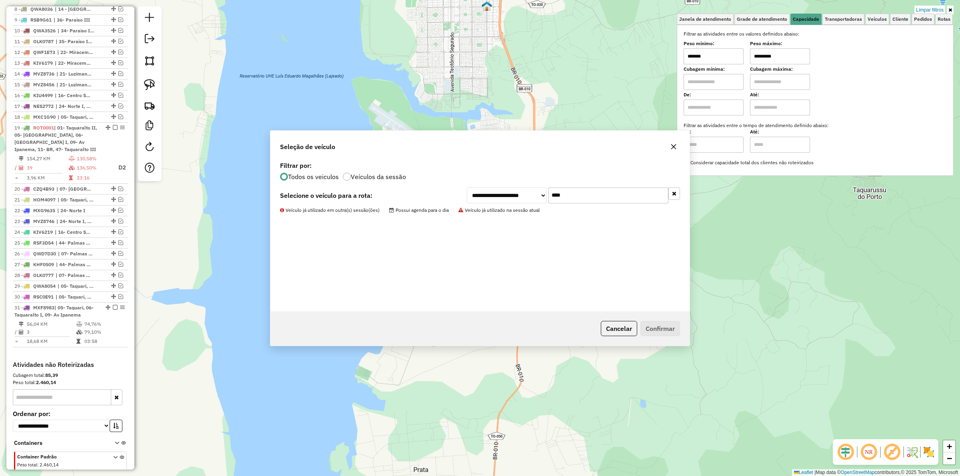
scroll to position [425, 0]
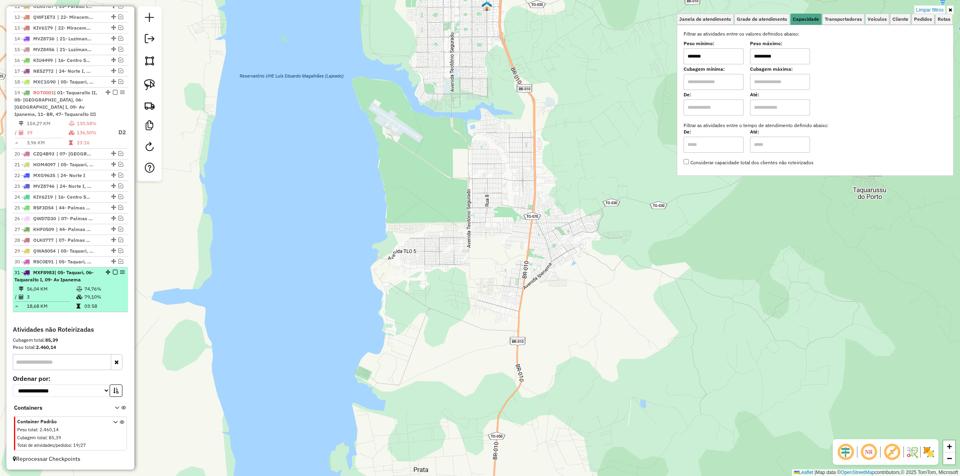
click at [115, 270] on em at bounding box center [115, 272] width 5 height 5
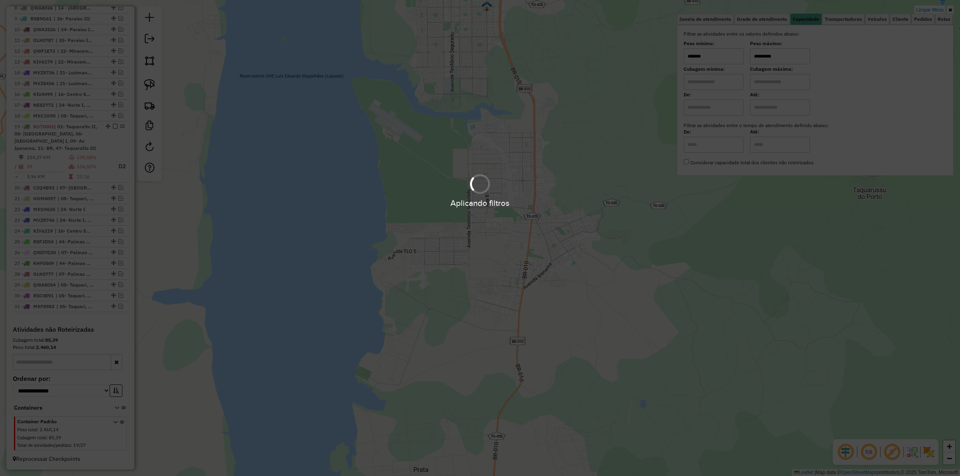
scroll to position [391, 0]
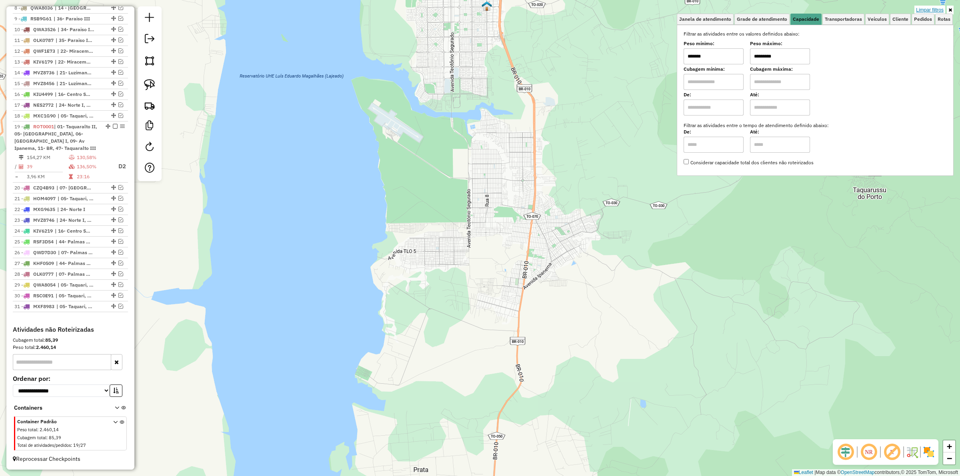
click at [935, 8] on link "Limpar filtros" at bounding box center [930, 10] width 31 height 9
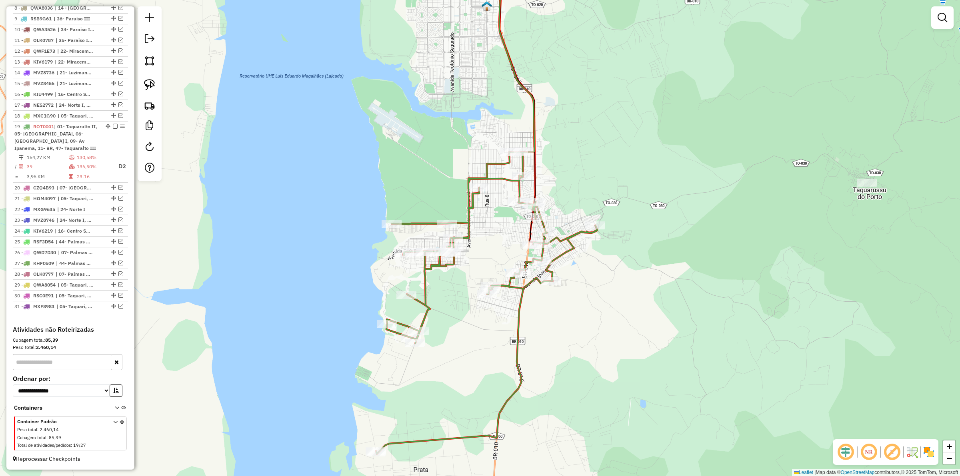
click at [645, 180] on div "Janela de atendimento Grade de atendimento Capacidade Transportadoras Veículos …" at bounding box center [480, 238] width 960 height 476
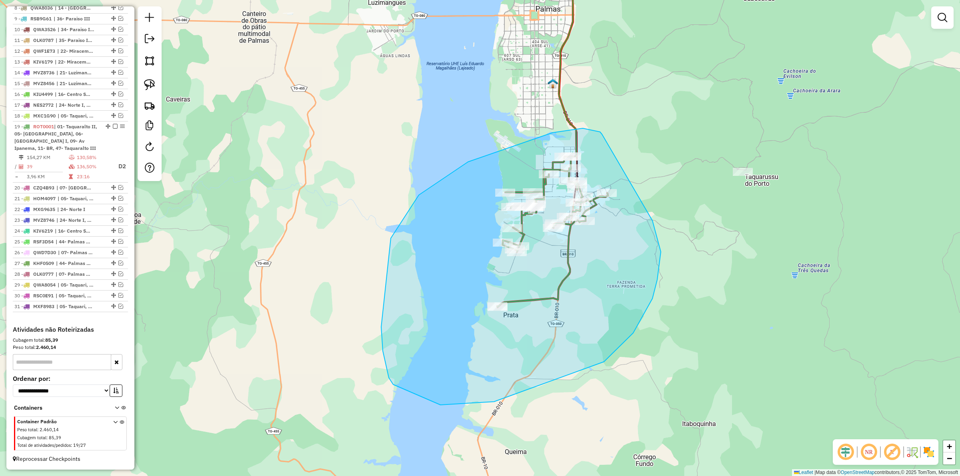
drag, startPoint x: 602, startPoint y: 134, endPoint x: 645, endPoint y: 214, distance: 90.6
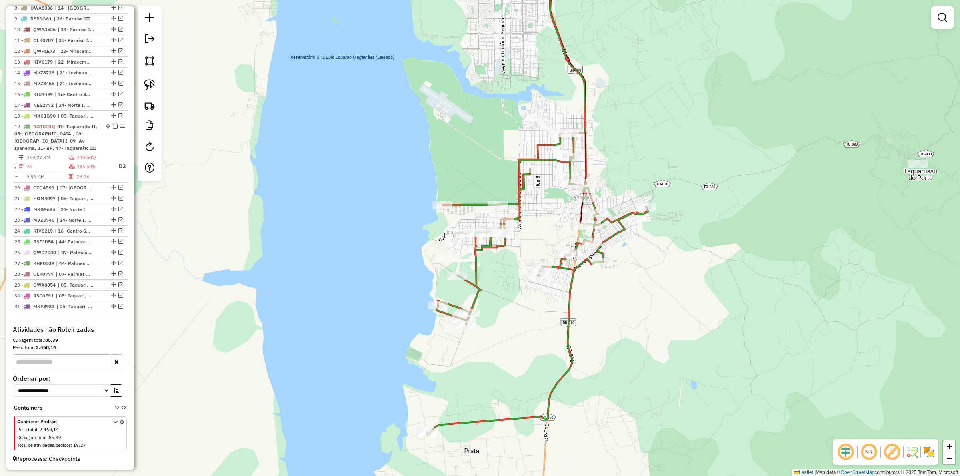
click at [633, 155] on div "Janela de atendimento Grade de atendimento Capacidade Transportadoras Veículos …" at bounding box center [480, 238] width 960 height 476
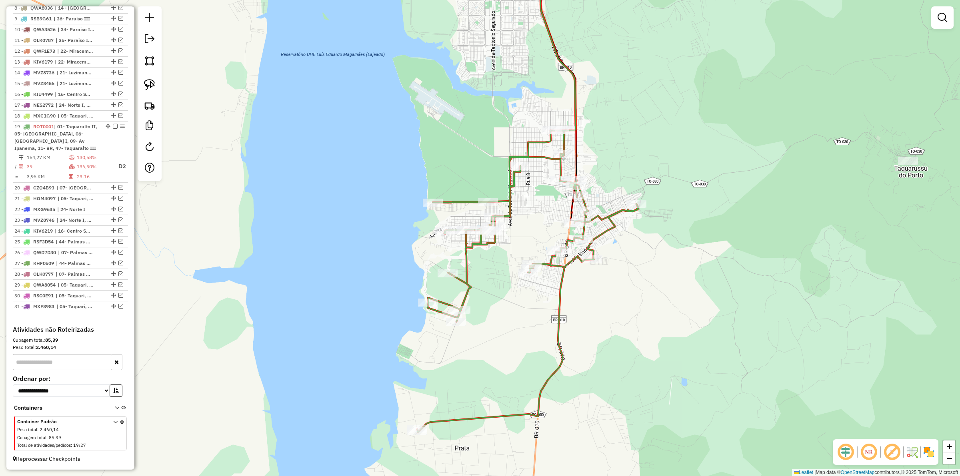
drag, startPoint x: 625, startPoint y: 171, endPoint x: 609, endPoint y: 169, distance: 17.0
click at [624, 171] on div "Janela de atendimento Grade de atendimento Capacidade Transportadoras Veículos …" at bounding box center [480, 238] width 960 height 476
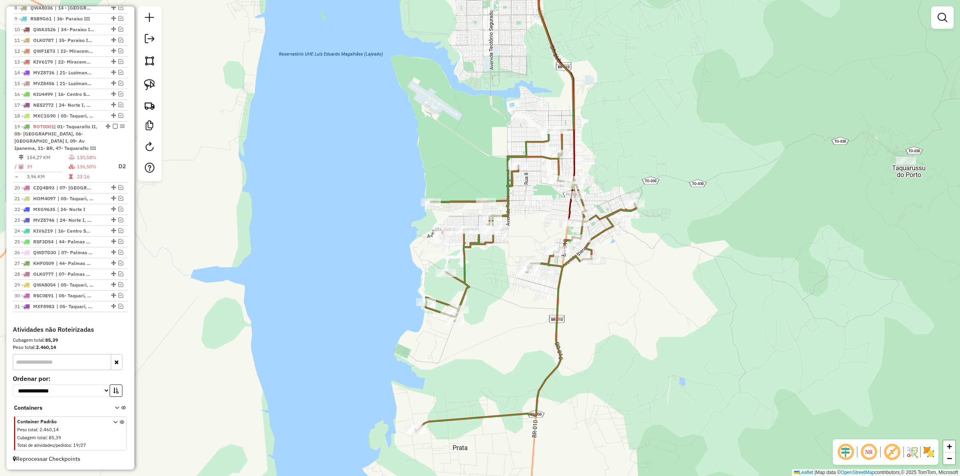
drag, startPoint x: 611, startPoint y: 167, endPoint x: 599, endPoint y: 165, distance: 11.5
click at [601, 165] on div "Janela de atendimento Grade de atendimento Capacidade Transportadoras Veículos …" at bounding box center [480, 238] width 960 height 476
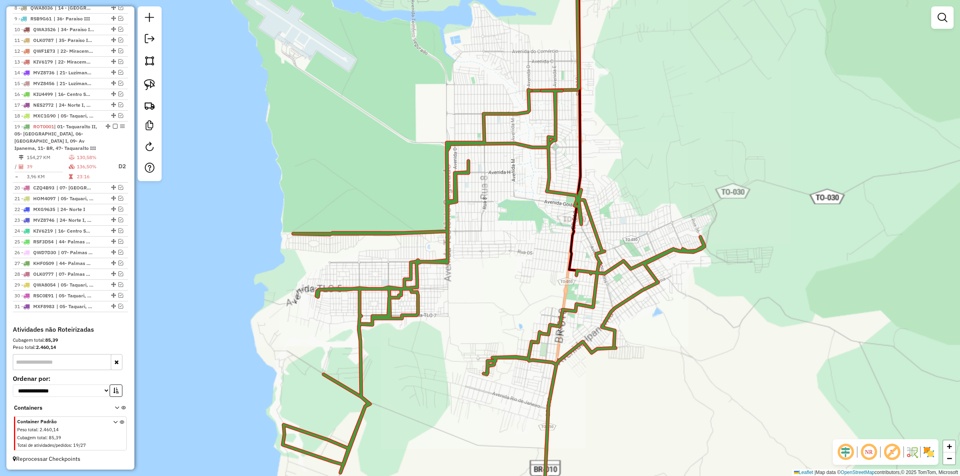
click at [595, 156] on div "Janela de atendimento Grade de atendimento Capacidade Transportadoras Veículos …" at bounding box center [480, 238] width 960 height 476
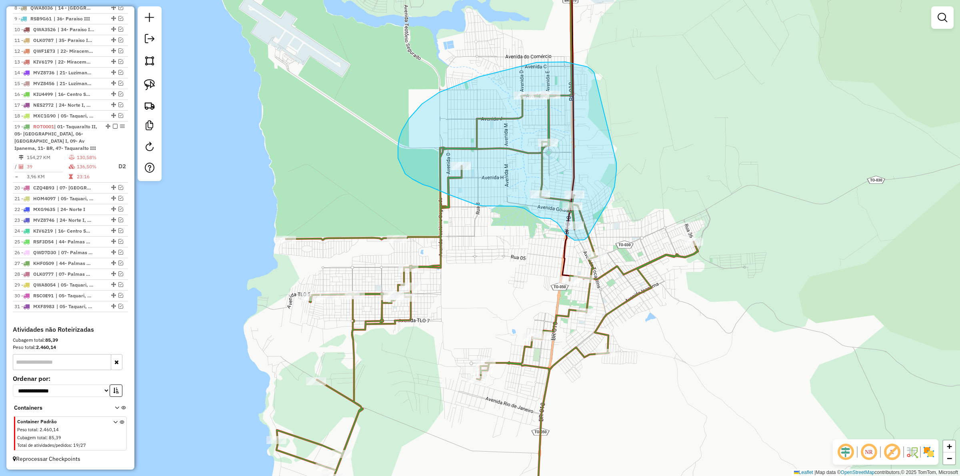
drag, startPoint x: 591, startPoint y: 69, endPoint x: 617, endPoint y: 163, distance: 97.1
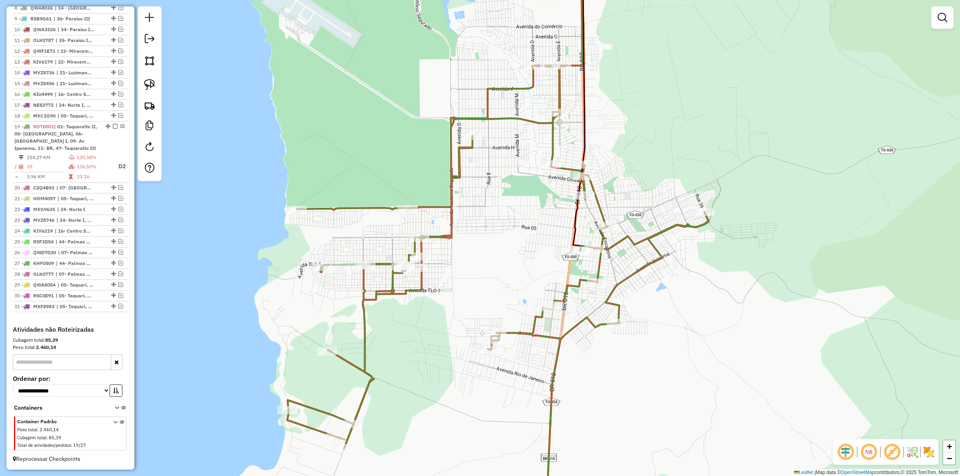
drag, startPoint x: 609, startPoint y: 169, endPoint x: 623, endPoint y: 100, distance: 70.6
click at [623, 100] on div "Janela de atendimento Grade de atendimento Capacidade Transportadoras Veículos …" at bounding box center [480, 238] width 960 height 476
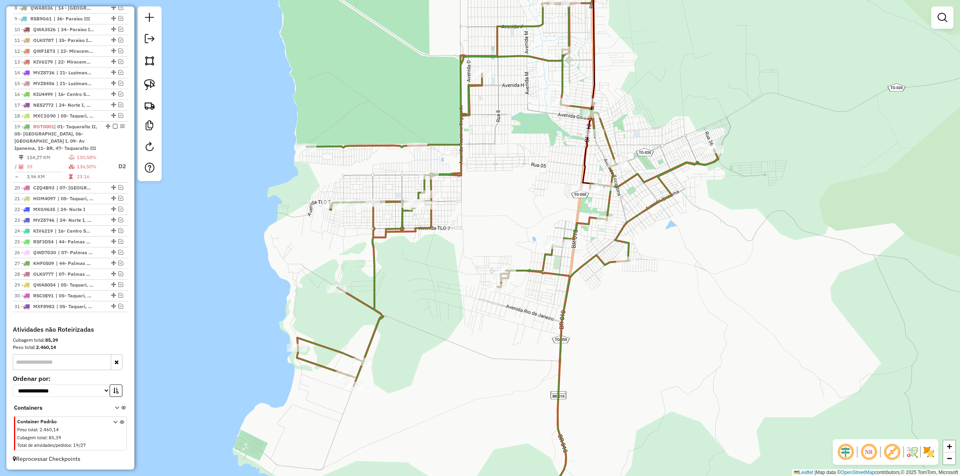
drag, startPoint x: 428, startPoint y: 319, endPoint x: 339, endPoint y: 331, distance: 90.0
click at [431, 294] on div "Janela de atendimento Grade de atendimento Capacidade Transportadoras Veículos …" at bounding box center [480, 238] width 960 height 476
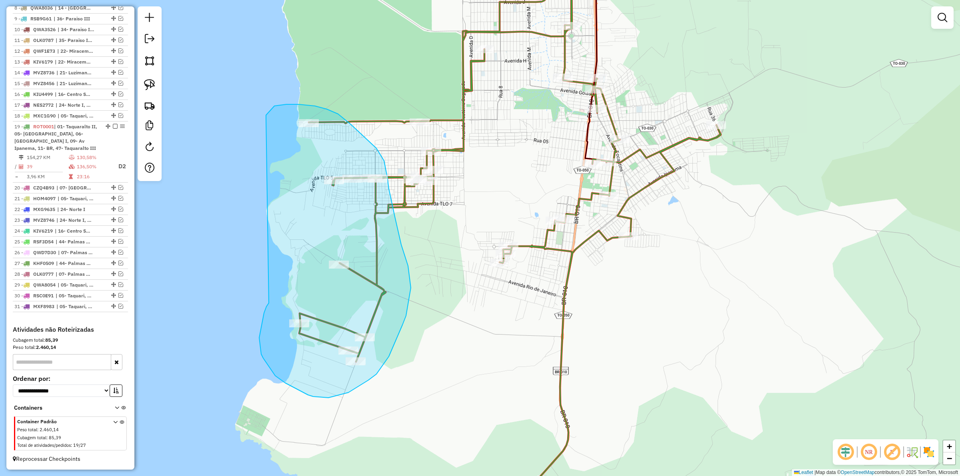
drag, startPoint x: 260, startPoint y: 330, endPoint x: 266, endPoint y: 118, distance: 212.1
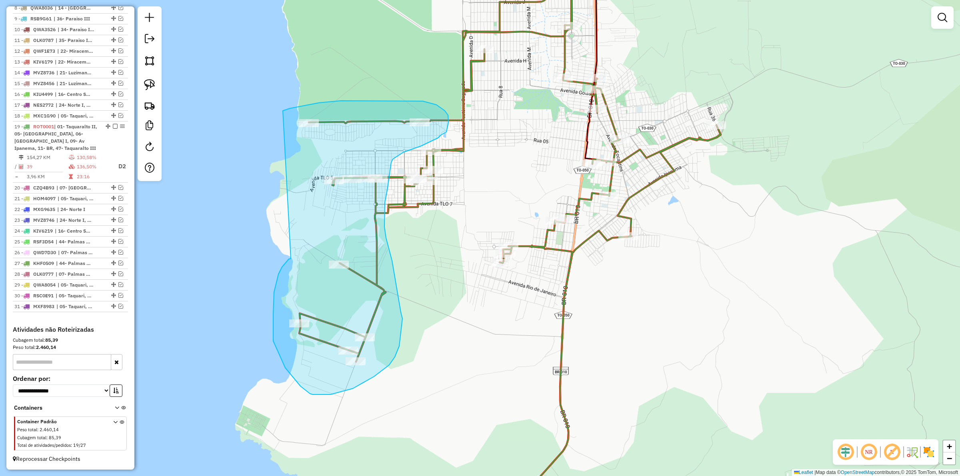
drag, startPoint x: 278, startPoint y: 274, endPoint x: 283, endPoint y: 111, distance: 163.7
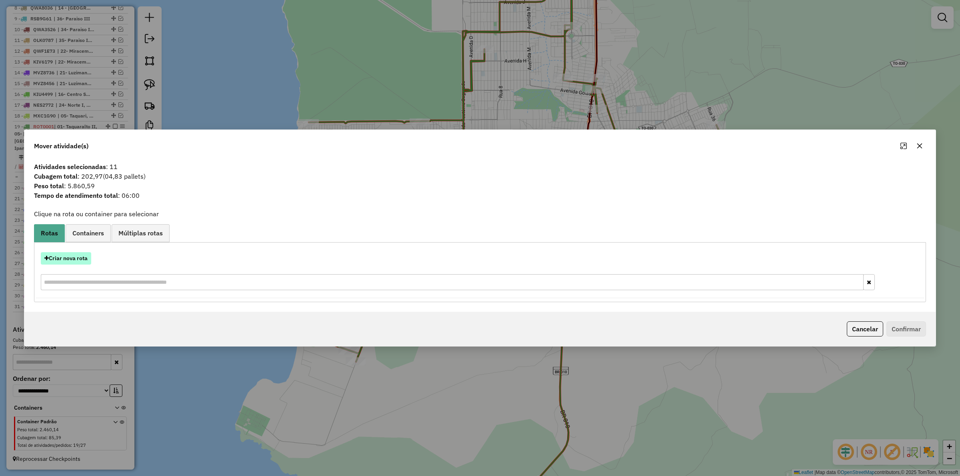
click at [78, 255] on button "Criar nova rota" at bounding box center [66, 258] width 50 height 12
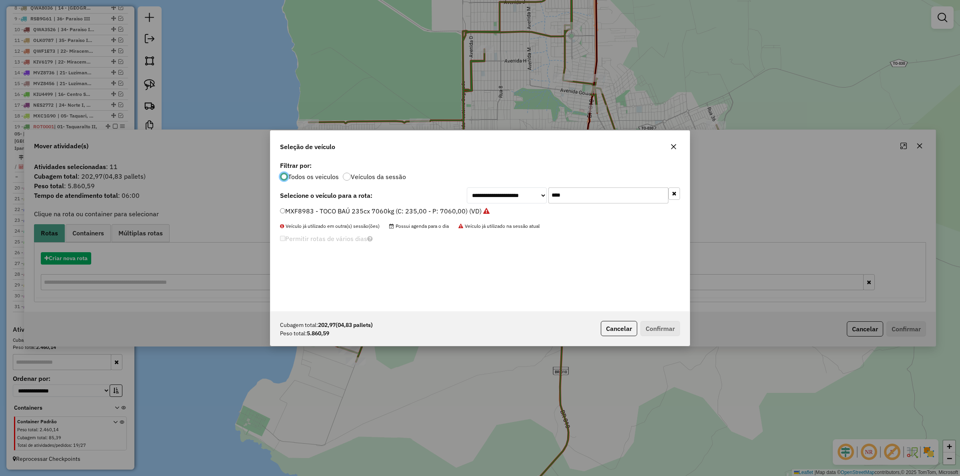
scroll to position [4, 2]
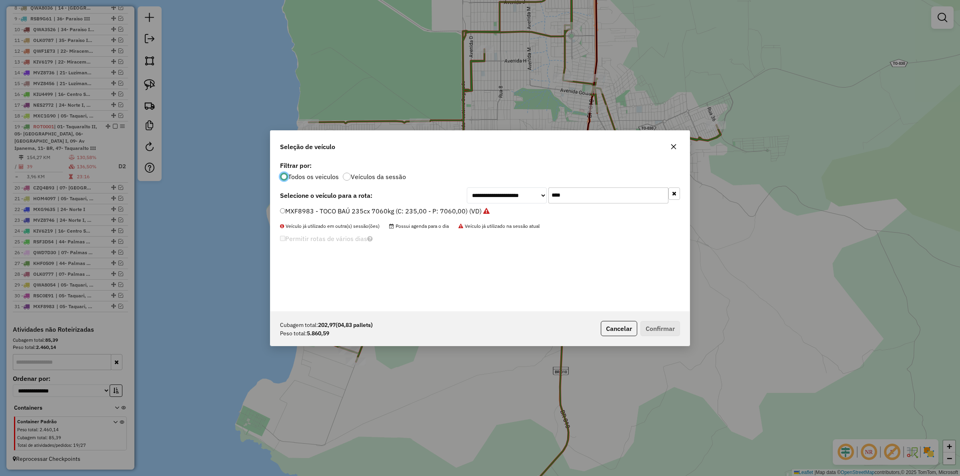
click at [600, 189] on input "****" at bounding box center [609, 196] width 120 height 16
type input "****"
click at [416, 215] on label "KIV6259 - TOCO BAÚ 336cx 6550kg (C: 336,00 - P: 6550,00) (VD)" at bounding box center [379, 211] width 199 height 10
click at [677, 330] on button "Confirmar" at bounding box center [661, 328] width 40 height 15
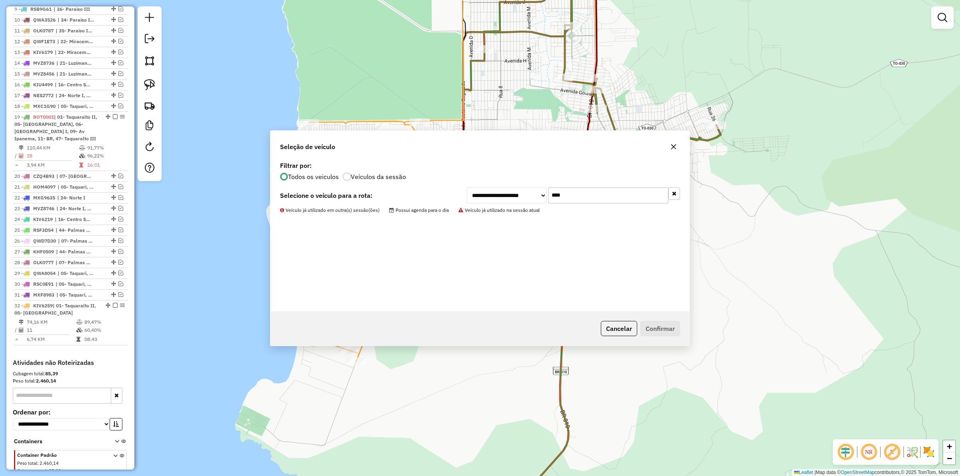
scroll to position [434, 0]
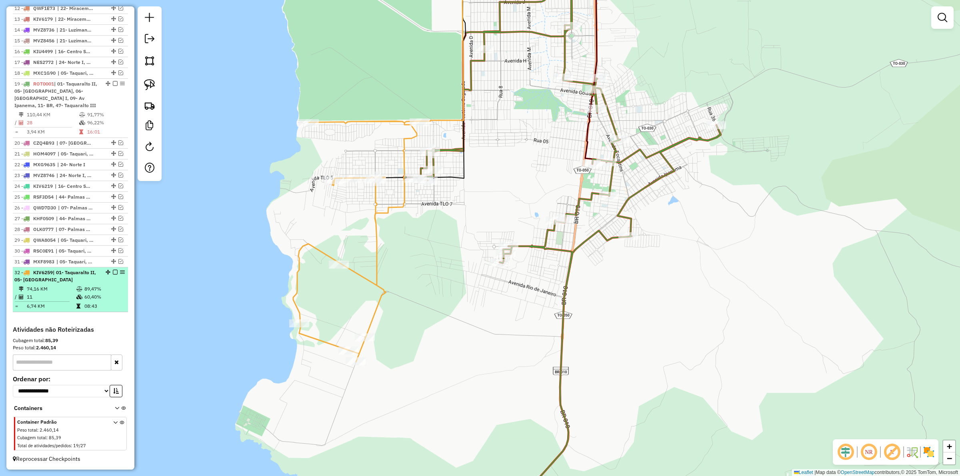
click at [113, 270] on em at bounding box center [115, 272] width 5 height 5
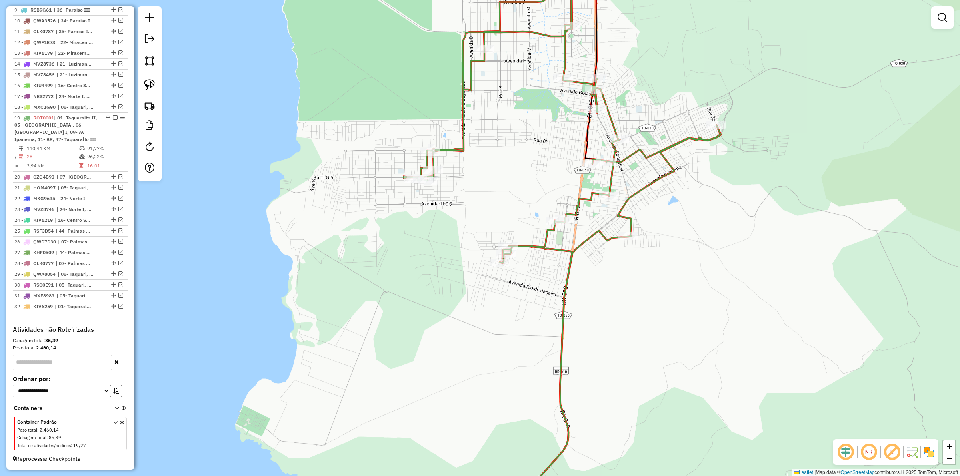
scroll to position [400, 0]
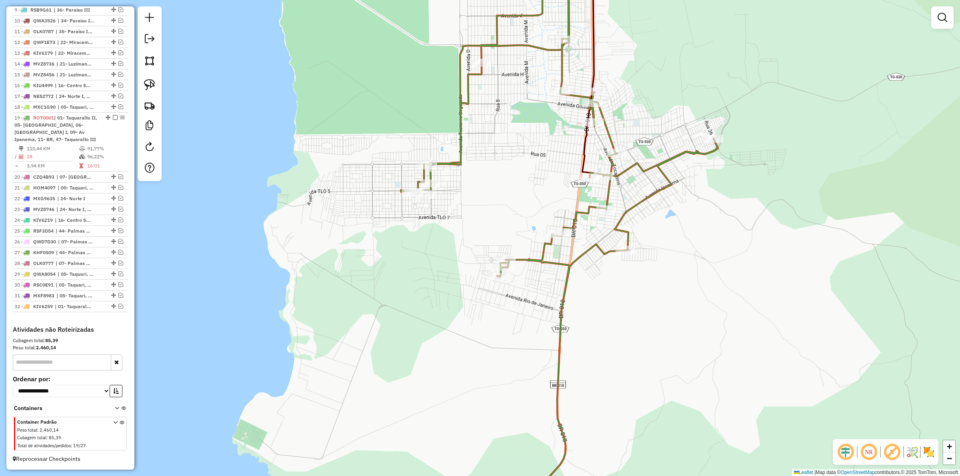
drag, startPoint x: 456, startPoint y: 171, endPoint x: 421, endPoint y: 268, distance: 103.6
click at [423, 279] on div "Janela de atendimento Grade de atendimento Capacidade Transportadoras Veículos …" at bounding box center [480, 238] width 960 height 476
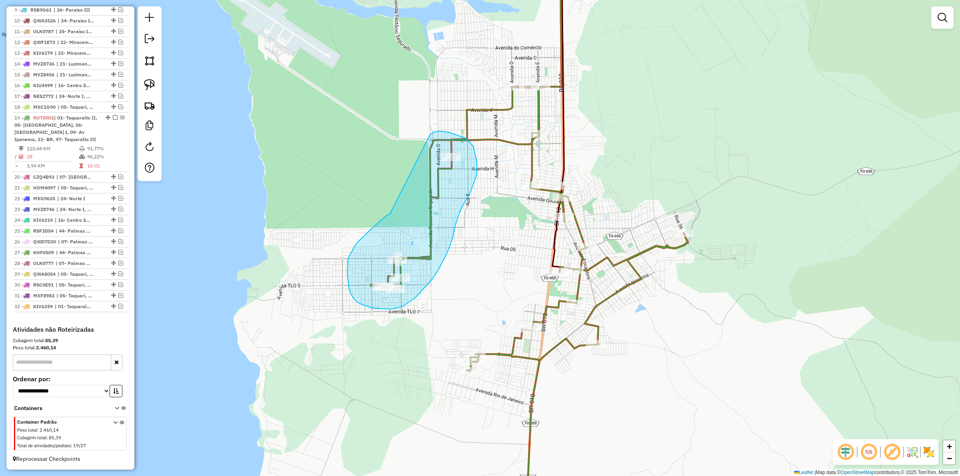
drag, startPoint x: 387, startPoint y: 215, endPoint x: 426, endPoint y: 139, distance: 85.9
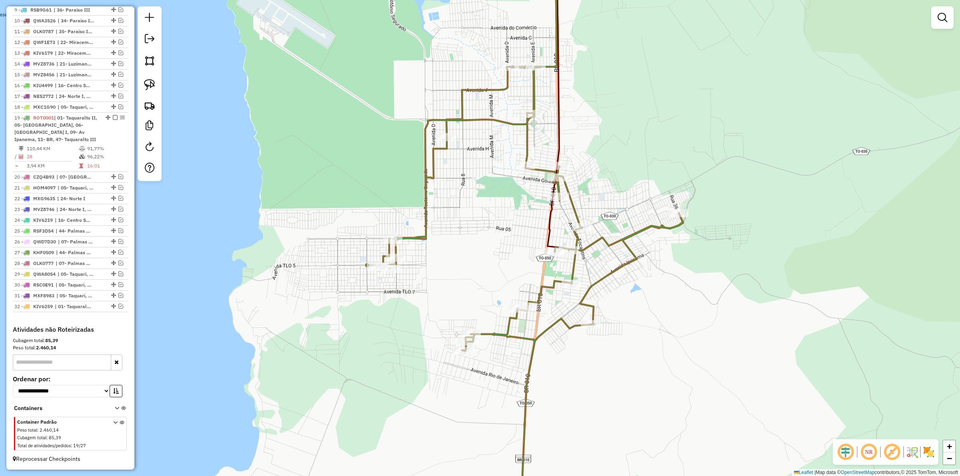
click at [447, 214] on div "Janela de atendimento Grade de atendimento Capacidade Transportadoras Veículos …" at bounding box center [480, 238] width 960 height 476
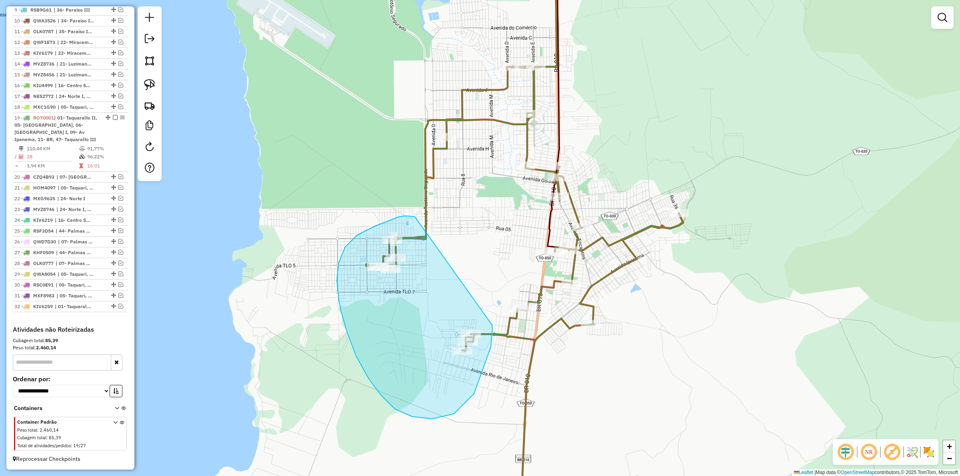
drag, startPoint x: 405, startPoint y: 216, endPoint x: 491, endPoint y: 324, distance: 138.3
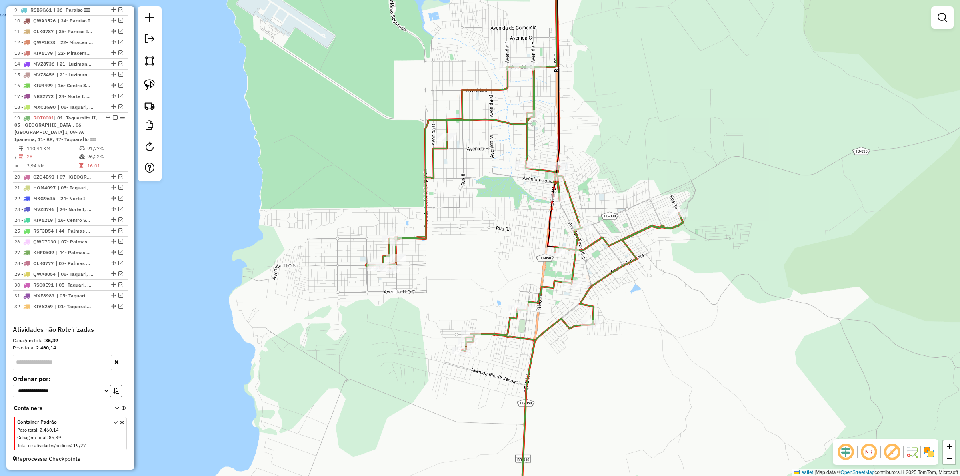
drag, startPoint x: 465, startPoint y: 238, endPoint x: 448, endPoint y: 267, distance: 33.3
click at [448, 267] on div "Janela de atendimento Grade de atendimento Capacidade Transportadoras Veículos …" at bounding box center [480, 238] width 960 height 476
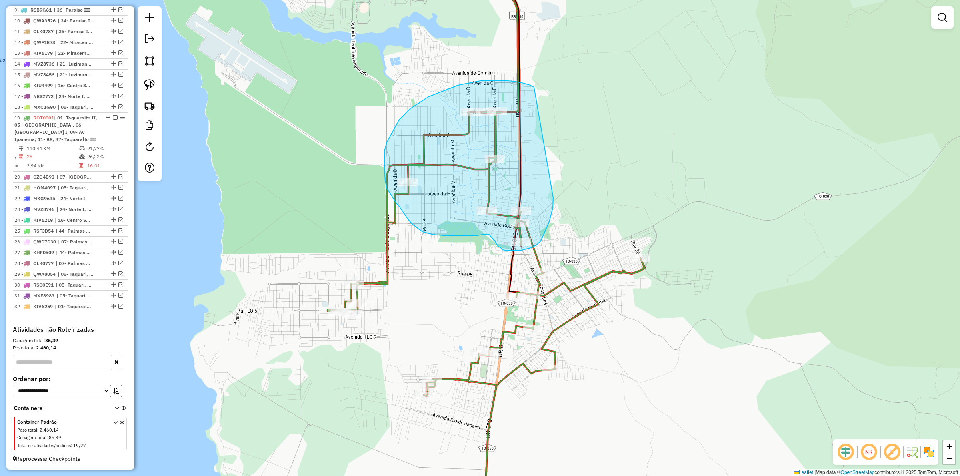
drag, startPoint x: 503, startPoint y: 80, endPoint x: 553, endPoint y: 198, distance: 128.1
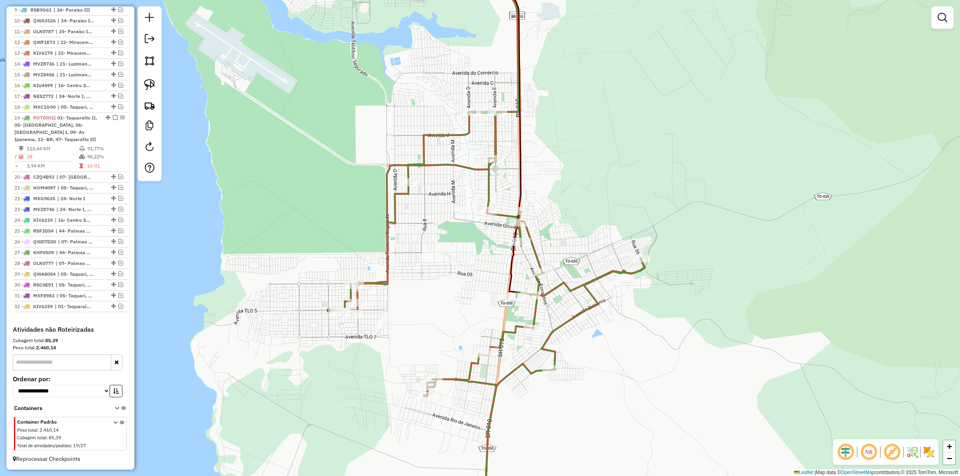
drag, startPoint x: 431, startPoint y: 198, endPoint x: 431, endPoint y: 202, distance: 4.0
click at [431, 198] on div "Janela de atendimento Grade de atendimento Capacidade Transportadoras Veículos …" at bounding box center [480, 238] width 960 height 476
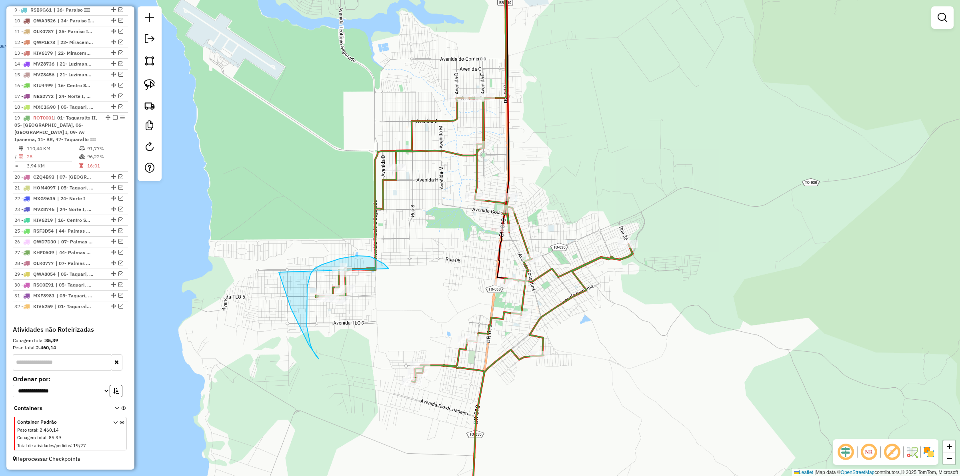
drag, startPoint x: 369, startPoint y: 257, endPoint x: 287, endPoint y: 212, distance: 93.8
drag, startPoint x: 382, startPoint y: 235, endPoint x: 374, endPoint y: 255, distance: 21.5
click at [377, 253] on div "Janela de atendimento Grade de atendimento Capacidade Transportadoras Veículos …" at bounding box center [480, 238] width 960 height 476
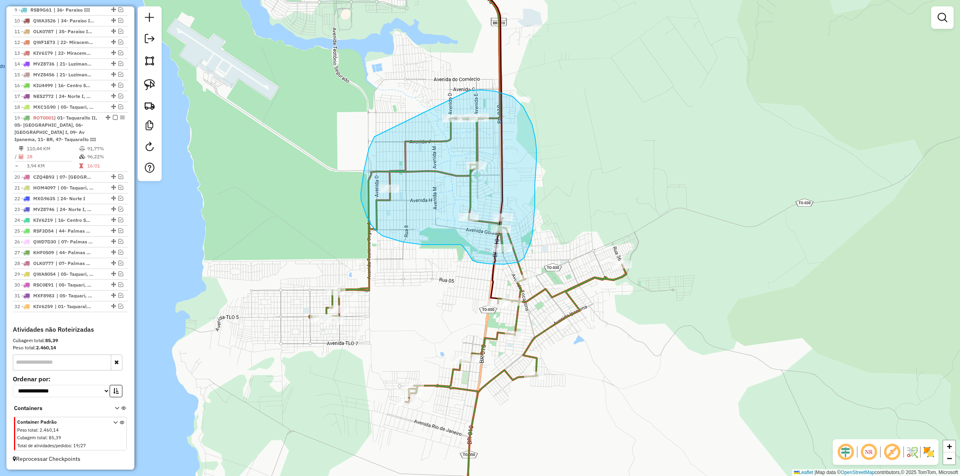
drag, startPoint x: 369, startPoint y: 149, endPoint x: 466, endPoint y: 92, distance: 112.6
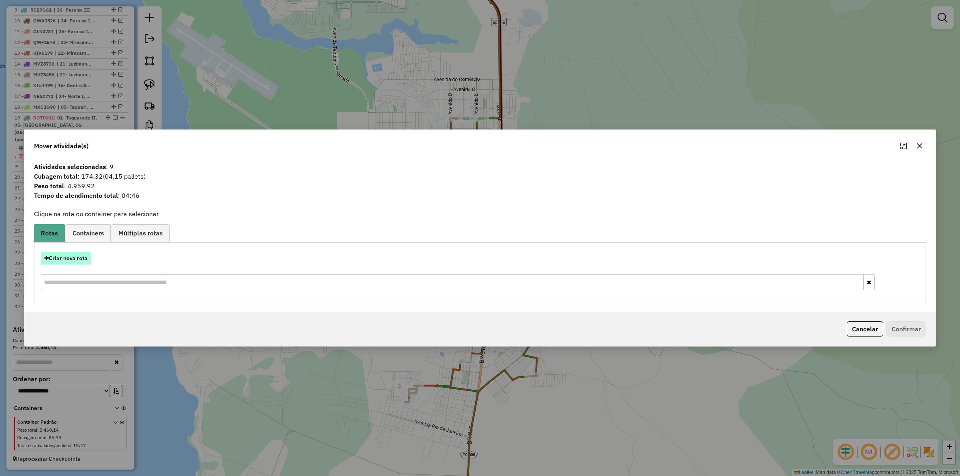
click at [59, 258] on button "Criar nova rota" at bounding box center [66, 258] width 50 height 12
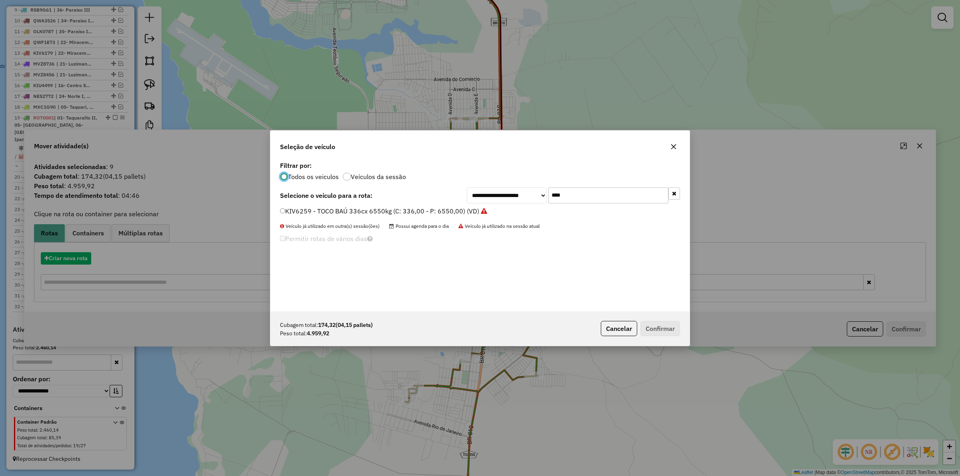
scroll to position [4, 2]
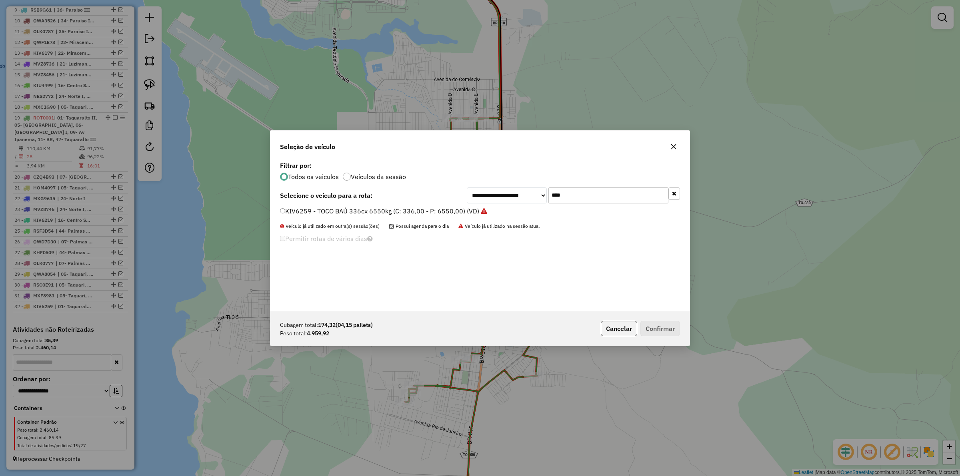
click at [577, 191] on input "****" at bounding box center [609, 196] width 120 height 16
type input "***"
click at [395, 212] on label "RSC0F01 - BAÚ 312CX 7710KG (C: 312,00 - P: 7710,00) (VD)" at bounding box center [373, 211] width 186 height 10
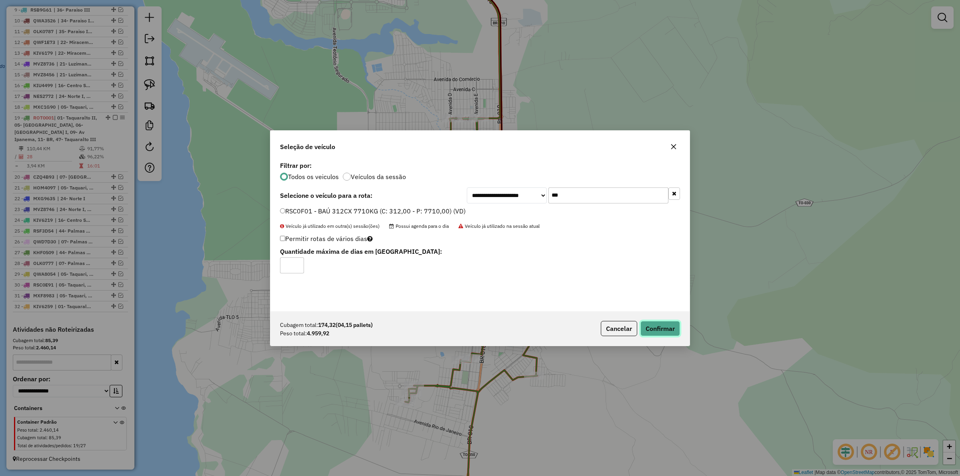
click at [659, 333] on button "Confirmar" at bounding box center [661, 328] width 40 height 15
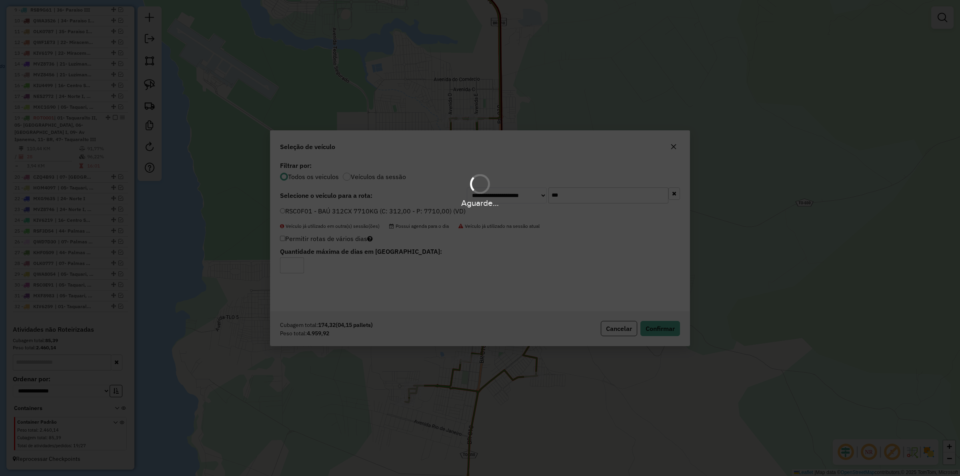
scroll to position [445, 0]
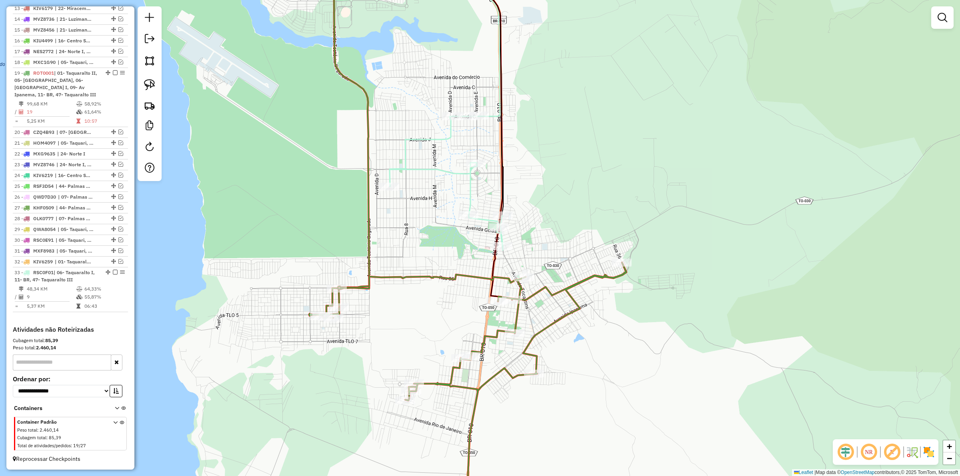
drag, startPoint x: 401, startPoint y: 261, endPoint x: 409, endPoint y: 194, distance: 67.3
click at [408, 198] on div "Janela de atendimento Grade de atendimento Capacidade Transportadoras Veículos …" at bounding box center [480, 238] width 960 height 476
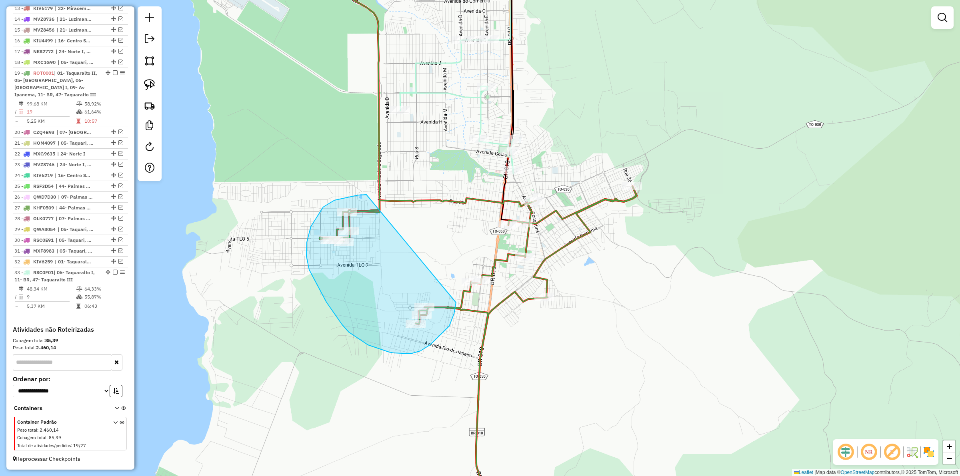
drag, startPoint x: 363, startPoint y: 195, endPoint x: 456, endPoint y: 303, distance: 142.4
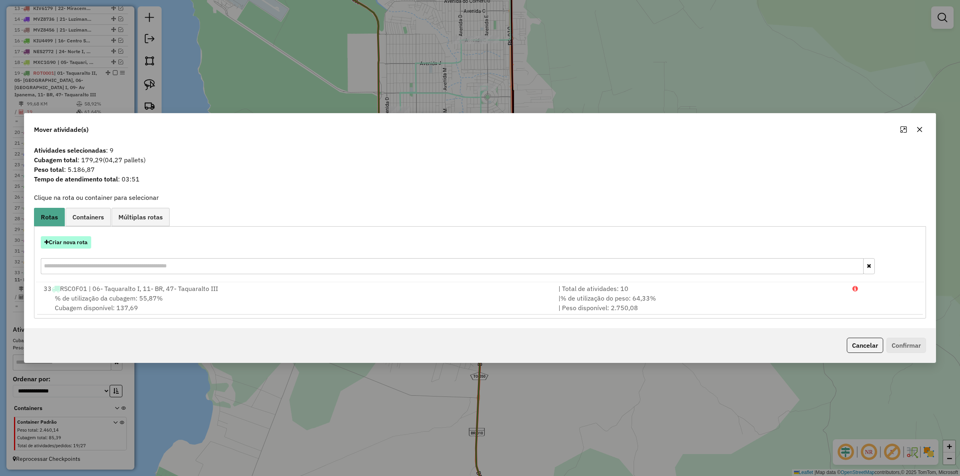
click at [68, 237] on button "Criar nova rota" at bounding box center [66, 242] width 50 height 12
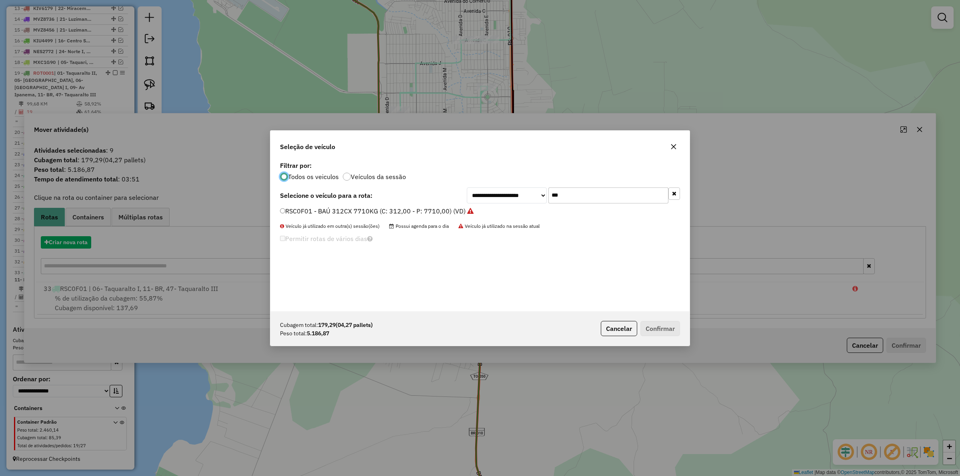
scroll to position [4, 2]
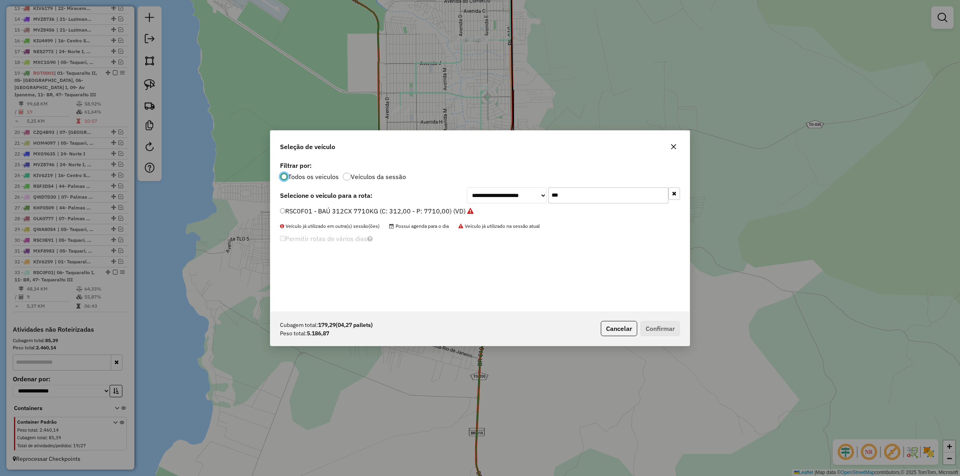
click at [572, 197] on input "***" at bounding box center [609, 196] width 120 height 16
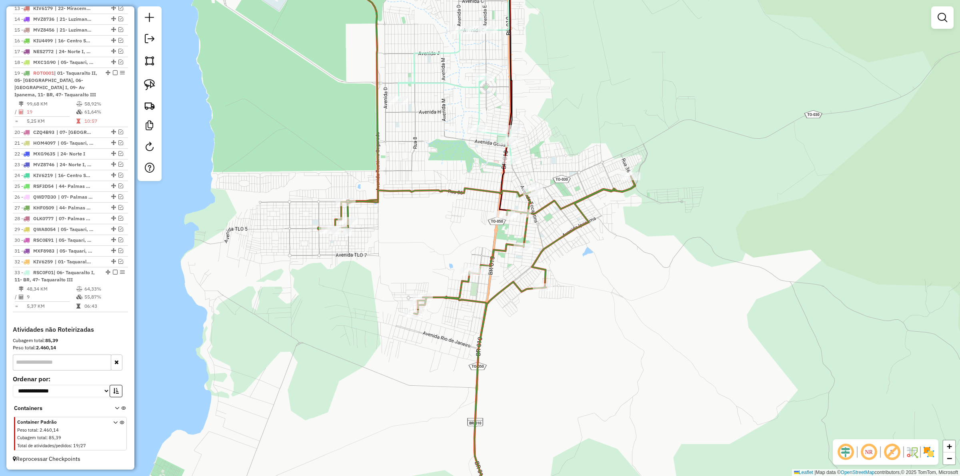
drag, startPoint x: 368, startPoint y: 383, endPoint x: 401, endPoint y: 201, distance: 185.4
click at [399, 203] on div "Janela de atendimento Grade de atendimento Capacidade Transportadoras Veículos …" at bounding box center [480, 238] width 960 height 476
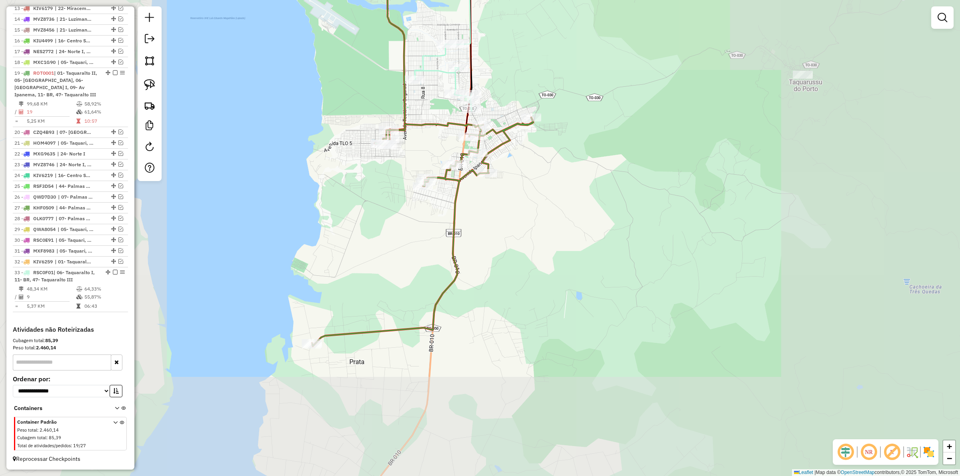
click at [375, 284] on div "Janela de atendimento Grade de atendimento Capacidade Transportadoras Veículos …" at bounding box center [480, 238] width 960 height 476
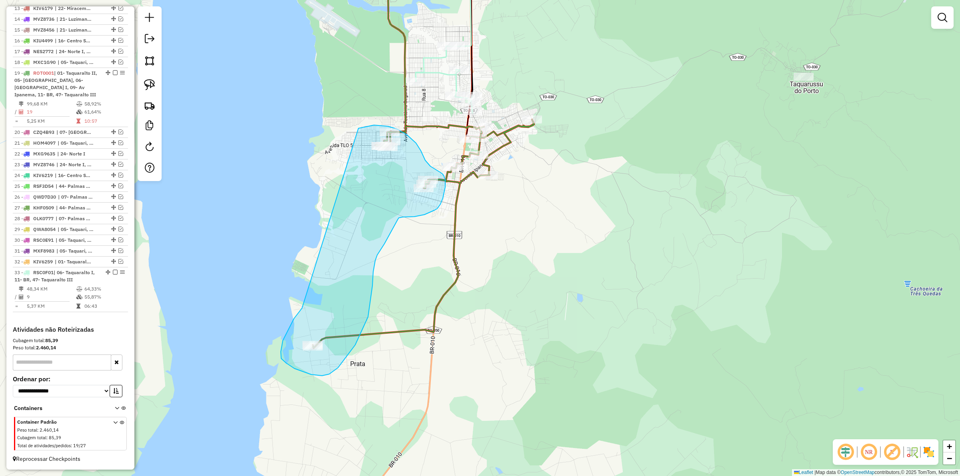
drag, startPoint x: 302, startPoint y: 308, endPoint x: 358, endPoint y: 128, distance: 188.5
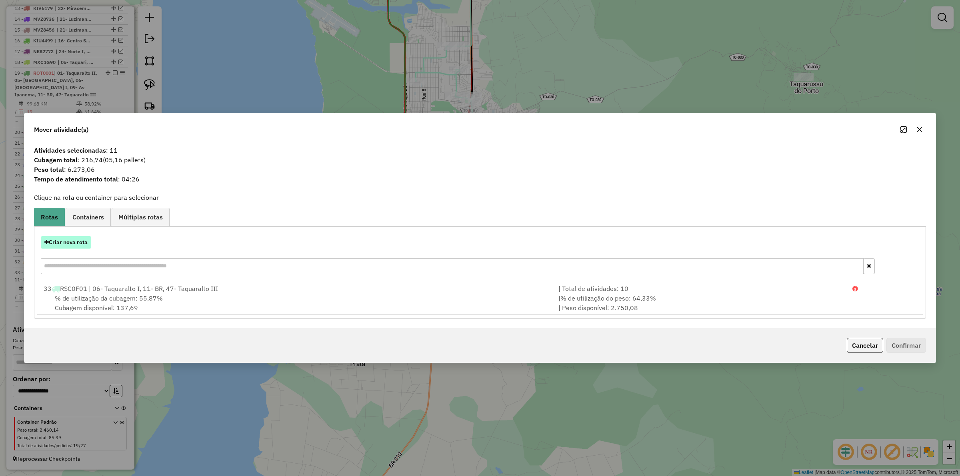
click at [55, 242] on button "Criar nova rota" at bounding box center [66, 242] width 50 height 12
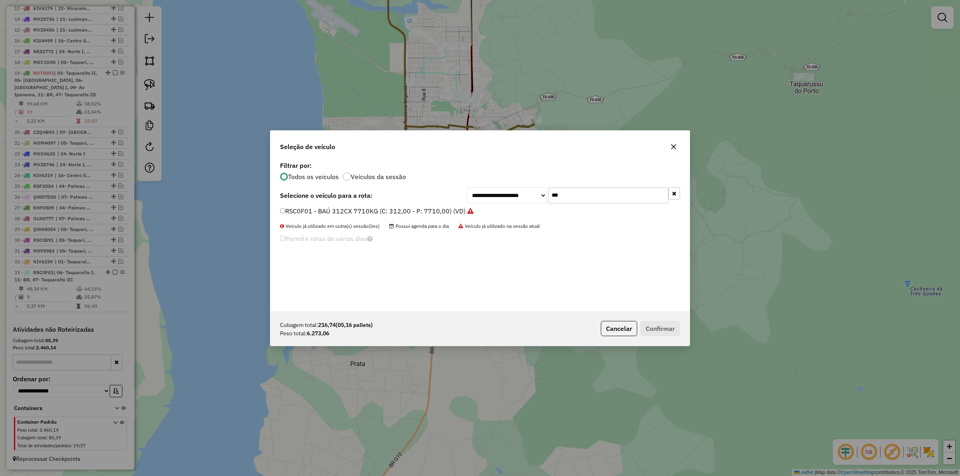
click at [576, 192] on input "***" at bounding box center [609, 196] width 120 height 16
type input "****"
click at [421, 210] on label "KKQ3871 - TOCO BAÚ 336cx 6550kg (C: 336,00 - P: 6550,00) (VD)" at bounding box center [380, 211] width 201 height 10
click at [659, 326] on button "Confirmar" at bounding box center [661, 328] width 40 height 15
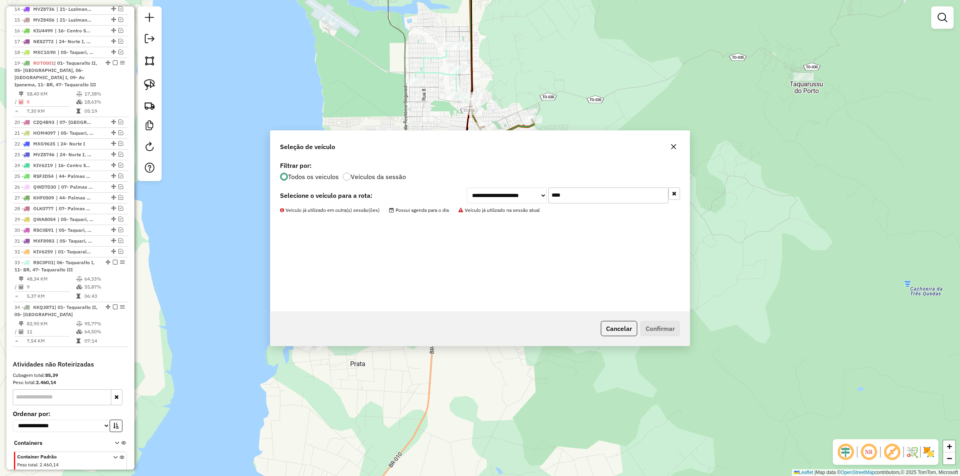
scroll to position [490, 0]
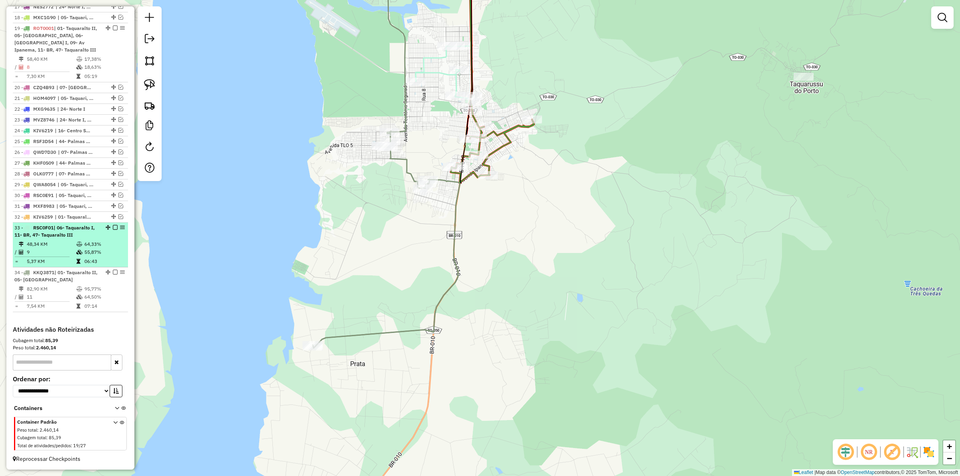
click at [113, 226] on em at bounding box center [115, 227] width 5 height 5
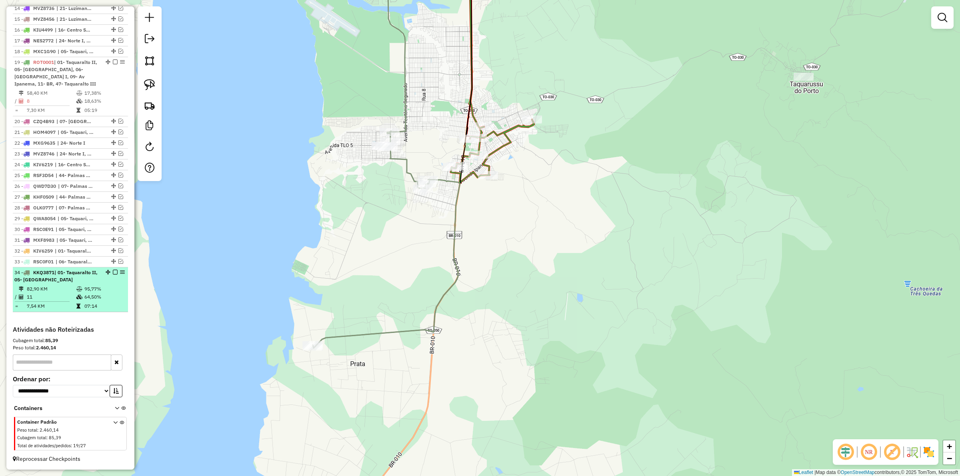
click at [113, 271] on em at bounding box center [115, 272] width 5 height 5
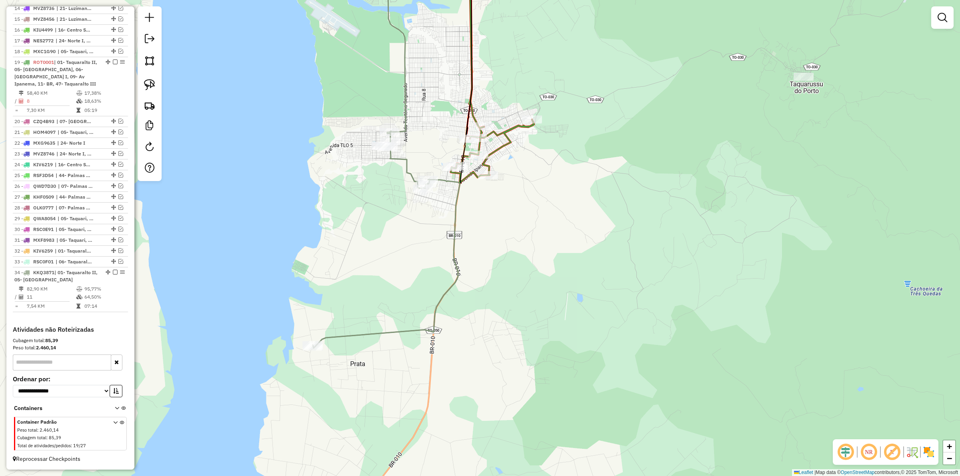
scroll to position [422, 0]
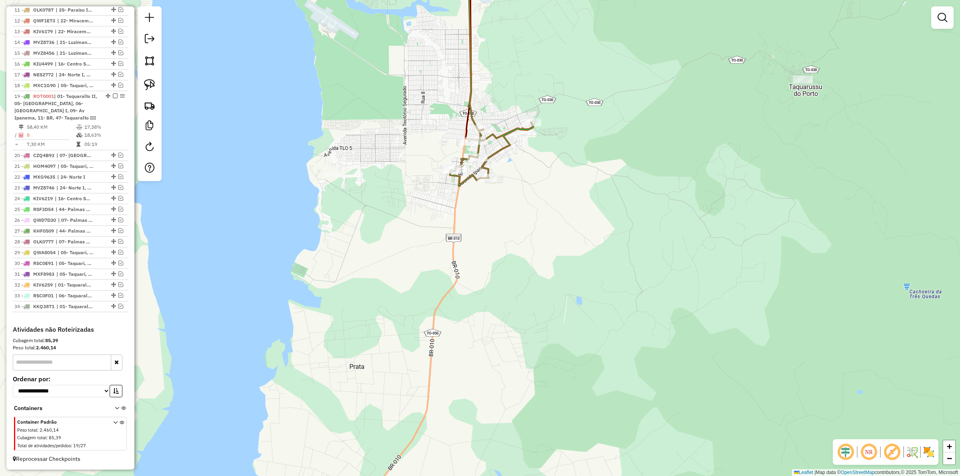
drag, startPoint x: 458, startPoint y: 243, endPoint x: 418, endPoint y: 238, distance: 40.2
click at [427, 291] on div "Janela de atendimento Grade de atendimento Capacidade Transportadoras Veículos …" at bounding box center [480, 238] width 960 height 476
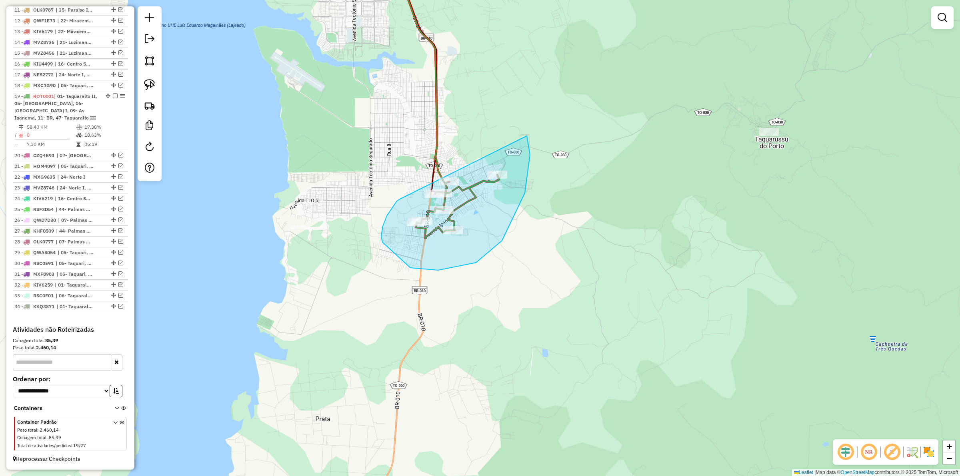
drag, startPoint x: 381, startPoint y: 236, endPoint x: 456, endPoint y: 127, distance: 132.4
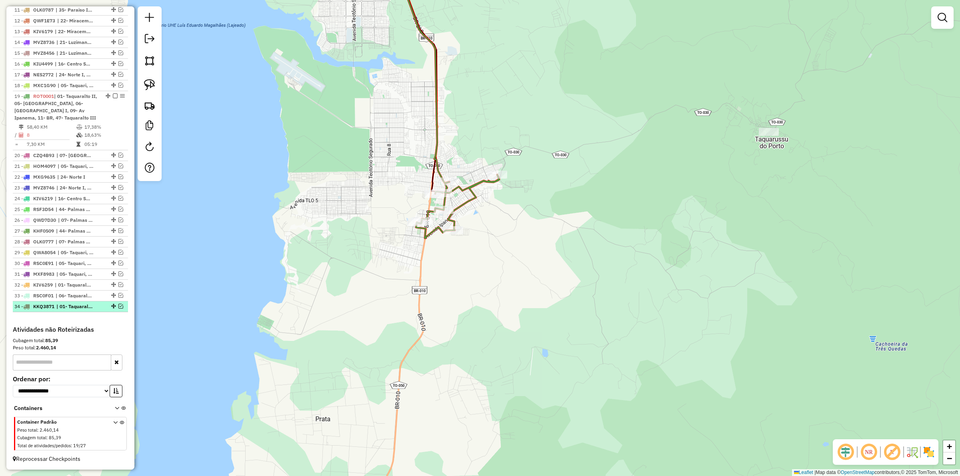
click at [121, 306] on em at bounding box center [120, 306] width 5 height 5
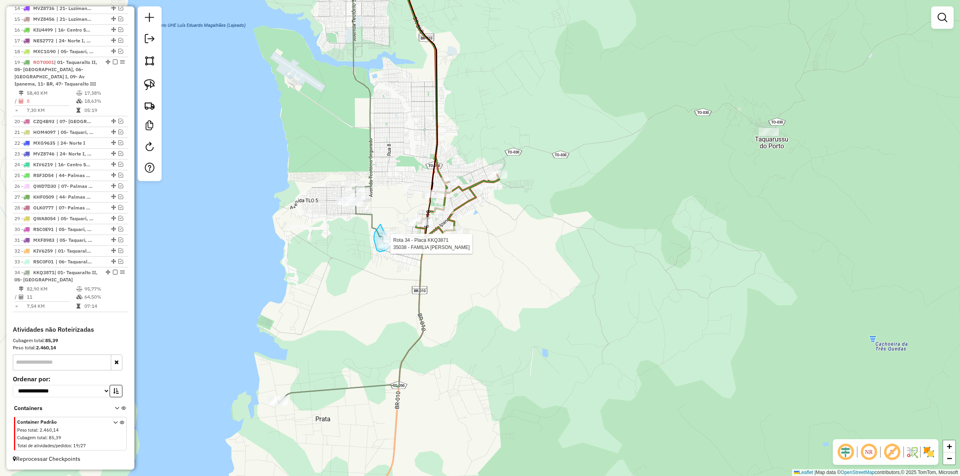
drag, startPoint x: 376, startPoint y: 248, endPoint x: 404, endPoint y: 228, distance: 34.7
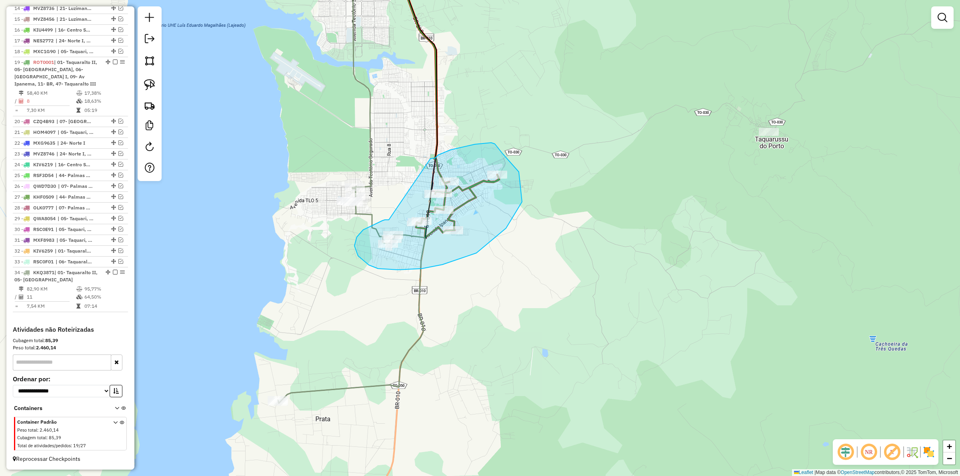
drag, startPoint x: 389, startPoint y: 220, endPoint x: 430, endPoint y: 159, distance: 74.0
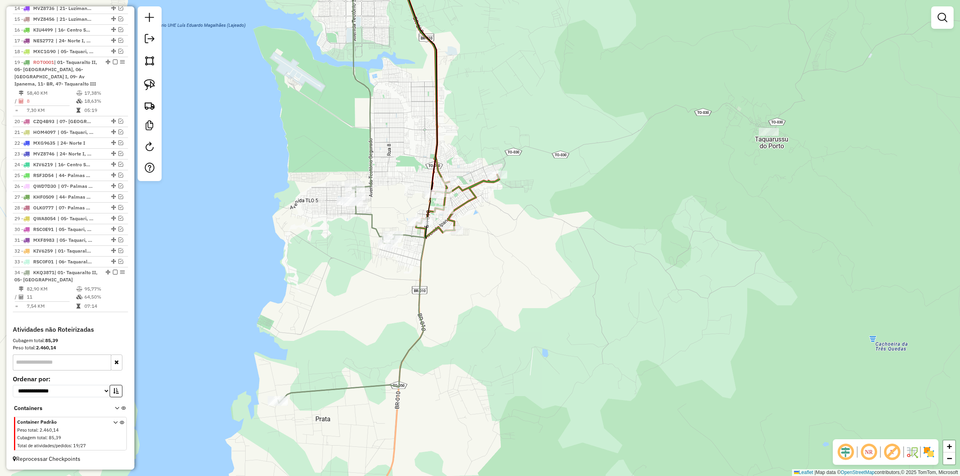
drag, startPoint x: 328, startPoint y: 372, endPoint x: 337, endPoint y: 367, distance: 10.6
click at [338, 367] on div "Janela de atendimento Grade de atendimento Capacidade Transportadoras Veículos …" at bounding box center [480, 238] width 960 height 476
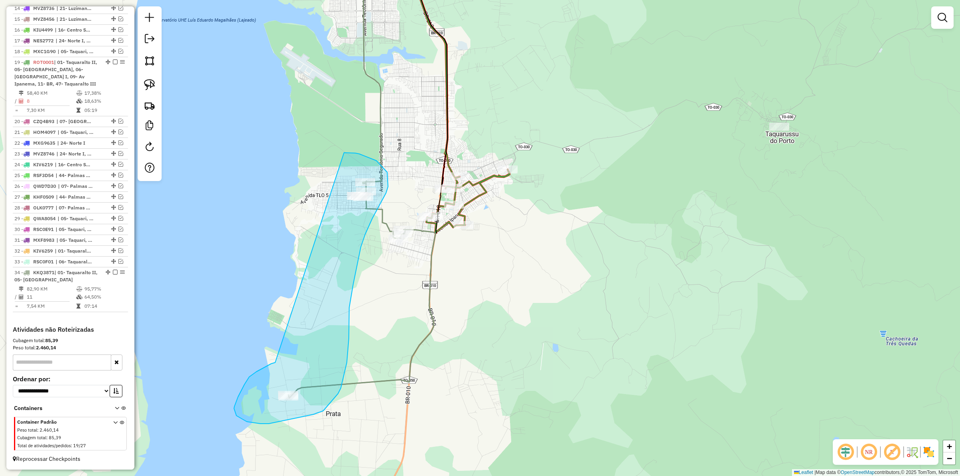
drag, startPoint x: 238, startPoint y: 397, endPoint x: 318, endPoint y: 167, distance: 243.9
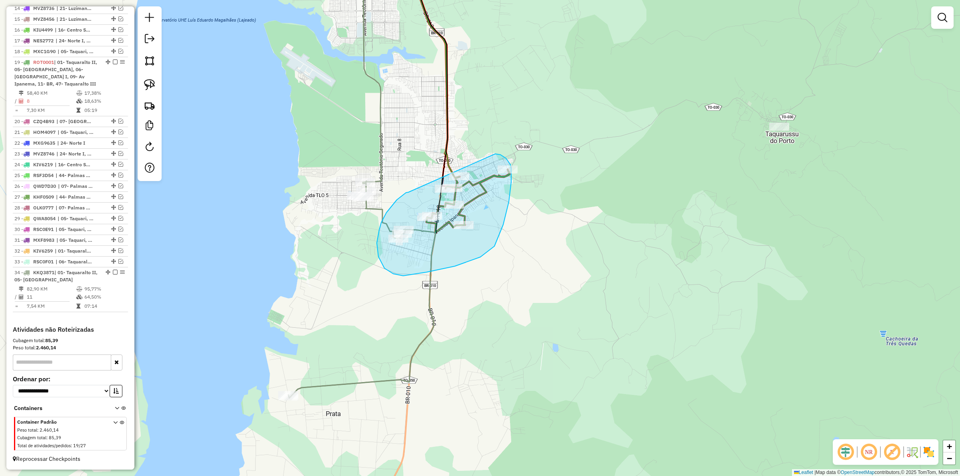
drag, startPoint x: 408, startPoint y: 192, endPoint x: 495, endPoint y: 154, distance: 94.9
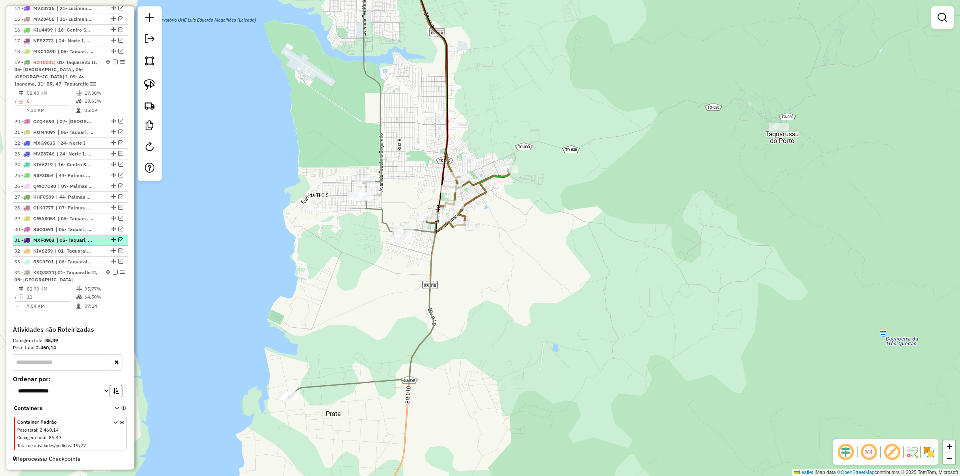
click at [118, 238] on em at bounding box center [120, 240] width 5 height 5
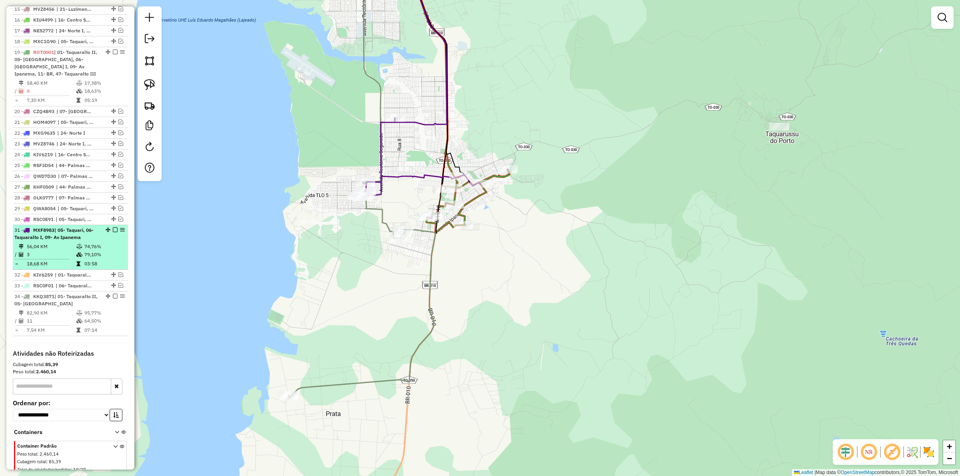
scroll to position [490, 0]
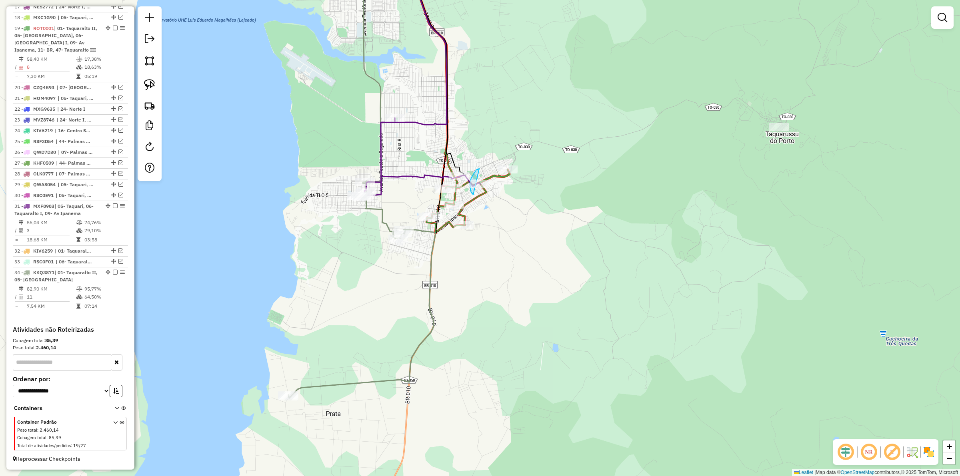
drag, startPoint x: 478, startPoint y: 169, endPoint x: 496, endPoint y: 183, distance: 22.8
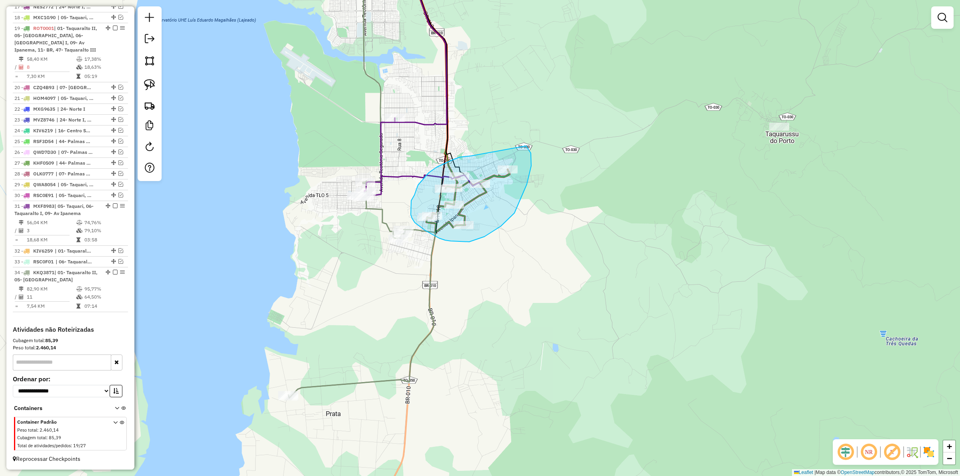
drag, startPoint x: 471, startPoint y: 156, endPoint x: 526, endPoint y: 146, distance: 55.7
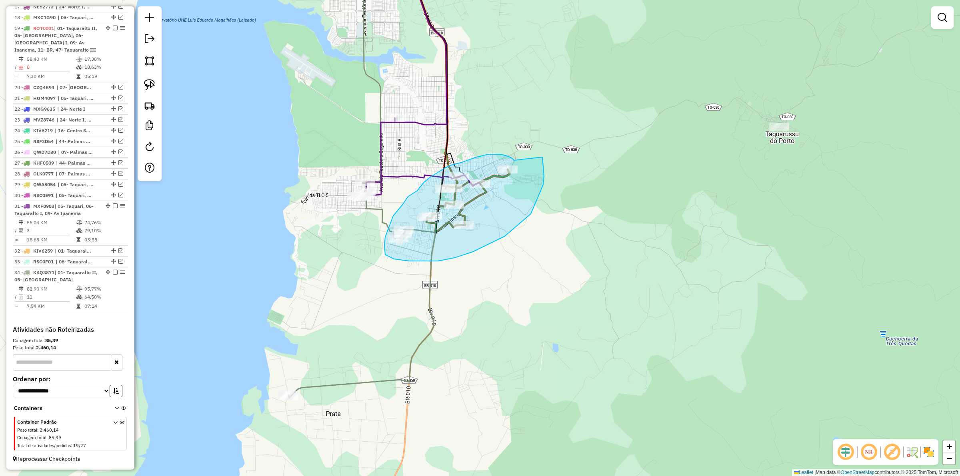
drag, startPoint x: 512, startPoint y: 158, endPoint x: 543, endPoint y: 157, distance: 30.4
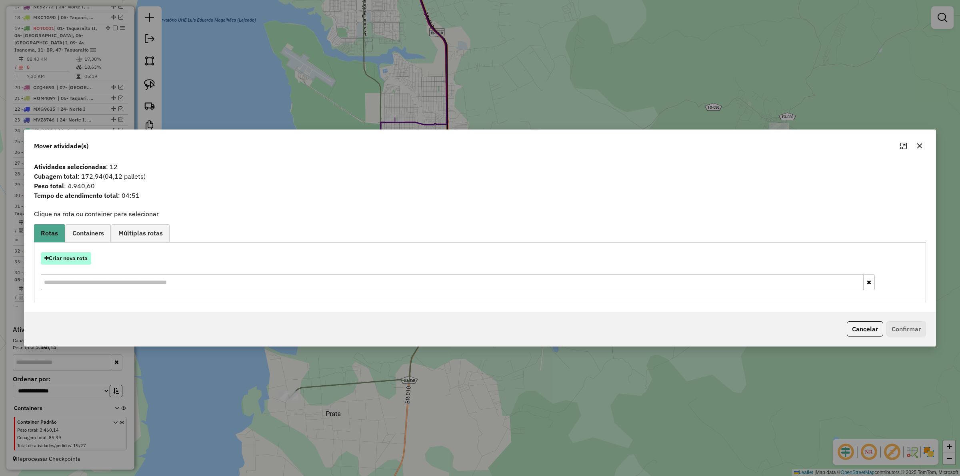
click at [72, 258] on button "Criar nova rota" at bounding box center [66, 258] width 50 height 12
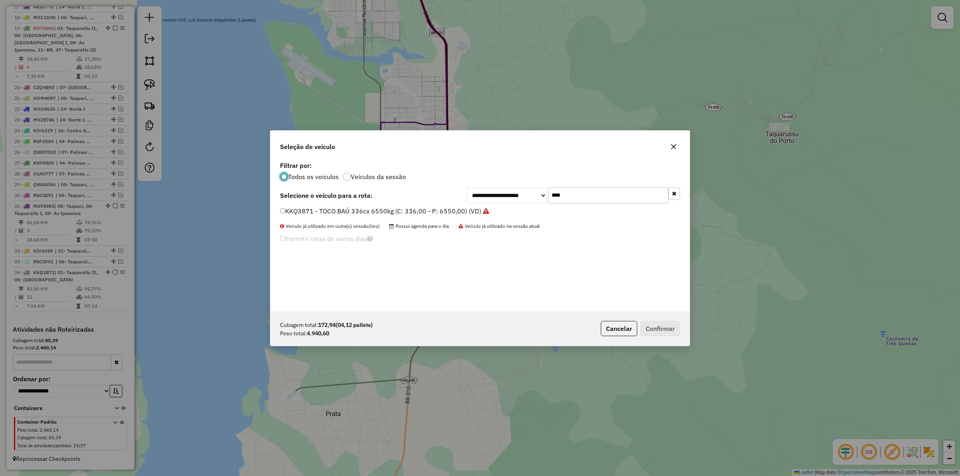
scroll to position [4, 2]
click at [589, 194] on input "****" at bounding box center [609, 196] width 120 height 16
type input "***"
click at [425, 211] on label "OLI2I57 - TOCO BAÚ 322cx 8000kg (C: 322,00 - P: 8000,00) (VD)" at bounding box center [378, 211] width 197 height 10
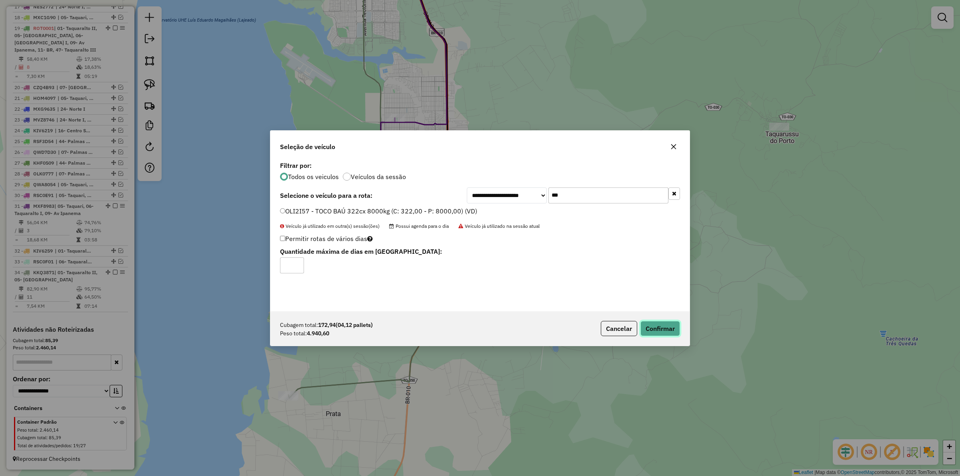
drag, startPoint x: 656, startPoint y: 326, endPoint x: 641, endPoint y: 327, distance: 15.2
click at [655, 327] on button "Confirmar" at bounding box center [661, 328] width 40 height 15
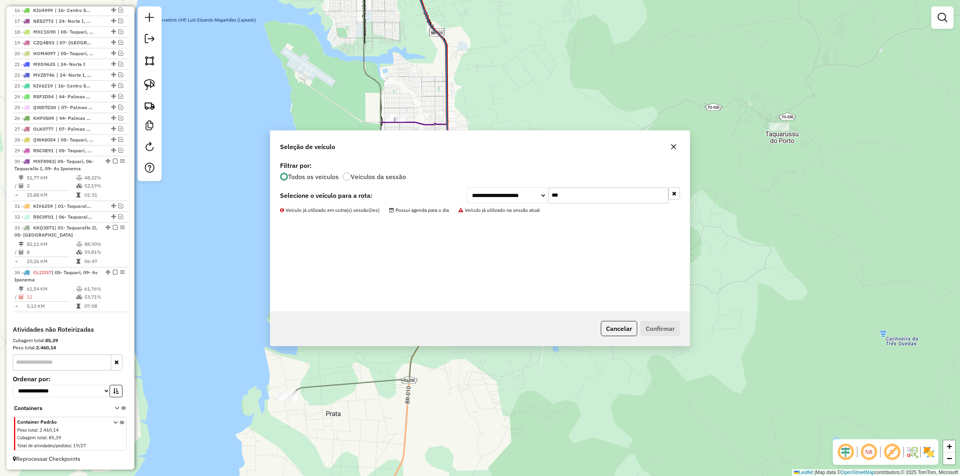
scroll to position [476, 0]
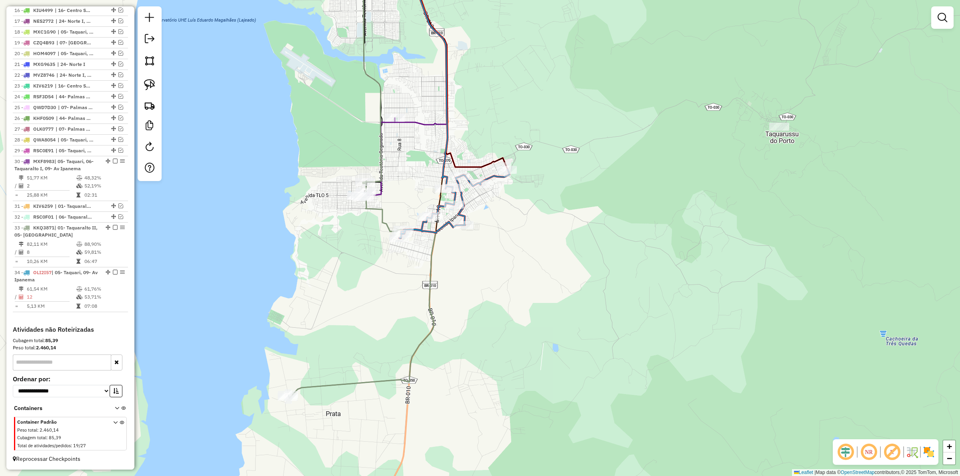
click at [381, 290] on div "Janela de atendimento Grade de atendimento Capacidade Transportadoras Veículos …" at bounding box center [480, 238] width 960 height 476
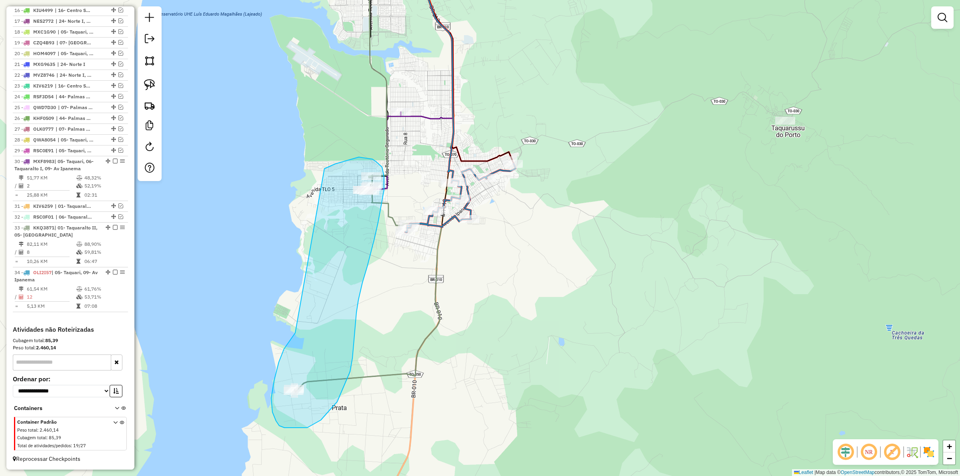
drag, startPoint x: 274, startPoint y: 381, endPoint x: 324, endPoint y: 169, distance: 217.9
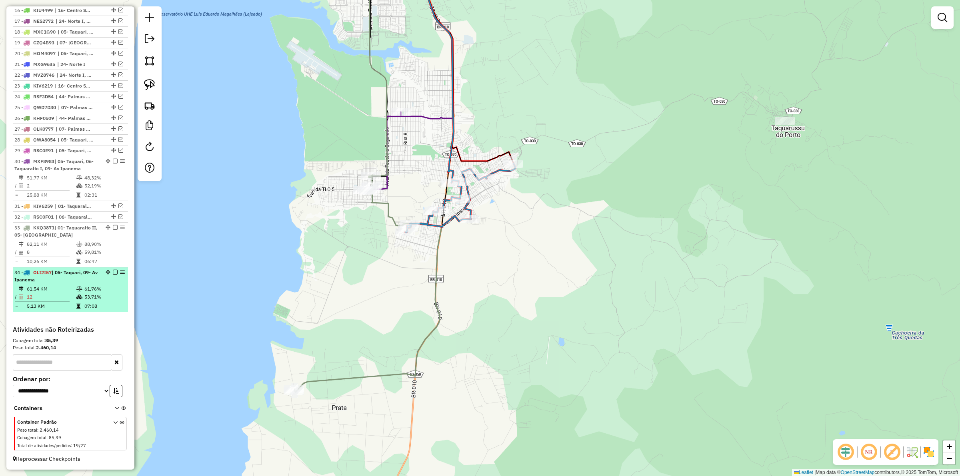
click at [113, 271] on em at bounding box center [115, 272] width 5 height 5
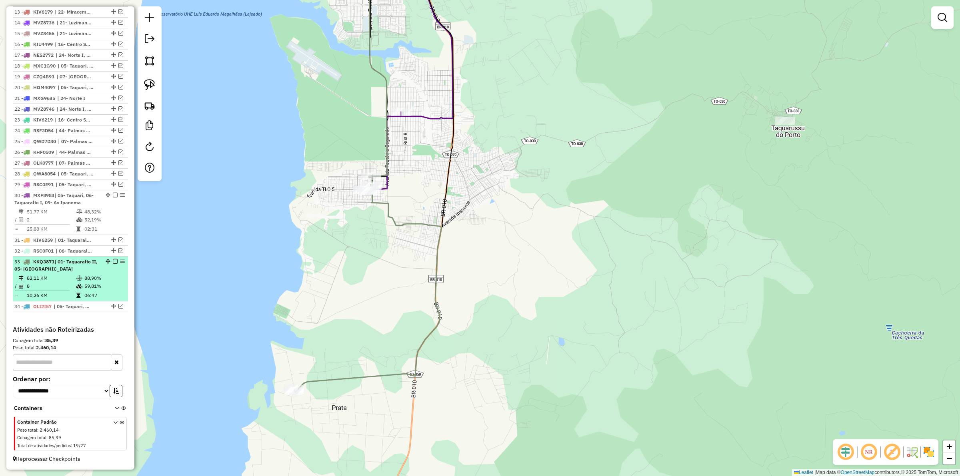
click at [113, 260] on em at bounding box center [115, 261] width 5 height 5
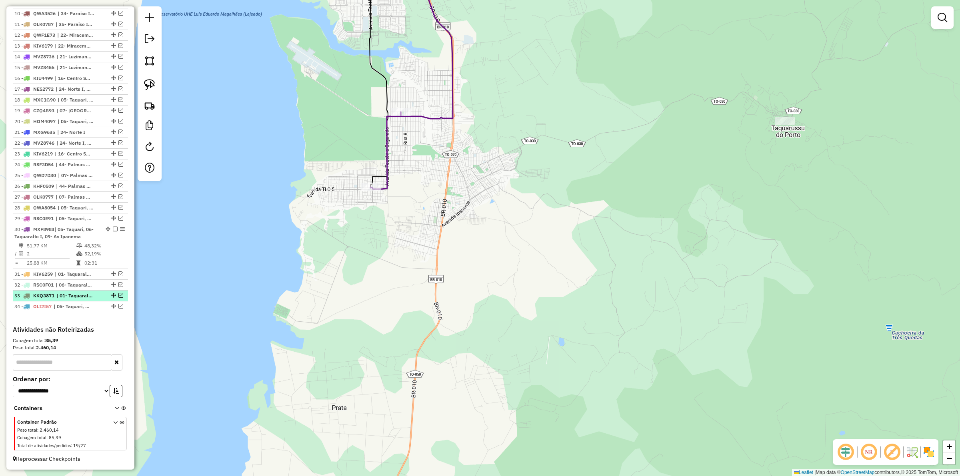
scroll to position [408, 0]
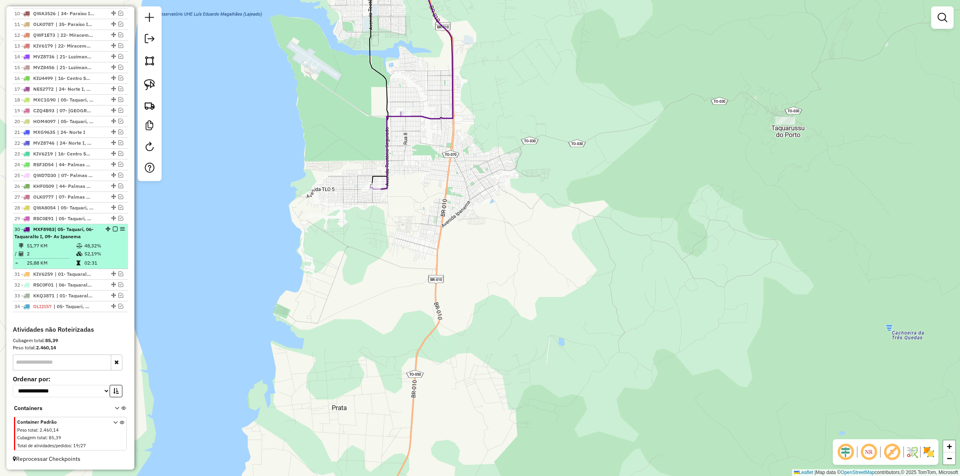
click at [114, 227] on em at bounding box center [115, 229] width 5 height 5
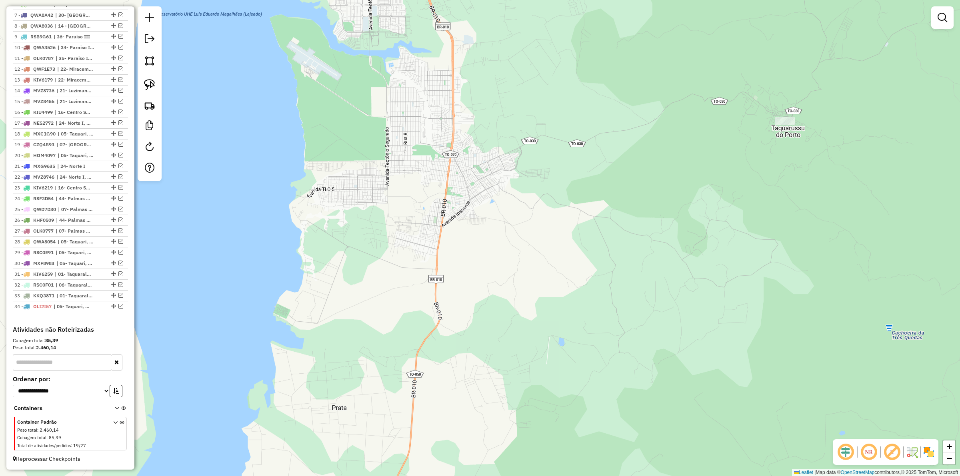
scroll to position [374, 0]
drag, startPoint x: 382, startPoint y: 243, endPoint x: 492, endPoint y: 221, distance: 111.7
click at [494, 221] on div "Janela de atendimento Grade de atendimento Capacidade Transportadoras Veículos …" at bounding box center [480, 238] width 960 height 476
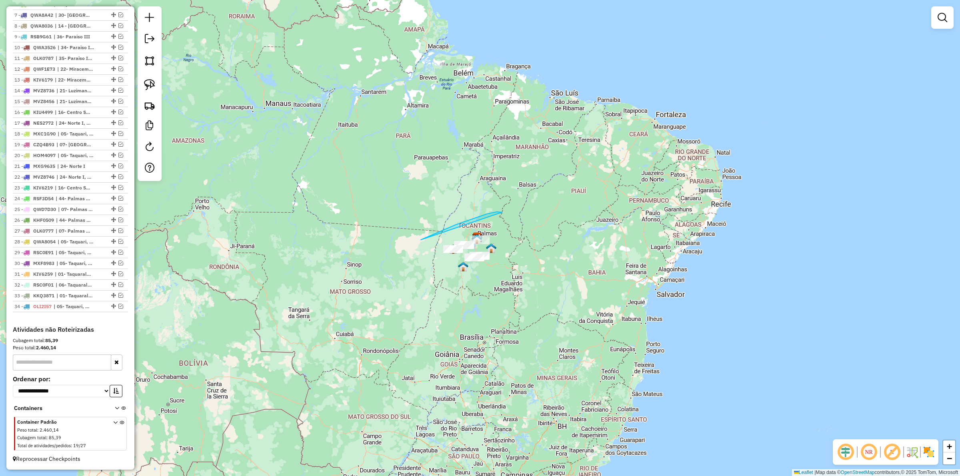
drag, startPoint x: 421, startPoint y: 240, endPoint x: 553, endPoint y: 225, distance: 133.3
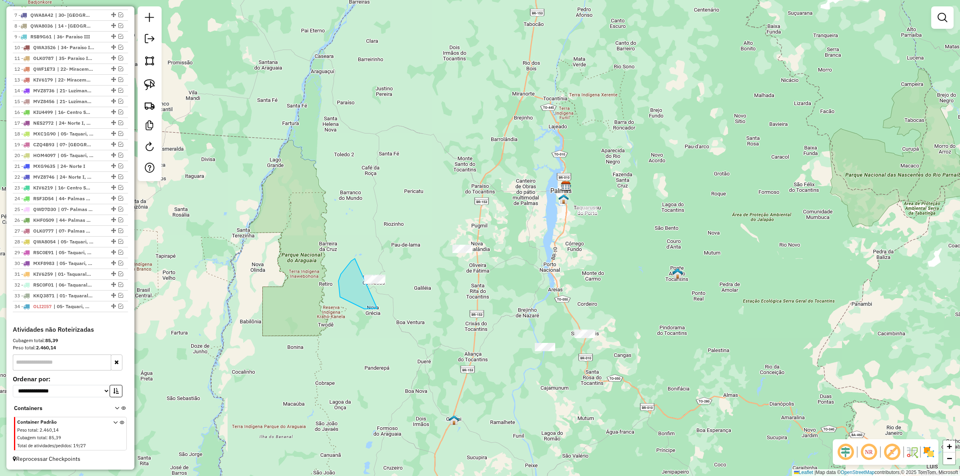
drag, startPoint x: 340, startPoint y: 297, endPoint x: 408, endPoint y: 262, distance: 76.4
drag, startPoint x: 465, startPoint y: 266, endPoint x: 496, endPoint y: 231, distance: 47.1
drag, startPoint x: 511, startPoint y: 370, endPoint x: 627, endPoint y: 278, distance: 148.2
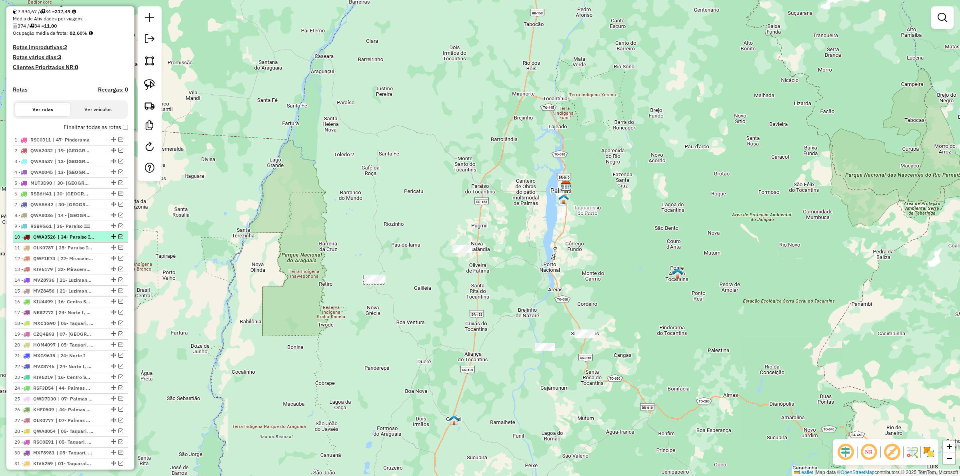
scroll to position [224, 0]
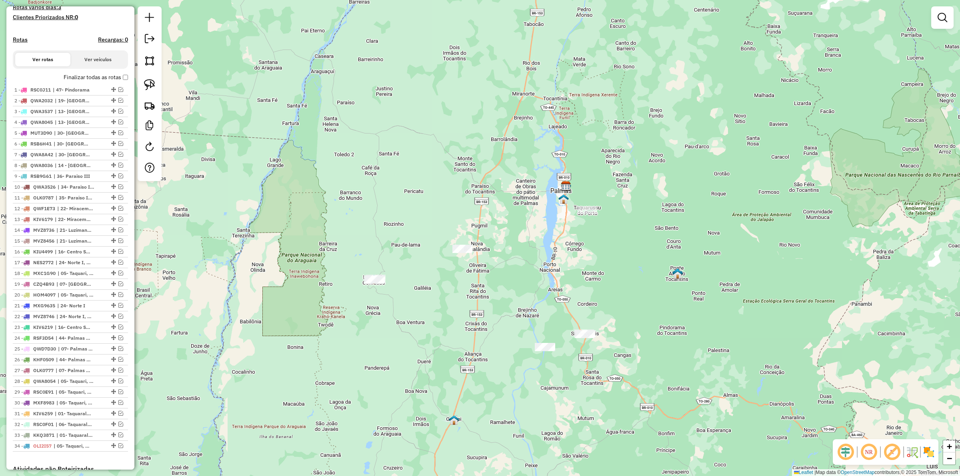
click at [229, 209] on div "Janela de atendimento Grade de atendimento Capacidade Transportadoras Veículos …" at bounding box center [480, 238] width 960 height 476
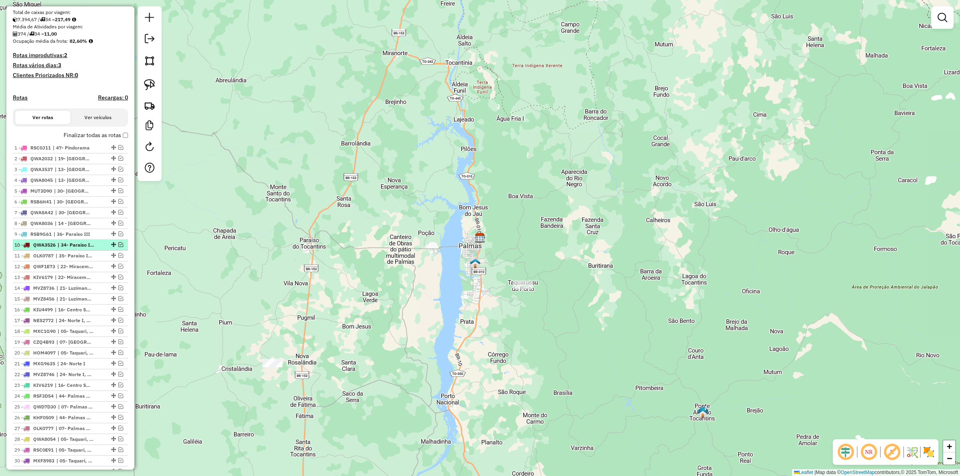
scroll to position [250, 0]
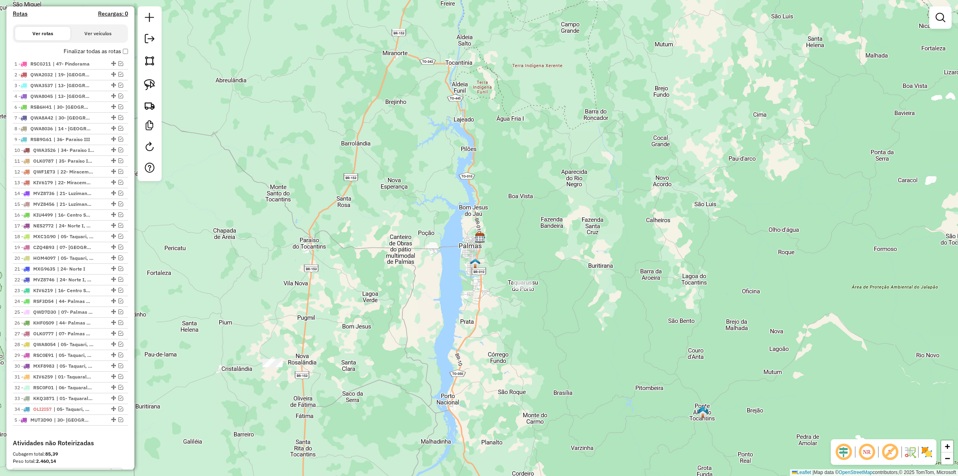
drag, startPoint x: 110, startPoint y: 113, endPoint x: 84, endPoint y: 450, distance: 338.7
drag, startPoint x: 111, startPoint y: 255, endPoint x: 104, endPoint y: 440, distance: 185.4
drag, startPoint x: 109, startPoint y: 255, endPoint x: 109, endPoint y: 456, distance: 201.2
drag, startPoint x: 111, startPoint y: 233, endPoint x: 100, endPoint y: 401, distance: 168.8
drag, startPoint x: 112, startPoint y: 234, endPoint x: 100, endPoint y: 400, distance: 166.5
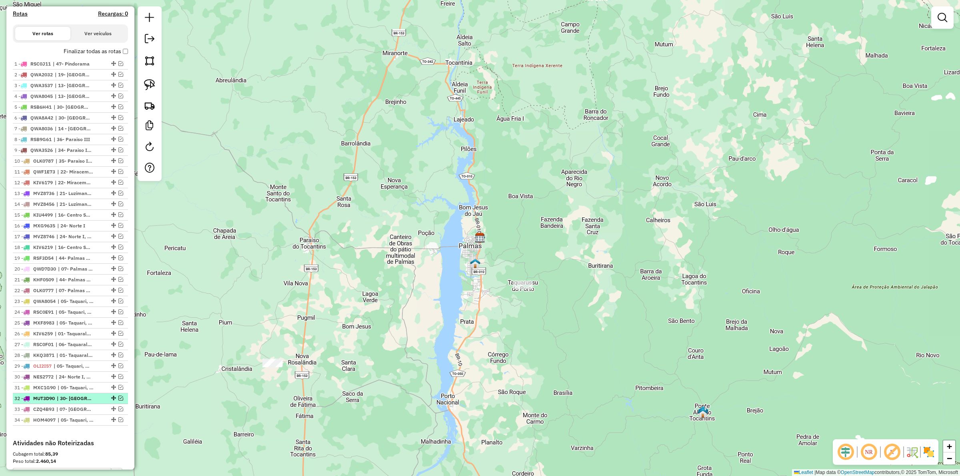
click at [120, 401] on em at bounding box center [120, 398] width 5 height 5
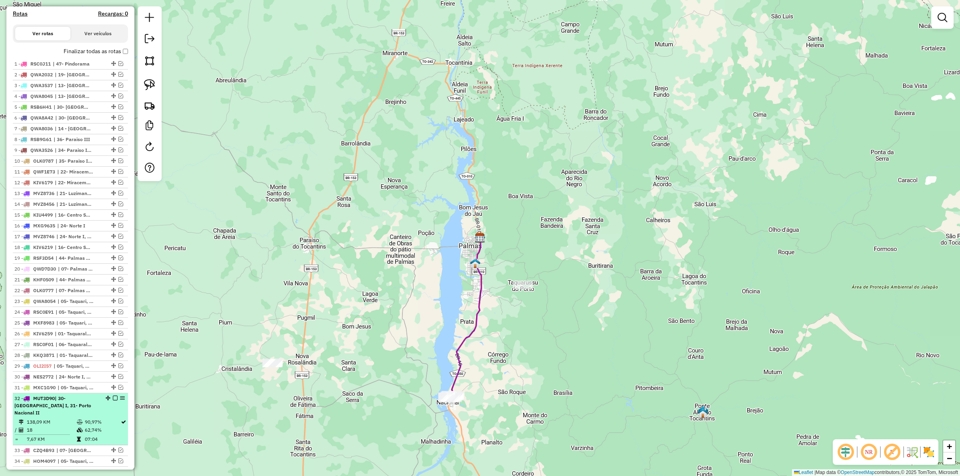
click at [114, 401] on em at bounding box center [115, 398] width 5 height 5
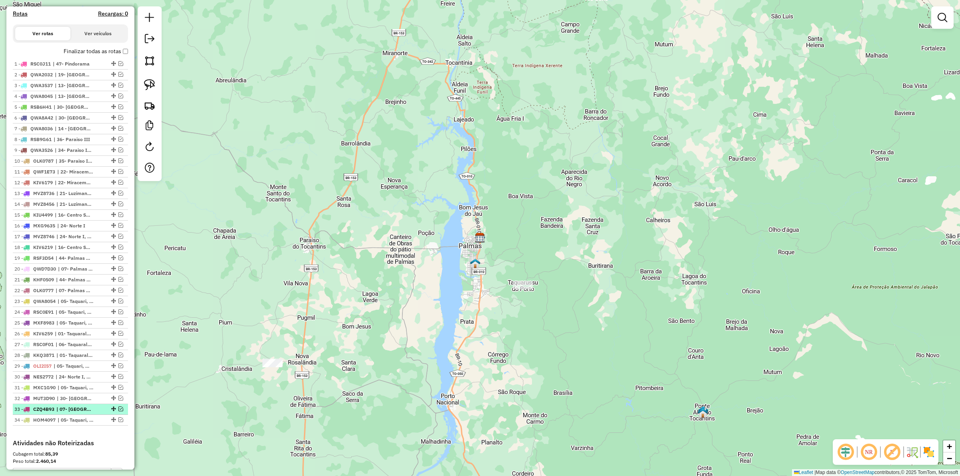
drag, startPoint x: 118, startPoint y: 418, endPoint x: 103, endPoint y: 421, distance: 15.5
click at [118, 412] on em at bounding box center [120, 409] width 5 height 5
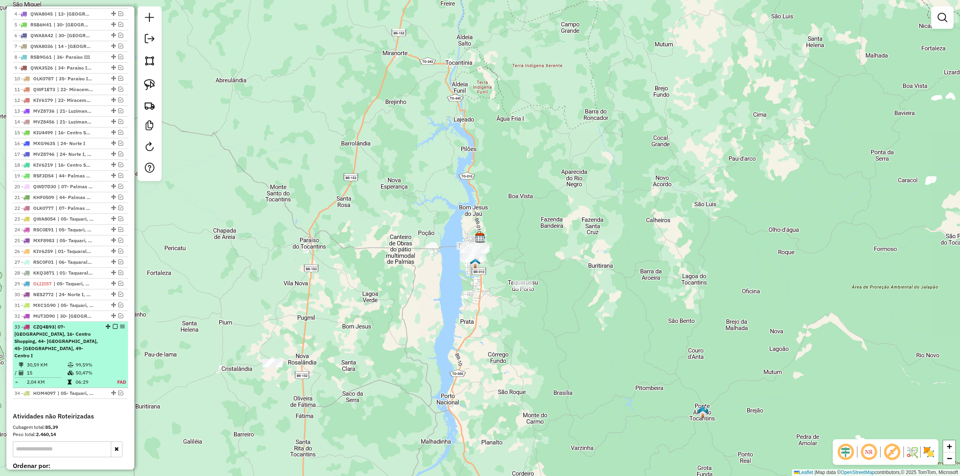
scroll to position [350, 0]
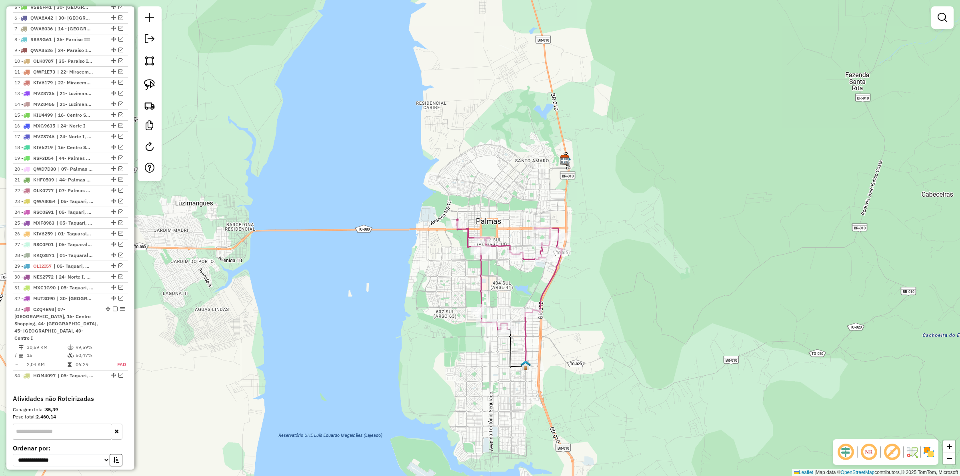
click at [481, 280] on icon at bounding box center [509, 274] width 106 height 111
select select "**********"
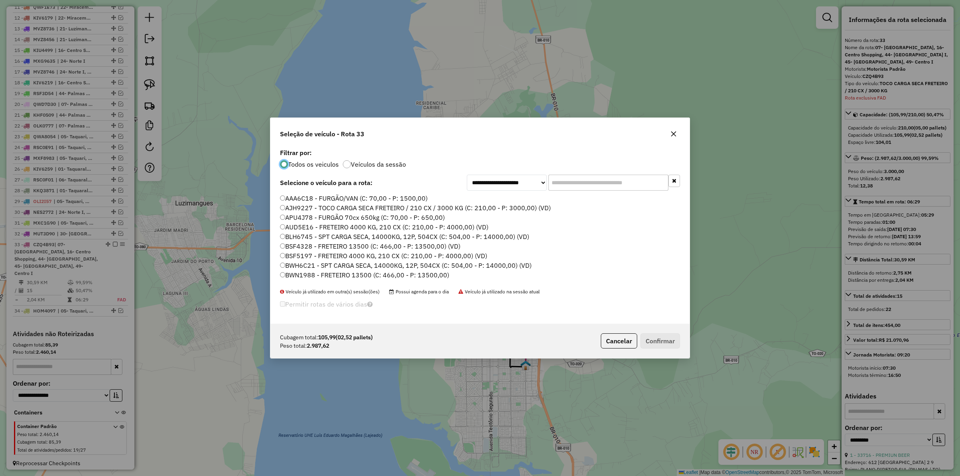
scroll to position [4, 2]
click at [573, 182] on input "text" at bounding box center [609, 183] width 120 height 16
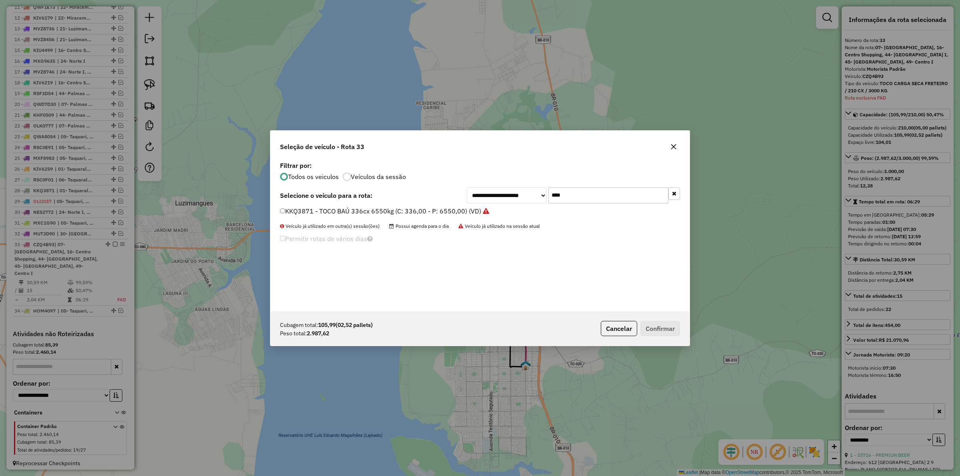
type input "****"
click at [428, 208] on label "KKQ3871 - TOCO BAÚ 336cx 6550kg (C: 336,00 - P: 6550,00) (VD)" at bounding box center [384, 211] width 209 height 10
click at [657, 325] on button "Confirmar" at bounding box center [661, 328] width 40 height 15
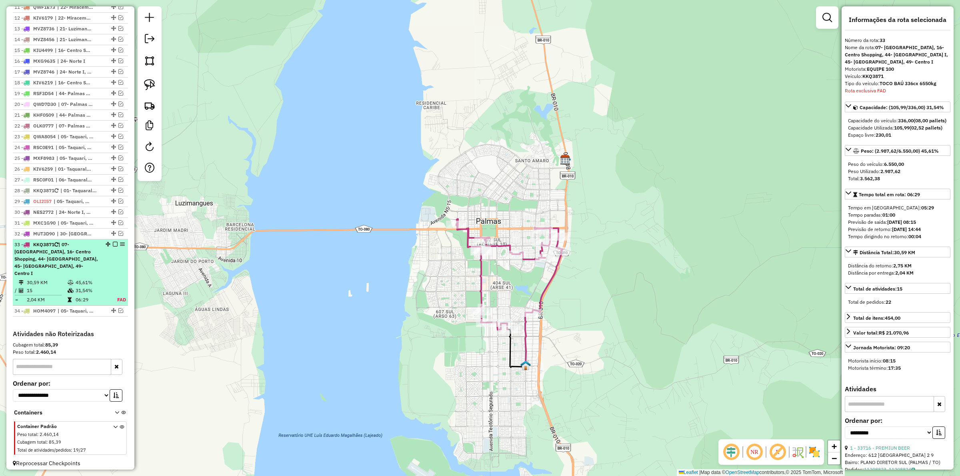
scroll to position [422, 0]
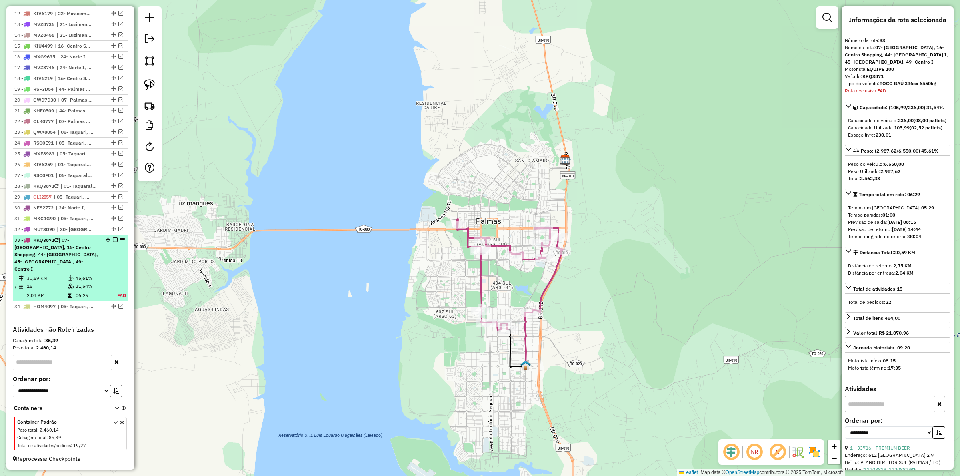
click at [113, 242] on em at bounding box center [115, 240] width 5 height 5
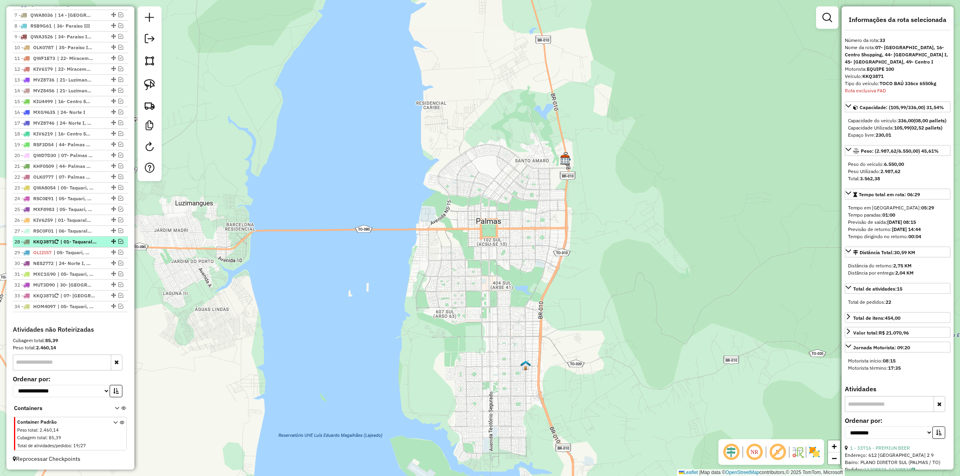
click at [119, 241] on em at bounding box center [120, 241] width 5 height 5
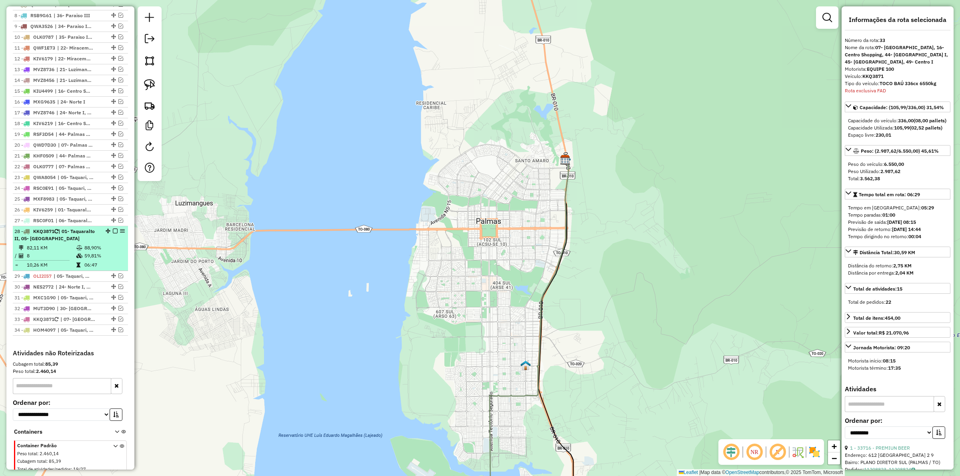
scroll to position [408, 0]
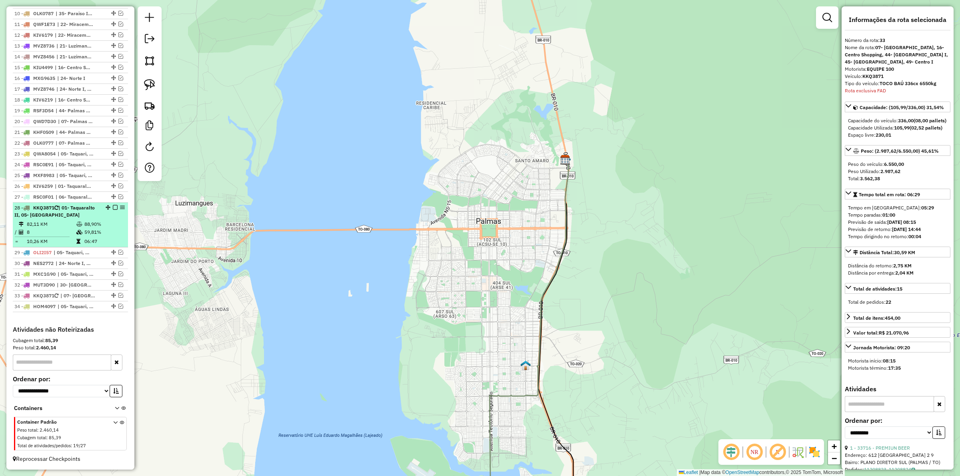
click at [53, 218] on li "28 - KKQ3871 | 01- Taquaralto II, 05- Taquari 82,11 KM 88,90% / 8 59,81% = 10,2…" at bounding box center [70, 225] width 115 height 45
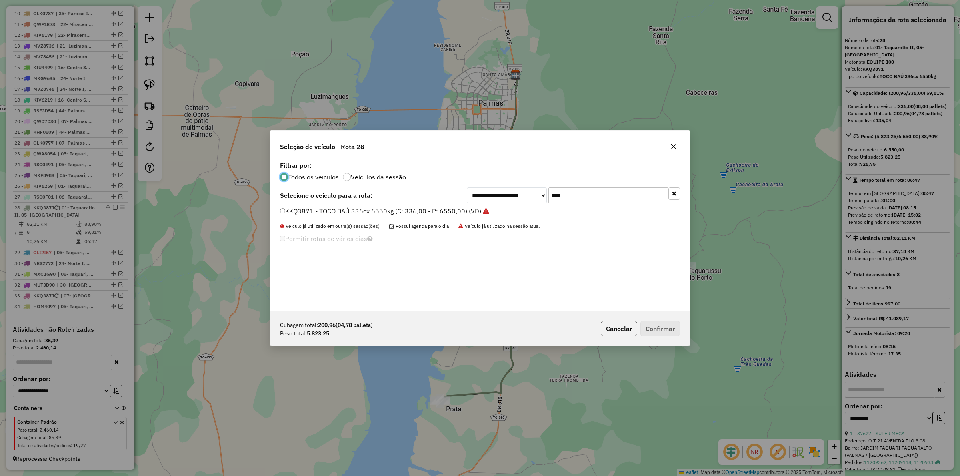
scroll to position [4, 2]
click at [591, 196] on input "****" at bounding box center [609, 196] width 120 height 16
type input "***"
click at [356, 222] on label "RSB6H31 - TOCO BAÚ 322cx 8100kg (C: 8100,00 - P: 8100,00) (VD)" at bounding box center [382, 221] width 205 height 10
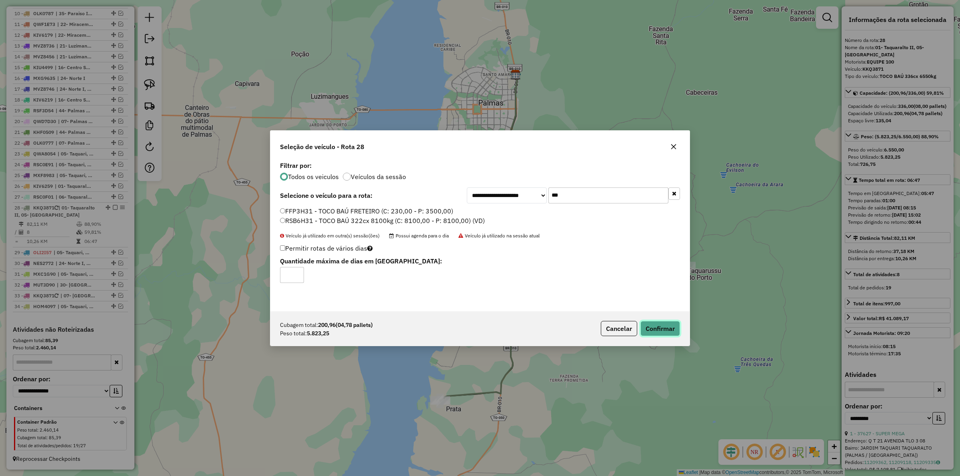
click at [659, 331] on button "Confirmar" at bounding box center [661, 328] width 40 height 15
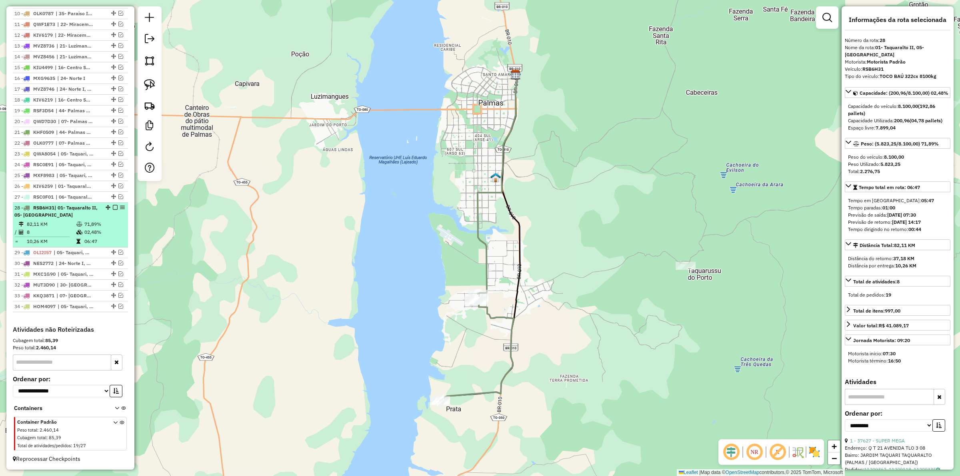
click at [113, 207] on em at bounding box center [115, 207] width 5 height 5
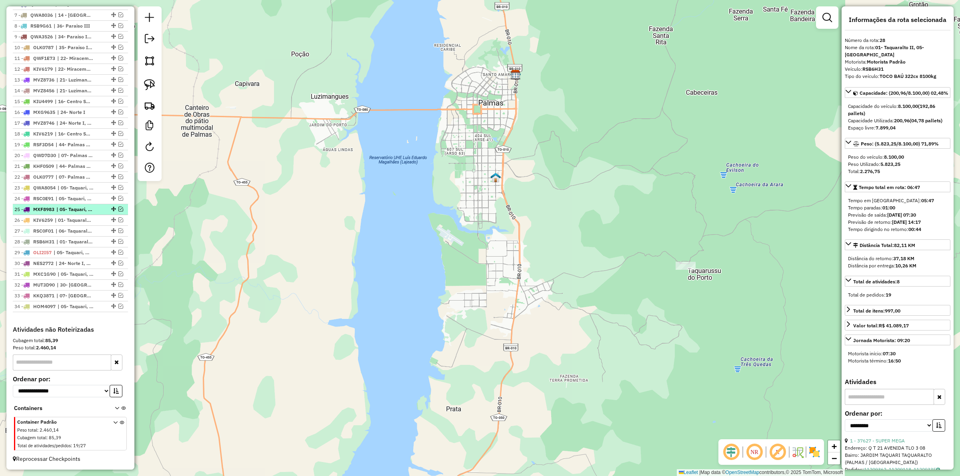
scroll to position [374, 0]
drag, startPoint x: 111, startPoint y: 293, endPoint x: 100, endPoint y: 146, distance: 147.6
click at [118, 250] on em at bounding box center [120, 252] width 5 height 5
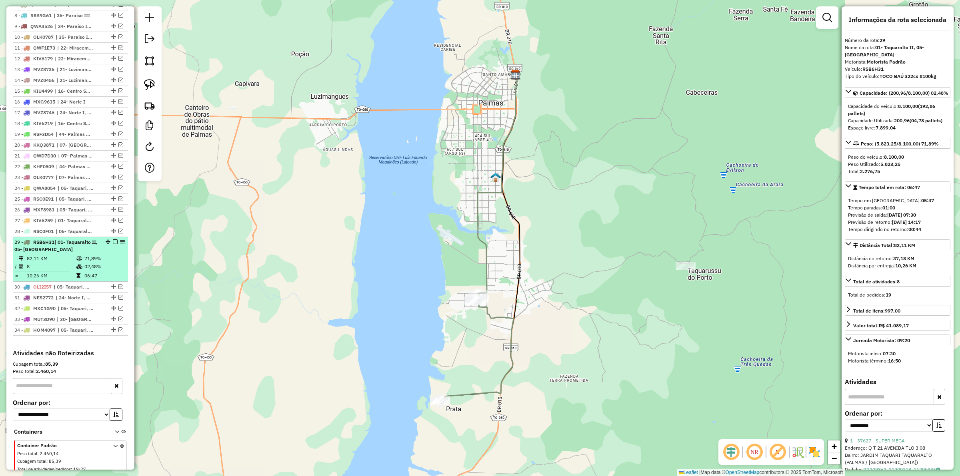
click at [73, 252] on span "| 01- Taquaralto II, 05- Taquari" at bounding box center [55, 245] width 83 height 13
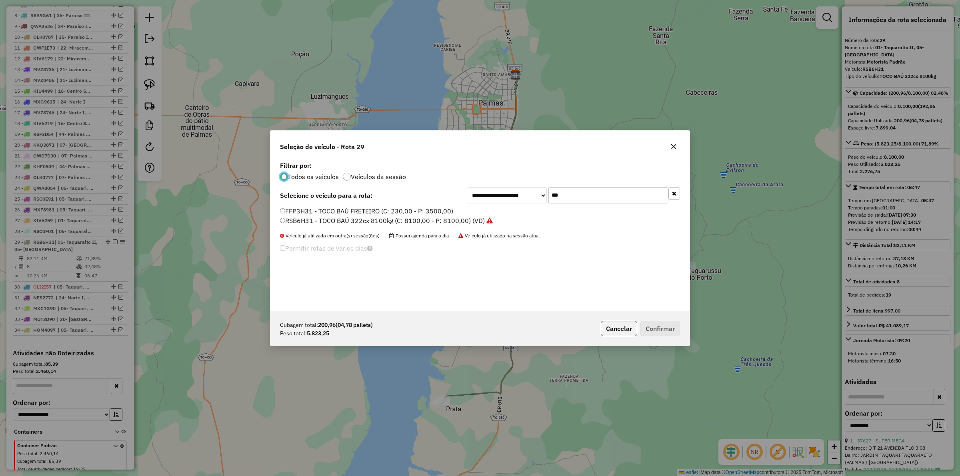
scroll to position [4, 2]
click at [583, 192] on input "***" at bounding box center [609, 196] width 120 height 16
type input "***"
click at [436, 209] on label "OLI2I37 - TOCO BAÚ 322cx 8000kg (C: 322,00 - P: 8000,00) (VD)" at bounding box center [378, 211] width 197 height 10
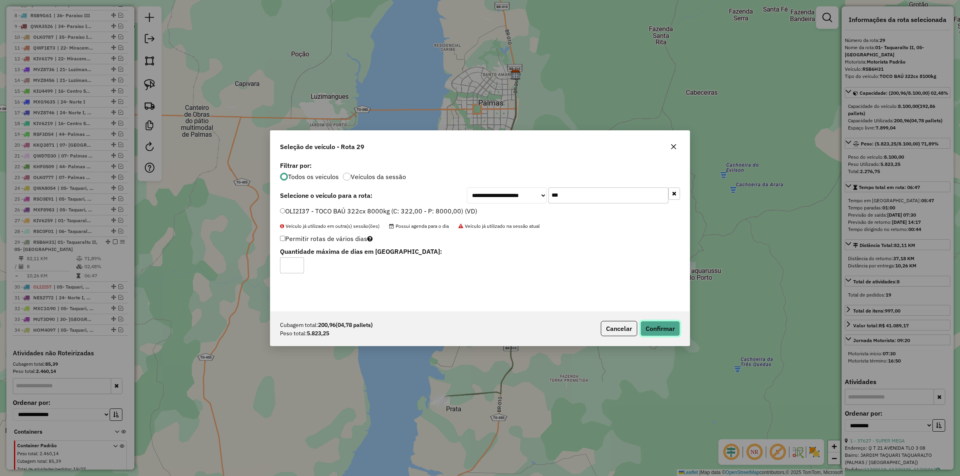
click at [658, 325] on button "Confirmar" at bounding box center [661, 328] width 40 height 15
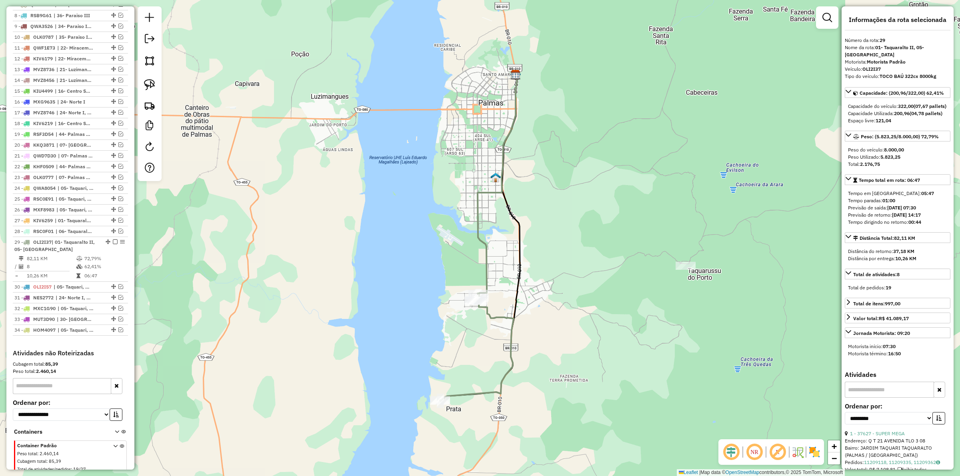
scroll to position [408, 0]
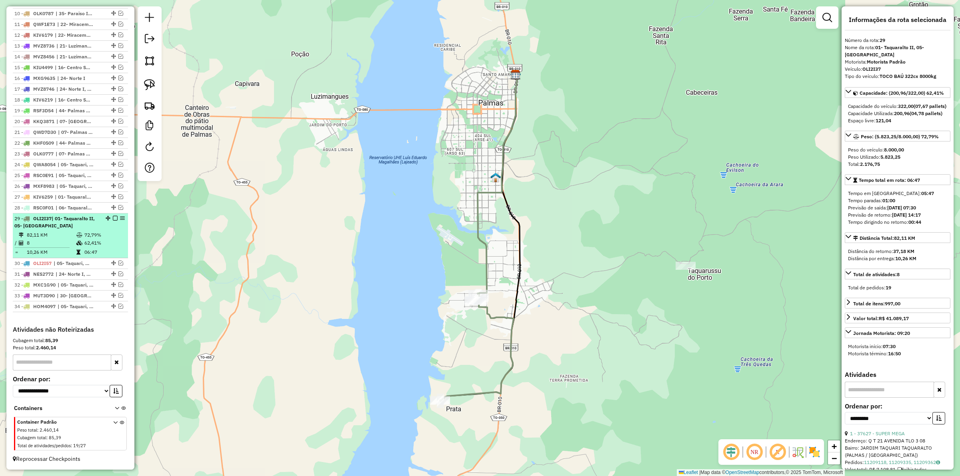
click at [114, 216] on em at bounding box center [115, 218] width 5 height 5
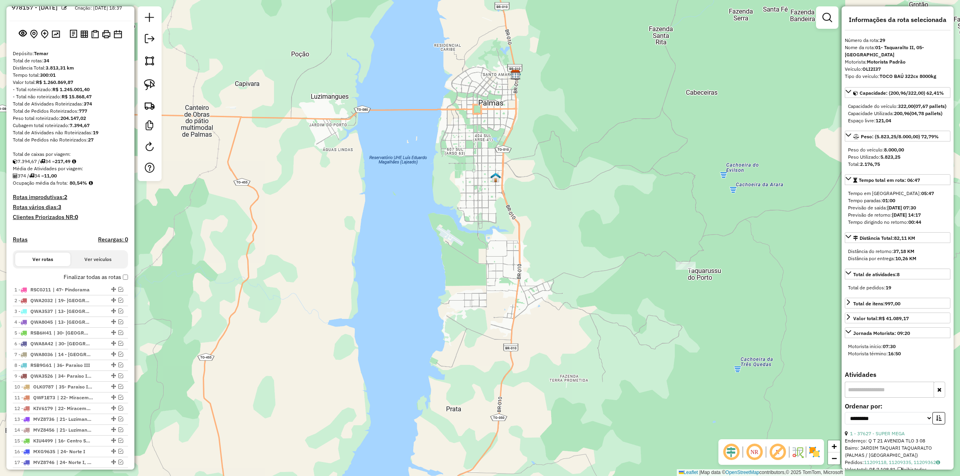
scroll to position [0, 0]
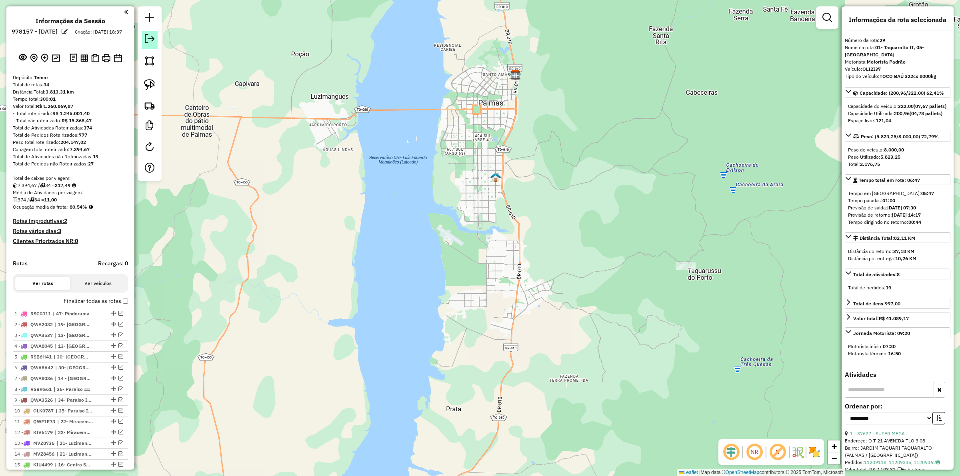
click at [149, 39] on em at bounding box center [150, 39] width 10 height 10
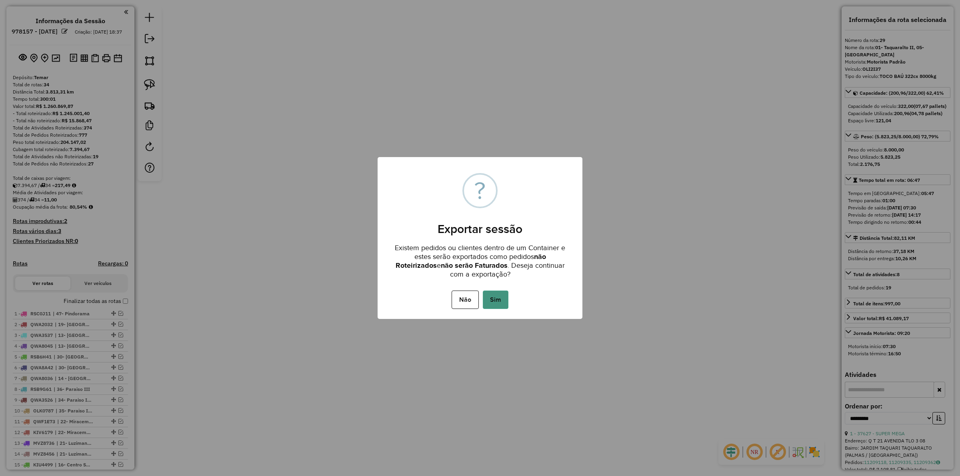
click at [494, 301] on button "Sim" at bounding box center [496, 300] width 26 height 18
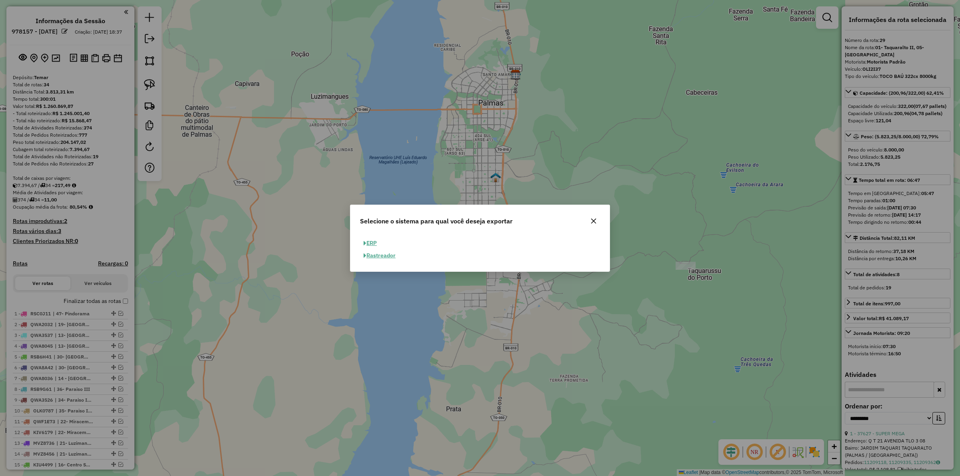
click at [376, 242] on button "ERP" at bounding box center [370, 243] width 20 height 12
select select "**"
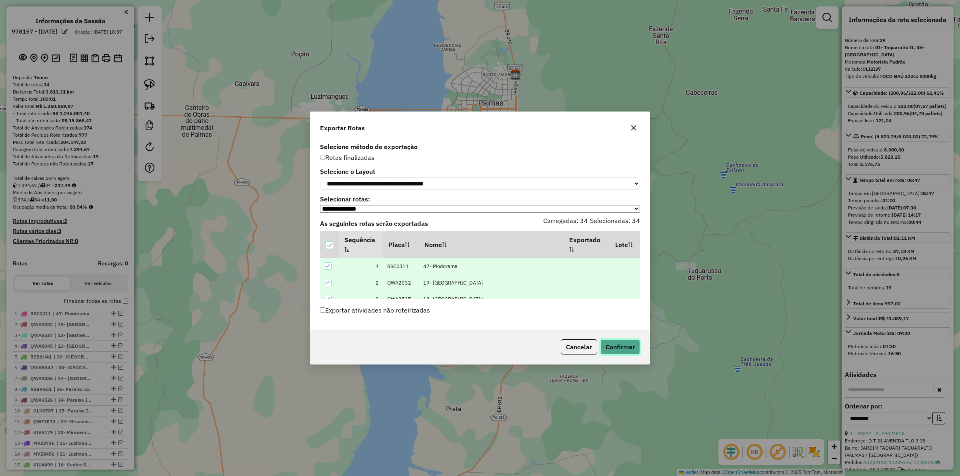
click at [618, 349] on button "Confirmar" at bounding box center [621, 347] width 40 height 15
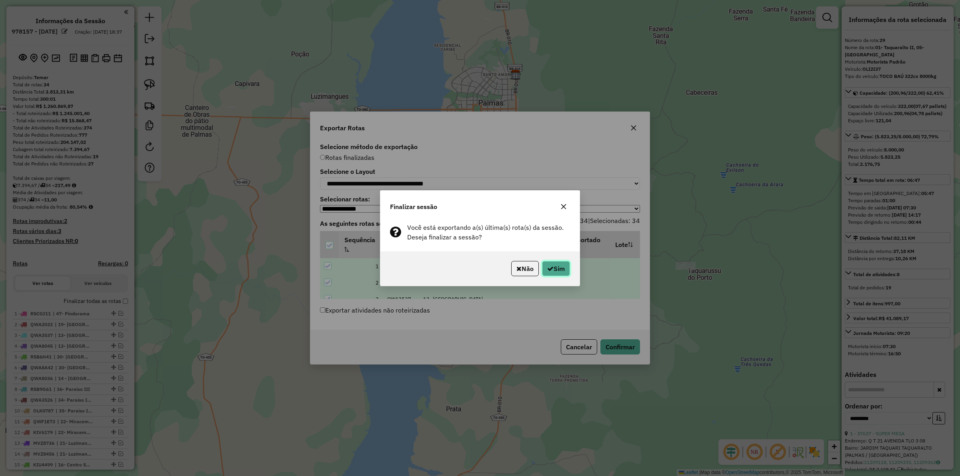
click at [567, 270] on button "Sim" at bounding box center [556, 268] width 28 height 15
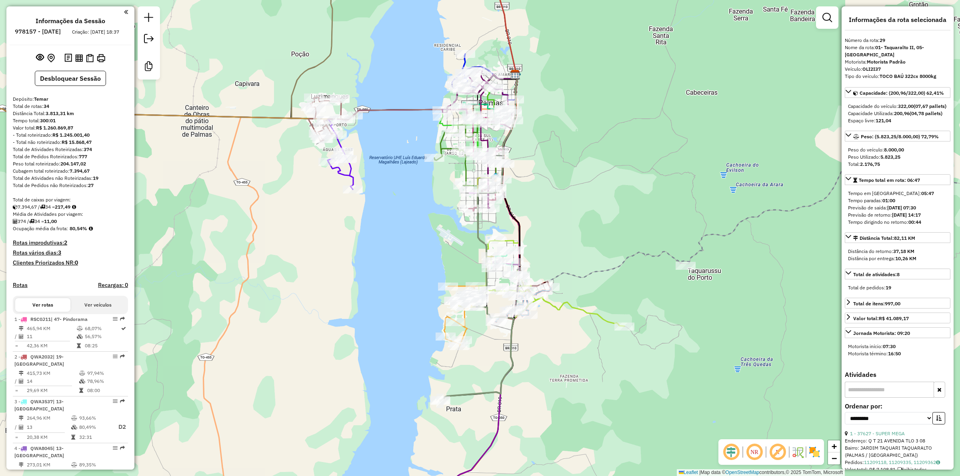
click at [38, 256] on h4 "Rotas vários dias: 3" at bounding box center [70, 253] width 115 height 7
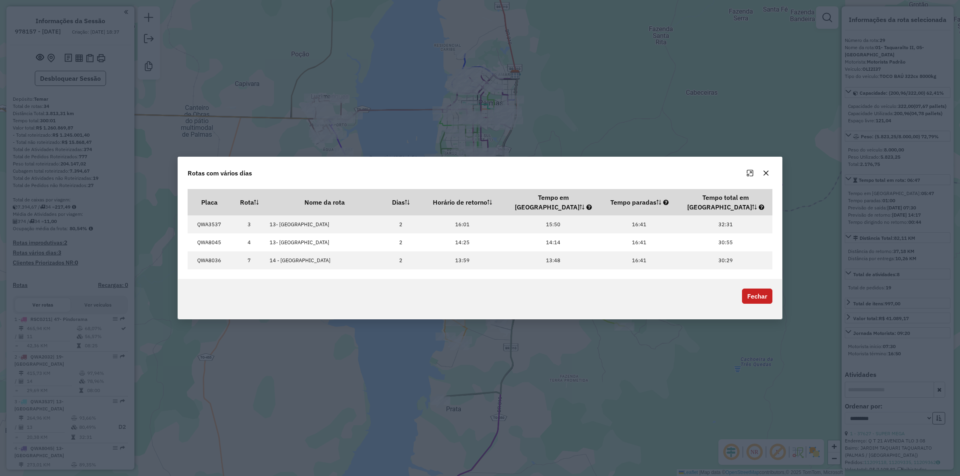
click at [769, 176] on icon "button" at bounding box center [766, 173] width 6 height 6
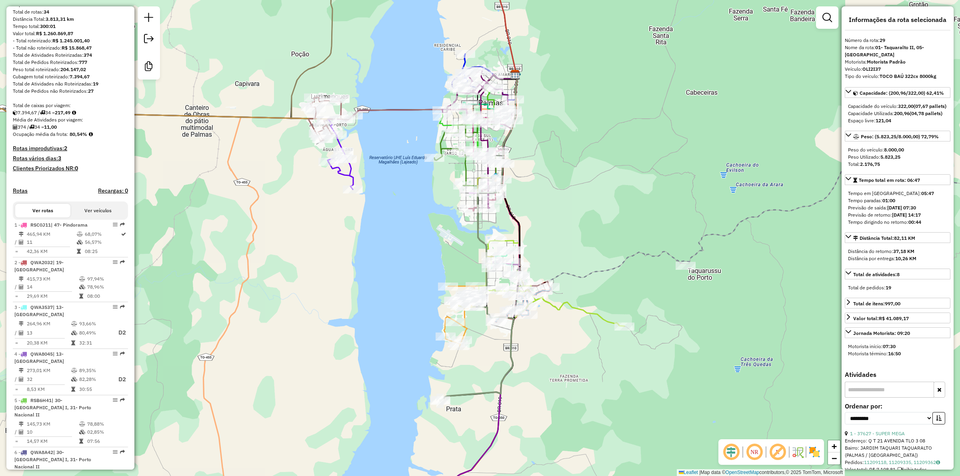
scroll to position [100, 0]
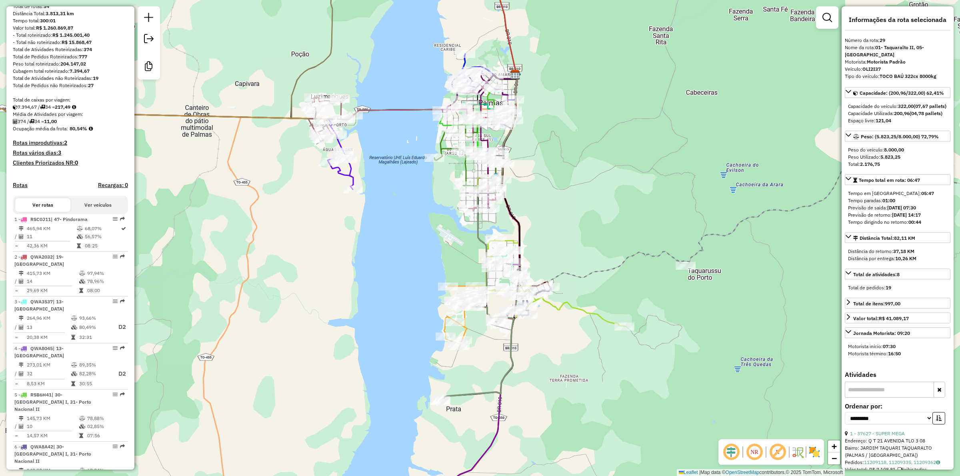
drag, startPoint x: 279, startPoint y: 451, endPoint x: 211, endPoint y: 364, distance: 110.3
click at [279, 451] on div "Janela de atendimento Grade de atendimento Capacidade Transportadoras Veículos …" at bounding box center [480, 238] width 960 height 476
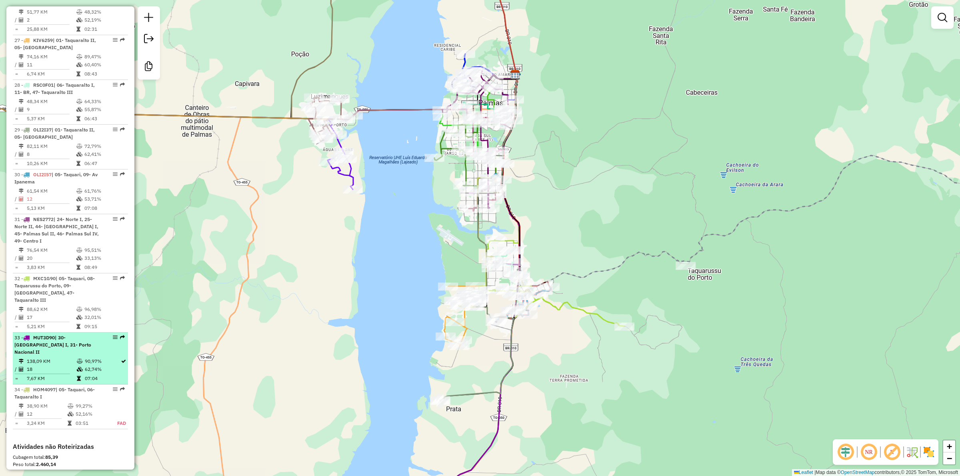
scroll to position [1515, 0]
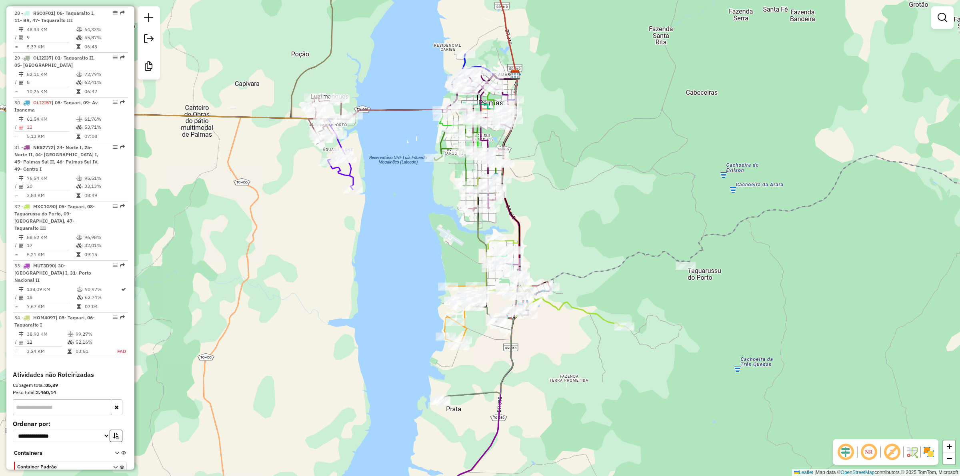
click at [587, 196] on div "Janela de atendimento Grade de atendimento Capacidade Transportadoras Veículos …" at bounding box center [480, 238] width 960 height 476
click at [573, 286] on div "Rota 27 - Placa KIV6259 31170 - NOSSO BUTECO E MERC Rota 32 - Placa MXC1G90 313…" at bounding box center [480, 238] width 960 height 476
